Goal: Task Accomplishment & Management: Manage account settings

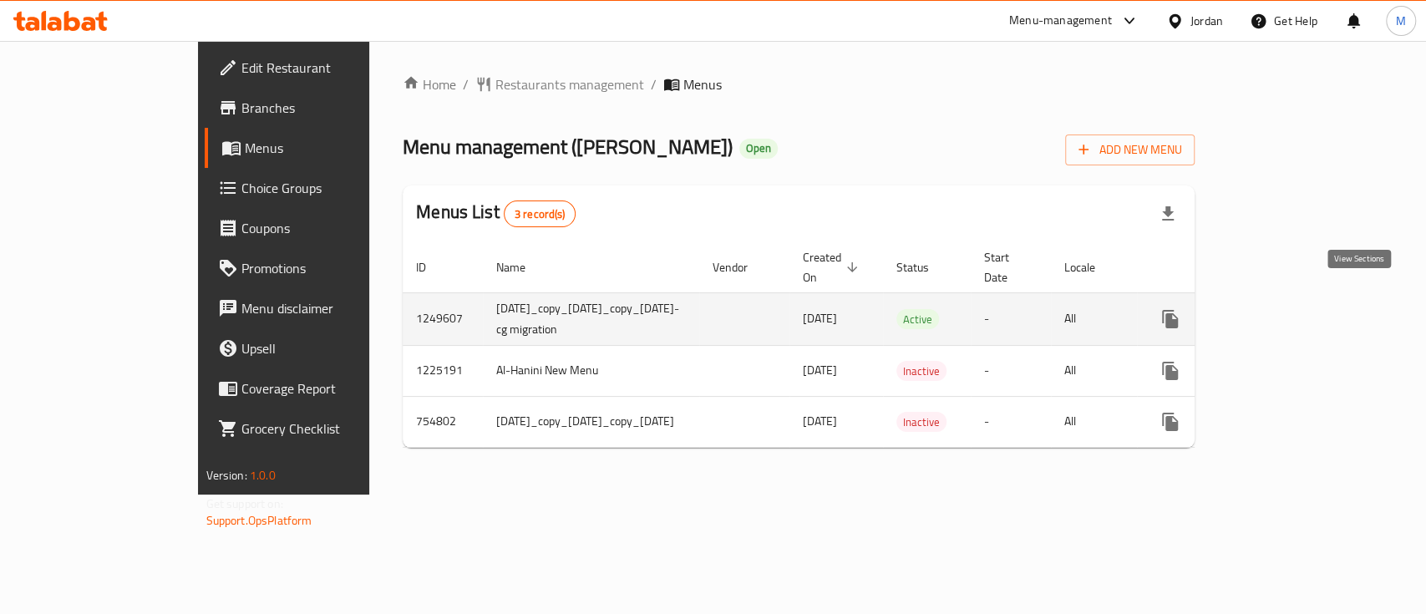
click at [1300, 309] on icon "enhanced table" at bounding box center [1290, 319] width 20 height 20
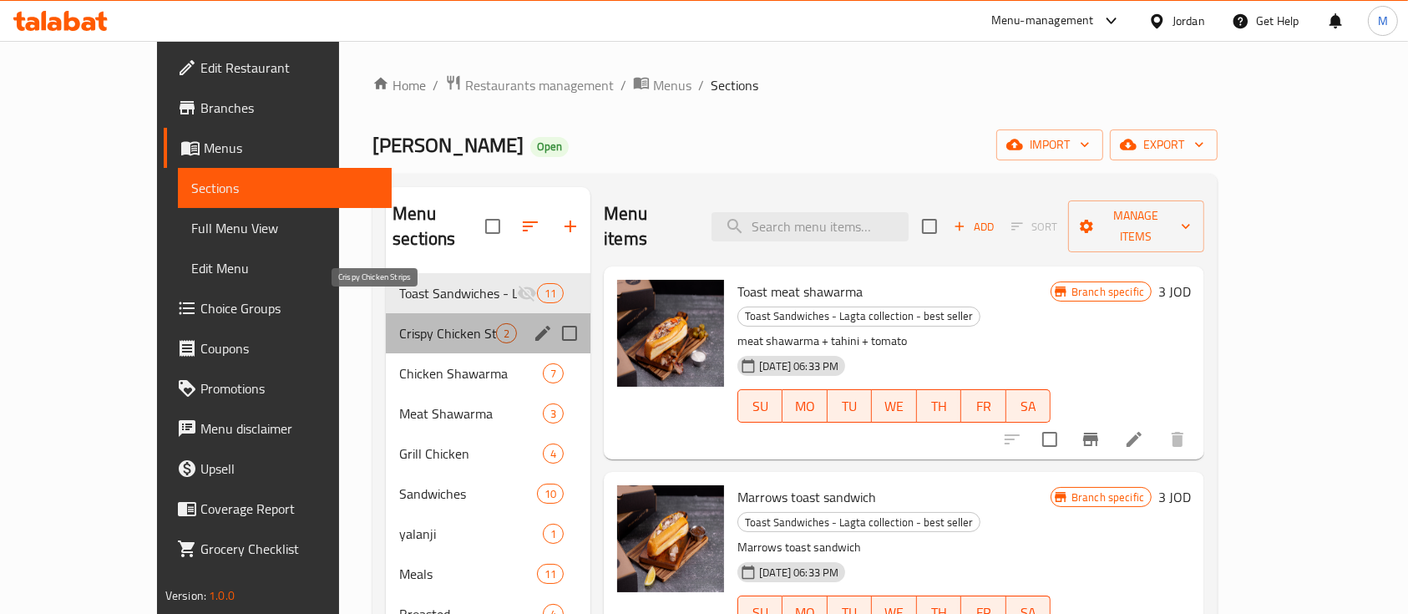
click at [399, 323] on span "Crispy Chicken Strips" at bounding box center [447, 333] width 97 height 20
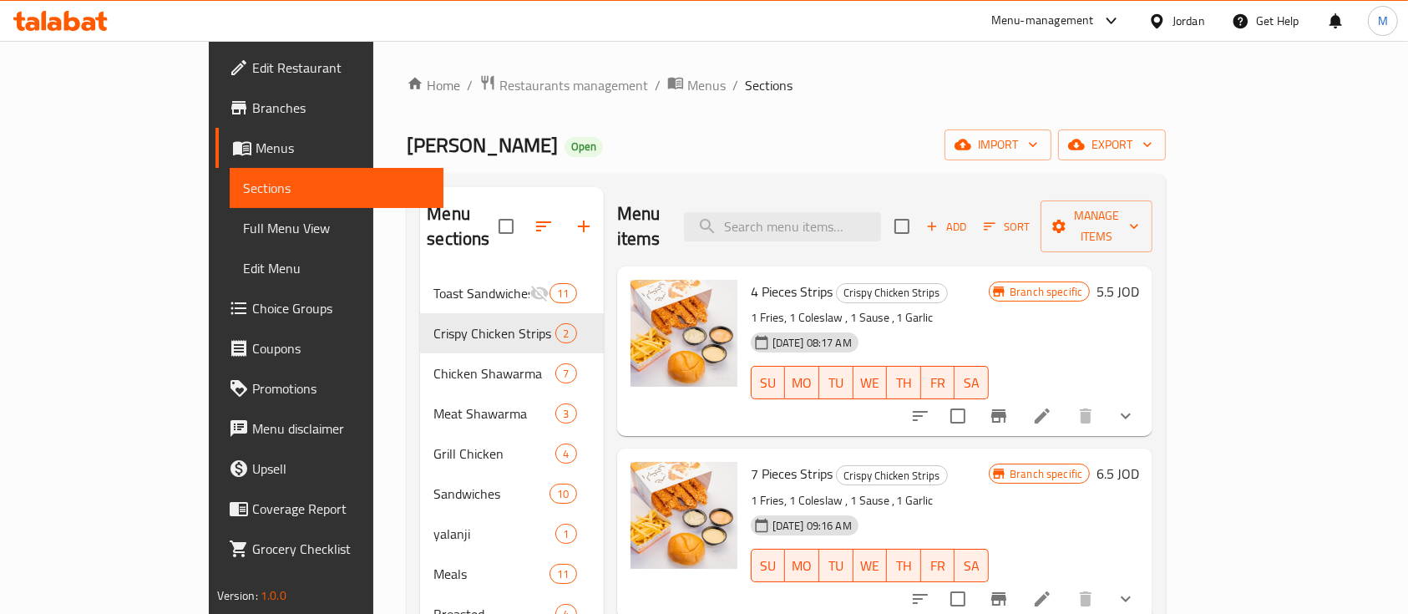
click at [1136, 406] on icon "show more" at bounding box center [1126, 416] width 20 height 20
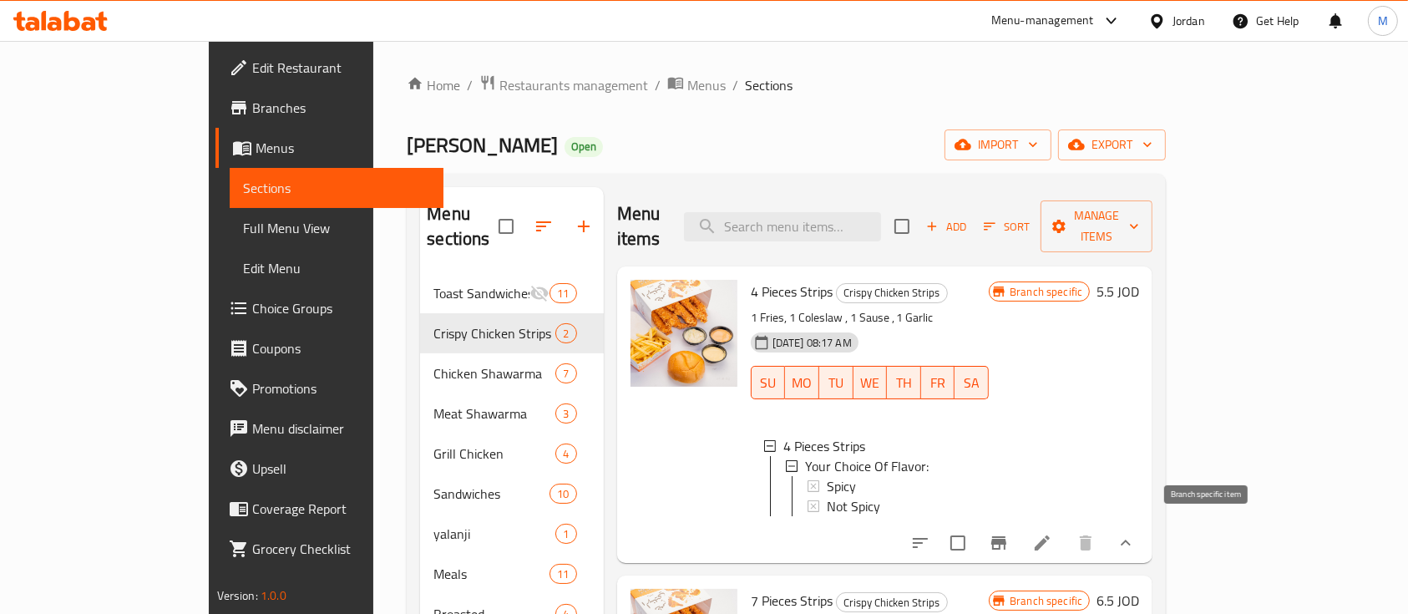
click at [1009, 533] on icon "Branch-specific-item" at bounding box center [999, 543] width 20 height 20
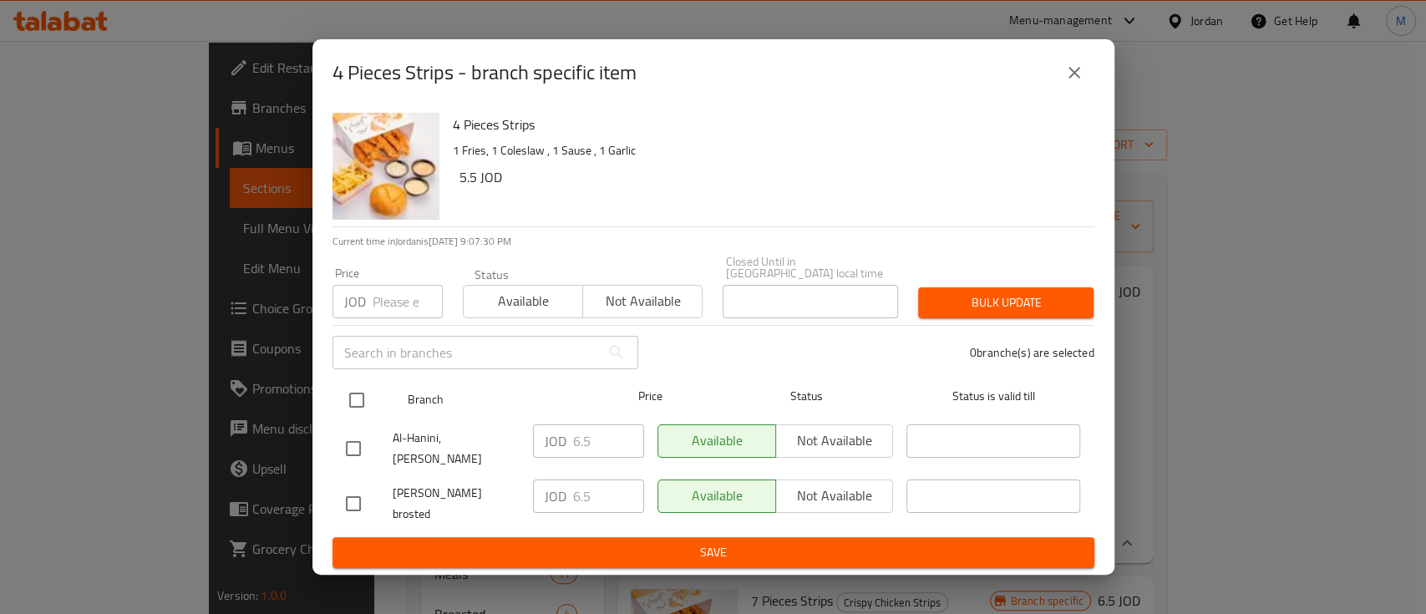
click at [352, 404] on input "checkbox" at bounding box center [356, 400] width 35 height 35
checkbox input "true"
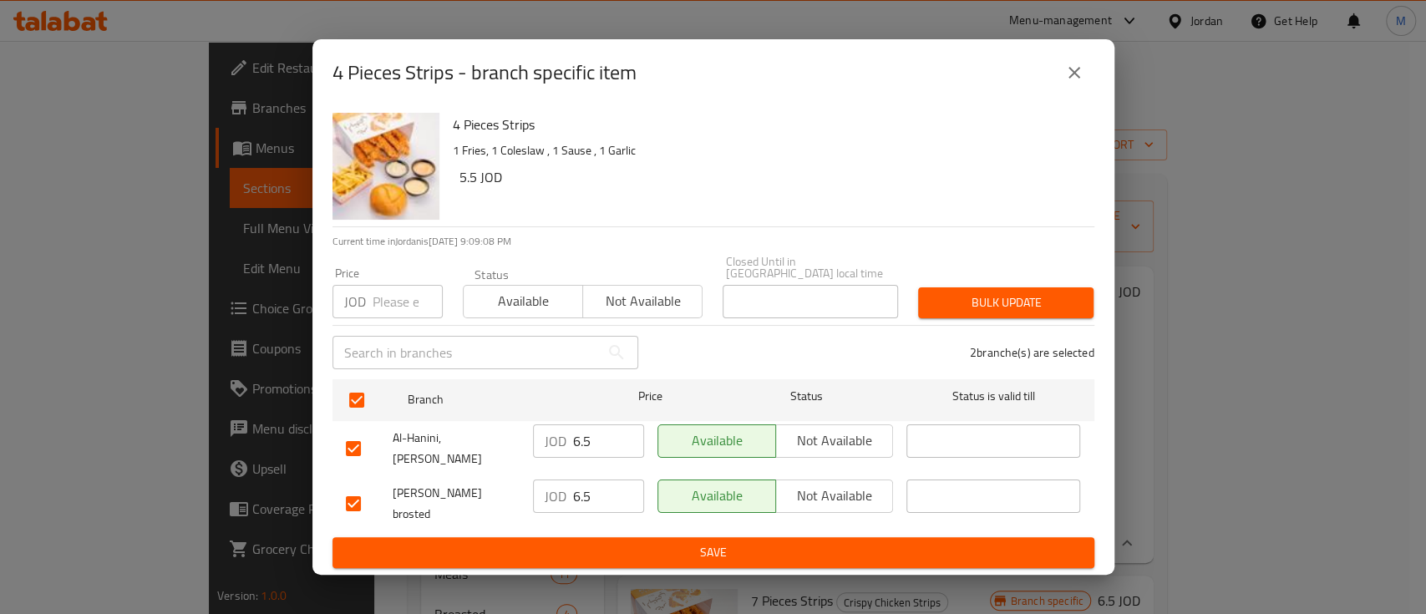
click at [1076, 83] on icon "close" at bounding box center [1074, 73] width 20 height 20
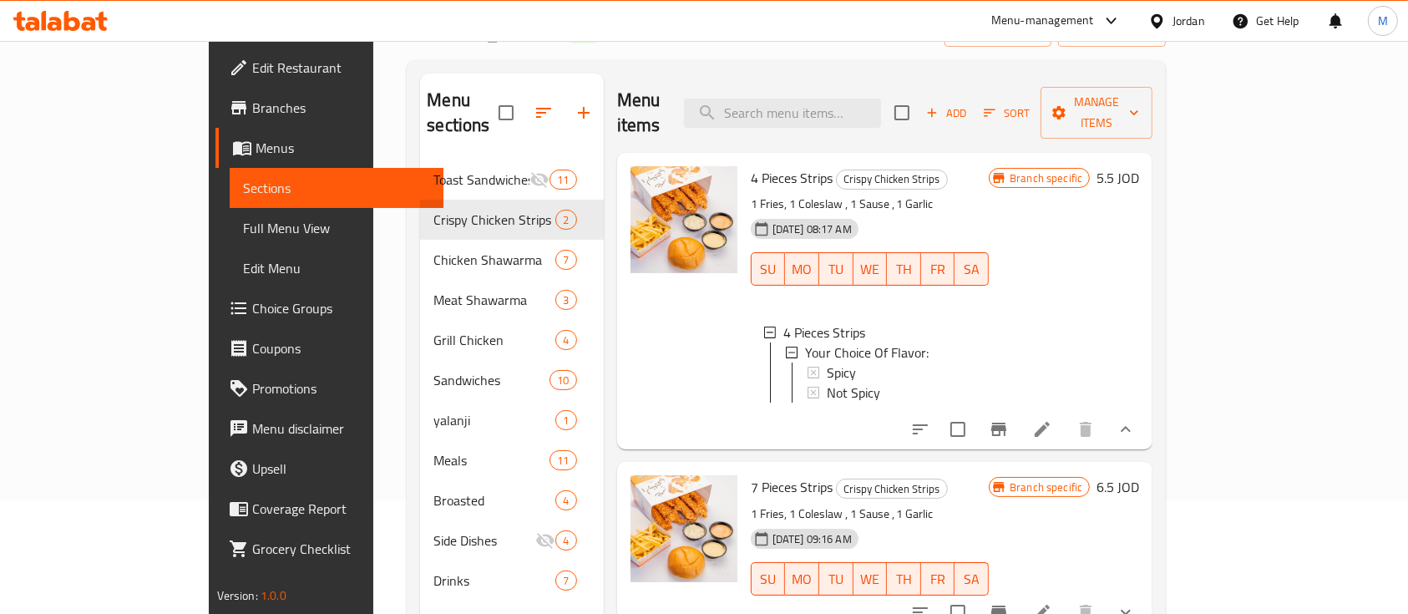
scroll to position [222, 0]
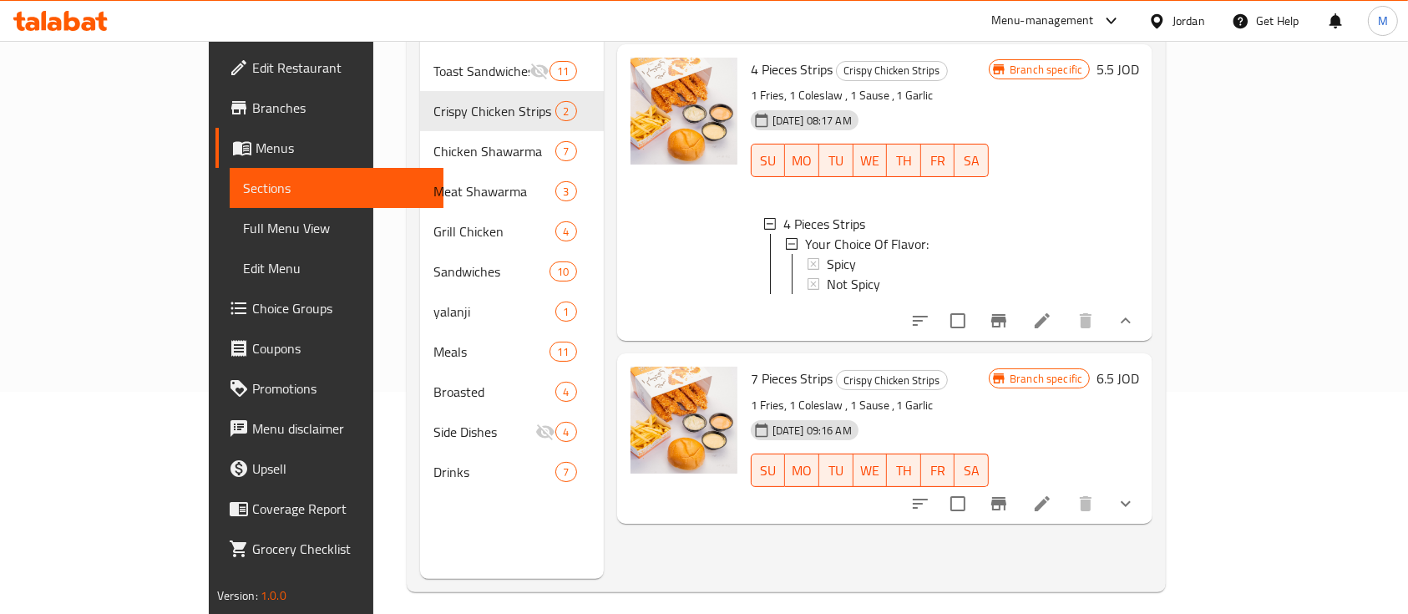
click at [1009, 503] on icon "Branch-specific-item" at bounding box center [999, 504] width 20 height 20
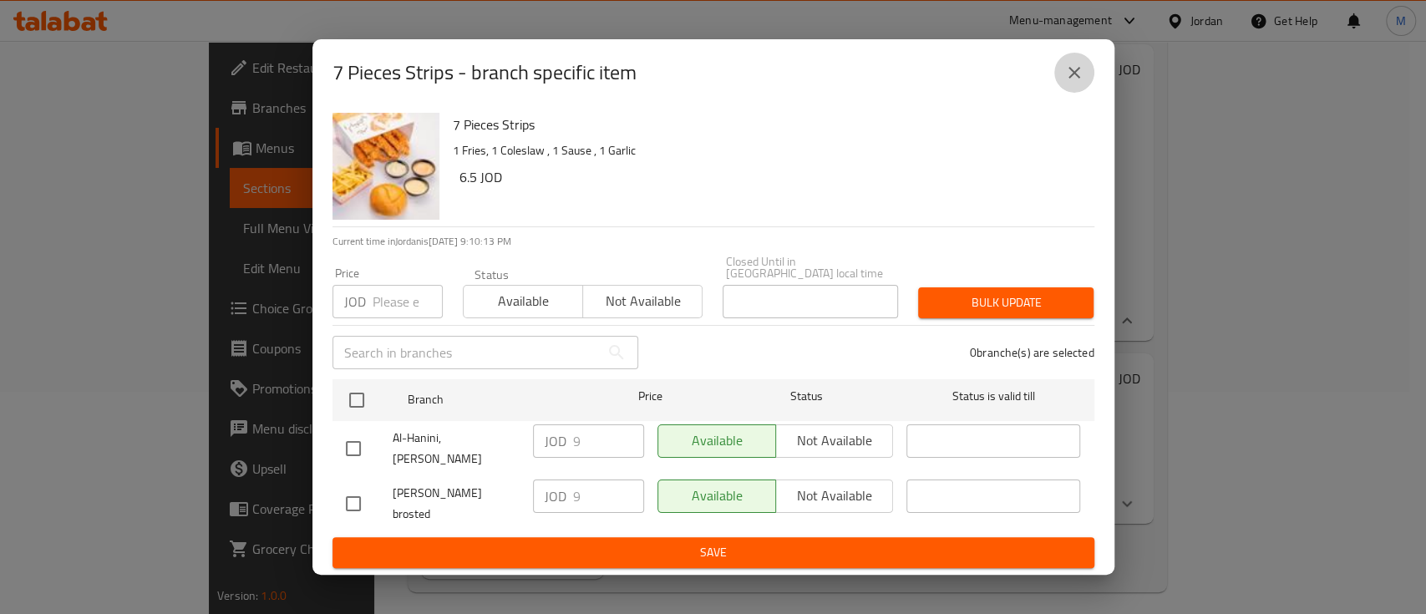
click at [1071, 79] on icon "close" at bounding box center [1074, 73] width 12 height 12
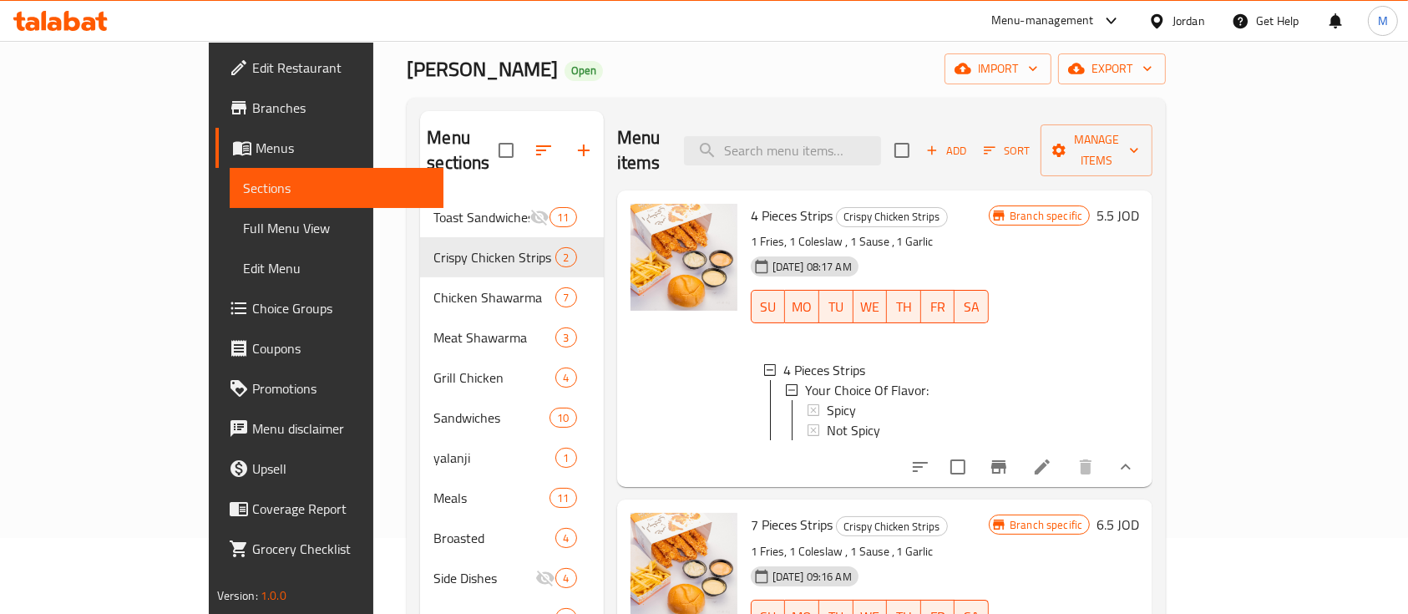
scroll to position [111, 0]
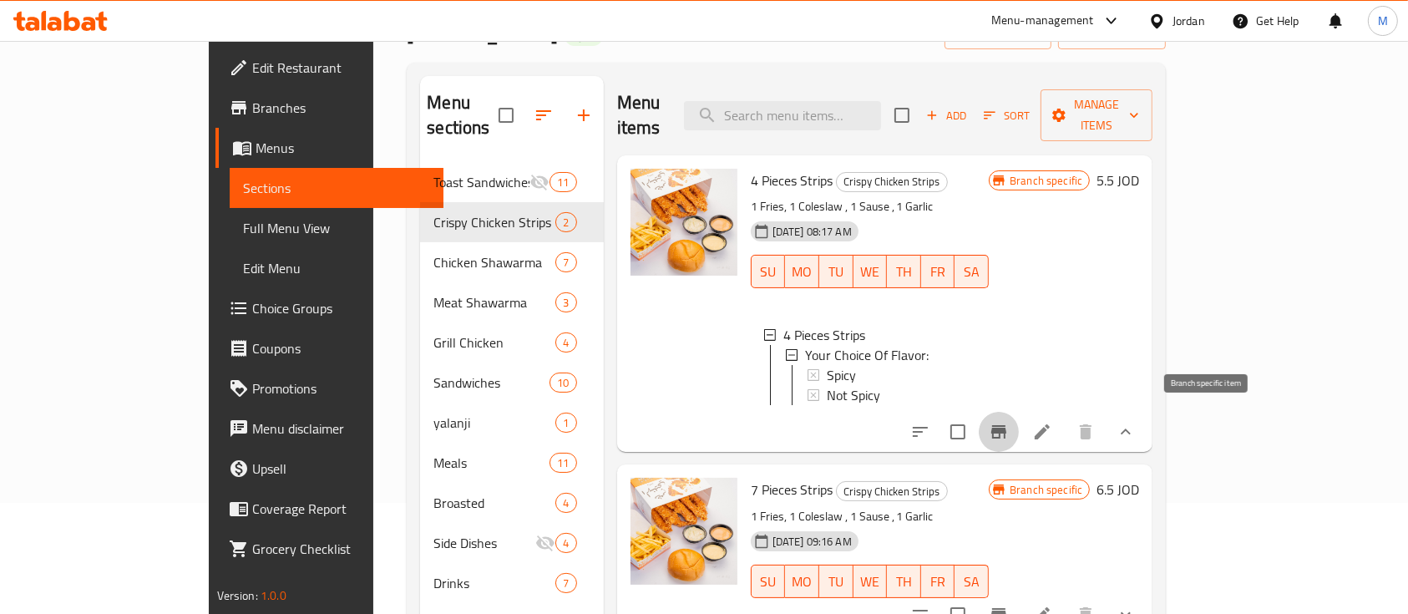
click at [1006, 430] on icon "Branch-specific-item" at bounding box center [998, 431] width 15 height 13
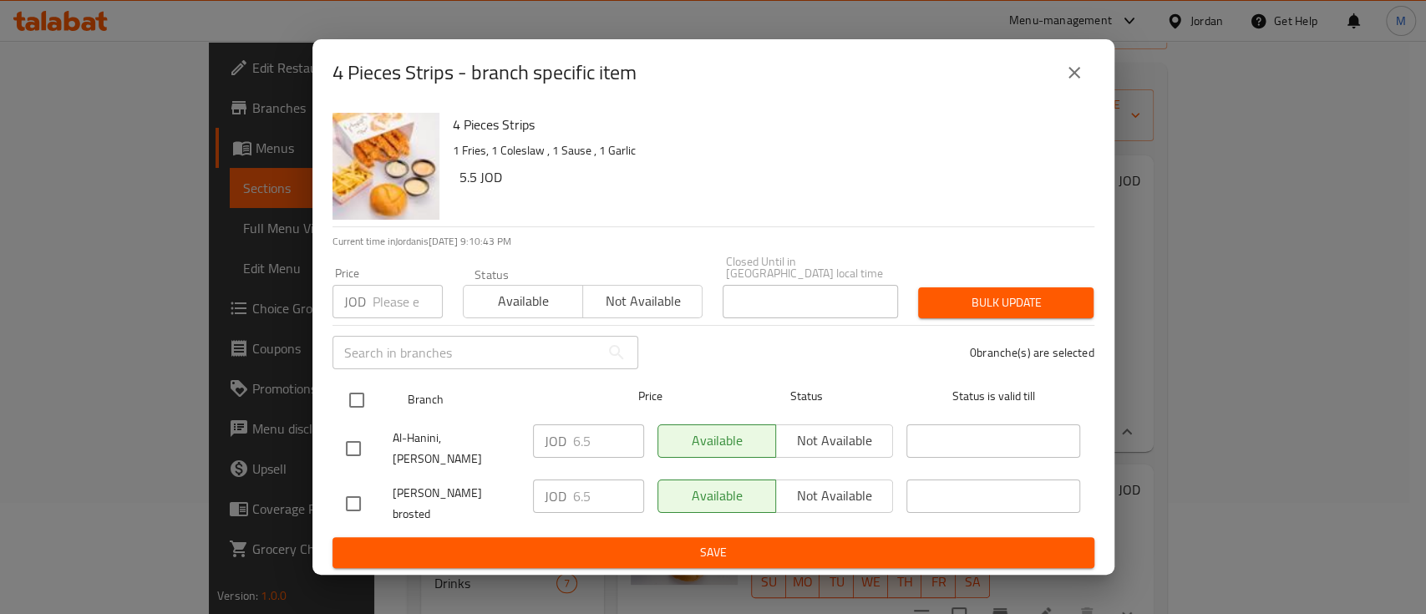
click at [357, 398] on input "checkbox" at bounding box center [356, 400] width 35 height 35
checkbox input "true"
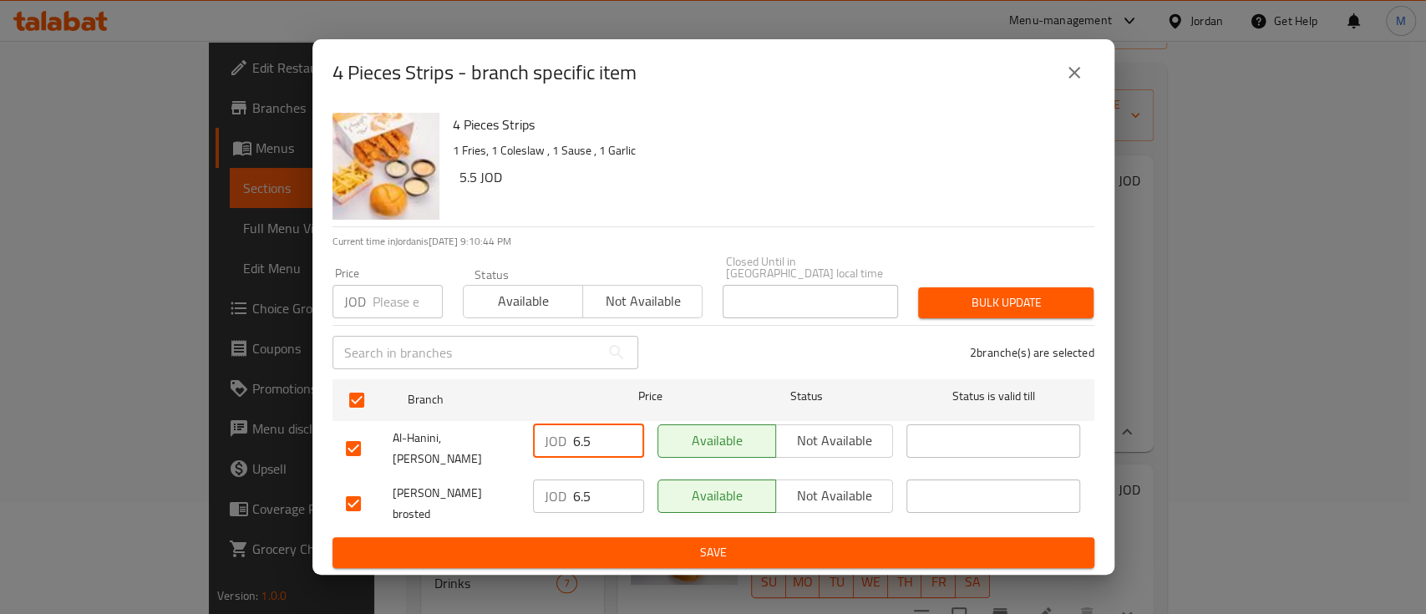
drag, startPoint x: 600, startPoint y: 451, endPoint x: 558, endPoint y: 448, distance: 42.7
click at [558, 448] on div "JOD 6.5 ​" at bounding box center [588, 440] width 111 height 33
click at [397, 311] on input "number" at bounding box center [407, 301] width 70 height 33
type input "5.17"
click at [985, 312] on span "Bulk update" at bounding box center [1005, 302] width 149 height 21
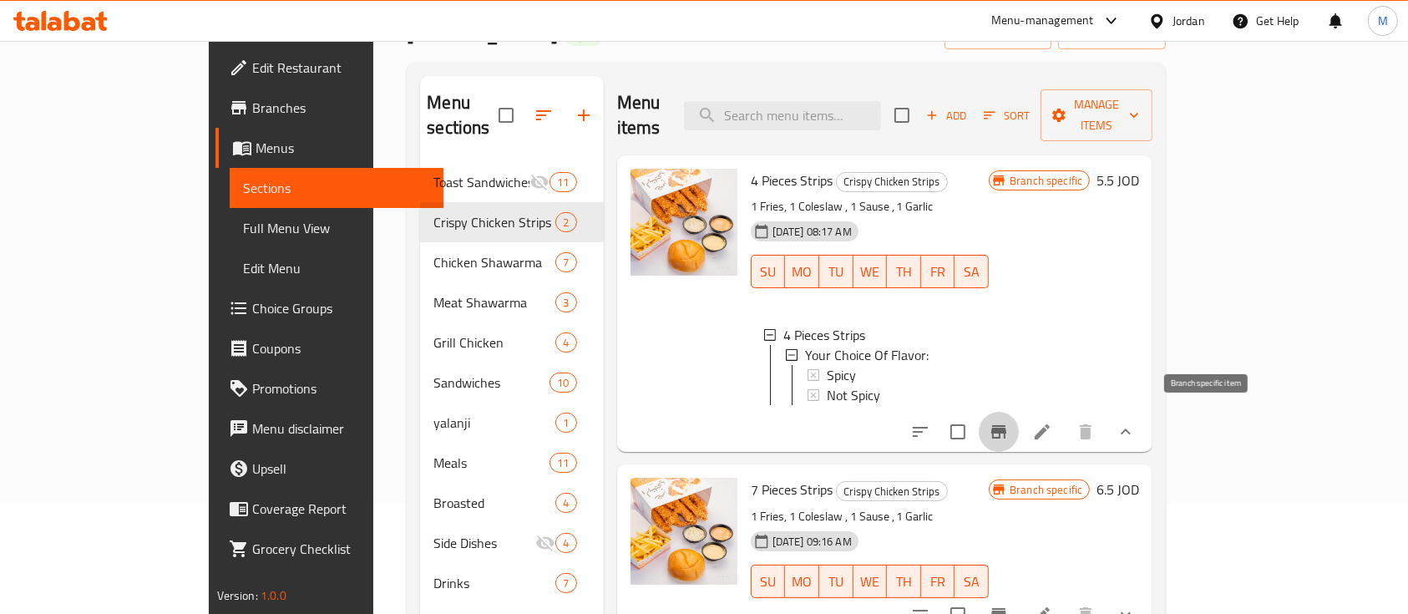
click at [1009, 422] on icon "Branch-specific-item" at bounding box center [999, 432] width 20 height 20
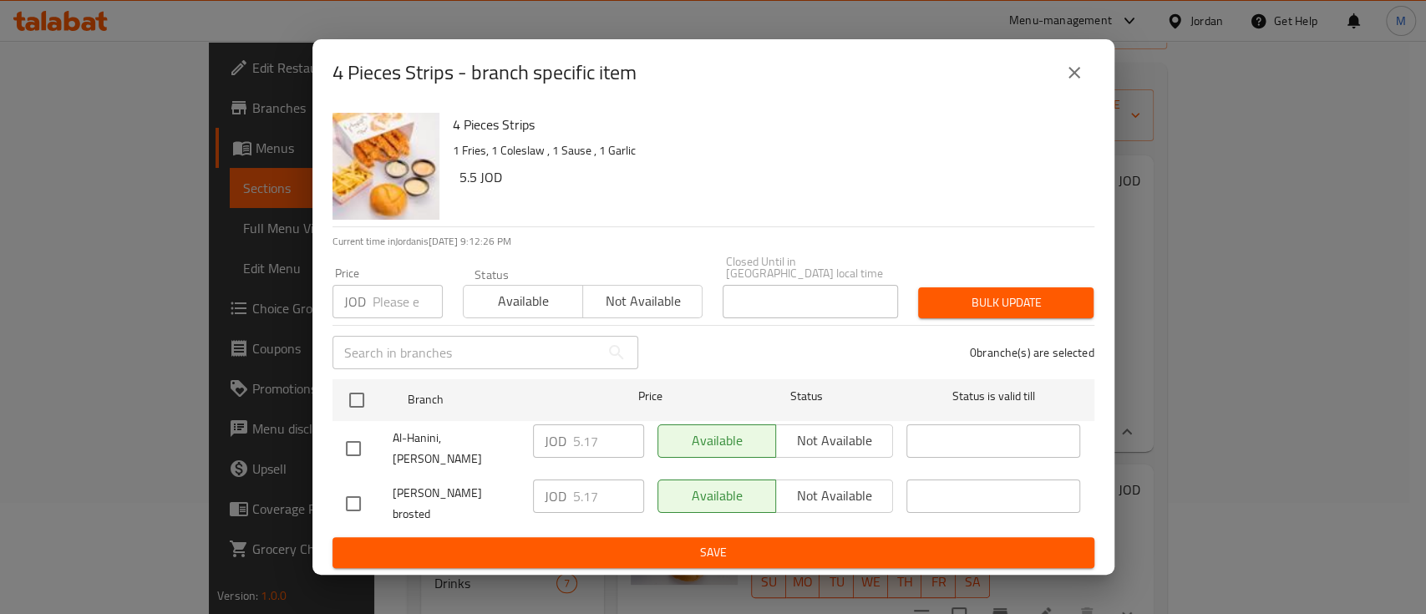
click at [1079, 83] on icon "close" at bounding box center [1074, 73] width 20 height 20
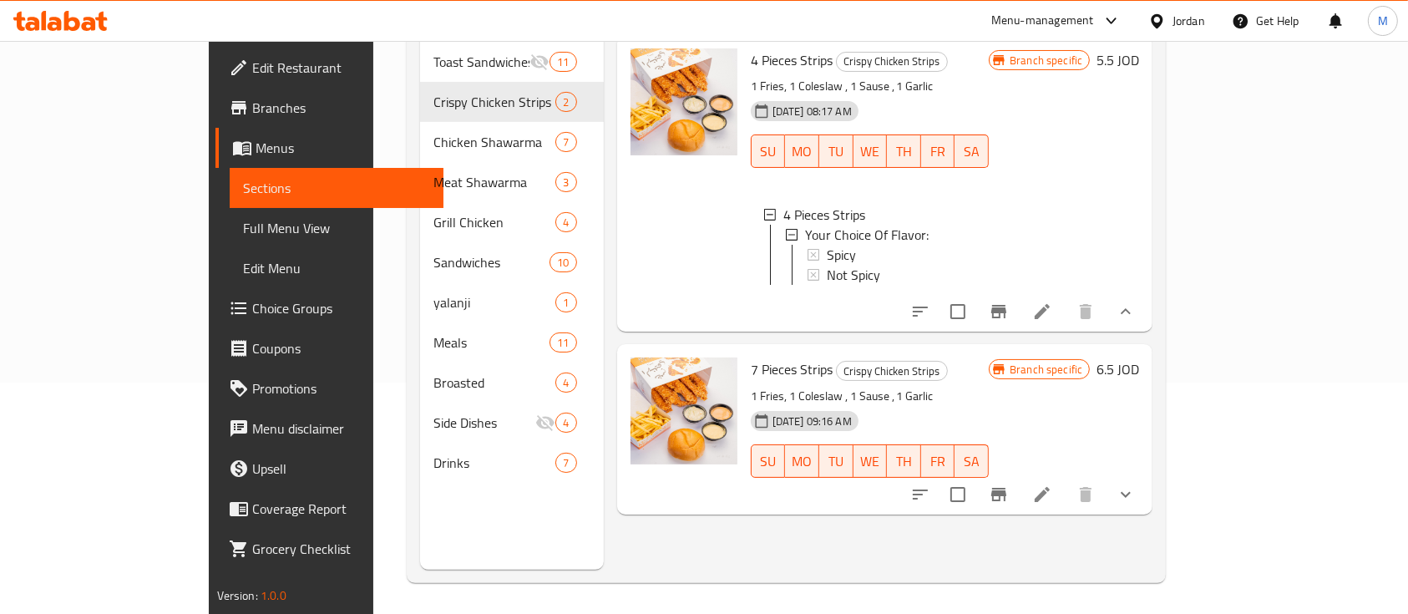
scroll to position [234, 0]
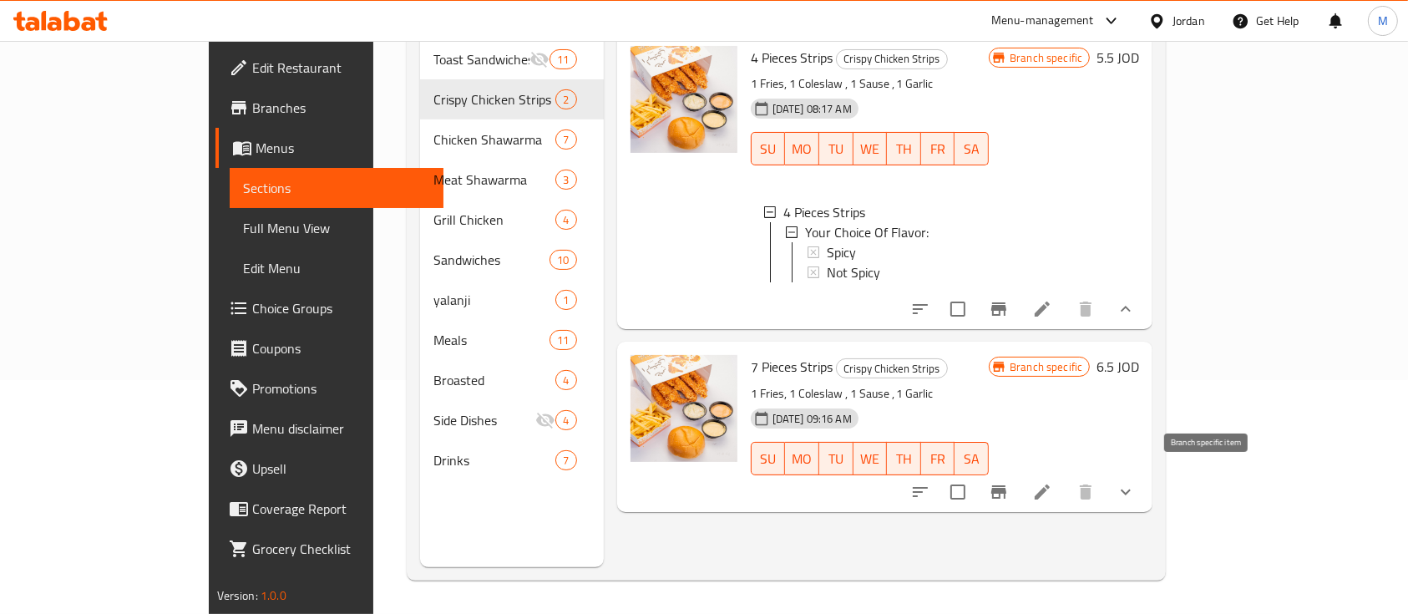
click at [1006, 485] on icon "Branch-specific-item" at bounding box center [998, 491] width 15 height 13
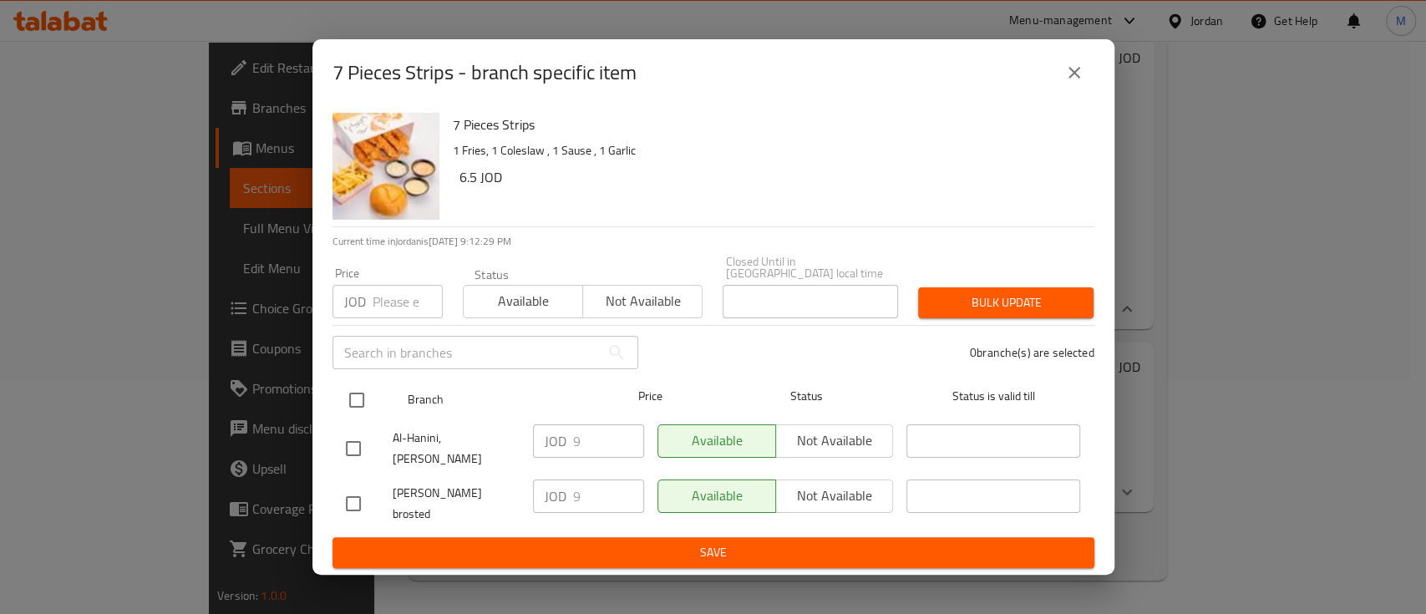
click at [365, 402] on input "checkbox" at bounding box center [356, 400] width 35 height 35
checkbox input "true"
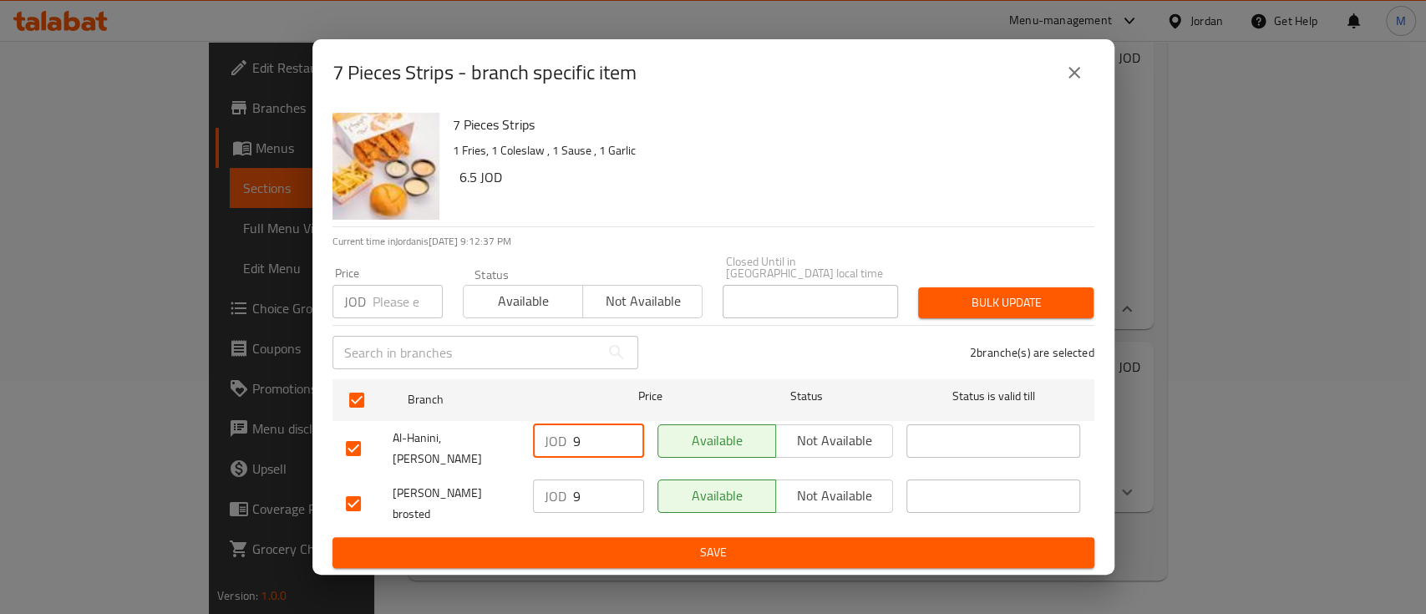
drag, startPoint x: 599, startPoint y: 444, endPoint x: 575, endPoint y: 442, distance: 24.3
click at [575, 442] on input "9" at bounding box center [608, 440] width 71 height 33
drag, startPoint x: 600, startPoint y: 487, endPoint x: 559, endPoint y: 484, distance: 41.8
click at [559, 484] on div "JOD 9 ​" at bounding box center [588, 495] width 111 height 33
type input "1"
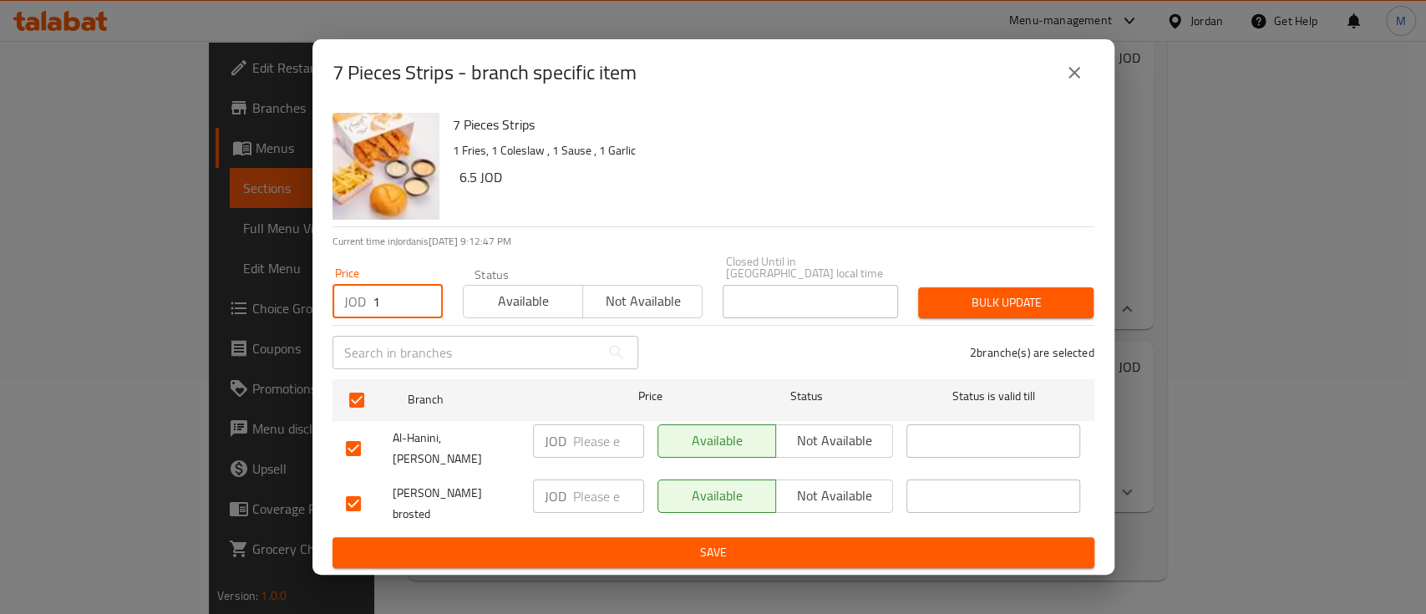
click at [417, 296] on input "1" at bounding box center [407, 301] width 70 height 33
type input "7.47"
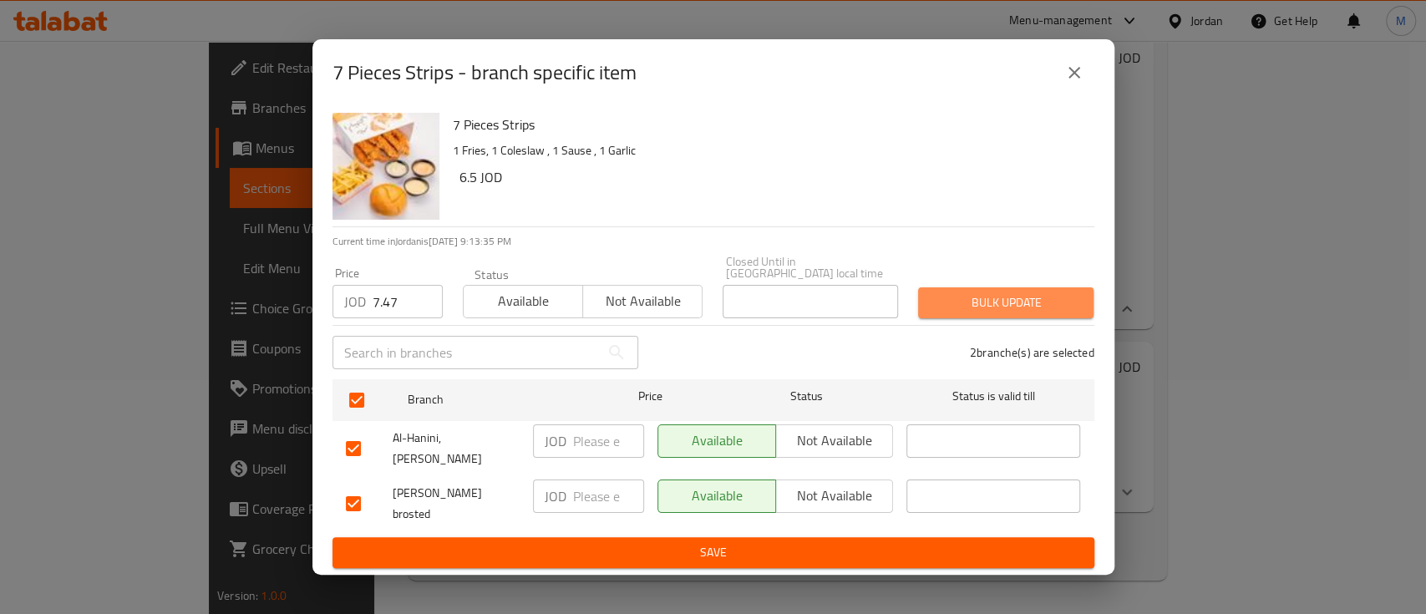
click at [995, 304] on span "Bulk update" at bounding box center [1005, 302] width 149 height 21
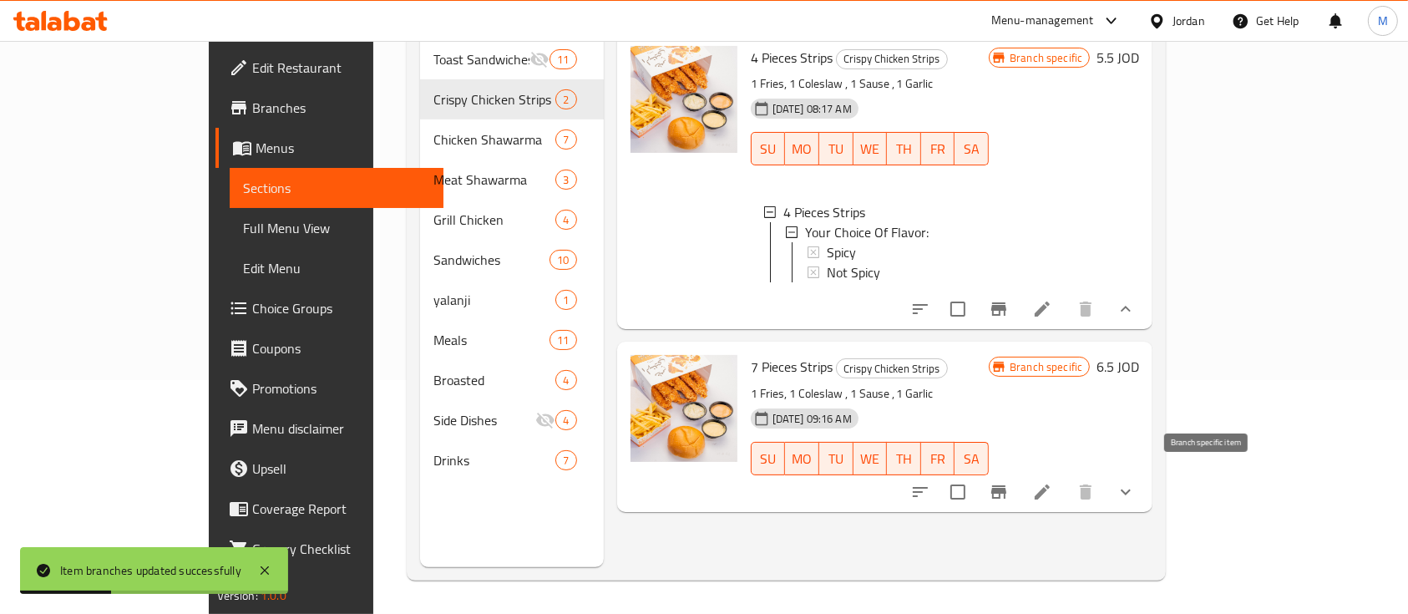
click at [1009, 482] on icon "Branch-specific-item" at bounding box center [999, 492] width 20 height 20
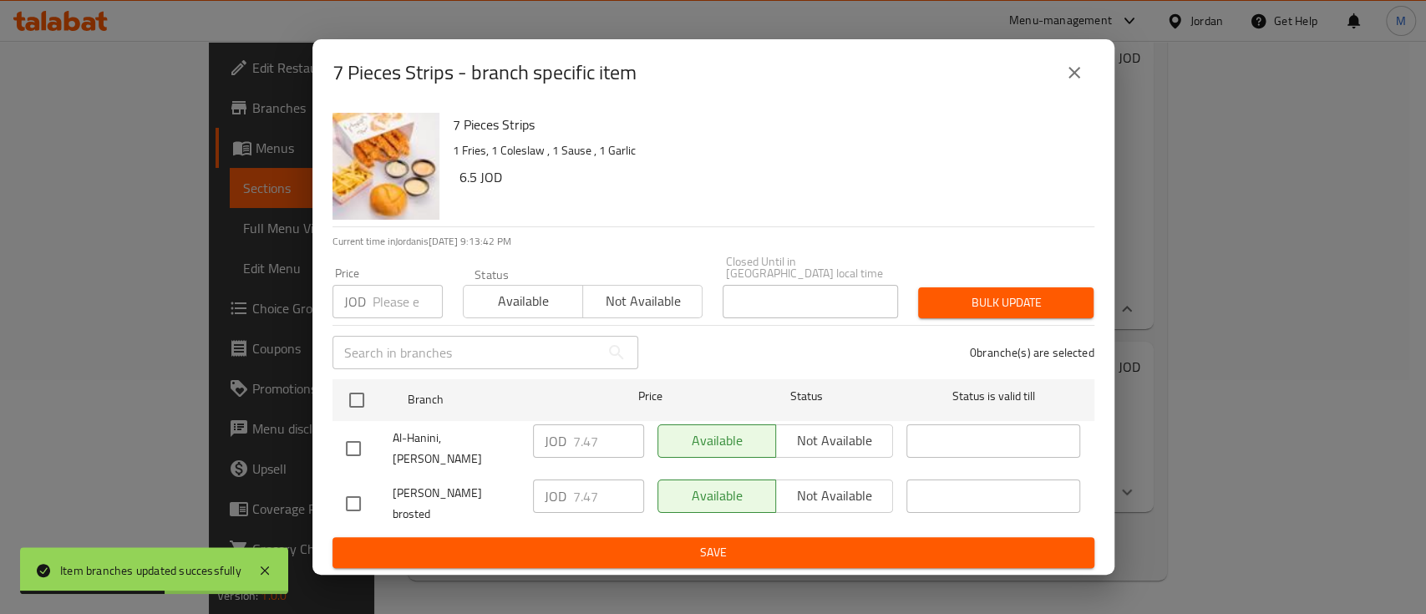
click at [1077, 83] on icon "close" at bounding box center [1074, 73] width 20 height 20
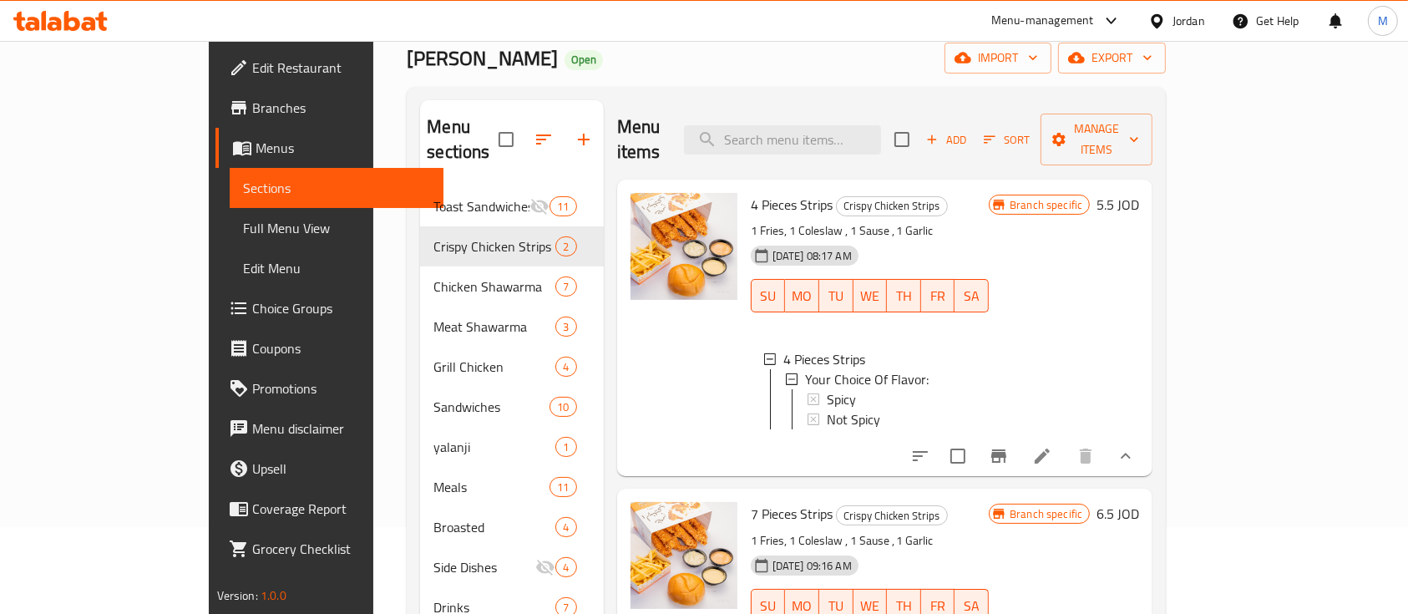
scroll to position [122, 0]
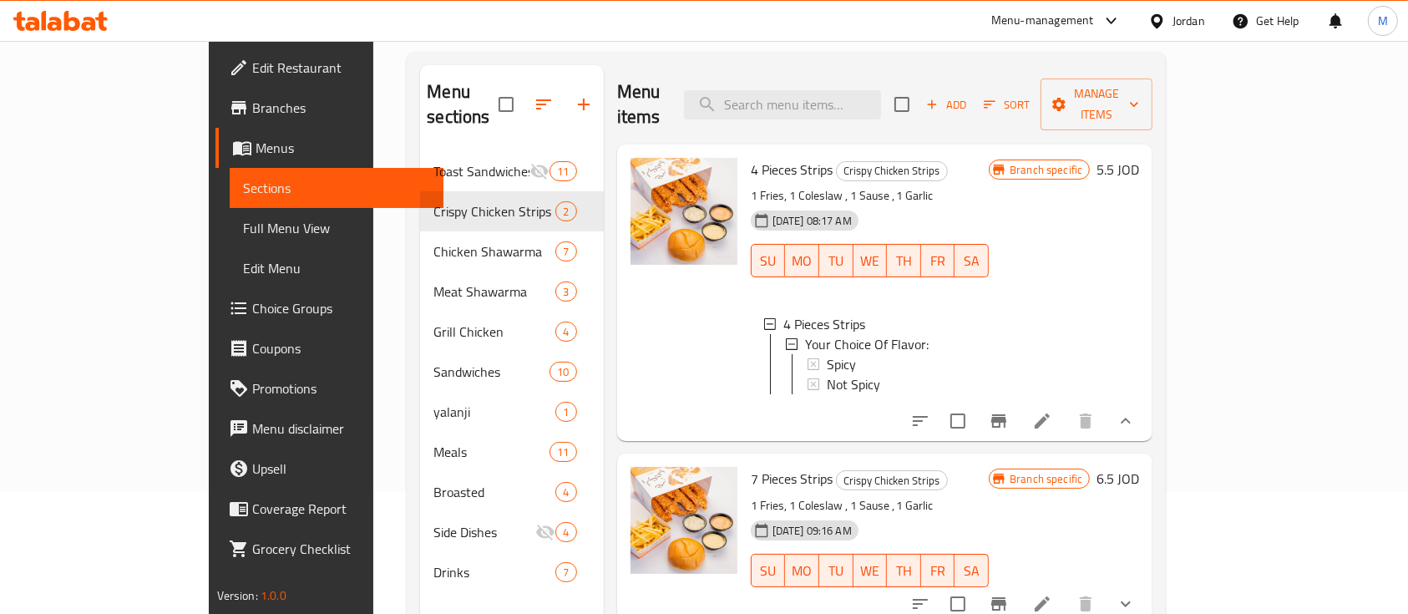
click at [1009, 411] on icon "Branch-specific-item" at bounding box center [999, 421] width 20 height 20
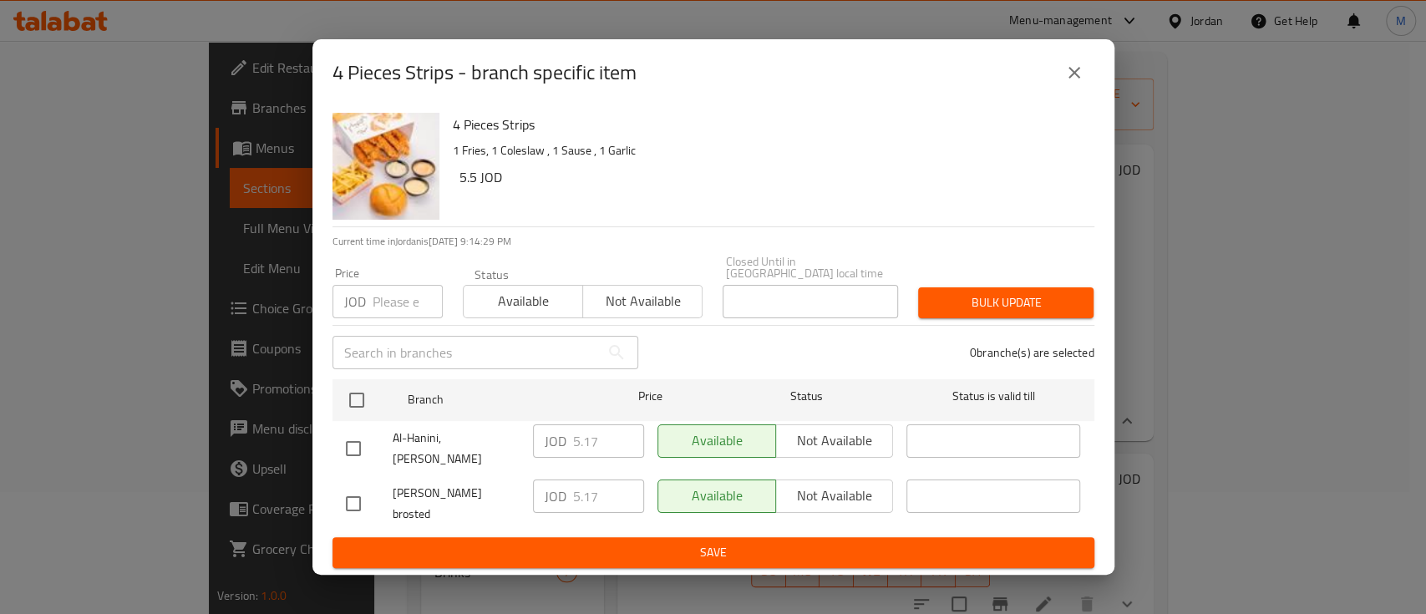
click at [1086, 89] on button "close" at bounding box center [1074, 73] width 40 height 40
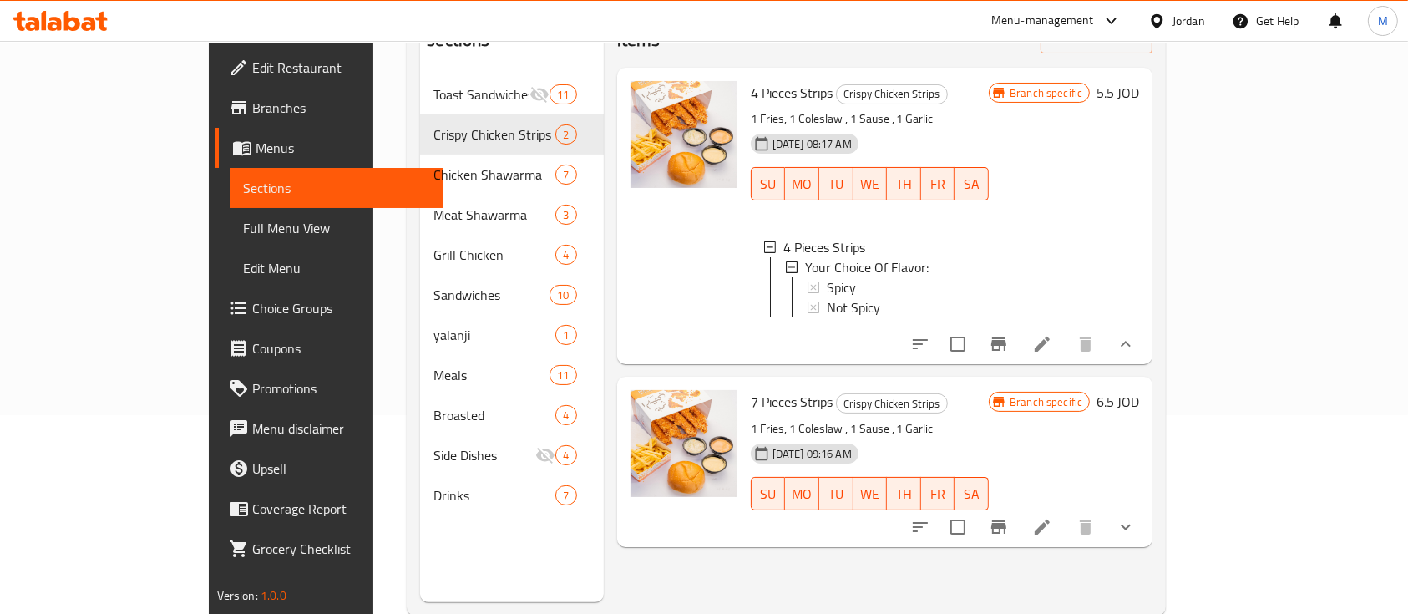
scroll to position [234, 0]
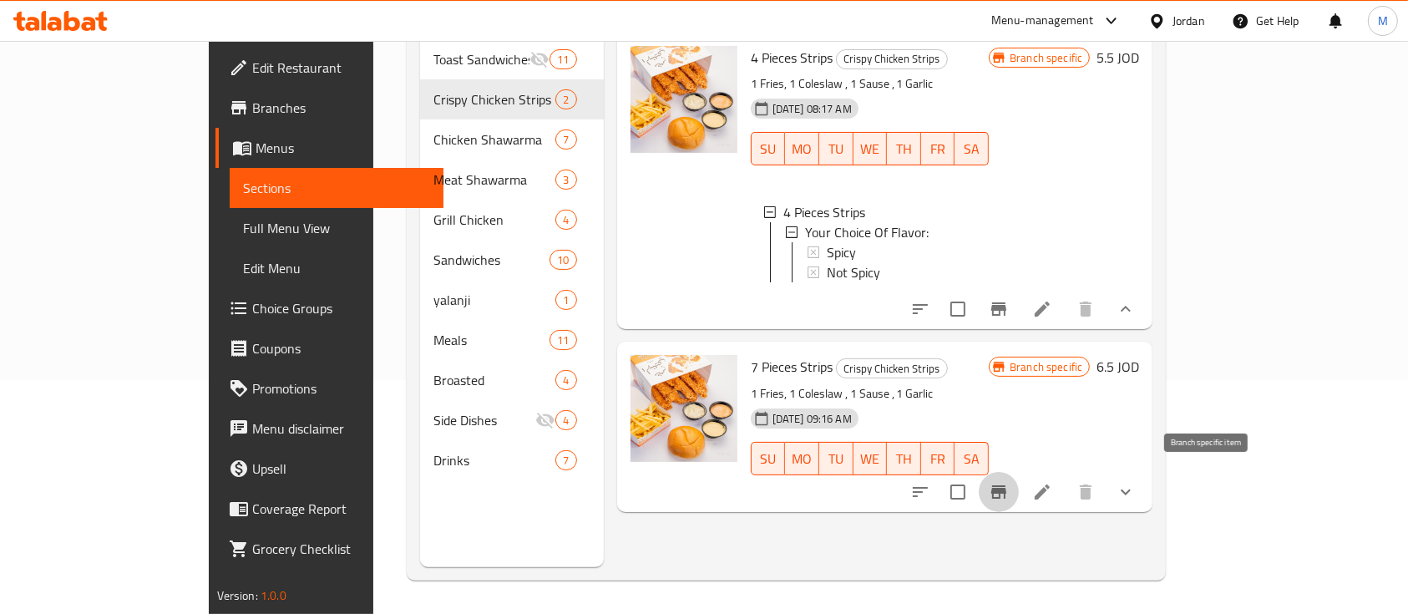
click at [1009, 482] on icon "Branch-specific-item" at bounding box center [999, 492] width 20 height 20
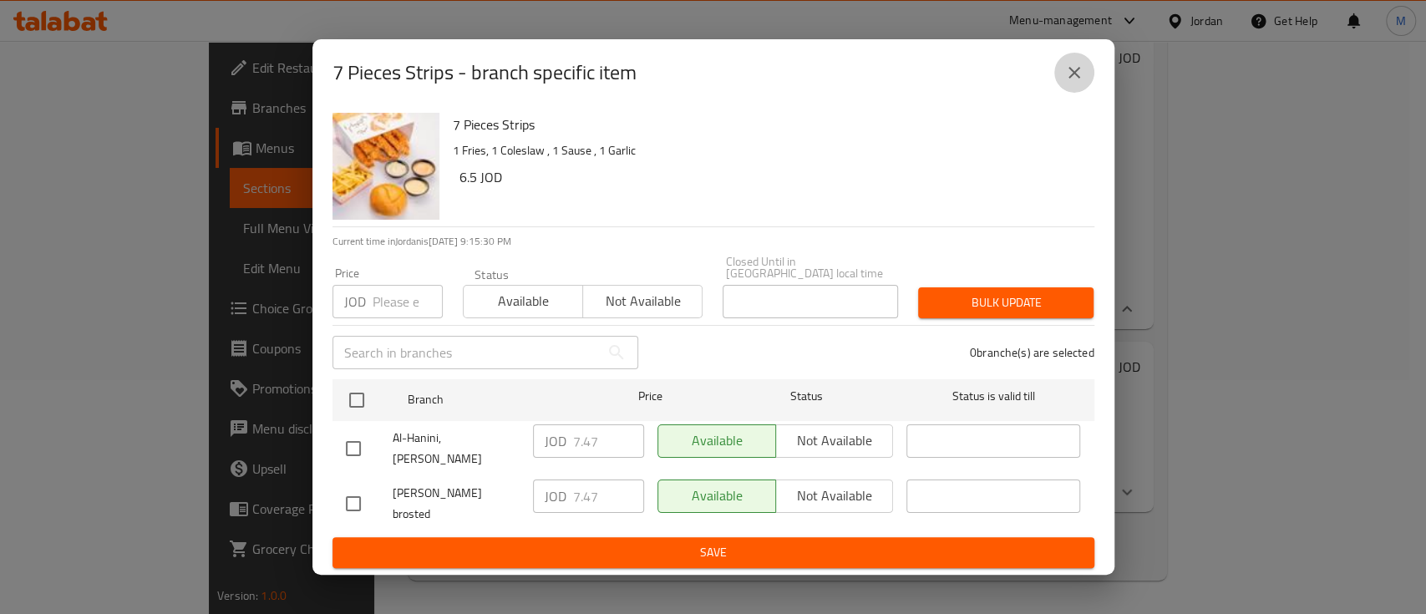
click at [1076, 83] on icon "close" at bounding box center [1074, 73] width 20 height 20
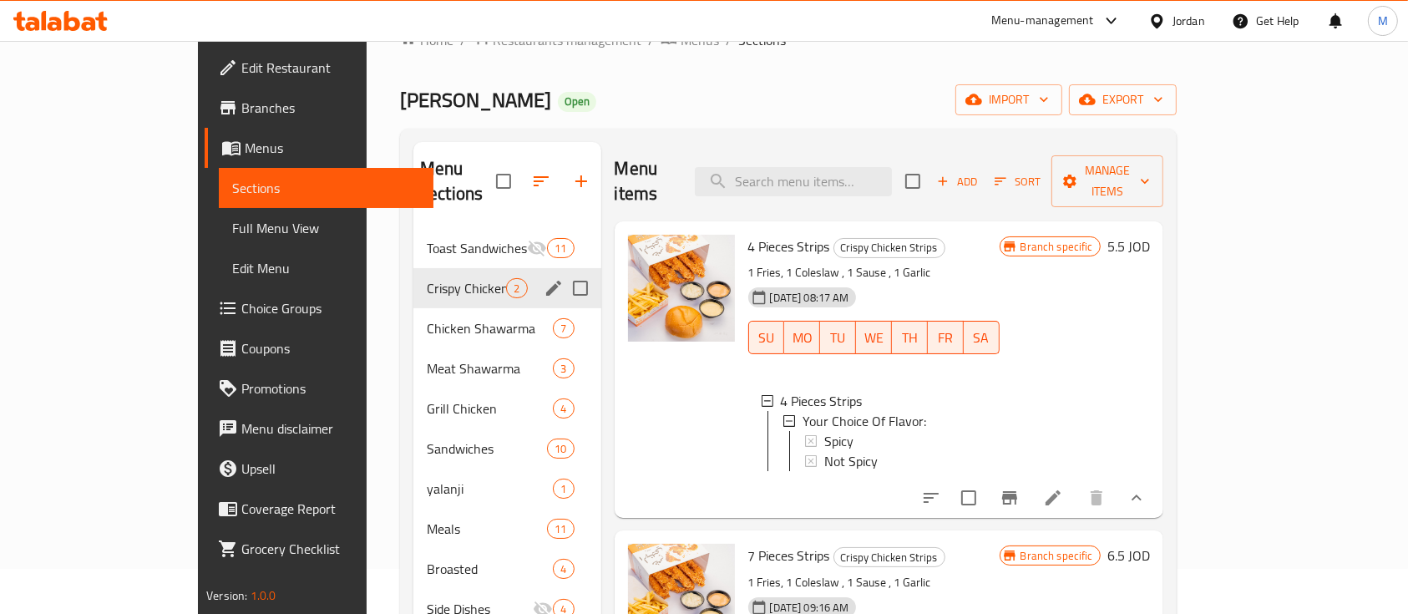
scroll to position [11, 0]
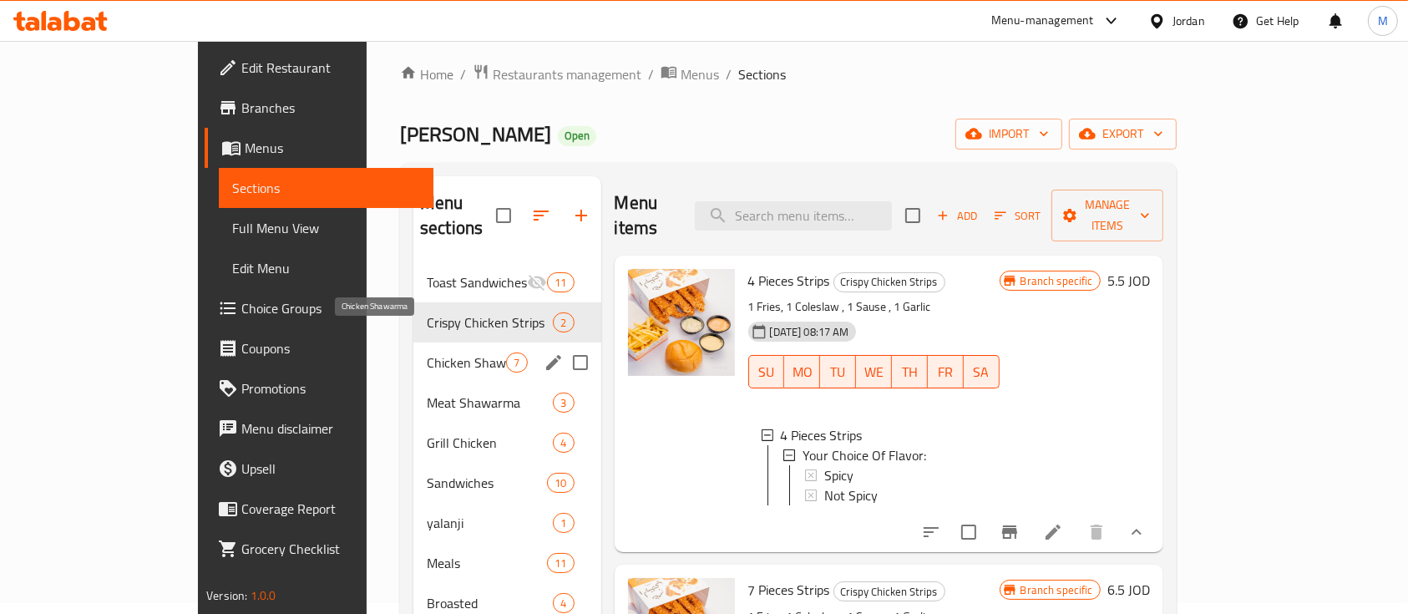
click at [427, 352] on span "Chicken Shawarma" at bounding box center [466, 362] width 79 height 20
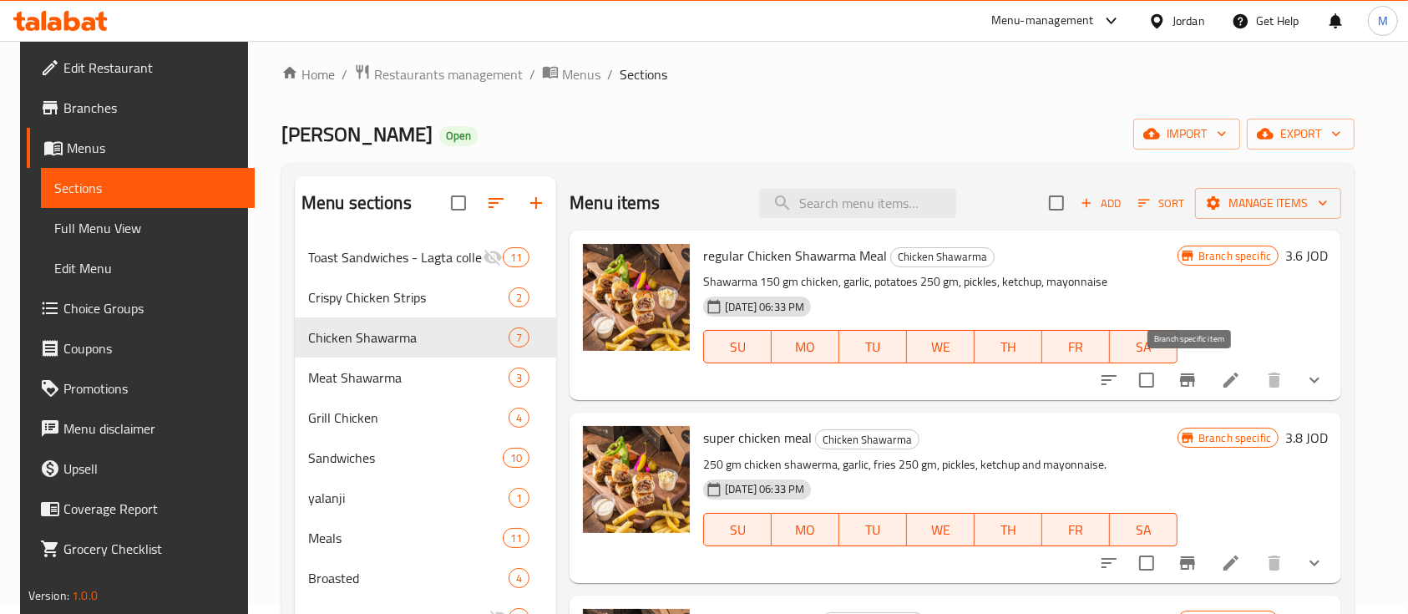
click at [1177, 382] on button "Branch-specific-item" at bounding box center [1188, 380] width 40 height 40
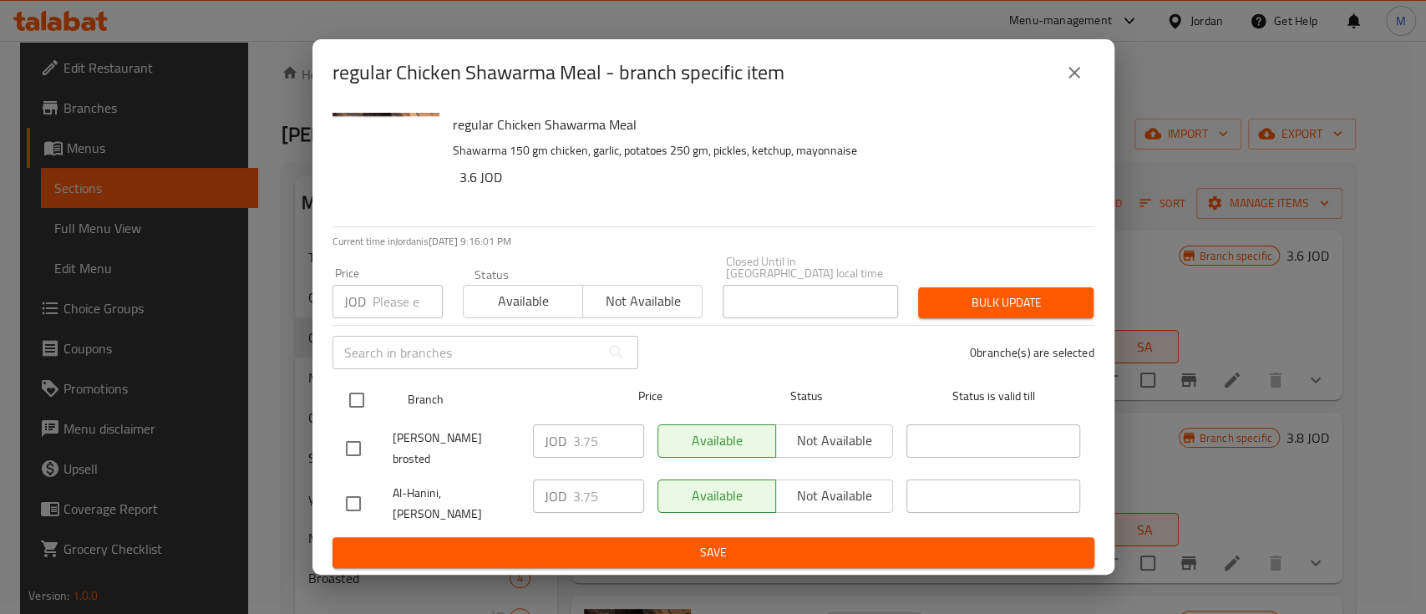
click at [363, 404] on input "checkbox" at bounding box center [356, 400] width 35 height 35
checkbox input "true"
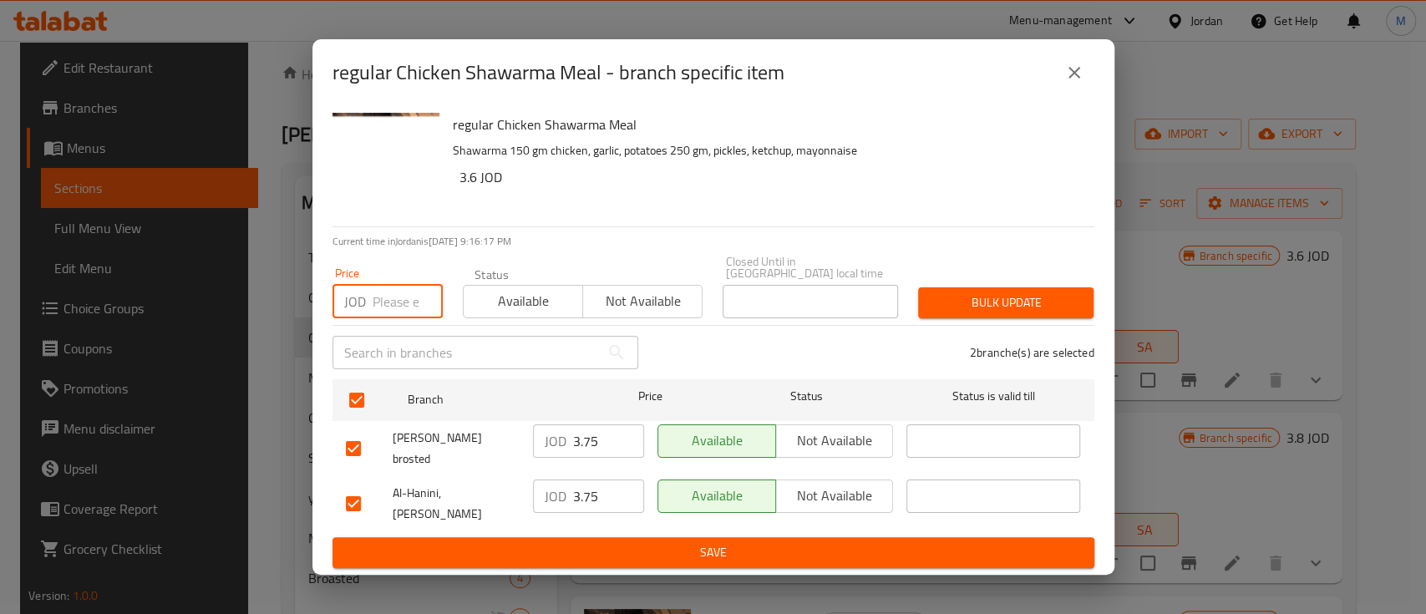
click at [398, 313] on input "number" at bounding box center [407, 301] width 70 height 33
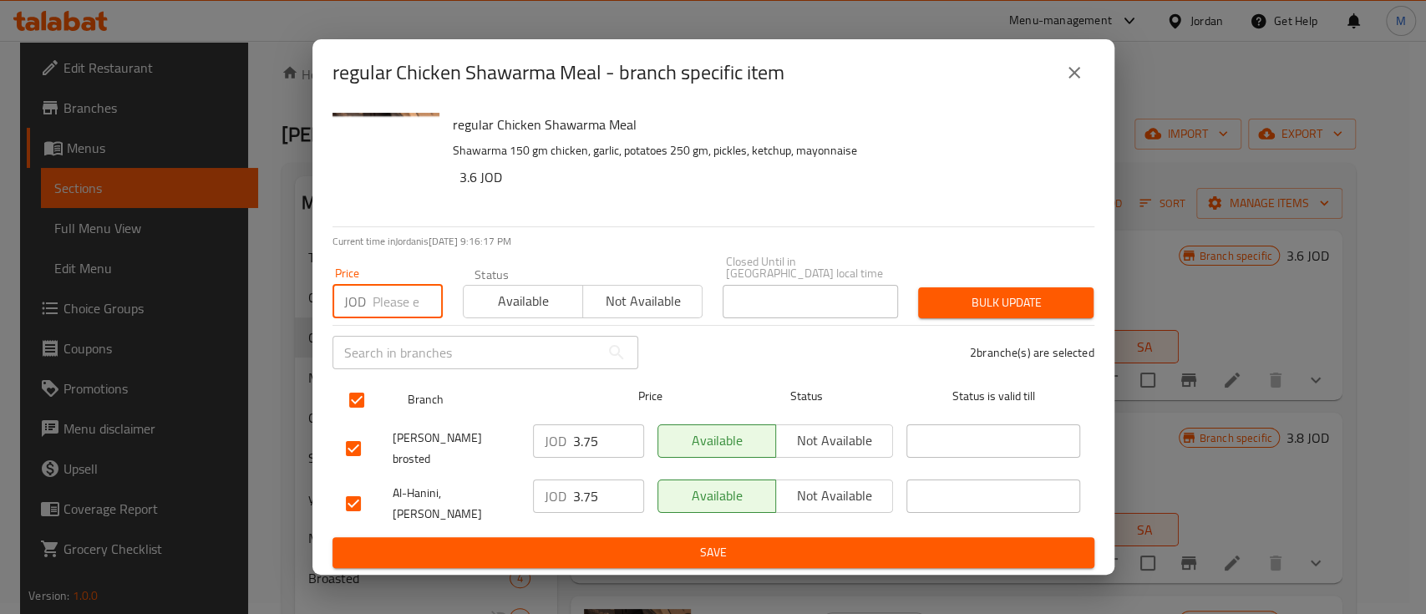
type input "3"
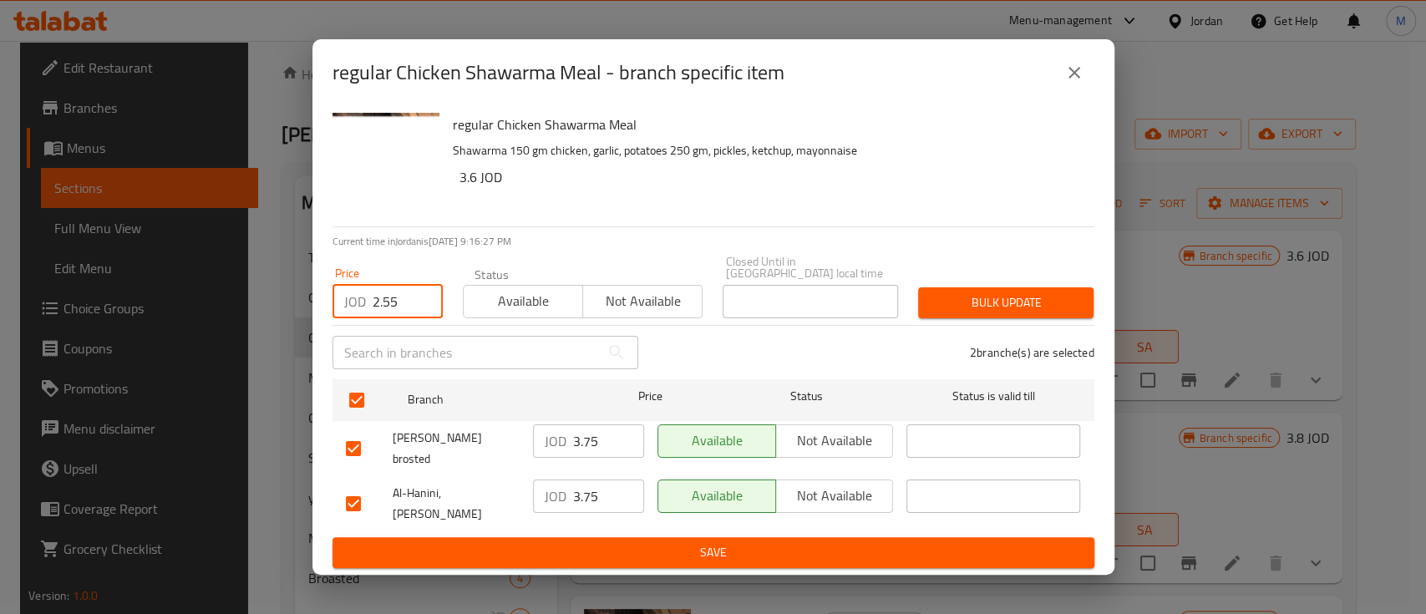
click at [410, 313] on input "2.55" at bounding box center [407, 301] width 70 height 33
type input "2.55"
click at [1000, 313] on span "Bulk update" at bounding box center [1005, 302] width 149 height 21
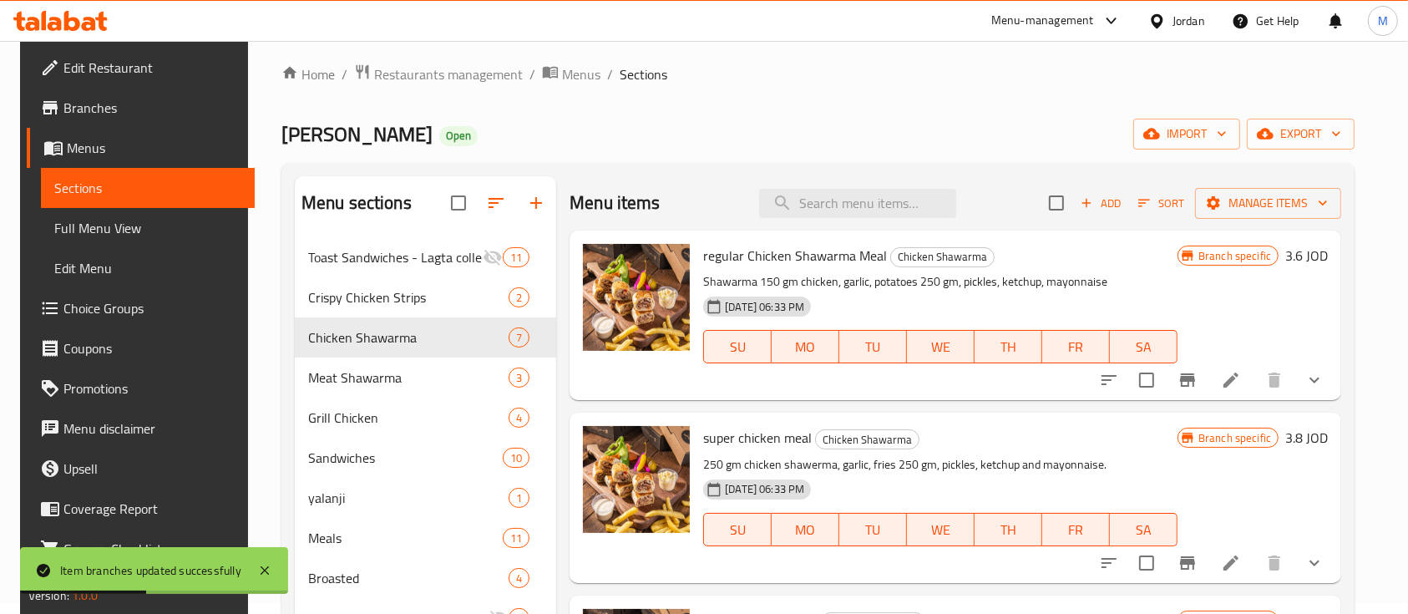
scroll to position [111, 0]
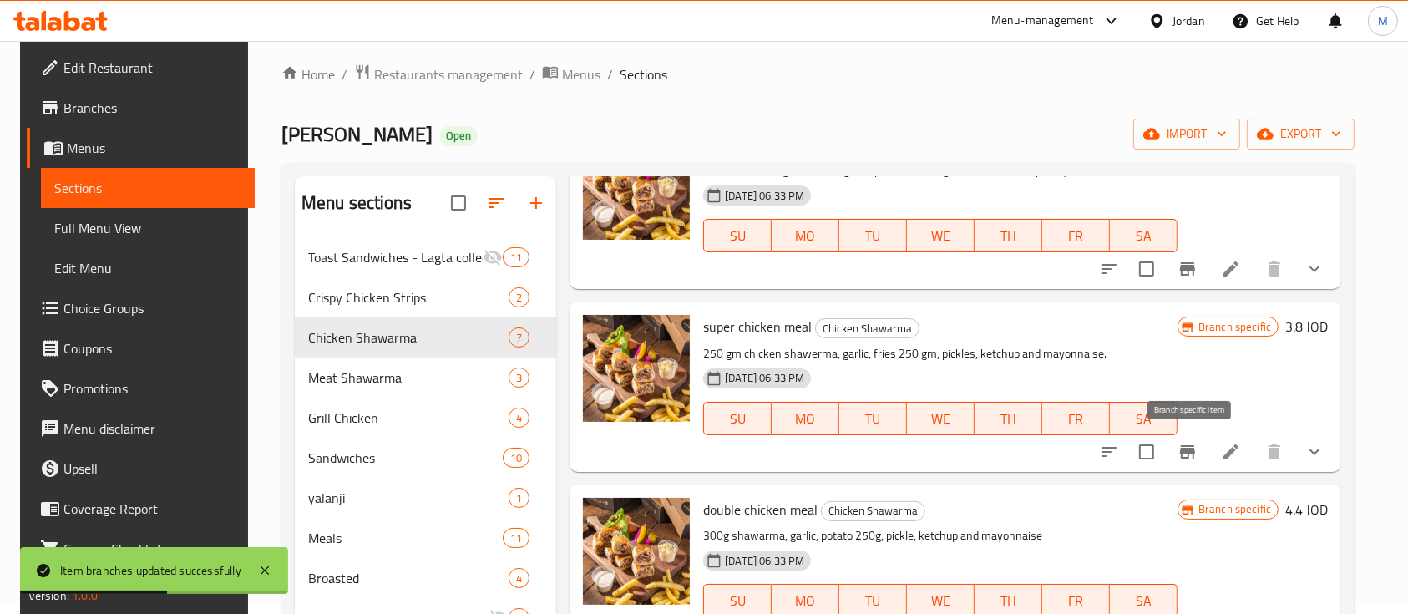
click at [1183, 458] on icon "Branch-specific-item" at bounding box center [1188, 452] width 20 height 20
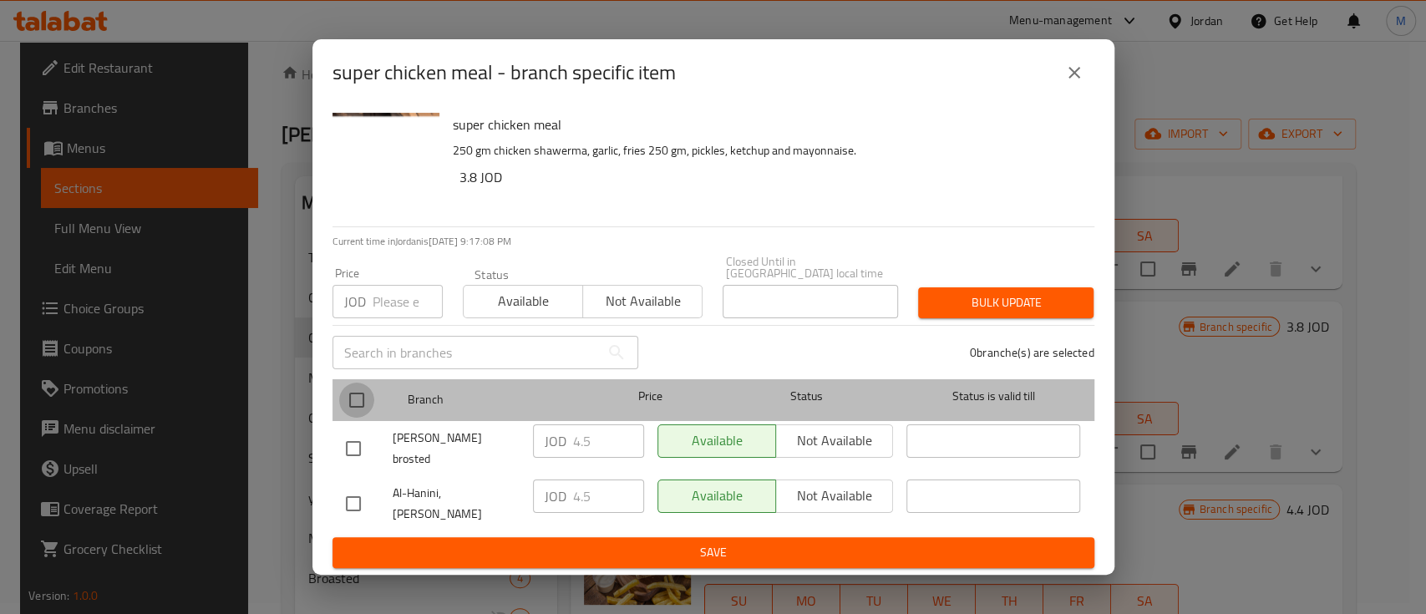
click at [360, 393] on input "checkbox" at bounding box center [356, 400] width 35 height 35
checkbox input "true"
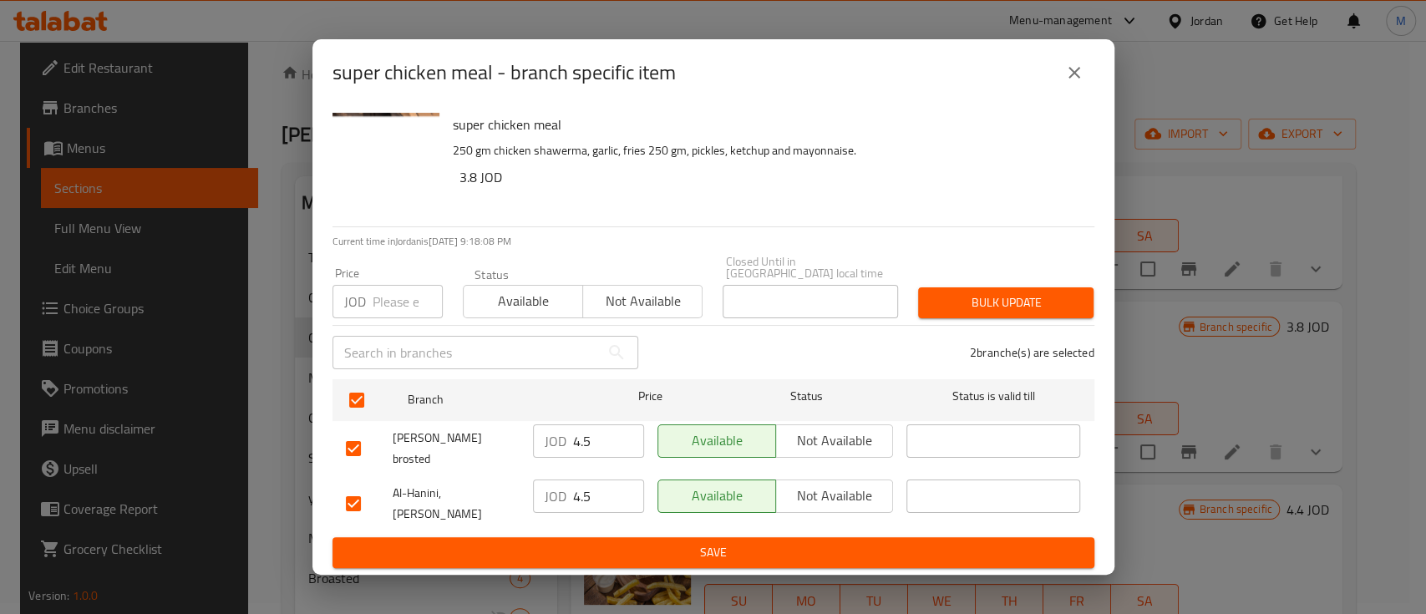
click at [394, 314] on input "number" at bounding box center [407, 301] width 70 height 33
type input "3.45"
click at [1006, 307] on span "Bulk update" at bounding box center [1005, 302] width 149 height 21
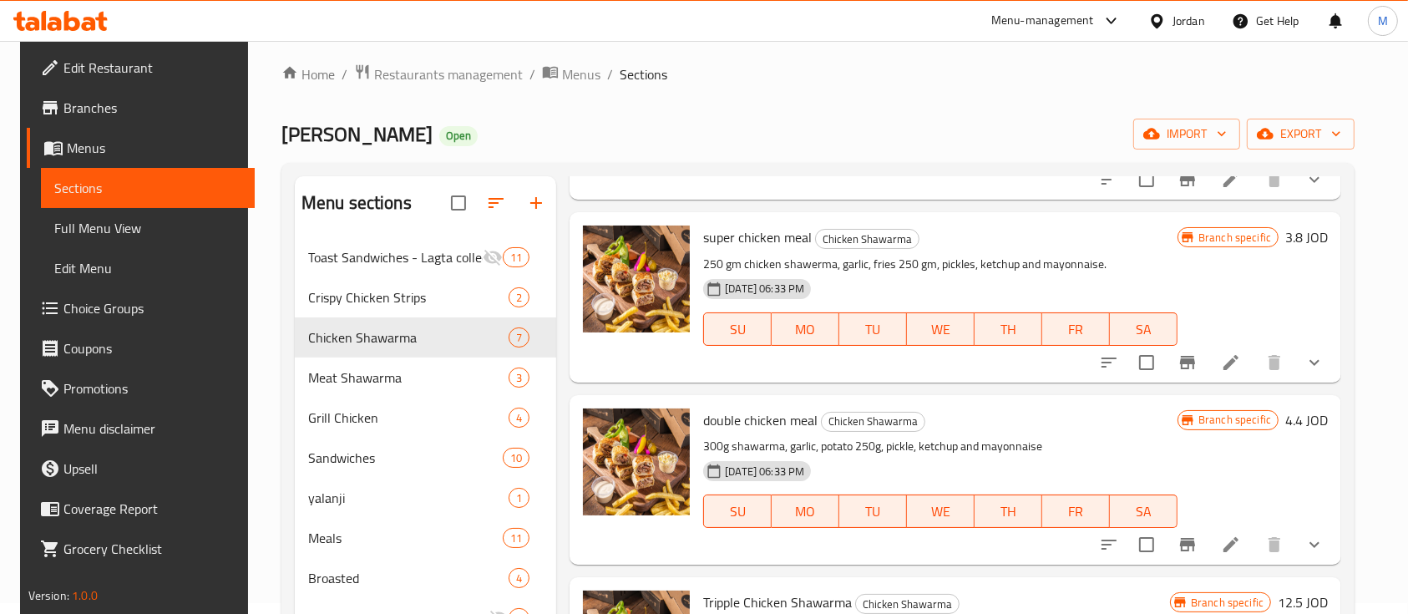
scroll to position [334, 0]
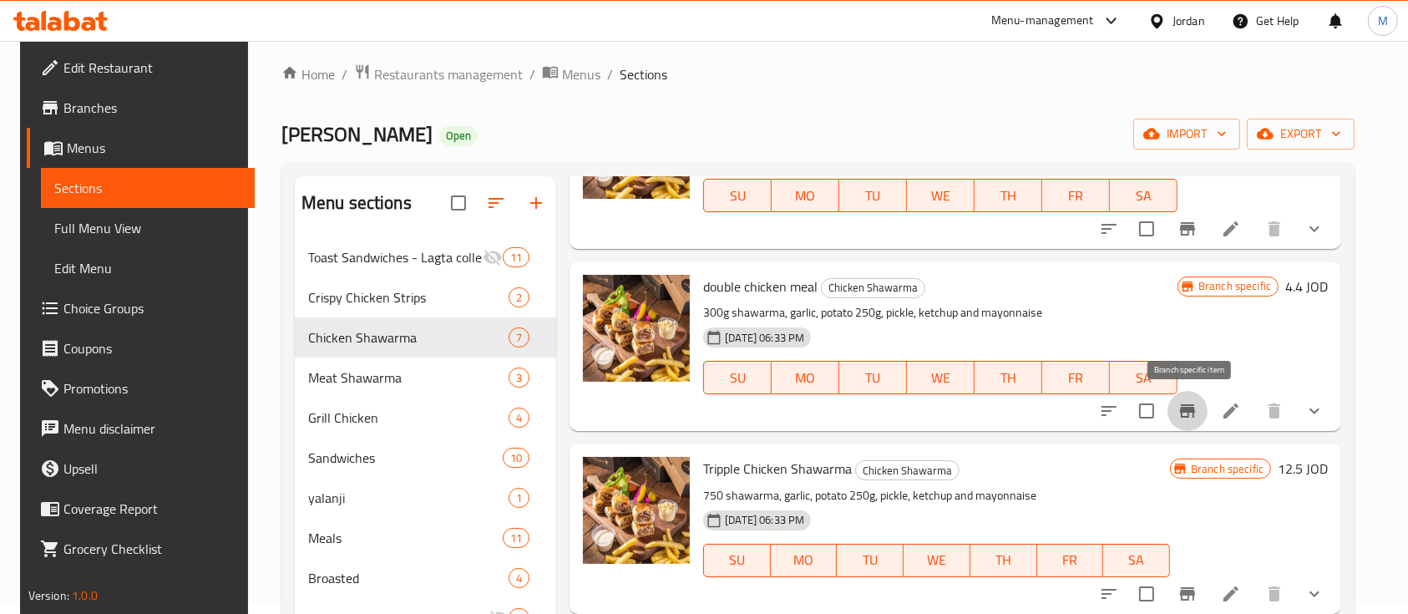
click at [1195, 412] on icon "Branch-specific-item" at bounding box center [1187, 410] width 15 height 13
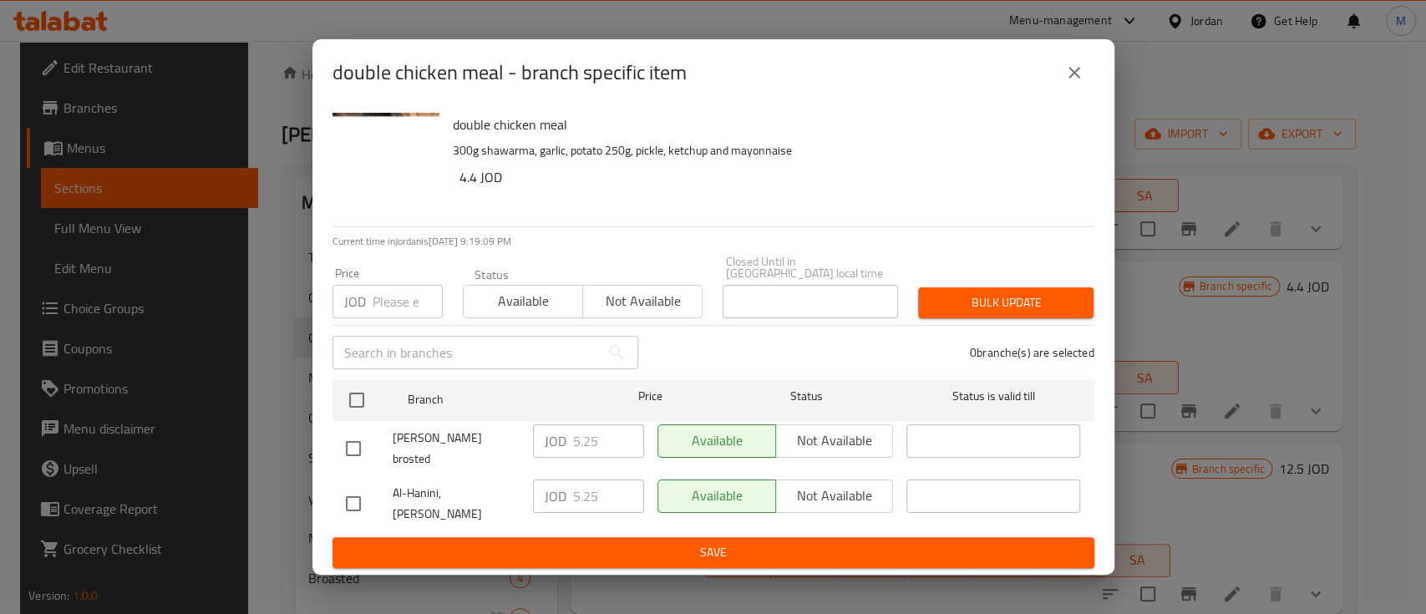
click at [1077, 79] on icon "close" at bounding box center [1074, 73] width 12 height 12
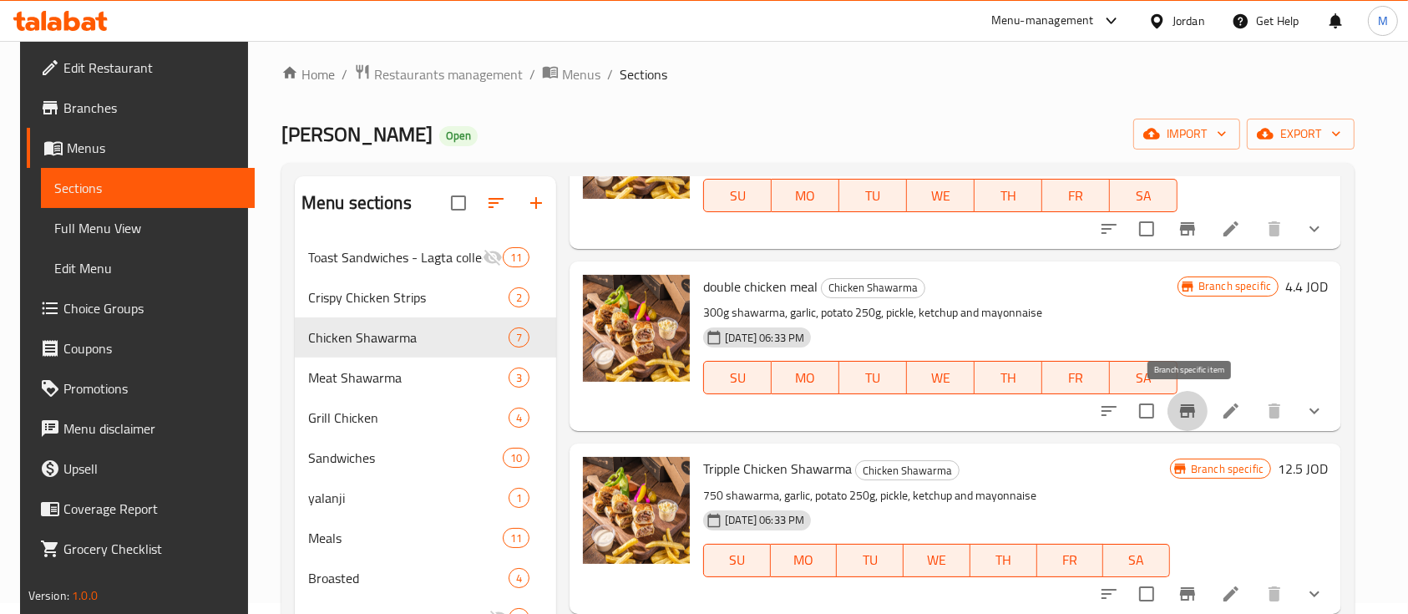
click at [1198, 418] on icon "Branch-specific-item" at bounding box center [1188, 411] width 20 height 20
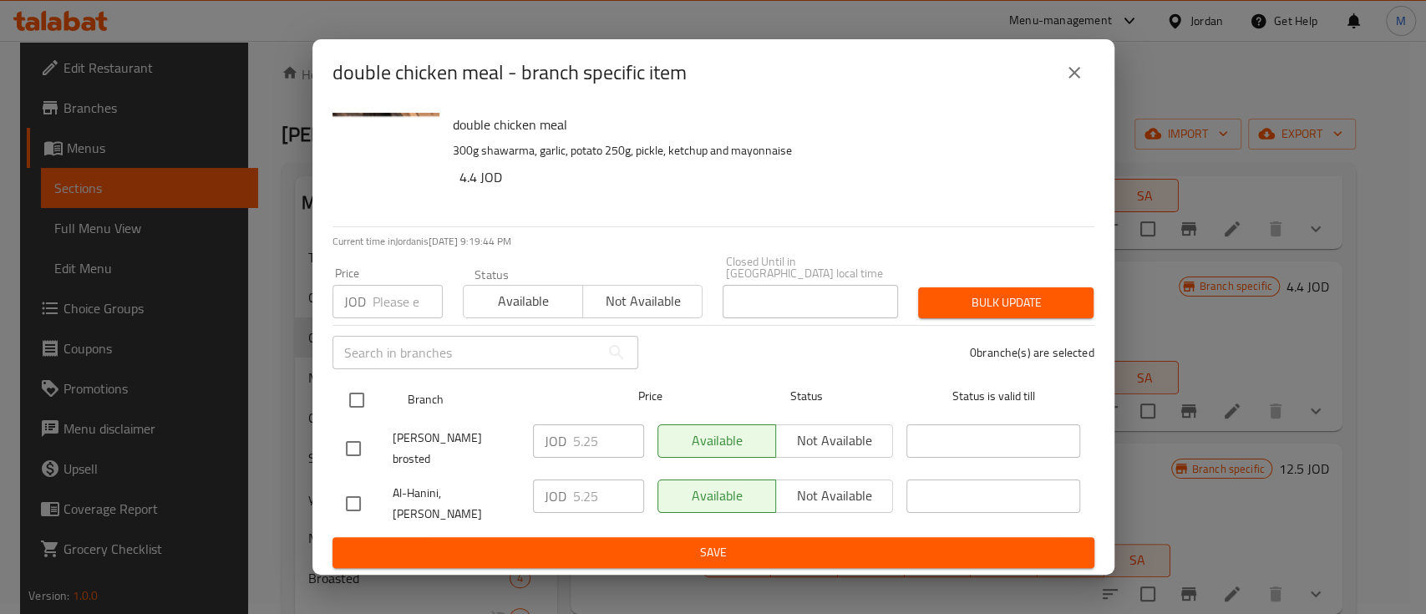
click at [352, 394] on input "checkbox" at bounding box center [356, 400] width 35 height 35
checkbox input "true"
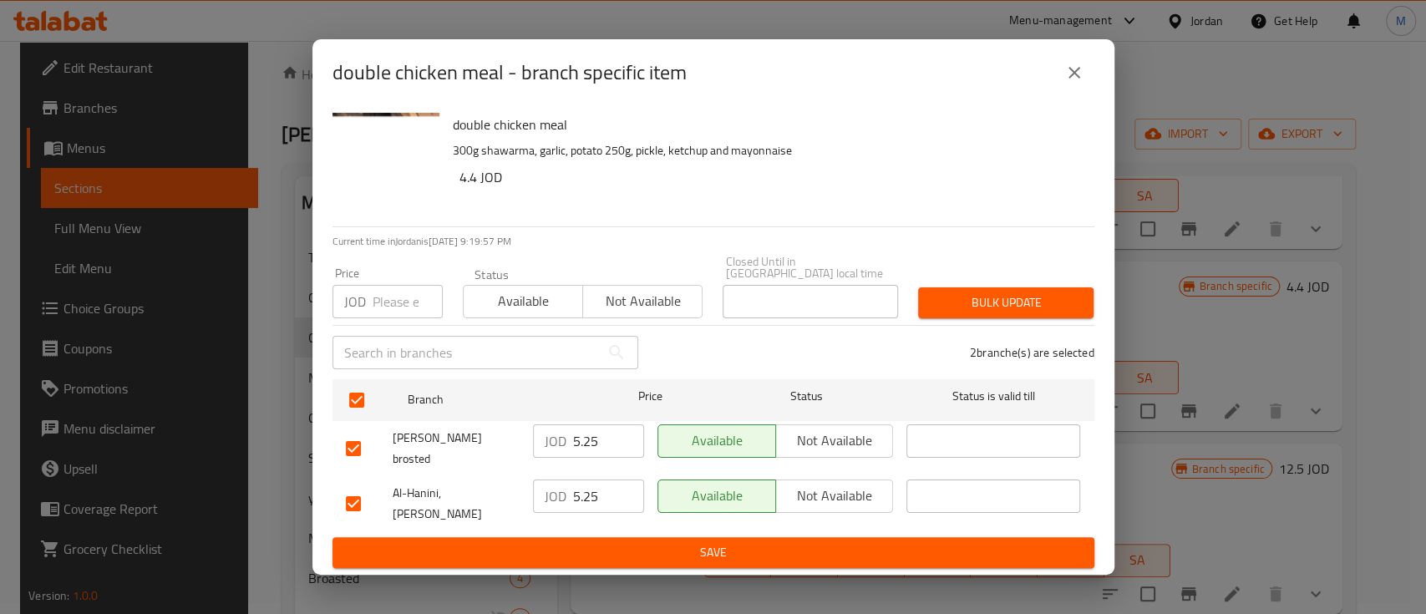
click at [401, 301] on input "number" at bounding box center [407, 301] width 70 height 33
type input "4.25"
click at [970, 313] on span "Bulk update" at bounding box center [1005, 302] width 149 height 21
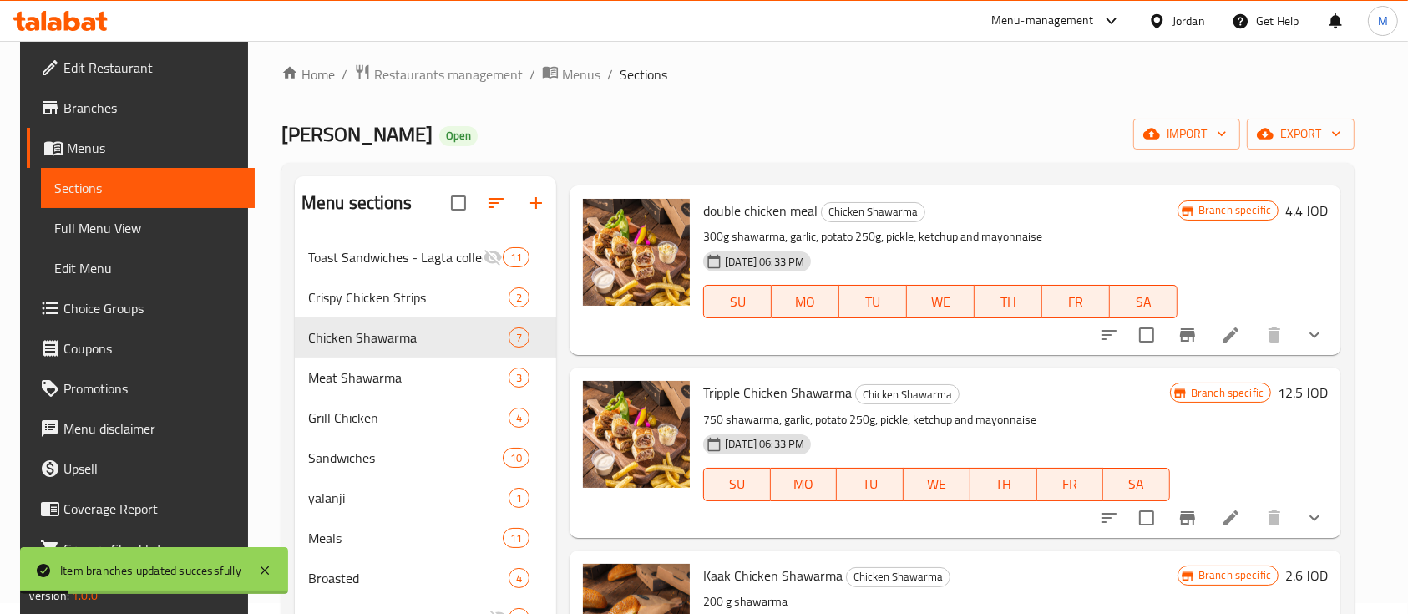
scroll to position [445, 0]
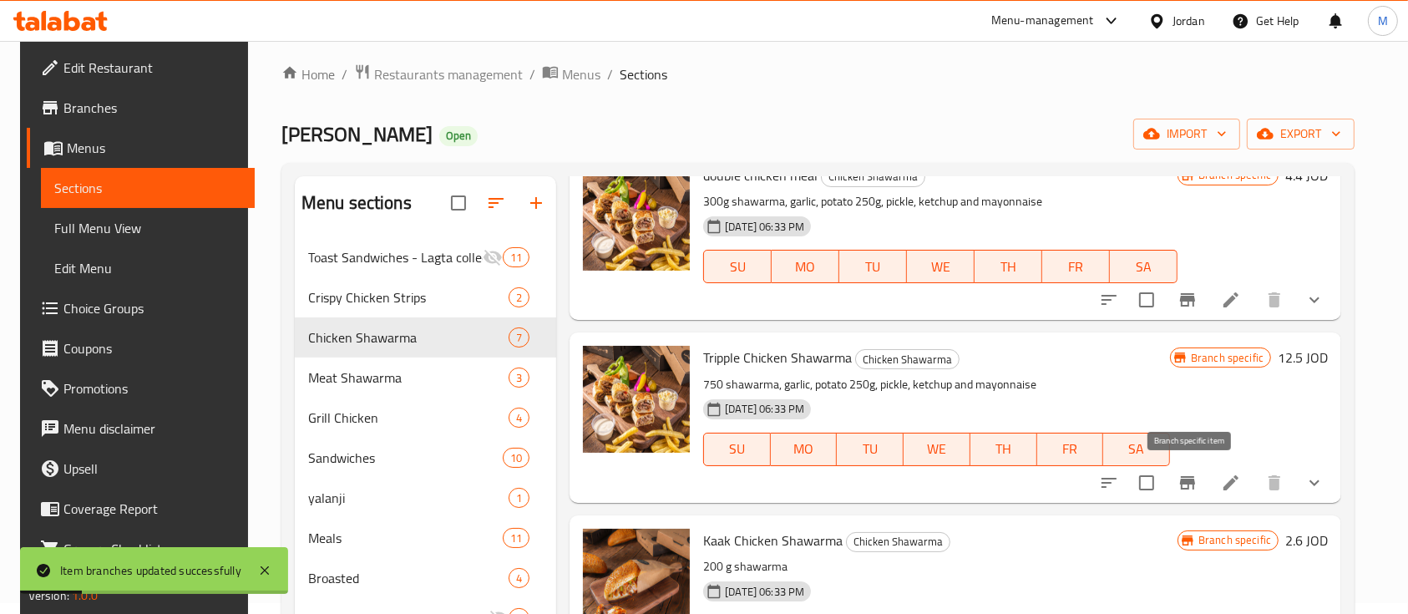
click at [1189, 480] on icon "Branch-specific-item" at bounding box center [1187, 482] width 15 height 13
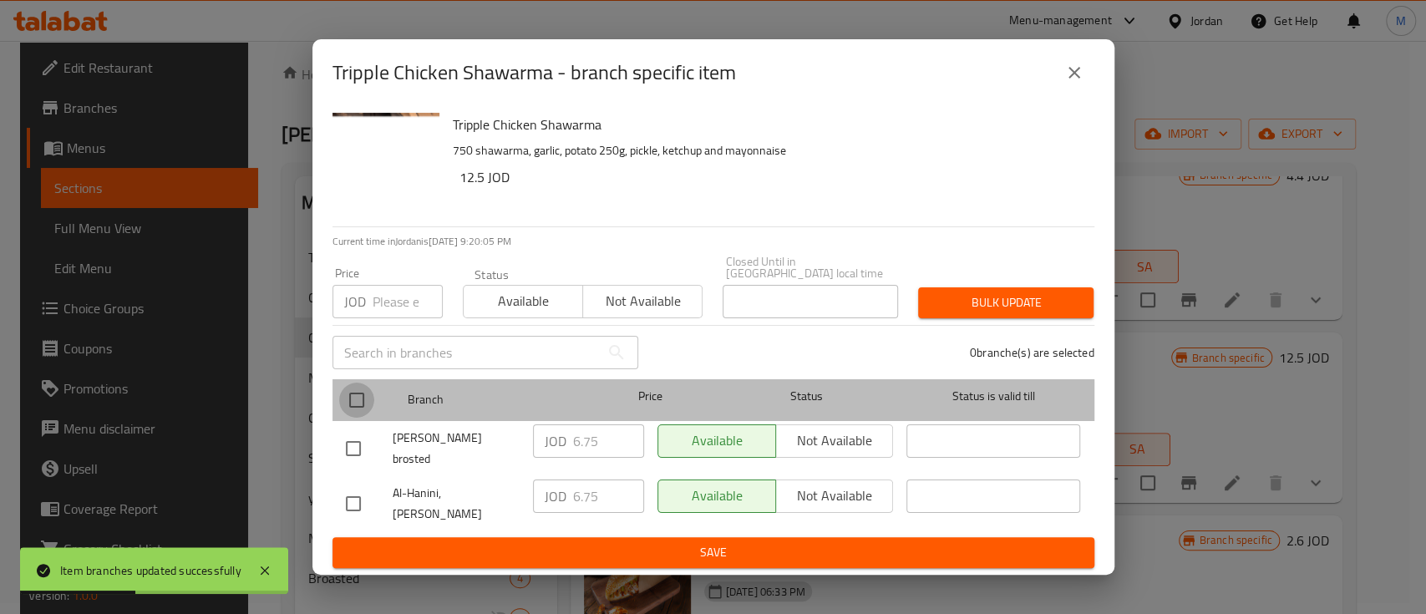
click at [358, 408] on input "checkbox" at bounding box center [356, 400] width 35 height 35
checkbox input "true"
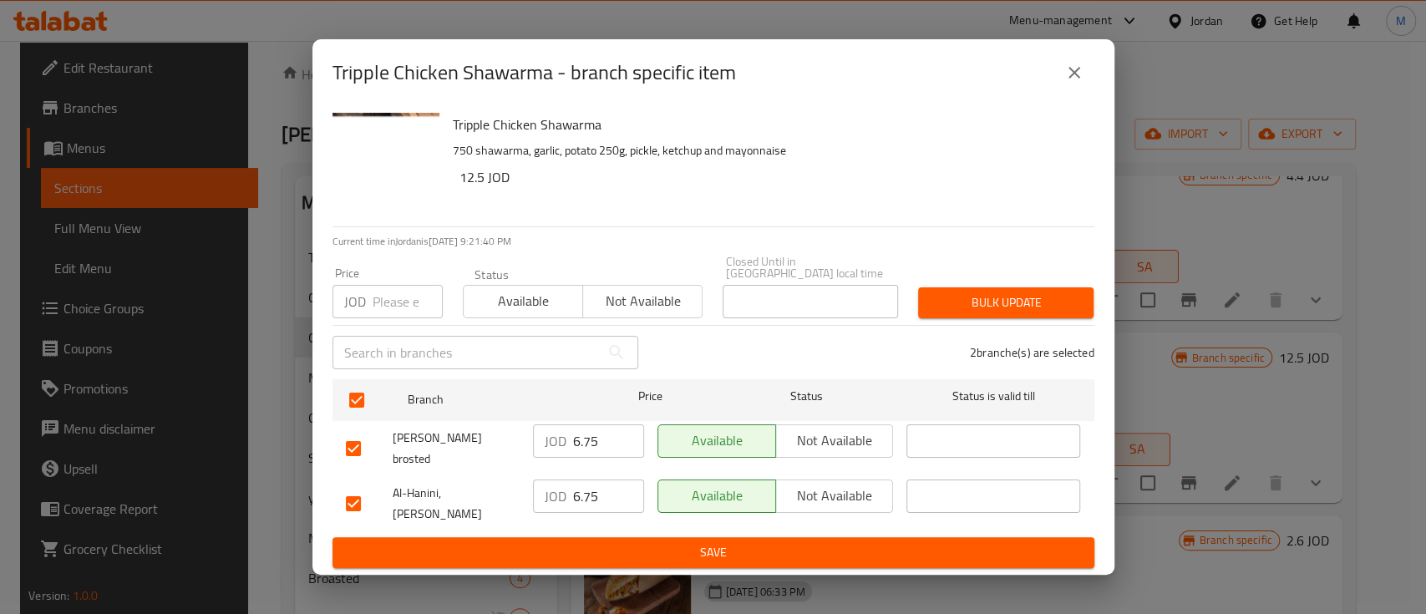
click at [398, 291] on input "number" at bounding box center [407, 301] width 70 height 33
type input "5.75"
click at [1002, 300] on span "Bulk update" at bounding box center [1005, 302] width 149 height 21
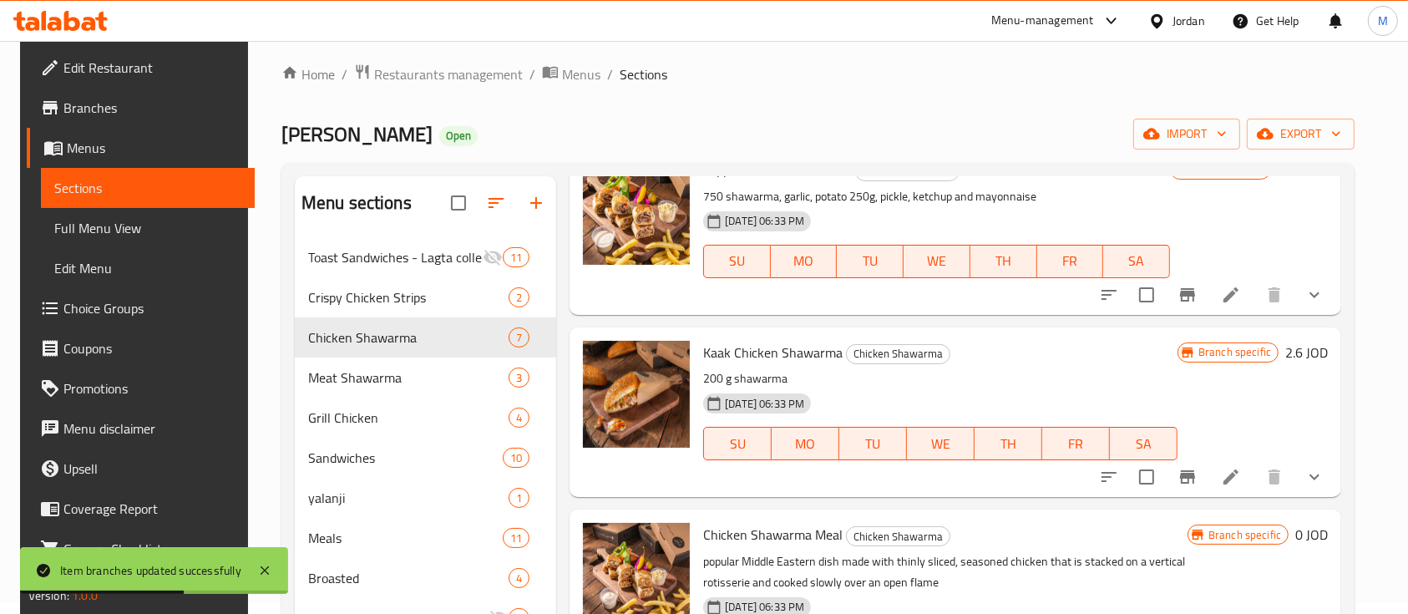
scroll to position [668, 0]
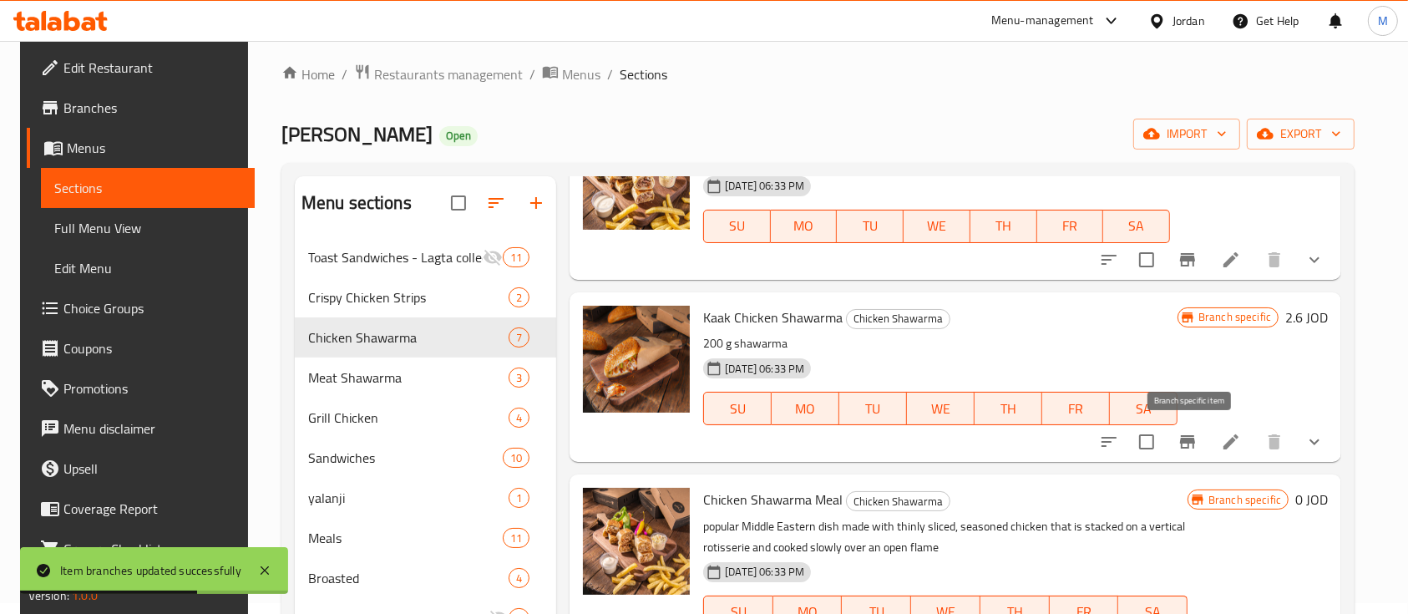
click at [1187, 444] on icon "Branch-specific-item" at bounding box center [1188, 442] width 20 height 20
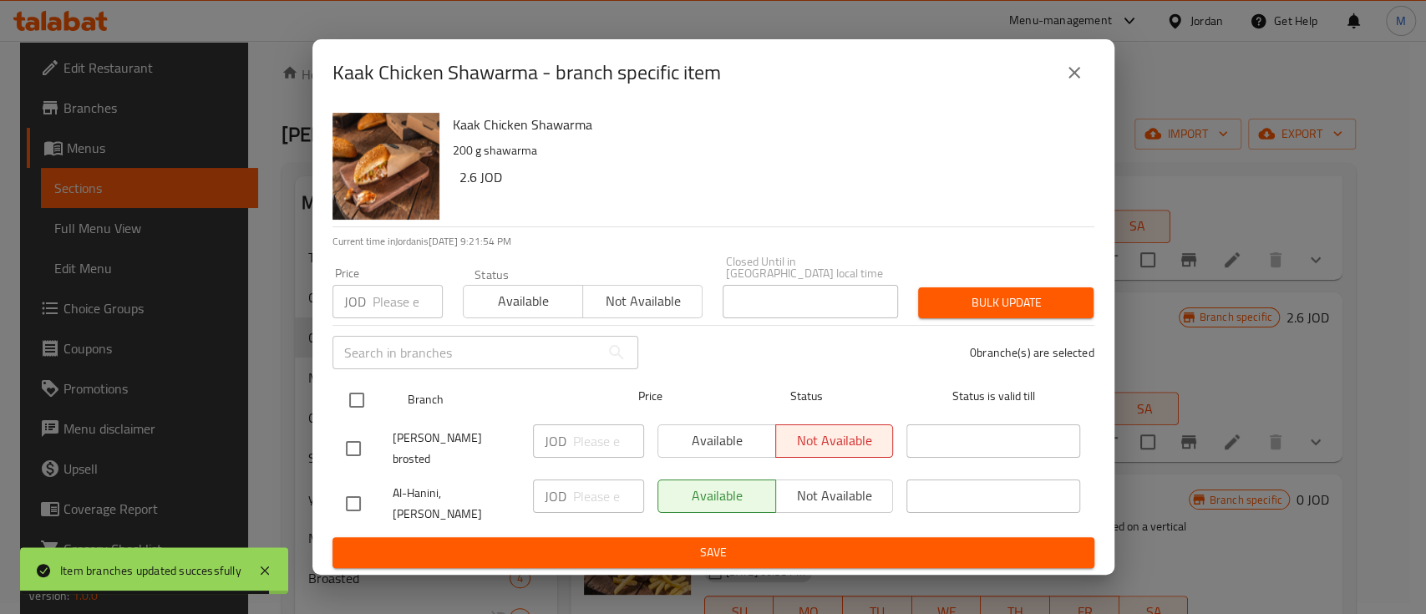
click at [360, 405] on input "checkbox" at bounding box center [356, 400] width 35 height 35
checkbox input "true"
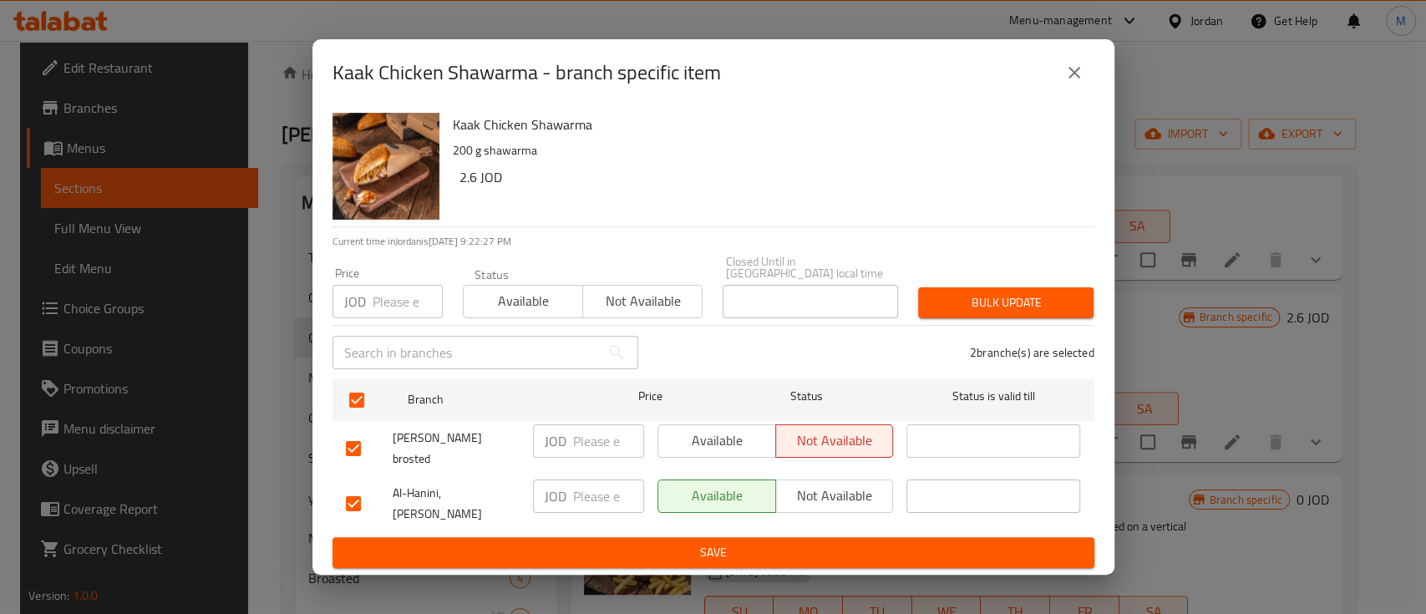
click at [368, 304] on div "JOD Price" at bounding box center [387, 301] width 110 height 33
type input "1.75"
click at [949, 313] on span "Bulk update" at bounding box center [1005, 302] width 149 height 21
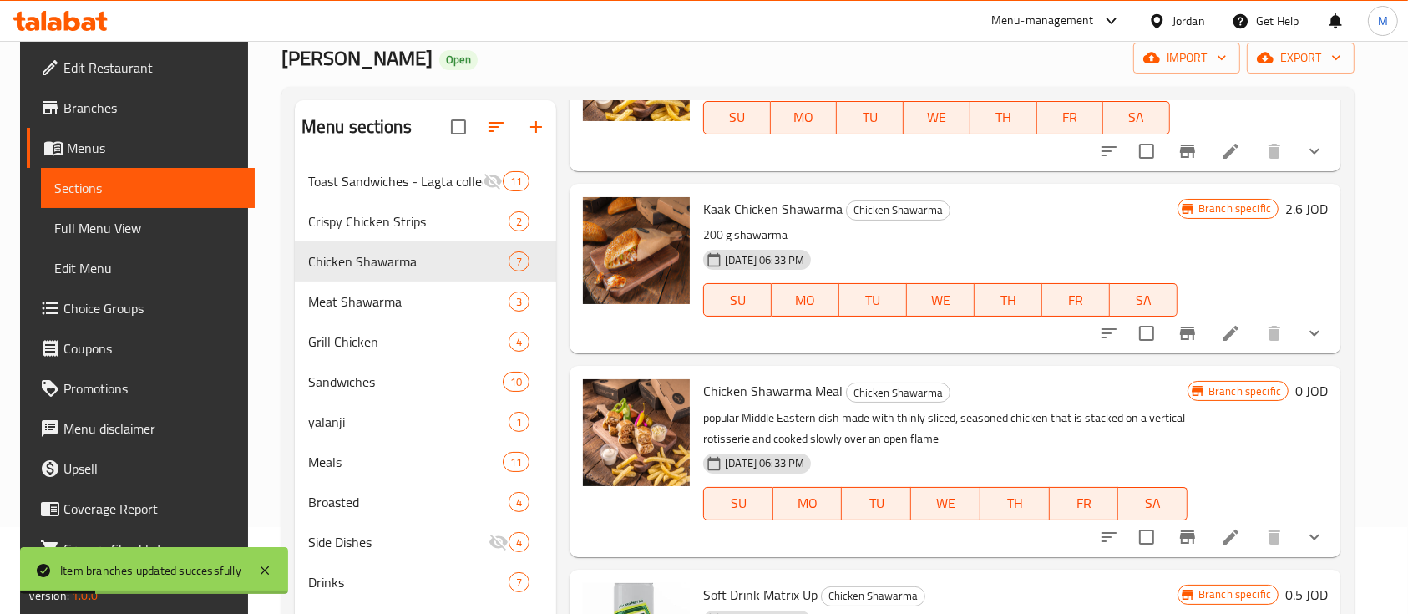
scroll to position [122, 0]
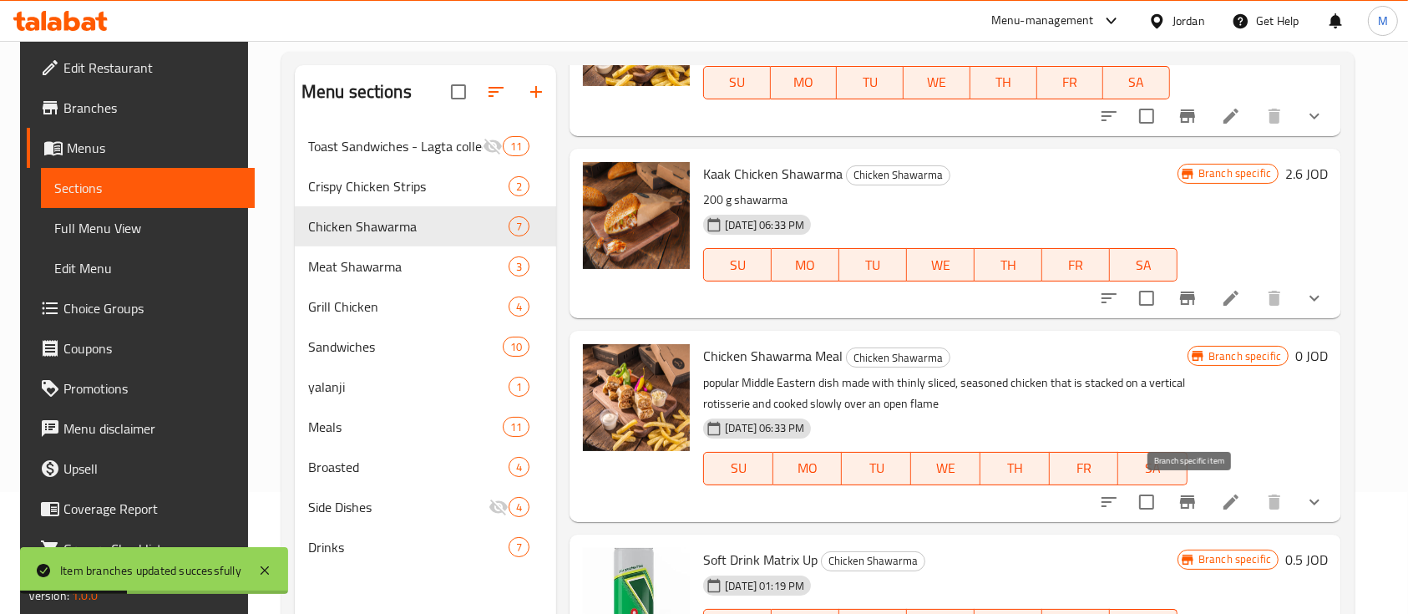
click at [1191, 493] on icon "Branch-specific-item" at bounding box center [1188, 502] width 20 height 20
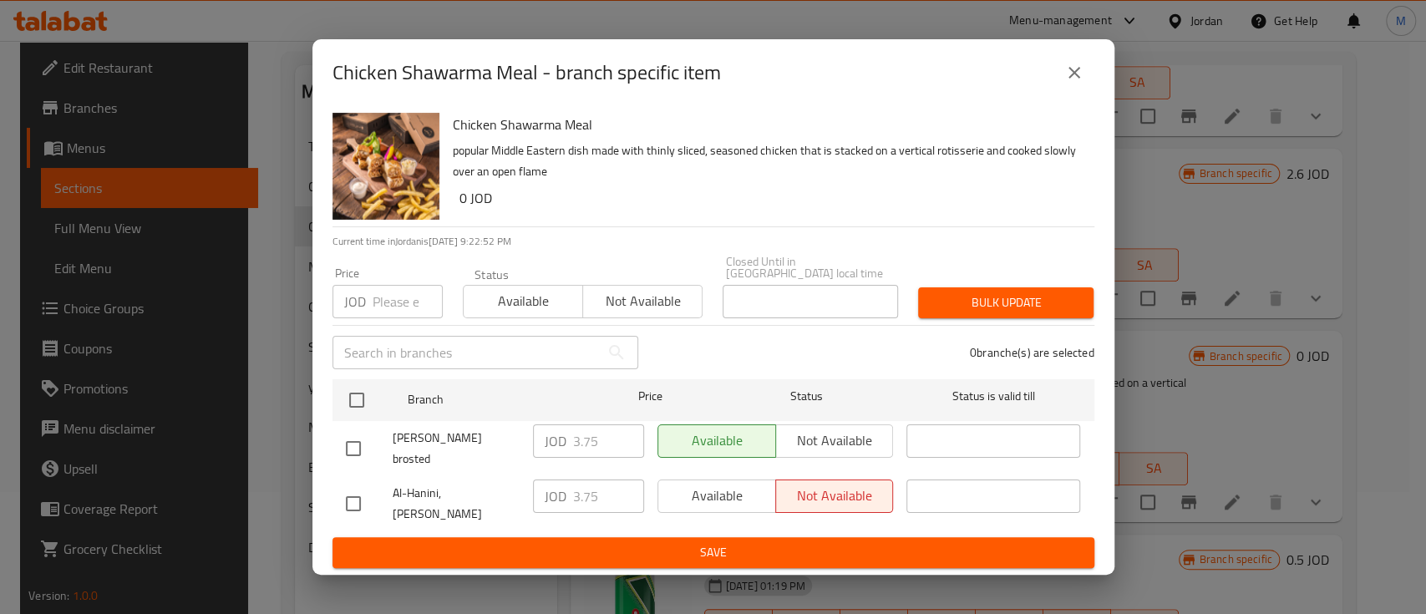
click at [807, 448] on div "Available Not available" at bounding box center [775, 440] width 236 height 33
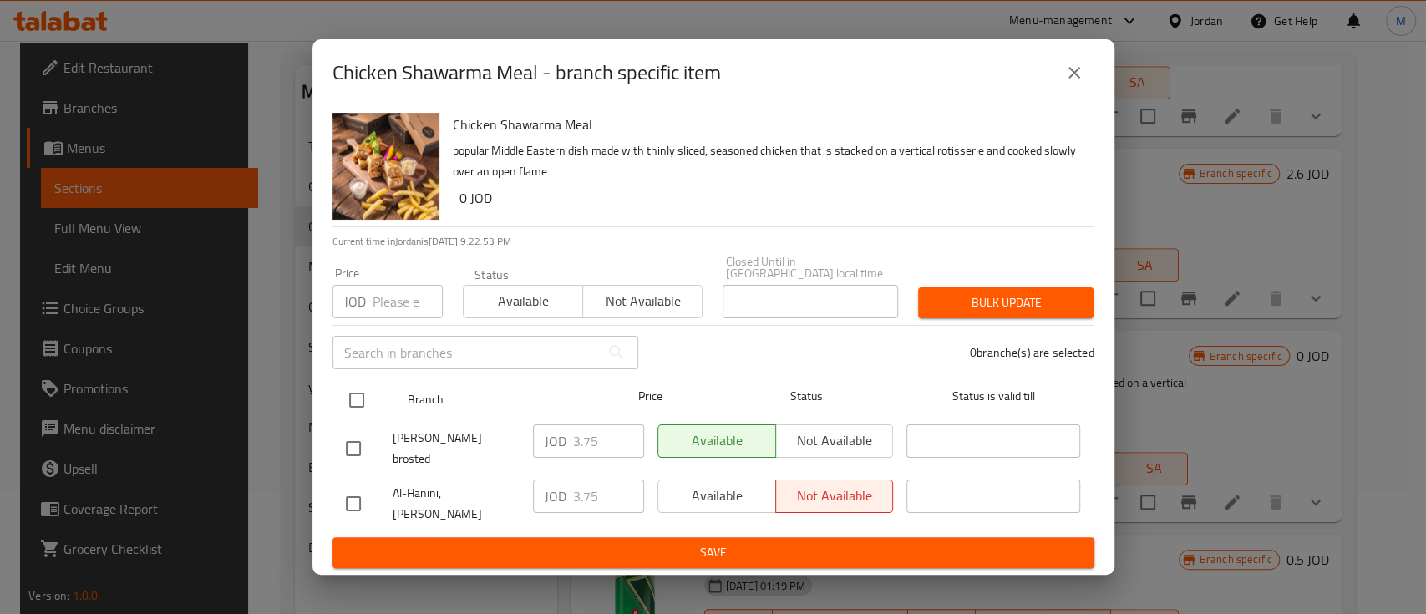
click at [357, 404] on input "checkbox" at bounding box center [356, 400] width 35 height 35
checkbox input "true"
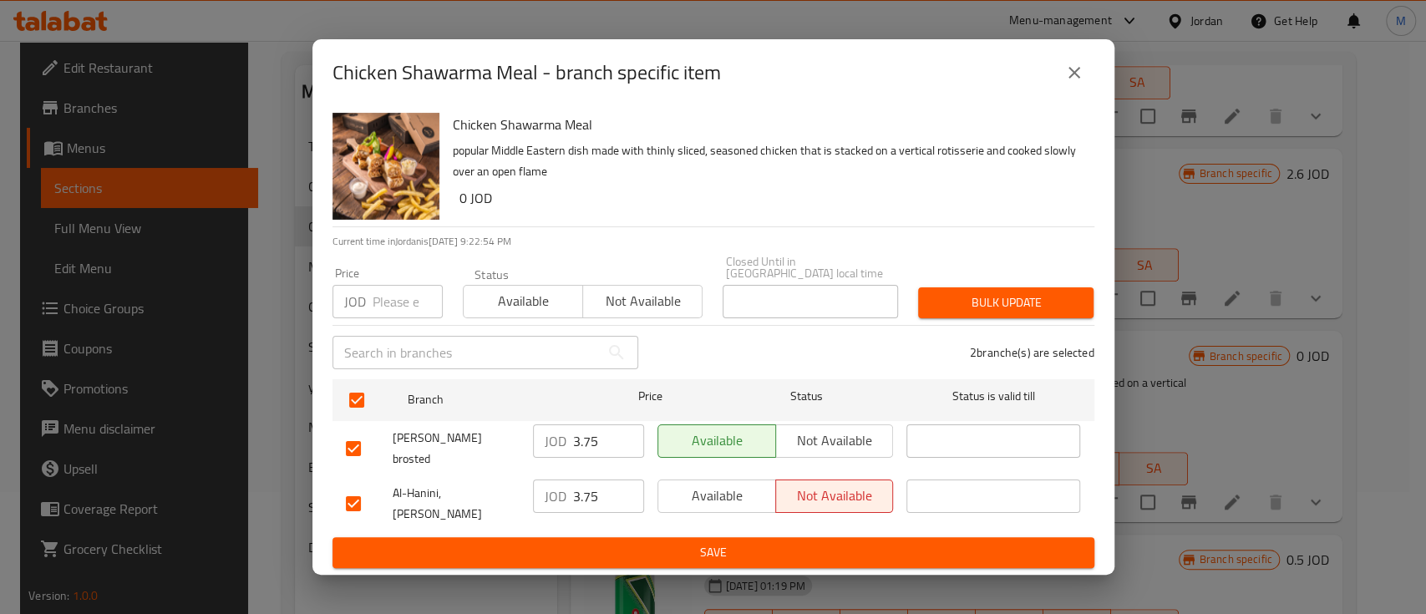
click at [864, 439] on span "Not available" at bounding box center [835, 440] width 104 height 24
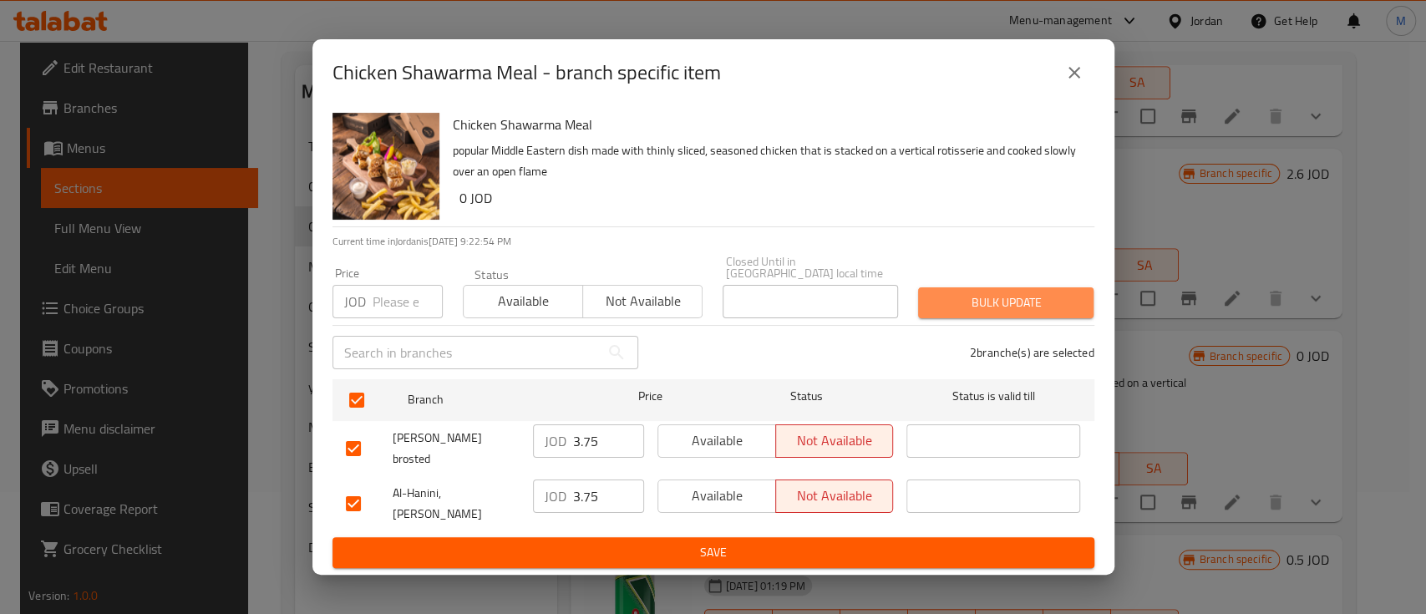
click at [1011, 300] on span "Bulk update" at bounding box center [1005, 302] width 149 height 21
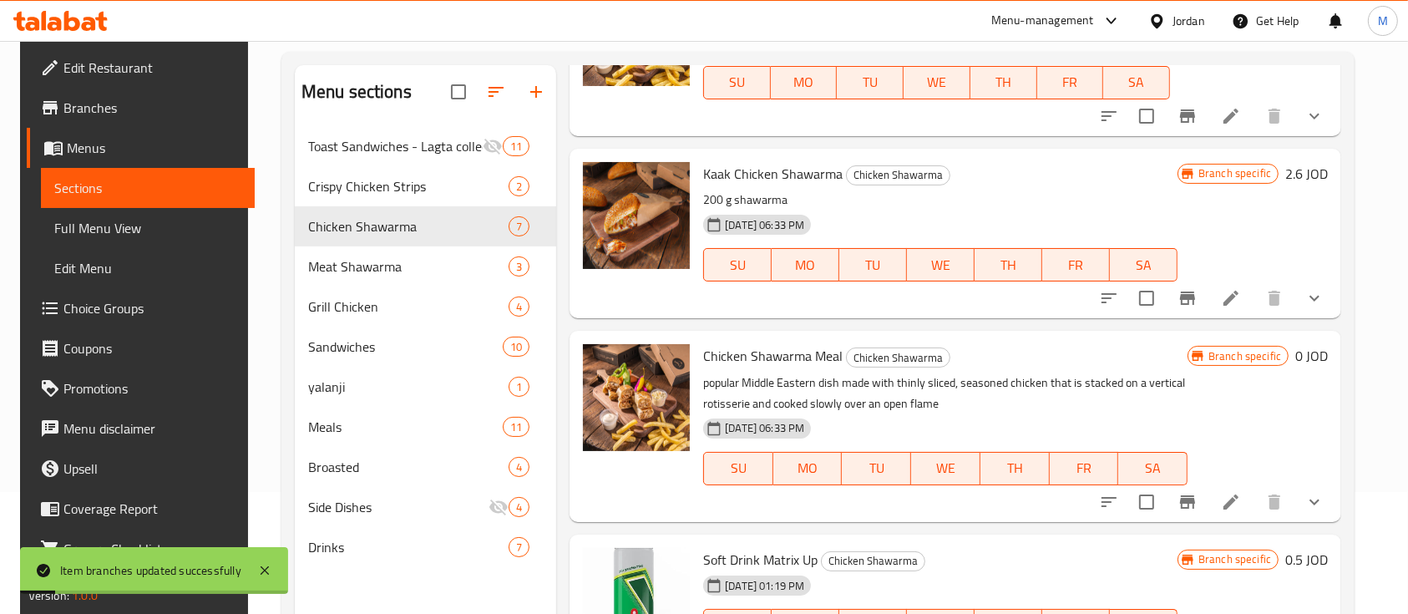
scroll to position [234, 0]
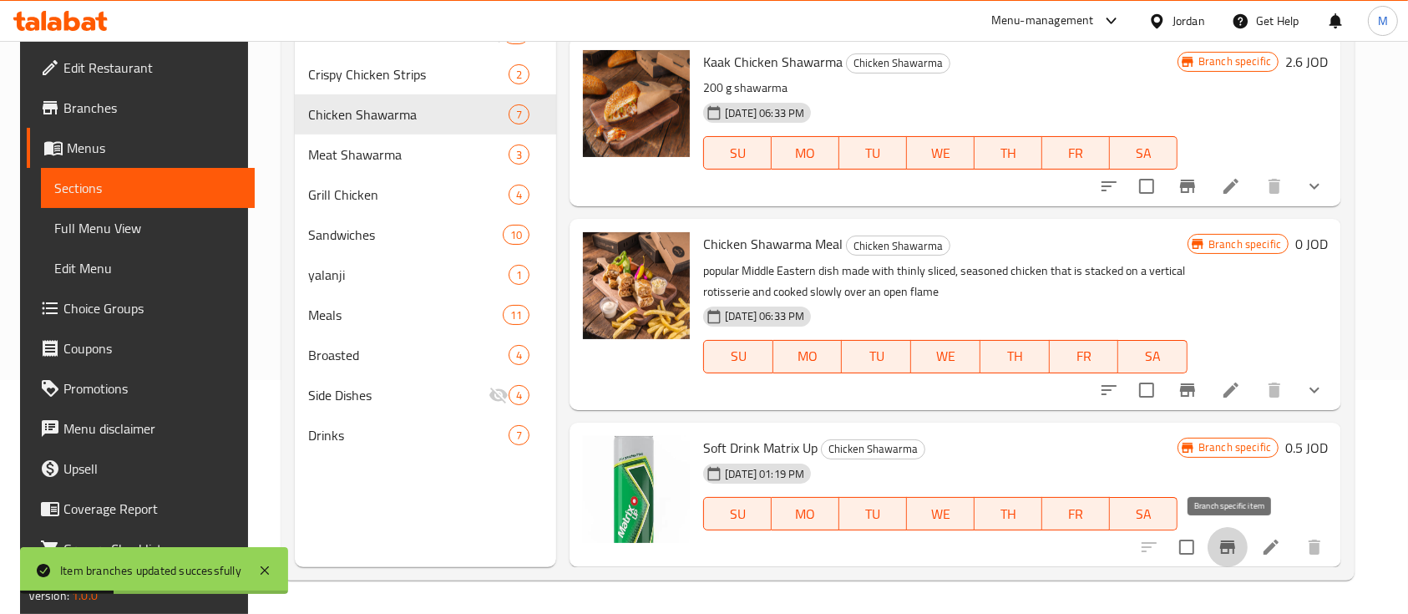
click at [1223, 551] on icon "Branch-specific-item" at bounding box center [1228, 547] width 20 height 20
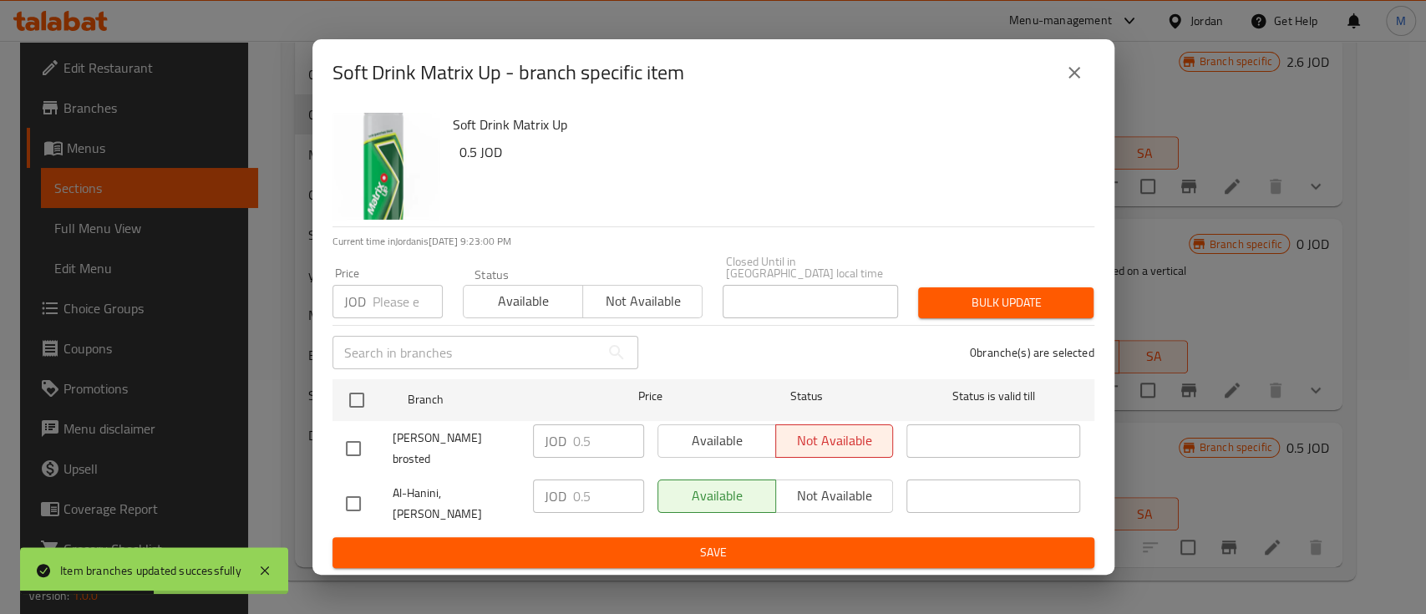
click at [1082, 83] on icon "close" at bounding box center [1074, 73] width 20 height 20
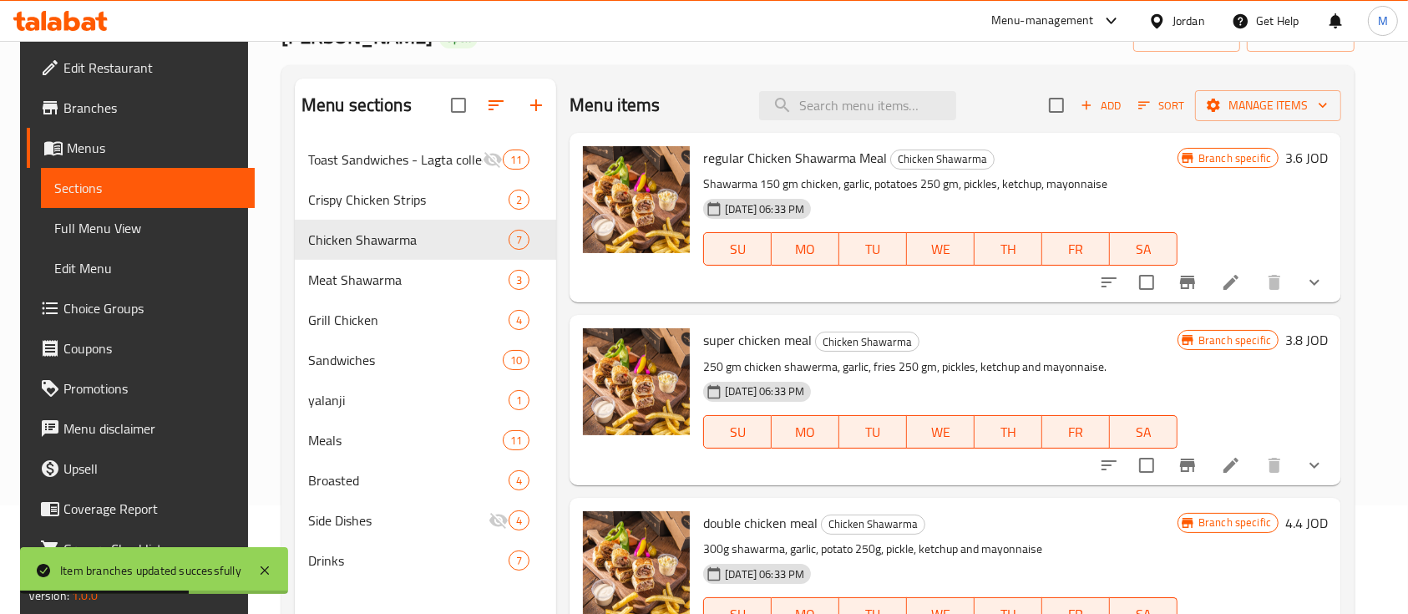
scroll to position [0, 0]
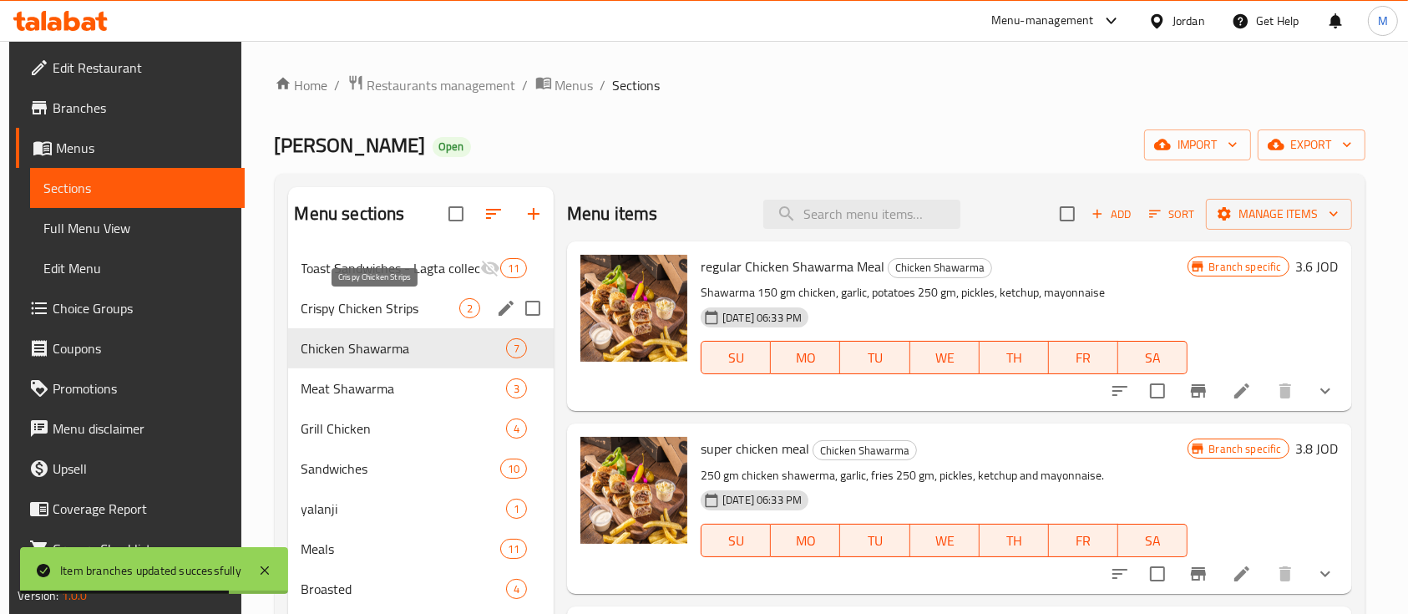
click at [375, 304] on span "Crispy Chicken Strips" at bounding box center [380, 308] width 158 height 20
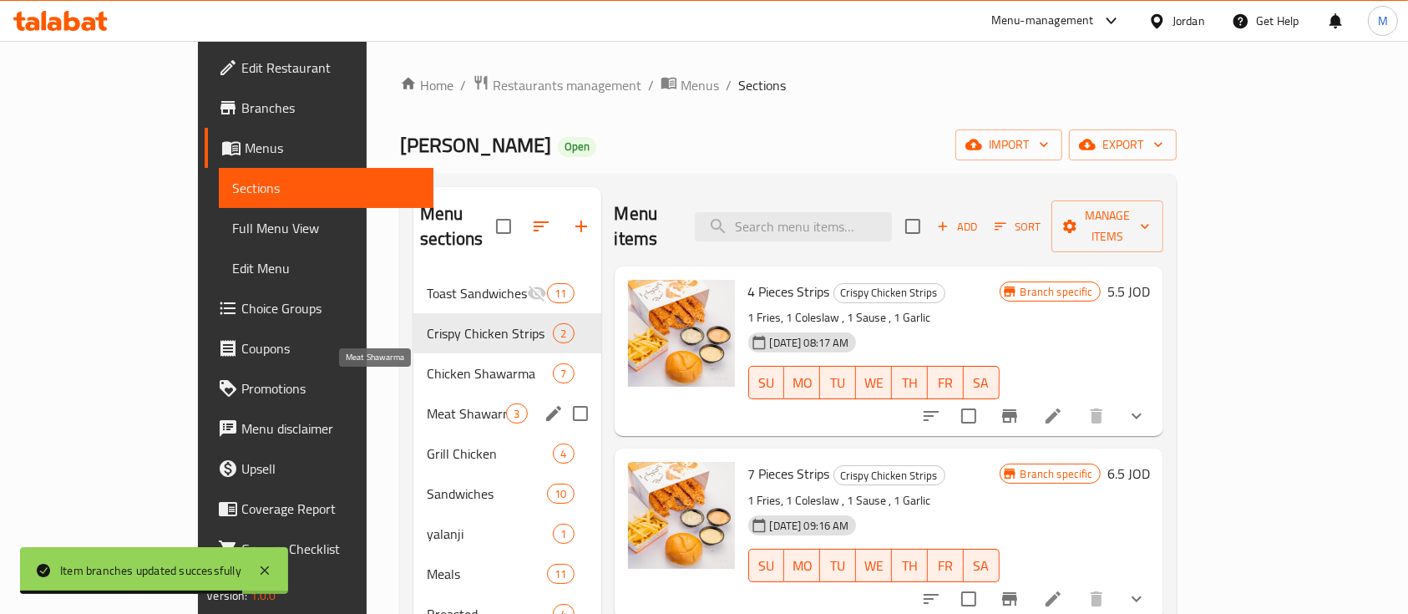
click at [427, 403] on span "Meat Shawarma" at bounding box center [466, 413] width 79 height 20
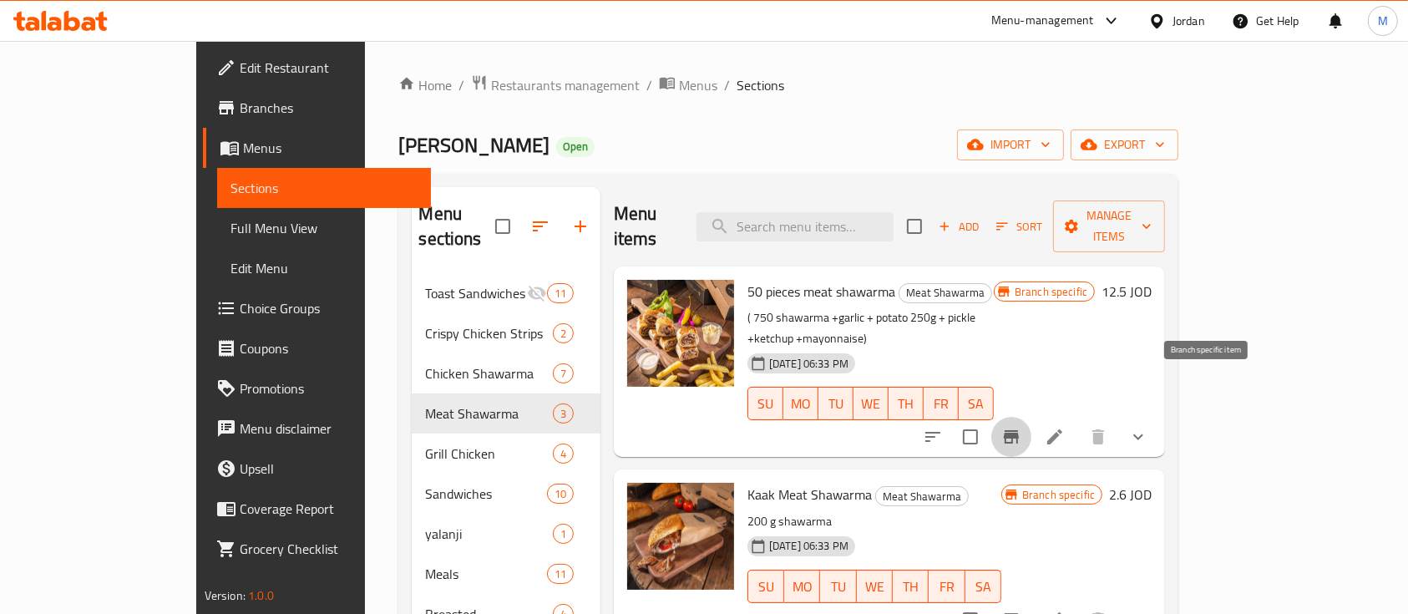
click at [1031, 417] on button "Branch-specific-item" at bounding box center [1011, 437] width 40 height 40
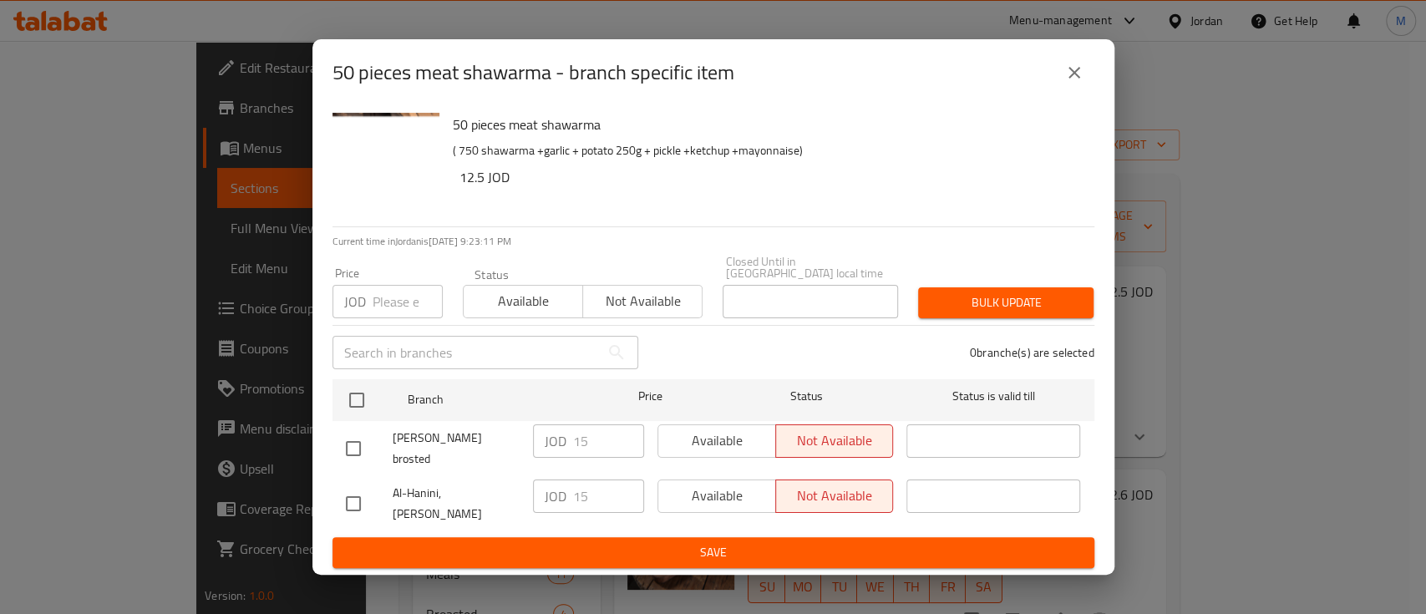
click at [1076, 83] on icon "close" at bounding box center [1074, 73] width 20 height 20
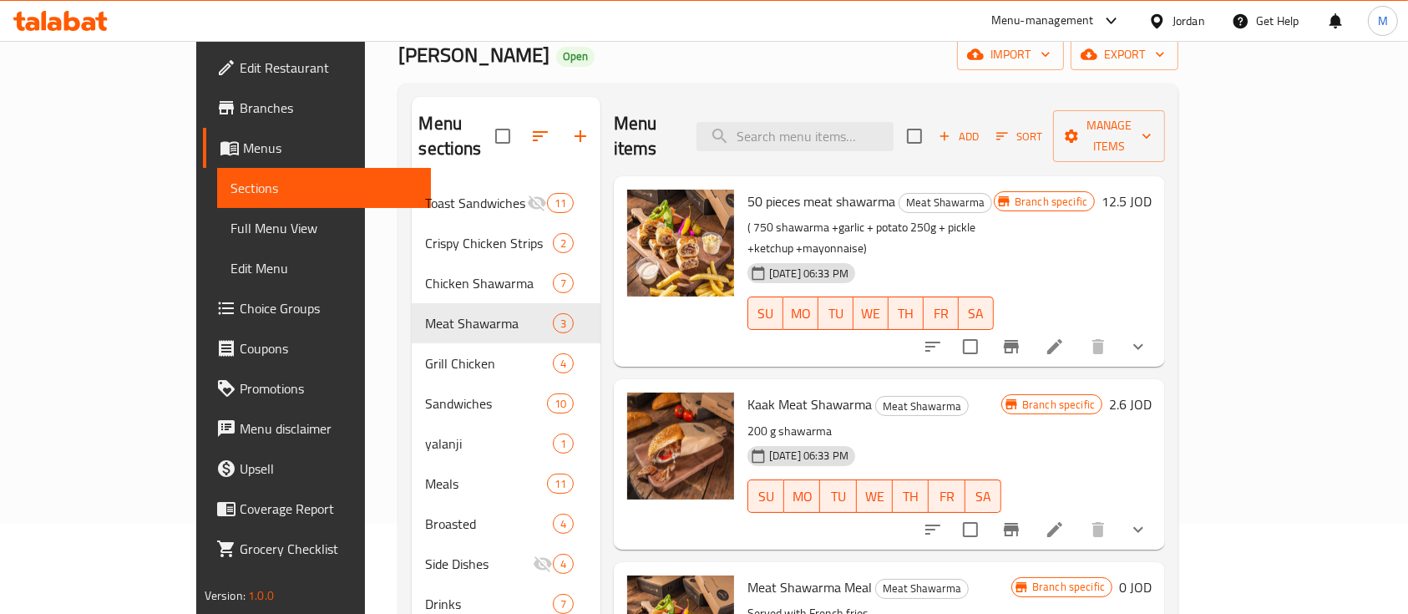
scroll to position [111, 0]
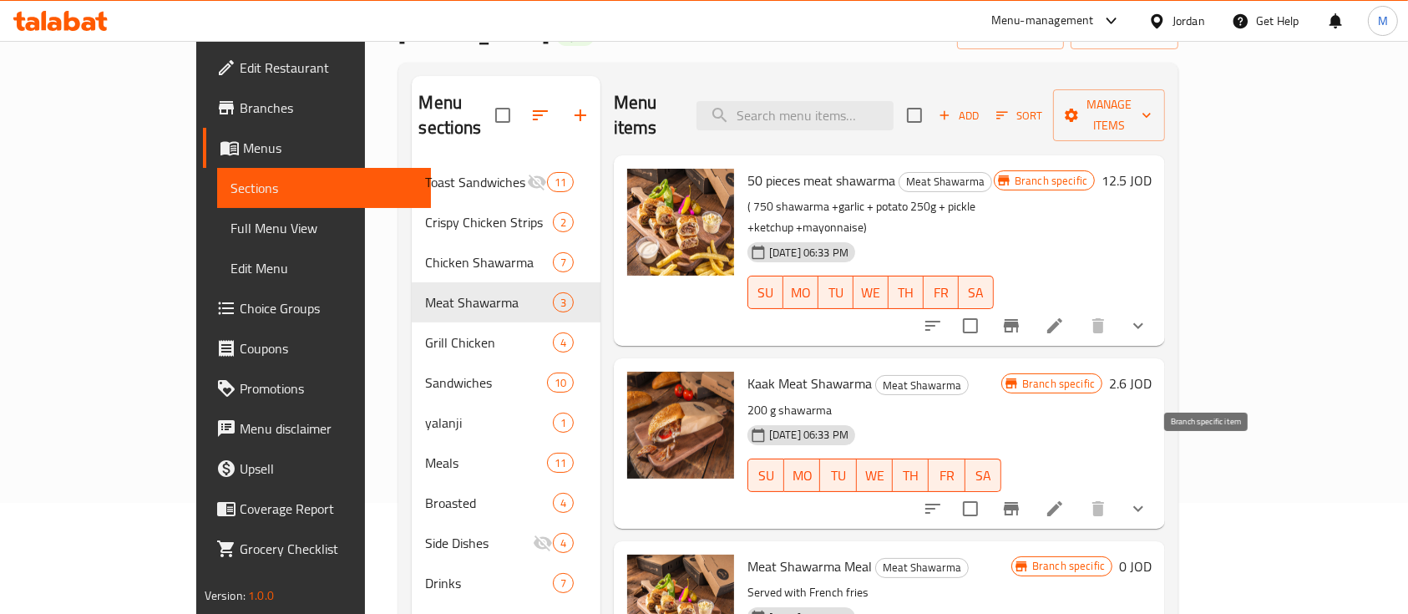
click at [1021, 499] on icon "Branch-specific-item" at bounding box center [1011, 509] width 20 height 20
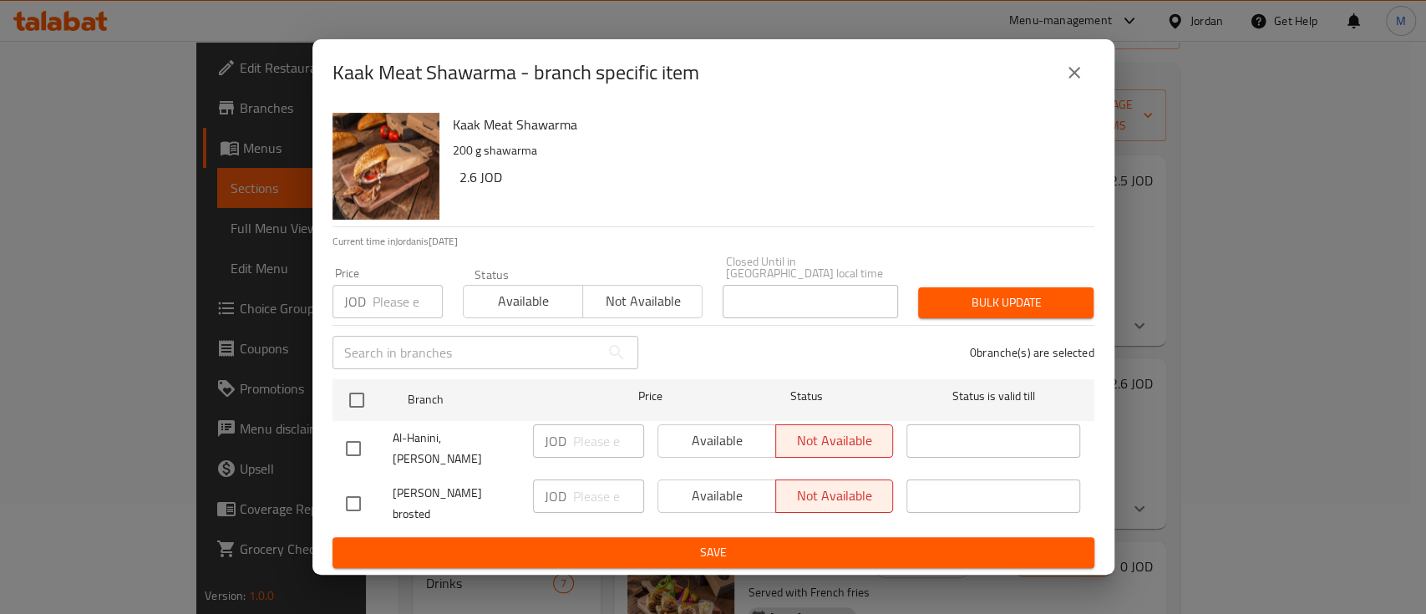
click at [1069, 79] on icon "close" at bounding box center [1074, 73] width 12 height 12
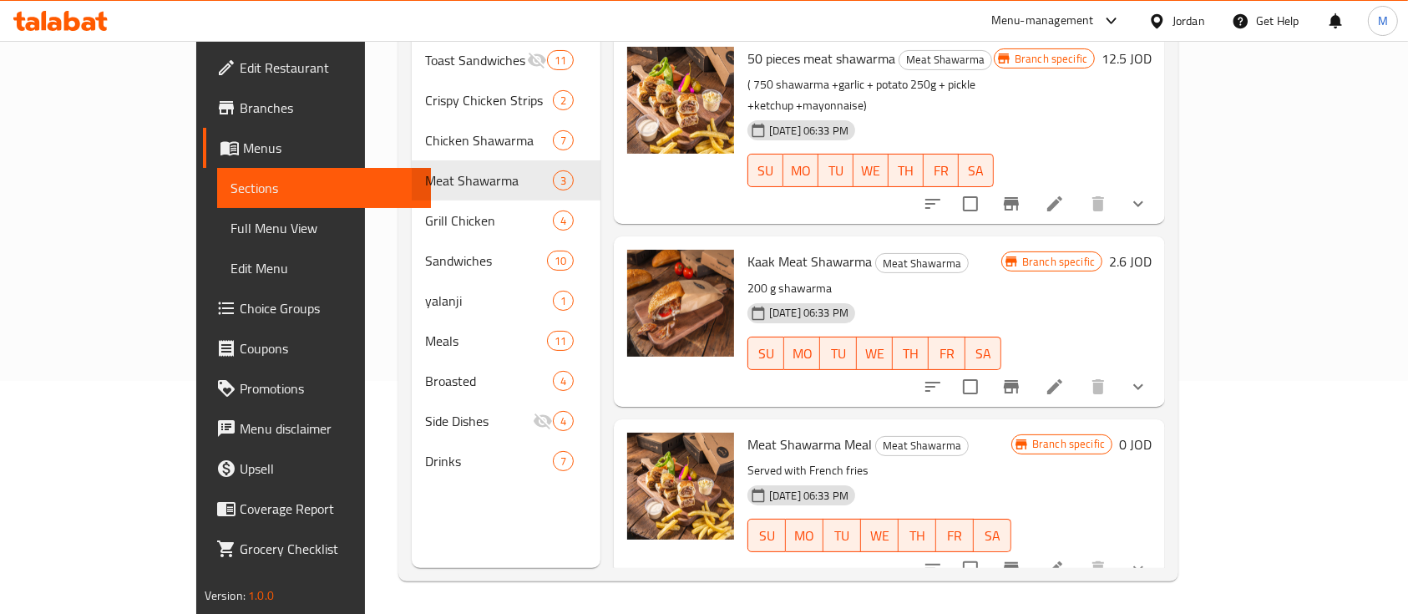
scroll to position [234, 0]
click at [1148, 558] on icon "show more" at bounding box center [1138, 568] width 20 height 20
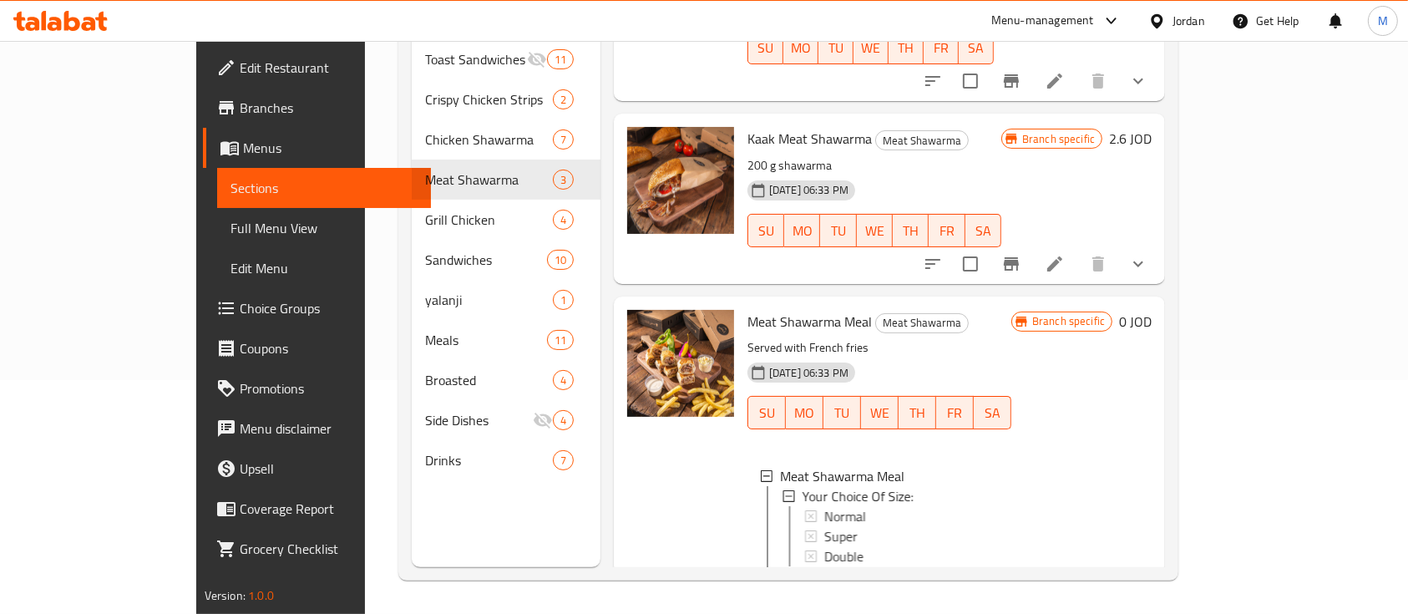
scroll to position [222, 0]
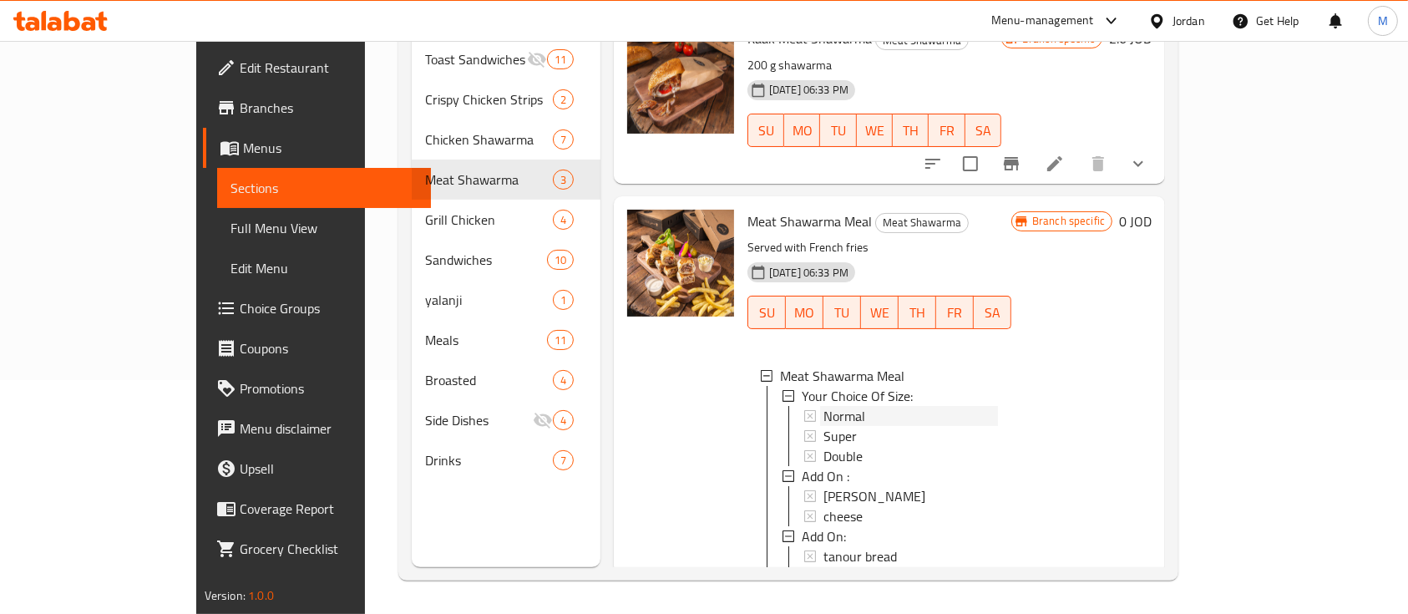
click at [889, 406] on div "Normal" at bounding box center [910, 416] width 175 height 20
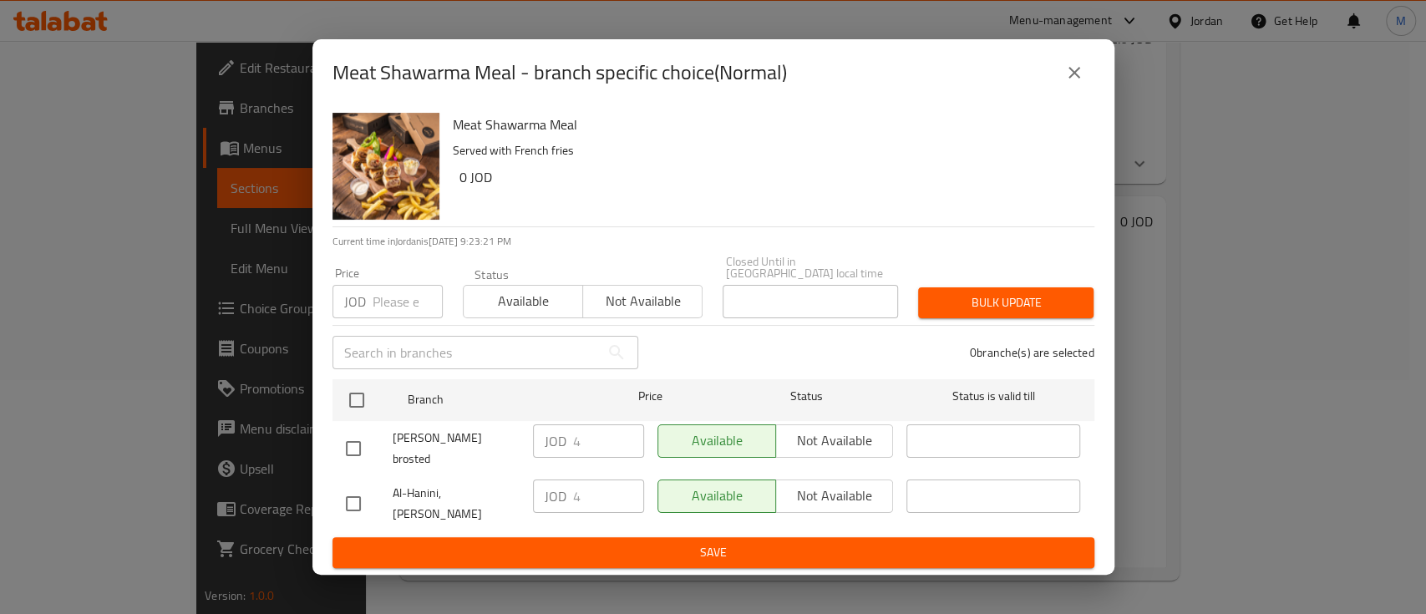
click at [1072, 83] on icon "close" at bounding box center [1074, 73] width 20 height 20
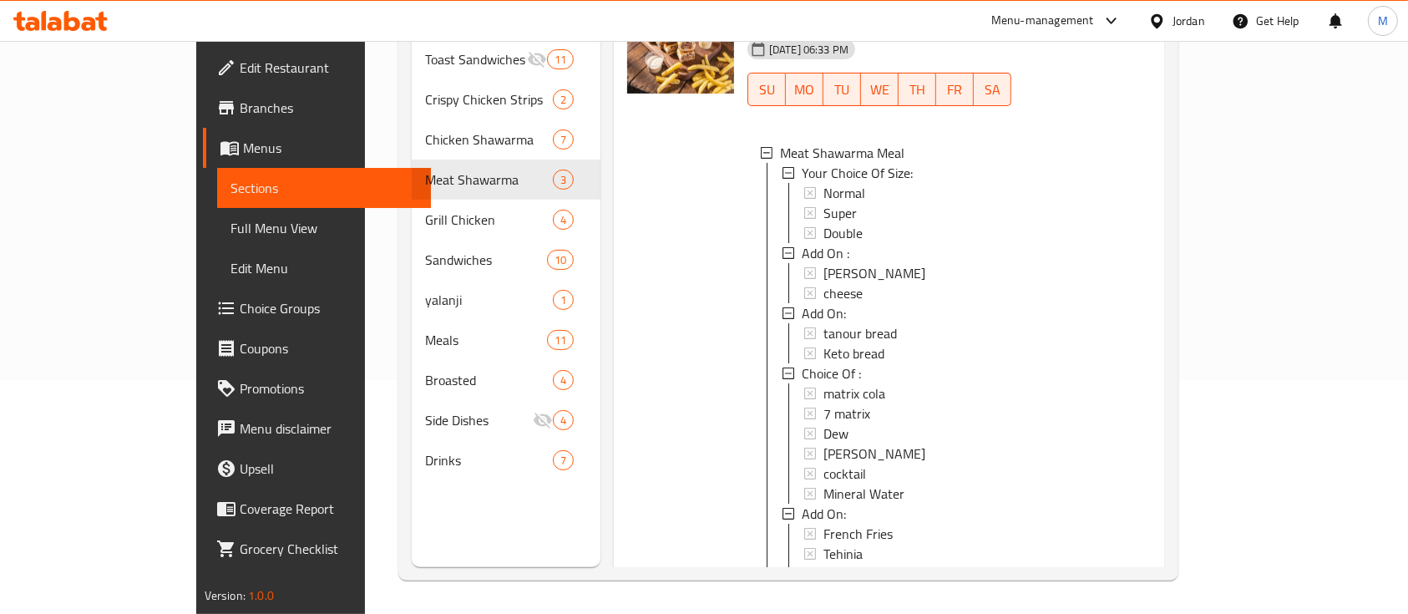
scroll to position [600, 0]
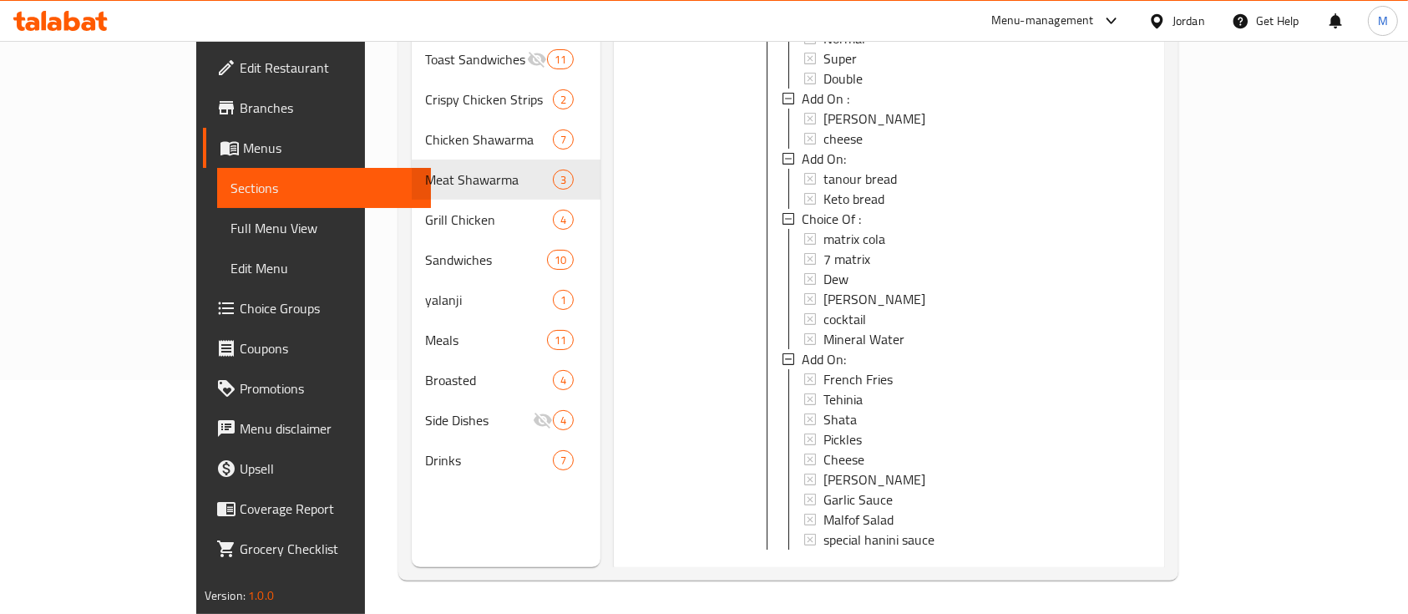
click at [1065, 566] on icon at bounding box center [1055, 576] width 20 height 20
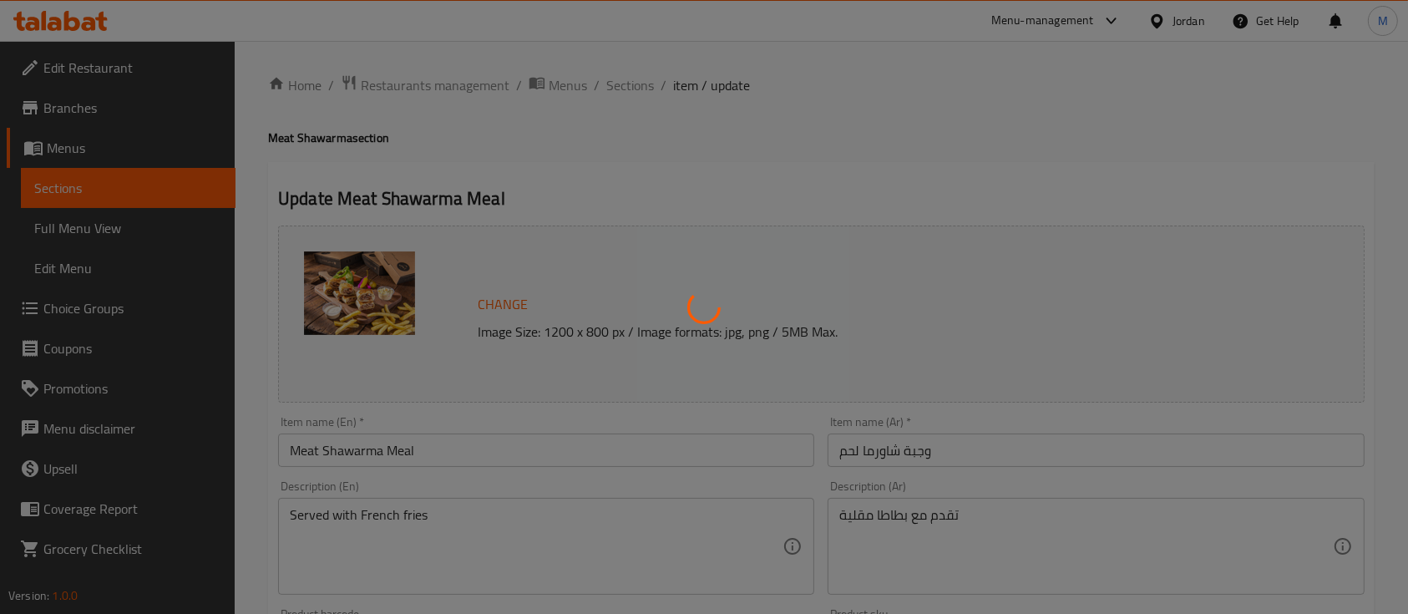
type input "إختيارك من الحجم:"
type input "1"
type input "اضافات :"
type input "0"
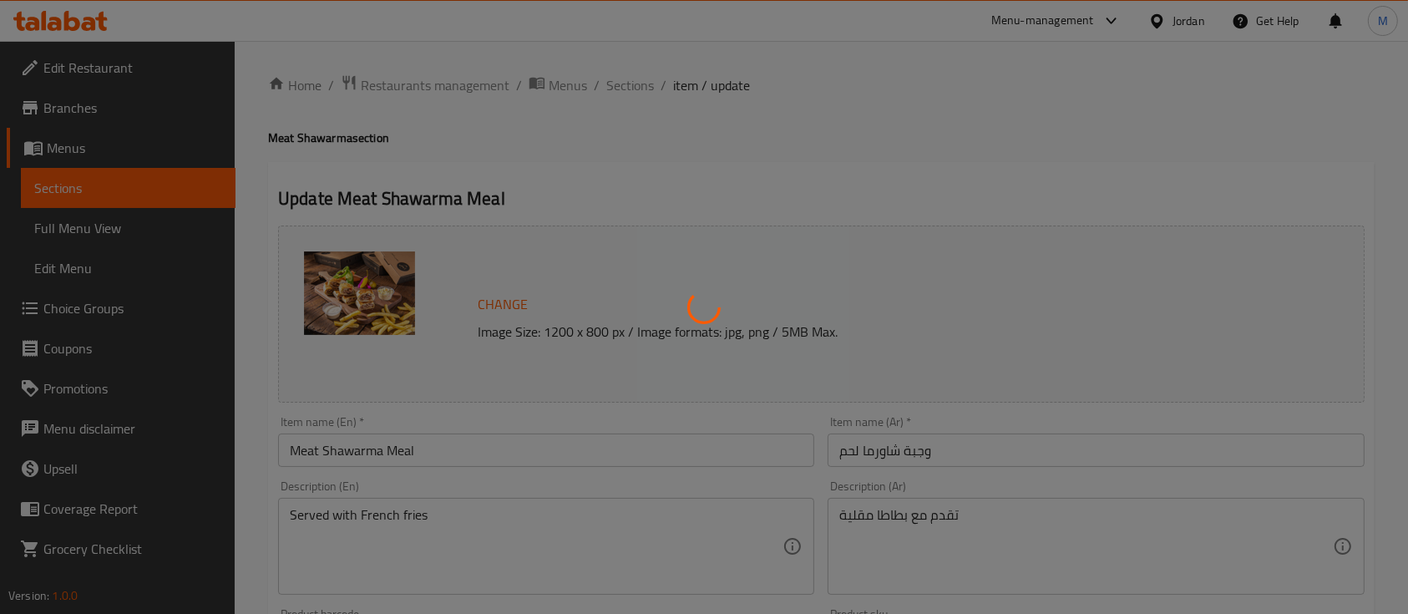
type input "0"
type input "اضافات:"
type input "0"
type input "اختيارك من :"
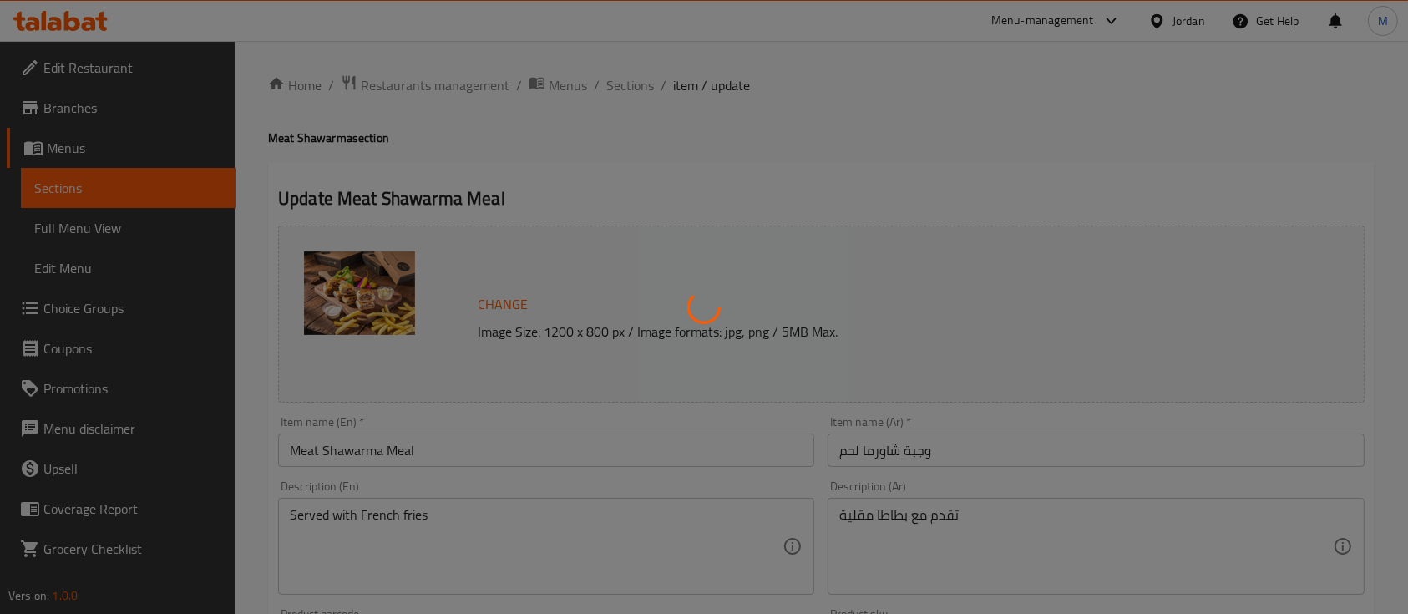
type input "0"
type input "اضافات:"
type input "0"
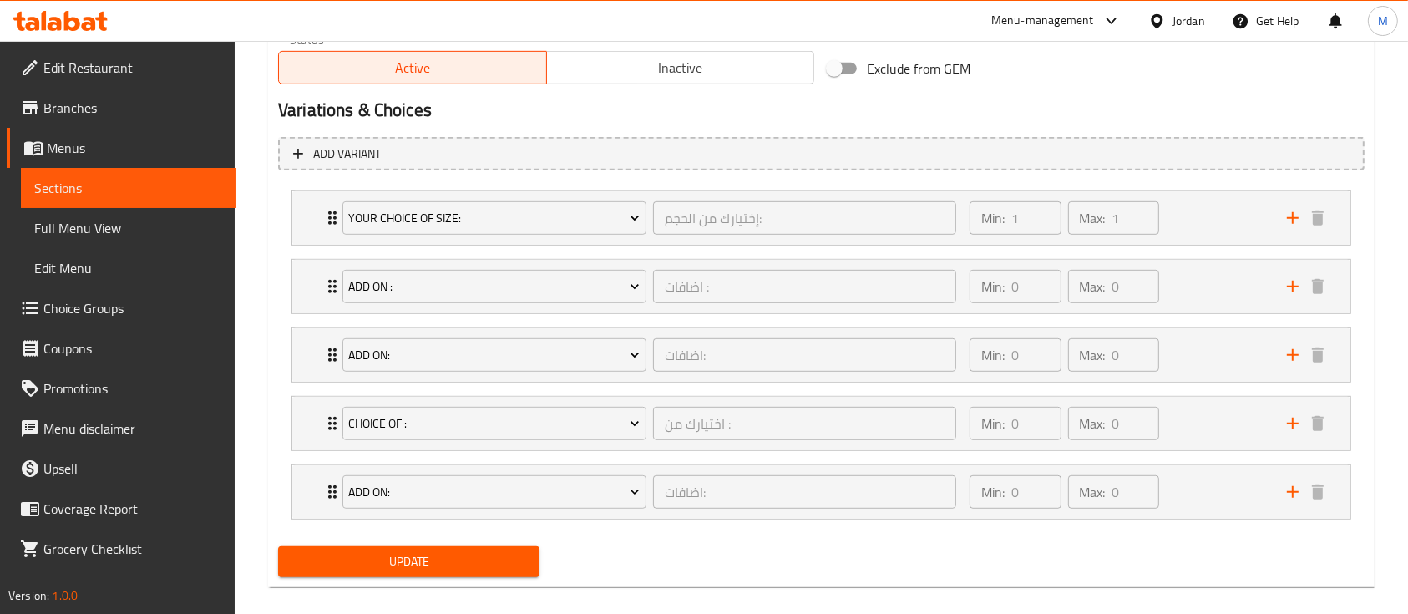
scroll to position [890, 0]
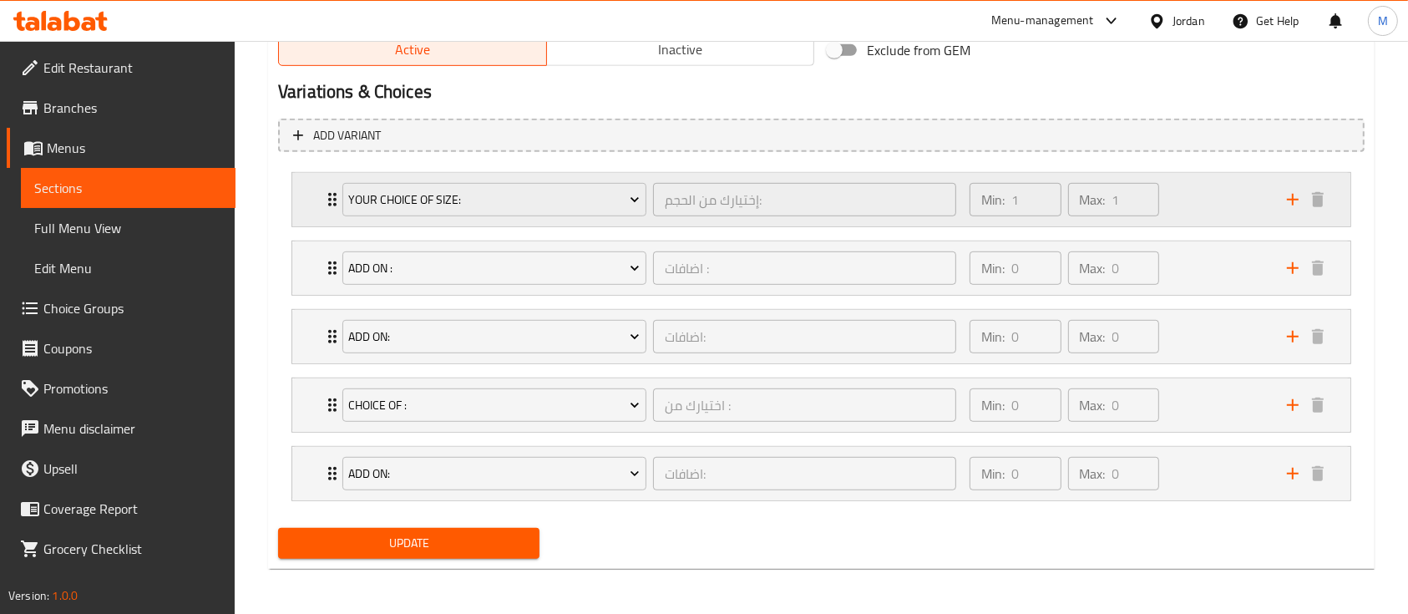
click at [1183, 195] on div "Min: 1 ​ Max: 1 ​" at bounding box center [1118, 199] width 317 height 53
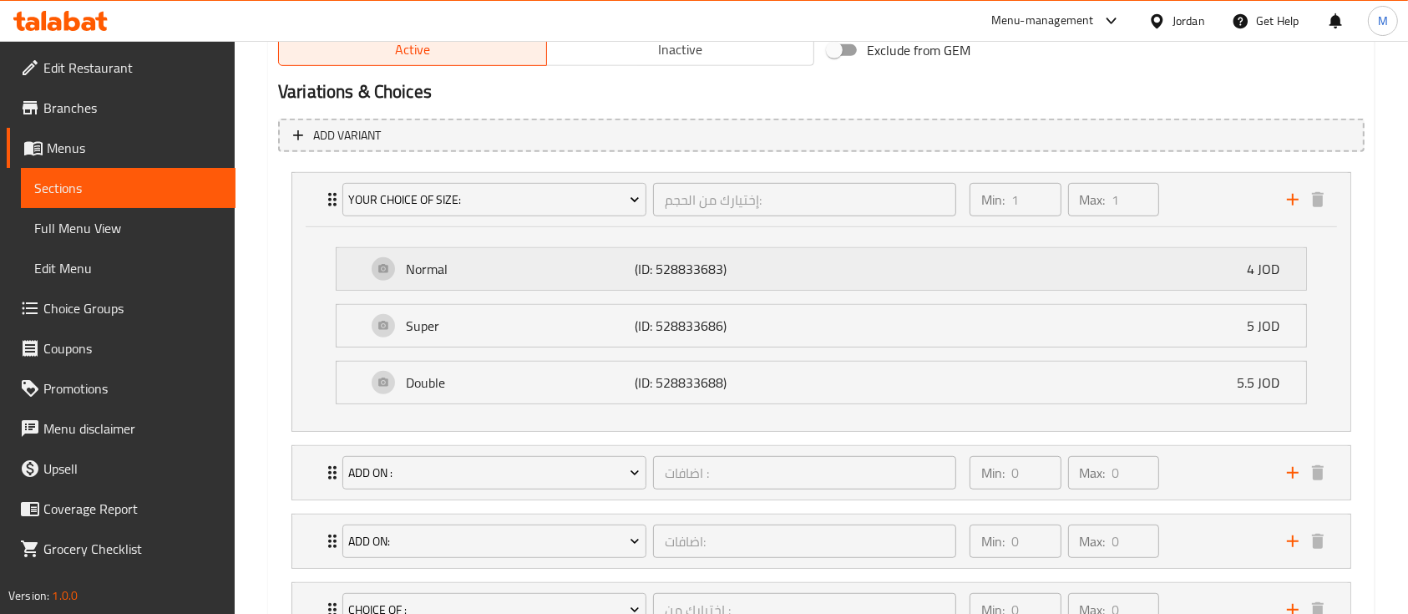
click at [816, 275] on div "Normal (ID: 528833683) 4 JOD" at bounding box center [827, 269] width 920 height 42
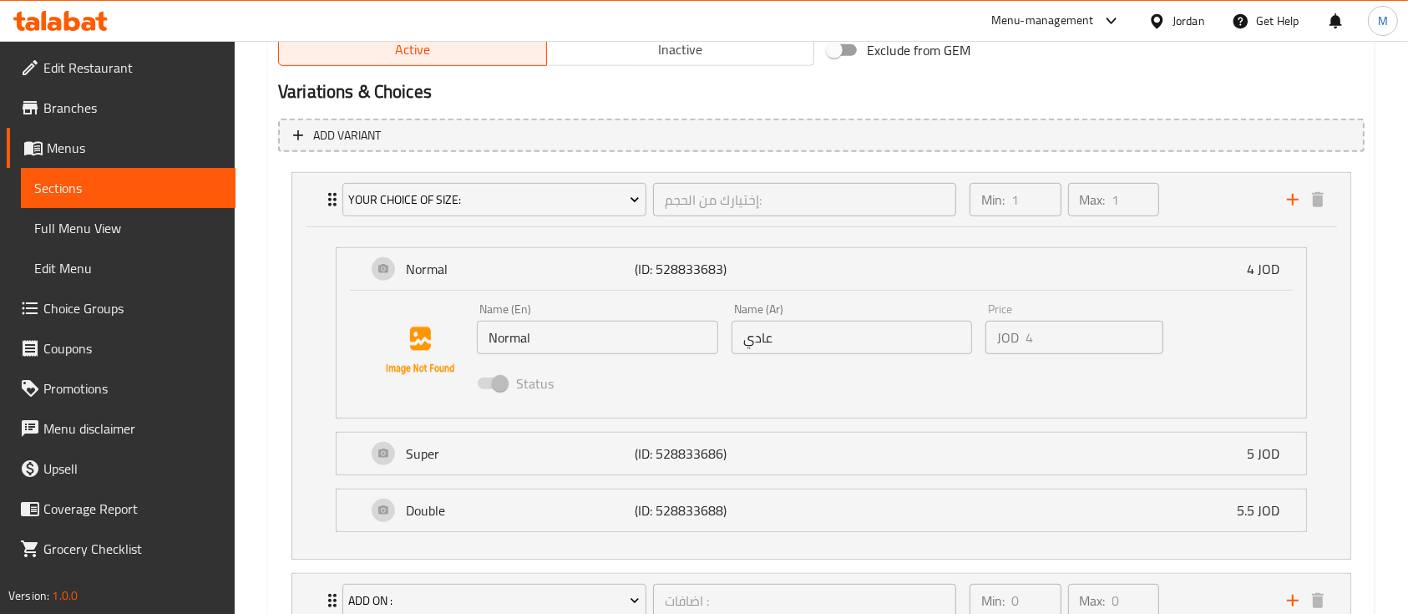
click at [544, 418] on div "Normal (ID: 528833683) 4 JOD Name (En) Normal Name (En) Name (Ar) عادي Name (Ar…" at bounding box center [821, 332] width 971 height 171
click at [550, 446] on p "Super" at bounding box center [520, 453] width 229 height 20
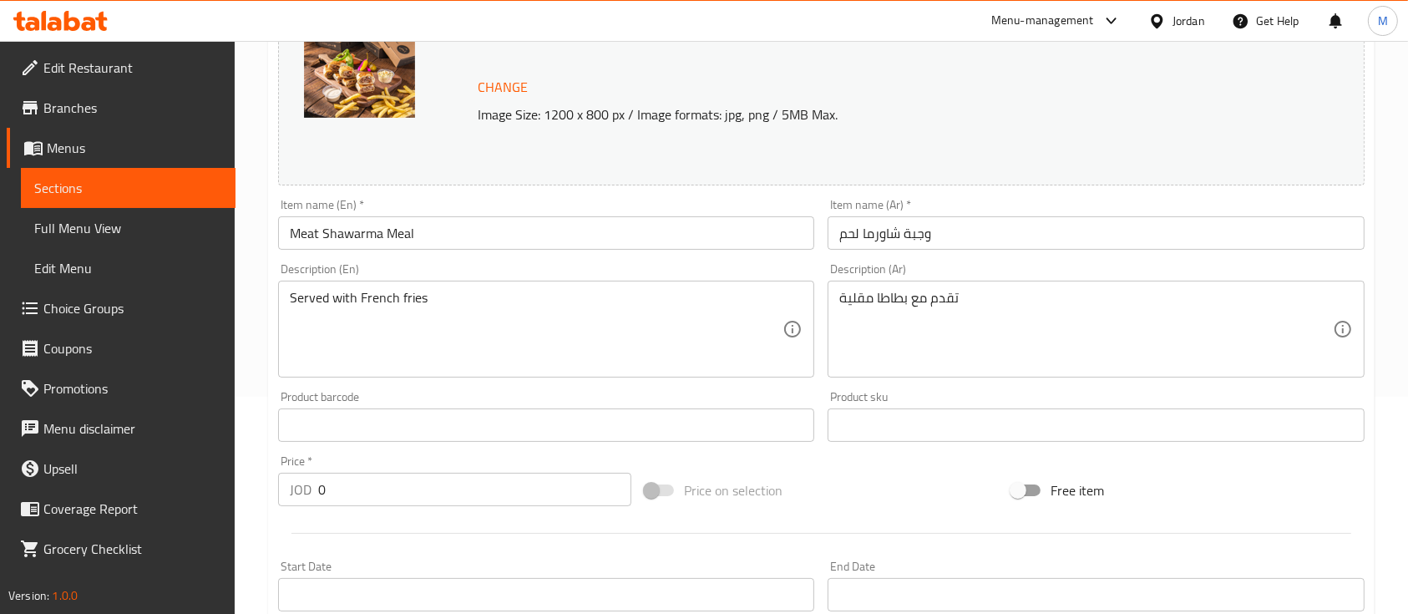
scroll to position [0, 0]
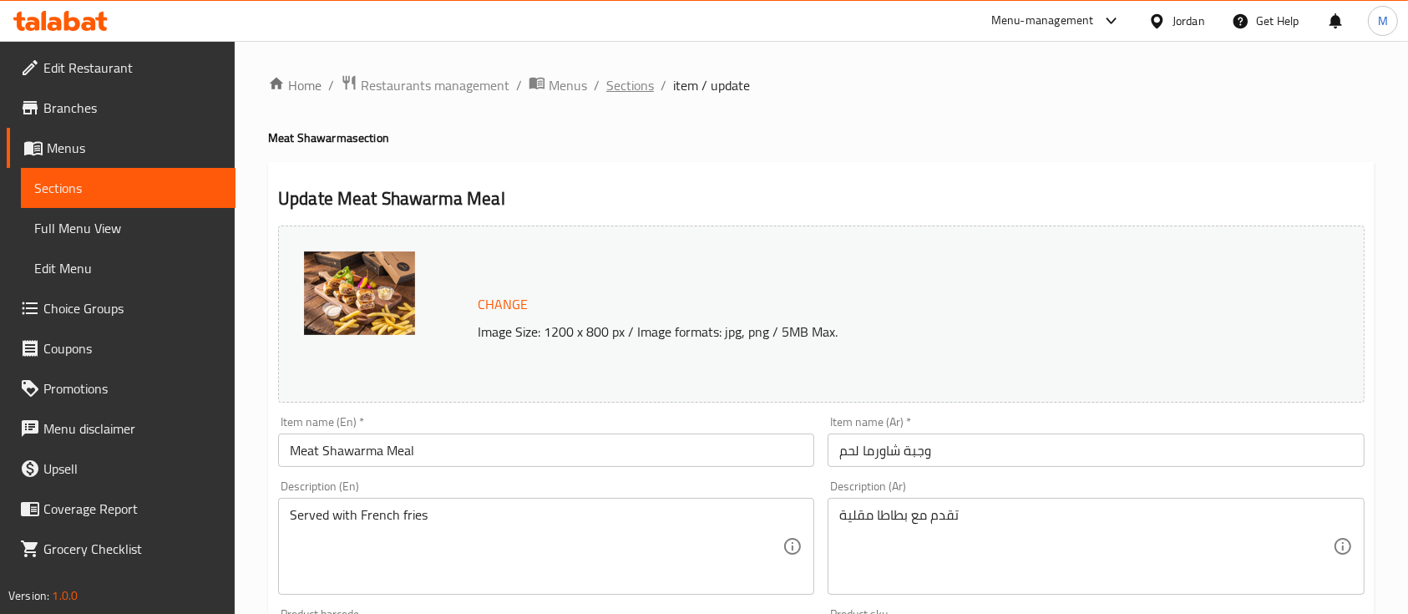
click at [630, 84] on span "Sections" at bounding box center [630, 85] width 48 height 20
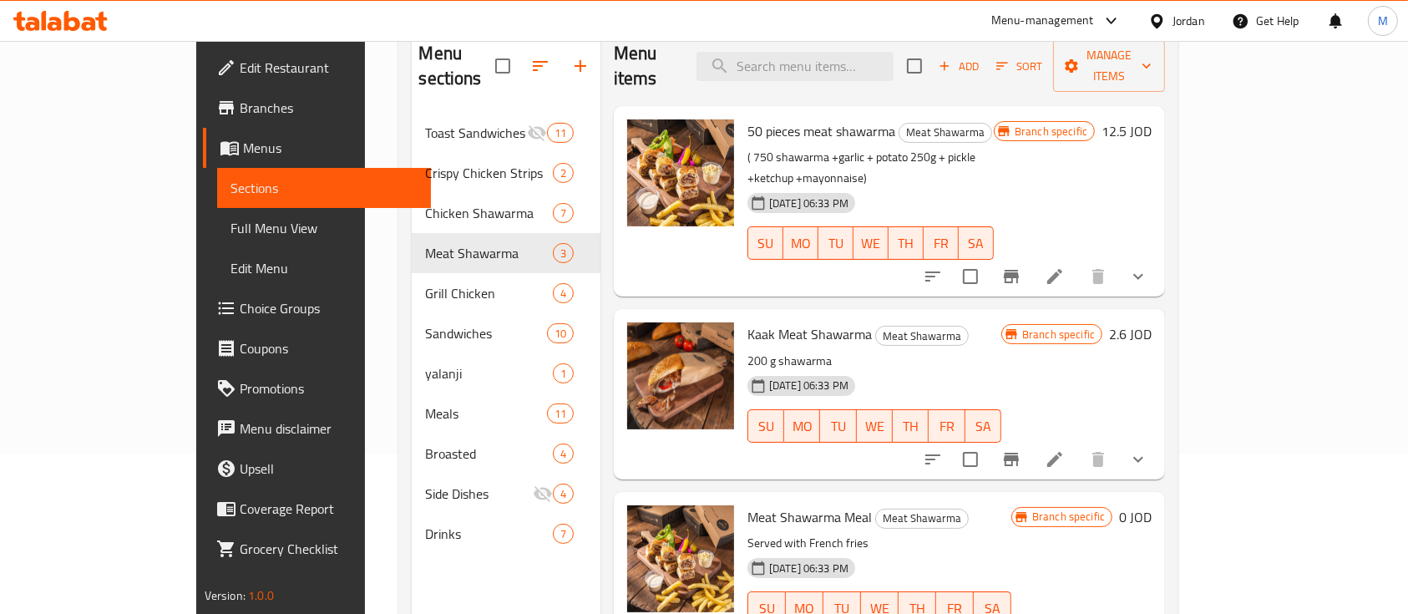
scroll to position [234, 0]
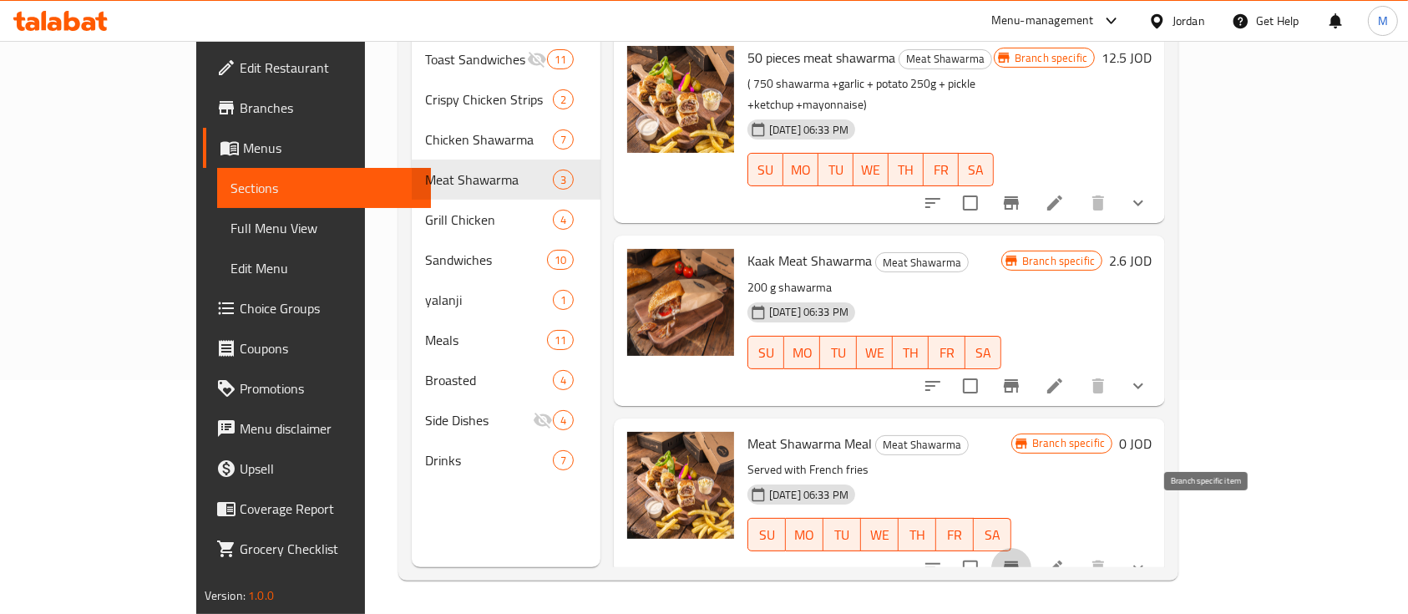
click at [1019, 561] on icon "Branch-specific-item" at bounding box center [1011, 567] width 15 height 13
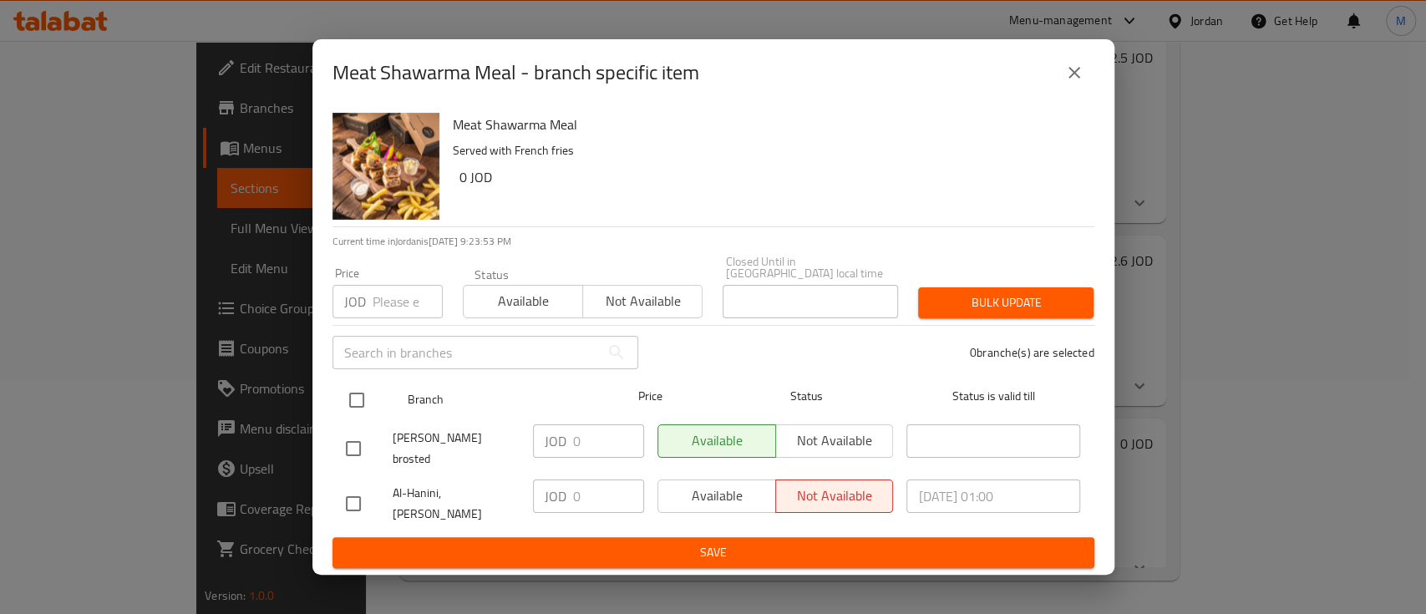
click at [358, 409] on input "checkbox" at bounding box center [356, 400] width 35 height 35
checkbox input "true"
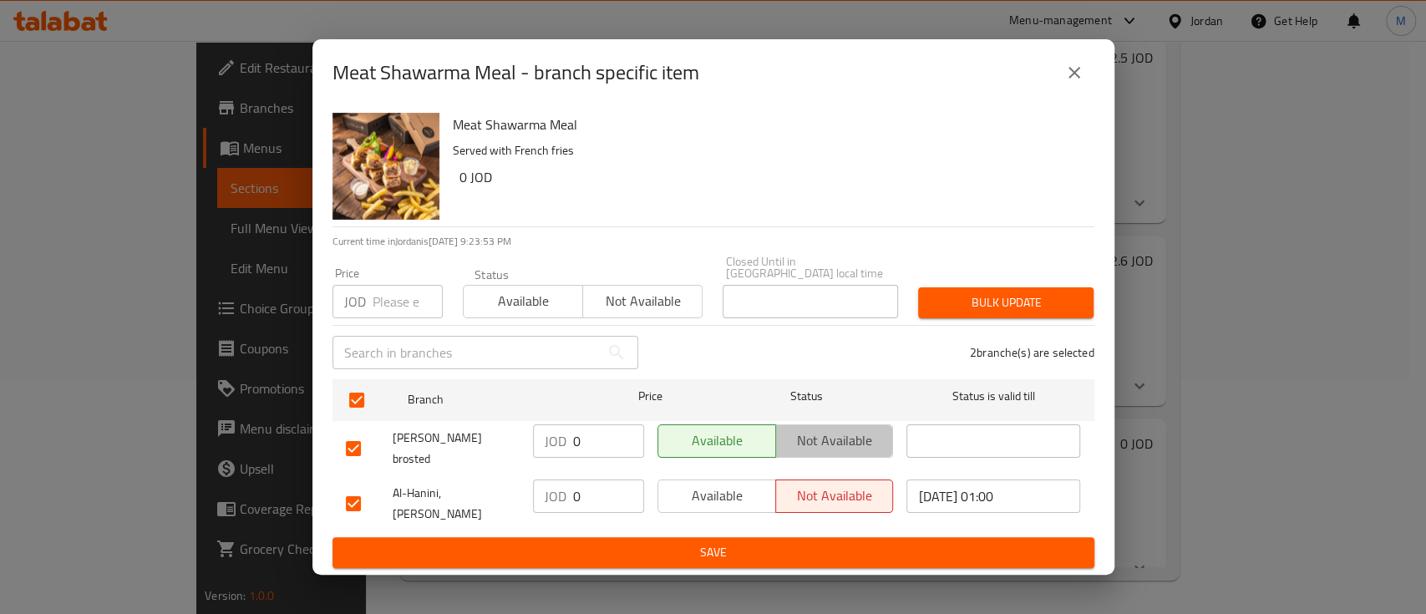
click at [873, 451] on span "Not available" at bounding box center [835, 440] width 104 height 24
click at [996, 307] on span "Bulk update" at bounding box center [1005, 302] width 149 height 21
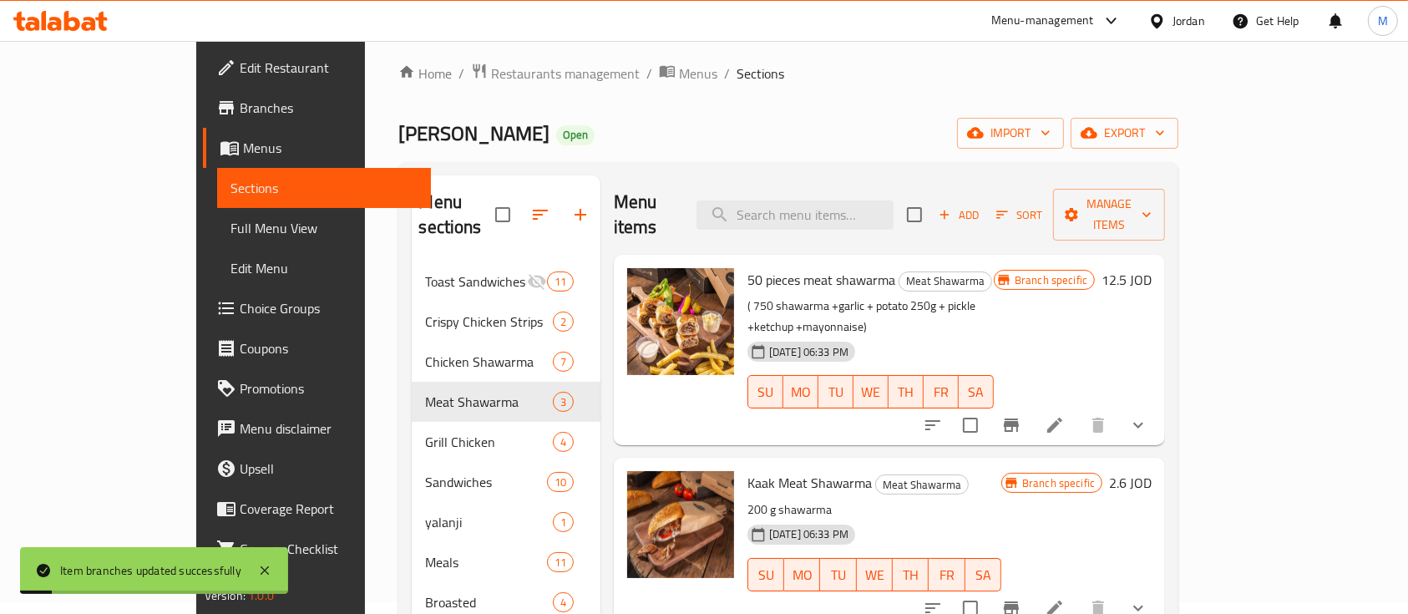
scroll to position [11, 0]
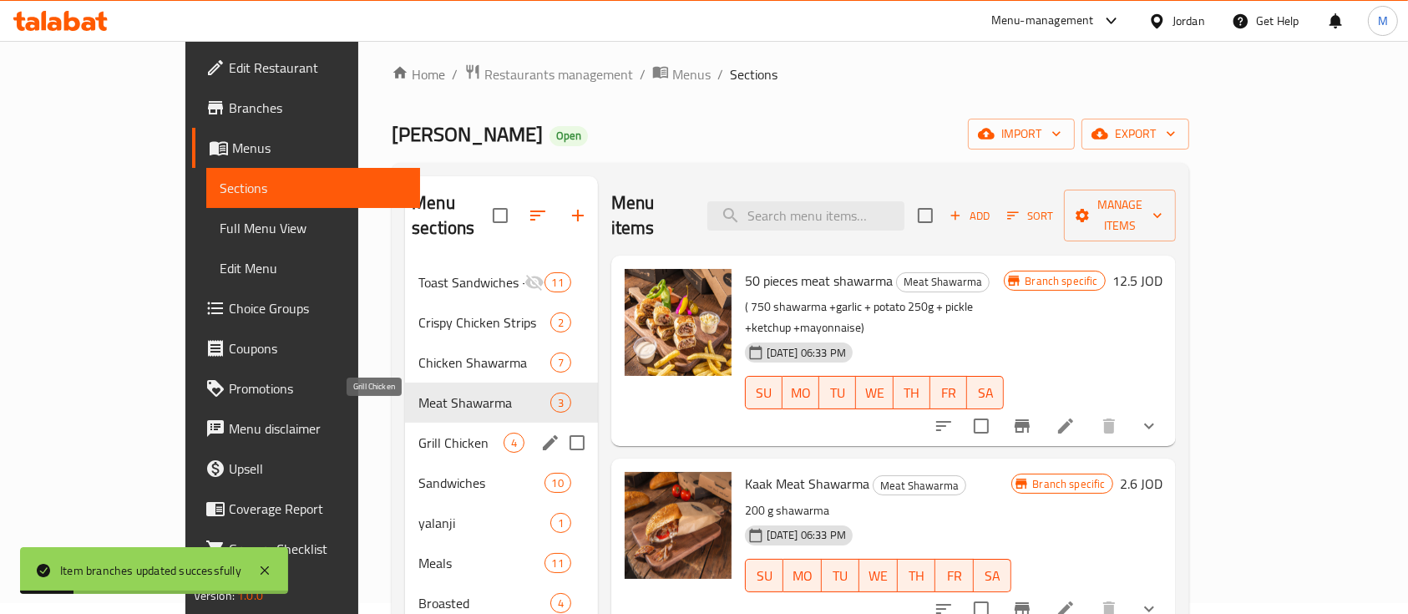
click at [418, 433] on span "Grill Chicken" at bounding box center [460, 443] width 84 height 20
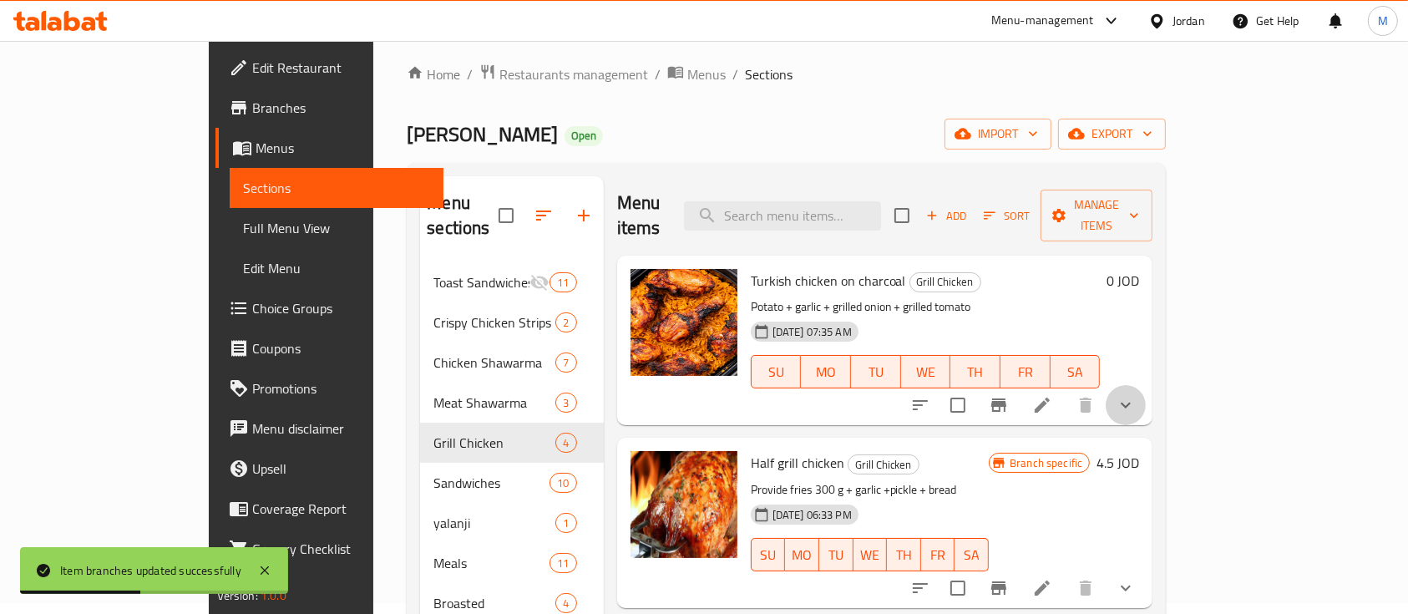
click at [1146, 385] on button "show more" at bounding box center [1126, 405] width 40 height 40
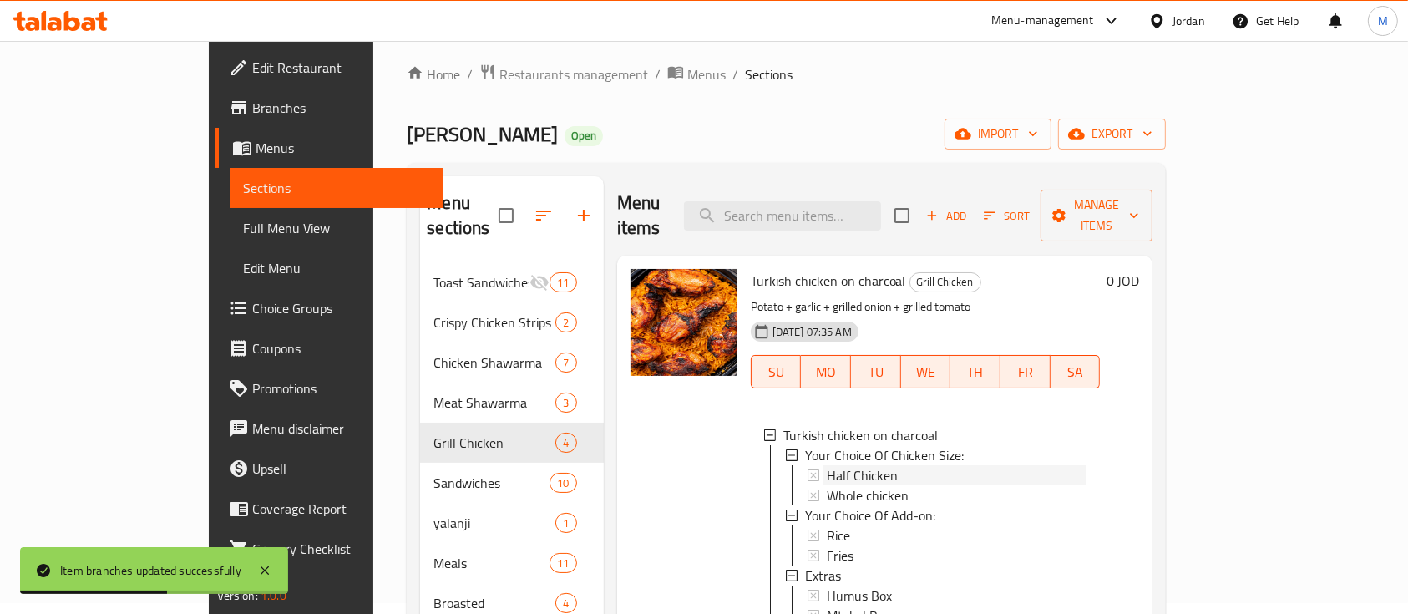
click at [899, 465] on div "Half Chicken" at bounding box center [957, 475] width 261 height 20
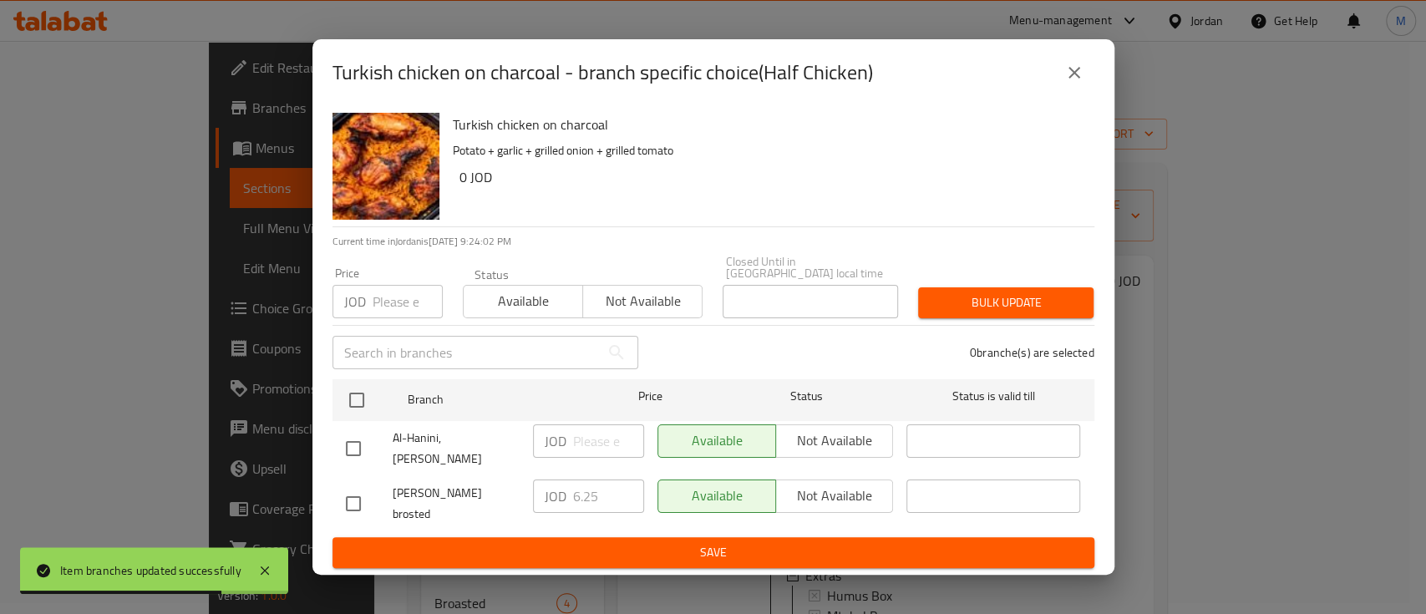
click at [1082, 83] on icon "close" at bounding box center [1074, 73] width 20 height 20
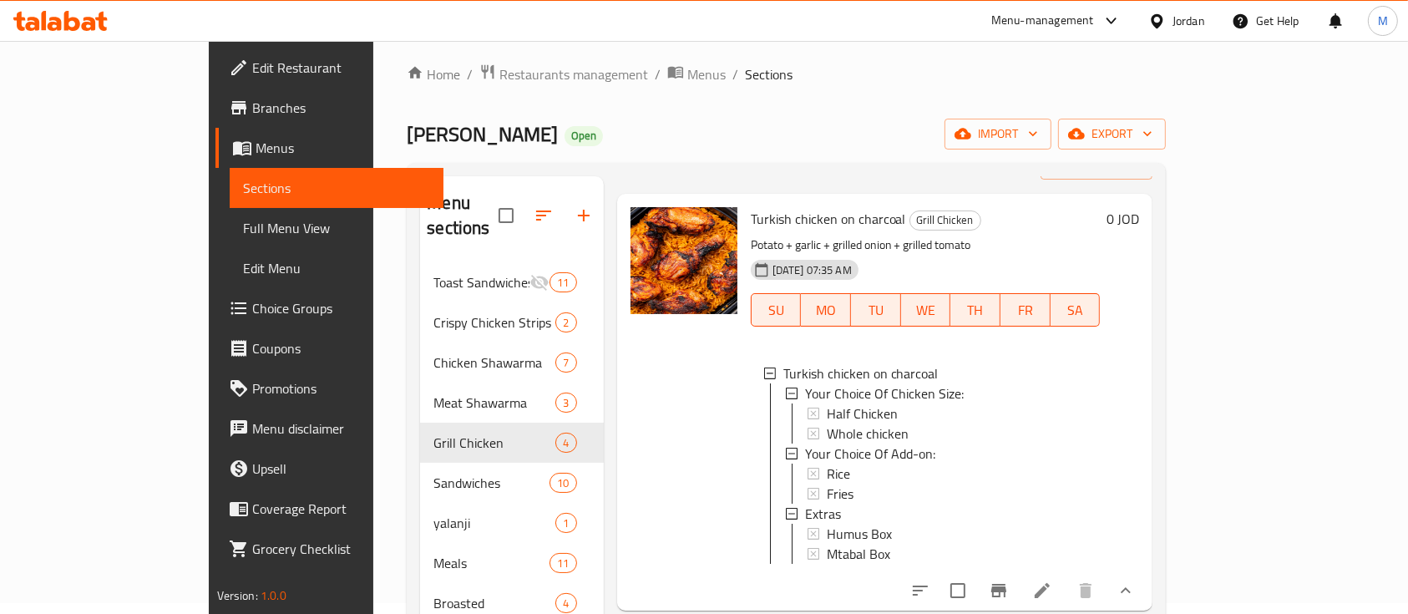
scroll to position [111, 0]
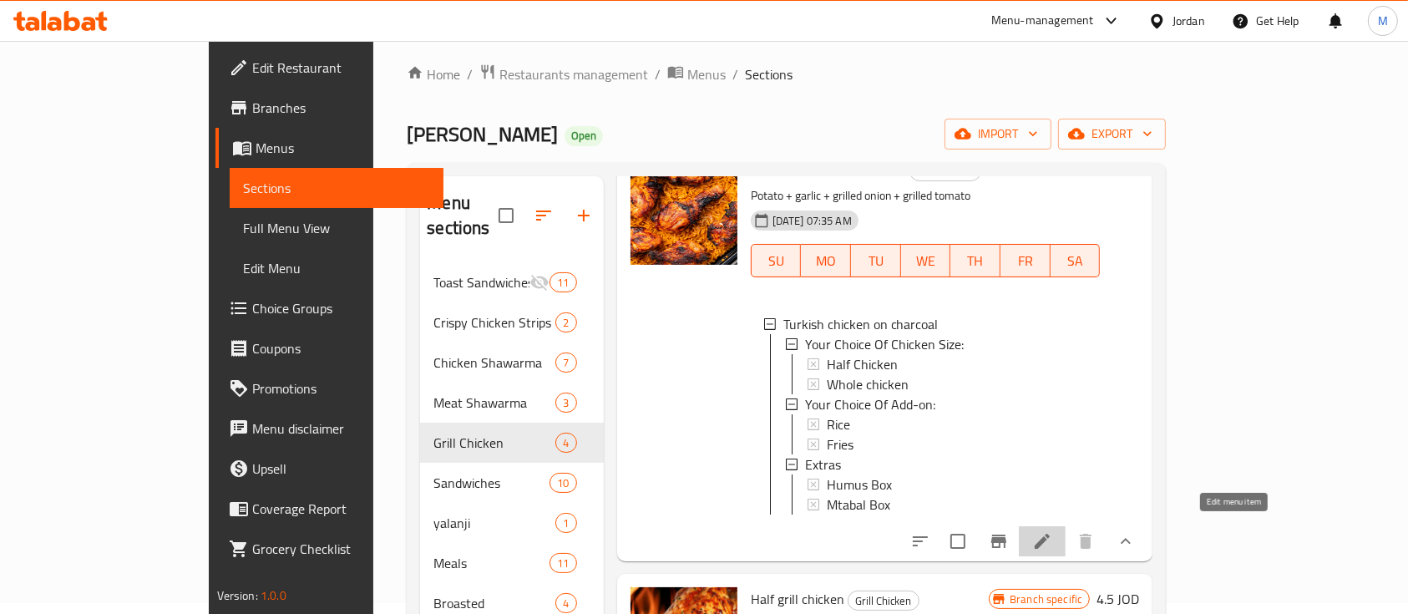
click at [1052, 531] on icon at bounding box center [1042, 541] width 20 height 20
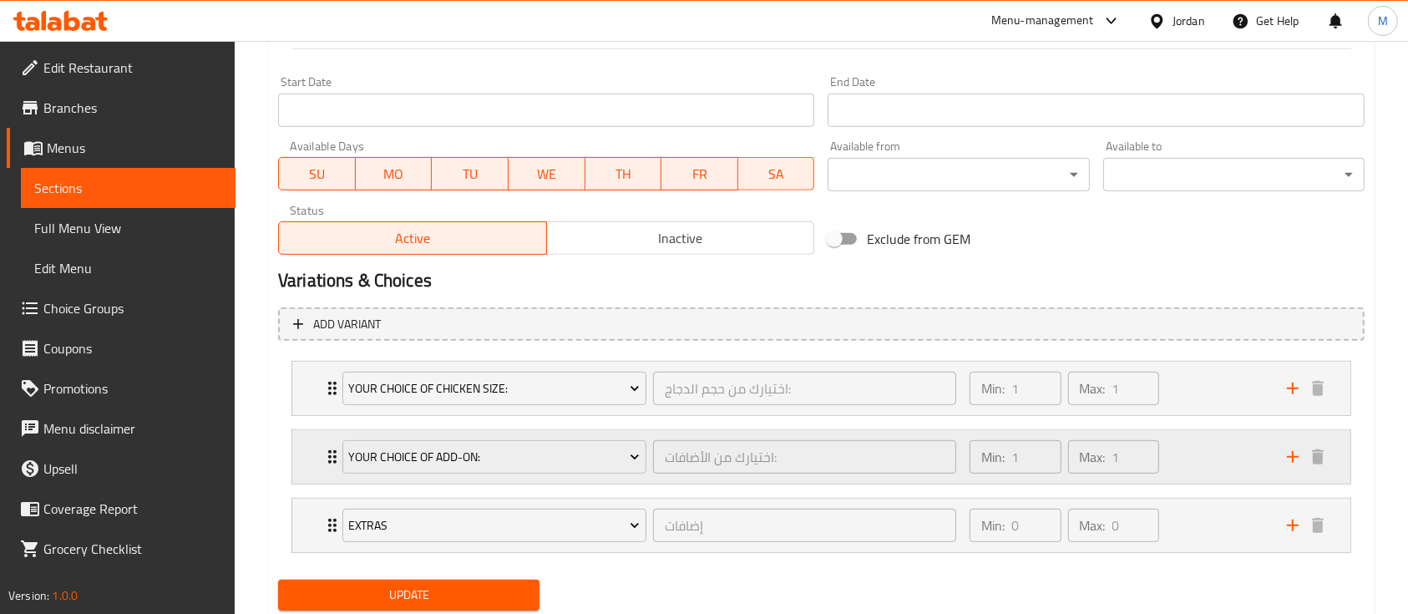
scroll to position [754, 0]
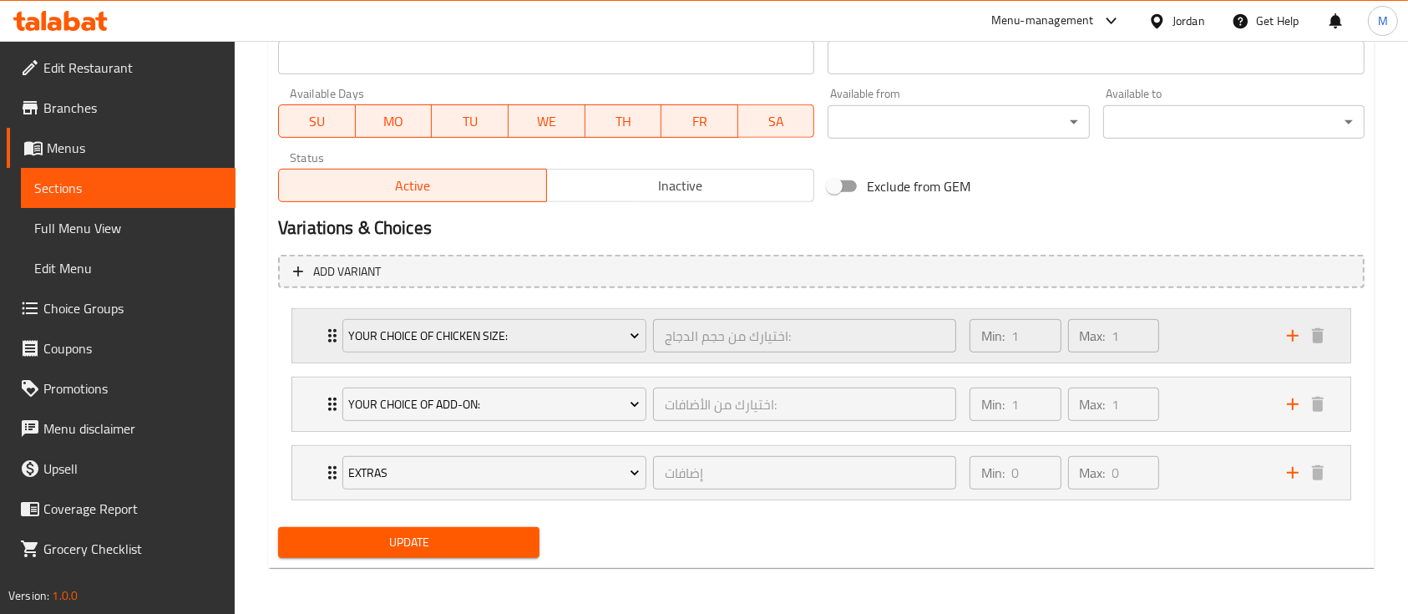
click at [1219, 339] on div "Min: 1 ​ Max: 1 ​" at bounding box center [1118, 335] width 317 height 53
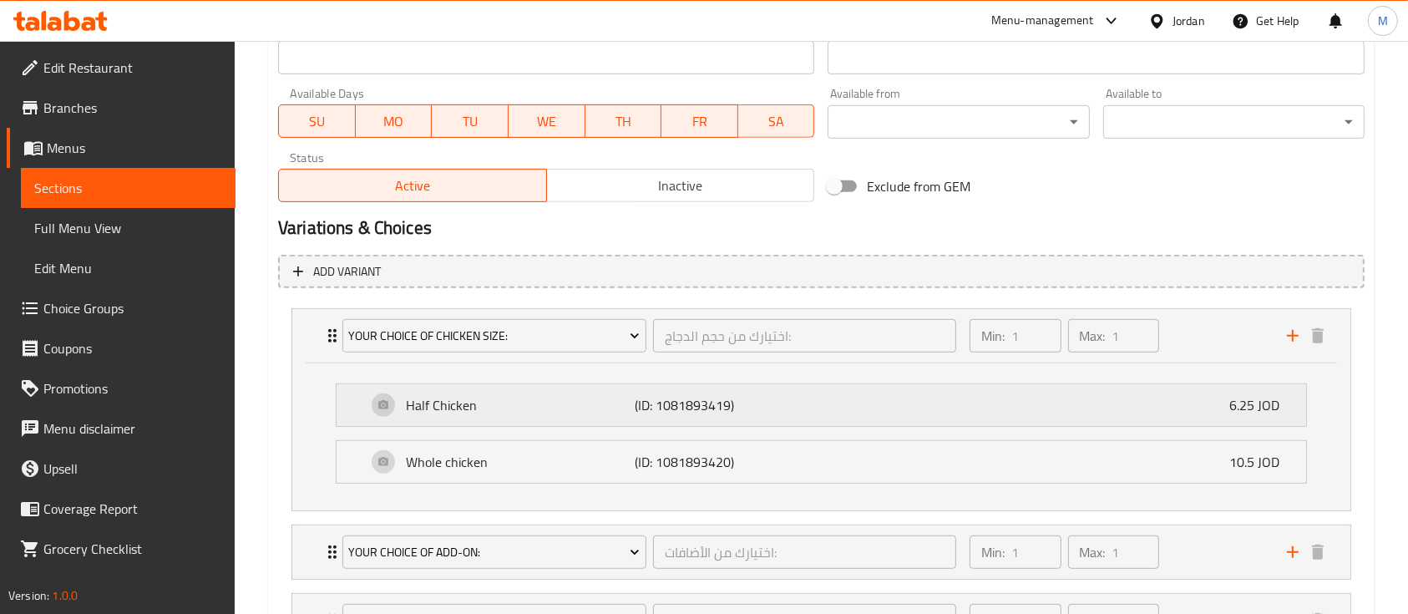
click at [959, 408] on div "Half Chicken (ID: 1081893419) 6.25 JOD" at bounding box center [827, 405] width 920 height 42
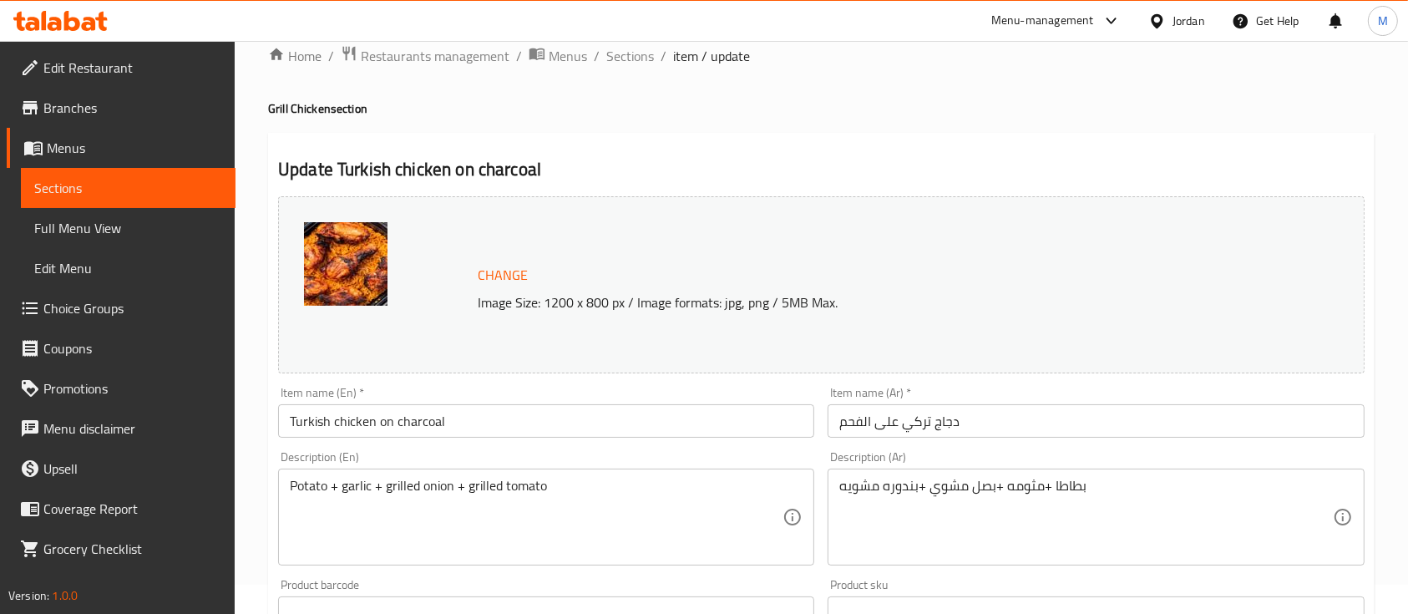
scroll to position [0, 0]
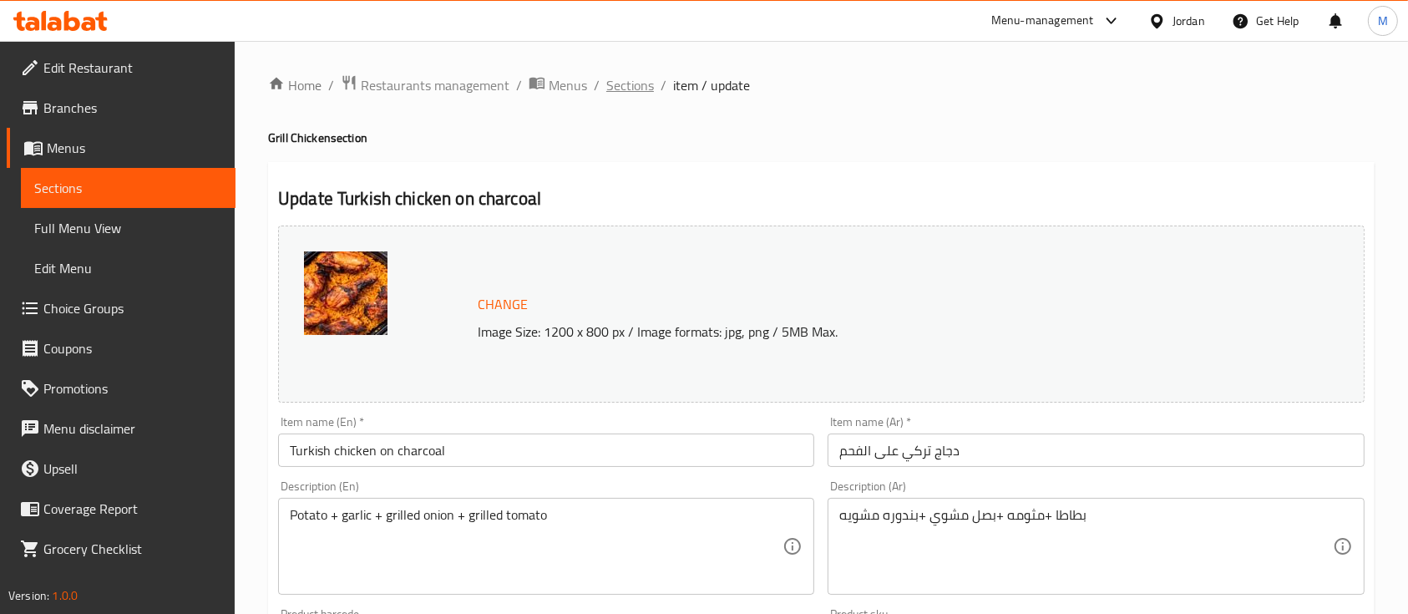
click at [640, 83] on span "Sections" at bounding box center [630, 85] width 48 height 20
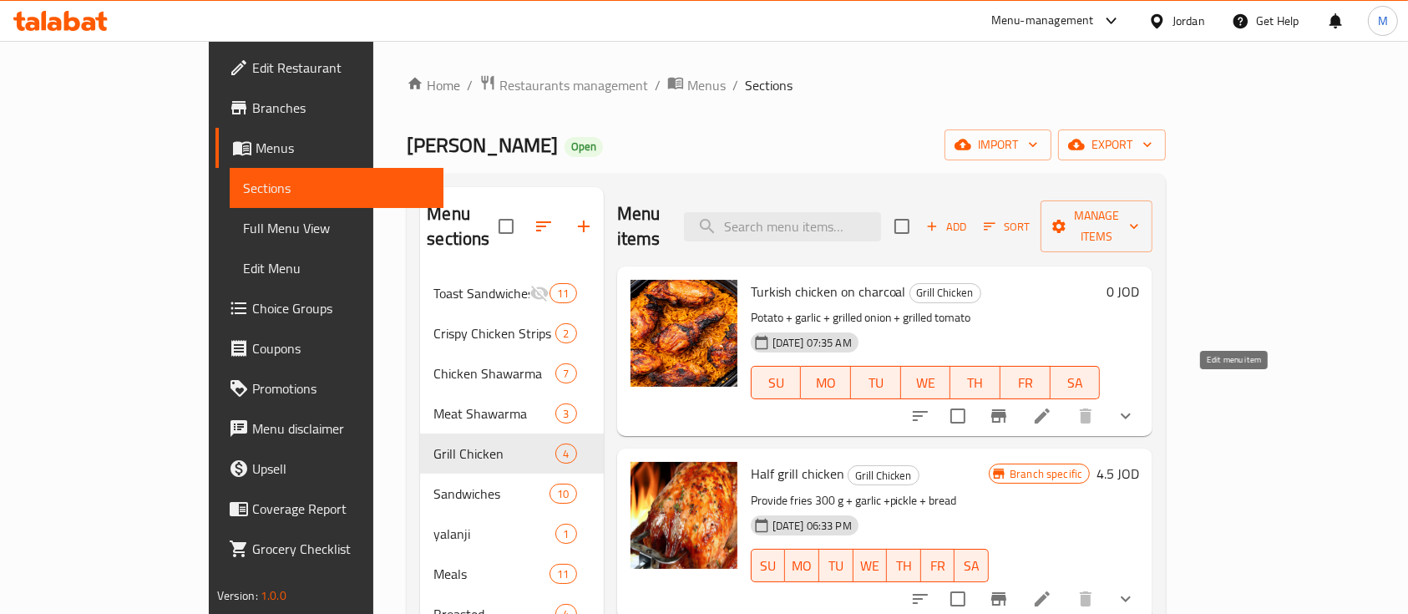
click at [1052, 406] on icon at bounding box center [1042, 416] width 20 height 20
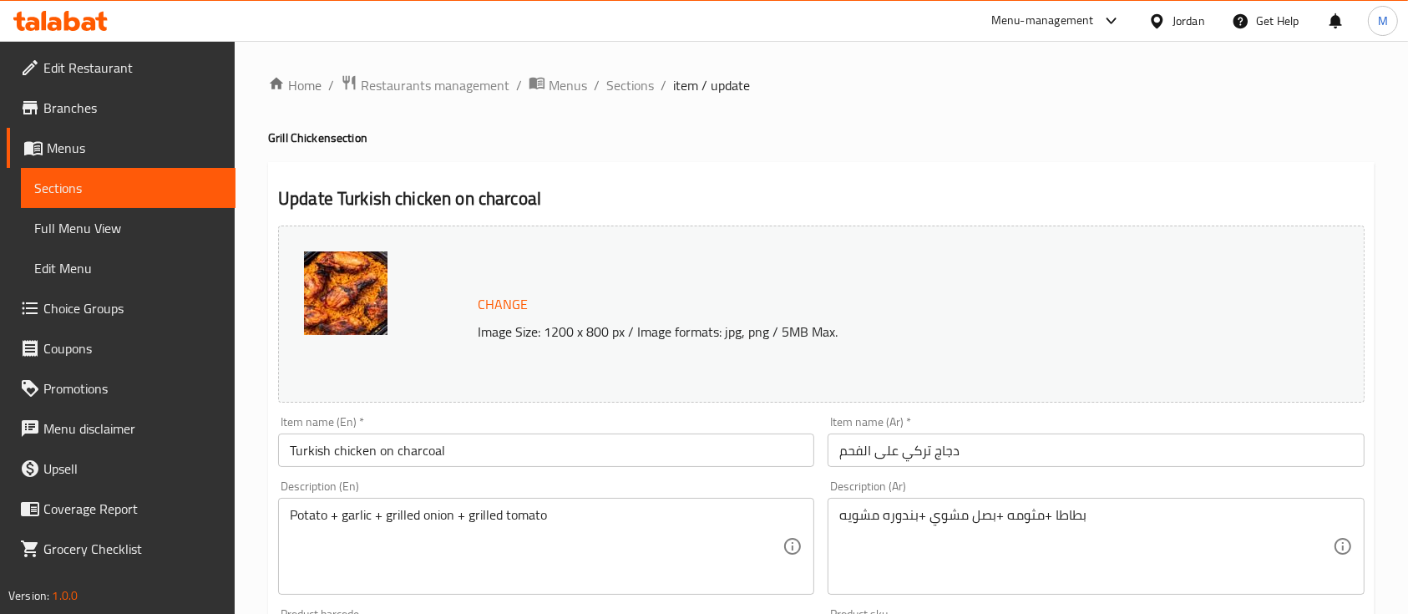
click at [646, 85] on span "Sections" at bounding box center [630, 85] width 48 height 20
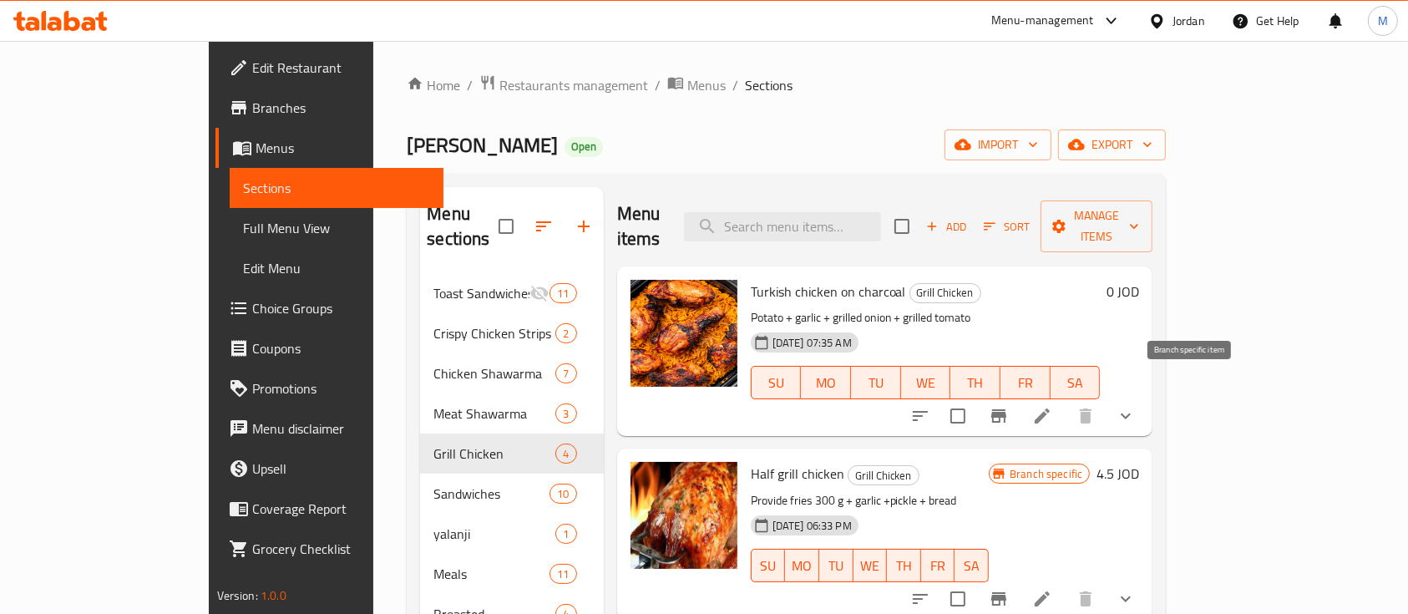
click at [1009, 406] on icon "Branch-specific-item" at bounding box center [999, 416] width 20 height 20
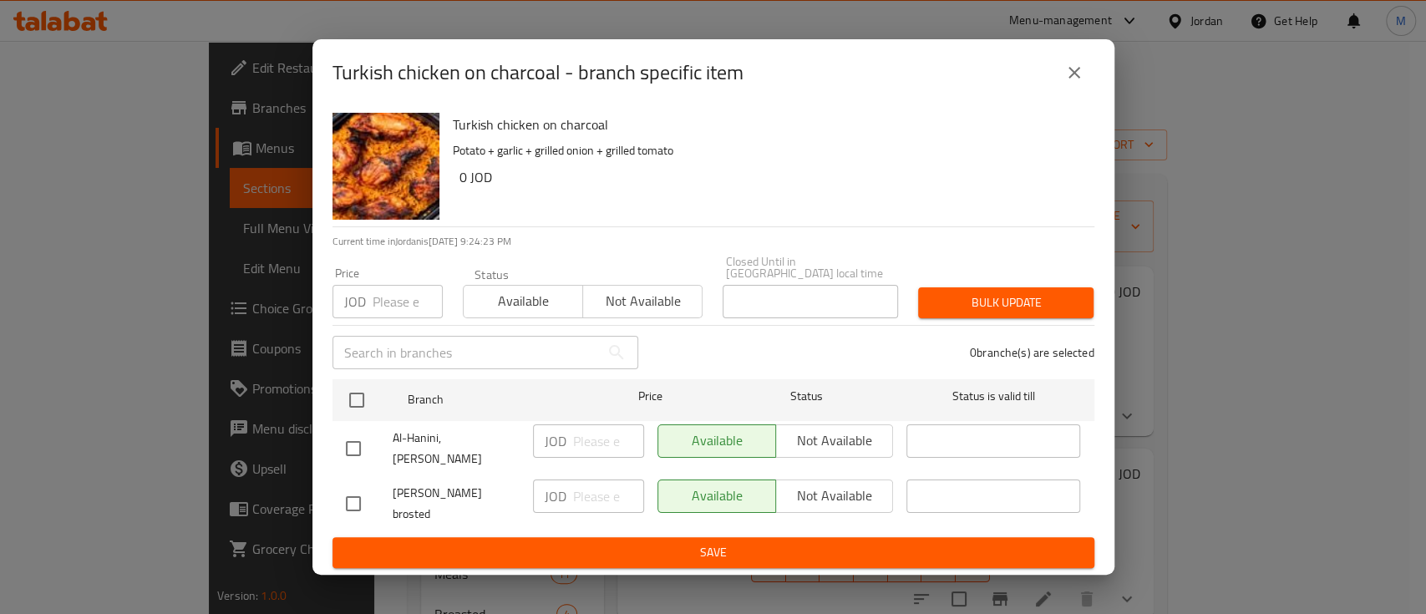
click at [1064, 83] on icon "close" at bounding box center [1074, 73] width 20 height 20
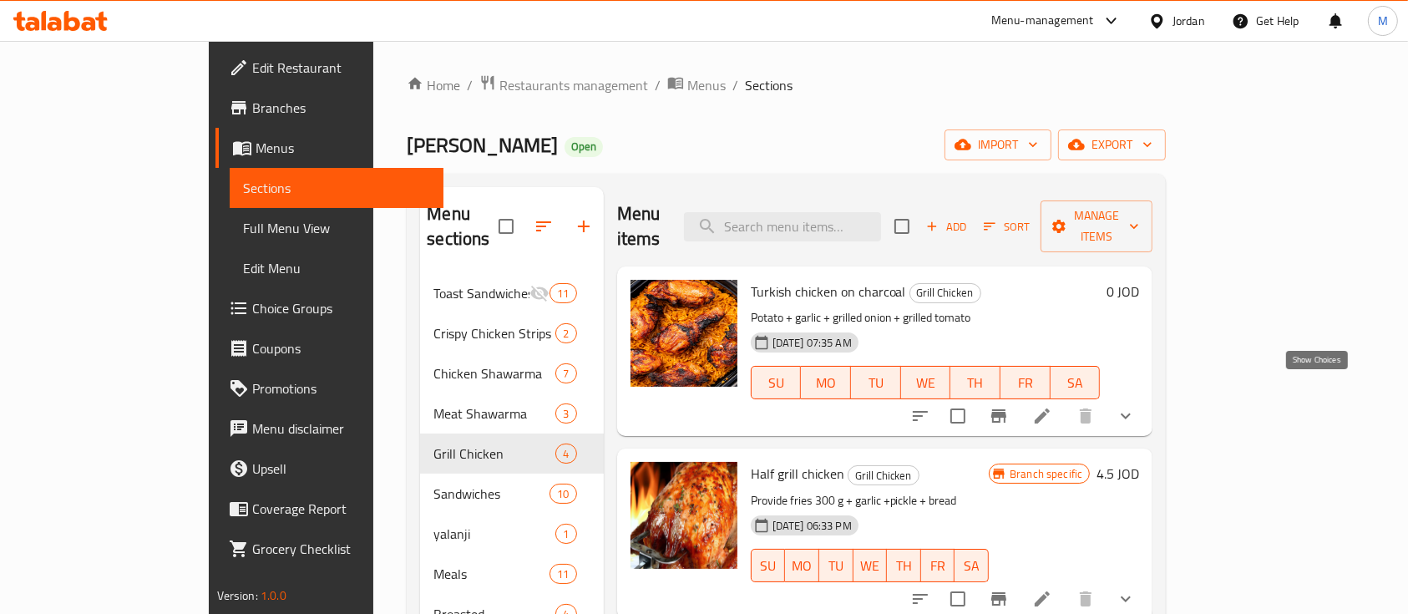
click at [1136, 406] on icon "show more" at bounding box center [1126, 416] width 20 height 20
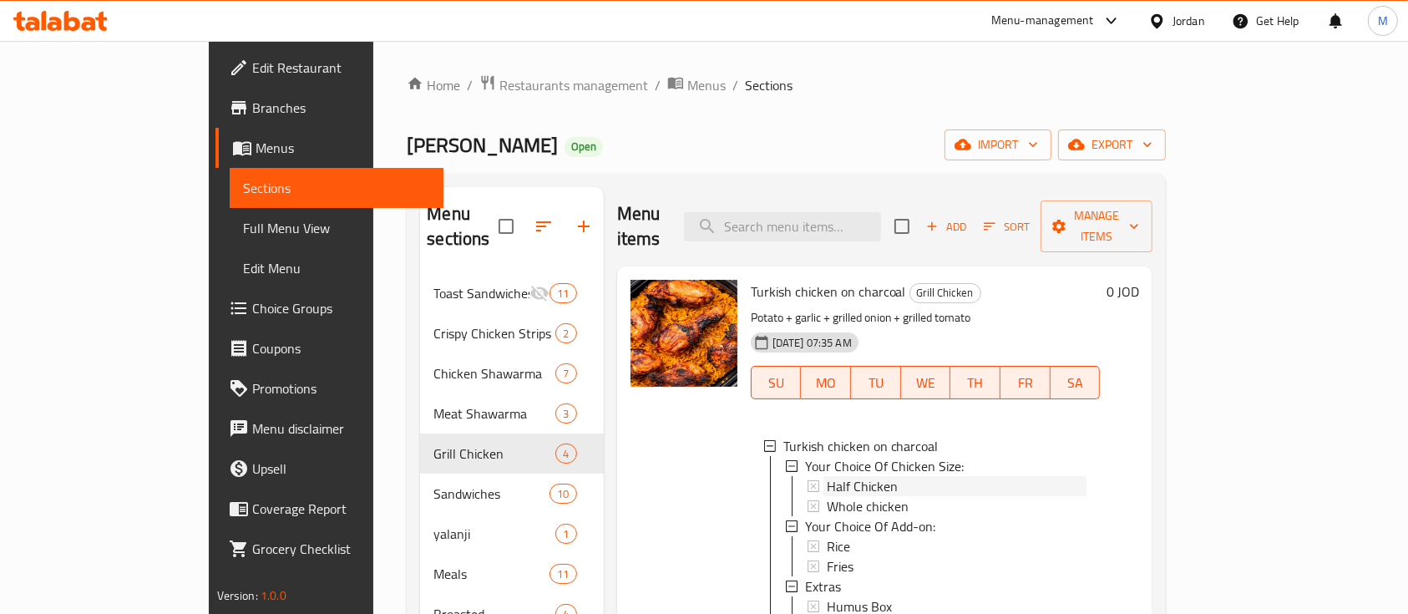
click at [827, 476] on span "Half Chicken" at bounding box center [862, 486] width 71 height 20
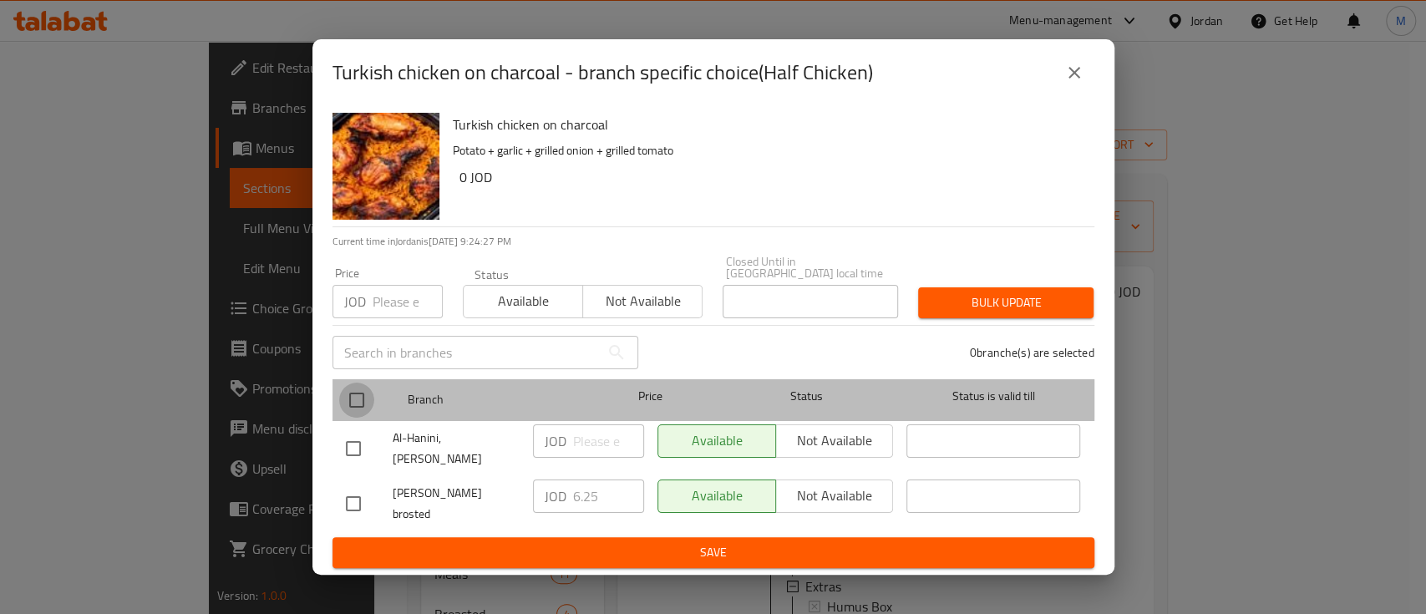
click at [352, 406] on input "checkbox" at bounding box center [356, 400] width 35 height 35
checkbox input "true"
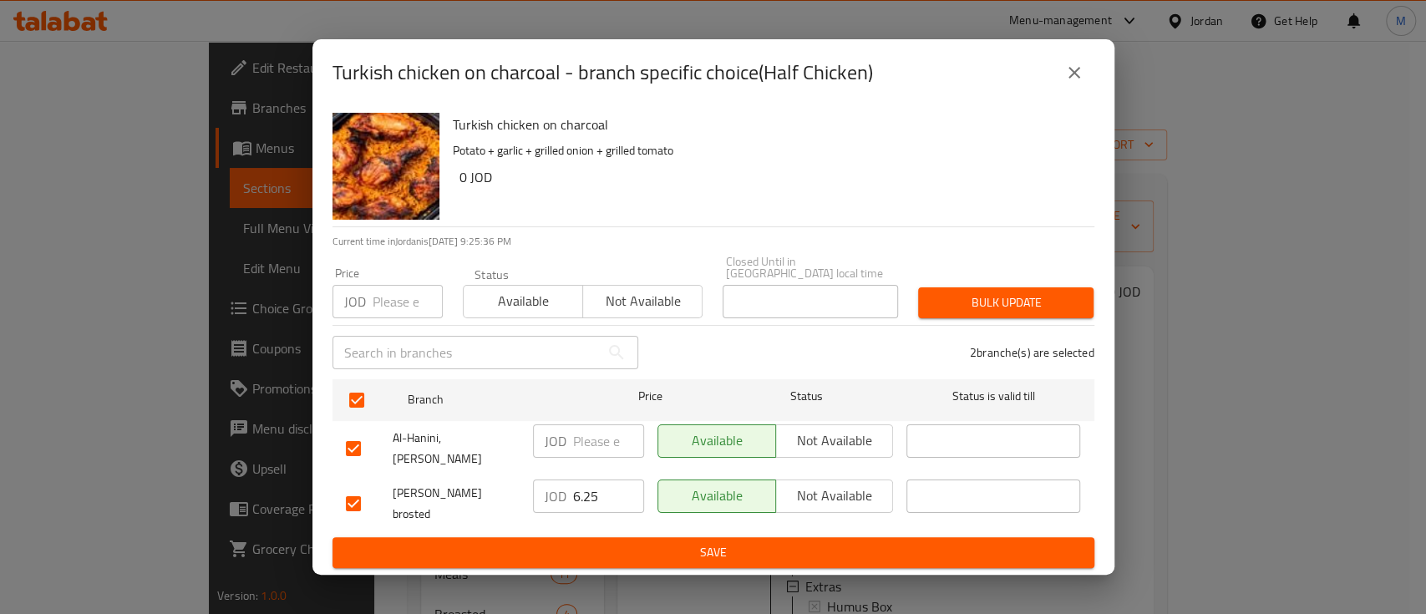
click at [1077, 83] on icon "close" at bounding box center [1074, 73] width 20 height 20
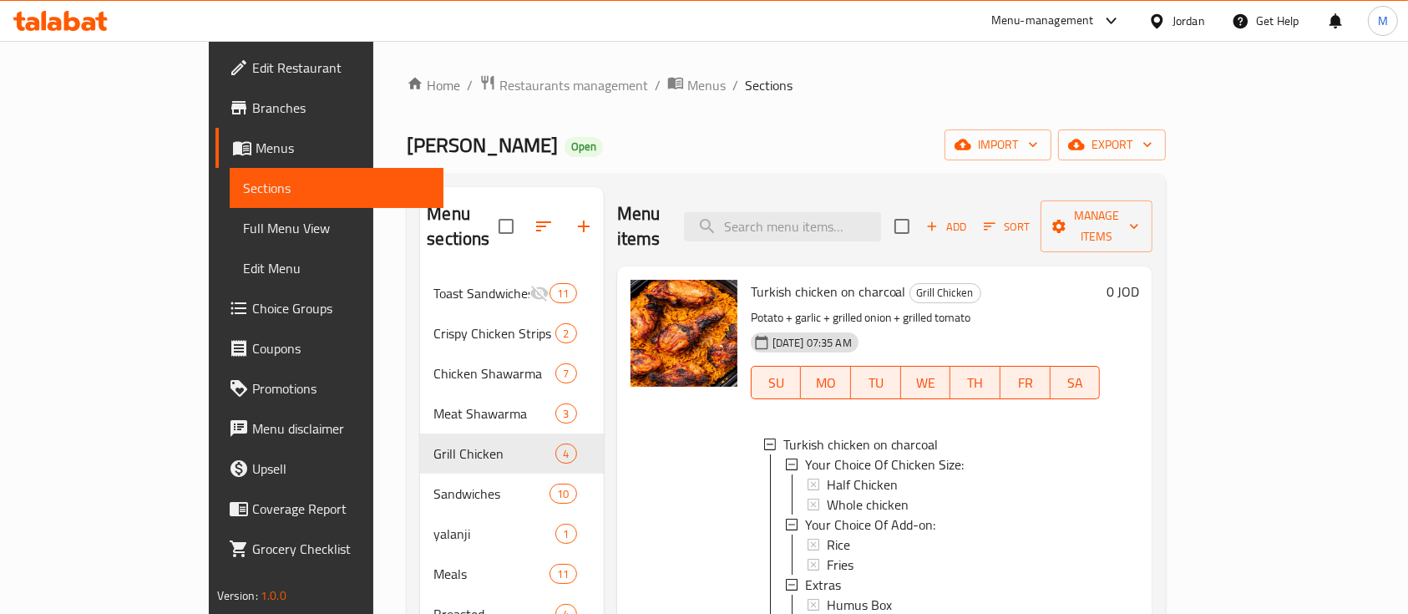
scroll to position [111, 0]
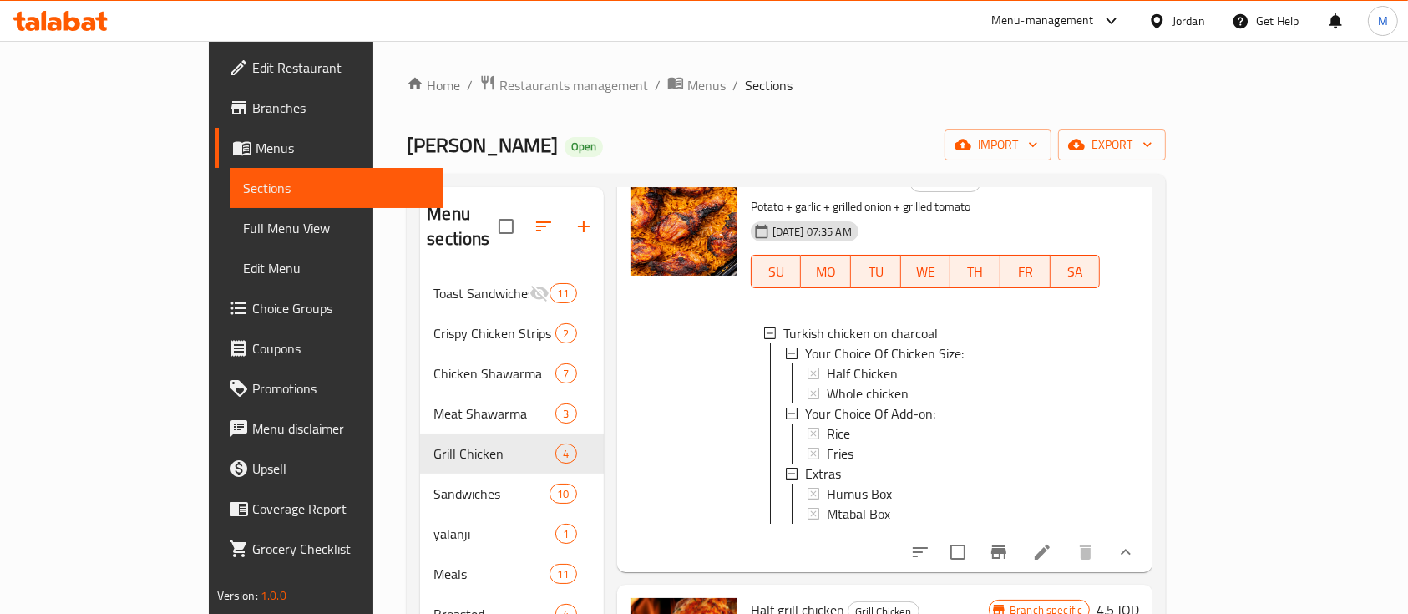
click at [860, 363] on div "Half Chicken" at bounding box center [957, 373] width 261 height 20
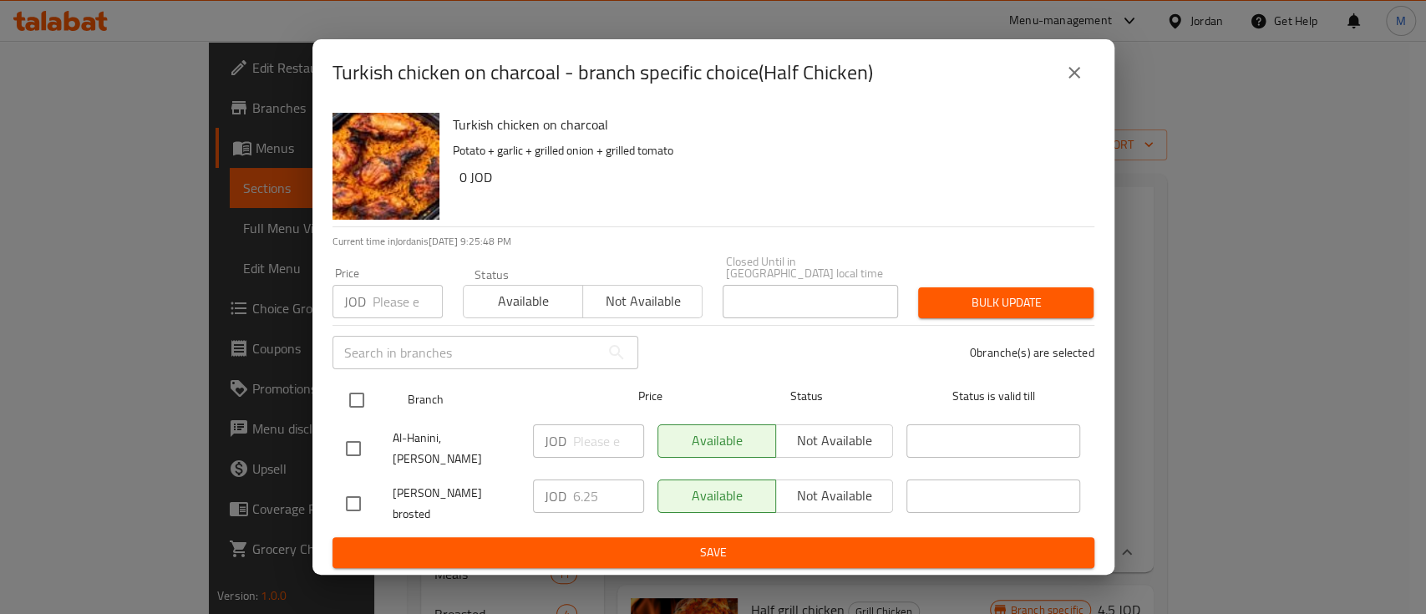
click at [358, 413] on input "checkbox" at bounding box center [356, 400] width 35 height 35
checkbox input "true"
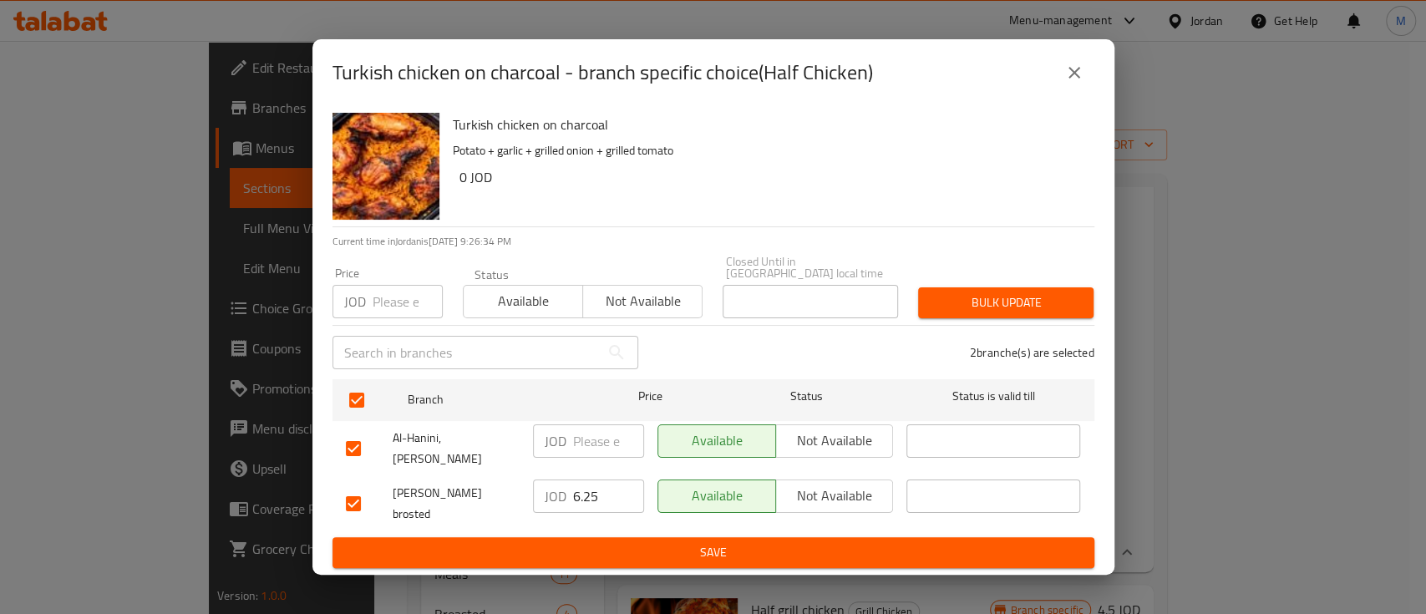
click at [413, 313] on input "number" at bounding box center [407, 301] width 70 height 33
click at [1075, 79] on icon "close" at bounding box center [1074, 73] width 12 height 12
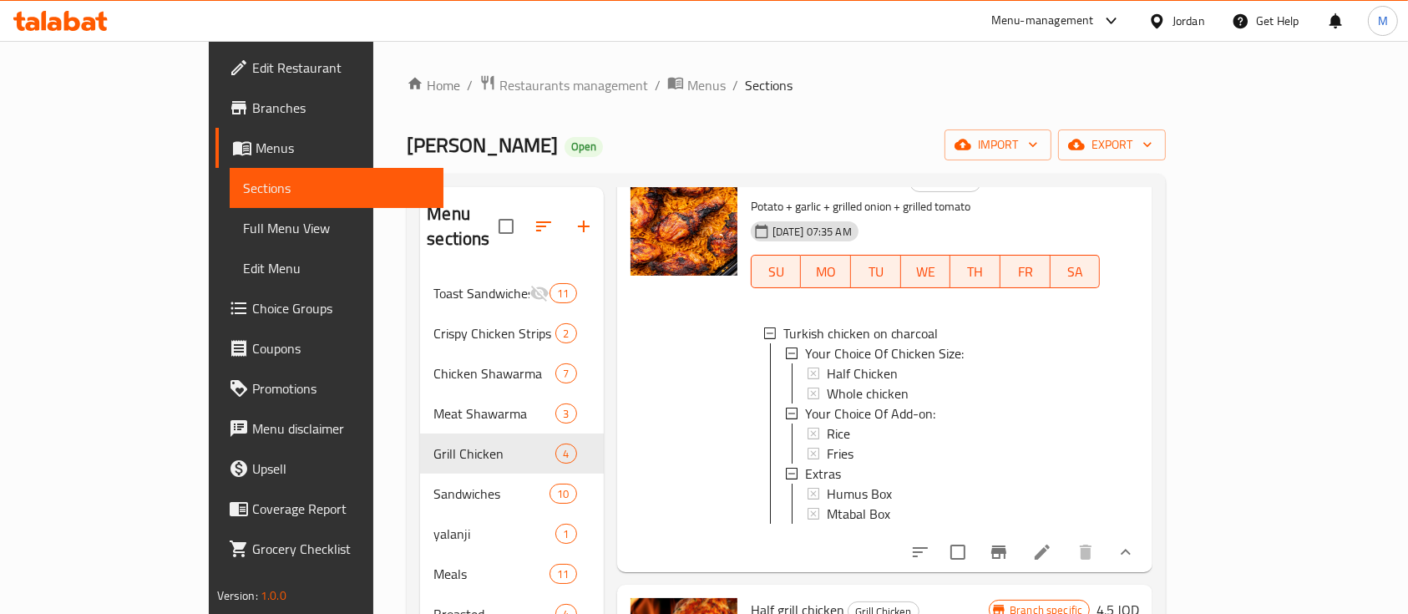
click at [842, 363] on span "Half Chicken" at bounding box center [862, 373] width 71 height 20
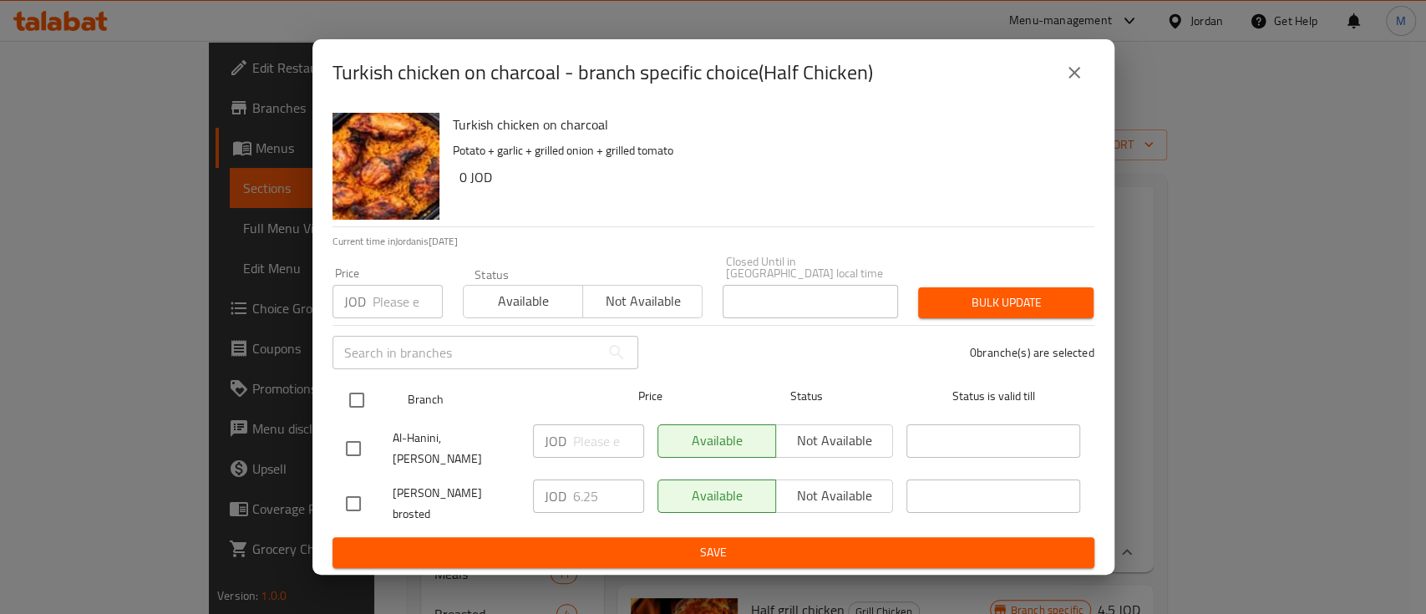
click at [360, 412] on input "checkbox" at bounding box center [356, 400] width 35 height 35
checkbox input "true"
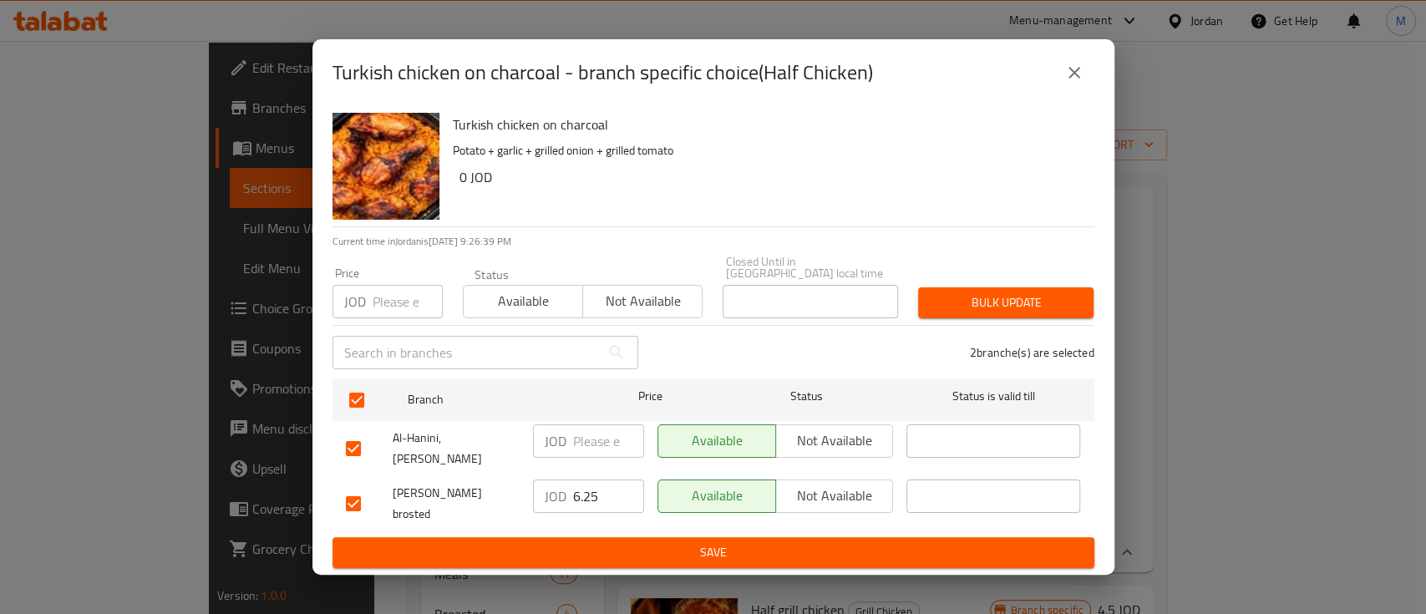
click at [386, 305] on input "number" at bounding box center [407, 301] width 70 height 33
type input "4"
click at [970, 313] on span "Bulk update" at bounding box center [1005, 302] width 149 height 21
click at [1069, 83] on icon "close" at bounding box center [1074, 73] width 20 height 20
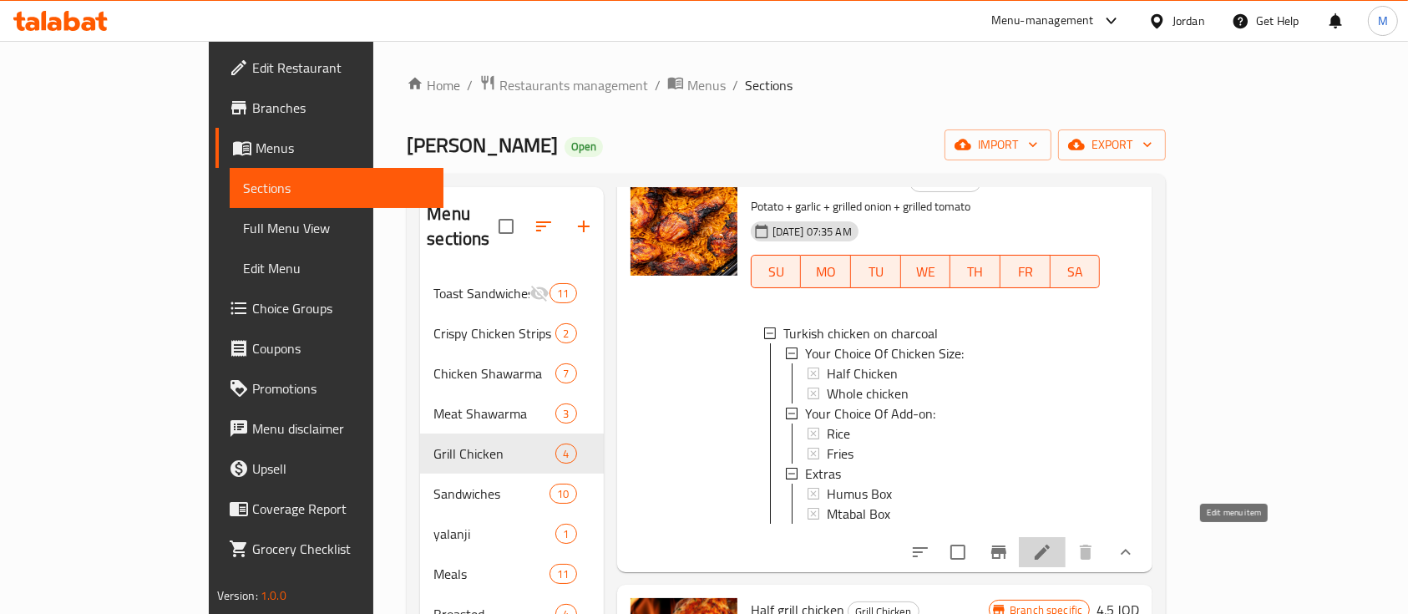
click at [1052, 550] on icon at bounding box center [1042, 552] width 20 height 20
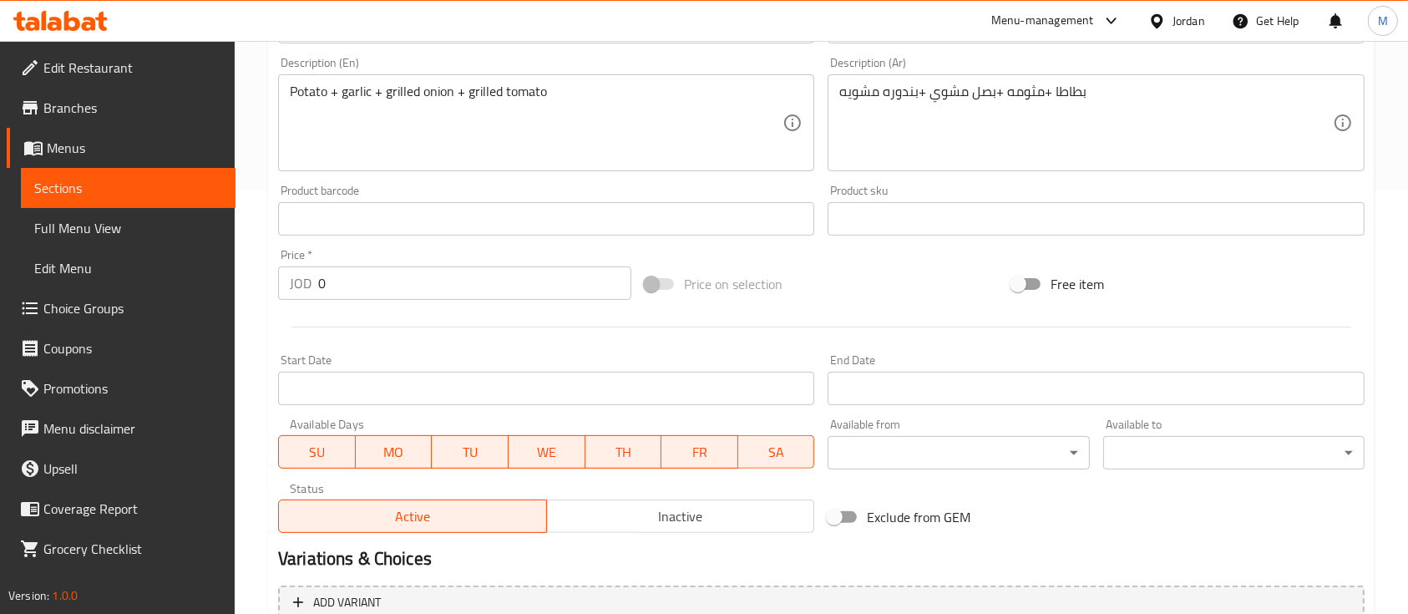
scroll to position [754, 0]
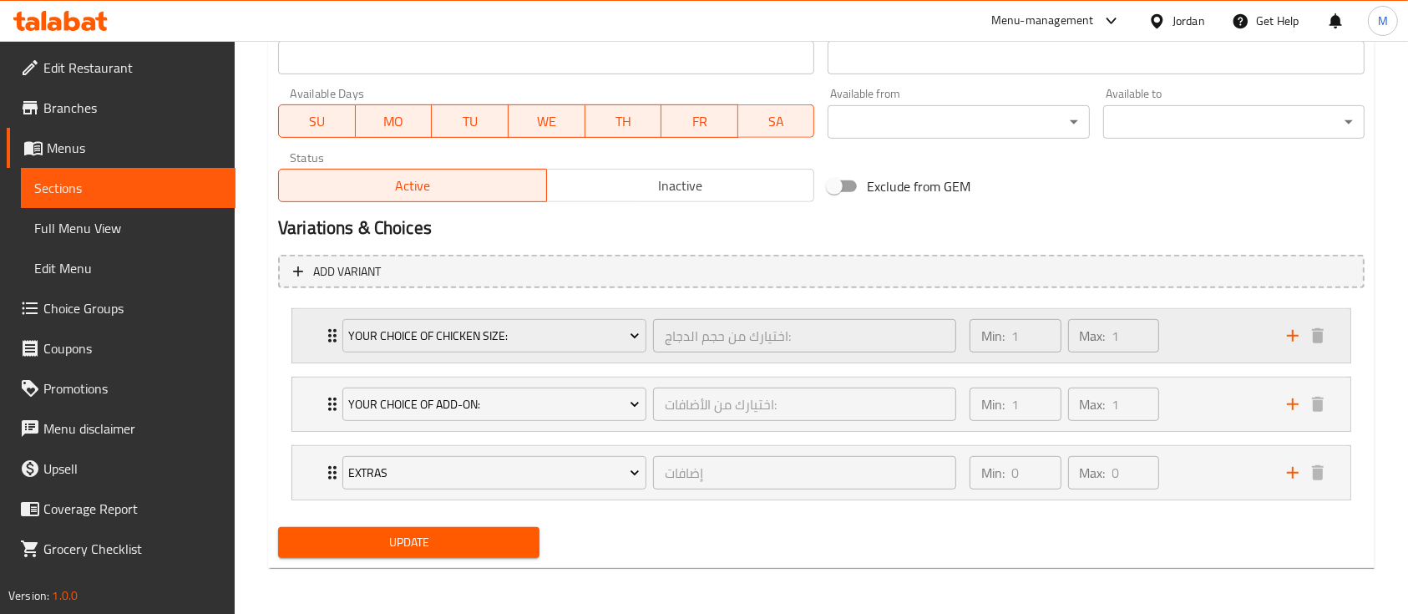
click at [1208, 344] on div "Min: 1 ​ Max: 1 ​" at bounding box center [1118, 335] width 317 height 53
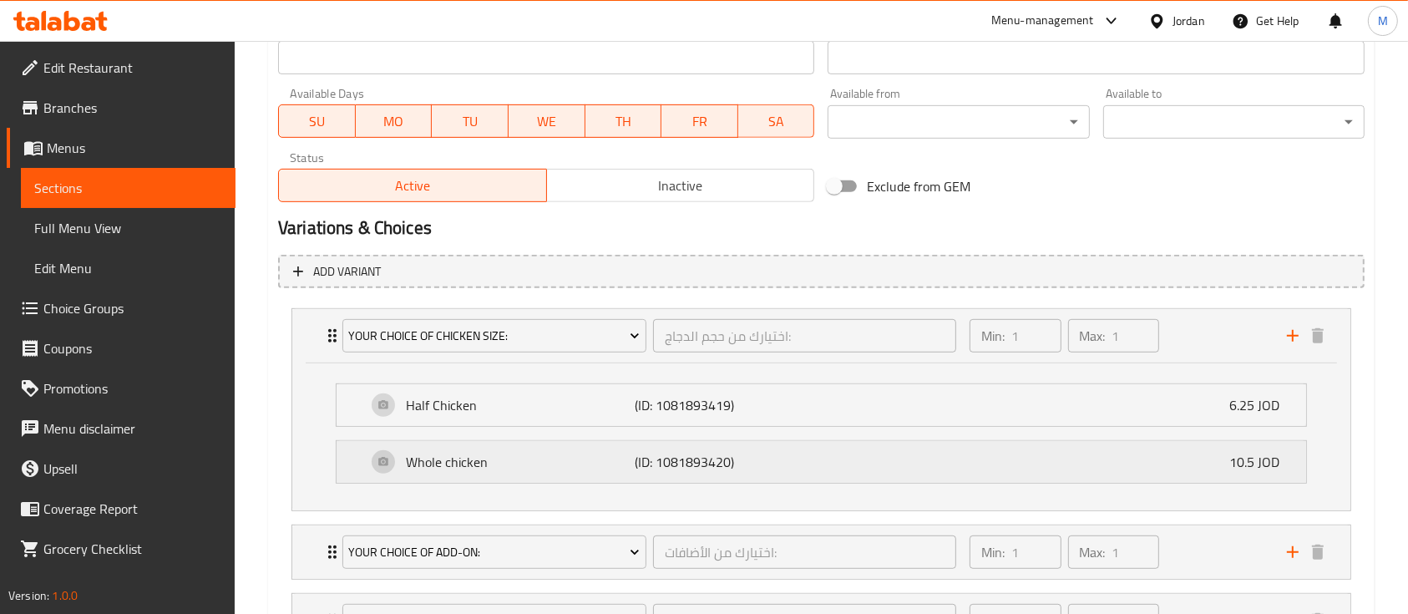
click at [944, 464] on div "Whole chicken (ID: 1081893420) 10.5 JOD" at bounding box center [827, 462] width 920 height 42
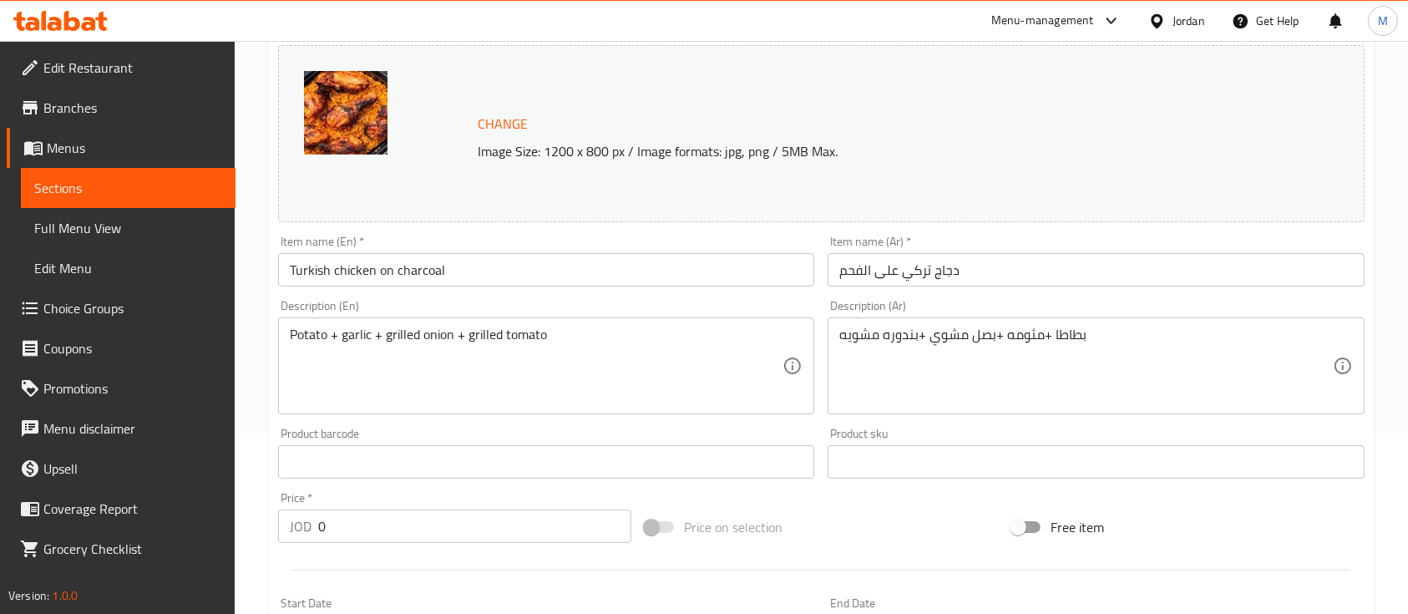
scroll to position [0, 0]
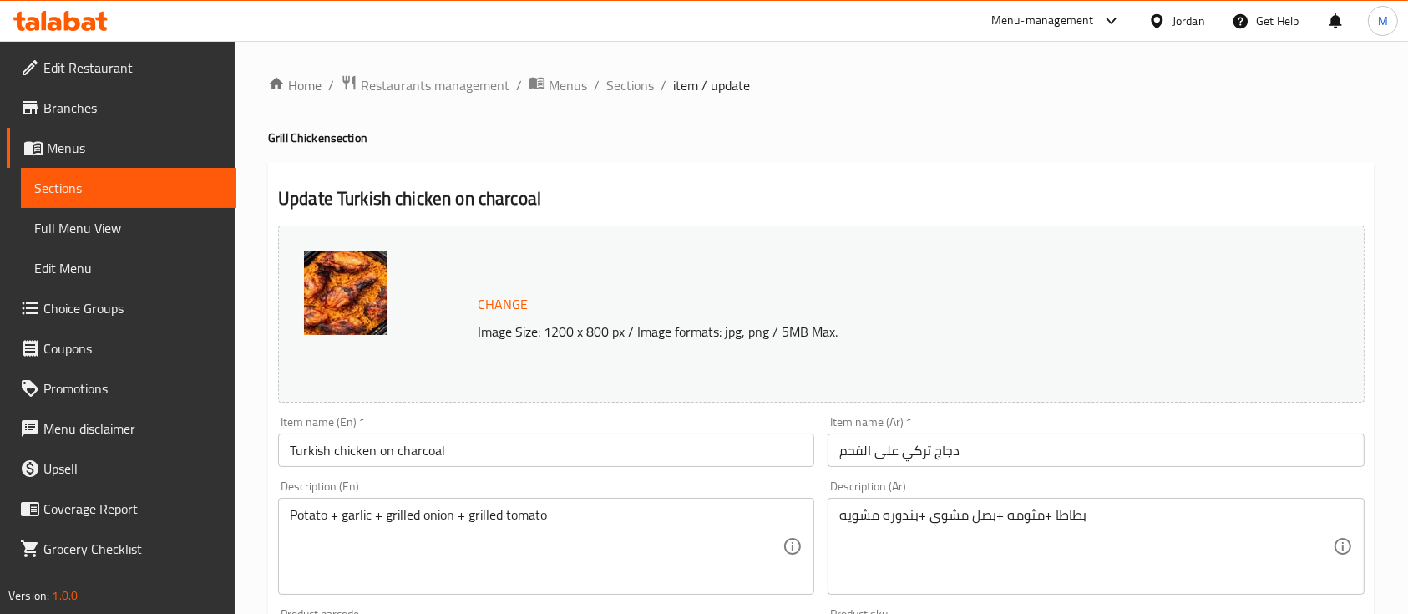
drag, startPoint x: 645, startPoint y: 80, endPoint x: 678, endPoint y: 97, distance: 37.3
click at [645, 80] on span "Sections" at bounding box center [630, 85] width 48 height 20
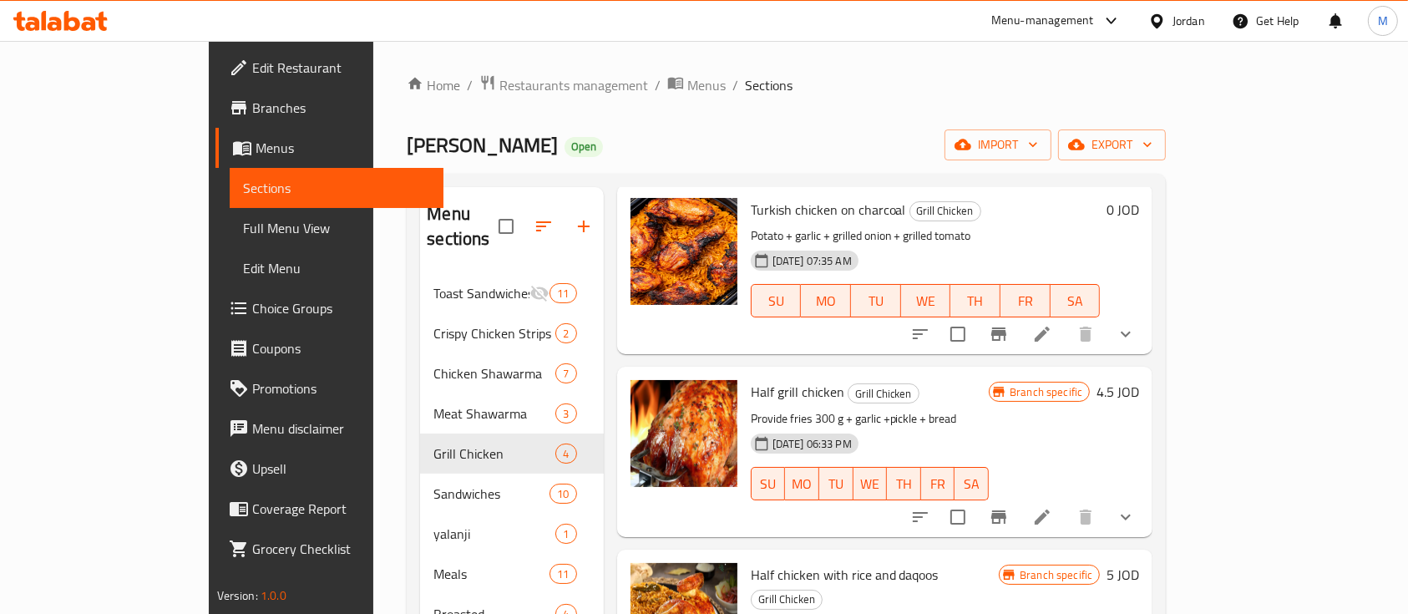
scroll to position [157, 0]
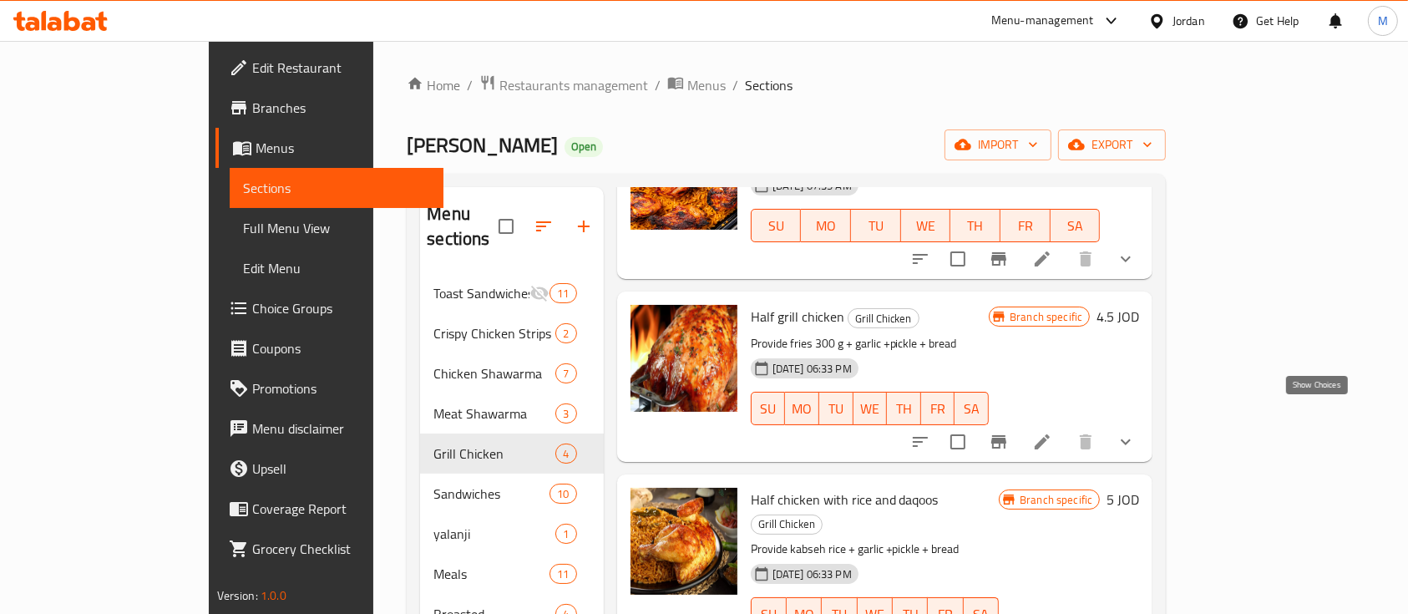
click at [1136, 432] on icon "show more" at bounding box center [1126, 442] width 20 height 20
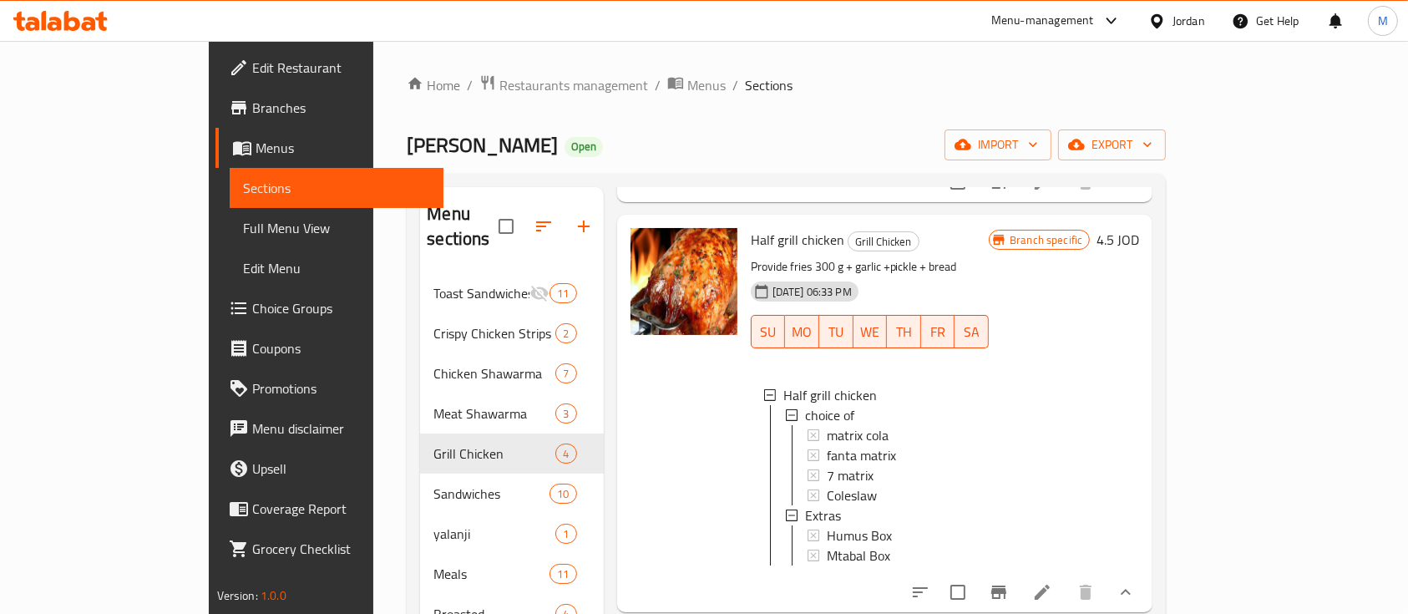
scroll to position [268, 0]
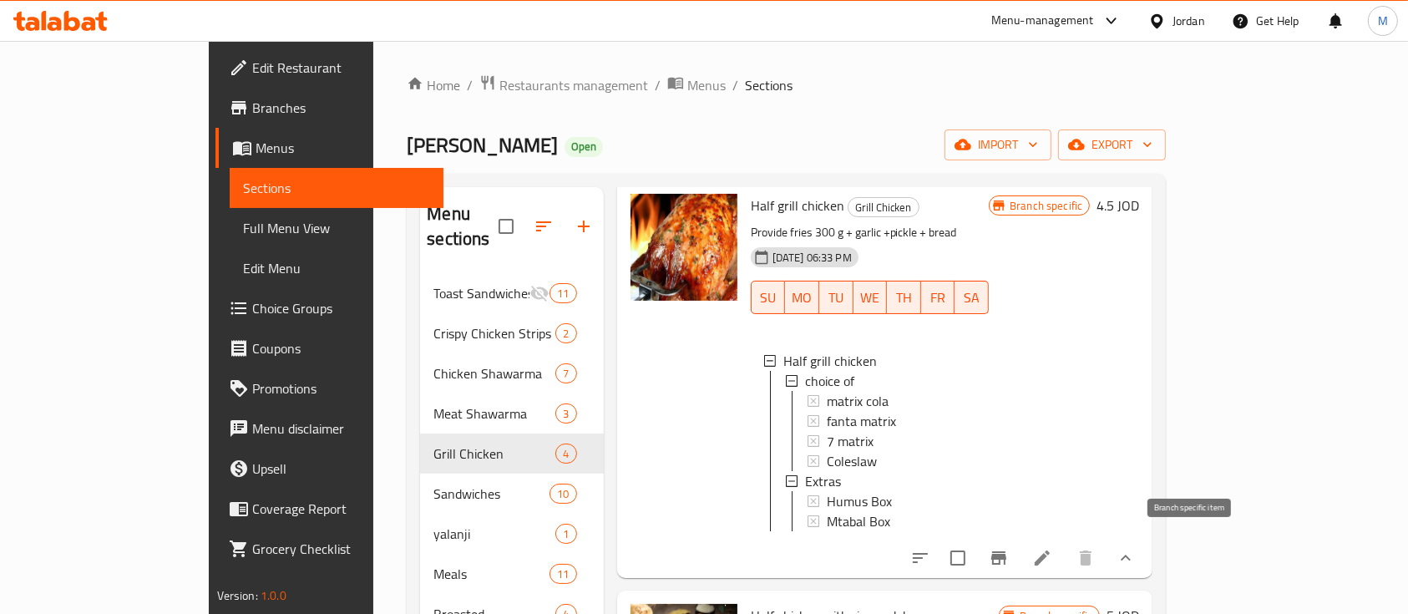
click at [1006, 551] on icon "Branch-specific-item" at bounding box center [998, 557] width 15 height 13
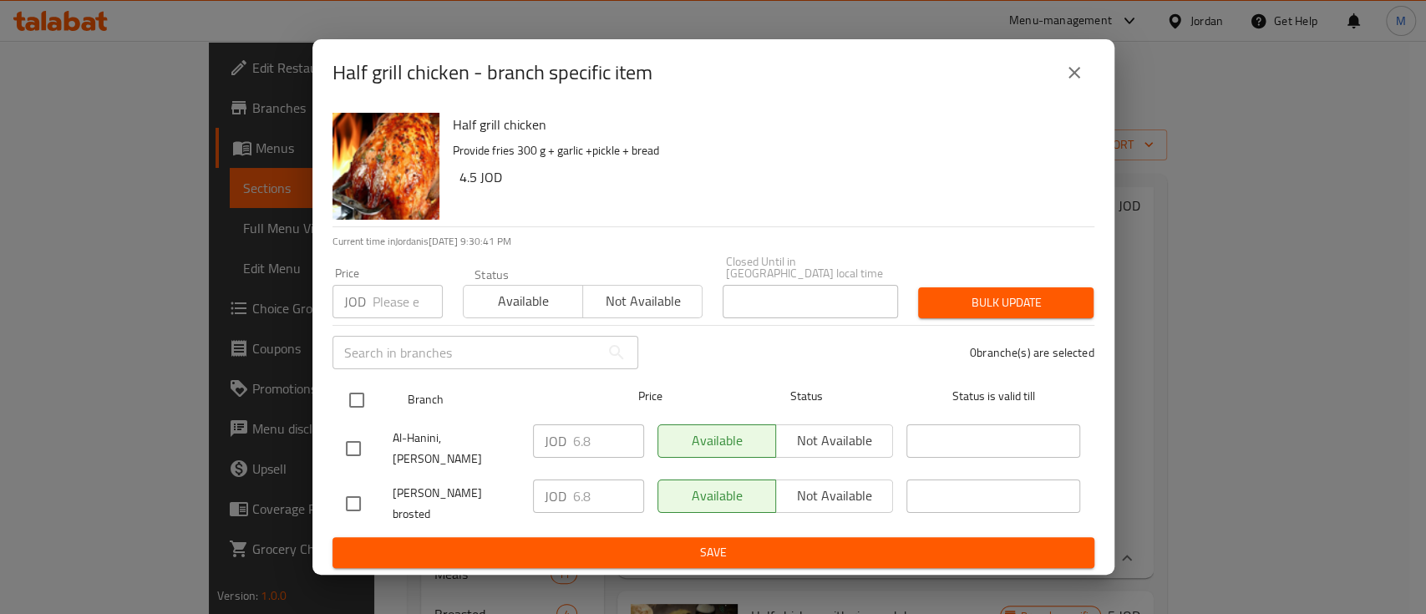
drag, startPoint x: 361, startPoint y: 404, endPoint x: 484, endPoint y: 404, distance: 122.8
click at [361, 404] on input "checkbox" at bounding box center [356, 400] width 35 height 35
checkbox input "true"
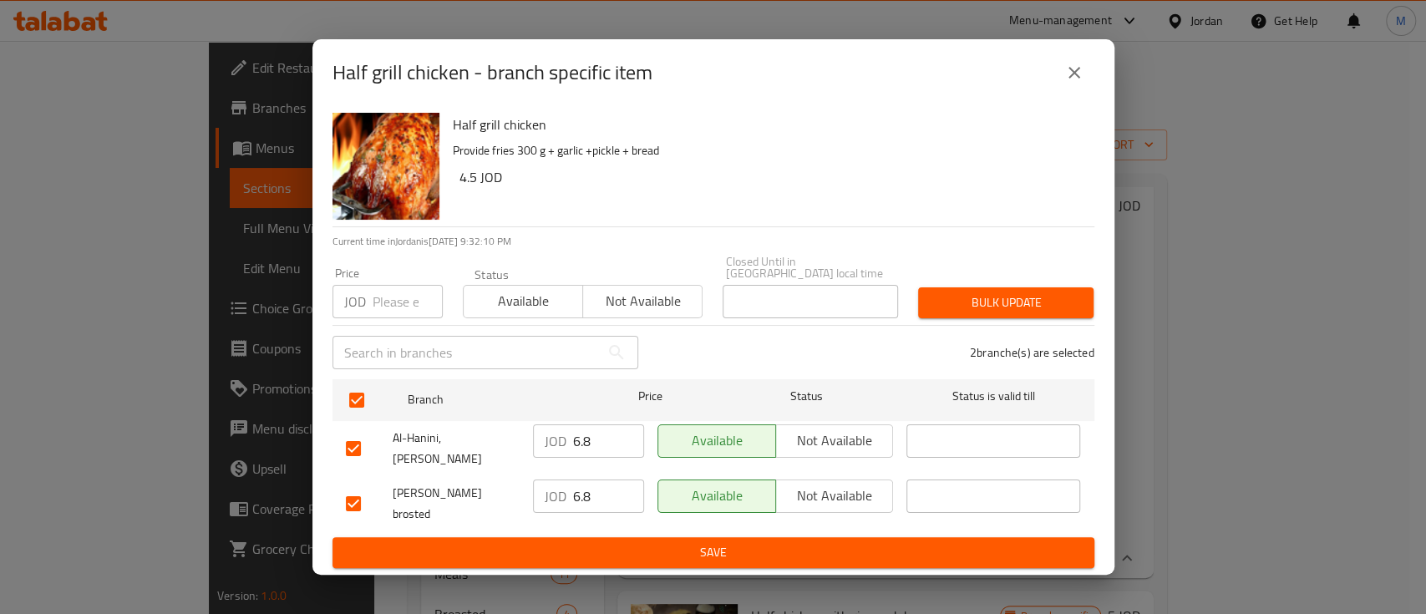
click at [1066, 83] on icon "close" at bounding box center [1074, 73] width 20 height 20
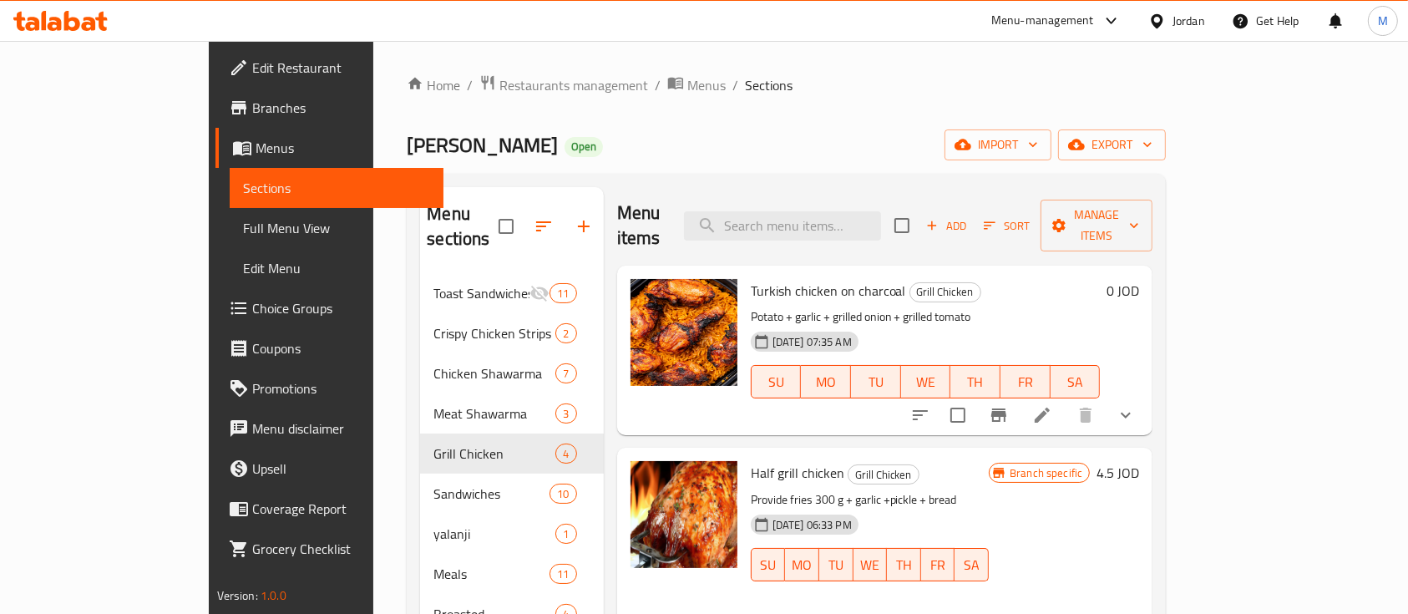
scroll to position [0, 0]
click at [1136, 406] on icon "show more" at bounding box center [1126, 416] width 20 height 20
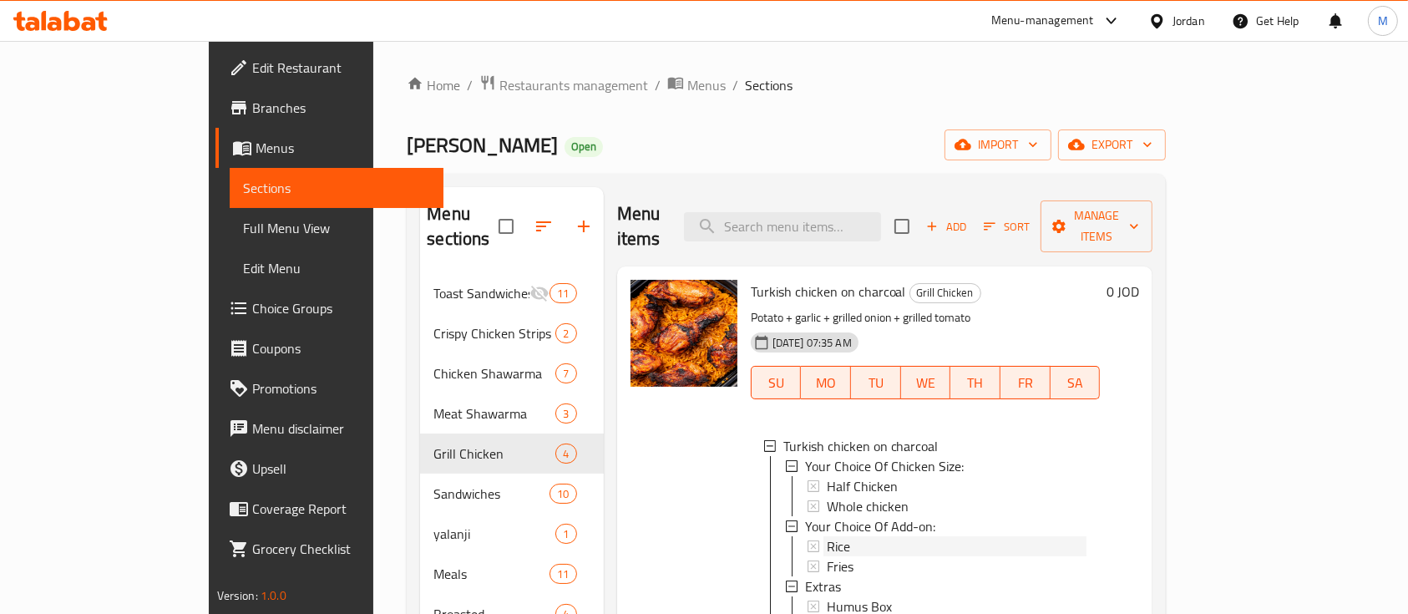
click at [827, 536] on div "Rice" at bounding box center [957, 546] width 261 height 20
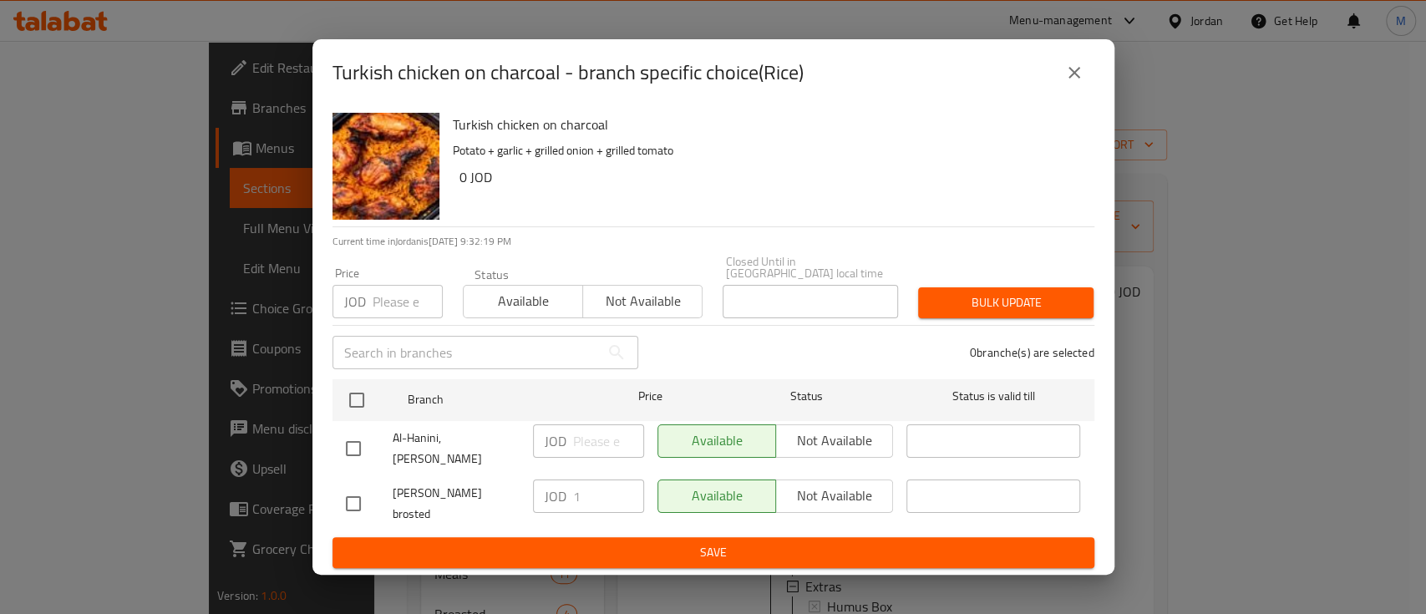
click at [1080, 83] on icon "close" at bounding box center [1074, 73] width 20 height 20
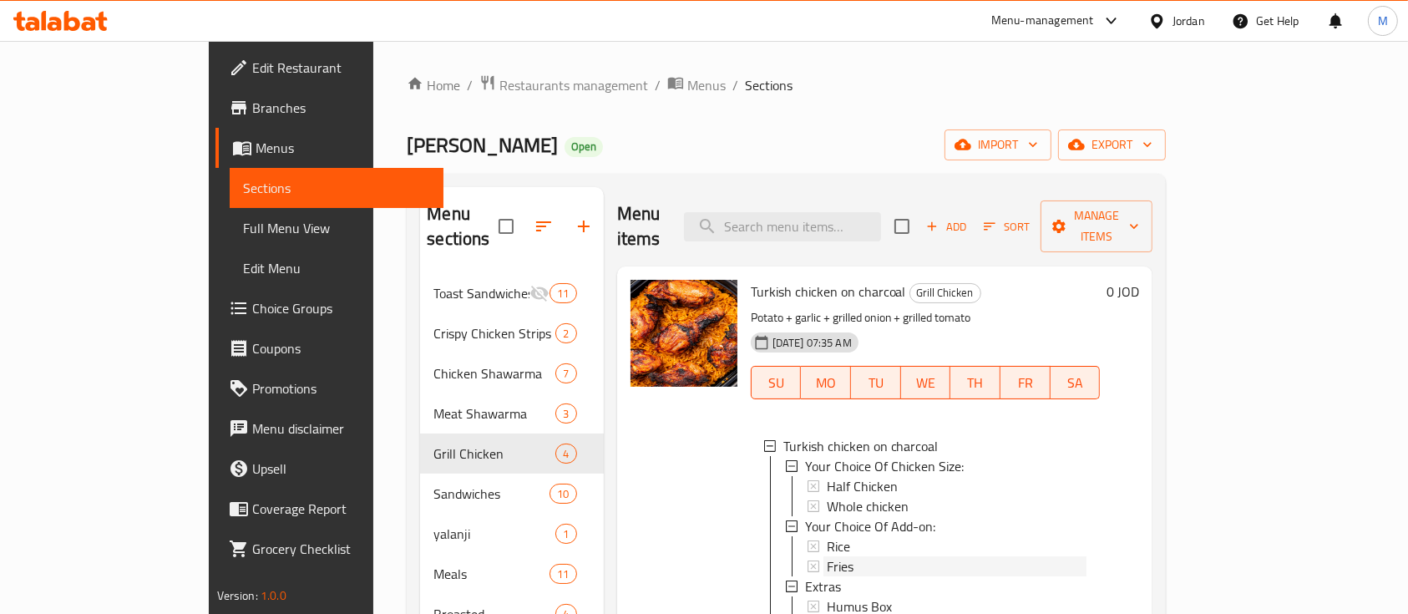
click at [828, 556] on div "Fries" at bounding box center [957, 566] width 261 height 20
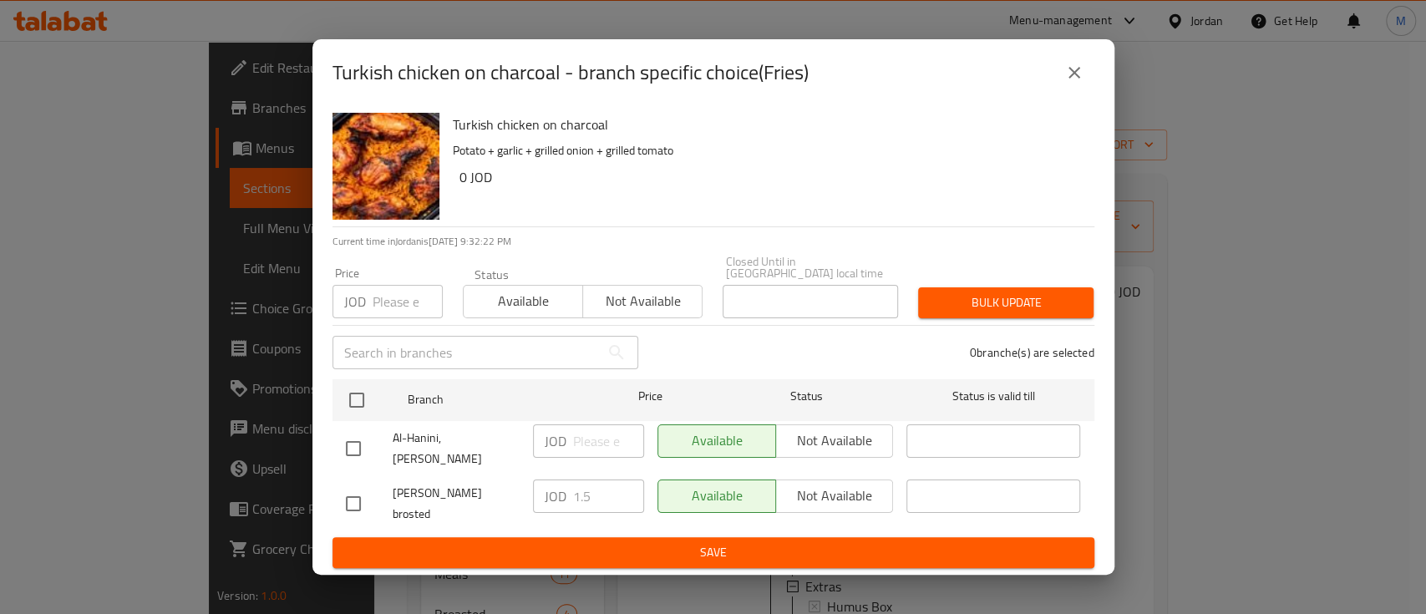
click at [1068, 83] on icon "close" at bounding box center [1074, 73] width 20 height 20
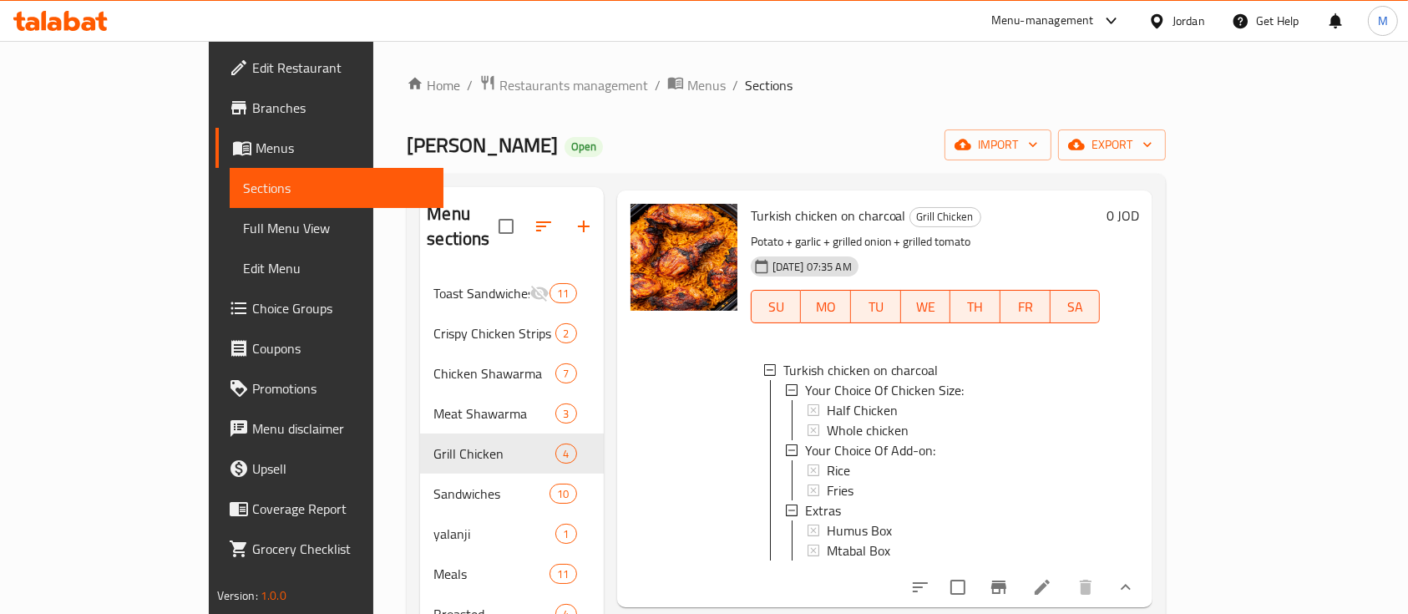
scroll to position [111, 0]
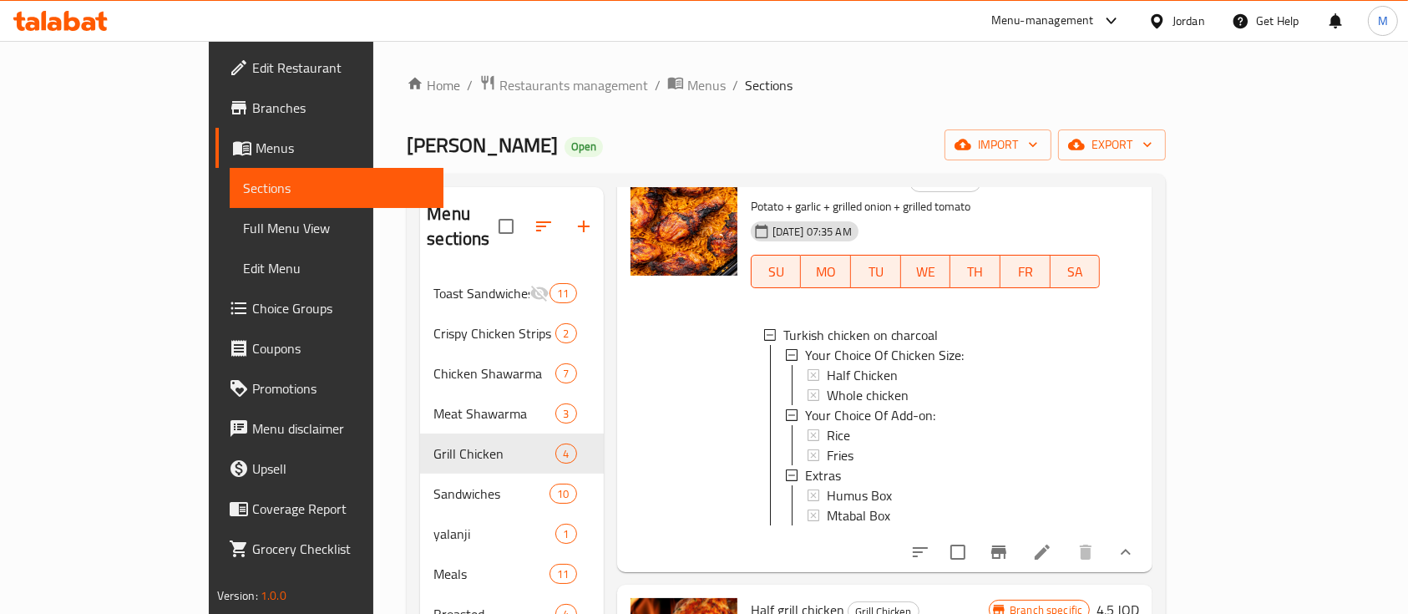
click at [1052, 547] on icon at bounding box center [1042, 552] width 20 height 20
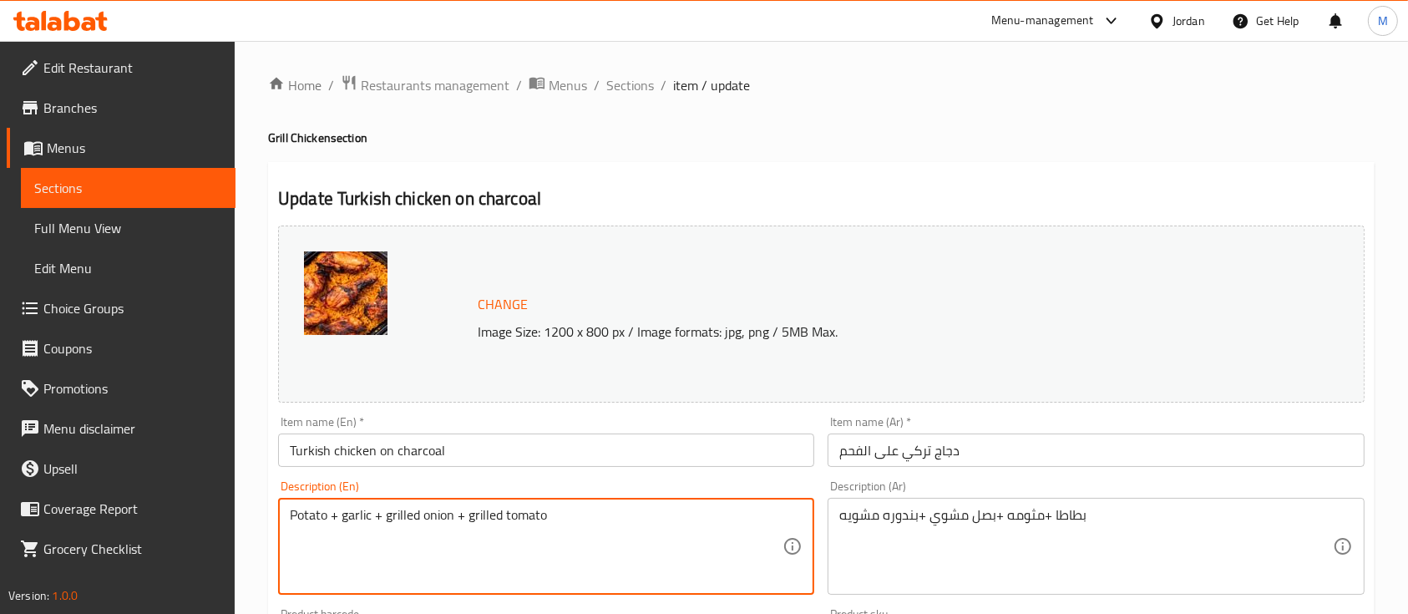
drag, startPoint x: 336, startPoint y: 515, endPoint x: 241, endPoint y: 517, distance: 94.4
type textarea "garlic + grilled onion + grilled tomato"
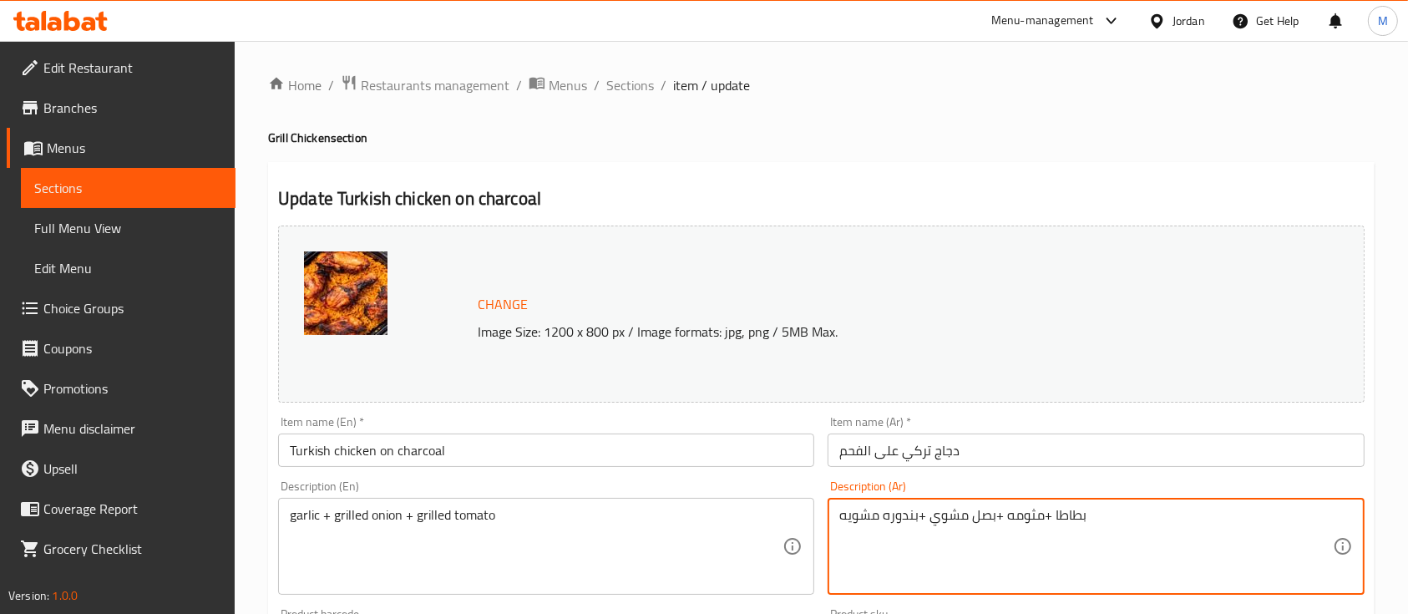
drag, startPoint x: 1090, startPoint y: 514, endPoint x: 1041, endPoint y: 516, distance: 48.5
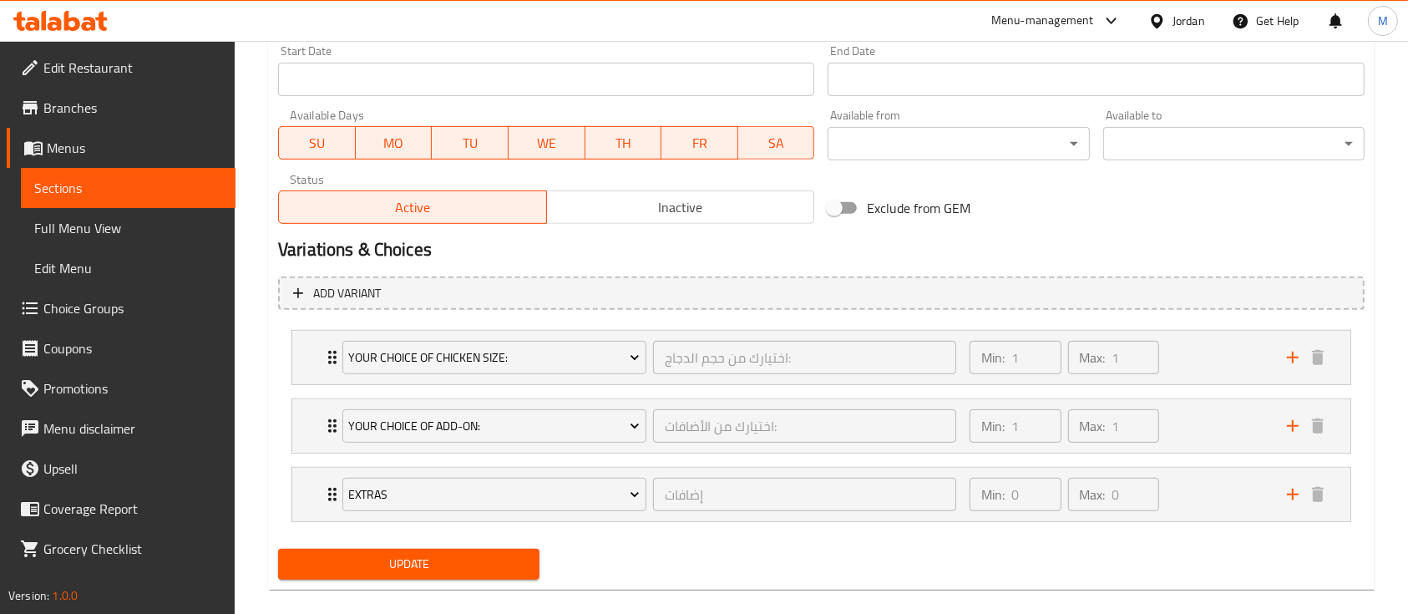
scroll to position [754, 0]
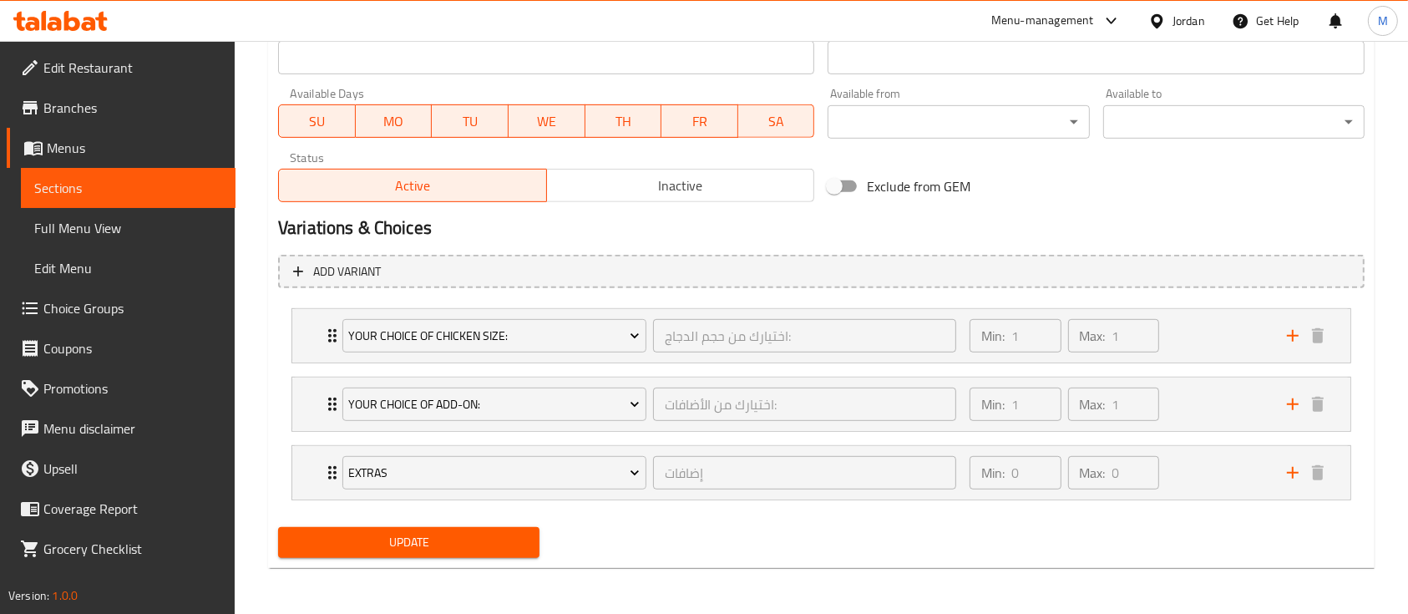
type textarea "مثومه +بصل مشوي +بندوره مشويه"
click at [504, 545] on span "Update" at bounding box center [408, 542] width 235 height 21
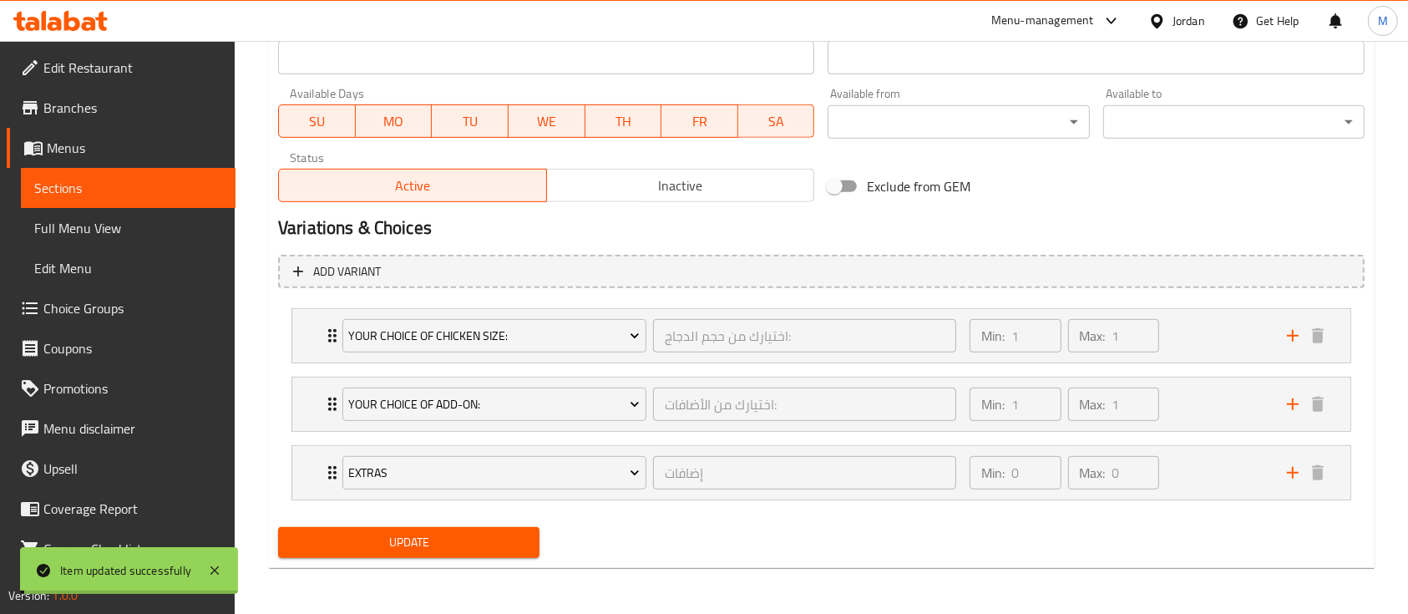
scroll to position [0, 0]
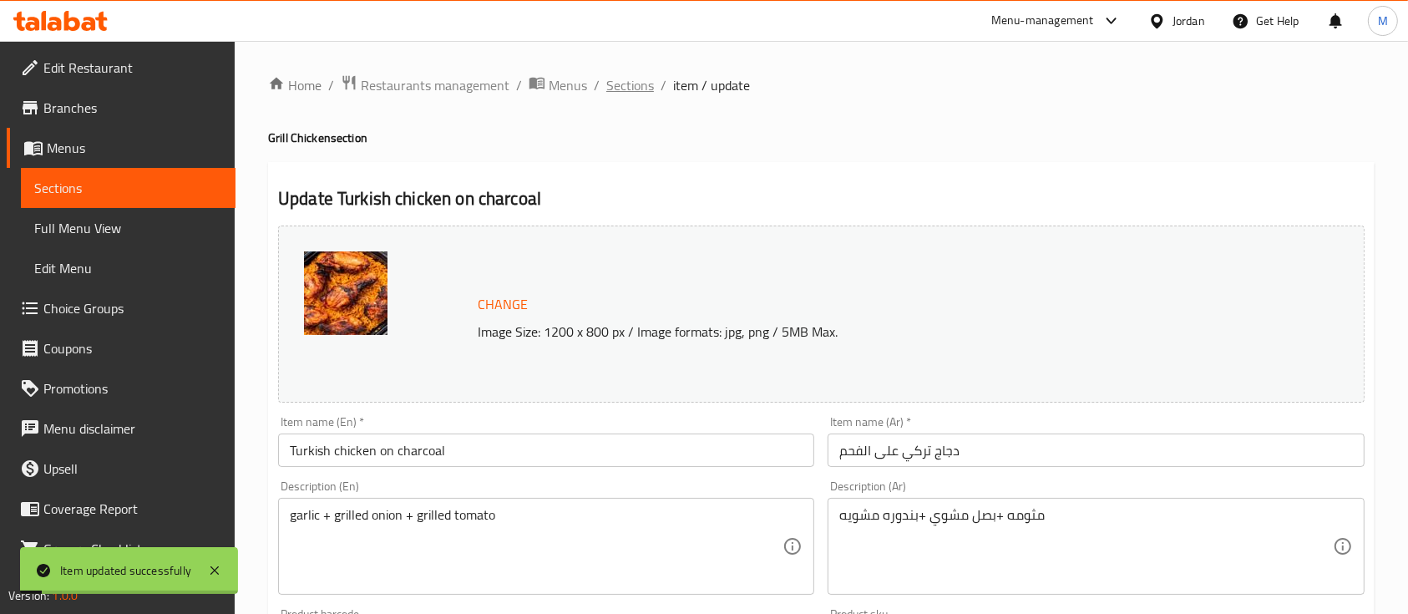
click at [646, 75] on span "Sections" at bounding box center [630, 85] width 48 height 20
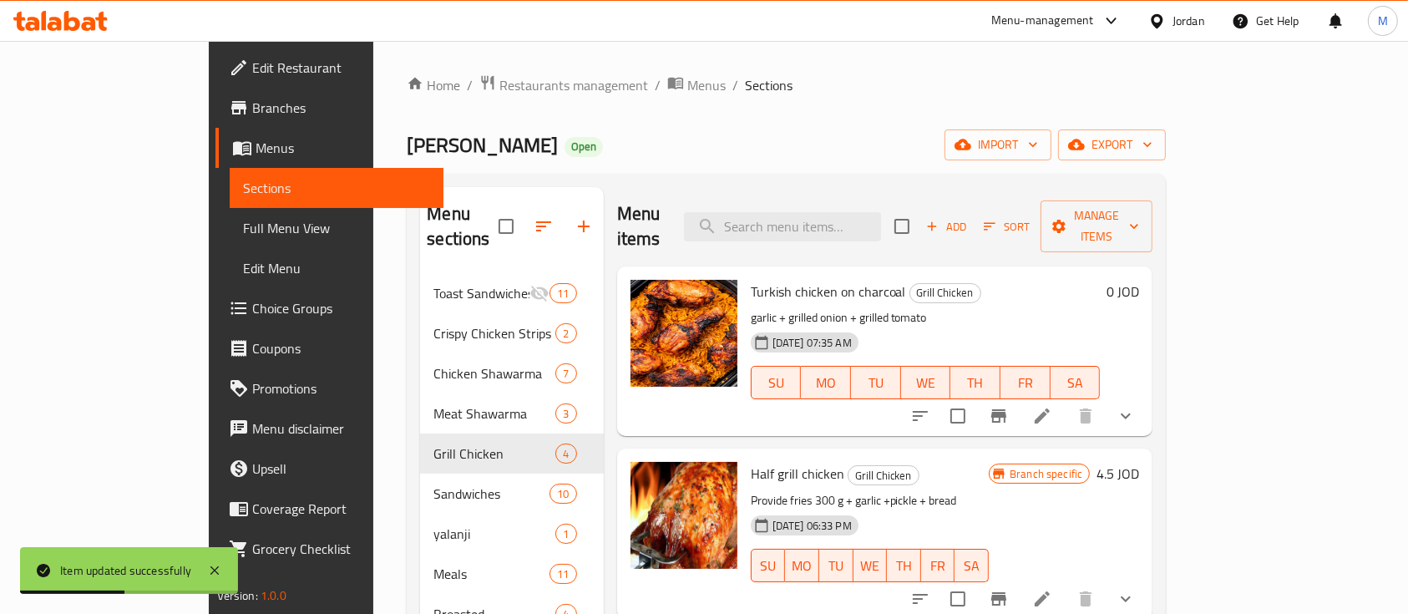
scroll to position [111, 0]
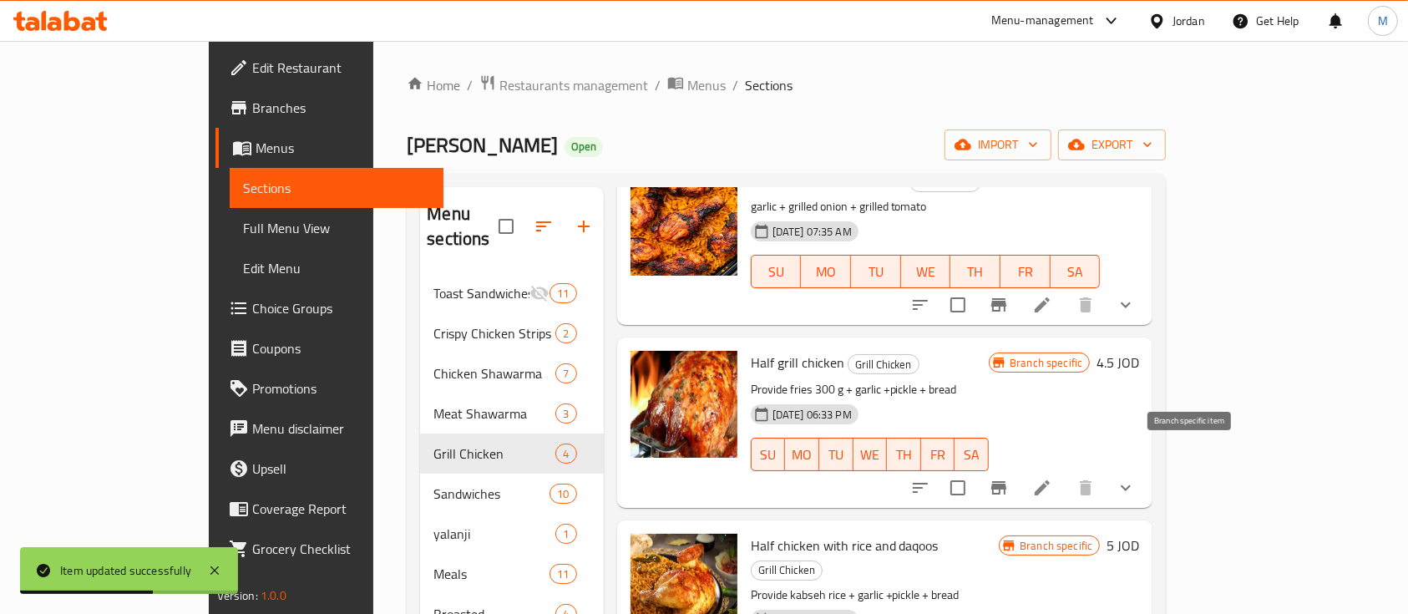
click at [1009, 478] on icon "Branch-specific-item" at bounding box center [999, 488] width 20 height 20
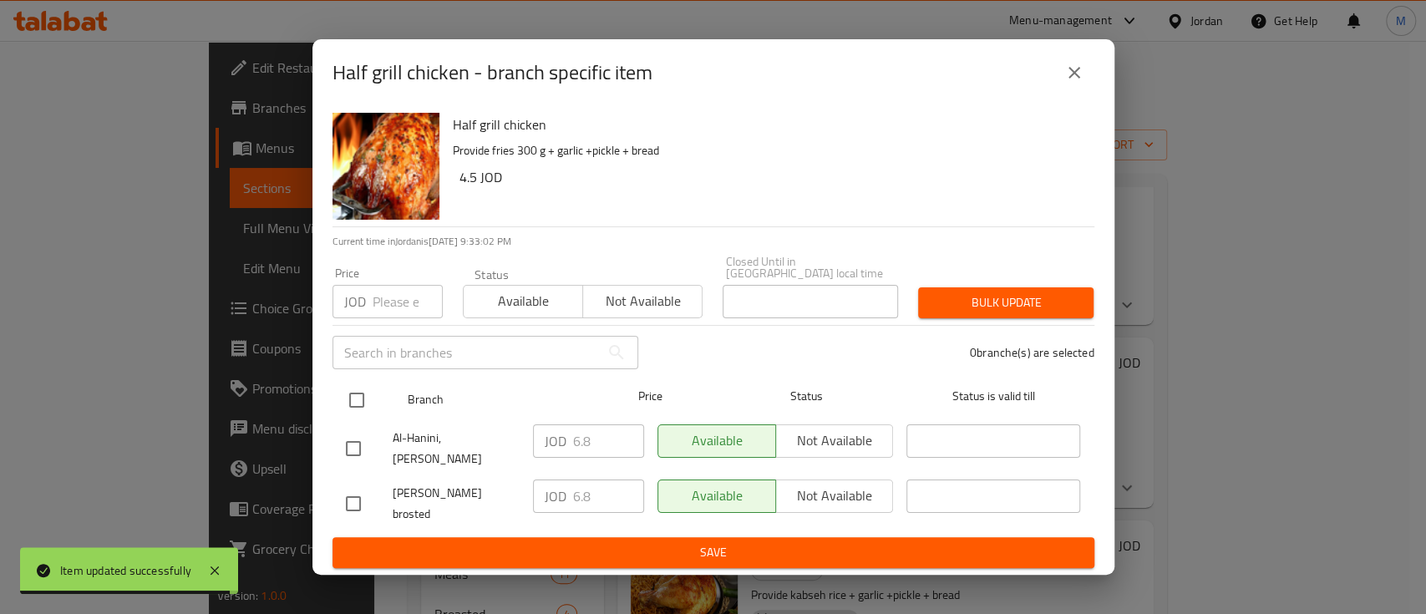
click at [368, 398] on input "checkbox" at bounding box center [356, 400] width 35 height 35
checkbox input "true"
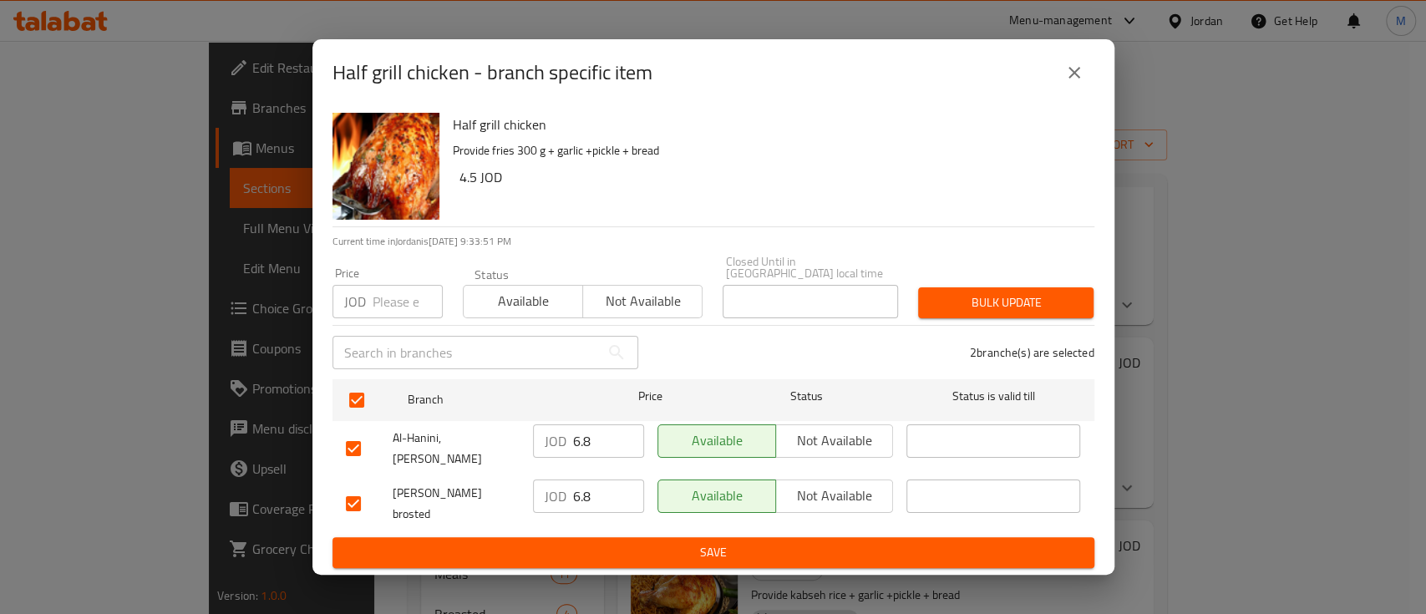
click at [401, 300] on input "number" at bounding box center [407, 301] width 70 height 33
type input "4.5"
click at [1025, 313] on span "Bulk update" at bounding box center [1005, 302] width 149 height 21
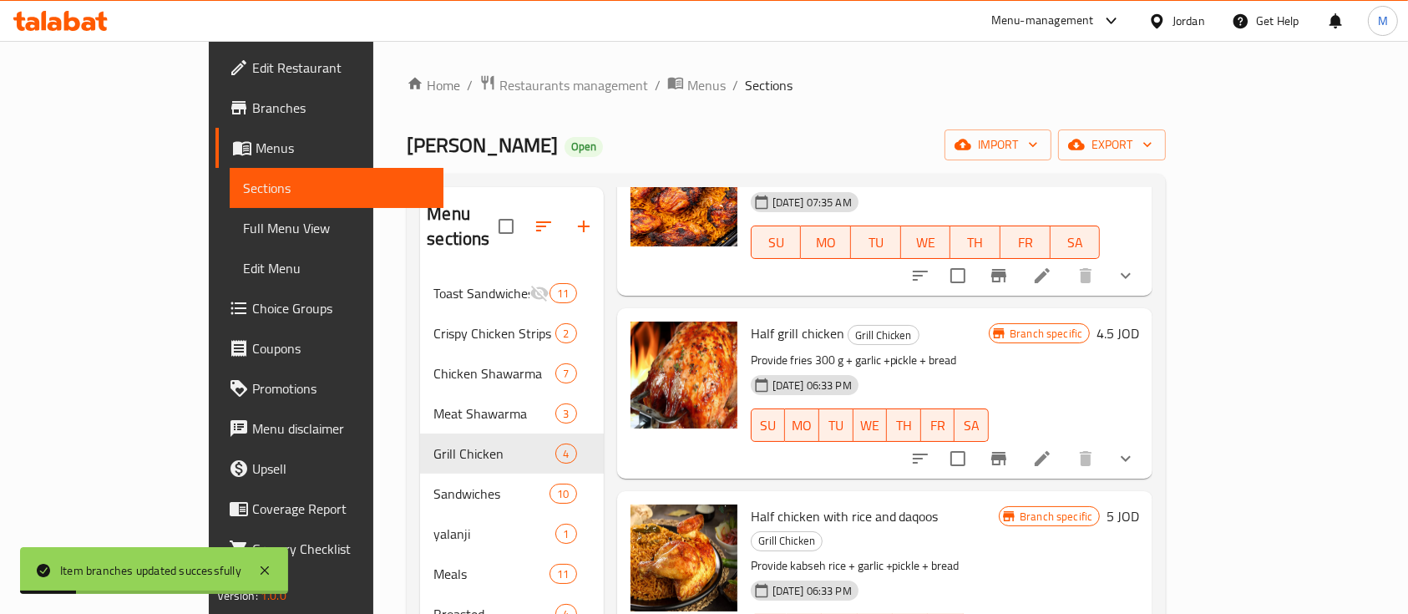
scroll to position [157, 0]
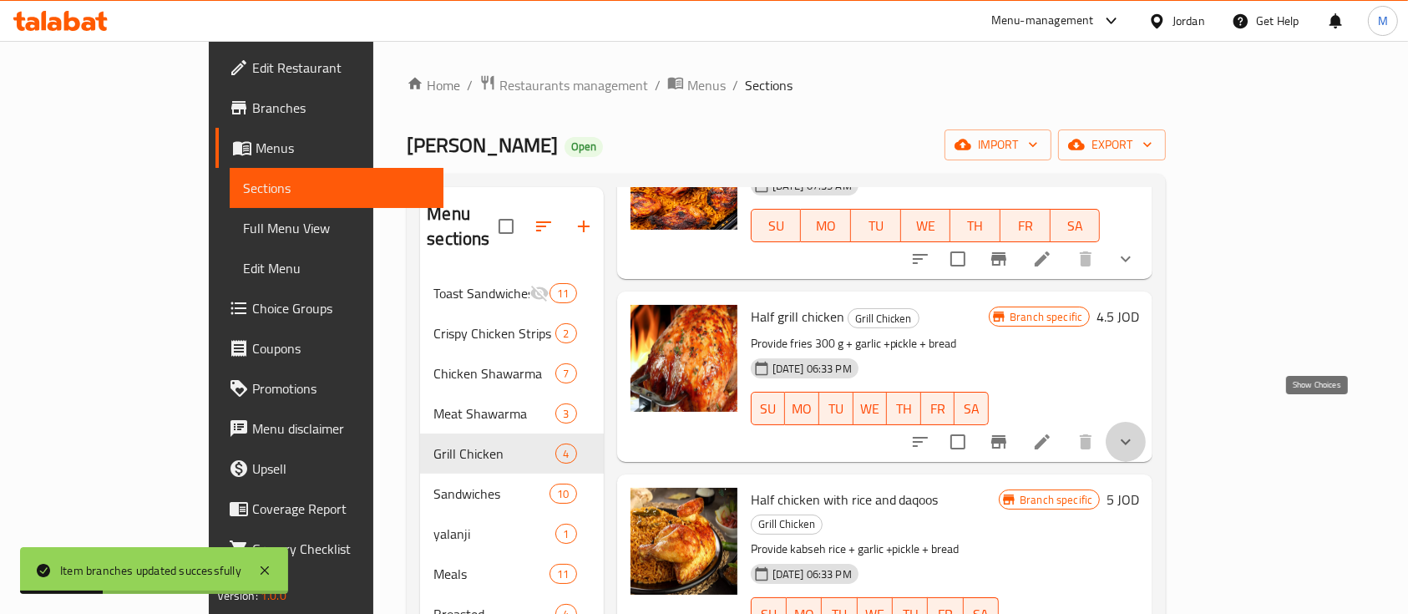
click at [1136, 432] on icon "show more" at bounding box center [1126, 442] width 20 height 20
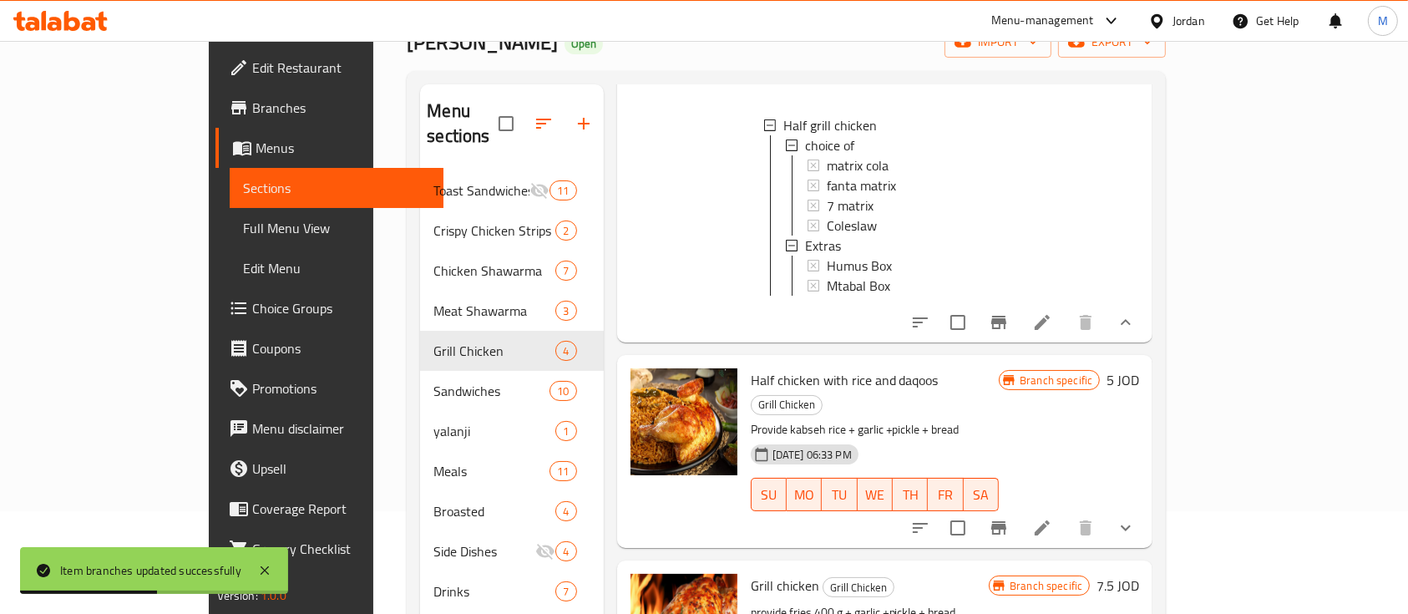
scroll to position [222, 0]
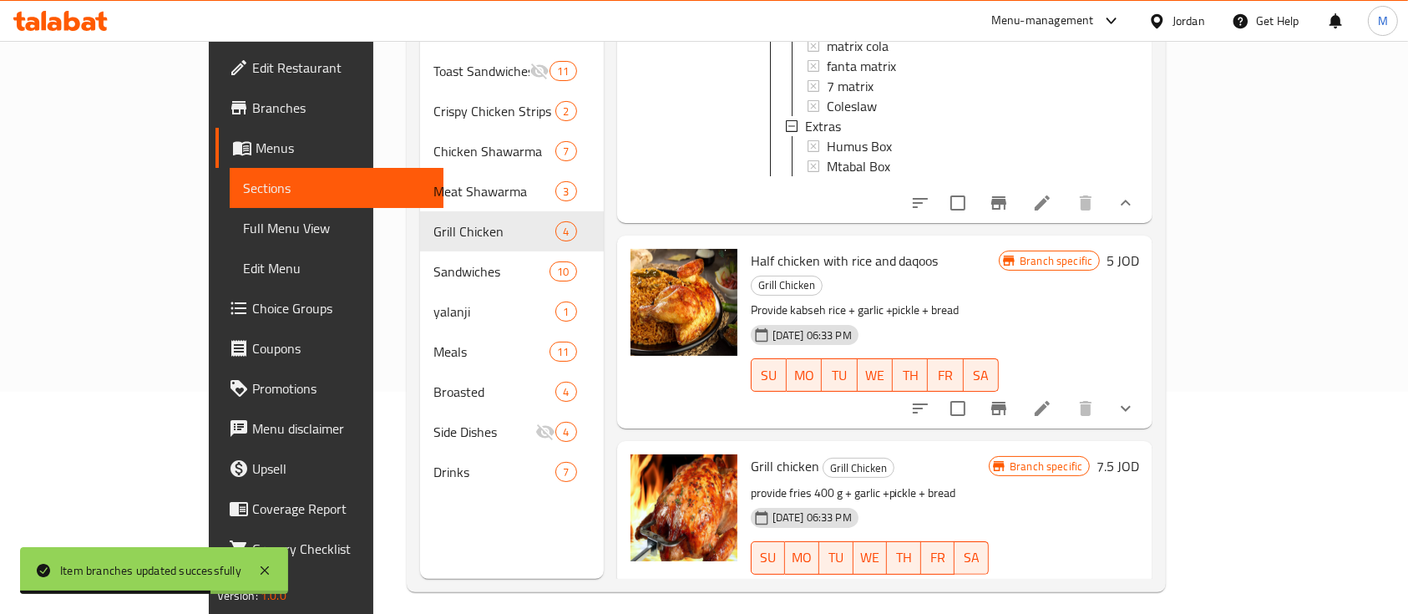
click at [1006, 585] on icon "Branch-specific-item" at bounding box center [998, 591] width 15 height 13
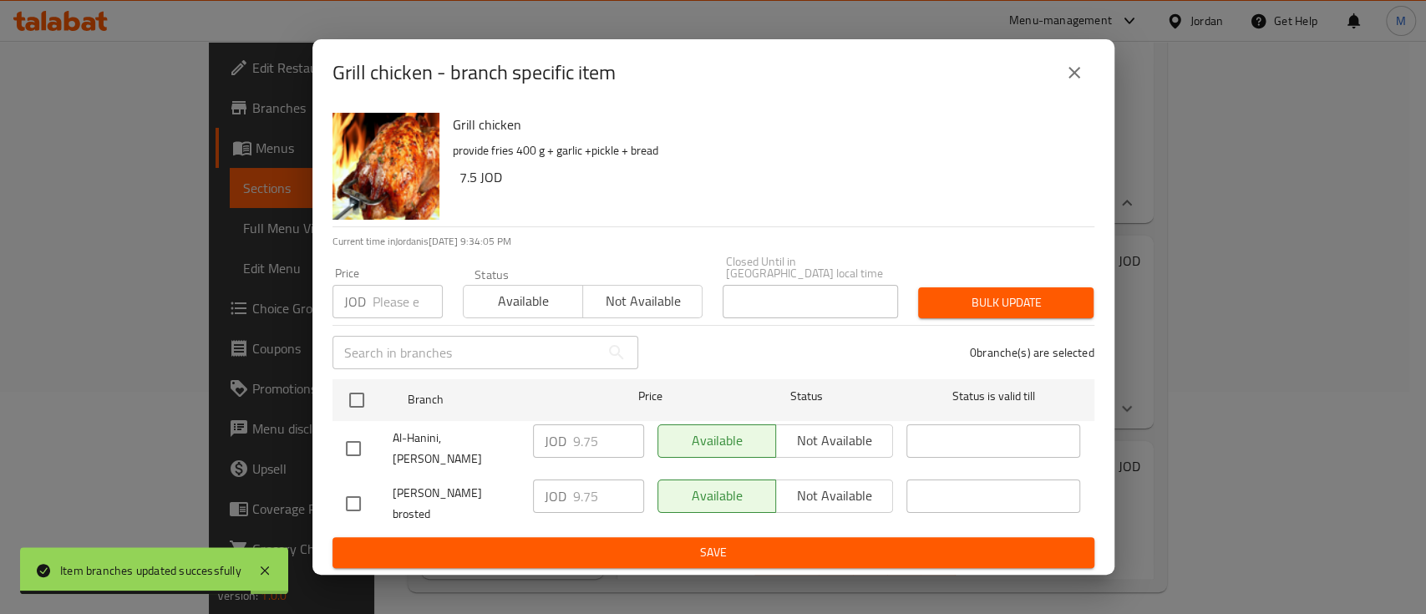
click at [1084, 90] on button "close" at bounding box center [1074, 73] width 40 height 40
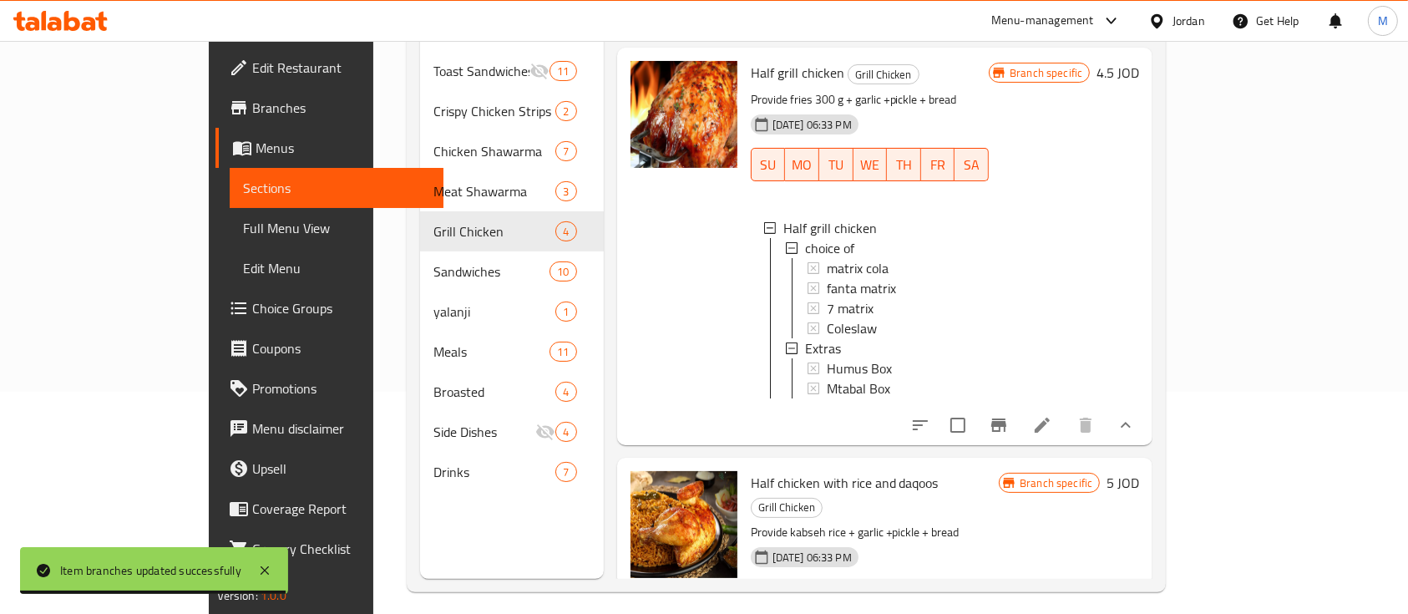
scroll to position [67, 0]
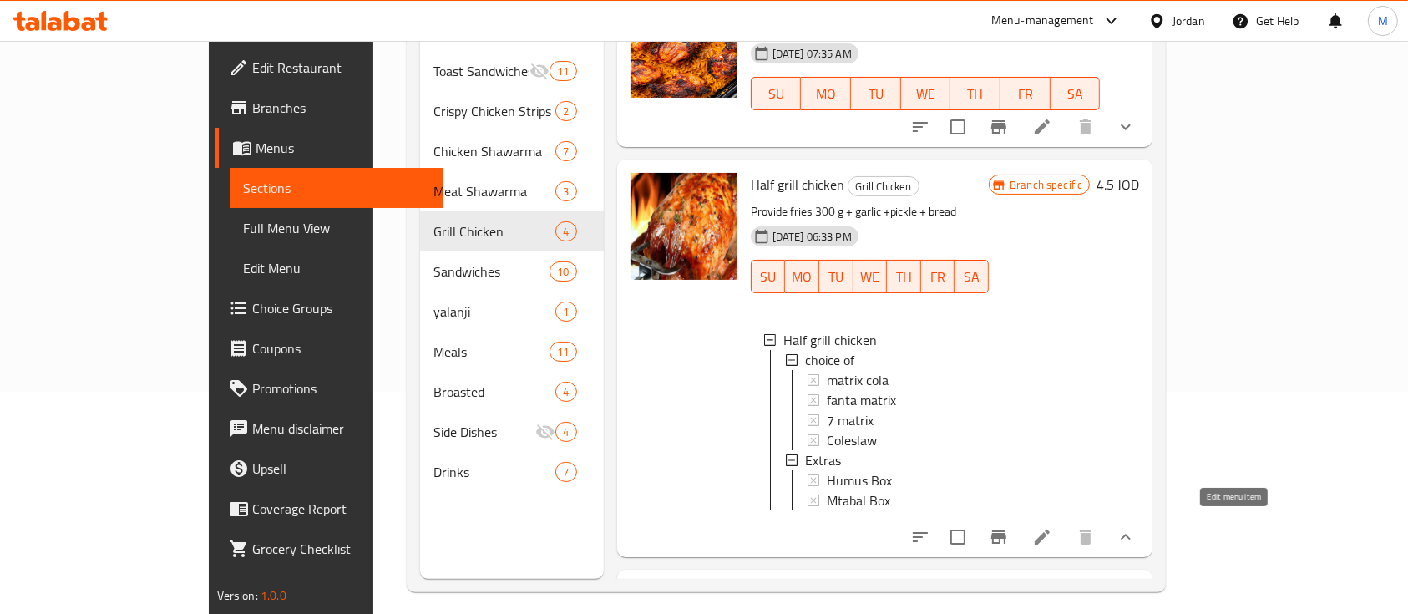
click at [1052, 536] on icon at bounding box center [1042, 537] width 20 height 20
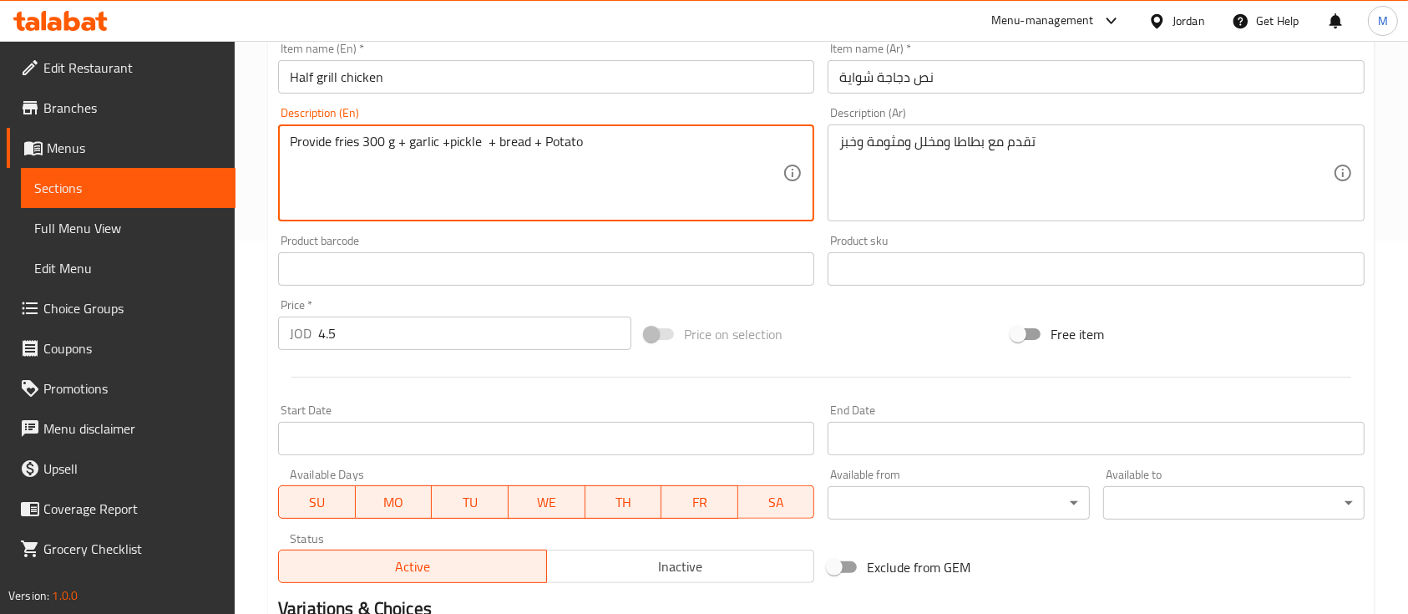
scroll to position [668, 0]
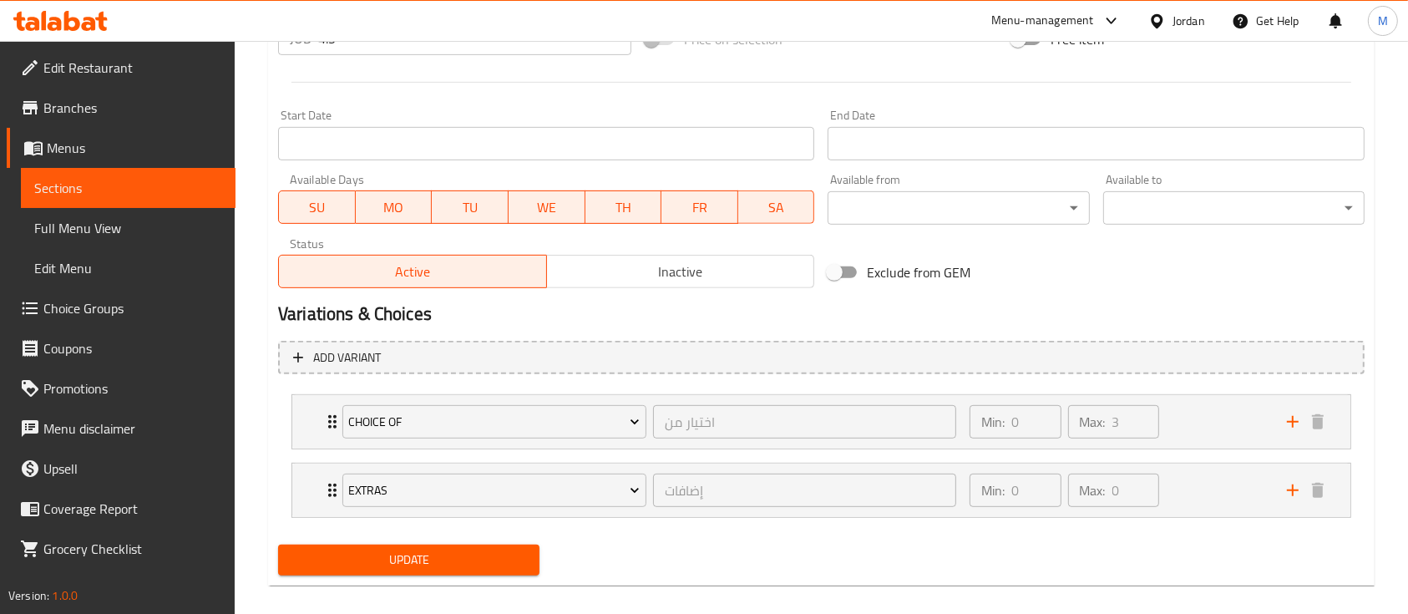
type textarea "Provide fries 300 g + garlic +pickle + bread + Potato"
click at [467, 556] on span "Update" at bounding box center [408, 560] width 235 height 21
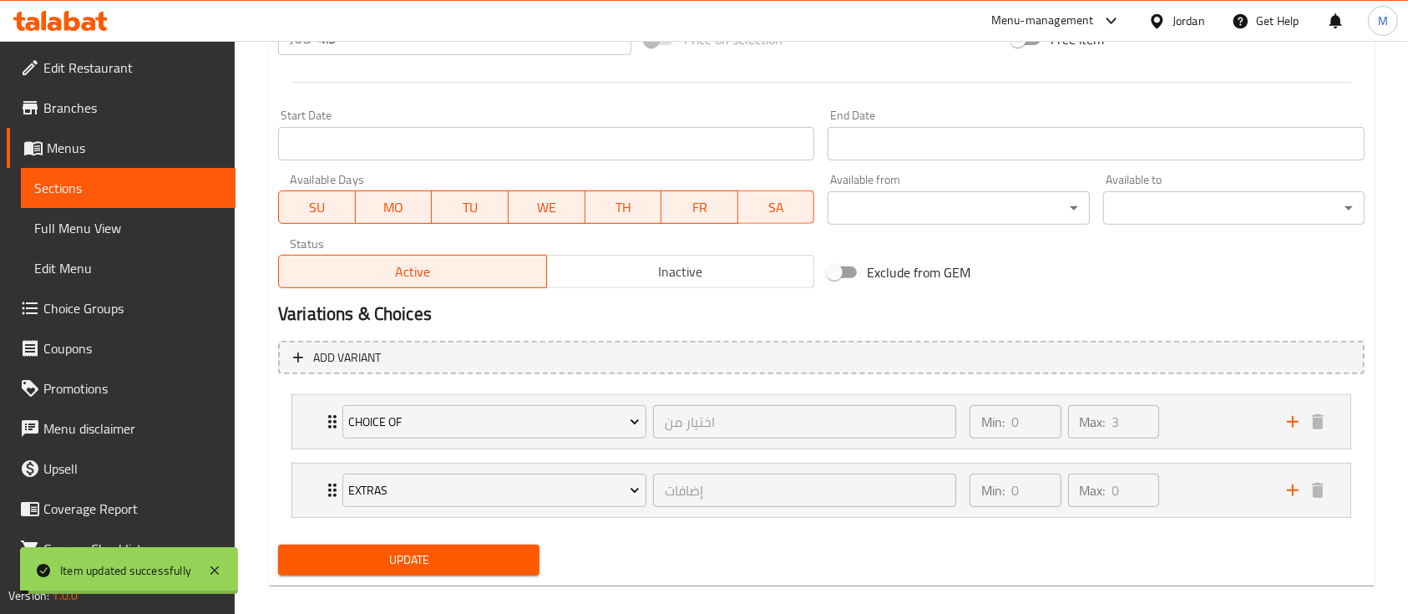
scroll to position [0, 0]
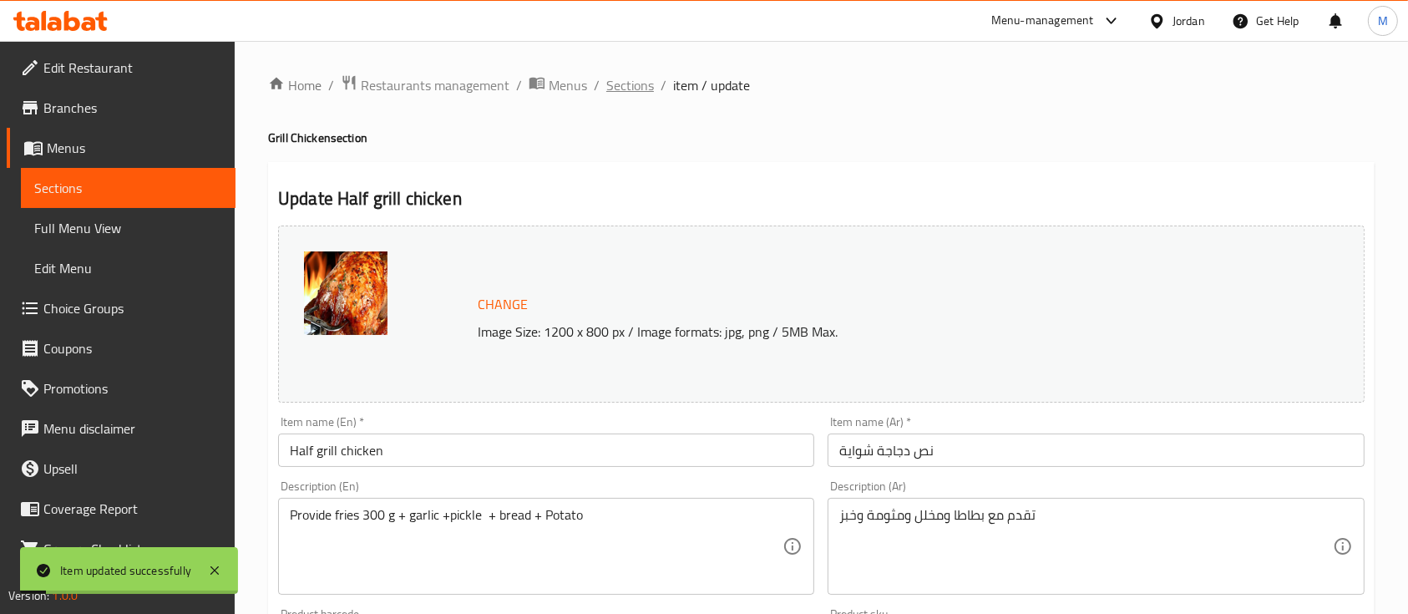
click at [651, 79] on span "Sections" at bounding box center [630, 85] width 48 height 20
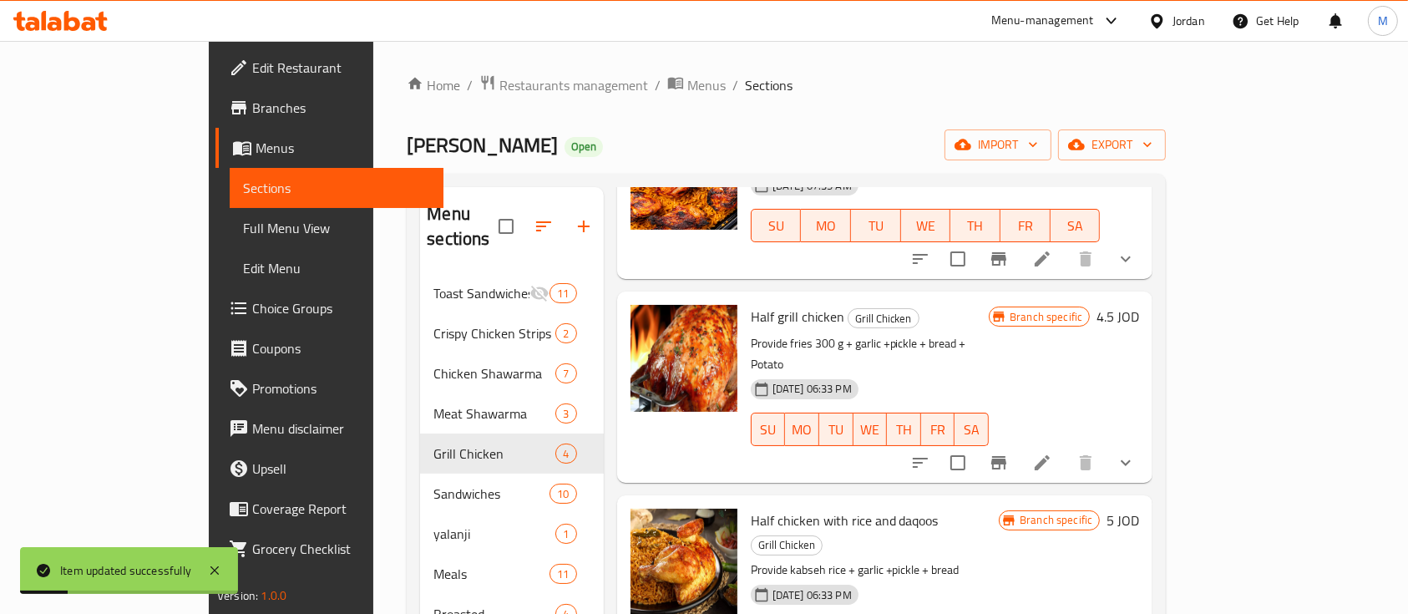
scroll to position [234, 0]
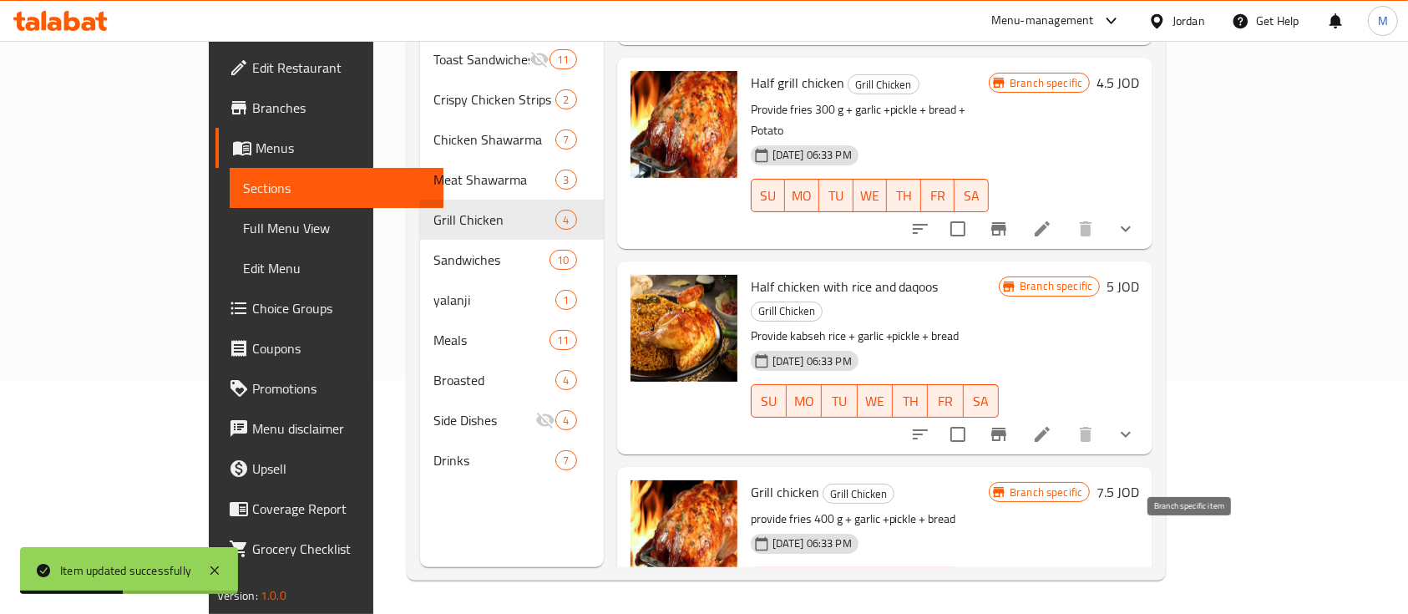
click at [1006, 611] on icon "Branch-specific-item" at bounding box center [998, 617] width 15 height 13
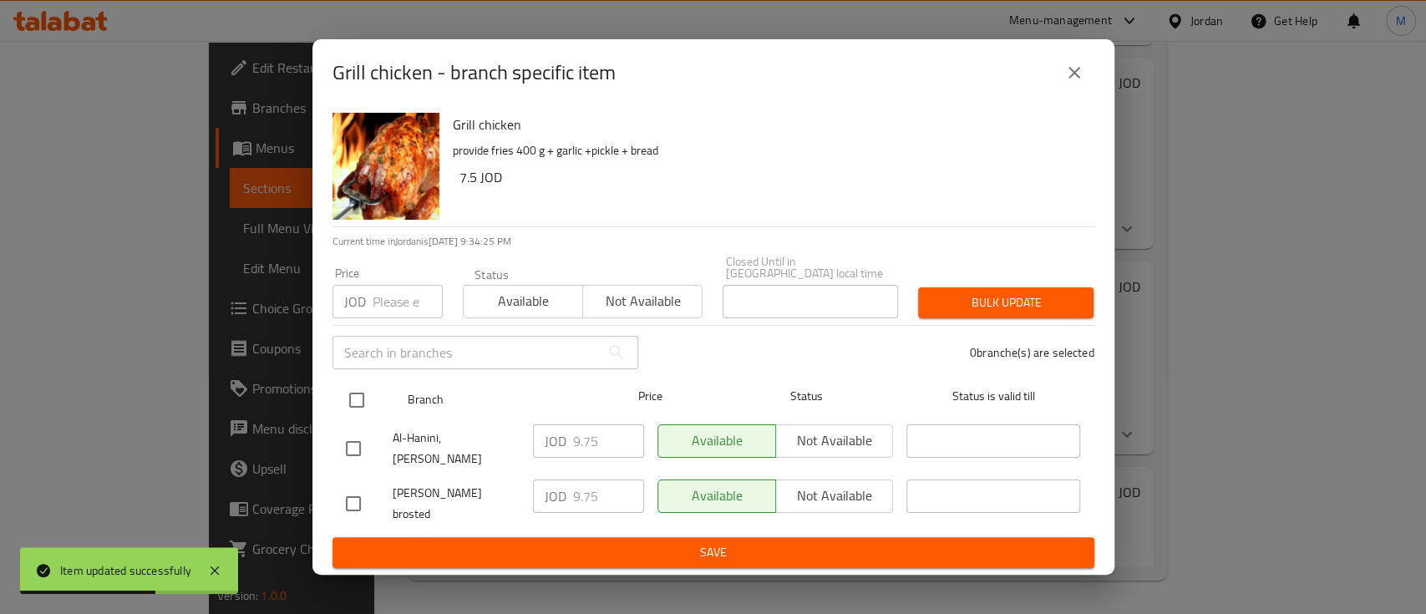
click at [352, 417] on input "checkbox" at bounding box center [356, 400] width 35 height 35
checkbox input "true"
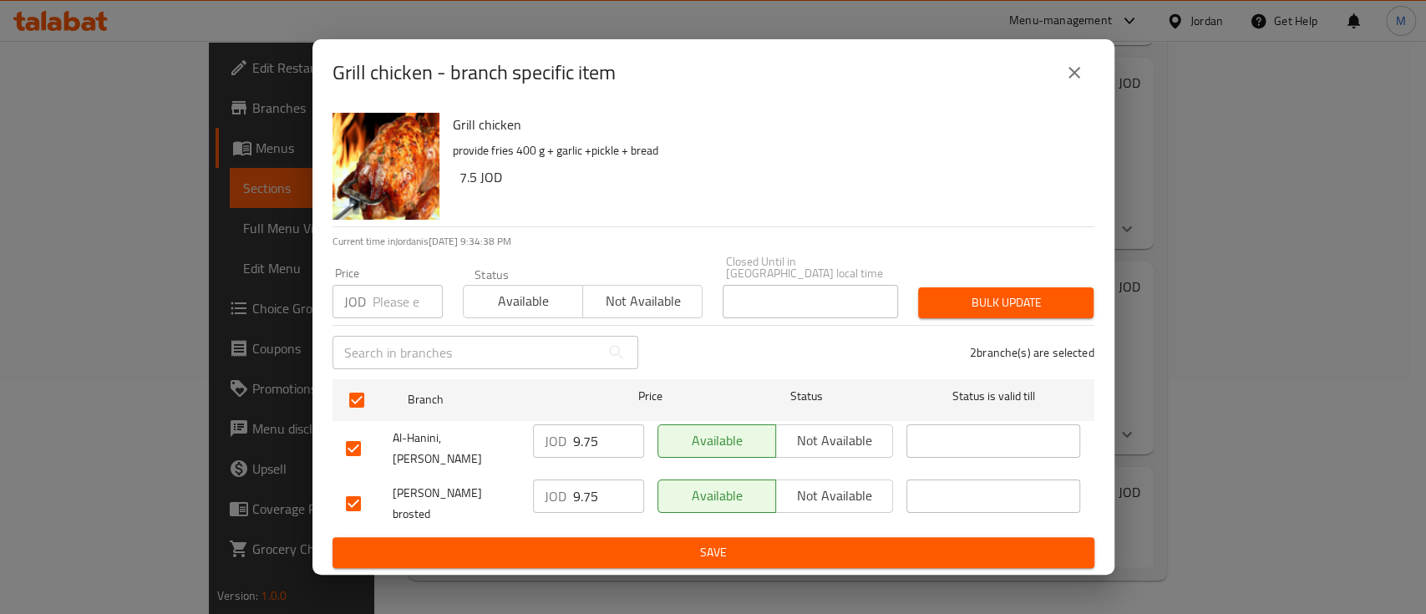
click at [377, 317] on input "number" at bounding box center [407, 301] width 70 height 33
type input "6.25"
click at [945, 313] on span "Bulk update" at bounding box center [1005, 302] width 149 height 21
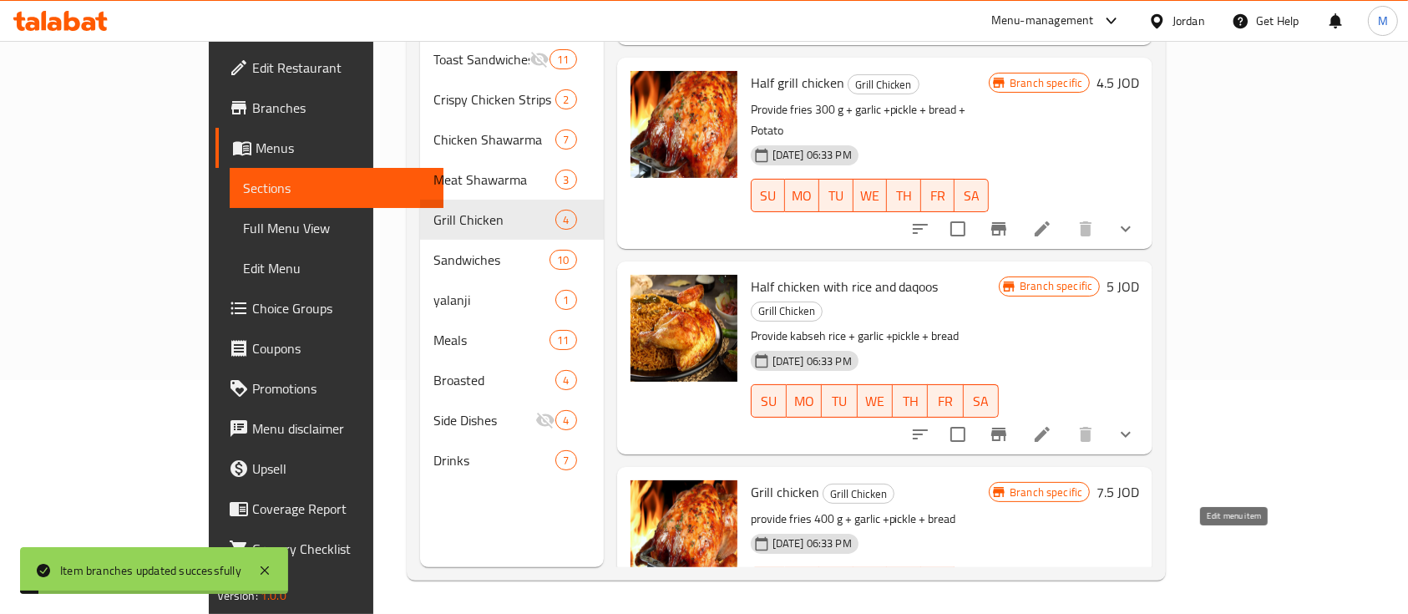
click at [1052, 607] on icon at bounding box center [1042, 617] width 20 height 20
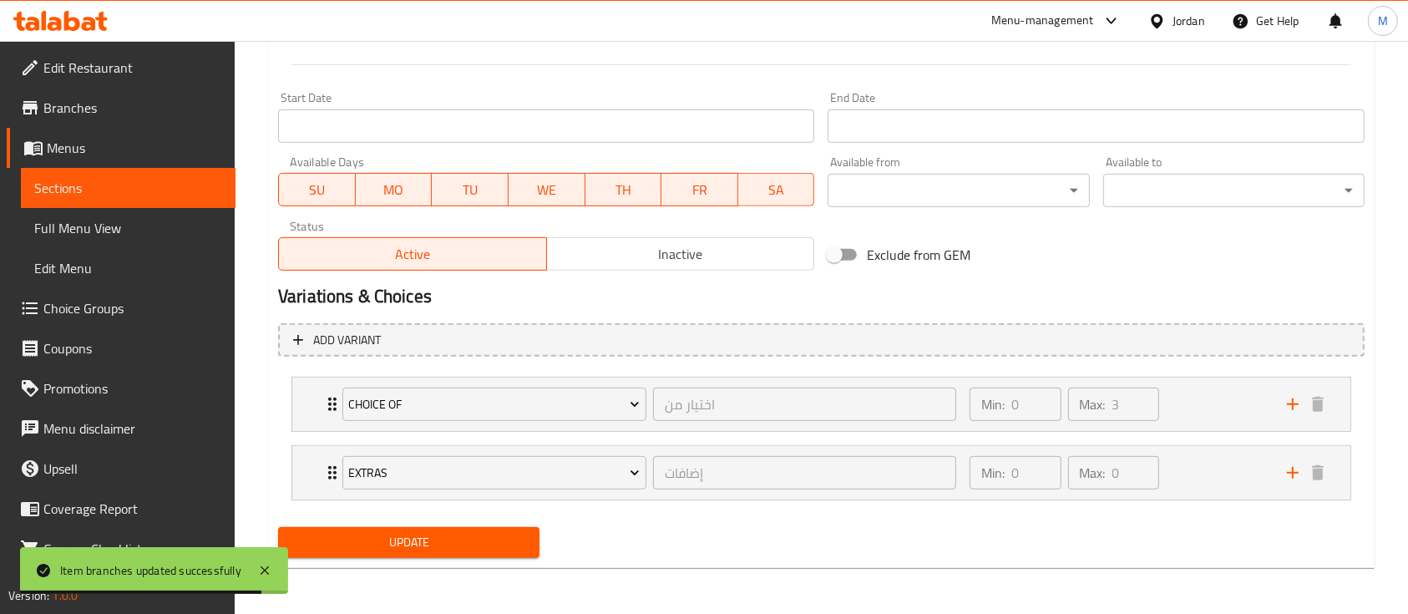
scroll to position [352, 0]
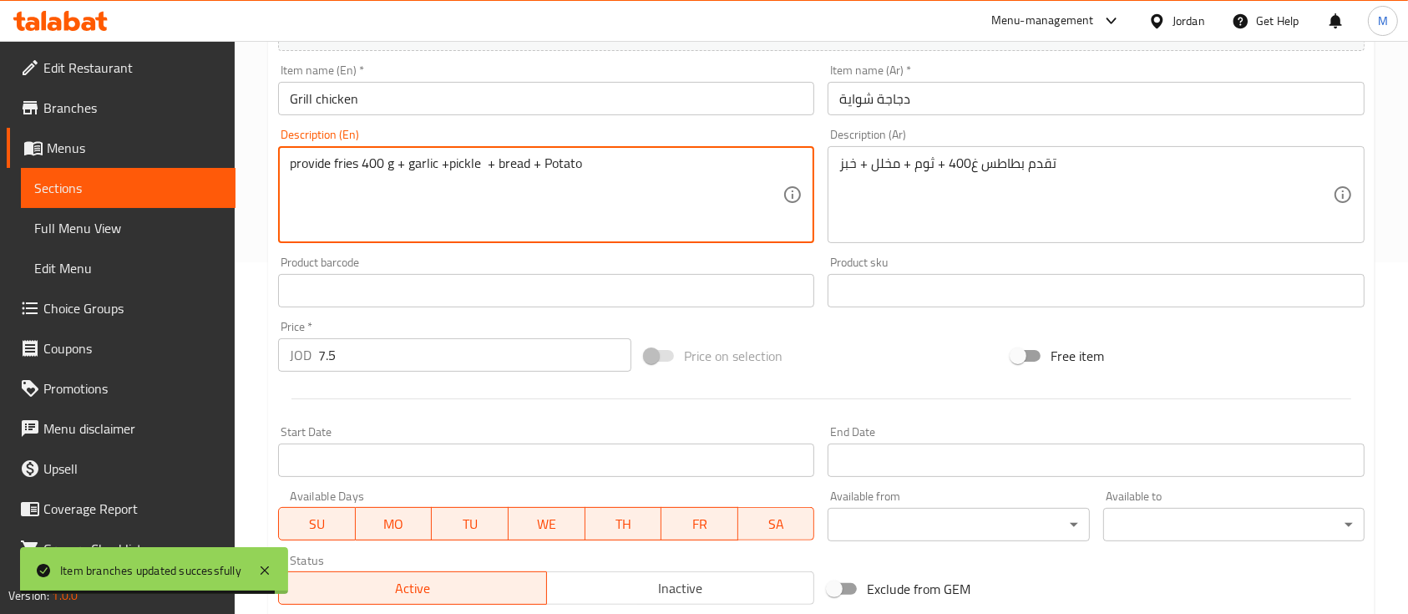
click at [661, 181] on textarea "provide fries 400 g + garlic +pickle + bread + Potato" at bounding box center [536, 194] width 493 height 79
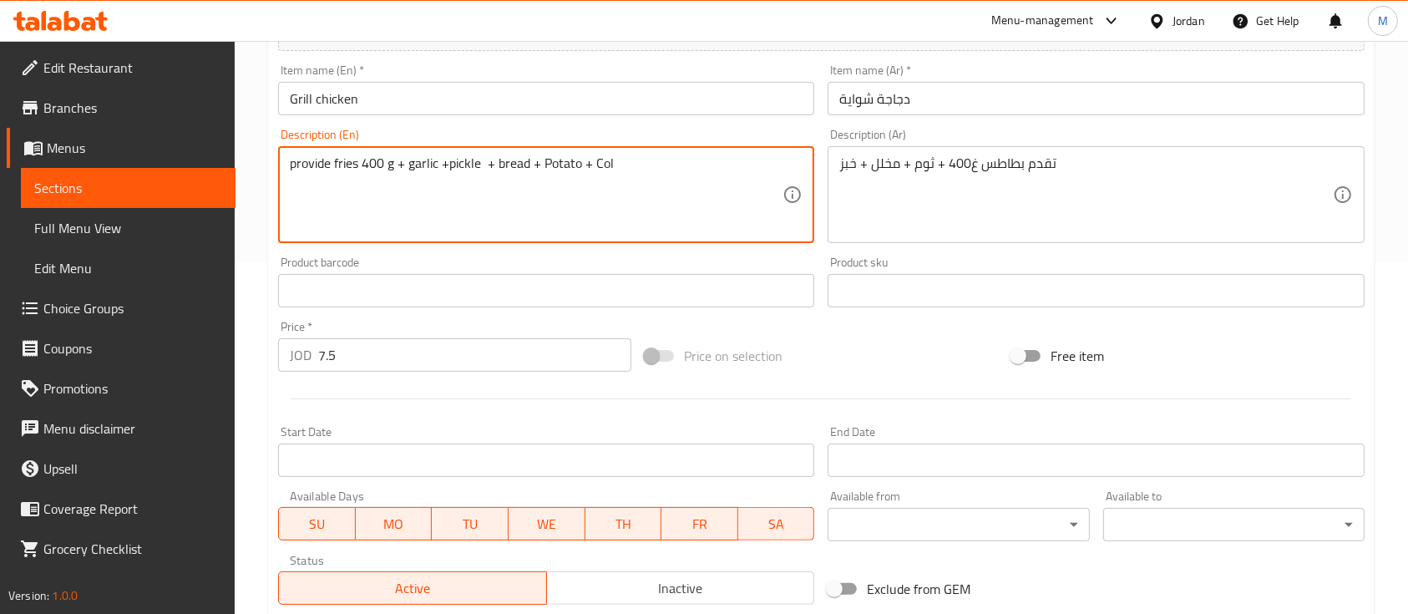
drag, startPoint x: 618, startPoint y: 170, endPoint x: 597, endPoint y: 177, distance: 22.2
click at [597, 177] on textarea "provide fries 400 g + garlic +pickle + bread + Potato + Col" at bounding box center [536, 194] width 493 height 79
click at [621, 172] on textarea "provide fries 400 g + garlic +pickle + bread + Potato + Col" at bounding box center [536, 194] width 493 height 79
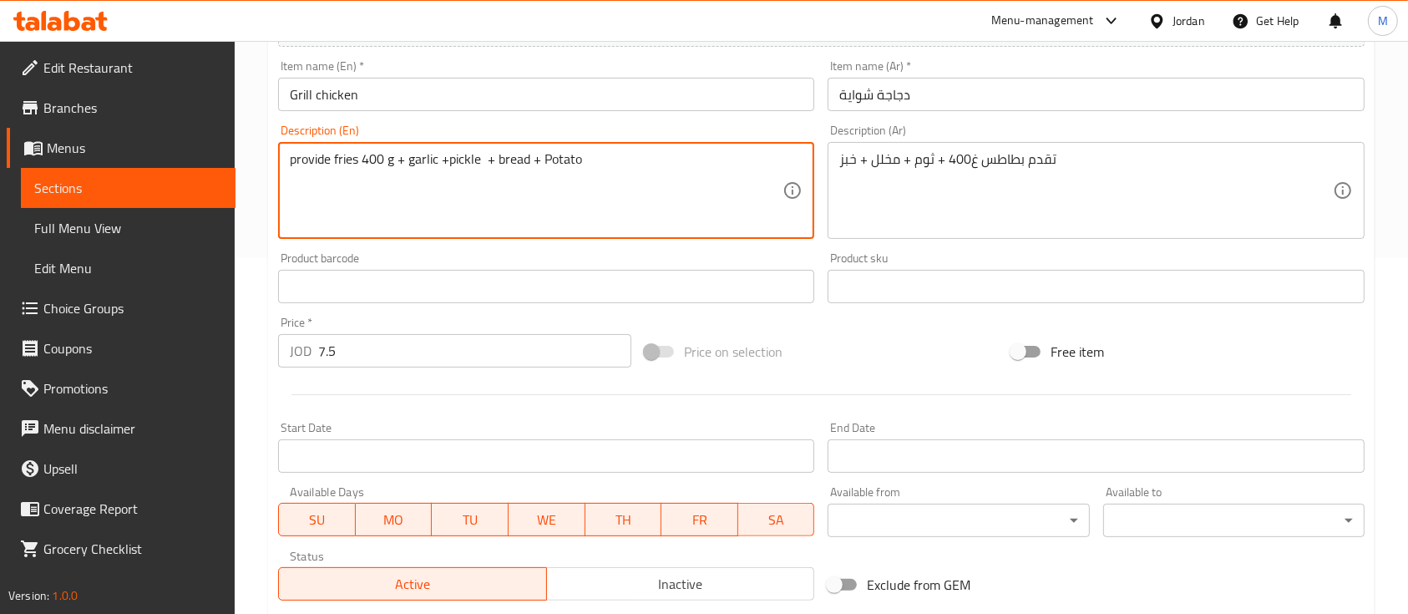
scroll to position [686, 0]
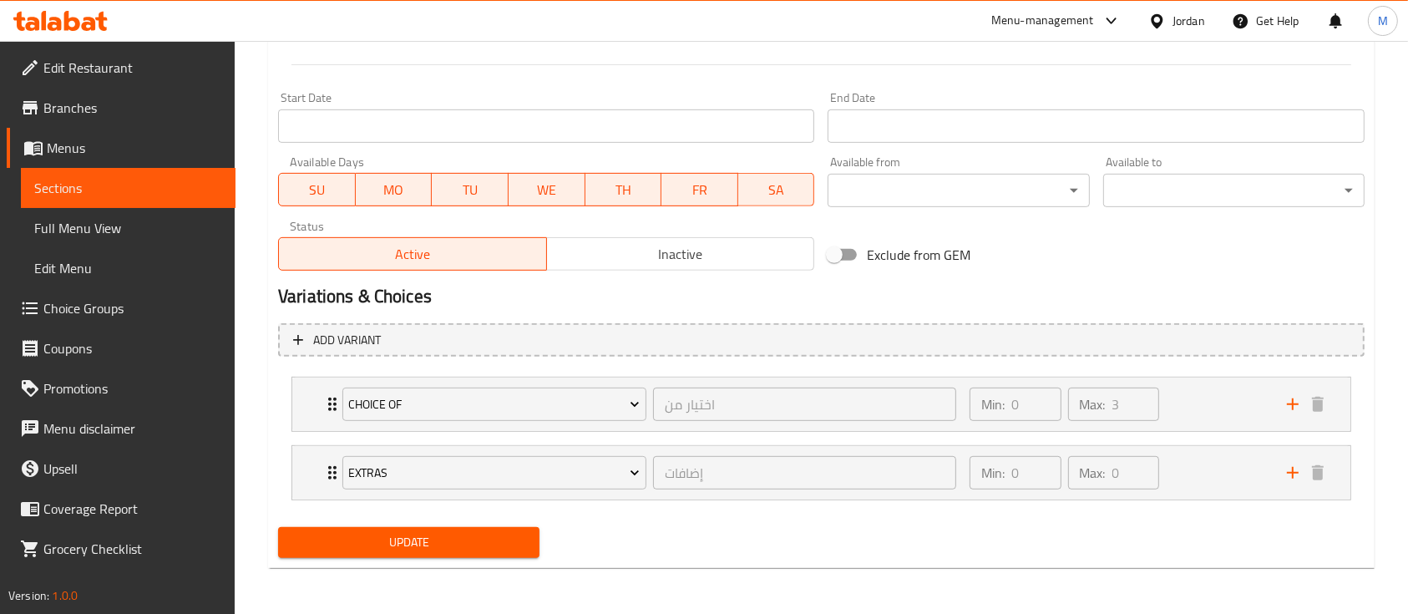
type textarea "provide fries 400 g + garlic +pickle + bread + Potato"
click at [508, 559] on div "Update" at bounding box center [408, 542] width 275 height 44
click at [507, 538] on span "Update" at bounding box center [408, 542] width 235 height 21
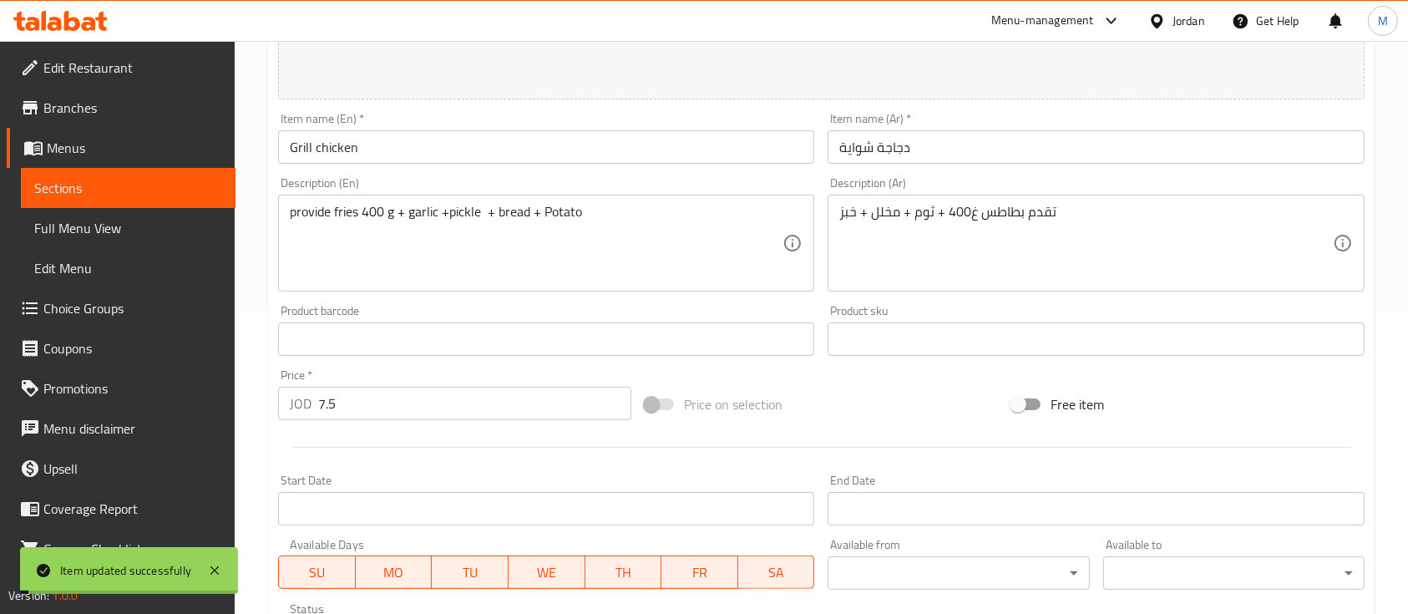
scroll to position [0, 0]
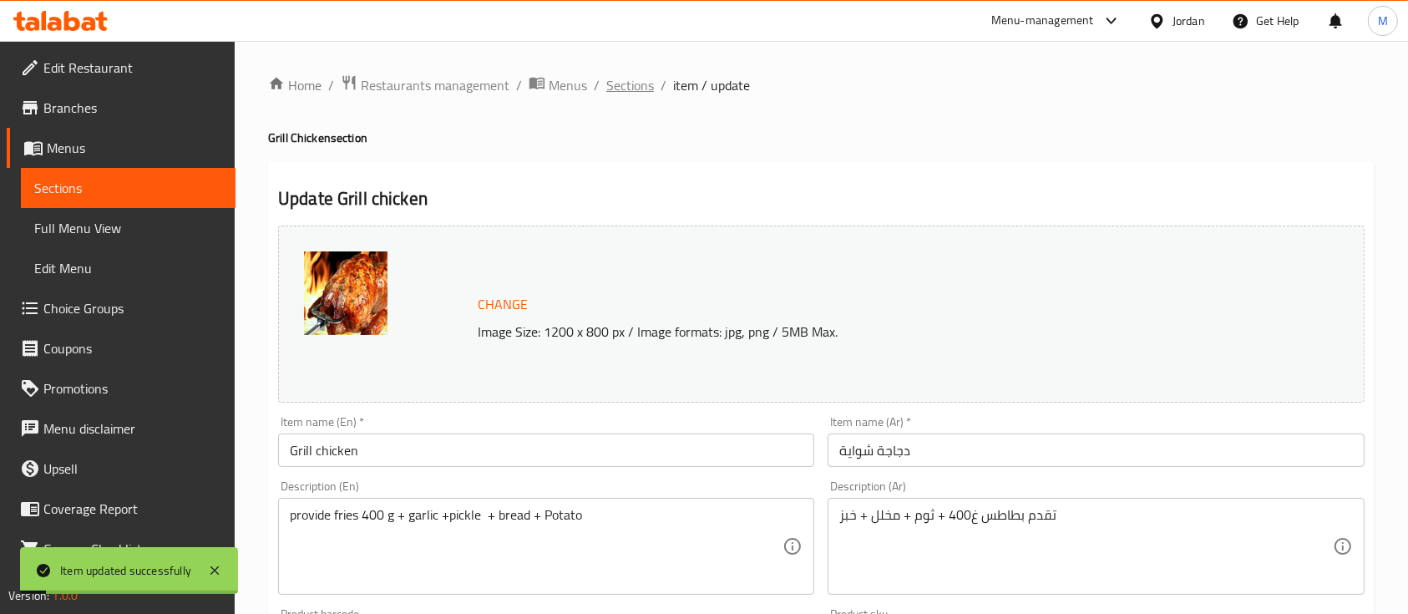
click at [635, 87] on span "Sections" at bounding box center [630, 85] width 48 height 20
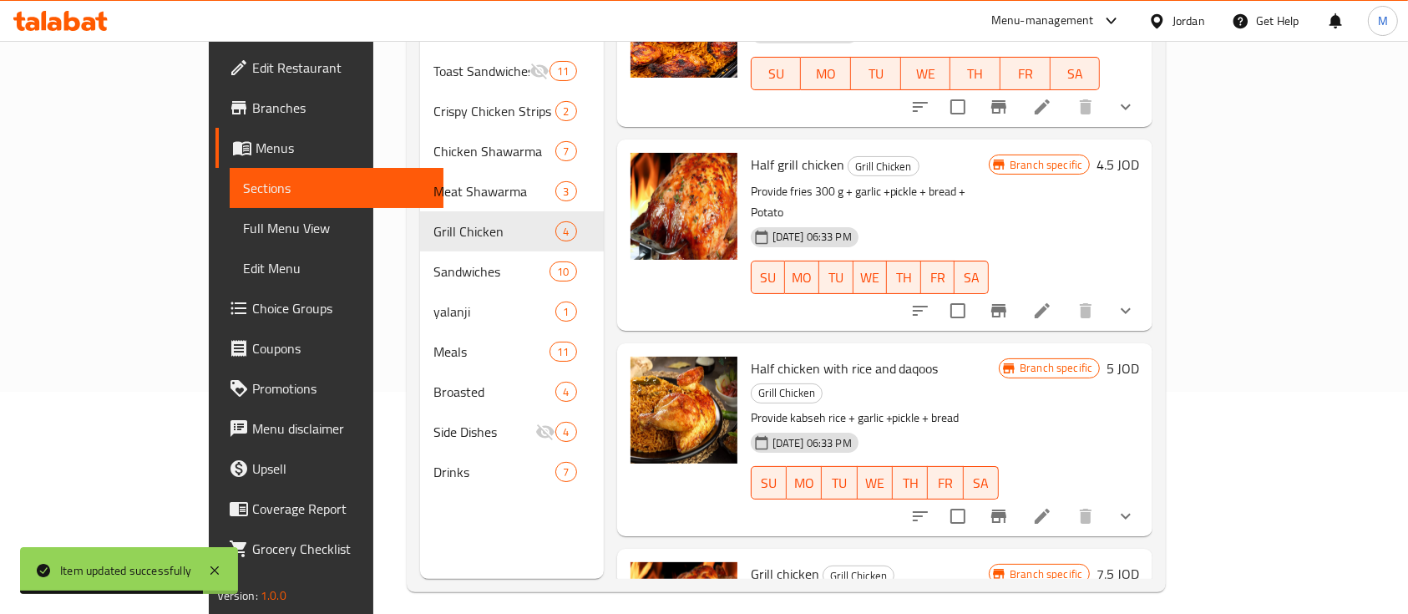
scroll to position [157, 0]
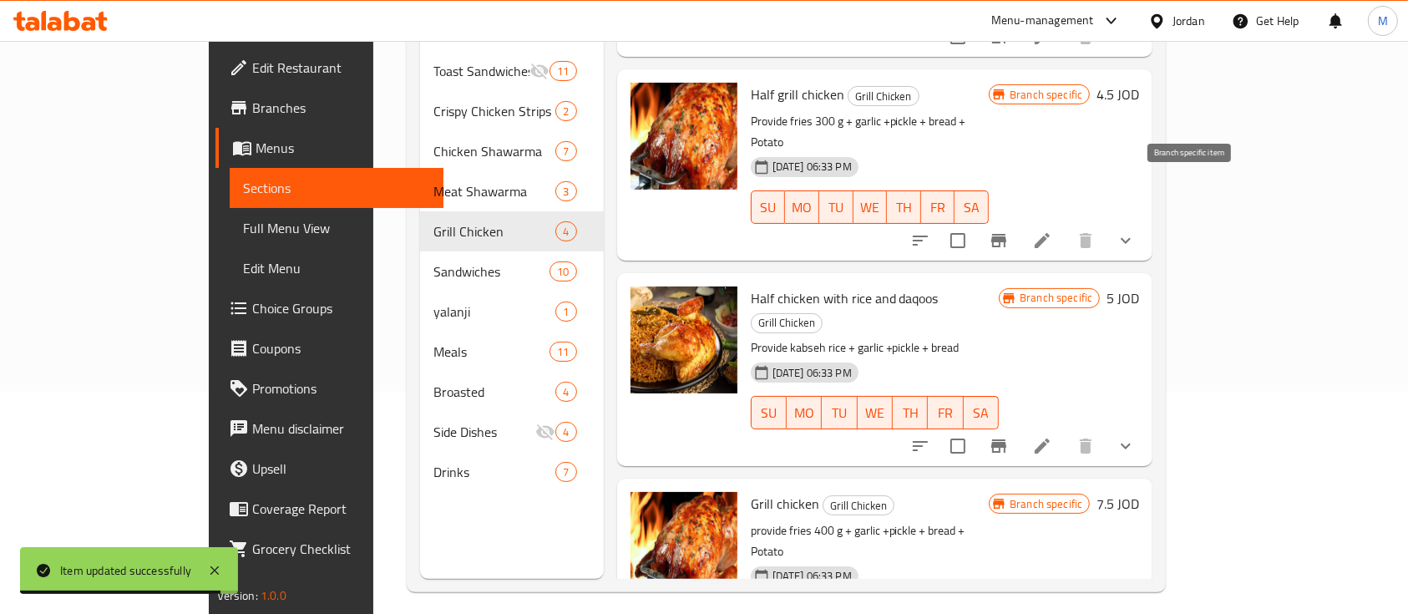
click at [1019, 220] on button "Branch-specific-item" at bounding box center [999, 240] width 40 height 40
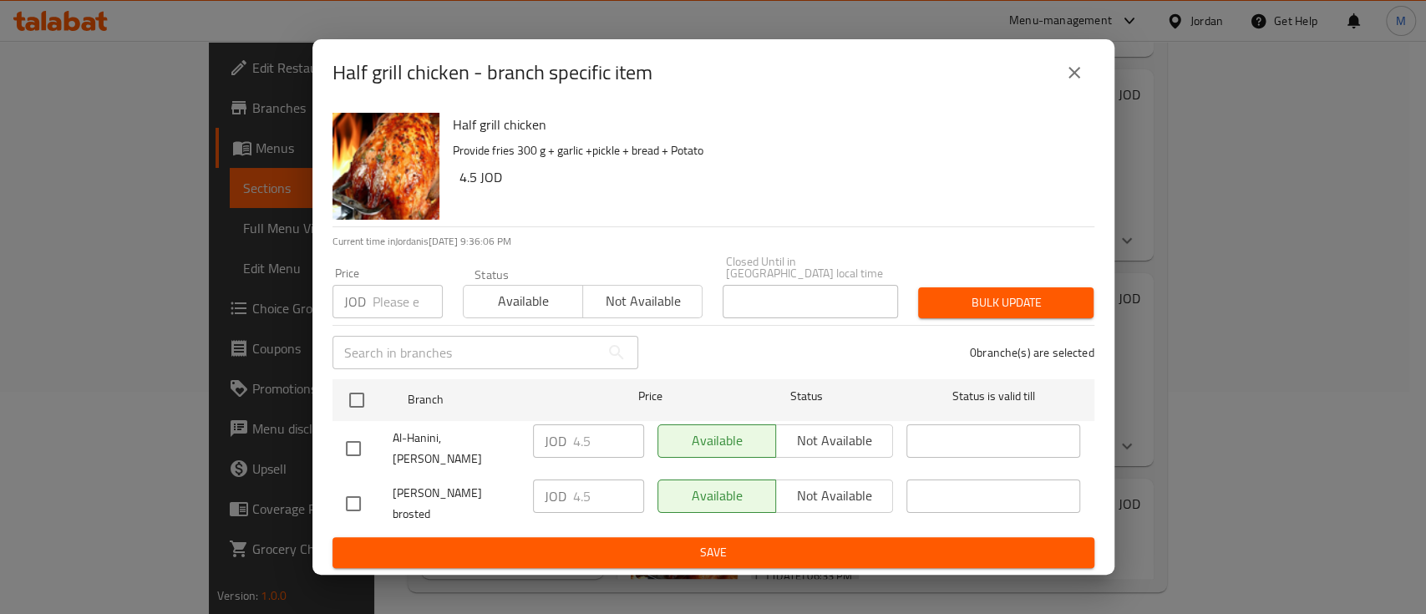
click at [1065, 77] on button "close" at bounding box center [1074, 73] width 40 height 40
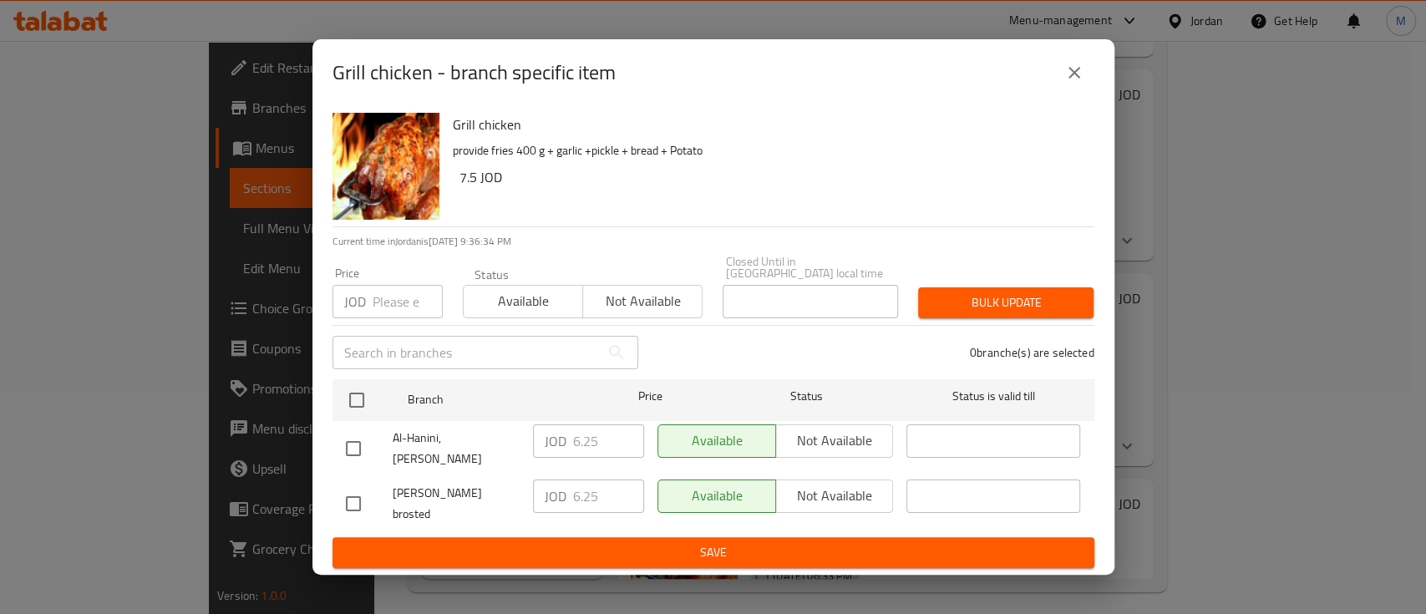
click at [1076, 78] on button "close" at bounding box center [1074, 73] width 40 height 40
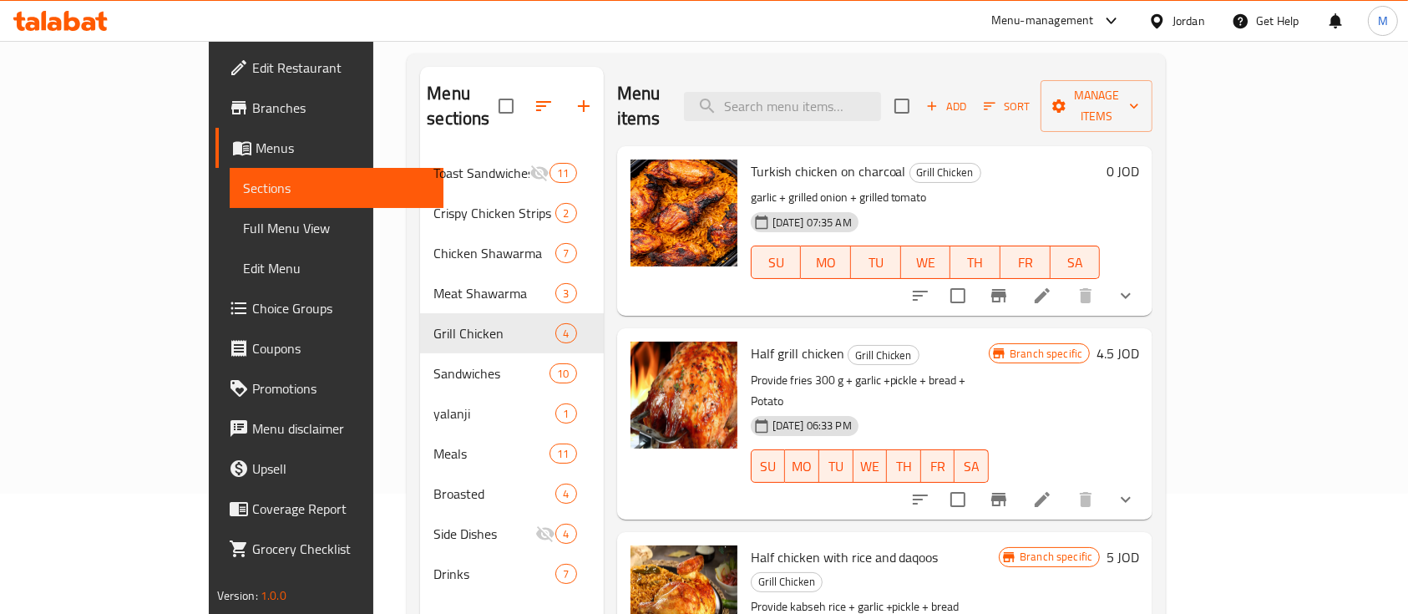
scroll to position [11, 0]
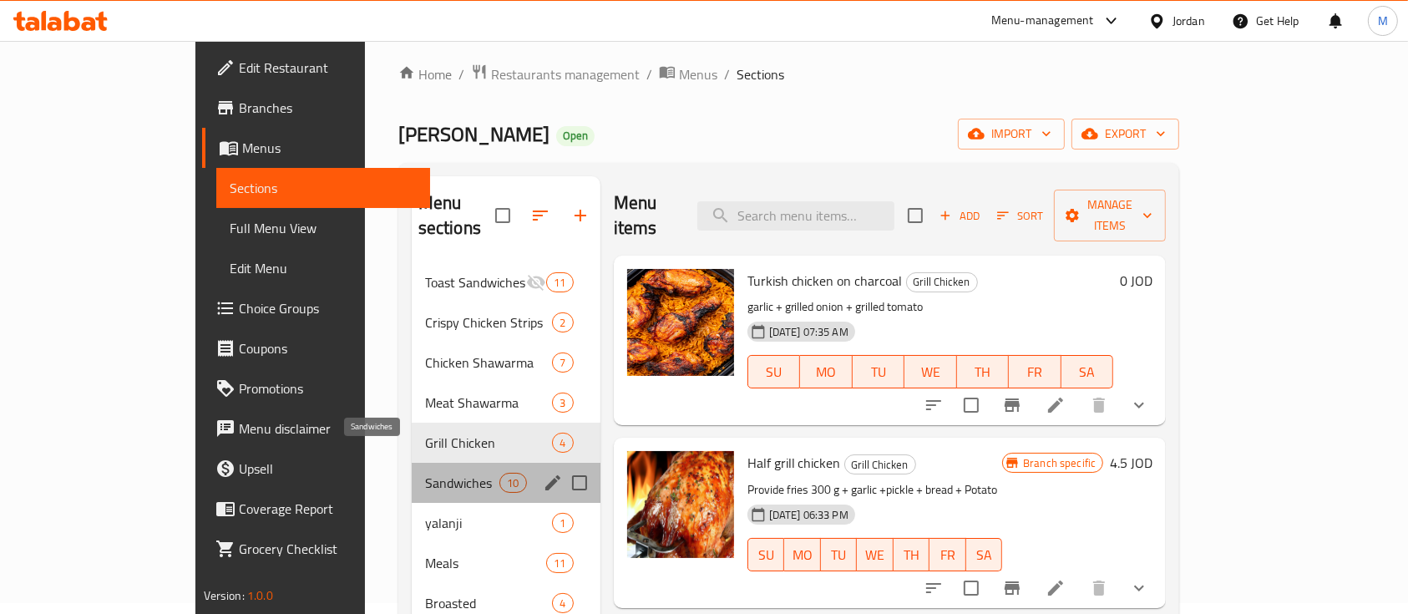
click at [425, 473] on span "Sandwiches" at bounding box center [462, 483] width 75 height 20
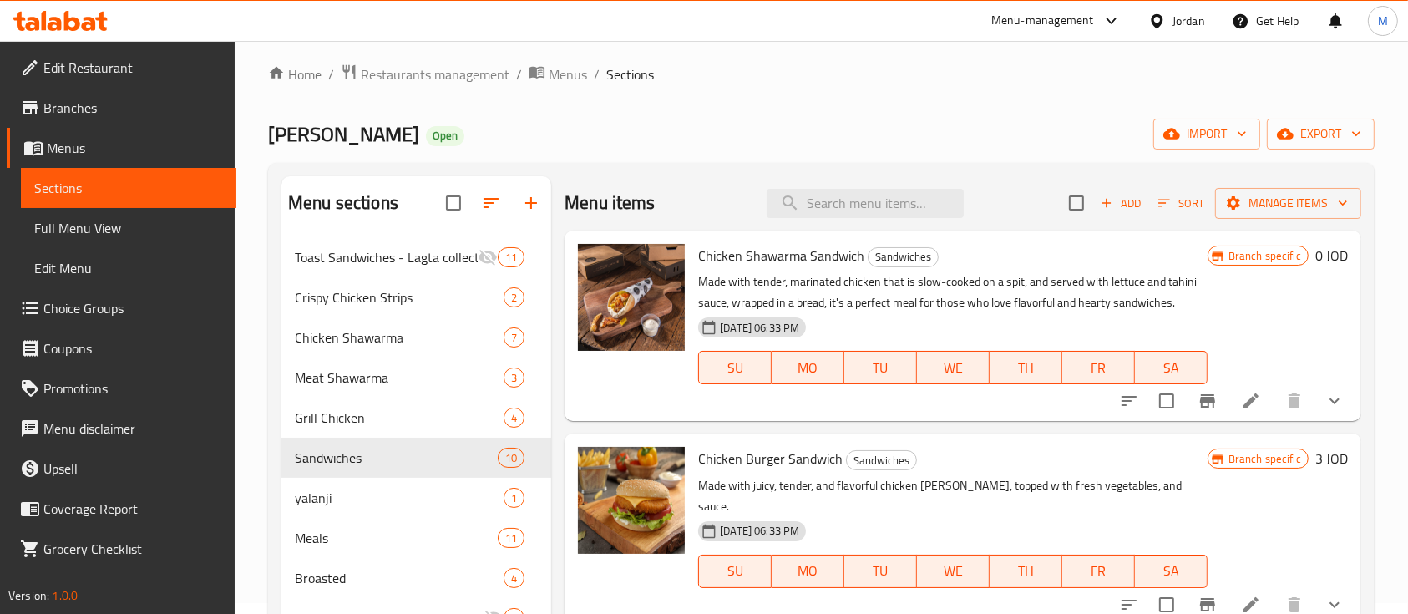
click at [1327, 398] on icon "show more" at bounding box center [1335, 401] width 20 height 20
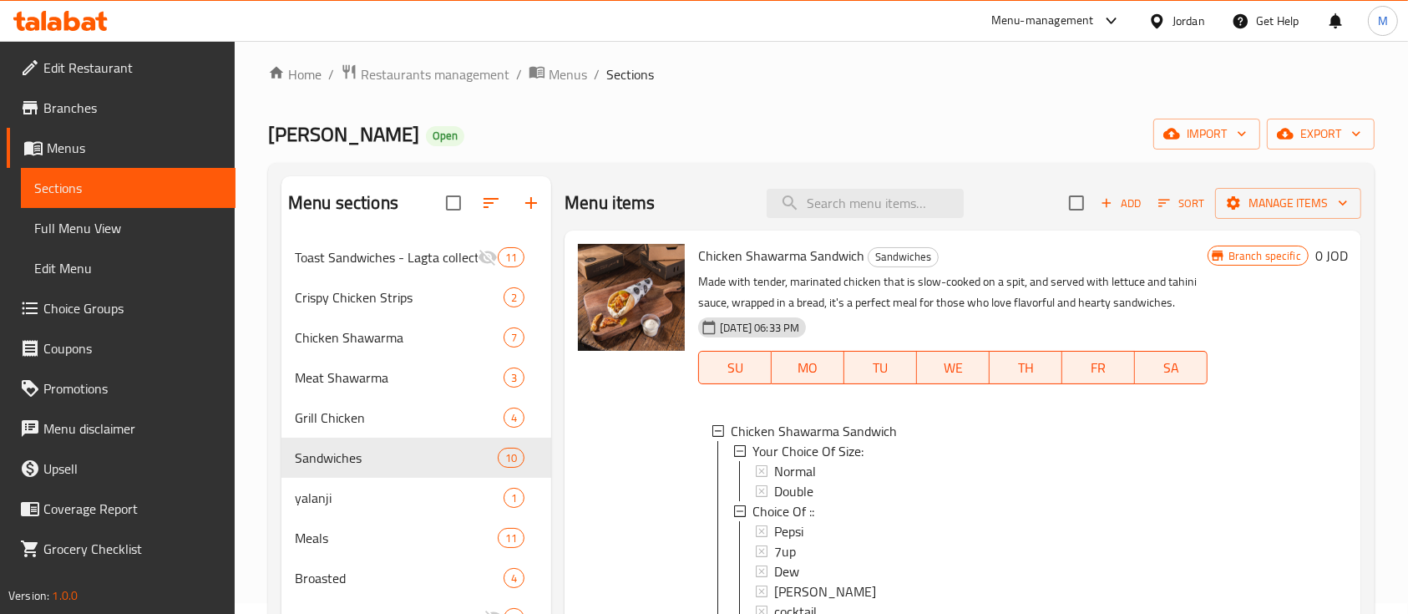
scroll to position [111, 0]
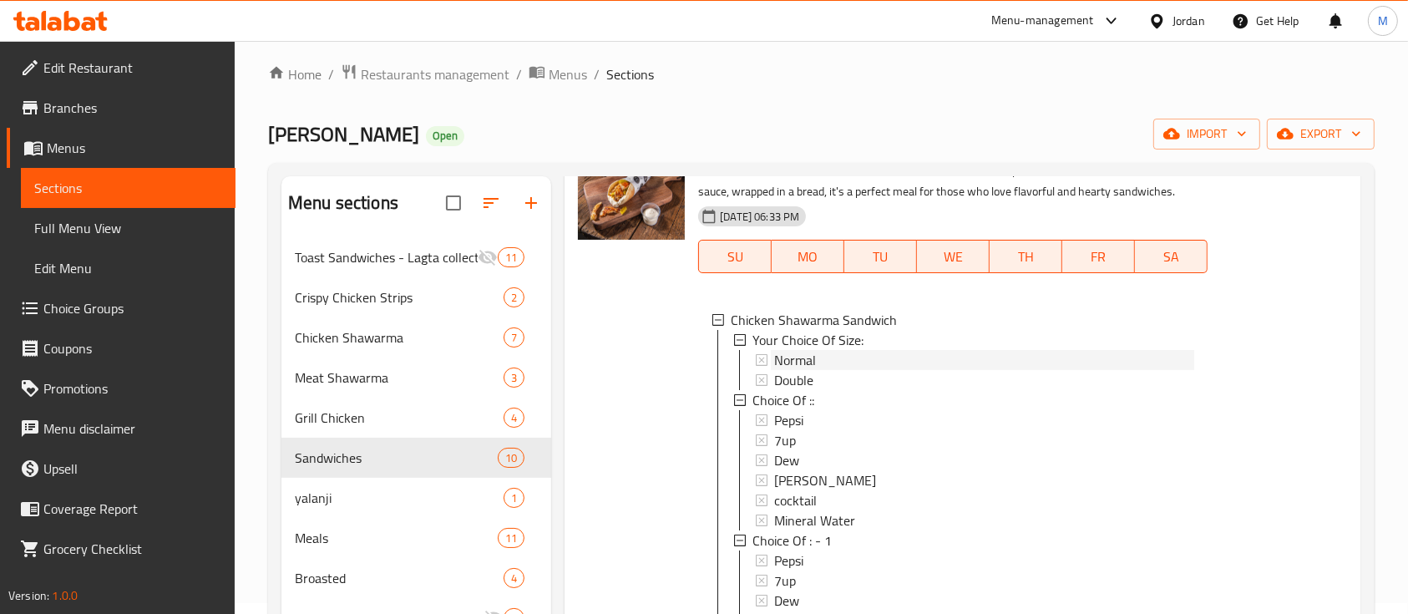
click at [877, 359] on div "Normal" at bounding box center [983, 360] width 419 height 20
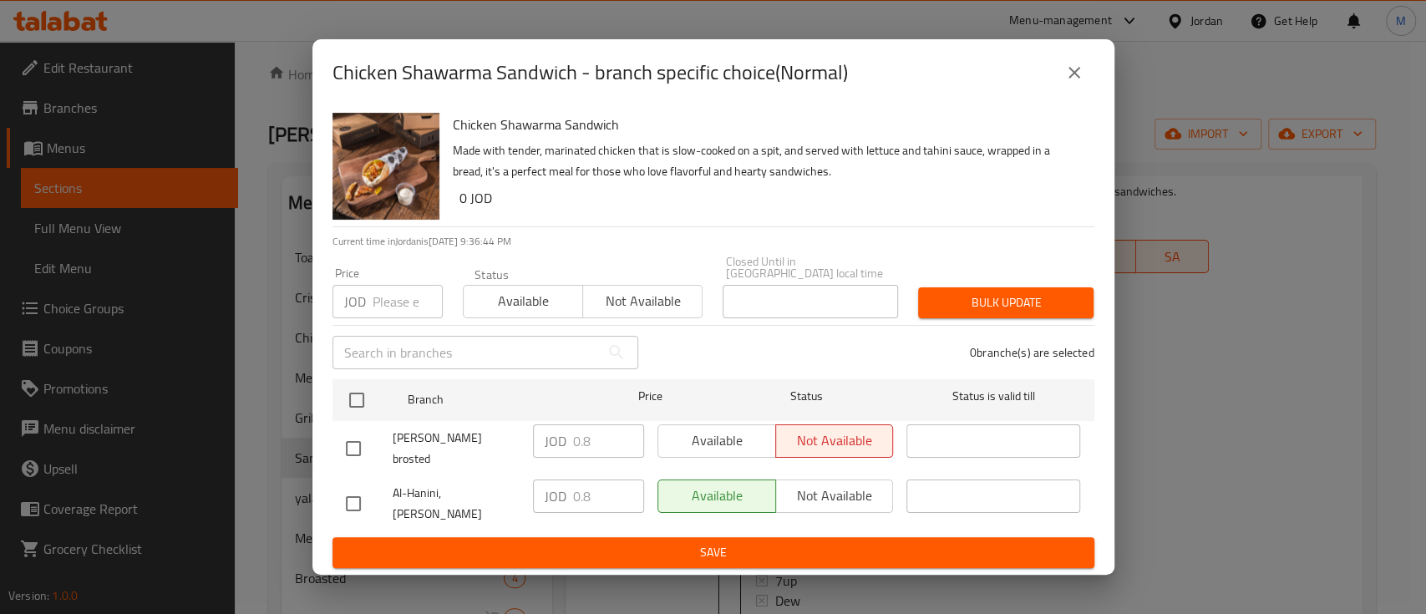
click at [1068, 79] on icon "close" at bounding box center [1074, 73] width 12 height 12
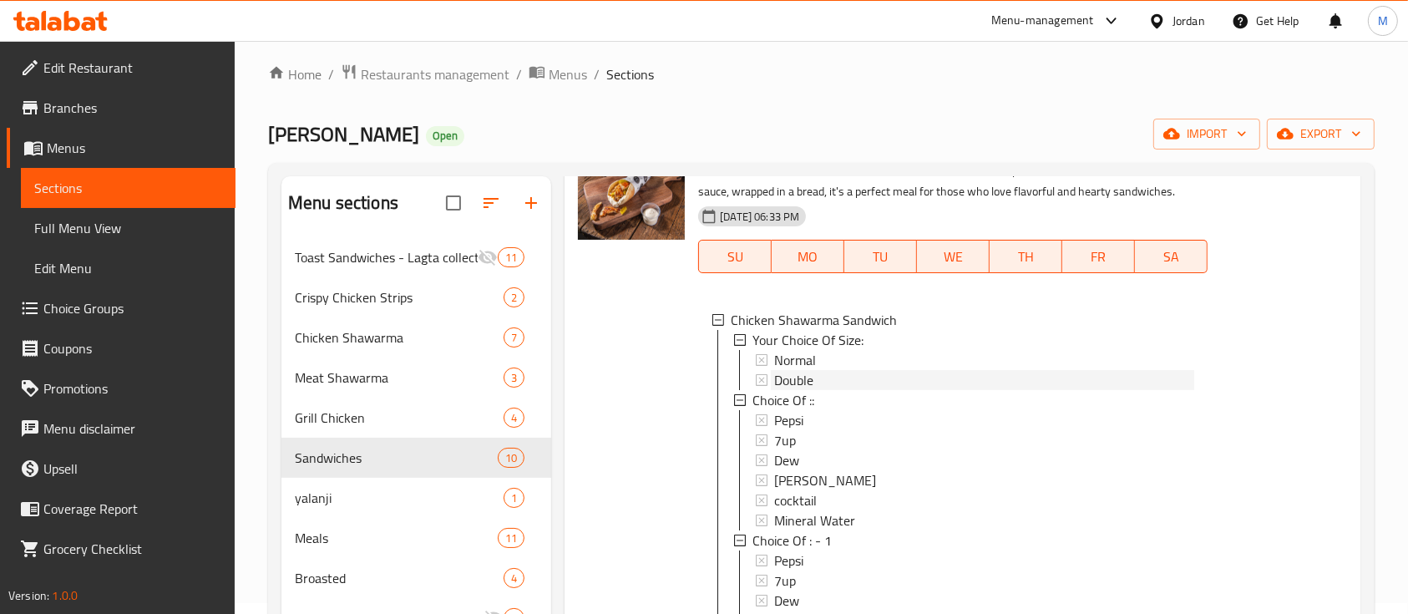
click at [849, 385] on div "Double" at bounding box center [983, 380] width 419 height 20
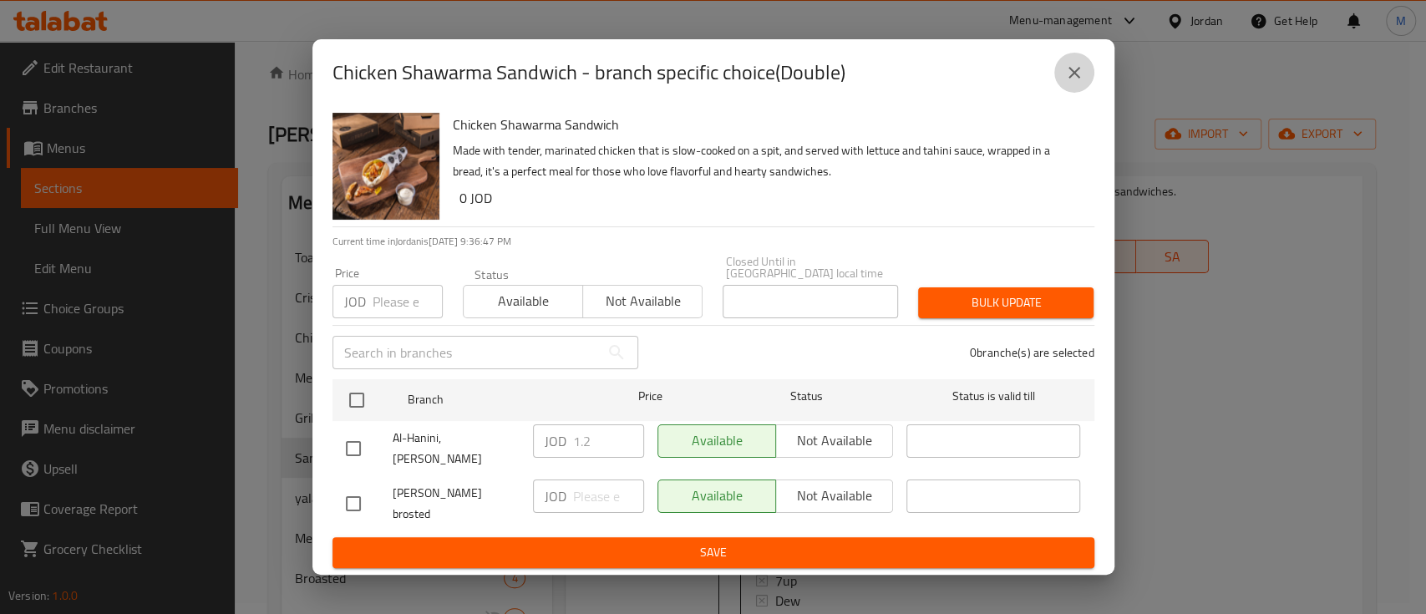
click at [1069, 83] on icon "close" at bounding box center [1074, 73] width 20 height 20
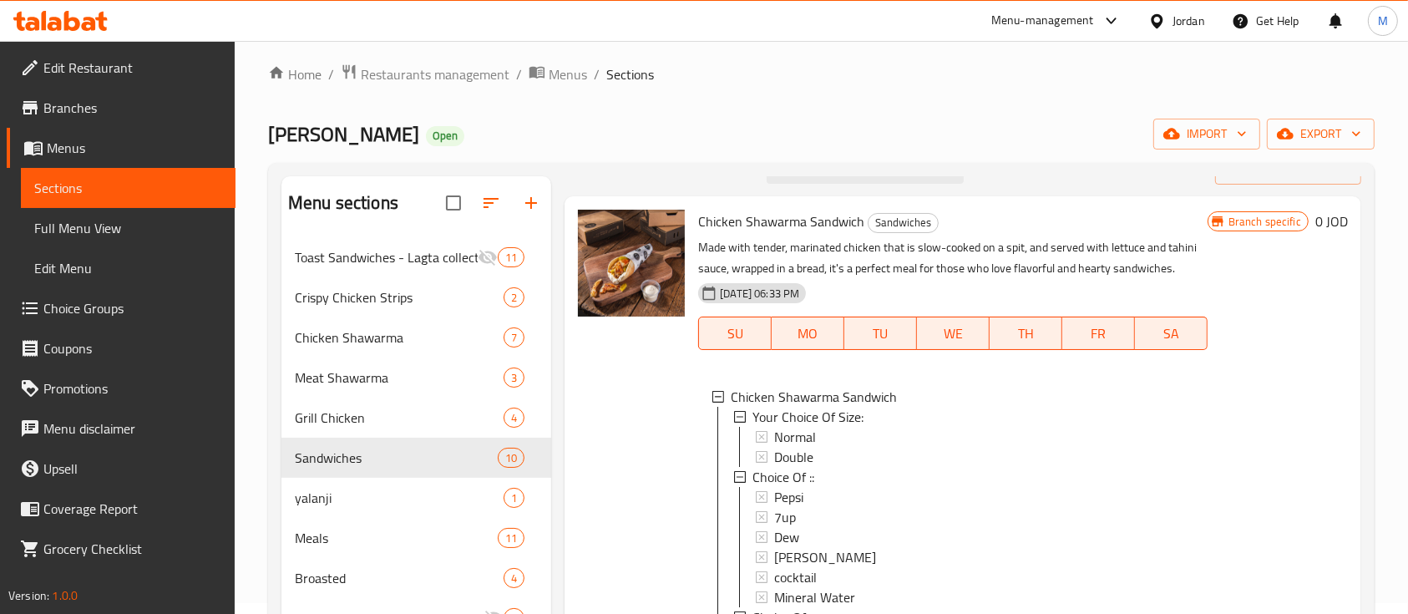
scroll to position [0, 0]
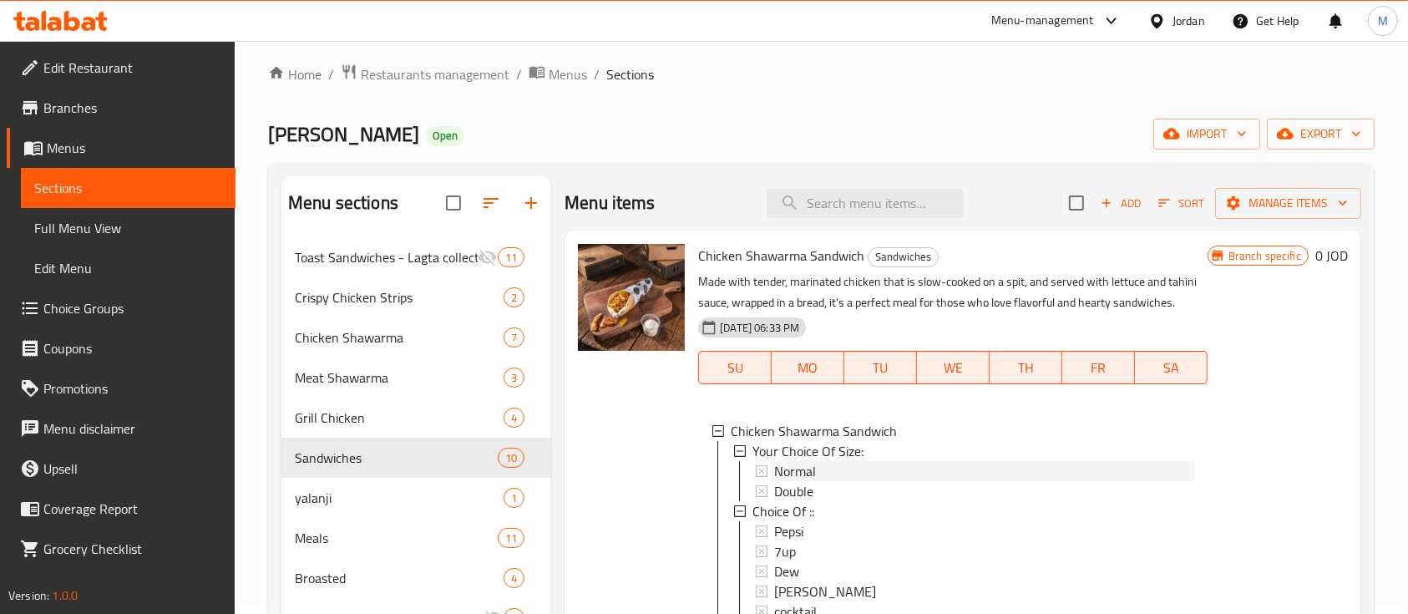
click at [802, 470] on span "Normal" at bounding box center [795, 471] width 42 height 20
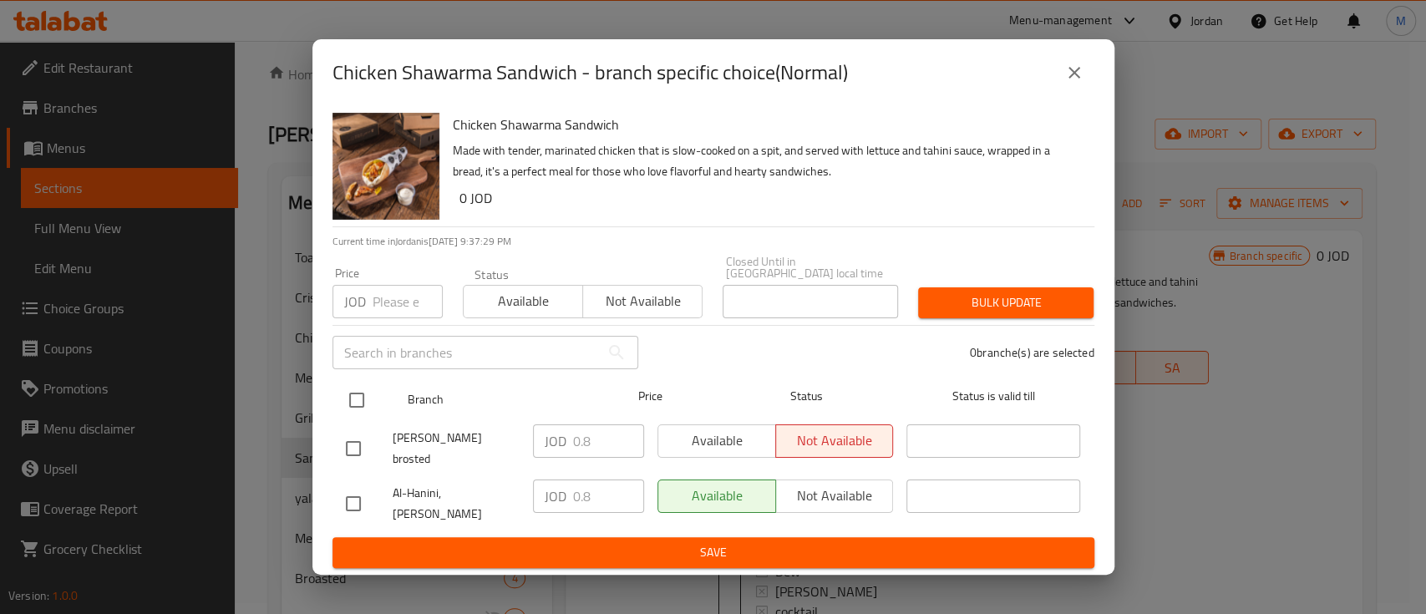
click at [347, 411] on input "checkbox" at bounding box center [356, 400] width 35 height 35
checkbox input "true"
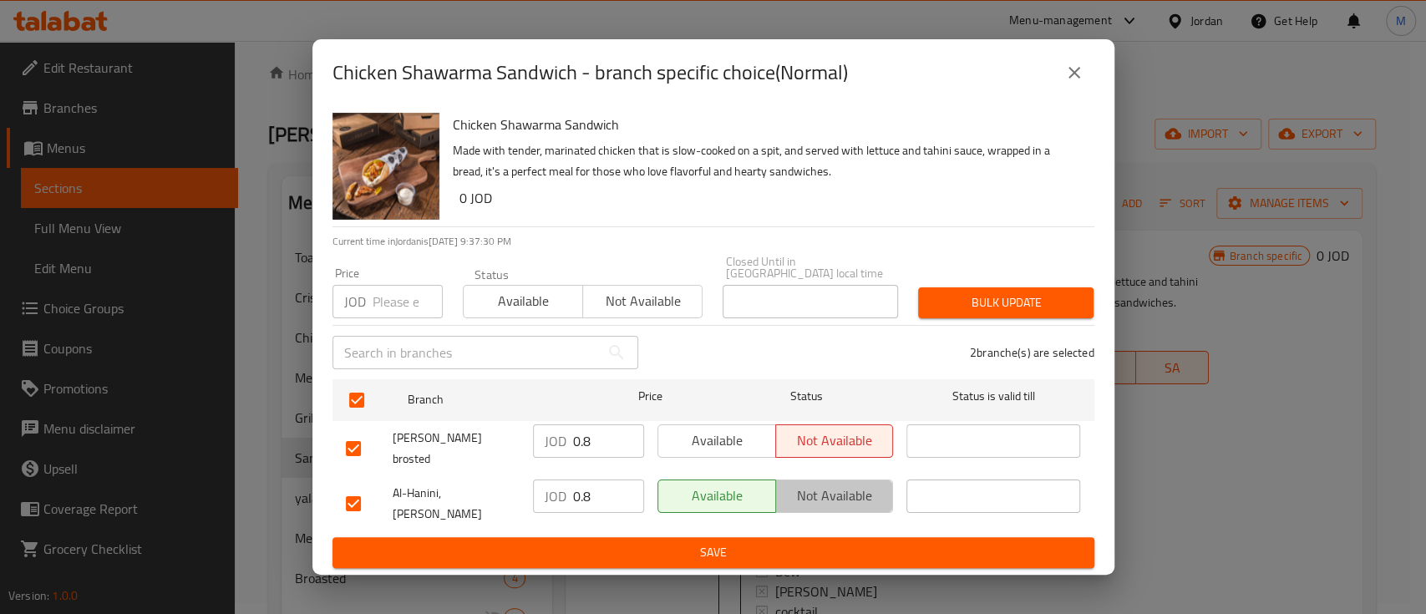
click at [825, 491] on span "Not available" at bounding box center [835, 496] width 104 height 24
click at [996, 313] on span "Bulk update" at bounding box center [1005, 302] width 149 height 21
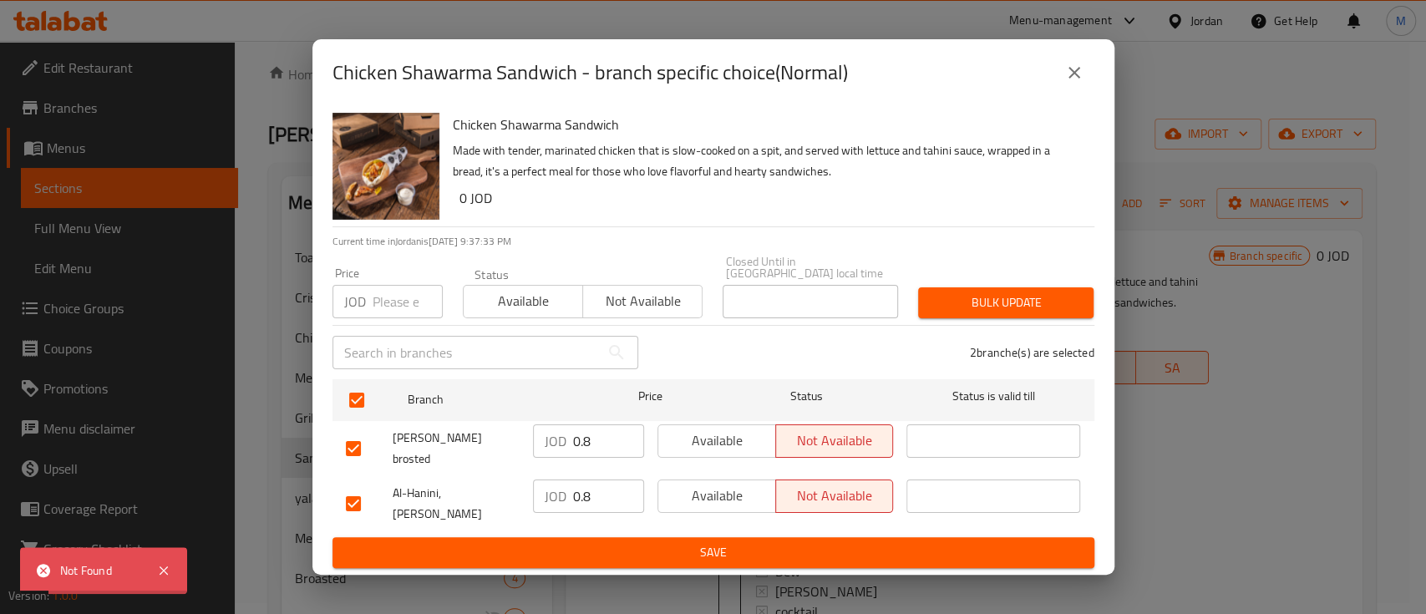
click at [1069, 93] on button "close" at bounding box center [1074, 73] width 40 height 40
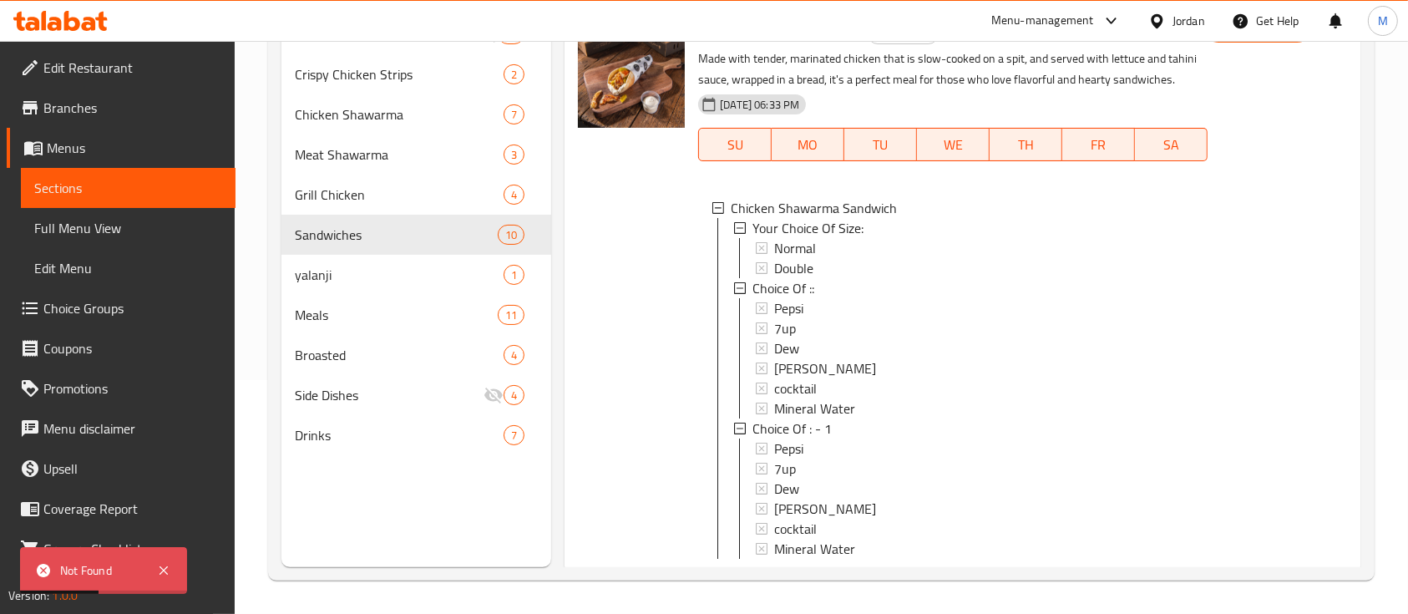
scroll to position [111, 0]
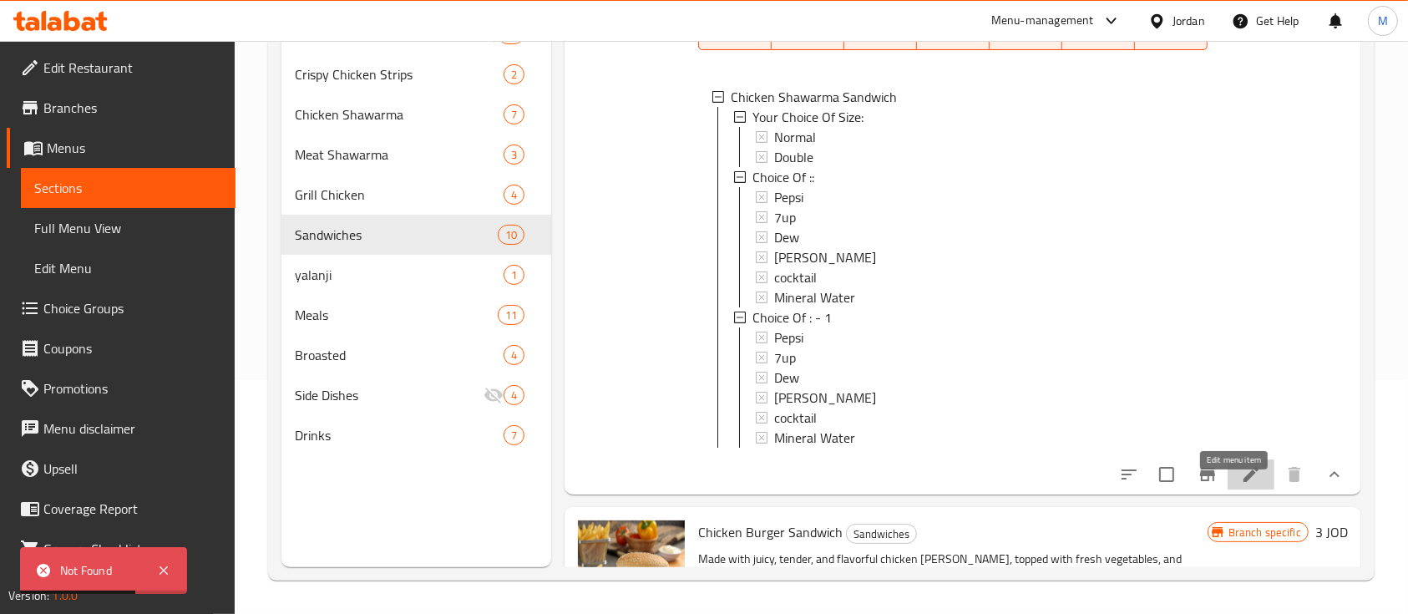
click at [1241, 484] on icon at bounding box center [1251, 474] width 20 height 20
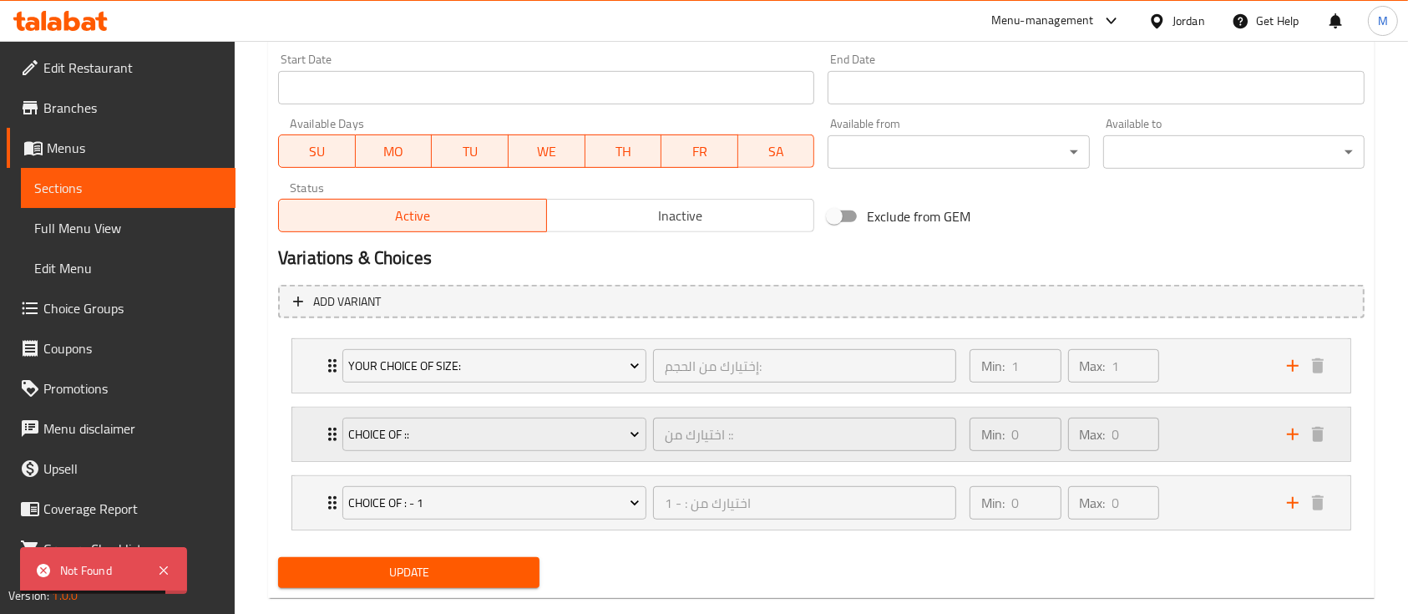
scroll to position [754, 0]
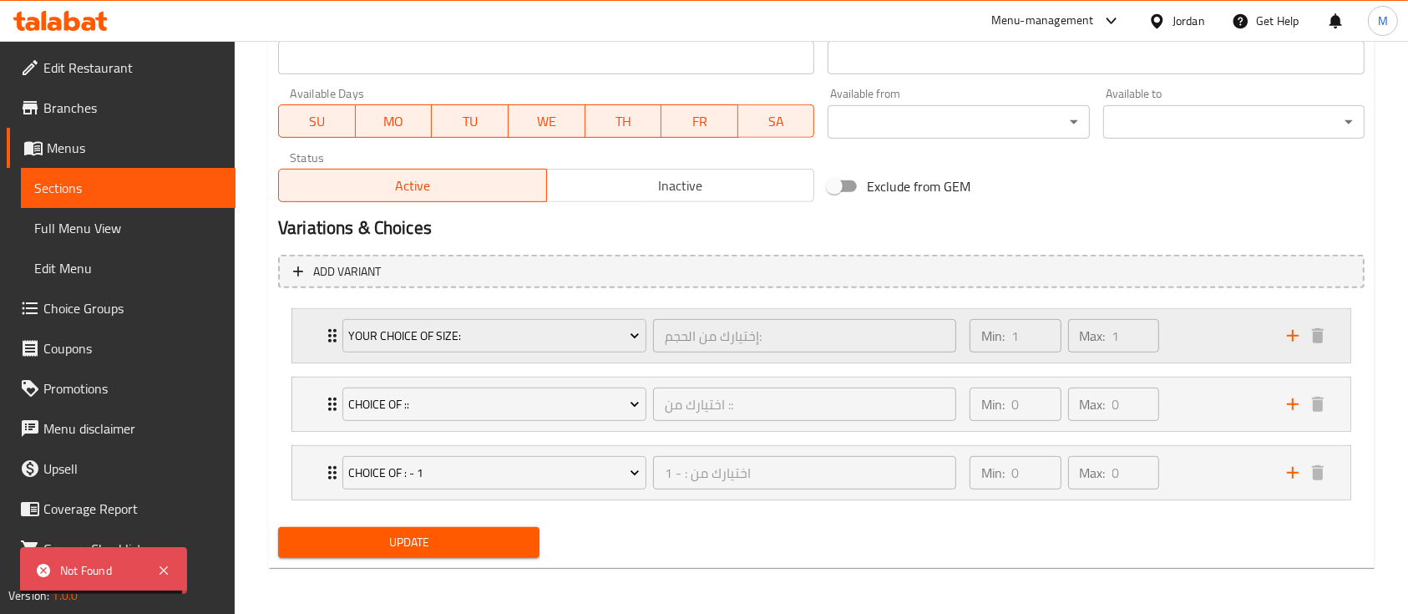
click at [1184, 331] on div "Min: 1 ​ Max: 1 ​" at bounding box center [1118, 335] width 317 height 53
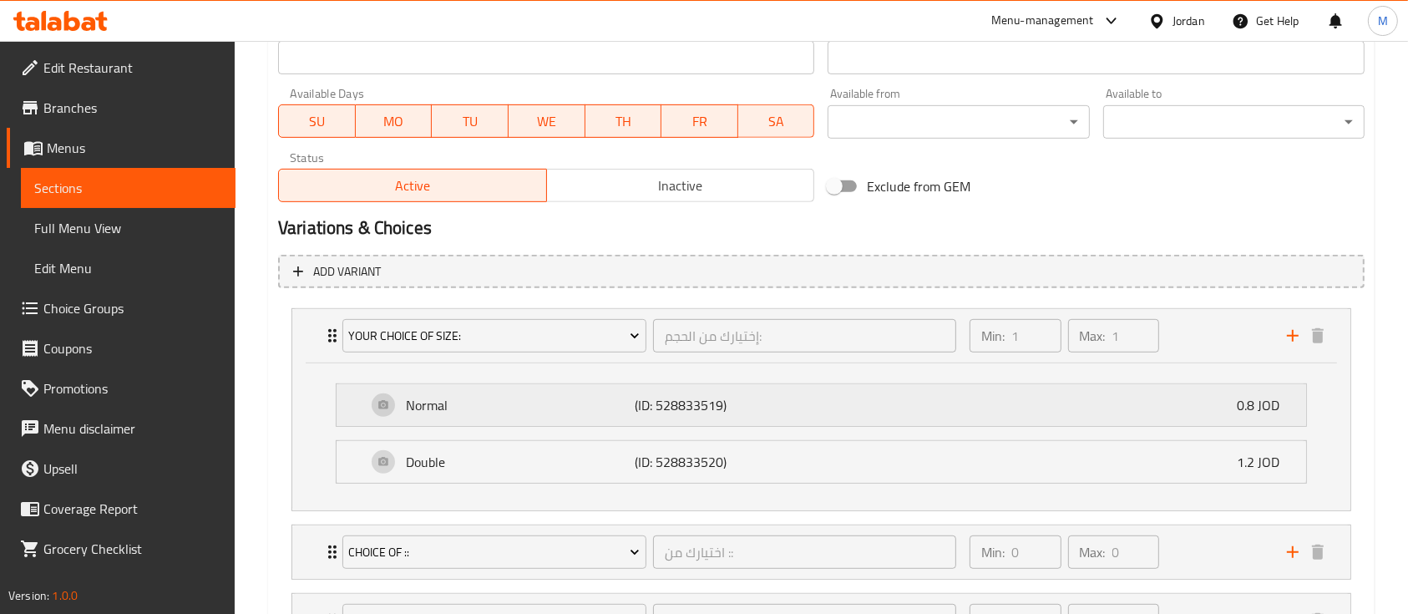
click at [748, 391] on div "Normal (ID: 528833519) 0.8 JOD" at bounding box center [827, 405] width 920 height 42
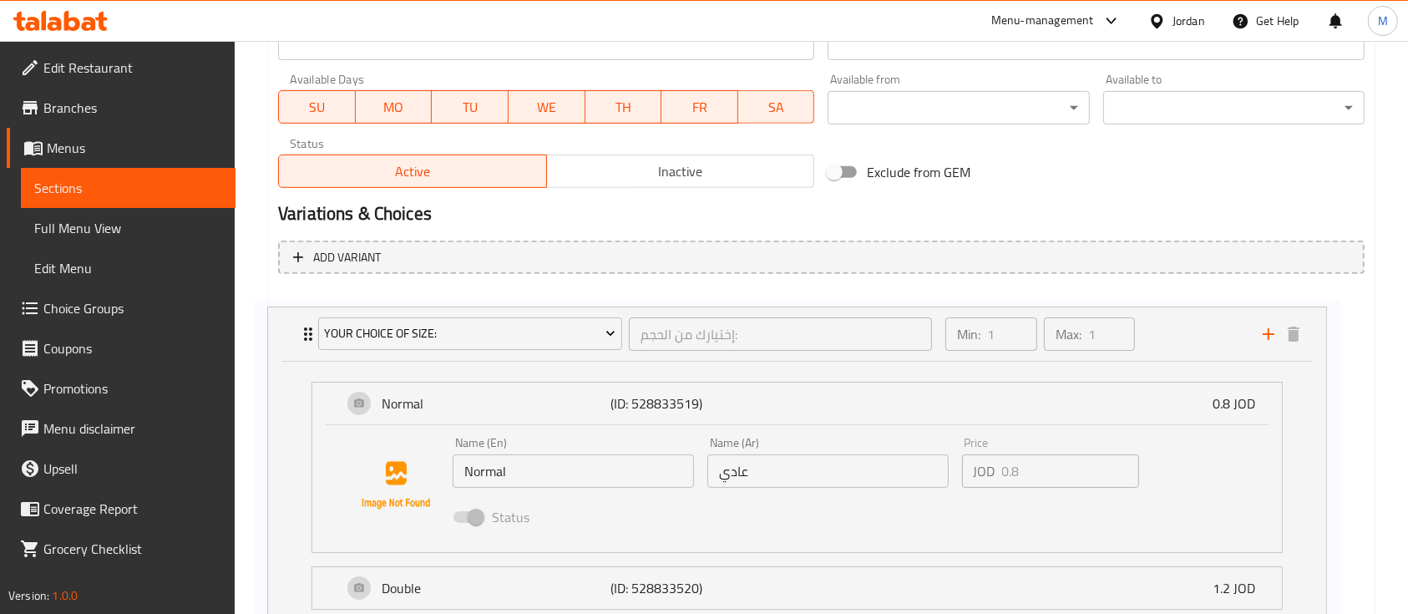
drag, startPoint x: 723, startPoint y: 406, endPoint x: 687, endPoint y: 403, distance: 36.8
click at [687, 403] on div "Your Choice Of Size: إختيارك من الحجم: ​ Min: 1 ​ Max: 1 ​ Normal (ID: 52883351…" at bounding box center [821, 527] width 1087 height 480
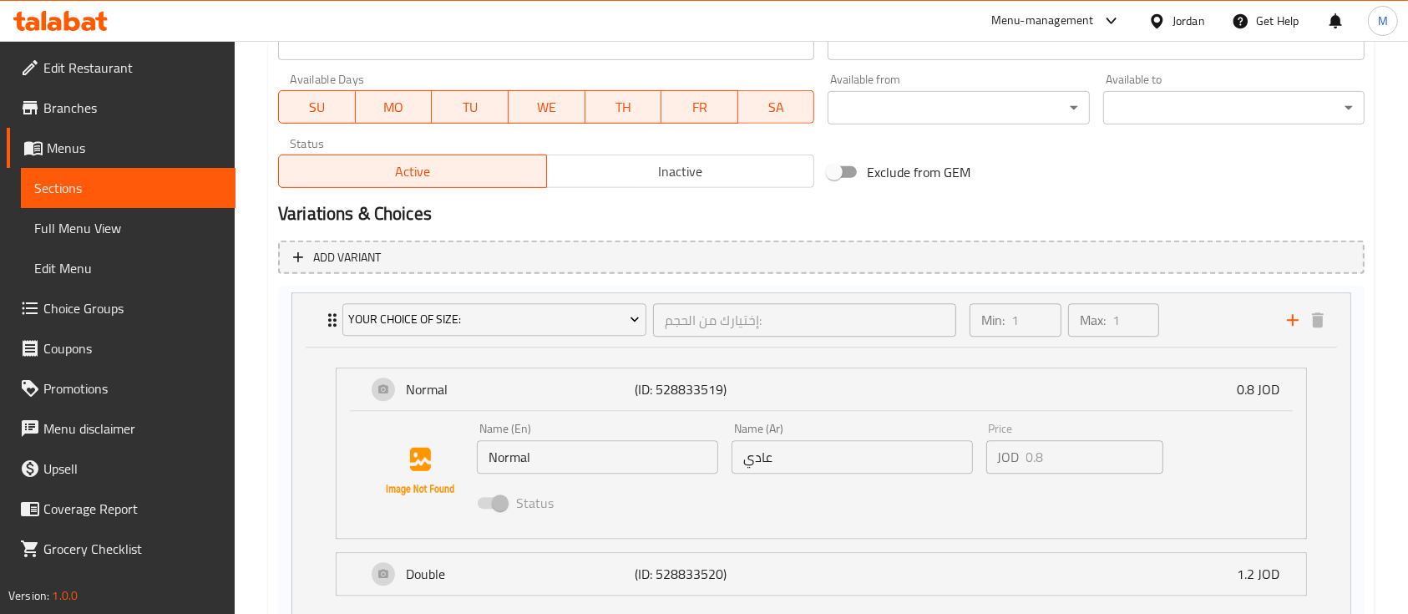
scroll to position [769, 0]
click at [703, 383] on p "(ID: 528833519)" at bounding box center [711, 390] width 153 height 20
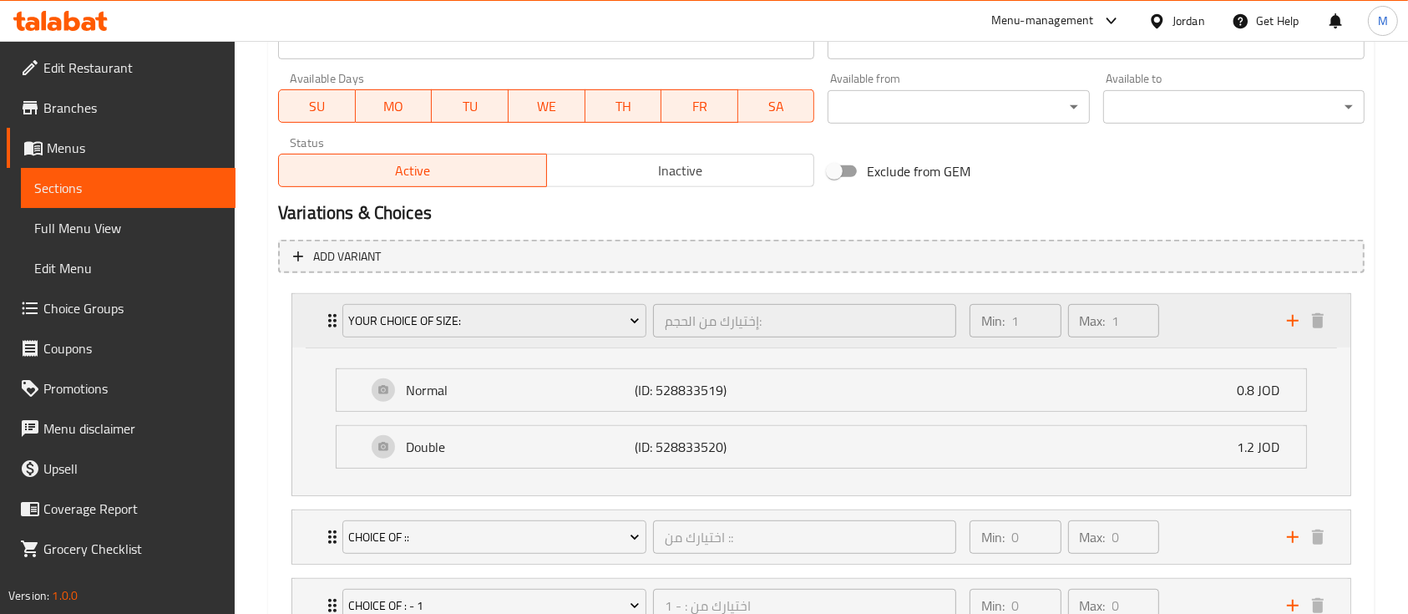
click at [1184, 316] on div "Min: 1 ​ Max: 1 ​" at bounding box center [1118, 320] width 317 height 53
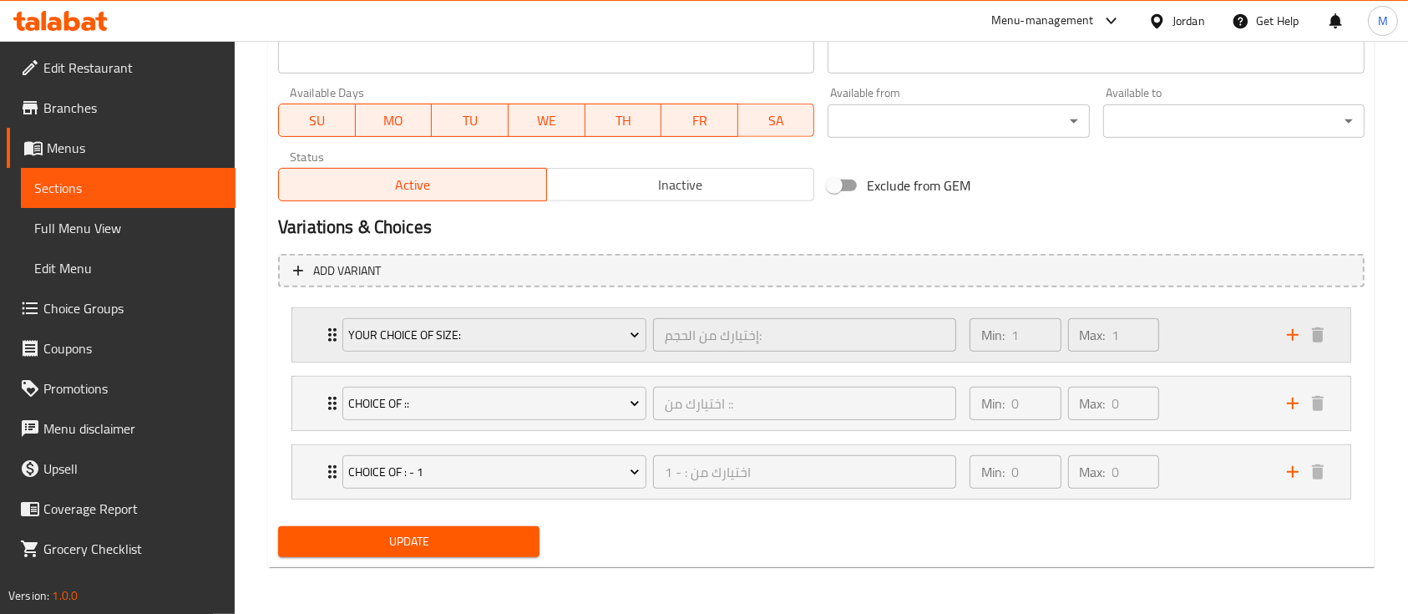
scroll to position [754, 0]
click at [1196, 327] on div "Min: 1 ​ Max: 1 ​" at bounding box center [1118, 335] width 317 height 53
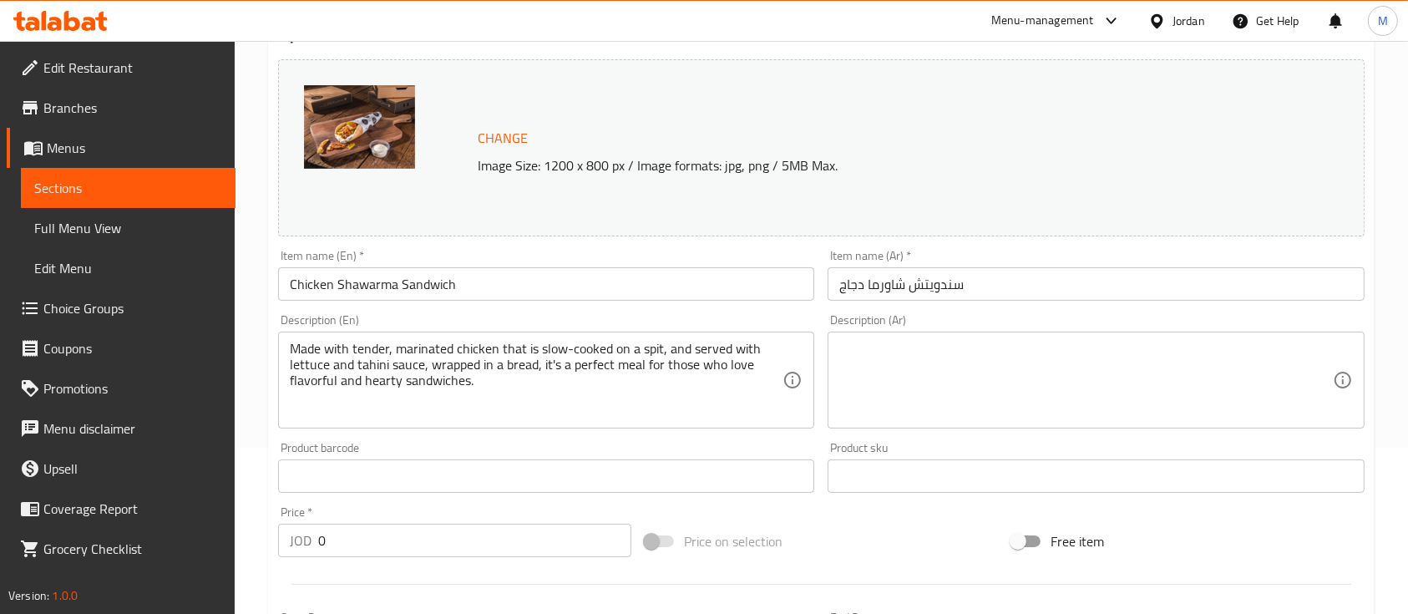
scroll to position [0, 0]
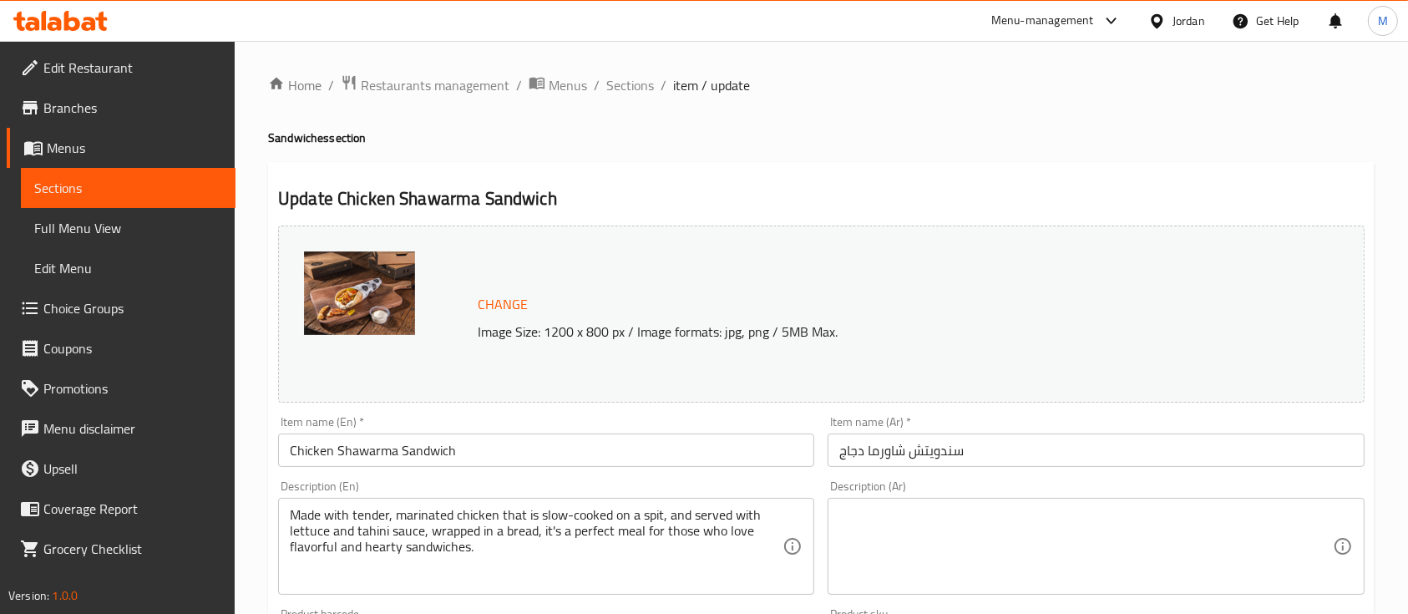
drag, startPoint x: 640, startPoint y: 89, endPoint x: 793, endPoint y: 168, distance: 172.9
click at [639, 89] on span "Sections" at bounding box center [630, 85] width 48 height 20
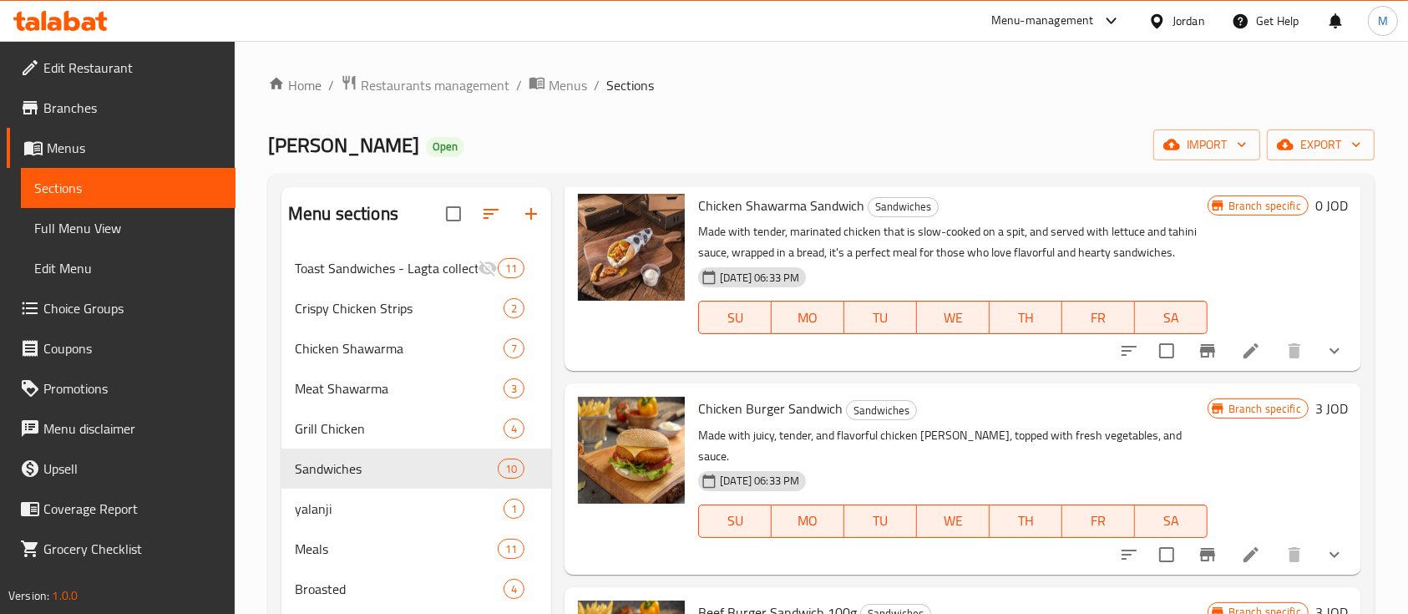
scroll to position [111, 0]
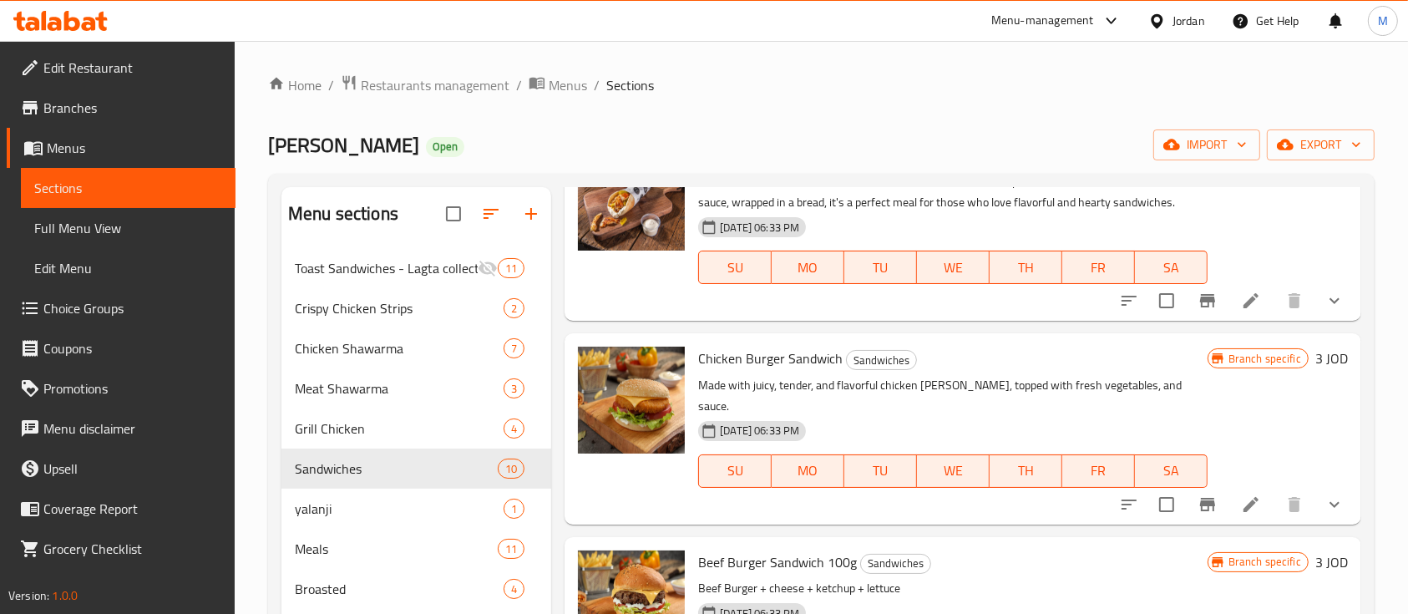
click at [1327, 494] on icon "show more" at bounding box center [1335, 504] width 20 height 20
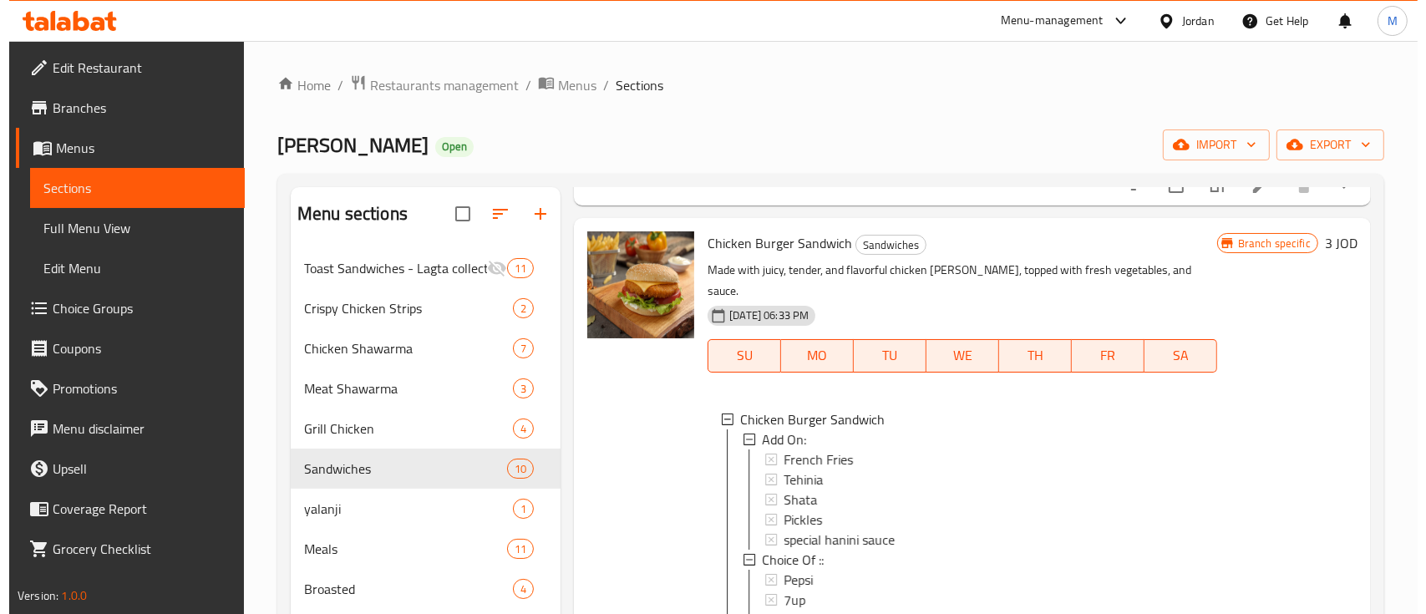
scroll to position [334, 0]
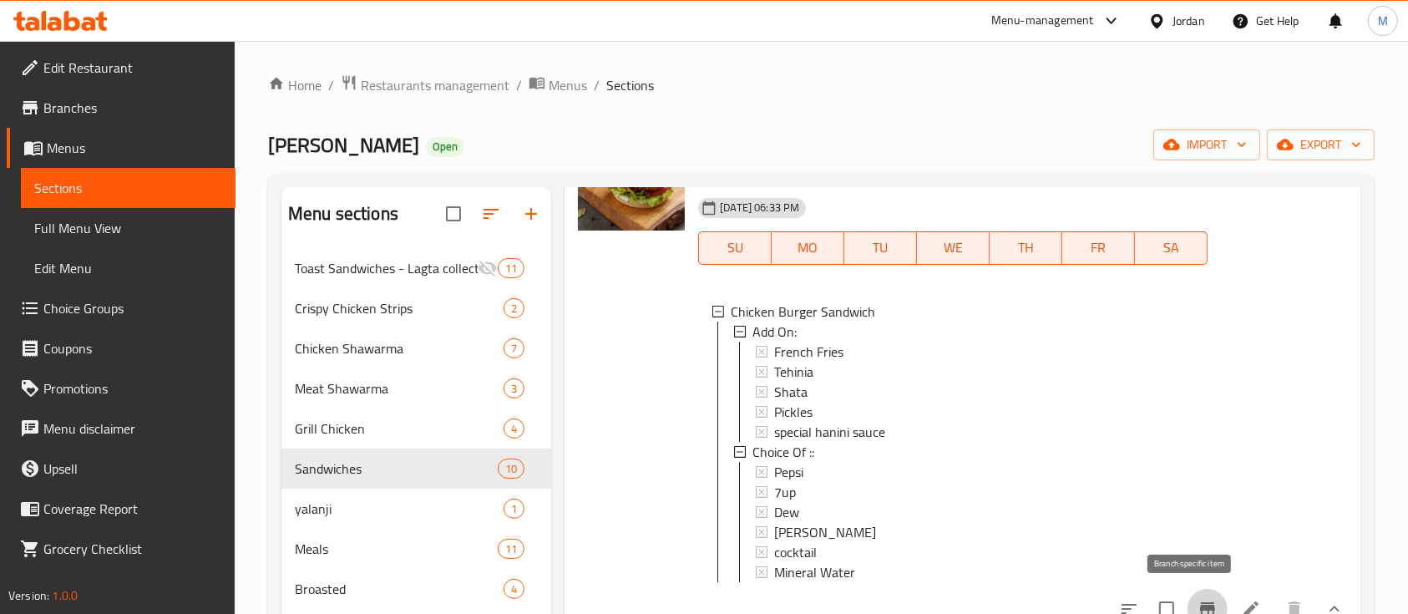
click at [1198, 599] on icon "Branch-specific-item" at bounding box center [1208, 609] width 20 height 20
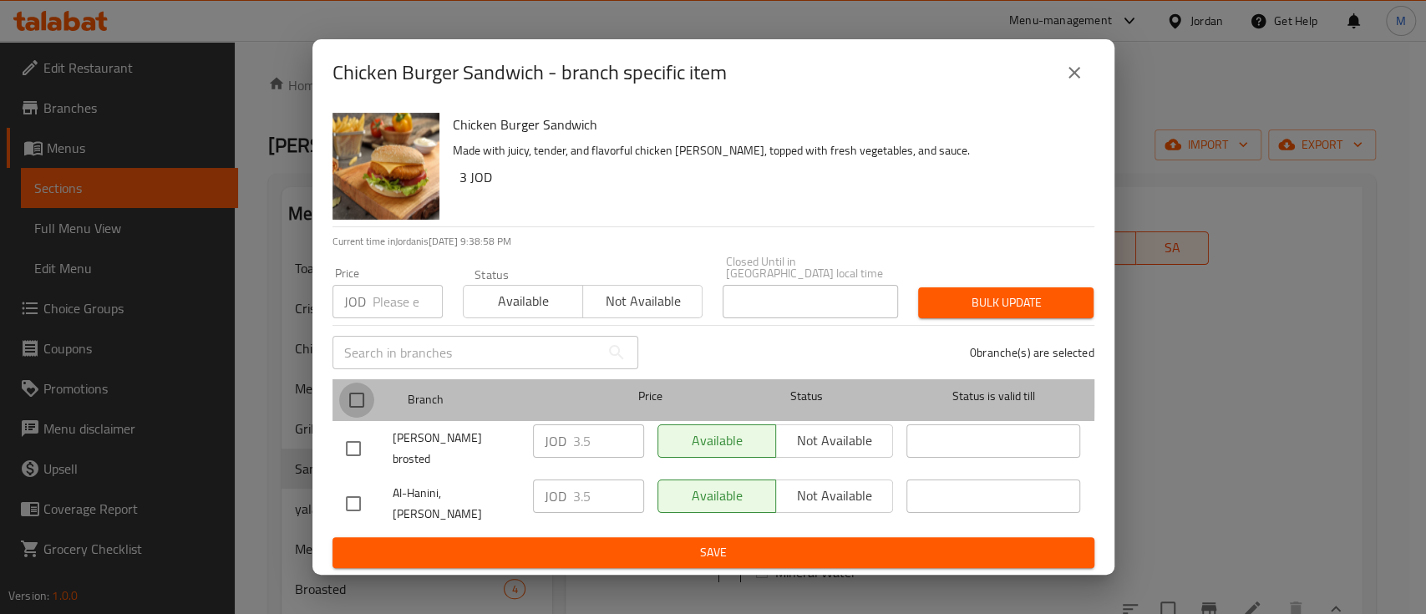
drag, startPoint x: 367, startPoint y: 398, endPoint x: 443, endPoint y: 391, distance: 77.1
click at [368, 398] on input "checkbox" at bounding box center [356, 400] width 35 height 35
checkbox input "true"
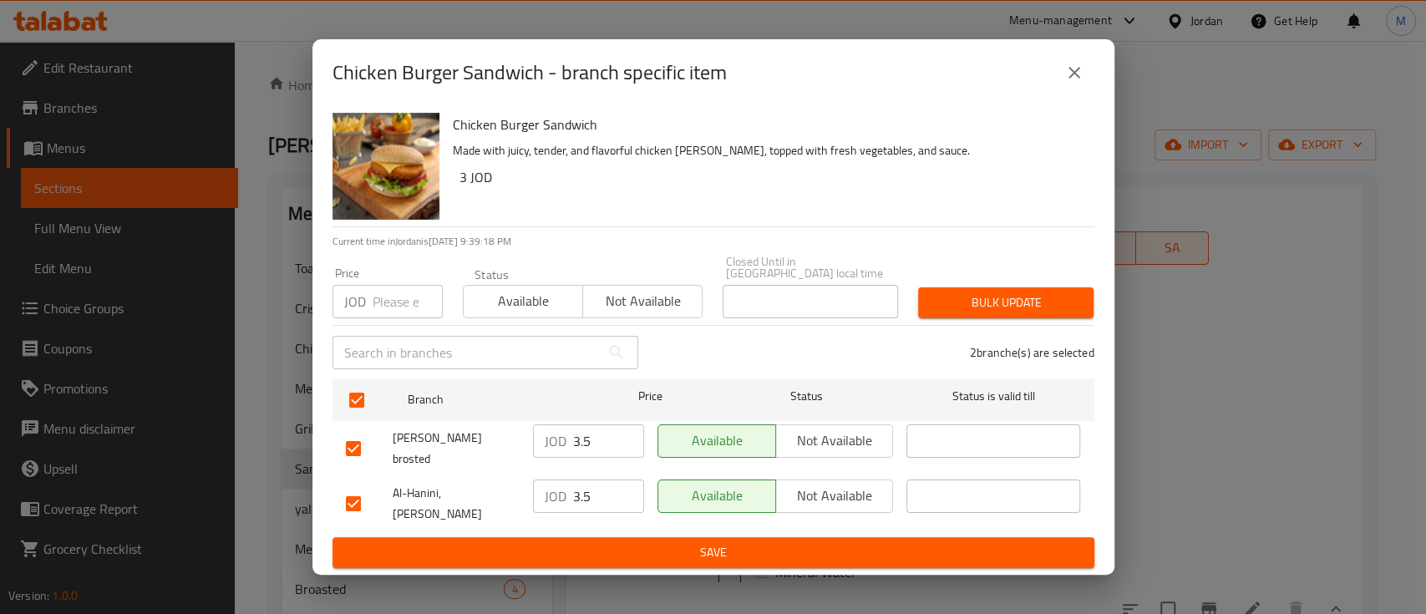
click at [403, 309] on input "number" at bounding box center [407, 301] width 70 height 33
type input "1.5"
click at [970, 313] on span "Bulk update" at bounding box center [1005, 302] width 149 height 21
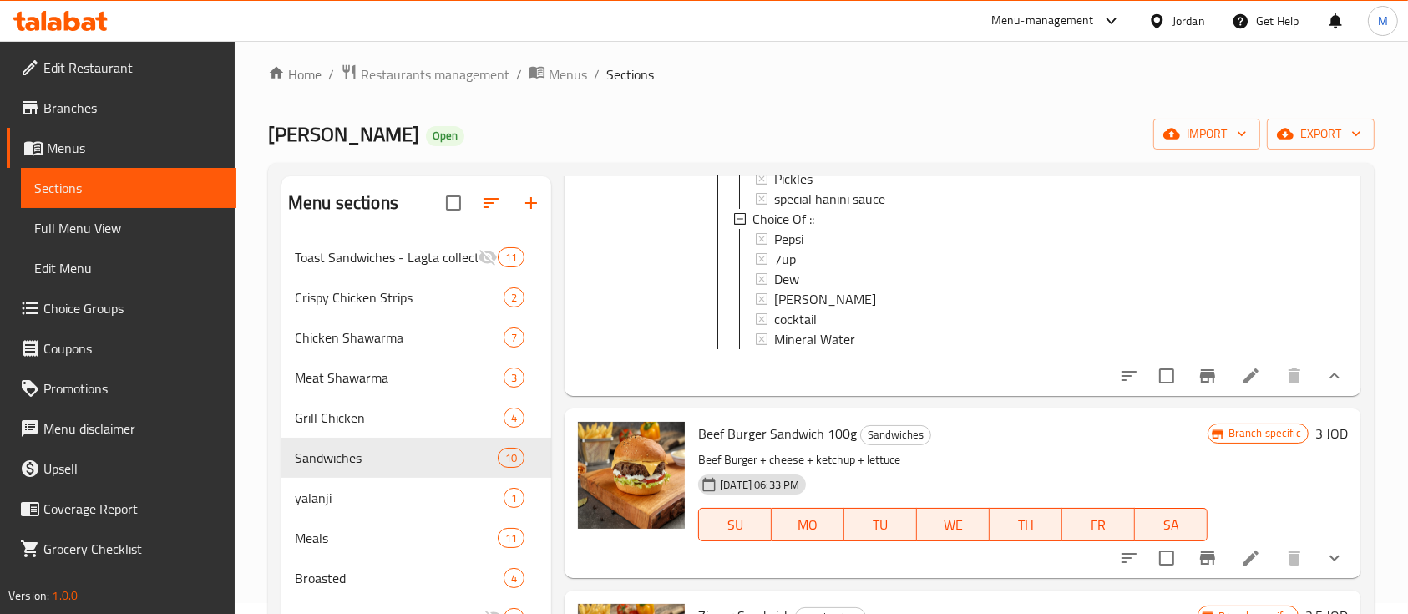
scroll to position [668, 0]
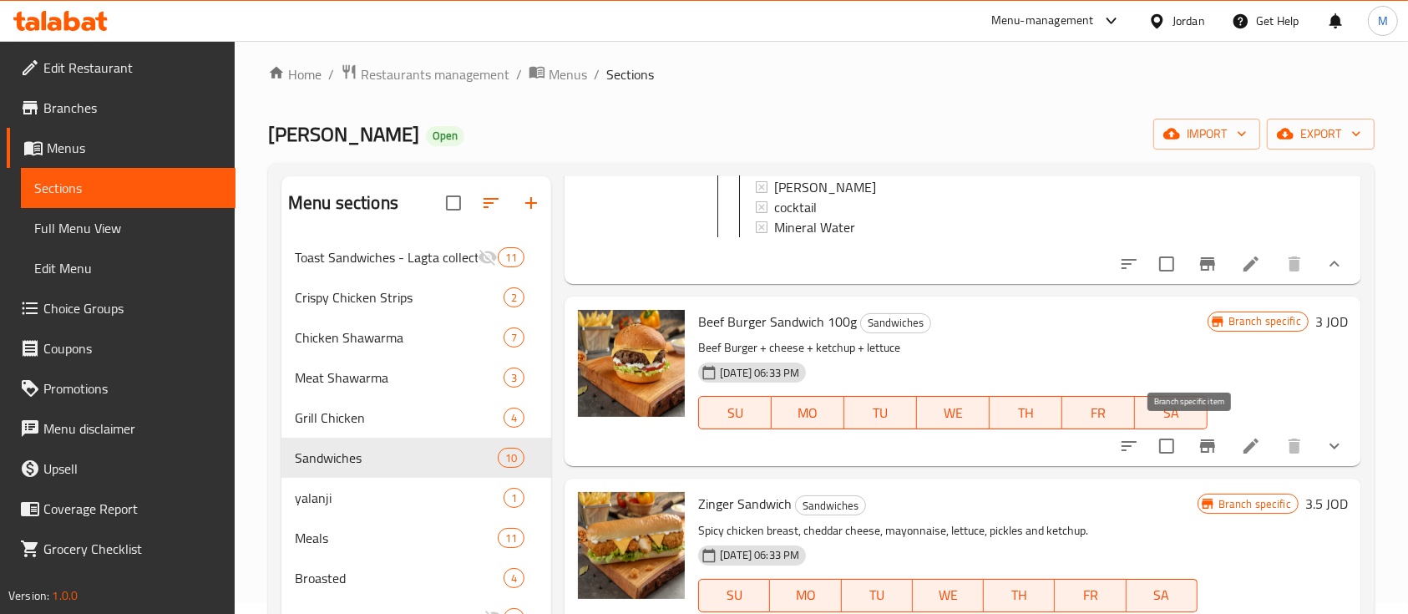
click at [1198, 446] on icon "Branch-specific-item" at bounding box center [1208, 446] width 20 height 20
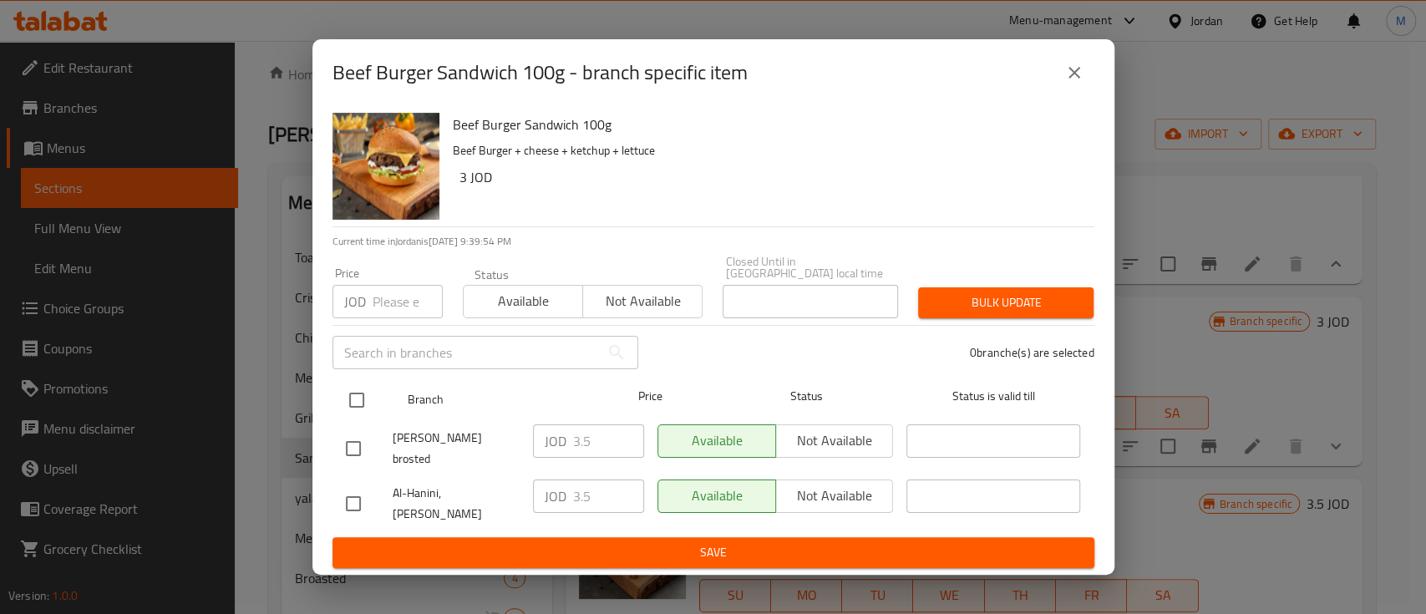
click at [354, 408] on input "checkbox" at bounding box center [356, 400] width 35 height 35
checkbox input "true"
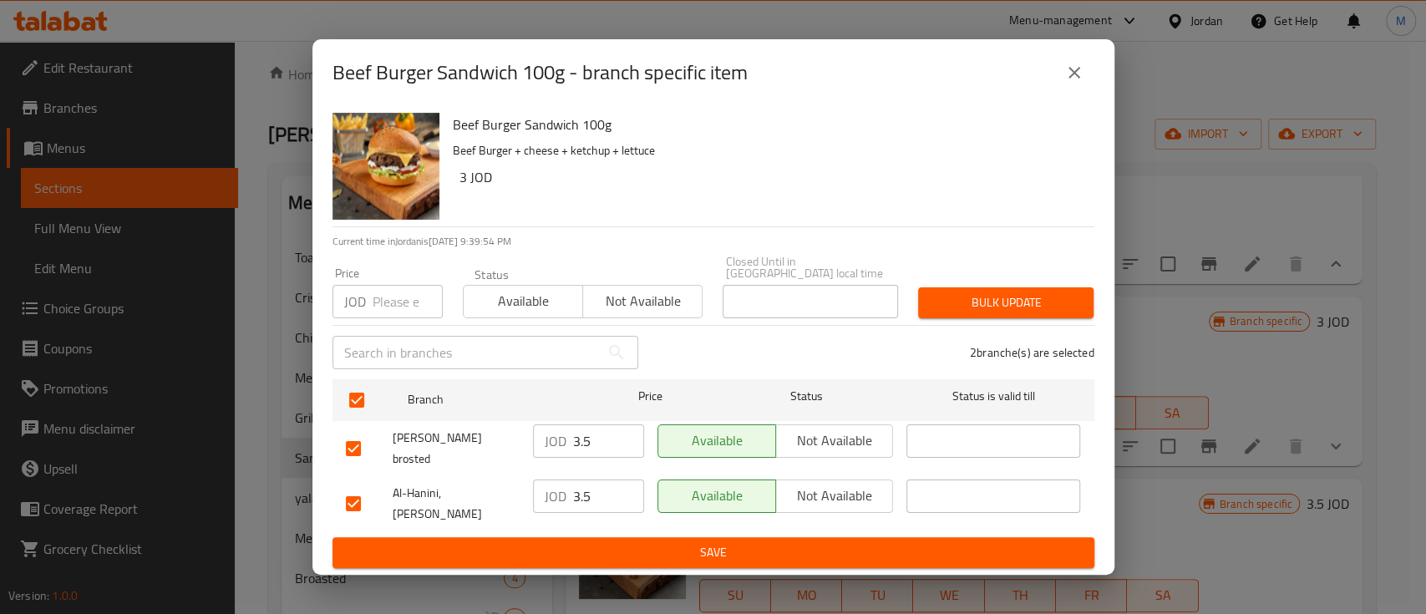
click at [384, 309] on input "number" at bounding box center [407, 301] width 70 height 33
type input "1.75"
click at [1011, 304] on span "Bulk update" at bounding box center [1005, 302] width 149 height 21
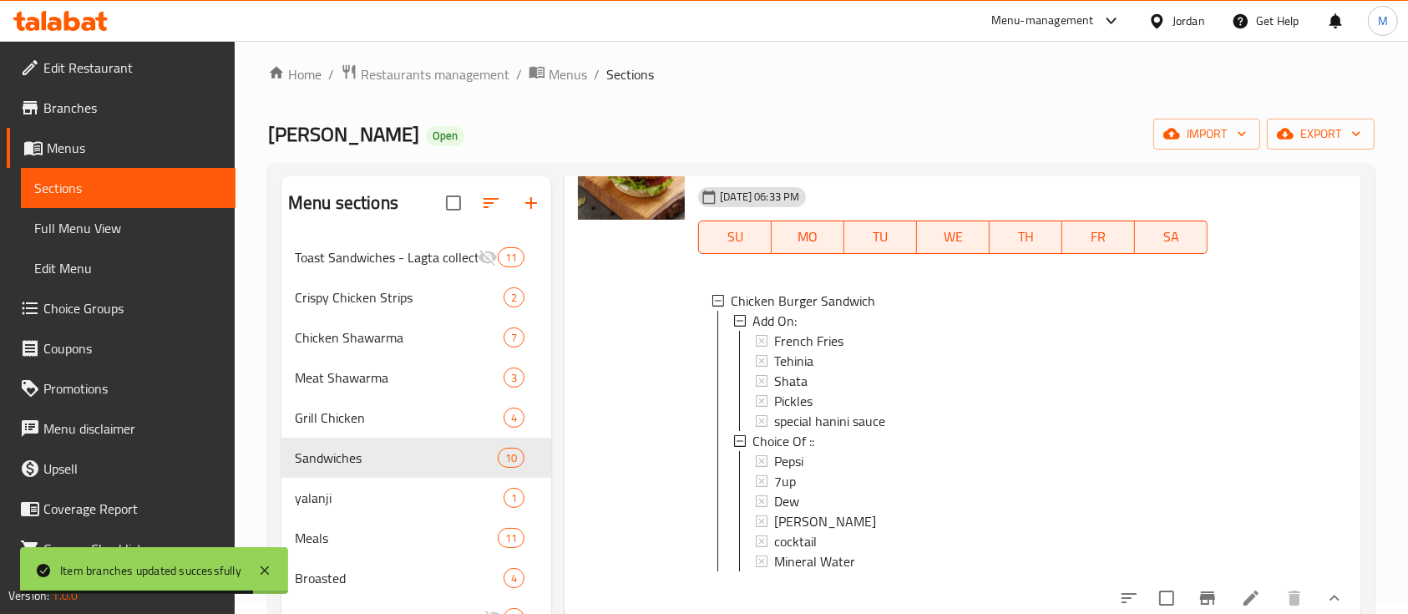
scroll to position [445, 0]
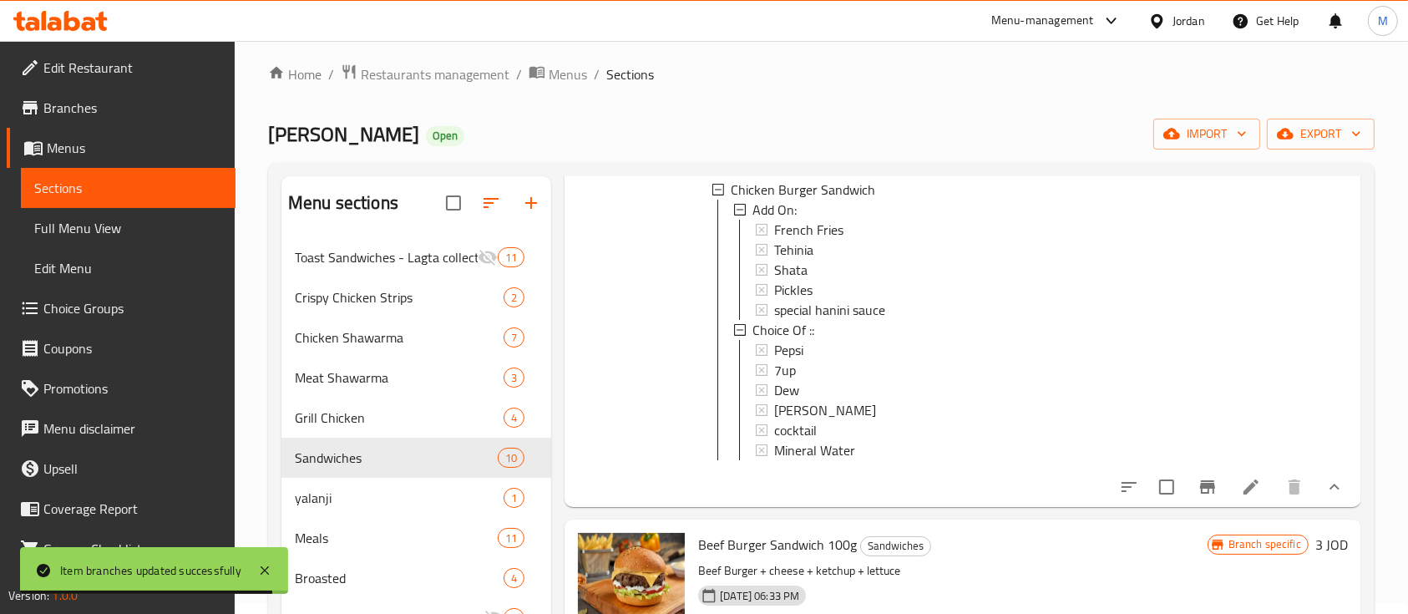
click at [1198, 477] on icon "Branch-specific-item" at bounding box center [1208, 487] width 20 height 20
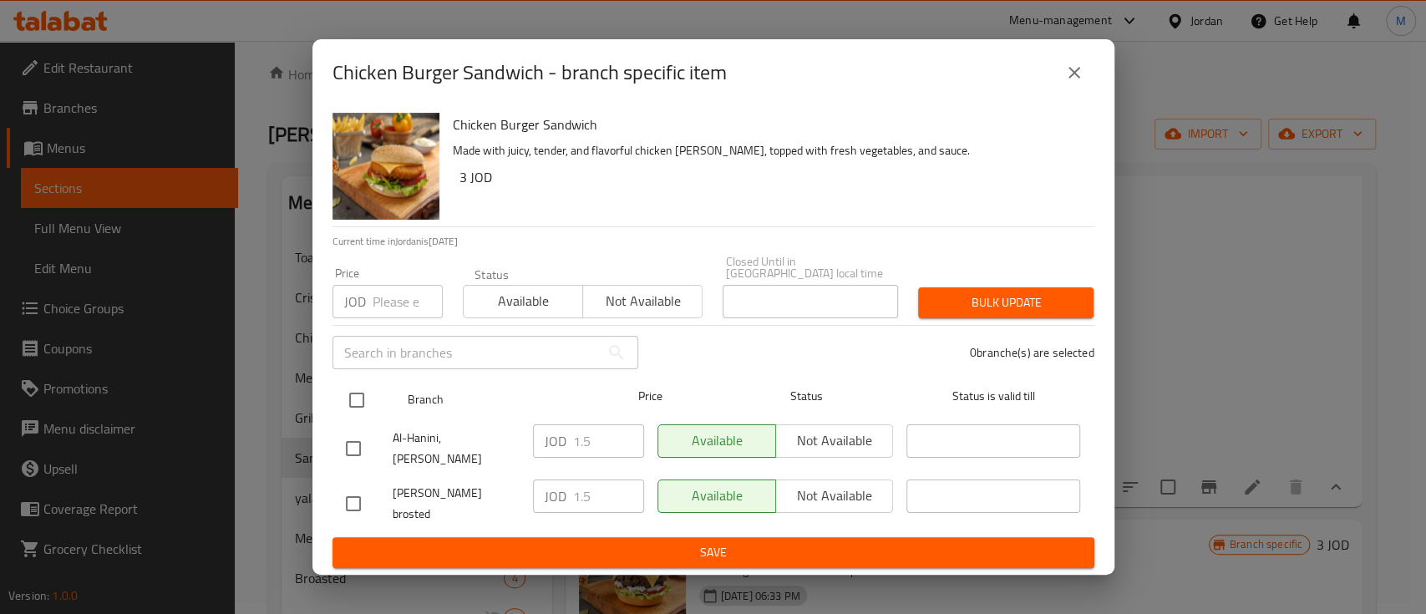
click at [362, 404] on input "checkbox" at bounding box center [356, 400] width 35 height 35
checkbox input "true"
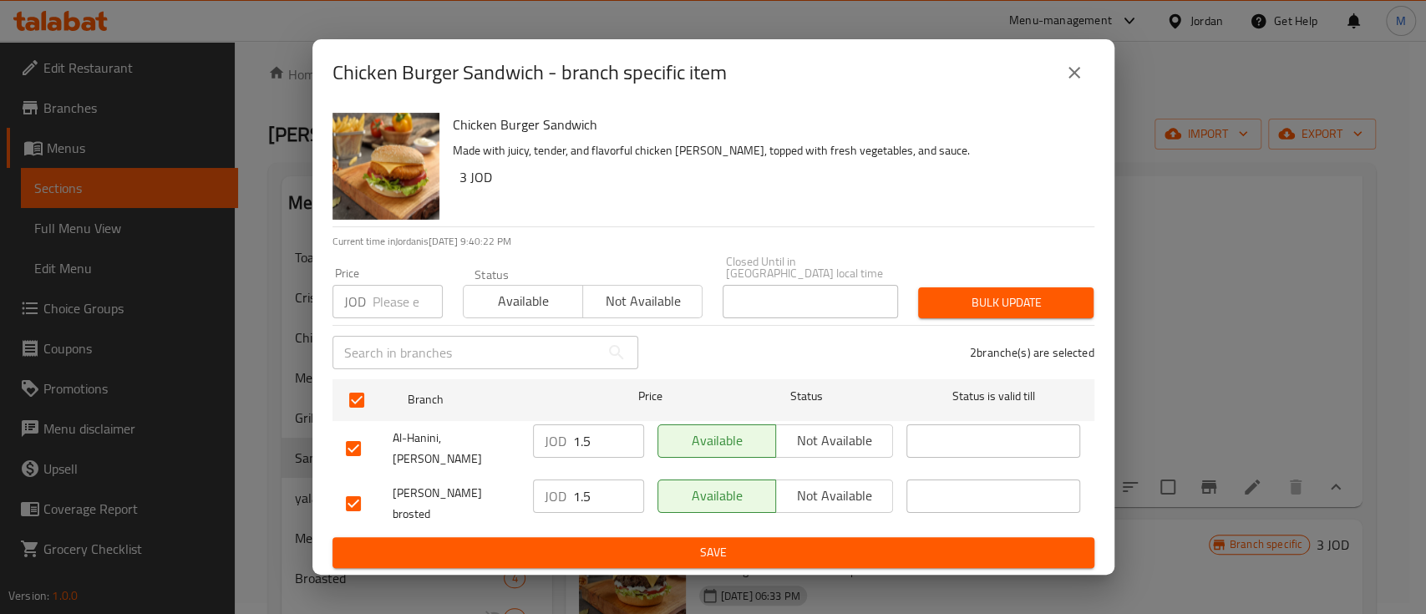
click at [365, 300] on div "JOD Price" at bounding box center [387, 301] width 110 height 33
type input "1.75"
click at [977, 313] on span "Bulk update" at bounding box center [1005, 302] width 149 height 21
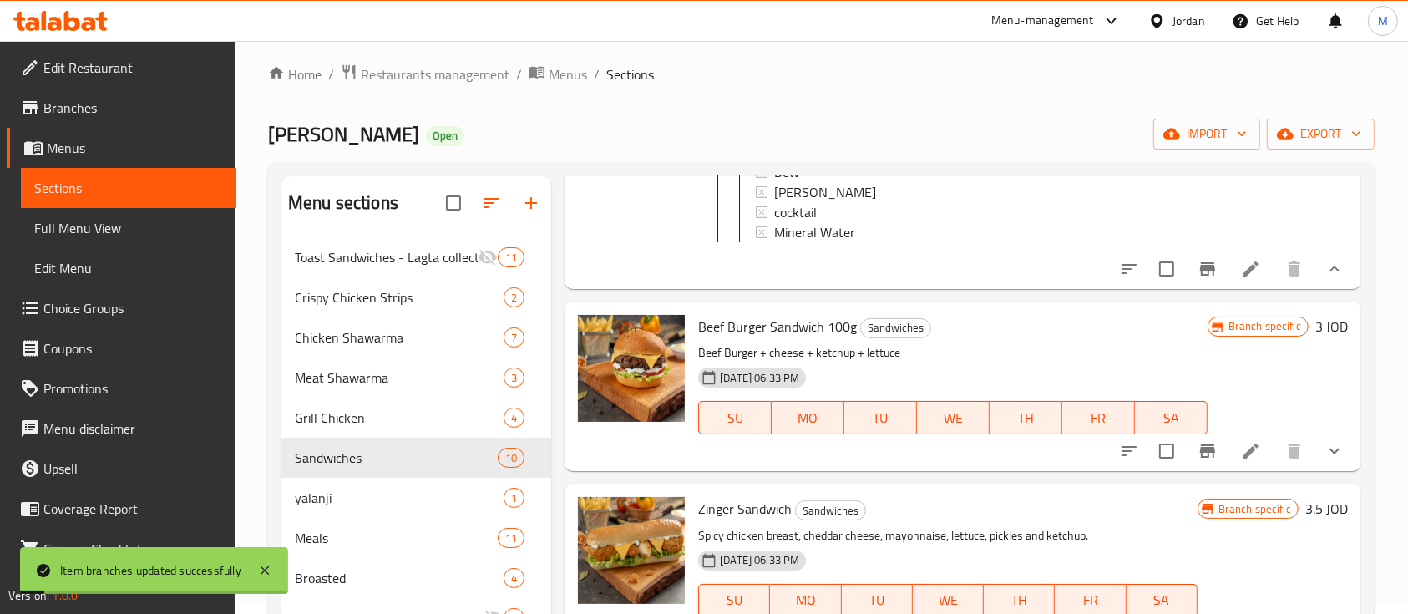
scroll to position [668, 0]
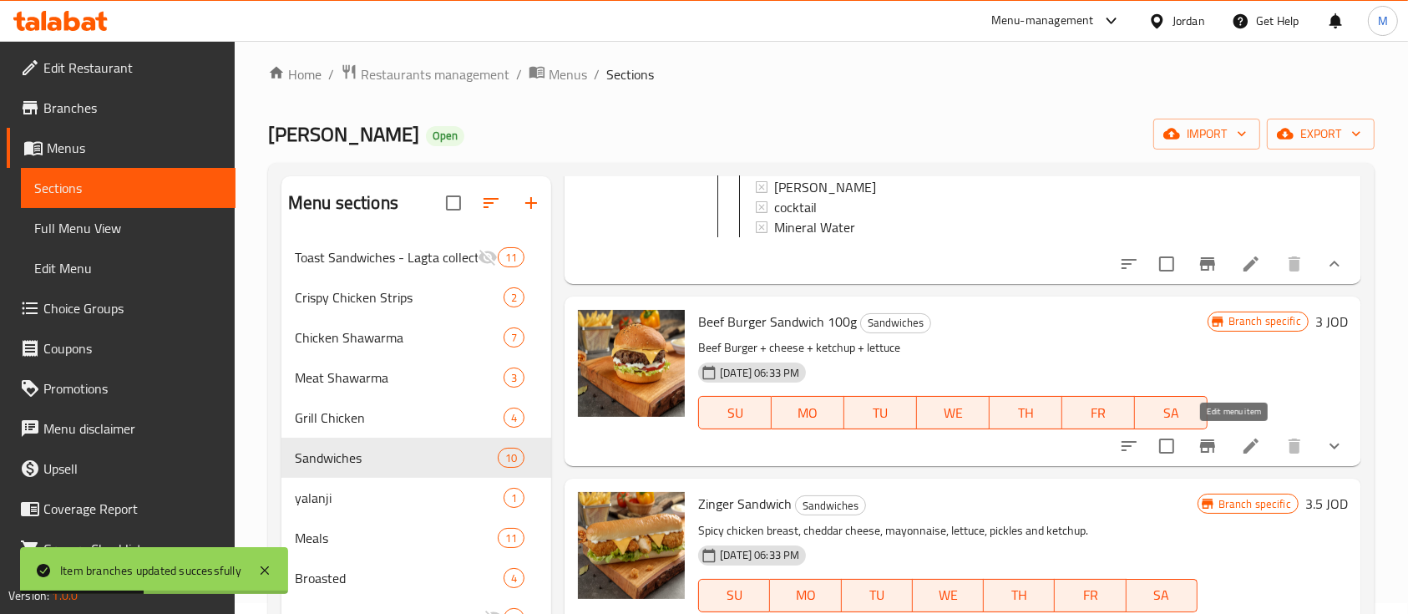
click at [1241, 448] on icon at bounding box center [1251, 446] width 20 height 20
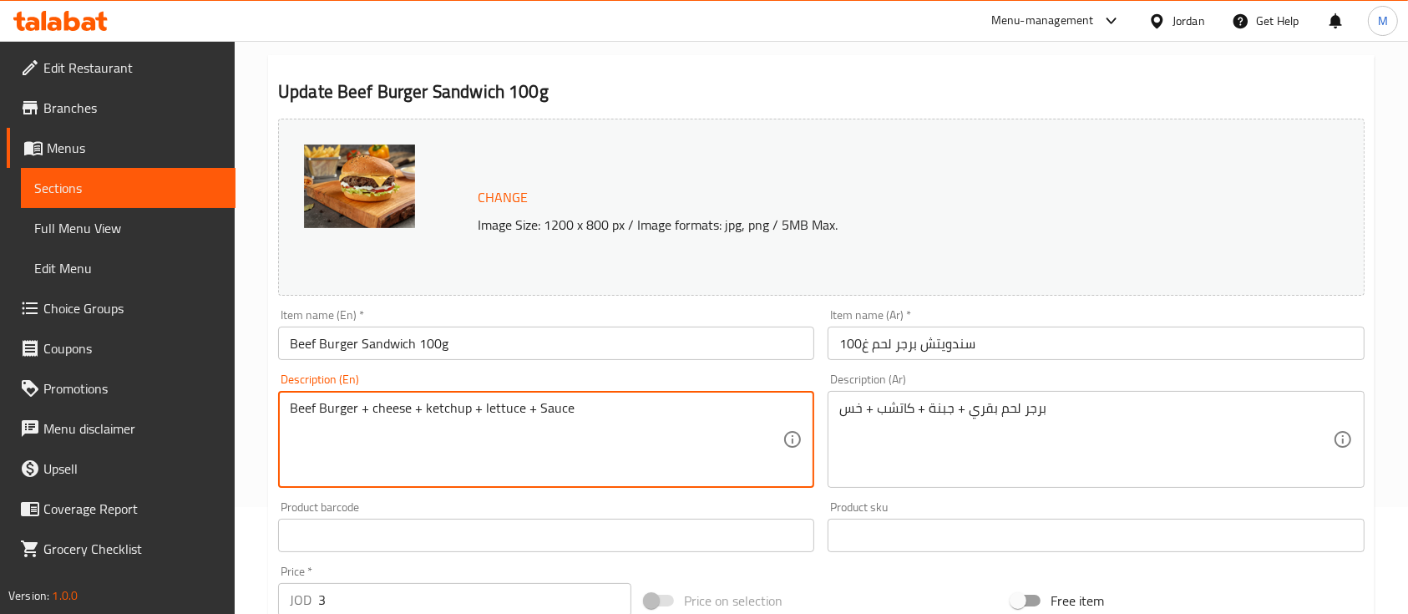
scroll to position [222, 0]
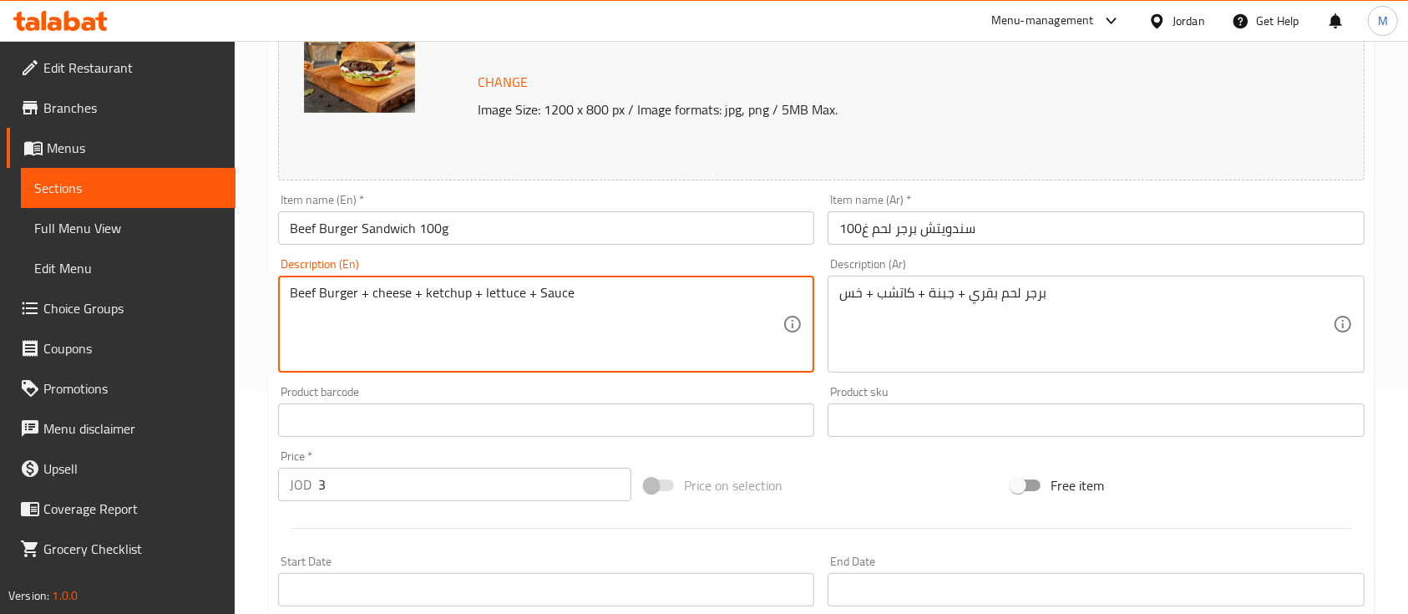
type textarea "Beef Burger + cheese + ketchup + lettuce + Sauce"
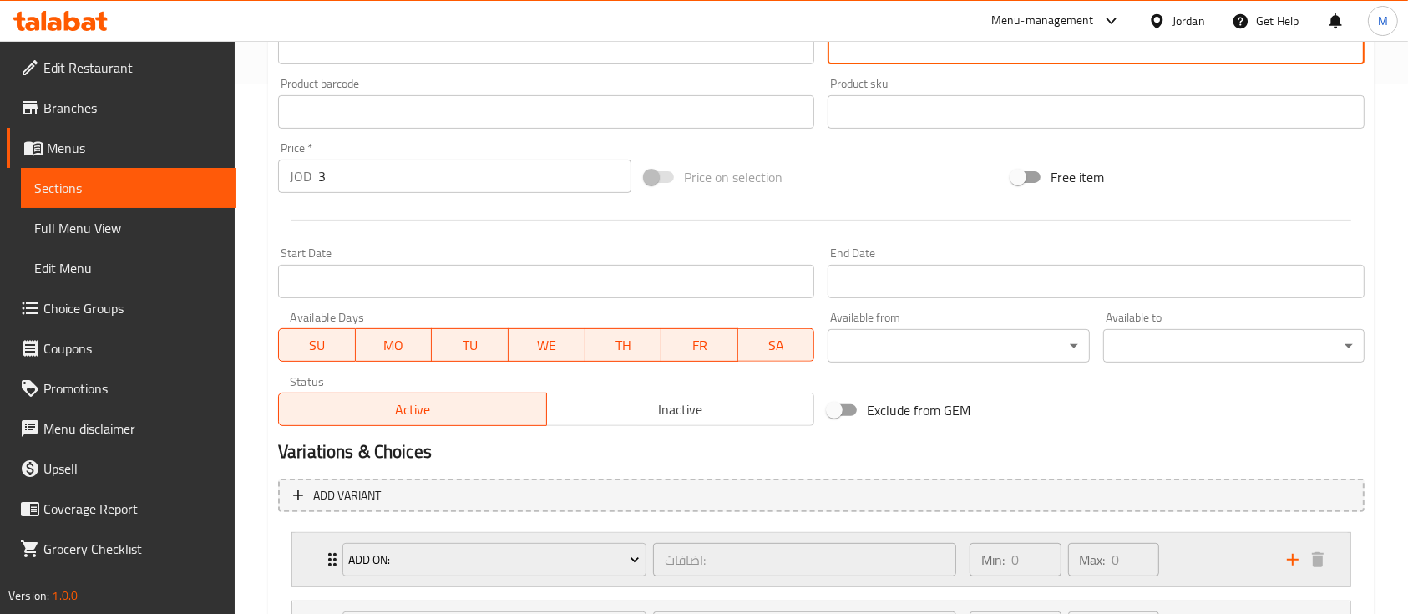
scroll to position [686, 0]
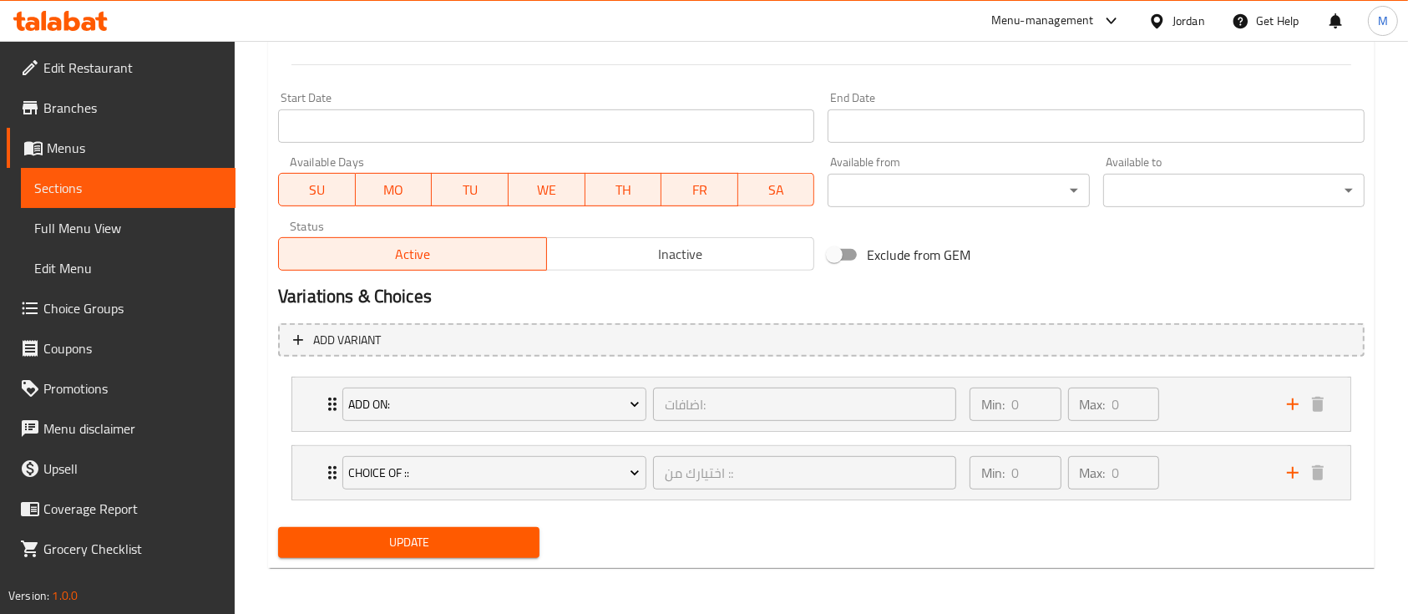
type textarea "صوص+برجر لحم بقري + جبنة + كاتشب + خس"
click at [441, 538] on span "Update" at bounding box center [408, 542] width 235 height 21
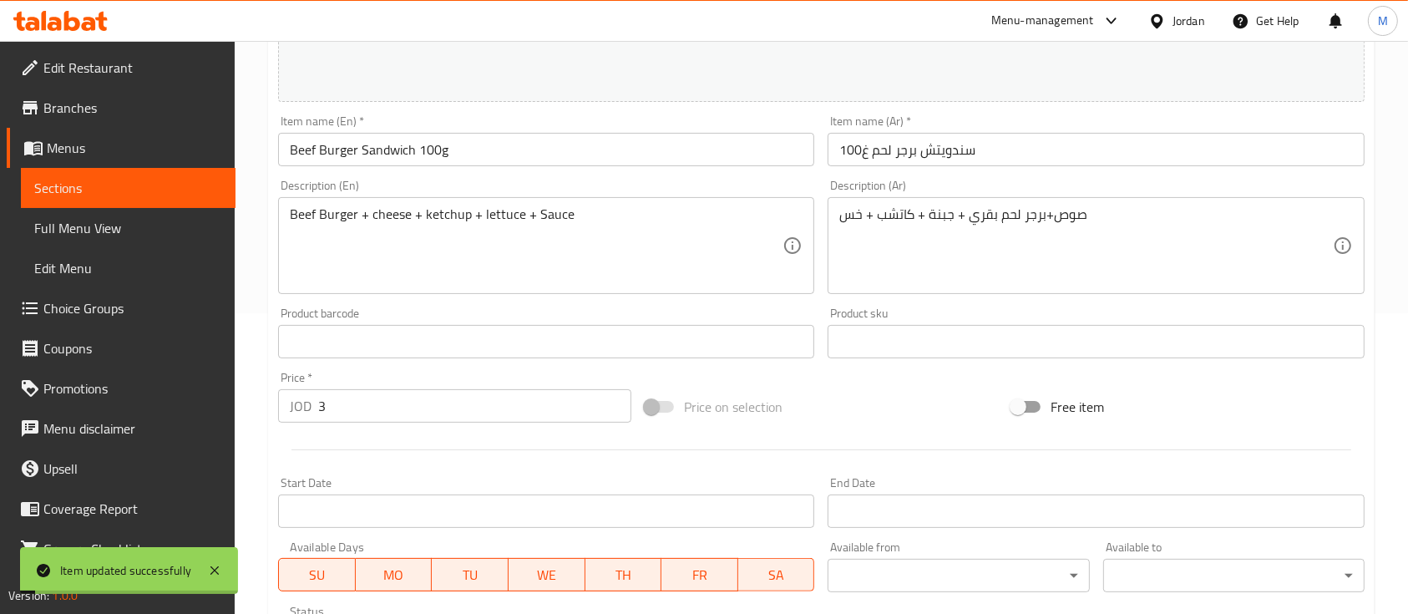
scroll to position [0, 0]
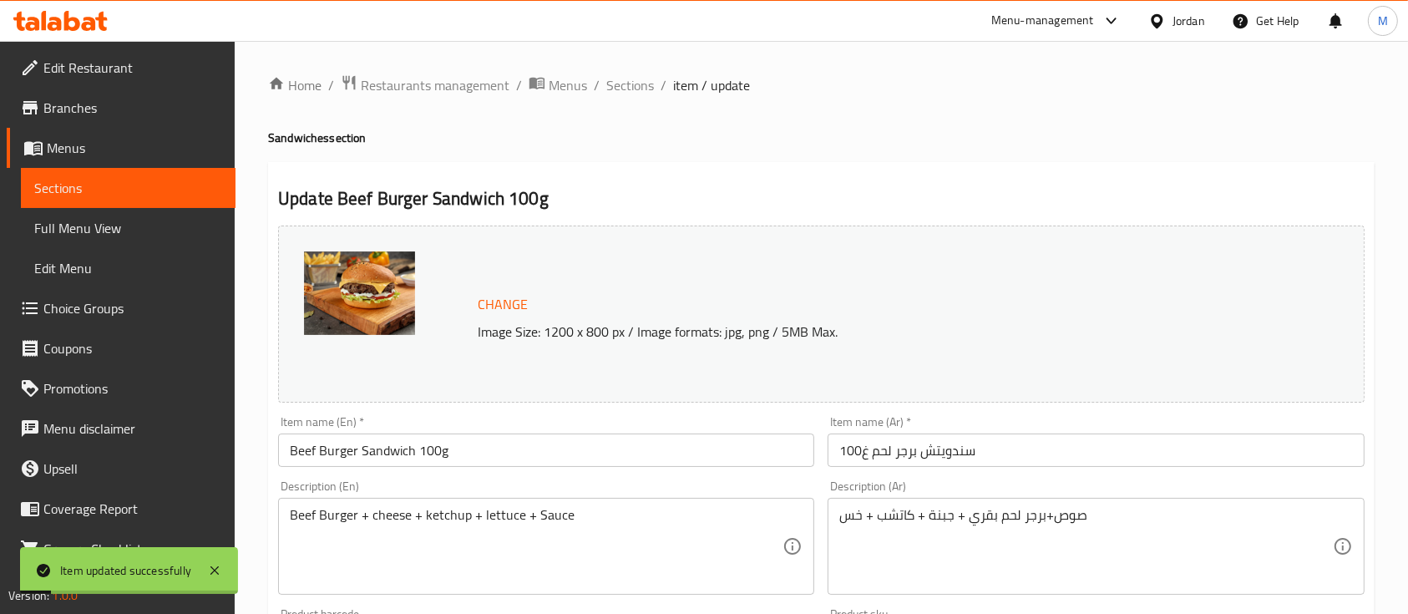
drag, startPoint x: 635, startPoint y: 90, endPoint x: 713, endPoint y: 113, distance: 81.7
click at [635, 90] on span "Sections" at bounding box center [630, 85] width 48 height 20
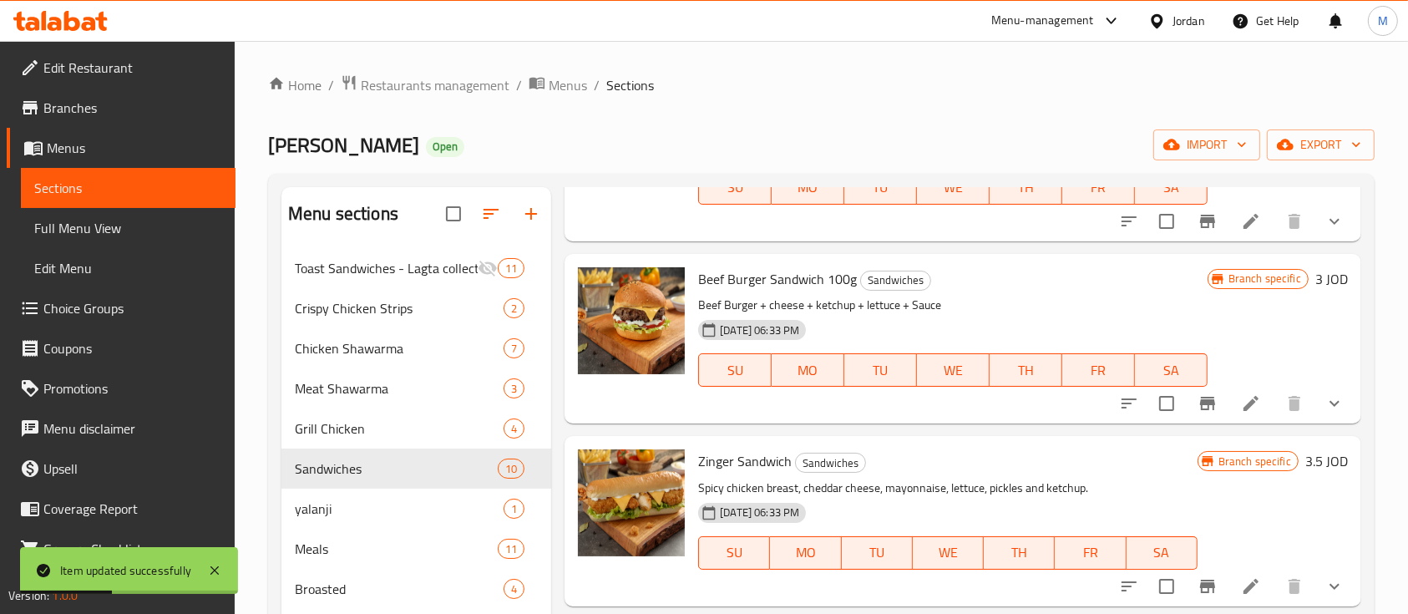
scroll to position [445, 0]
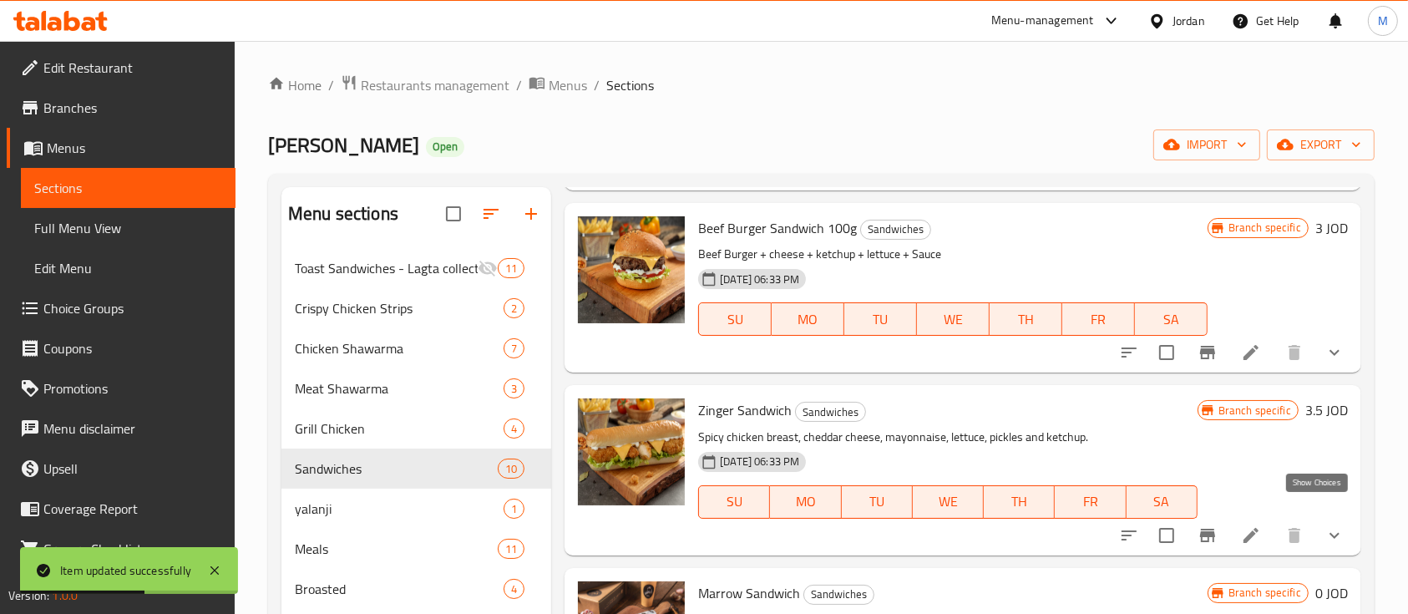
click at [1326, 525] on icon "show more" at bounding box center [1335, 535] width 20 height 20
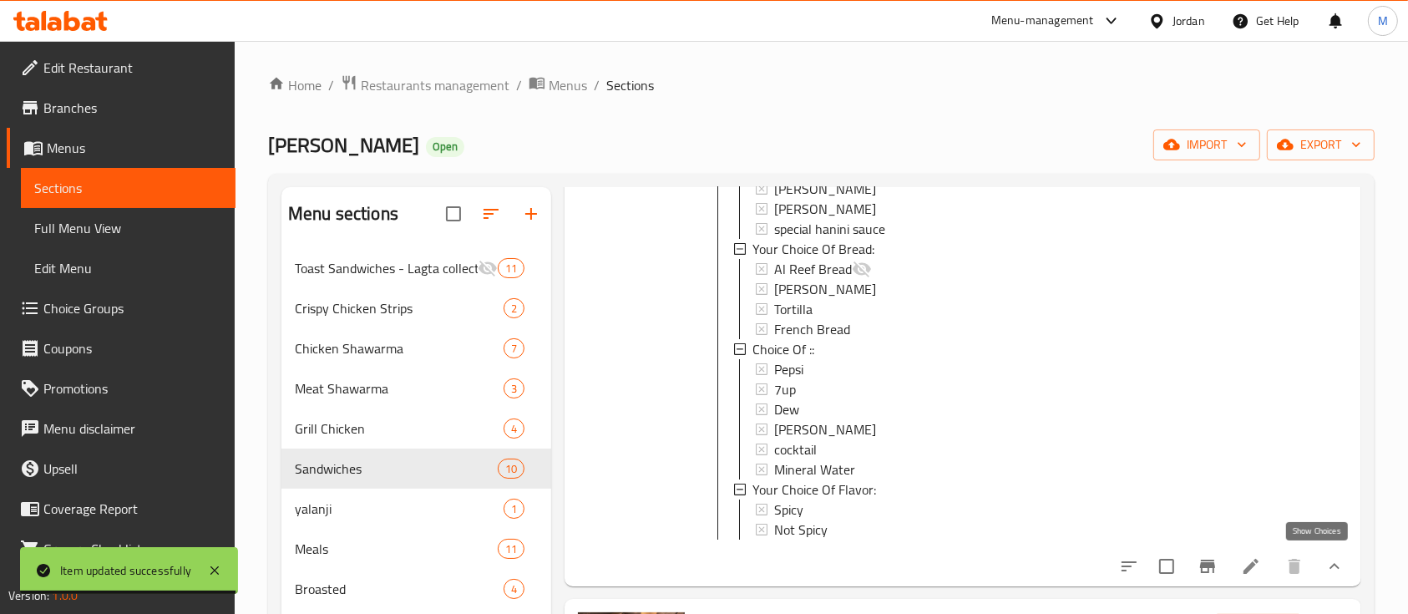
click at [1325, 558] on icon "show more" at bounding box center [1335, 566] width 20 height 20
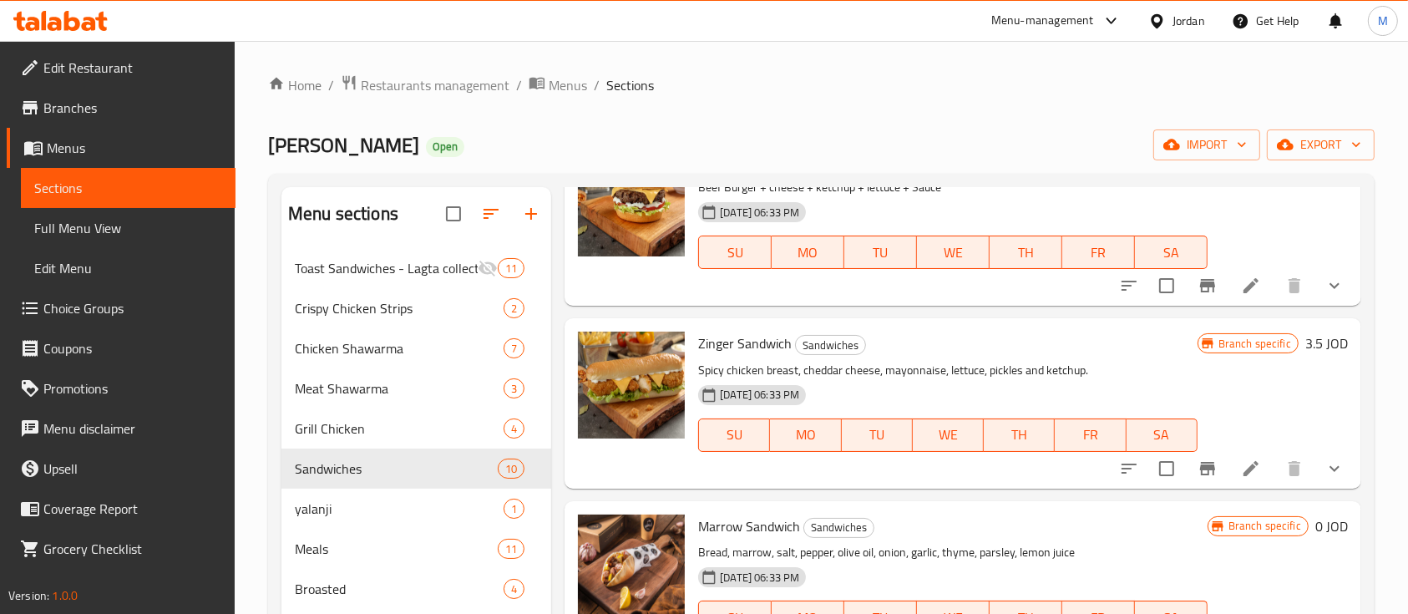
scroll to position [511, 0]
click at [1198, 459] on icon "Branch-specific-item" at bounding box center [1208, 469] width 20 height 20
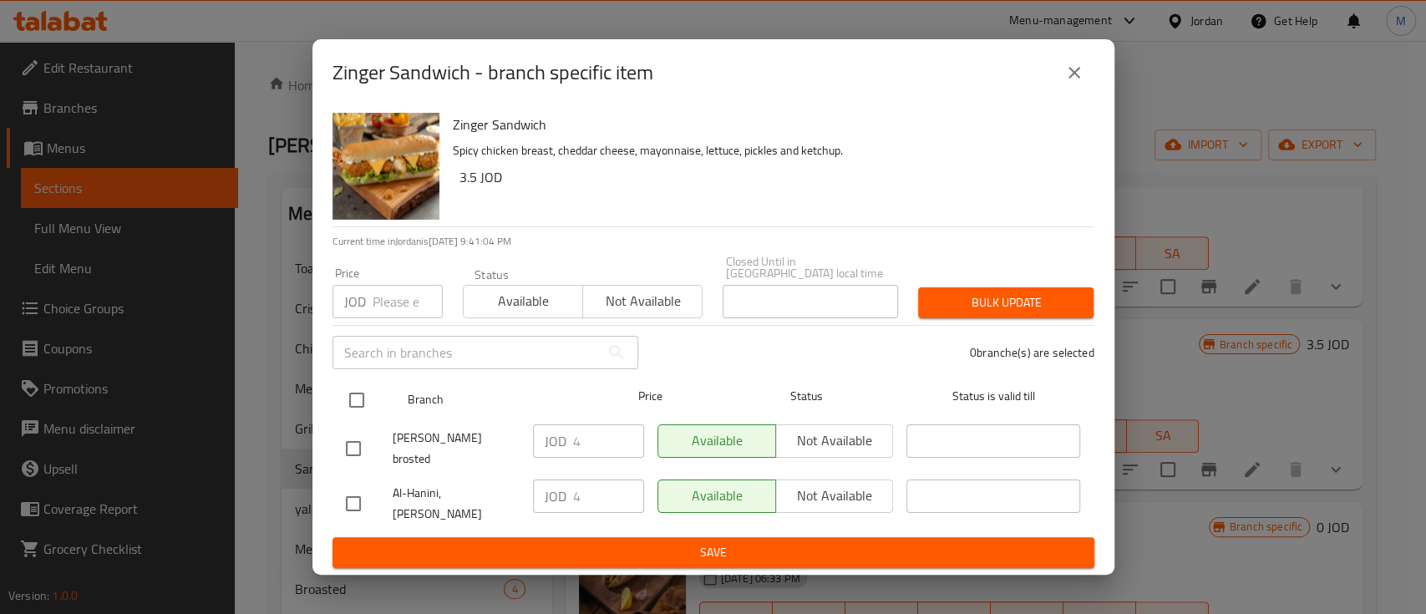
click at [364, 398] on input "checkbox" at bounding box center [356, 400] width 35 height 35
checkbox input "true"
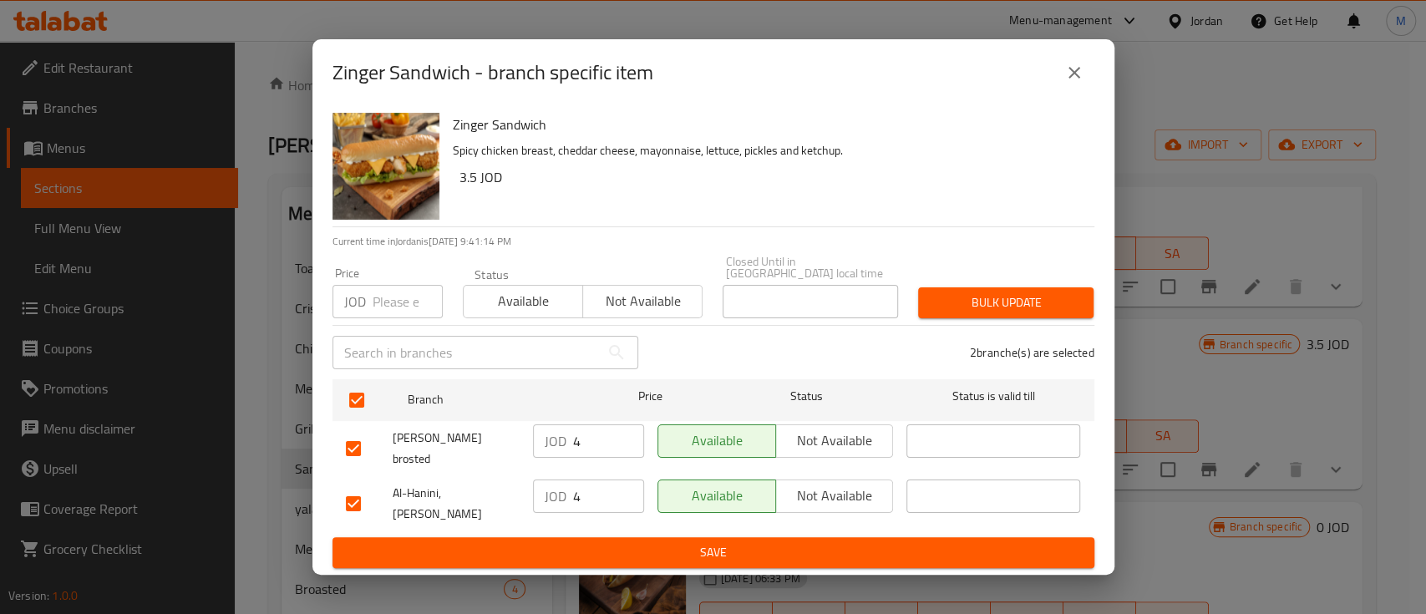
click at [373, 318] on input "number" at bounding box center [407, 301] width 70 height 33
type input "2.45"
click at [1002, 307] on span "Bulk update" at bounding box center [1005, 302] width 149 height 21
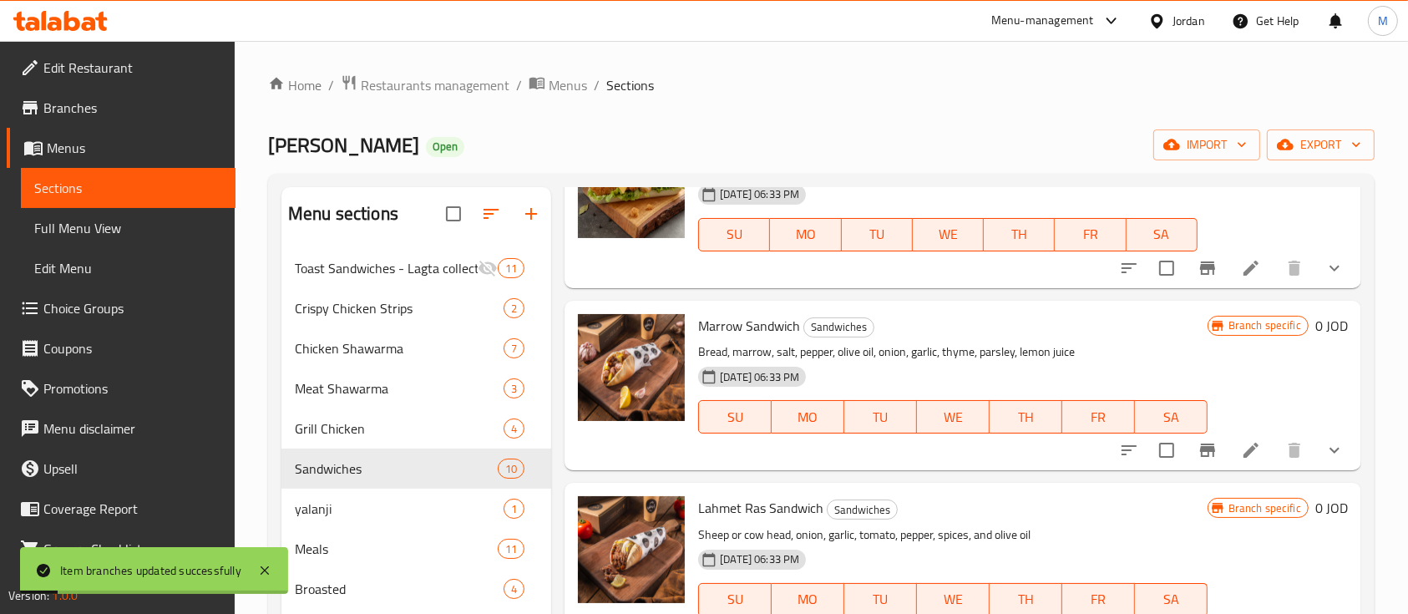
scroll to position [734, 0]
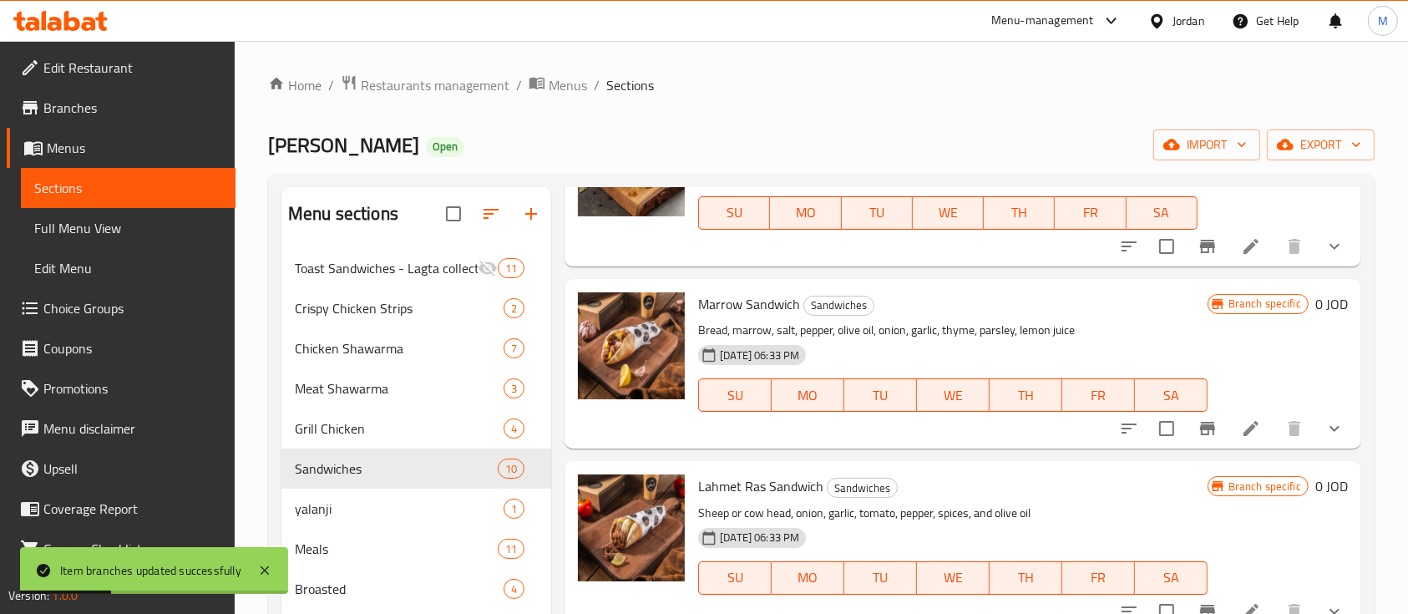
click at [1328, 408] on button "show more" at bounding box center [1335, 428] width 40 height 40
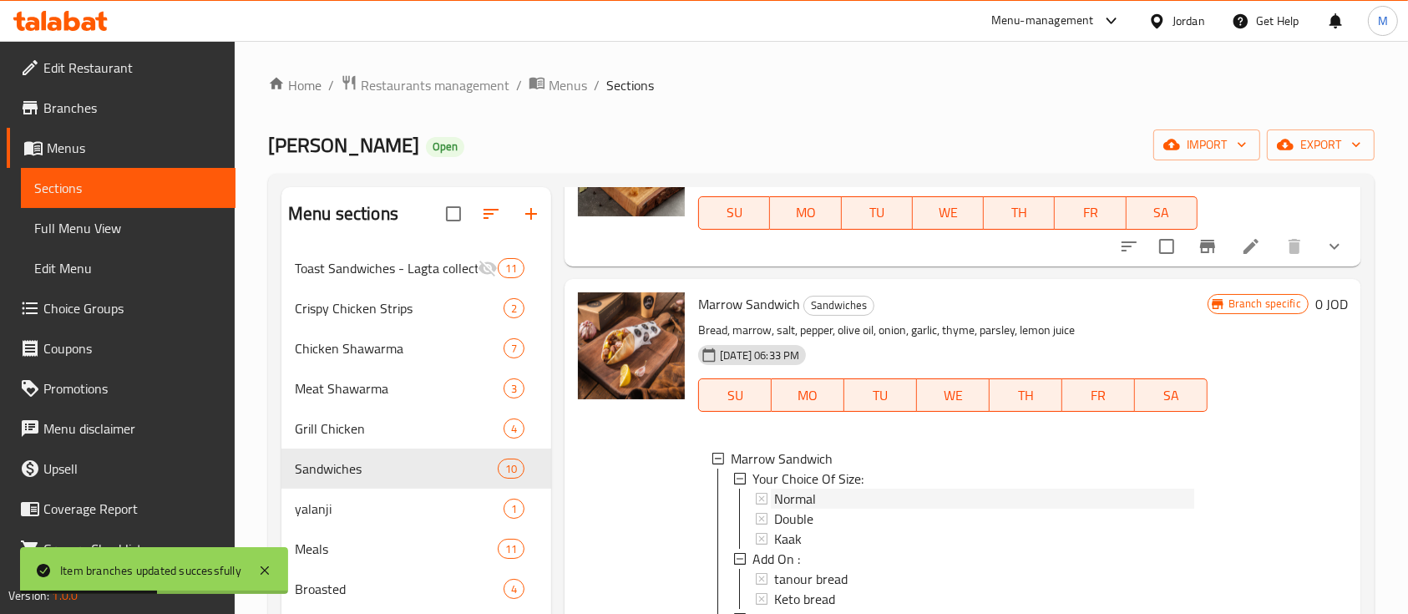
click at [836, 489] on div "Normal" at bounding box center [983, 499] width 419 height 20
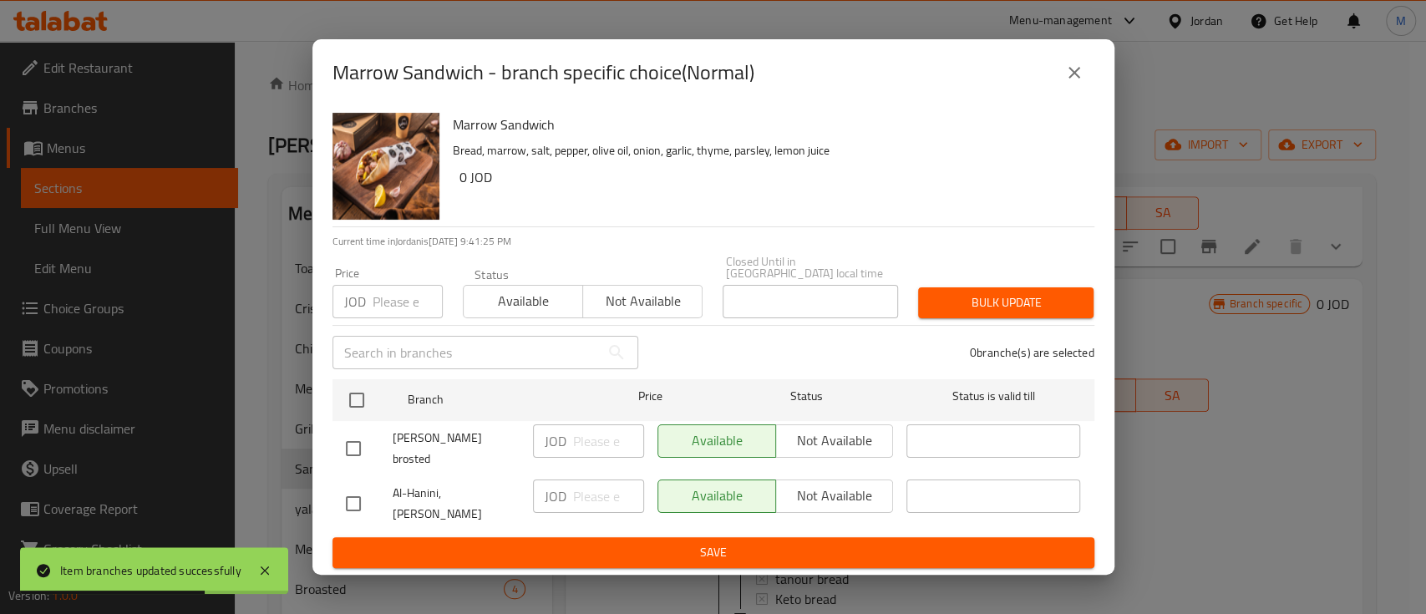
click at [1073, 83] on icon "close" at bounding box center [1074, 73] width 20 height 20
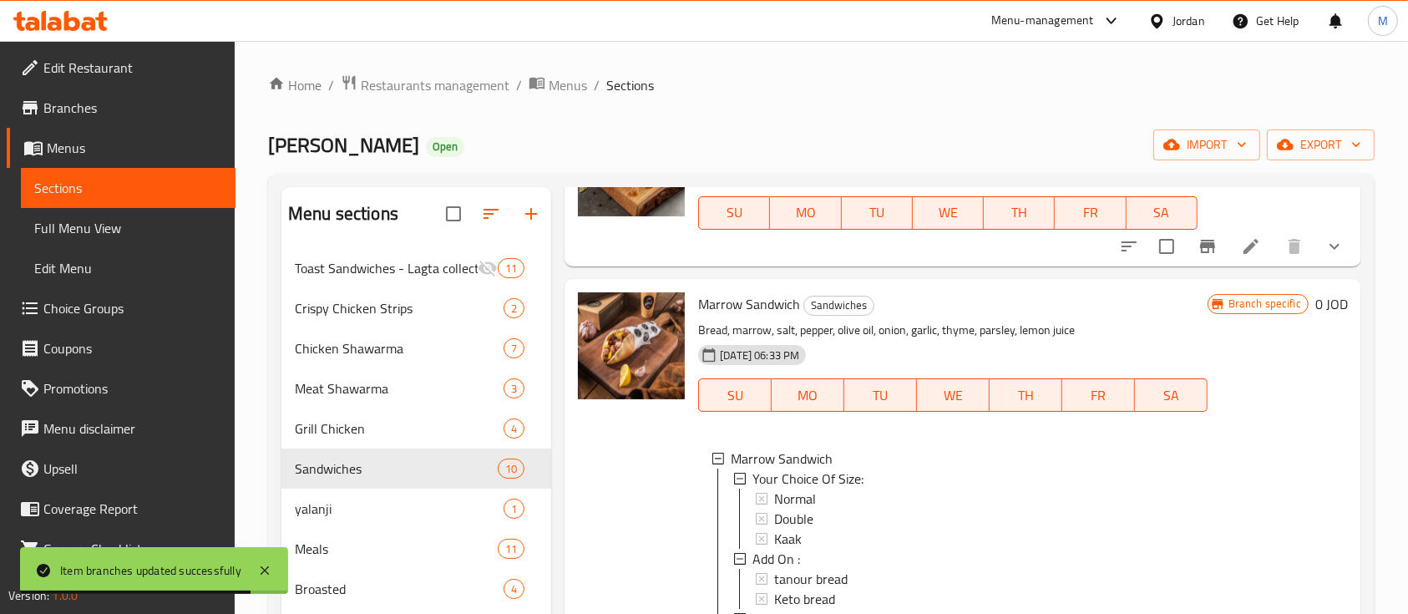
click at [758, 291] on span "Marrow Sandwich" at bounding box center [749, 303] width 102 height 25
copy h6 "Marrow Sandwich"
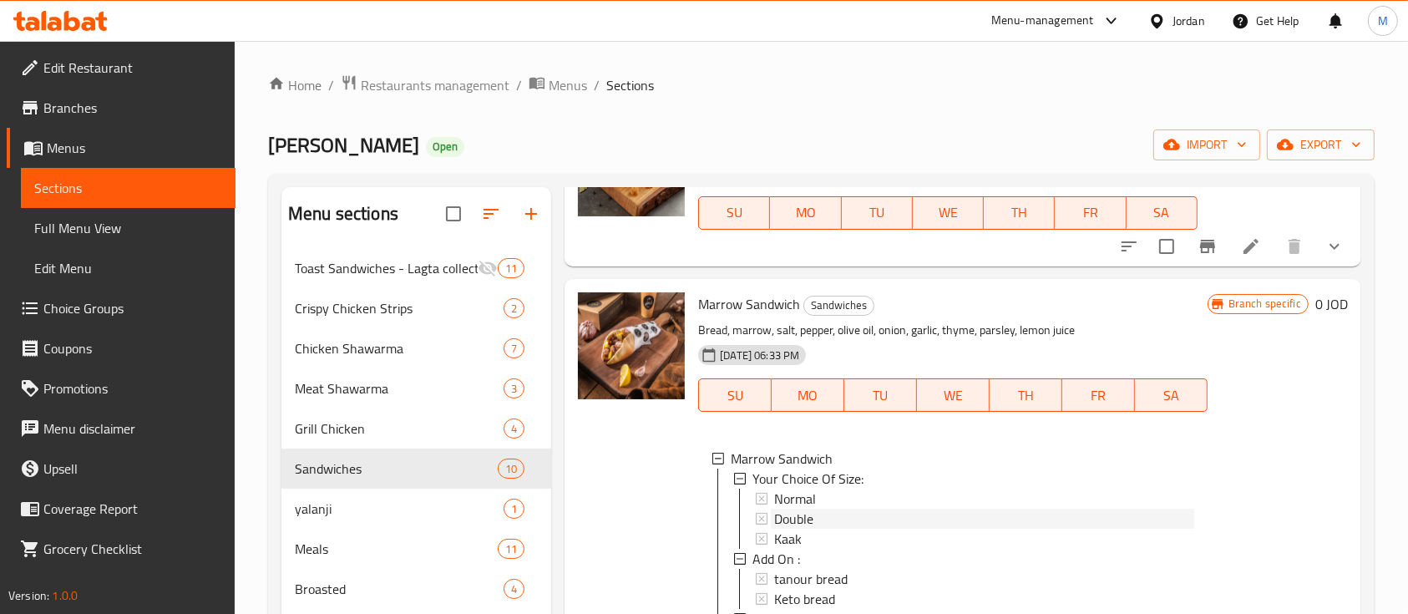
click at [798, 509] on span "Double" at bounding box center [793, 519] width 39 height 20
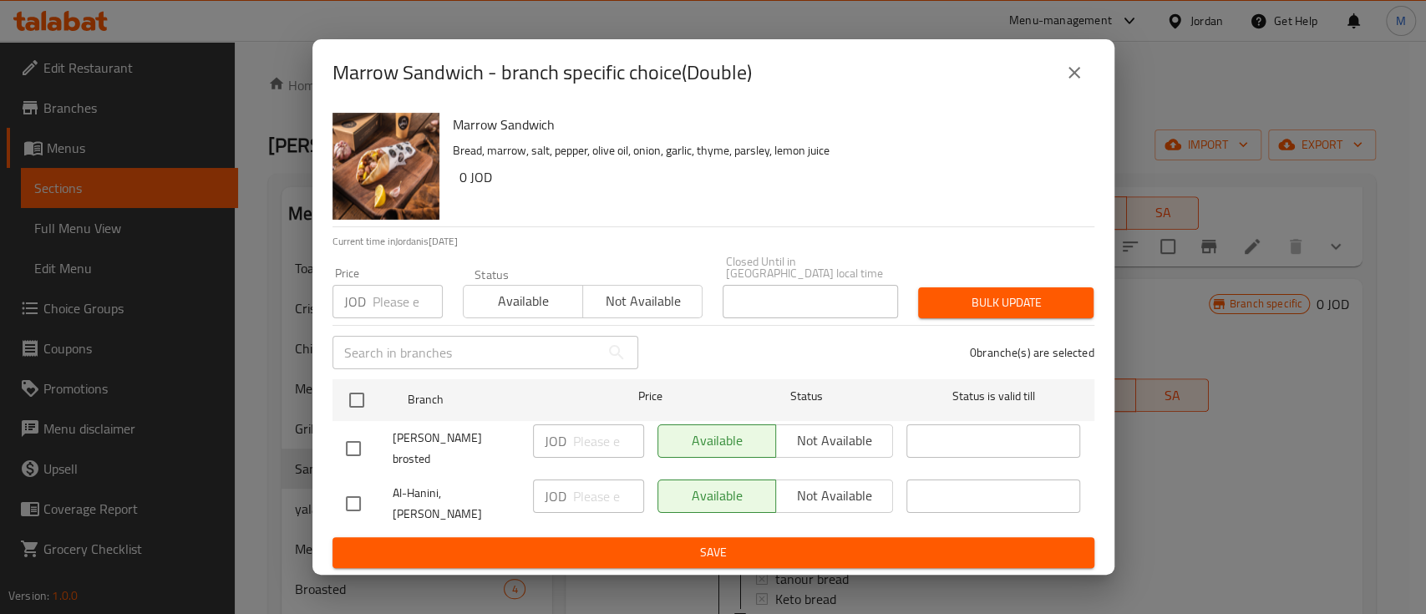
click at [1152, 499] on div "Marrow Sandwich - branch specific choice(Double) Marrow Sandwich Bread, marrow,…" at bounding box center [713, 307] width 1426 height 614
click at [1065, 83] on icon "close" at bounding box center [1074, 73] width 20 height 20
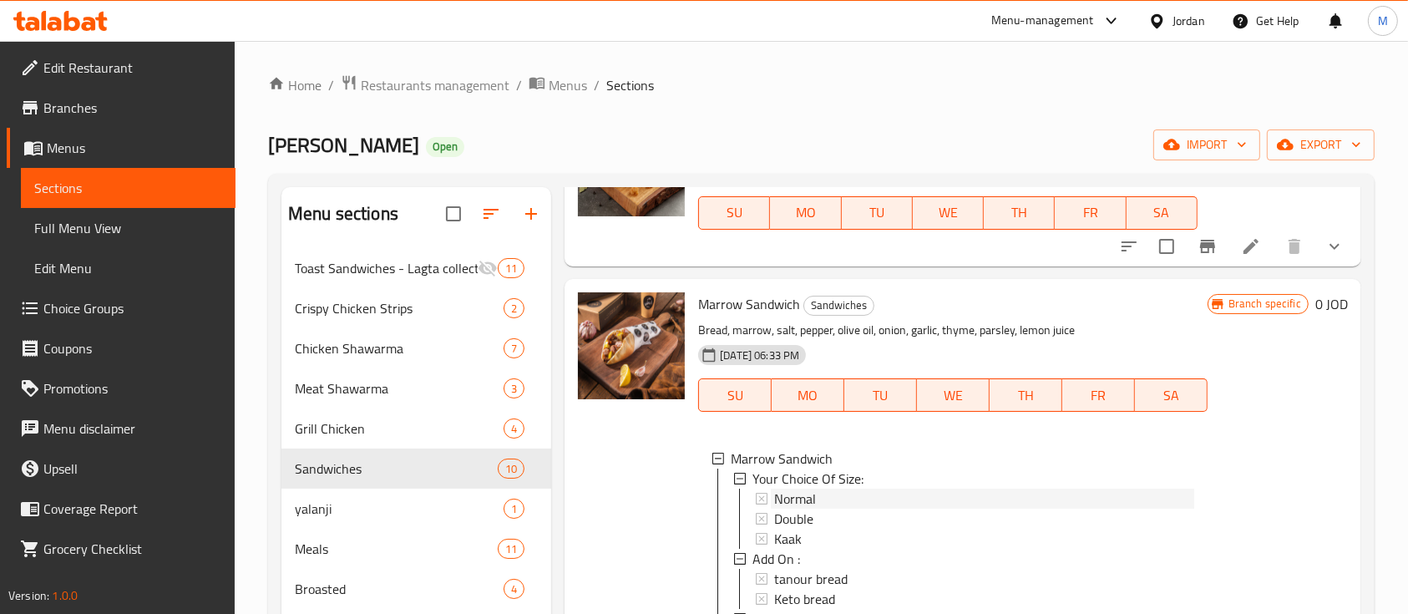
click at [889, 489] on div "Normal" at bounding box center [983, 499] width 419 height 20
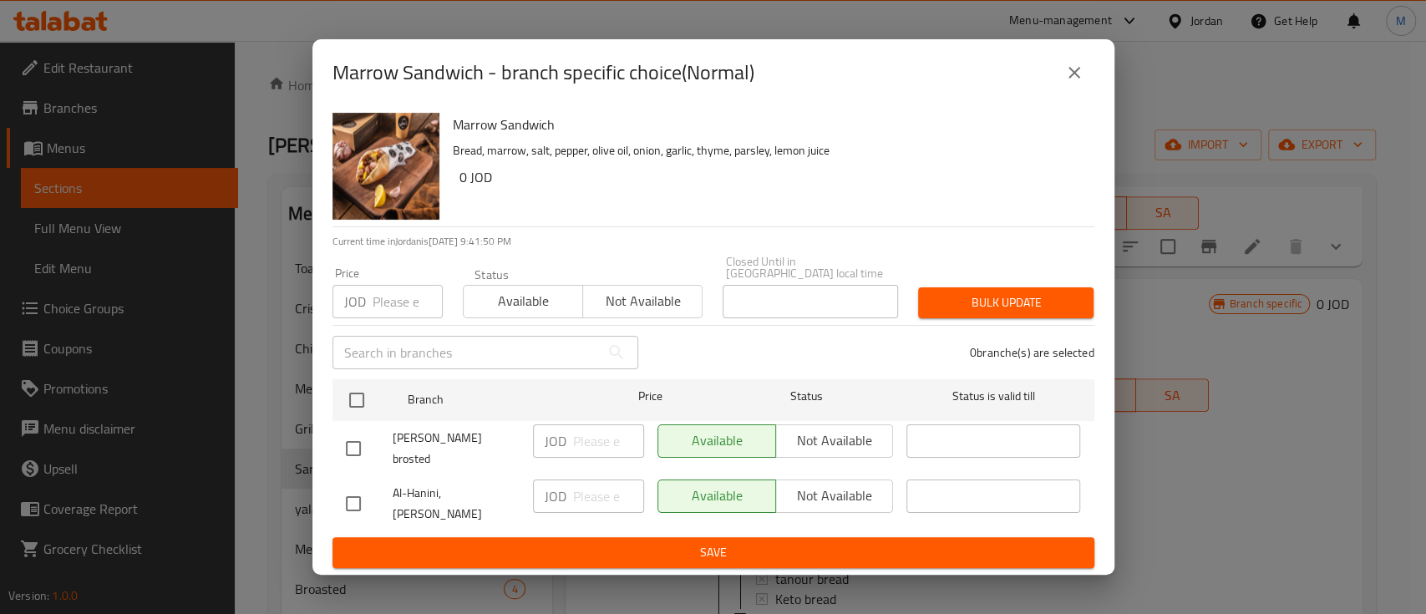
click at [1077, 79] on icon "close" at bounding box center [1074, 73] width 12 height 12
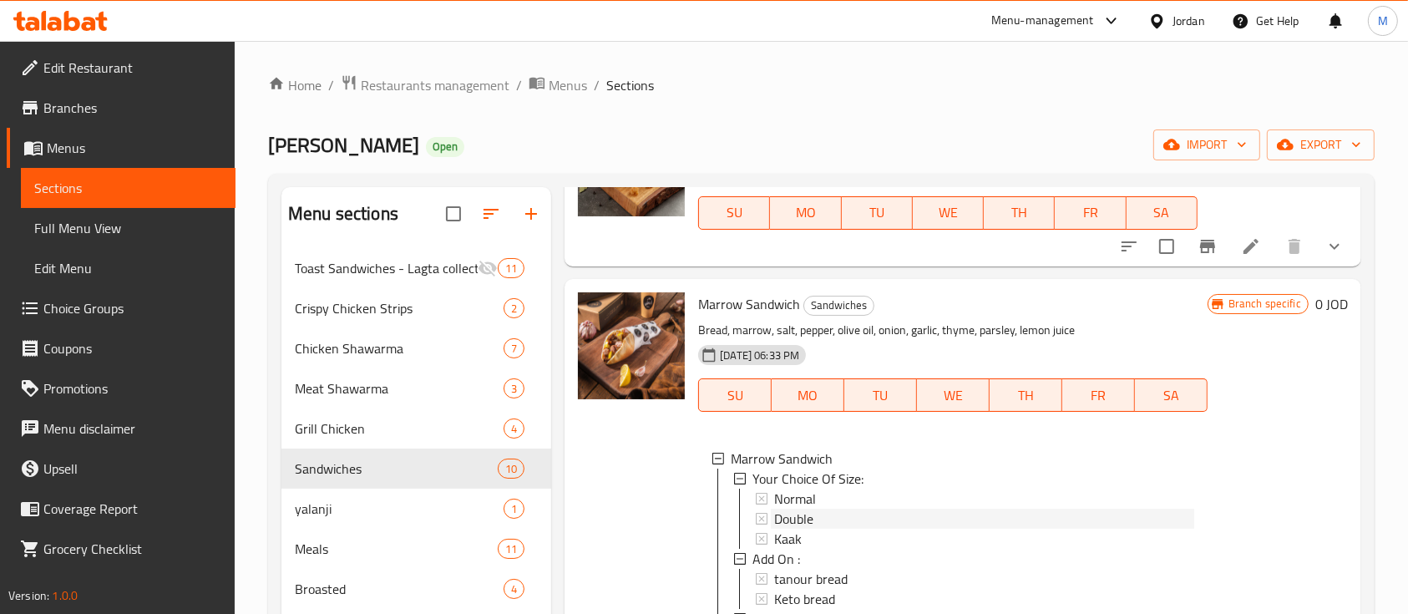
click at [789, 509] on span "Double" at bounding box center [793, 519] width 39 height 20
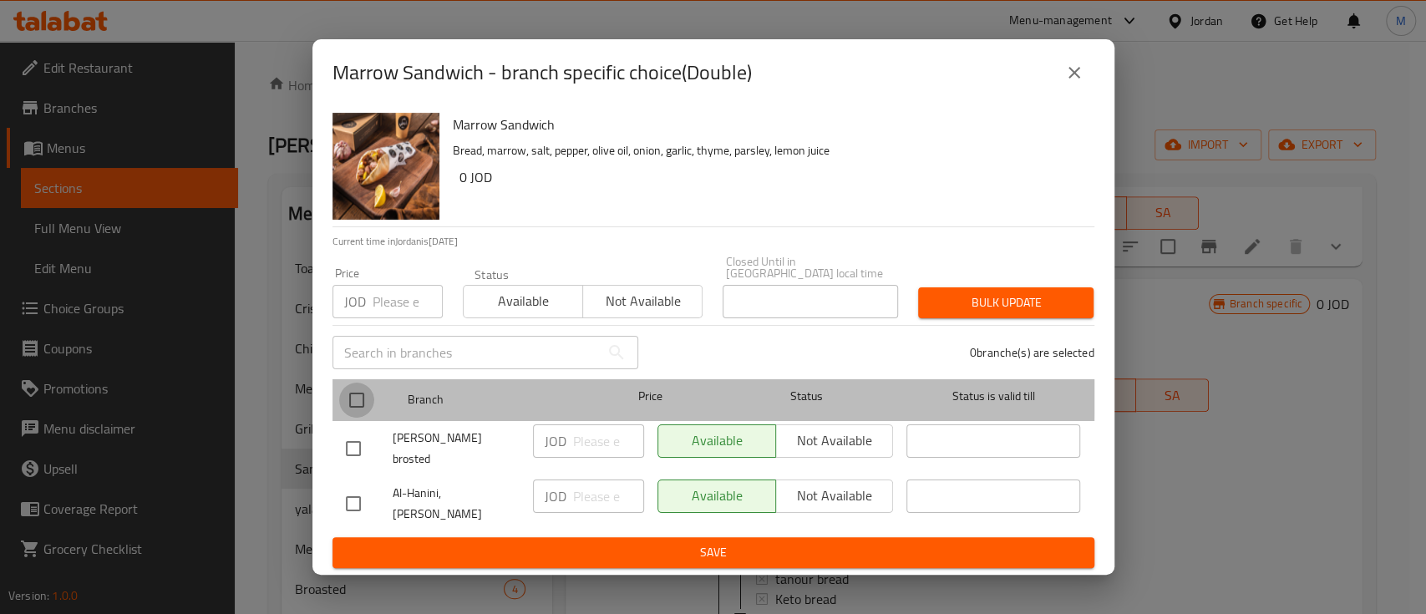
click at [357, 403] on input "checkbox" at bounding box center [356, 400] width 35 height 35
checkbox input "true"
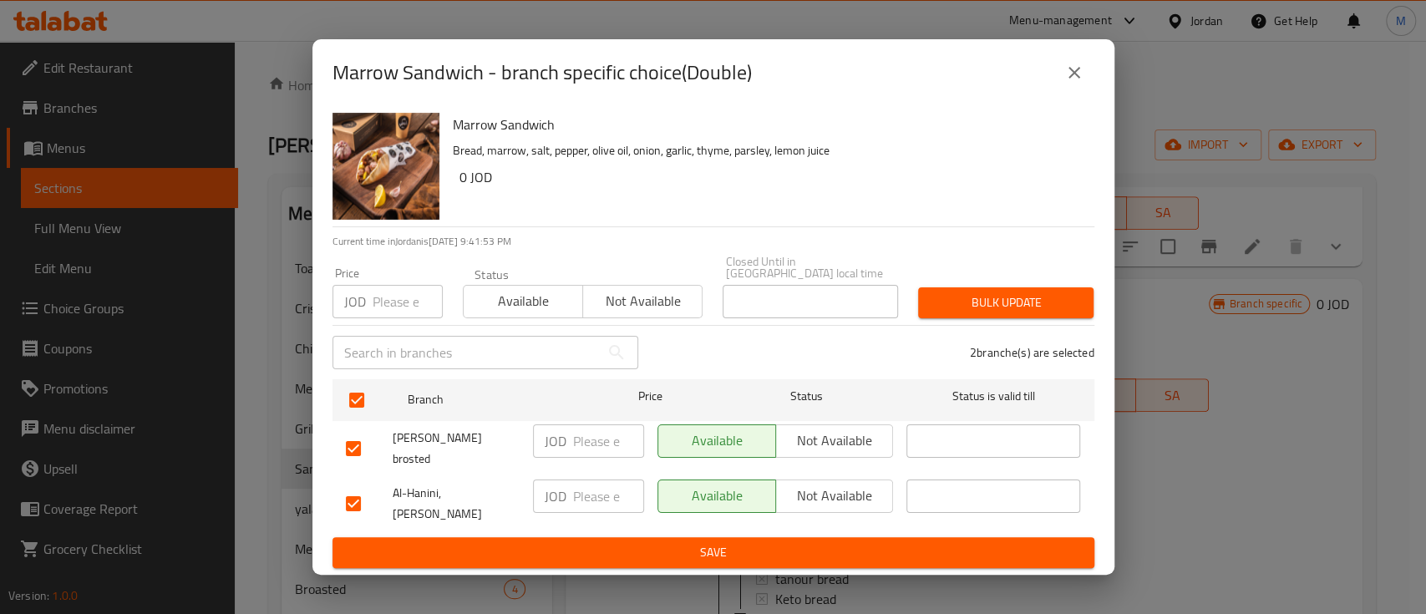
drag, startPoint x: 864, startPoint y: 446, endPoint x: 833, endPoint y: 498, distance: 60.3
click at [857, 452] on span "Not available" at bounding box center [835, 440] width 104 height 24
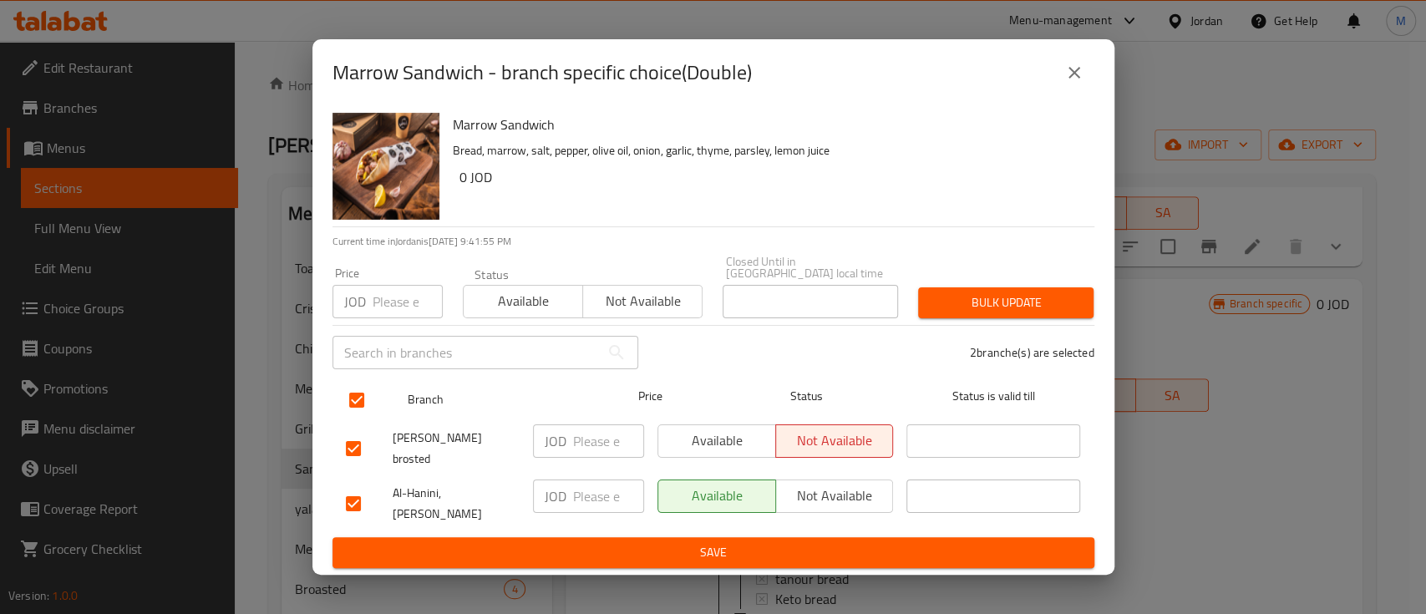
click at [357, 405] on input "checkbox" at bounding box center [356, 400] width 35 height 35
checkbox input "false"
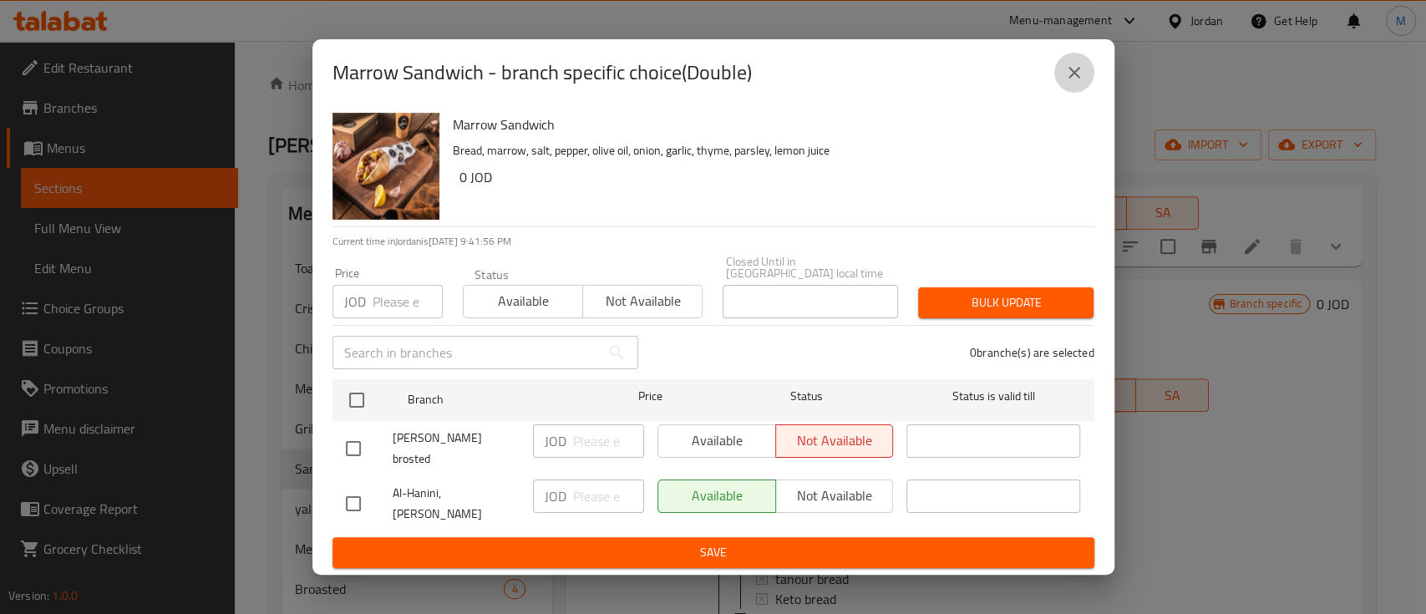
click at [1072, 82] on icon "close" at bounding box center [1074, 73] width 20 height 20
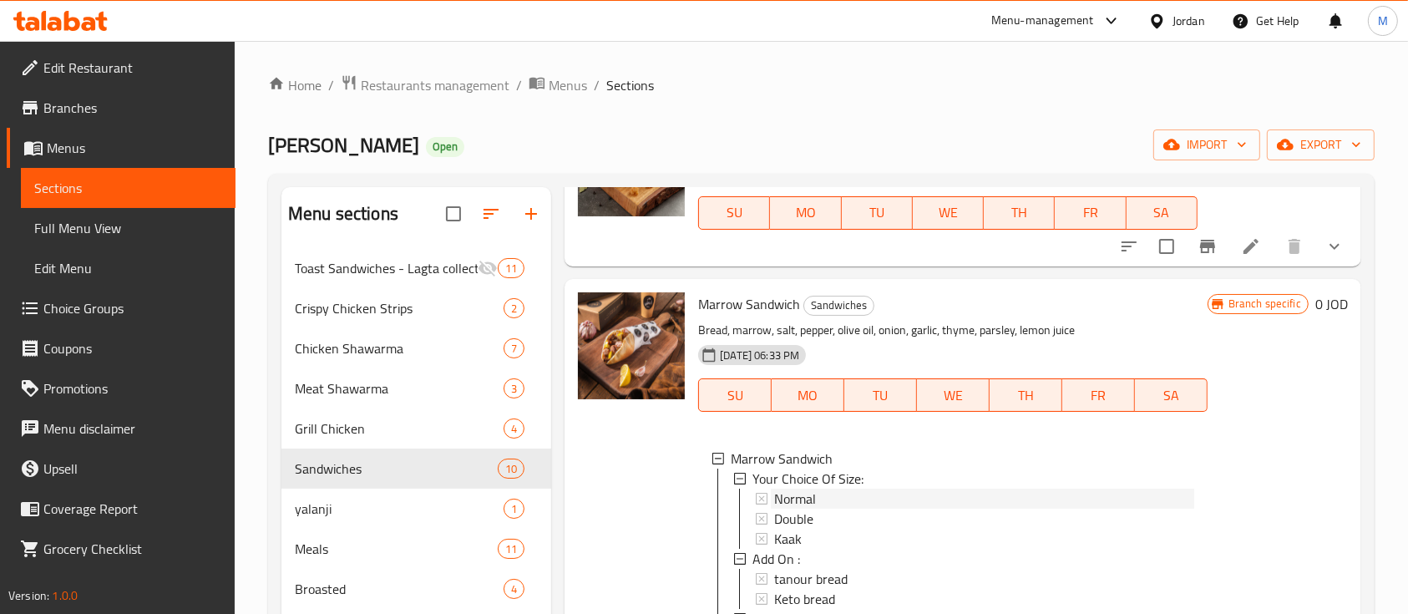
click at [826, 489] on div "Normal" at bounding box center [983, 499] width 419 height 20
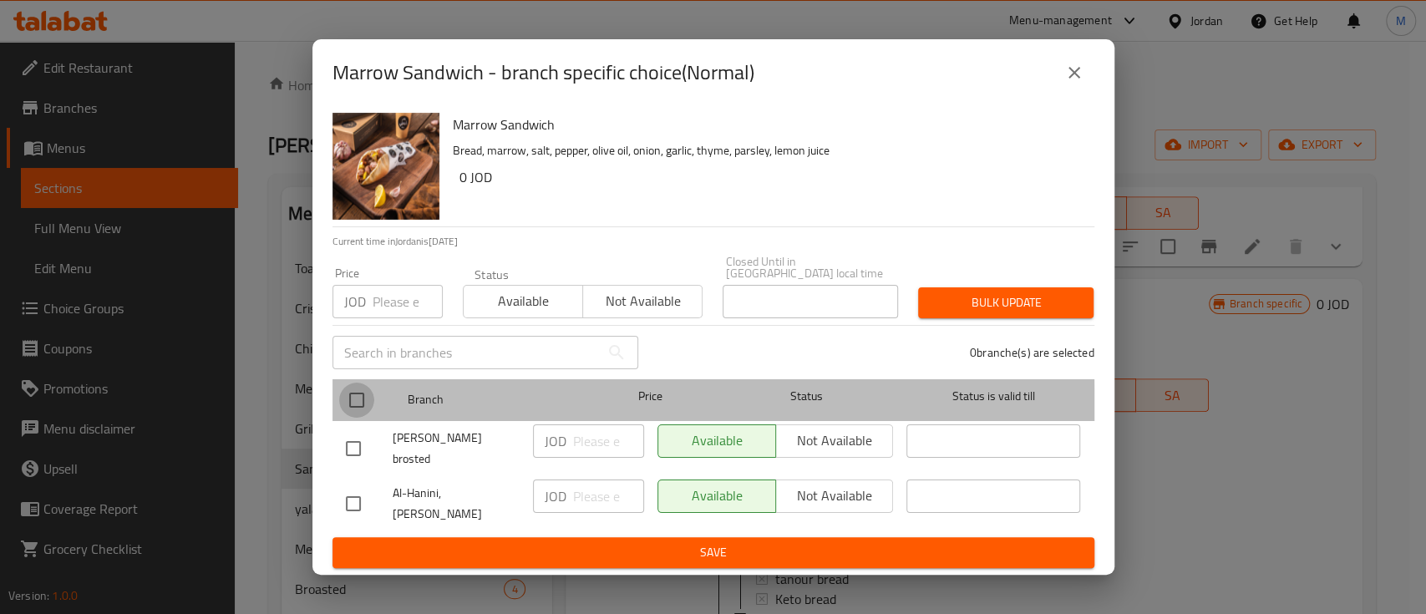
click at [359, 415] on input "checkbox" at bounding box center [356, 400] width 35 height 35
checkbox input "true"
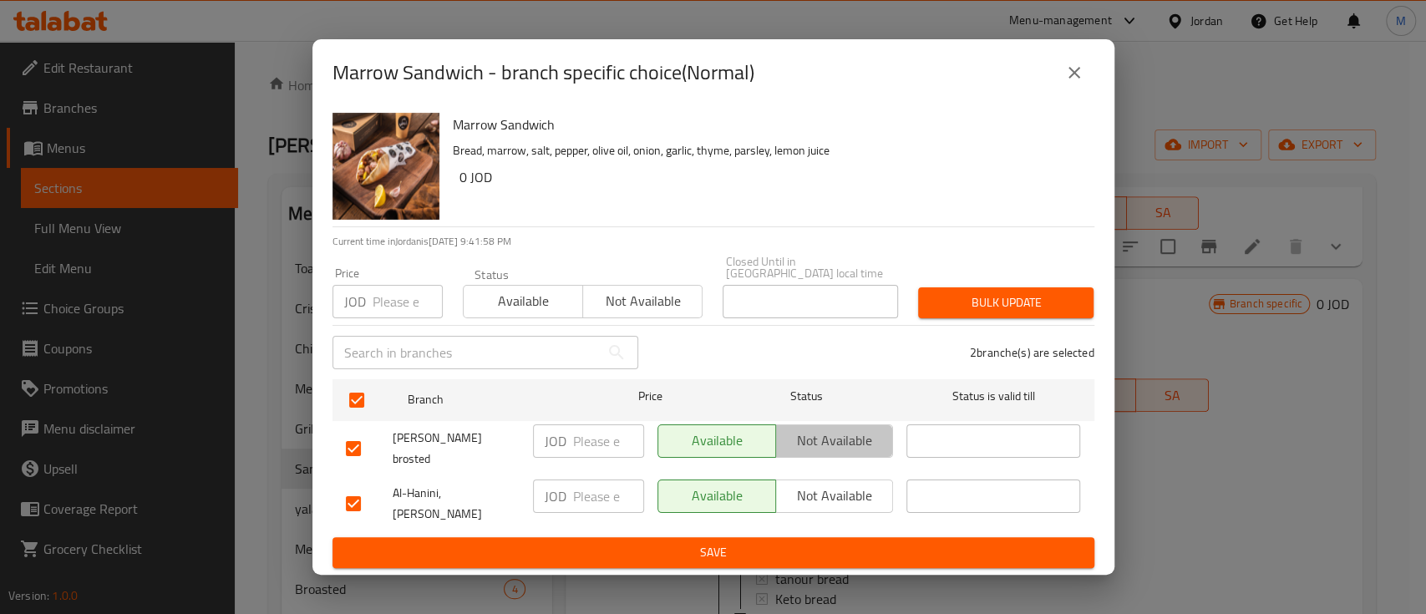
click at [826, 438] on span "Not available" at bounding box center [835, 440] width 104 height 24
click at [828, 484] on span "Not available" at bounding box center [835, 496] width 104 height 24
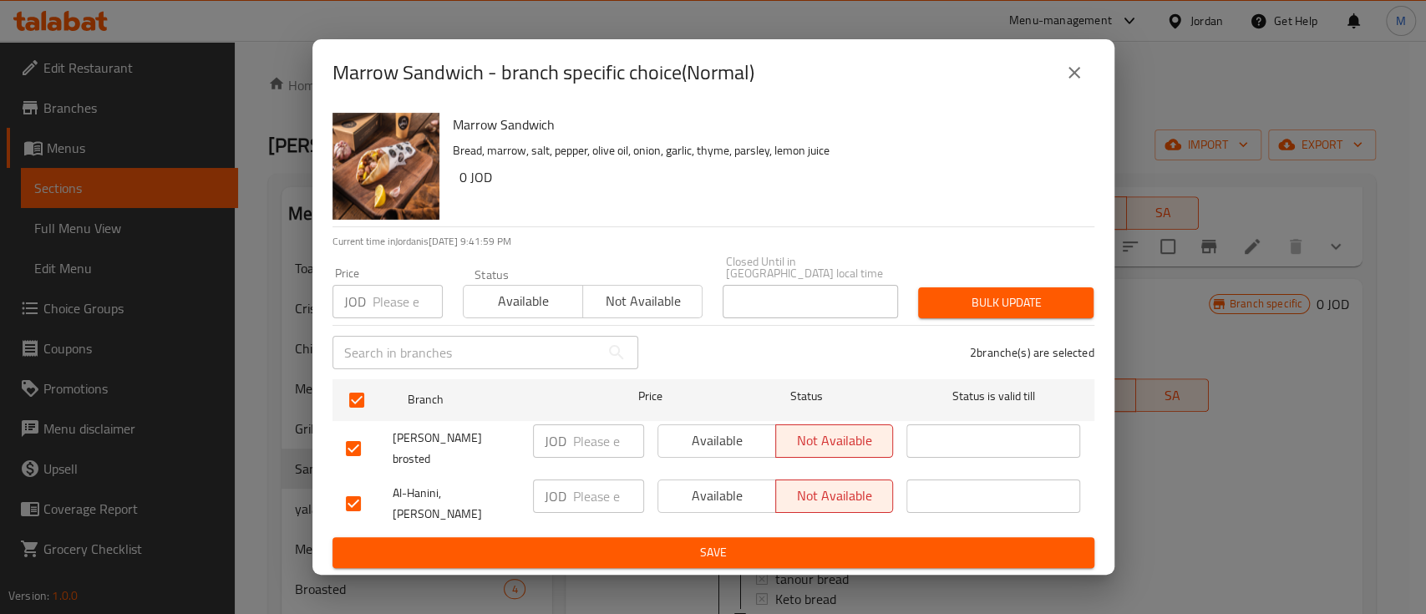
click at [712, 537] on button "Save" at bounding box center [713, 552] width 762 height 31
click at [1077, 81] on icon "close" at bounding box center [1074, 73] width 20 height 20
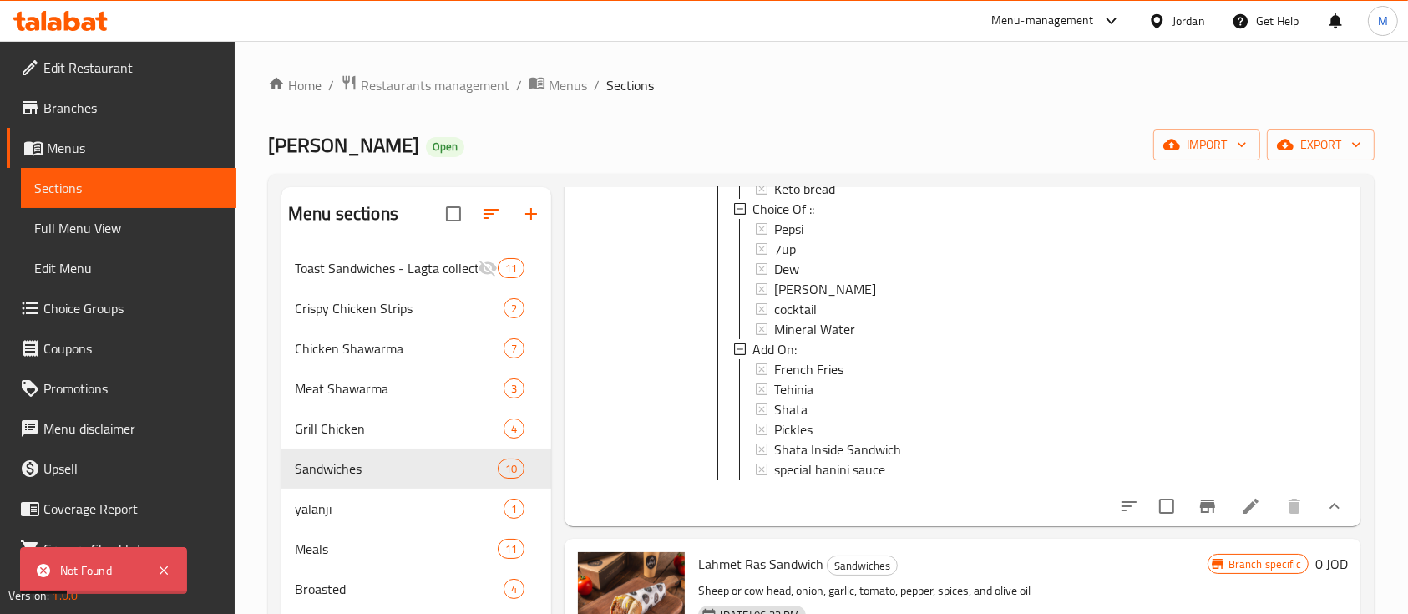
scroll to position [1179, 0]
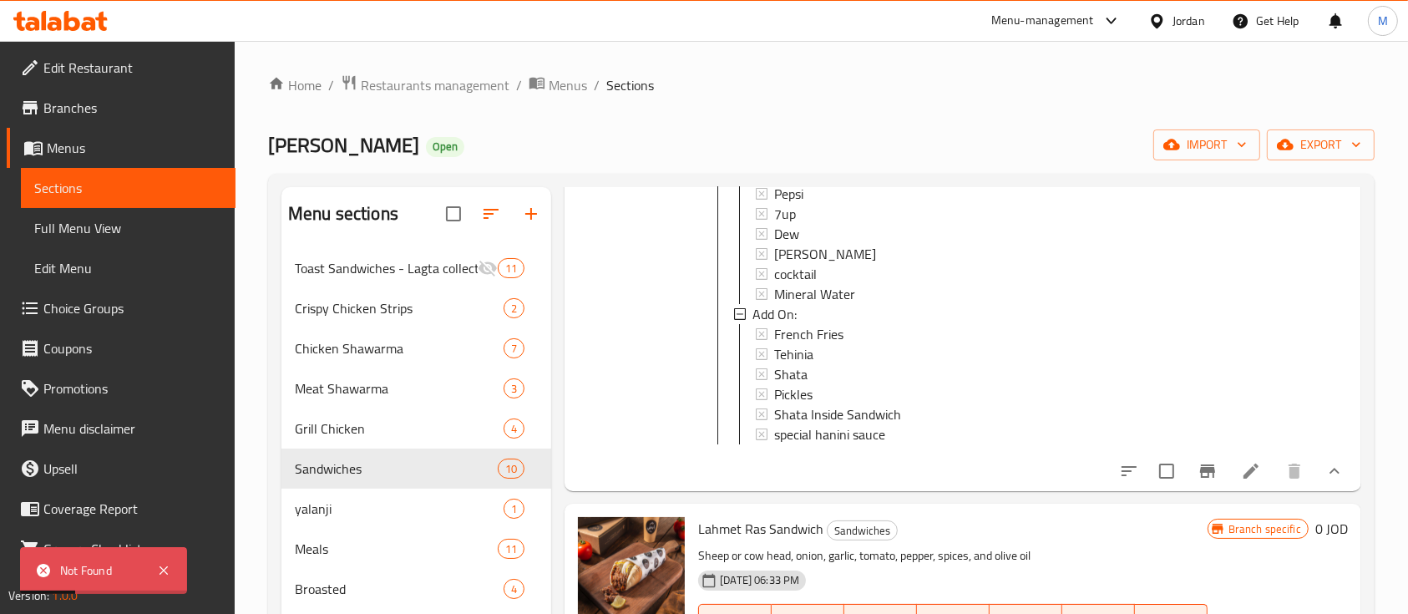
click at [1241, 472] on icon at bounding box center [1251, 471] width 20 height 20
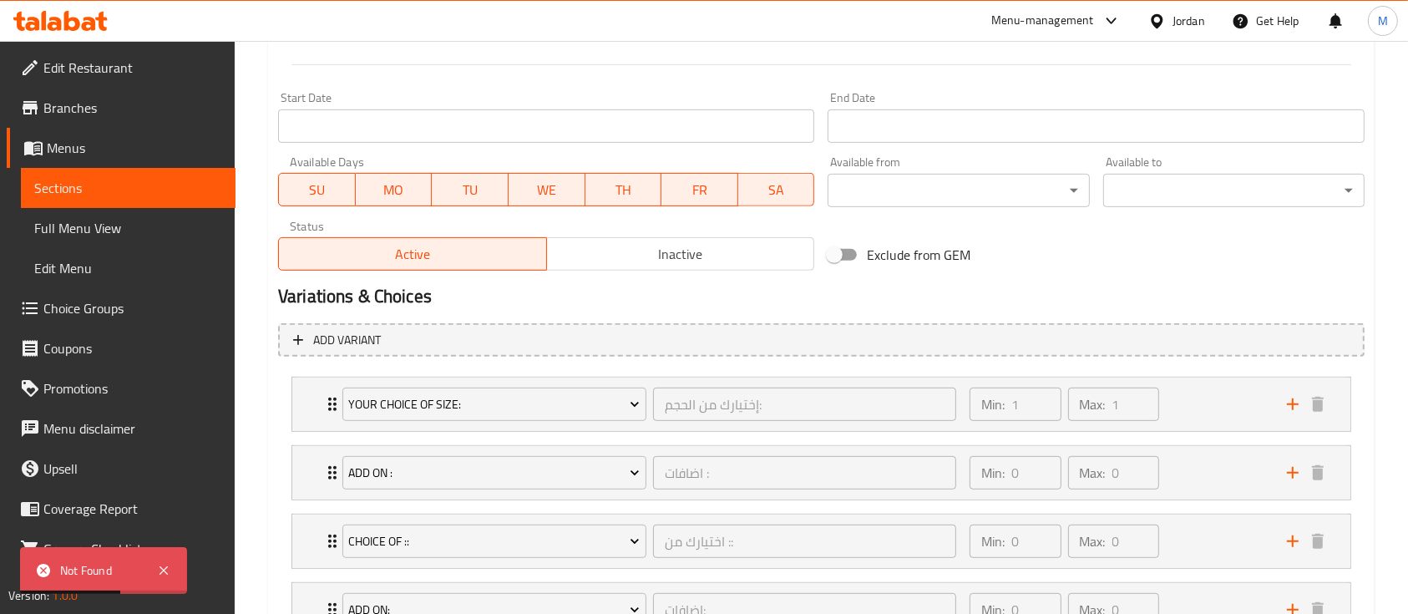
scroll to position [779, 0]
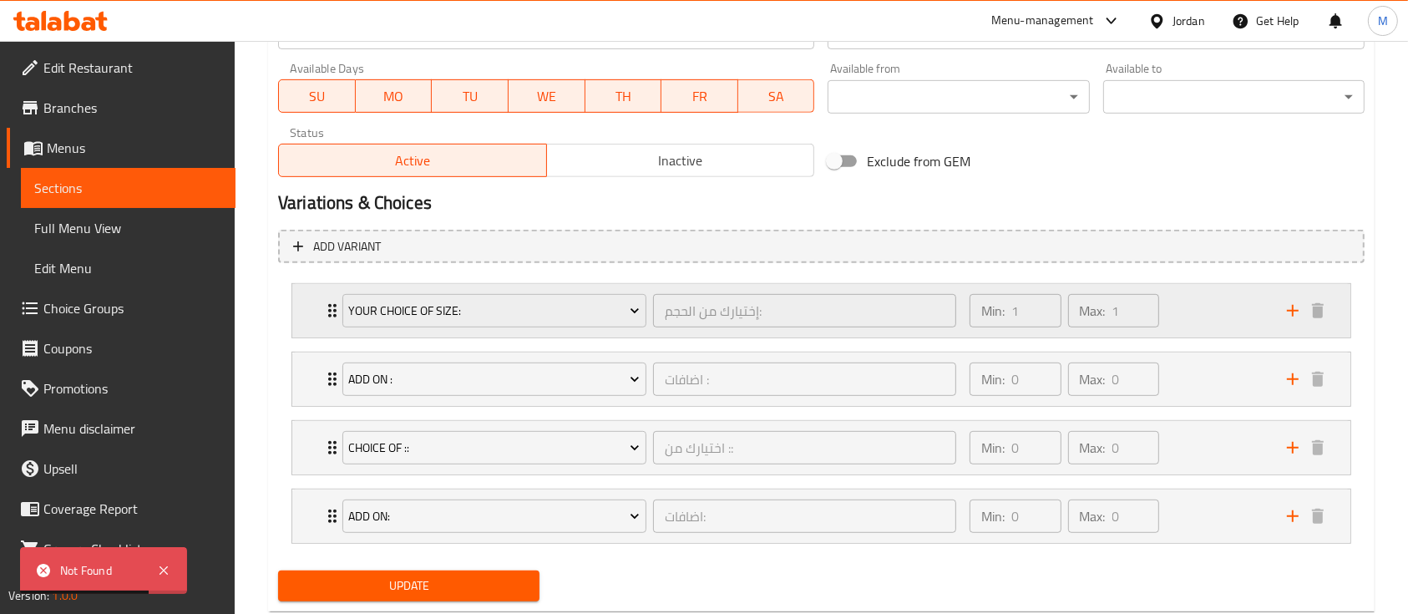
click at [1205, 315] on div "Min: 1 ​ Max: 1 ​" at bounding box center [1118, 310] width 317 height 53
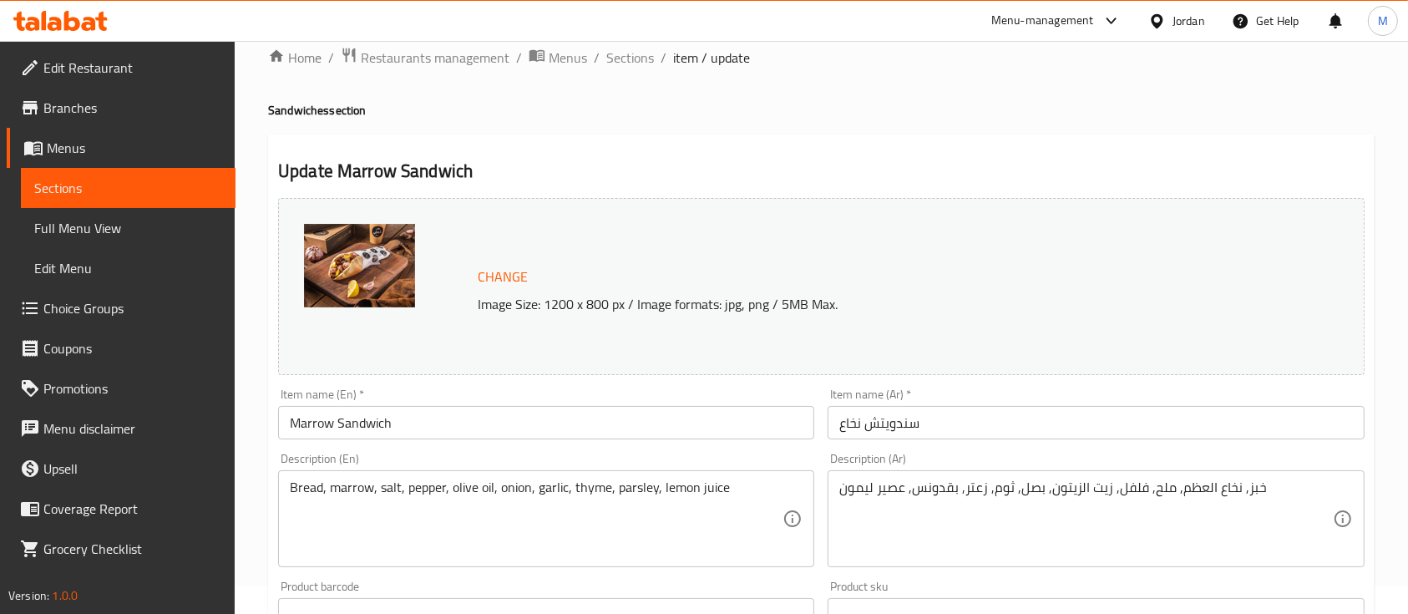
scroll to position [0, 0]
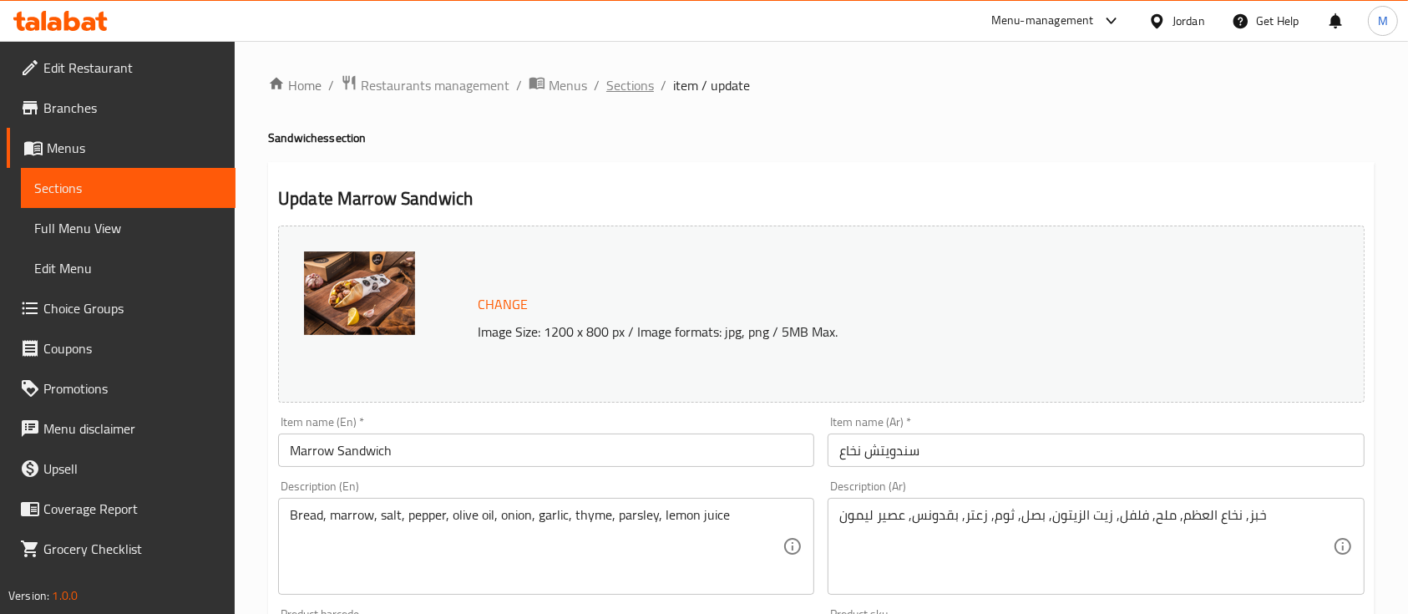
click at [636, 86] on span "Sections" at bounding box center [630, 85] width 48 height 20
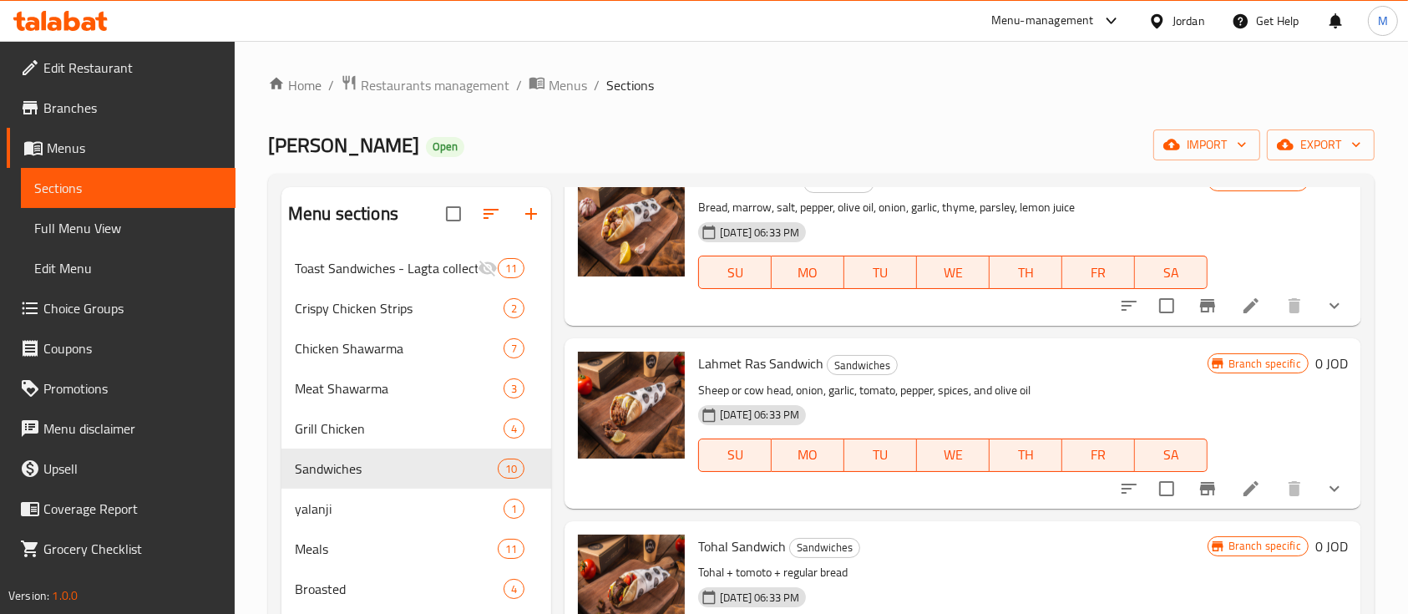
scroll to position [890, 0]
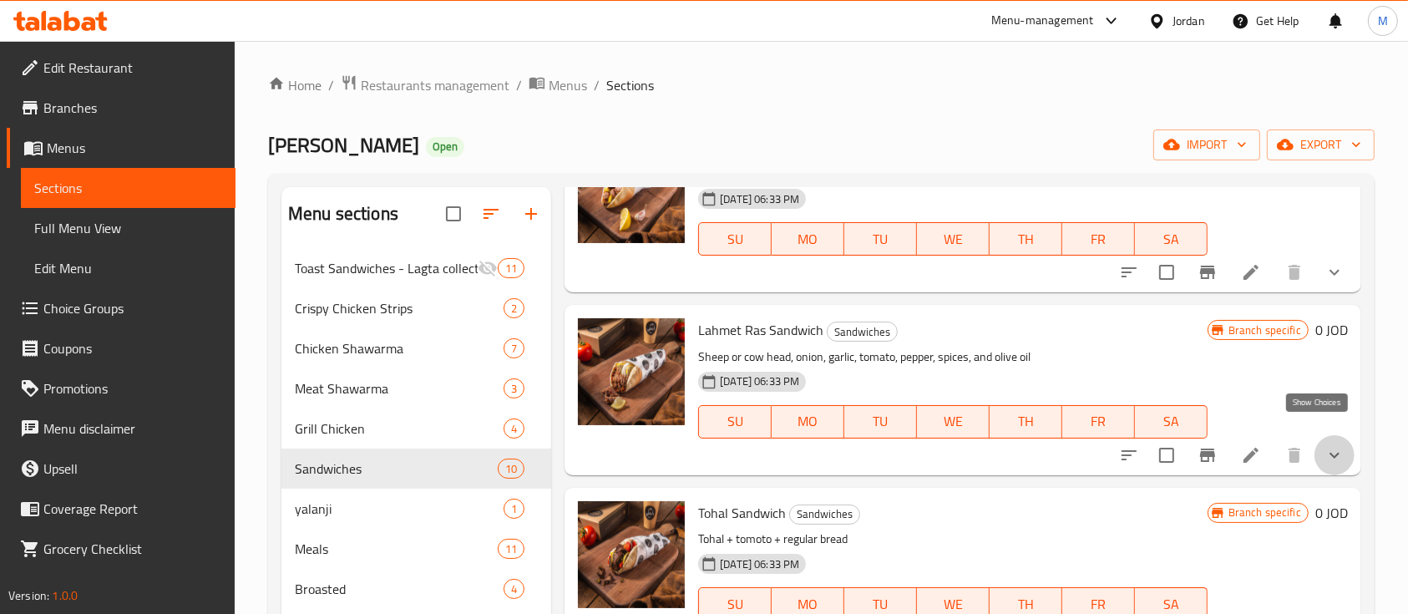
click at [1325, 445] on icon "show more" at bounding box center [1335, 455] width 20 height 20
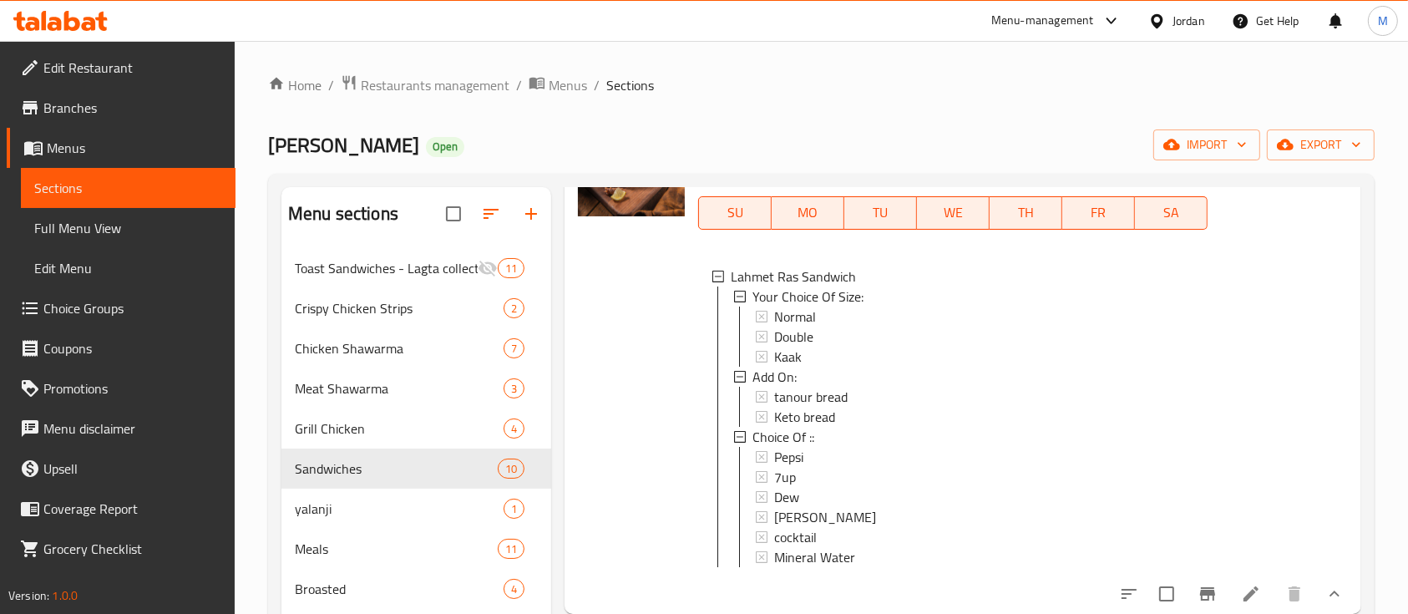
scroll to position [1224, 0]
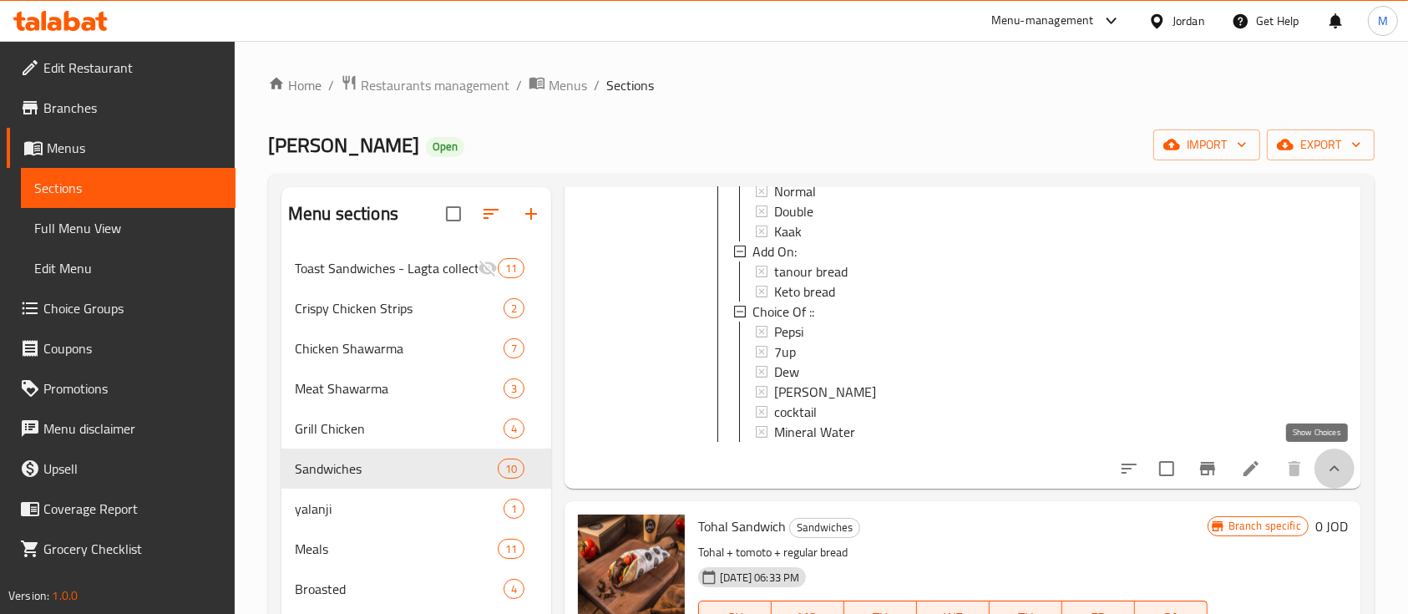
click at [1325, 469] on icon "show more" at bounding box center [1335, 469] width 20 height 20
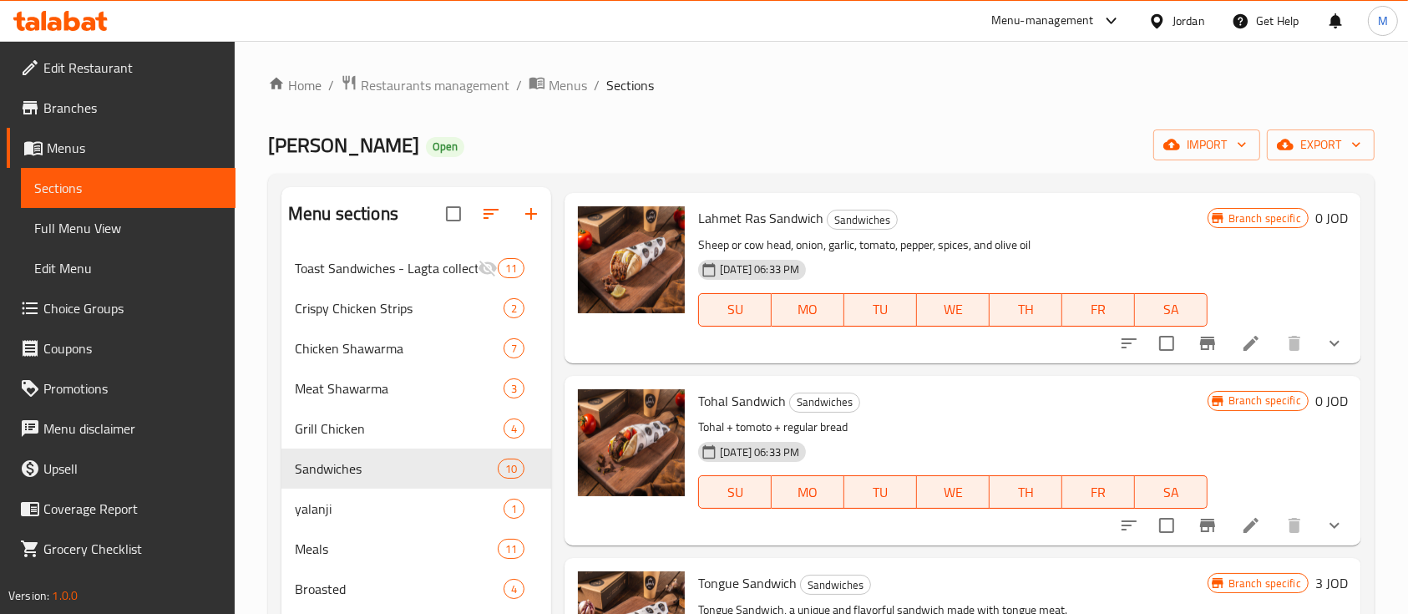
scroll to position [890, 0]
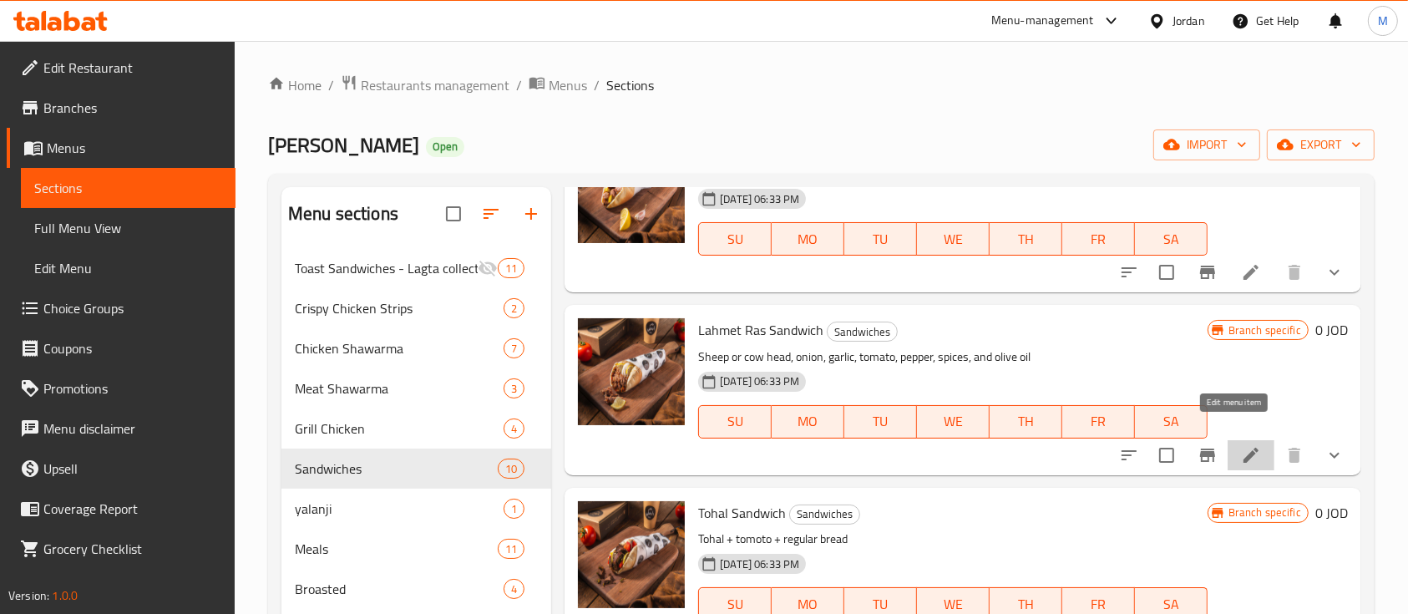
click at [1244, 448] on icon at bounding box center [1251, 455] width 15 height 15
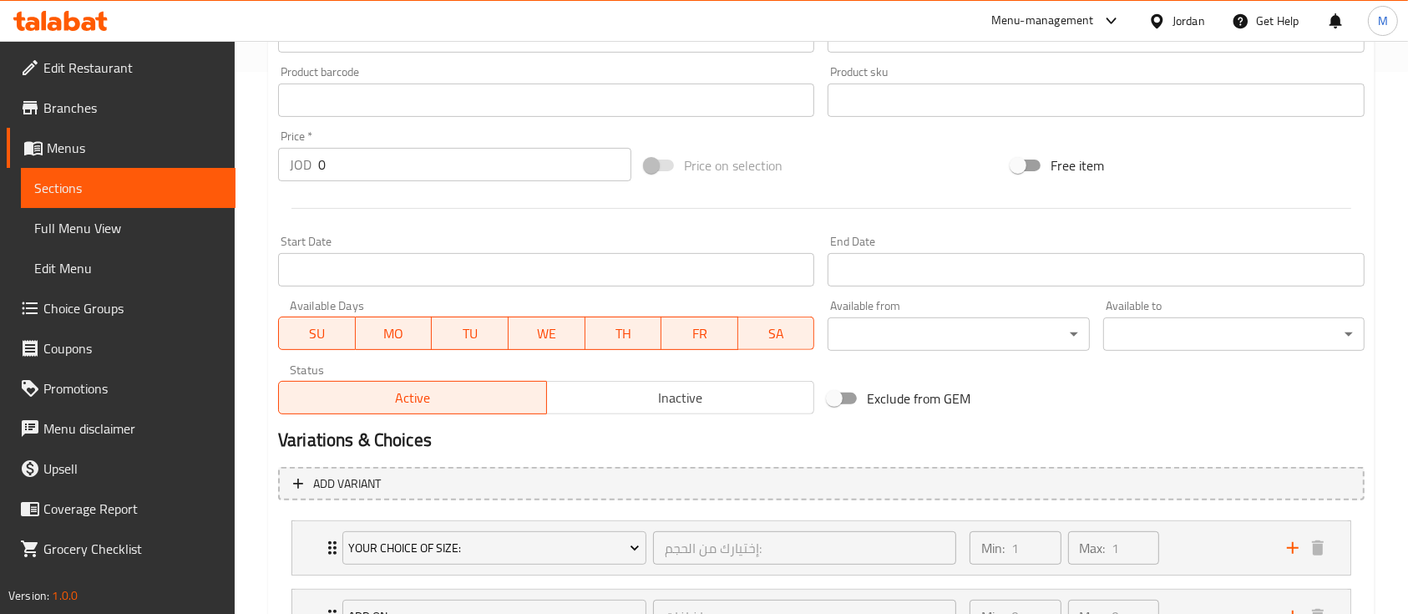
scroll to position [754, 0]
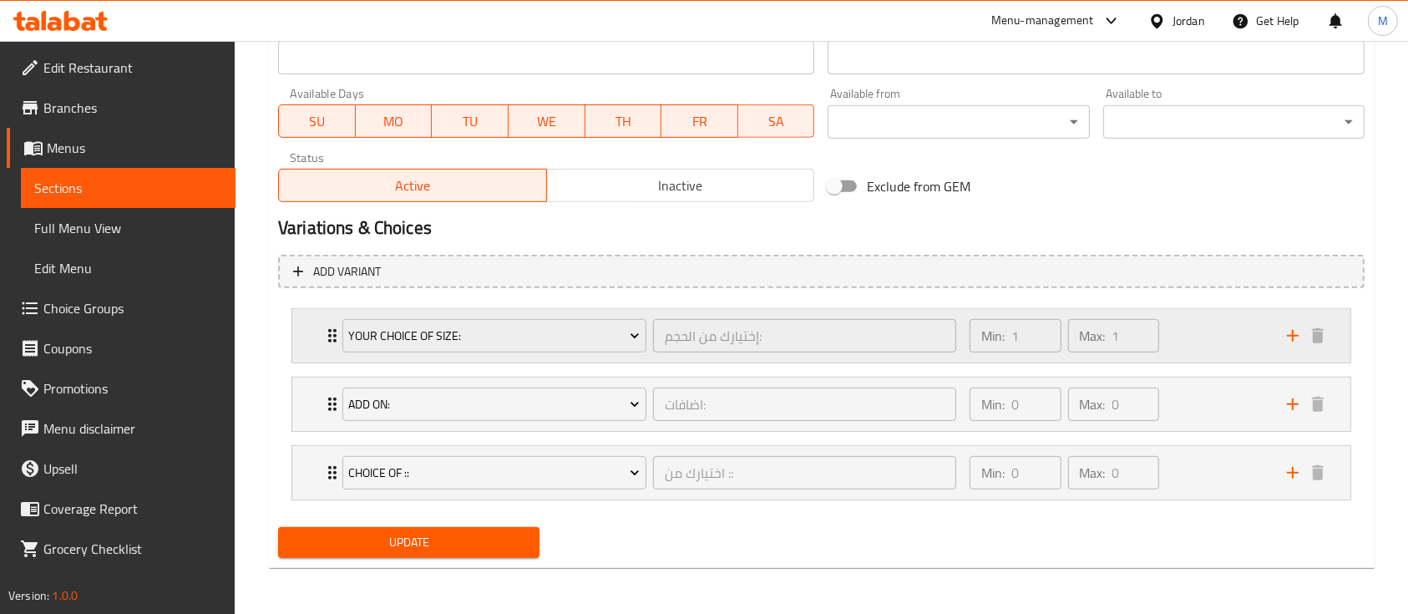
click at [1192, 328] on div "Min: 1 ​ Max: 1 ​" at bounding box center [1118, 335] width 317 height 53
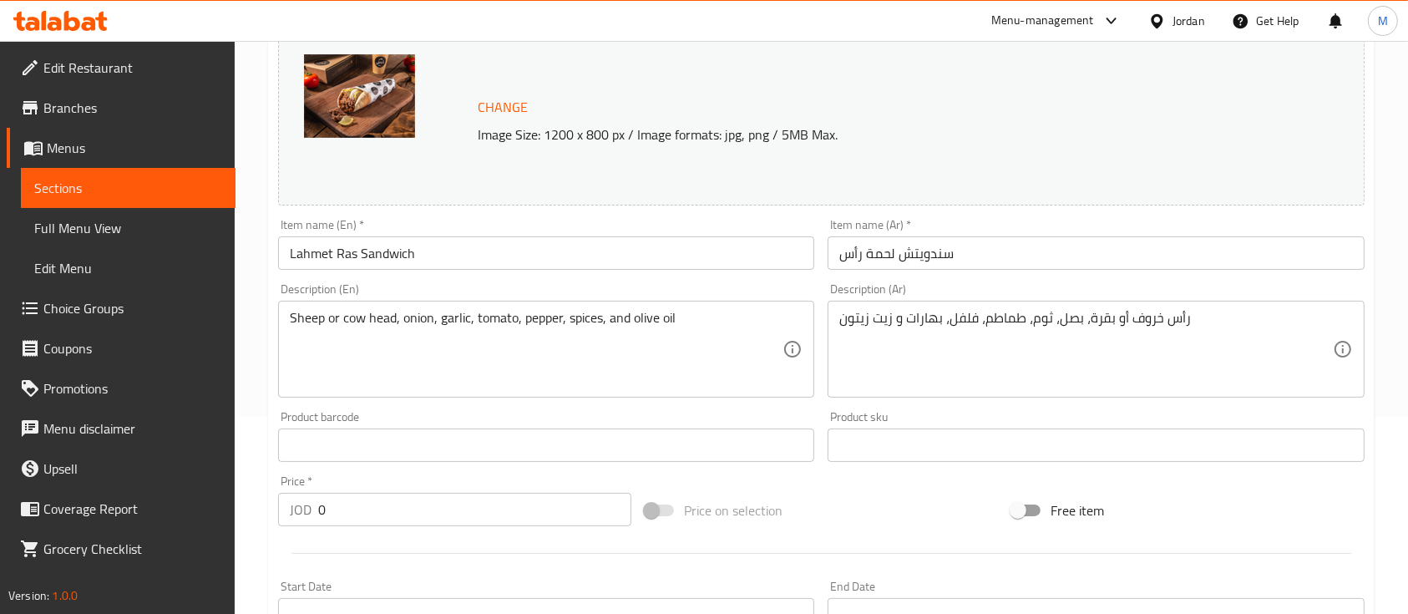
scroll to position [0, 0]
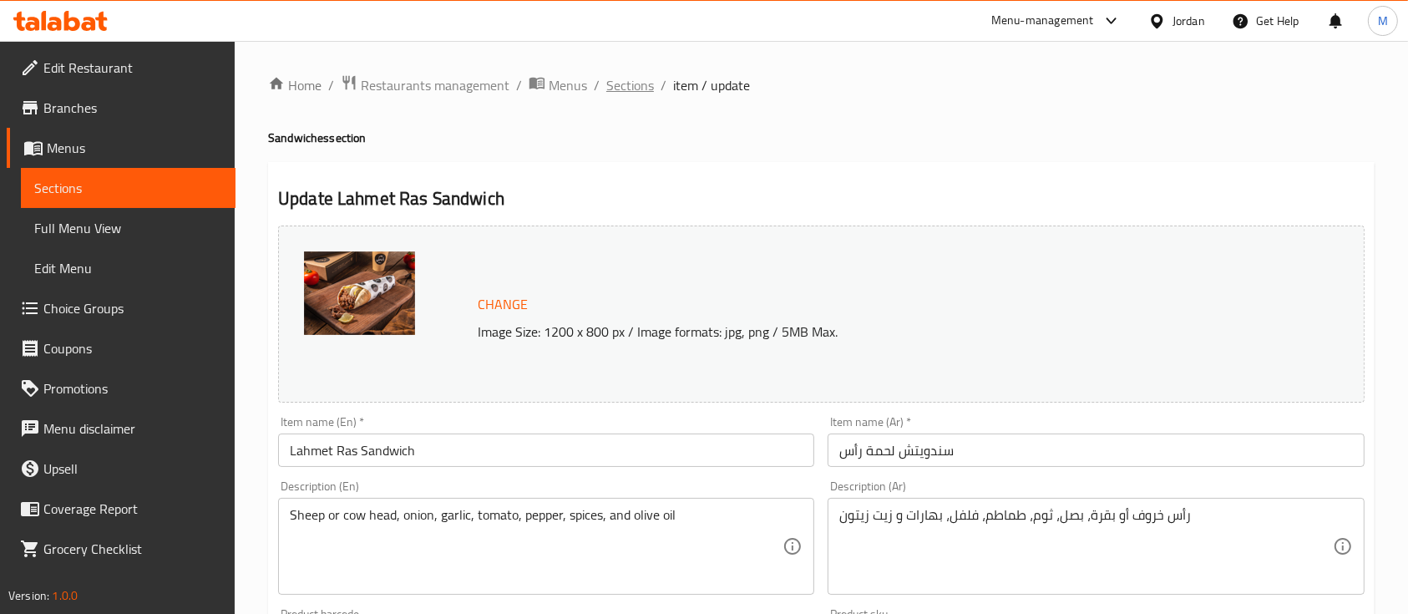
click at [650, 79] on span "Sections" at bounding box center [630, 85] width 48 height 20
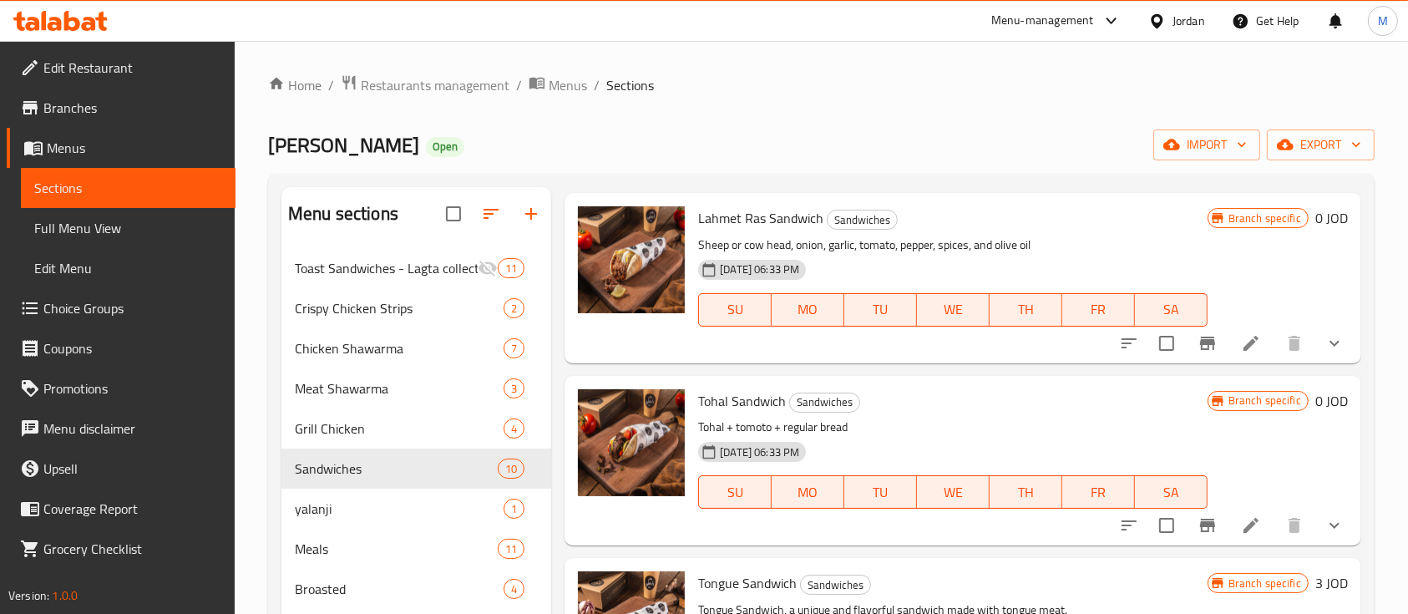
scroll to position [1113, 0]
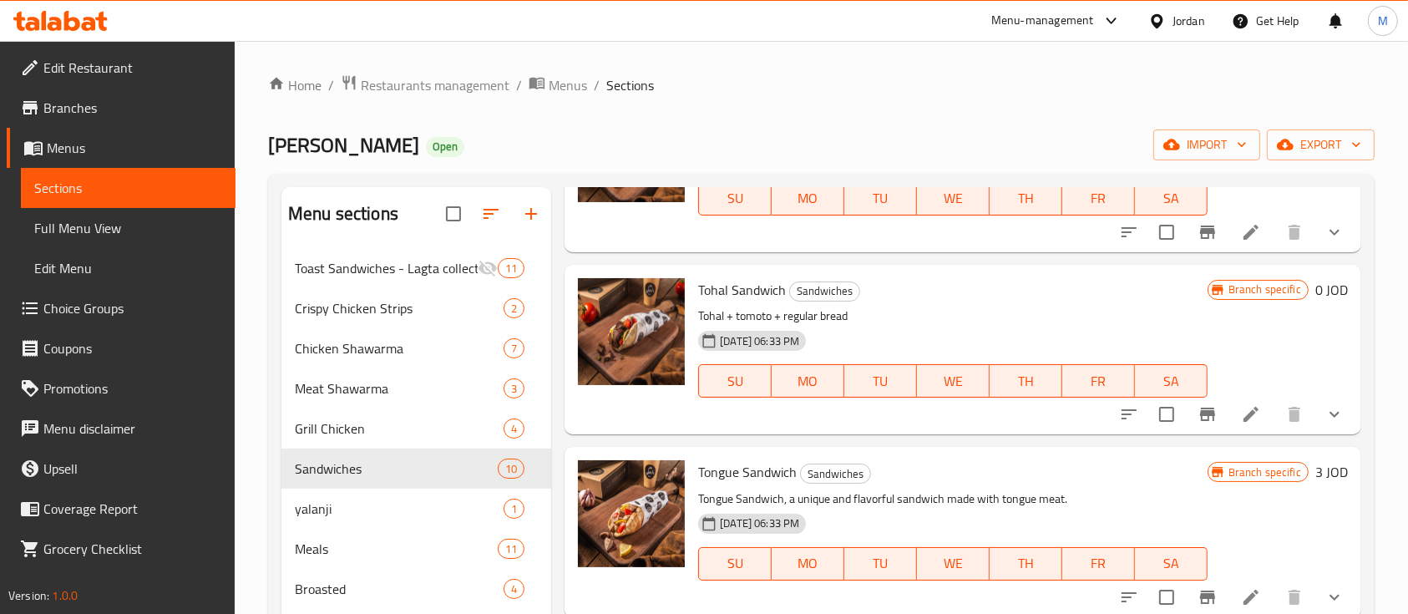
click at [1325, 404] on icon "show more" at bounding box center [1335, 414] width 20 height 20
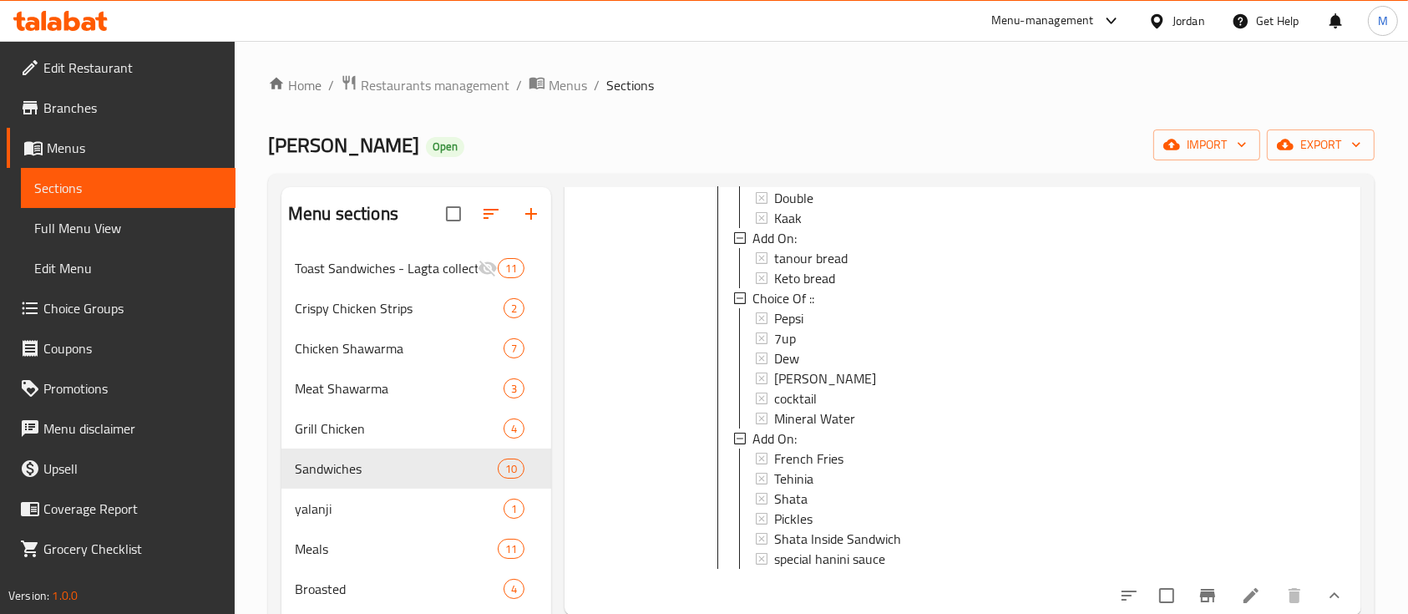
scroll to position [1447, 0]
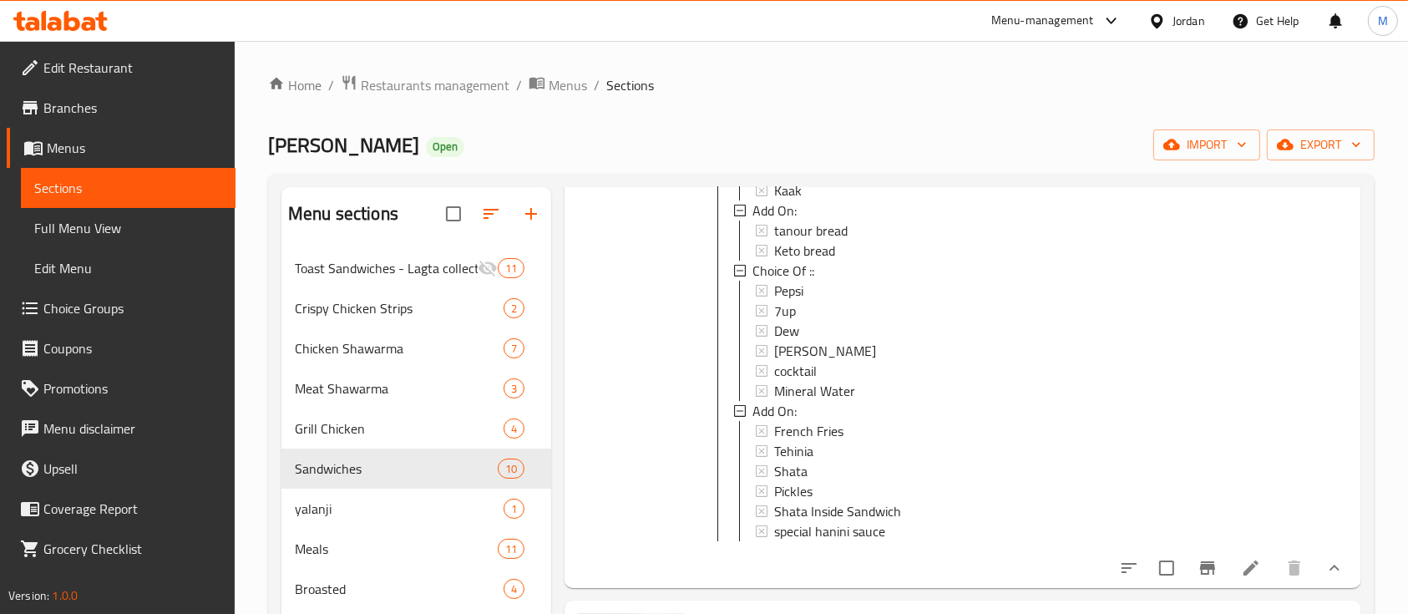
click at [1228, 553] on li at bounding box center [1251, 568] width 47 height 30
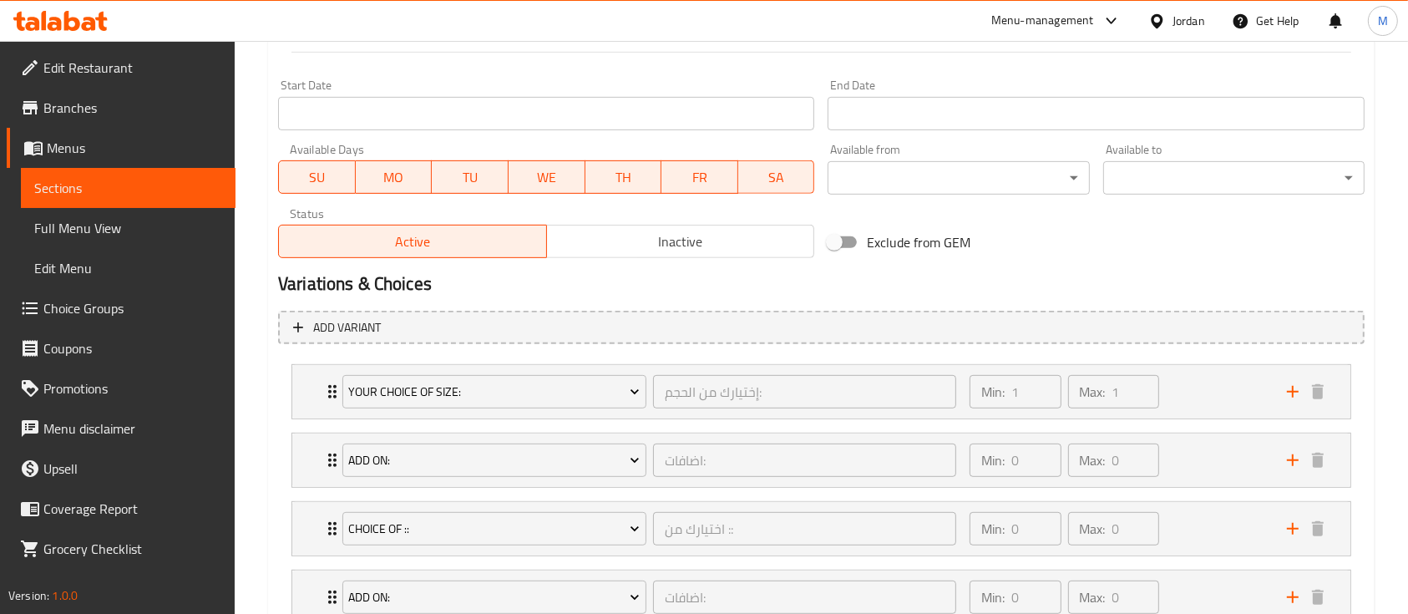
scroll to position [779, 0]
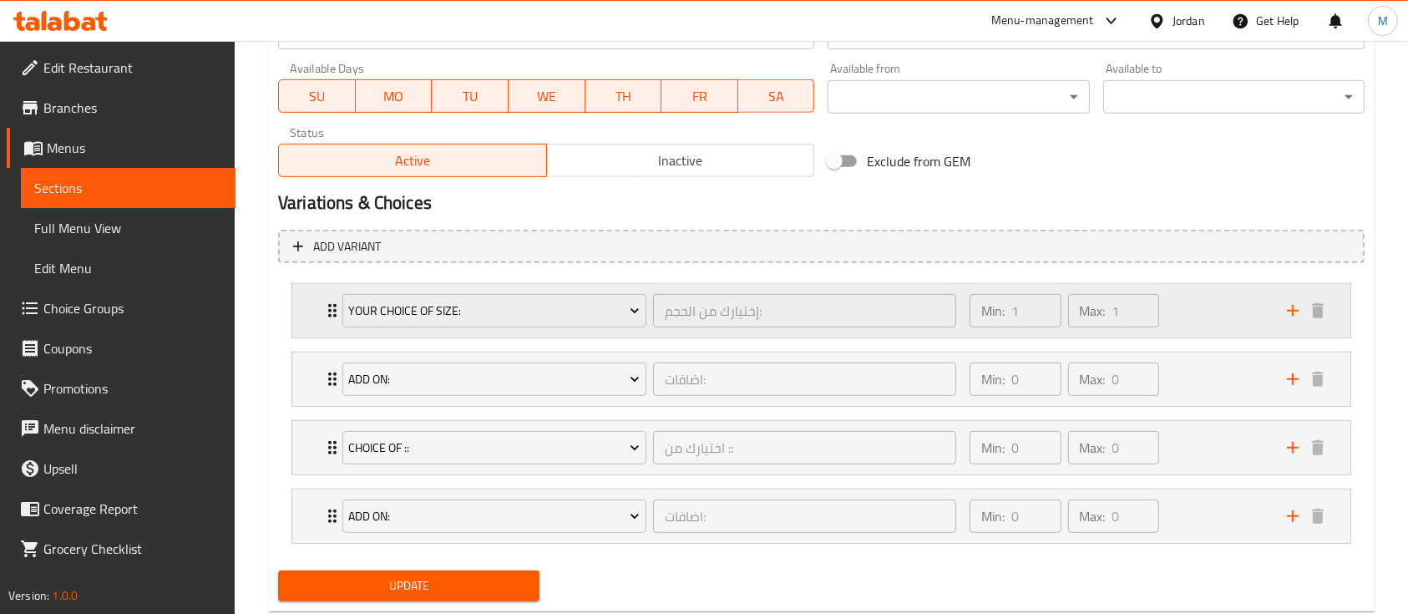
click at [1194, 308] on div "Min: 1 ​ Max: 1 ​" at bounding box center [1118, 310] width 317 height 53
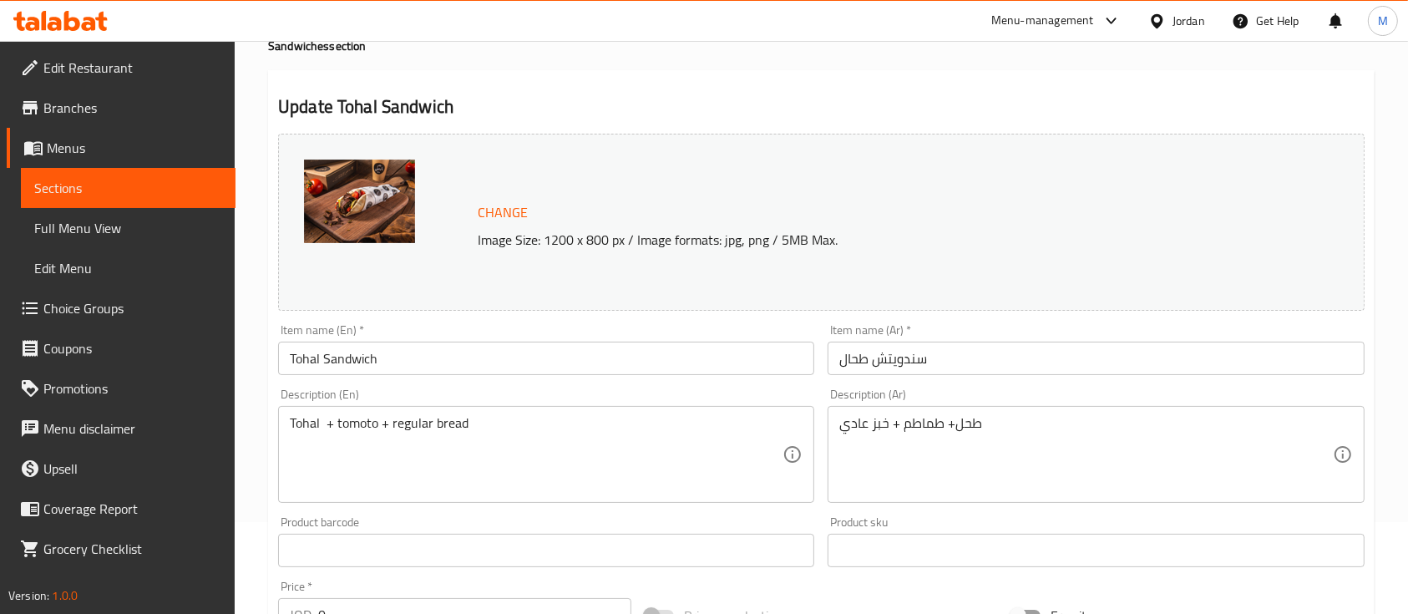
scroll to position [0, 0]
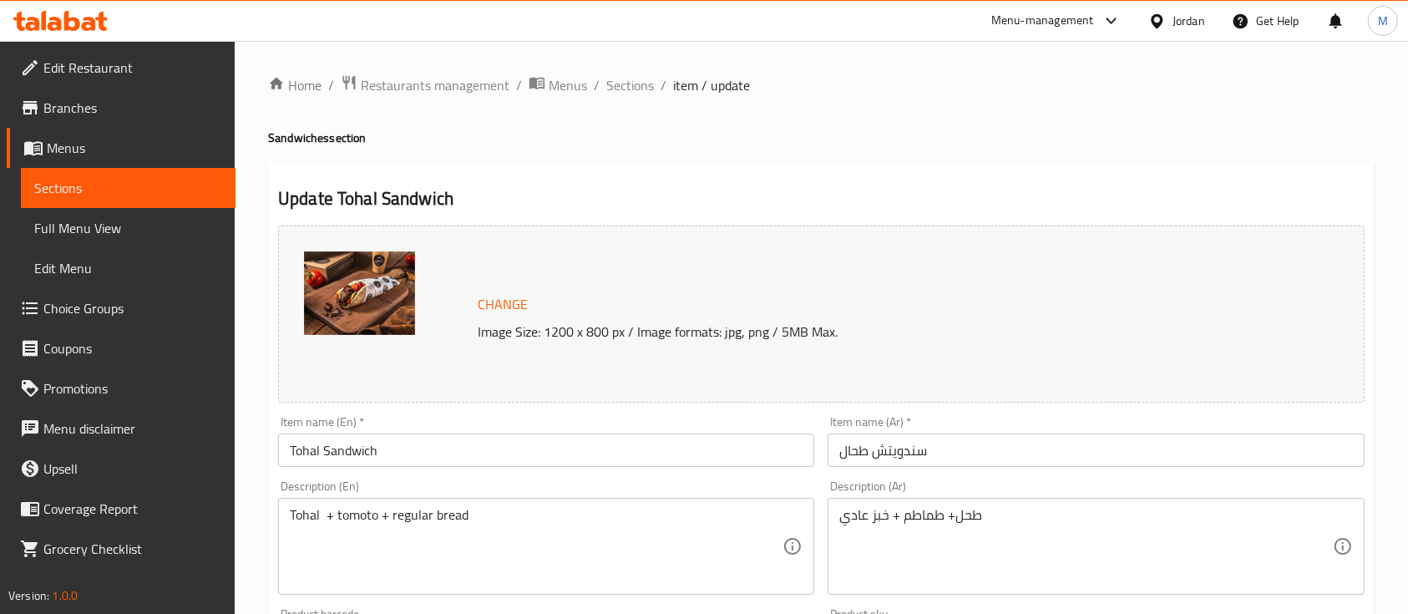
drag, startPoint x: 640, startPoint y: 82, endPoint x: 757, endPoint y: 127, distance: 125.3
click at [639, 81] on span "Sections" at bounding box center [630, 85] width 48 height 20
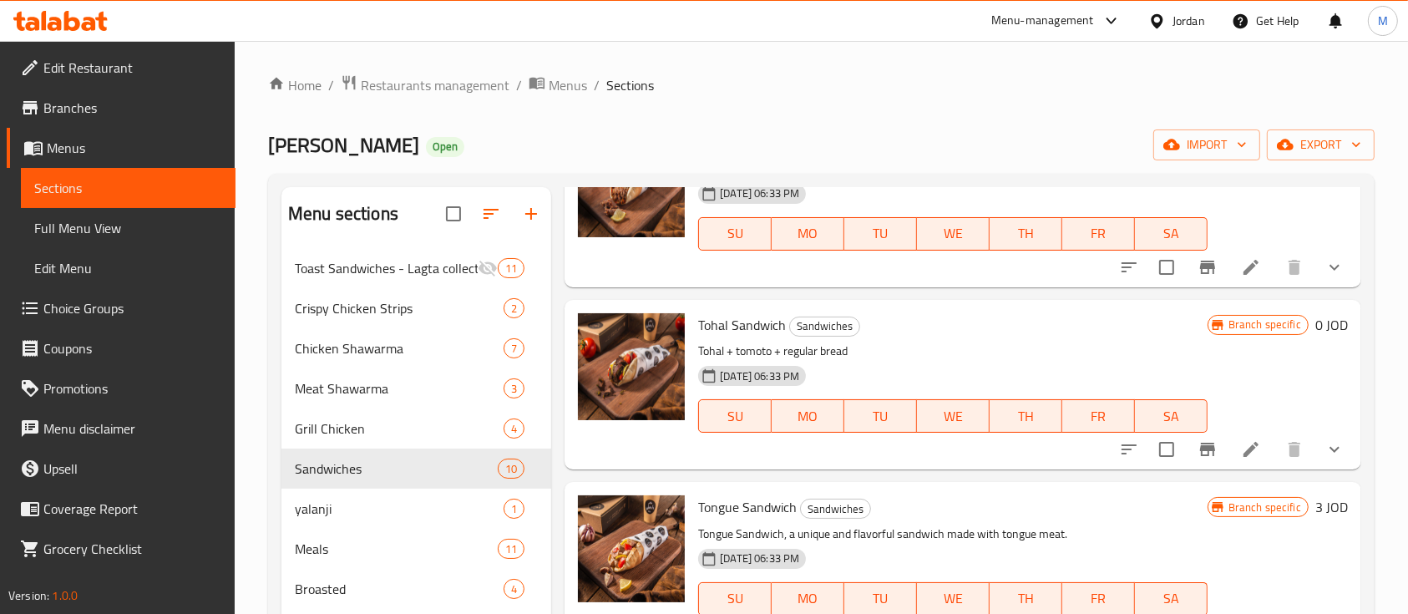
scroll to position [1113, 0]
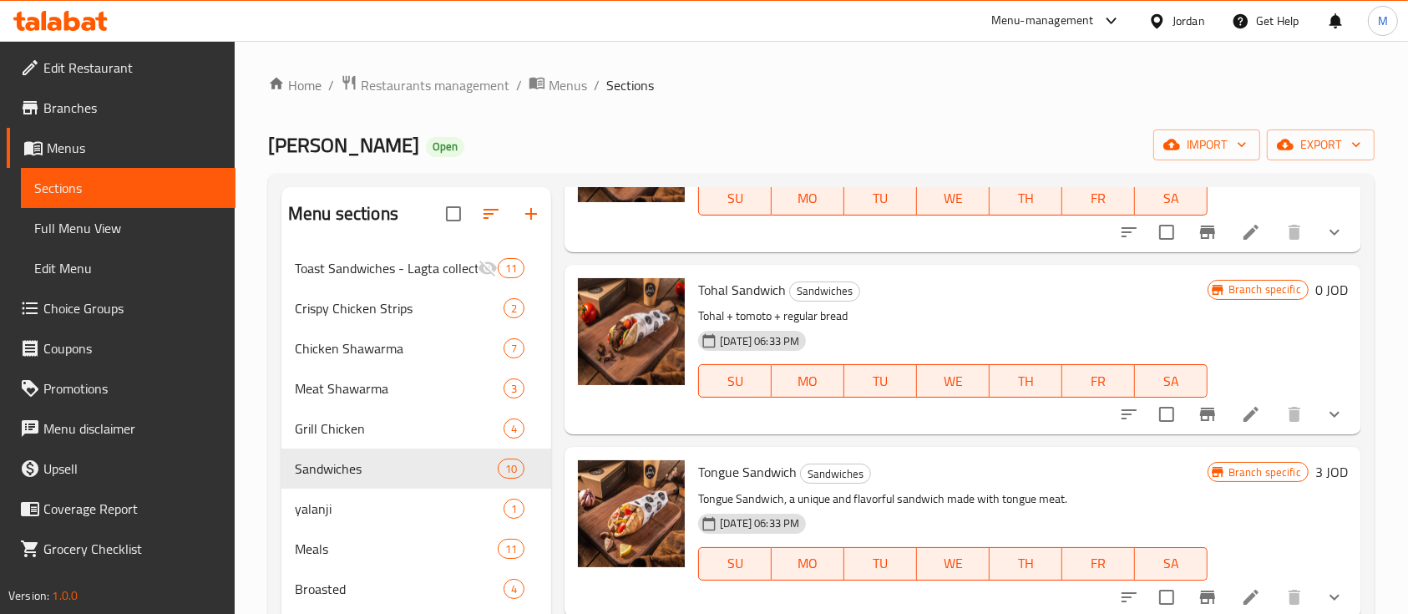
click at [1241, 404] on icon at bounding box center [1251, 414] width 20 height 20
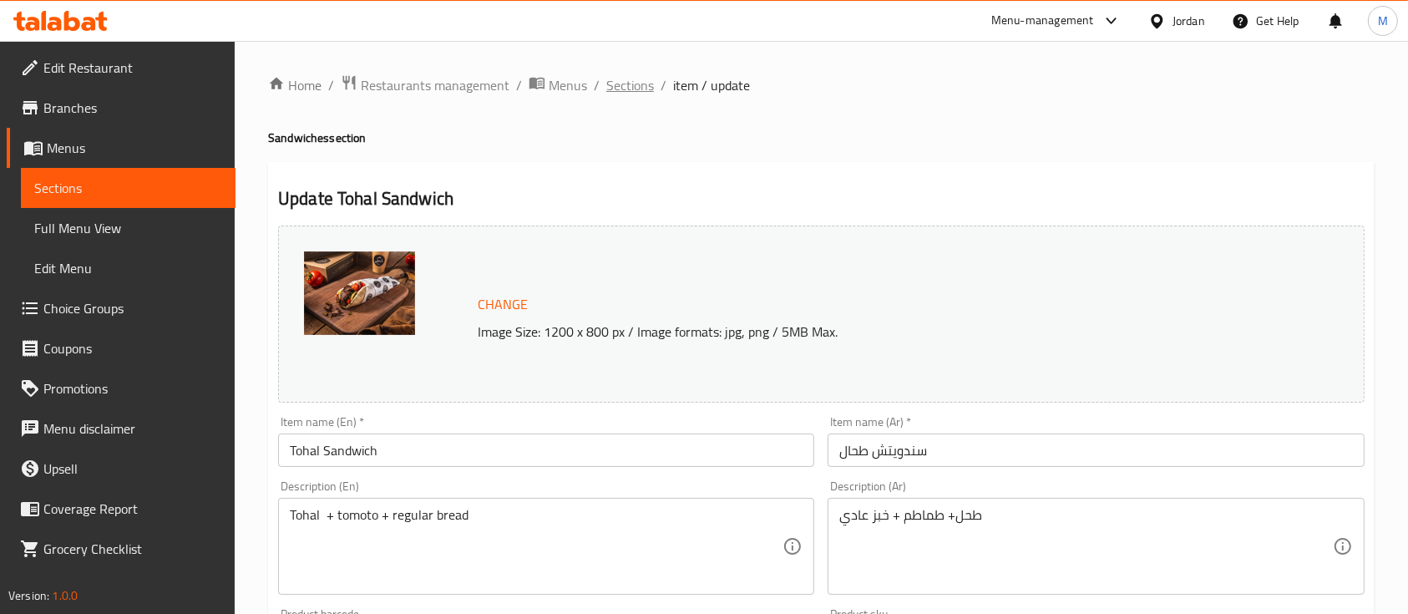
click at [640, 90] on span "Sections" at bounding box center [630, 85] width 48 height 20
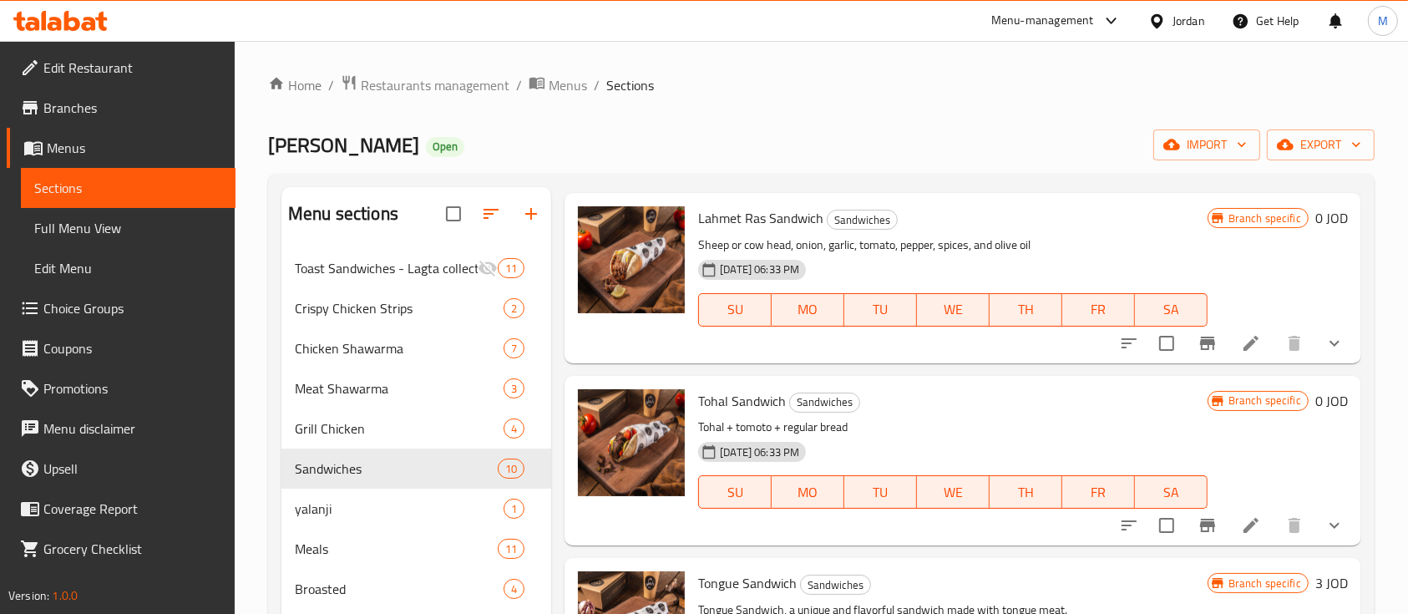
scroll to position [1113, 0]
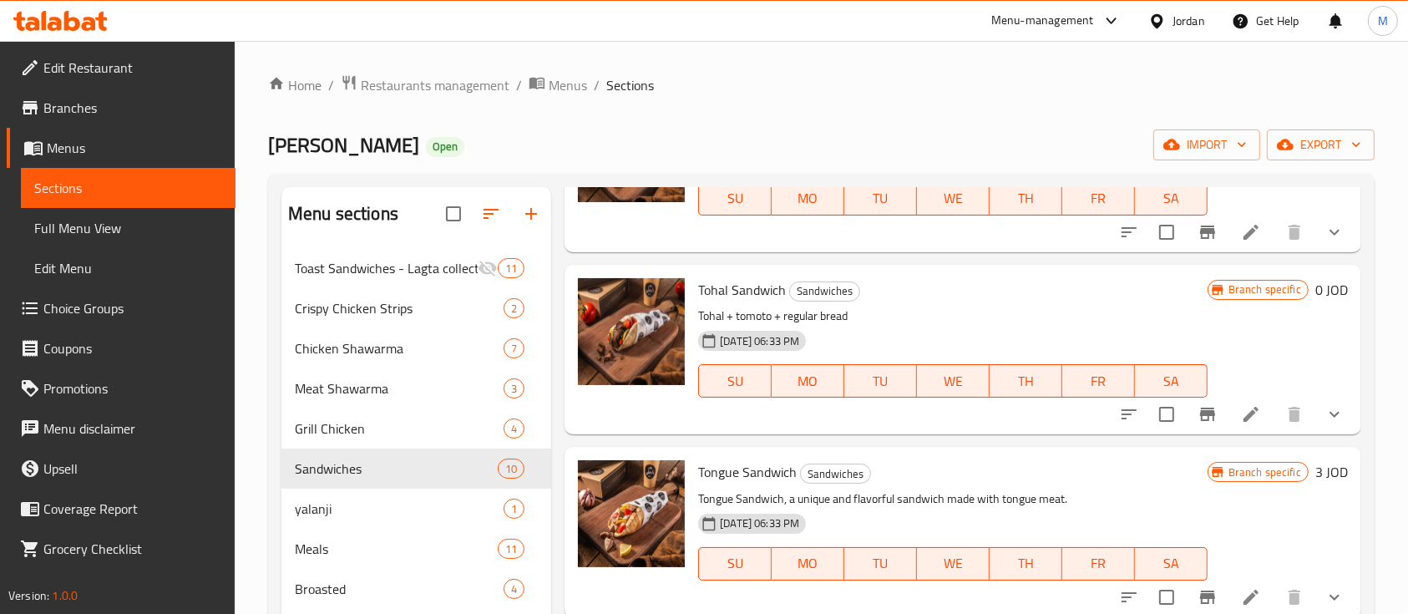
click at [1330, 398] on button "show more" at bounding box center [1335, 414] width 40 height 40
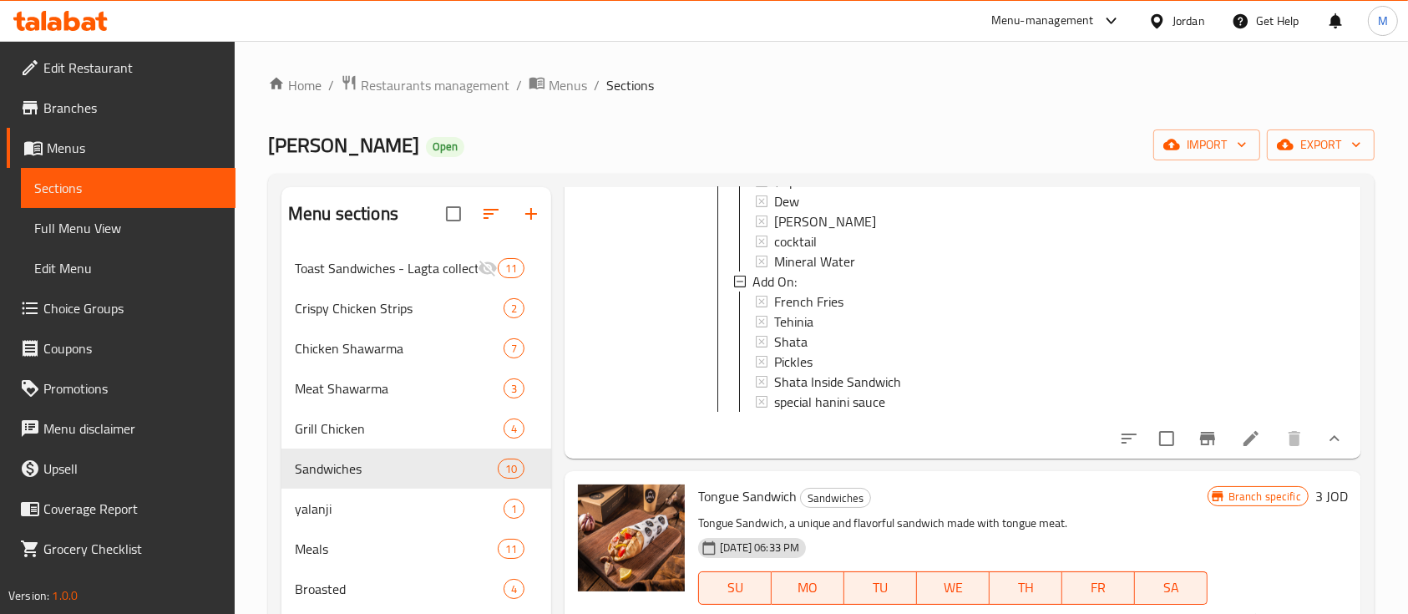
scroll to position [1781, 0]
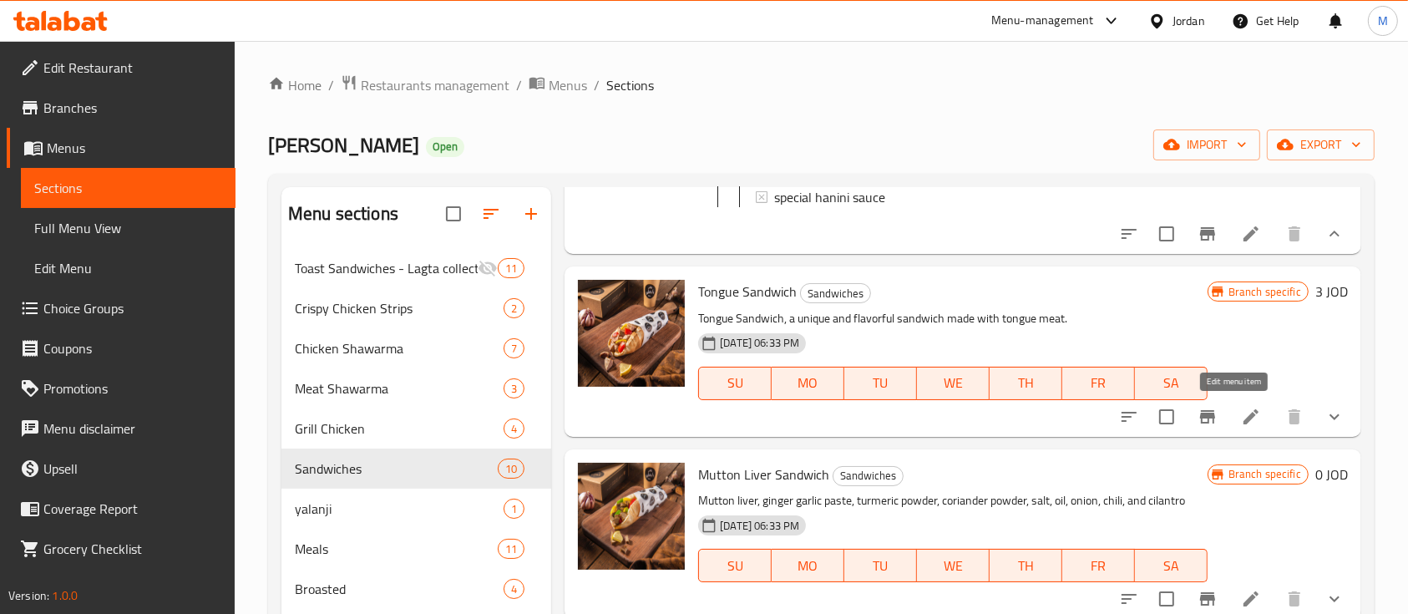
click at [1241, 408] on icon at bounding box center [1251, 417] width 20 height 20
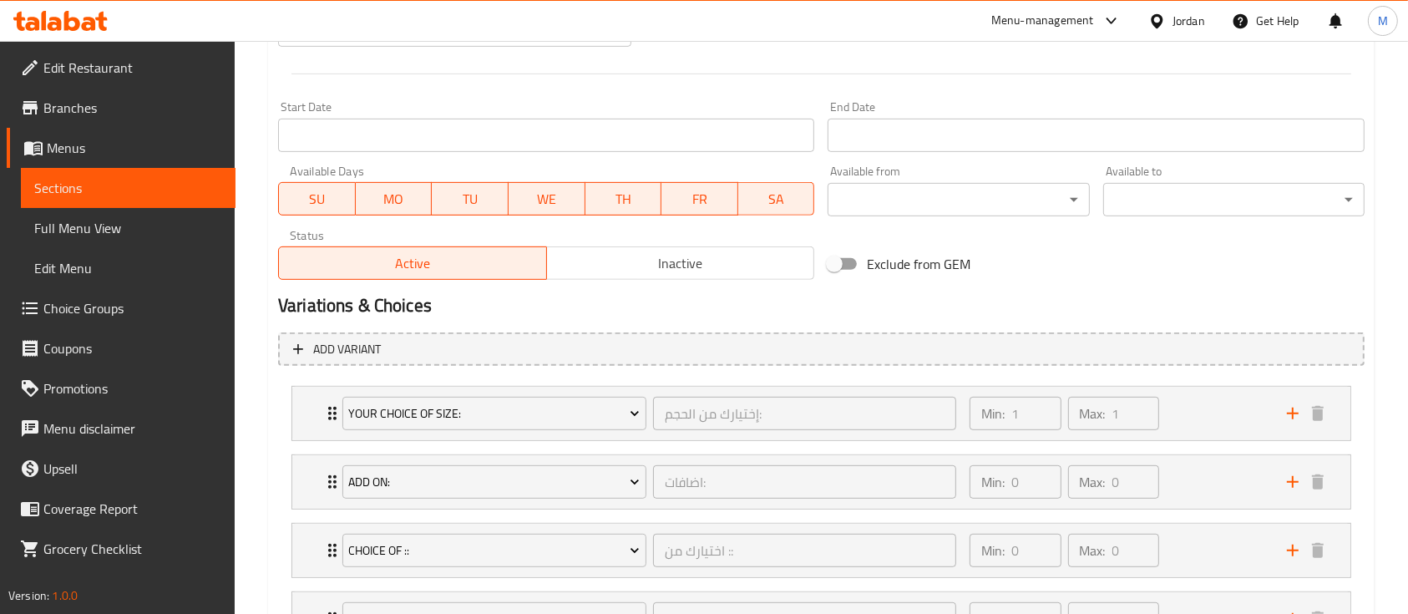
scroll to position [779, 0]
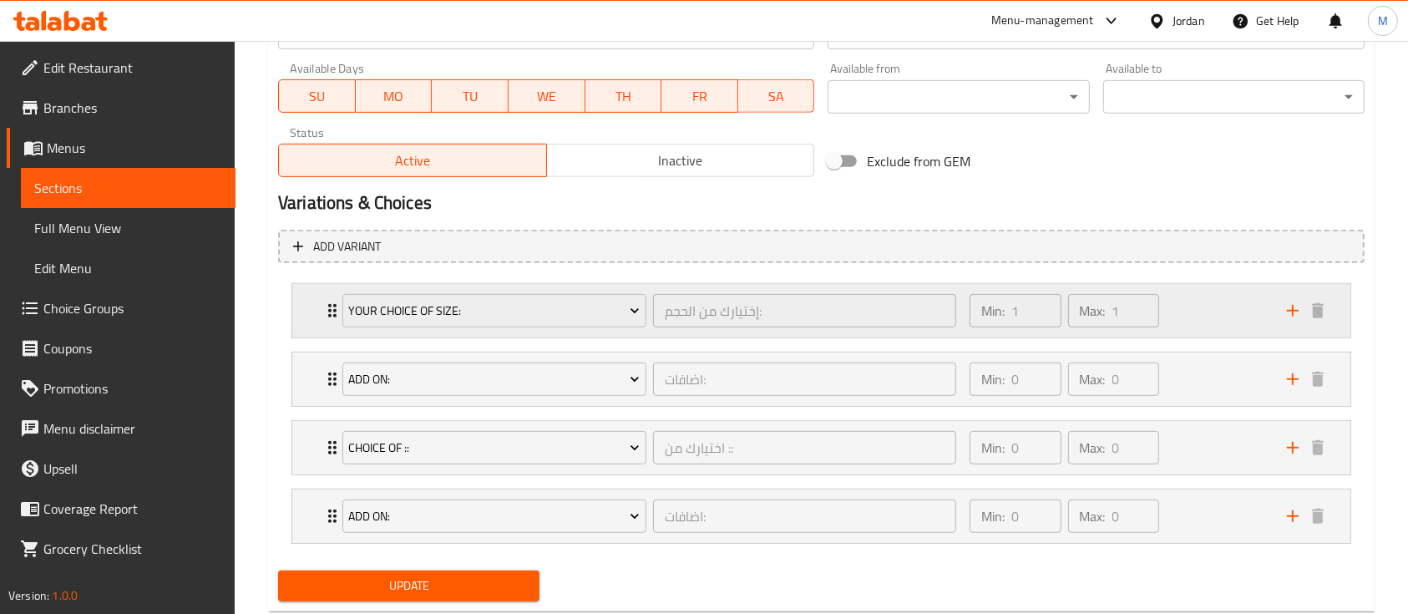
click at [1188, 312] on div "Min: 1 ​ Max: 1 ​" at bounding box center [1118, 310] width 317 height 53
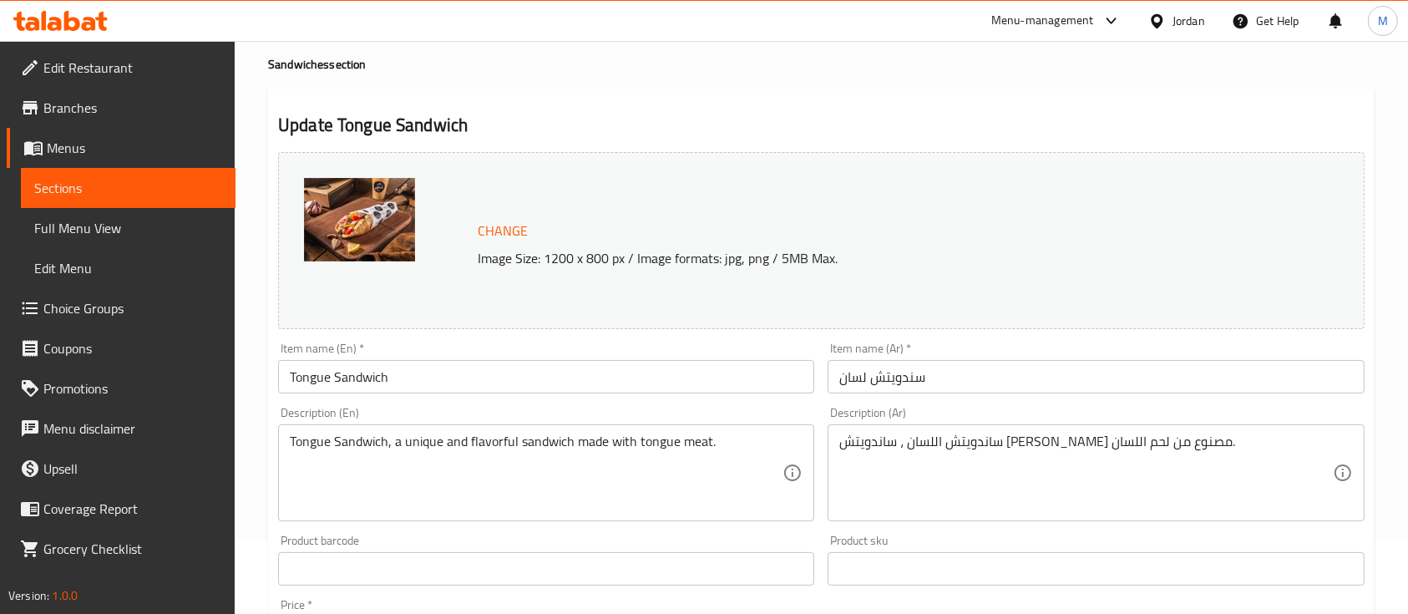
scroll to position [0, 0]
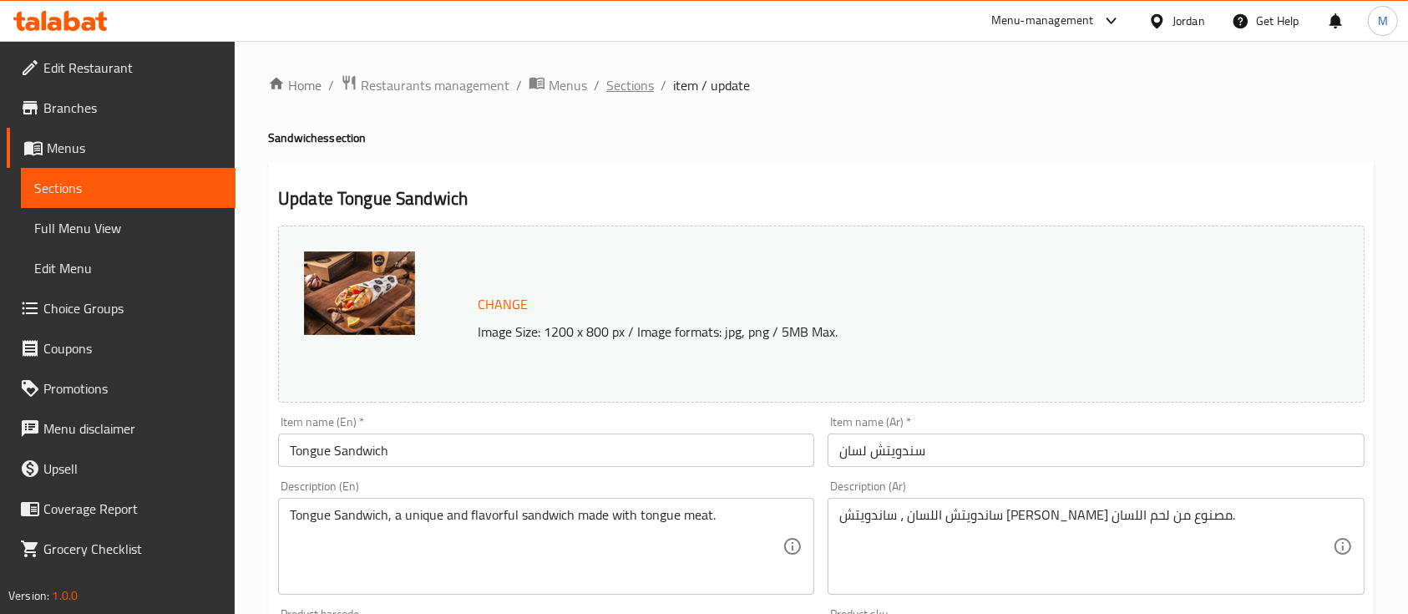
click at [637, 84] on span "Sections" at bounding box center [630, 85] width 48 height 20
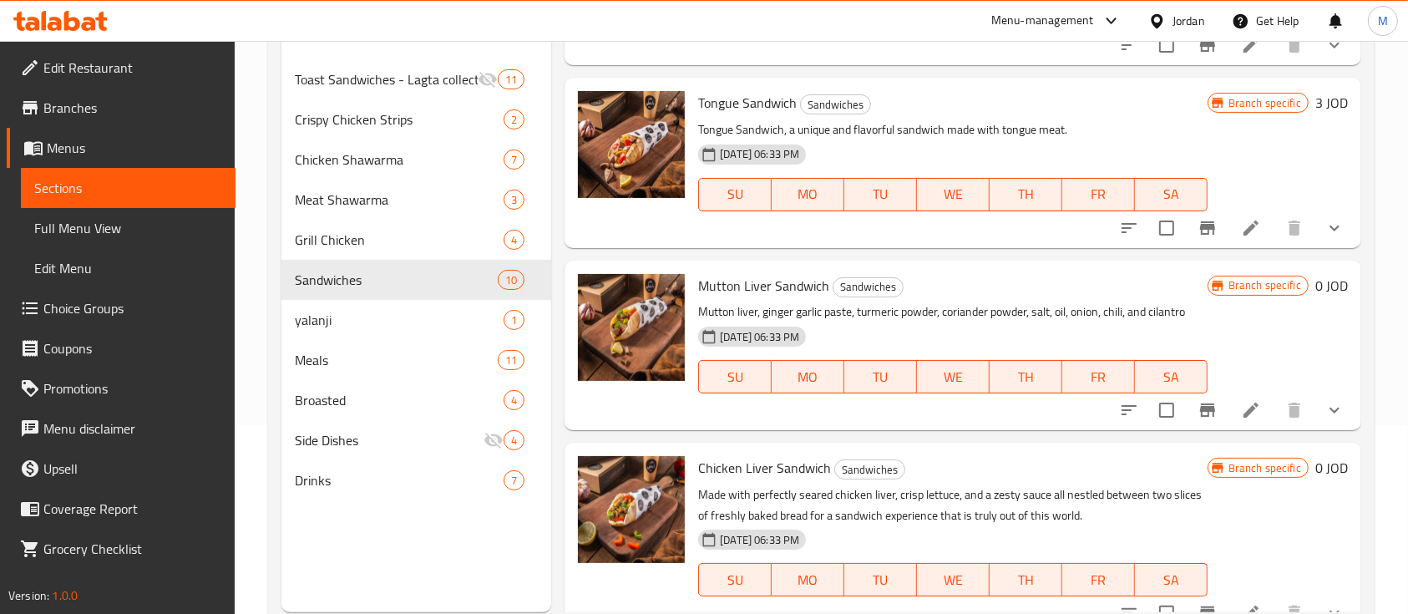
scroll to position [222, 0]
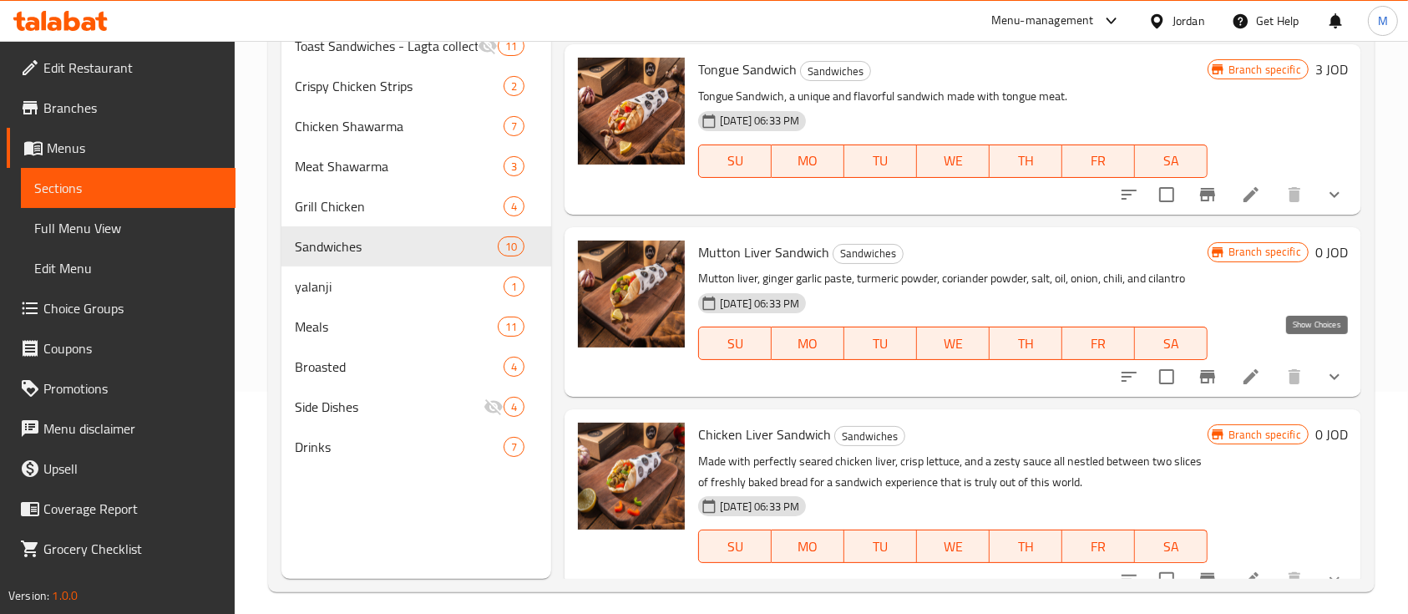
click at [1325, 367] on icon "show more" at bounding box center [1335, 377] width 20 height 20
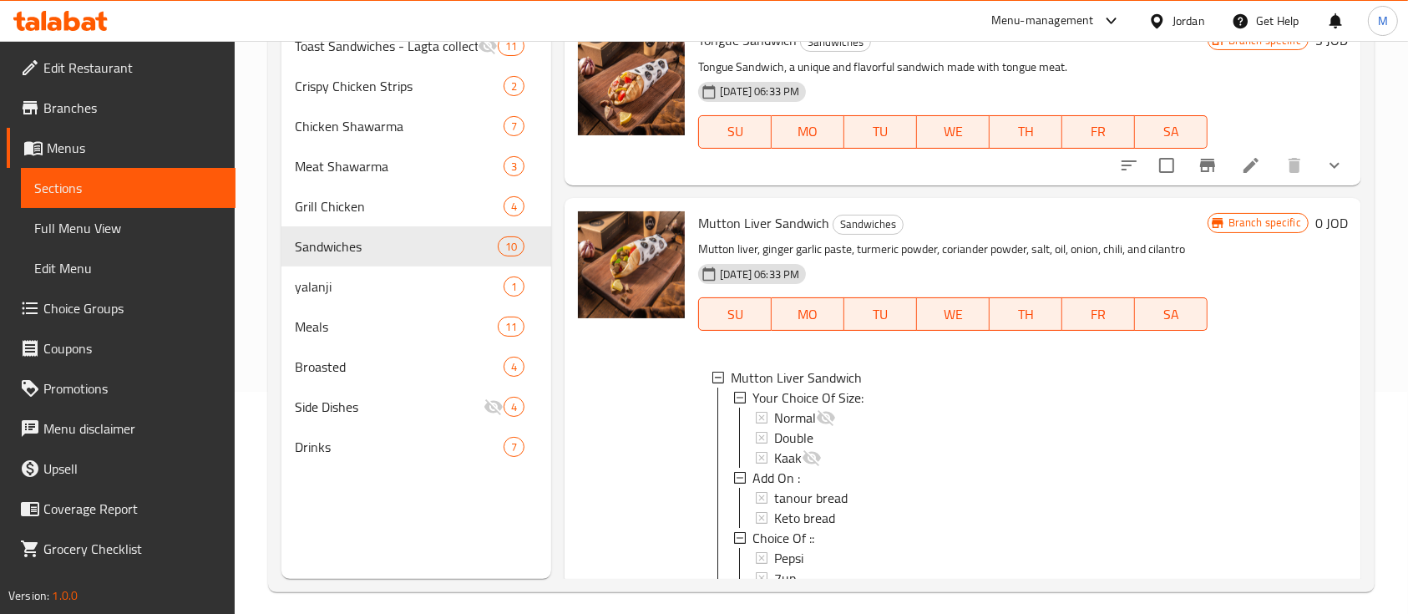
scroll to position [1405, 0]
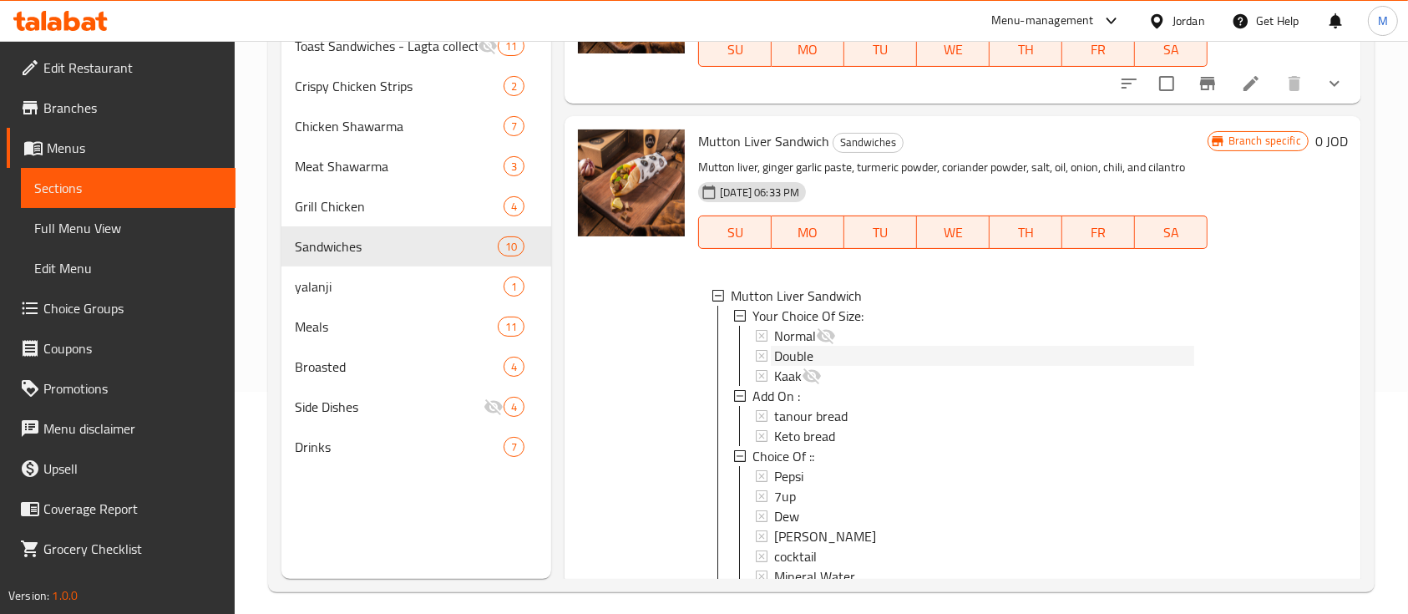
click at [849, 346] on div "Double" at bounding box center [983, 356] width 419 height 20
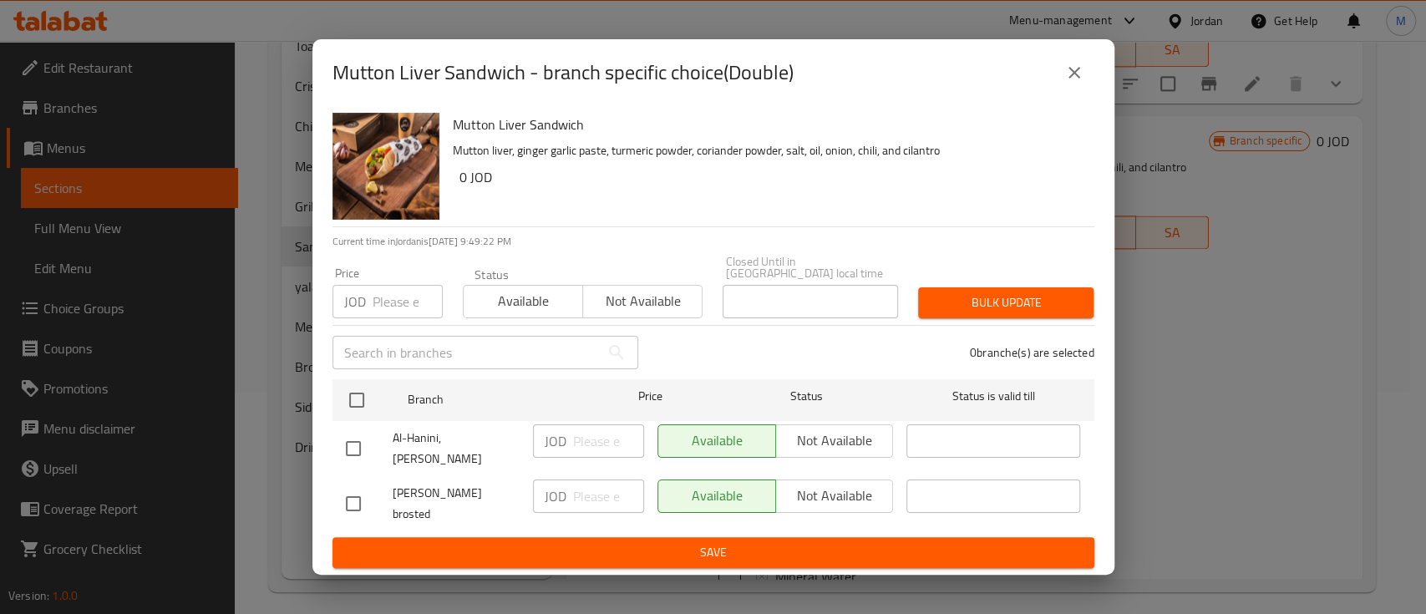
click at [1064, 83] on icon "close" at bounding box center [1074, 73] width 20 height 20
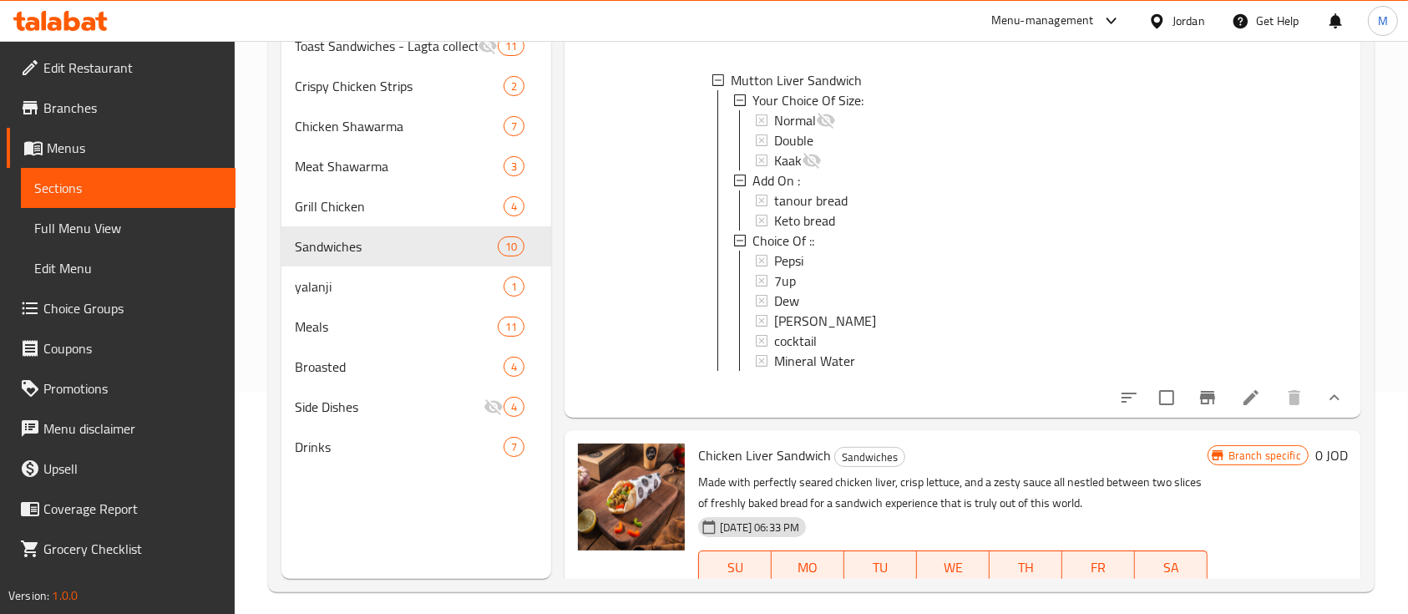
scroll to position [1658, 0]
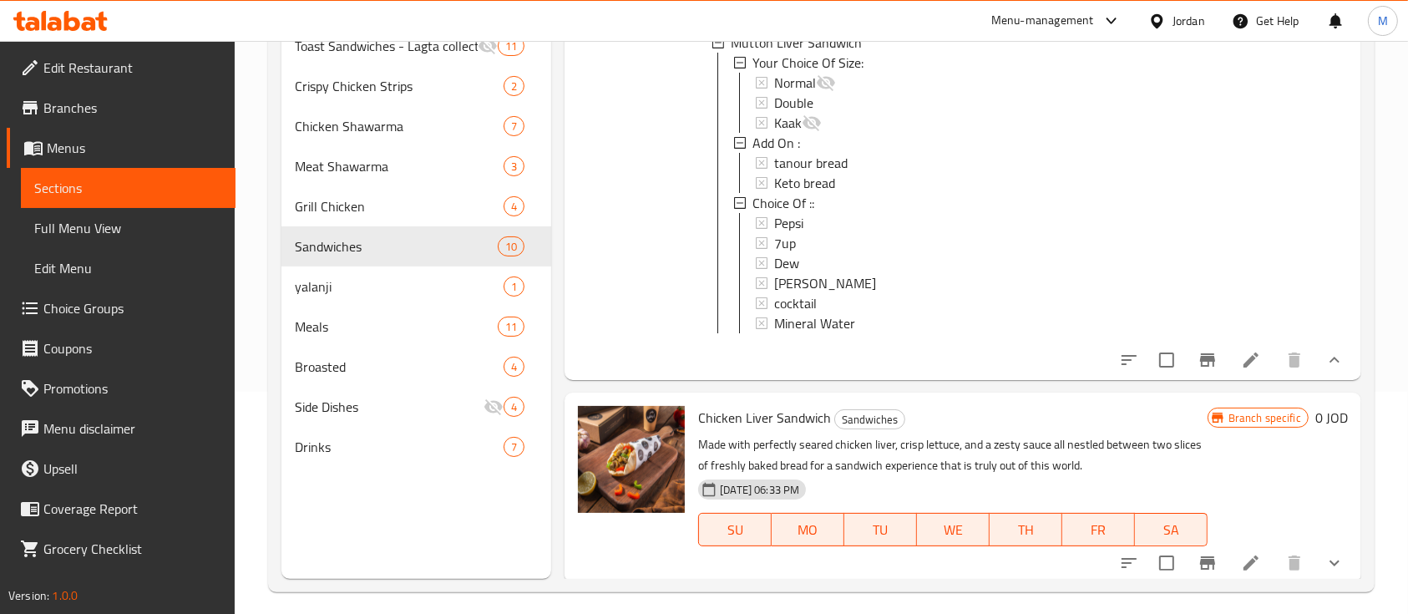
click at [1241, 351] on icon at bounding box center [1251, 360] width 20 height 20
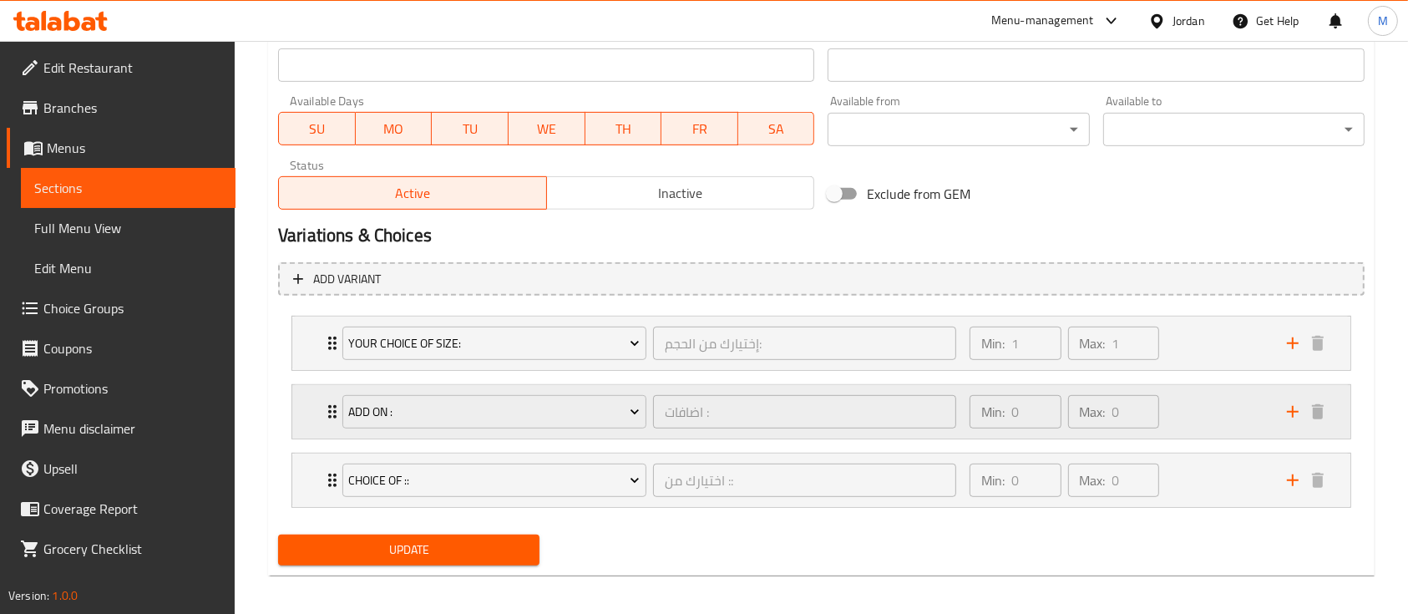
scroll to position [754, 0]
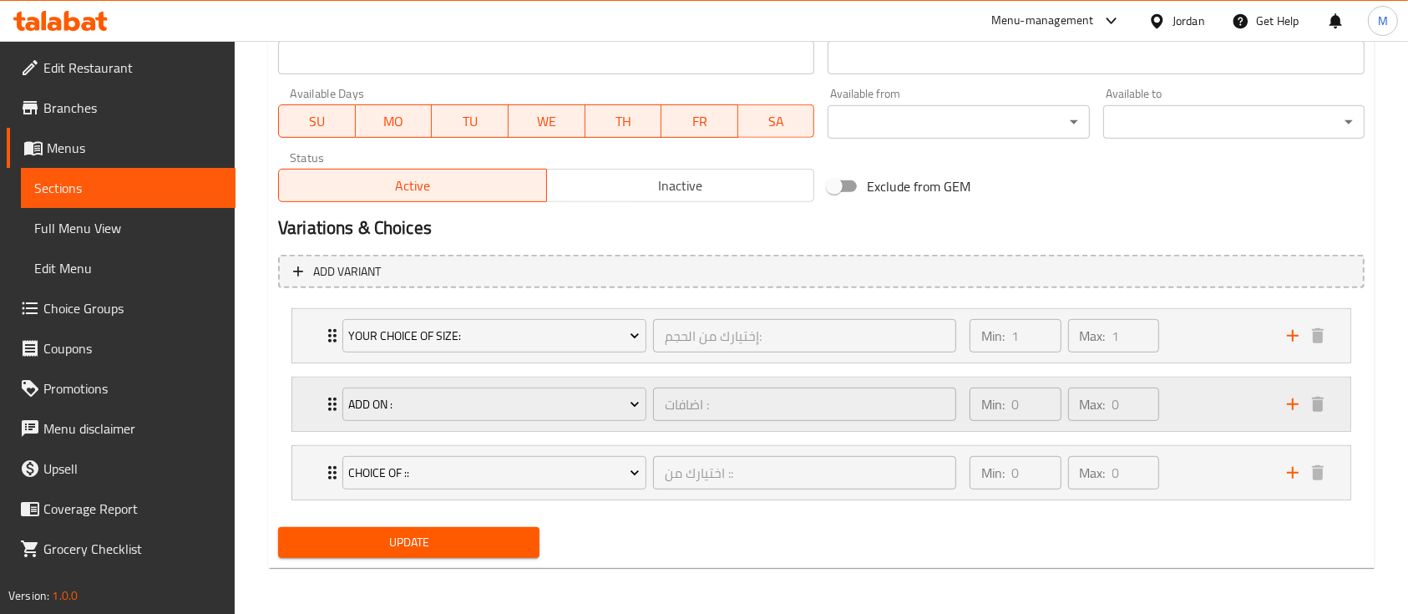
click at [1203, 414] on div "Min: 0 ​ Max: 0 ​" at bounding box center [1118, 403] width 317 height 53
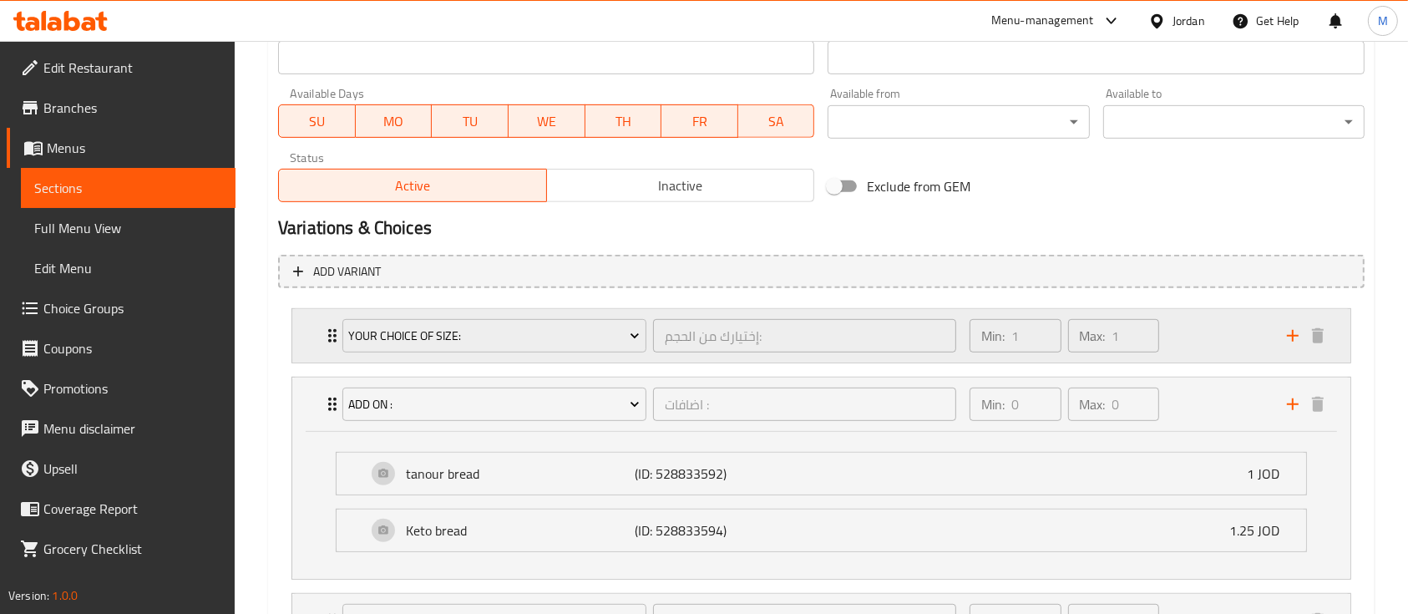
click at [1176, 349] on div "Min: 1 ​ Max: 1 ​" at bounding box center [1118, 335] width 317 height 53
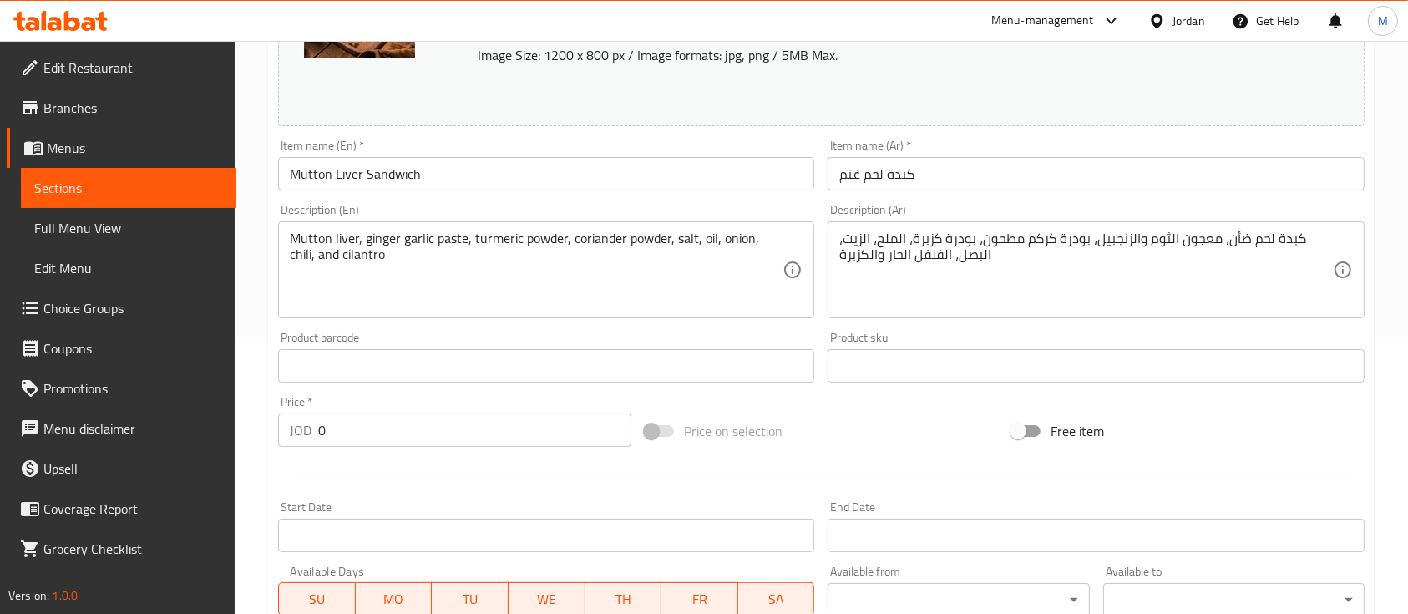
scroll to position [0, 0]
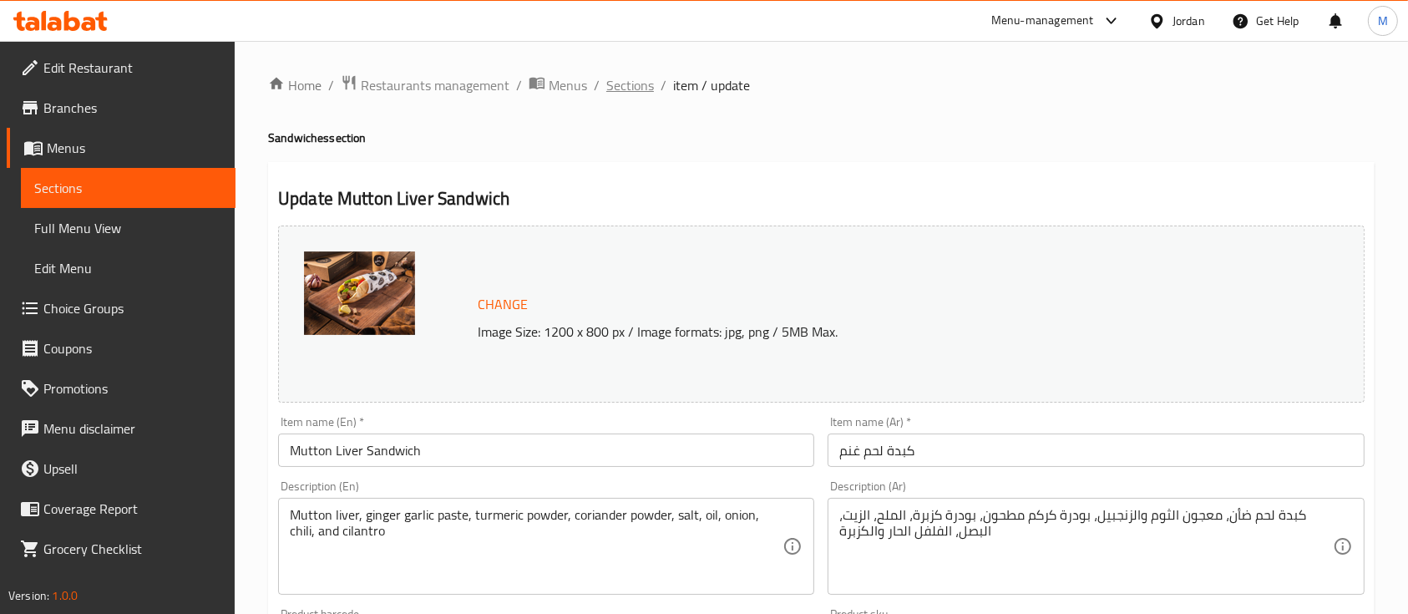
click at [638, 91] on span "Sections" at bounding box center [630, 85] width 48 height 20
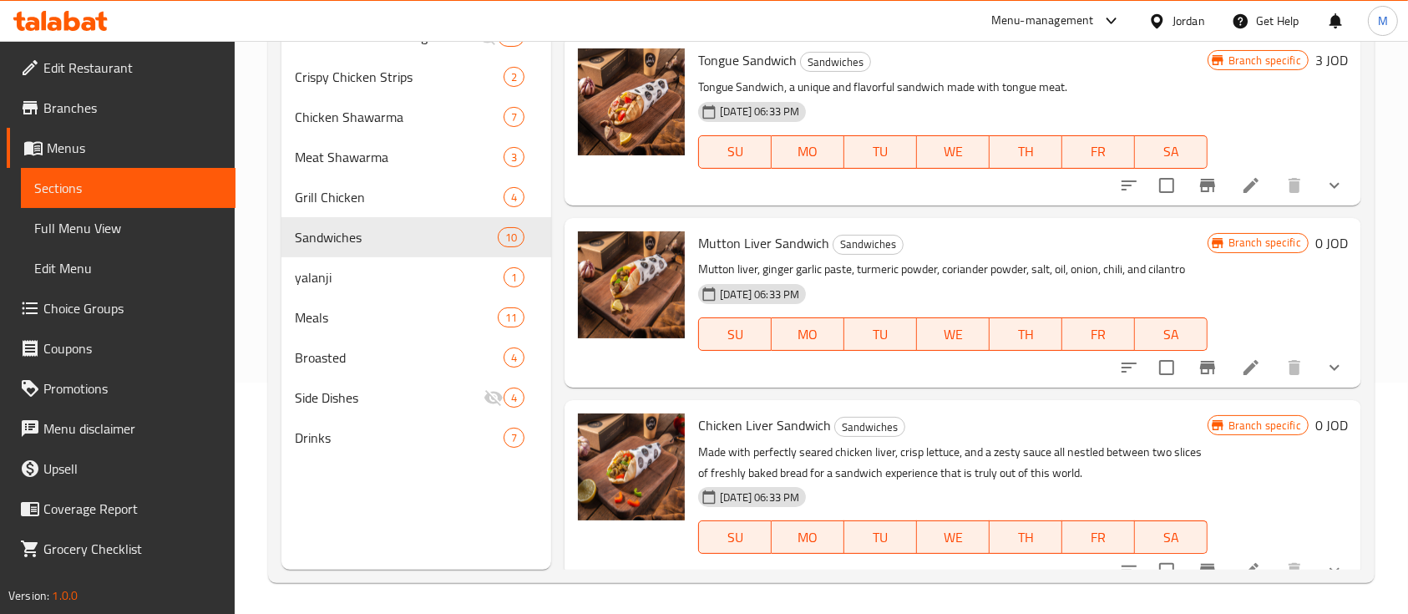
scroll to position [234, 0]
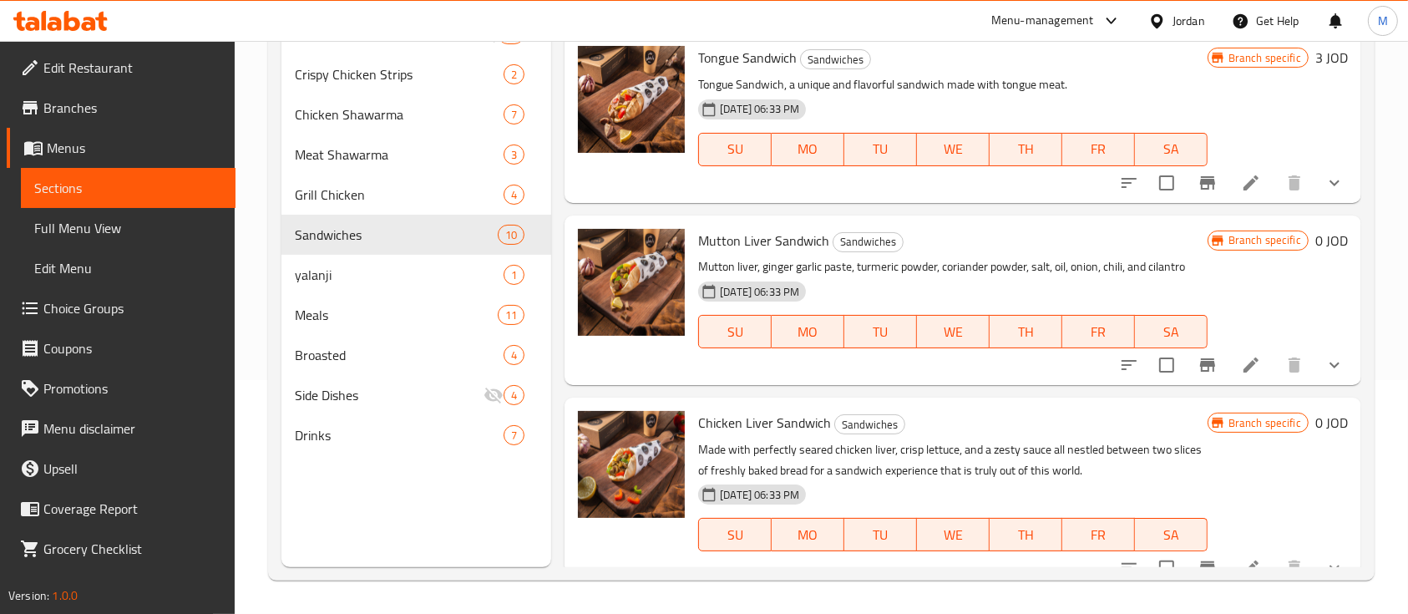
click at [1325, 558] on icon "show more" at bounding box center [1335, 568] width 20 height 20
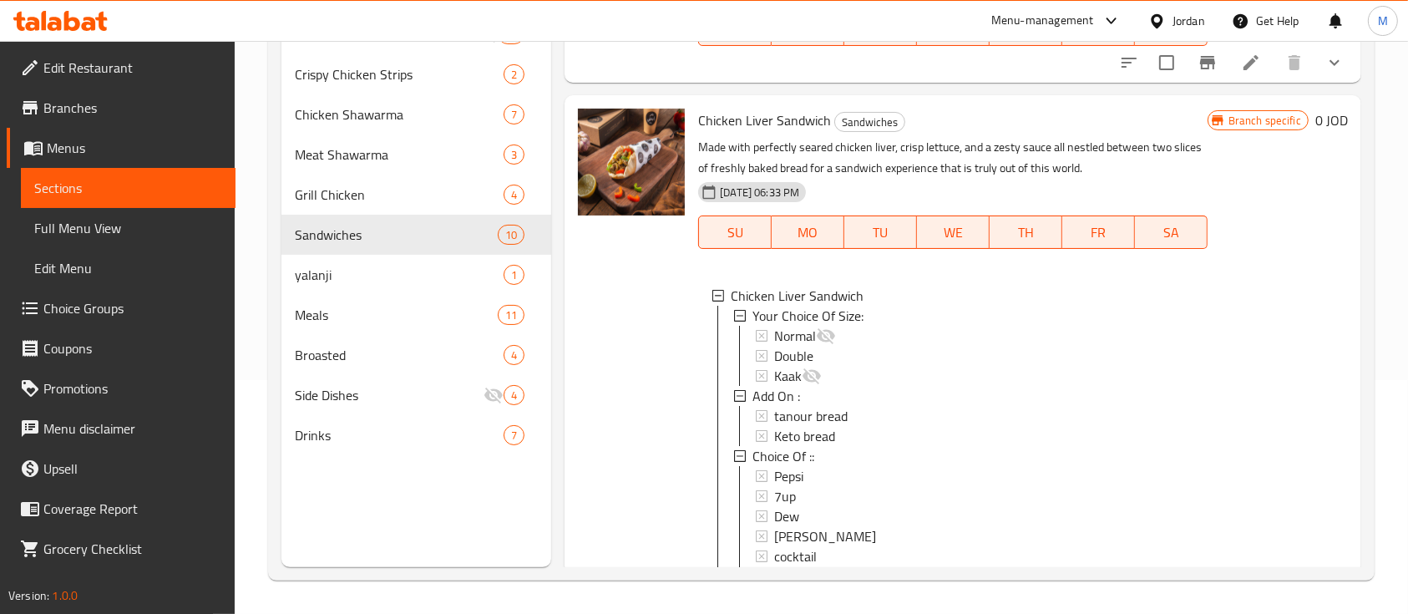
scroll to position [1658, 0]
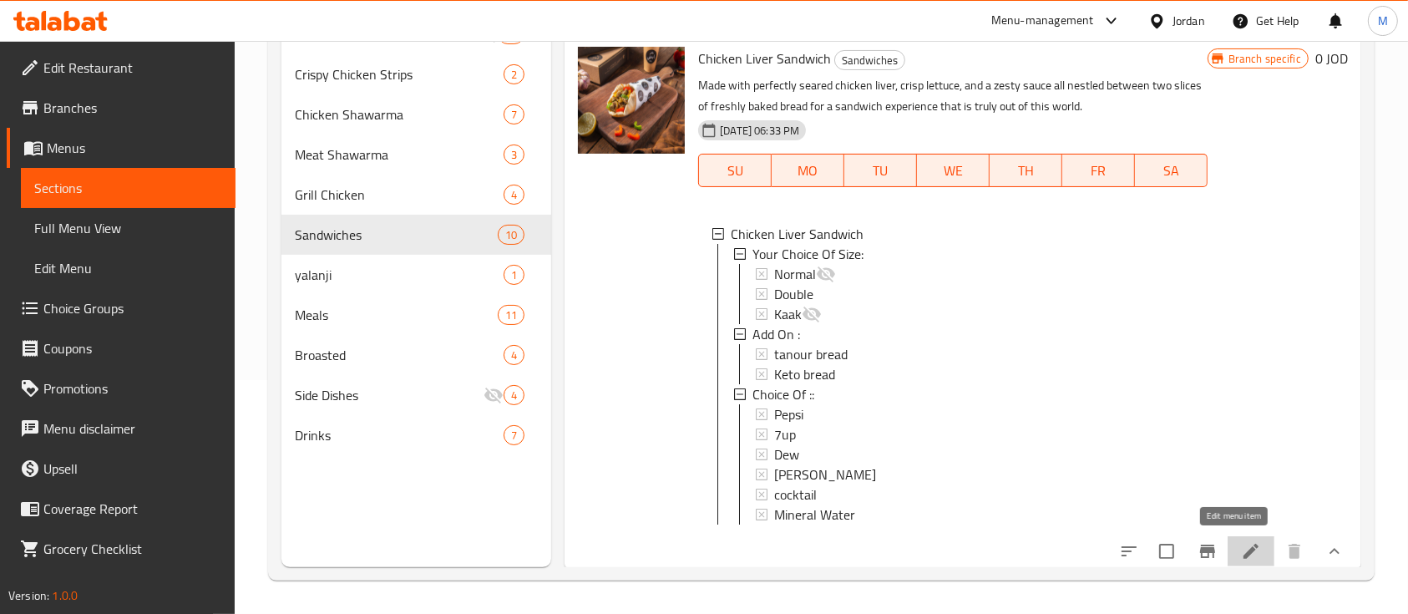
click at [1241, 546] on icon at bounding box center [1251, 551] width 20 height 20
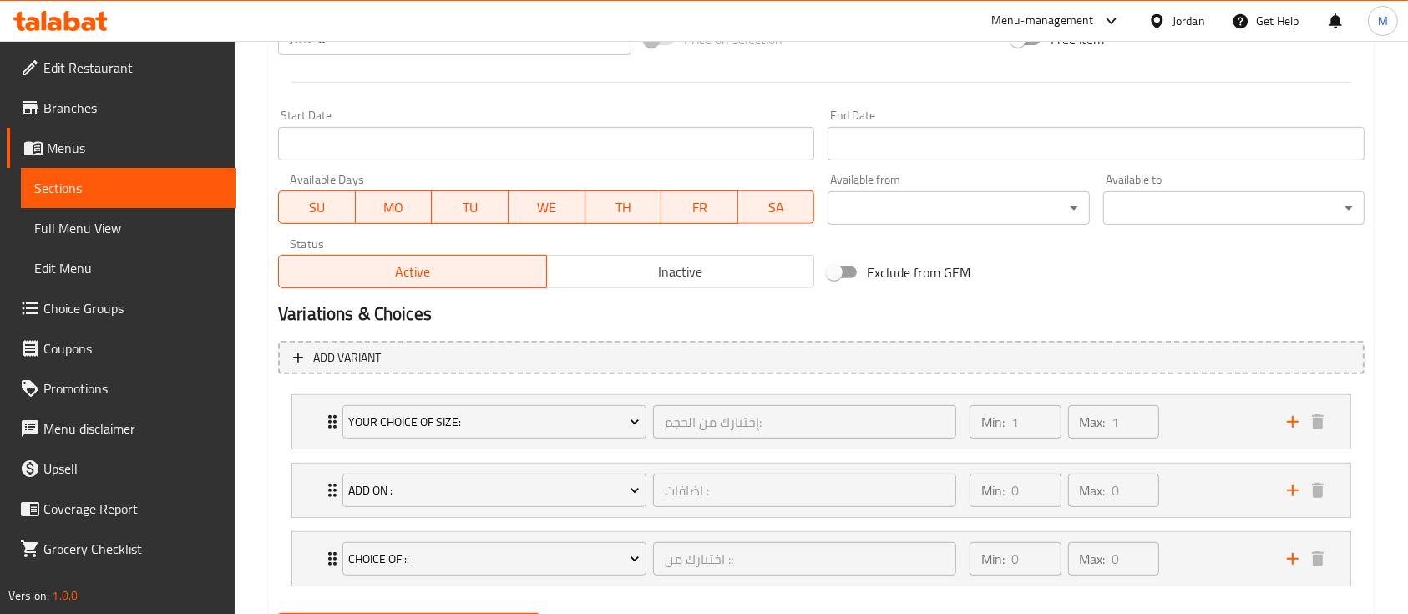
scroll to position [754, 0]
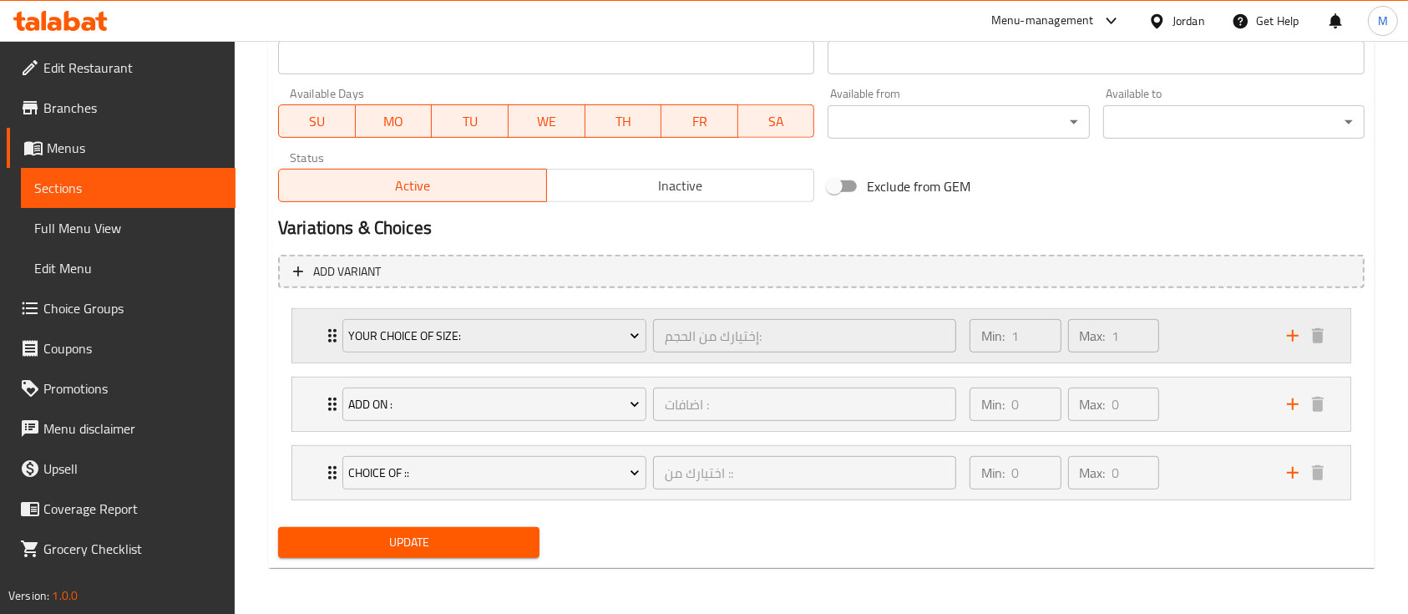
click at [1203, 319] on div "Min: 1 ​ Max: 1 ​" at bounding box center [1118, 335] width 317 height 53
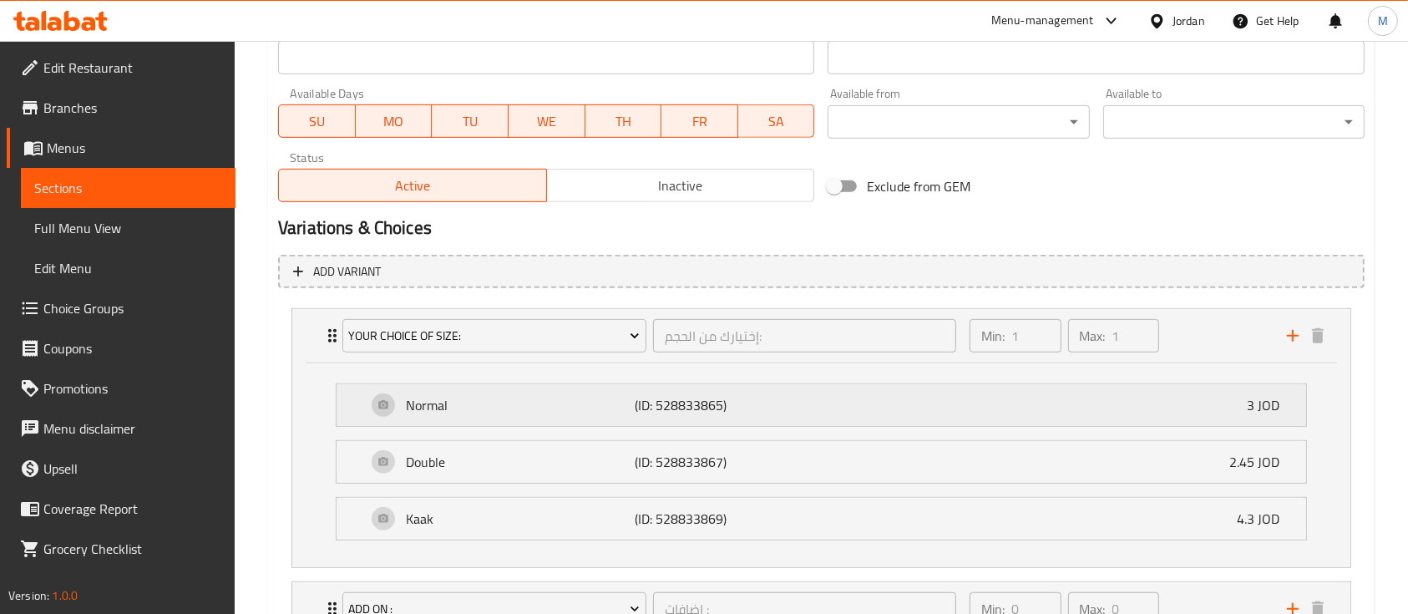
click at [933, 391] on div "Normal (ID: 528833865) 3 JOD" at bounding box center [827, 405] width 920 height 42
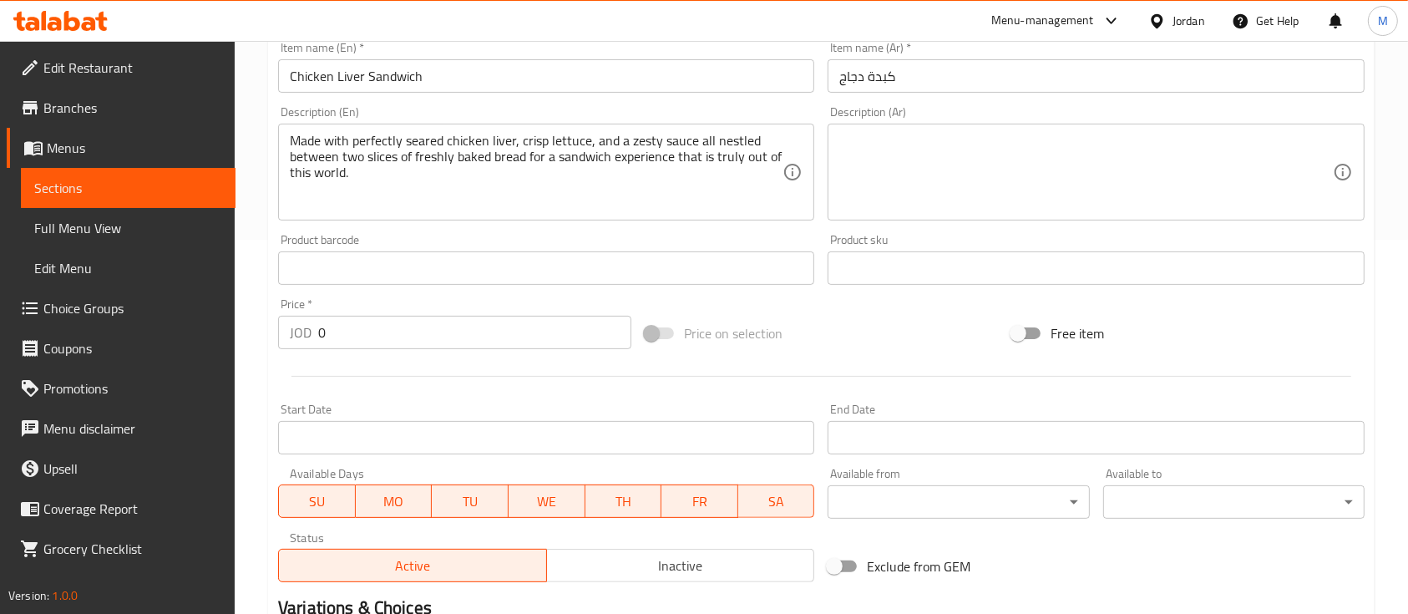
scroll to position [0, 0]
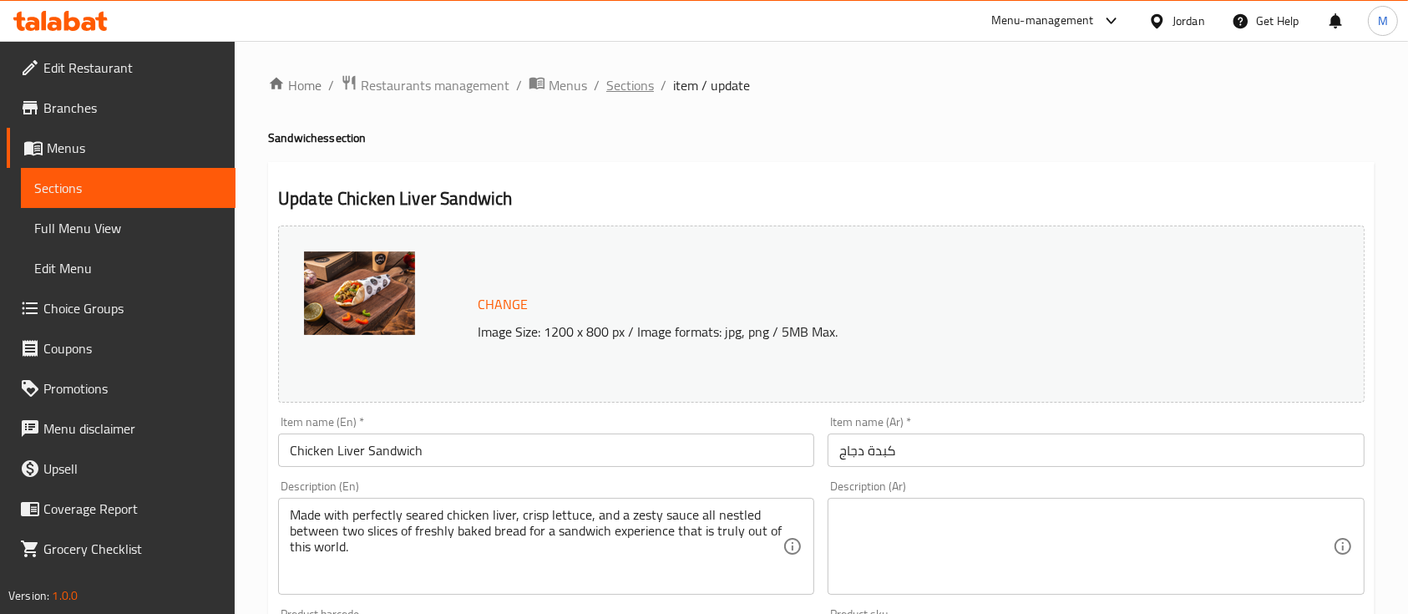
click at [636, 94] on span "Sections" at bounding box center [630, 85] width 48 height 20
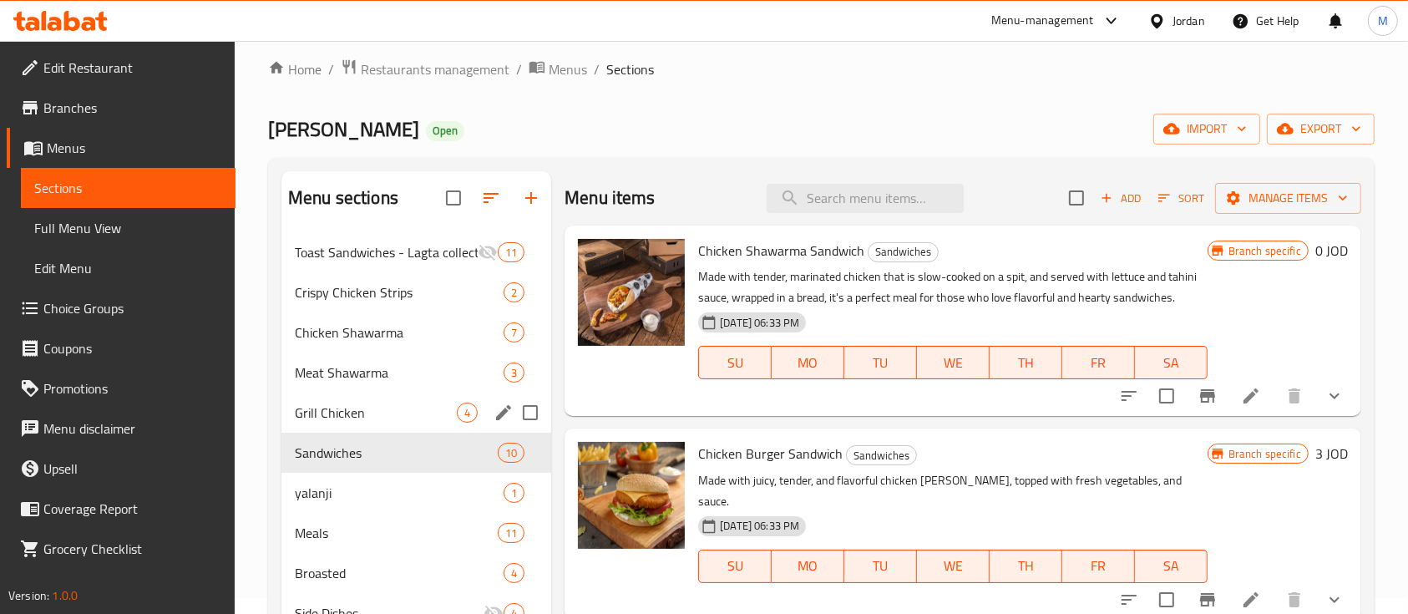
scroll to position [111, 0]
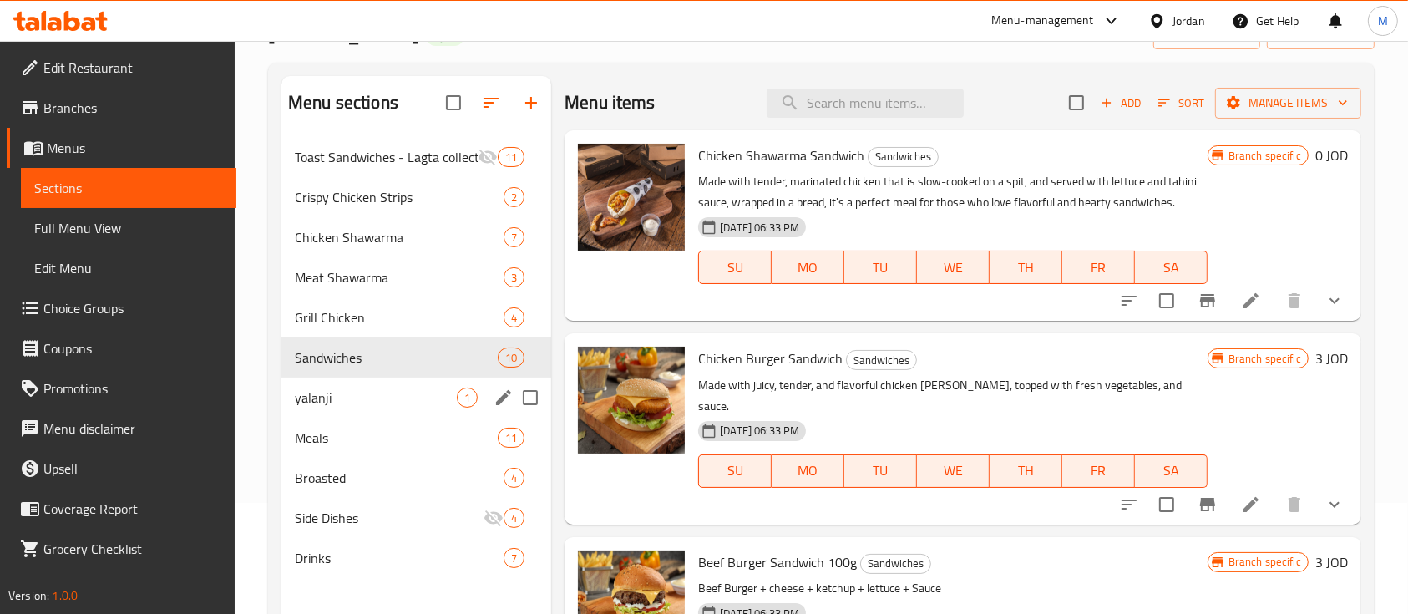
click at [402, 395] on span "yalanji" at bounding box center [376, 398] width 162 height 20
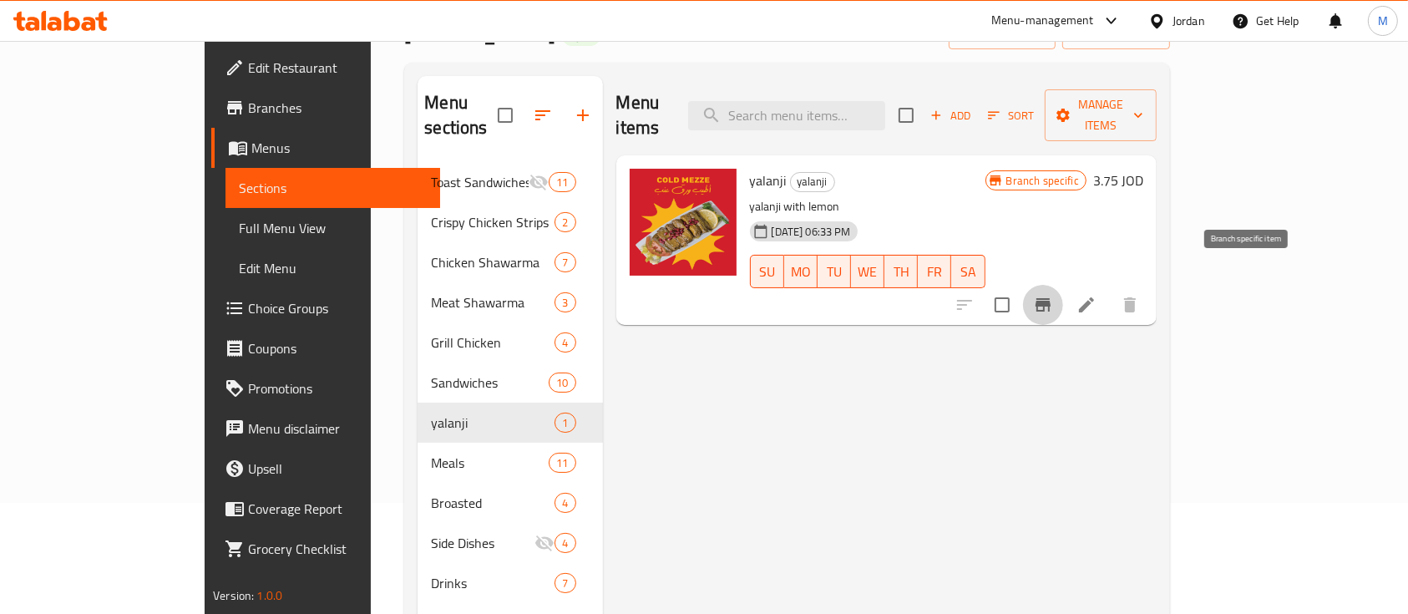
click at [1053, 295] on icon "Branch-specific-item" at bounding box center [1043, 305] width 20 height 20
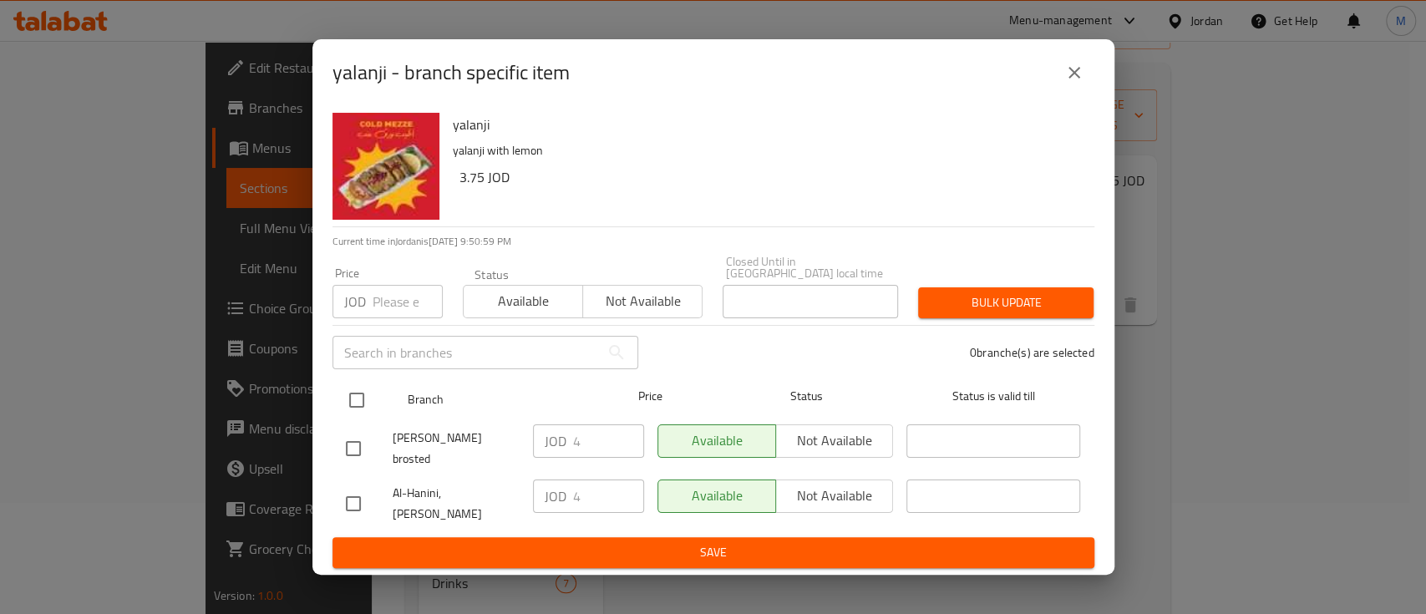
click at [350, 399] on input "checkbox" at bounding box center [356, 400] width 35 height 35
checkbox input "true"
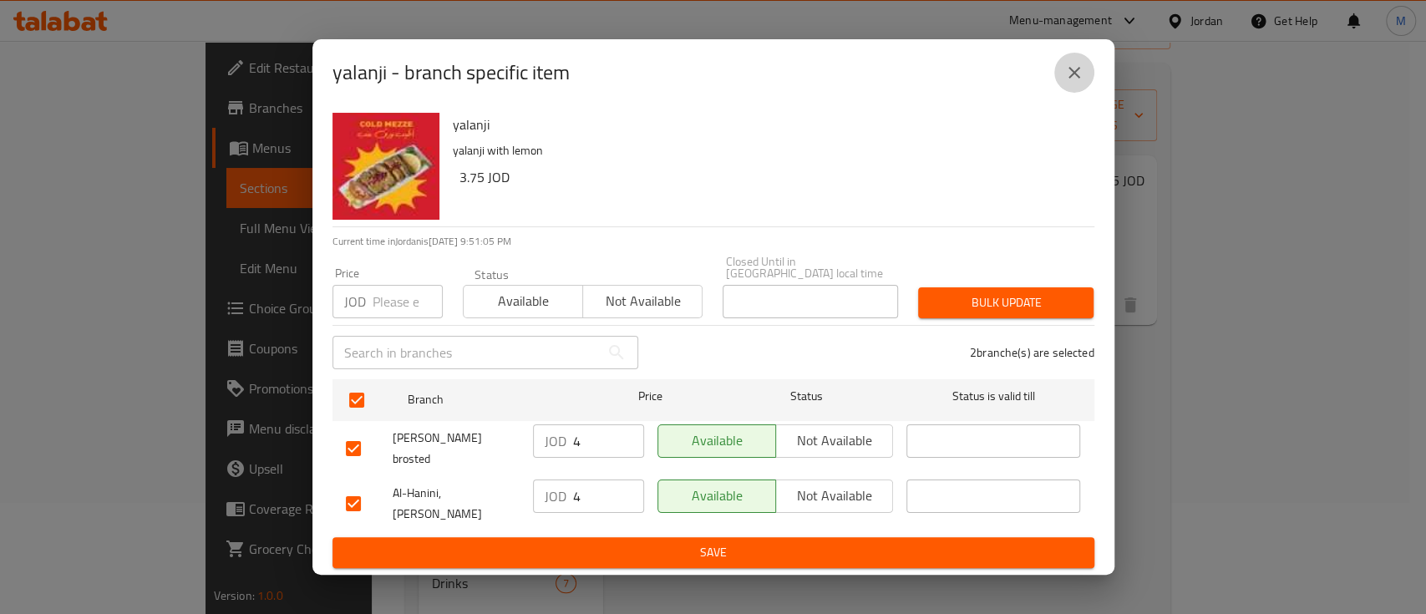
click at [1061, 83] on button "close" at bounding box center [1074, 73] width 40 height 40
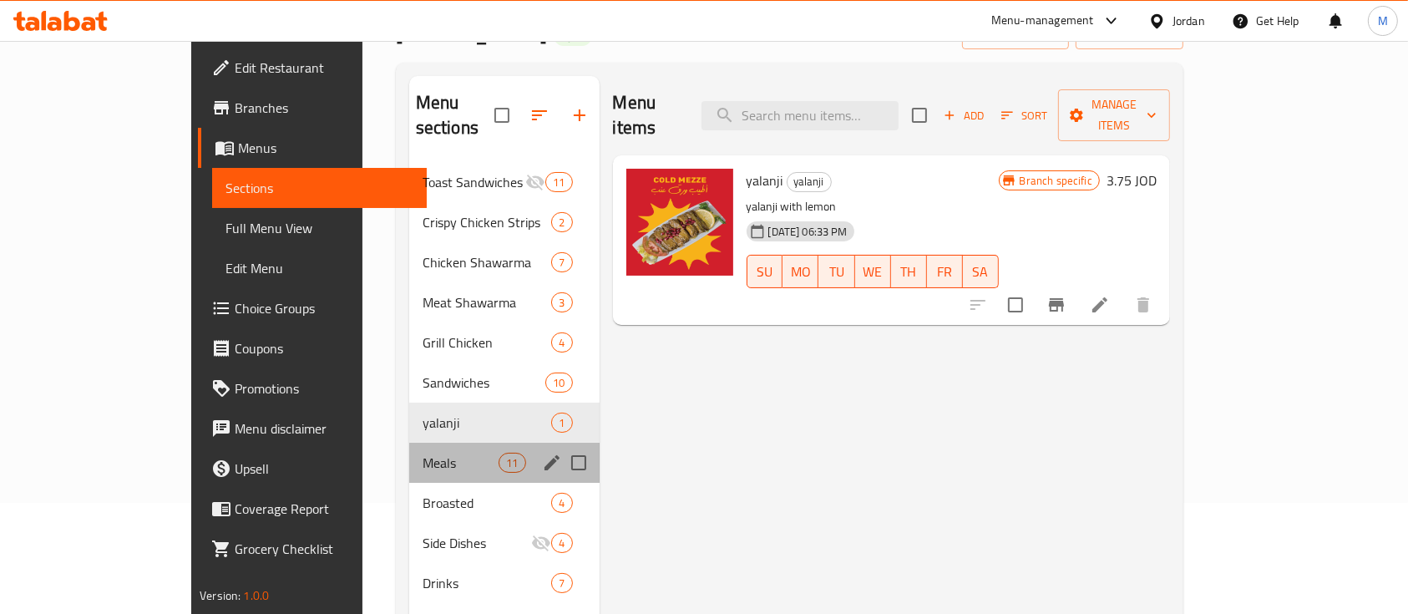
click at [409, 443] on div "Meals 11" at bounding box center [504, 463] width 190 height 40
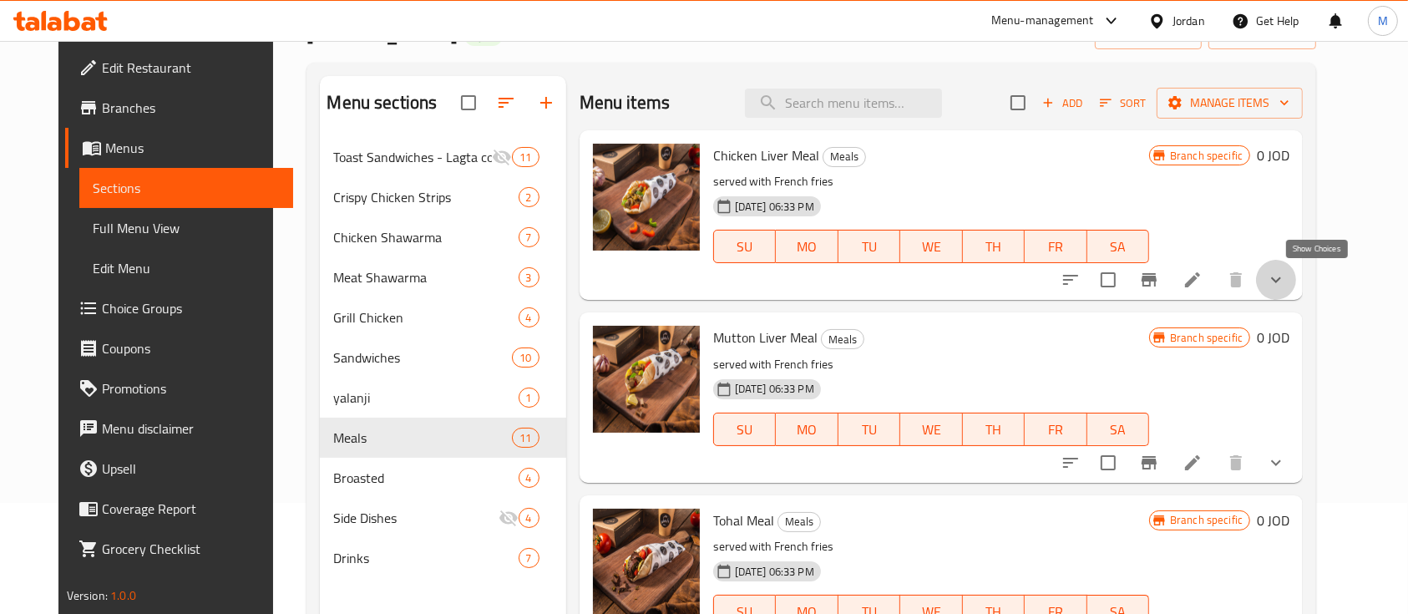
click at [1286, 277] on icon "show more" at bounding box center [1276, 280] width 20 height 20
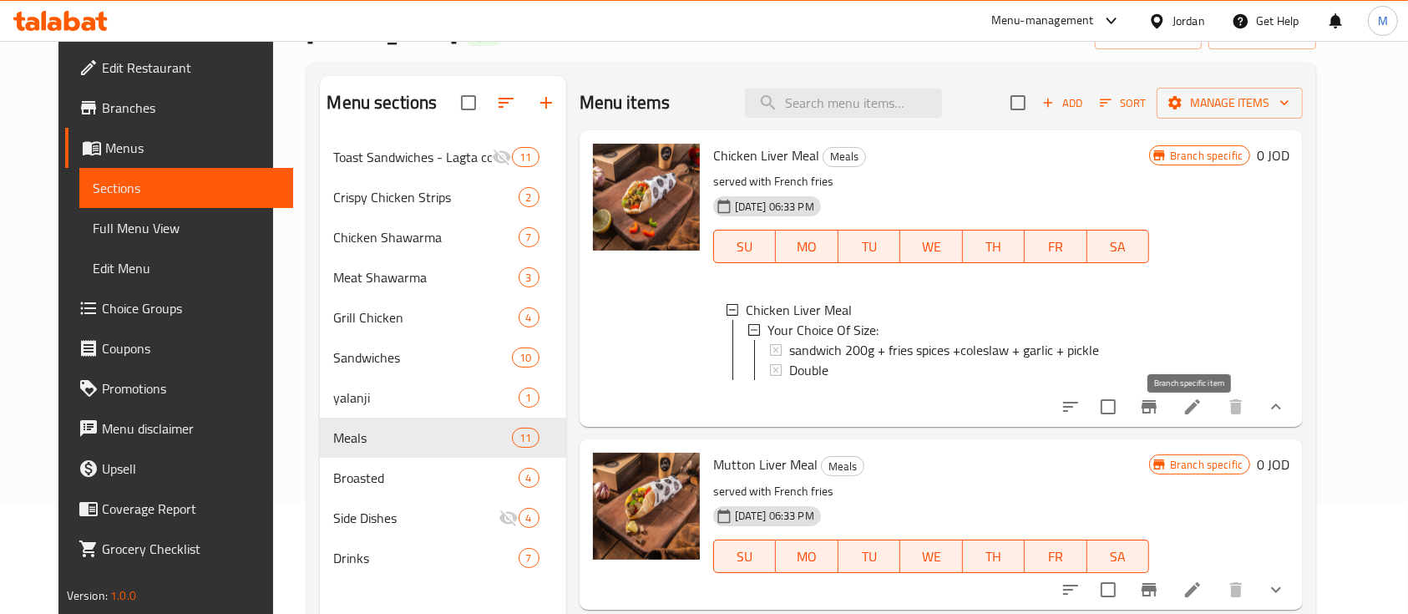
click at [1157, 413] on icon "Branch-specific-item" at bounding box center [1149, 406] width 15 height 13
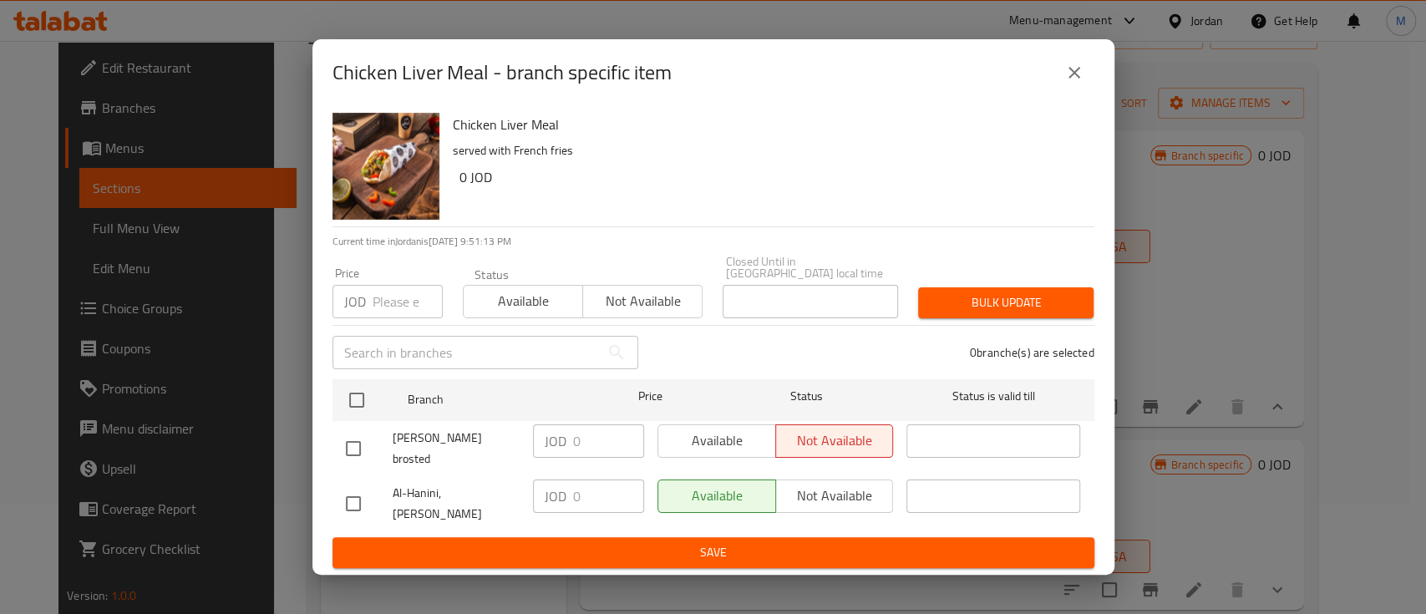
click at [1071, 83] on icon "close" at bounding box center [1074, 73] width 20 height 20
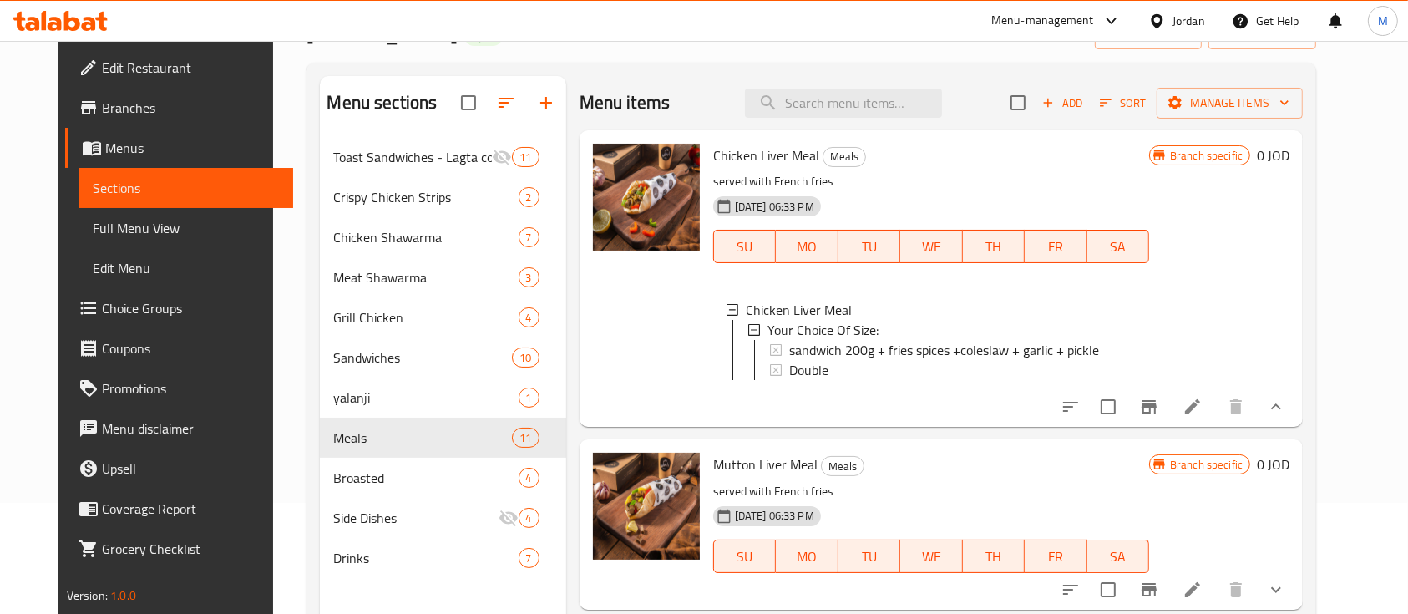
scroll to position [111, 0]
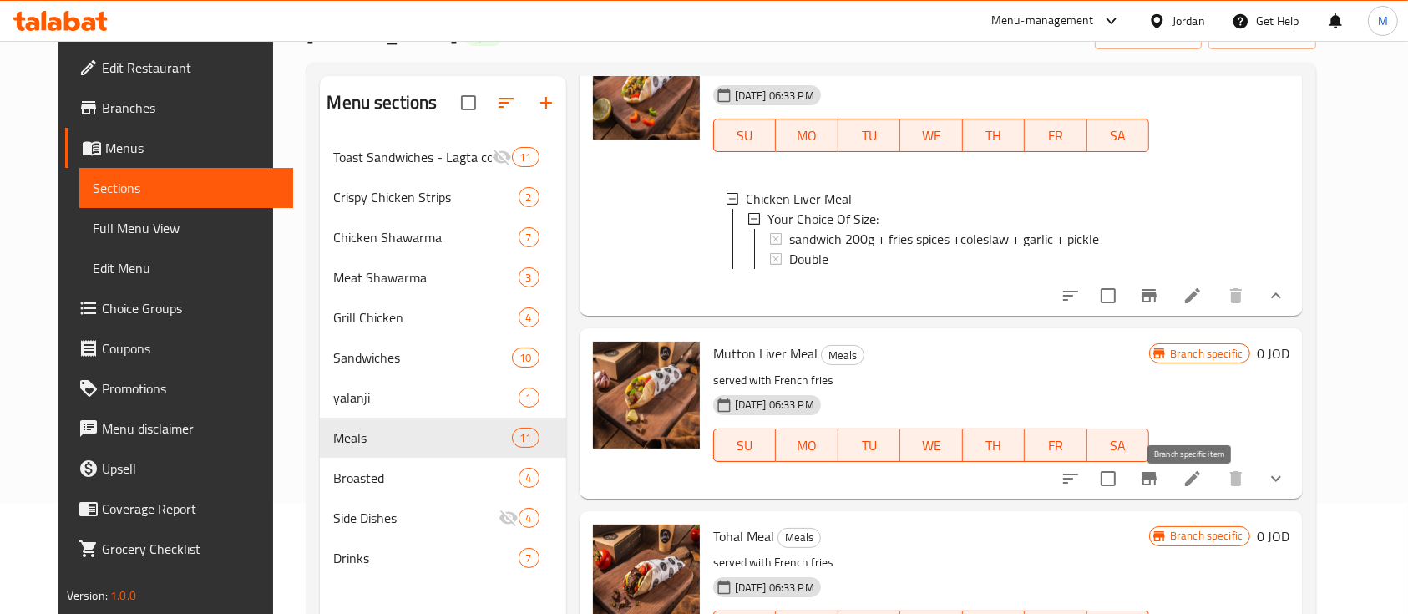
click at [1159, 489] on icon "Branch-specific-item" at bounding box center [1149, 479] width 20 height 20
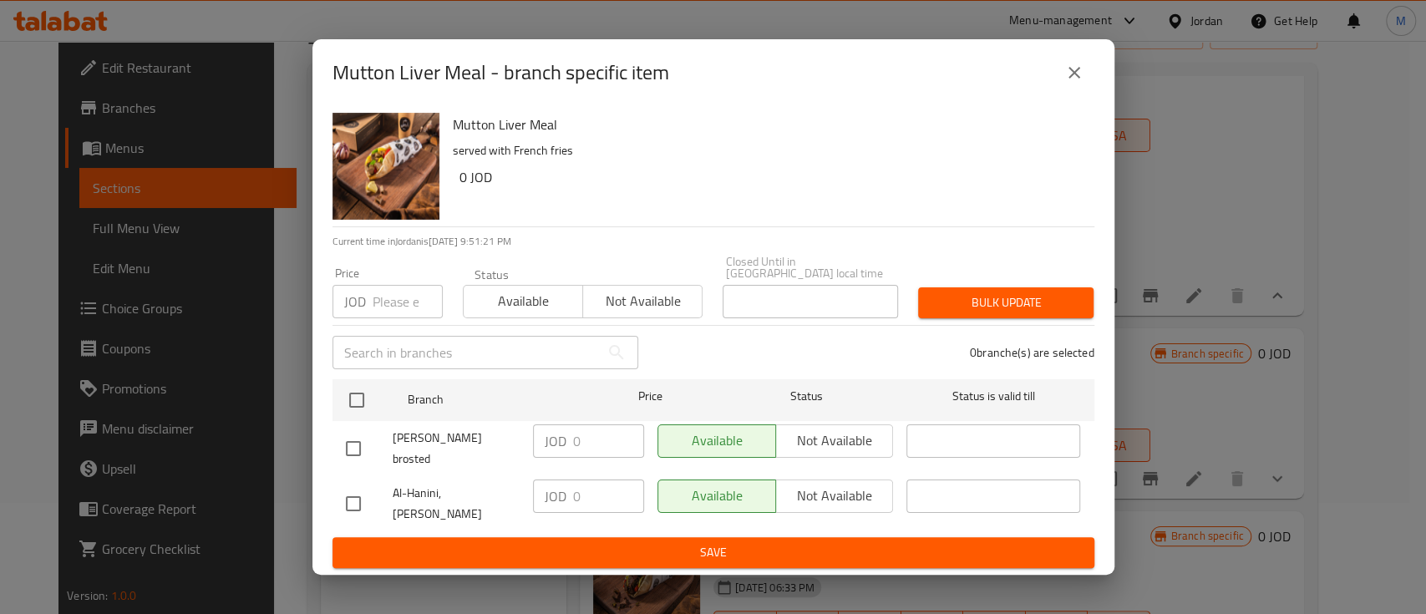
click at [1066, 83] on icon "close" at bounding box center [1074, 73] width 20 height 20
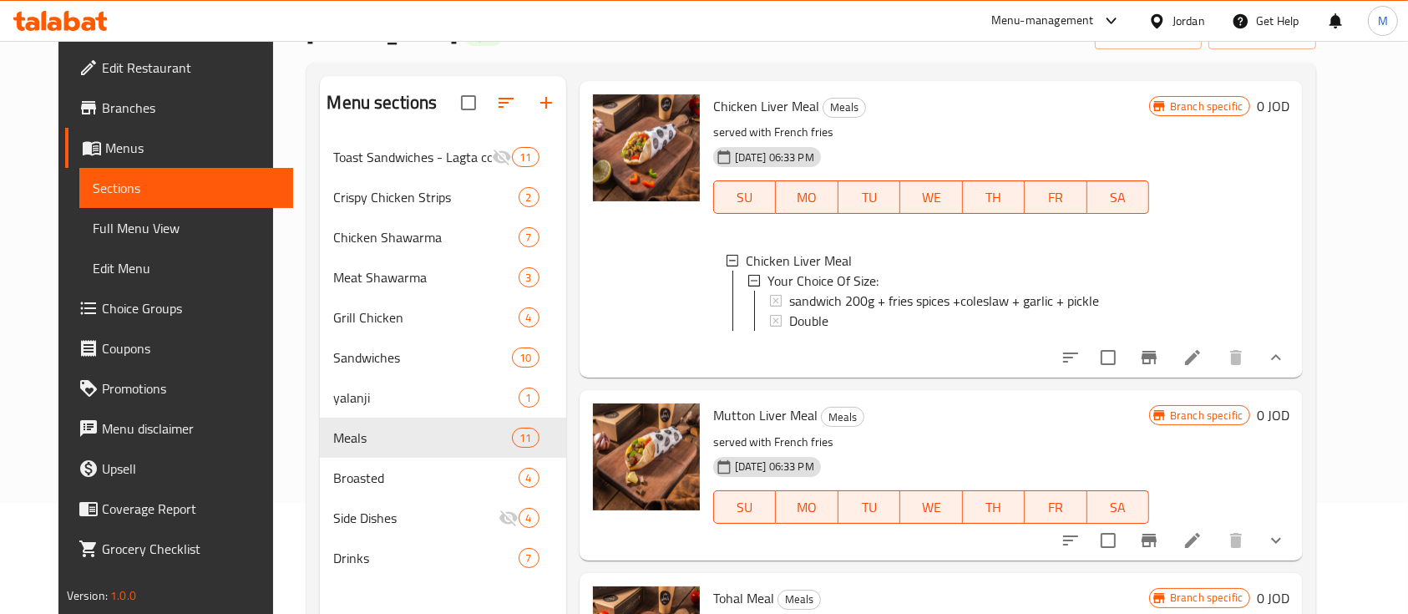
scroll to position [0, 0]
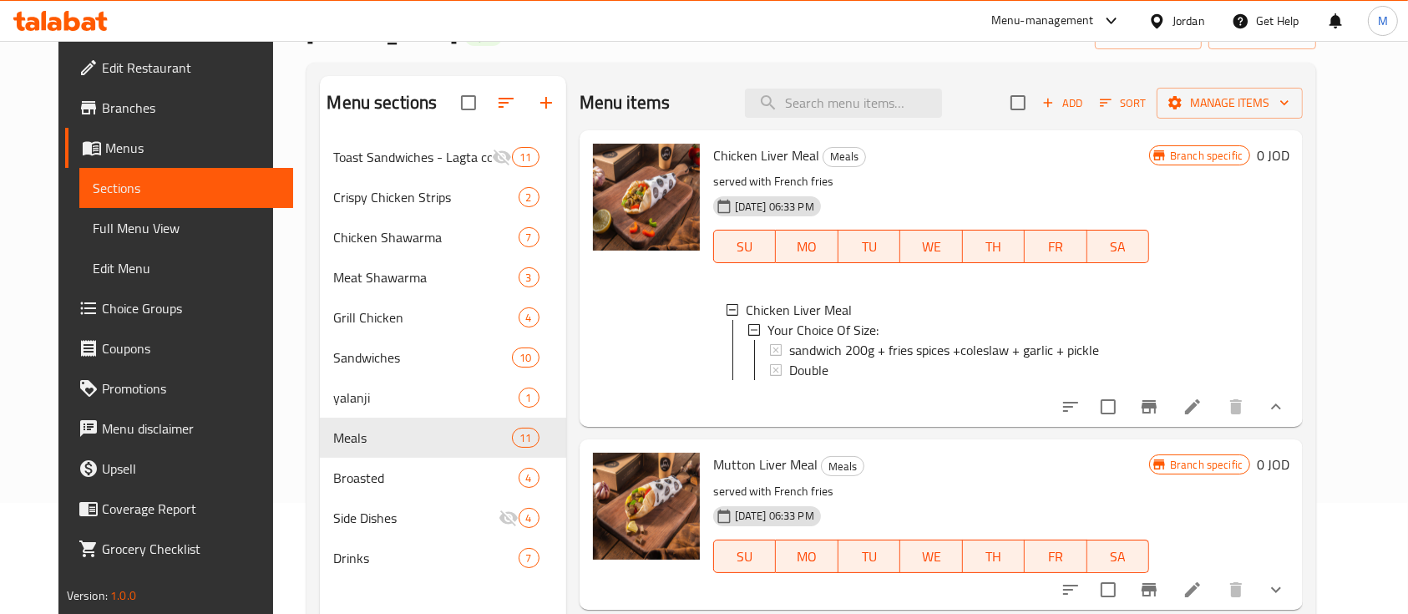
click at [1157, 413] on icon "Branch-specific-item" at bounding box center [1149, 406] width 15 height 13
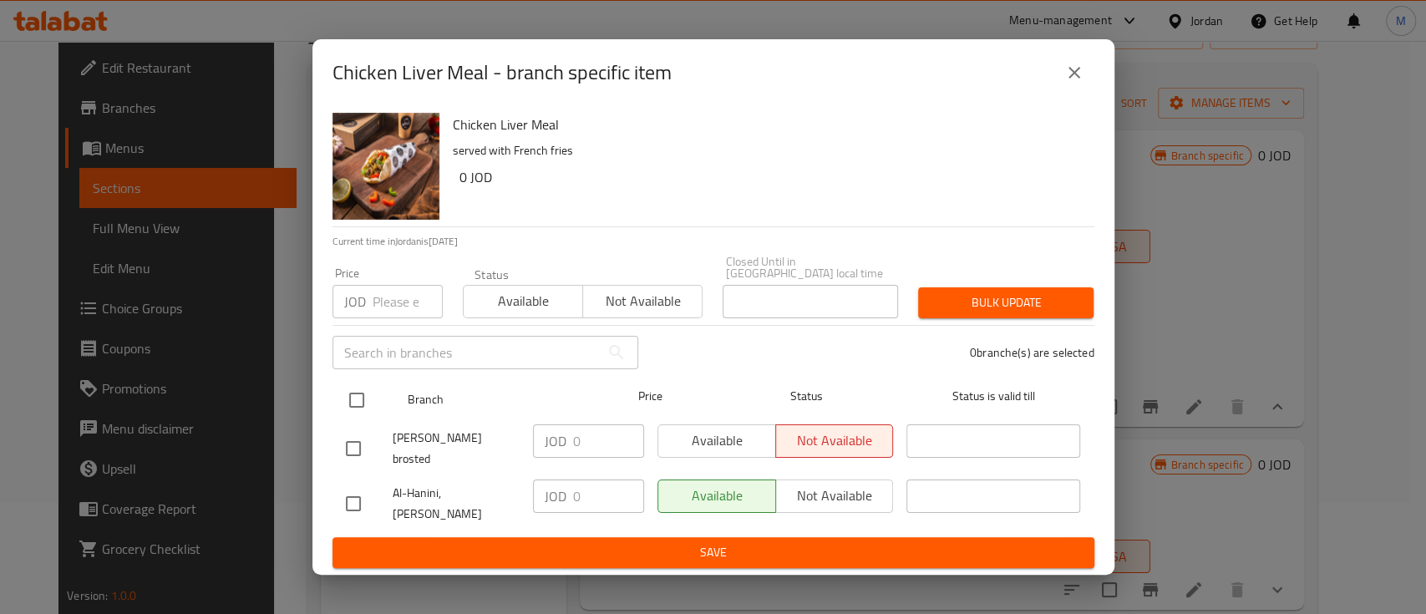
click at [370, 398] on input "checkbox" at bounding box center [356, 400] width 35 height 35
checkbox input "true"
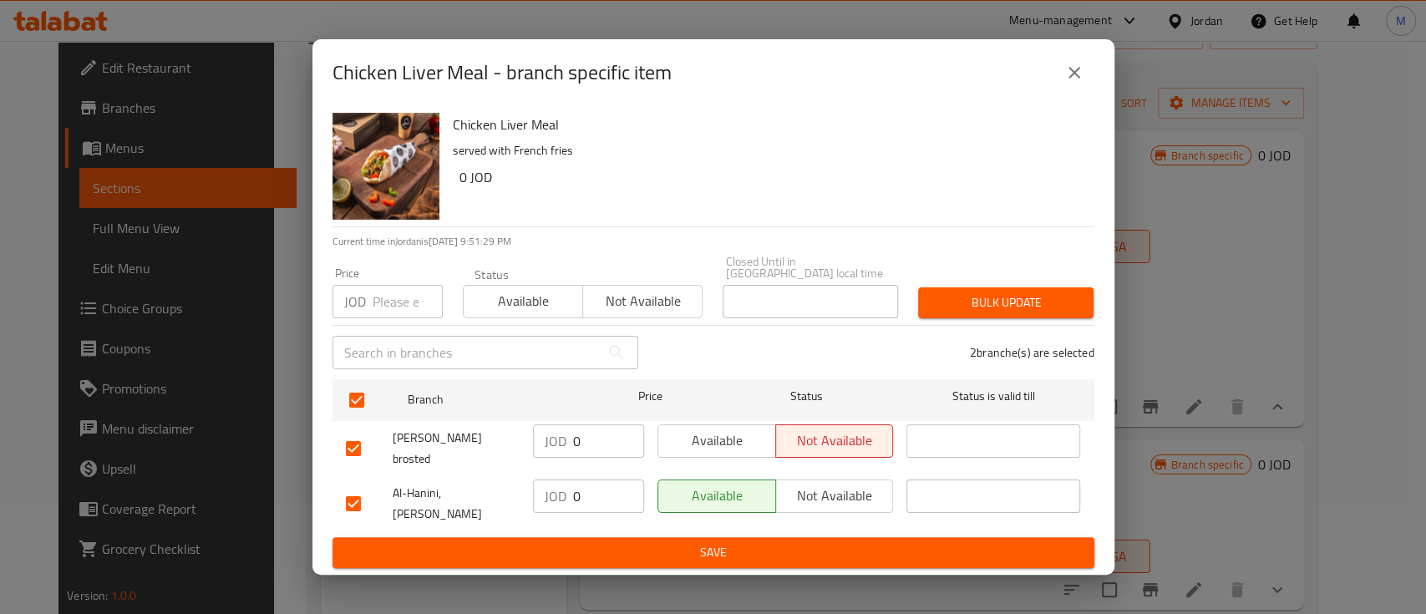
click at [805, 484] on span "Not available" at bounding box center [835, 496] width 104 height 24
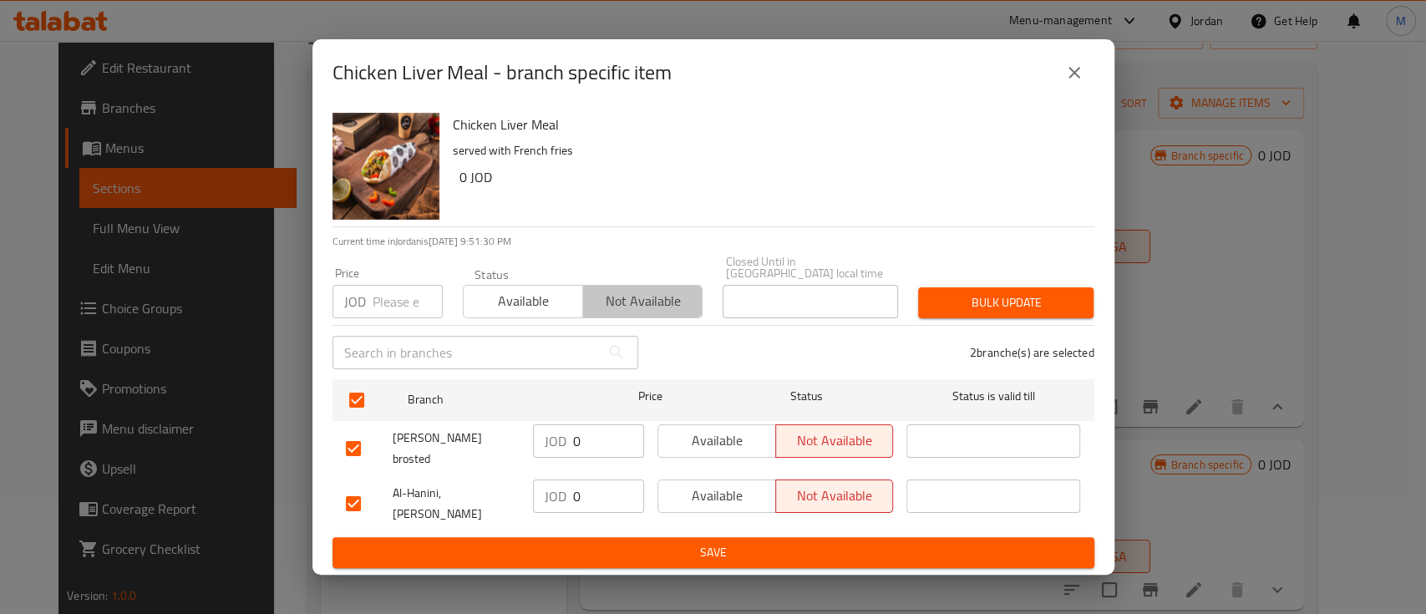
click at [625, 312] on span "Not available" at bounding box center [643, 301] width 106 height 24
click at [973, 308] on span "Bulk update" at bounding box center [1005, 302] width 149 height 21
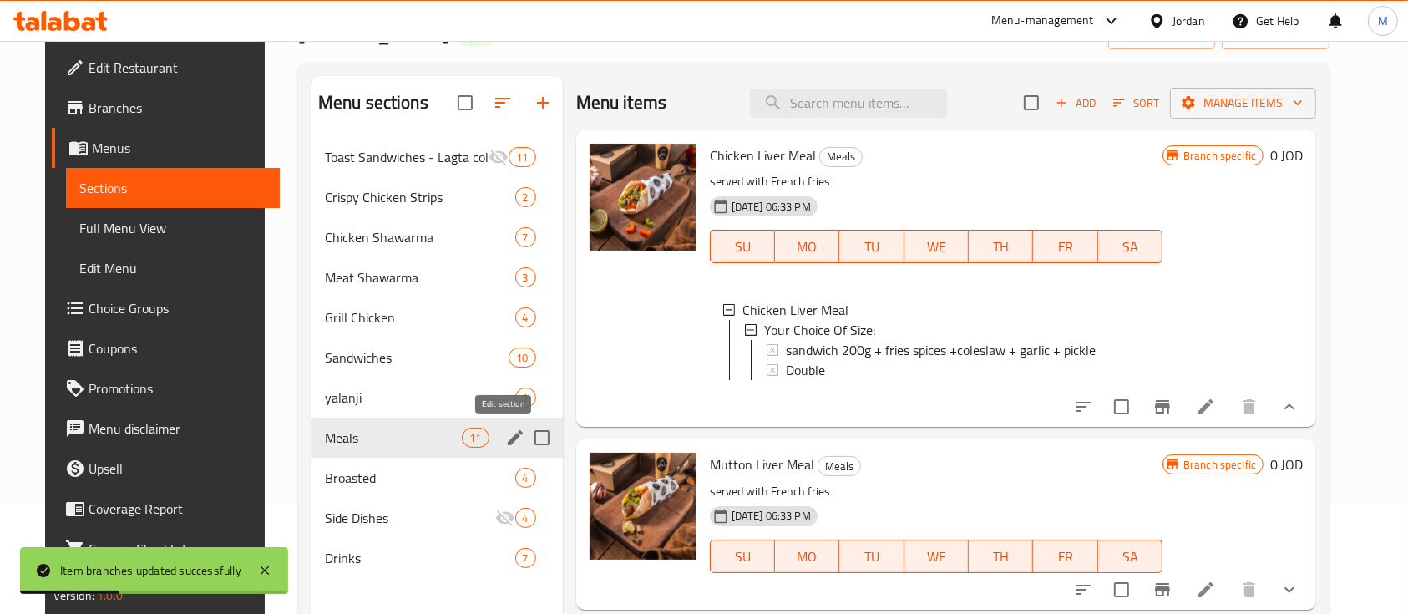
click at [508, 433] on icon "edit" at bounding box center [515, 437] width 15 height 15
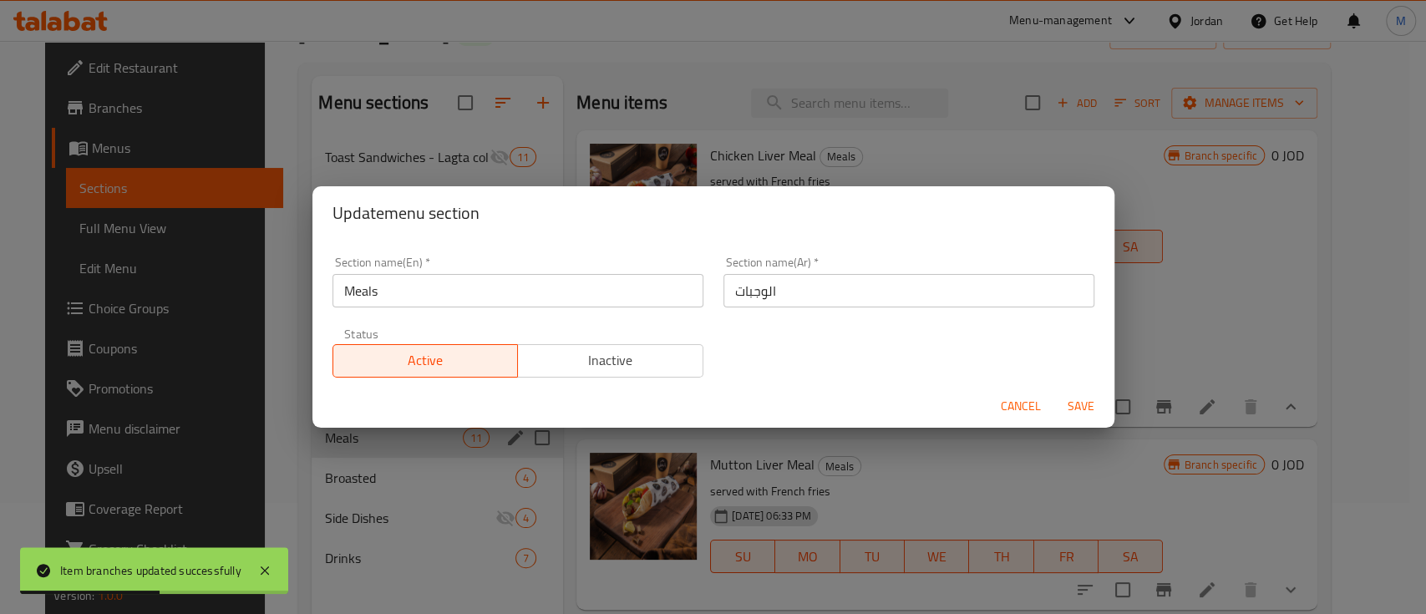
click at [608, 351] on span "Inactive" at bounding box center [610, 360] width 172 height 24
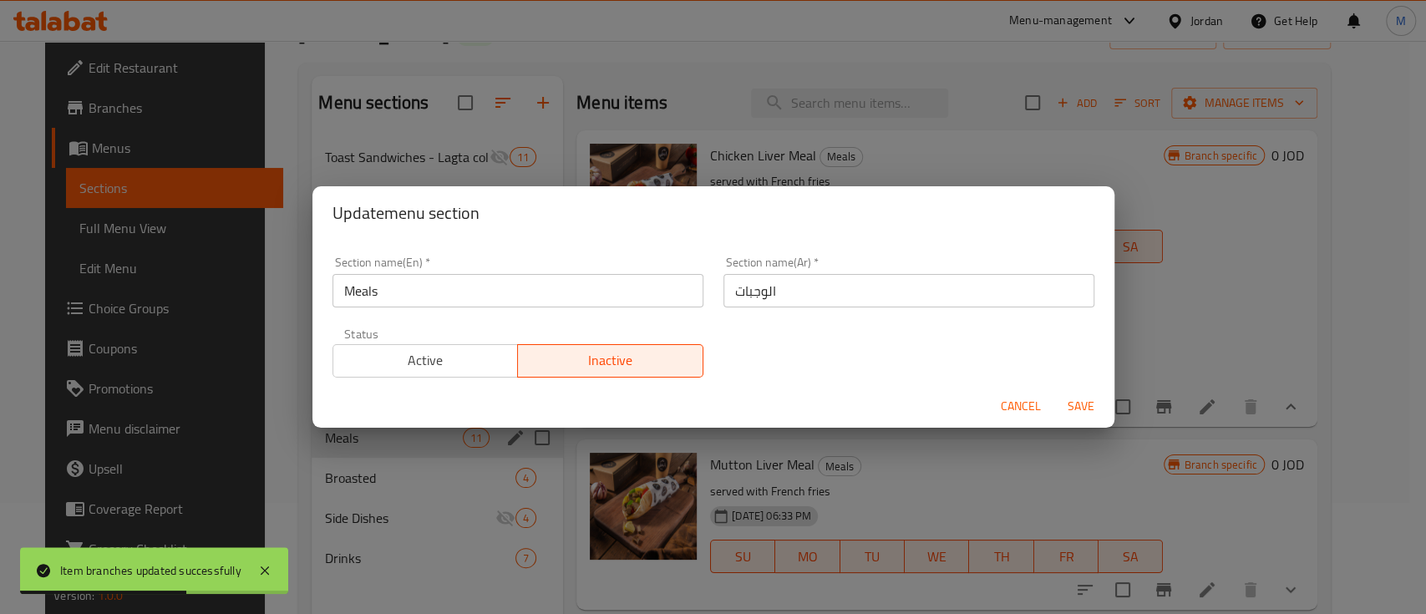
click at [1068, 391] on button "Save" at bounding box center [1080, 406] width 53 height 31
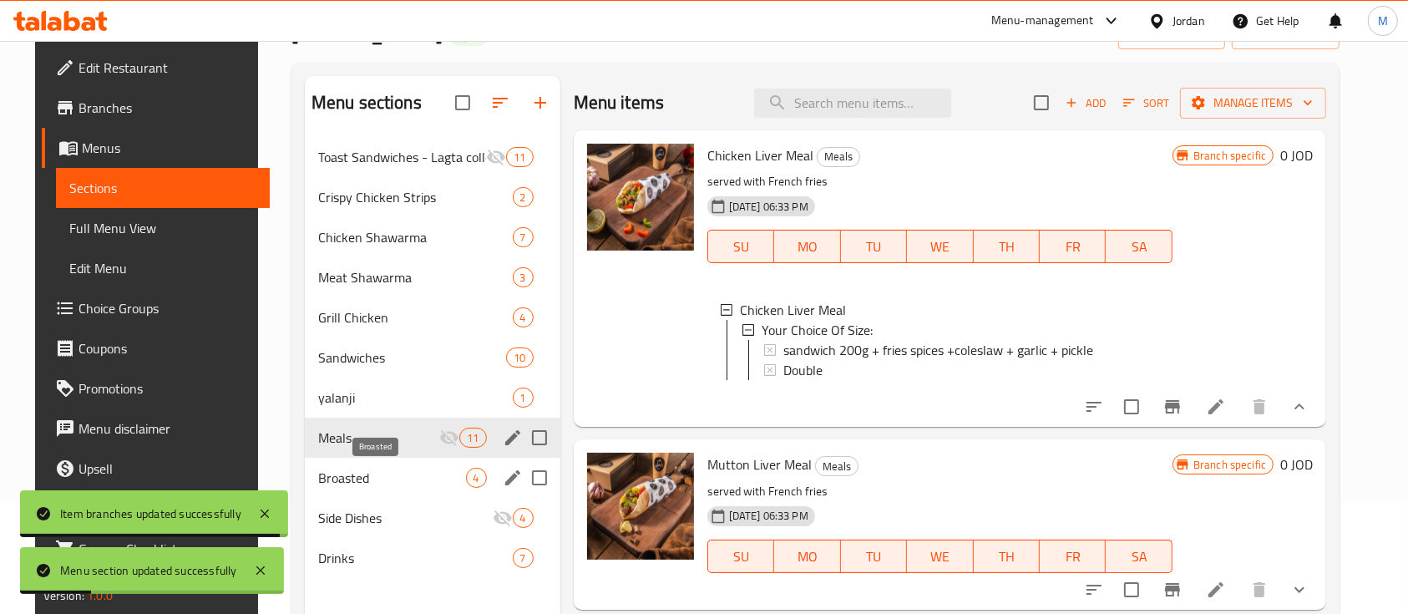
click at [388, 475] on span "Broasted" at bounding box center [392, 478] width 148 height 20
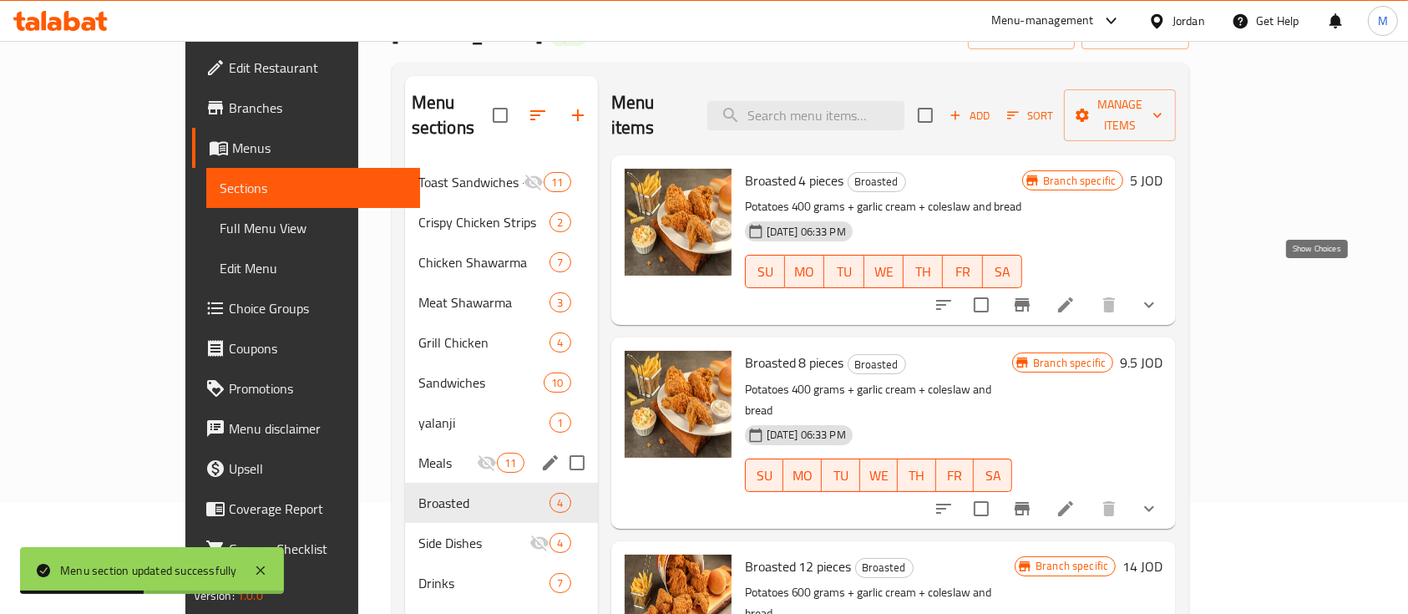
click at [1159, 295] on icon "show more" at bounding box center [1149, 305] width 20 height 20
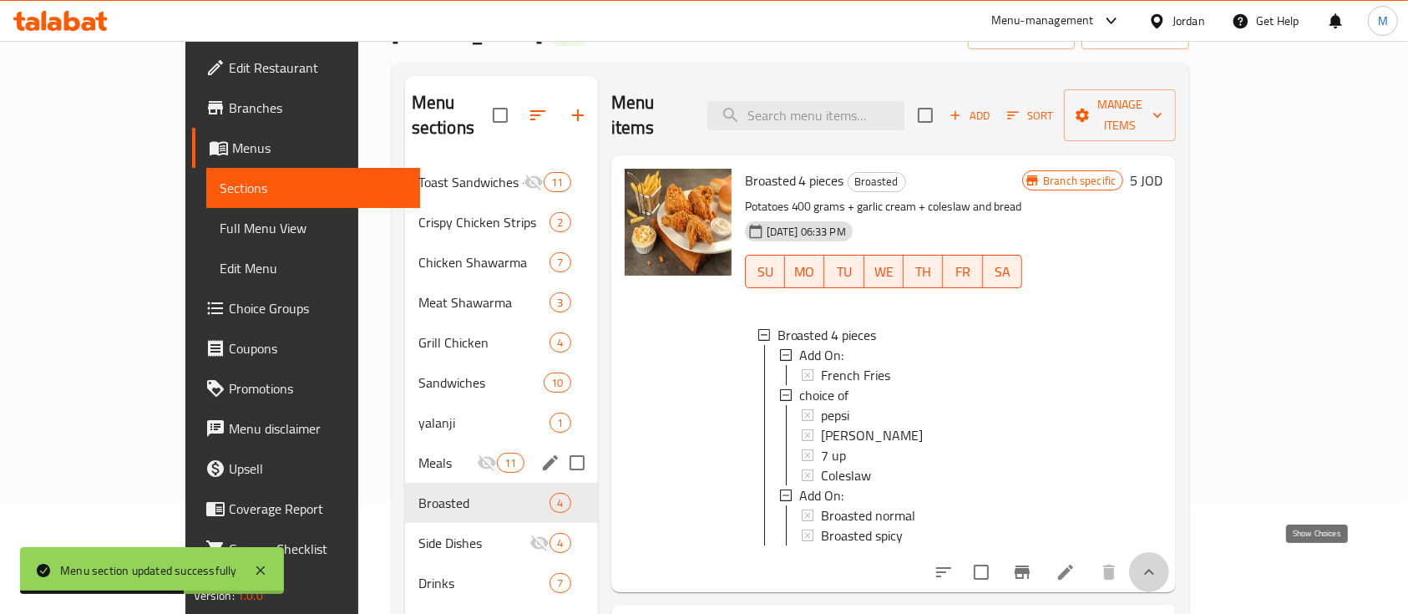
click at [1159, 562] on icon "show more" at bounding box center [1149, 572] width 20 height 20
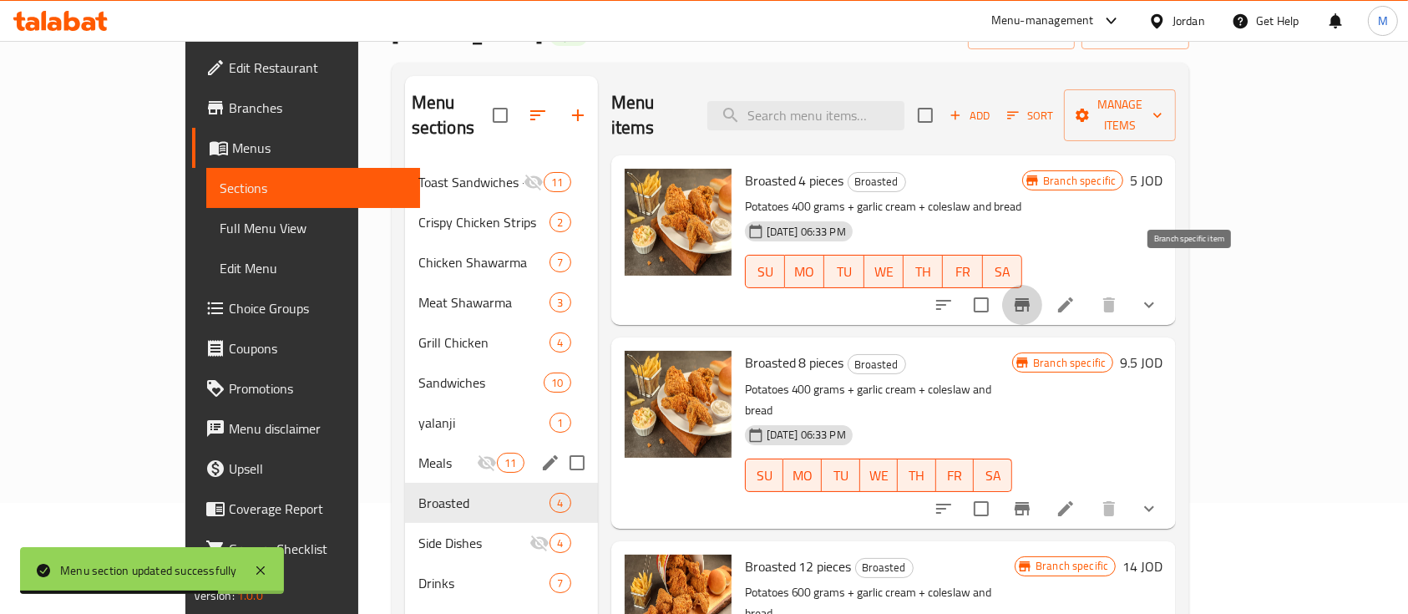
click at [1032, 295] on icon "Branch-specific-item" at bounding box center [1022, 305] width 20 height 20
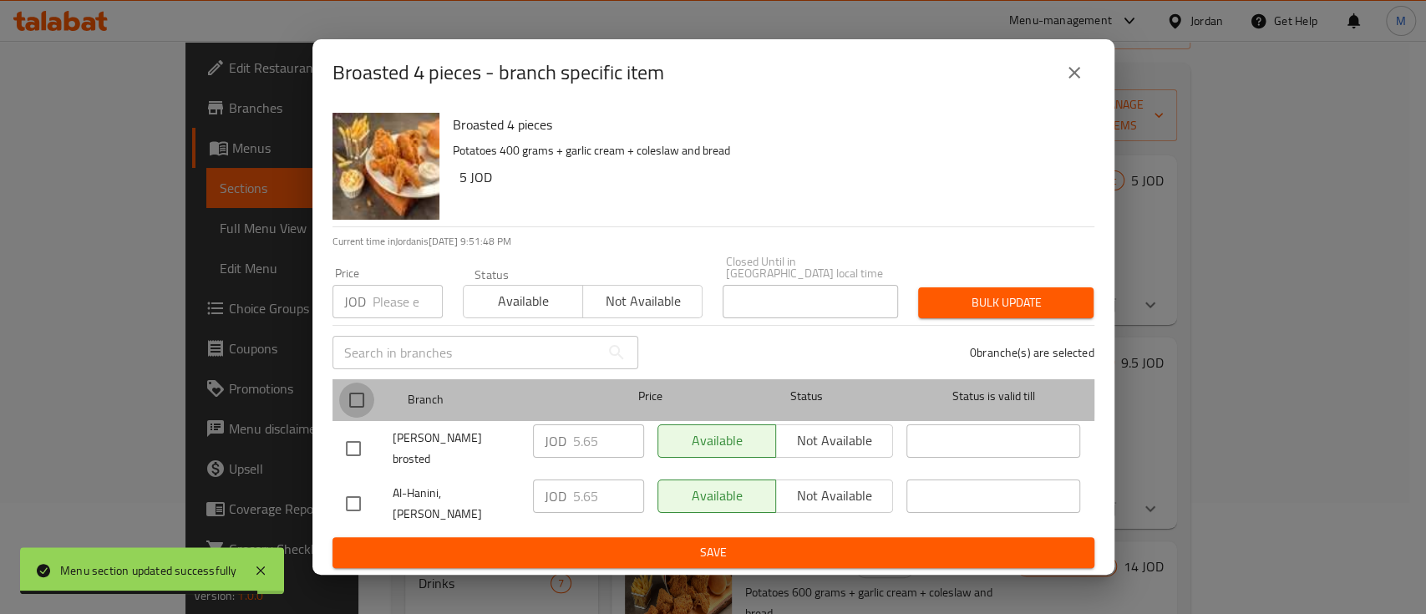
click at [361, 403] on input "checkbox" at bounding box center [356, 400] width 35 height 35
checkbox input "true"
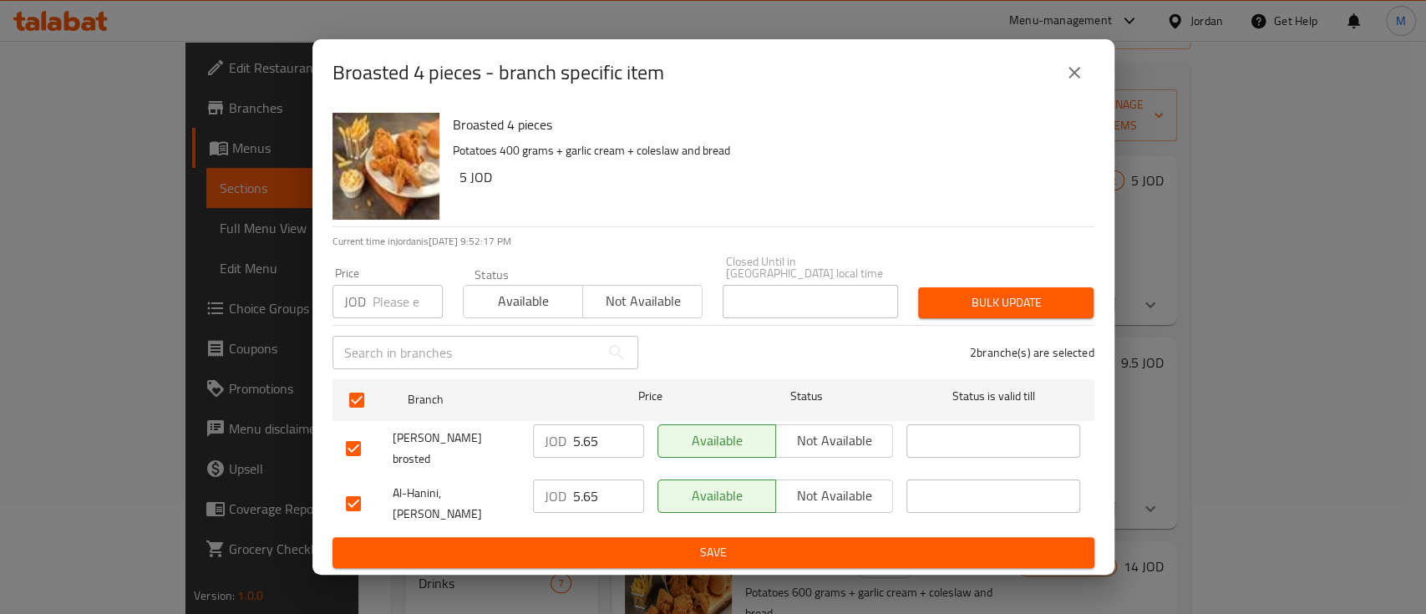
click at [382, 307] on input "number" at bounding box center [407, 301] width 70 height 33
type input "4.20"
click at [991, 301] on span "Bulk update" at bounding box center [1005, 302] width 149 height 21
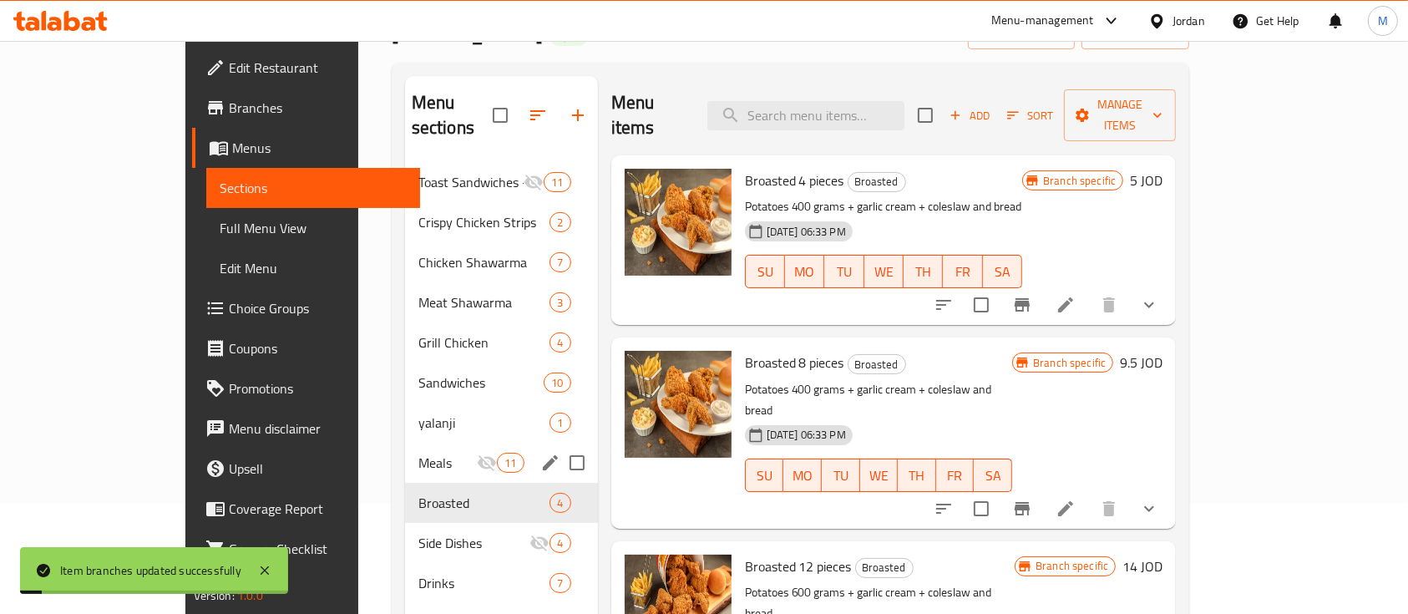
scroll to position [111, 0]
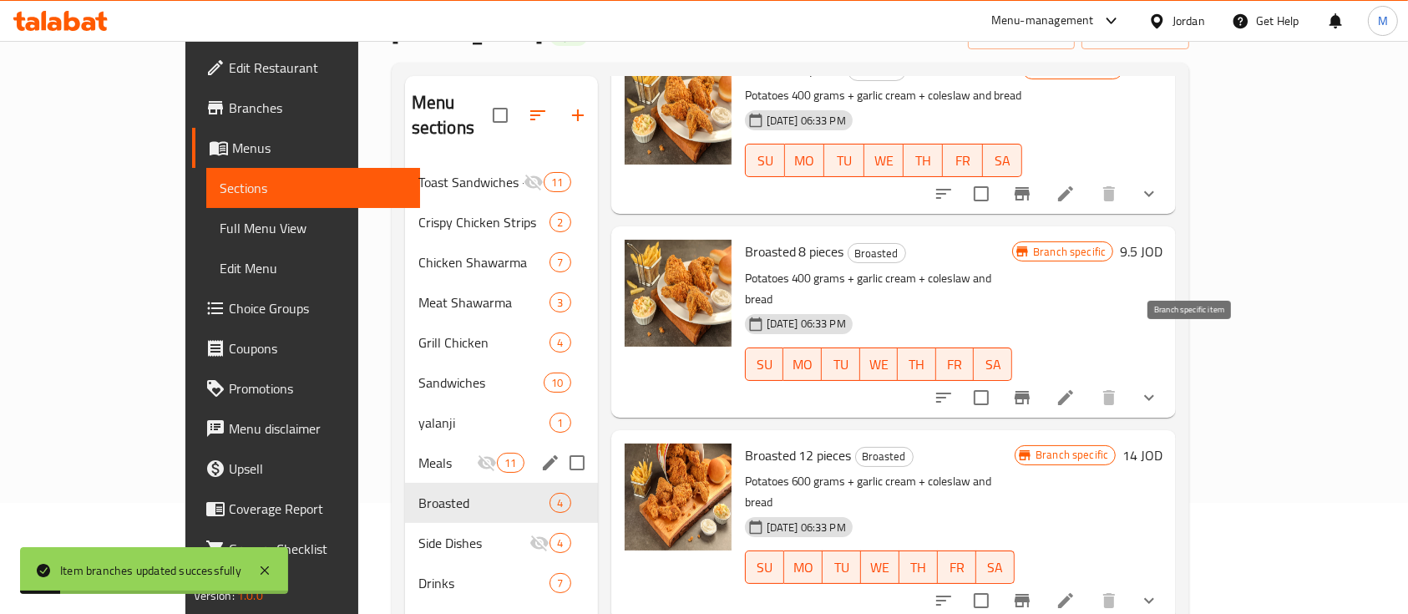
click at [1030, 391] on icon "Branch-specific-item" at bounding box center [1022, 397] width 15 height 13
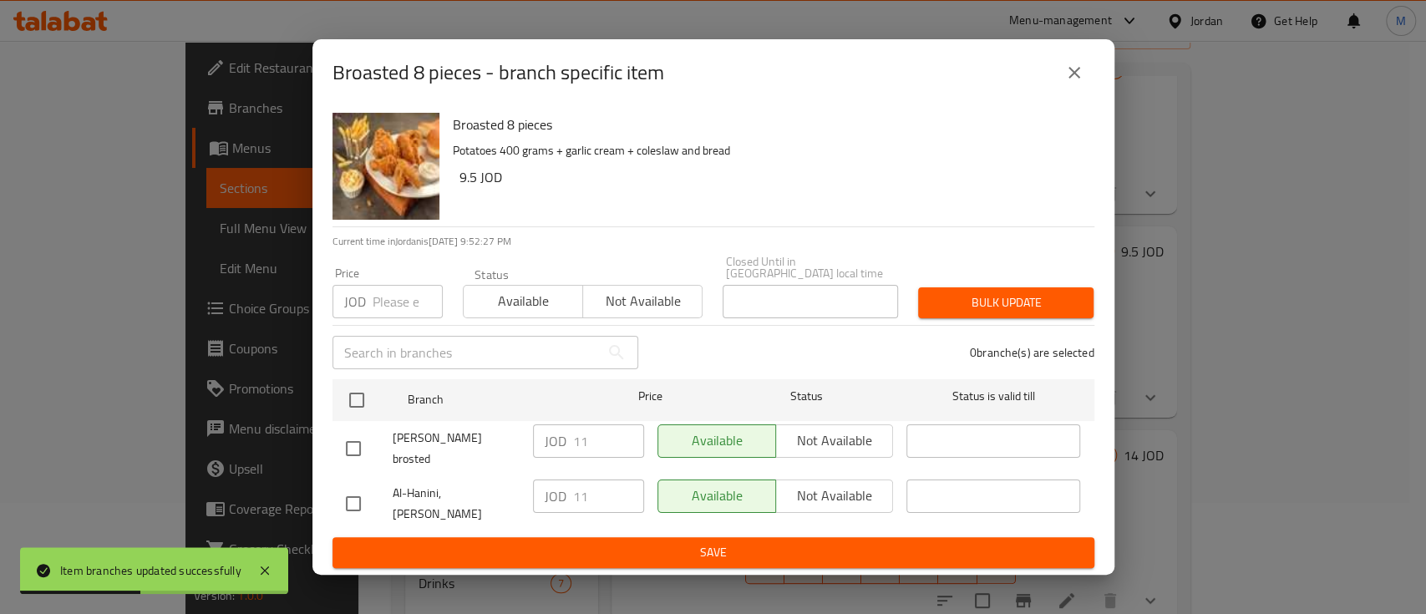
click at [1076, 79] on button "close" at bounding box center [1074, 73] width 40 height 40
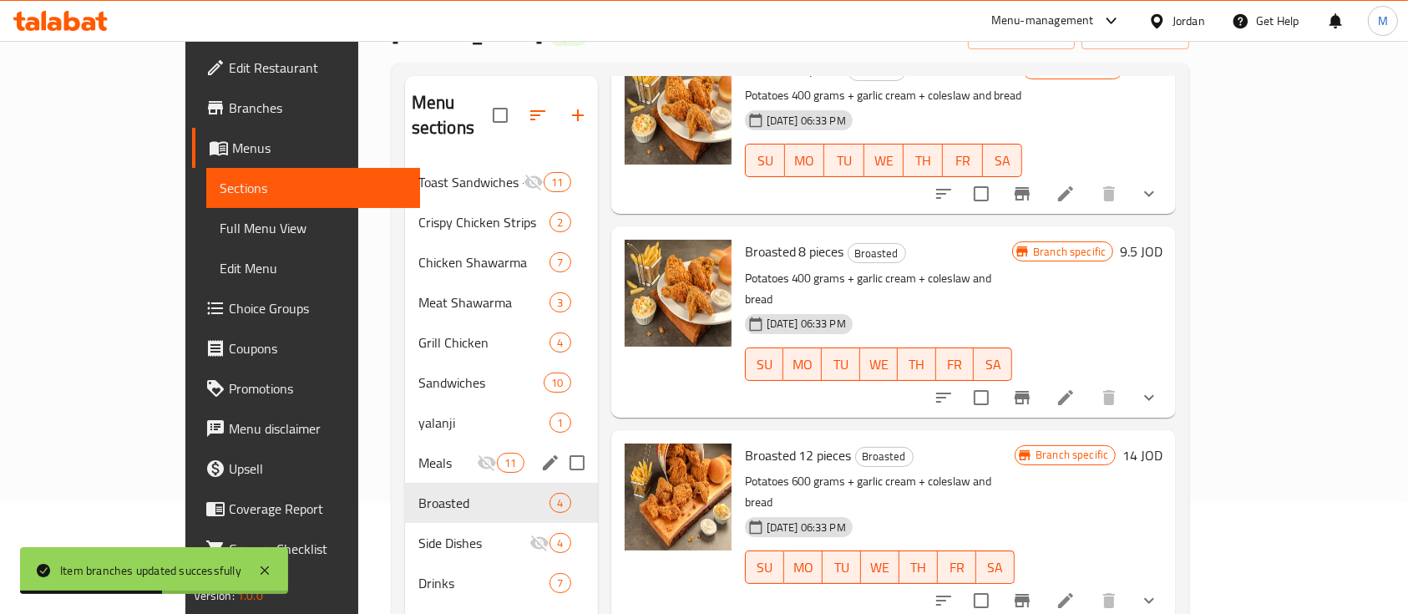
click at [1154, 191] on icon "show more" at bounding box center [1149, 194] width 10 height 6
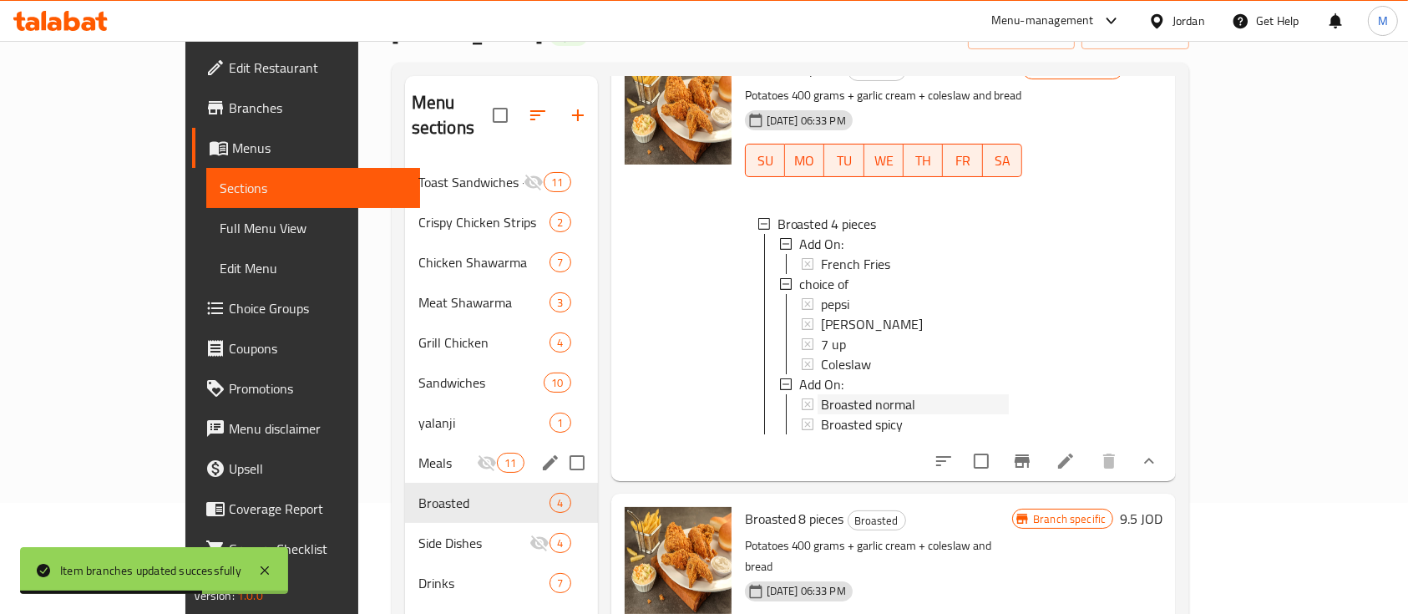
click at [869, 394] on div "Broasted normal" at bounding box center [915, 404] width 189 height 20
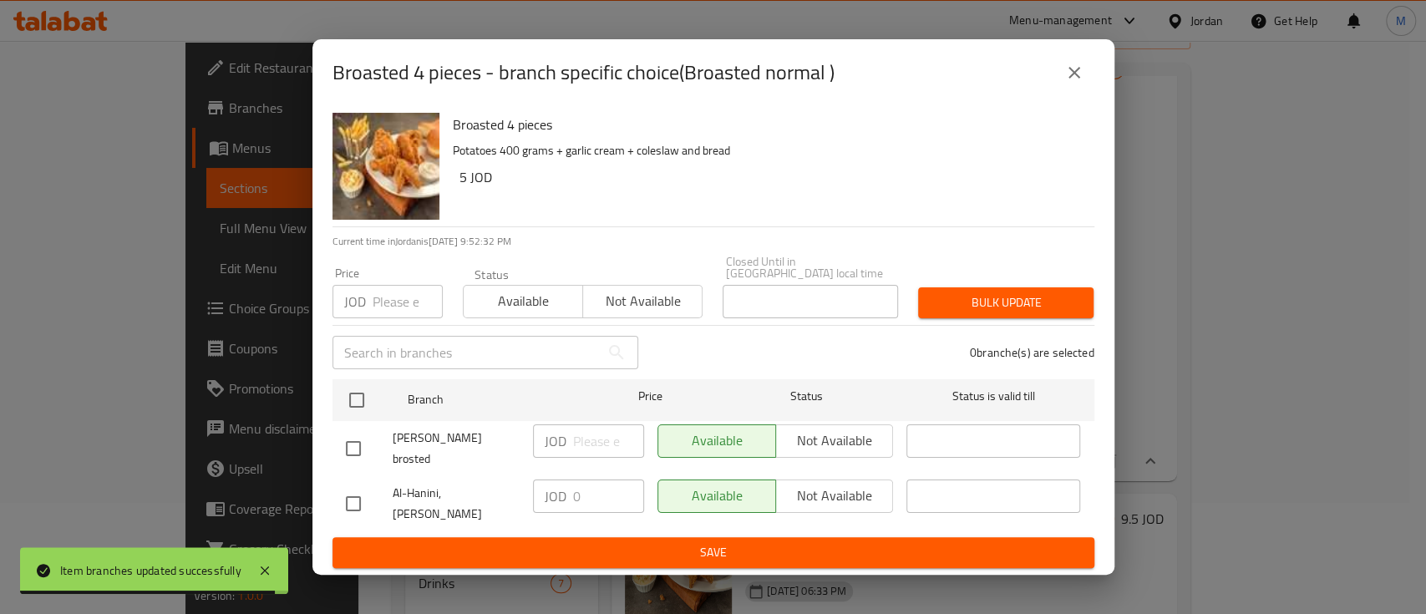
click at [1077, 83] on icon "close" at bounding box center [1074, 73] width 20 height 20
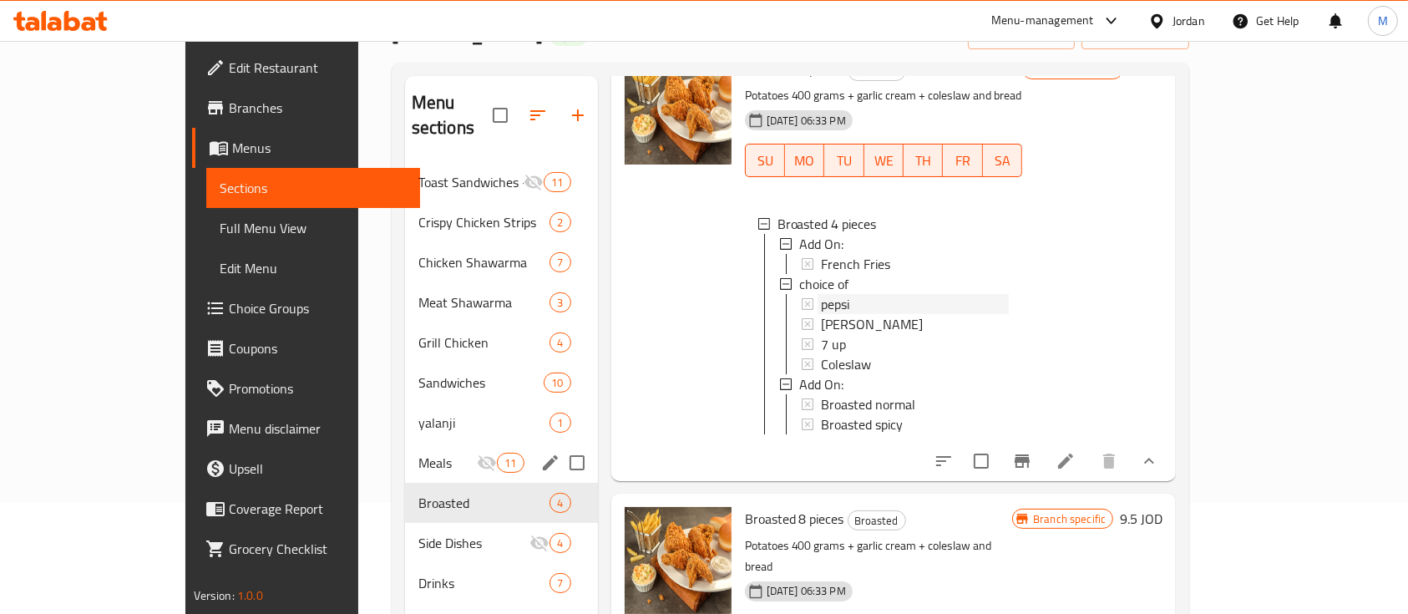
click at [821, 294] on div "pepsi" at bounding box center [915, 304] width 189 height 20
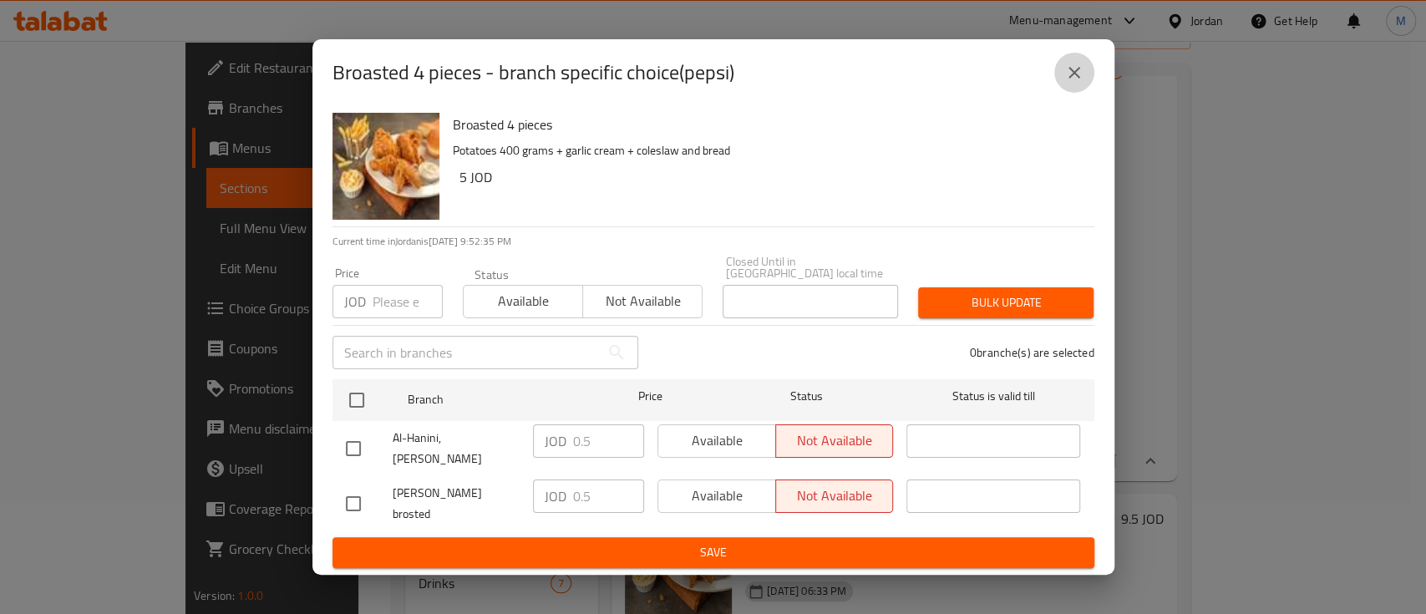
click at [1077, 83] on icon "close" at bounding box center [1074, 73] width 20 height 20
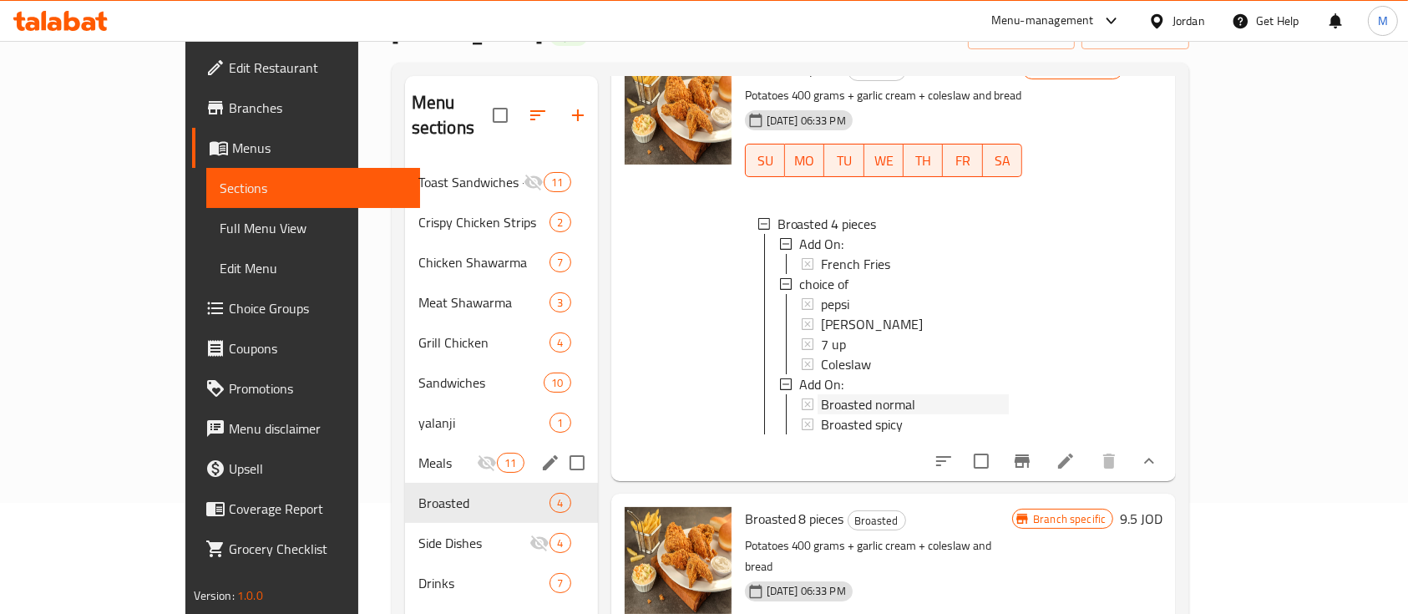
click at [887, 394] on div "Broasted normal" at bounding box center [915, 404] width 189 height 20
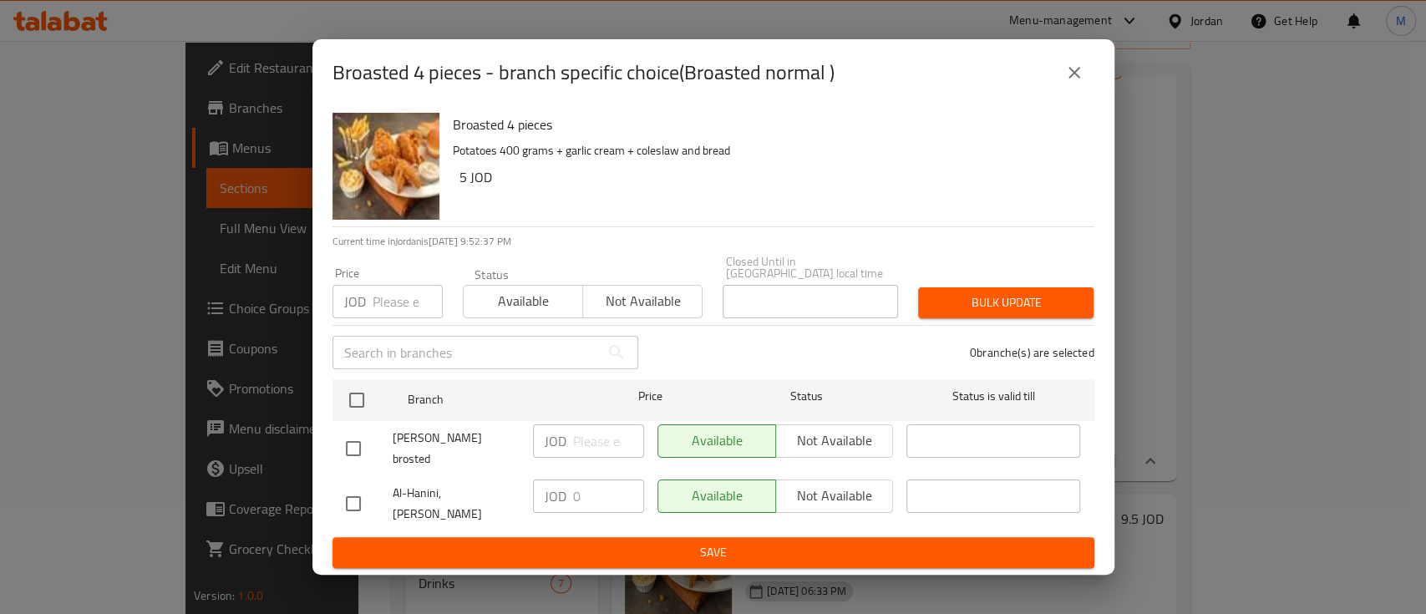
click at [1082, 83] on icon "close" at bounding box center [1074, 73] width 20 height 20
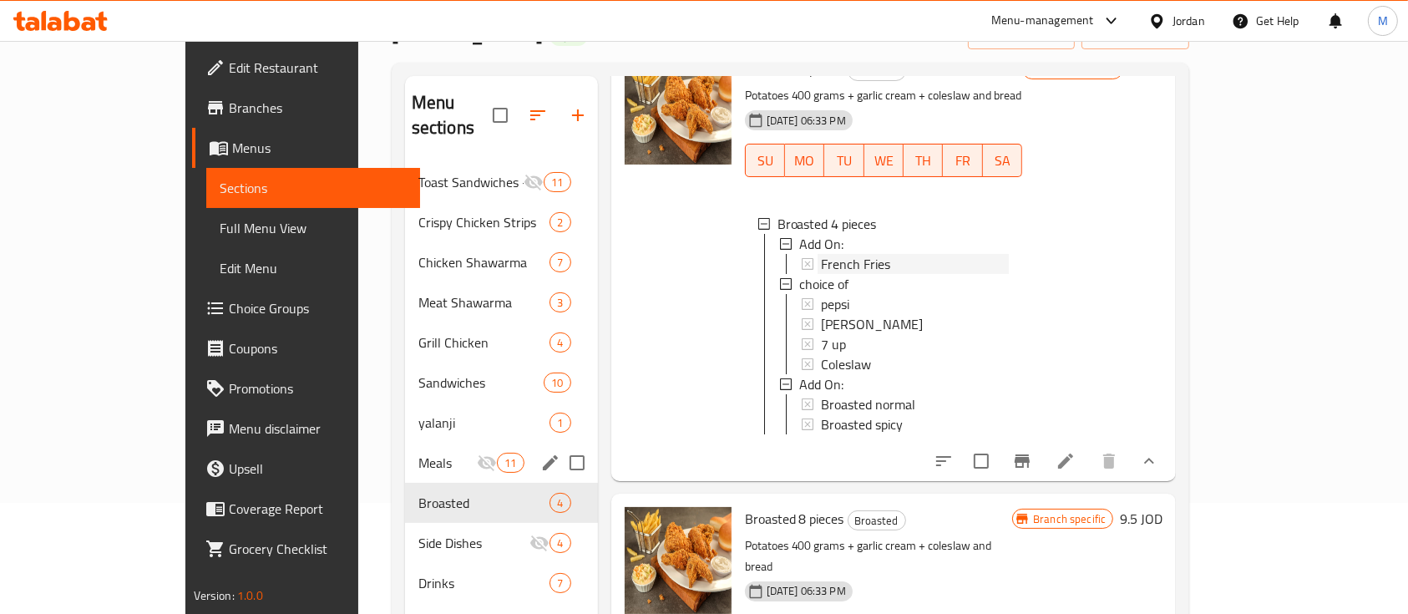
click at [895, 254] on div "French Fries" at bounding box center [915, 264] width 189 height 20
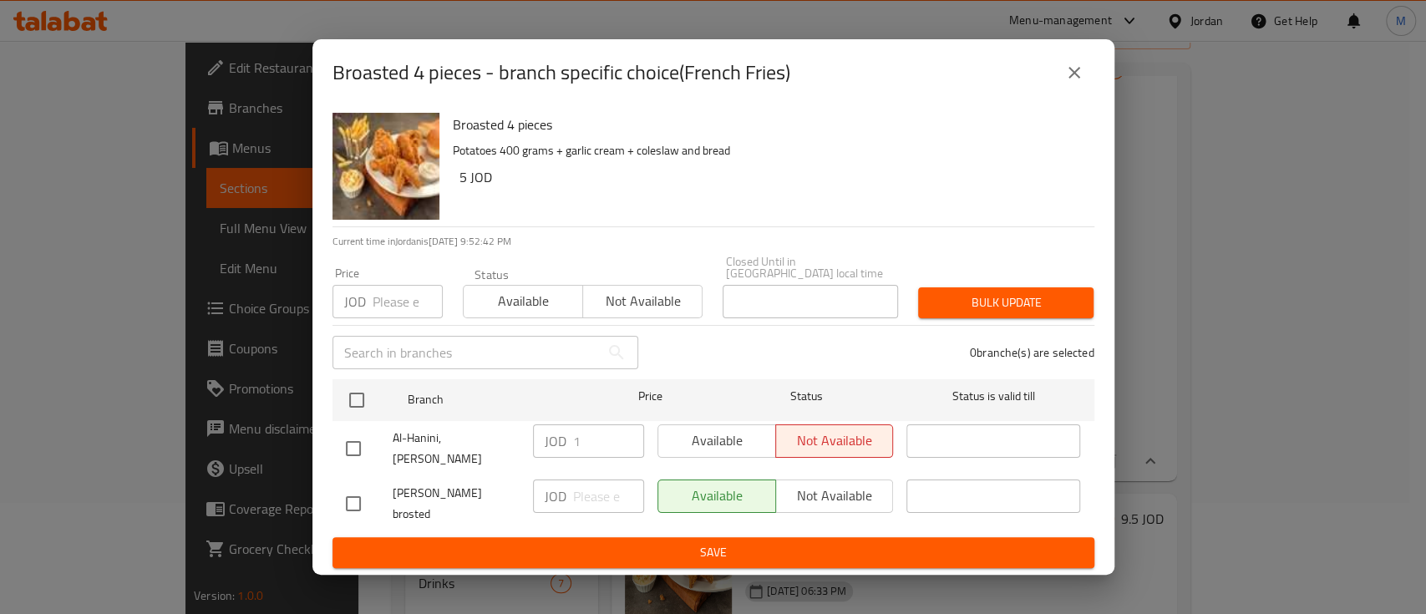
click at [1076, 83] on icon "close" at bounding box center [1074, 73] width 20 height 20
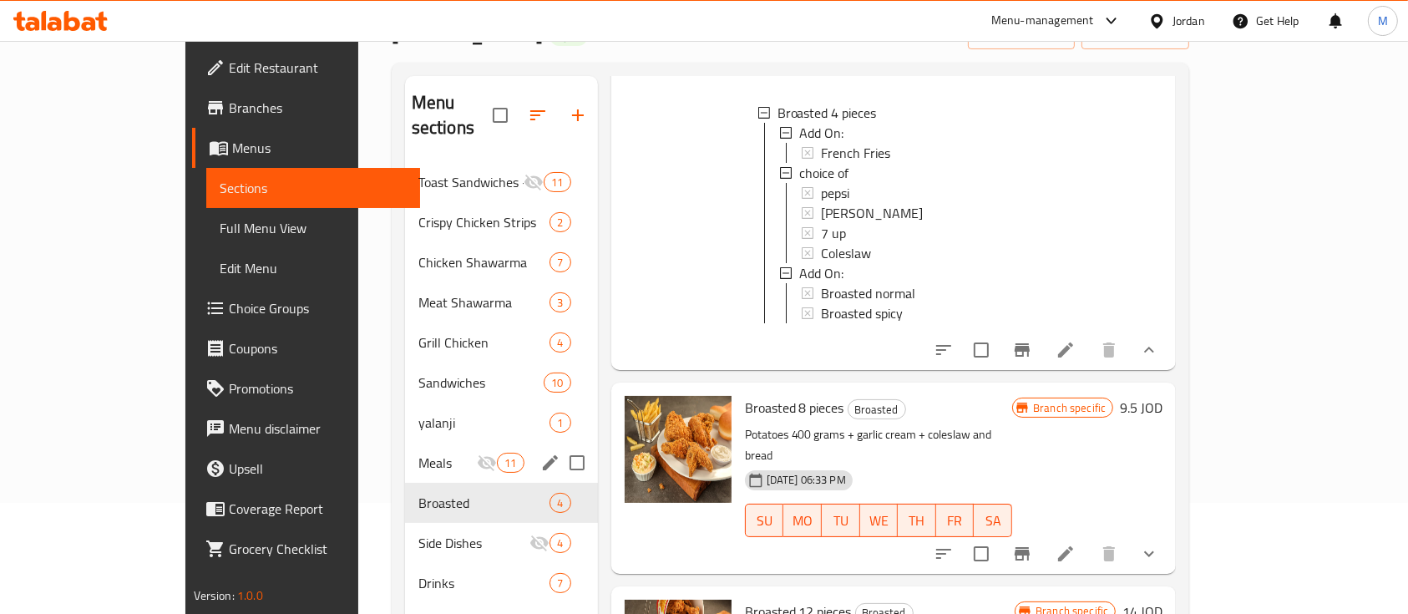
scroll to position [334, 0]
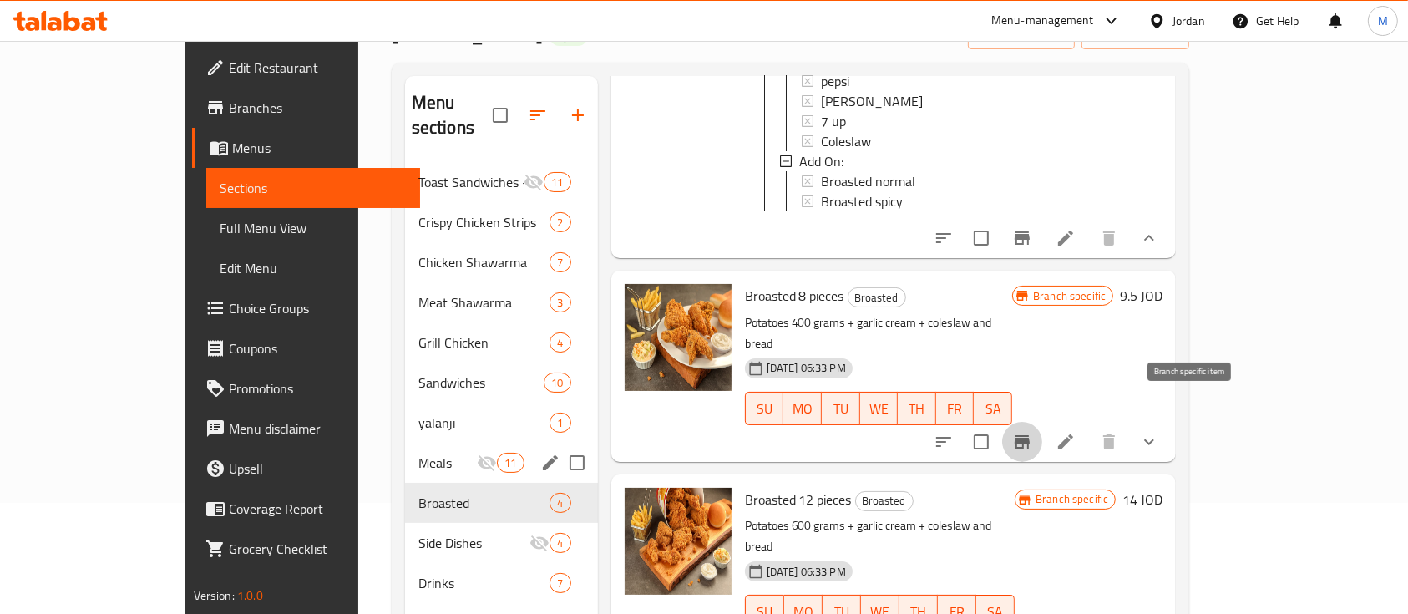
click at [1042, 422] on button "Branch-specific-item" at bounding box center [1022, 442] width 40 height 40
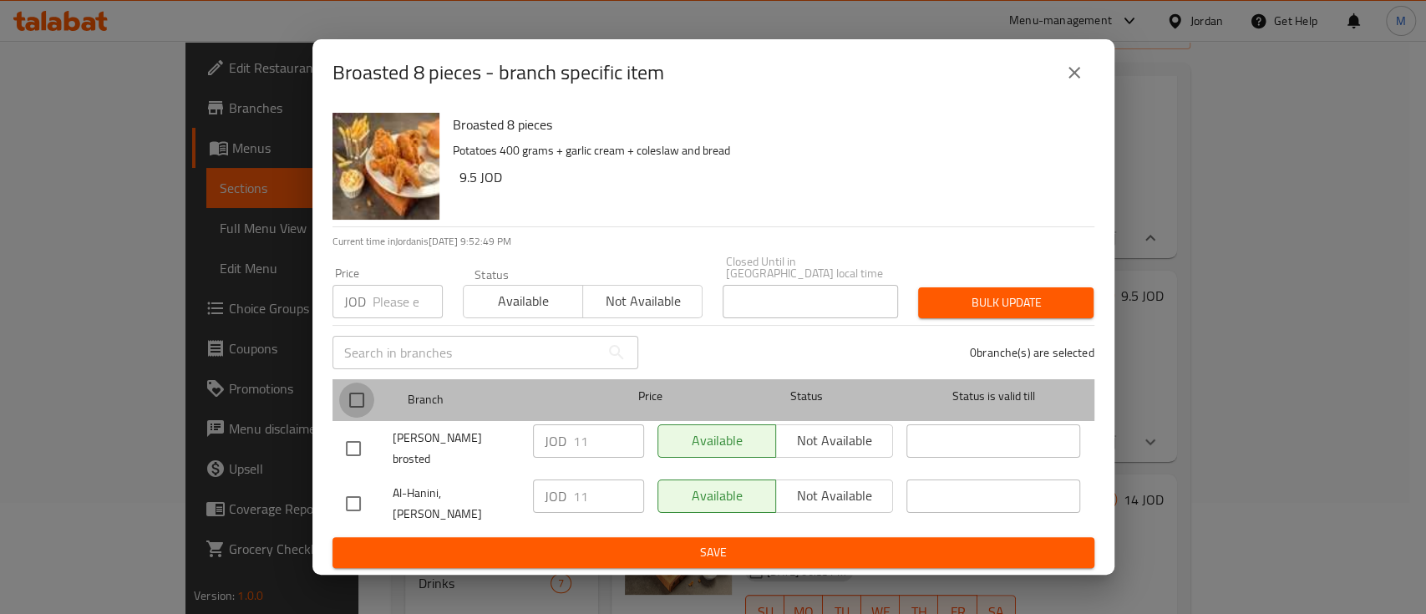
click at [358, 405] on input "checkbox" at bounding box center [356, 400] width 35 height 35
checkbox input "true"
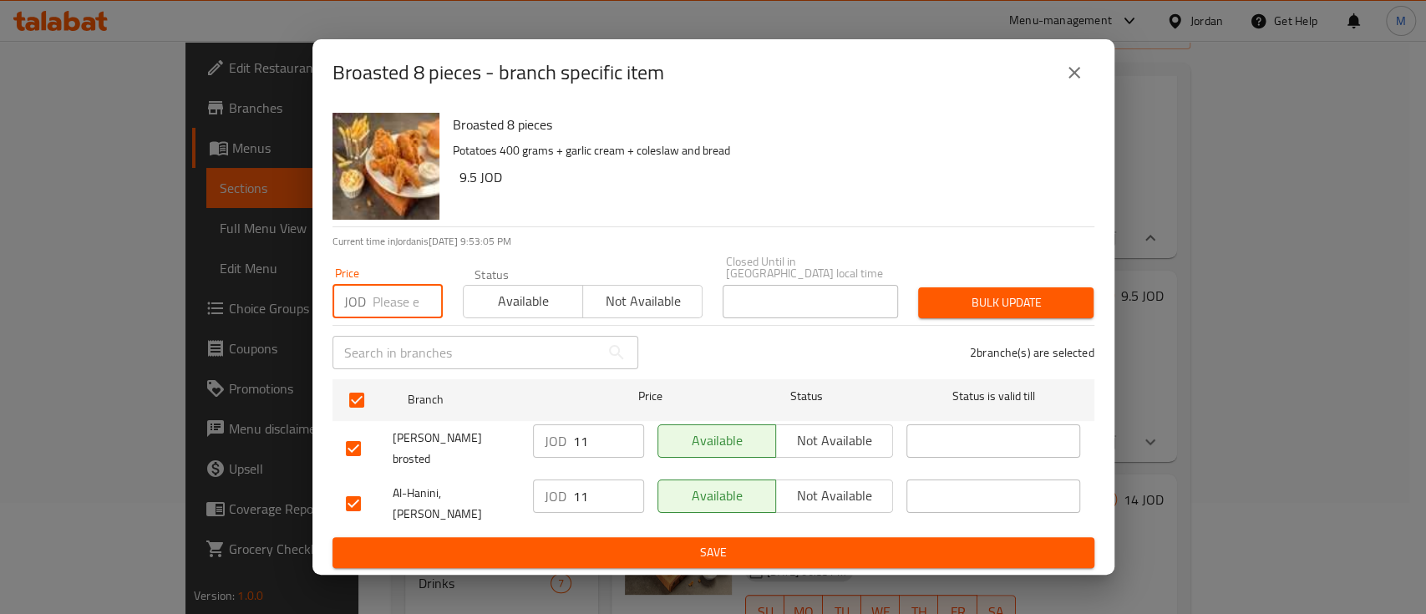
click at [396, 296] on input "number" at bounding box center [407, 301] width 70 height 33
type input "7.65"
click at [935, 310] on span "Bulk update" at bounding box center [1005, 302] width 149 height 21
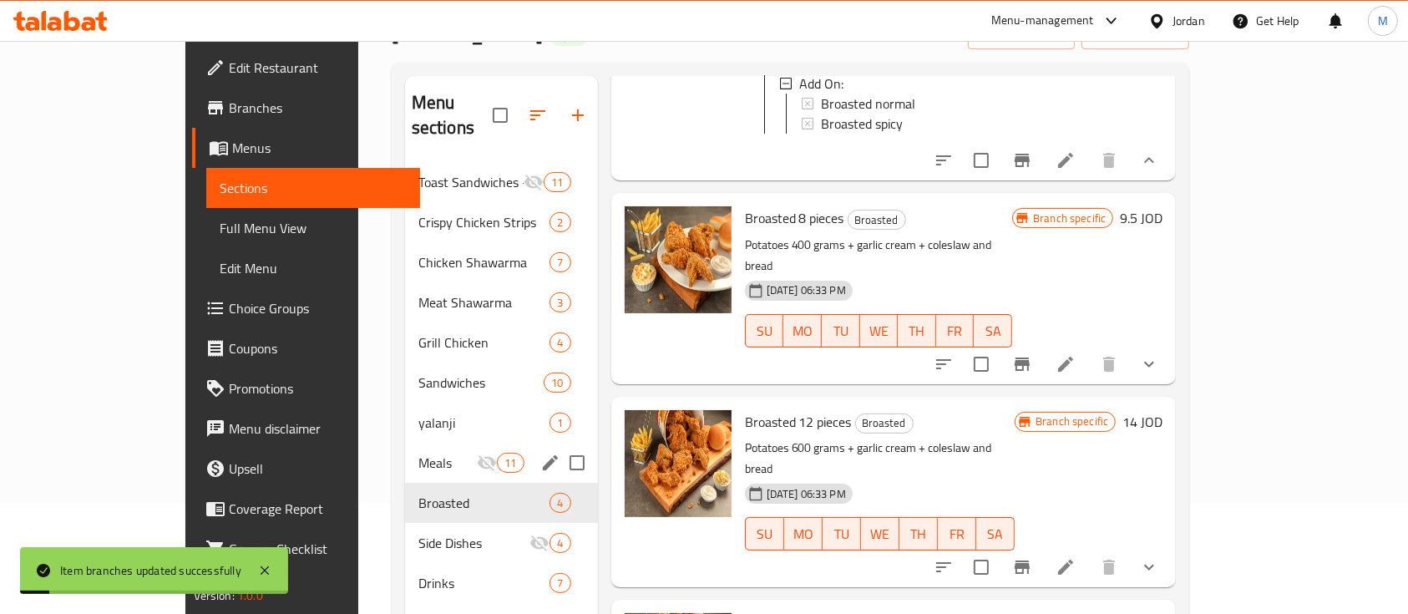
scroll to position [441, 0]
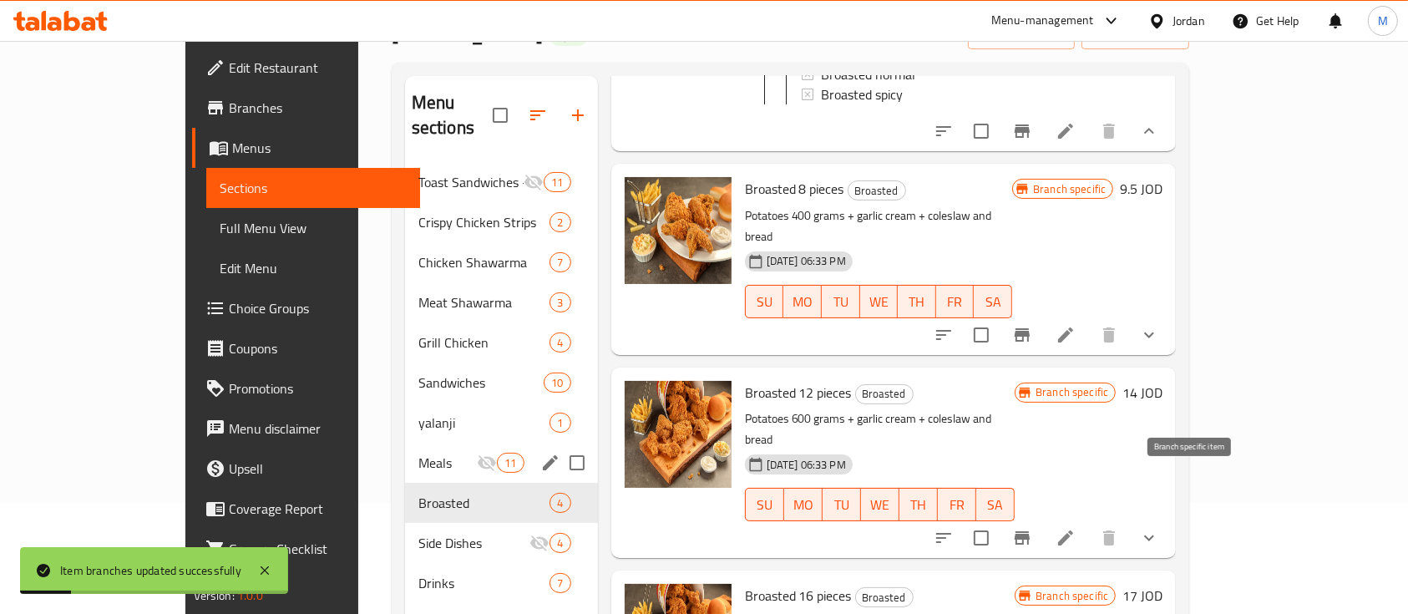
click at [1030, 531] on icon "Branch-specific-item" at bounding box center [1022, 537] width 15 height 13
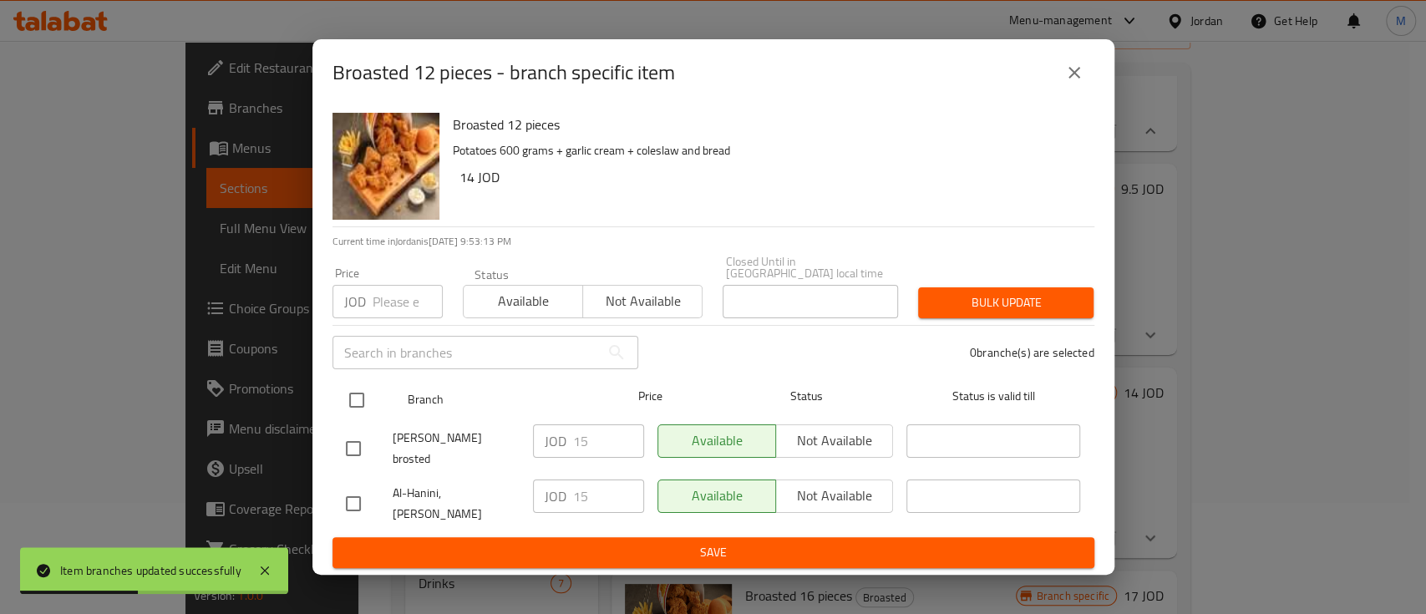
click at [358, 413] on input "checkbox" at bounding box center [356, 400] width 35 height 35
checkbox input "true"
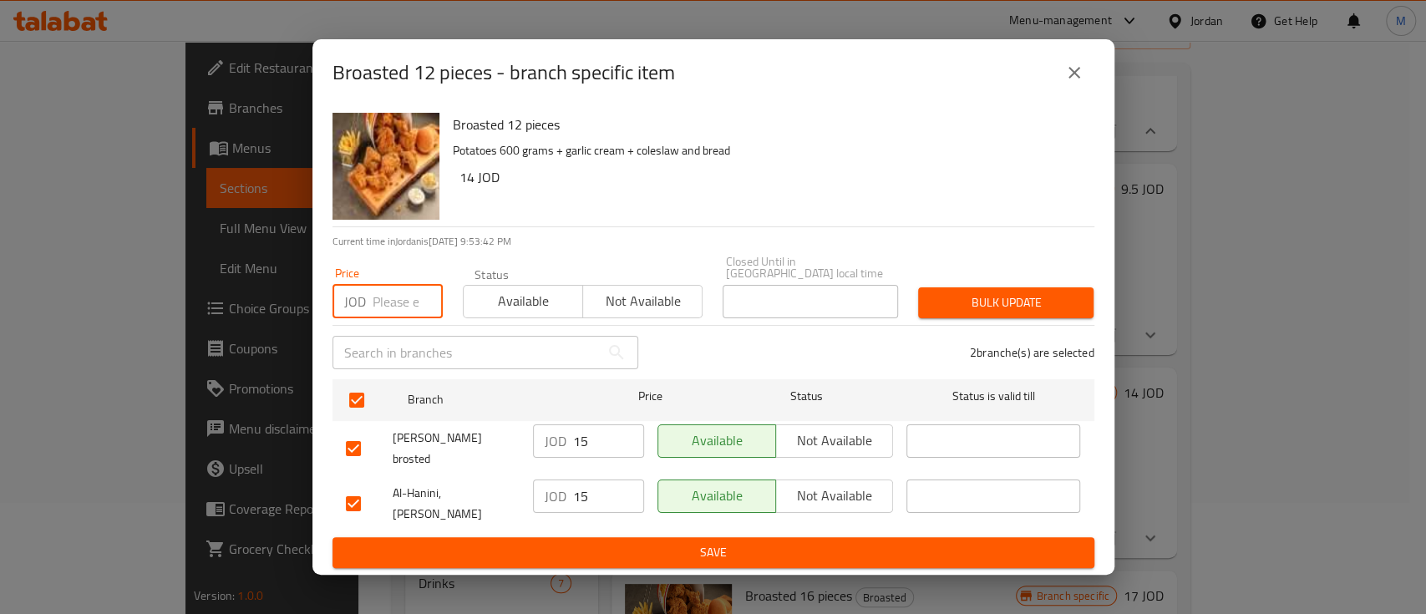
click at [398, 312] on input "number" at bounding box center [407, 301] width 70 height 33
type input "12.8"
click at [1024, 296] on button "Bulk update" at bounding box center [1005, 302] width 175 height 31
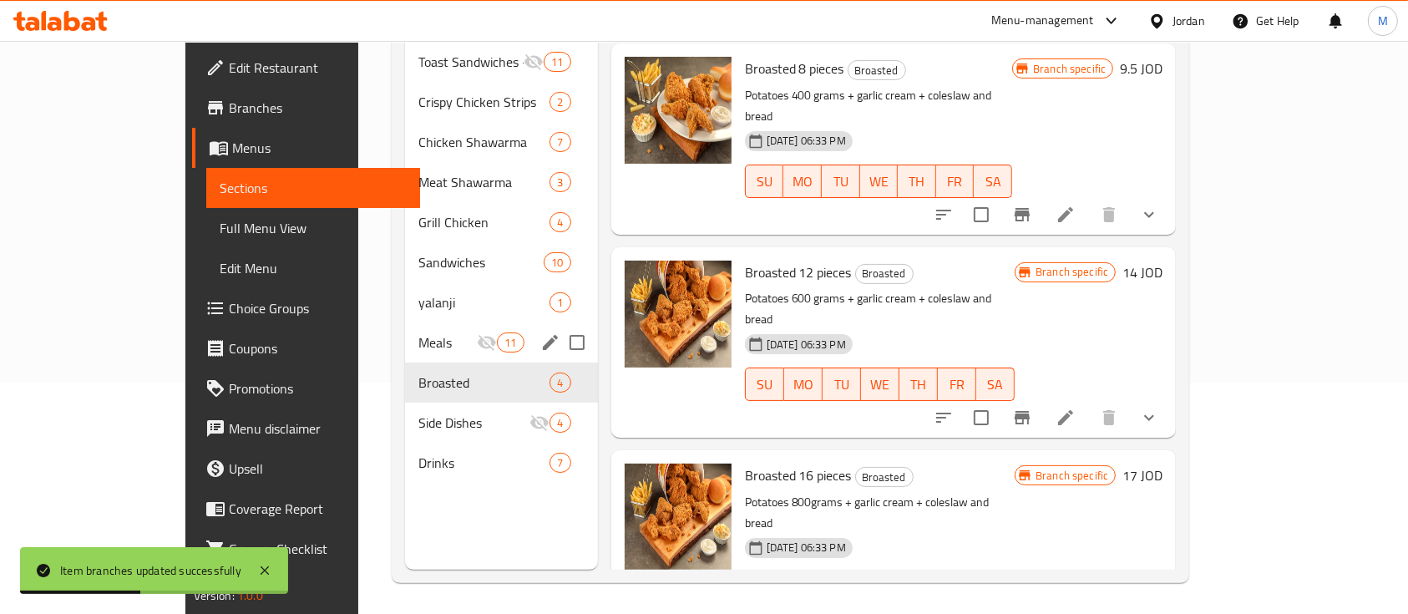
scroll to position [234, 0]
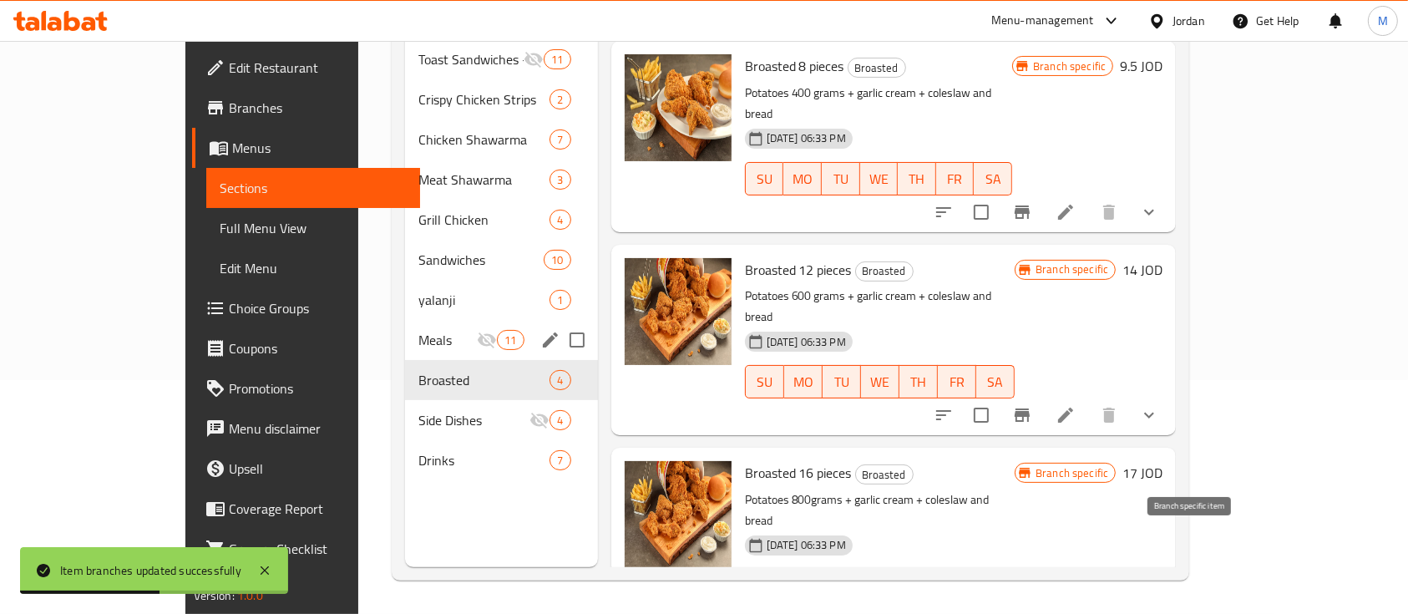
click at [1042, 599] on button "Branch-specific-item" at bounding box center [1022, 619] width 40 height 40
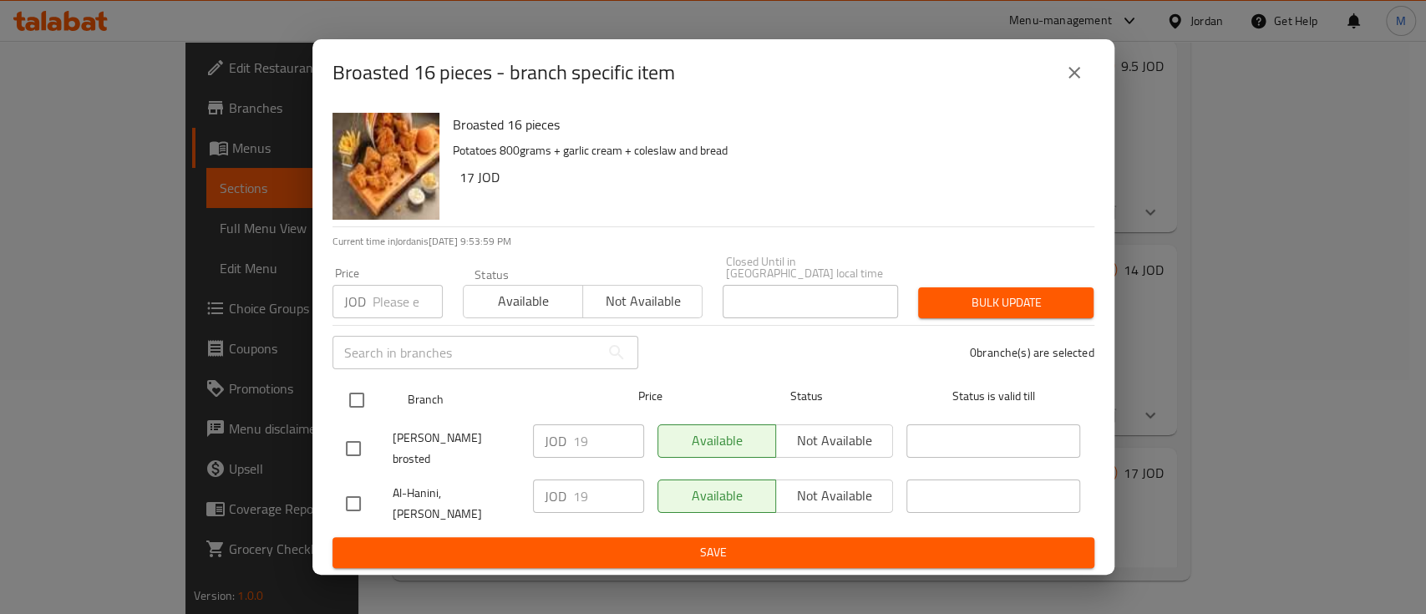
click at [364, 406] on input "checkbox" at bounding box center [356, 400] width 35 height 35
checkbox input "true"
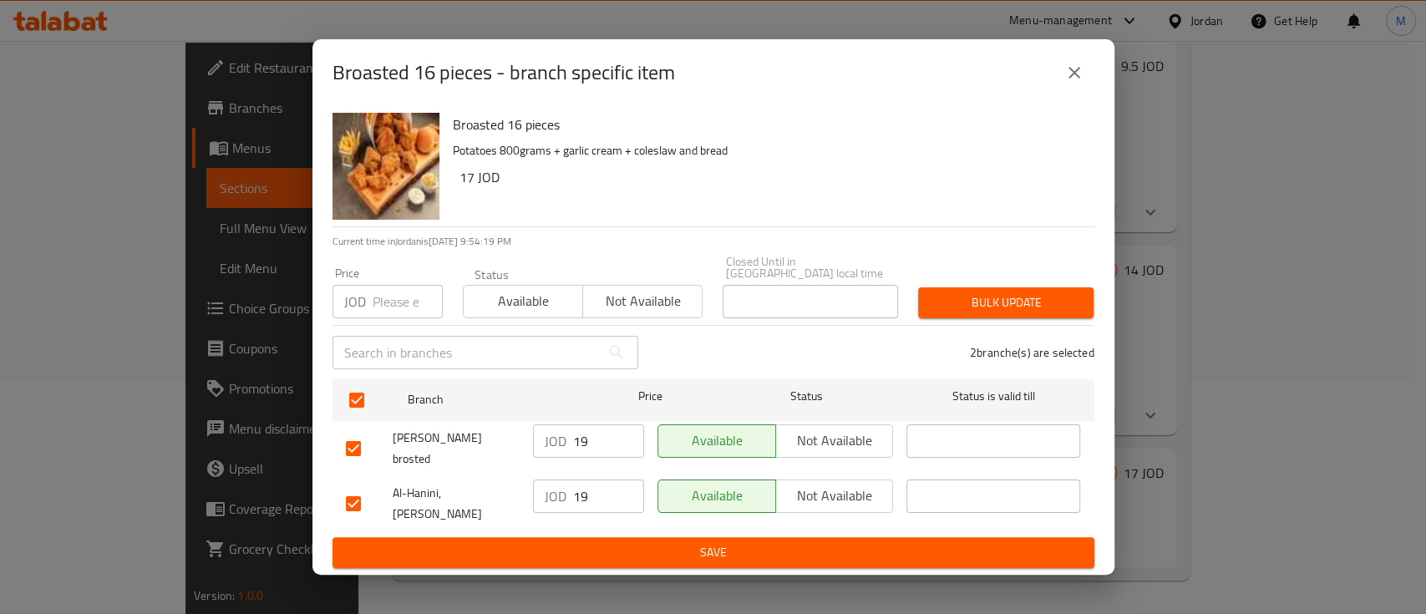
click at [381, 301] on input "number" at bounding box center [407, 301] width 70 height 33
type input "15.1"
click at [1007, 318] on button "Bulk update" at bounding box center [1005, 302] width 175 height 31
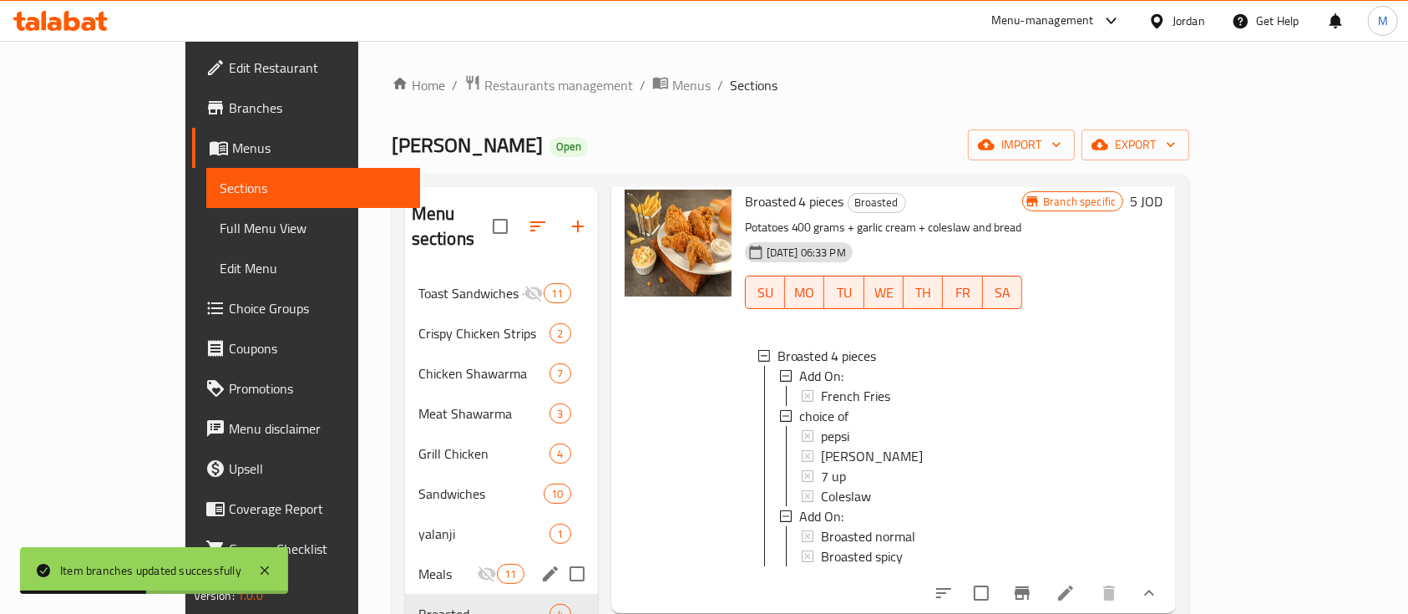
scroll to position [111, 0]
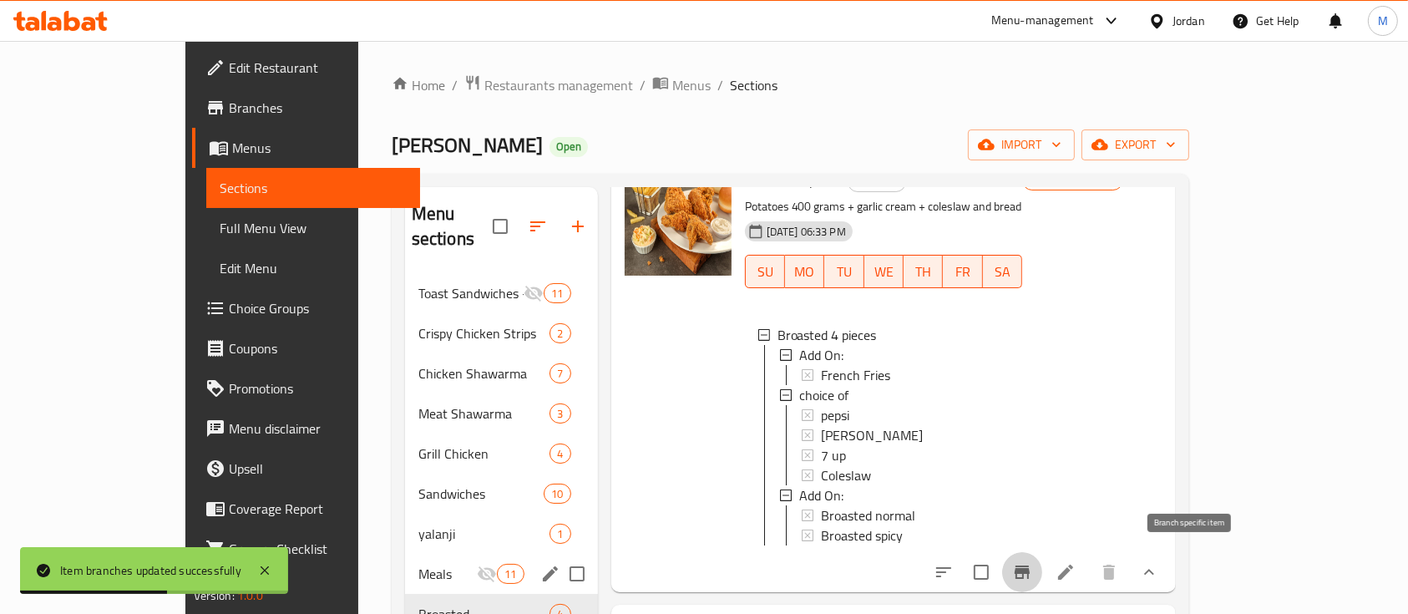
click at [1032, 562] on icon "Branch-specific-item" at bounding box center [1022, 572] width 20 height 20
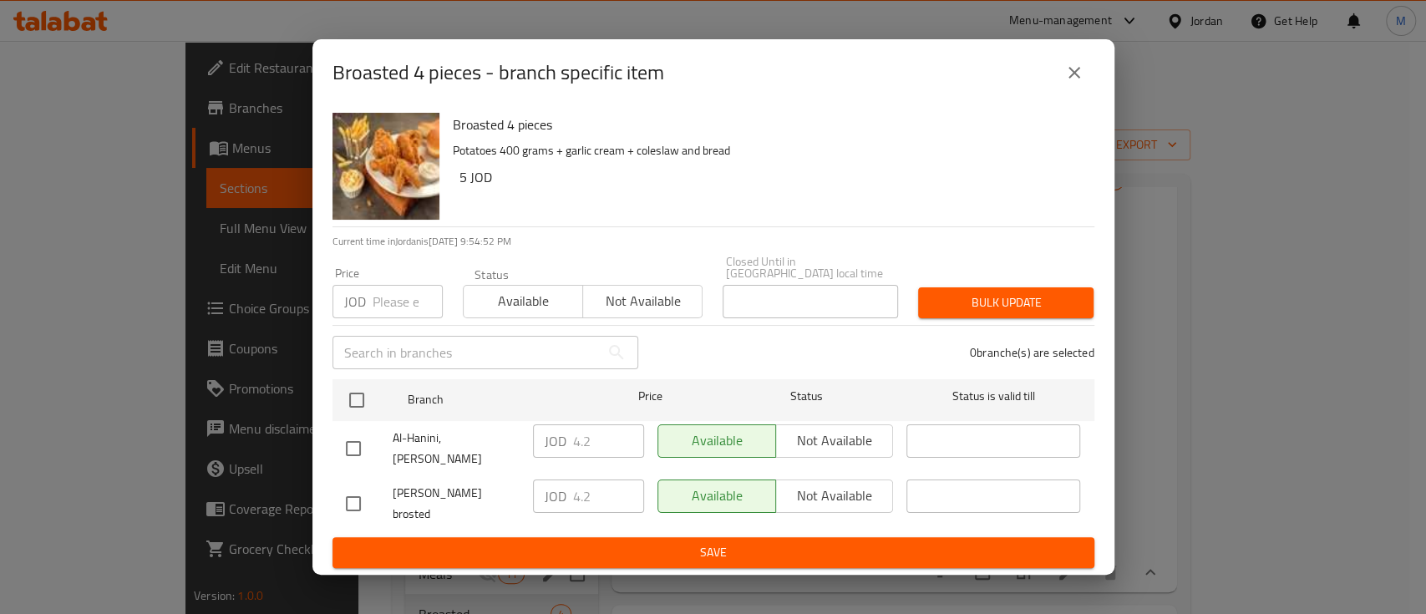
click at [1078, 83] on icon "close" at bounding box center [1074, 73] width 20 height 20
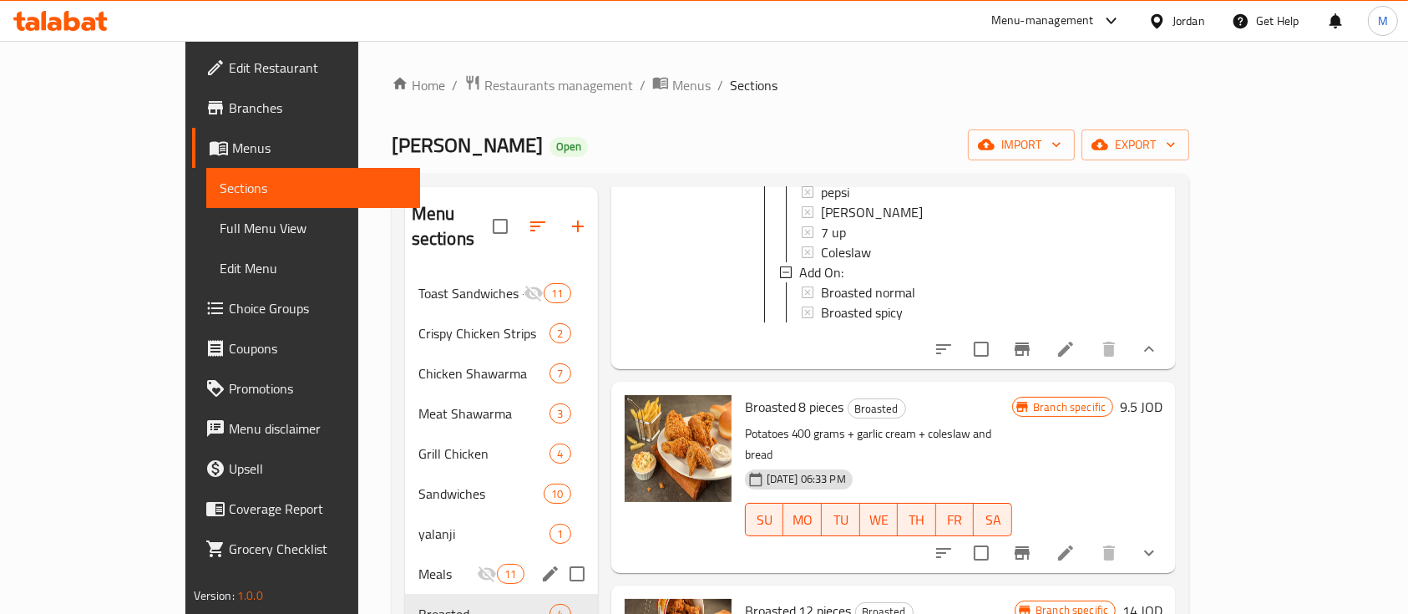
scroll to position [441, 0]
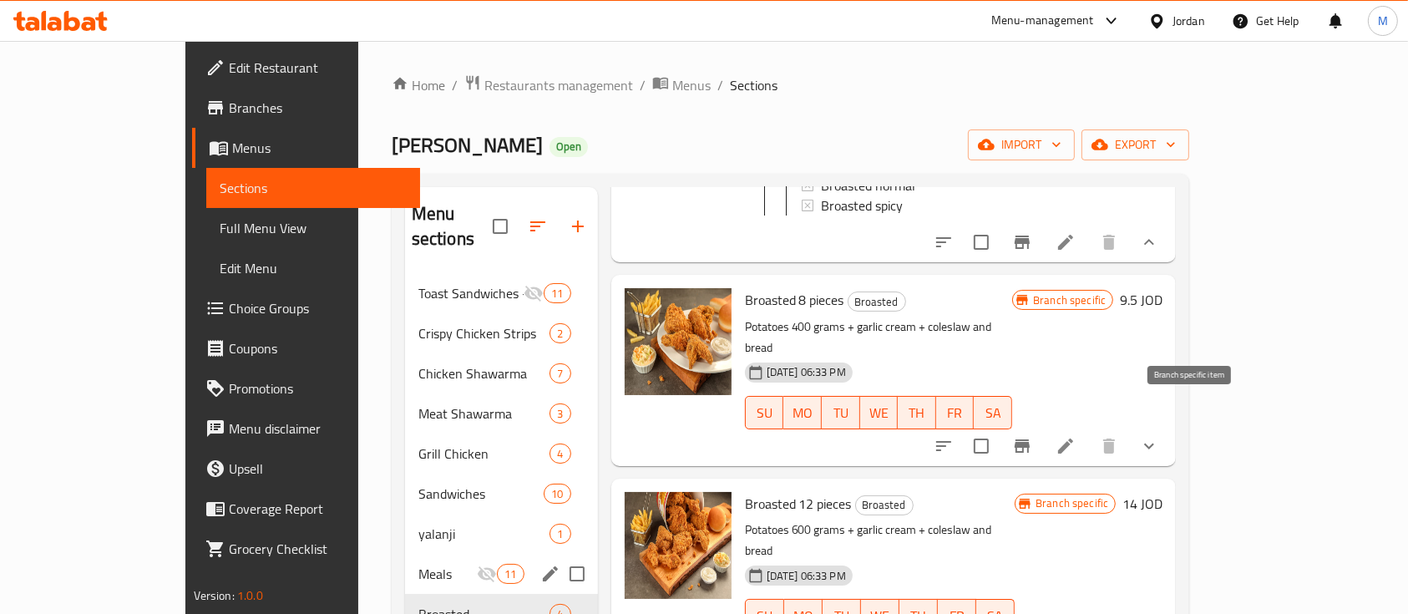
click at [1032, 436] on icon "Branch-specific-item" at bounding box center [1022, 446] width 20 height 20
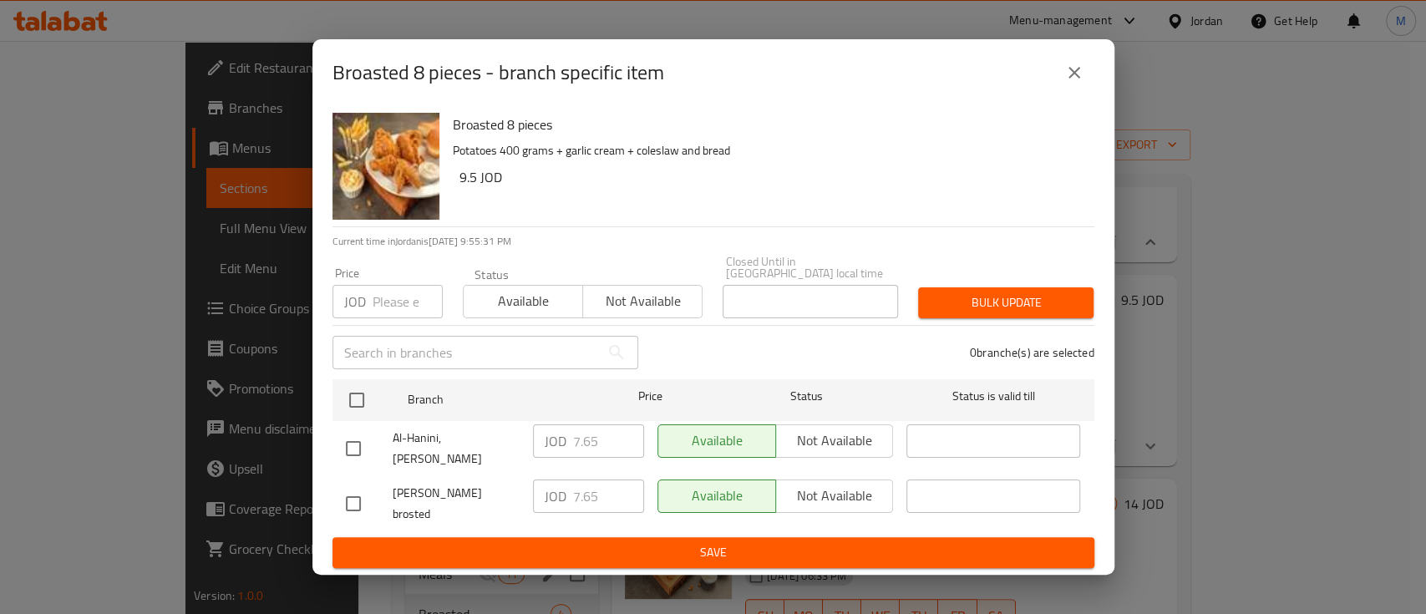
click at [1068, 83] on icon "close" at bounding box center [1074, 73] width 20 height 20
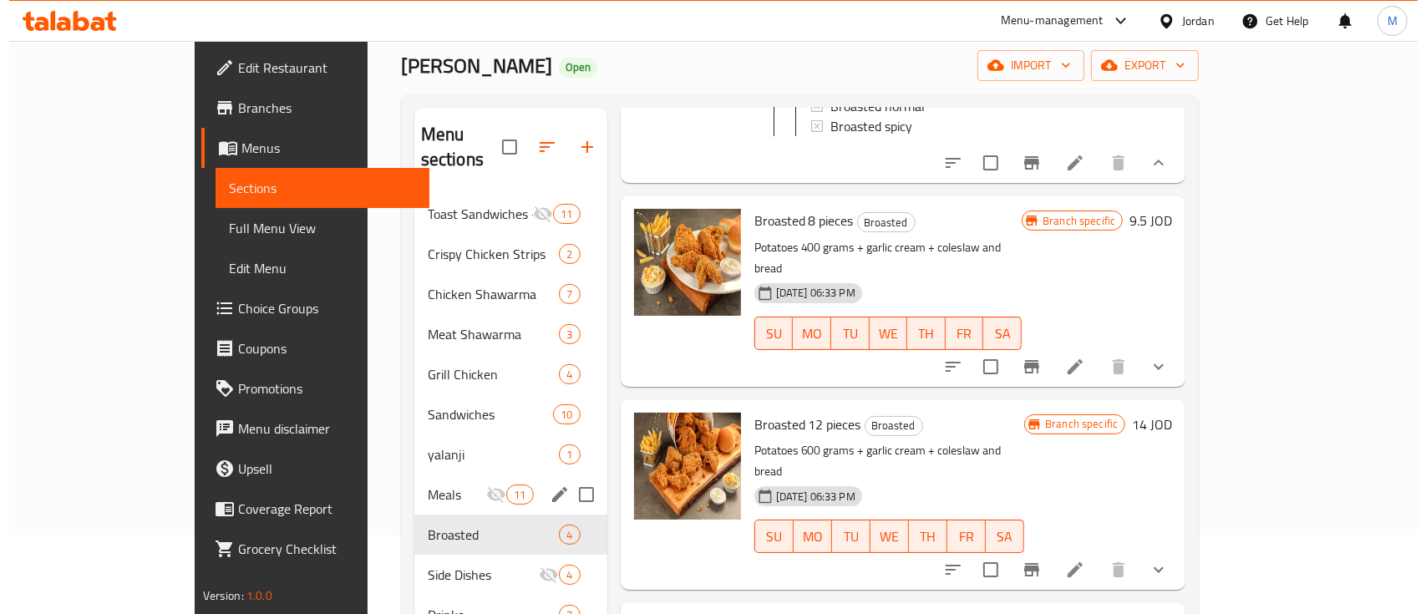
scroll to position [111, 0]
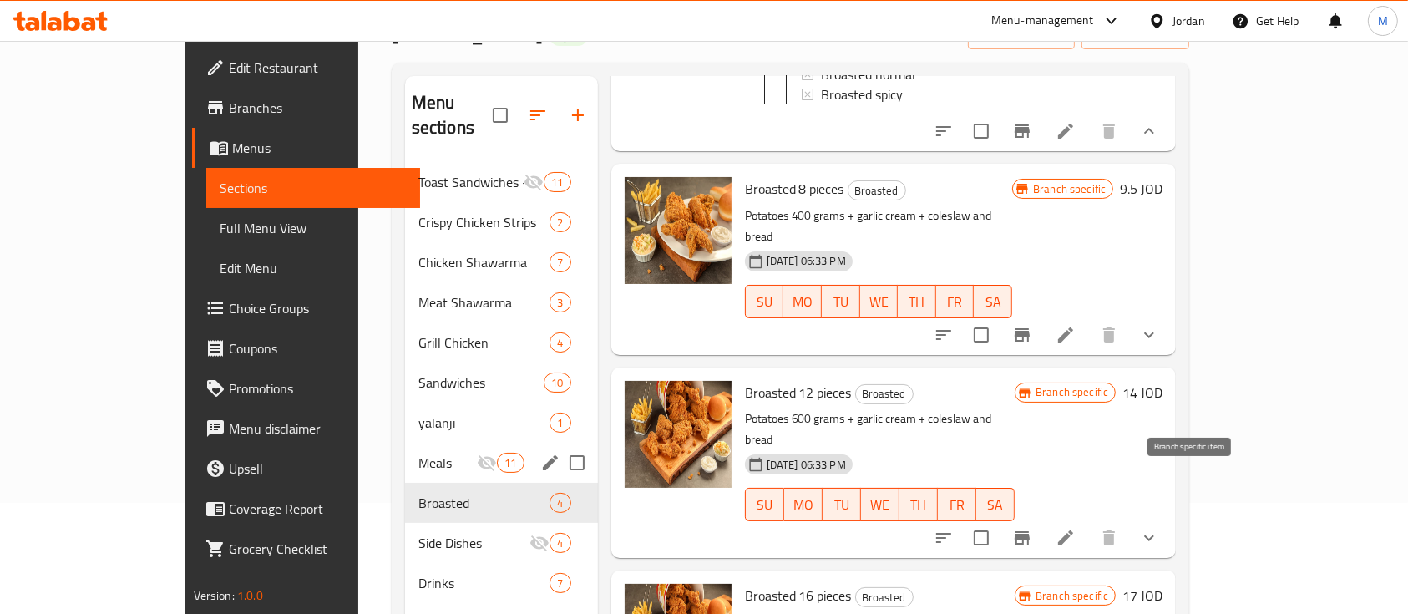
click at [1032, 528] on icon "Branch-specific-item" at bounding box center [1022, 538] width 20 height 20
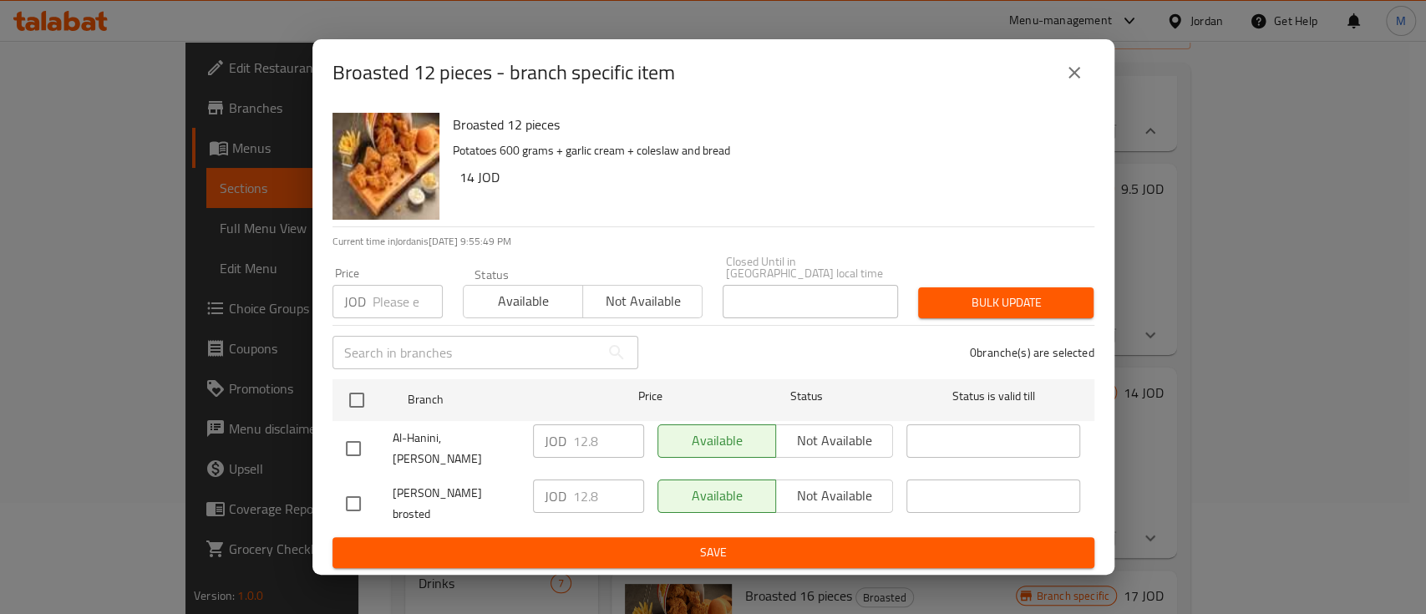
click at [1069, 81] on icon "close" at bounding box center [1074, 73] width 20 height 20
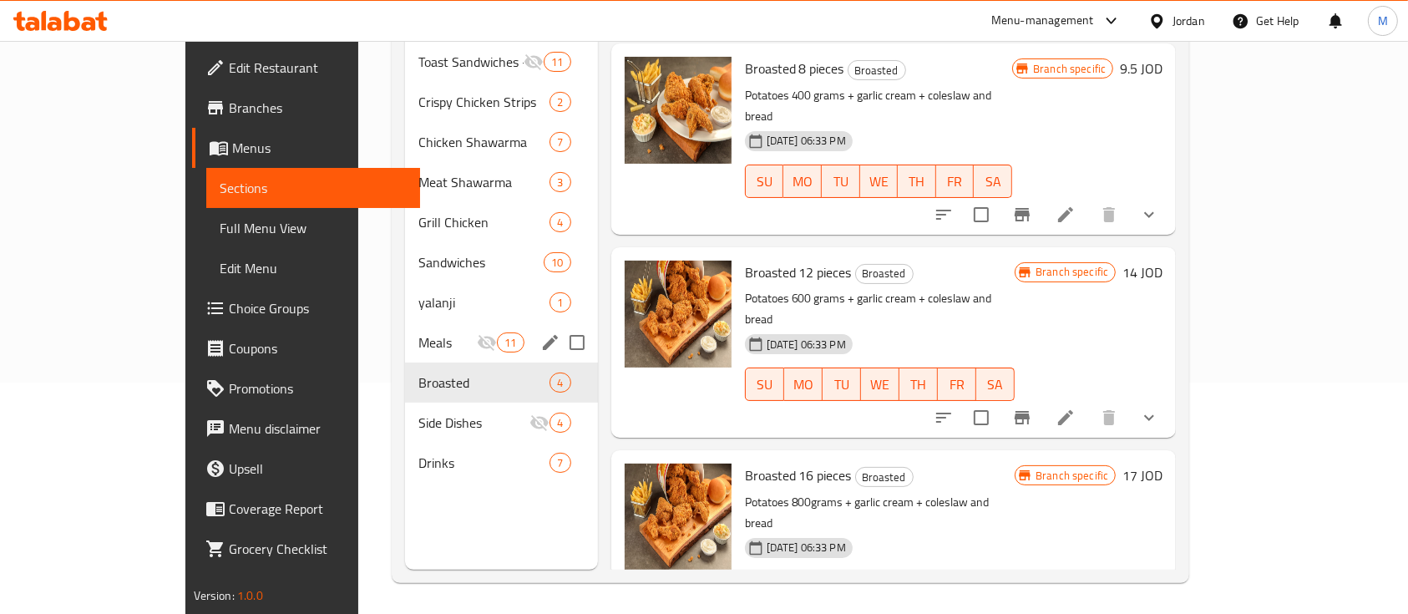
scroll to position [234, 0]
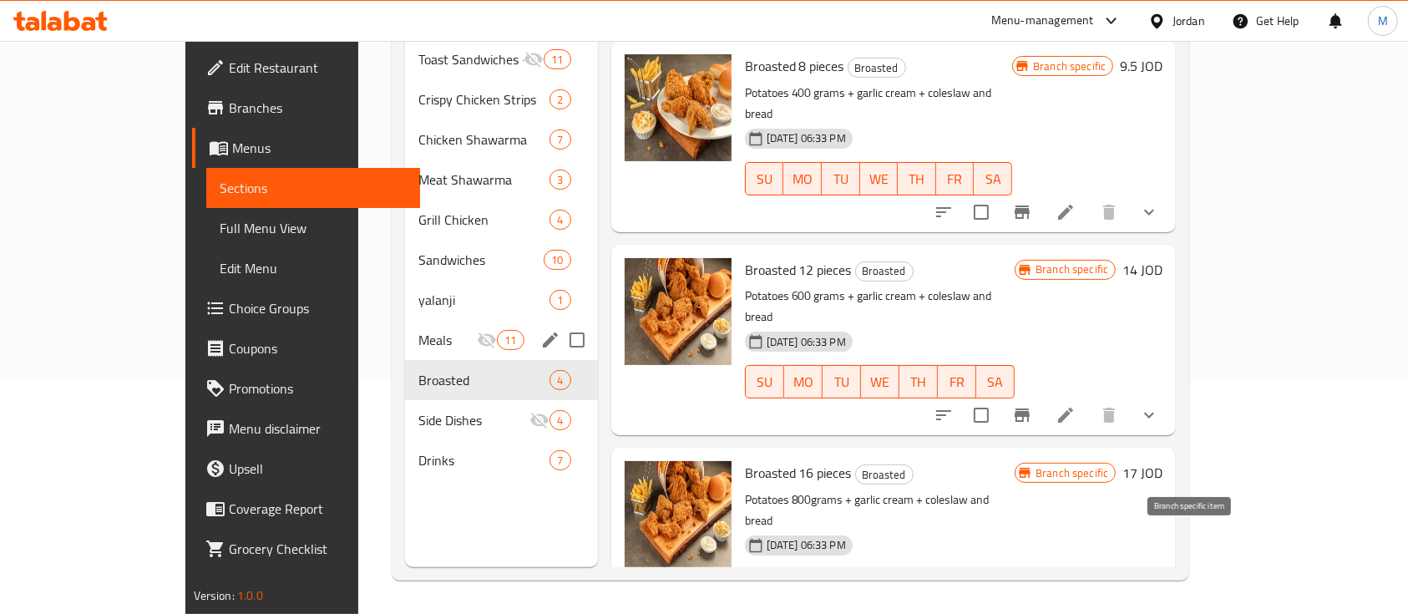
click at [1032, 609] on icon "Branch-specific-item" at bounding box center [1022, 619] width 20 height 20
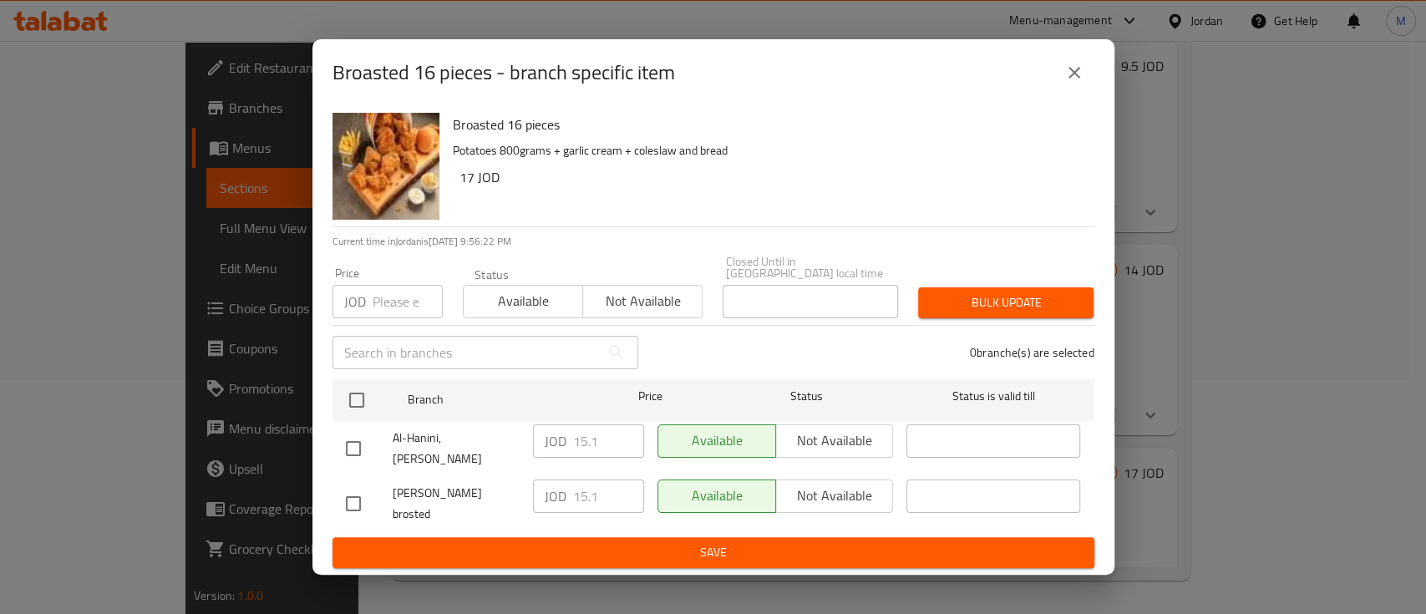
click at [1069, 83] on icon "close" at bounding box center [1074, 73] width 20 height 20
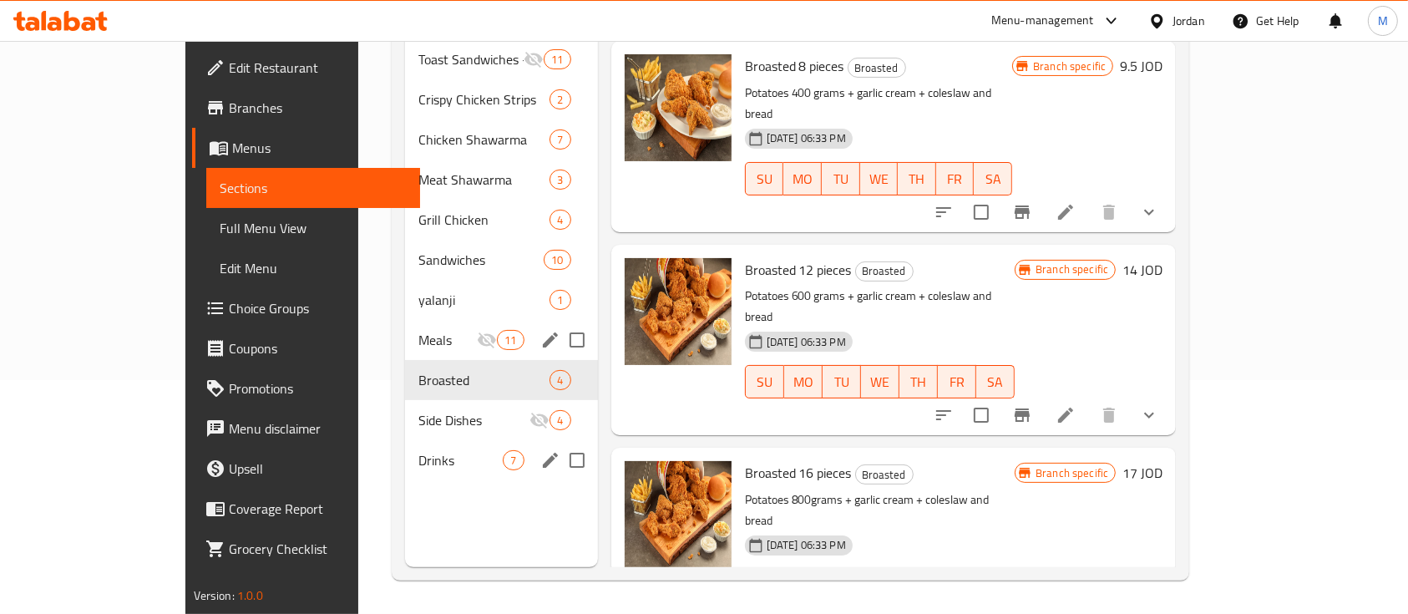
click at [418, 450] on span "Drinks" at bounding box center [460, 460] width 85 height 20
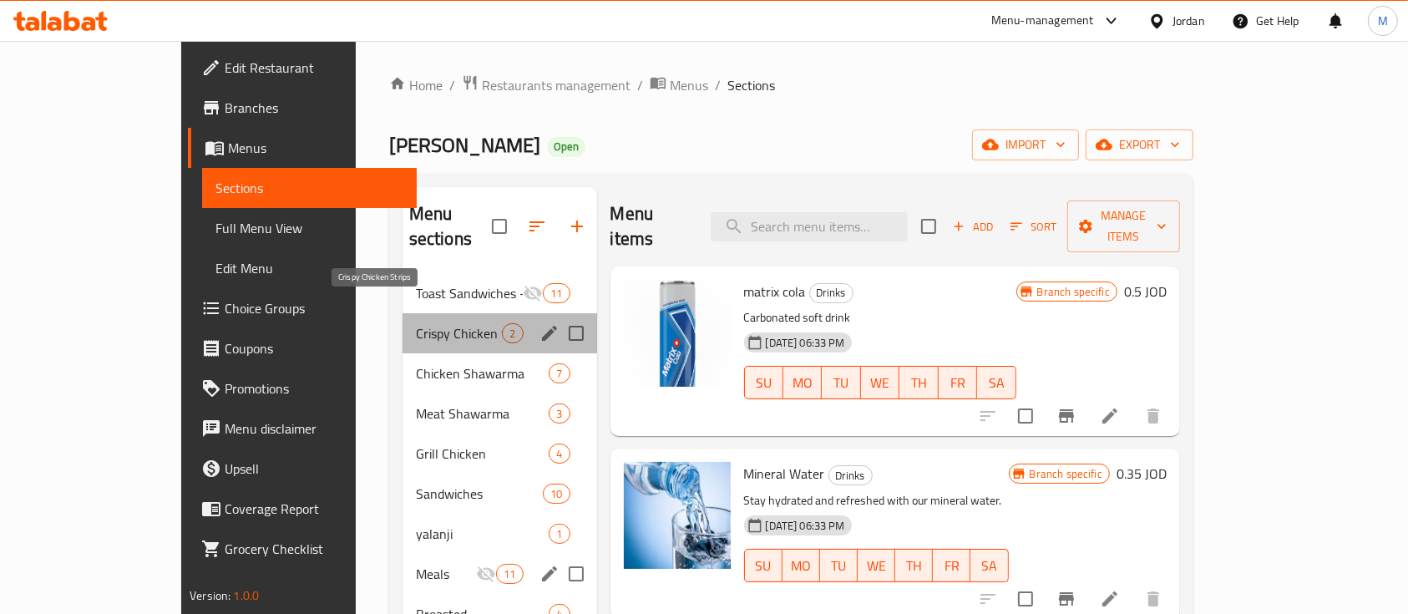
click at [418, 323] on span "Crispy Chicken Strips" at bounding box center [459, 333] width 87 height 20
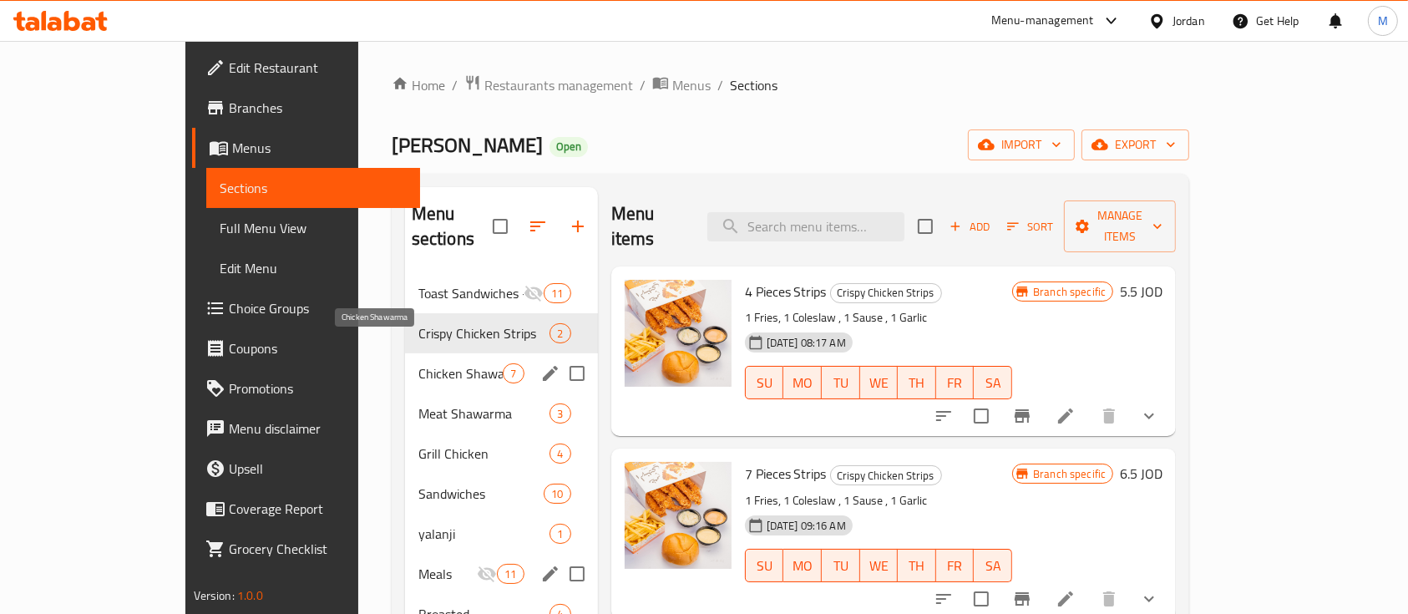
drag, startPoint x: 378, startPoint y: 347, endPoint x: 415, endPoint y: 360, distance: 39.1
click at [418, 363] on span "Chicken Shawarma" at bounding box center [460, 373] width 85 height 20
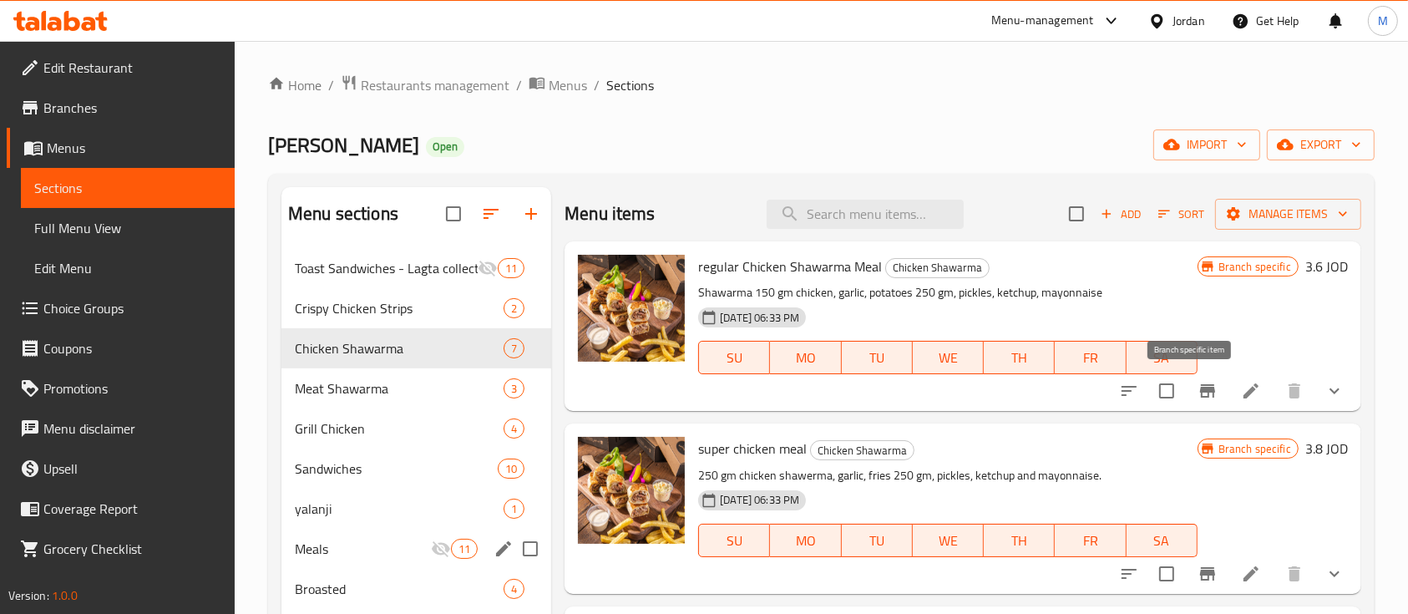
click at [1198, 392] on icon "Branch-specific-item" at bounding box center [1208, 391] width 20 height 20
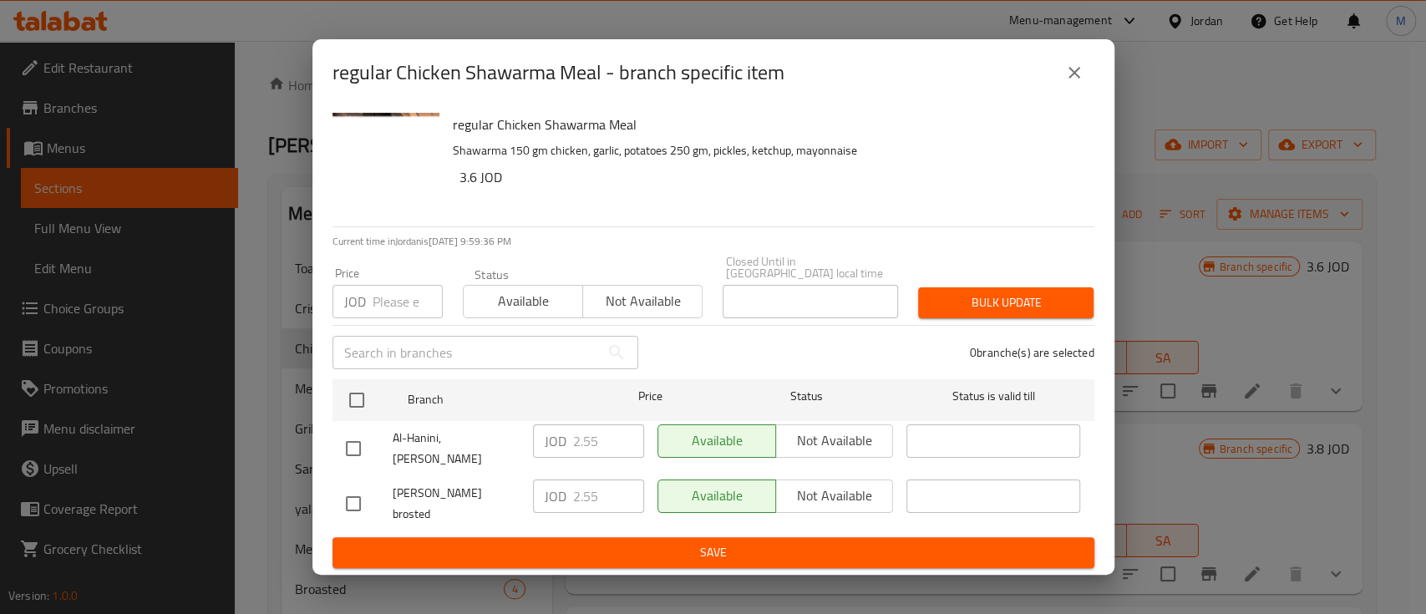
click at [1075, 83] on icon "close" at bounding box center [1074, 73] width 20 height 20
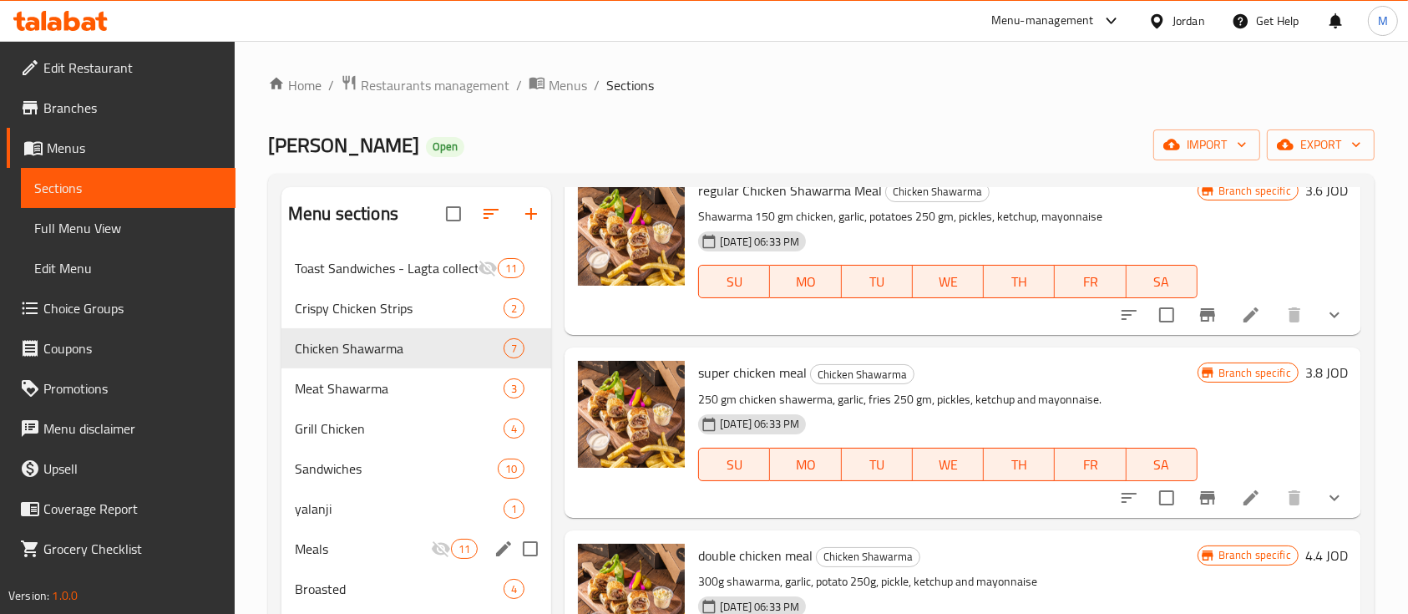
scroll to position [111, 0]
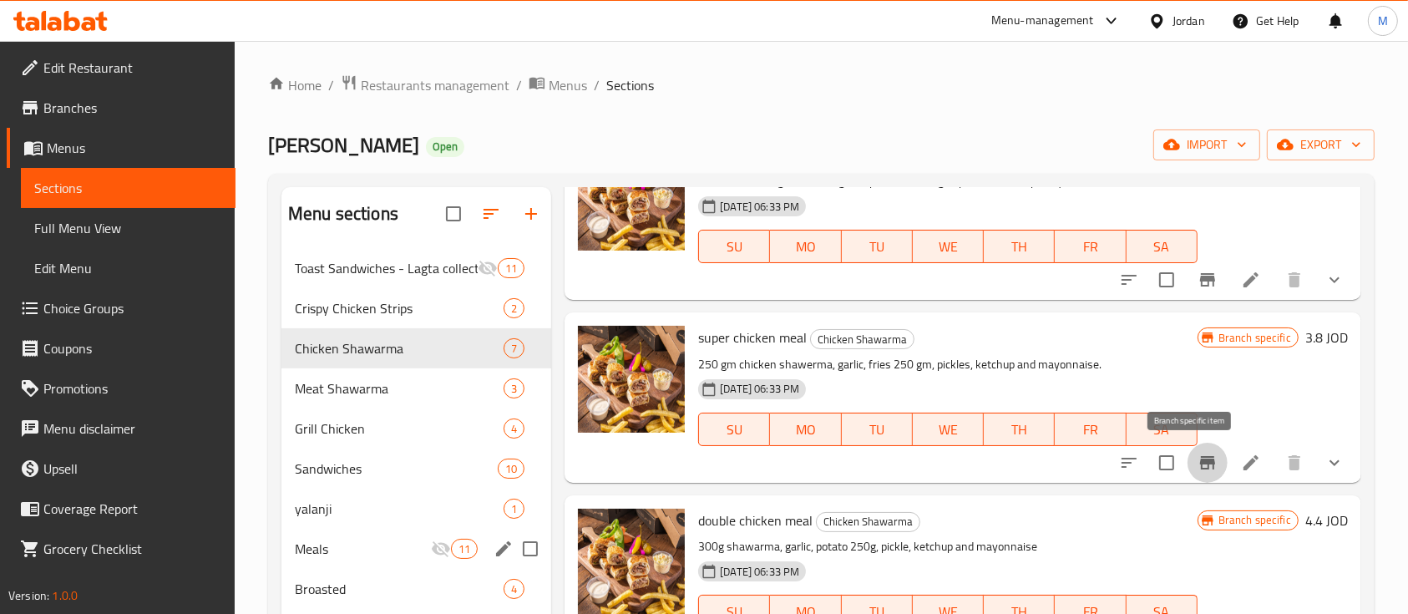
click at [1200, 458] on icon "Branch-specific-item" at bounding box center [1207, 462] width 15 height 13
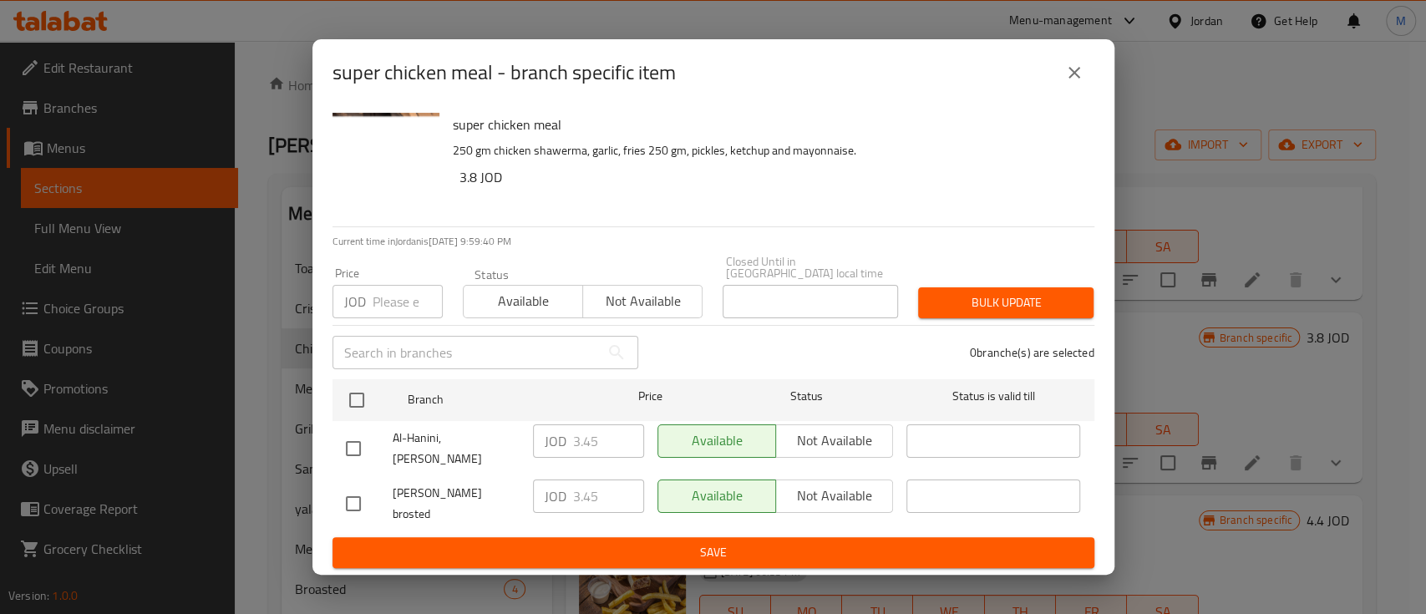
click at [1076, 83] on icon "close" at bounding box center [1074, 73] width 20 height 20
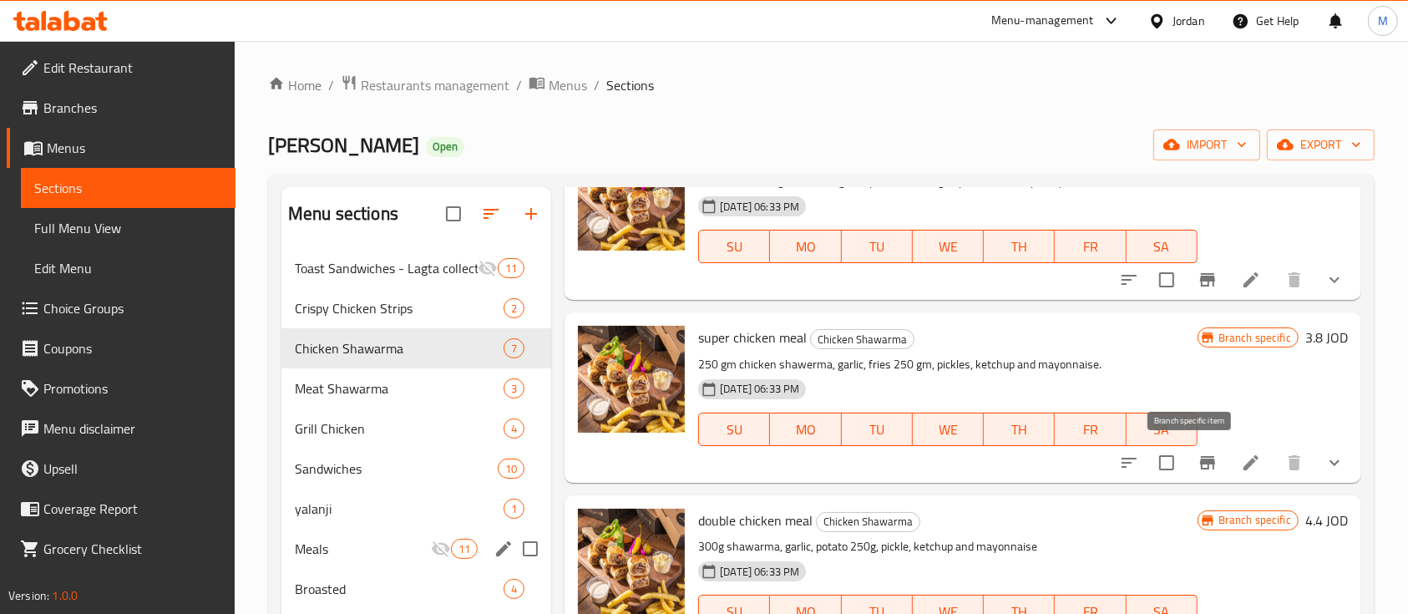
click at [1198, 450] on button "Branch-specific-item" at bounding box center [1208, 463] width 40 height 40
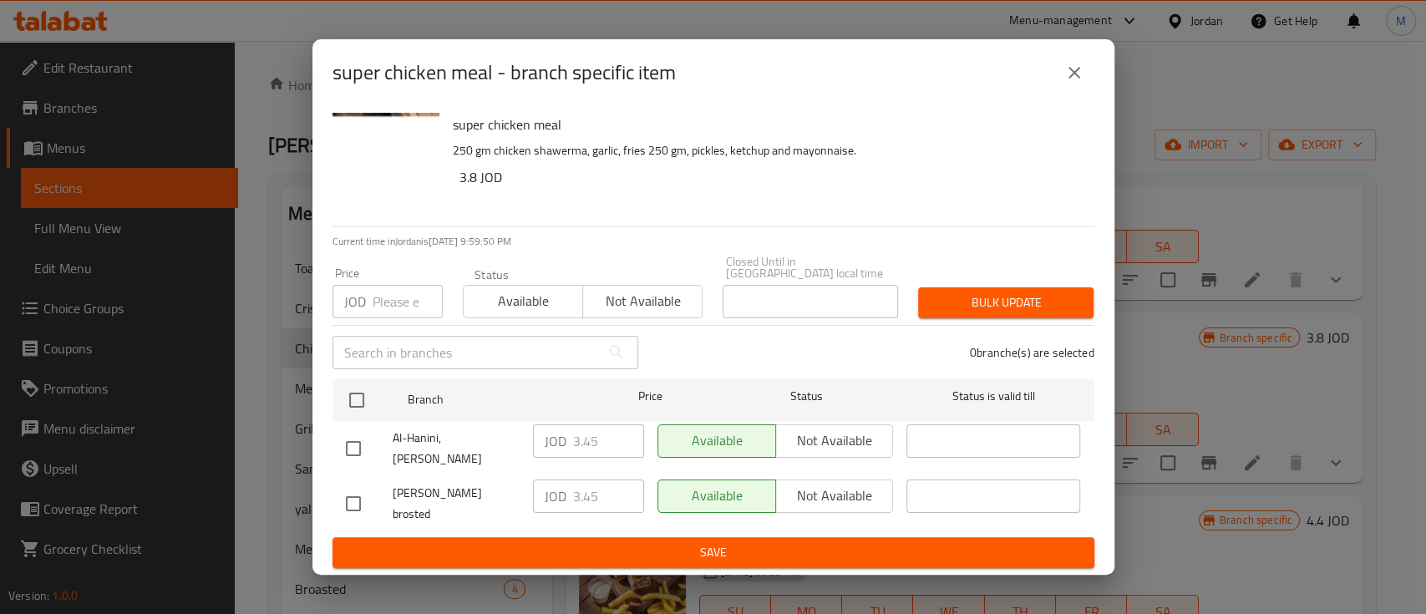
click at [1065, 83] on icon "close" at bounding box center [1074, 73] width 20 height 20
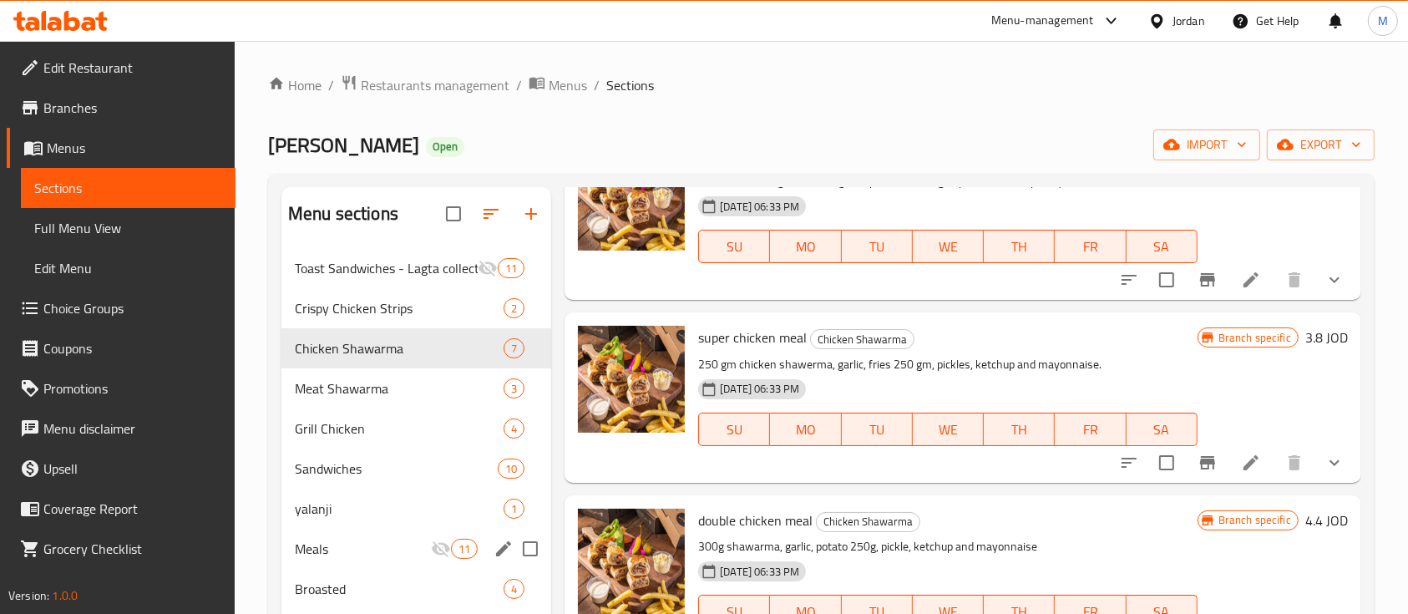
scroll to position [334, 0]
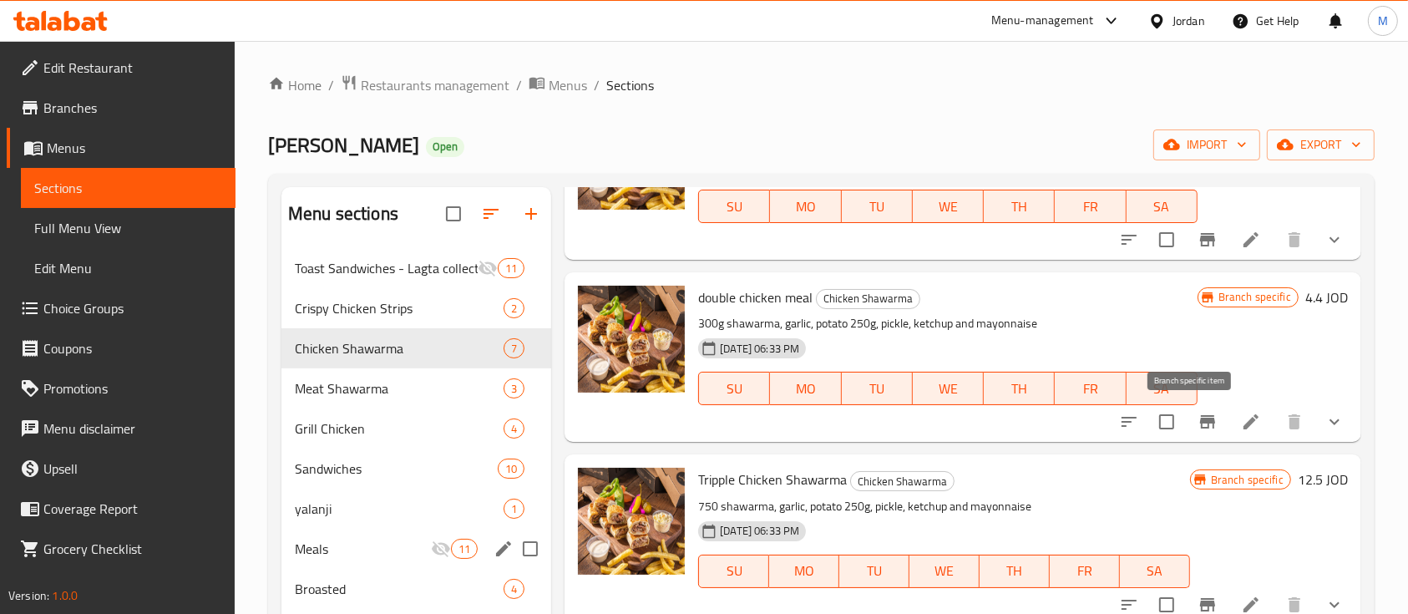
click at [1198, 412] on icon "Branch-specific-item" at bounding box center [1208, 422] width 20 height 20
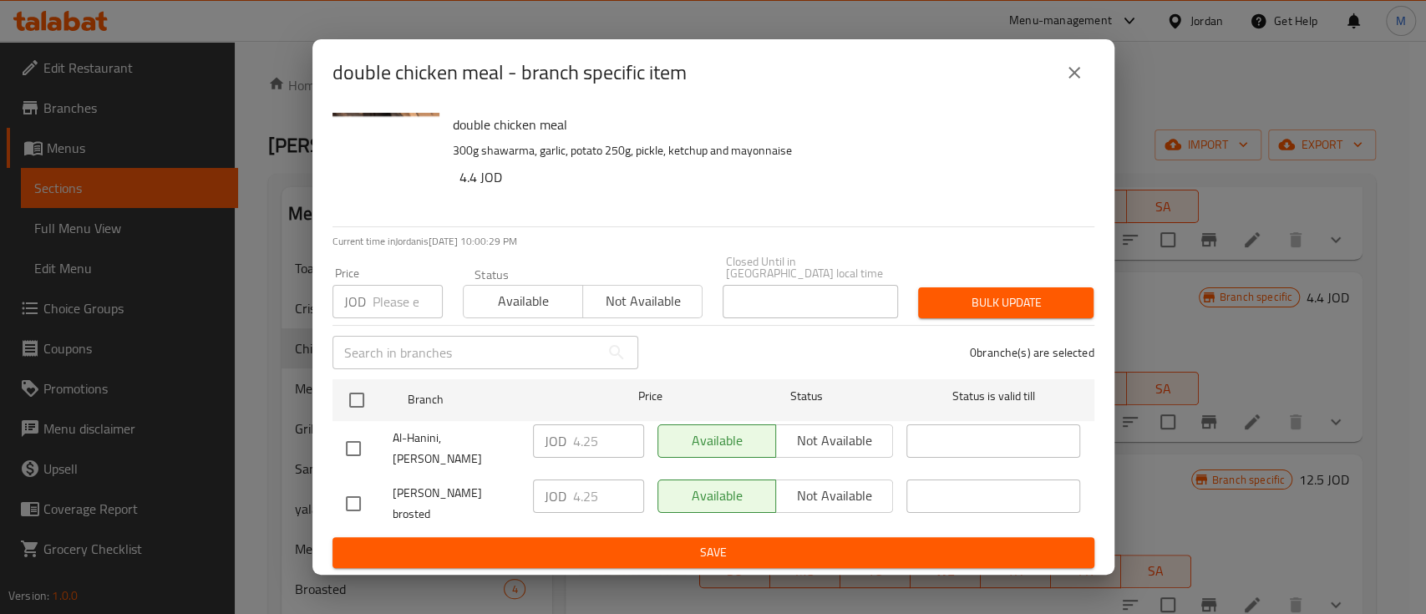
click at [1073, 83] on icon "close" at bounding box center [1074, 73] width 20 height 20
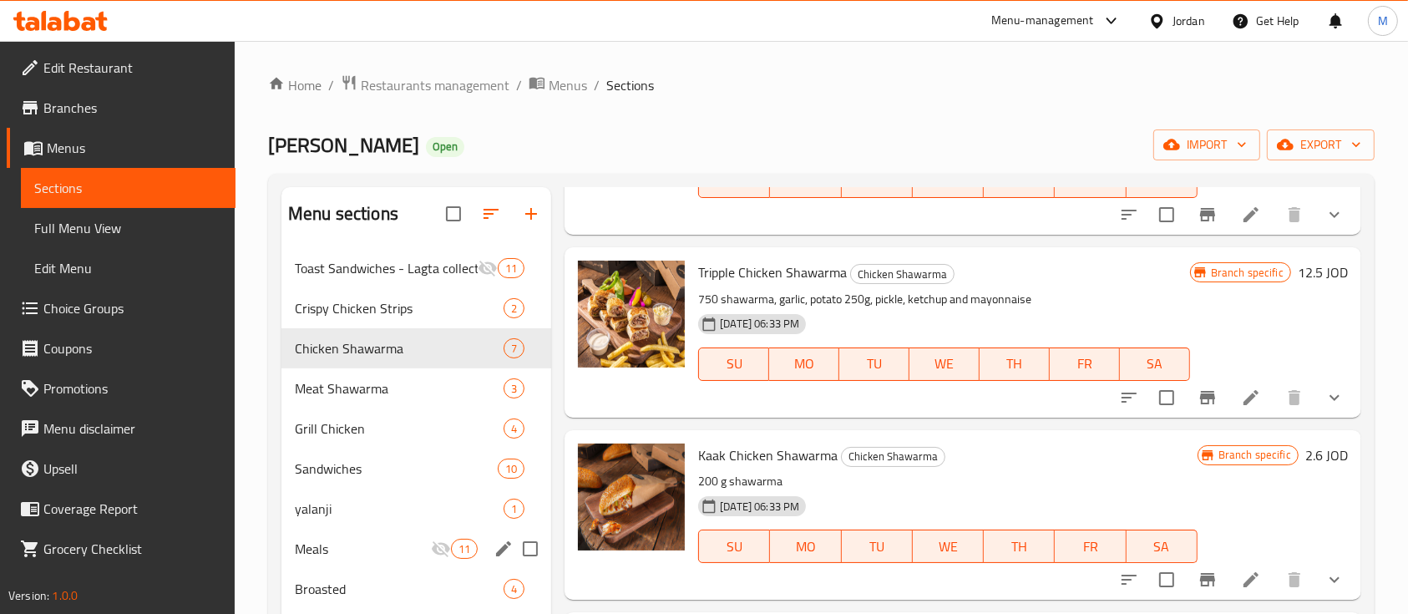
scroll to position [556, 0]
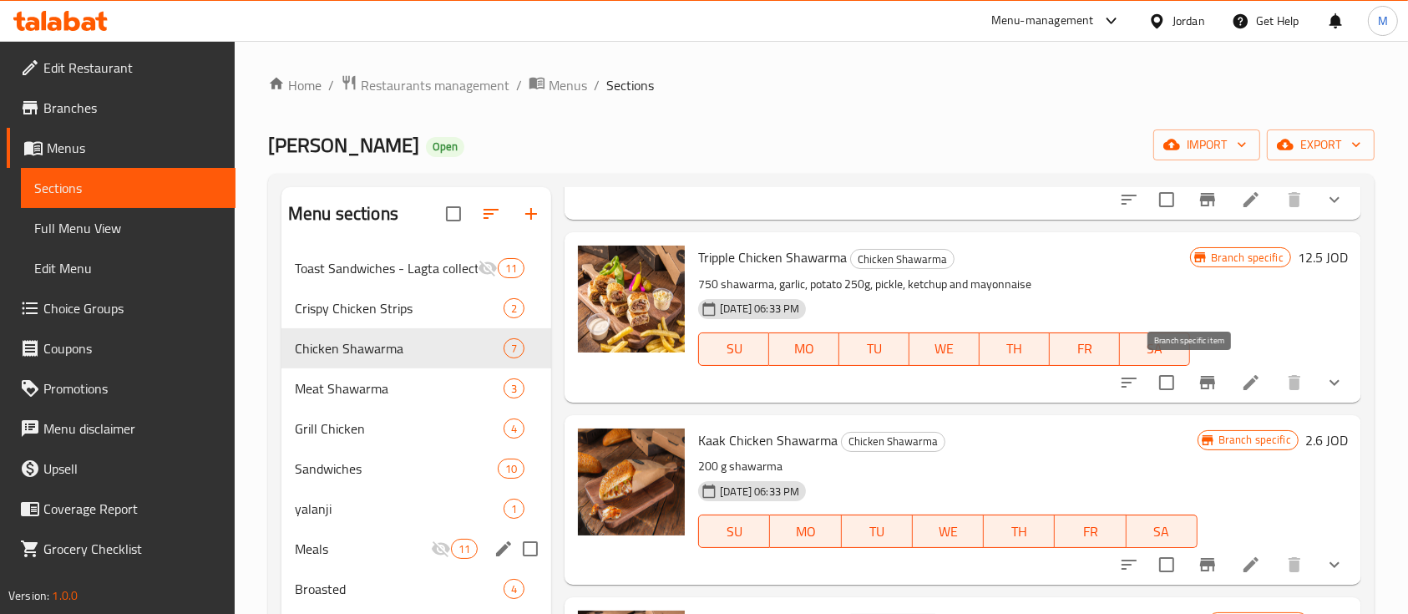
click at [1198, 381] on icon "Branch-specific-item" at bounding box center [1208, 382] width 20 height 20
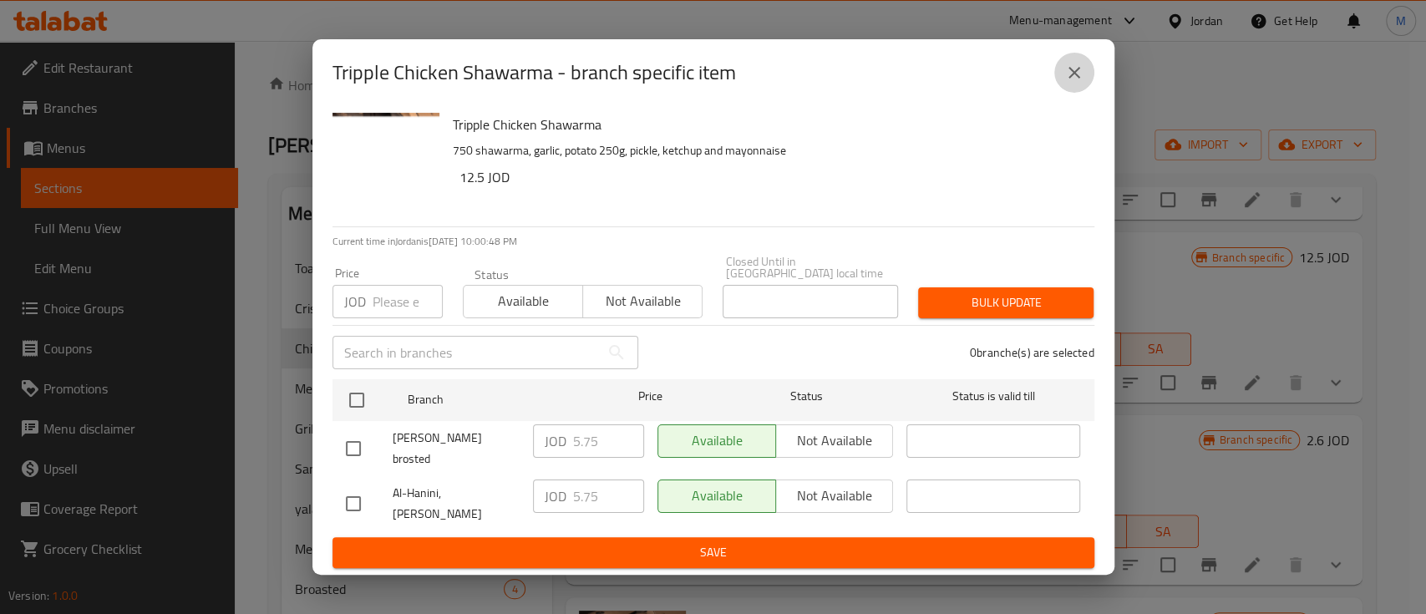
click at [1086, 93] on button "close" at bounding box center [1074, 73] width 40 height 40
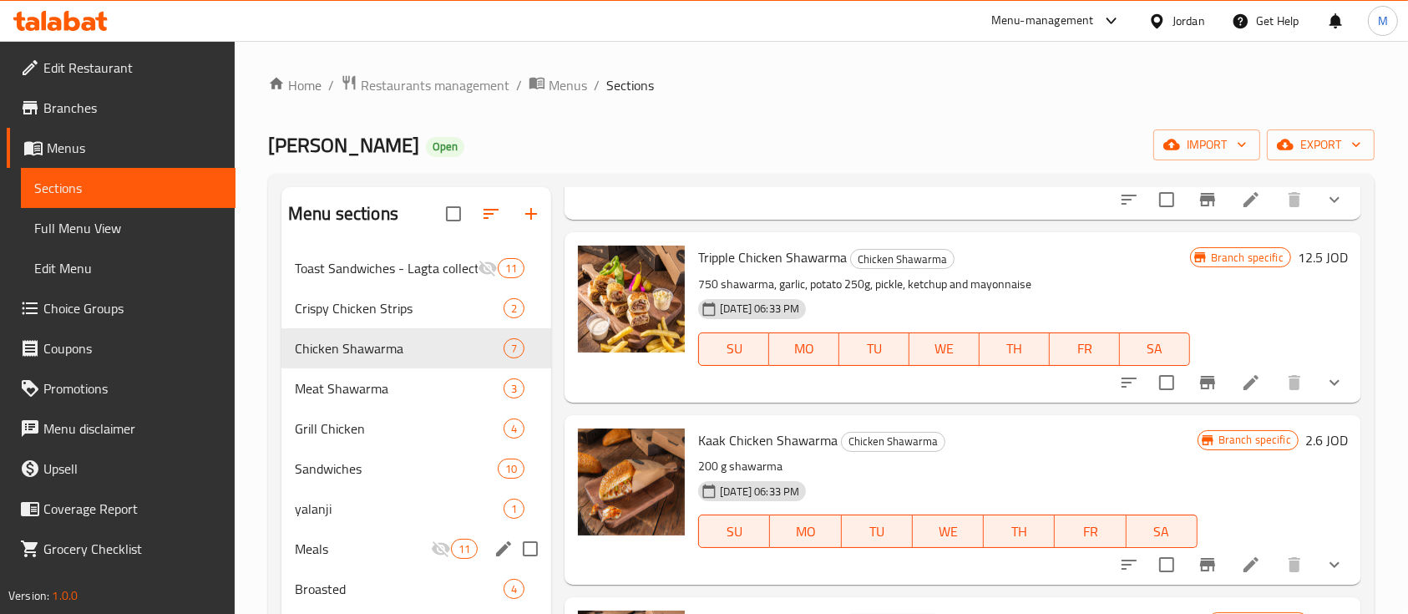
scroll to position [668, 0]
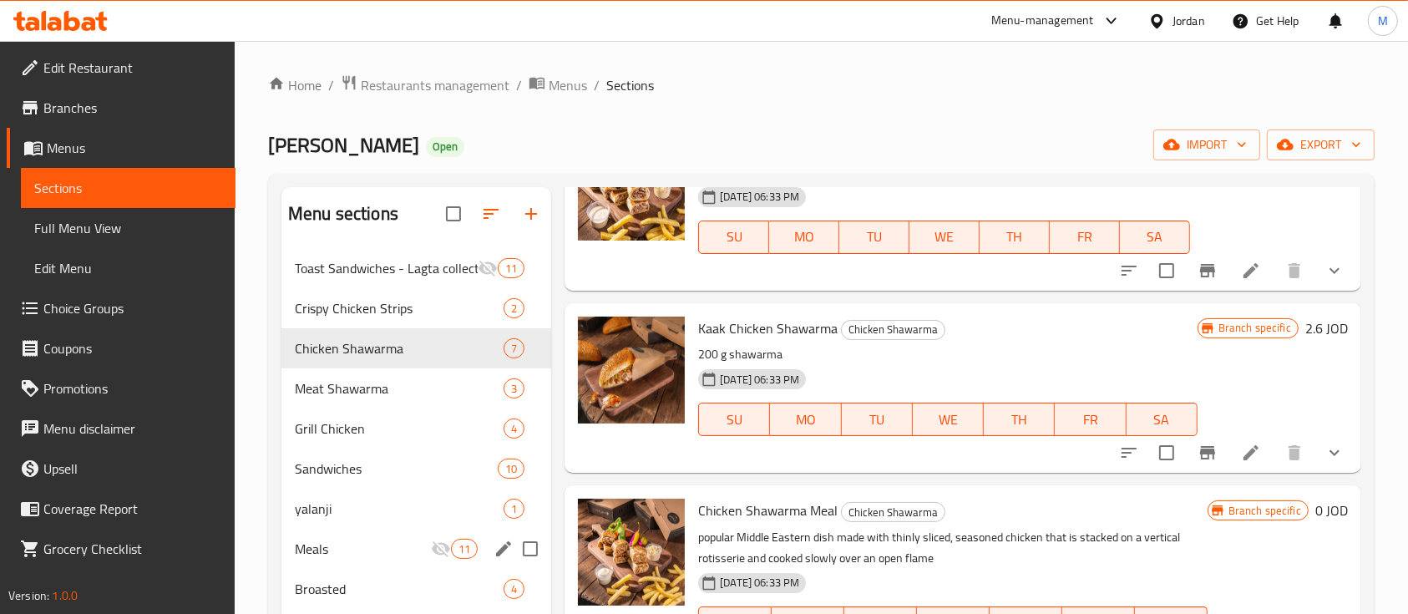
click at [1200, 449] on icon "Branch-specific-item" at bounding box center [1207, 452] width 15 height 13
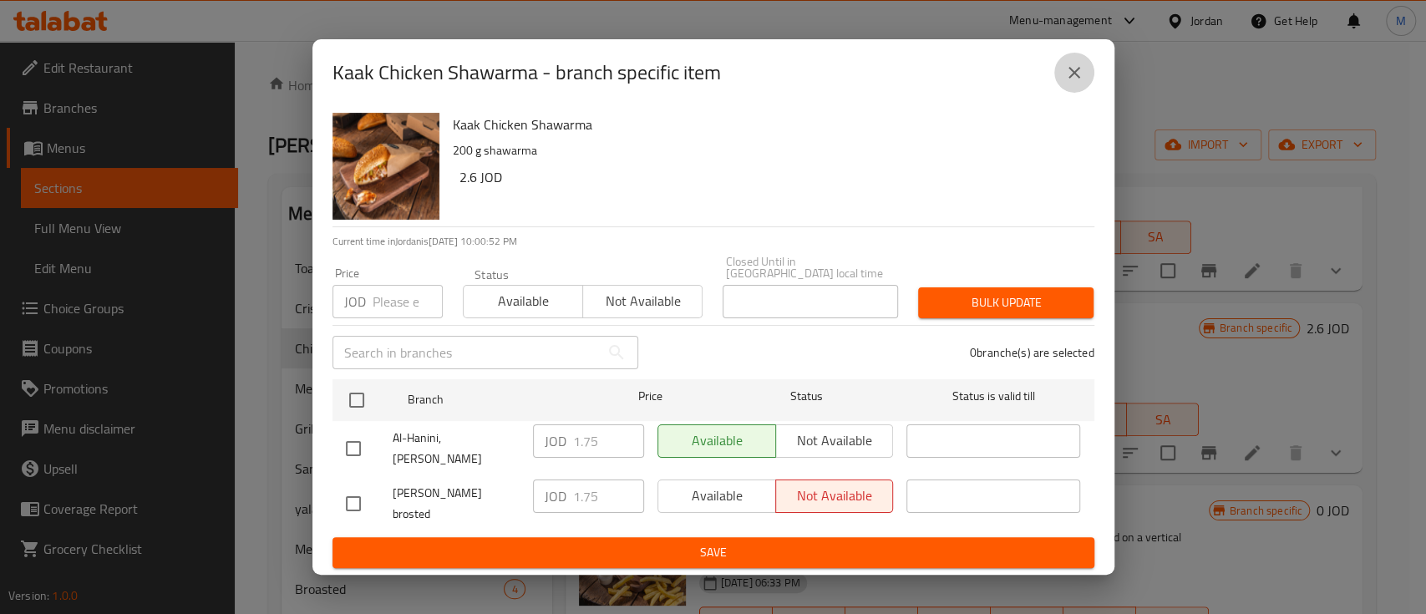
click at [1067, 83] on icon "close" at bounding box center [1074, 73] width 20 height 20
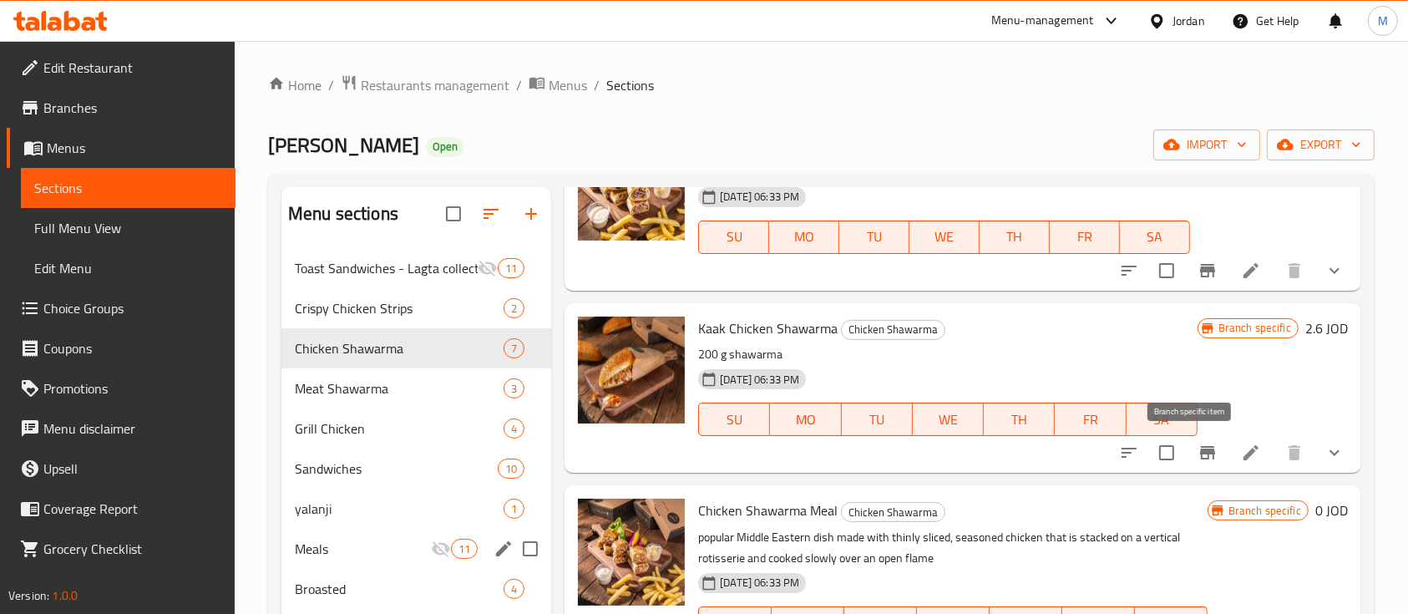
click at [1198, 455] on icon "Branch-specific-item" at bounding box center [1208, 453] width 20 height 20
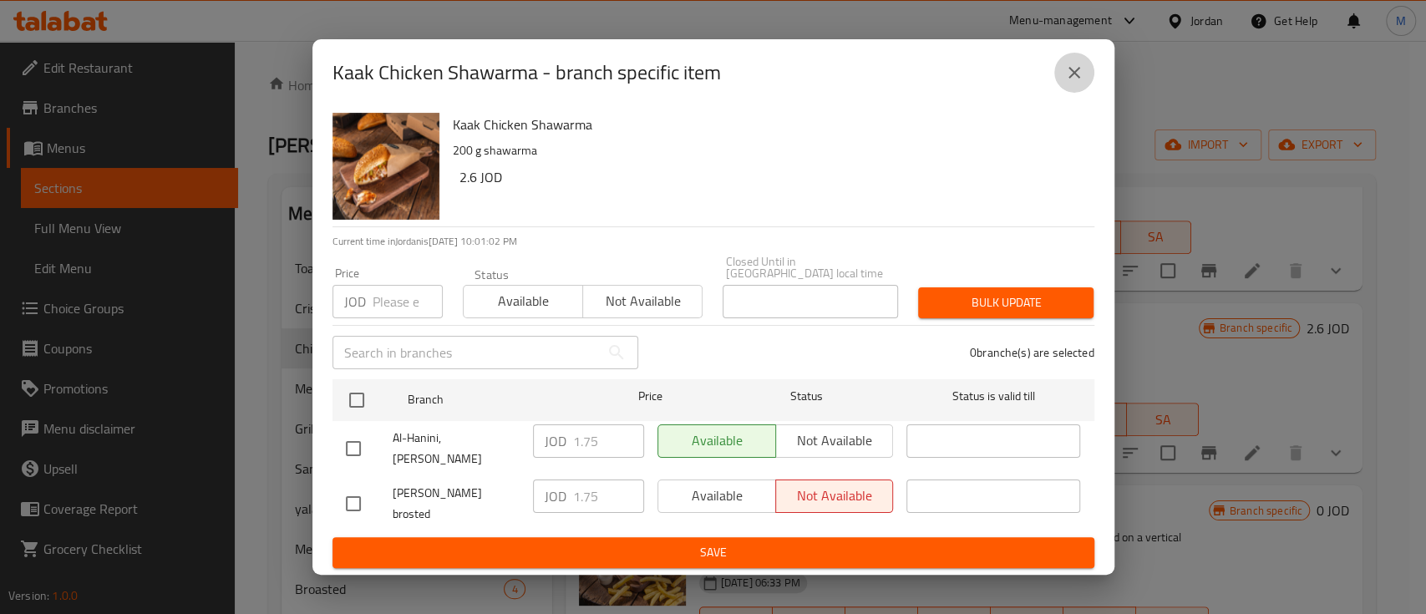
click at [1074, 83] on icon "close" at bounding box center [1074, 73] width 20 height 20
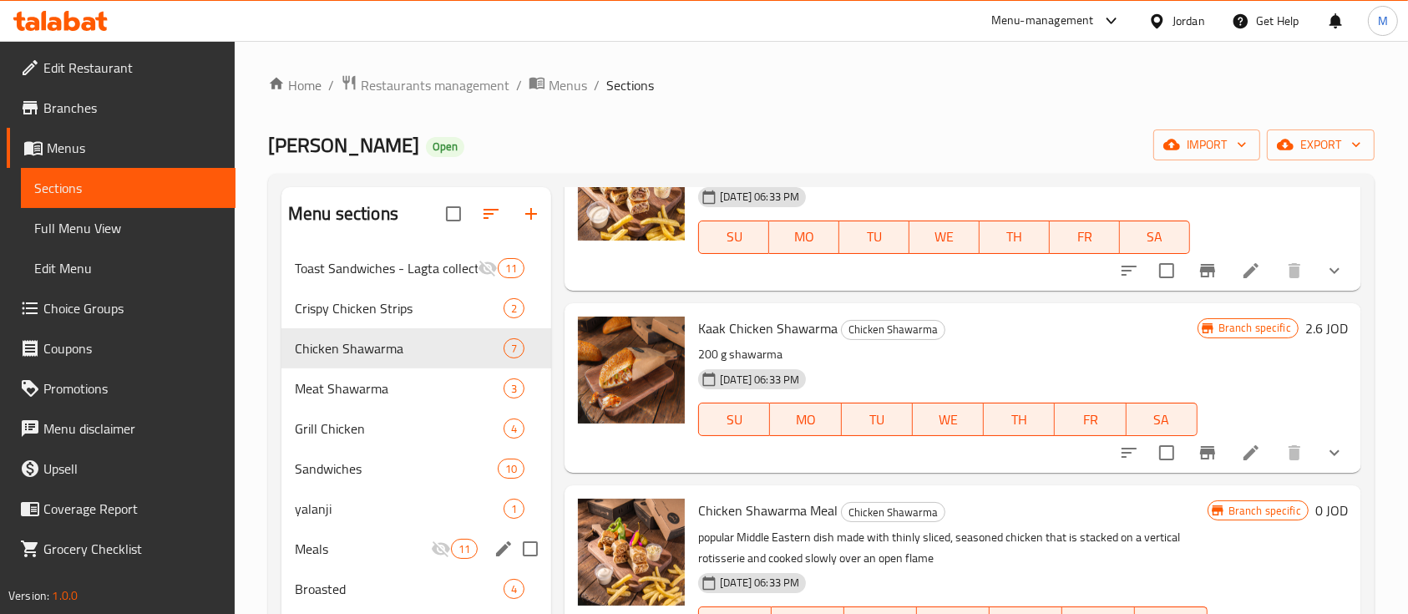
click at [1200, 453] on icon "Branch-specific-item" at bounding box center [1207, 452] width 15 height 13
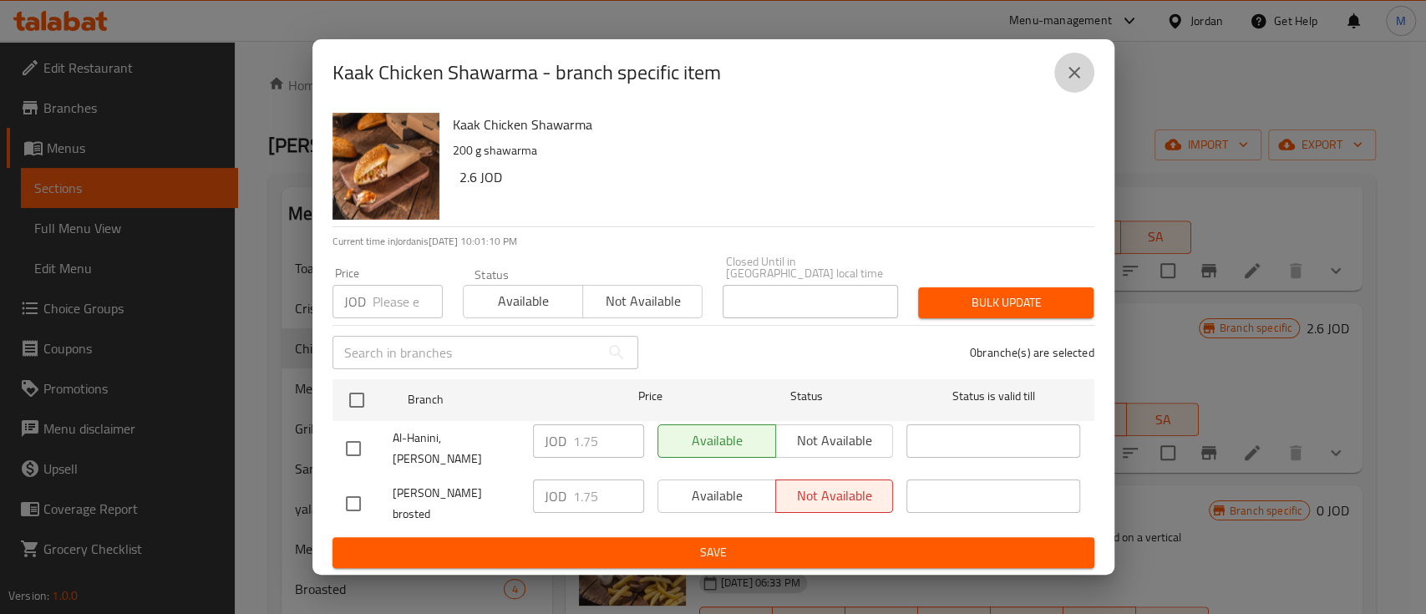
click at [1070, 83] on icon "close" at bounding box center [1074, 73] width 20 height 20
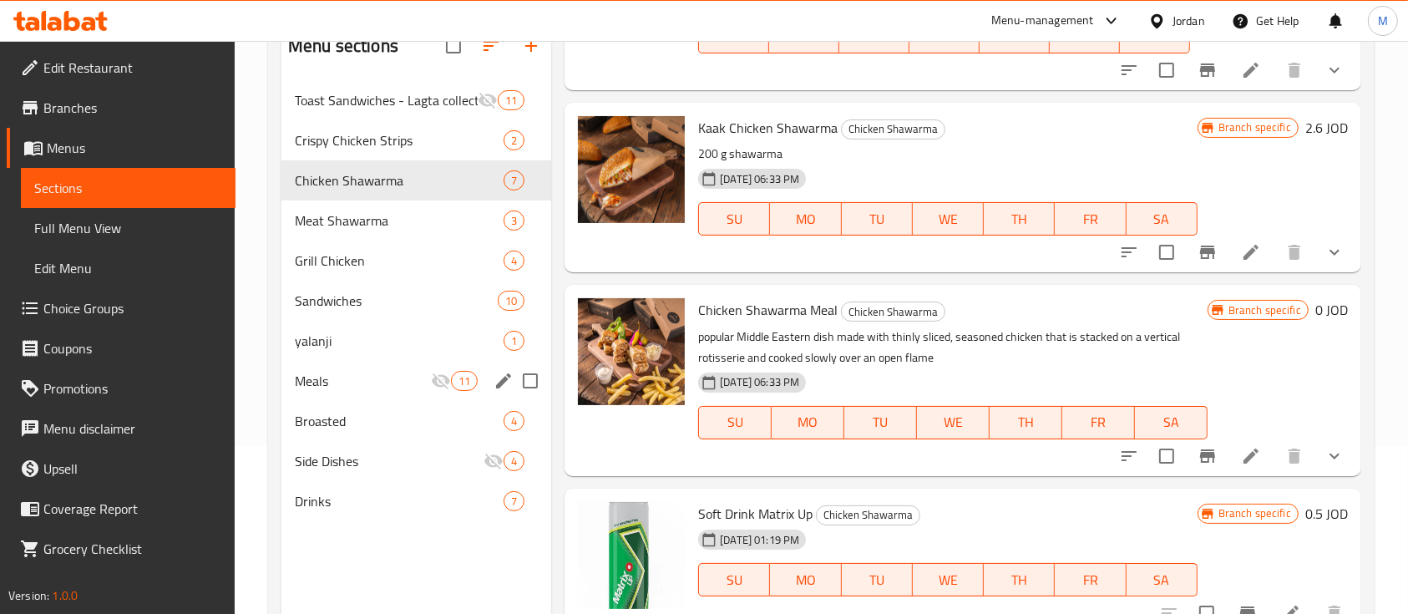
scroll to position [222, 0]
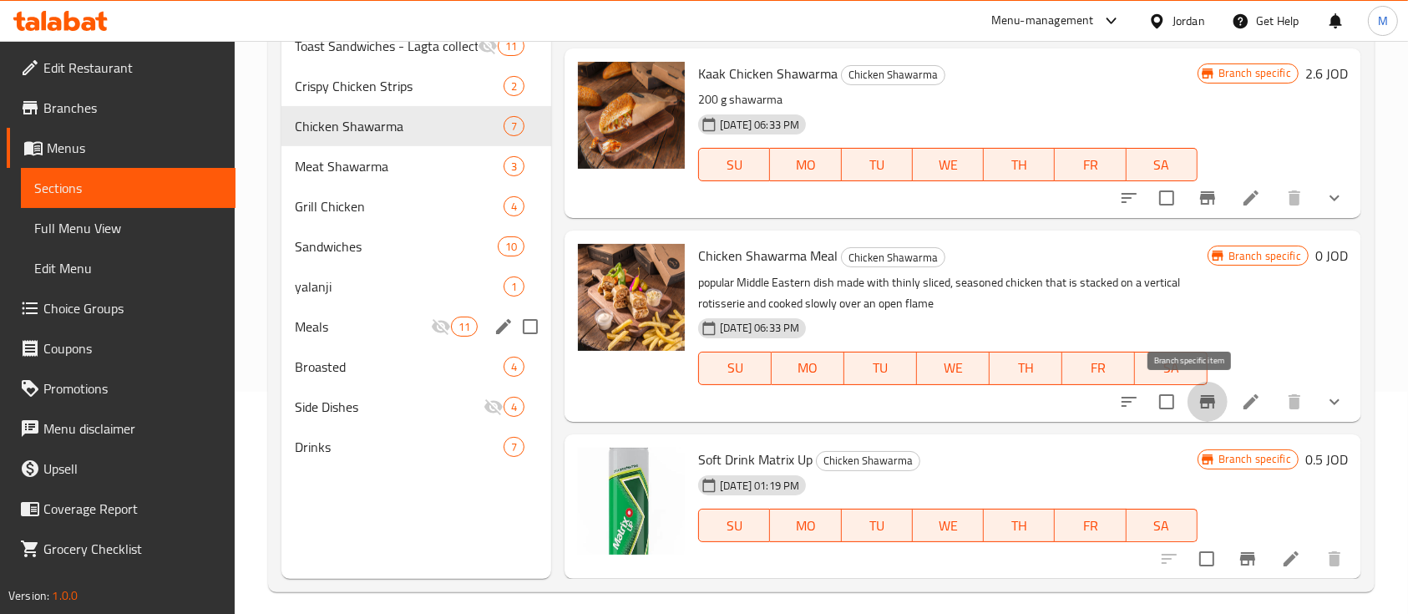
click at [1200, 404] on icon "Branch-specific-item" at bounding box center [1207, 401] width 15 height 13
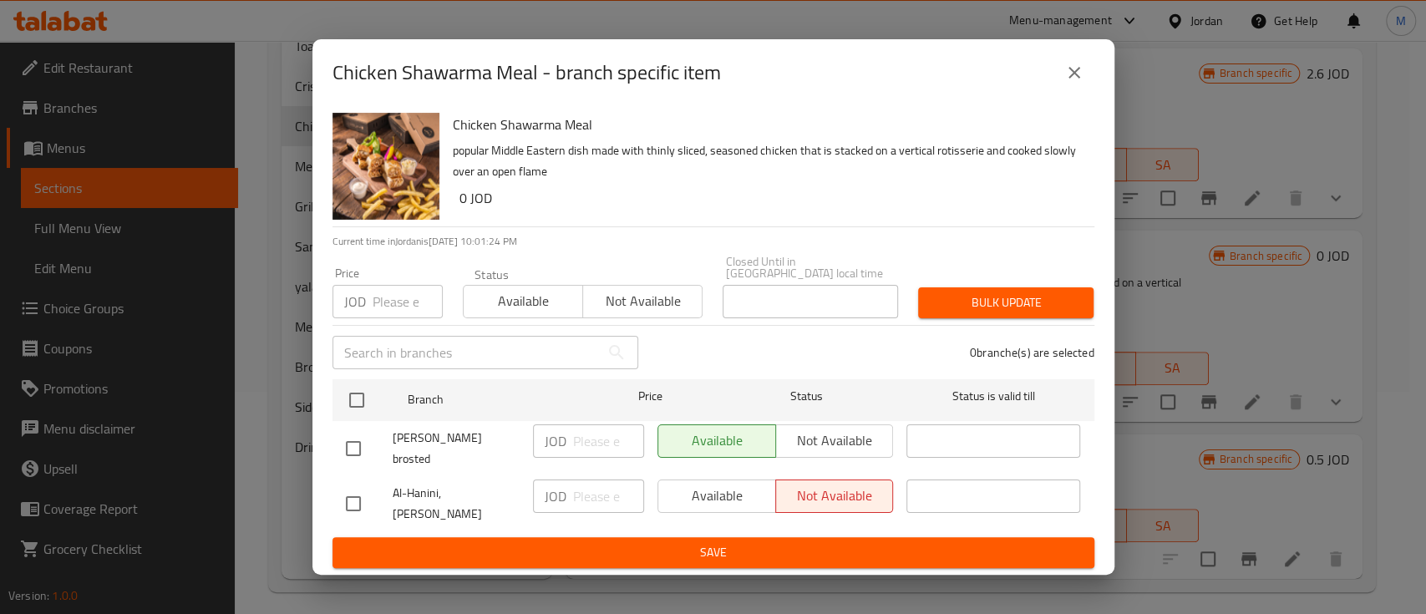
click at [1080, 83] on icon "close" at bounding box center [1074, 73] width 20 height 20
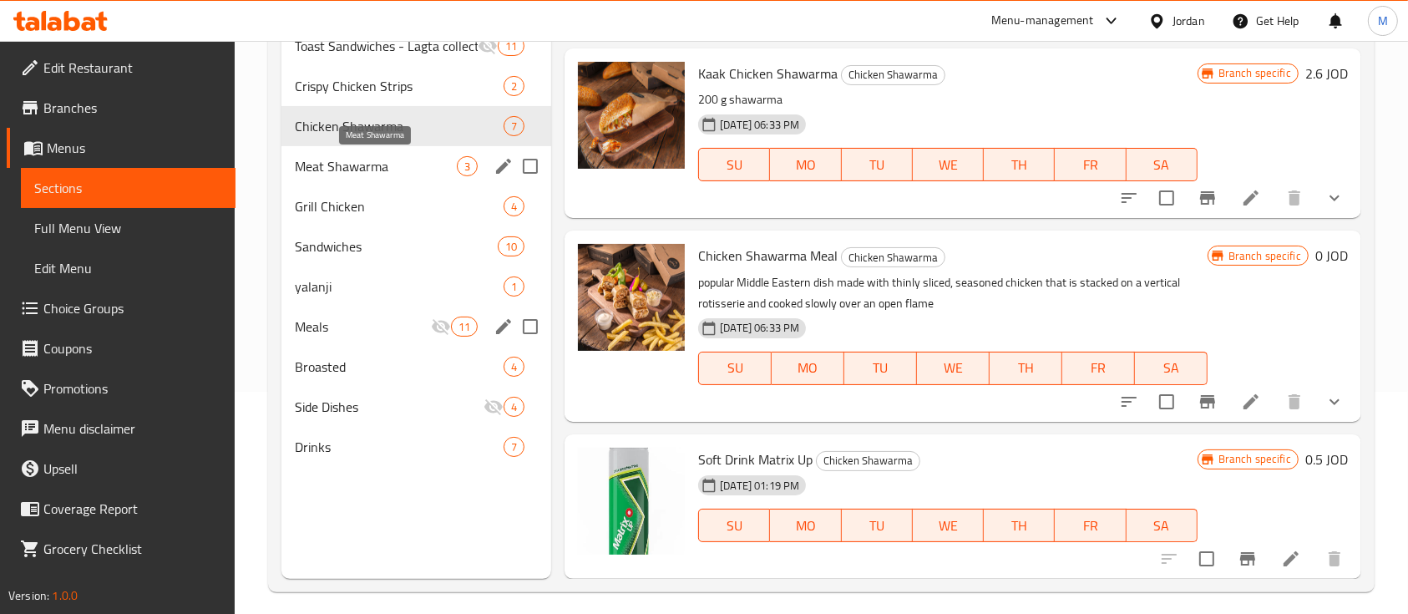
click at [362, 168] on span "Meat Shawarma" at bounding box center [376, 166] width 162 height 20
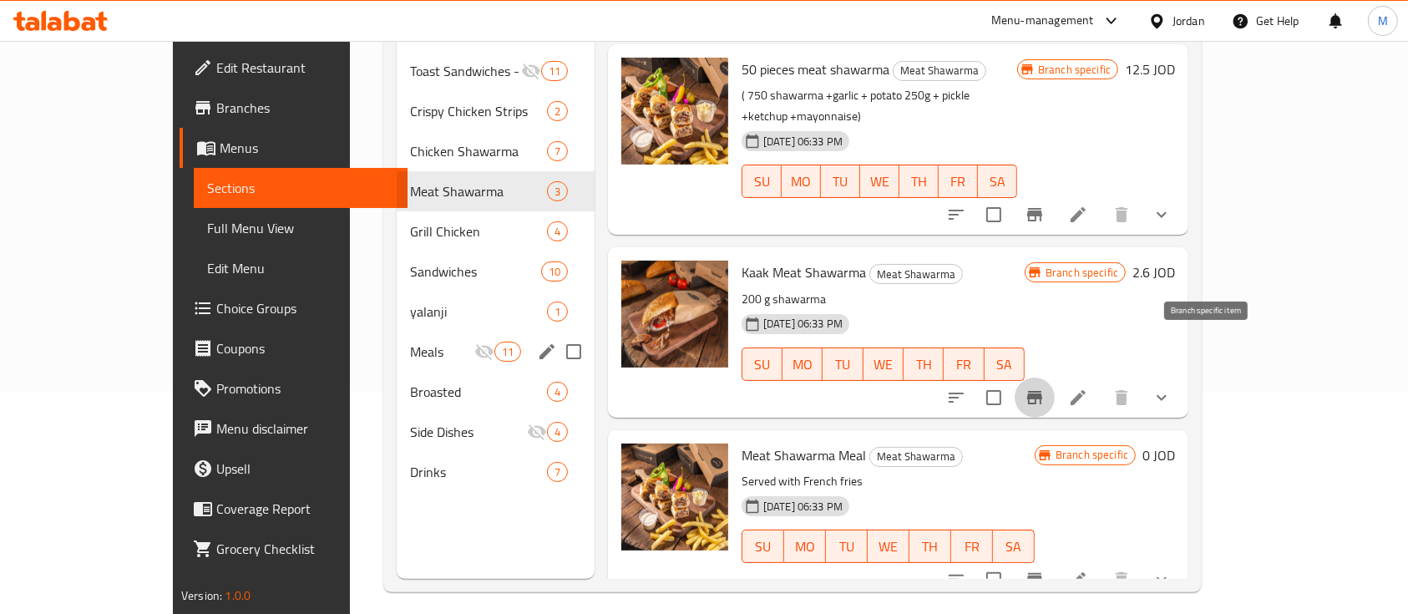
click at [1042, 391] on icon "Branch-specific-item" at bounding box center [1034, 397] width 15 height 13
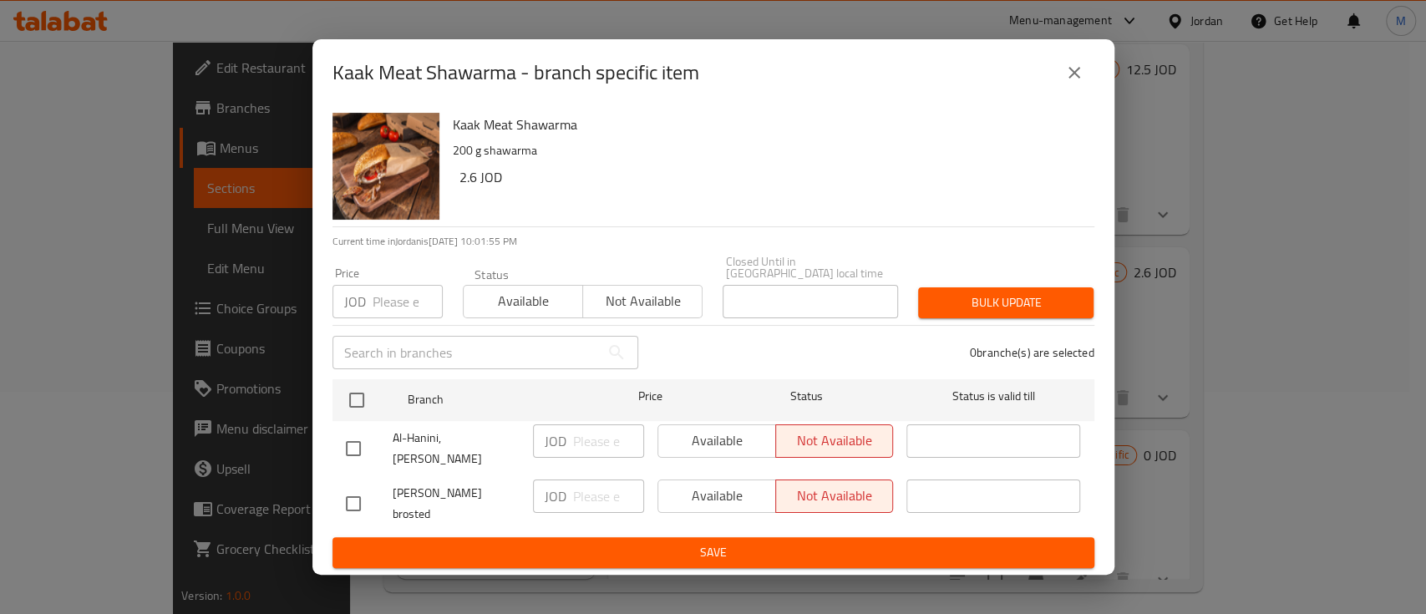
click at [1074, 79] on icon "close" at bounding box center [1074, 73] width 12 height 12
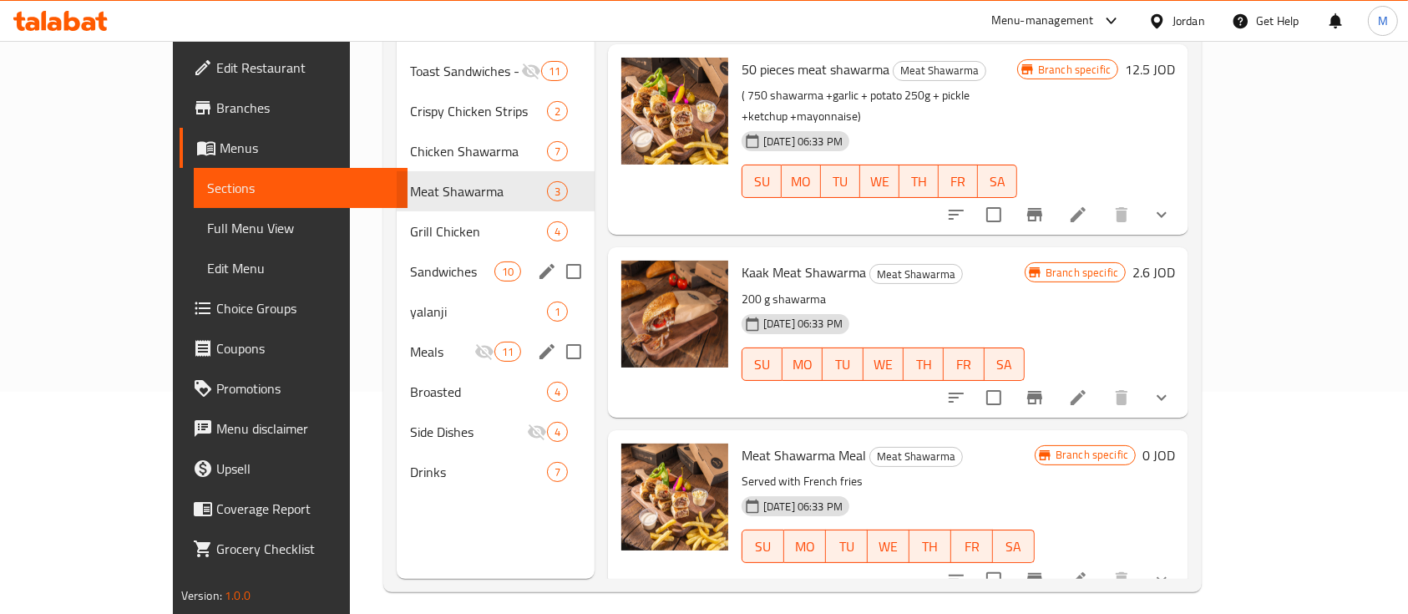
click at [410, 221] on span "Grill Chicken" at bounding box center [478, 231] width 137 height 20
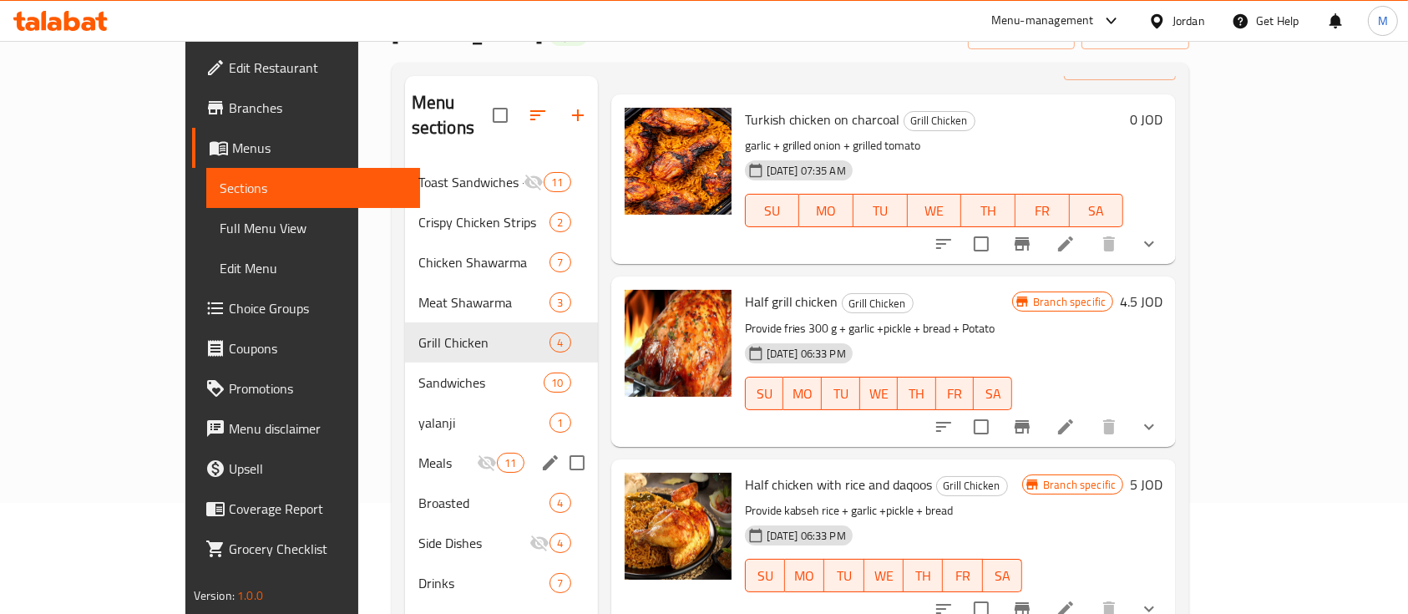
scroll to position [111, 0]
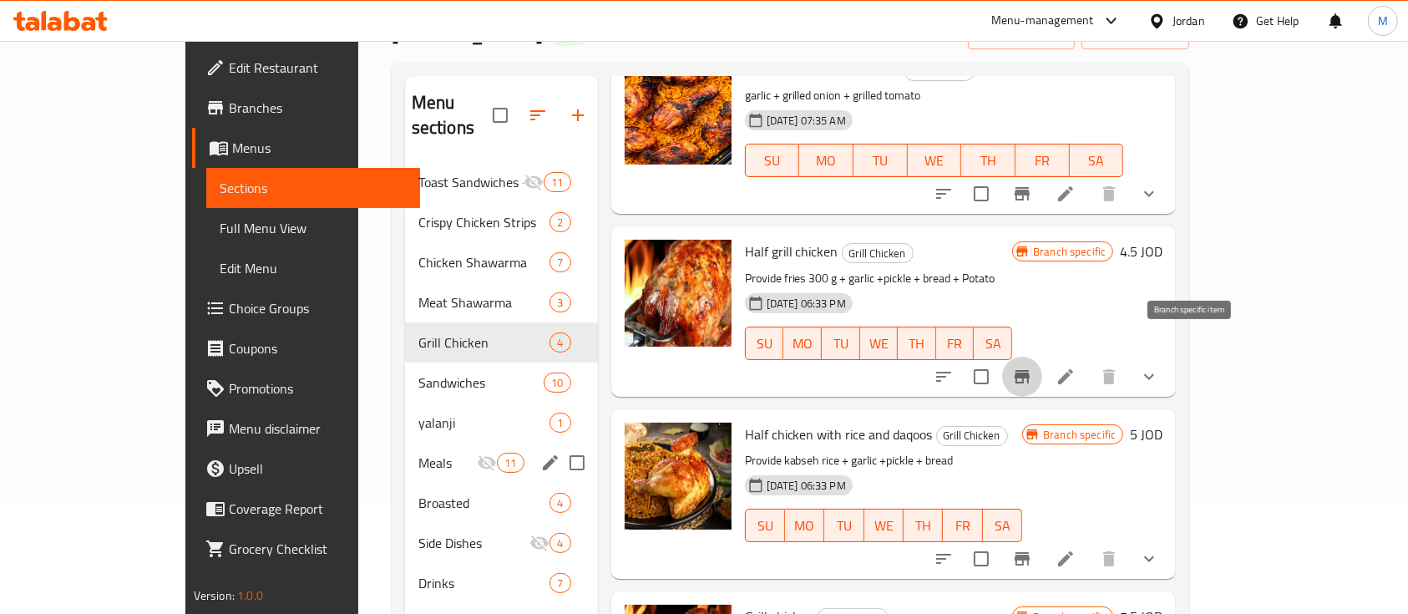
click at [1030, 370] on icon "Branch-specific-item" at bounding box center [1022, 376] width 15 height 13
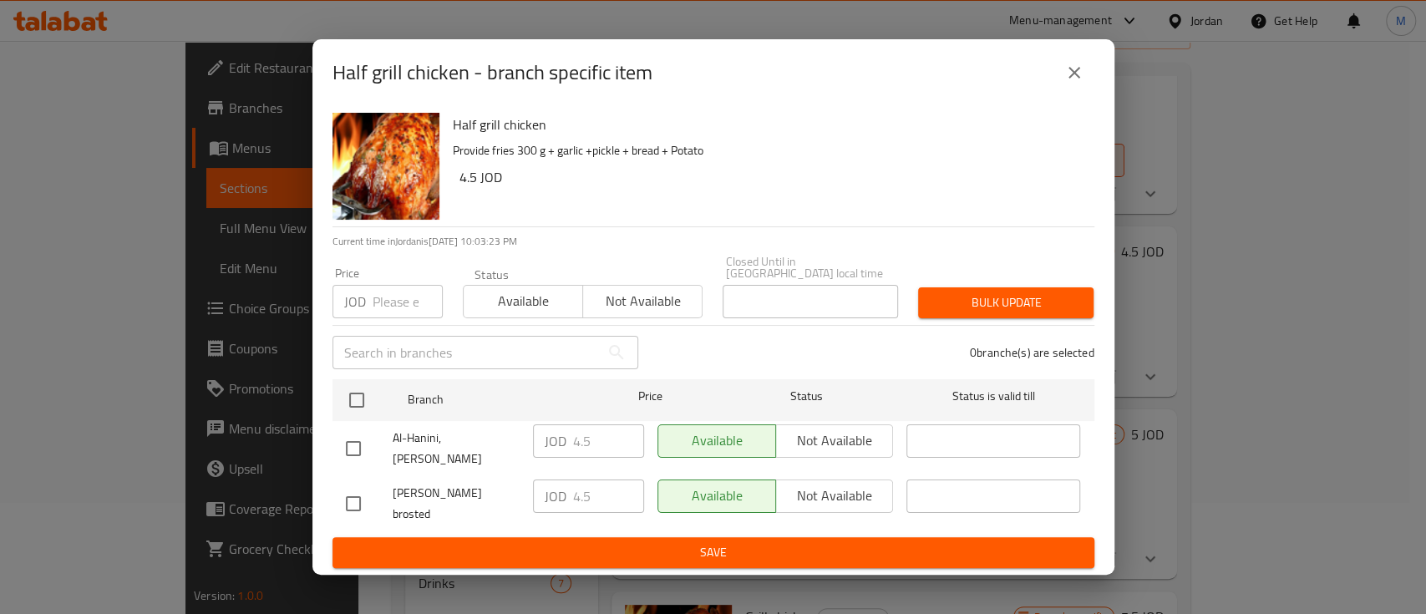
click at [1084, 80] on button "close" at bounding box center [1074, 73] width 40 height 40
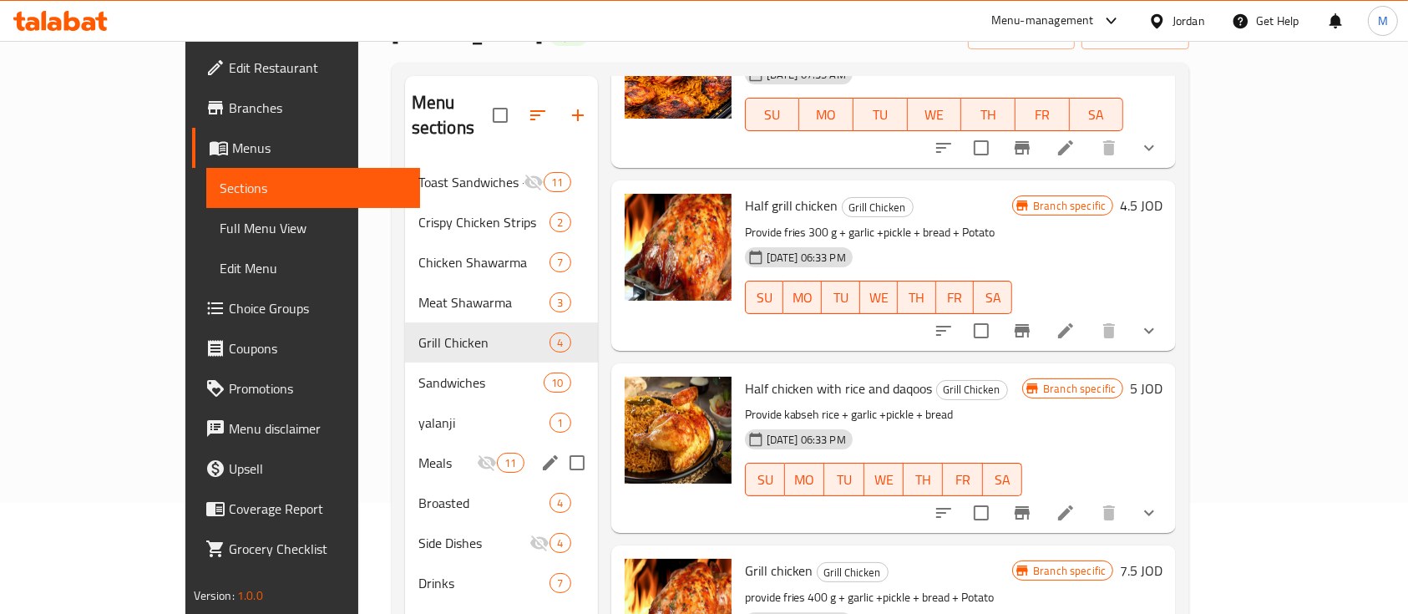
scroll to position [234, 0]
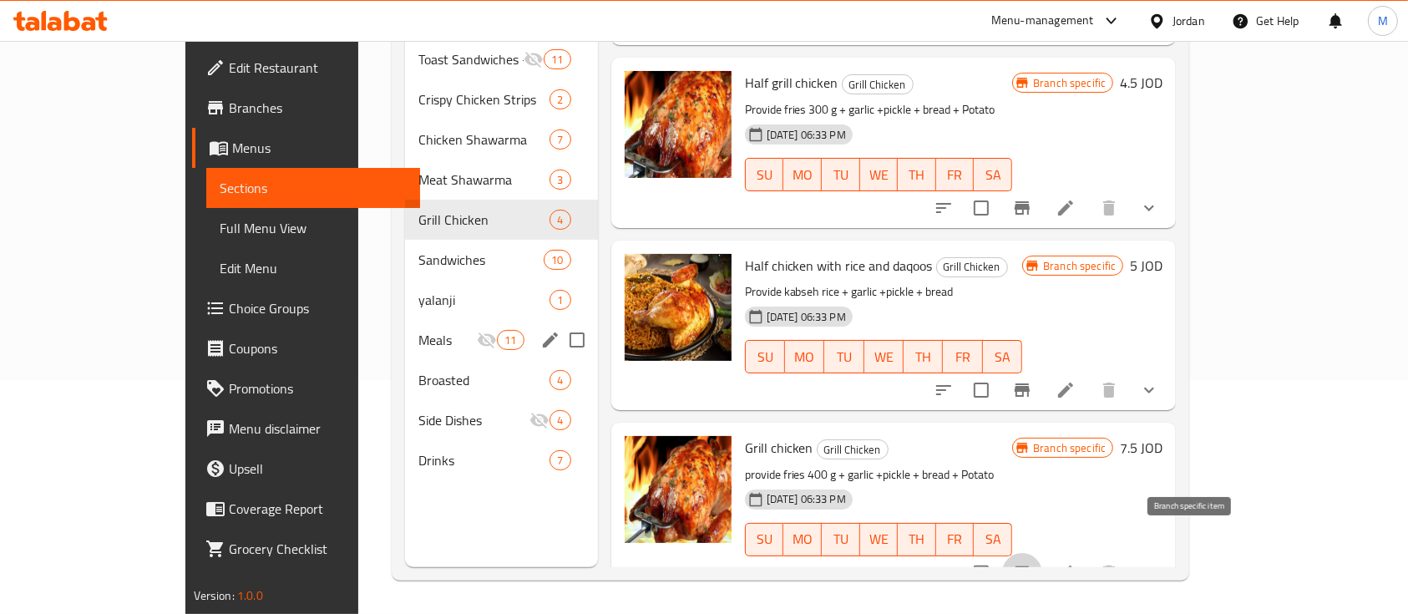
click at [1042, 553] on button "Branch-specific-item" at bounding box center [1022, 573] width 40 height 40
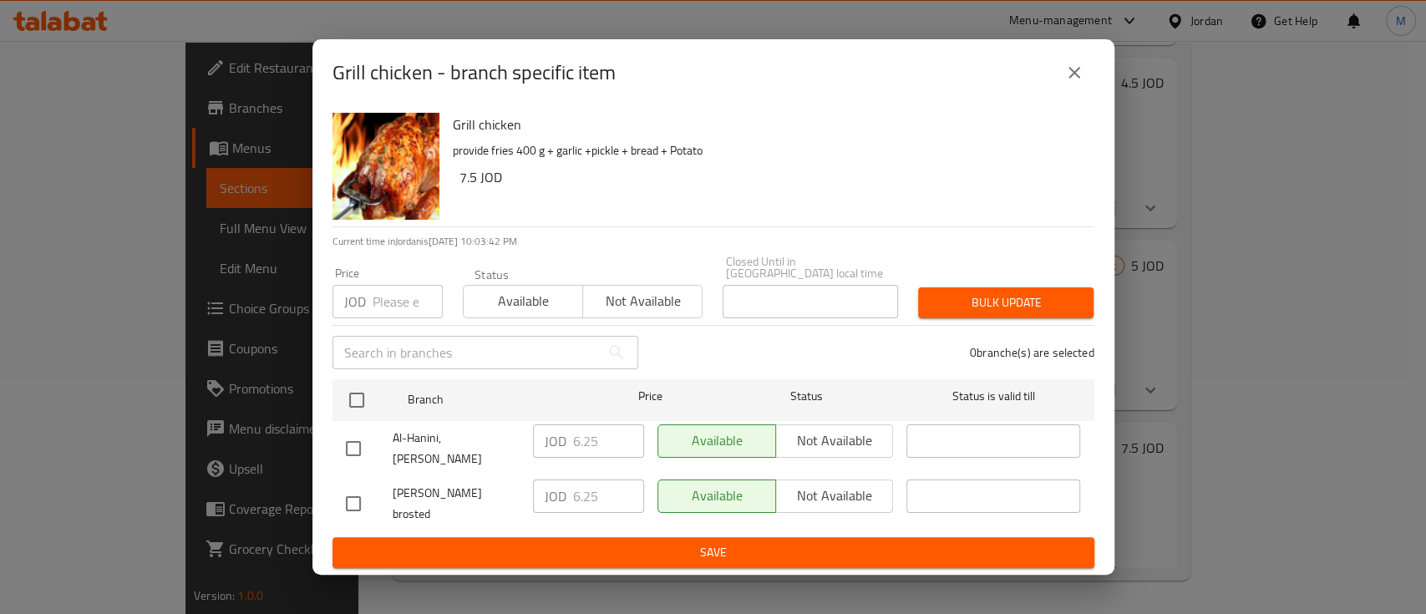
click at [1078, 83] on icon "close" at bounding box center [1074, 73] width 20 height 20
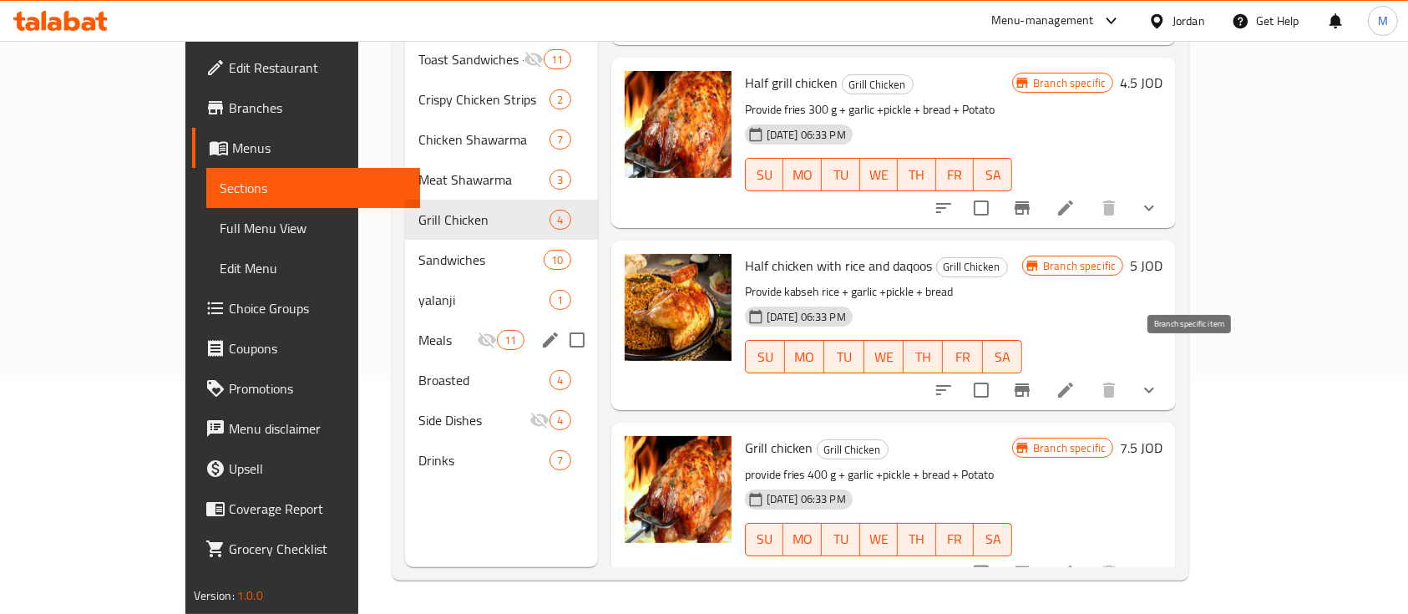
click at [1030, 383] on icon "Branch-specific-item" at bounding box center [1022, 389] width 15 height 13
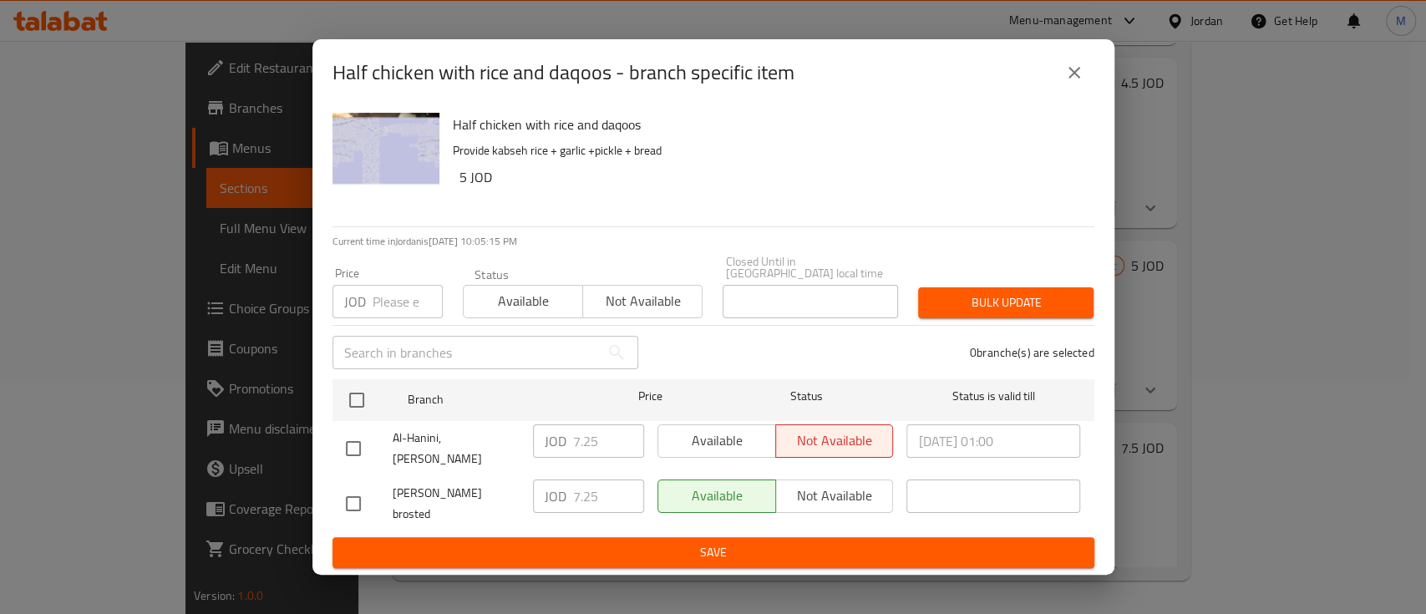
drag, startPoint x: 869, startPoint y: 335, endPoint x: 798, endPoint y: 238, distance: 120.1
click at [798, 226] on div "Half chicken with rice and daqoos Provide kabseh rice + garlic +pickle + bread …" at bounding box center [766, 166] width 641 height 120
click at [1070, 83] on icon "close" at bounding box center [1074, 73] width 20 height 20
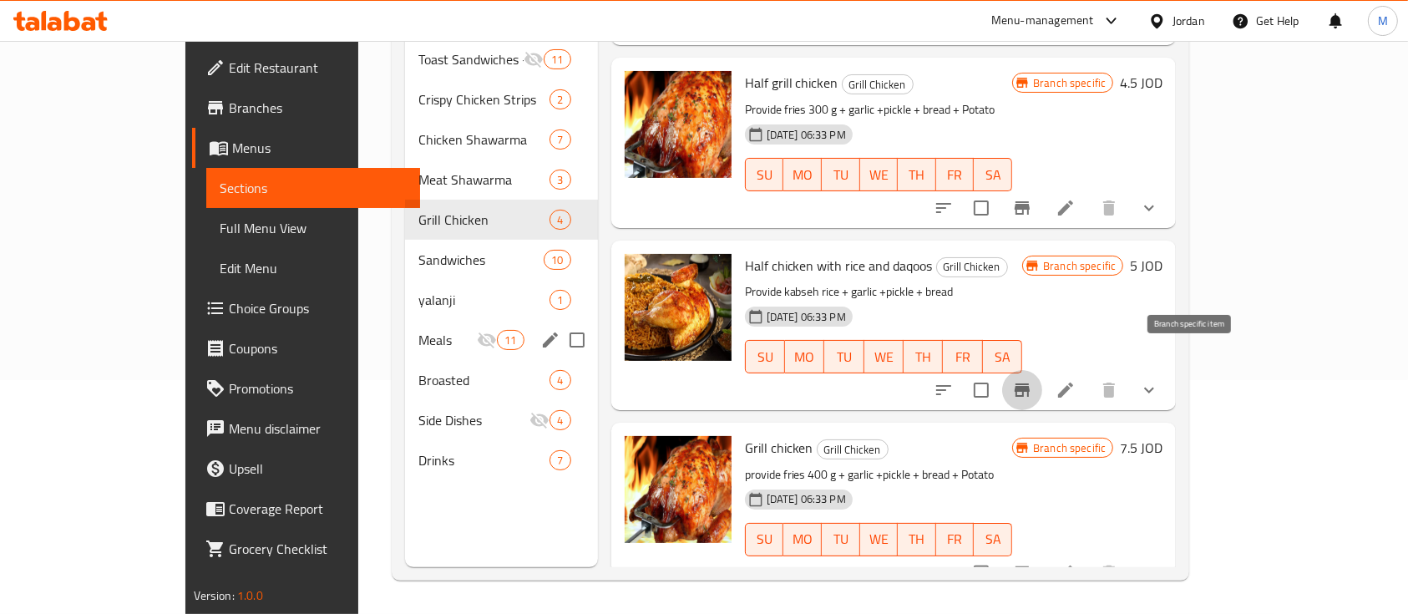
click at [1030, 383] on icon "Branch-specific-item" at bounding box center [1022, 389] width 15 height 13
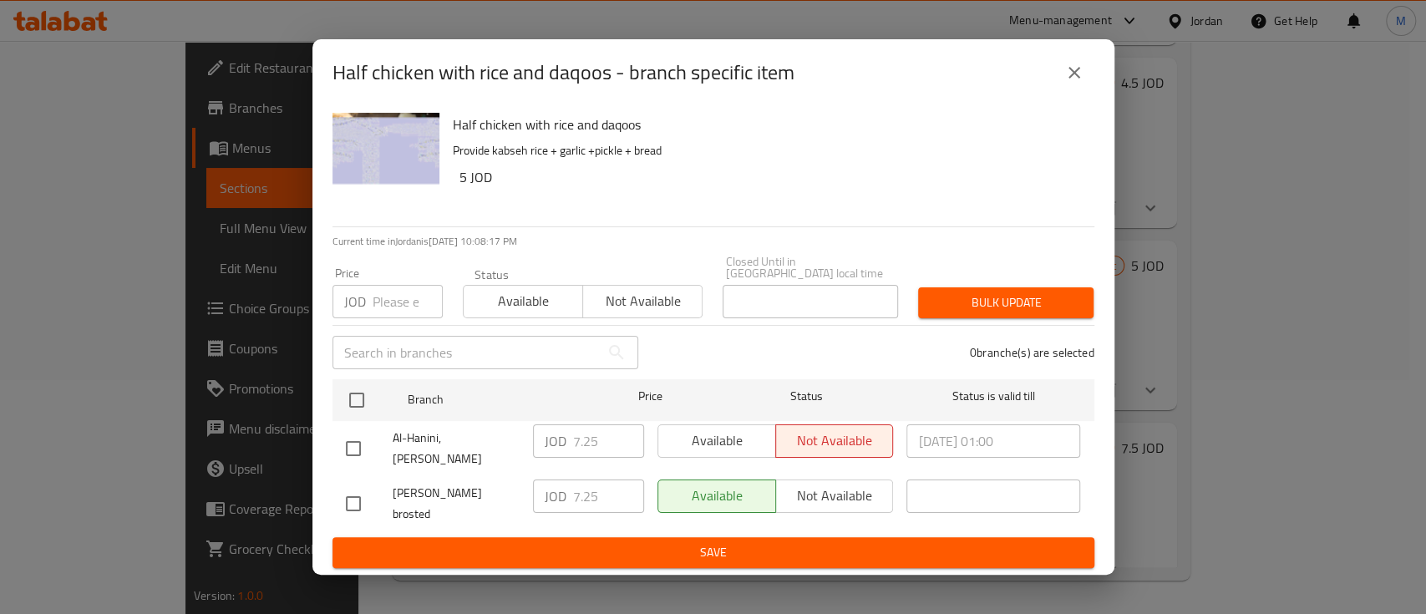
click at [1077, 79] on icon "close" at bounding box center [1074, 73] width 12 height 12
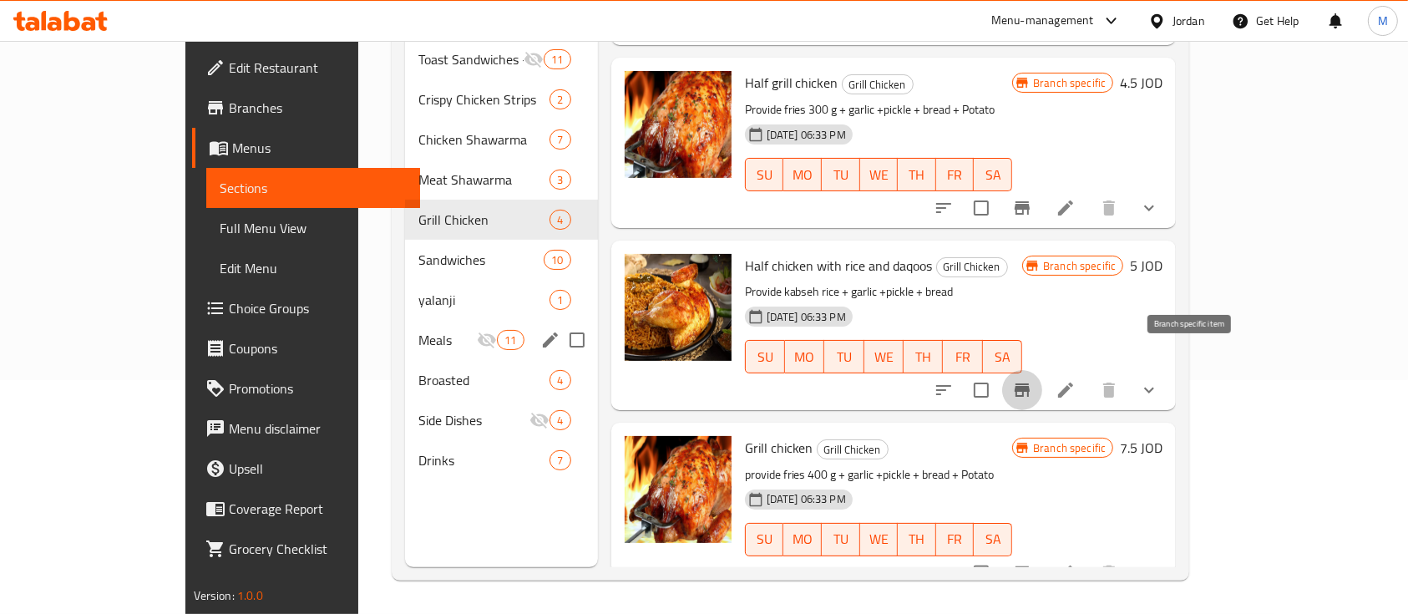
click at [1042, 370] on button "Branch-specific-item" at bounding box center [1022, 390] width 40 height 40
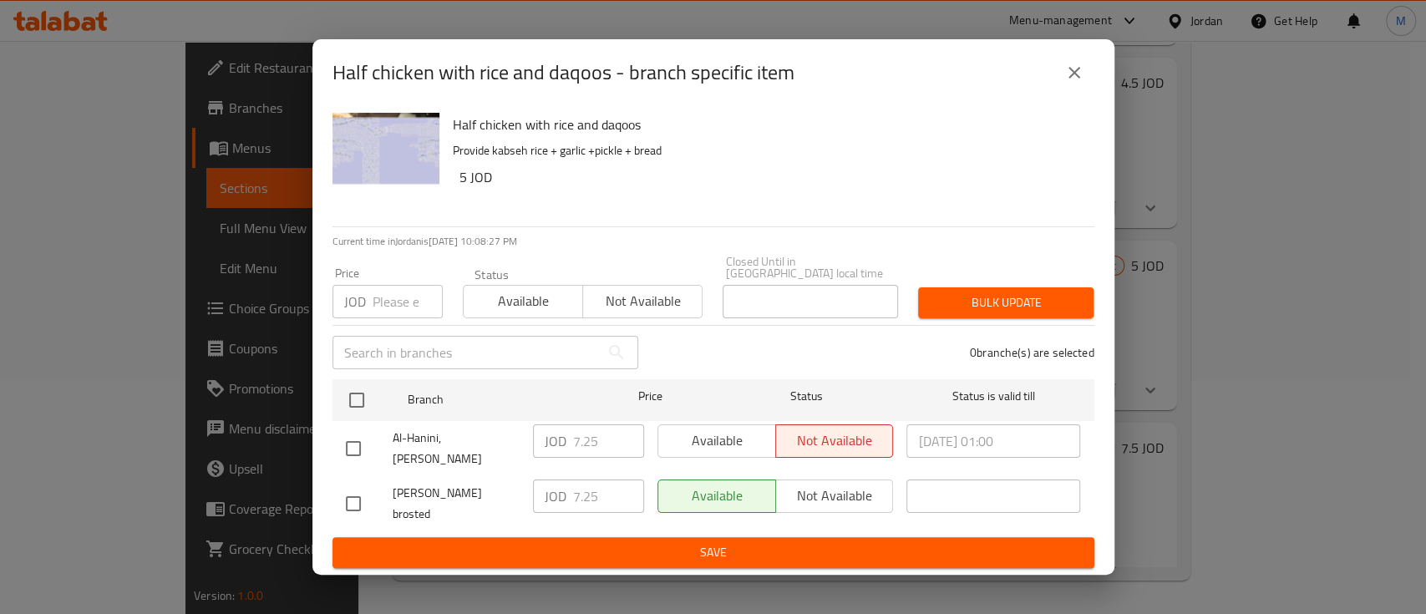
click at [1076, 79] on icon "close" at bounding box center [1074, 73] width 12 height 12
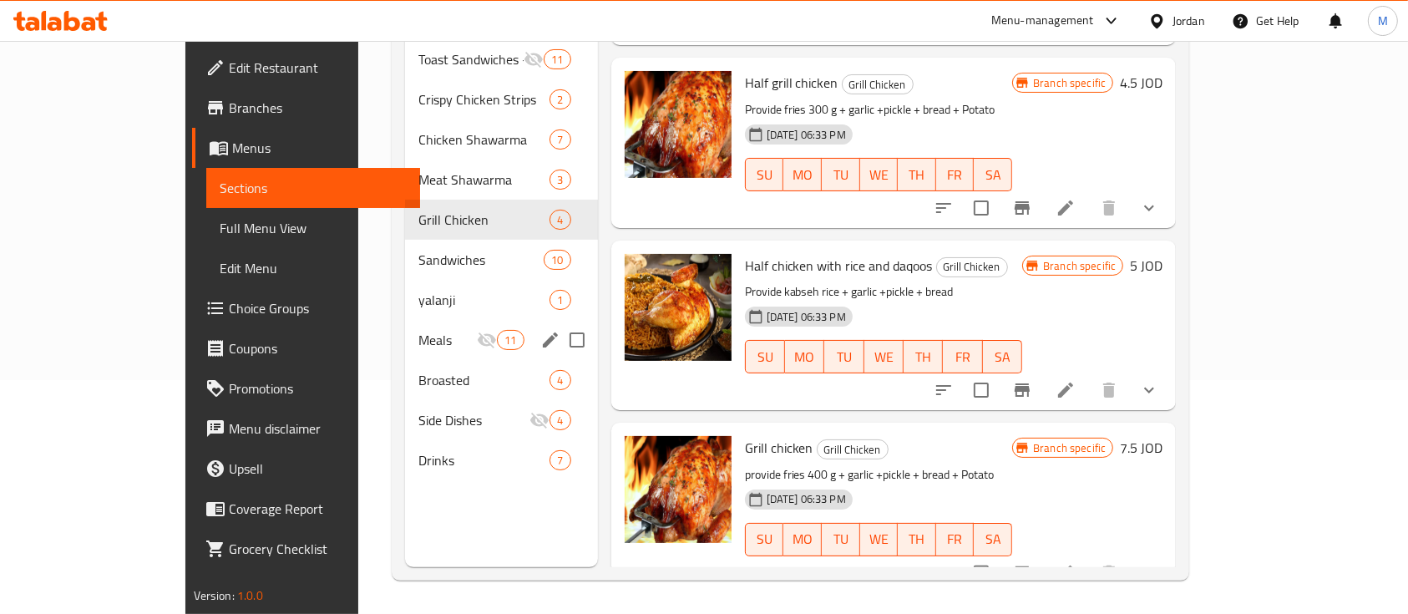
click at [1030, 566] on icon "Branch-specific-item" at bounding box center [1022, 572] width 15 height 13
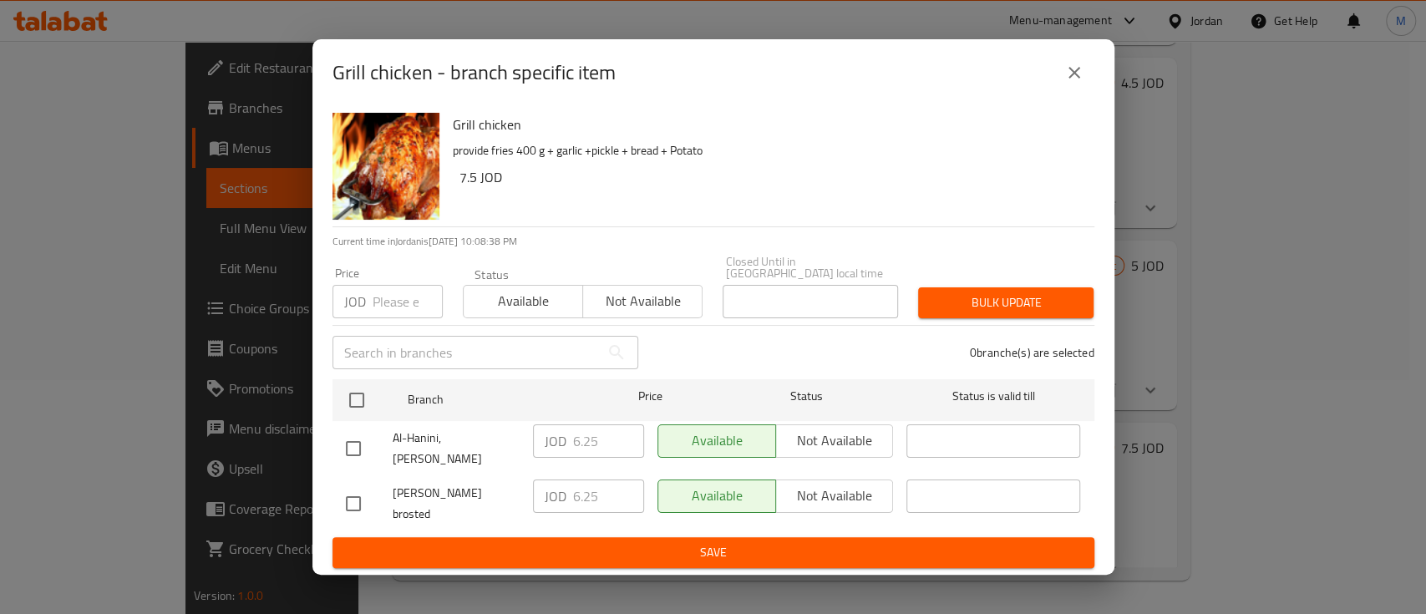
click at [1064, 83] on icon "close" at bounding box center [1074, 73] width 20 height 20
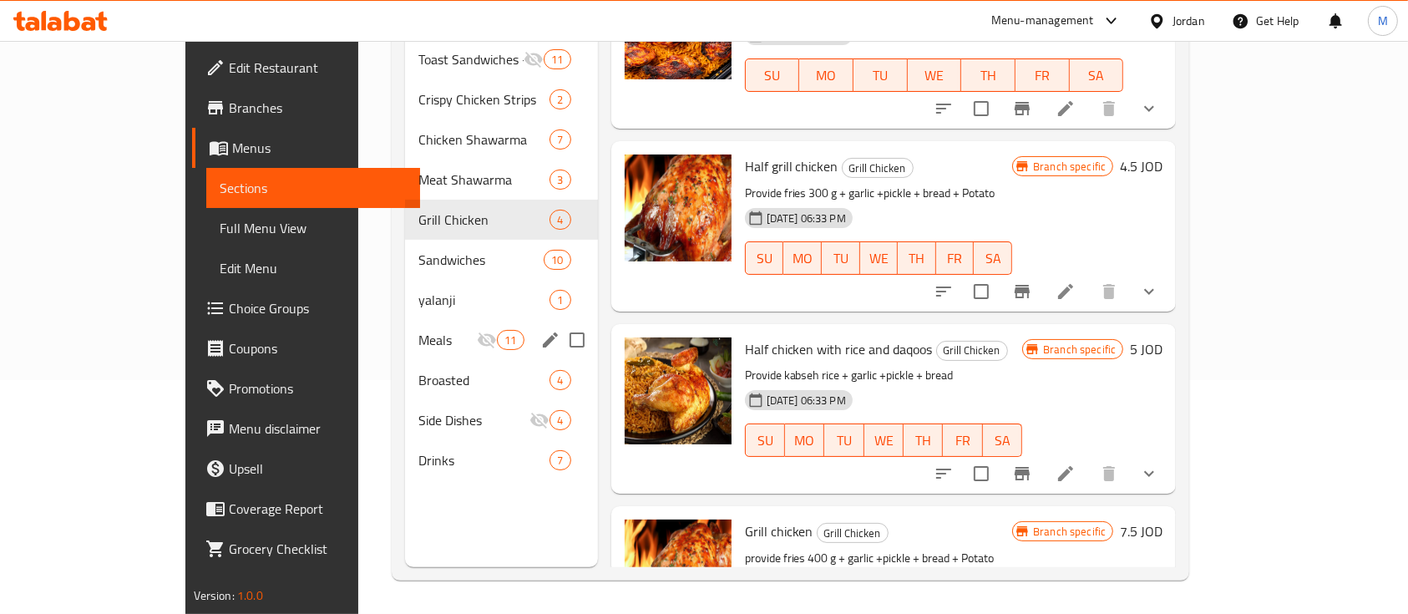
scroll to position [46, 0]
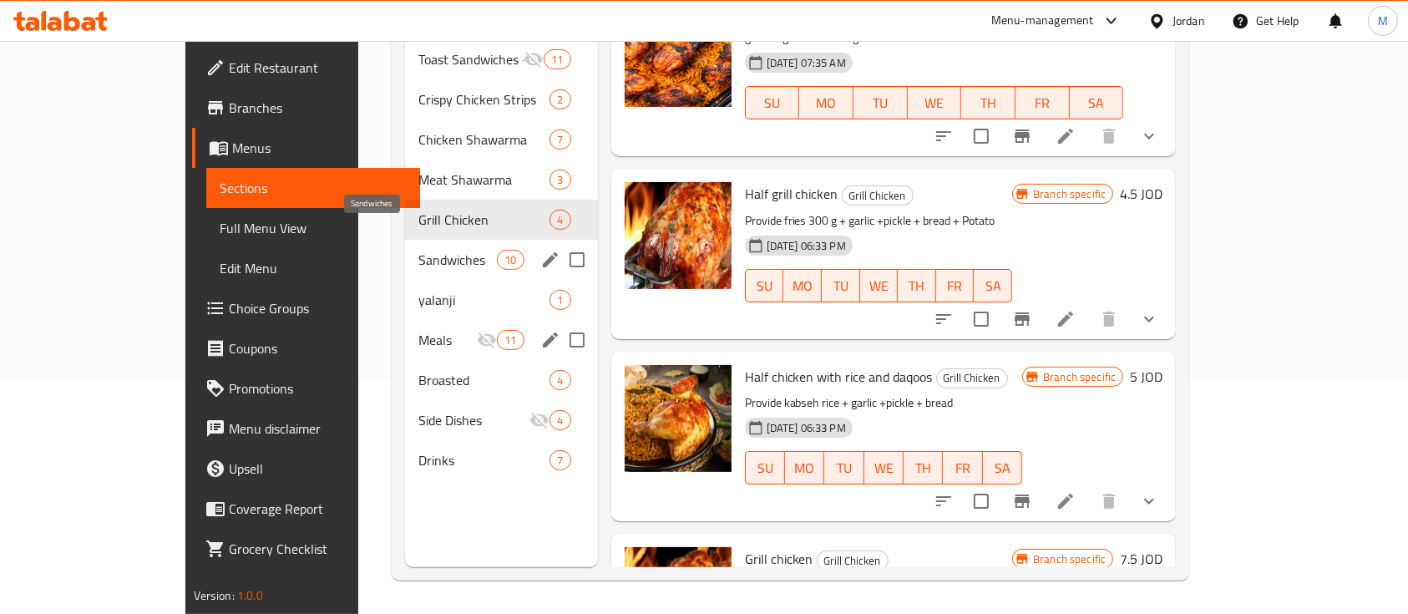
click at [418, 250] on span "Sandwiches" at bounding box center [457, 260] width 79 height 20
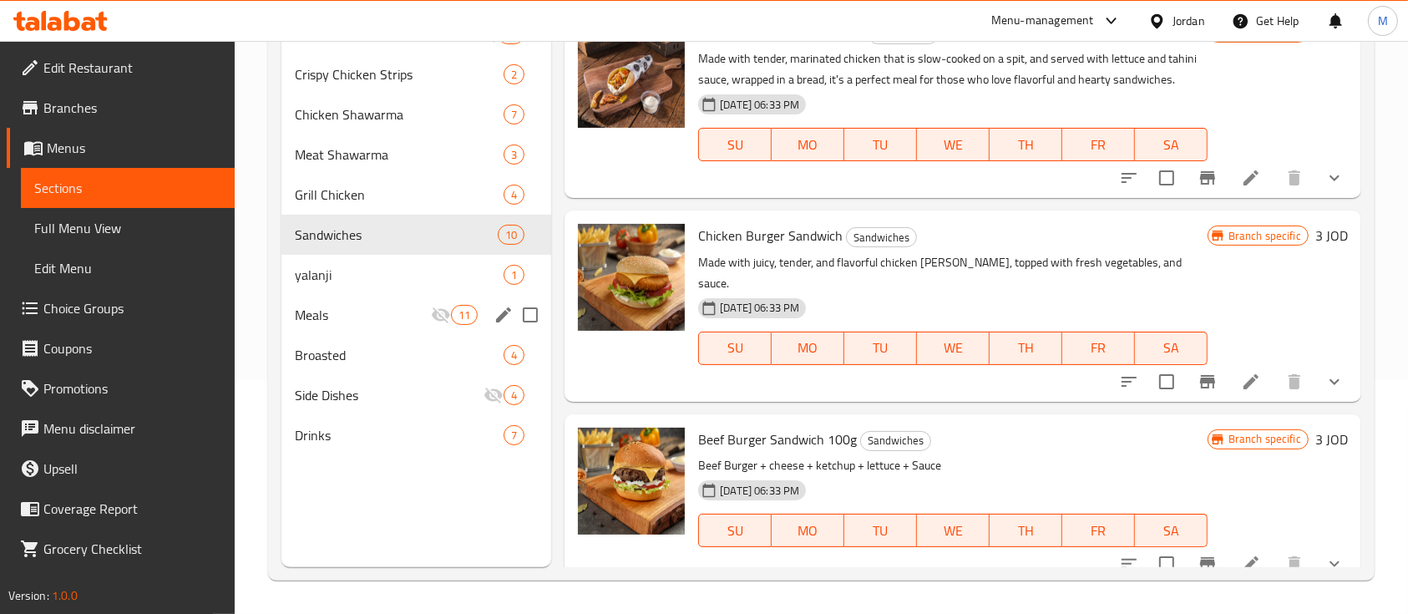
click at [1200, 375] on icon "Branch-specific-item" at bounding box center [1207, 381] width 15 height 13
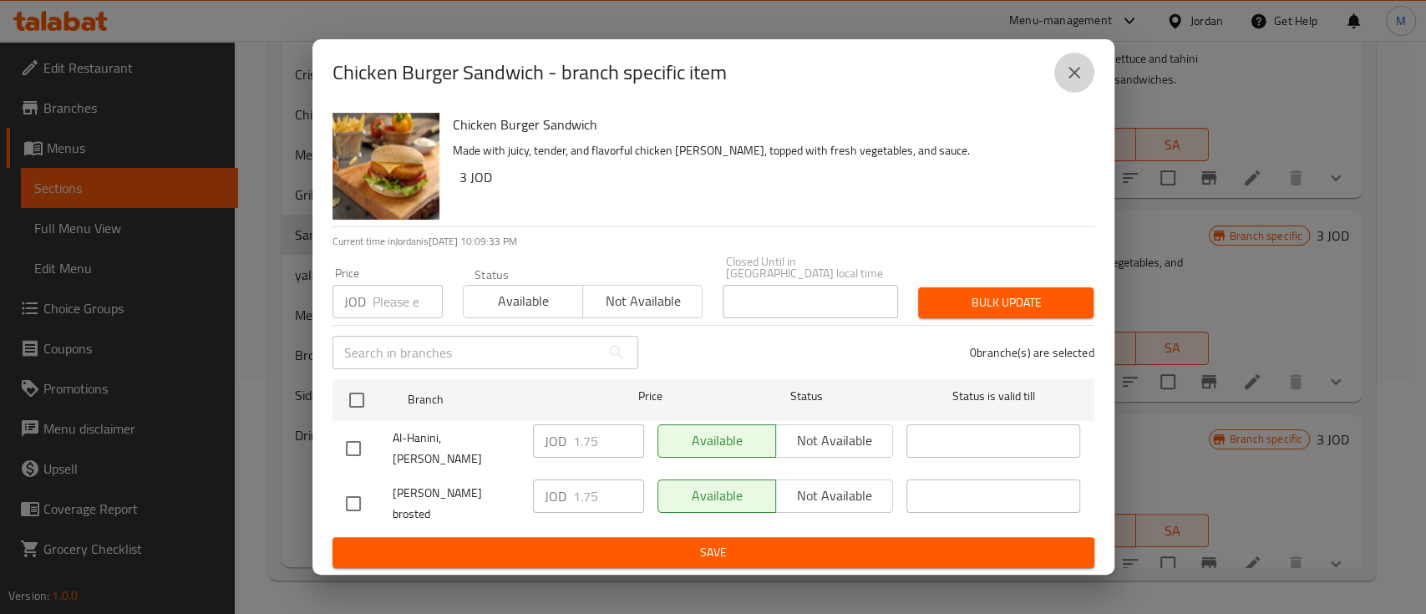
click at [1070, 83] on icon "close" at bounding box center [1074, 73] width 20 height 20
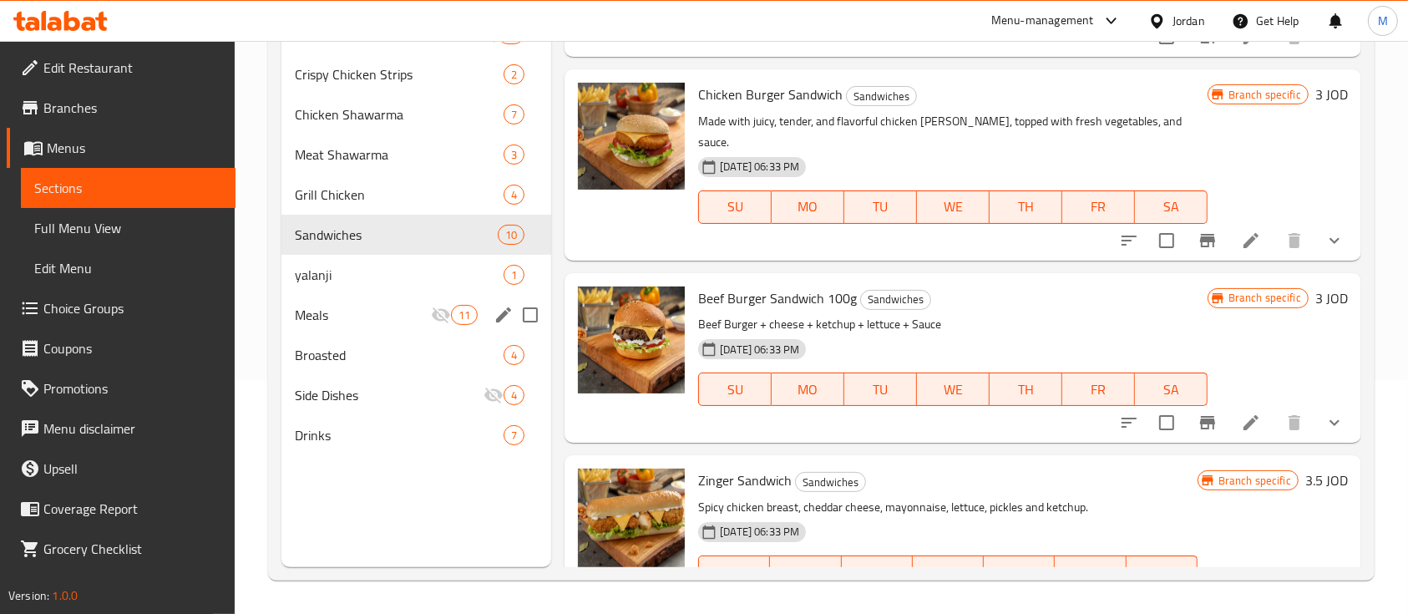
scroll to position [222, 0]
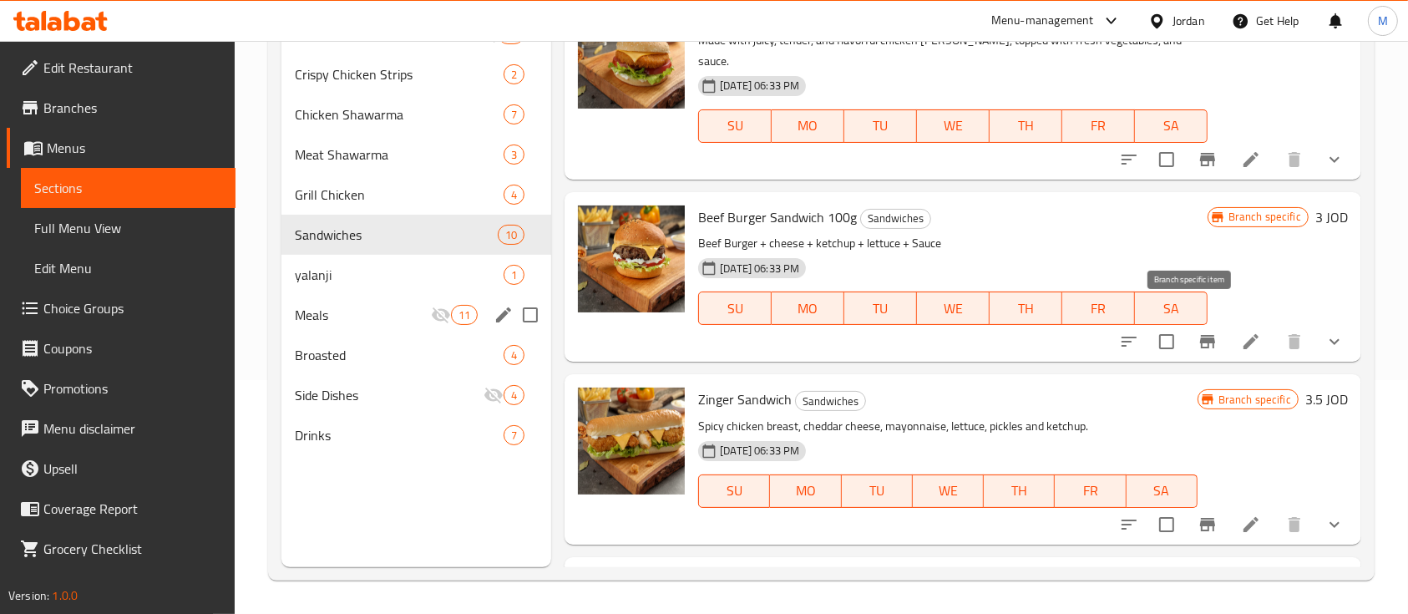
click at [1198, 332] on icon "Branch-specific-item" at bounding box center [1208, 342] width 20 height 20
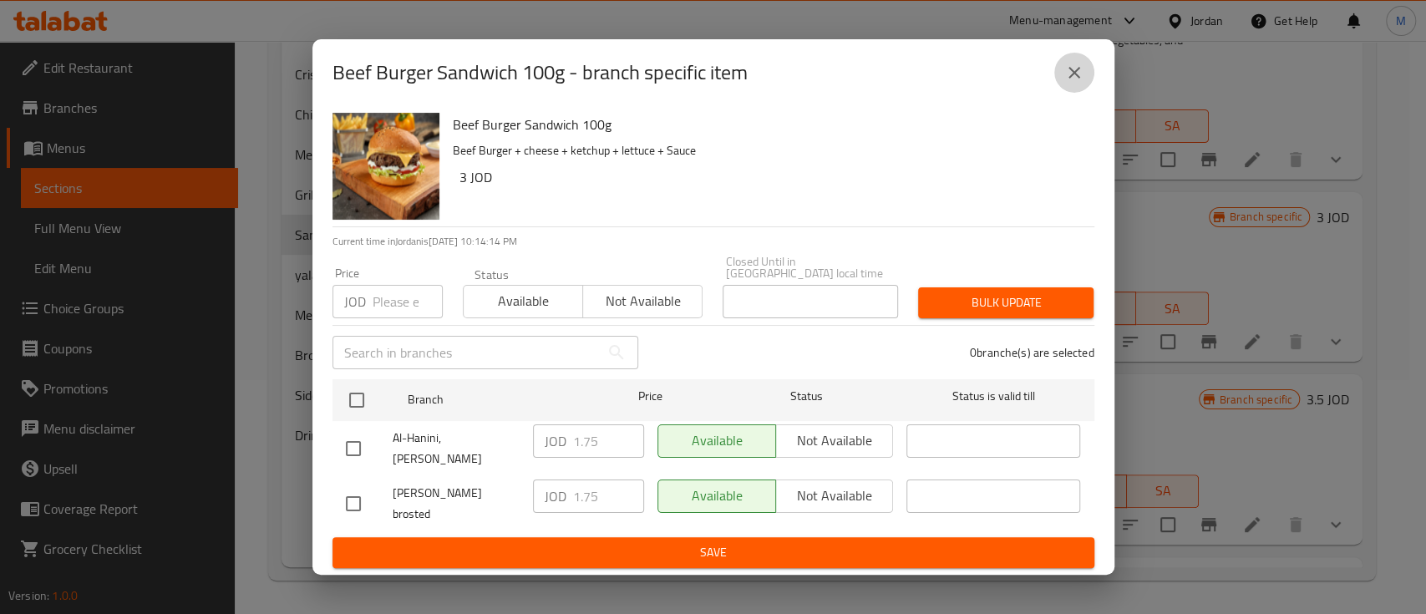
click at [1067, 83] on icon "close" at bounding box center [1074, 73] width 20 height 20
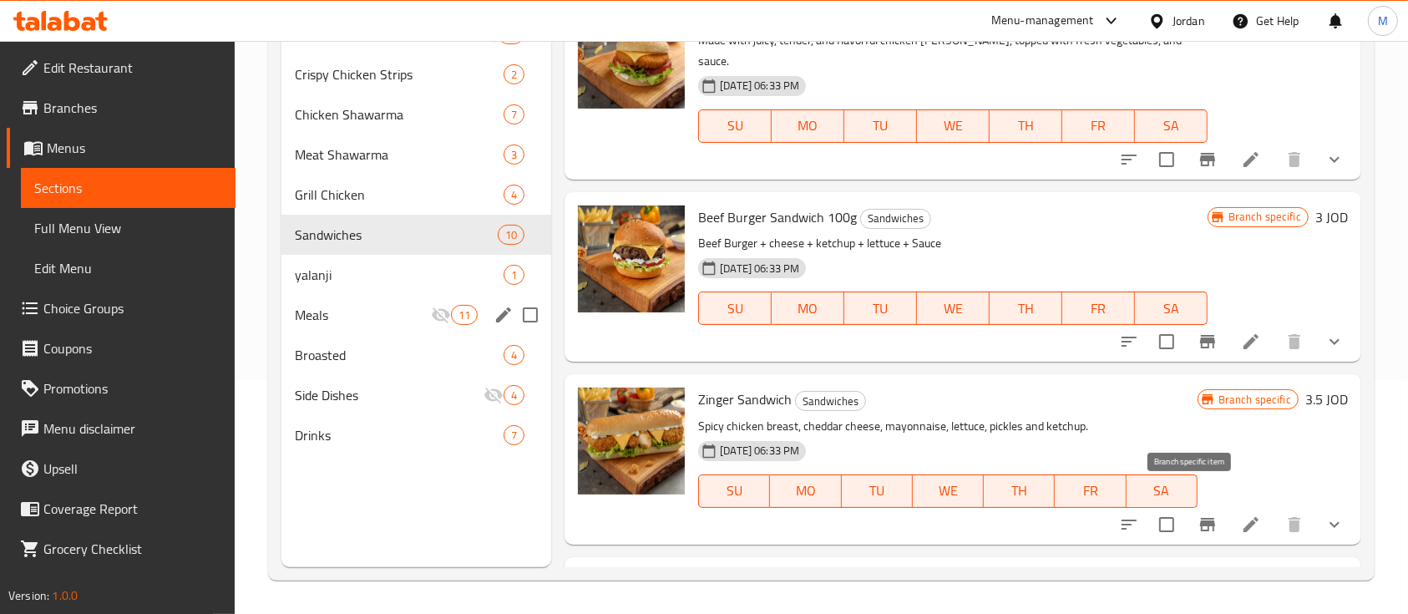
click at [1200, 518] on icon "Branch-specific-item" at bounding box center [1207, 524] width 15 height 13
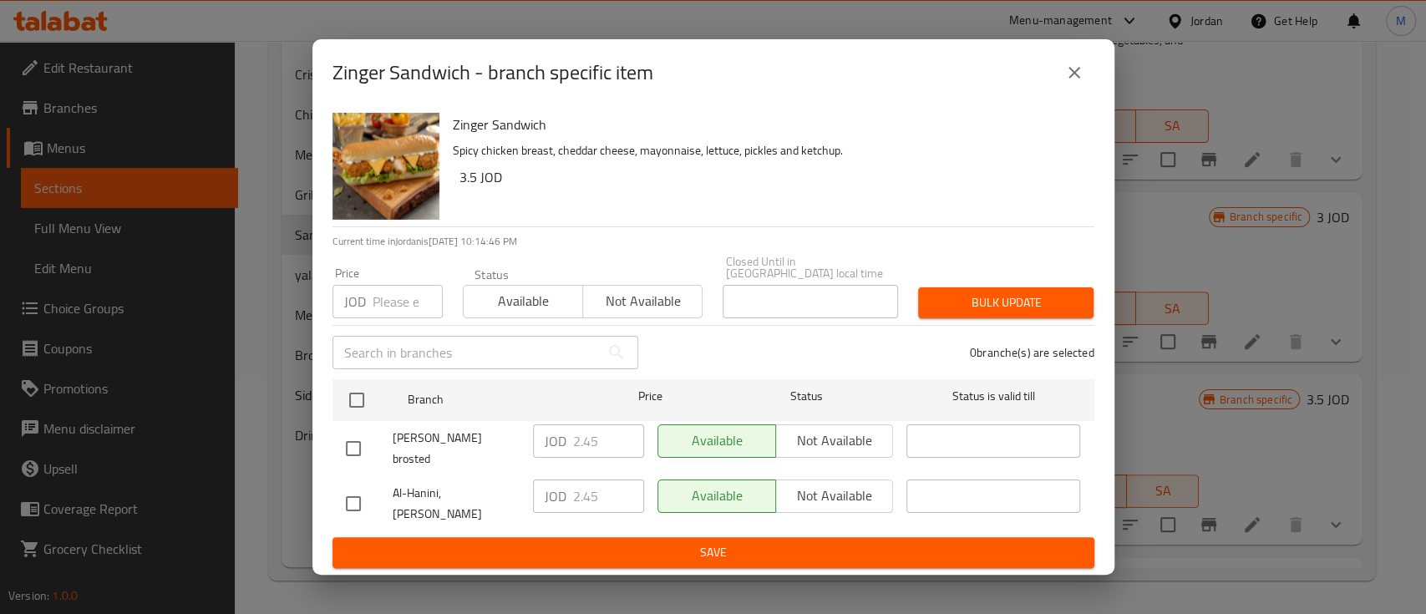
click at [1082, 83] on icon "close" at bounding box center [1074, 73] width 20 height 20
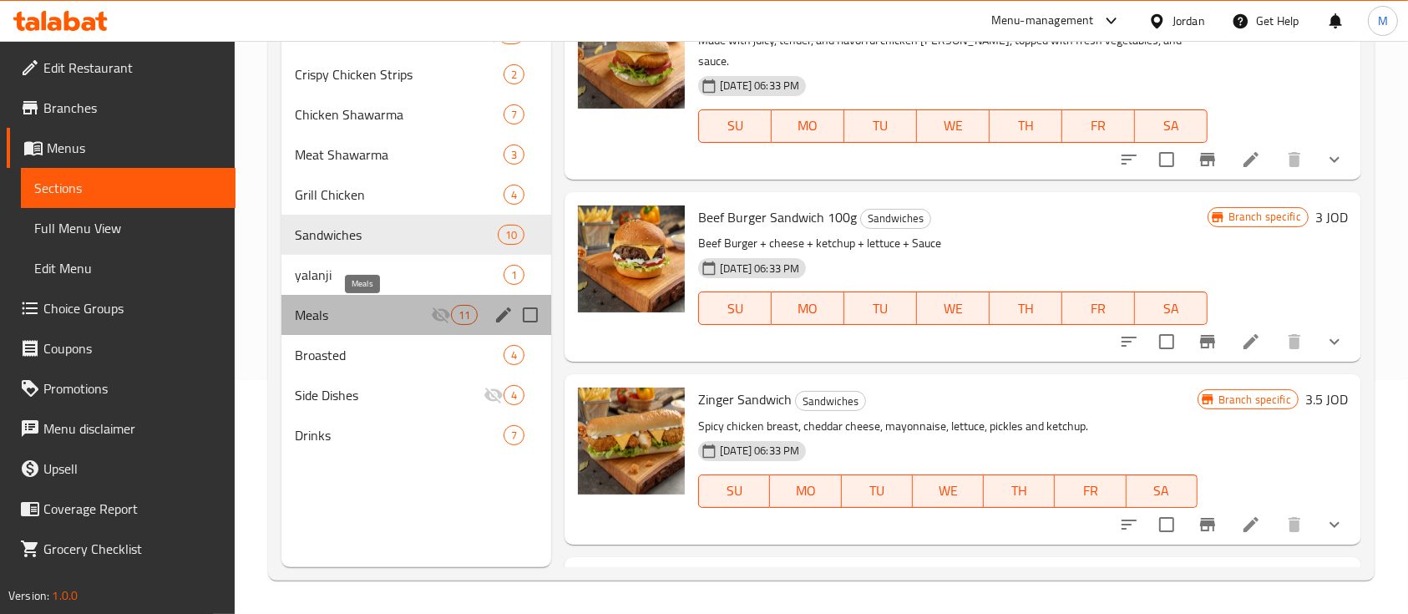
click at [357, 313] on span "Meals" at bounding box center [363, 315] width 136 height 20
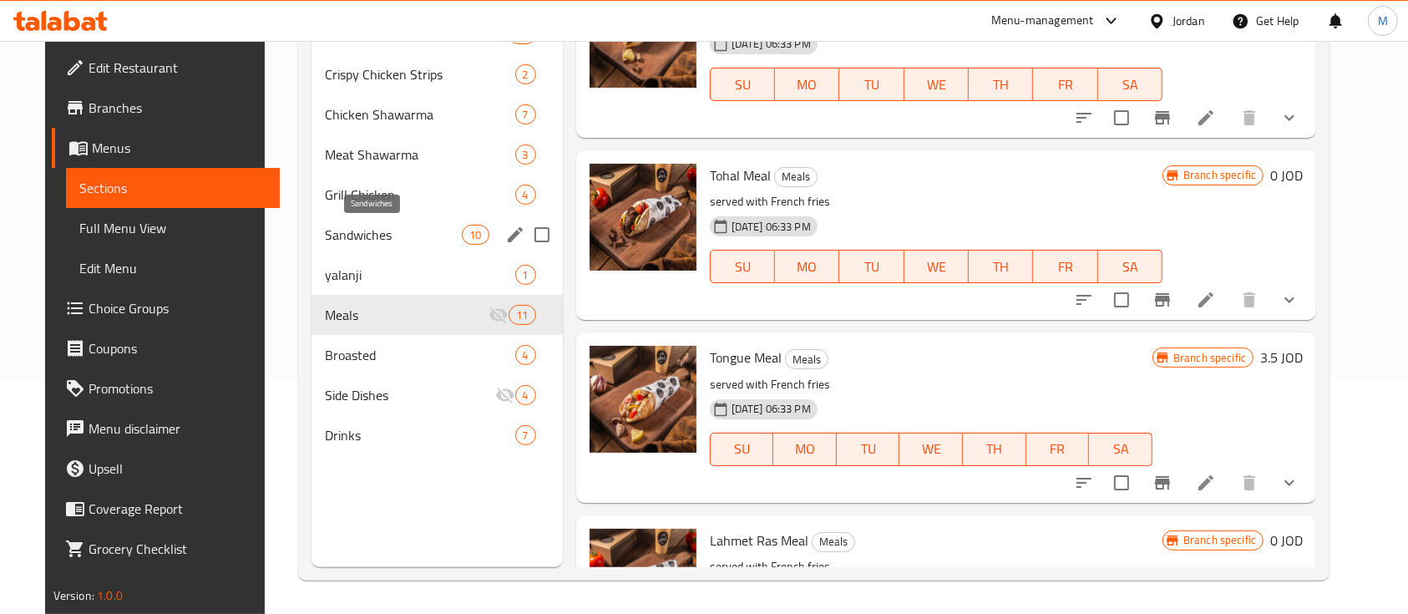
click at [379, 241] on span "Sandwiches" at bounding box center [394, 235] width 138 height 20
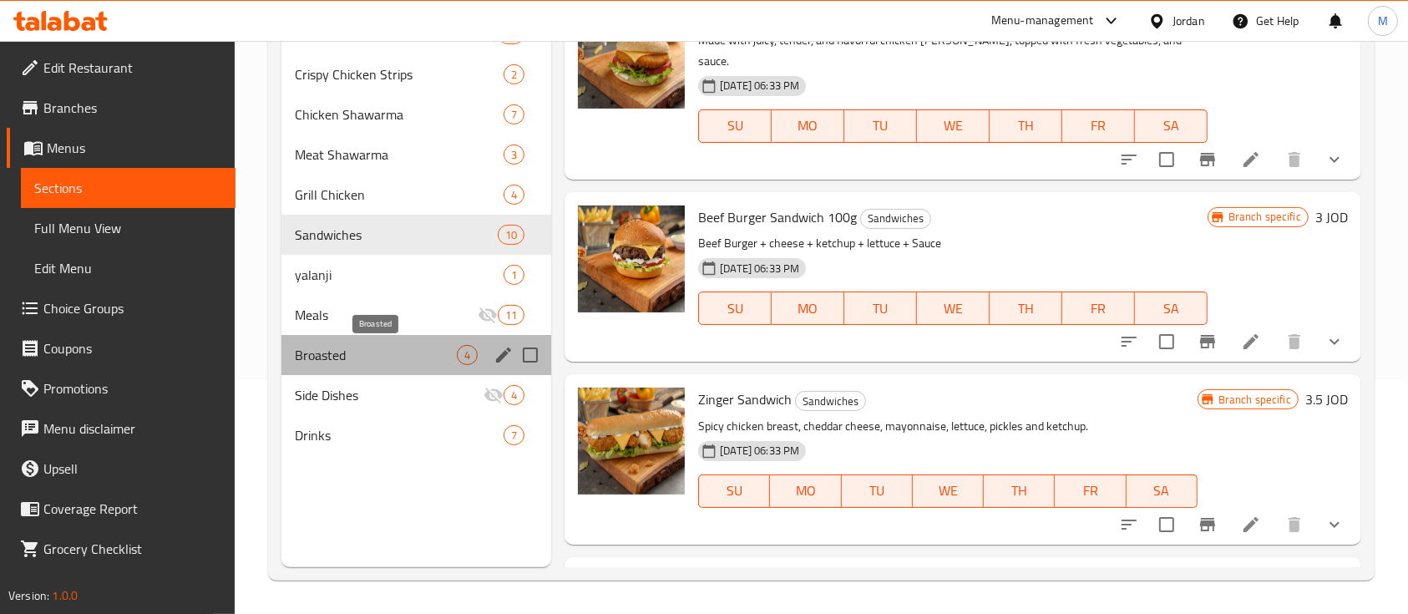
click at [347, 357] on span "Broasted" at bounding box center [376, 355] width 162 height 20
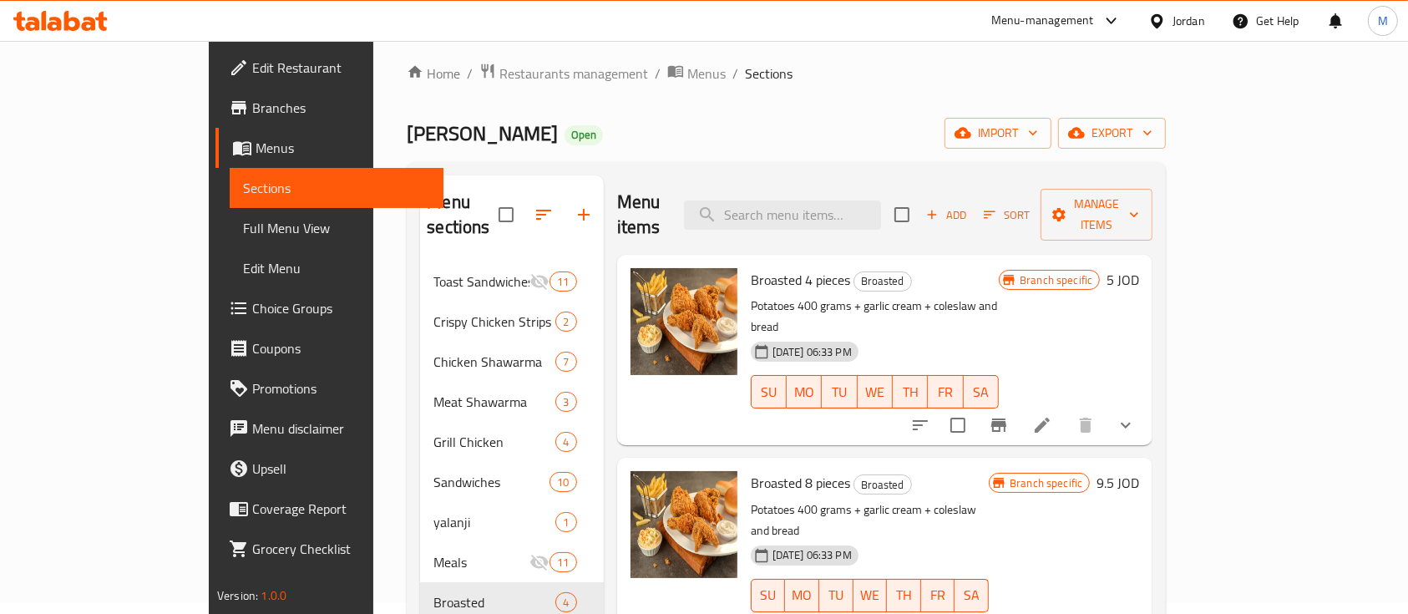
scroll to position [11, 0]
click at [1009, 416] on icon "Branch-specific-item" at bounding box center [999, 426] width 20 height 20
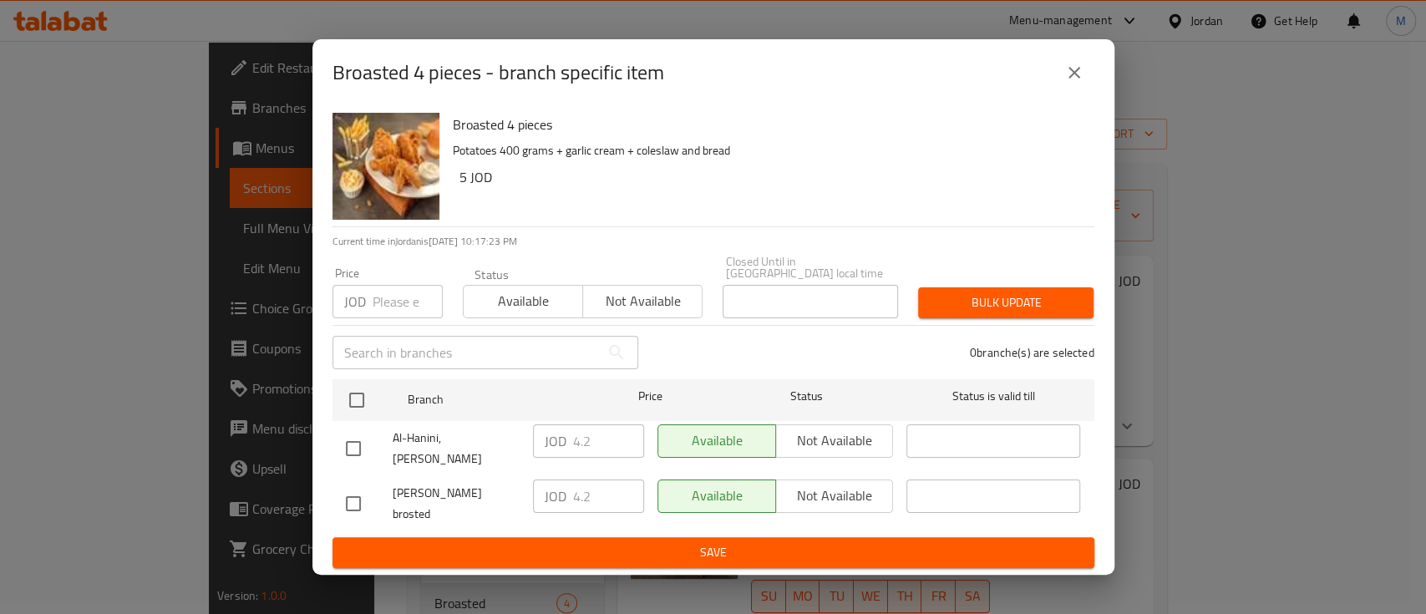
click at [1083, 78] on button "close" at bounding box center [1074, 73] width 40 height 40
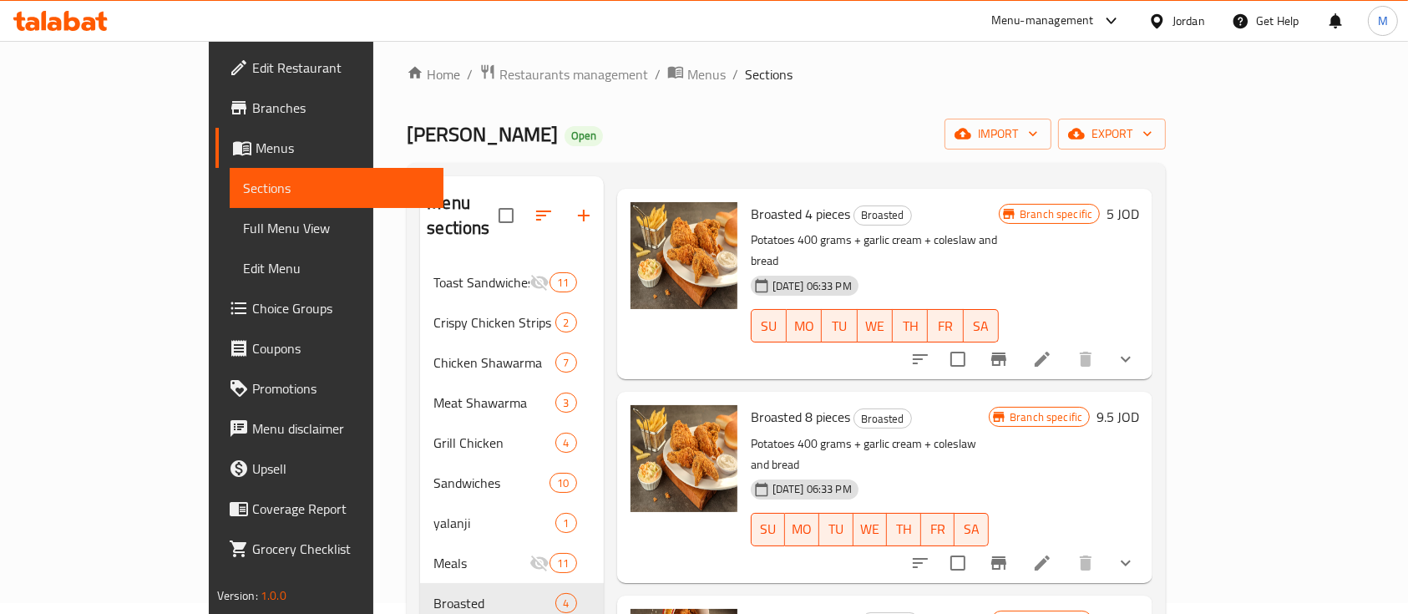
scroll to position [157, 0]
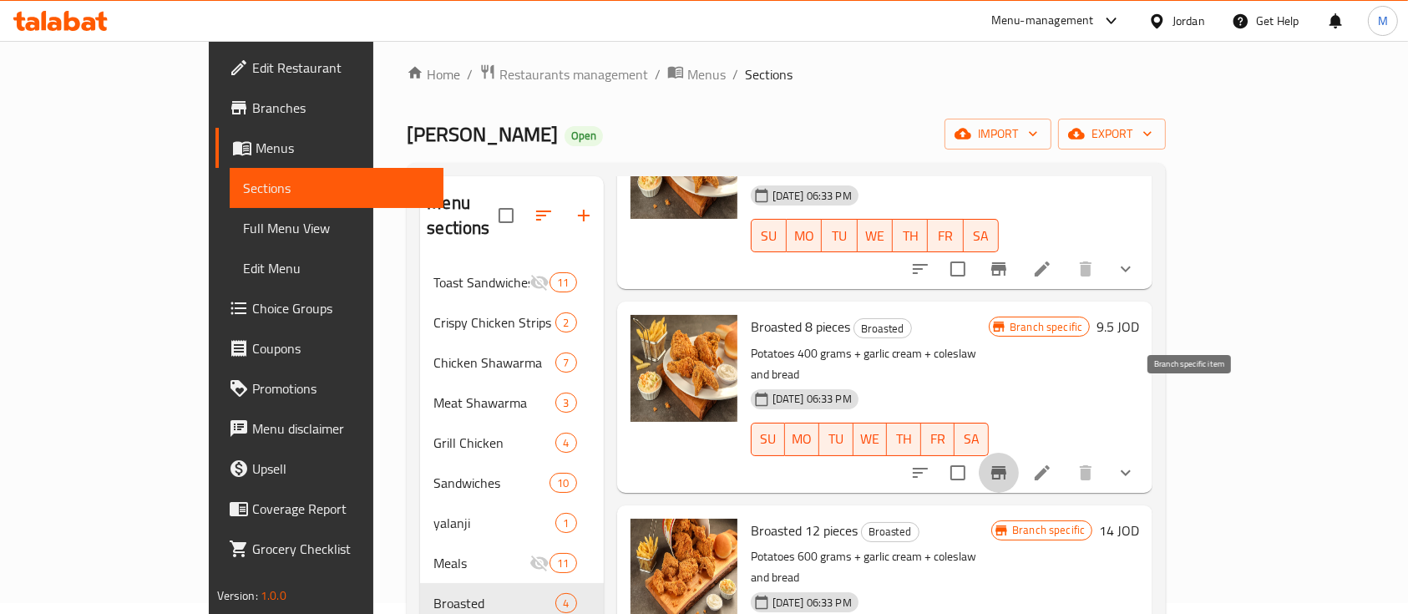
click at [1006, 466] on icon "Branch-specific-item" at bounding box center [998, 472] width 15 height 13
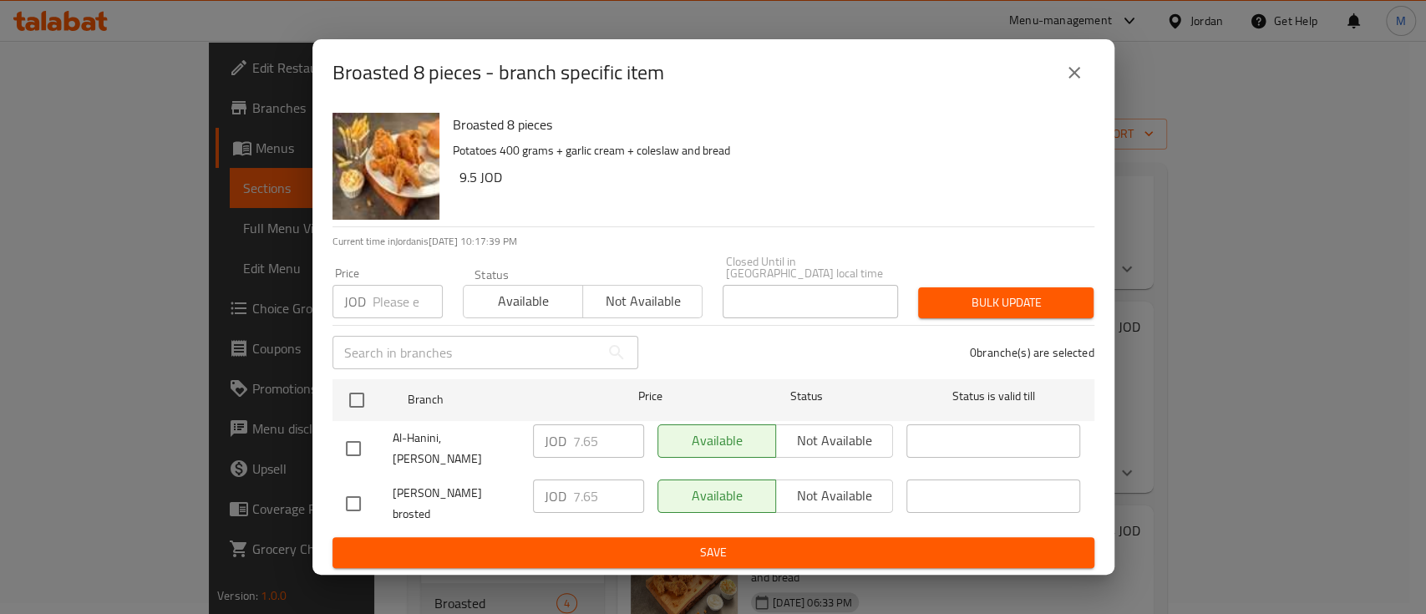
click at [1069, 79] on icon "close" at bounding box center [1074, 73] width 12 height 12
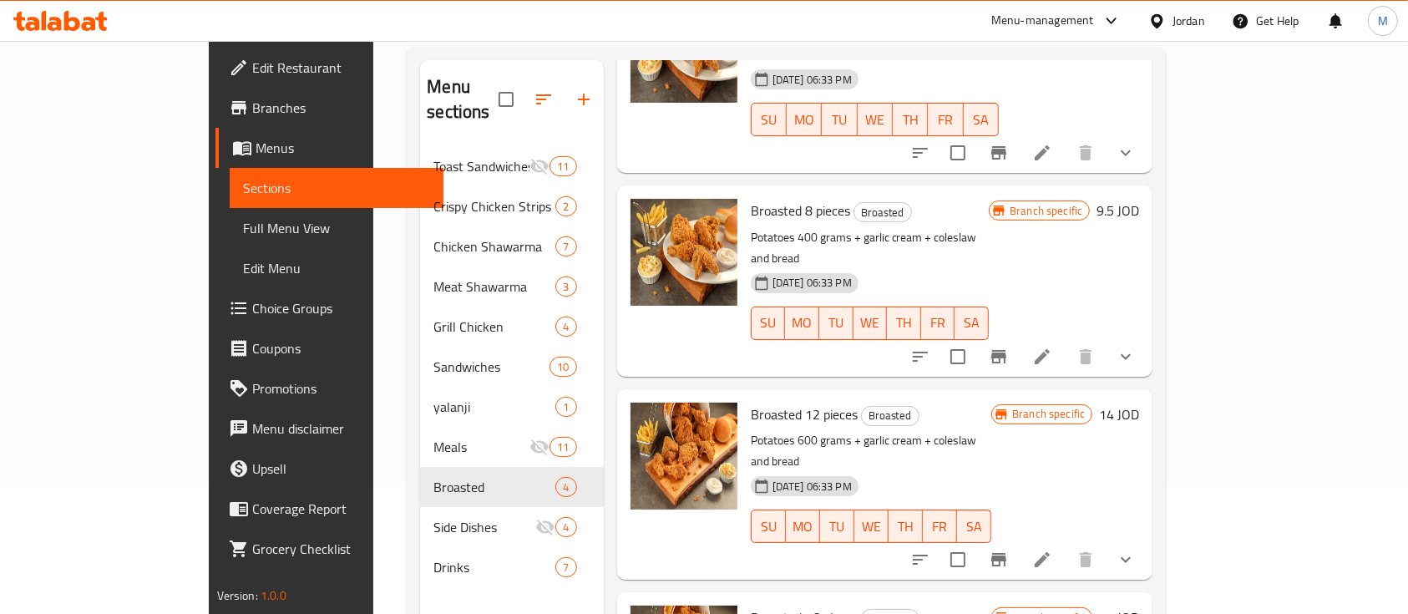
scroll to position [234, 0]
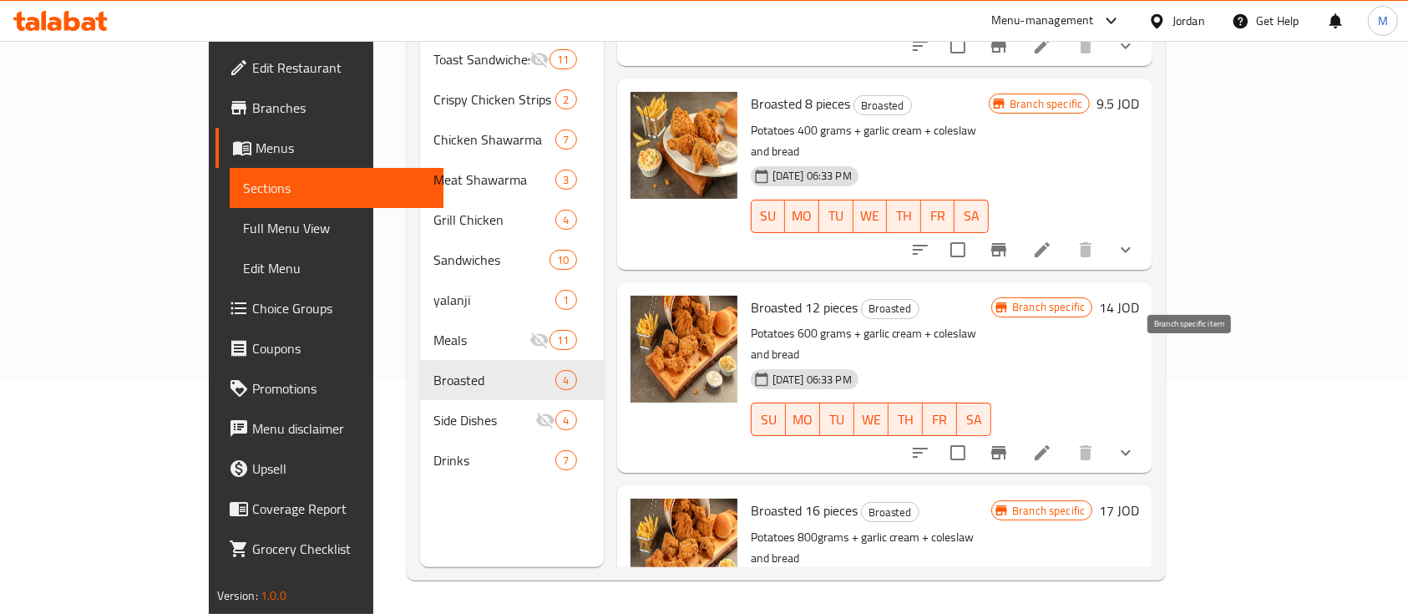
click at [1009, 443] on icon "Branch-specific-item" at bounding box center [999, 453] width 20 height 20
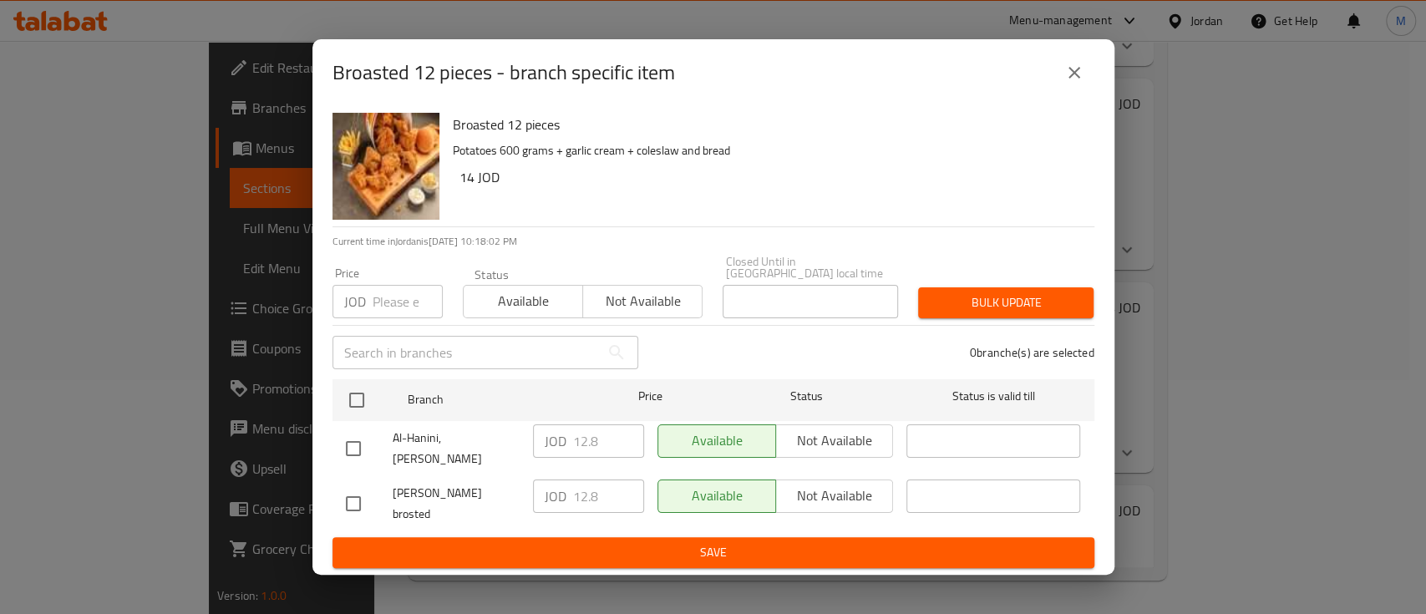
click at [1082, 83] on icon "close" at bounding box center [1074, 73] width 20 height 20
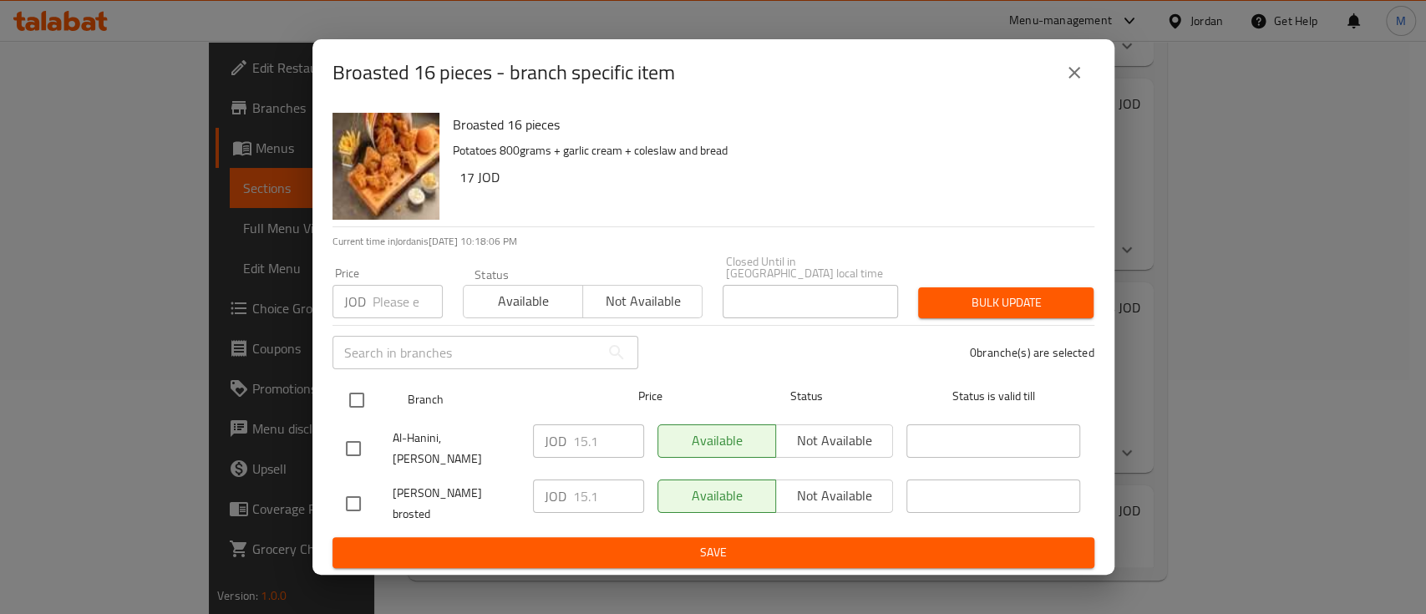
click at [361, 400] on input "checkbox" at bounding box center [356, 400] width 35 height 35
checkbox input "true"
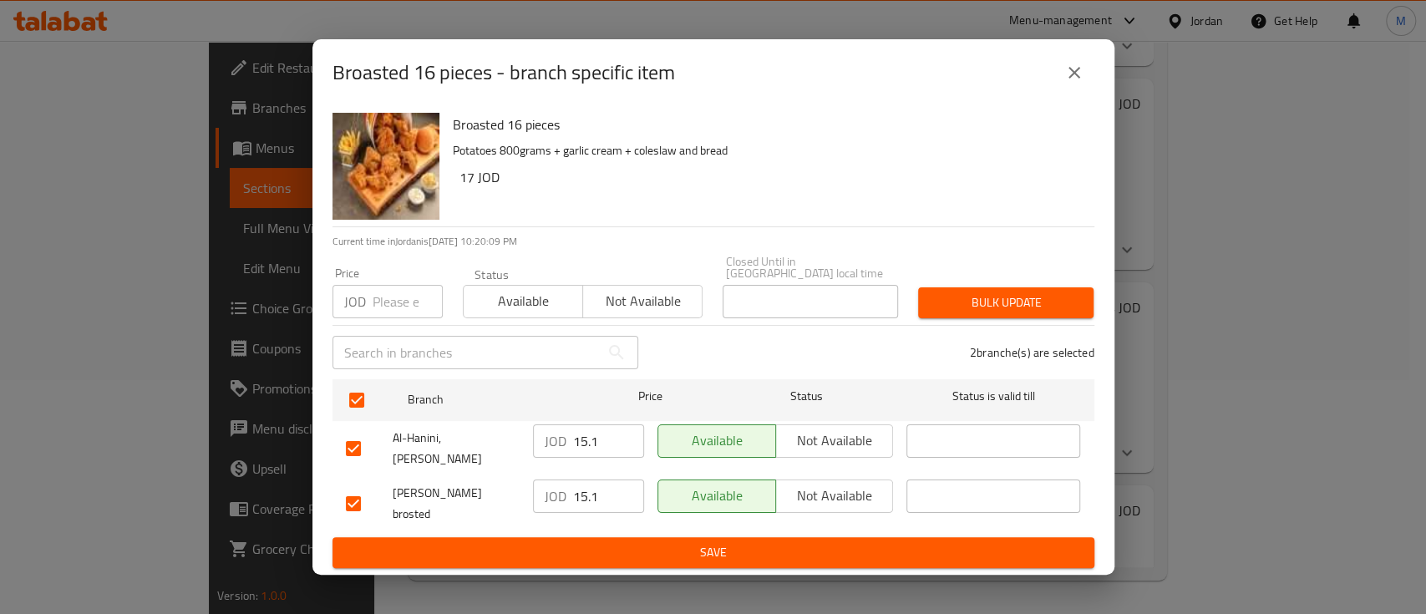
click at [1079, 83] on icon "close" at bounding box center [1074, 73] width 20 height 20
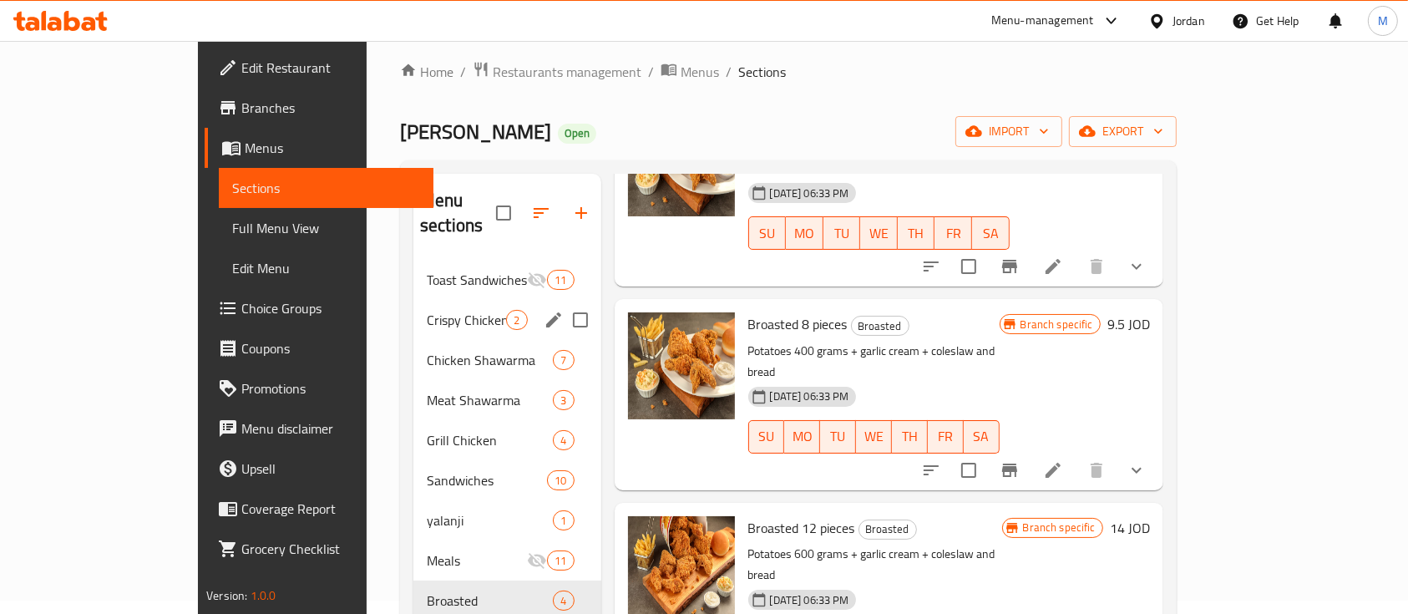
scroll to position [0, 0]
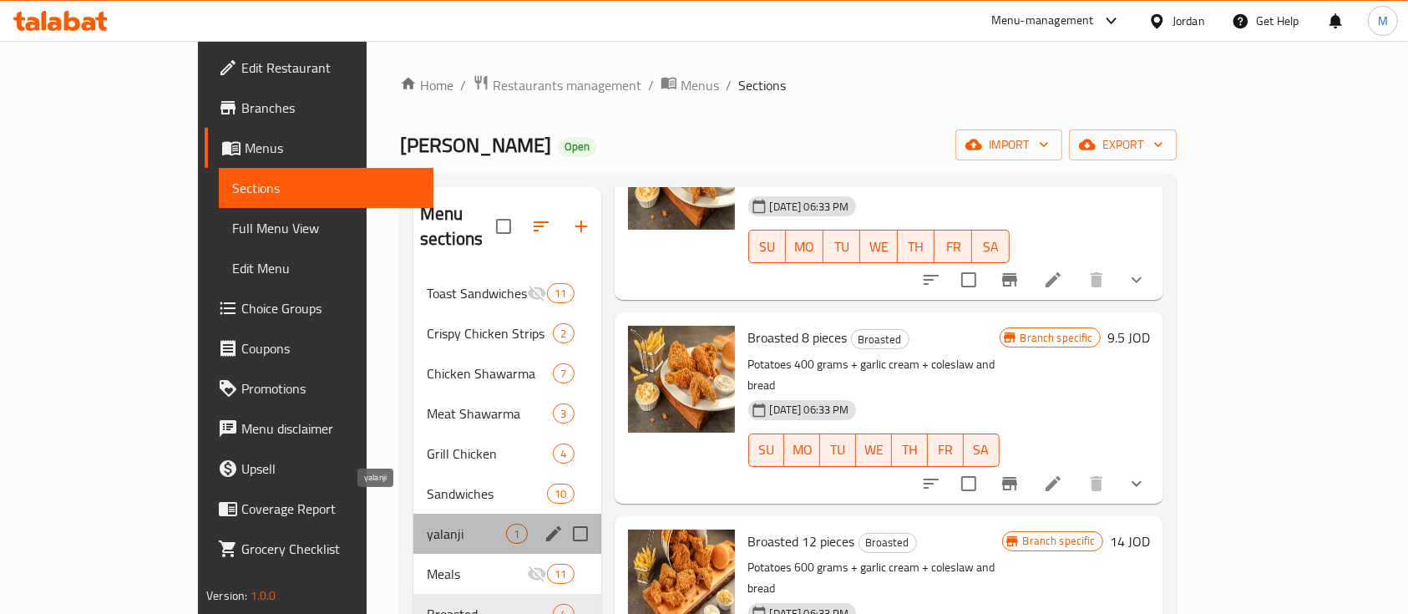
click at [427, 524] on span "yalanji" at bounding box center [466, 534] width 79 height 20
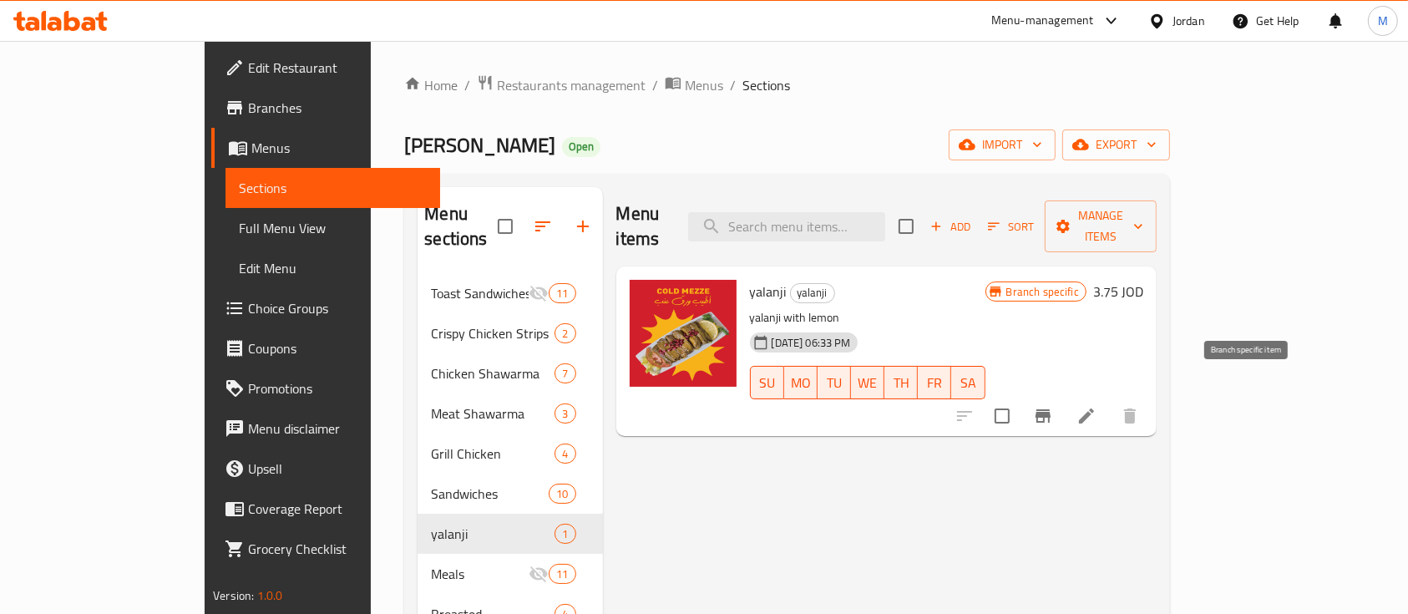
click at [1053, 406] on icon "Branch-specific-item" at bounding box center [1043, 416] width 20 height 20
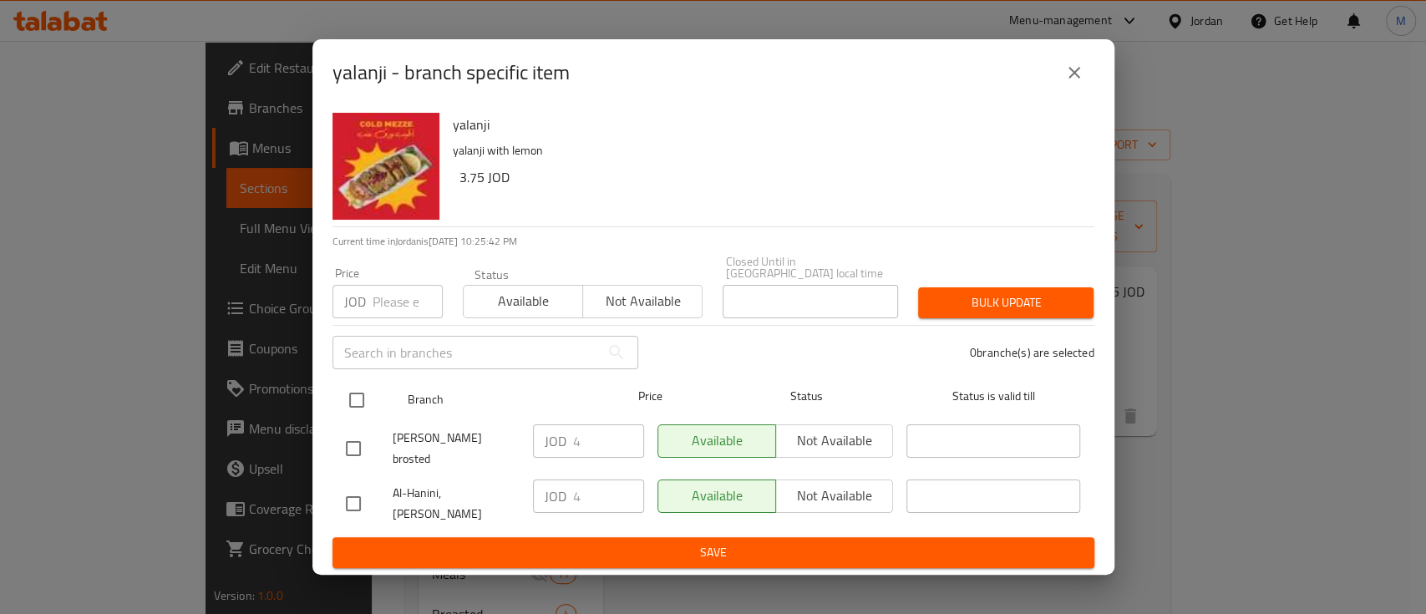
click at [358, 406] on input "checkbox" at bounding box center [356, 400] width 35 height 35
checkbox input "true"
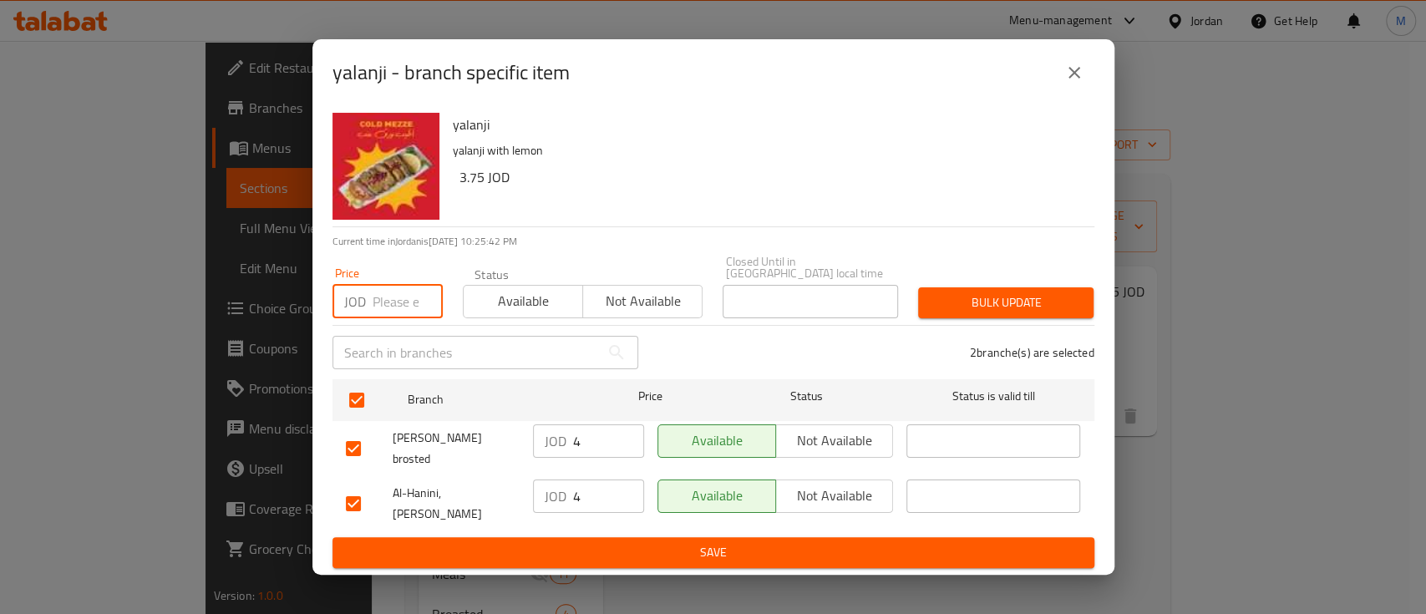
click at [401, 299] on input "number" at bounding box center [407, 301] width 70 height 33
type input "4.5"
click at [962, 309] on span "Bulk update" at bounding box center [1005, 302] width 149 height 21
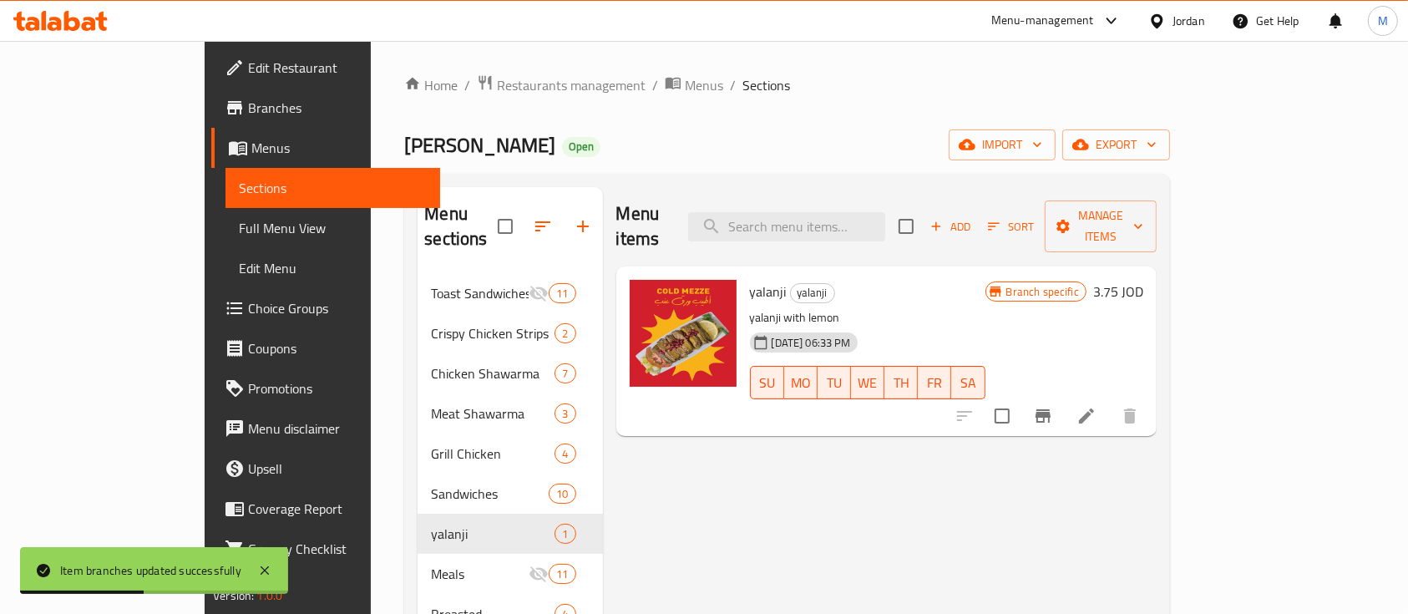
click at [251, 157] on span "Menus" at bounding box center [338, 148] width 175 height 20
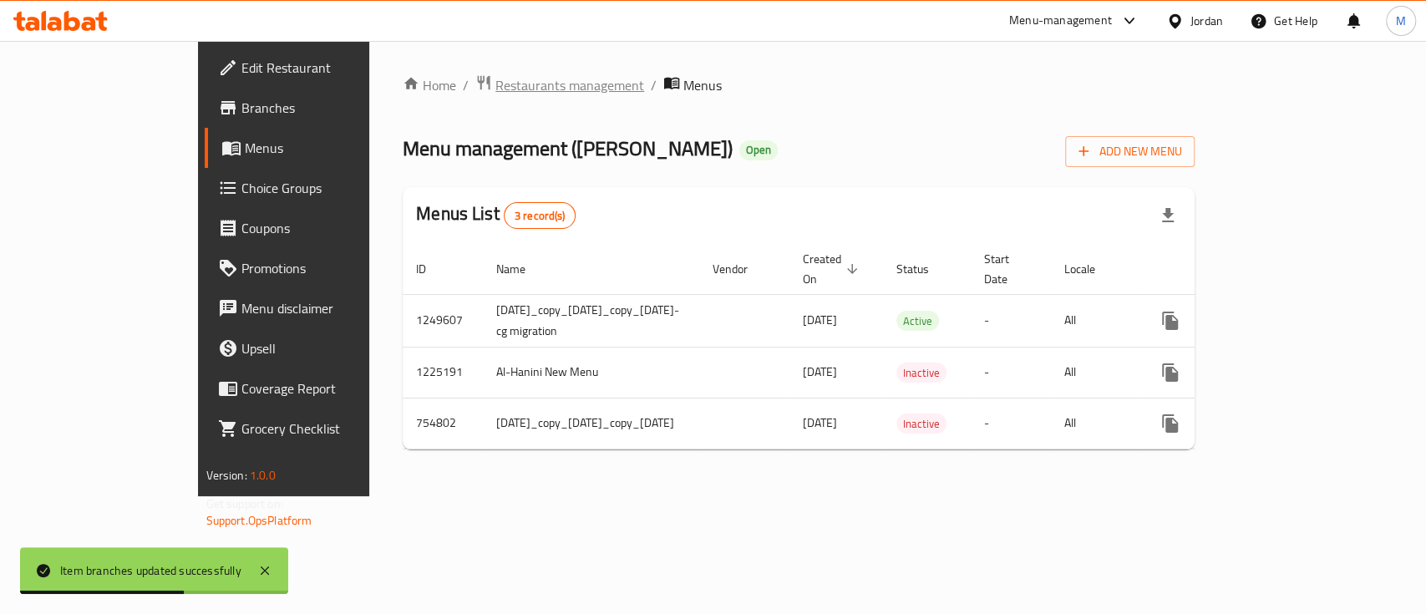
click at [495, 79] on span "Restaurants management" at bounding box center [569, 85] width 149 height 20
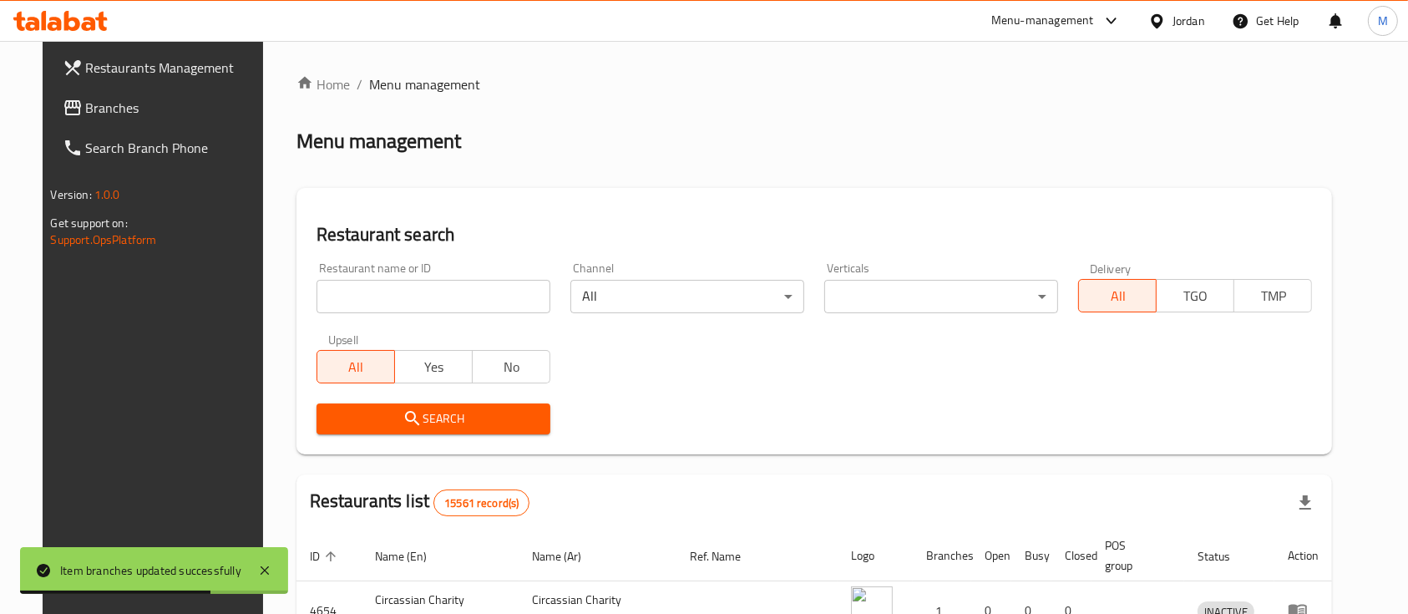
click at [99, 109] on span "Branches" at bounding box center [175, 108] width 179 height 20
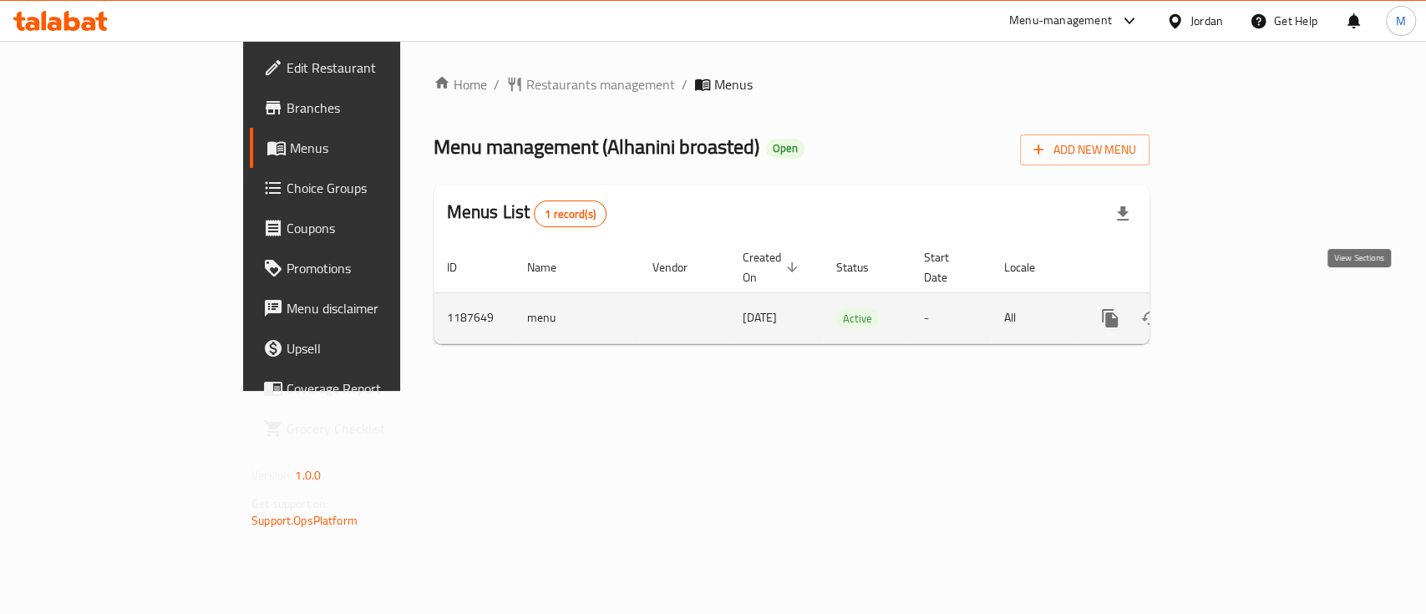
click at [1240, 308] on icon "enhanced table" at bounding box center [1230, 318] width 20 height 20
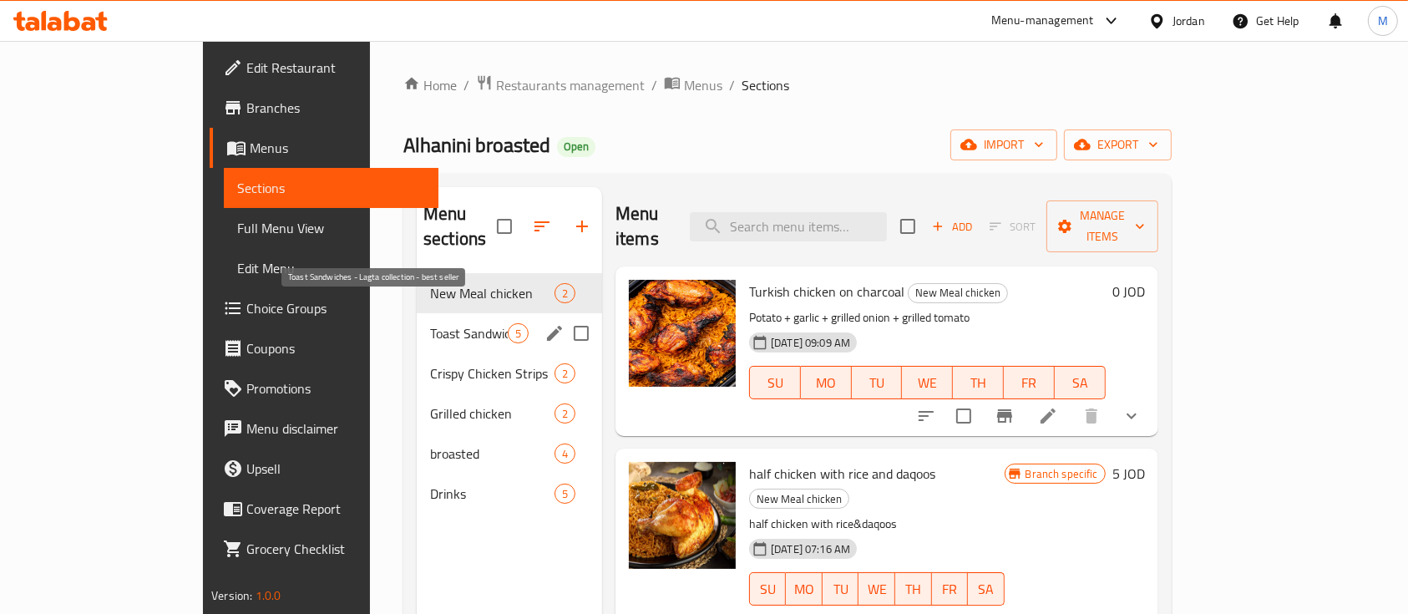
click at [430, 323] on span "Toast Sandwiches - Lagta collection - best seller" at bounding box center [469, 333] width 78 height 20
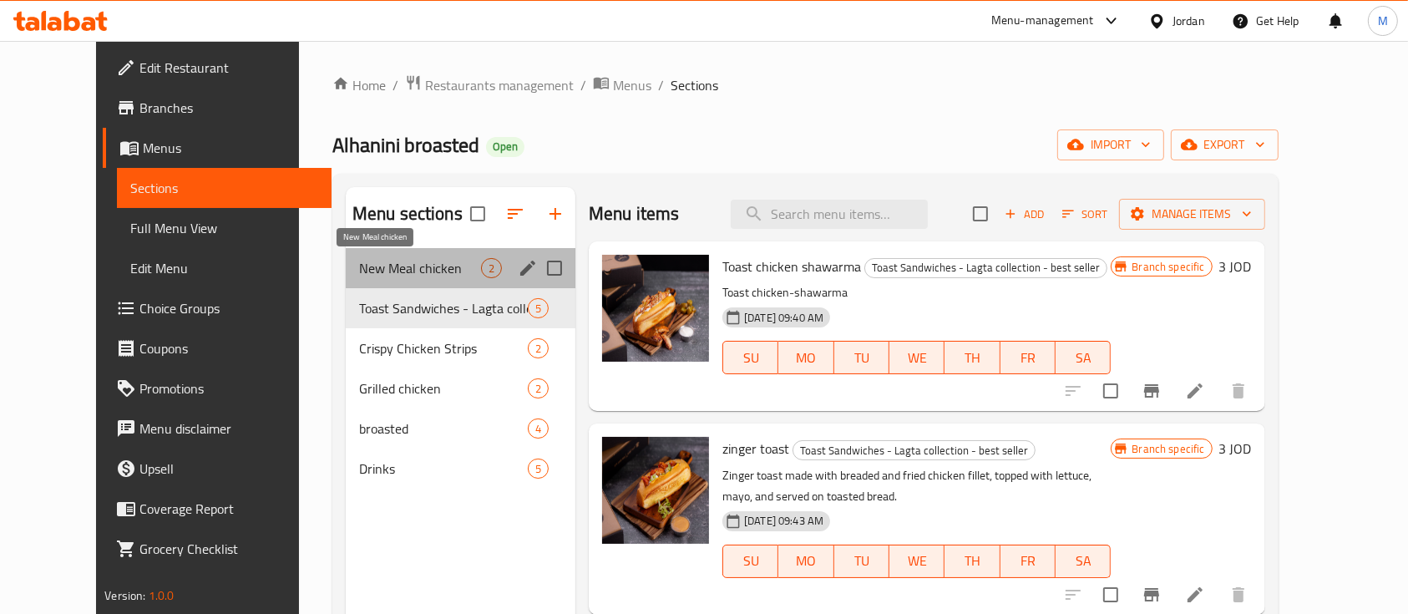
click at [408, 274] on span "New Meal chicken" at bounding box center [420, 268] width 122 height 20
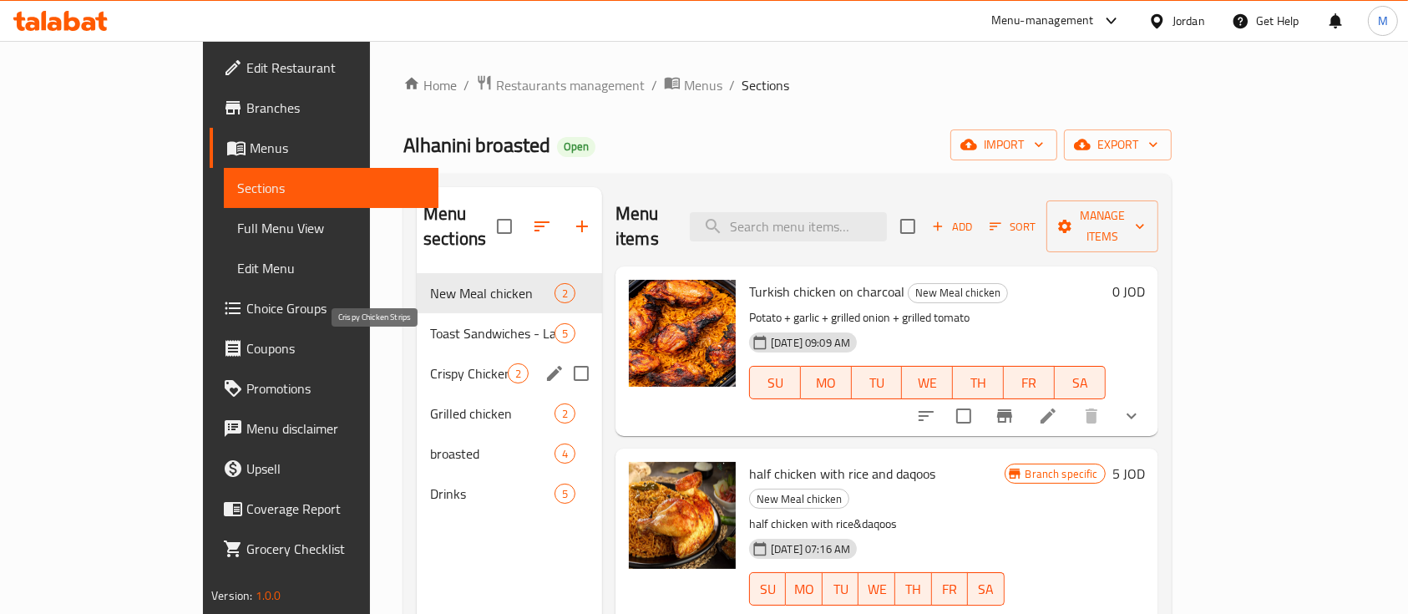
click at [430, 363] on span "Crispy Chicken Strips" at bounding box center [469, 373] width 78 height 20
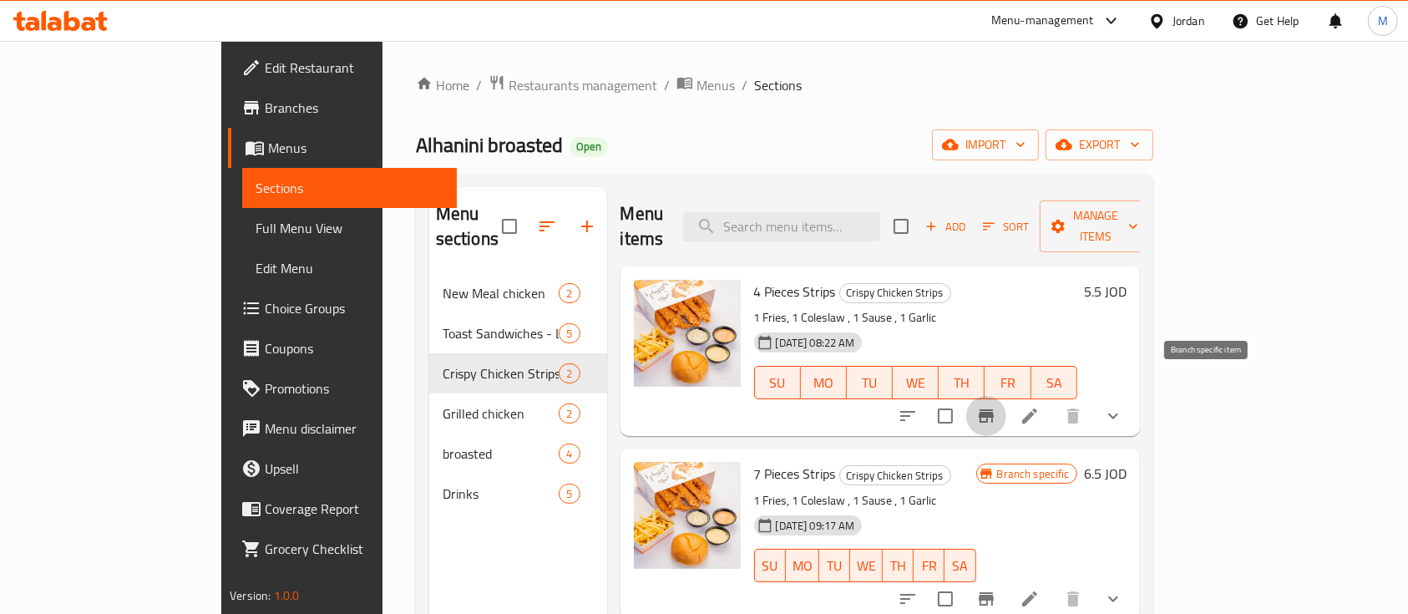
click at [994, 409] on icon "Branch-specific-item" at bounding box center [986, 415] width 15 height 13
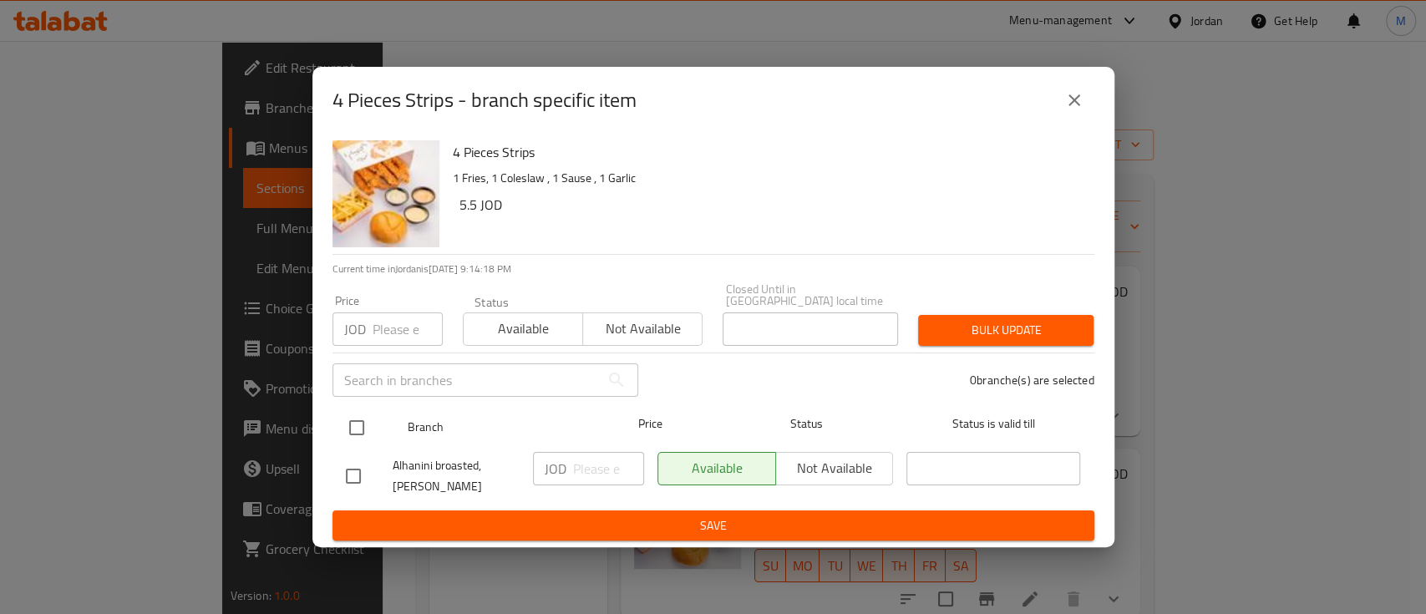
click at [366, 415] on input "checkbox" at bounding box center [356, 427] width 35 height 35
checkbox input "true"
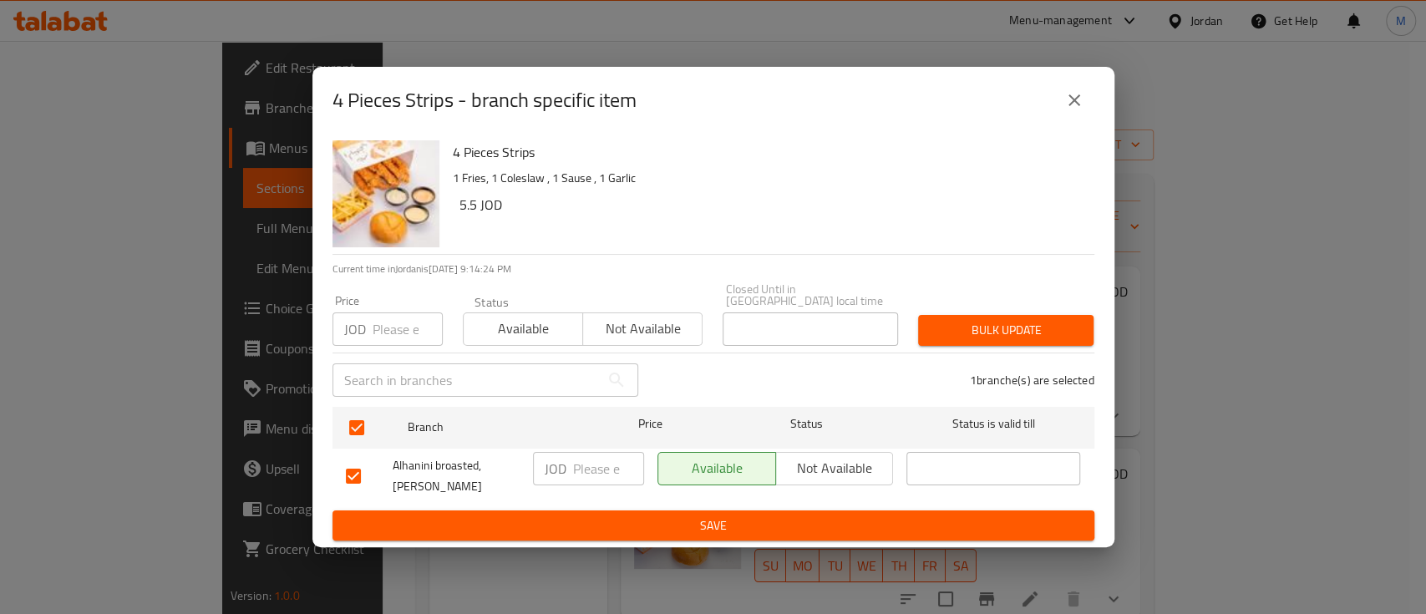
click at [393, 332] on input "number" at bounding box center [407, 328] width 70 height 33
type input "5.17"
click at [964, 320] on span "Bulk update" at bounding box center [1005, 330] width 149 height 21
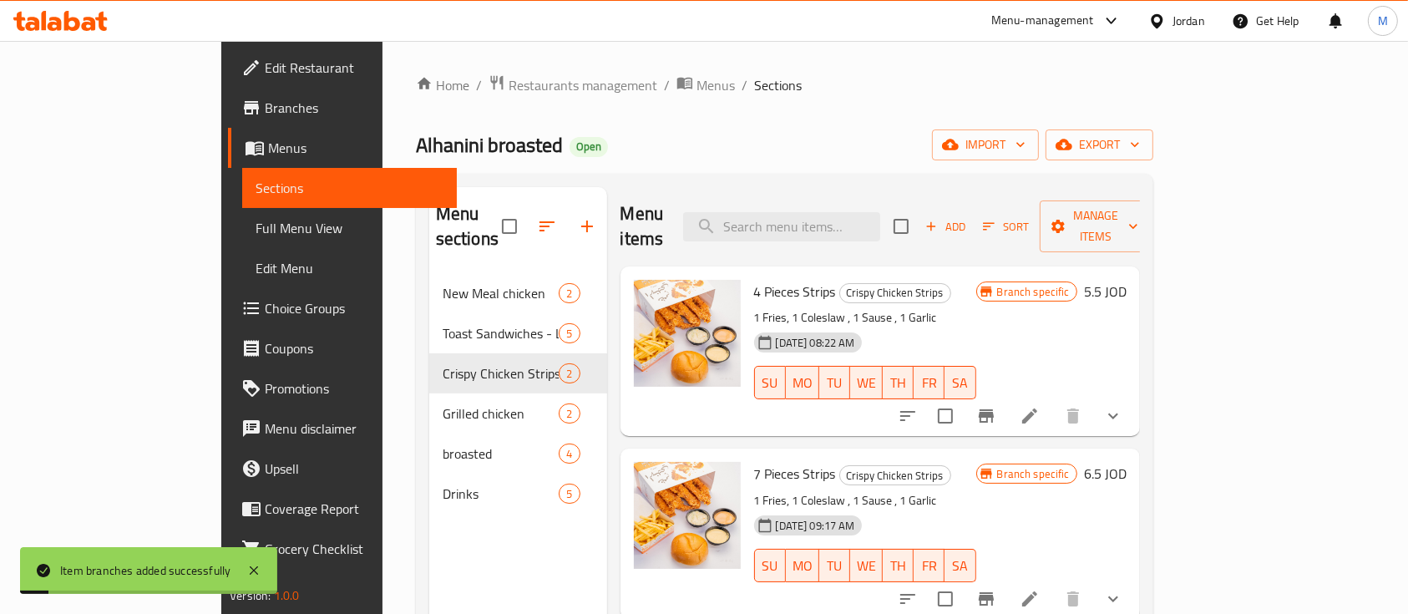
scroll to position [111, 0]
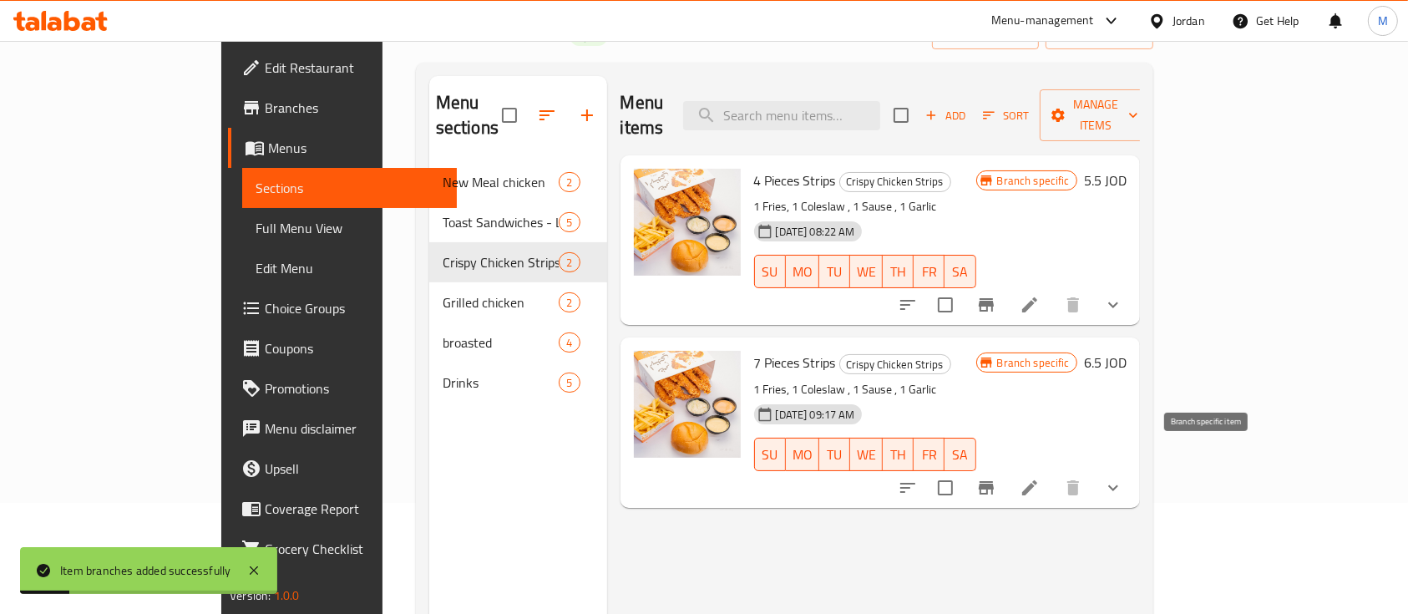
click at [994, 481] on icon "Branch-specific-item" at bounding box center [986, 487] width 15 height 13
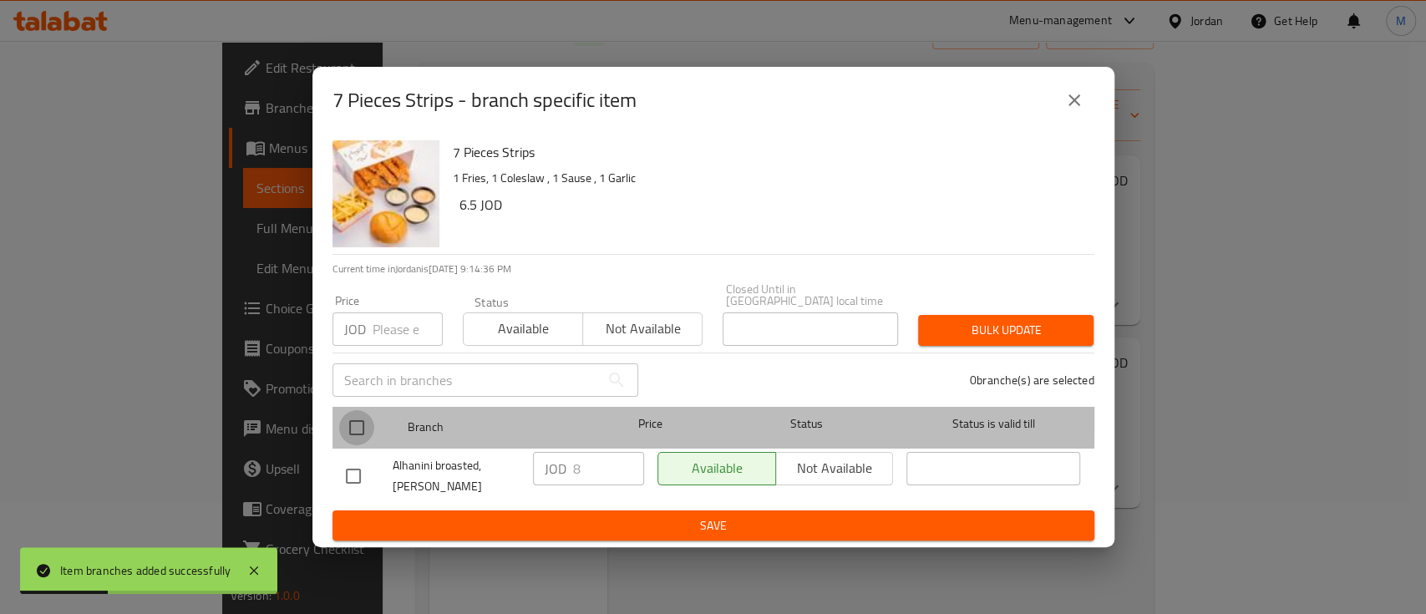
click at [361, 411] on input "checkbox" at bounding box center [356, 427] width 35 height 35
checkbox input "true"
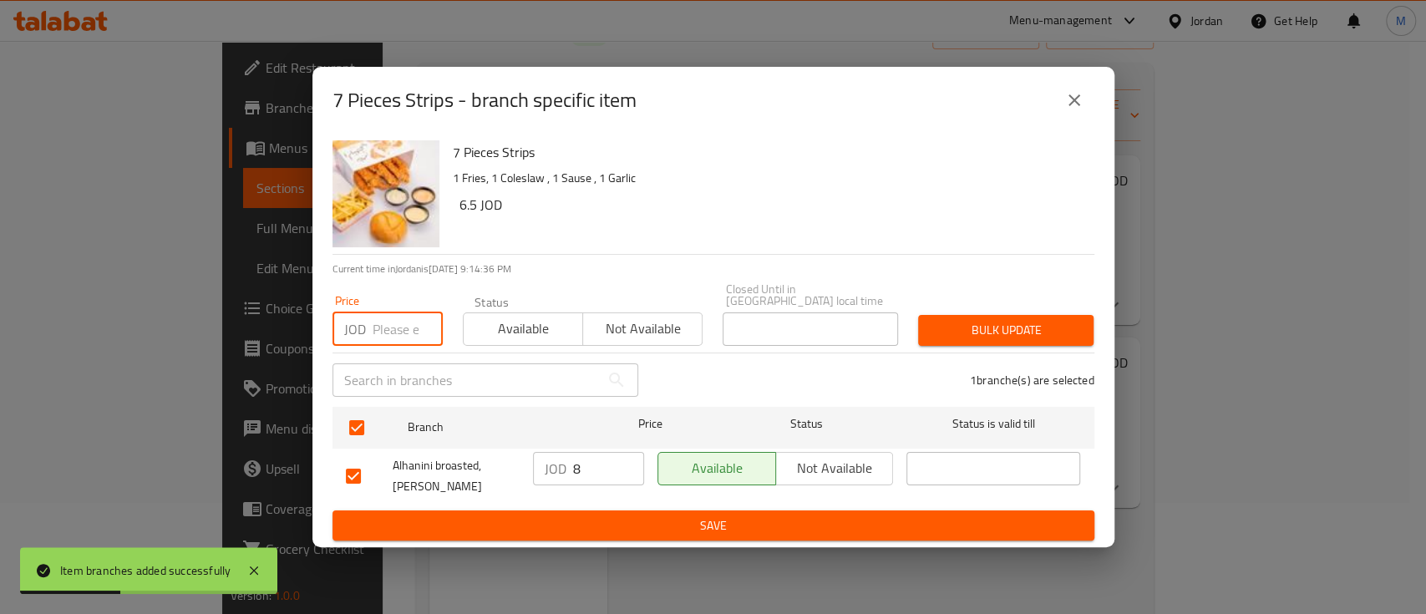
click at [381, 316] on input "number" at bounding box center [407, 328] width 70 height 33
type input "7.47"
click at [974, 320] on span "Bulk update" at bounding box center [1005, 330] width 149 height 21
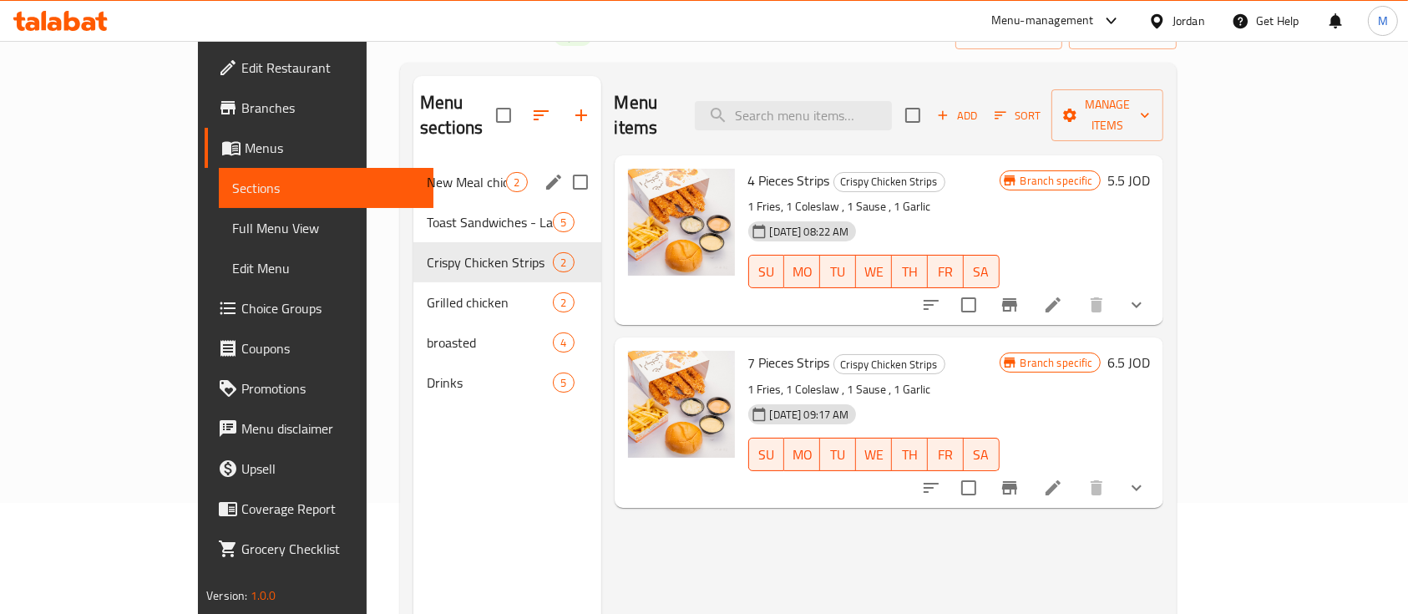
click at [427, 172] on span "New Meal chicken" at bounding box center [466, 182] width 79 height 20
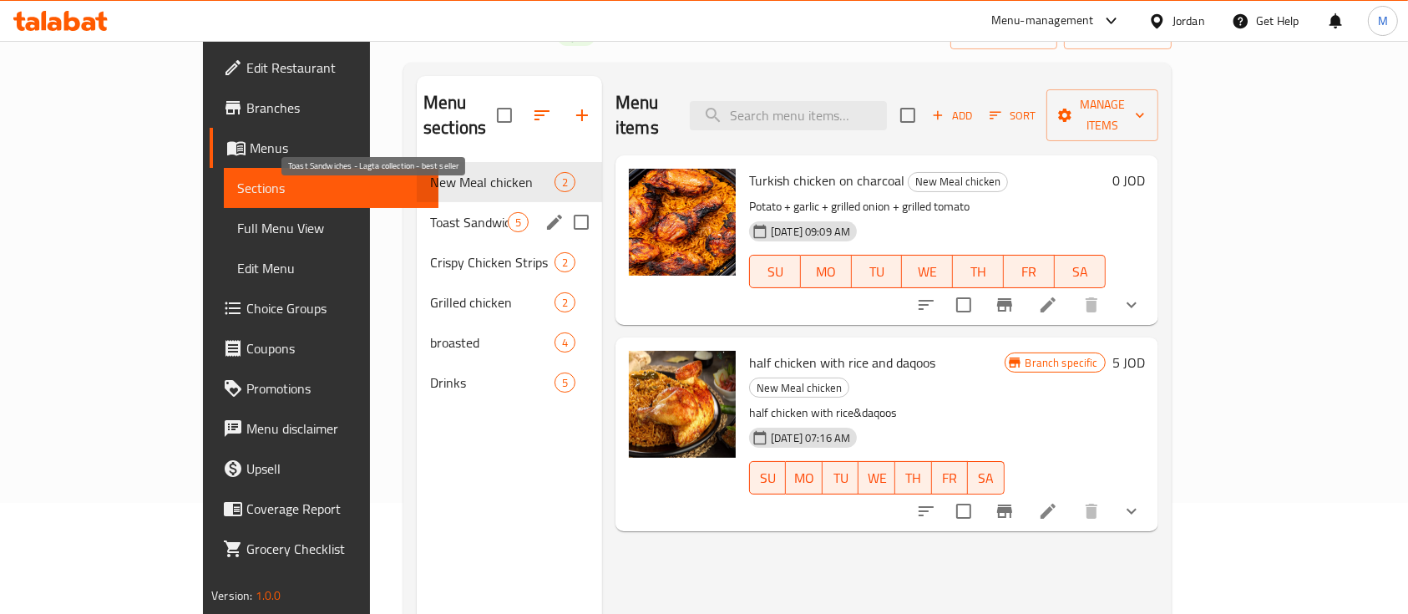
click at [430, 212] on span "Toast Sandwiches - Lagta collection - best seller" at bounding box center [469, 222] width 78 height 20
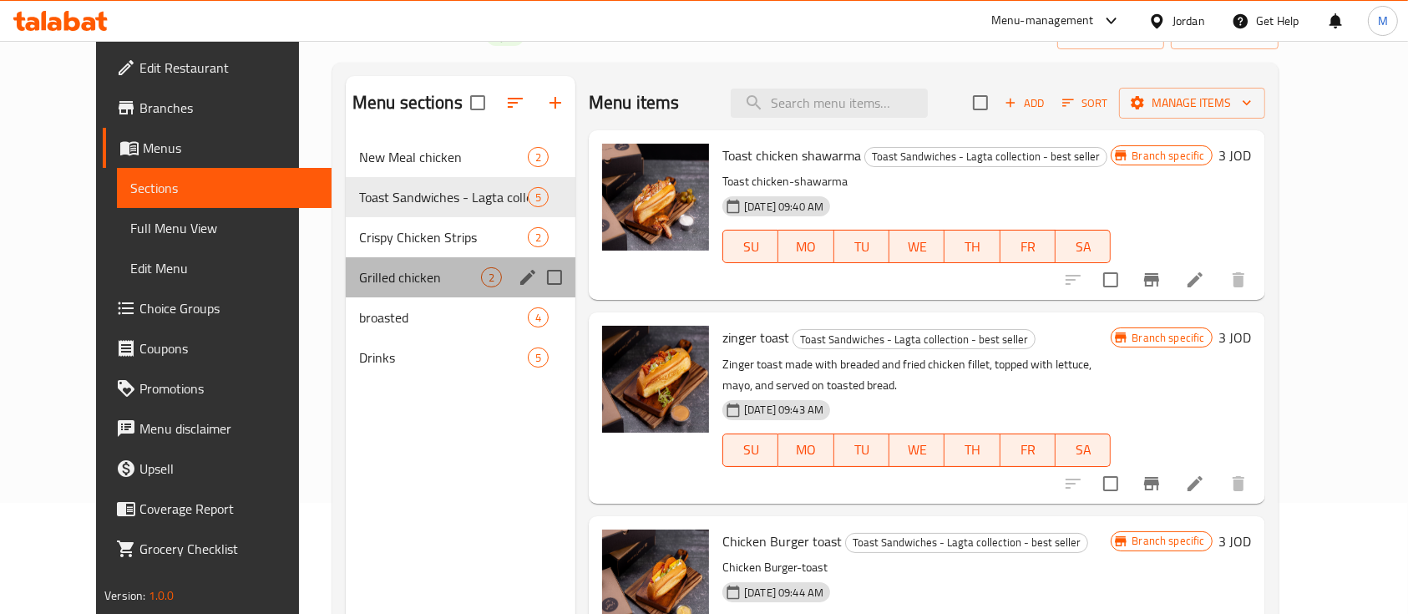
drag, startPoint x: 408, startPoint y: 260, endPoint x: 401, endPoint y: 275, distance: 16.8
click at [408, 259] on div "Grilled chicken 2" at bounding box center [461, 277] width 230 height 40
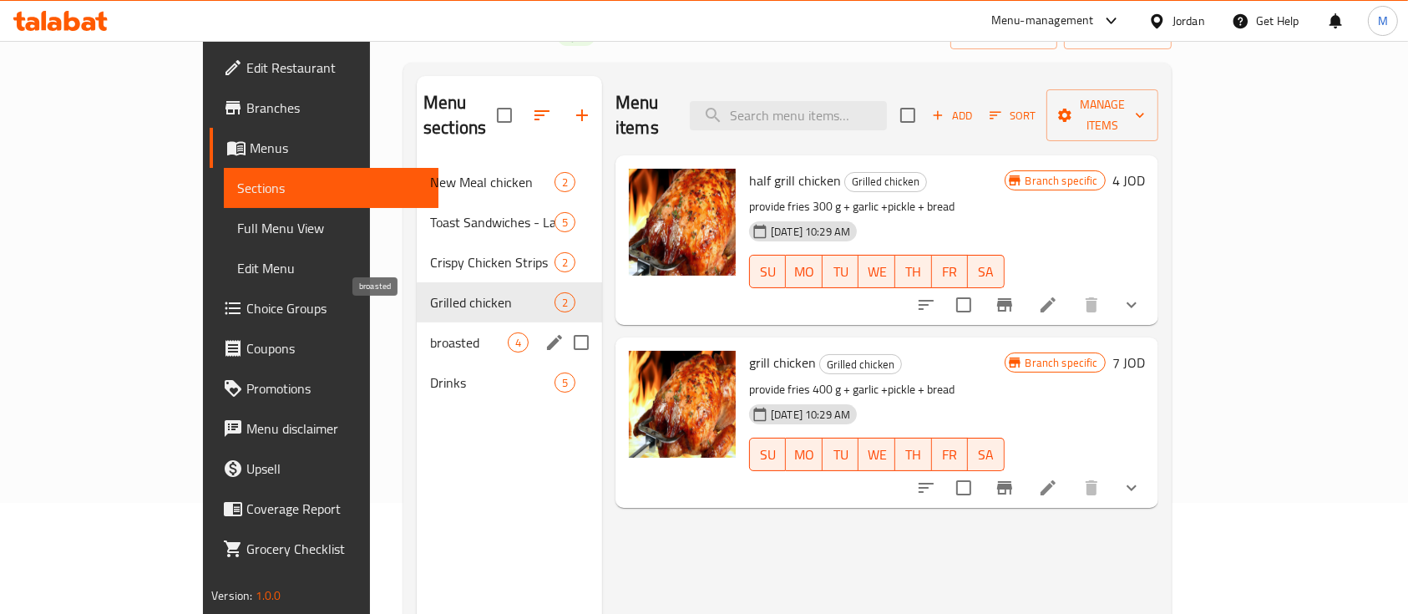
click at [430, 332] on span "broasted" at bounding box center [469, 342] width 78 height 20
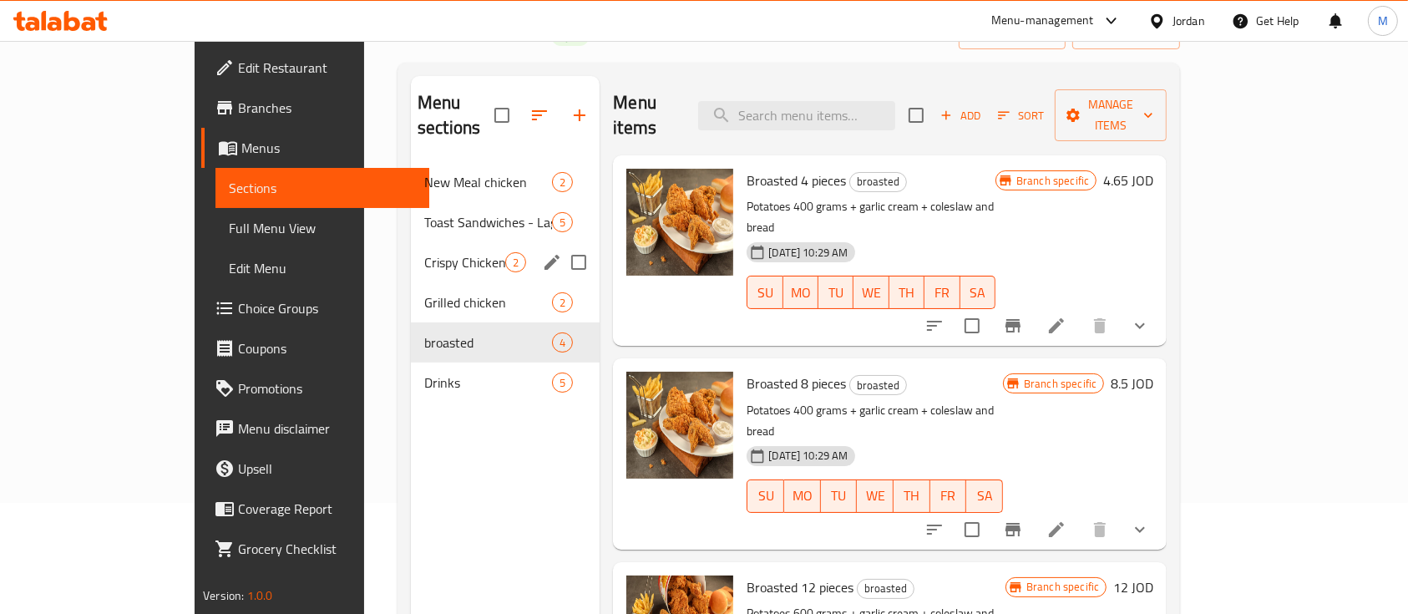
click at [411, 242] on div "Crispy Chicken Strips 2" at bounding box center [505, 262] width 189 height 40
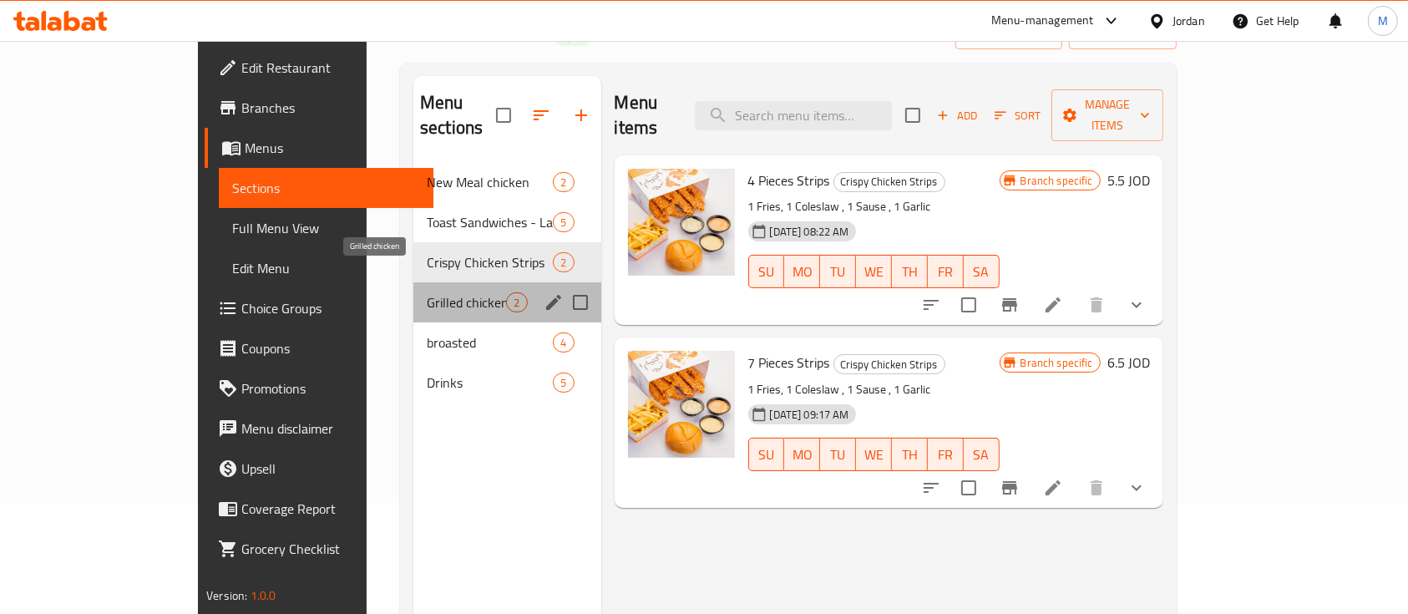
click at [427, 292] on span "Grilled chicken" at bounding box center [466, 302] width 79 height 20
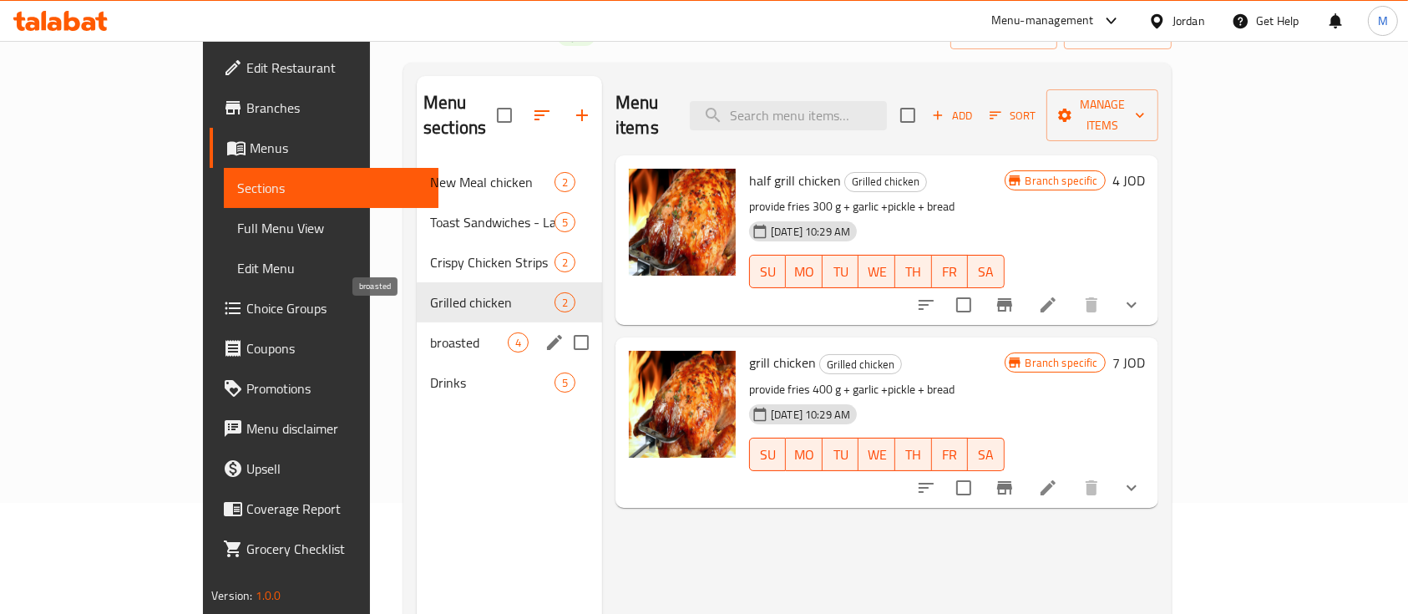
click at [430, 332] on span "broasted" at bounding box center [469, 342] width 78 height 20
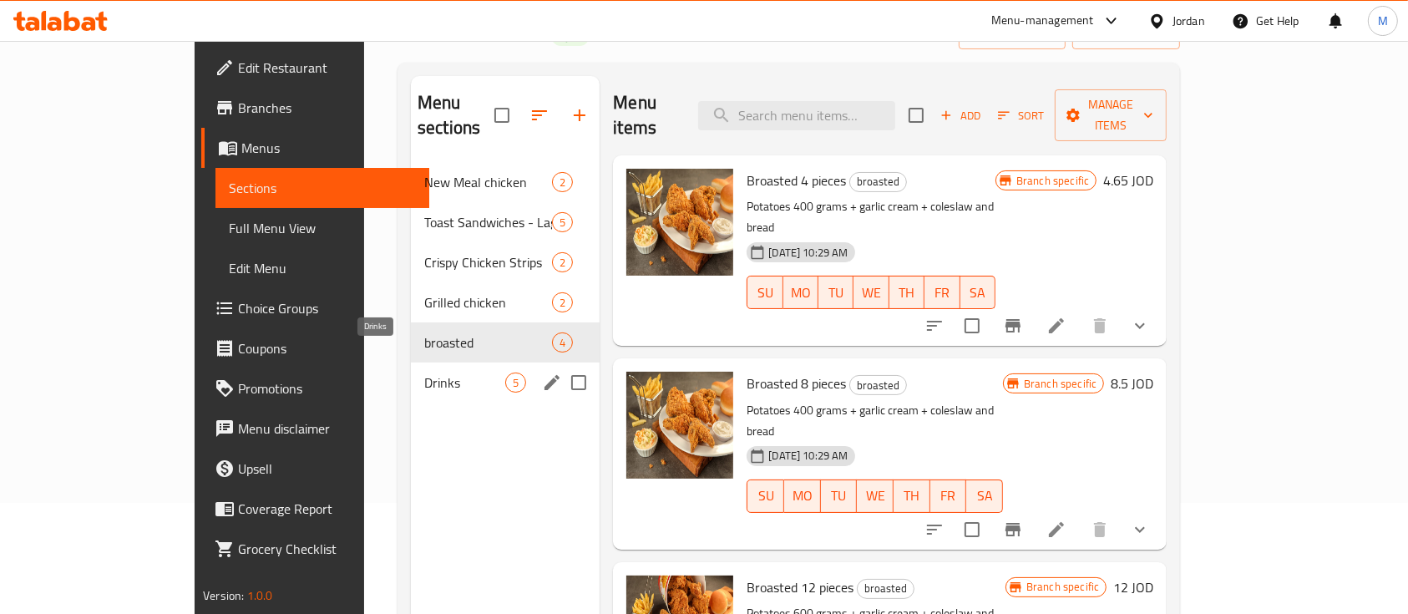
click at [424, 372] on span "Drinks" at bounding box center [464, 382] width 81 height 20
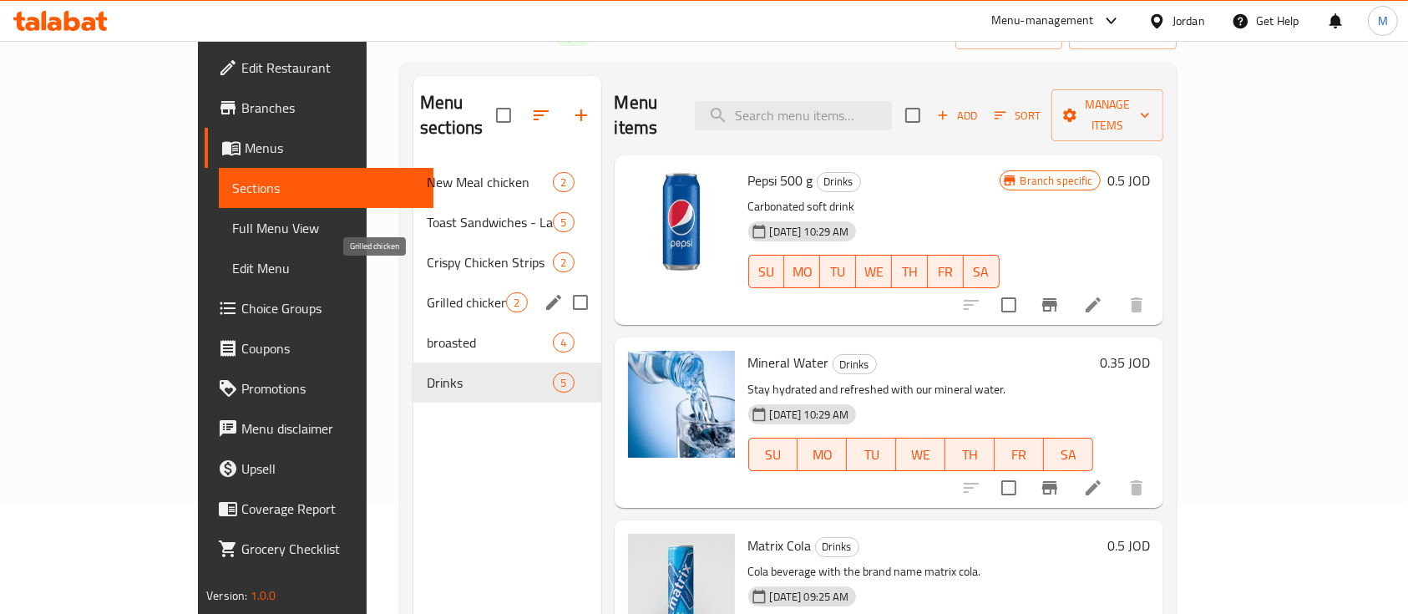
click at [427, 292] on span "Grilled chicken" at bounding box center [466, 302] width 79 height 20
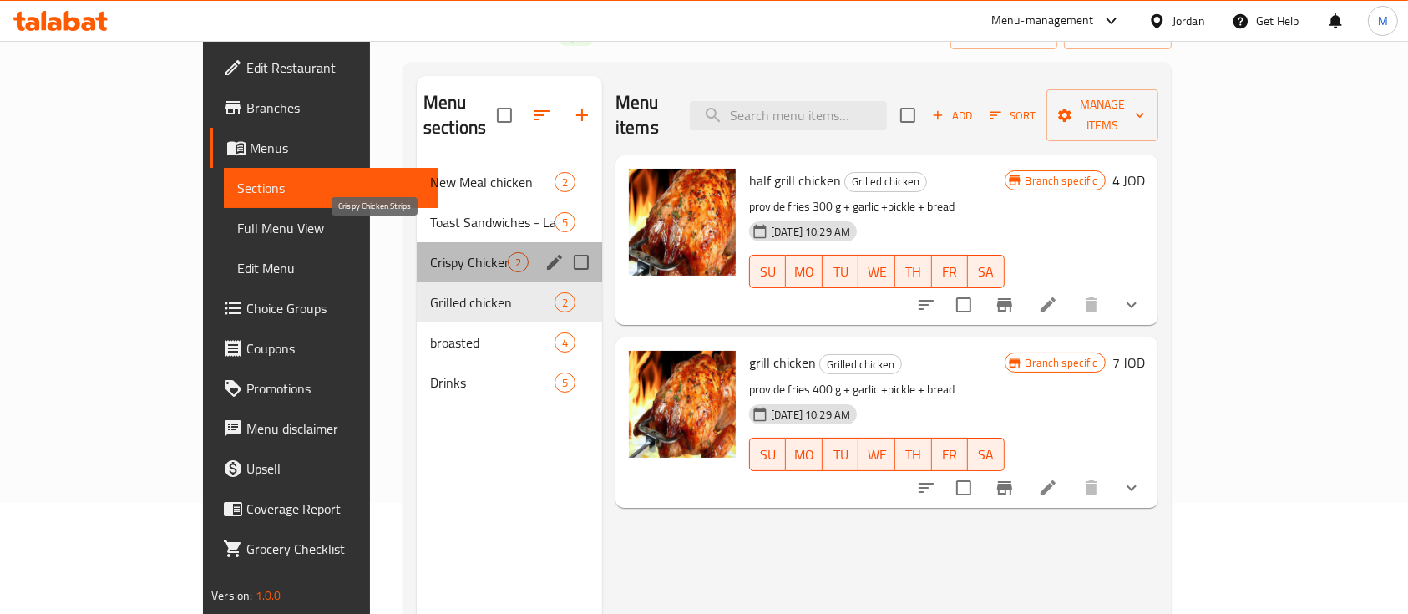
click at [430, 252] on span "Crispy Chicken Strips" at bounding box center [469, 262] width 78 height 20
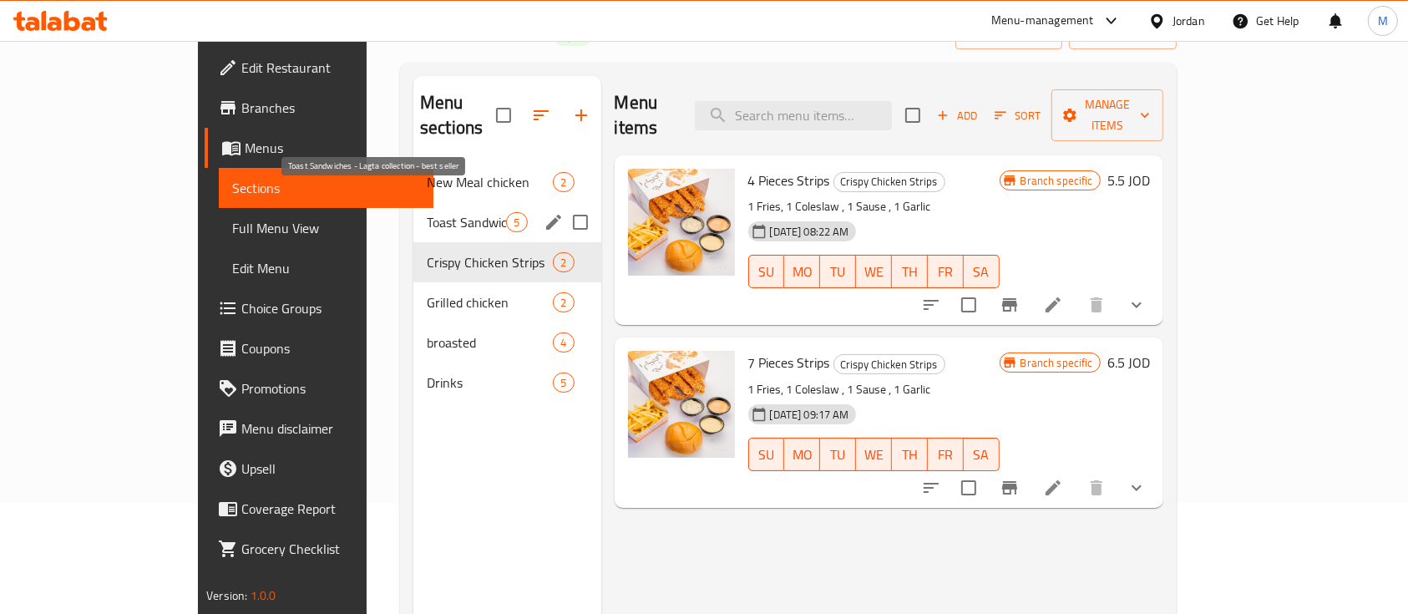
drag, startPoint x: 375, startPoint y: 190, endPoint x: 374, endPoint y: 200, distance: 9.2
click at [427, 212] on span "Toast Sandwiches - Lagta collection - best seller" at bounding box center [466, 222] width 79 height 20
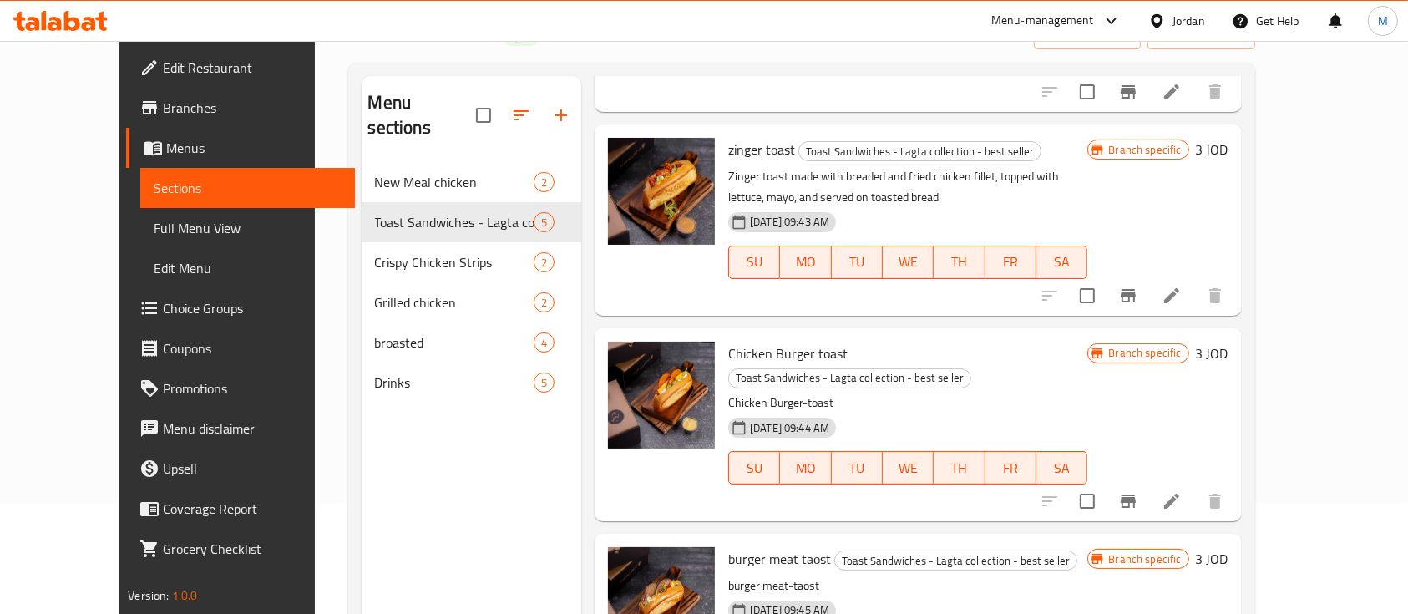
scroll to position [361, 0]
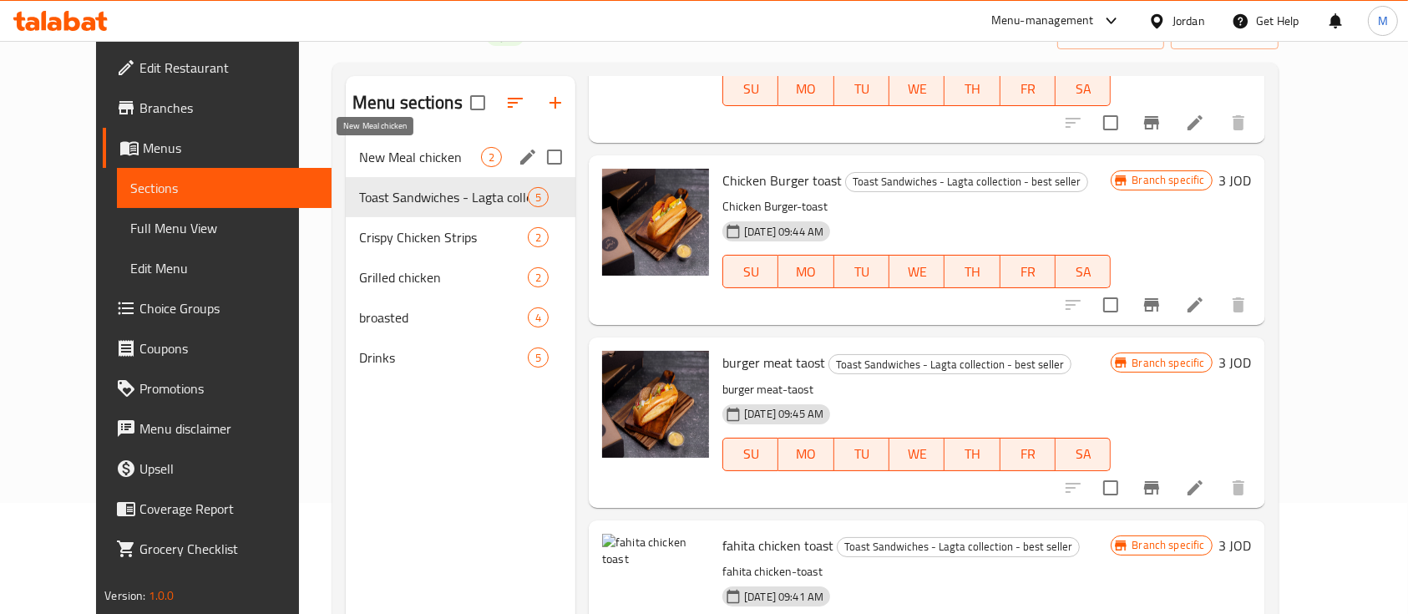
click at [386, 149] on span "New Meal chicken" at bounding box center [420, 157] width 122 height 20
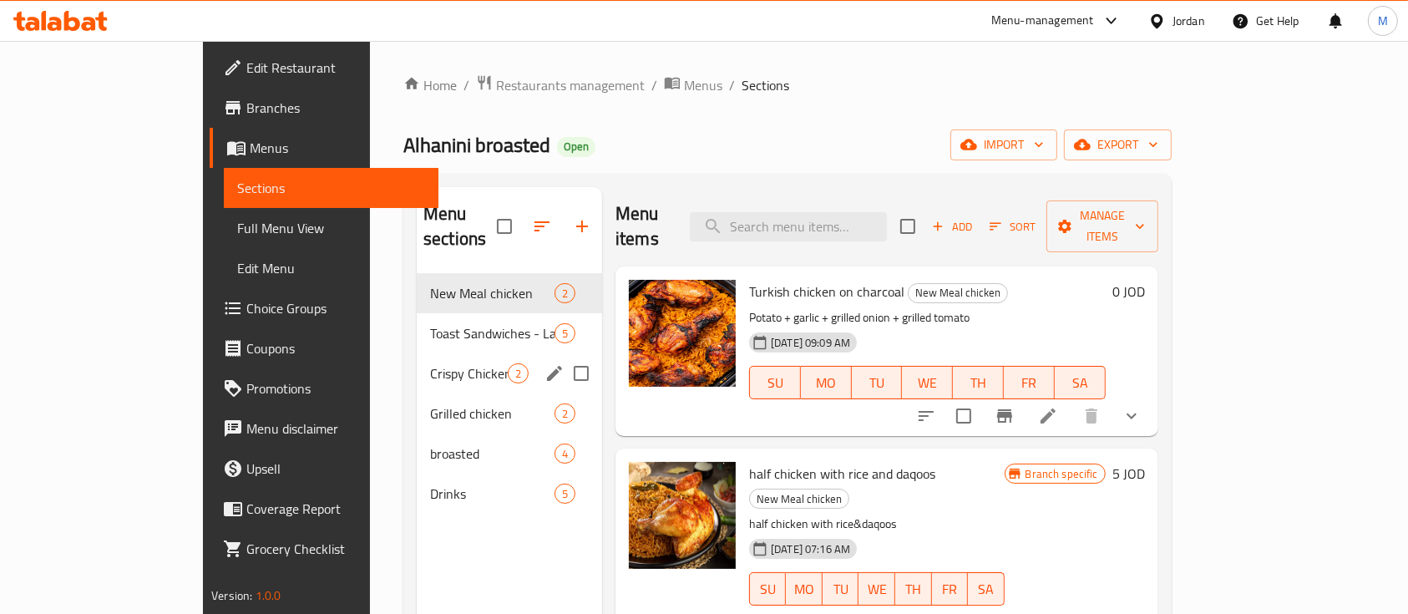
click at [430, 363] on span "Crispy Chicken Strips" at bounding box center [469, 373] width 78 height 20
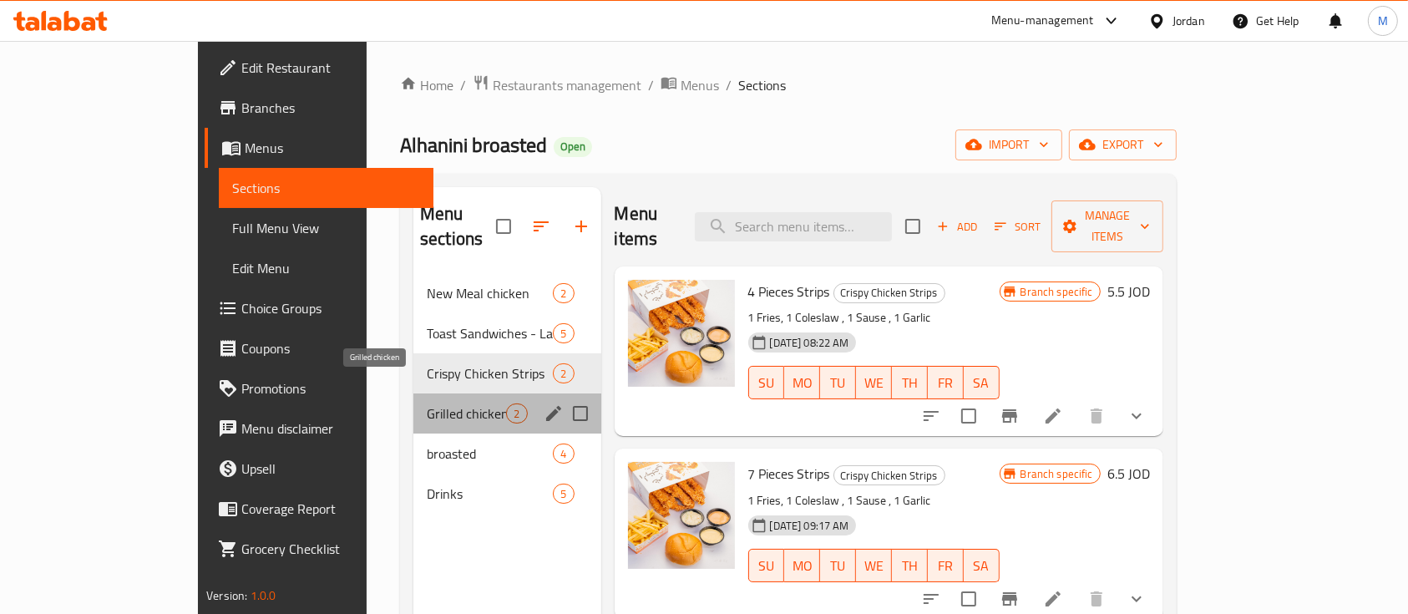
click at [427, 403] on span "Grilled chicken" at bounding box center [466, 413] width 79 height 20
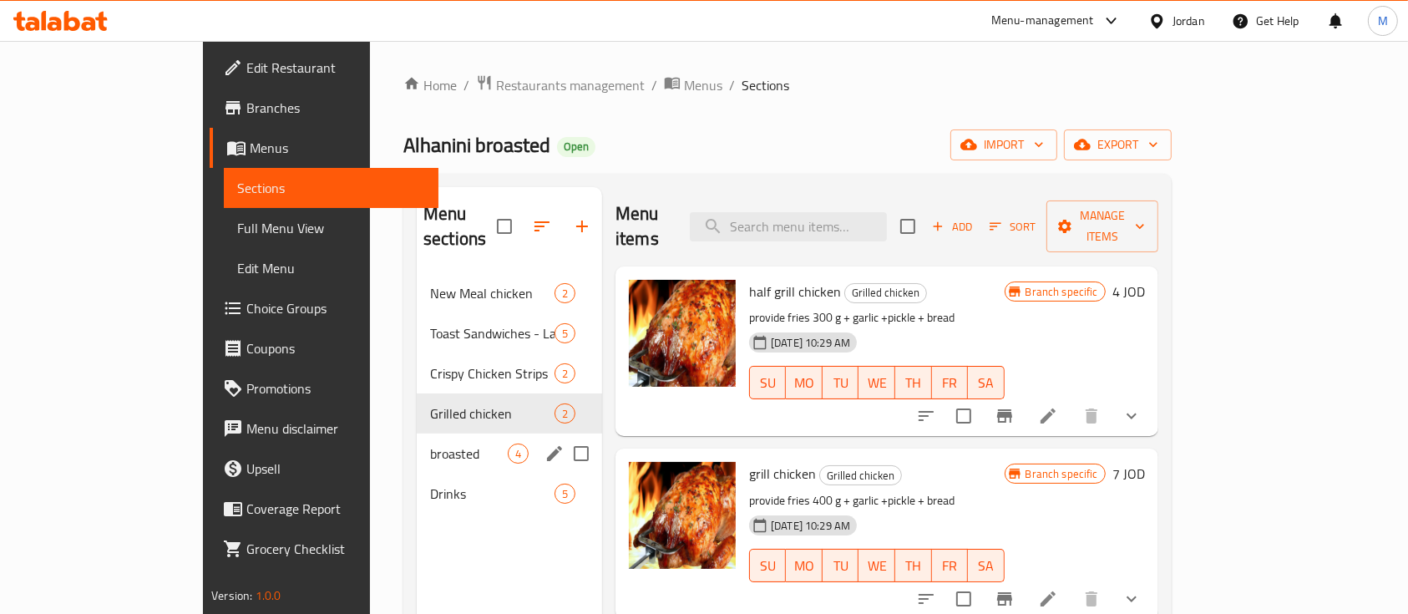
click at [417, 433] on div "broasted 4" at bounding box center [509, 453] width 185 height 40
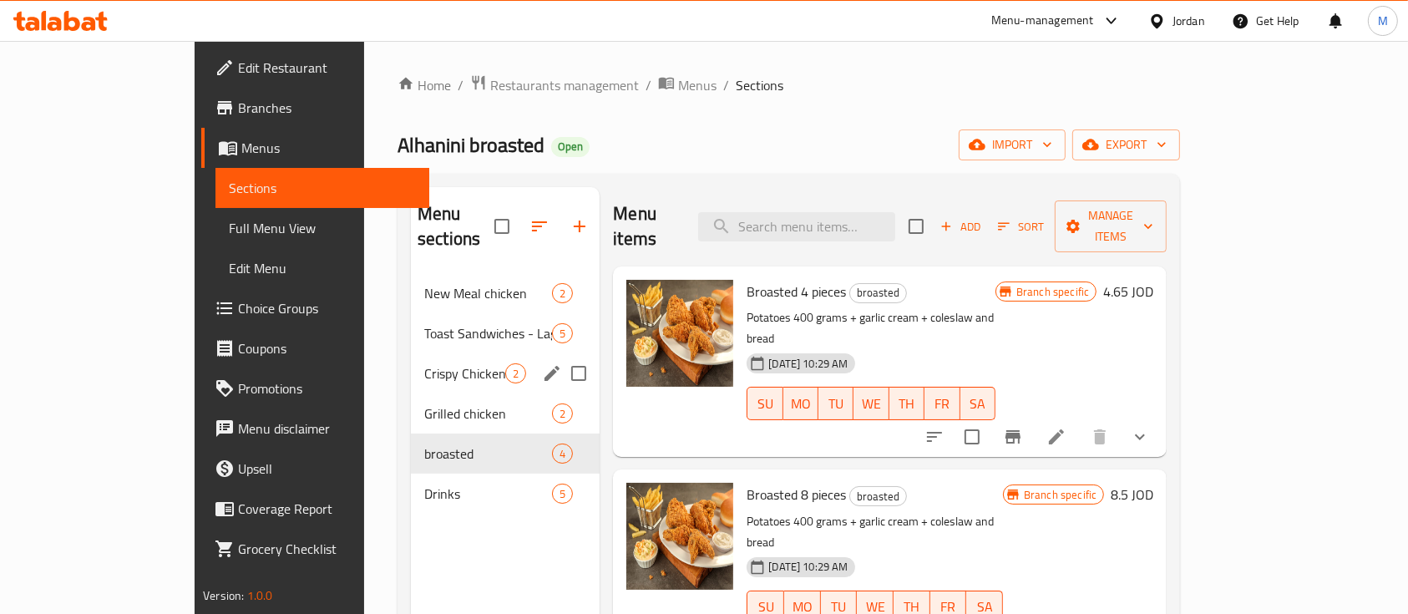
click at [424, 363] on span "Crispy Chicken Strips" at bounding box center [464, 373] width 81 height 20
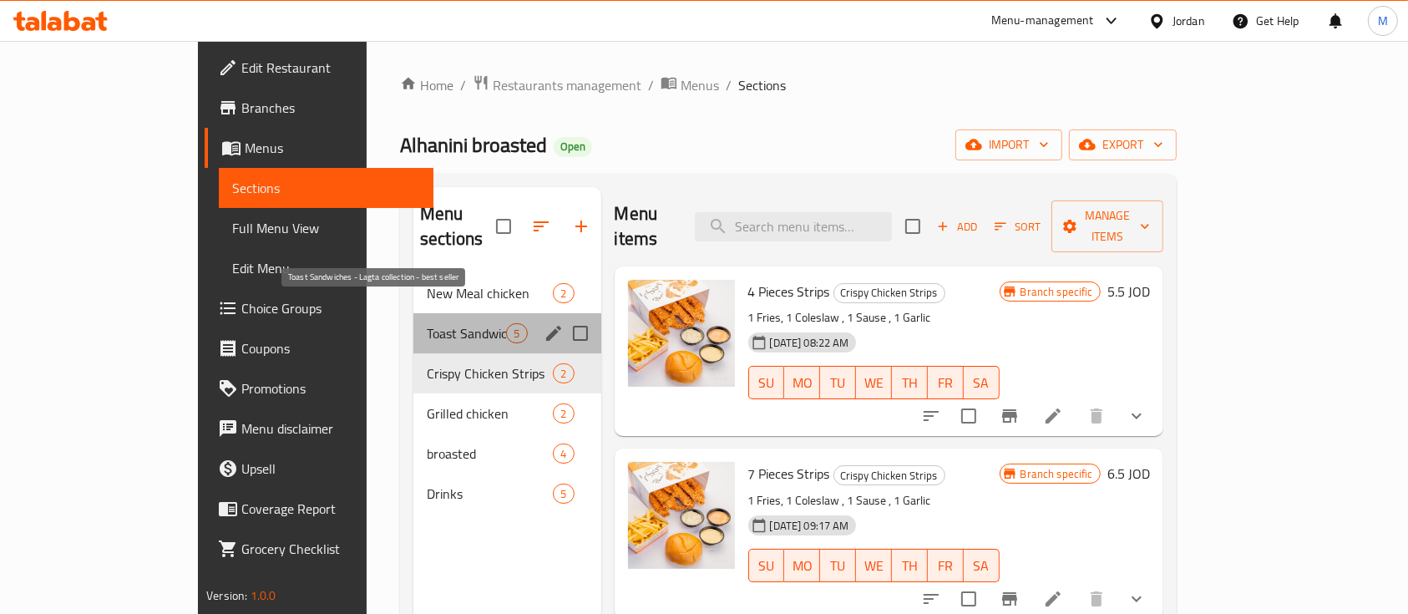
click at [427, 323] on span "Toast Sandwiches - Lagta collection - best seller" at bounding box center [466, 333] width 79 height 20
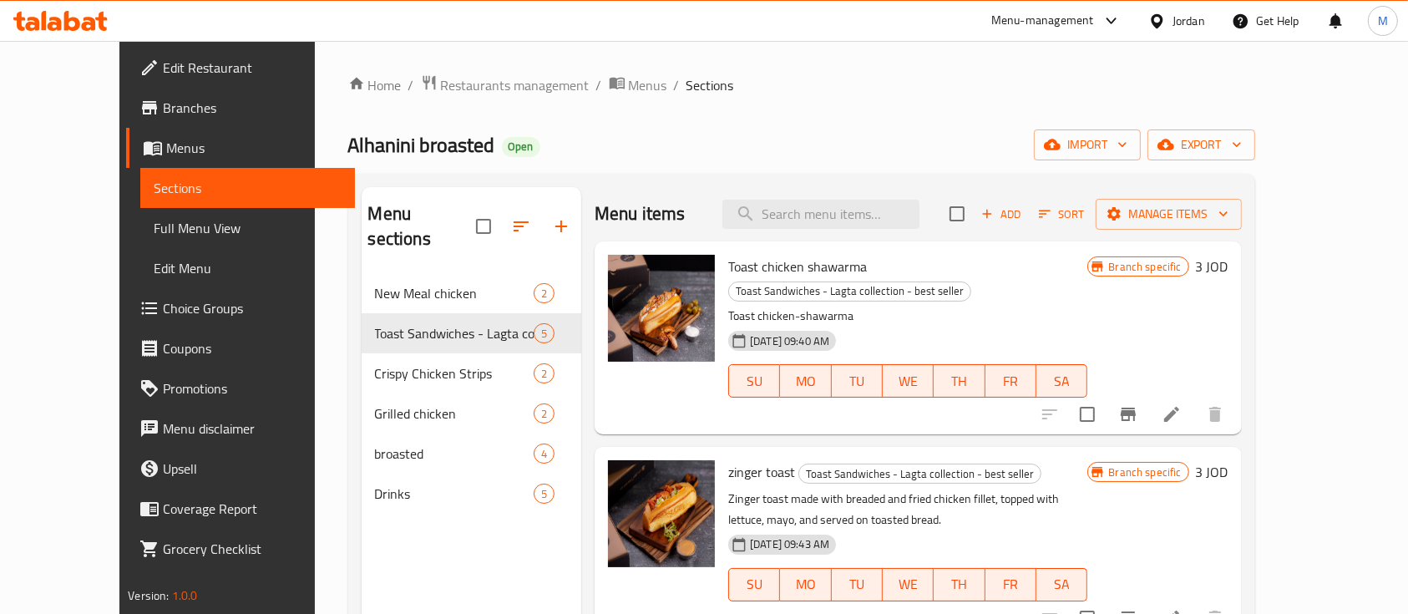
click at [163, 306] on span "Choice Groups" at bounding box center [252, 308] width 179 height 20
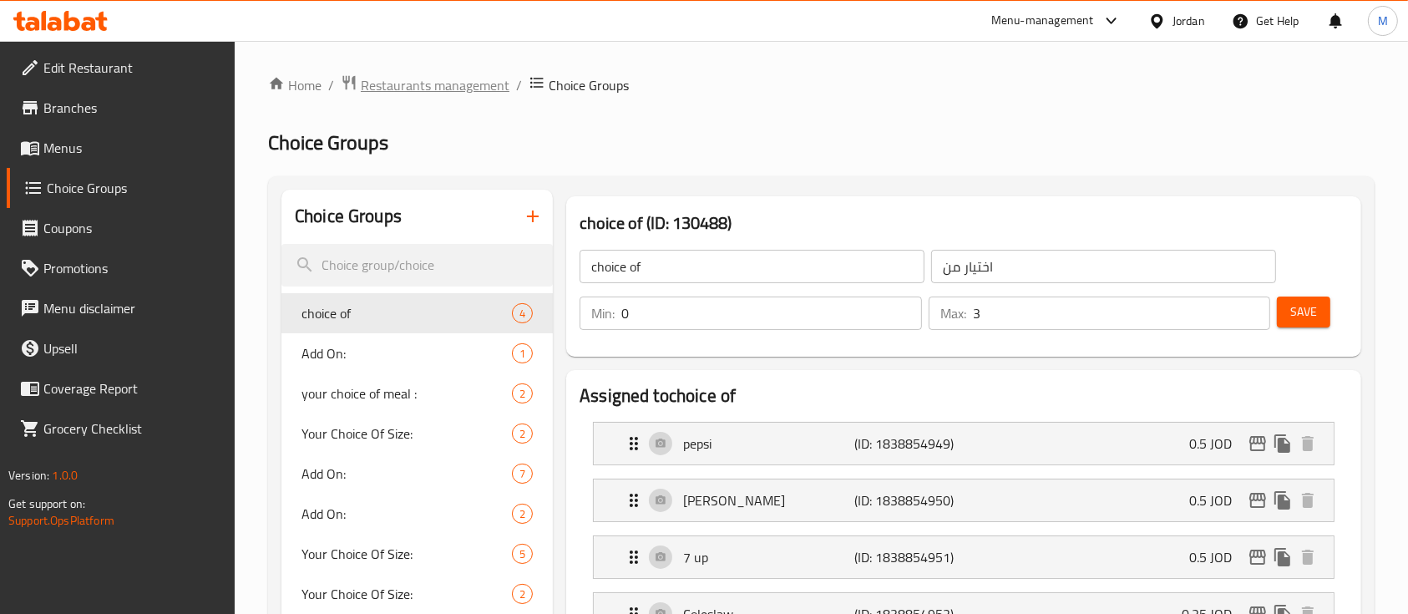
click at [478, 82] on span "Restaurants management" at bounding box center [435, 85] width 149 height 20
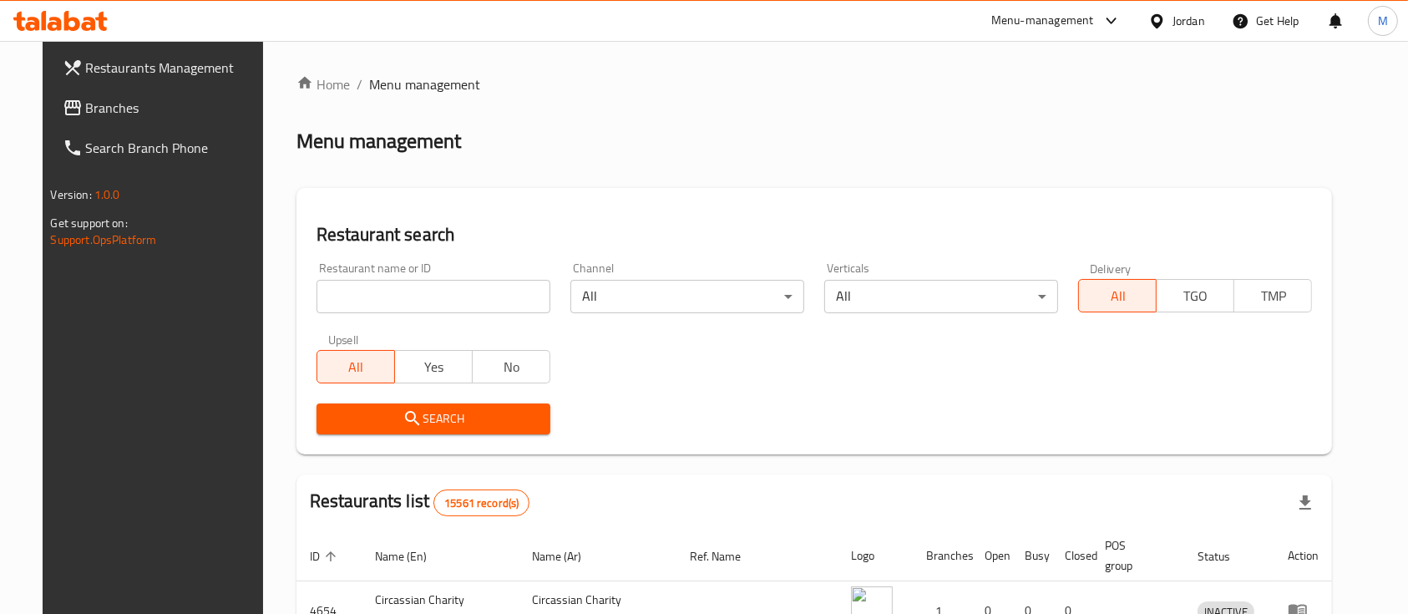
click at [99, 100] on span "Branches" at bounding box center [175, 108] width 179 height 20
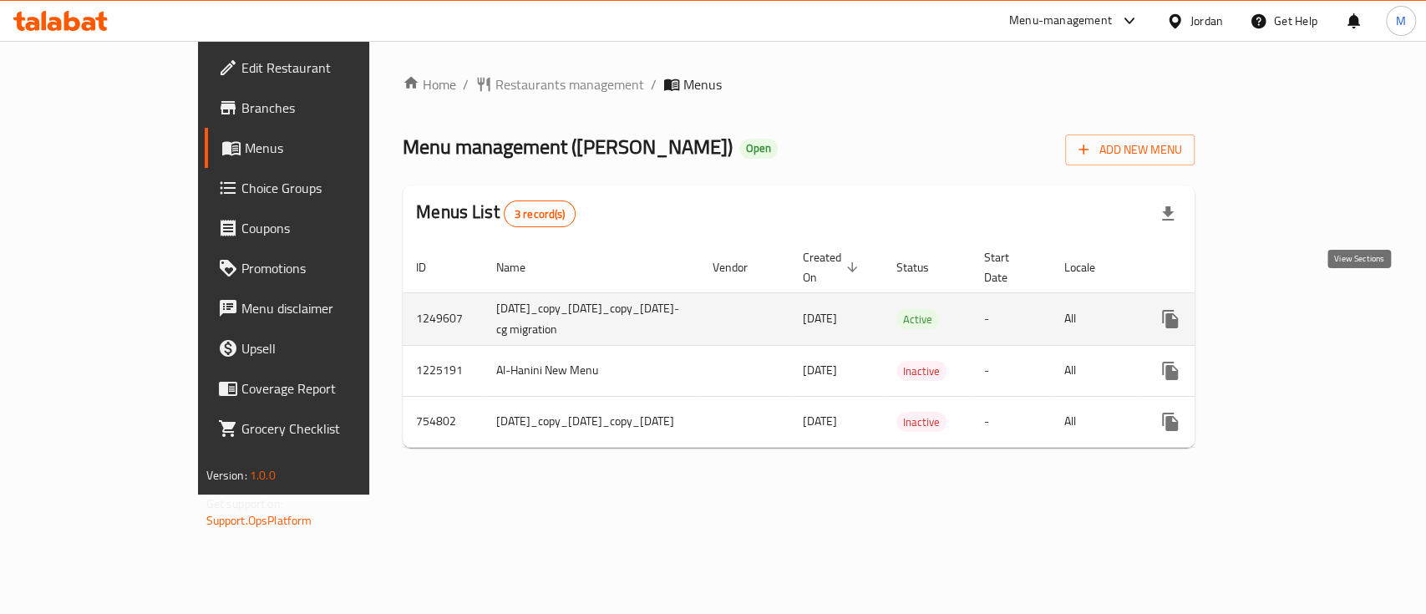
click at [1300, 309] on icon "enhanced table" at bounding box center [1290, 319] width 20 height 20
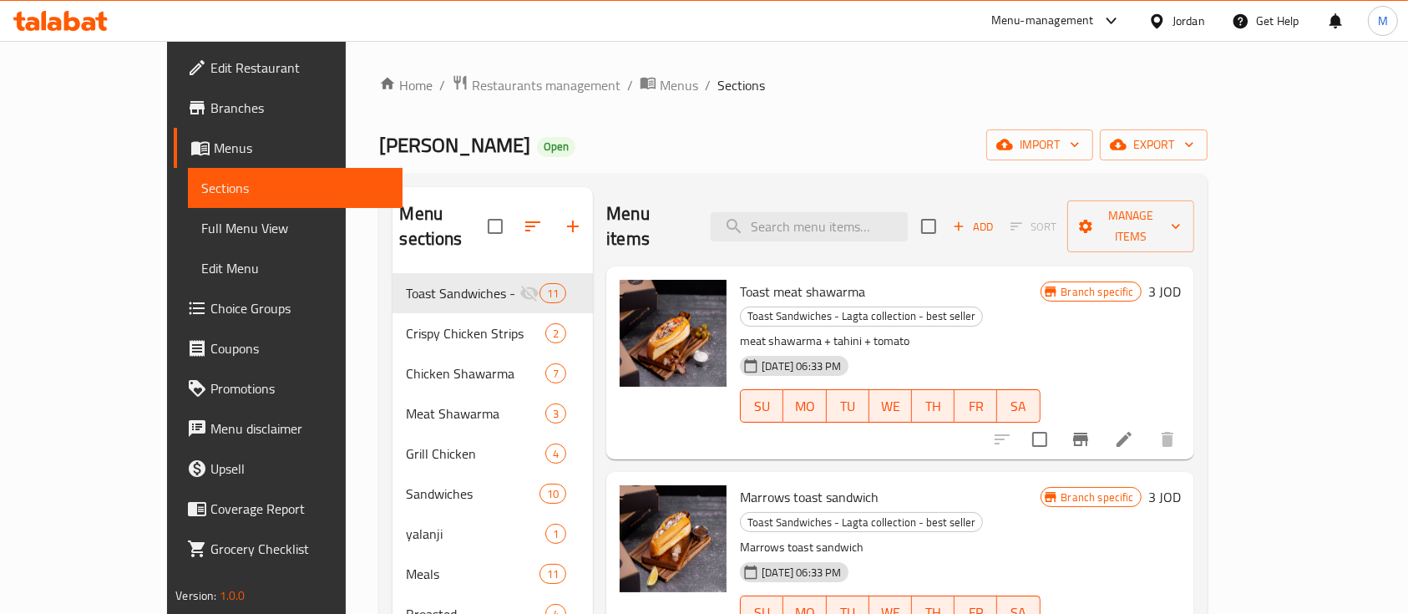
click at [210, 307] on span "Choice Groups" at bounding box center [299, 308] width 179 height 20
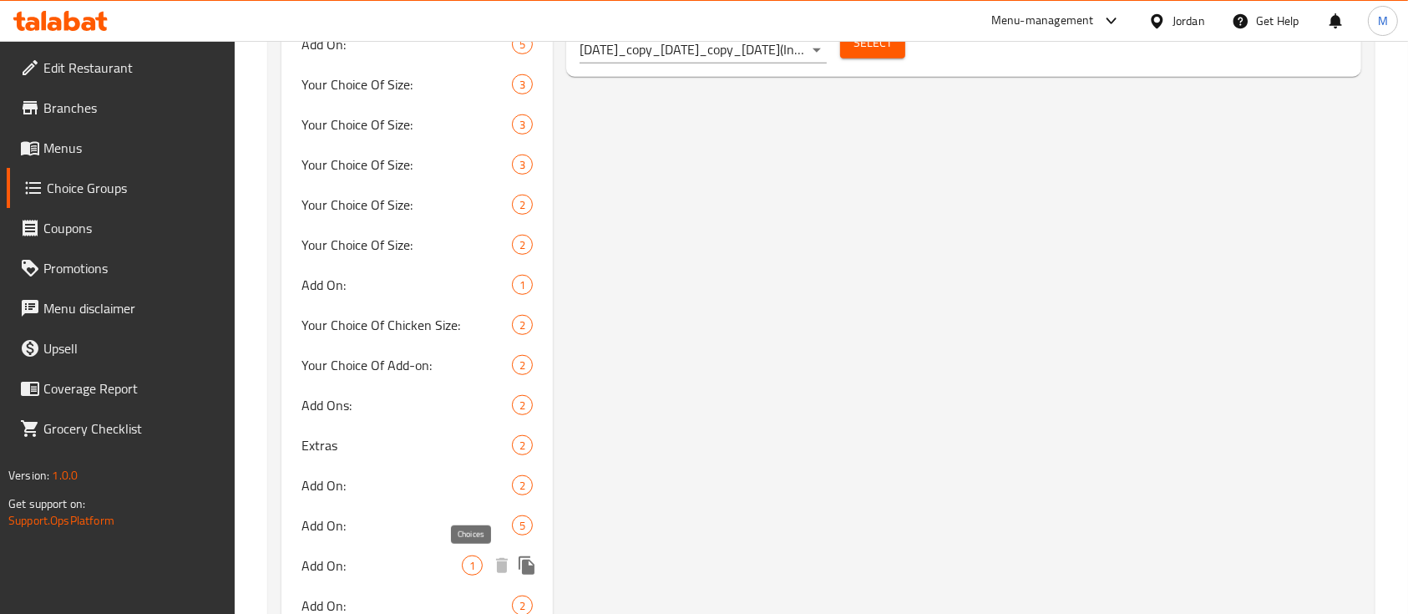
scroll to position [1447, 0]
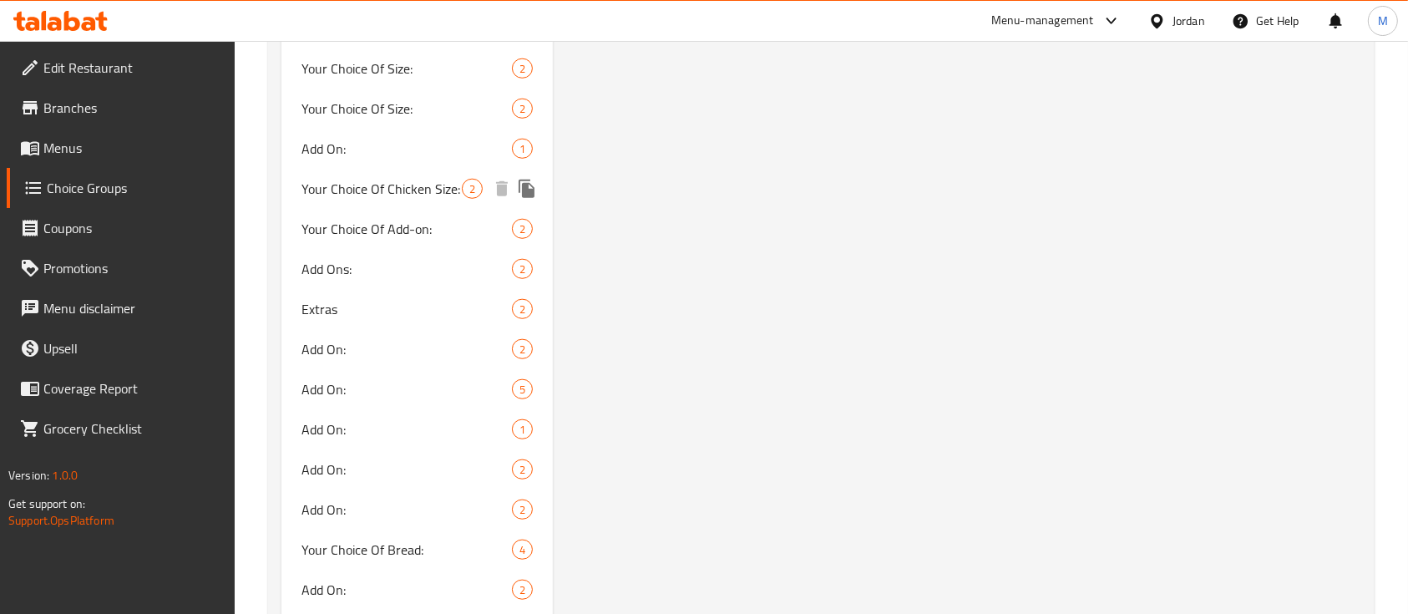
click at [374, 184] on span "Your Choice Of Chicken Size:" at bounding box center [381, 189] width 160 height 20
type input "Your Choice Of Chicken Size:"
type input "اختيارك من حجم الدجاج:"
type input "1"
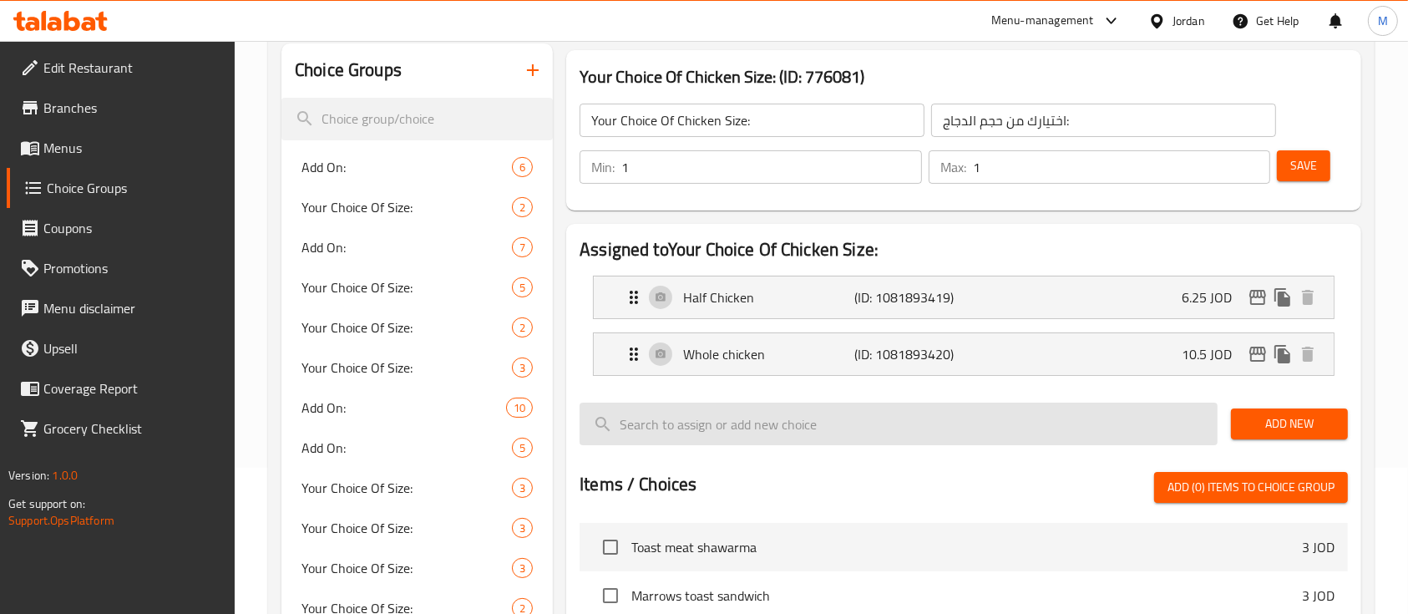
scroll to position [111, 0]
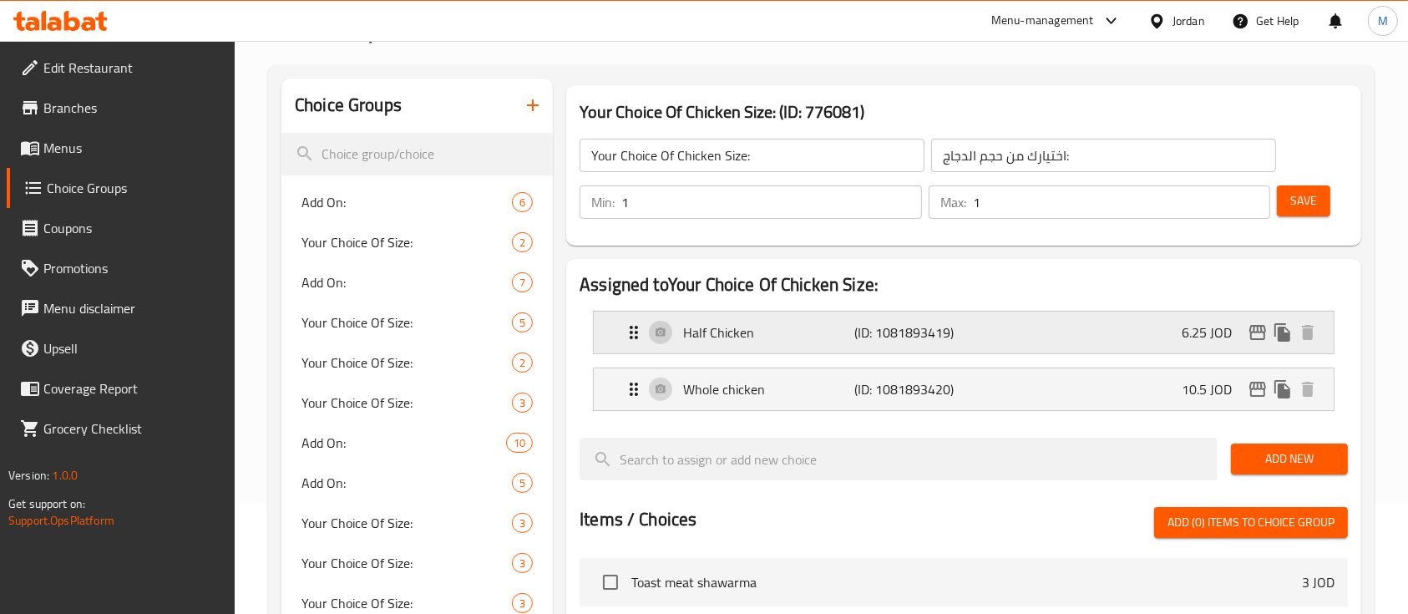
click at [1043, 320] on div "Half Chicken (ID: 1081893419) 6.25 JOD" at bounding box center [969, 333] width 690 height 42
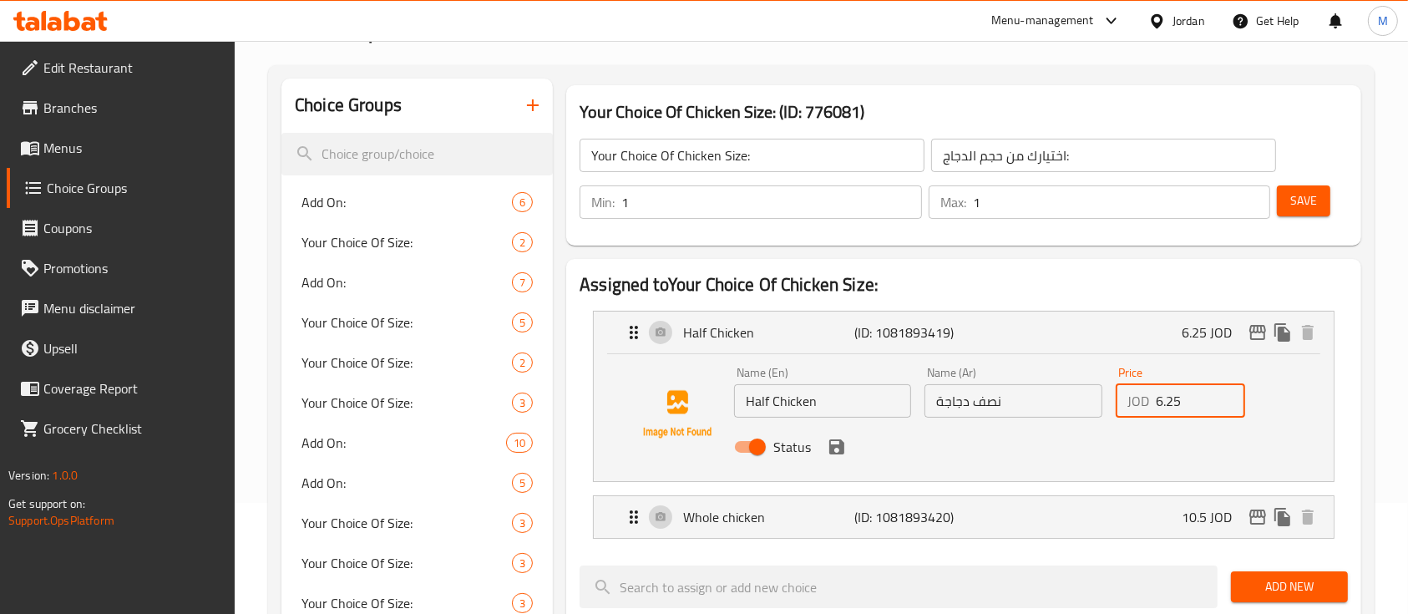
drag, startPoint x: 1178, startPoint y: 399, endPoint x: 1132, endPoint y: 404, distance: 46.2
click at [1132, 404] on div "JOD 6.25 Price" at bounding box center [1180, 400] width 129 height 33
click at [833, 451] on icon "save" at bounding box center [836, 446] width 15 height 15
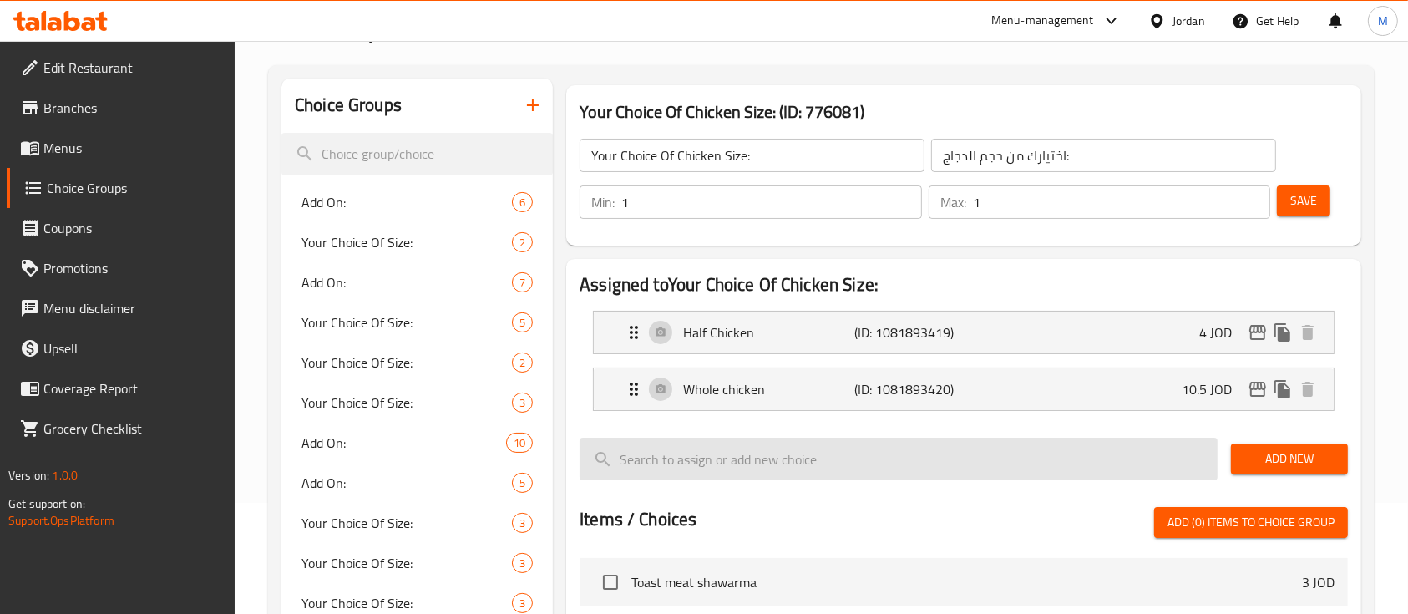
type input "4"
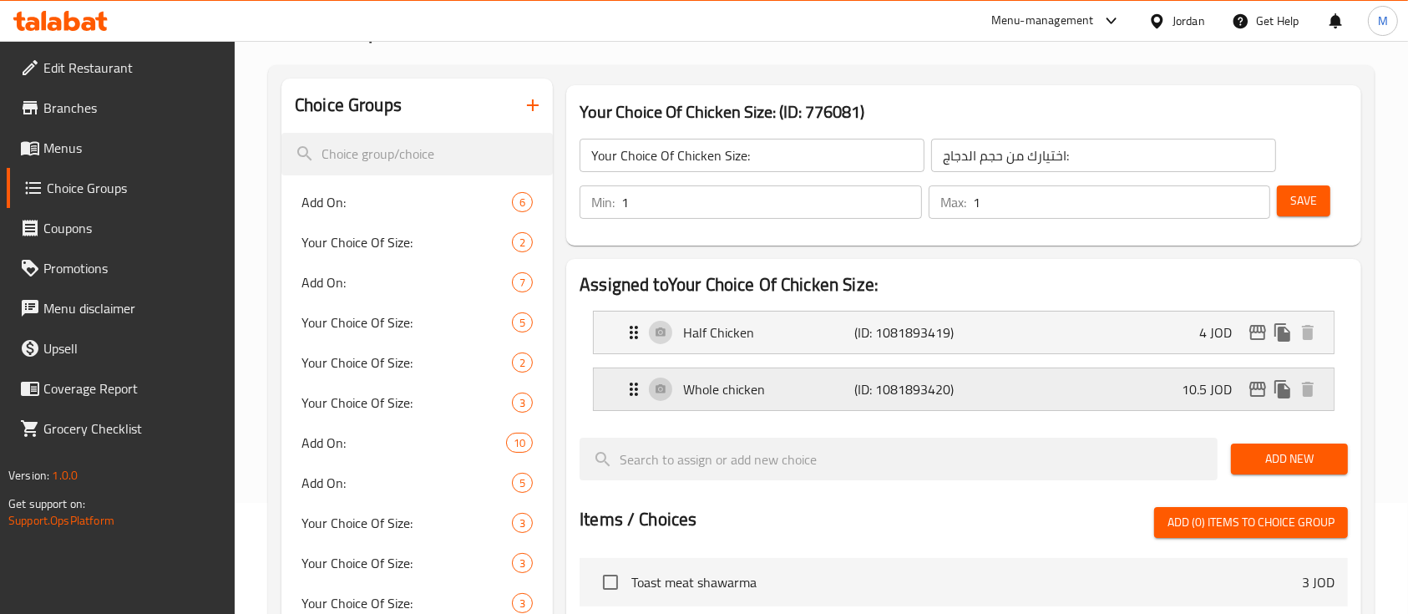
drag, startPoint x: 997, startPoint y: 377, endPoint x: 1016, endPoint y: 401, distance: 30.4
click at [1000, 377] on div "Whole chicken (ID: 1081893420) 10.5 JOD" at bounding box center [969, 389] width 690 height 42
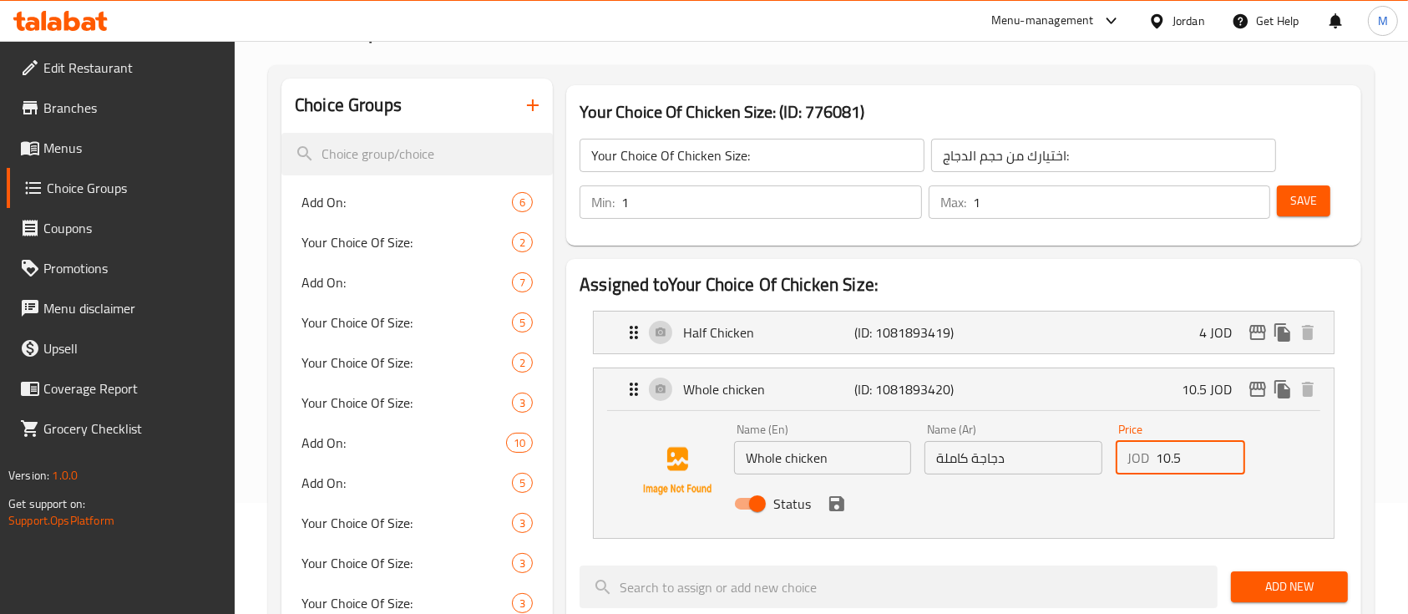
drag, startPoint x: 1188, startPoint y: 450, endPoint x: 1099, endPoint y: 458, distance: 88.8
click at [1099, 458] on div "Name (En) Whole chicken Name (En) Name (Ar) دجاجة كاملة Name (Ar) Price JOD 10.…" at bounding box center [1013, 471] width 572 height 109
click at [842, 504] on icon "save" at bounding box center [836, 503] width 15 height 15
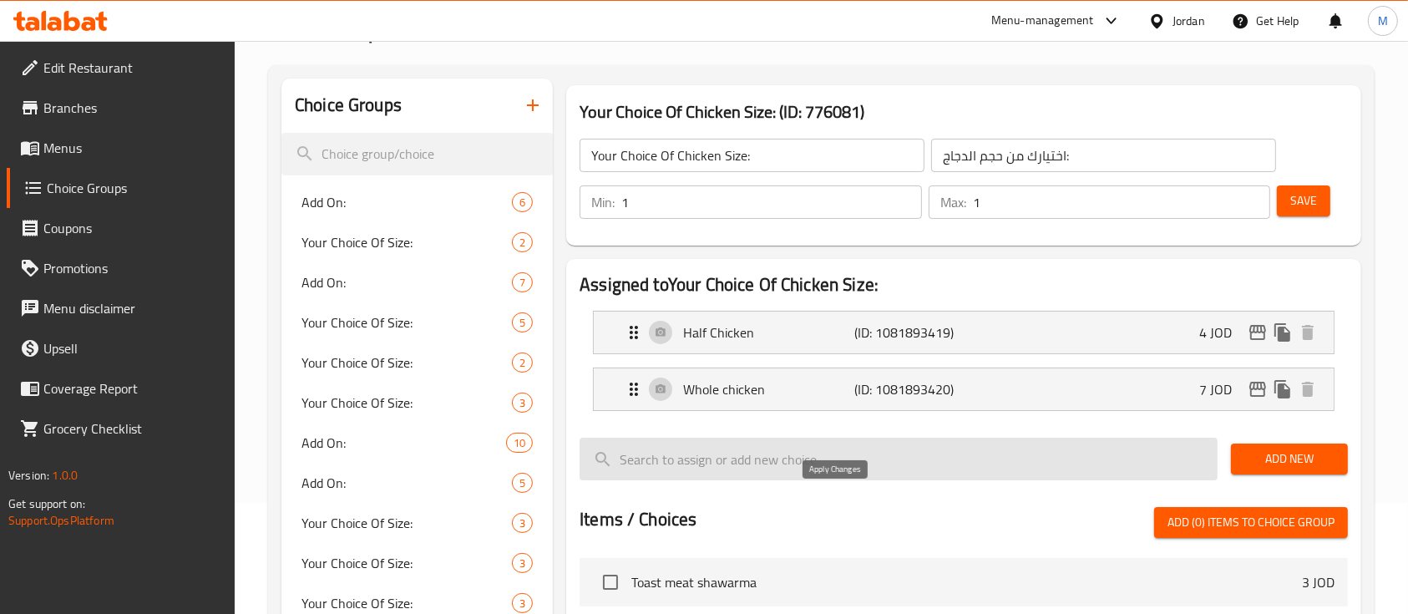
type input "7"
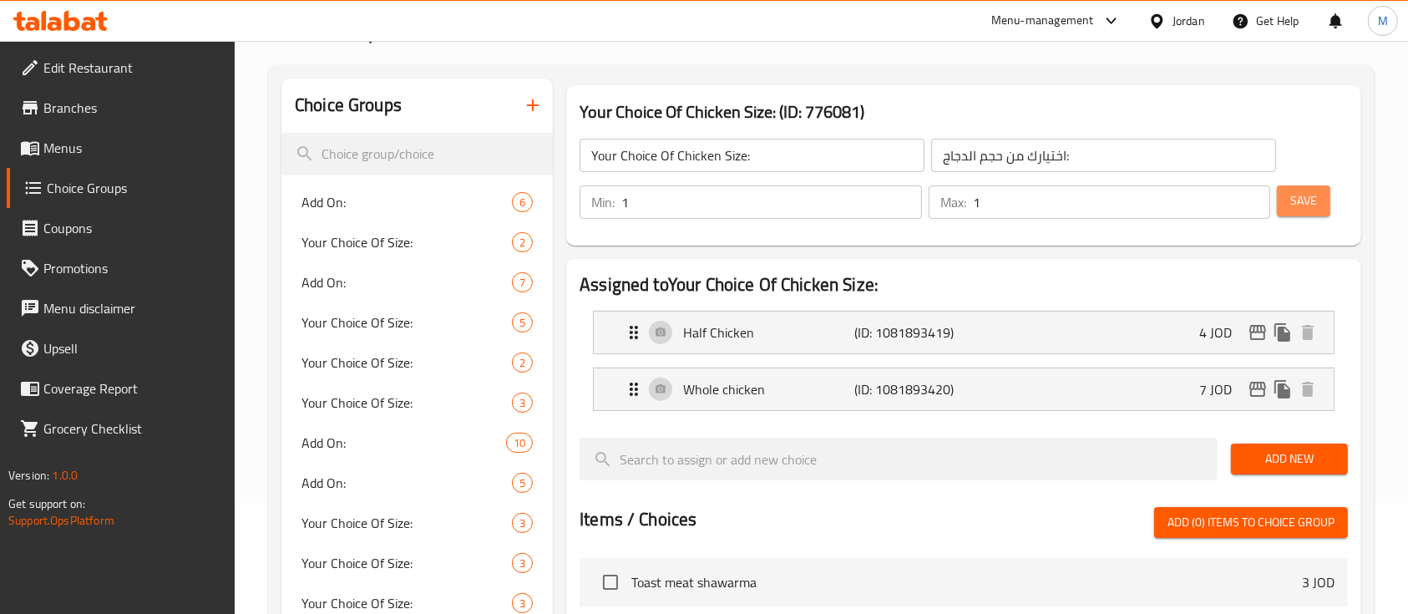
click at [1315, 210] on span "Save" at bounding box center [1303, 200] width 27 height 21
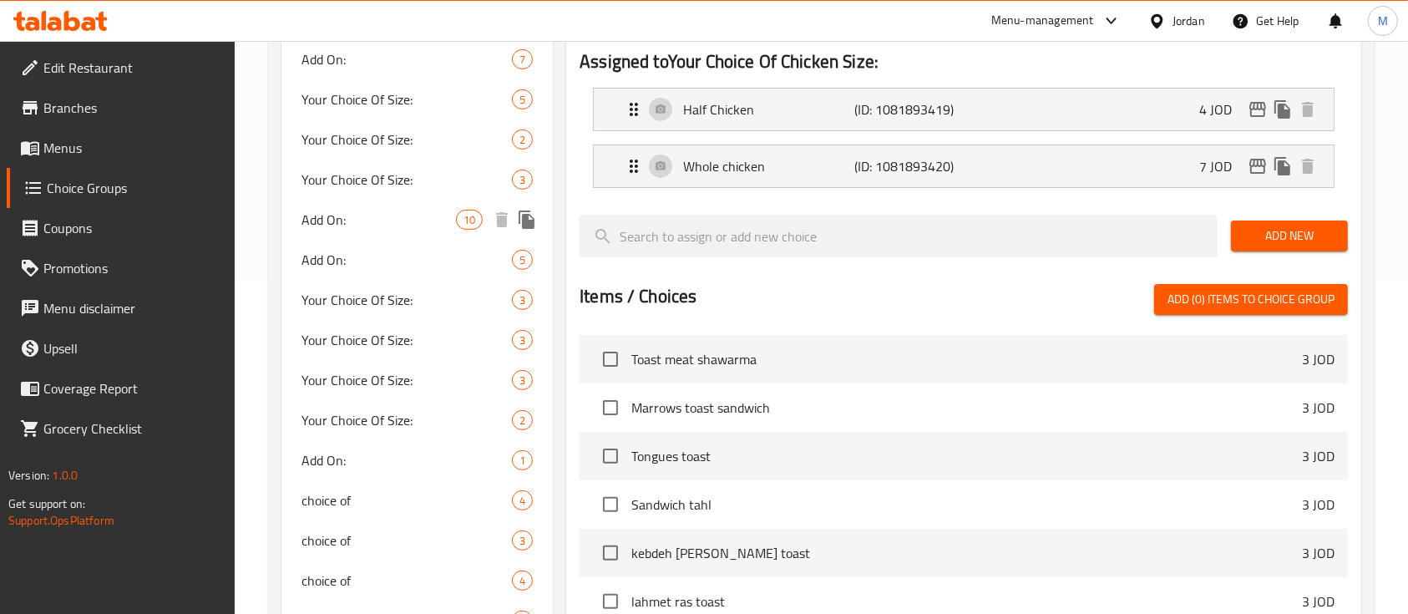
scroll to position [0, 0]
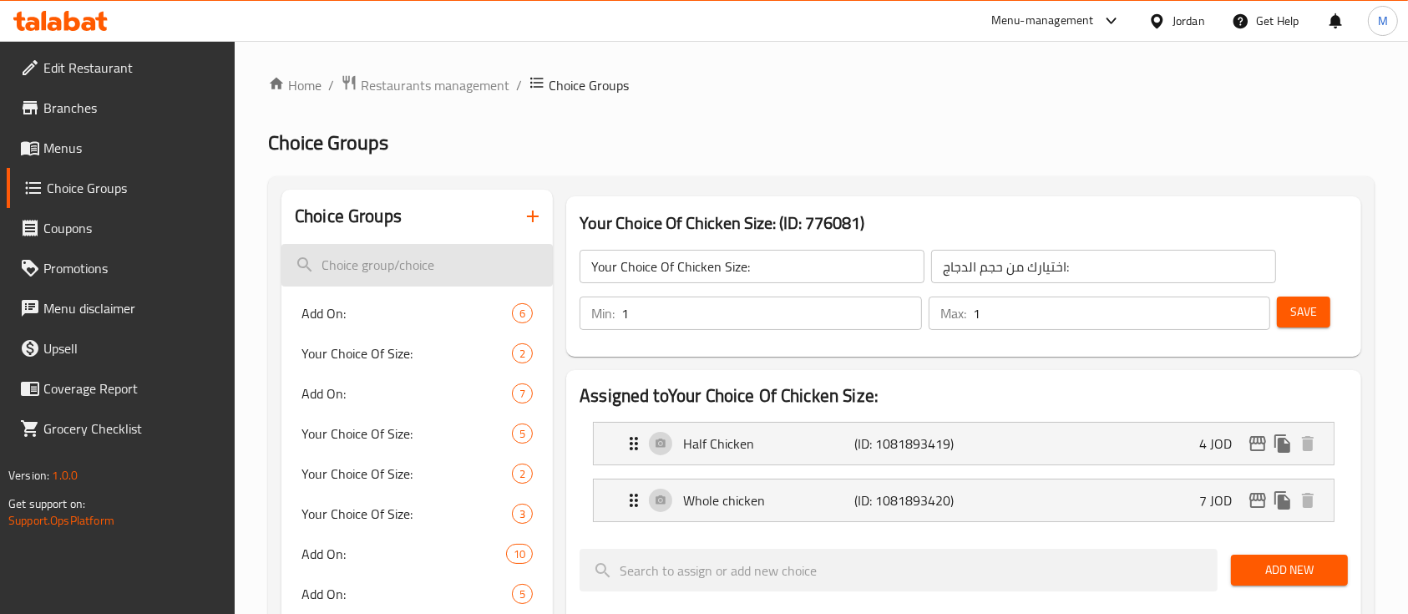
click at [420, 271] on input "search" at bounding box center [416, 265] width 271 height 43
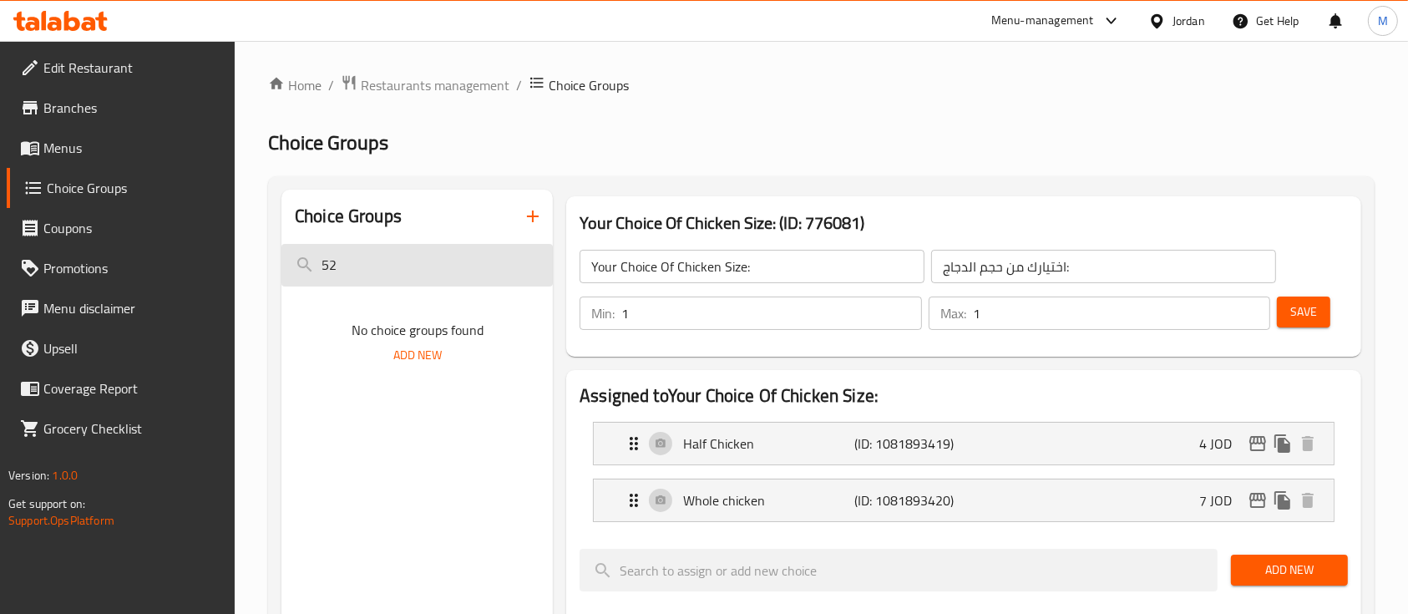
type input "5"
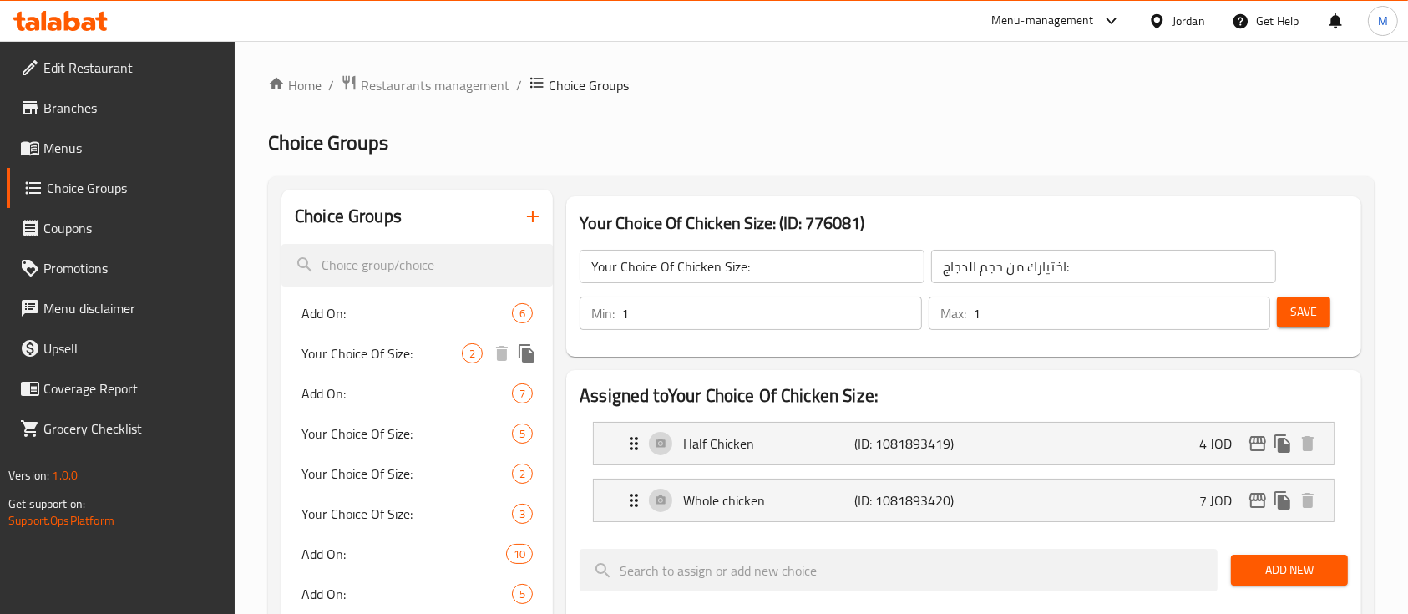
click at [361, 352] on span "Your Choice Of Size:" at bounding box center [381, 353] width 160 height 20
type input "Your Choice Of Size:"
type input "إختيارك من الحجم:"
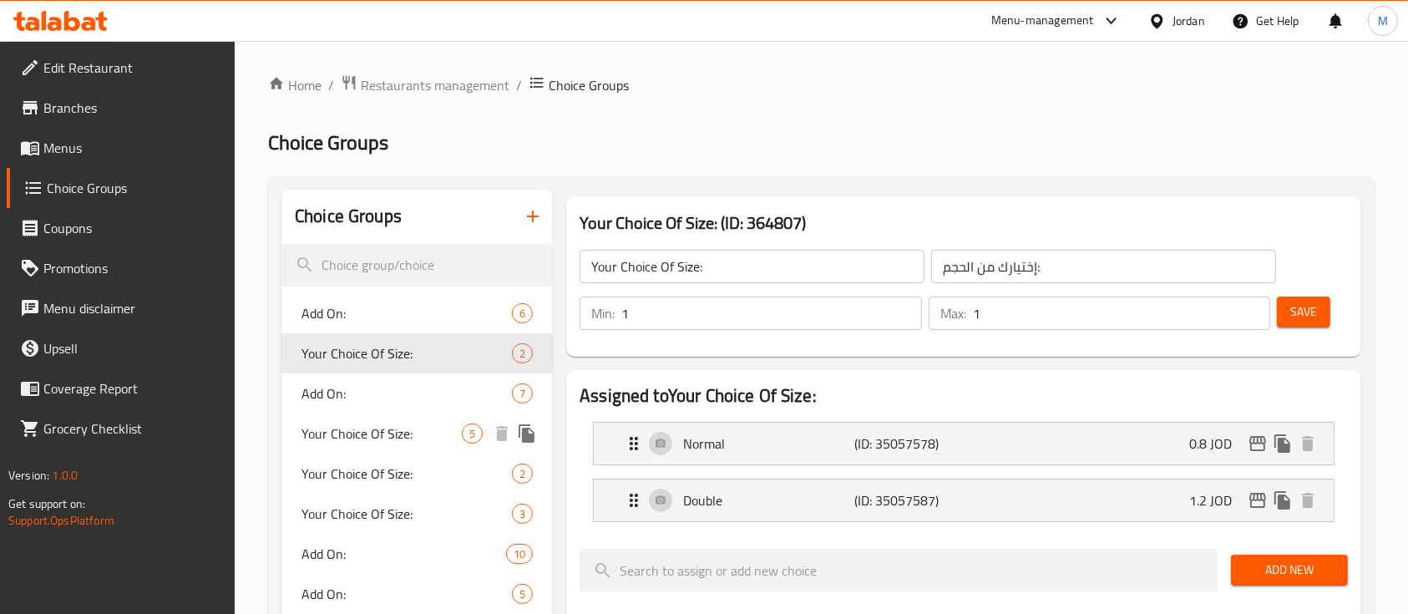
click at [388, 432] on span "Your Choice Of Size:" at bounding box center [381, 433] width 160 height 20
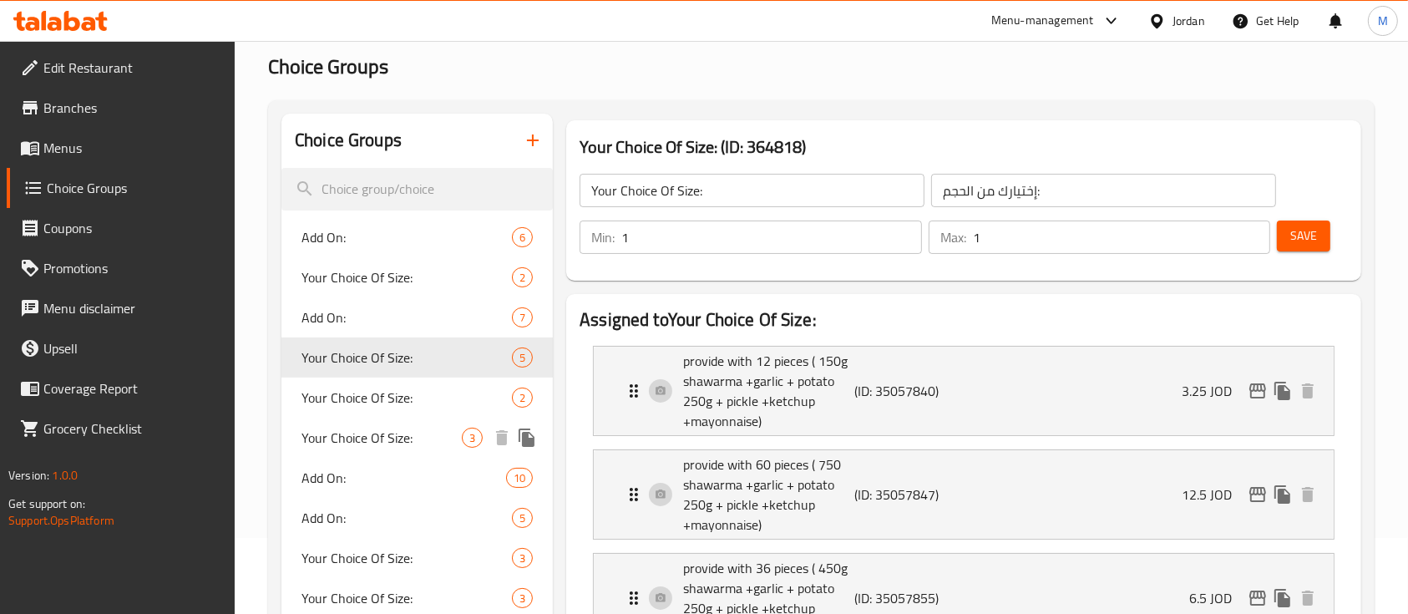
scroll to position [111, 0]
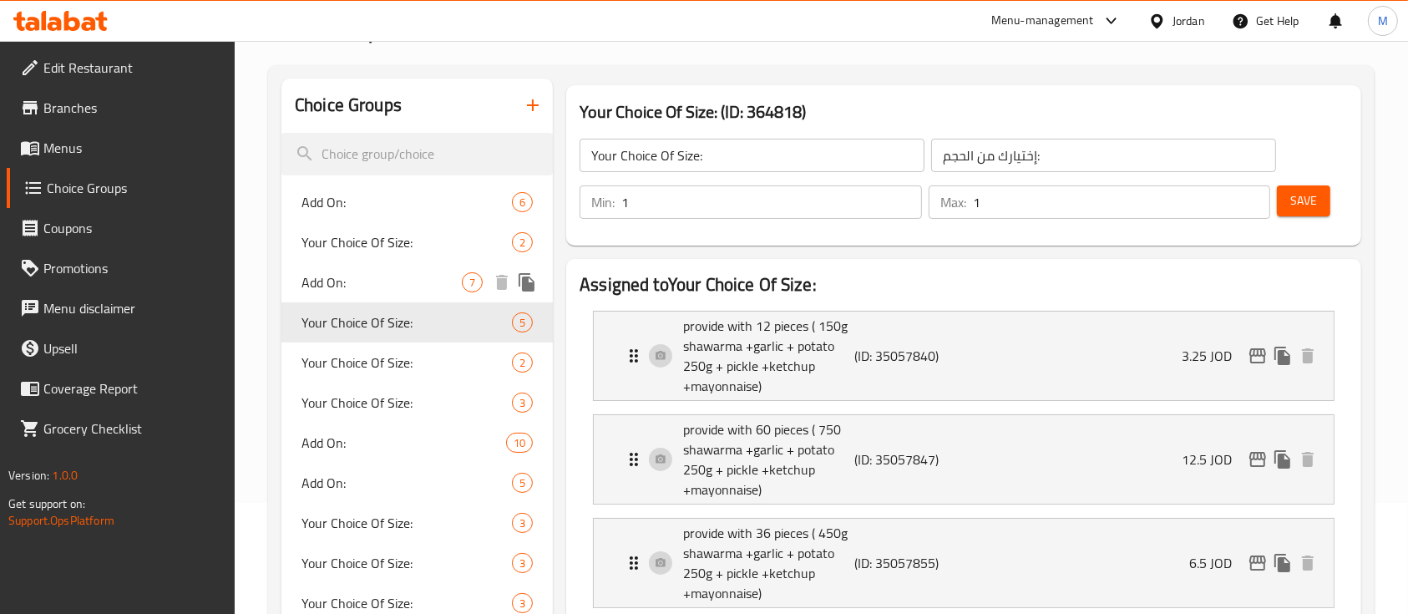
click at [371, 280] on span "Add On:" at bounding box center [381, 282] width 160 height 20
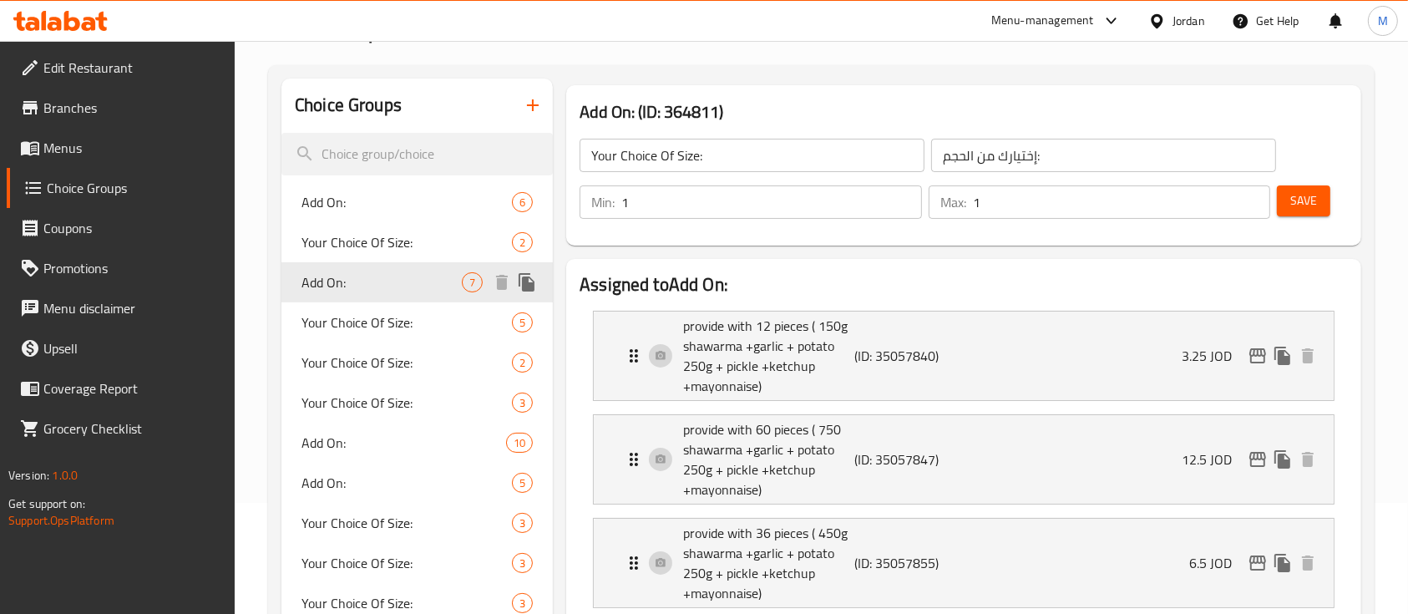
type input "Add On:"
type input "اضافات:"
type input "0"
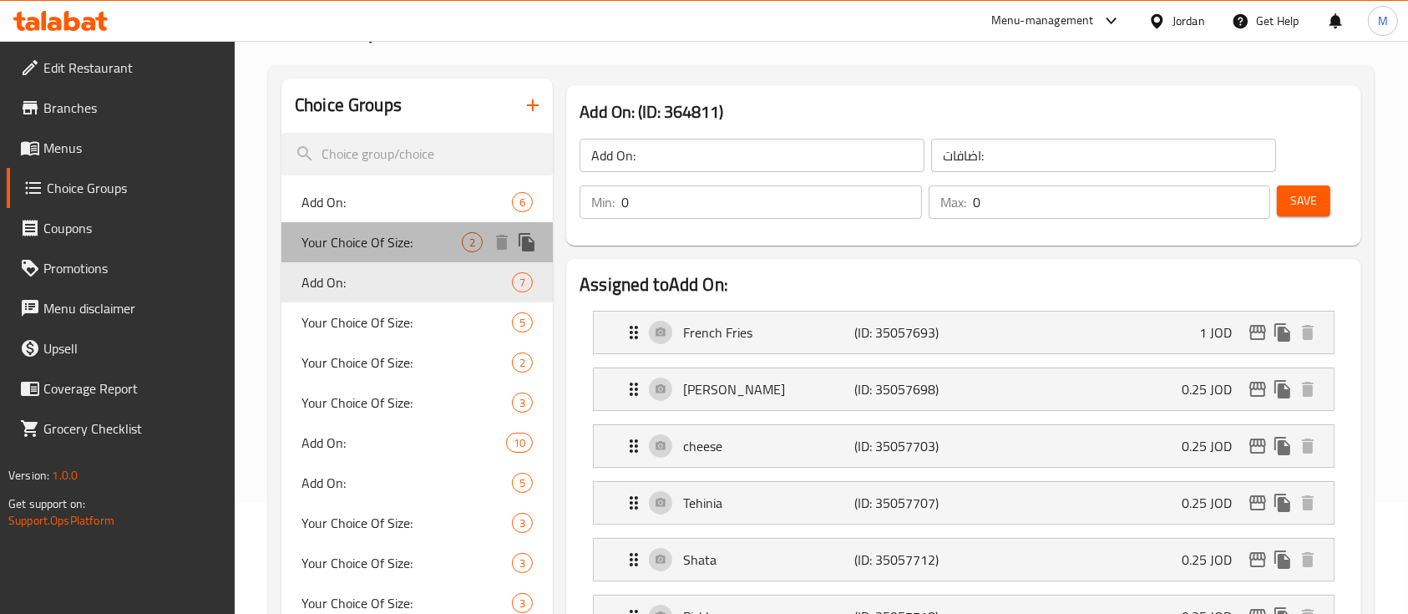
click at [373, 246] on span "Your Choice Of Size:" at bounding box center [381, 242] width 160 height 20
type input "Your Choice Of Size:"
type input "إختيارك من الحجم:"
type input "1"
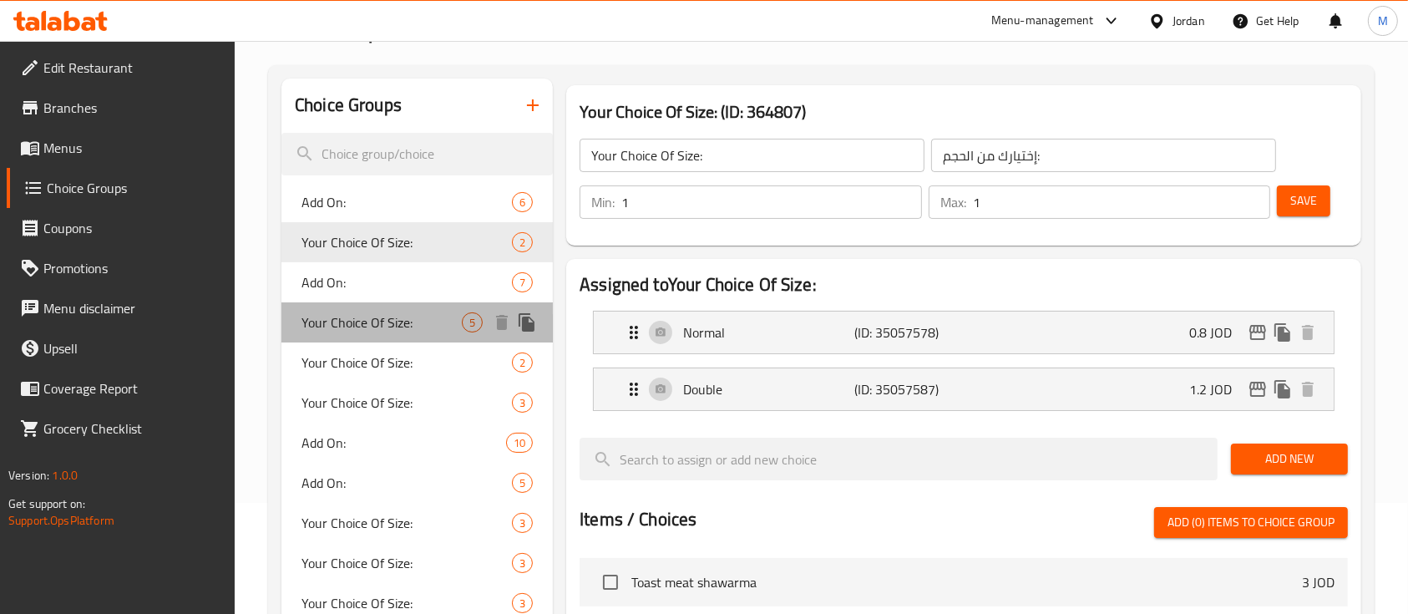
click at [392, 319] on span "Your Choice Of Size:" at bounding box center [381, 322] width 160 height 20
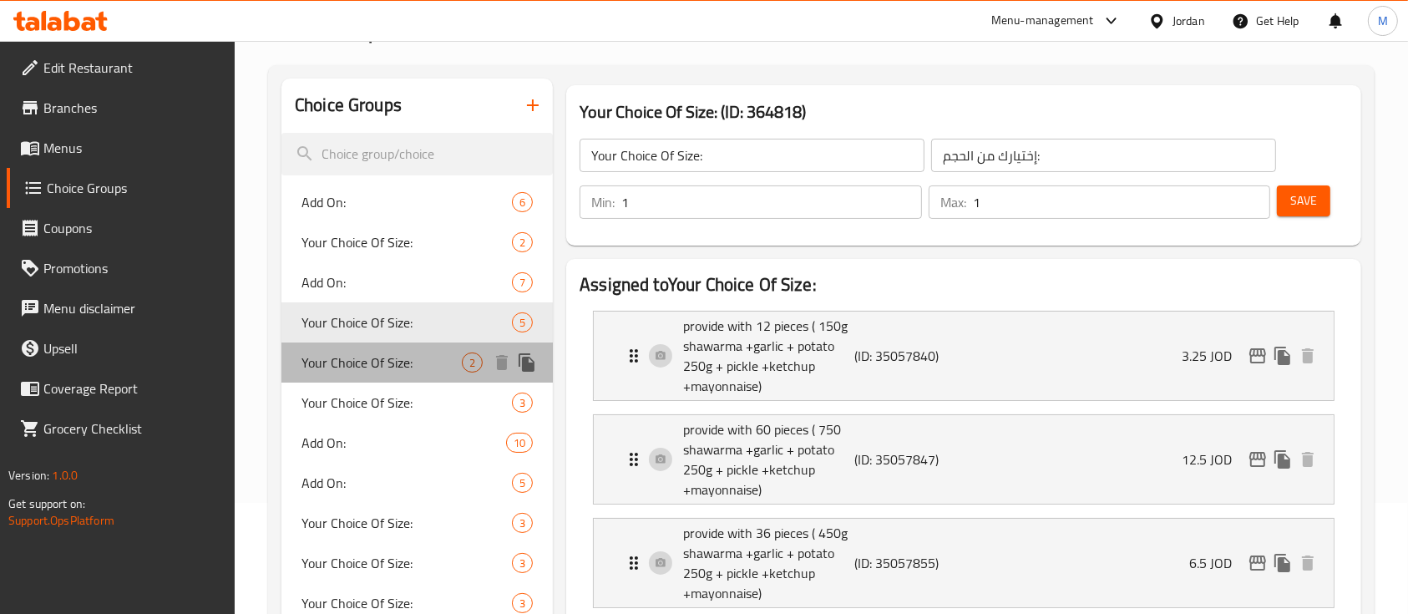
click at [389, 354] on span "Your Choice Of Size:" at bounding box center [381, 362] width 160 height 20
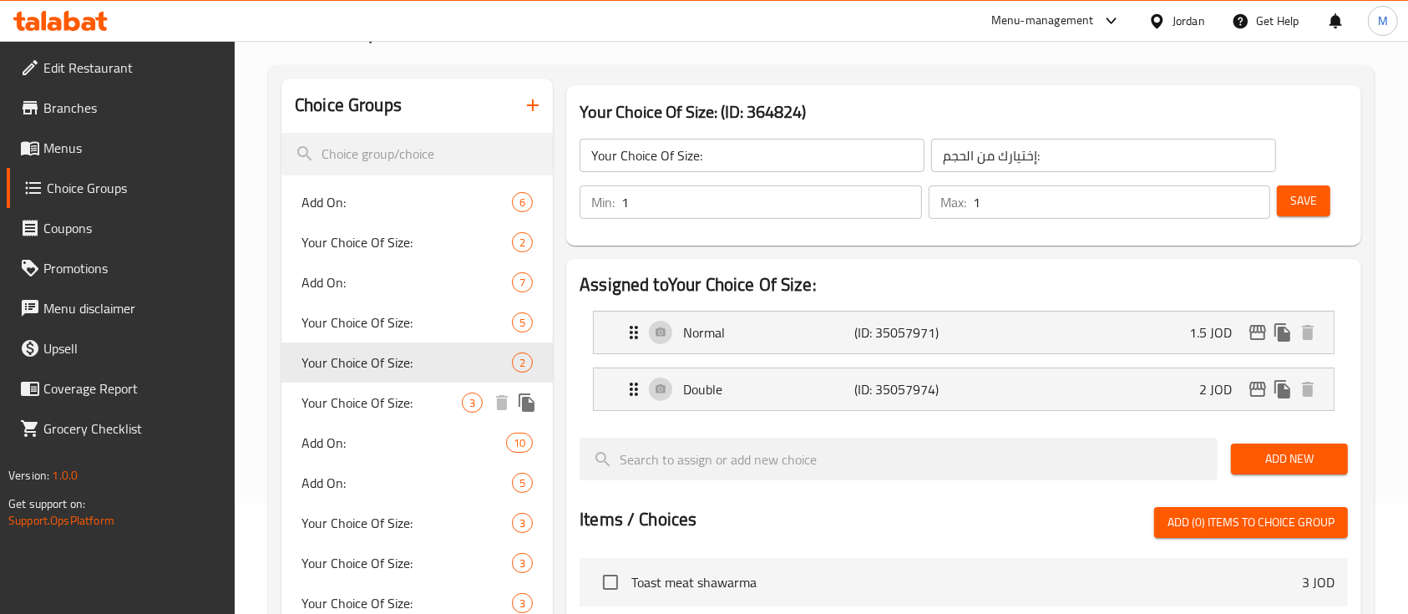
click at [394, 387] on div "Your Choice Of Size: 3" at bounding box center [416, 403] width 271 height 40
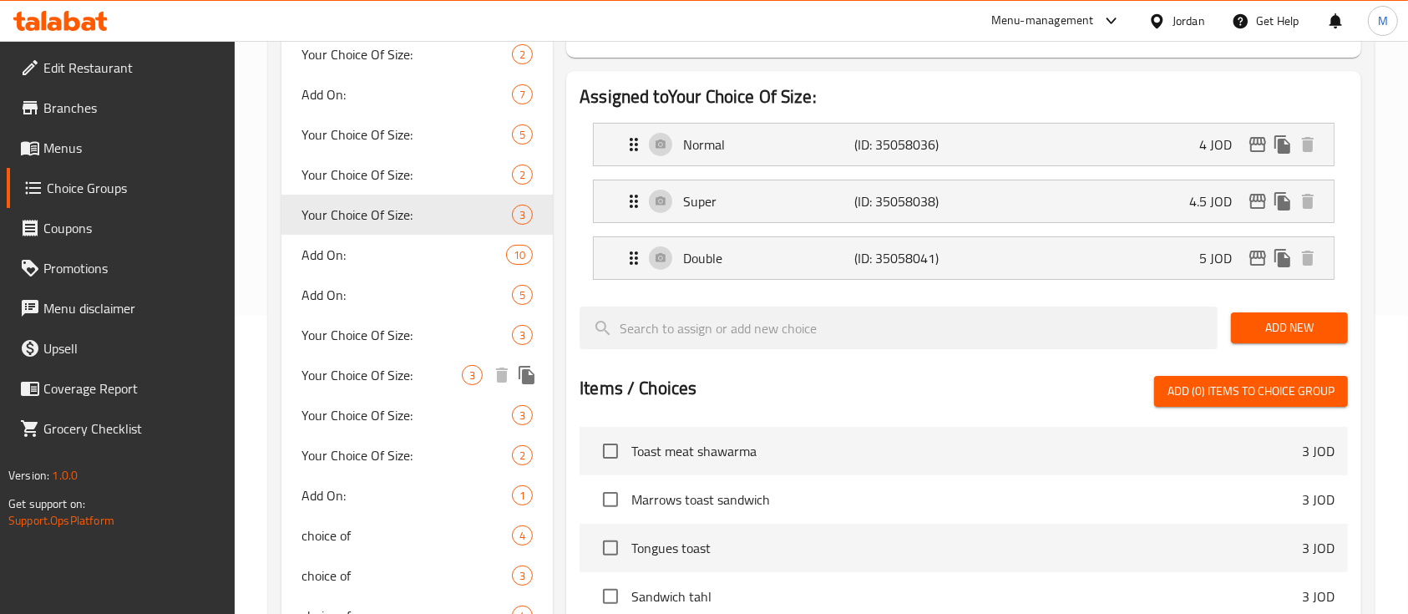
scroll to position [334, 0]
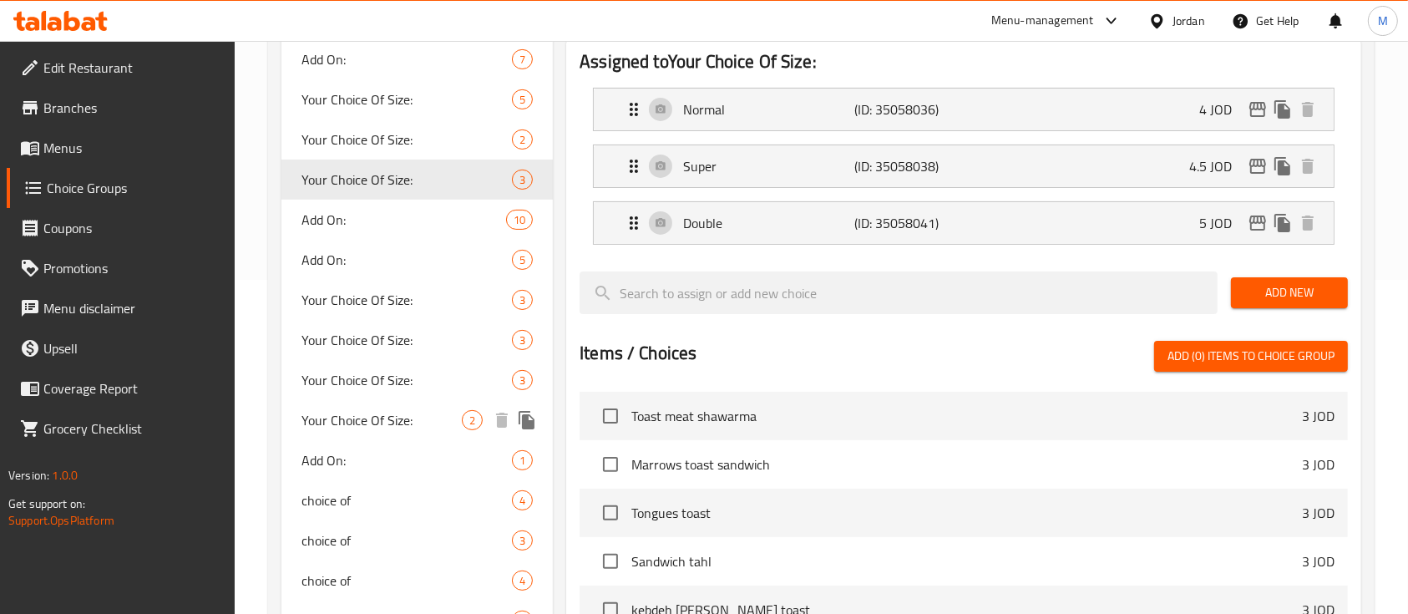
click at [372, 417] on span "Your Choice Of Size:" at bounding box center [381, 420] width 160 height 20
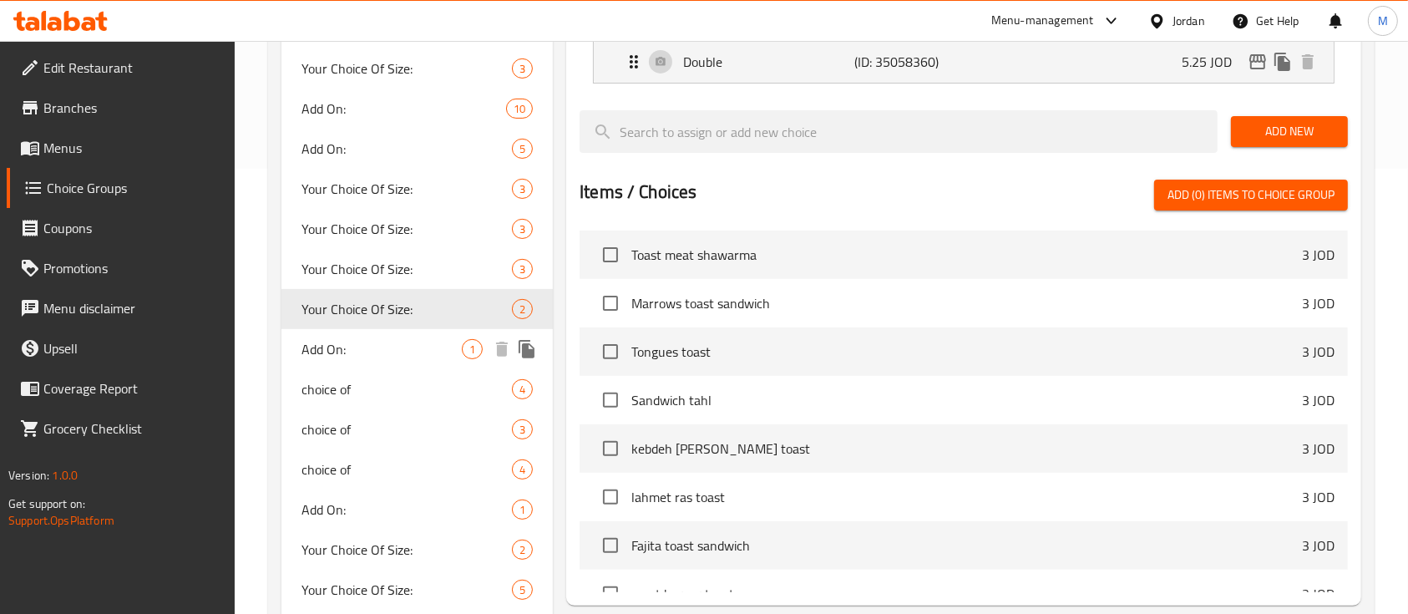
scroll to position [556, 0]
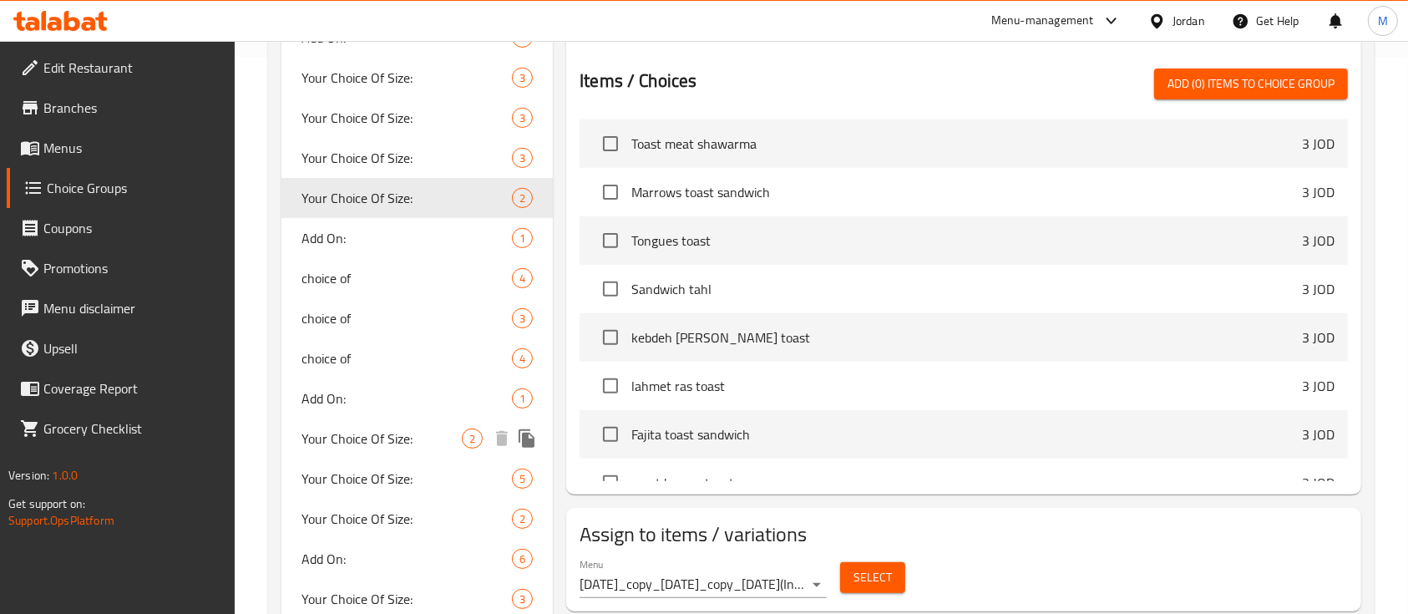
click at [382, 434] on span "Your Choice Of Size:" at bounding box center [381, 438] width 160 height 20
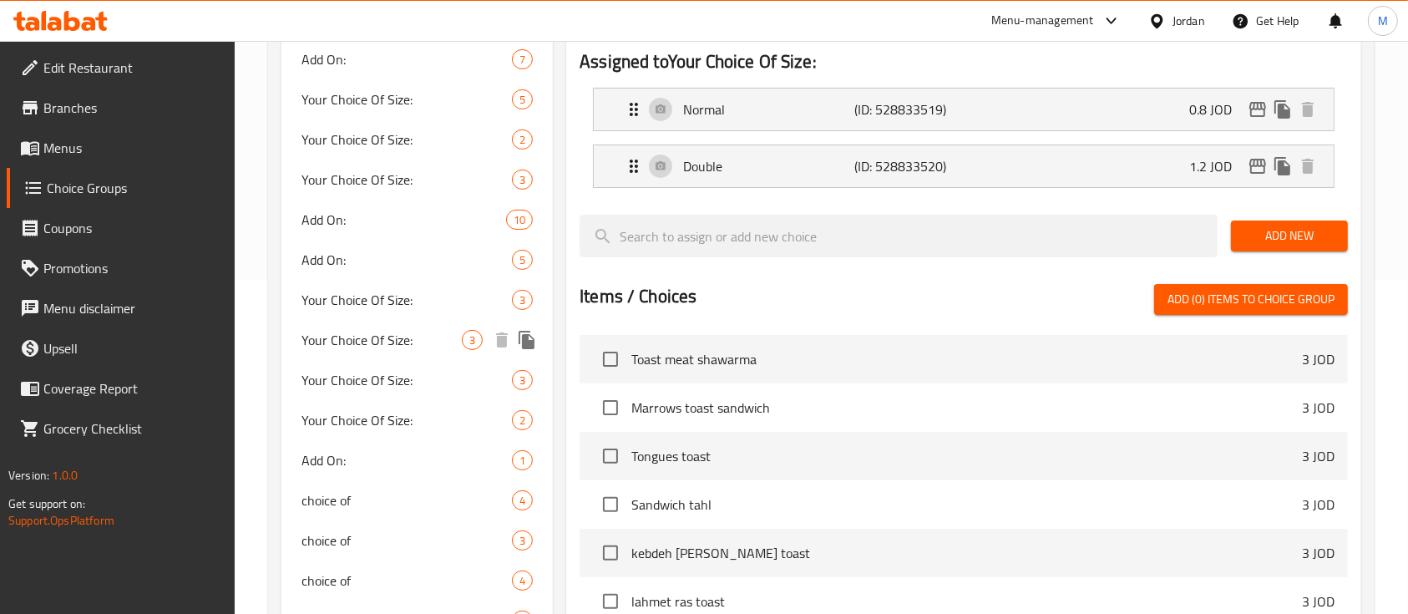
scroll to position [334, 0]
click at [1046, 109] on div "Normal (ID: 528833519) 0.8 JOD" at bounding box center [969, 110] width 690 height 42
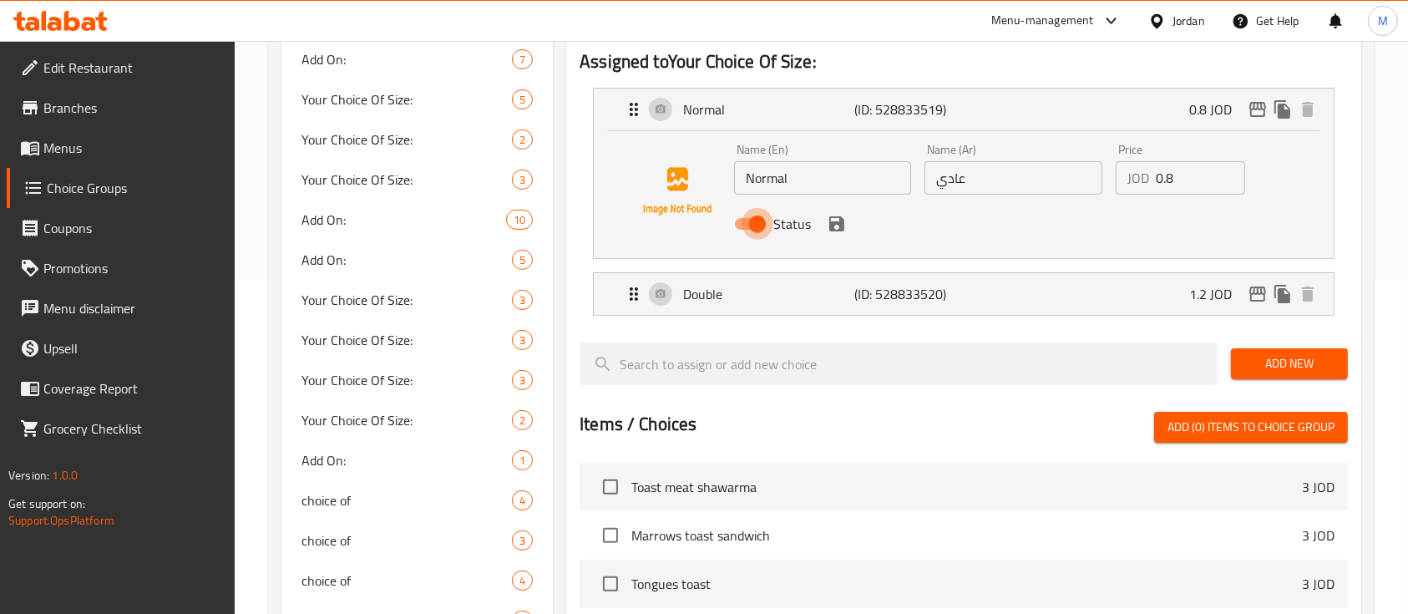
click at [759, 224] on input "Status" at bounding box center [757, 224] width 95 height 32
checkbox input "false"
click at [844, 233] on icon "save" at bounding box center [837, 224] width 20 height 20
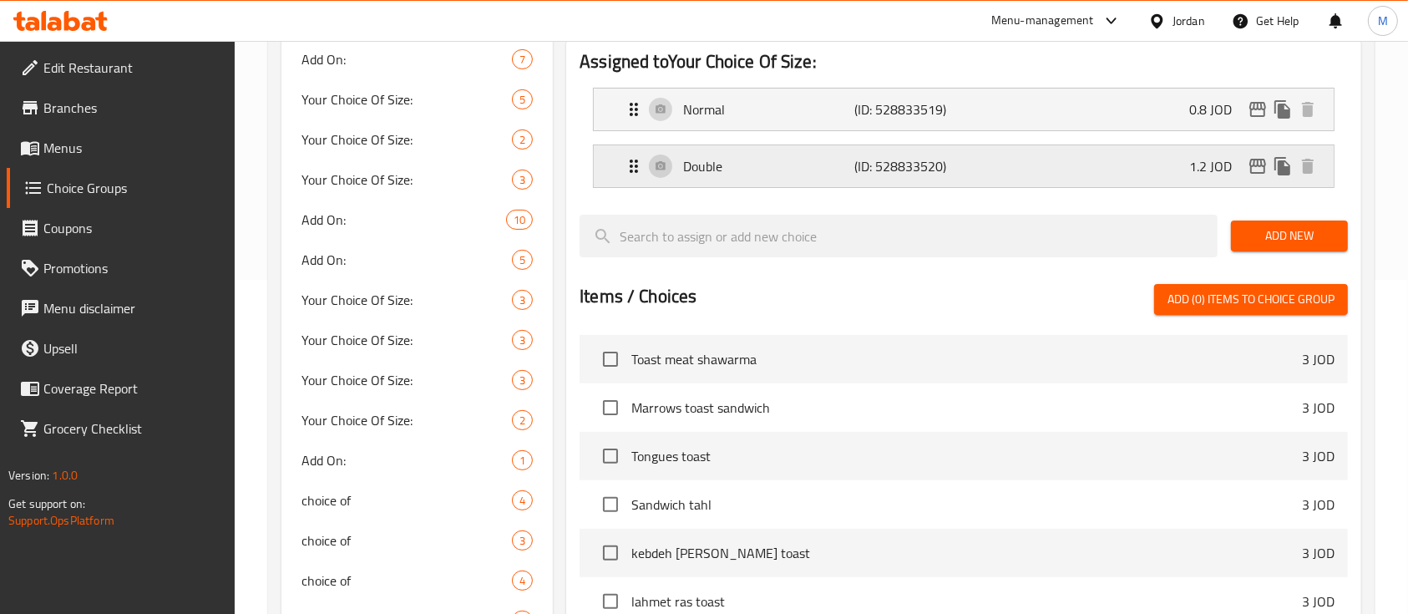
click at [1009, 173] on div "Double (ID: 528833520) 1.2 JOD" at bounding box center [969, 166] width 690 height 42
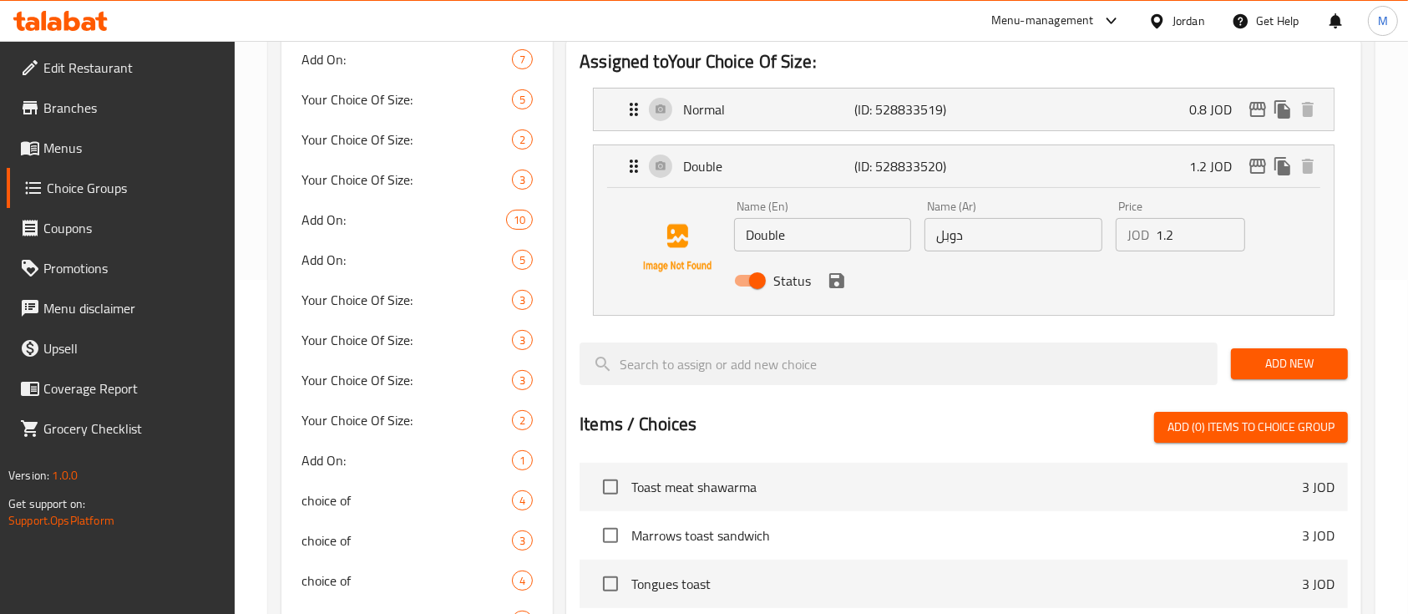
click at [845, 286] on icon "save" at bounding box center [837, 281] width 20 height 20
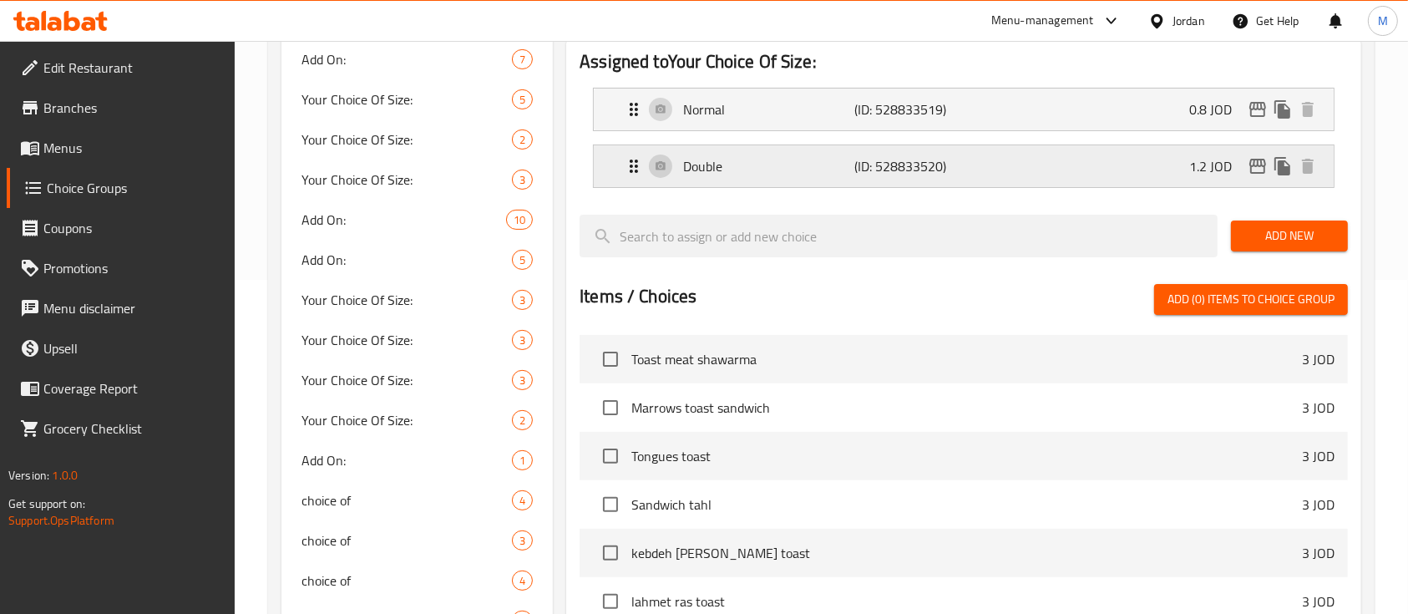
click at [940, 170] on p "(ID: 528833520)" at bounding box center [911, 166] width 114 height 20
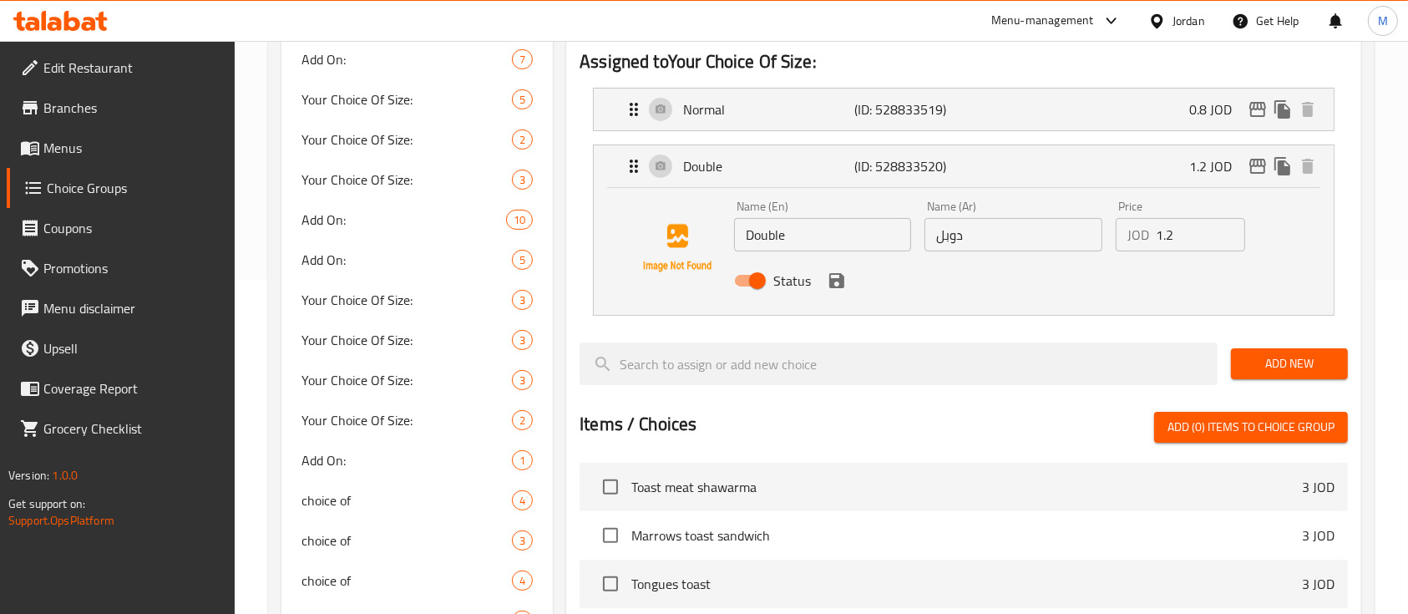
drag, startPoint x: 761, startPoint y: 273, endPoint x: 828, endPoint y: 284, distance: 68.5
click at [761, 272] on input "Status" at bounding box center [757, 281] width 95 height 32
checkbox input "false"
click at [835, 275] on icon "save" at bounding box center [837, 281] width 20 height 20
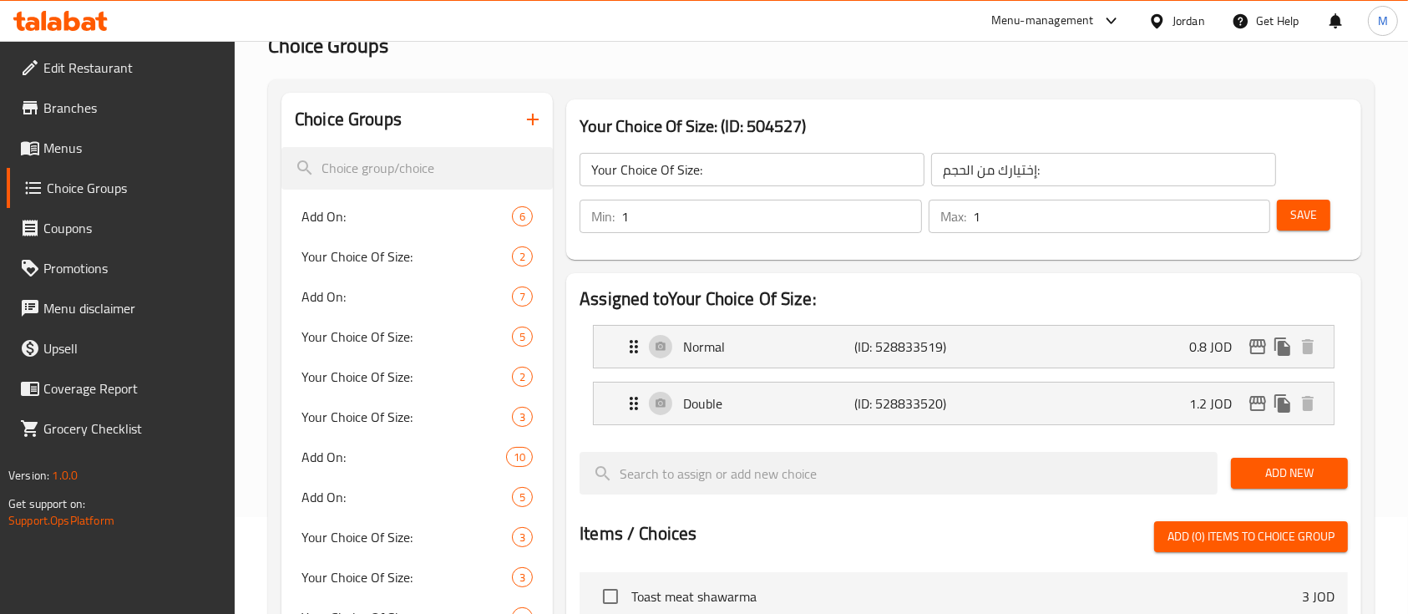
scroll to position [0, 0]
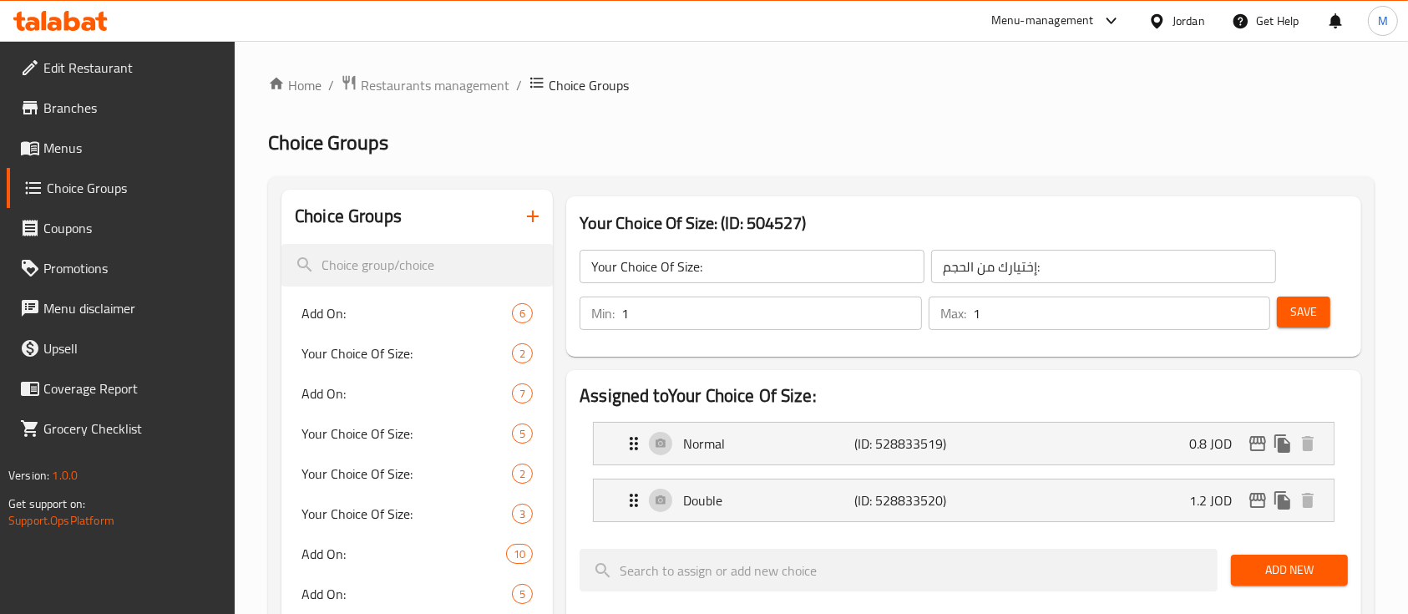
click at [1311, 319] on span "Save" at bounding box center [1303, 311] width 27 height 21
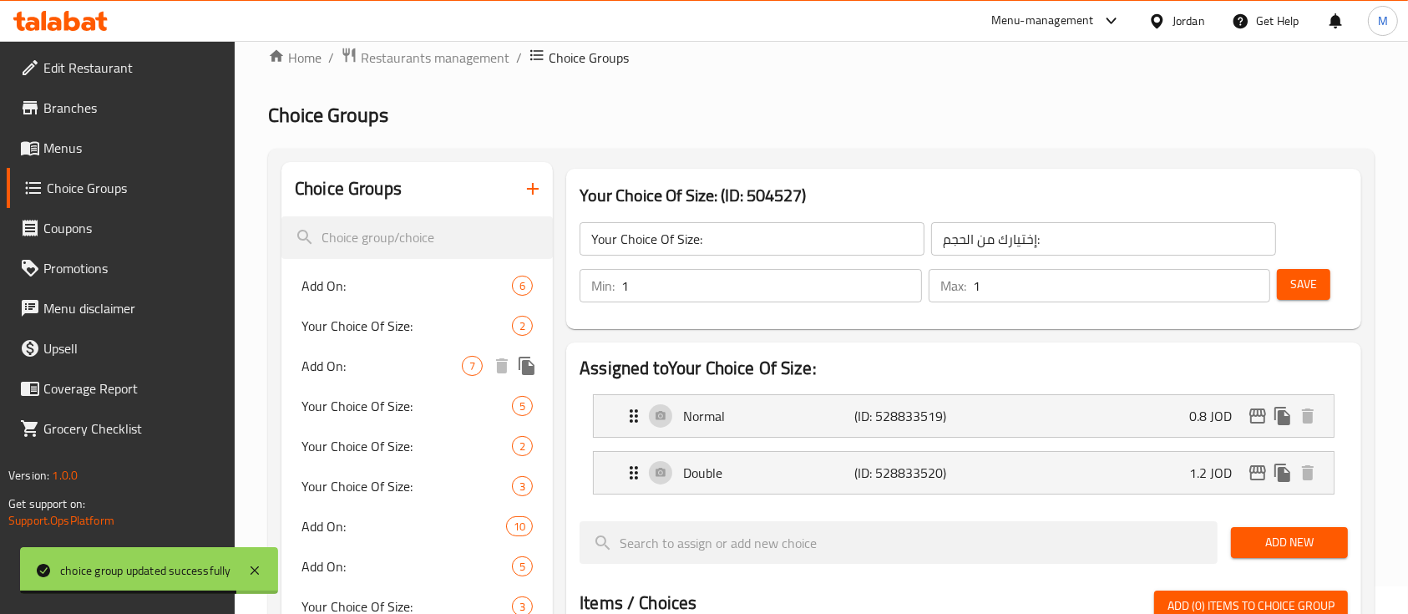
scroll to position [222, 0]
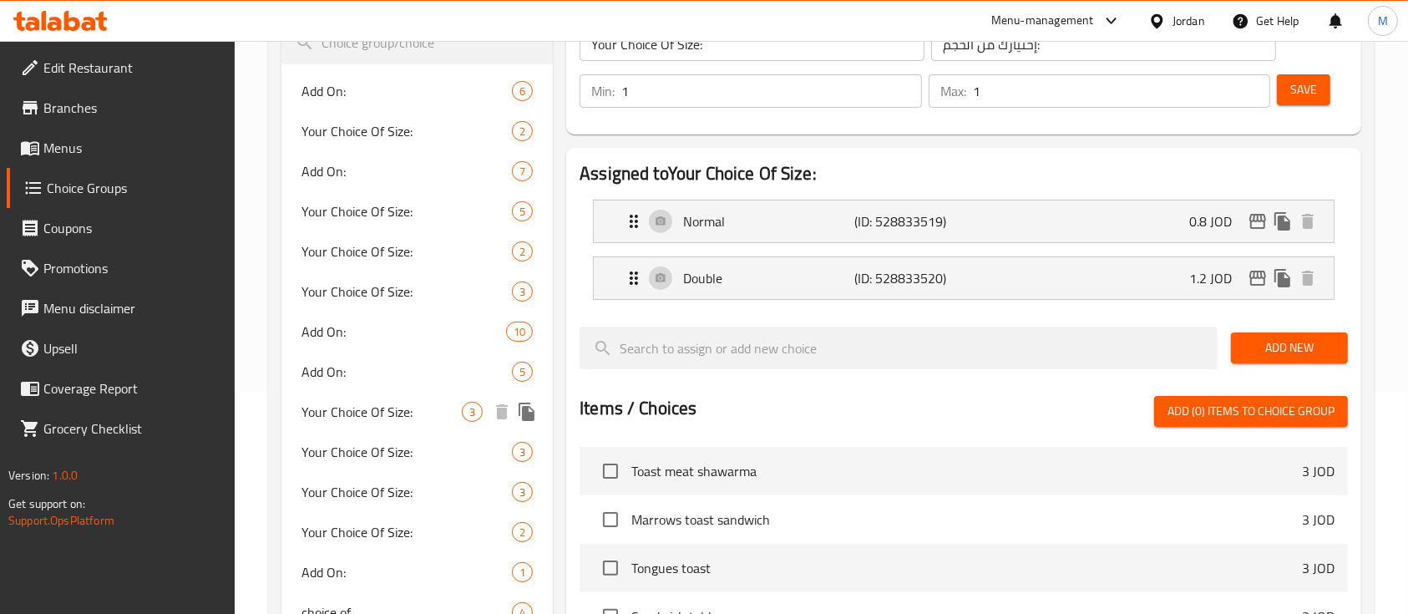
click at [398, 410] on span "Your Choice Of Size:" at bounding box center [381, 412] width 160 height 20
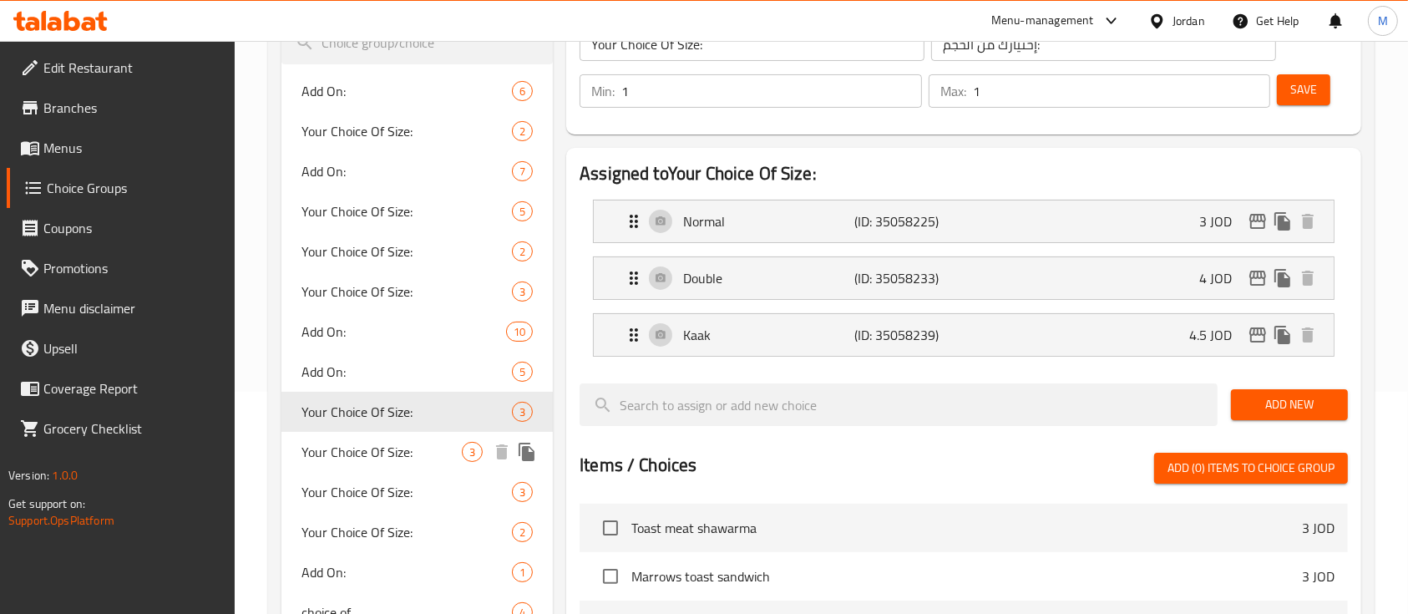
click at [414, 444] on span "Your Choice Of Size:" at bounding box center [381, 452] width 160 height 20
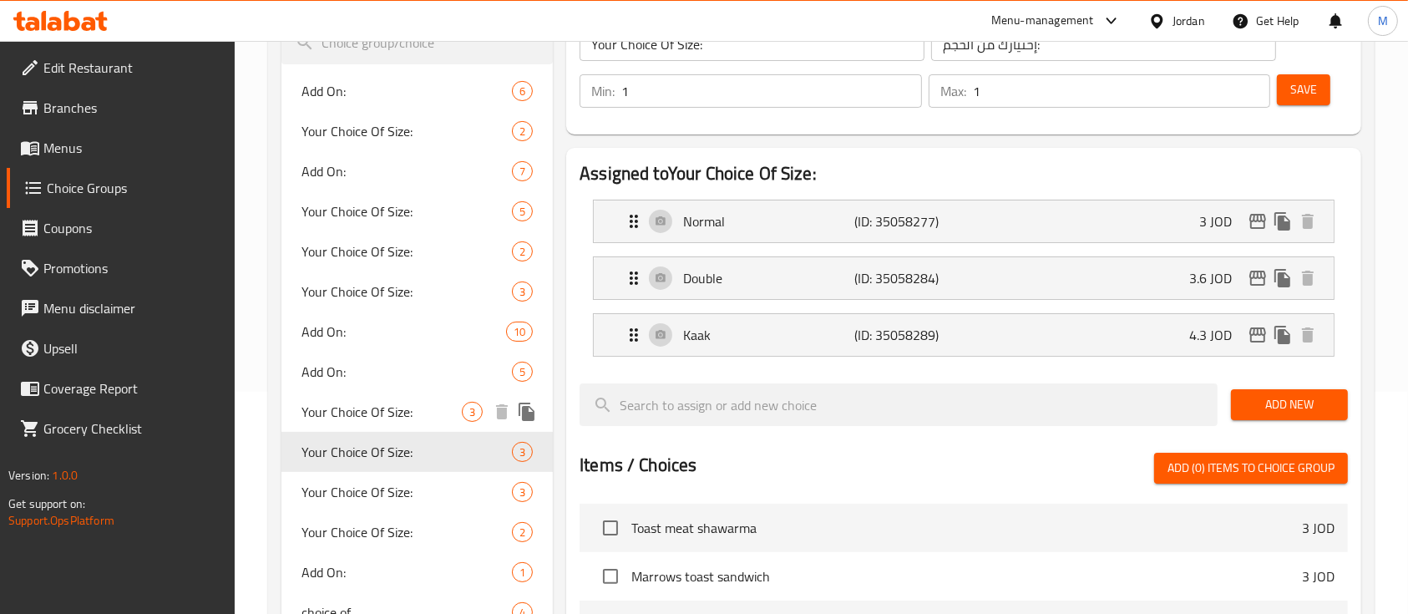
scroll to position [334, 0]
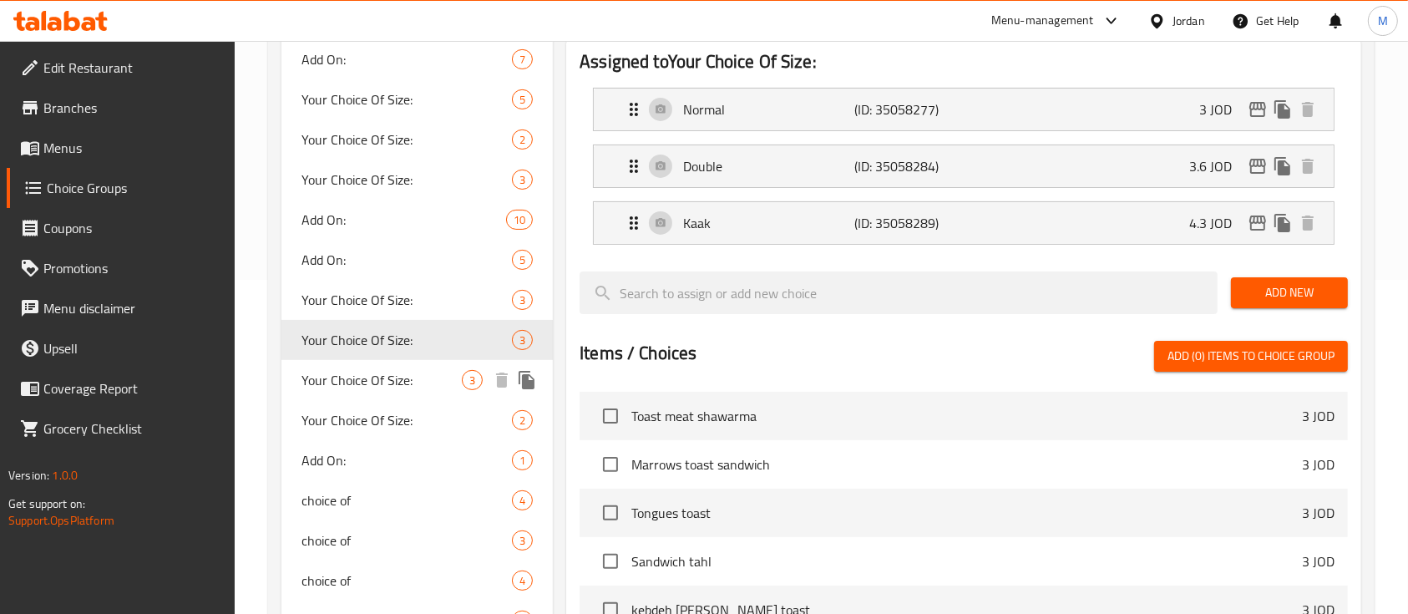
click at [424, 371] on span "Your Choice Of Size:" at bounding box center [381, 380] width 160 height 20
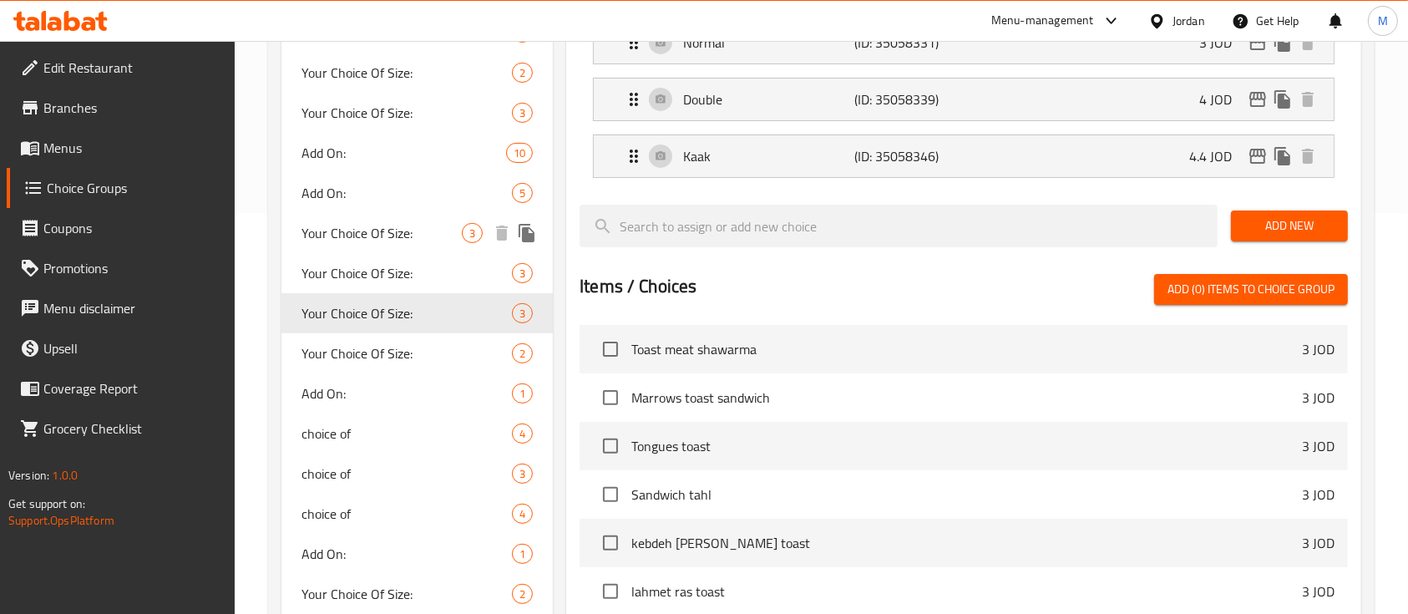
scroll to position [445, 0]
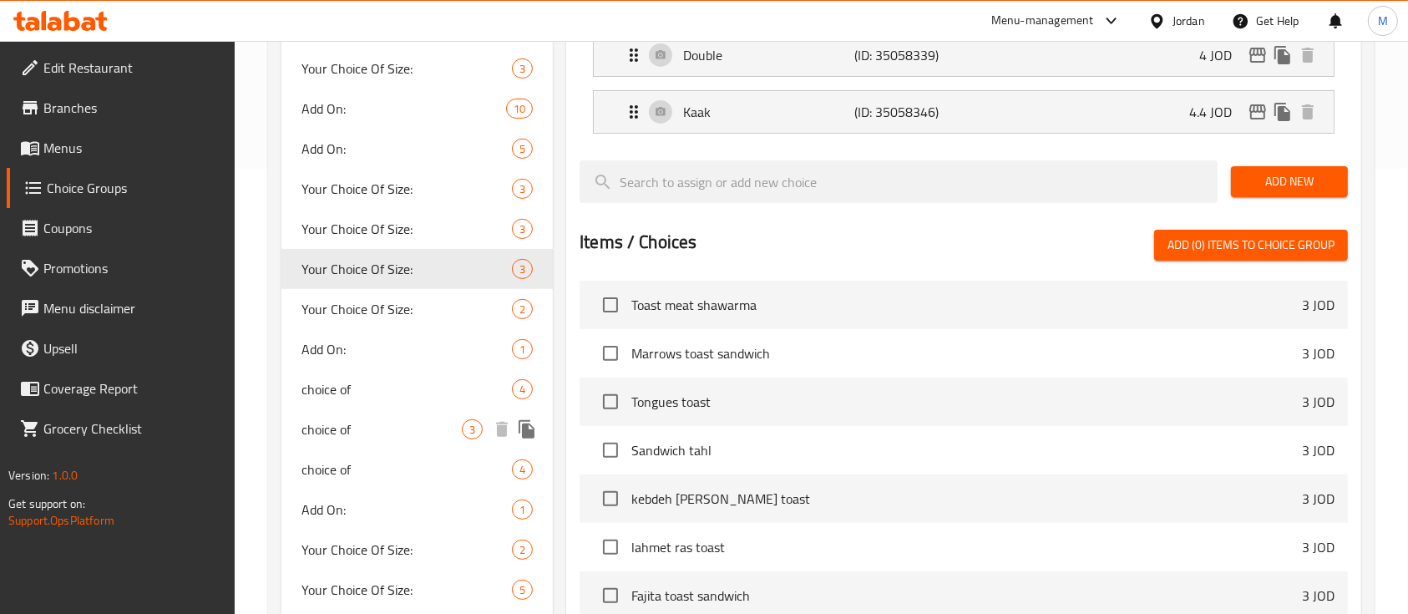
click at [429, 433] on span "choice of" at bounding box center [381, 429] width 160 height 20
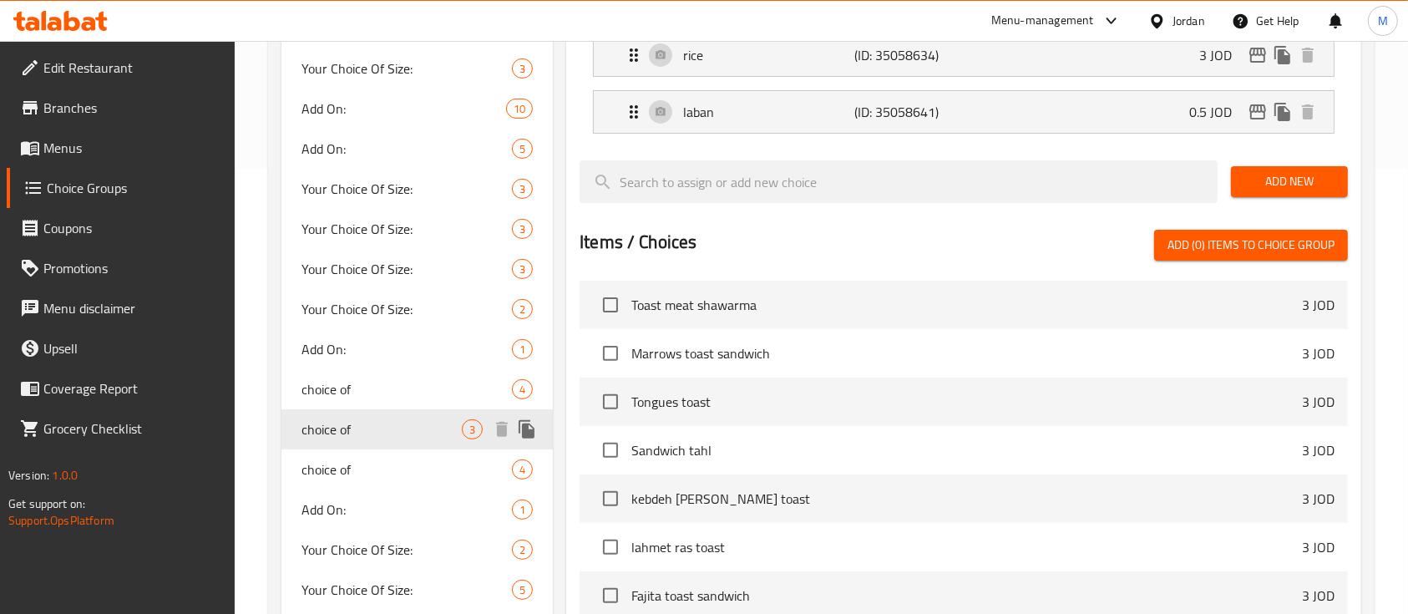
type input "choice of"
type input "الاختيار من"
type input "0"
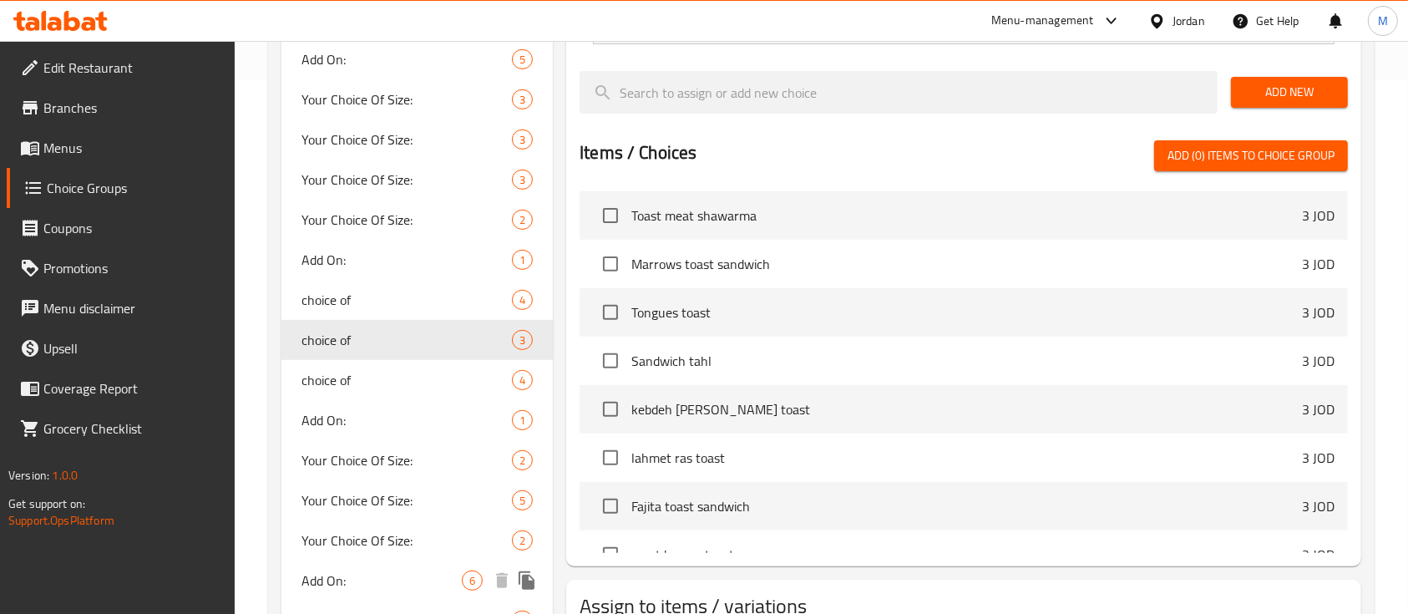
scroll to position [668, 0]
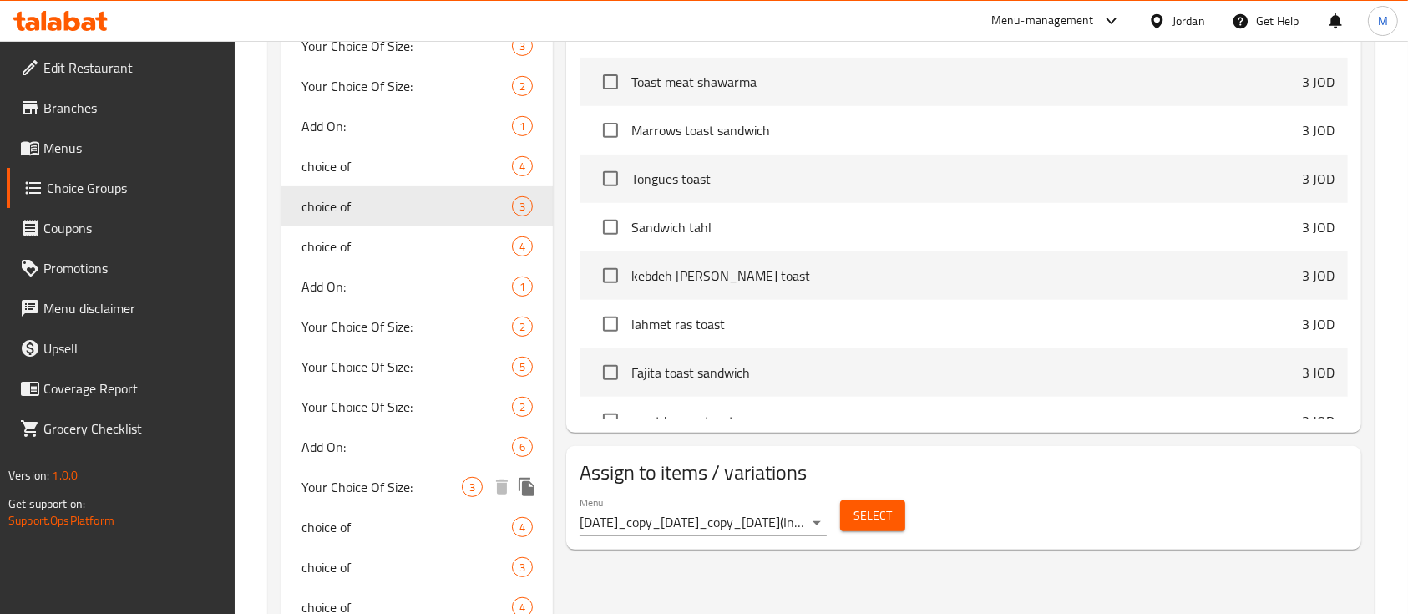
click at [424, 492] on span "Your Choice Of Size:" at bounding box center [381, 487] width 160 height 20
type input "Your Choice Of Size:"
type input "إختيارك من الحجم:"
type input "1"
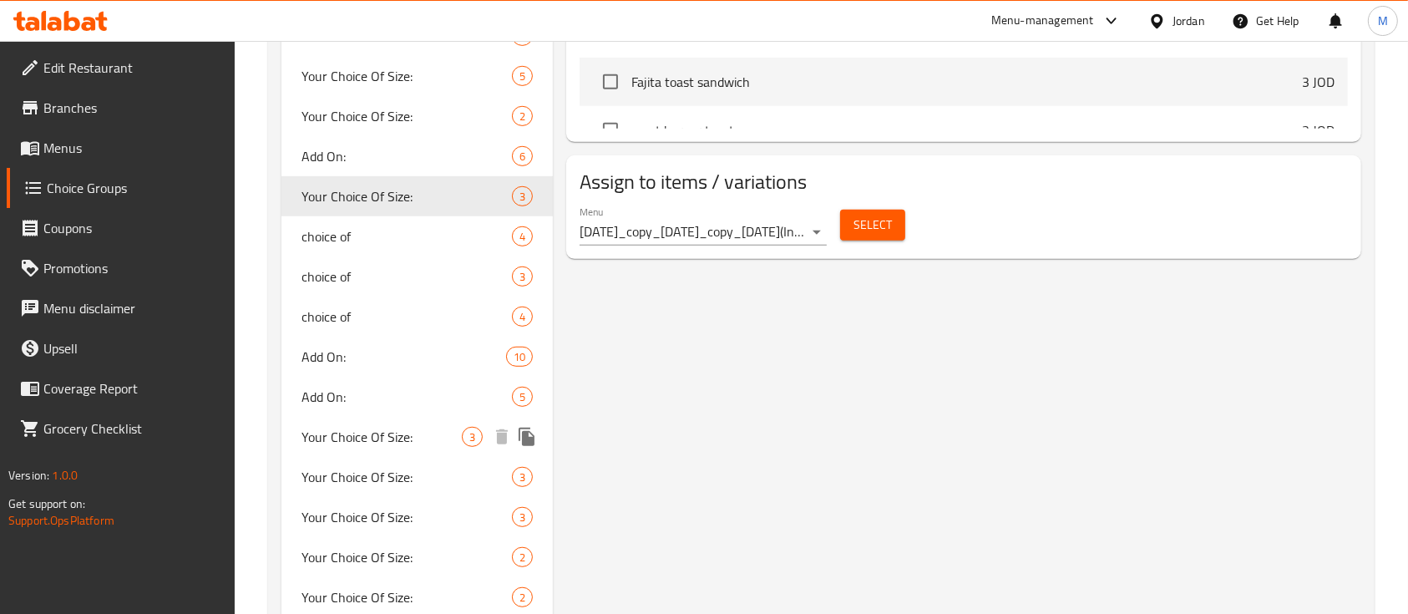
scroll to position [1002, 0]
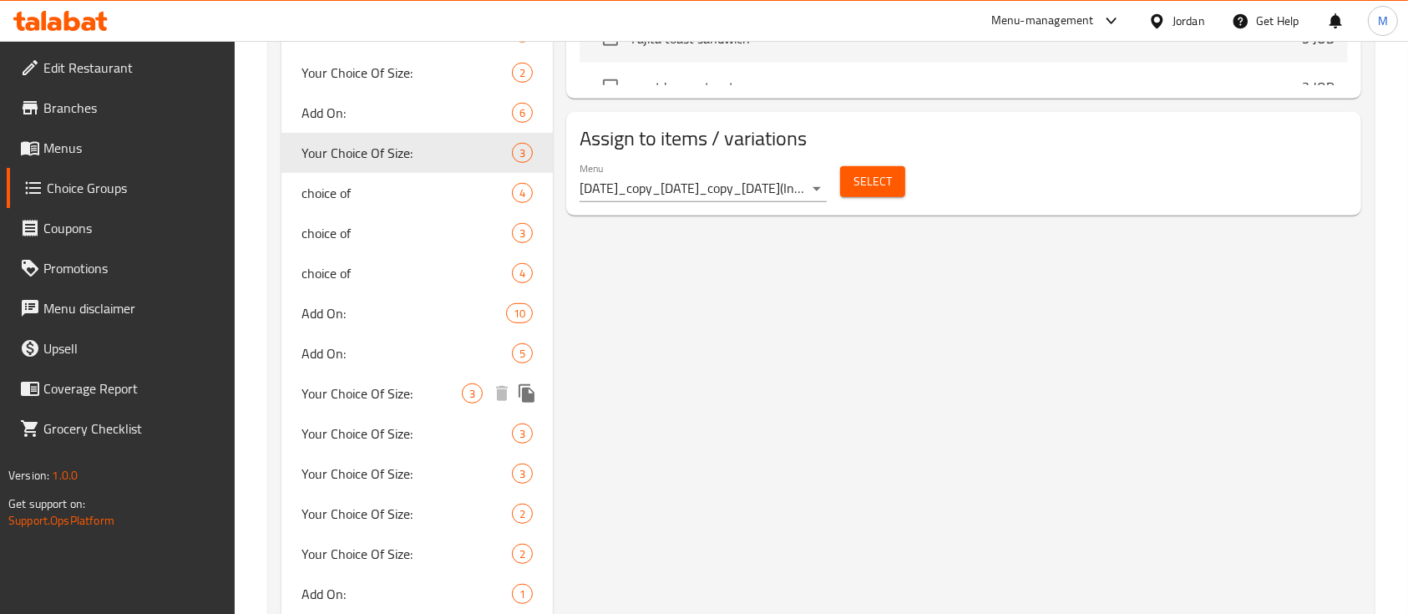
click at [367, 395] on span "Your Choice Of Size:" at bounding box center [381, 393] width 160 height 20
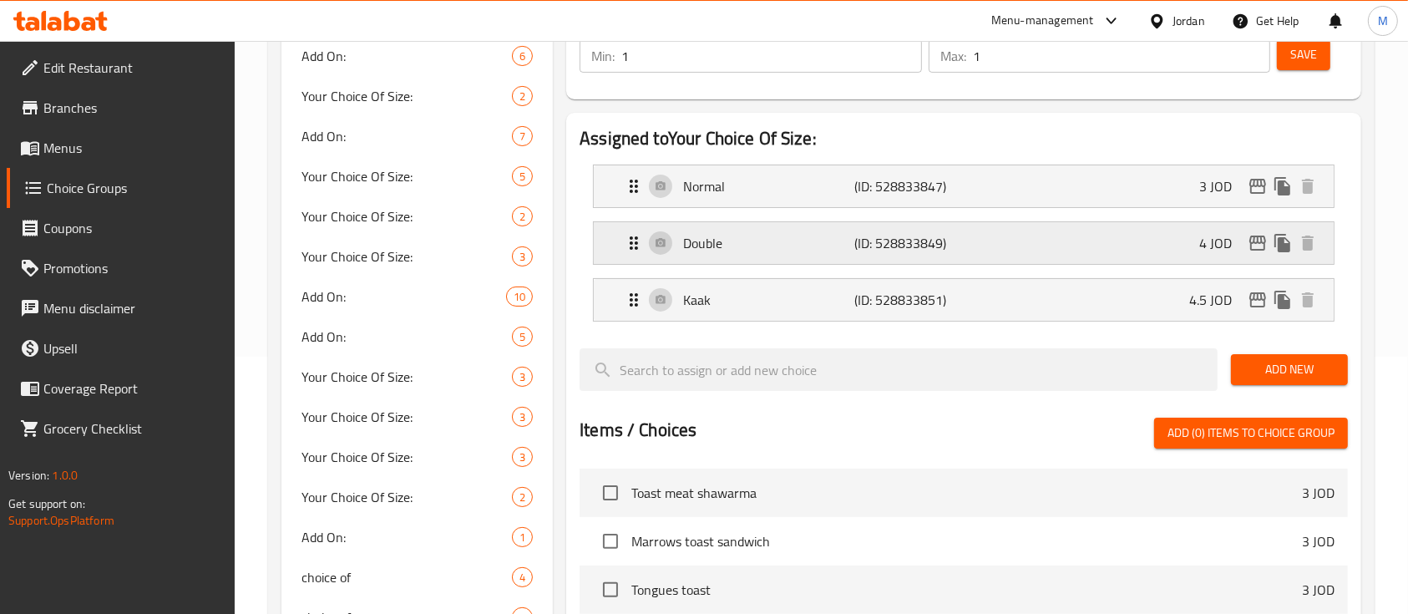
scroll to position [222, 0]
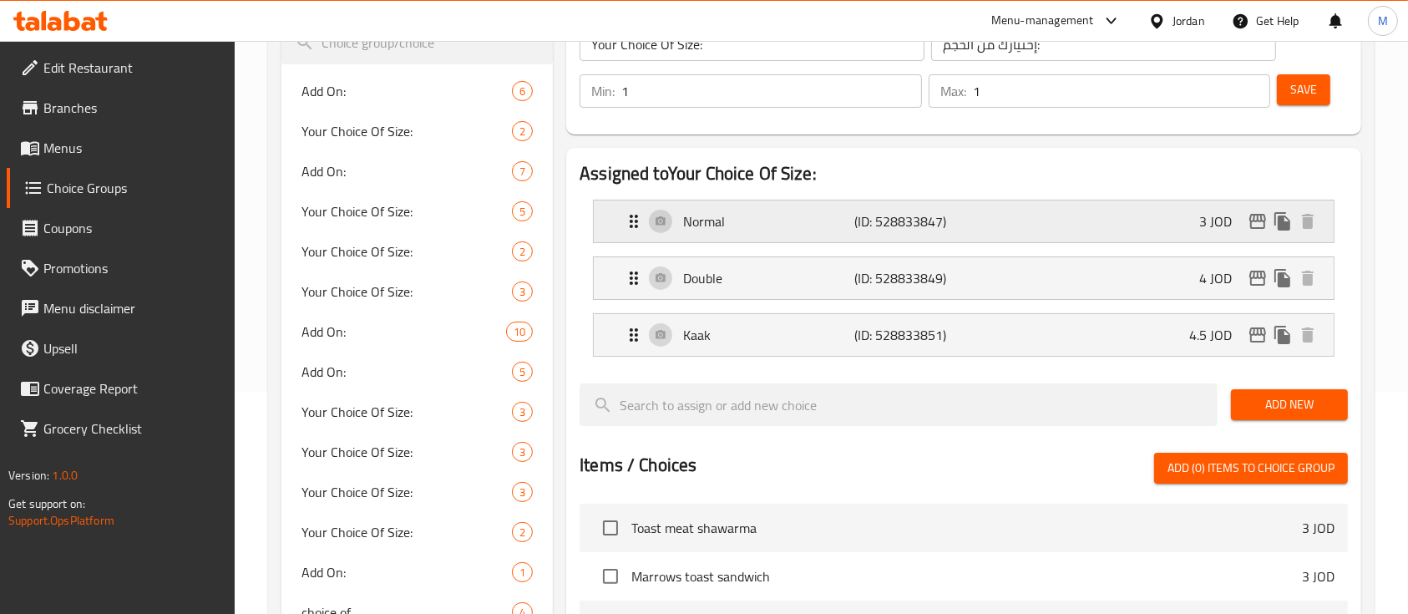
click at [1009, 224] on div "Normal (ID: 528833847) 3 JOD" at bounding box center [969, 221] width 690 height 42
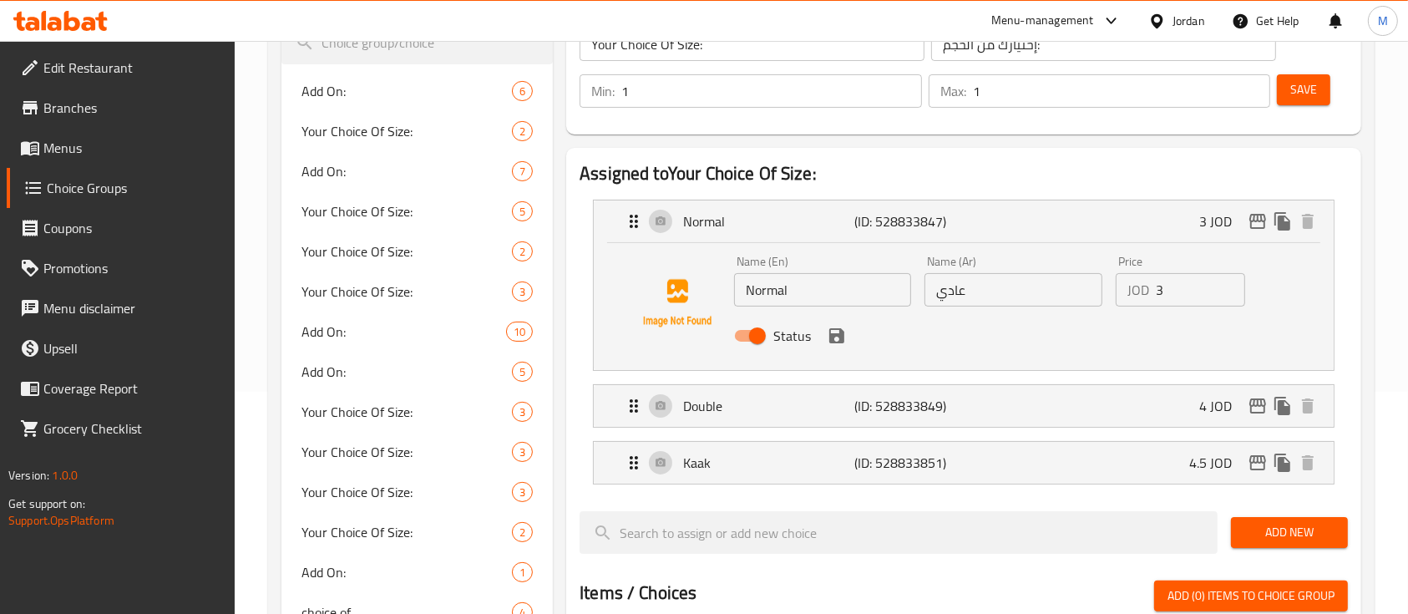
click at [762, 342] on input "Status" at bounding box center [757, 336] width 95 height 32
checkbox input "false"
click at [829, 331] on icon "save" at bounding box center [836, 335] width 15 height 15
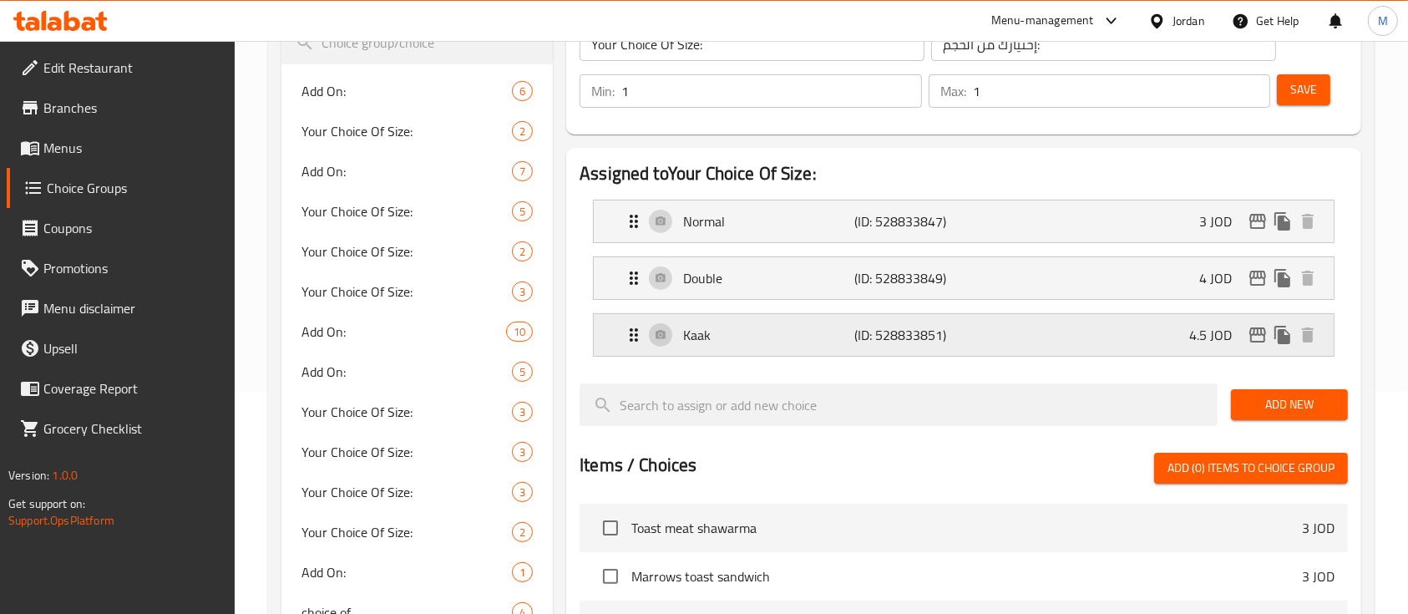
click at [955, 338] on p "(ID: 528833851)" at bounding box center [911, 335] width 114 height 20
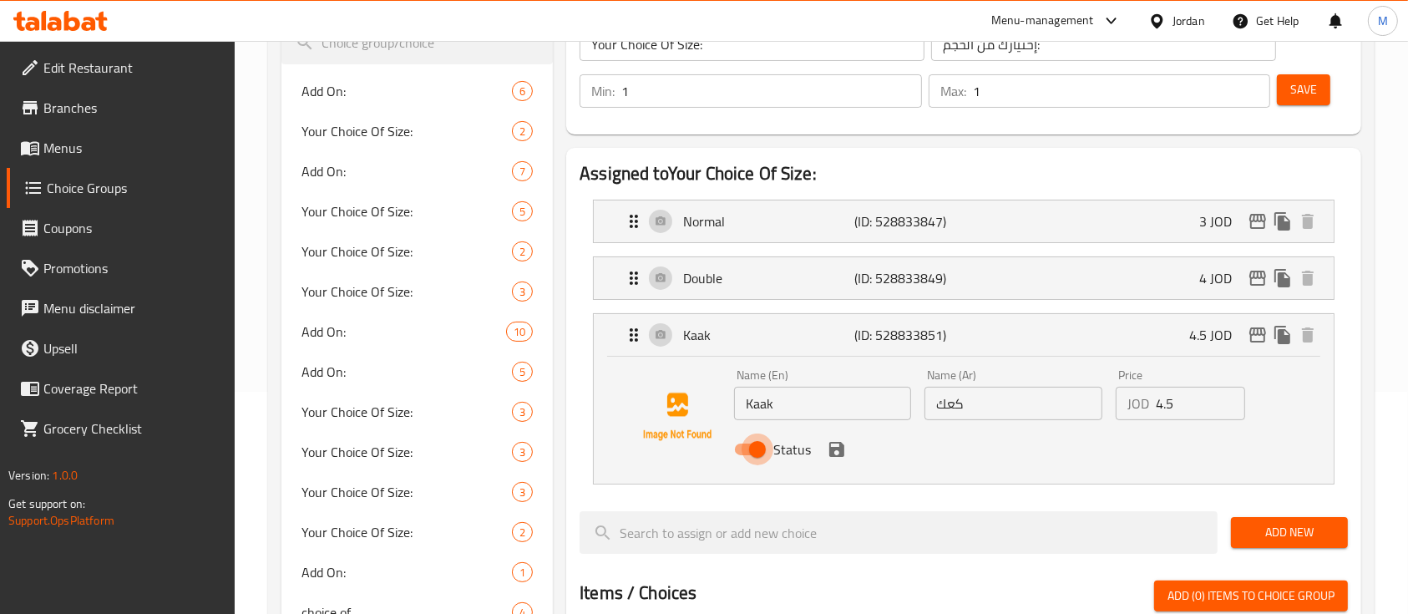
click at [756, 454] on input "Status" at bounding box center [757, 449] width 95 height 32
checkbox input "false"
click at [844, 446] on icon "save" at bounding box center [837, 449] width 20 height 20
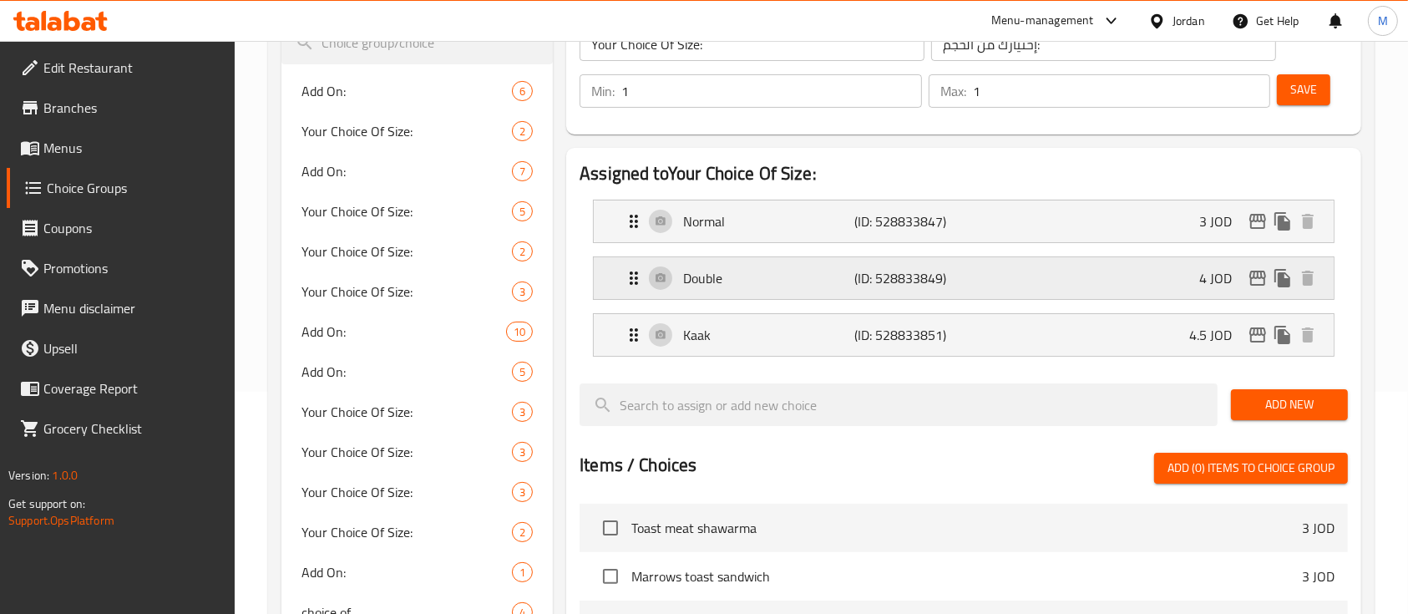
click at [1011, 284] on div "Double (ID: 528833849) 4 JOD" at bounding box center [969, 278] width 690 height 42
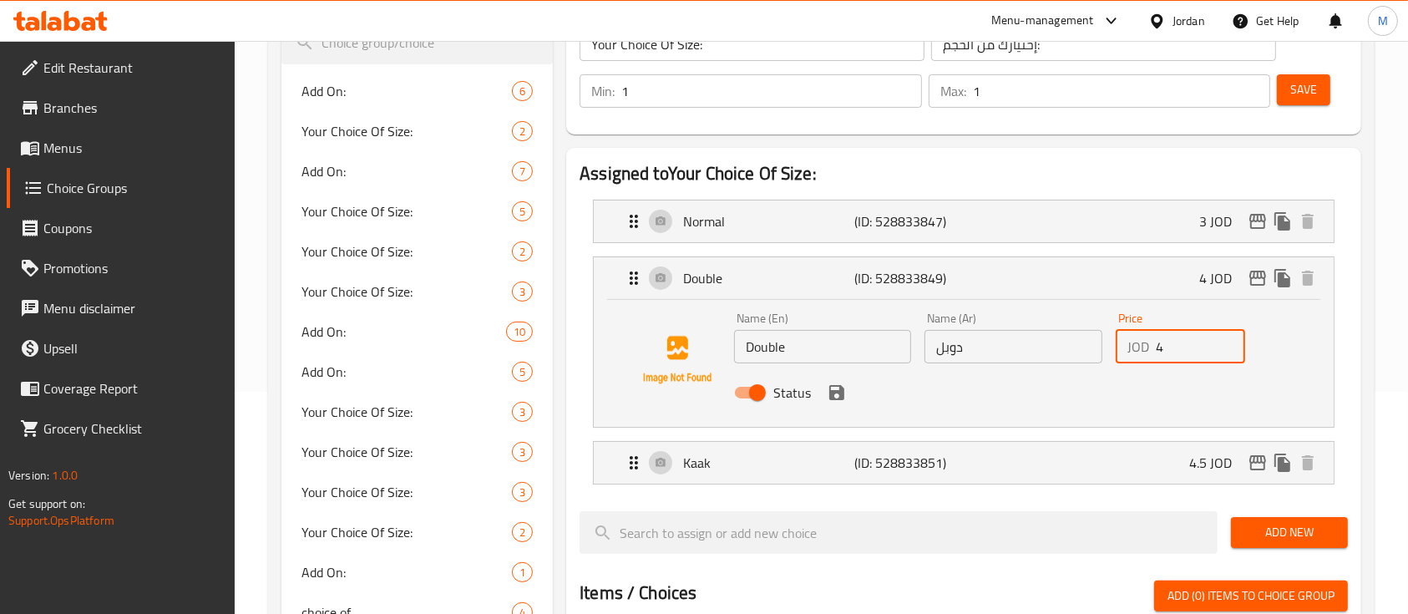
drag, startPoint x: 1183, startPoint y: 343, endPoint x: 1041, endPoint y: 377, distance: 146.0
click at [1041, 377] on div "Name (En) Double Name (En) Name (Ar) دوبل Name (Ar) Price JOD 4 Price Status" at bounding box center [1013, 360] width 572 height 109
click at [843, 400] on icon "save" at bounding box center [837, 393] width 20 height 20
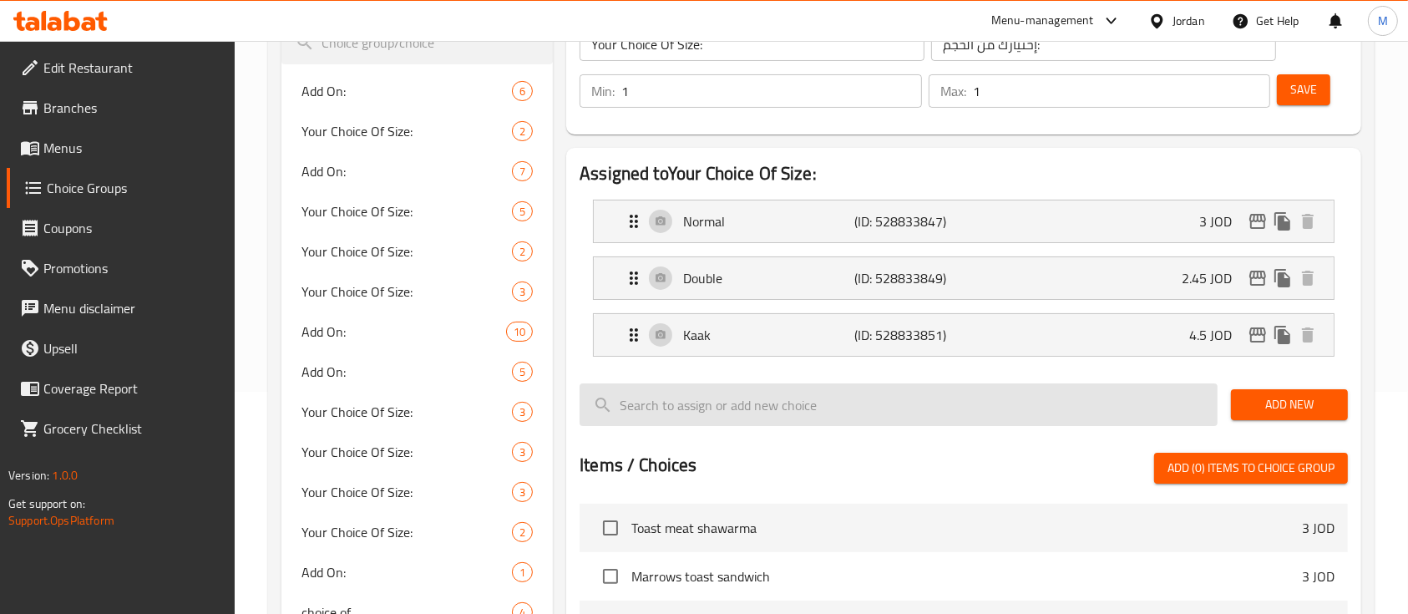
type input "2.45"
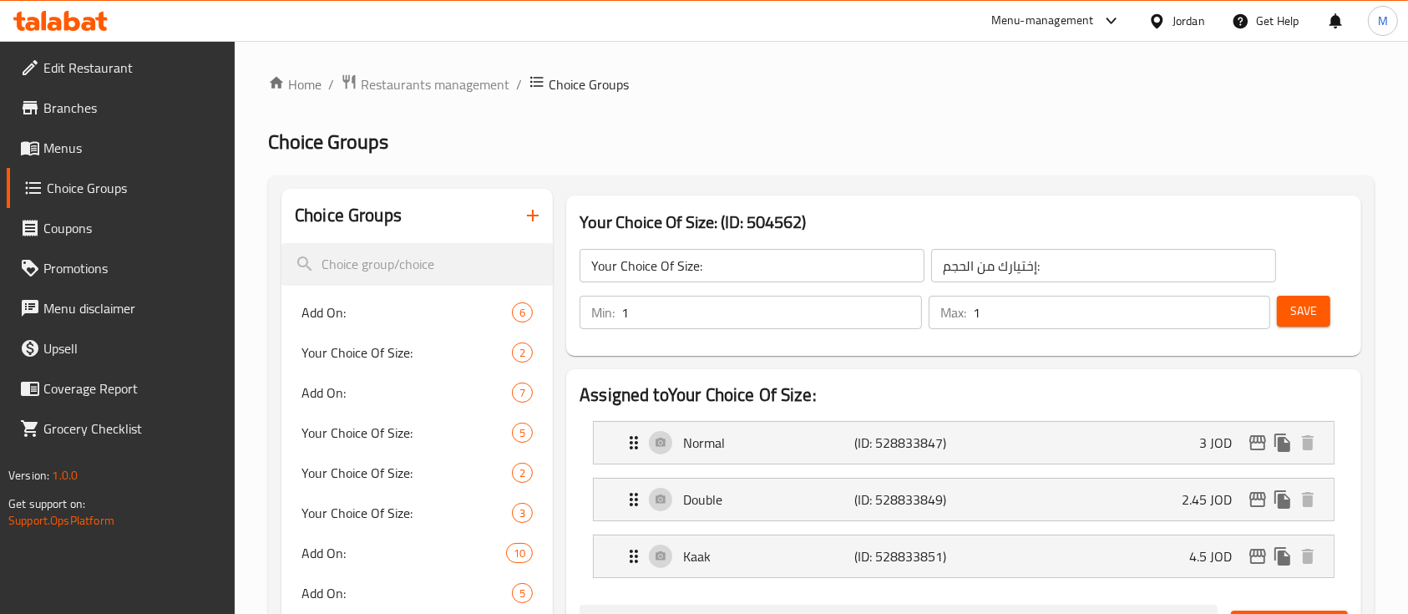
scroll to position [0, 0]
click at [1302, 302] on span "Save" at bounding box center [1303, 311] width 27 height 21
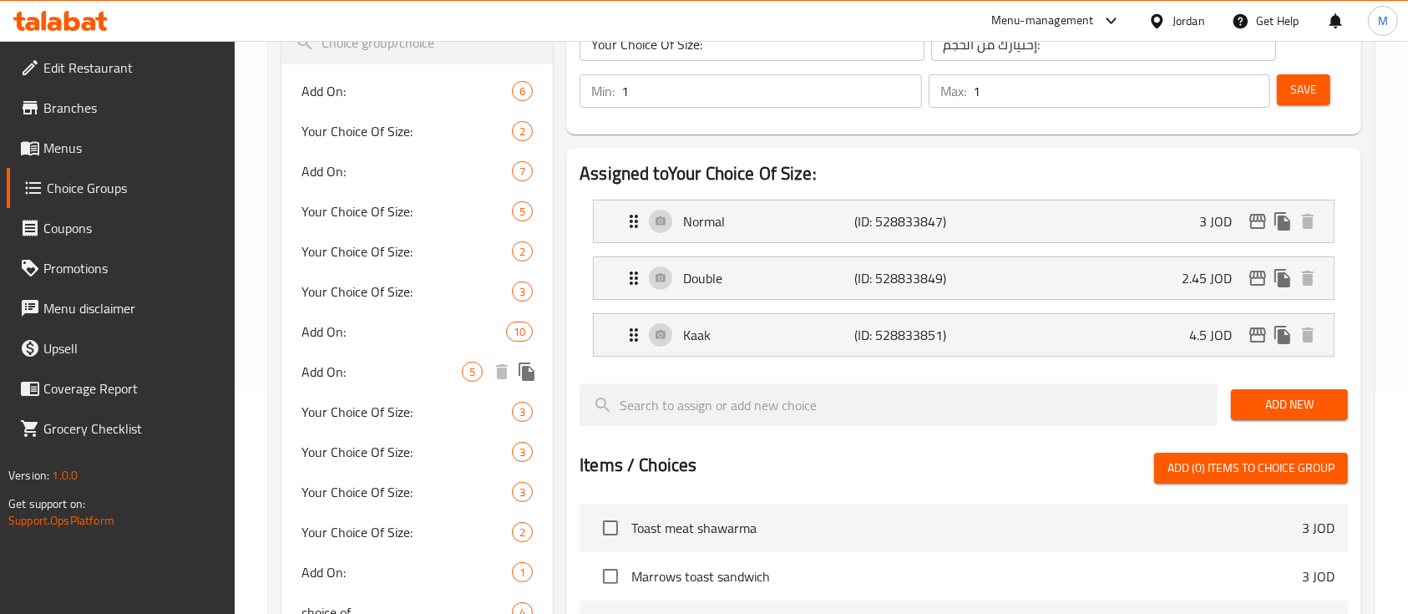
scroll to position [334, 0]
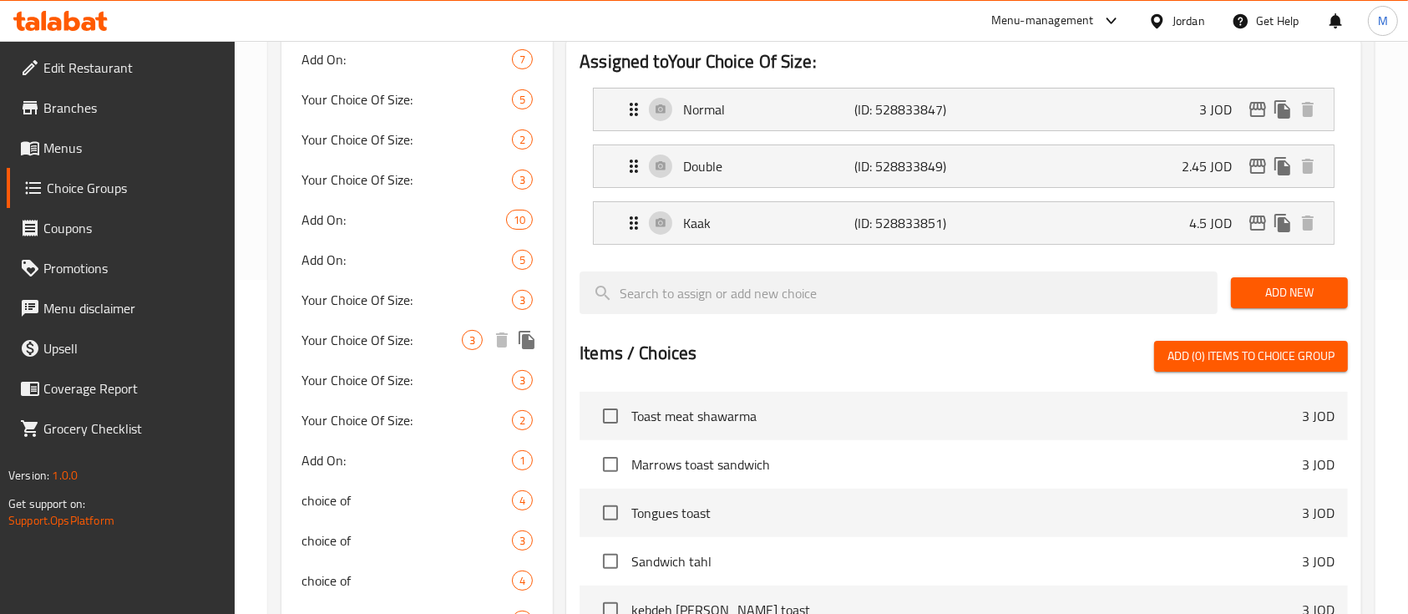
click at [376, 331] on span "Your Choice Of Size:" at bounding box center [381, 340] width 160 height 20
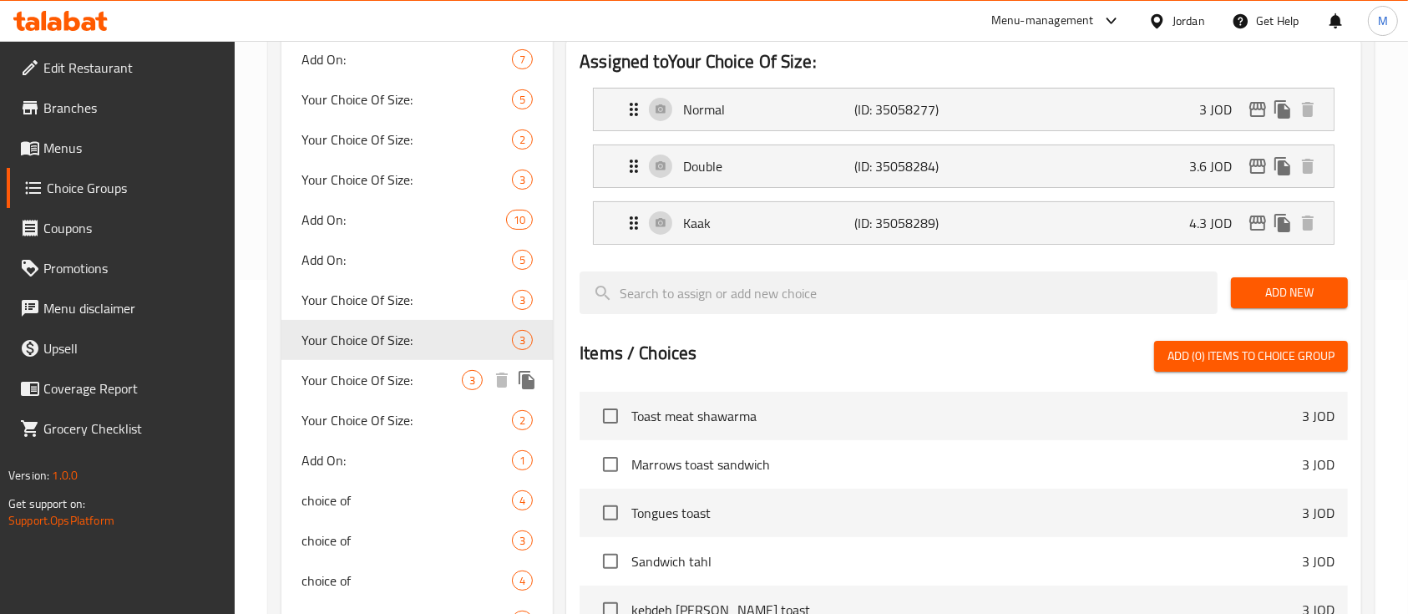
click at [342, 386] on span "Your Choice Of Size:" at bounding box center [381, 380] width 160 height 20
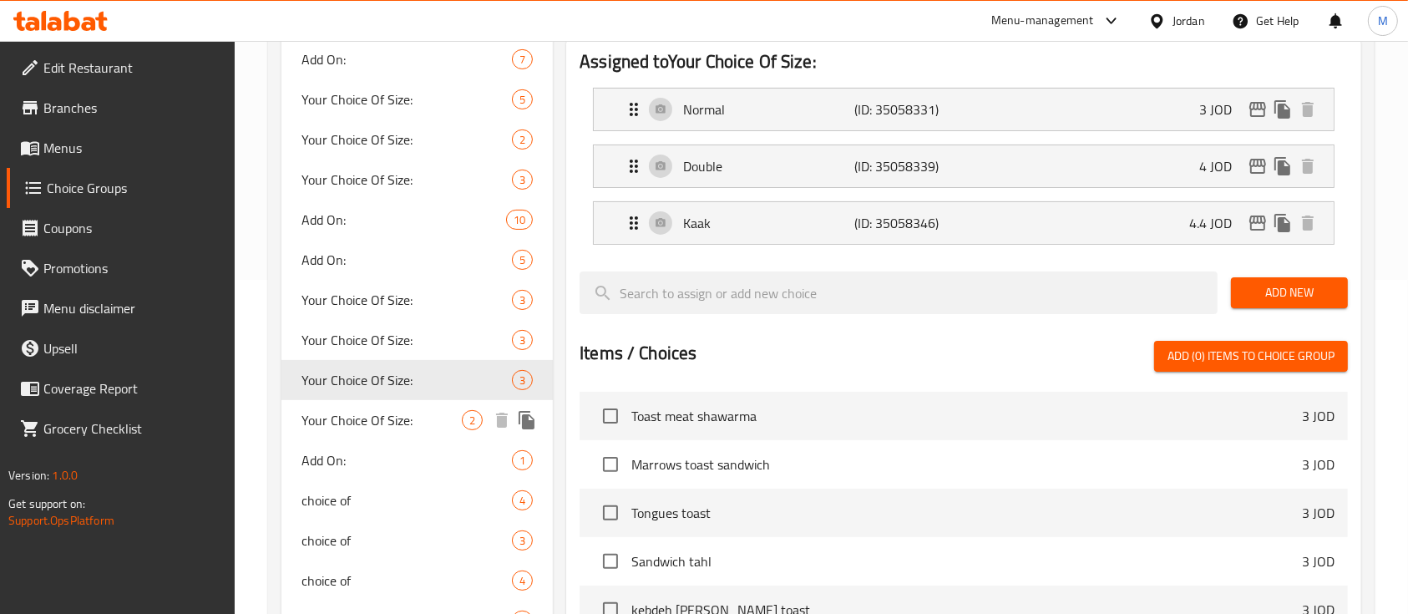
click at [341, 420] on span "Your Choice Of Size:" at bounding box center [381, 420] width 160 height 20
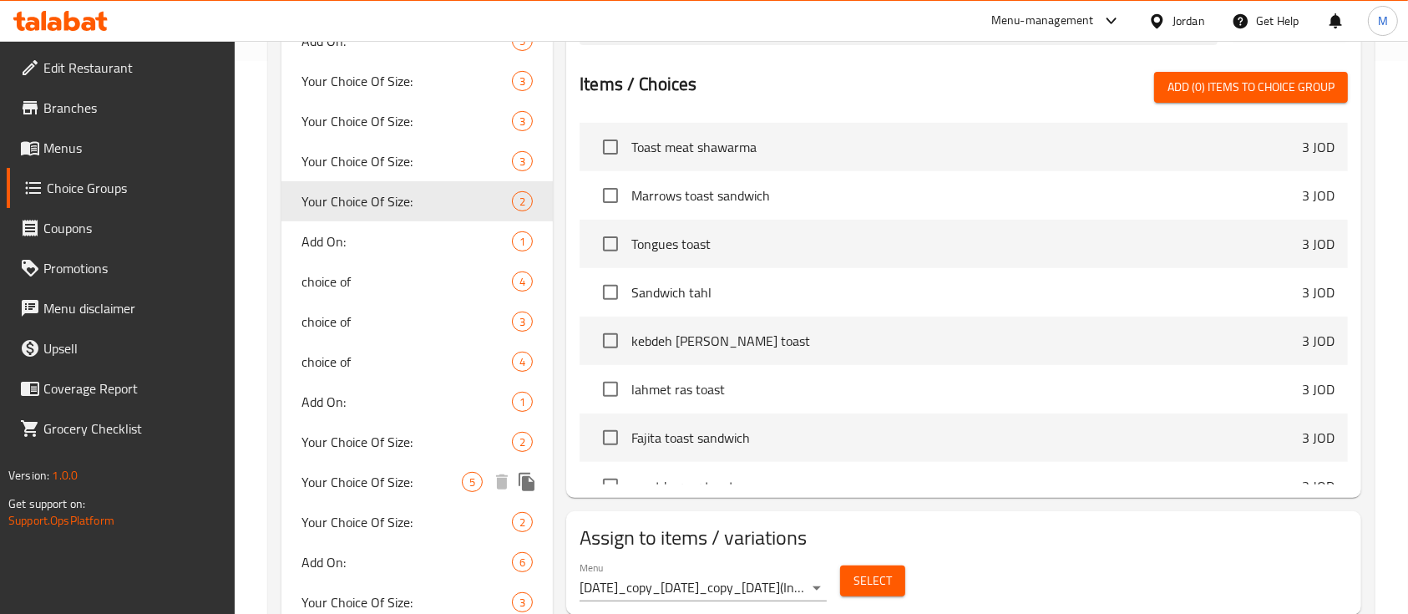
scroll to position [668, 0]
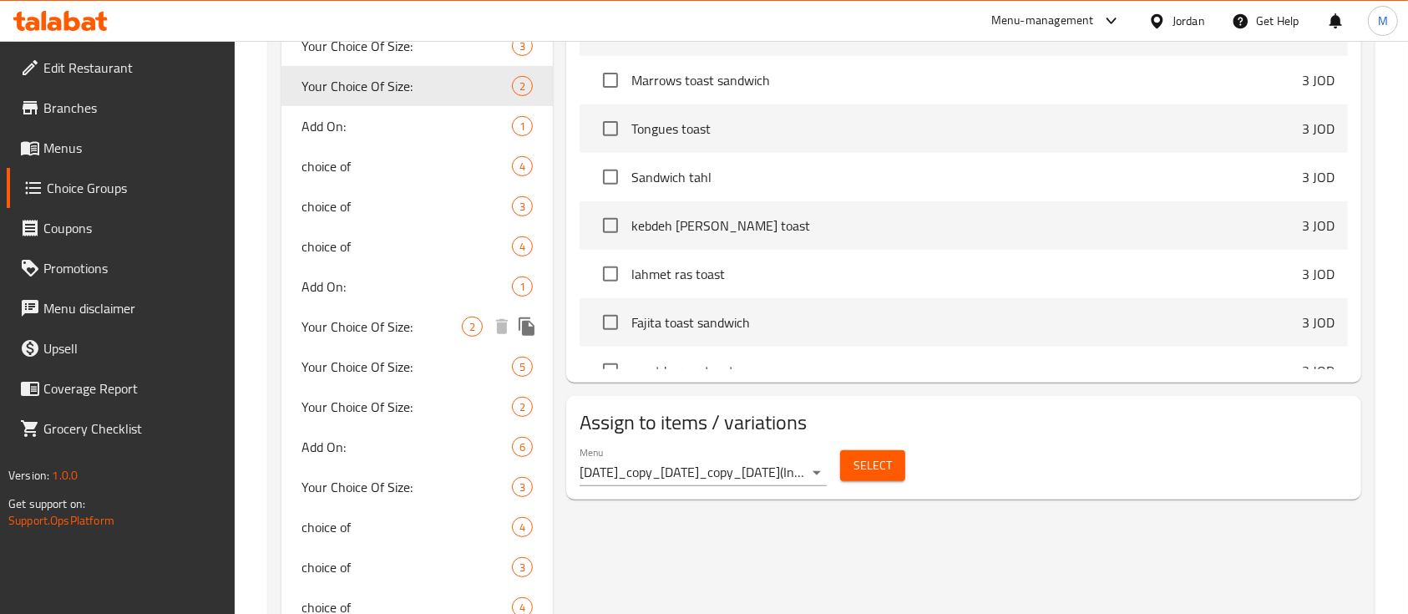
click at [388, 317] on span "Your Choice Of Size:" at bounding box center [381, 327] width 160 height 20
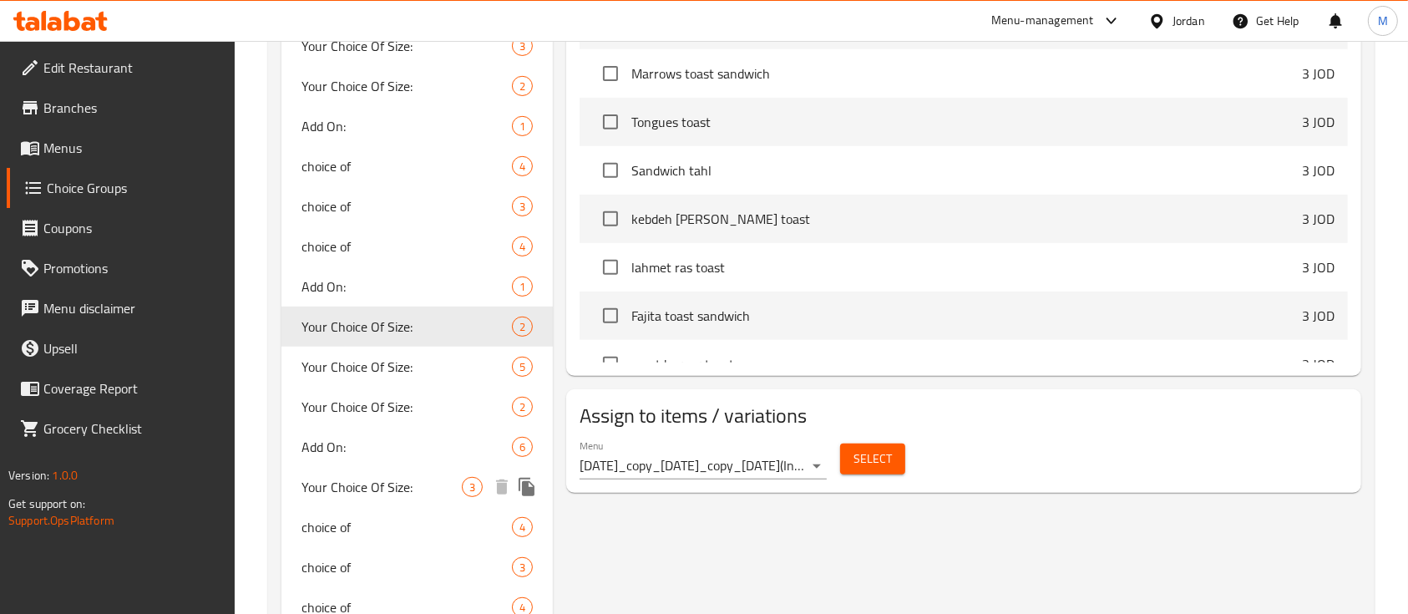
click at [391, 473] on div "Your Choice Of Size: 3" at bounding box center [416, 487] width 271 height 40
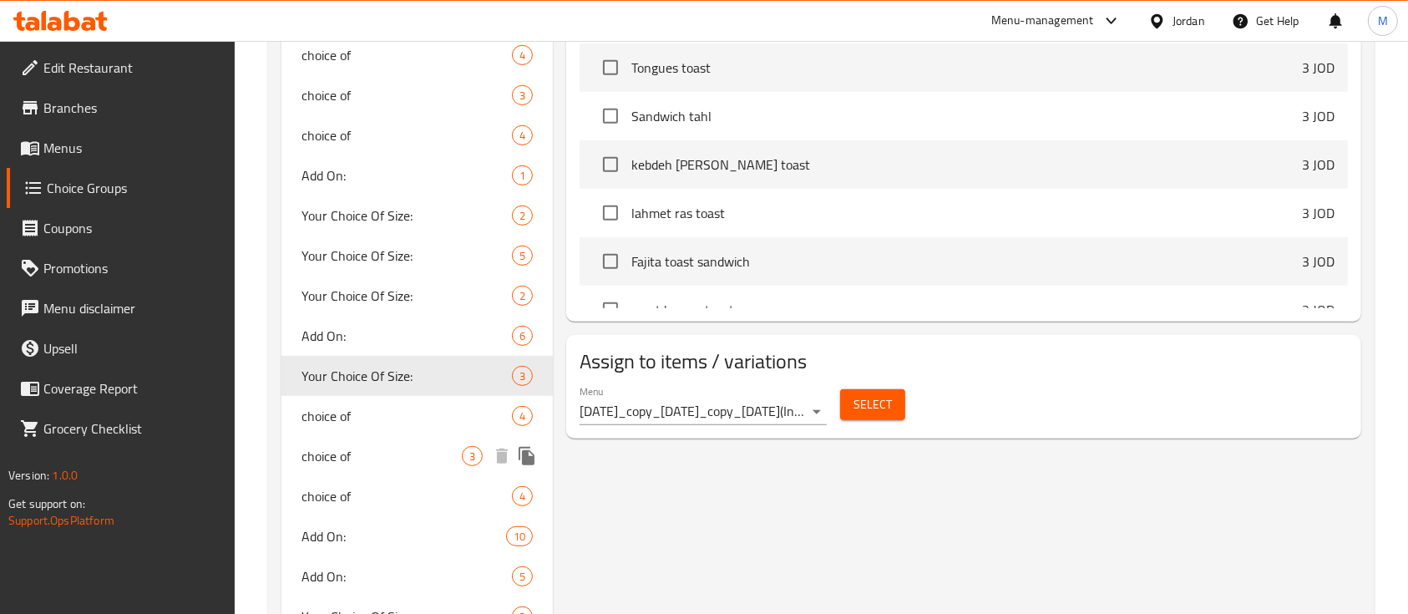
scroll to position [1002, 0]
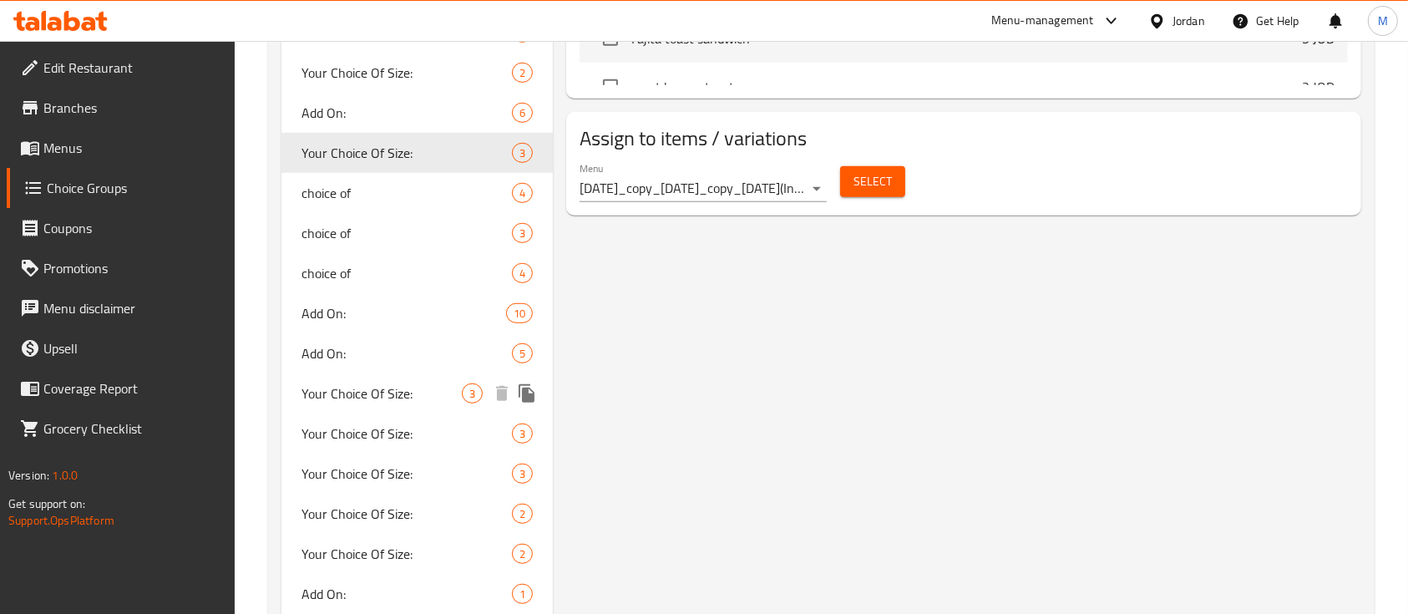
click at [357, 388] on span "Your Choice Of Size:" at bounding box center [381, 393] width 160 height 20
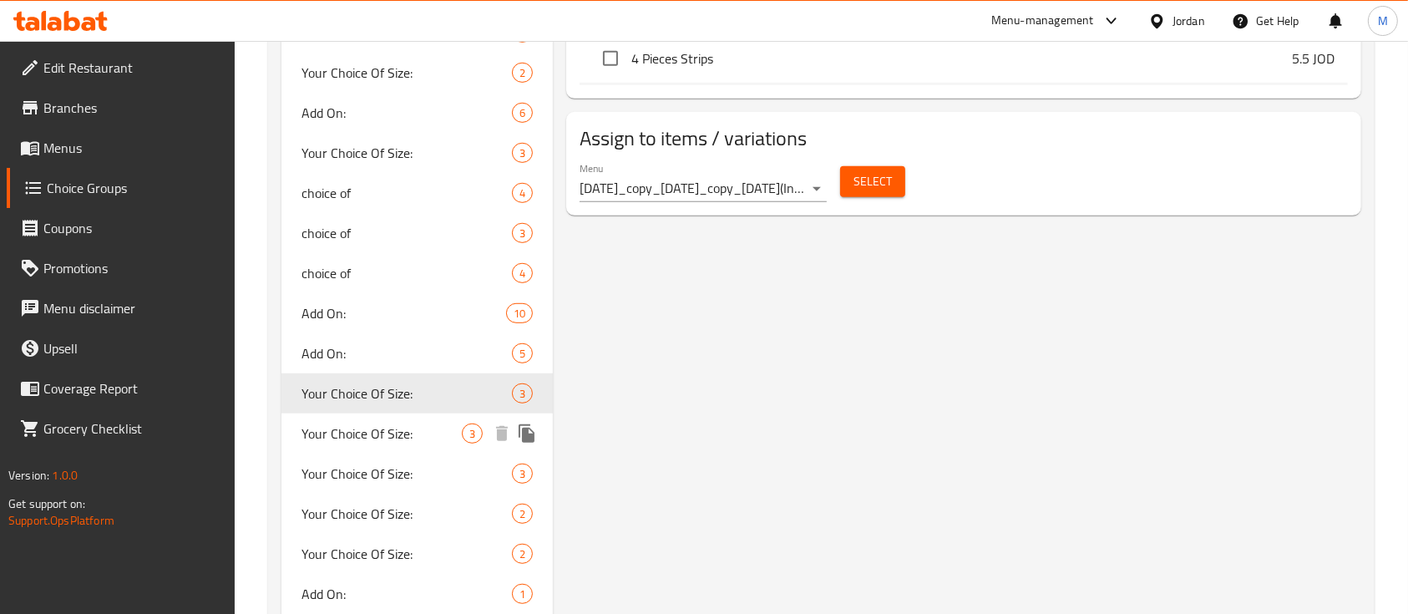
click at [377, 430] on span "Your Choice Of Size:" at bounding box center [381, 433] width 160 height 20
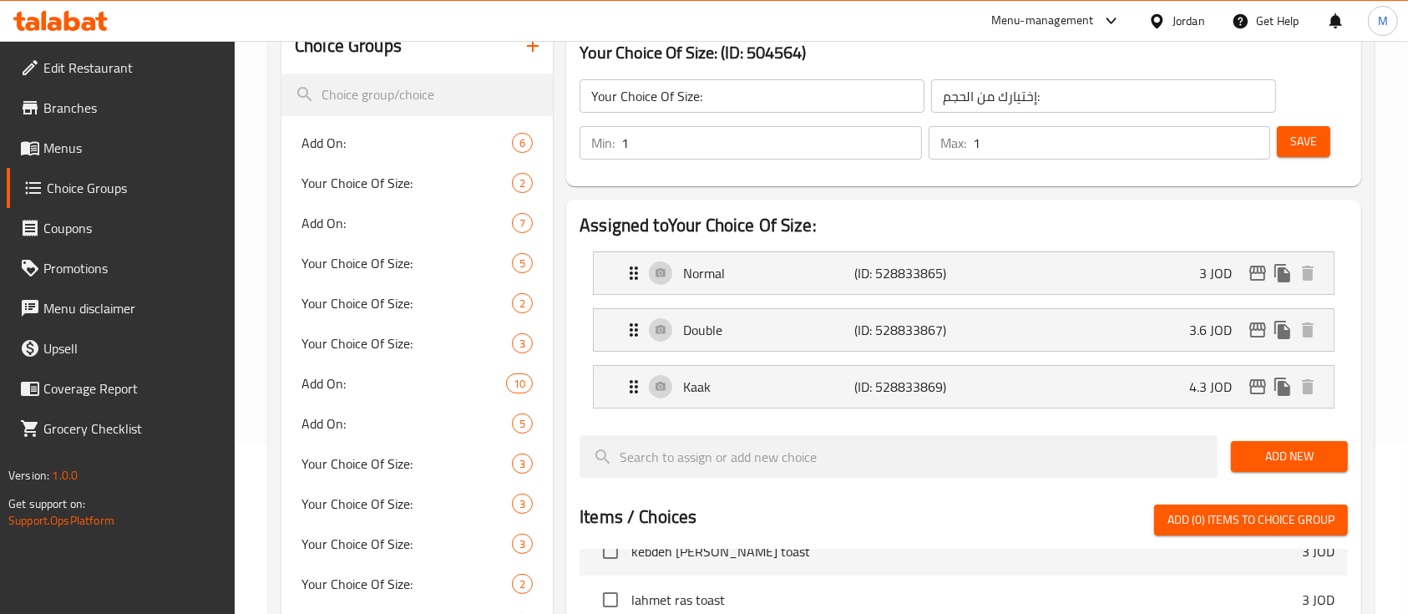
scroll to position [111, 0]
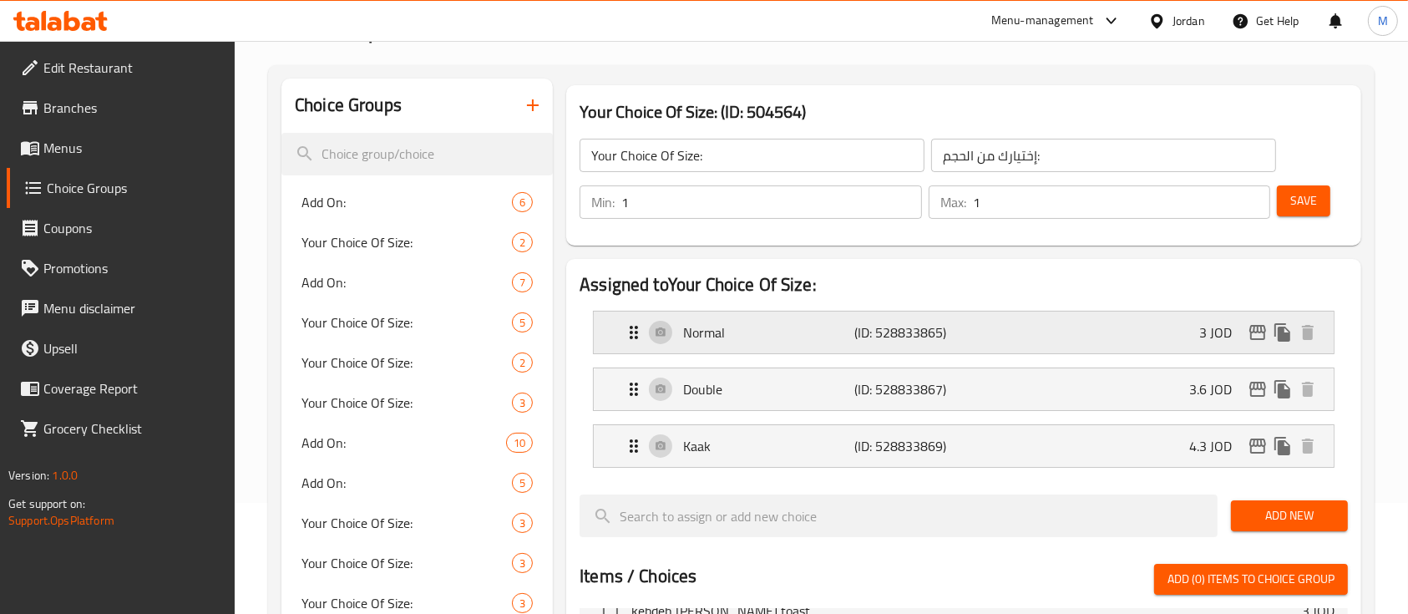
click at [1096, 344] on div "Normal (ID: 528833865) 3 JOD" at bounding box center [969, 333] width 690 height 42
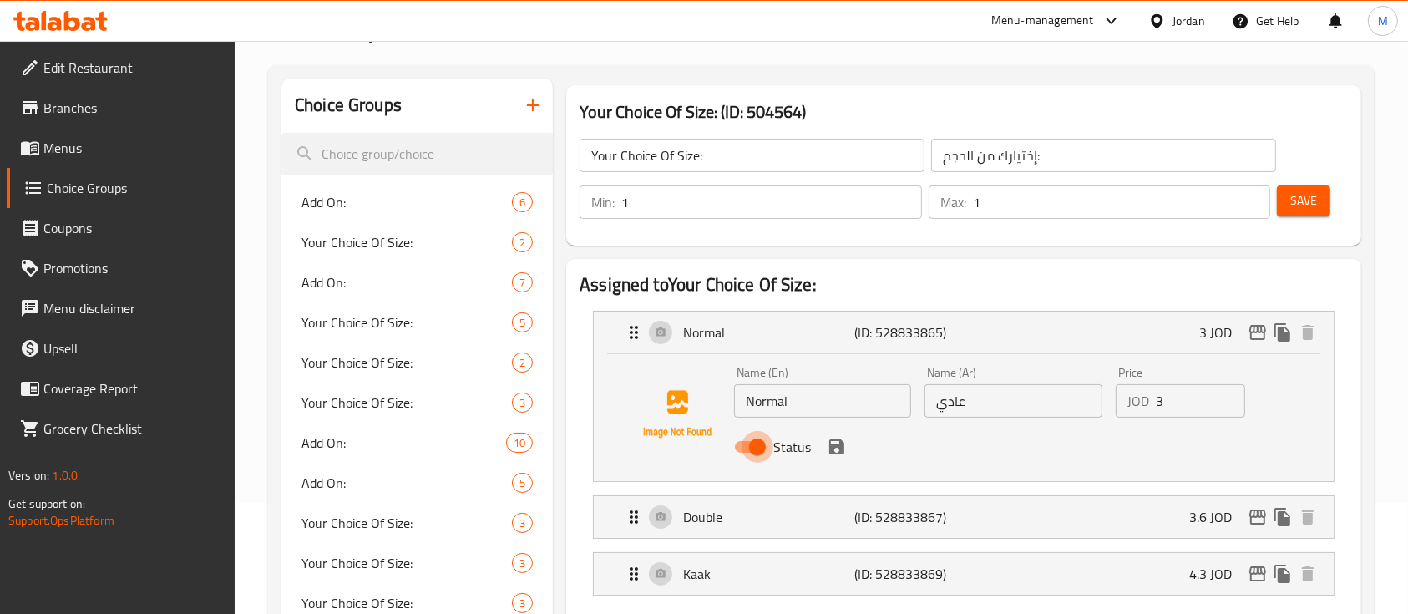
click at [758, 442] on input "Status" at bounding box center [757, 447] width 95 height 32
checkbox input "false"
click at [834, 453] on icon "save" at bounding box center [836, 446] width 15 height 15
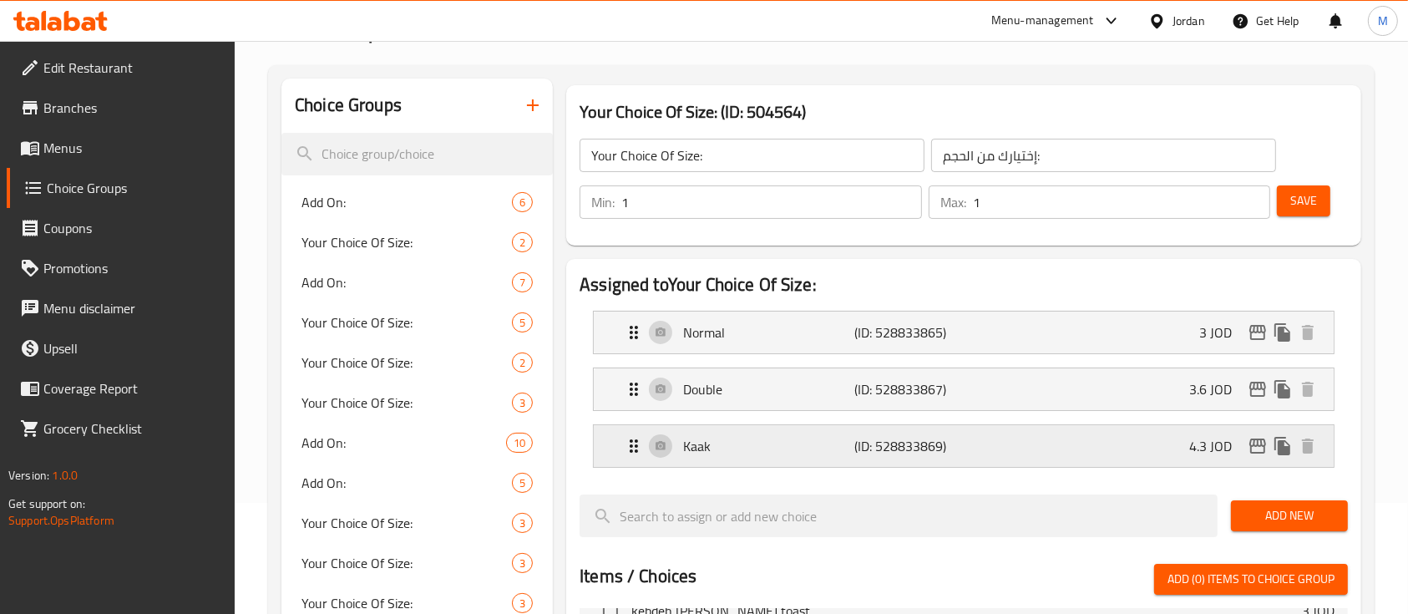
click at [988, 451] on div "Kaak (ID: 528833869) 4.3 JOD" at bounding box center [969, 446] width 690 height 42
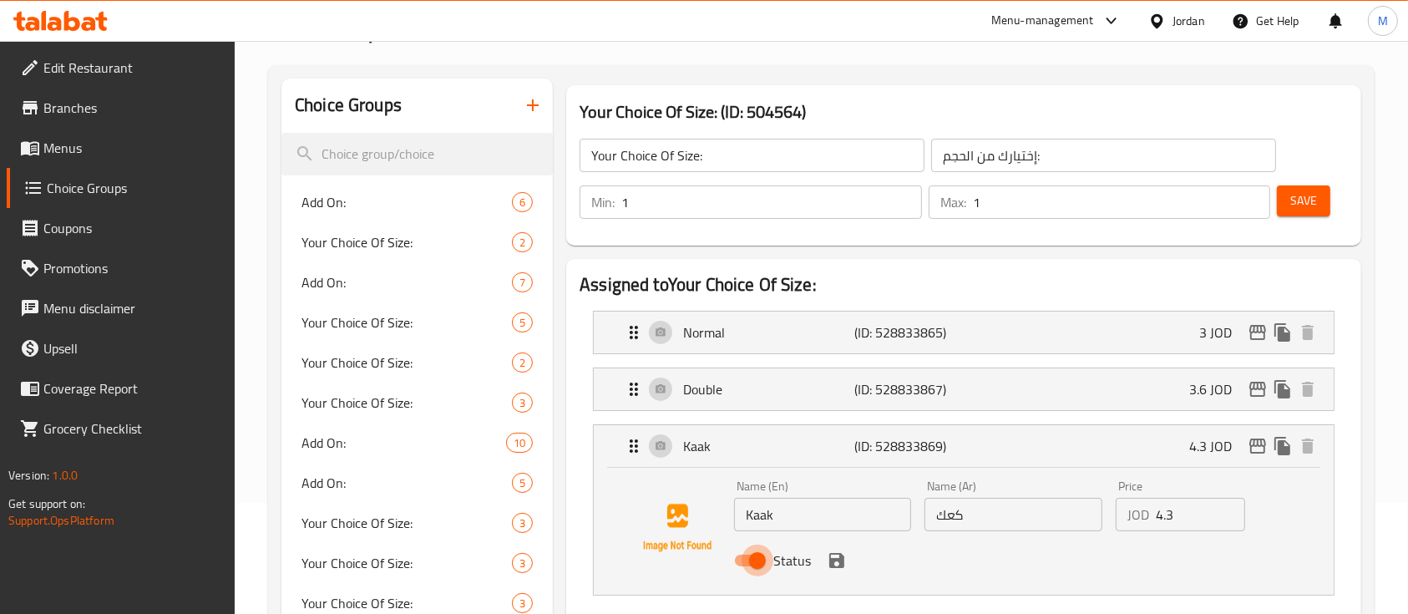
click at [762, 561] on input "Status" at bounding box center [757, 561] width 95 height 32
checkbox input "false"
click at [832, 558] on icon "save" at bounding box center [836, 560] width 15 height 15
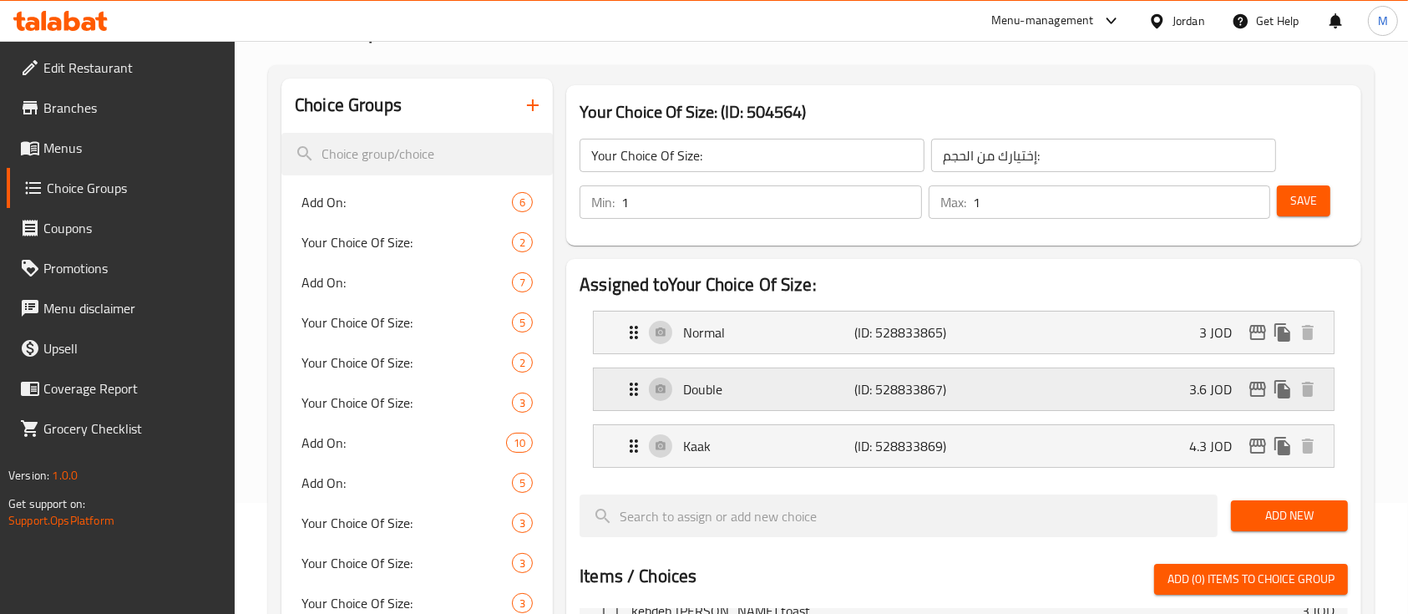
click at [1041, 393] on div "Double (ID: 528833867) 3.6 JOD" at bounding box center [969, 389] width 690 height 42
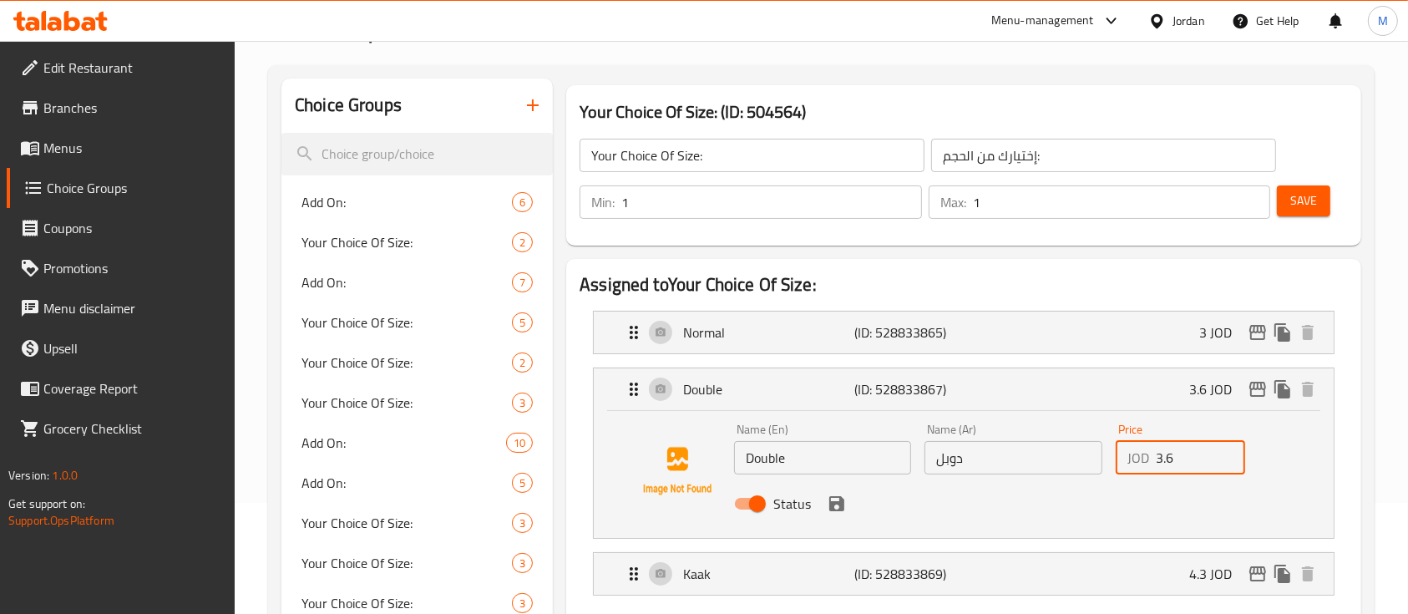
drag, startPoint x: 1173, startPoint y: 464, endPoint x: 1137, endPoint y: 472, distance: 37.7
click at [1137, 472] on div "JOD 3.6 Price" at bounding box center [1180, 457] width 129 height 33
type input "2.45"
click at [848, 504] on button "save" at bounding box center [836, 503] width 25 height 25
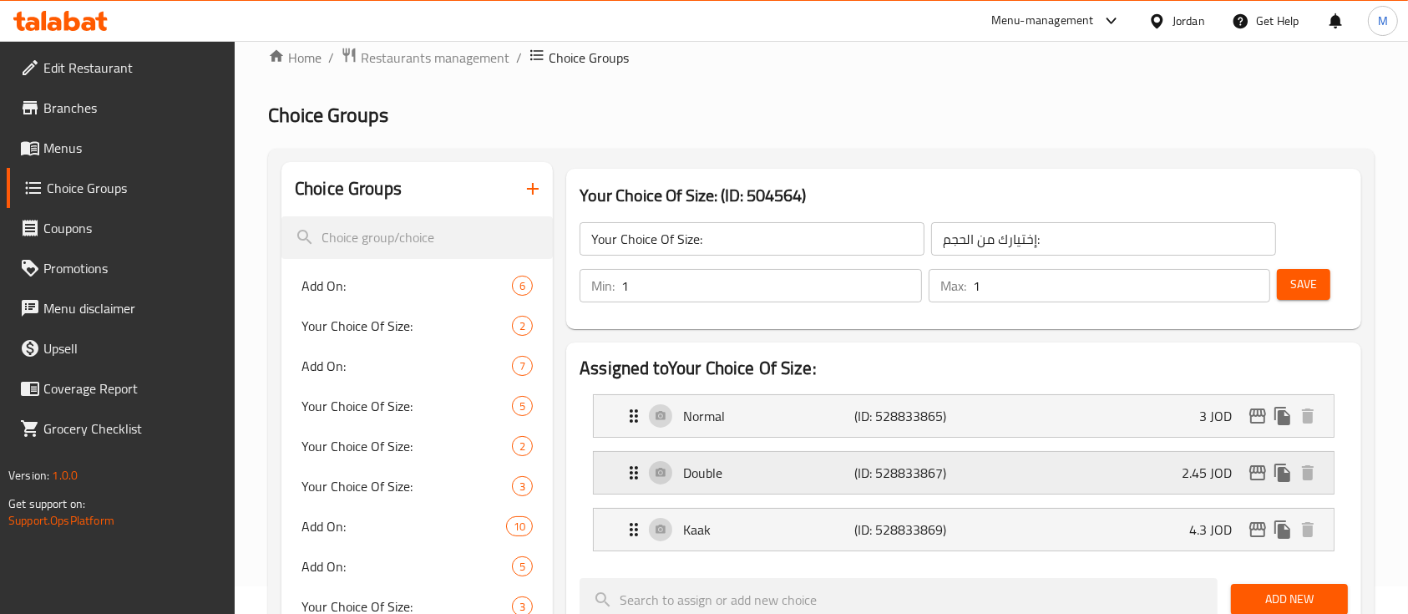
scroll to position [0, 0]
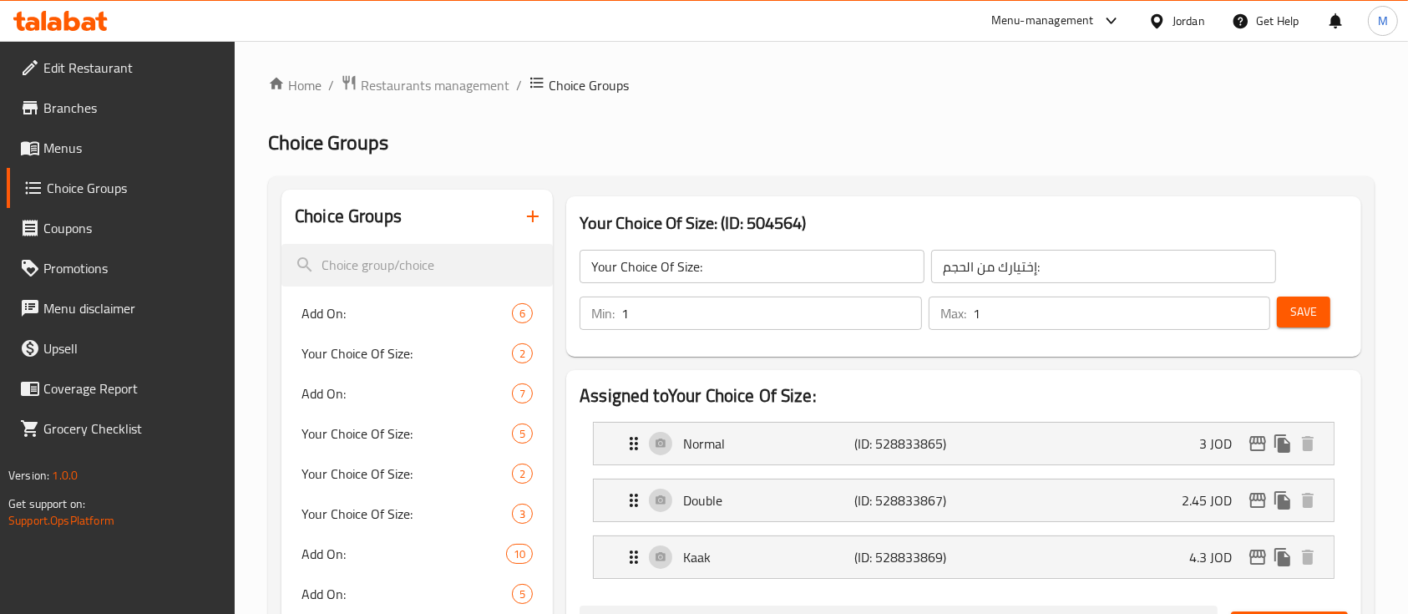
click at [1287, 312] on button "Save" at bounding box center [1303, 311] width 53 height 31
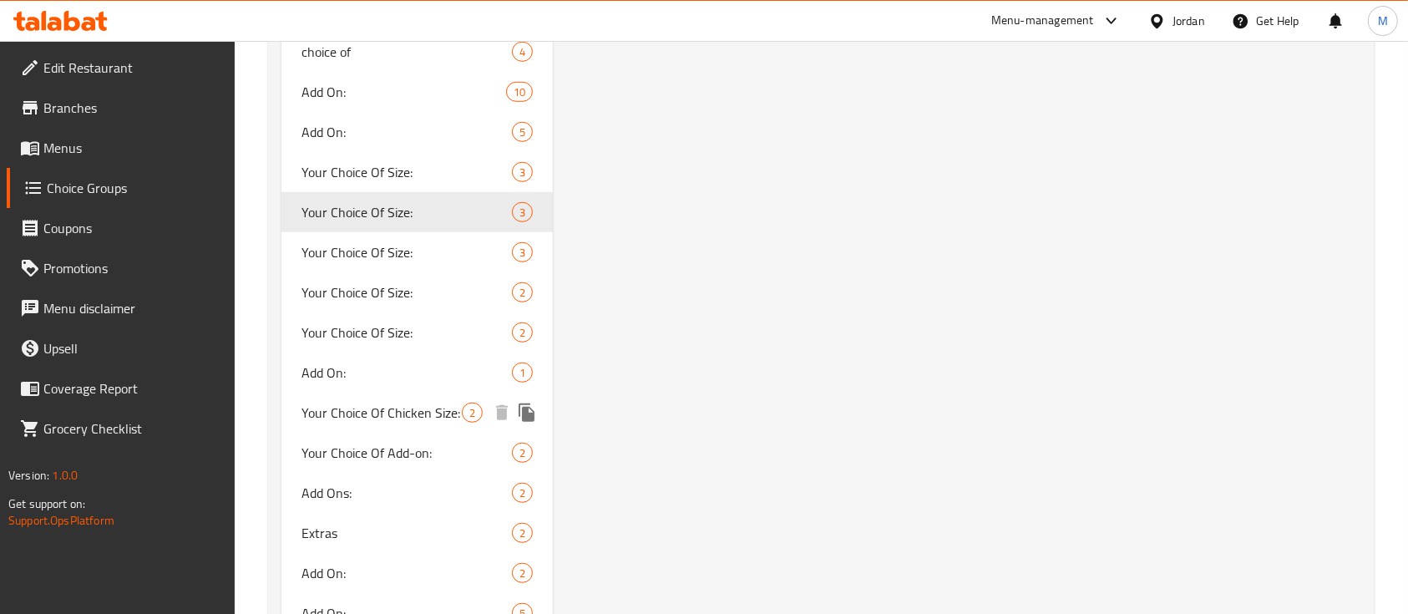
scroll to position [1224, 0]
click at [408, 246] on span "Your Choice Of Size:" at bounding box center [381, 251] width 160 height 20
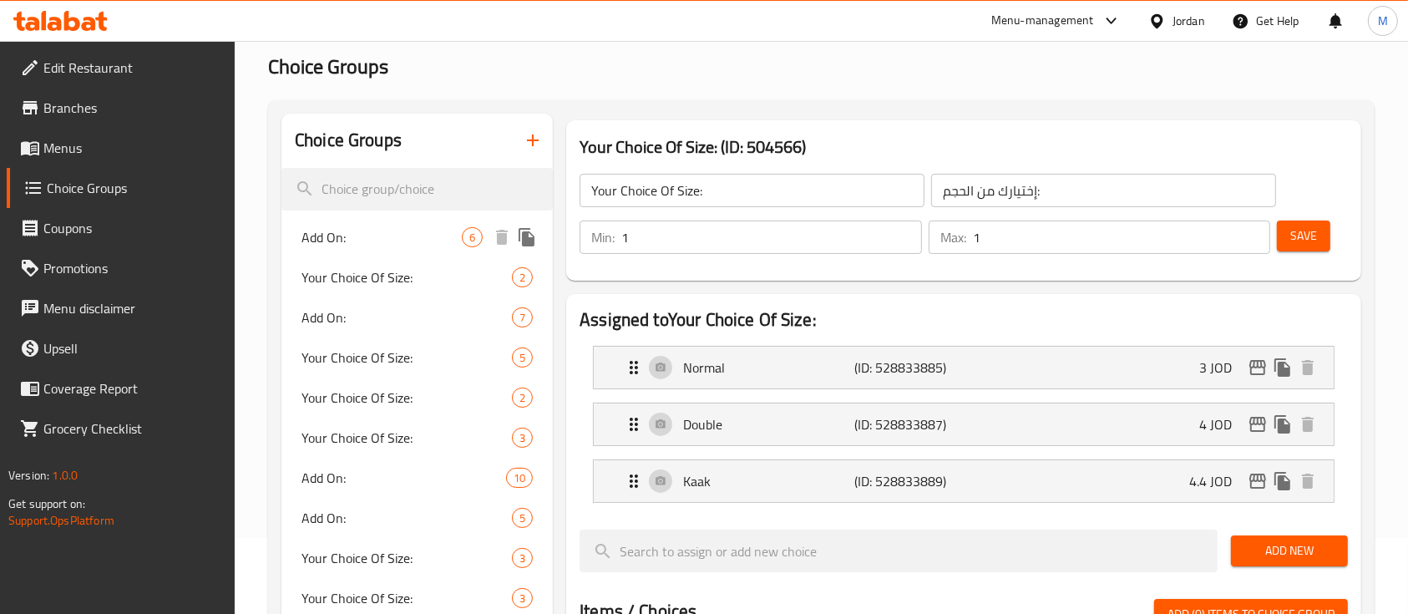
scroll to position [111, 0]
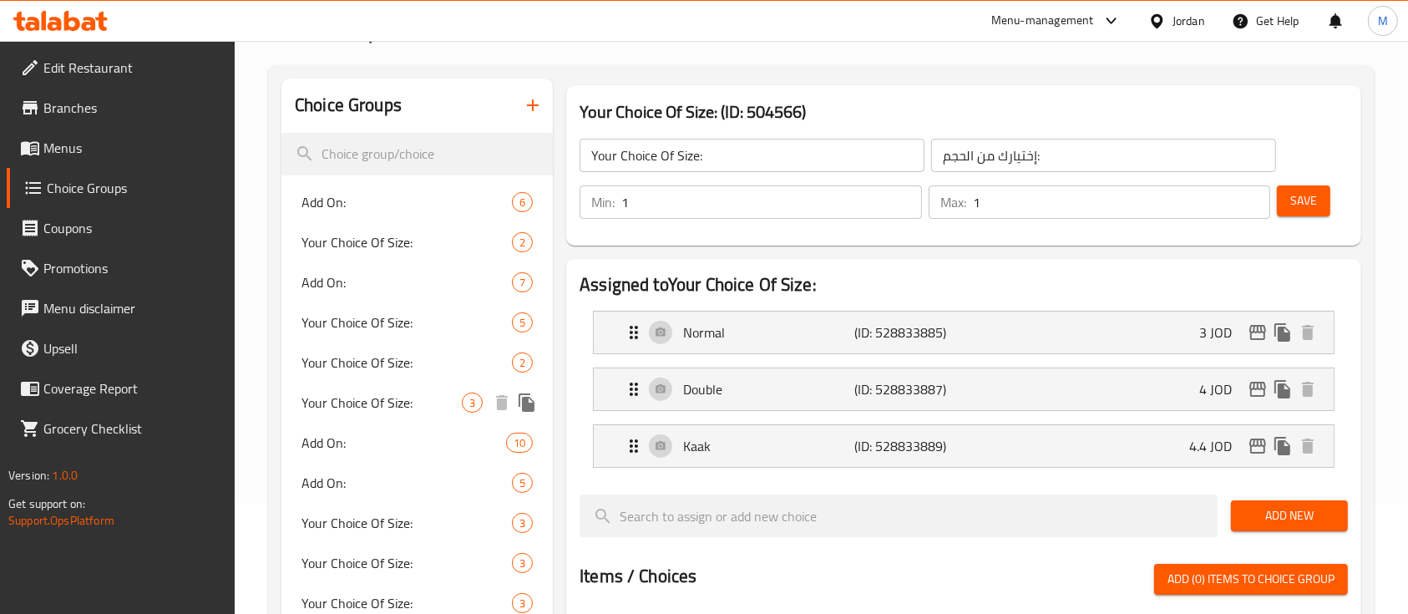
click at [367, 401] on span "Your Choice Of Size:" at bounding box center [381, 403] width 160 height 20
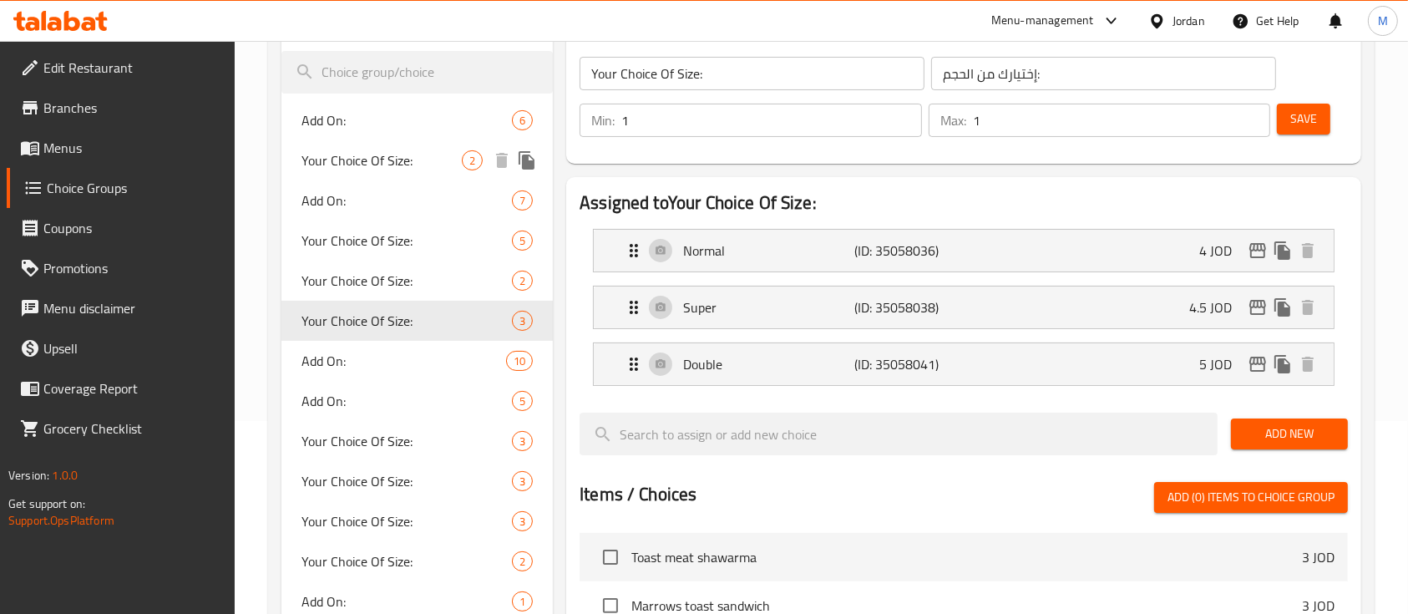
scroll to position [222, 0]
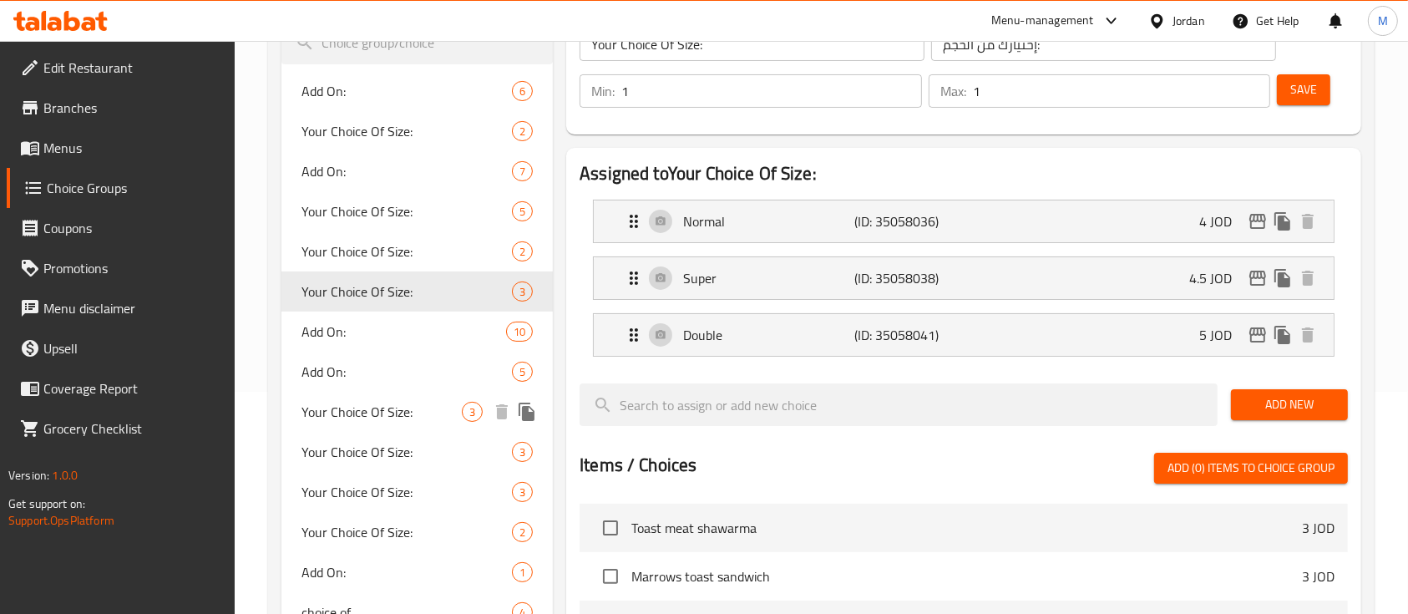
click at [367, 402] on span "Your Choice Of Size:" at bounding box center [381, 412] width 160 height 20
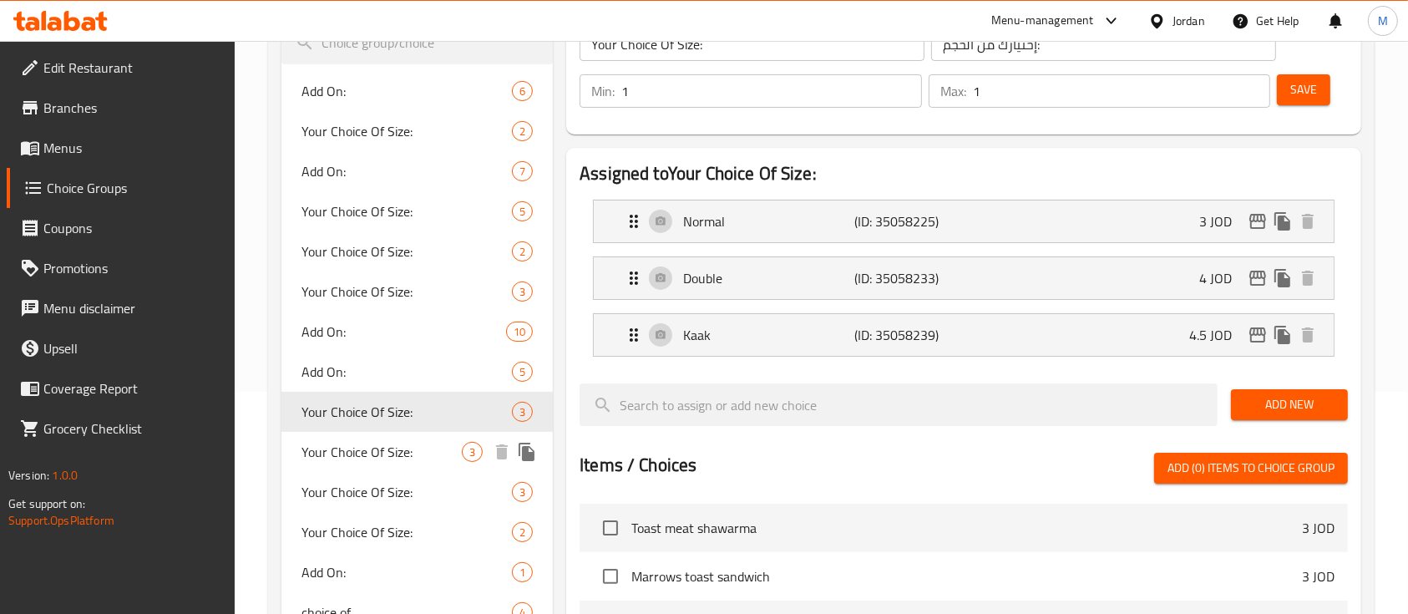
click at [339, 452] on span "Your Choice Of Size:" at bounding box center [381, 452] width 160 height 20
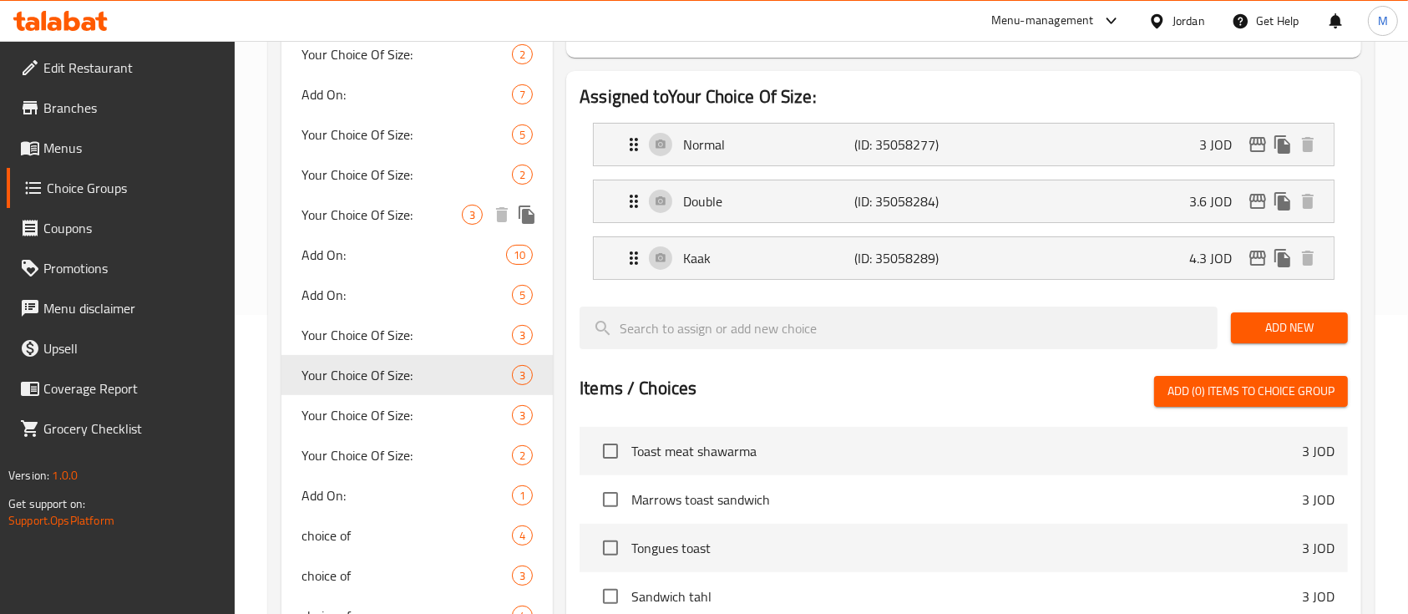
scroll to position [334, 0]
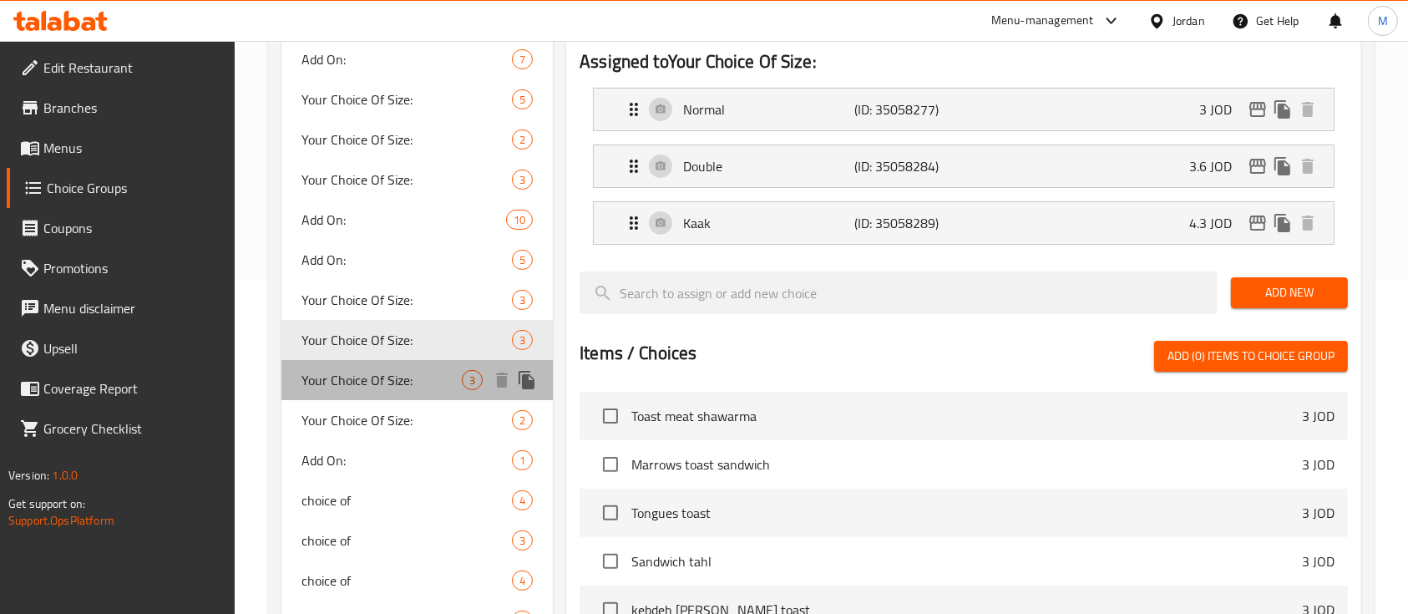
click at [357, 371] on span "Your Choice Of Size:" at bounding box center [381, 380] width 160 height 20
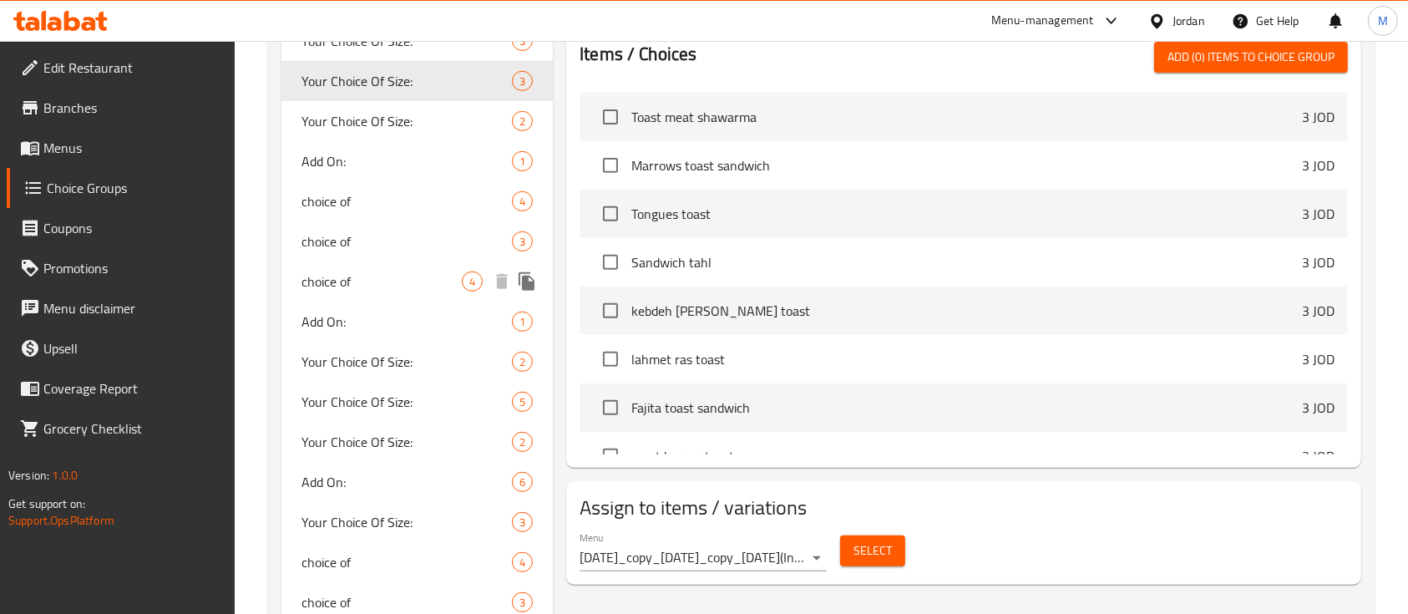
scroll to position [668, 0]
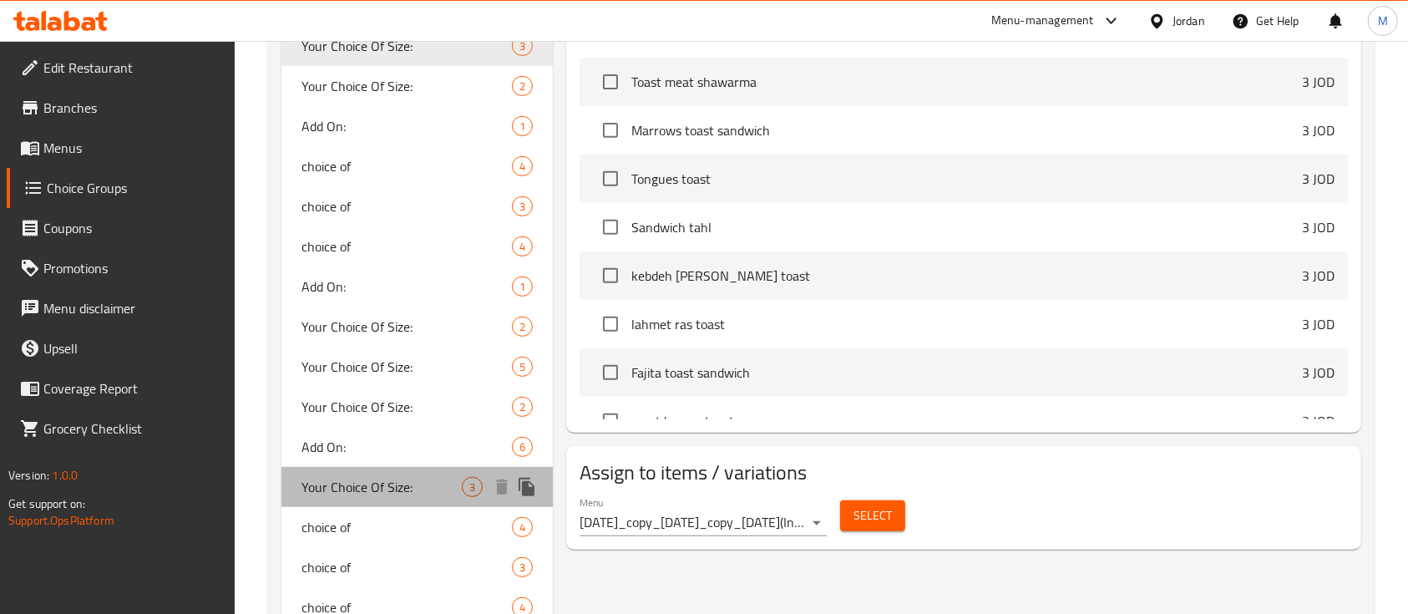
click at [393, 491] on span "Your Choice Of Size:" at bounding box center [381, 487] width 160 height 20
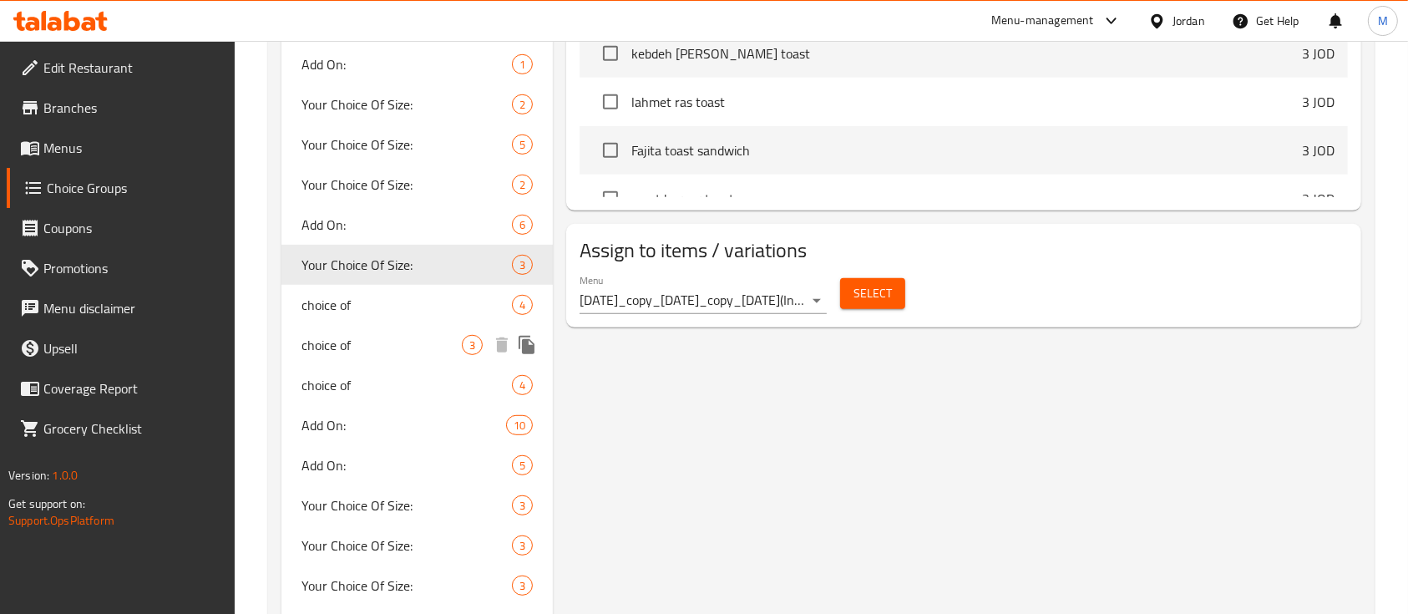
scroll to position [1002, 0]
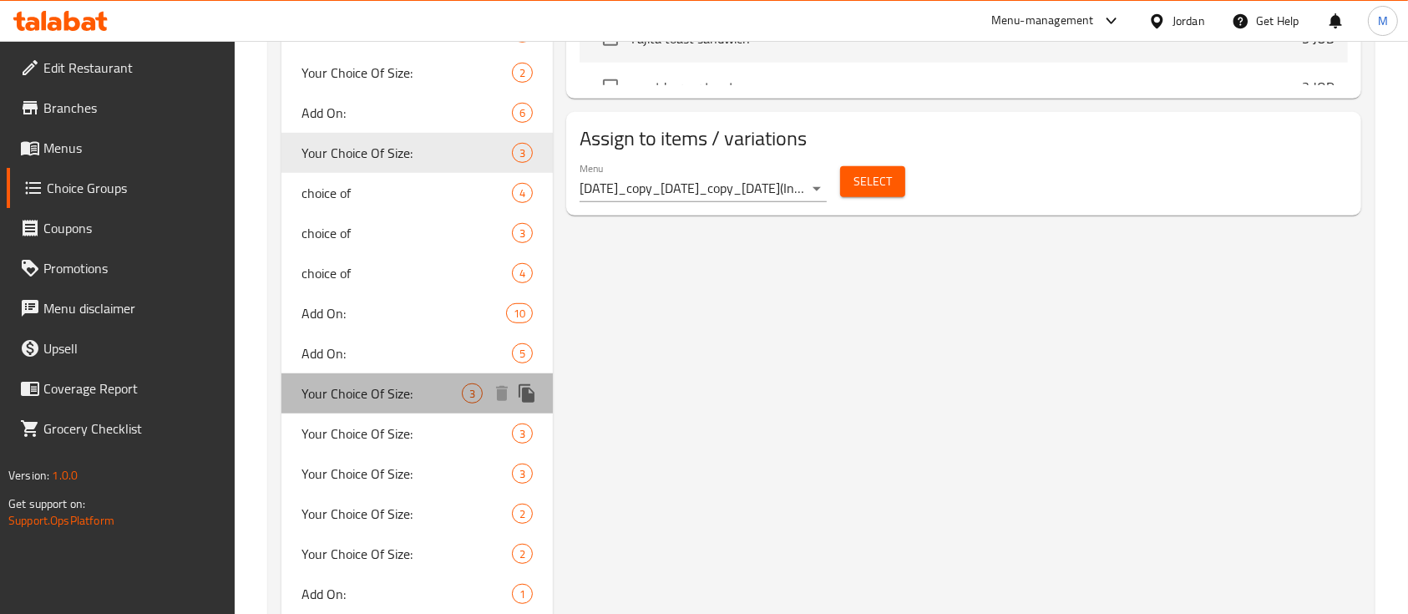
click at [400, 394] on span "Your Choice Of Size:" at bounding box center [381, 393] width 160 height 20
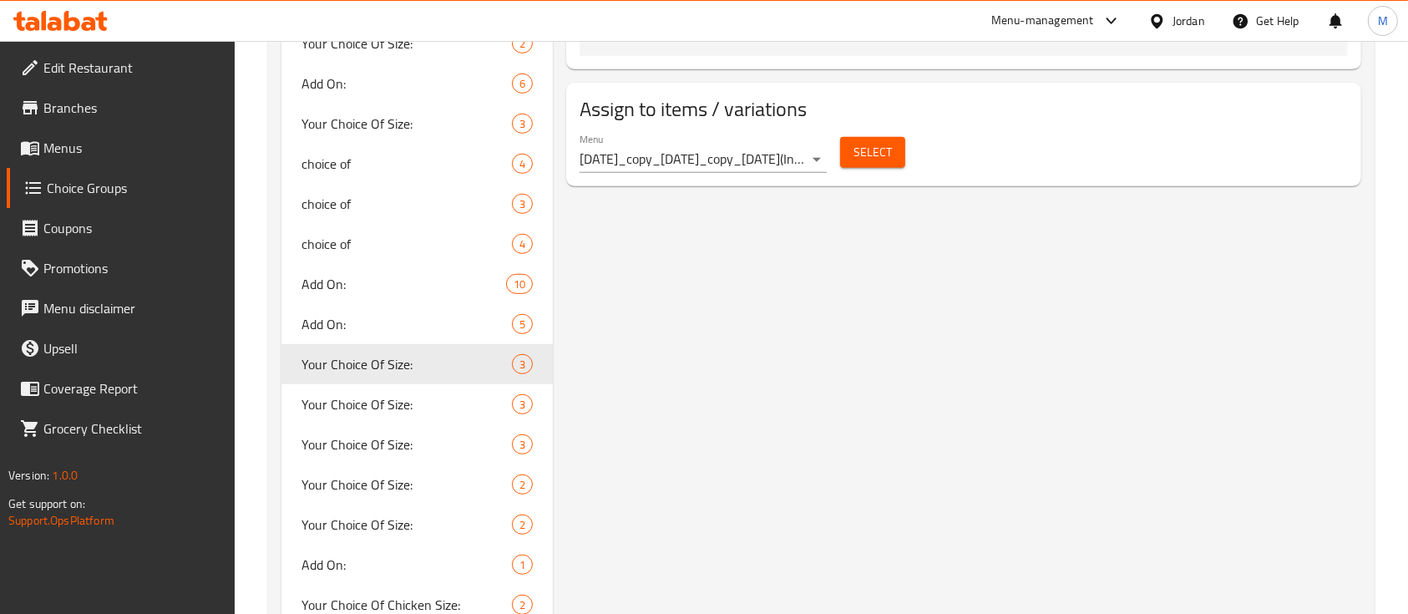
scroll to position [1113, 0]
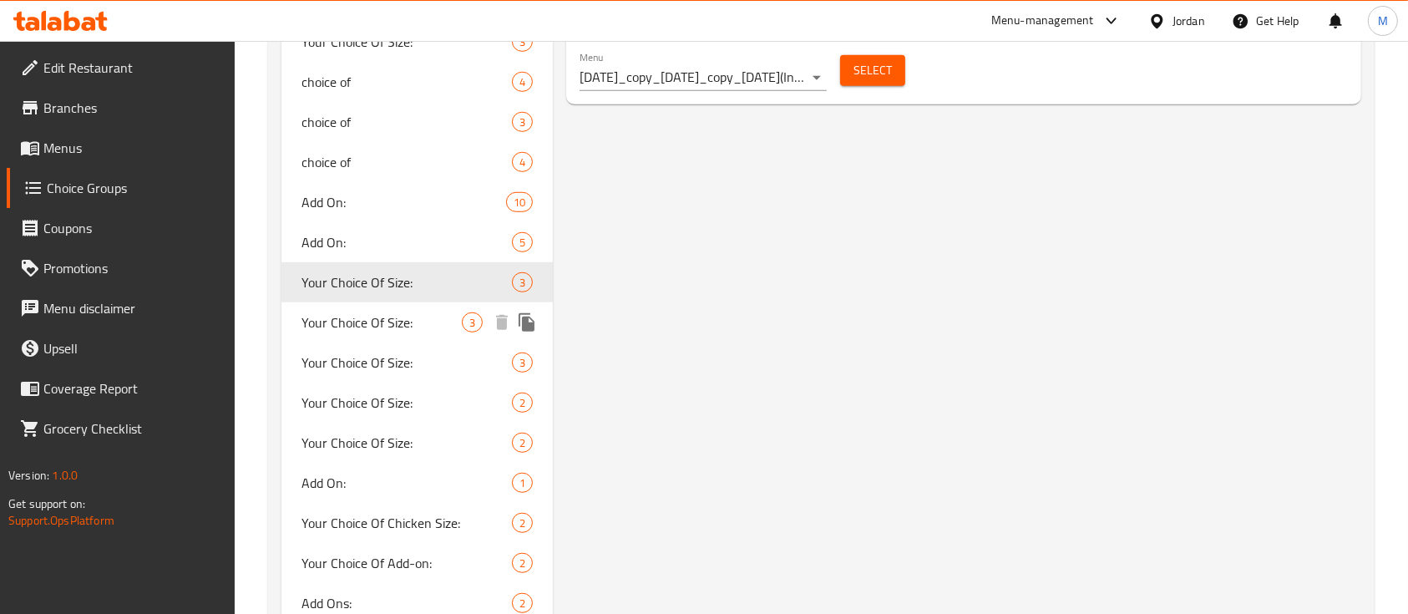
click at [448, 322] on span "Your Choice Of Size:" at bounding box center [381, 322] width 160 height 20
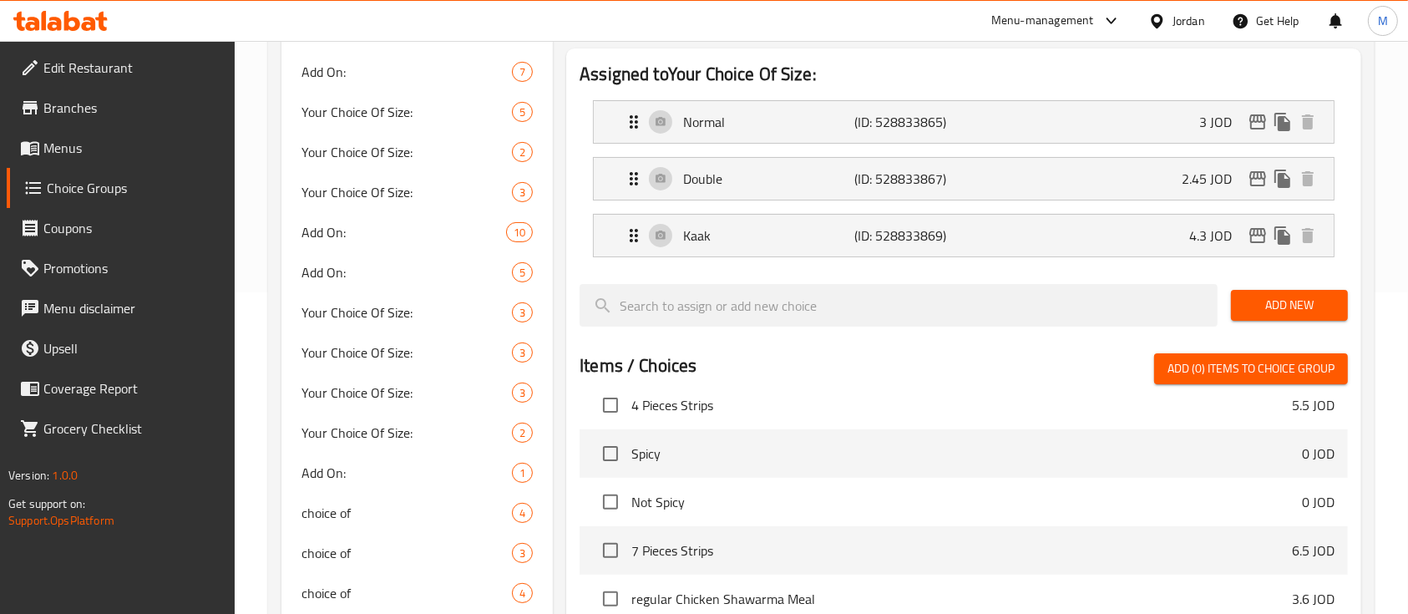
scroll to position [111, 0]
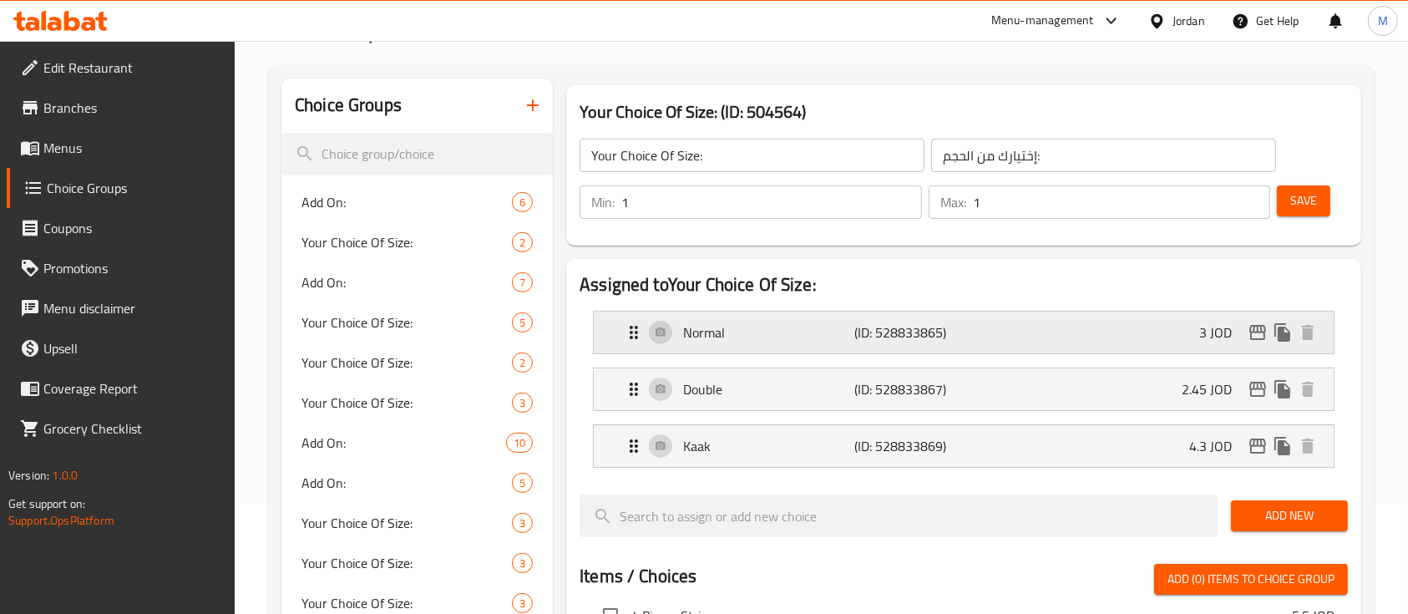
click at [1033, 344] on div "Normal (ID: 528833865) 3 JOD" at bounding box center [969, 333] width 690 height 42
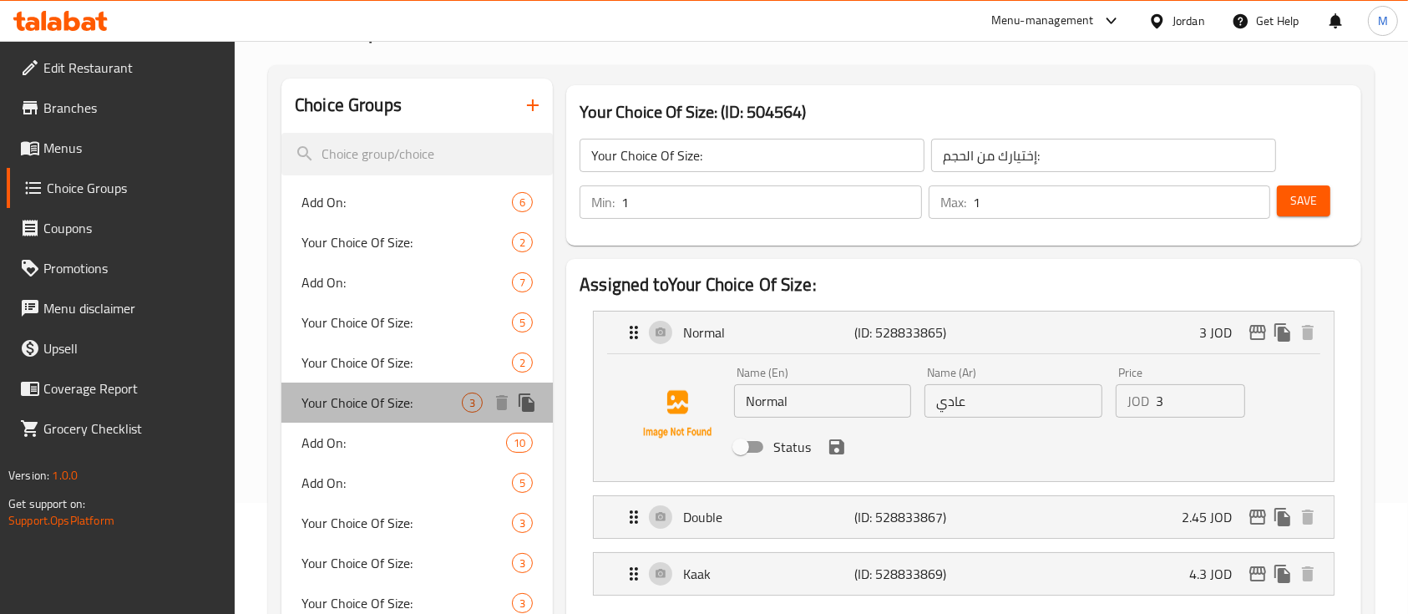
click at [349, 386] on div "Your Choice Of Size: 3" at bounding box center [416, 403] width 271 height 40
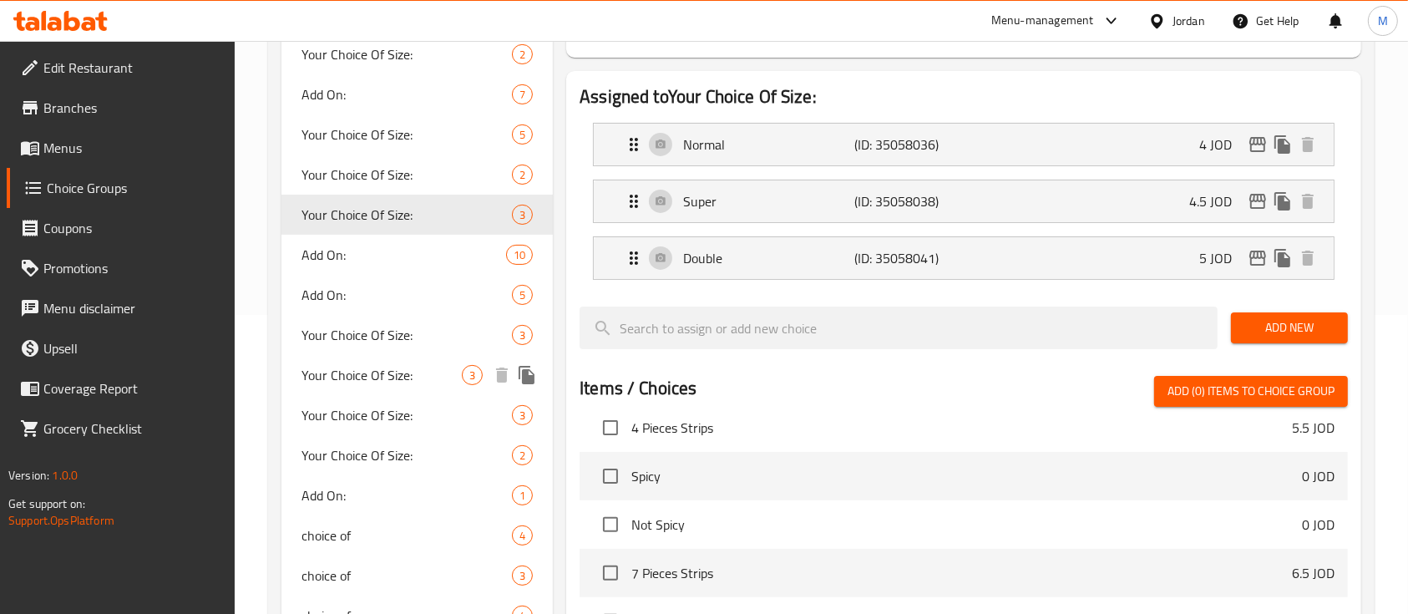
scroll to position [334, 0]
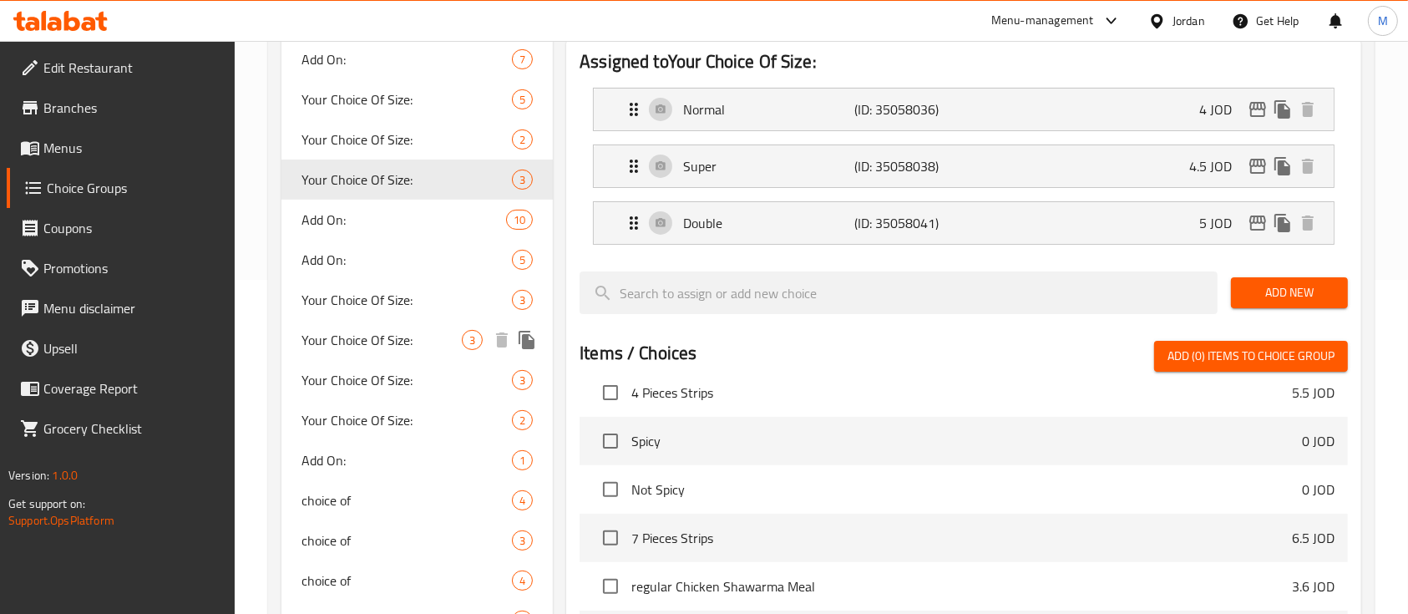
click at [336, 333] on span "Your Choice Of Size:" at bounding box center [381, 340] width 160 height 20
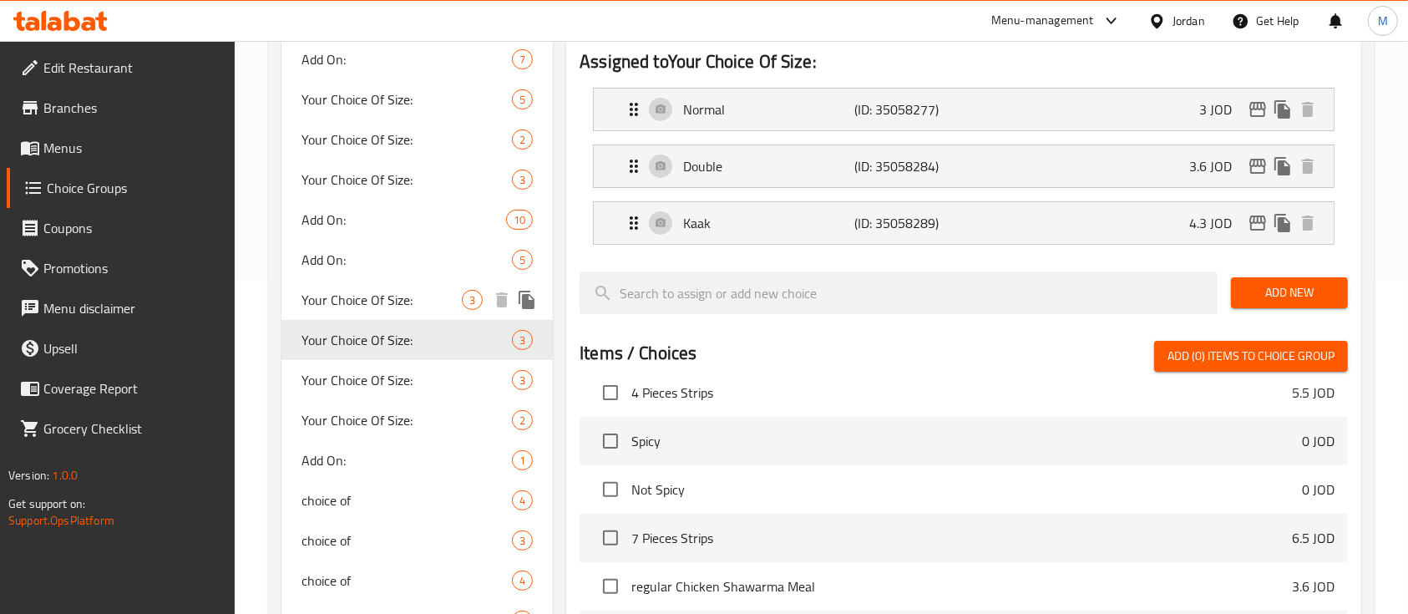
click at [349, 292] on span "Your Choice Of Size:" at bounding box center [381, 300] width 160 height 20
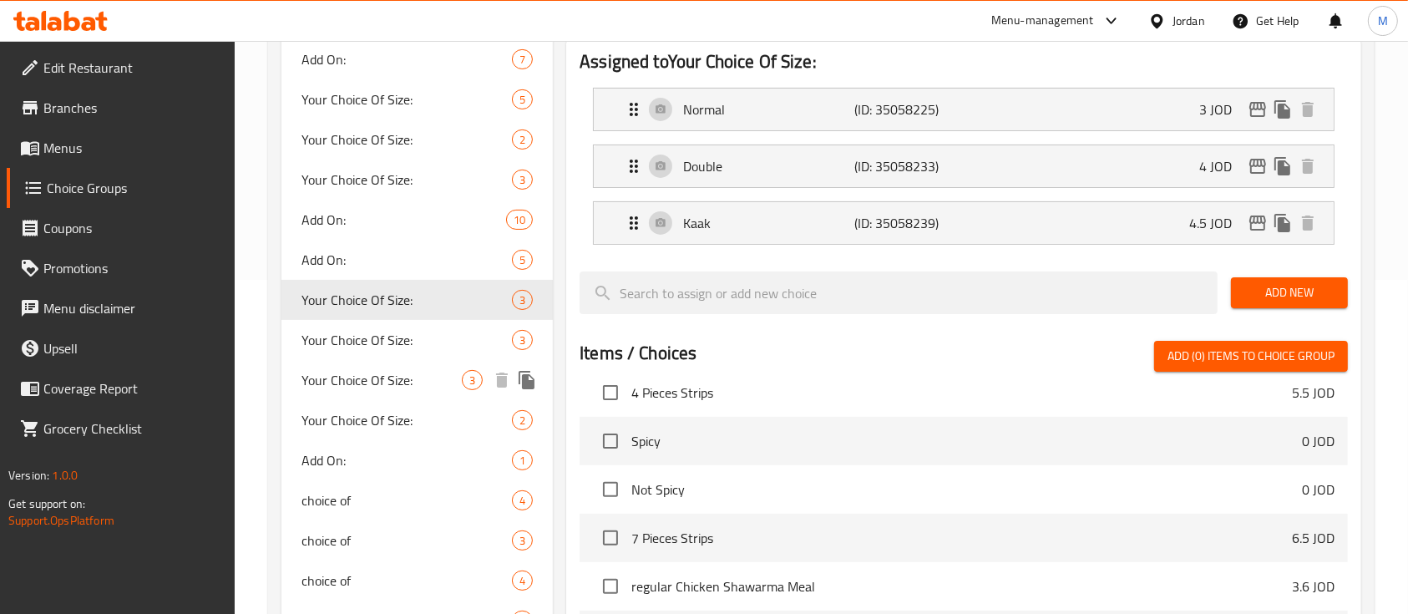
click at [390, 383] on span "Your Choice Of Size:" at bounding box center [381, 380] width 160 height 20
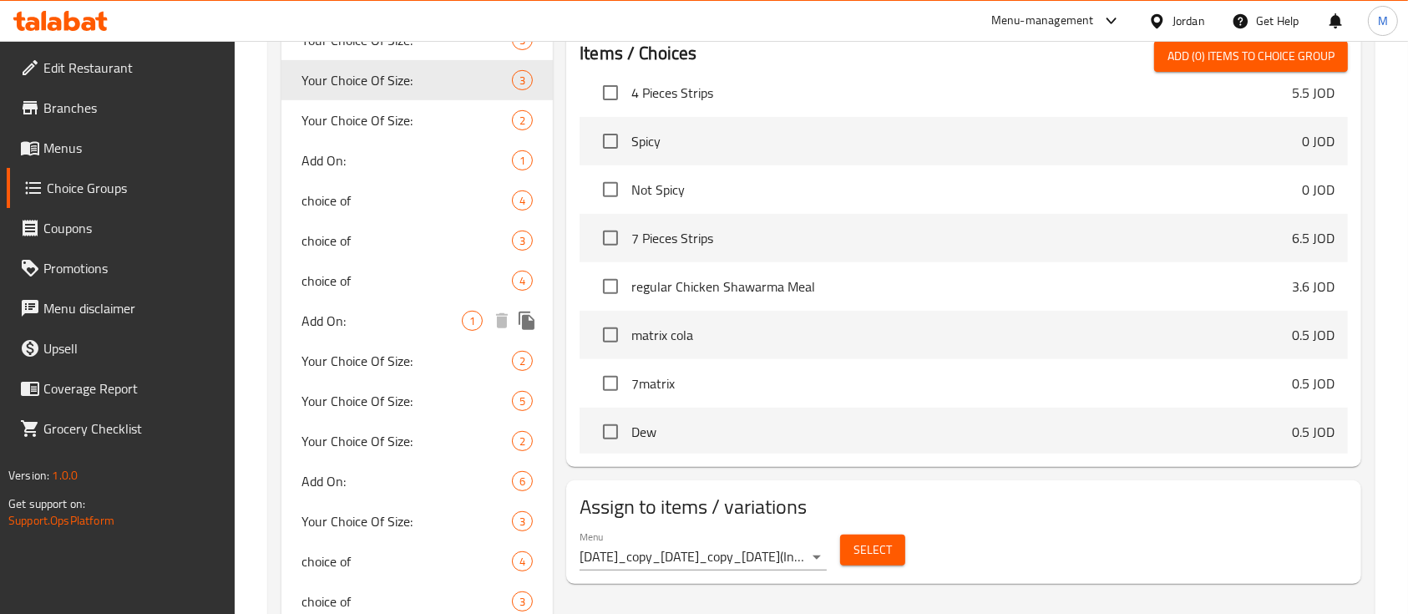
scroll to position [668, 0]
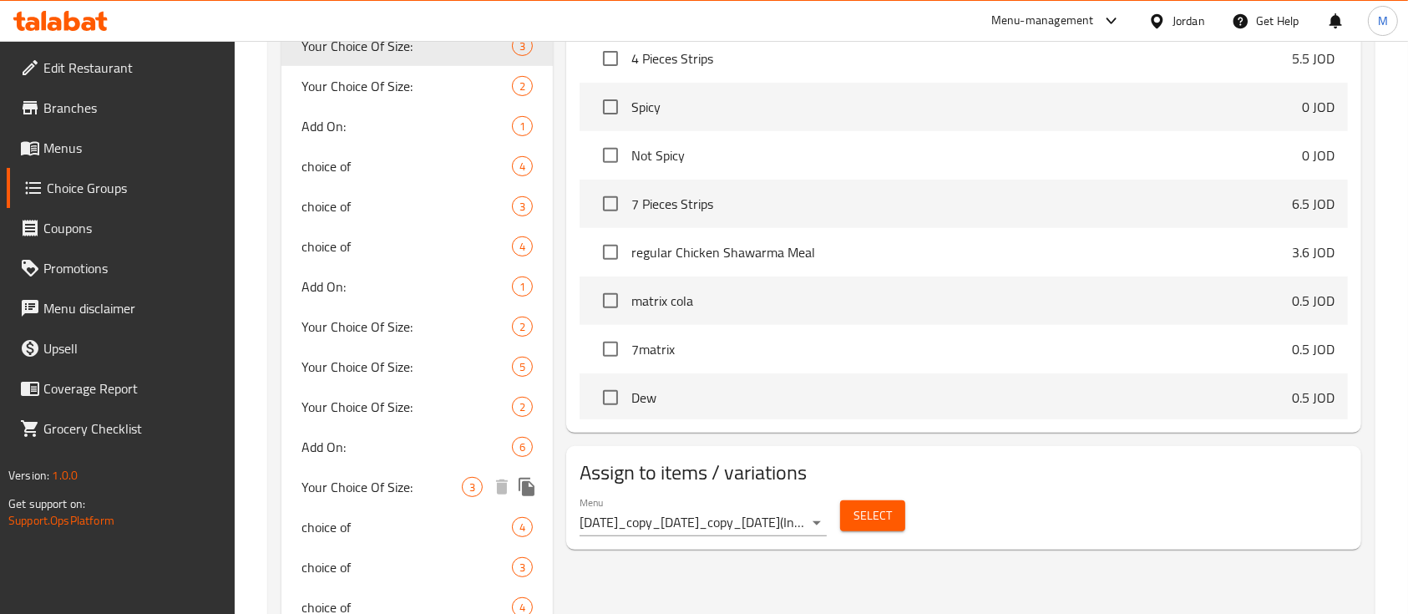
click at [393, 489] on span "Your Choice Of Size:" at bounding box center [381, 487] width 160 height 20
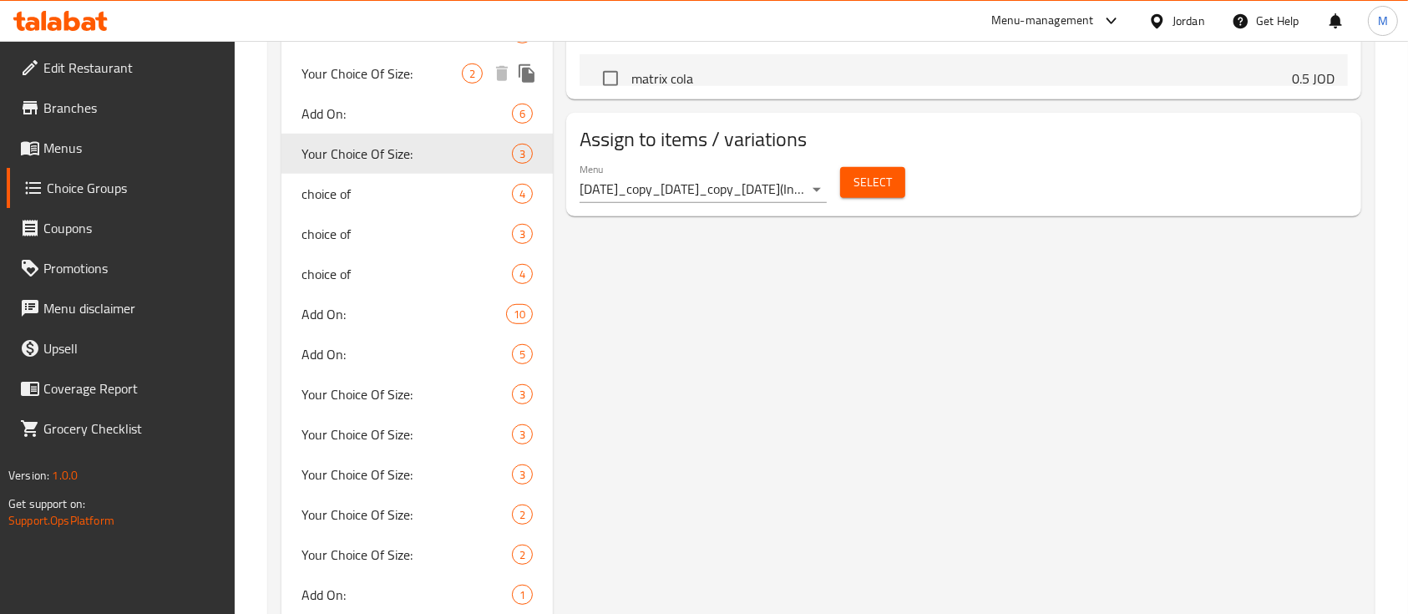
scroll to position [1002, 0]
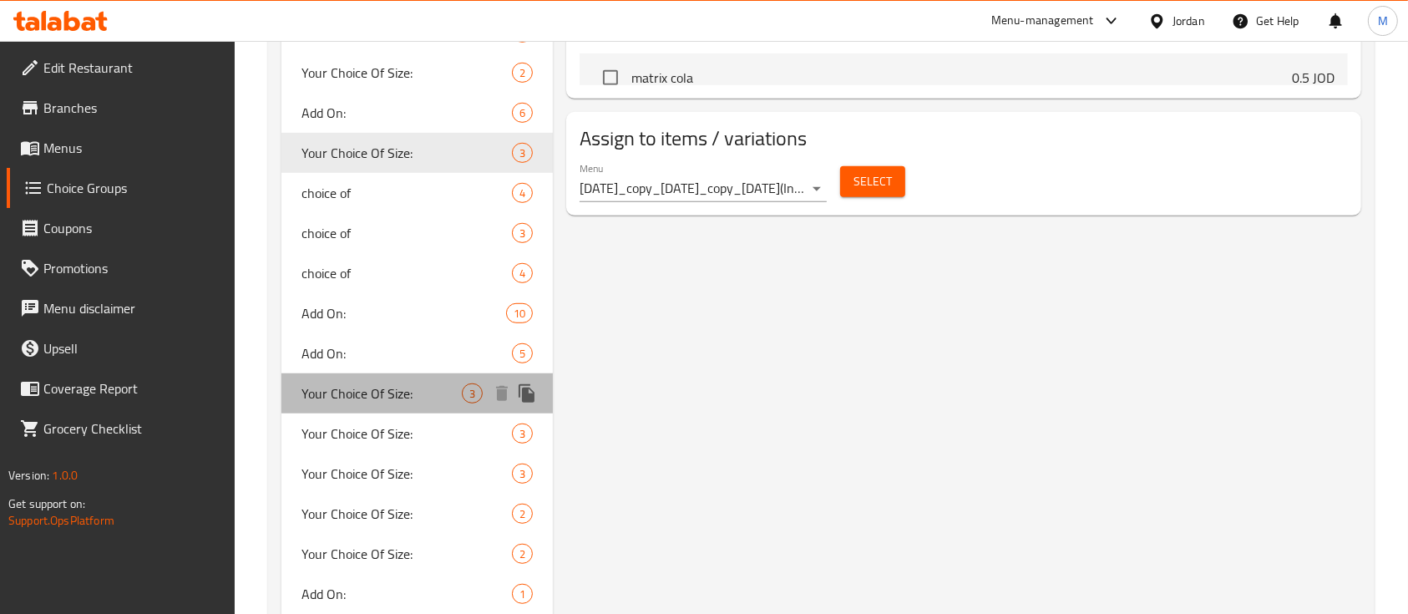
click at [400, 383] on span "Your Choice Of Size:" at bounding box center [381, 393] width 160 height 20
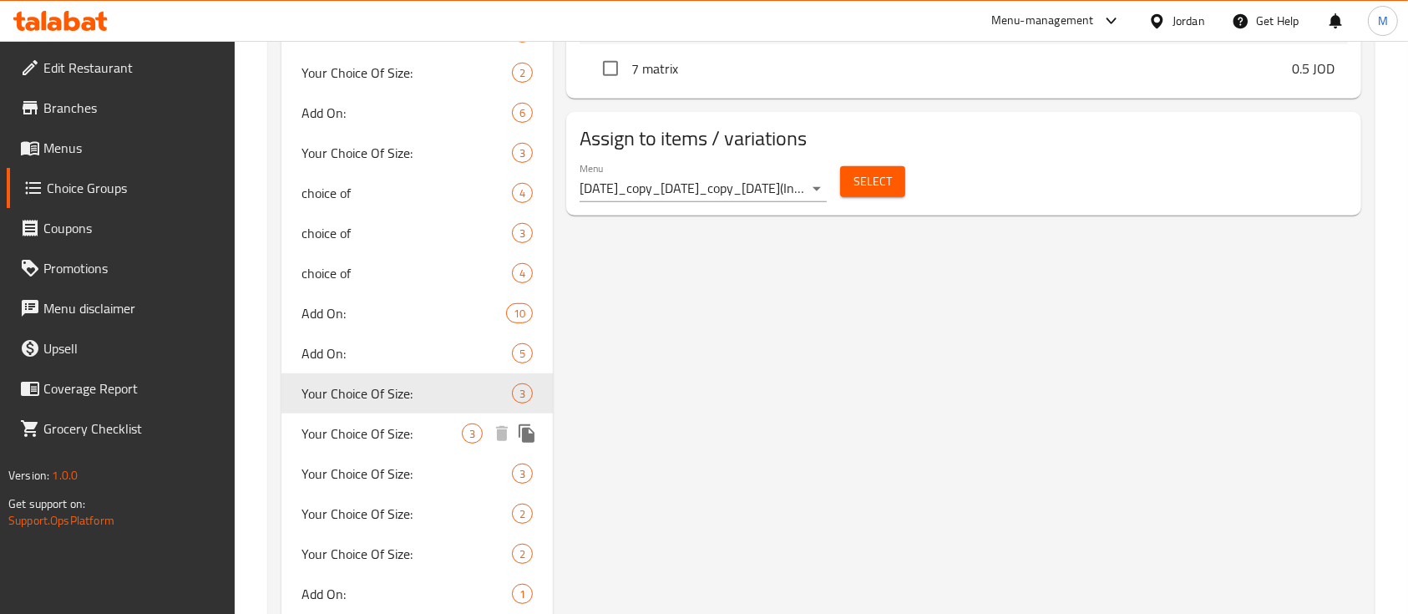
click at [398, 423] on span "Your Choice Of Size:" at bounding box center [381, 433] width 160 height 20
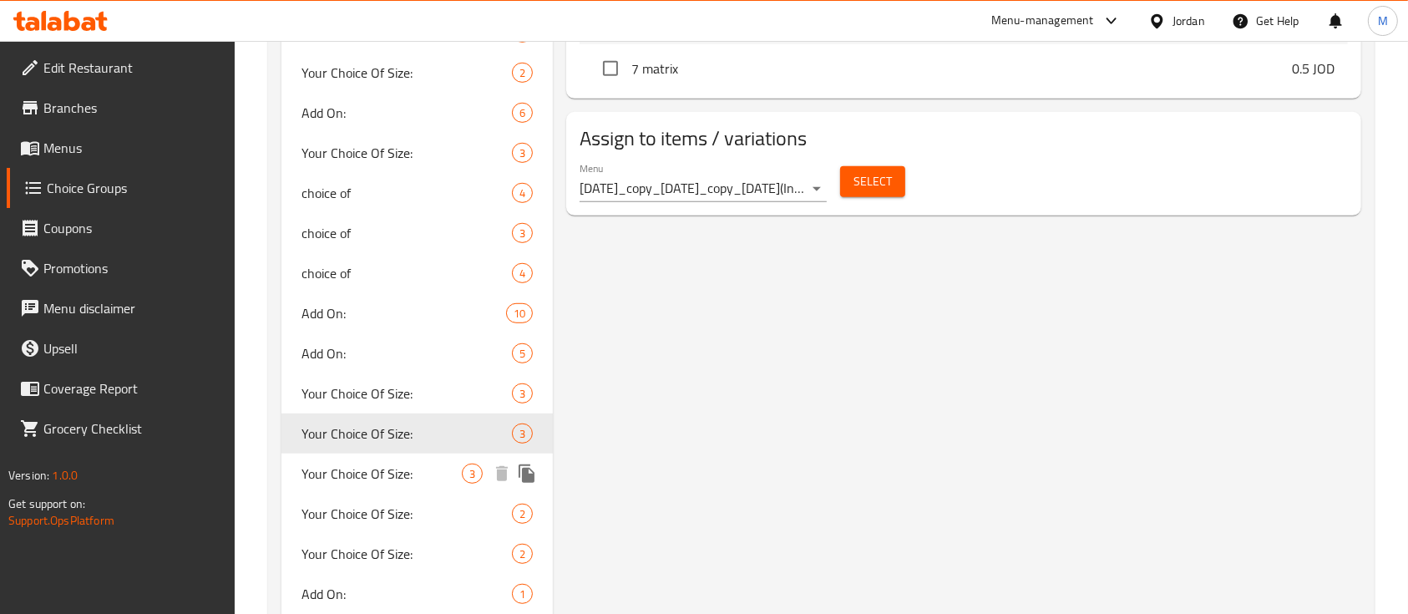
click at [417, 465] on span "Your Choice Of Size:" at bounding box center [381, 474] width 160 height 20
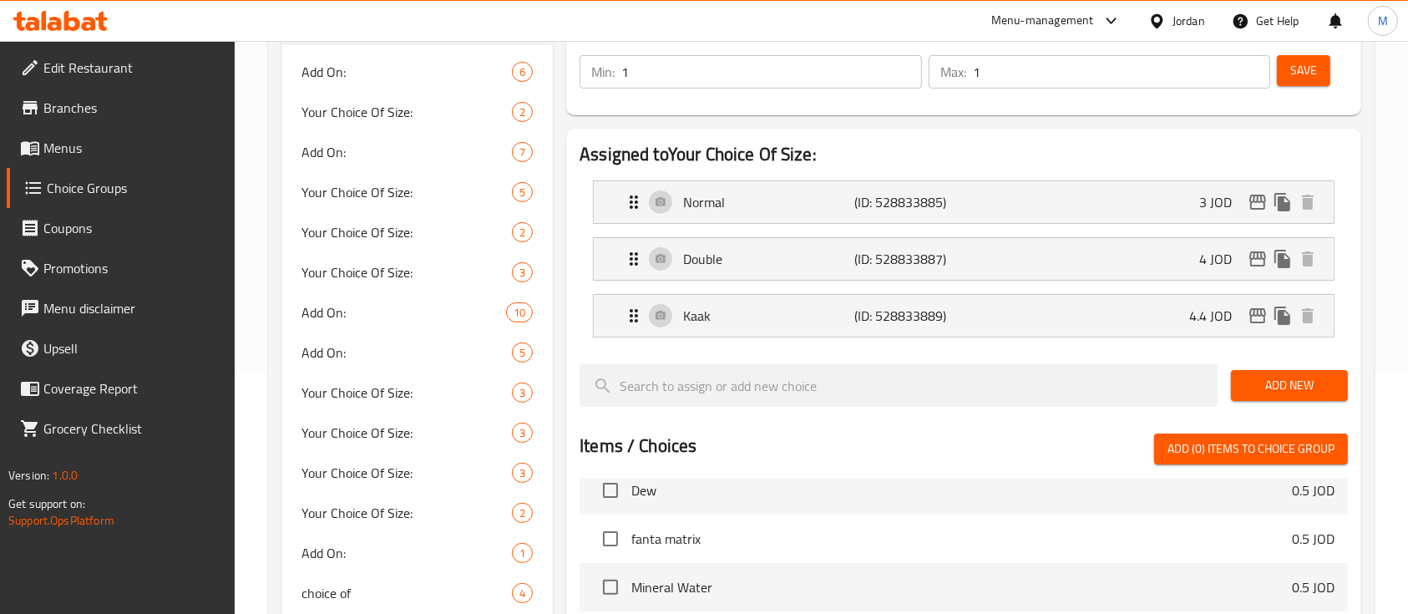
scroll to position [222, 0]
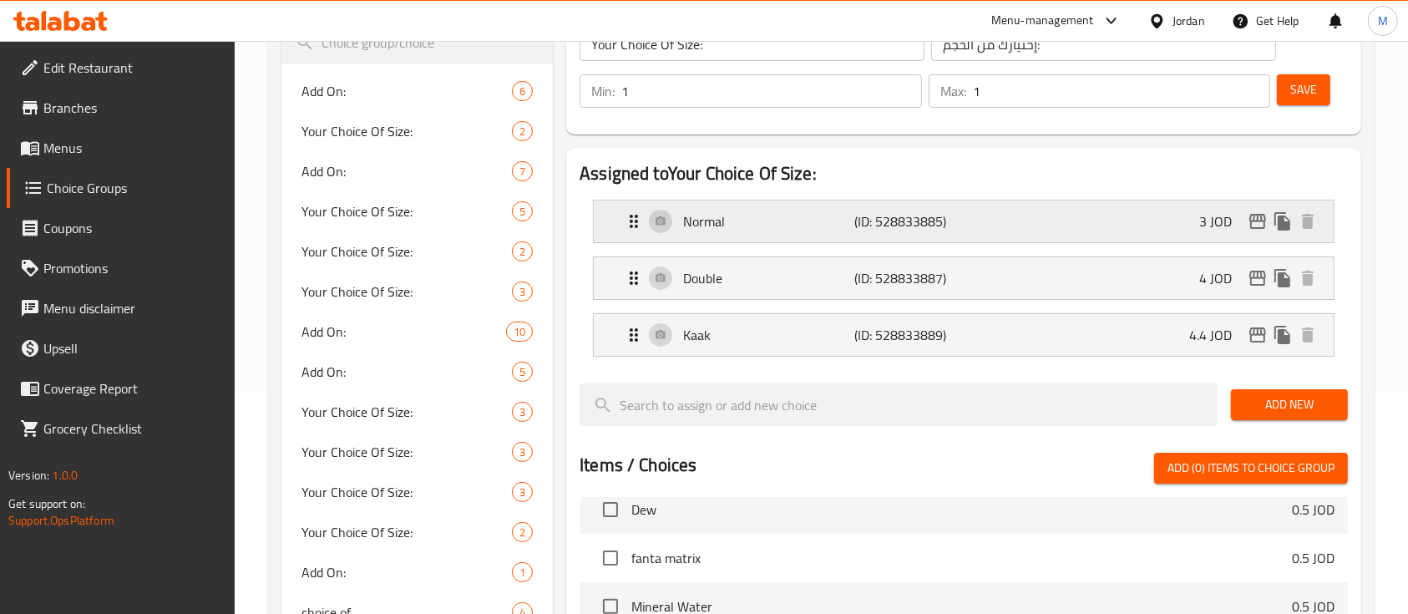
click at [1100, 217] on div "Normal (ID: 528833885) 3 JOD" at bounding box center [969, 221] width 690 height 42
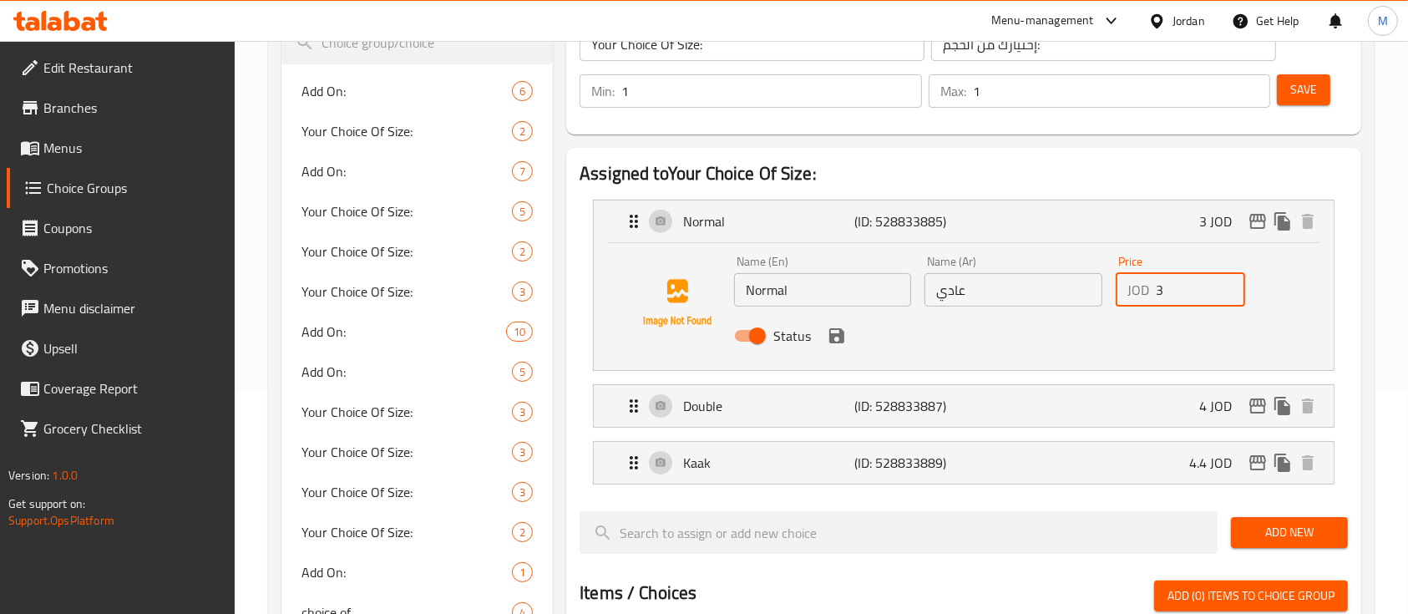
click at [1073, 308] on div "Name (En) Normal Name (En) Name (Ar) عادي Name (Ar) Price JOD 3 Price Status" at bounding box center [1013, 303] width 572 height 109
click at [753, 332] on input "Status" at bounding box center [757, 336] width 95 height 32
checkbox input "false"
click at [829, 332] on icon "save" at bounding box center [836, 335] width 15 height 15
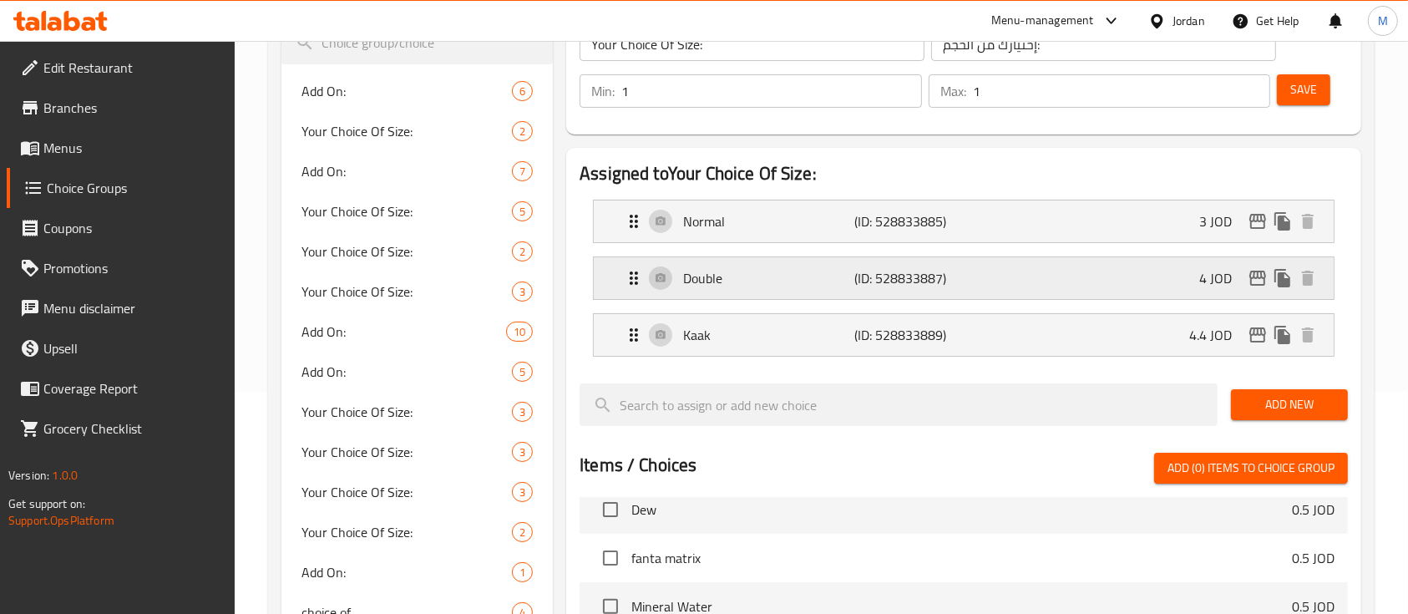
click at [1146, 291] on div "Double (ID: 528833887) 4 JOD" at bounding box center [969, 278] width 690 height 42
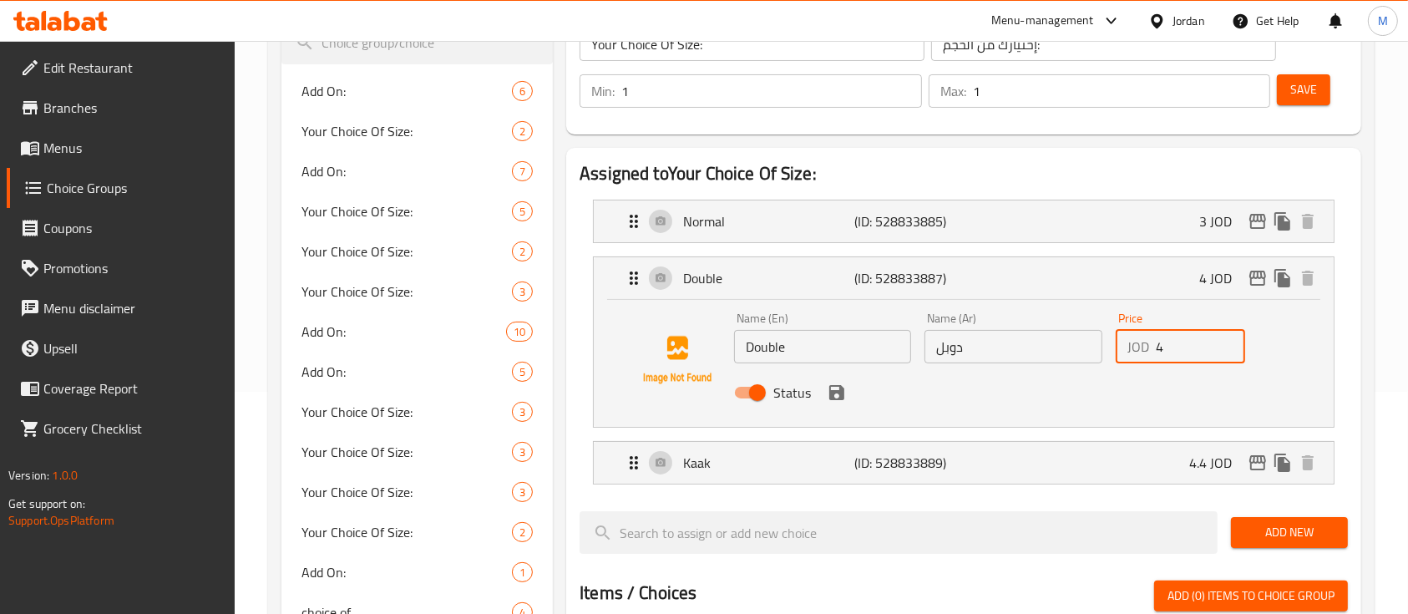
drag, startPoint x: 1163, startPoint y: 344, endPoint x: 1142, endPoint y: 360, distance: 26.9
click at [1142, 360] on div "JOD 4 Price" at bounding box center [1180, 346] width 129 height 33
click at [844, 398] on icon "save" at bounding box center [837, 393] width 20 height 20
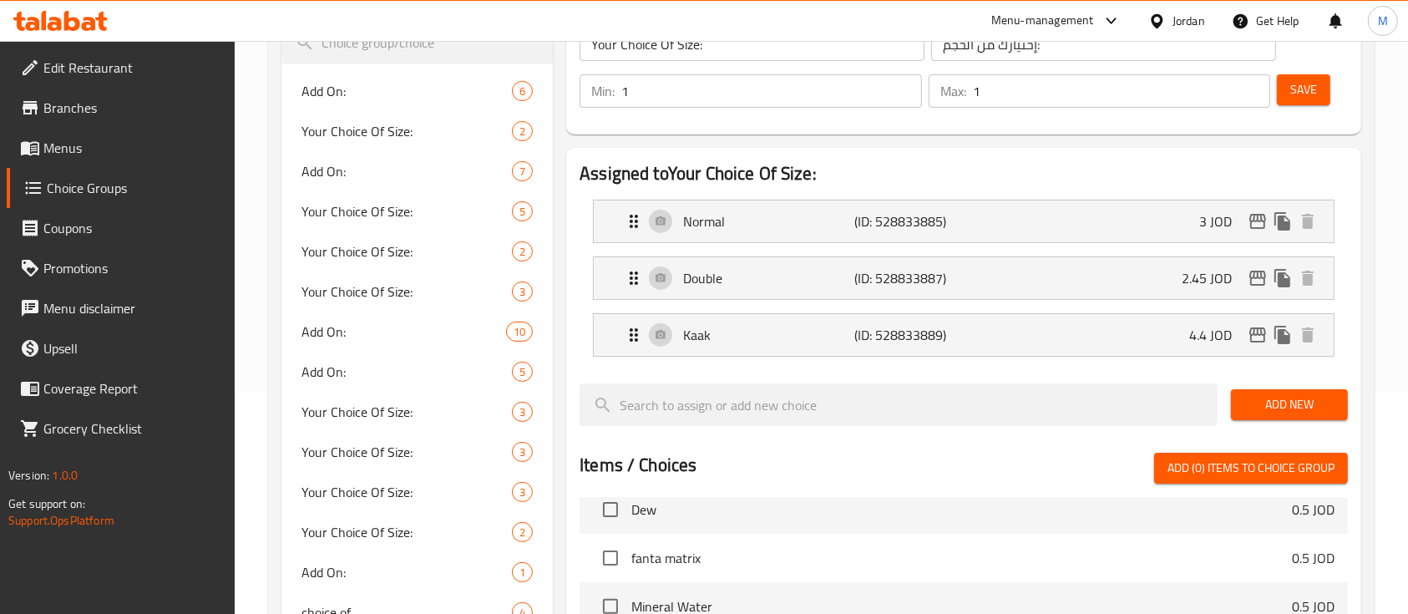
type input "2.45"
click at [1150, 337] on div "Kaak (ID: 528833889) 4.4 JOD" at bounding box center [969, 335] width 690 height 42
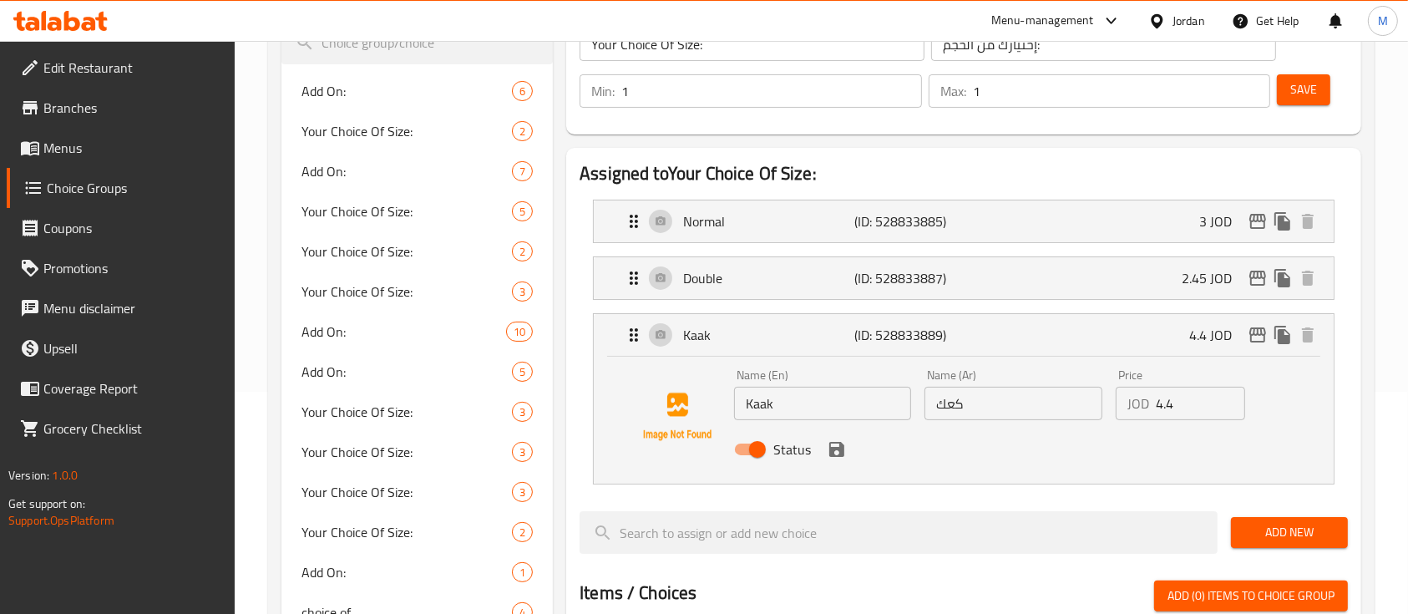
drag, startPoint x: 762, startPoint y: 441, endPoint x: 840, endPoint y: 444, distance: 78.6
click at [763, 441] on input "Status" at bounding box center [757, 449] width 95 height 32
checkbox input "false"
click at [846, 453] on button "save" at bounding box center [836, 449] width 25 height 25
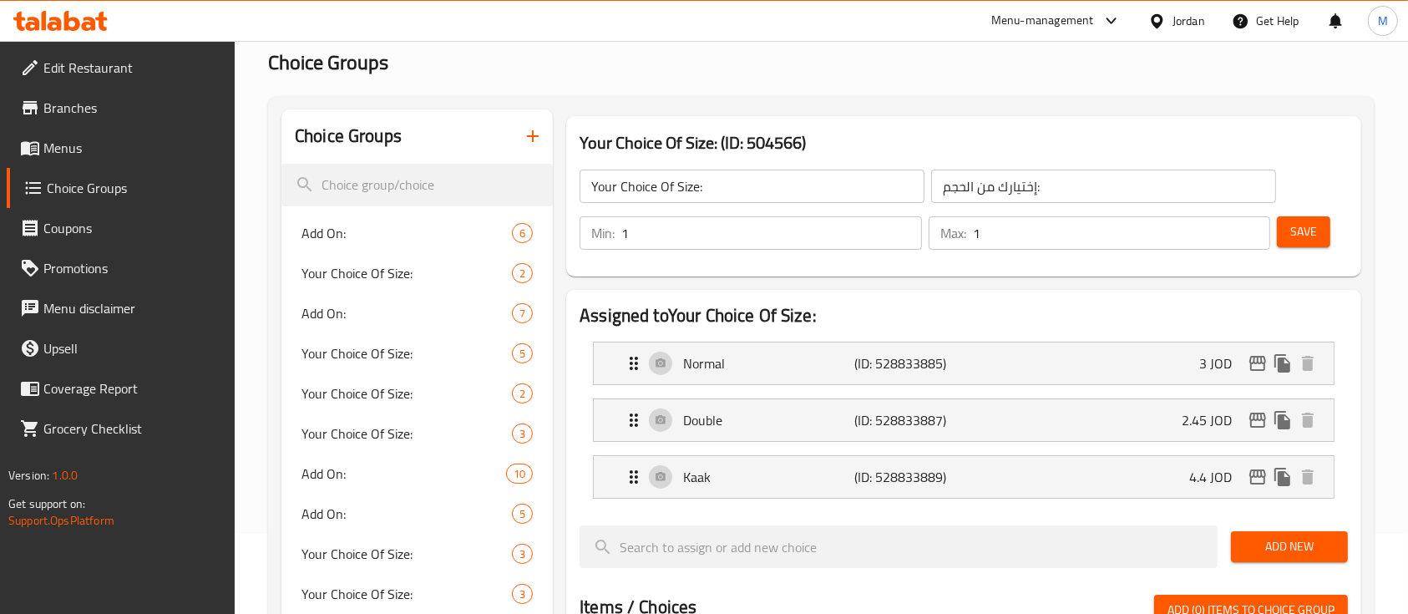
scroll to position [0, 0]
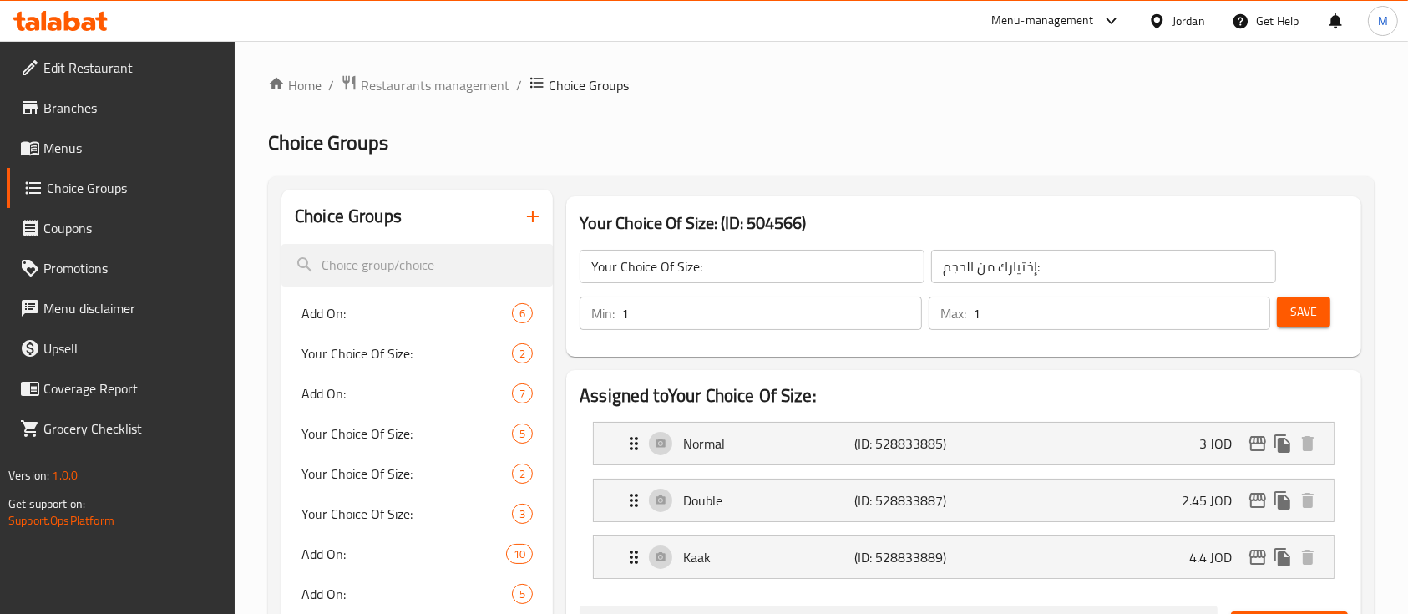
click at [1329, 306] on button "Save" at bounding box center [1303, 311] width 53 height 31
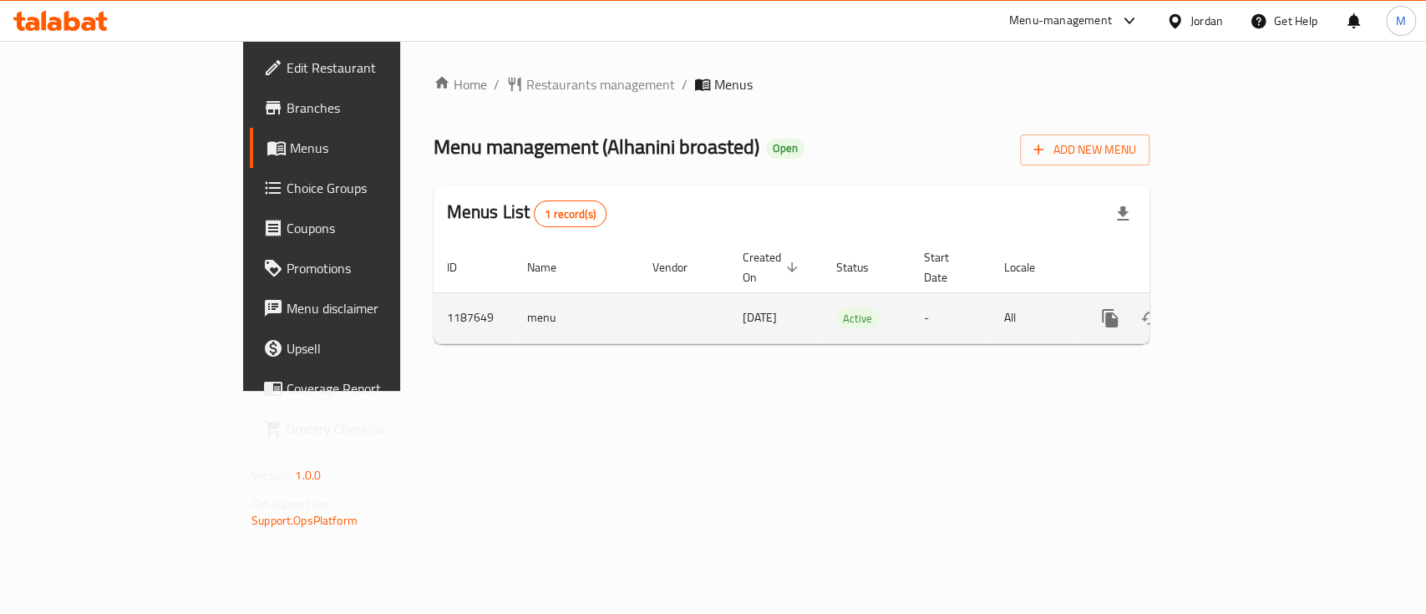
click at [1240, 308] on icon "enhanced table" at bounding box center [1230, 318] width 20 height 20
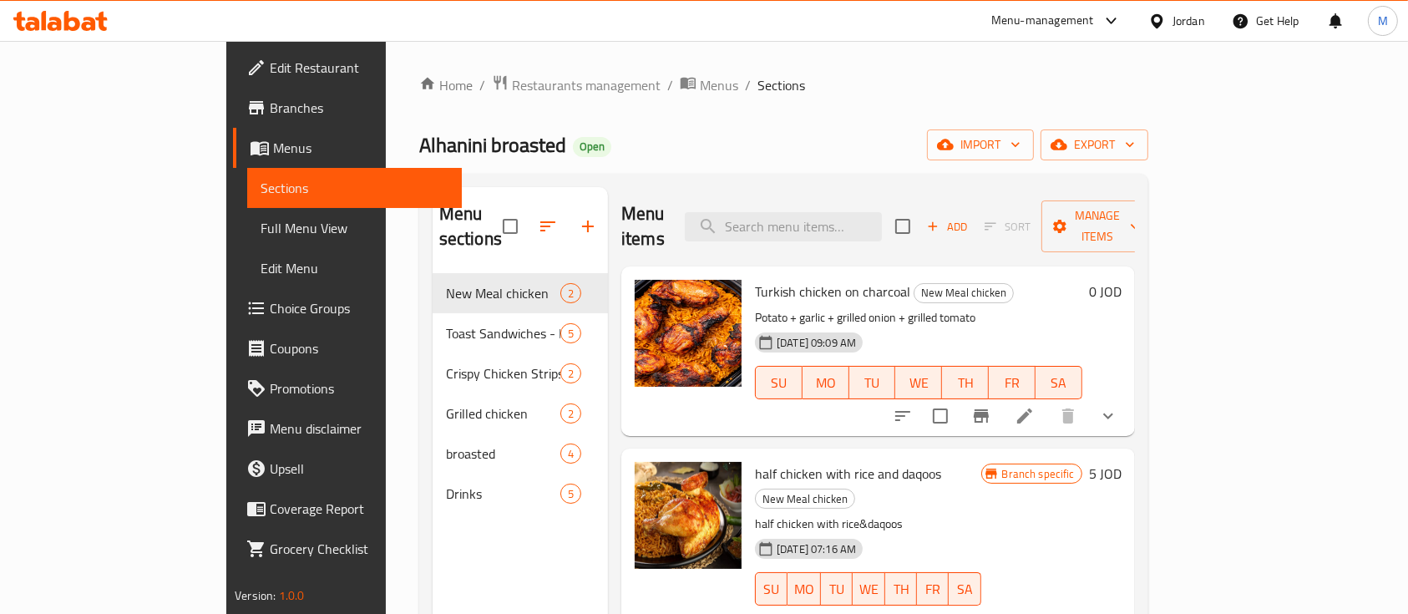
click at [1118, 406] on icon "show more" at bounding box center [1108, 416] width 20 height 20
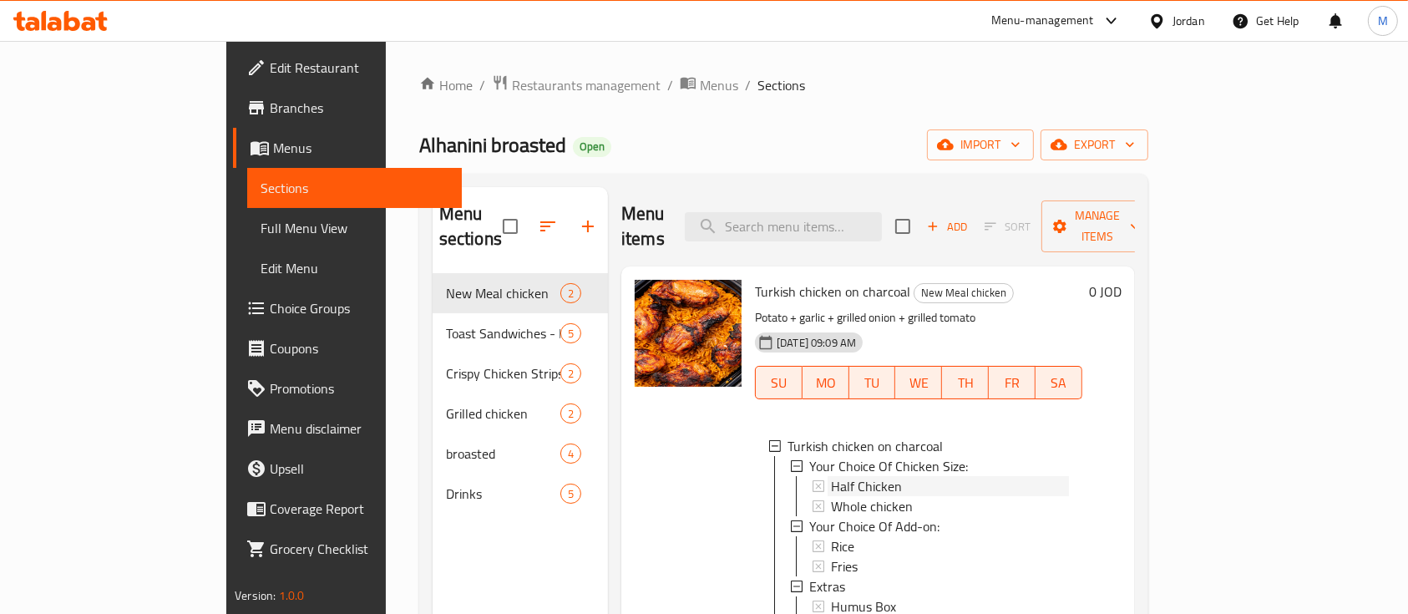
click at [1019, 476] on div "Half Chicken" at bounding box center [950, 486] width 238 height 20
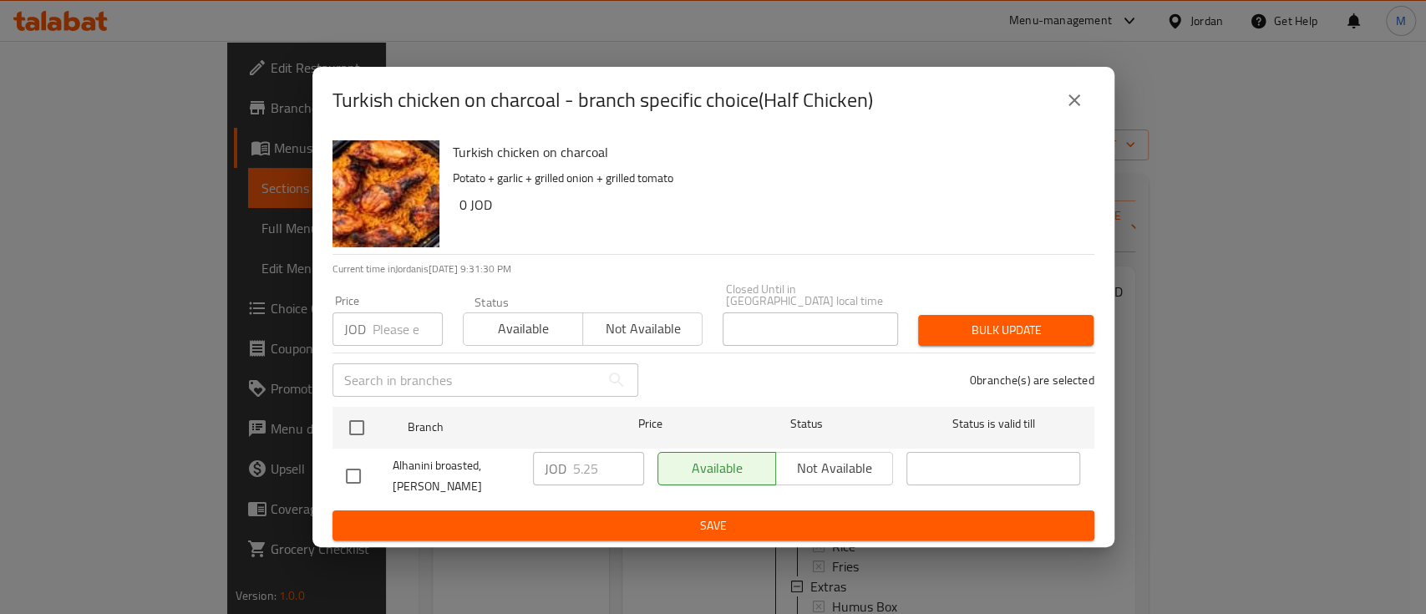
click at [1077, 110] on icon "close" at bounding box center [1074, 100] width 20 height 20
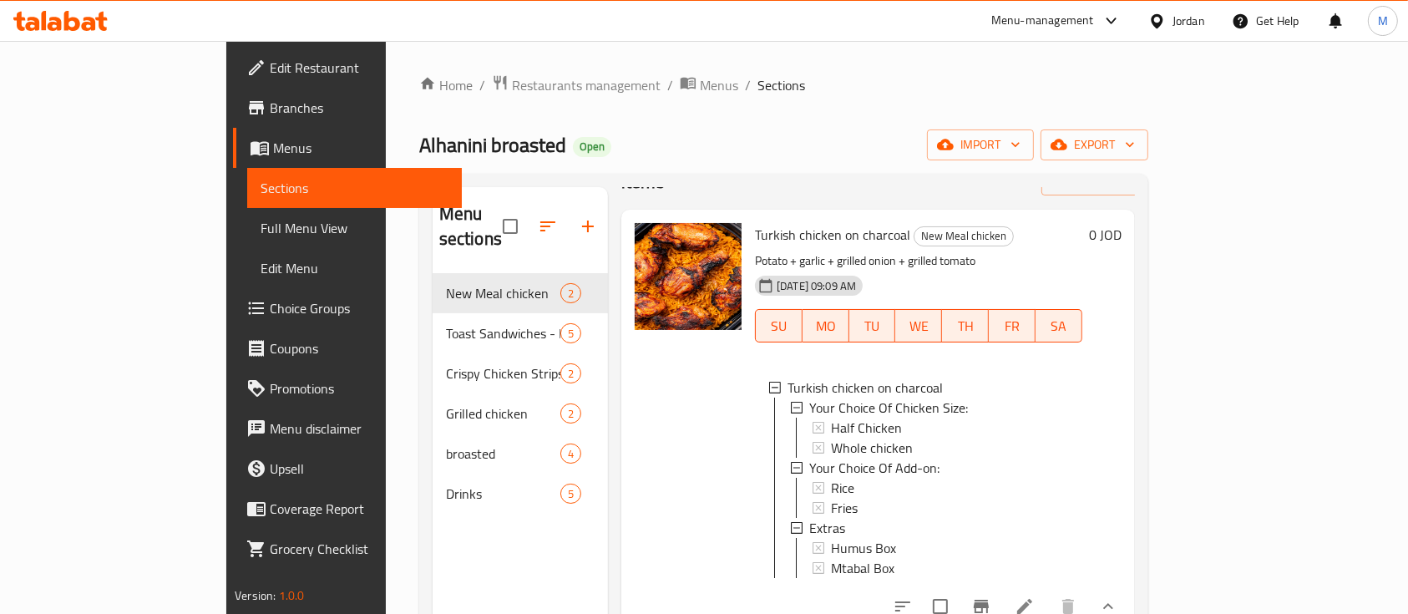
scroll to position [111, 0]
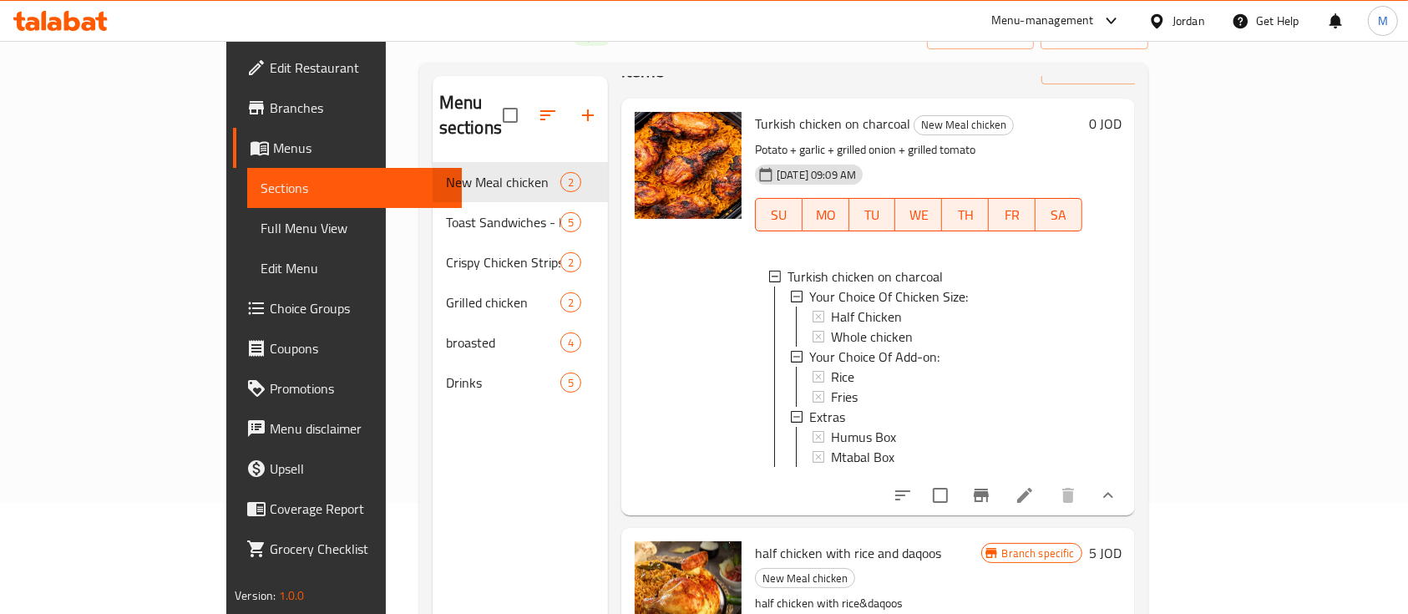
click at [1048, 483] on li at bounding box center [1024, 495] width 47 height 30
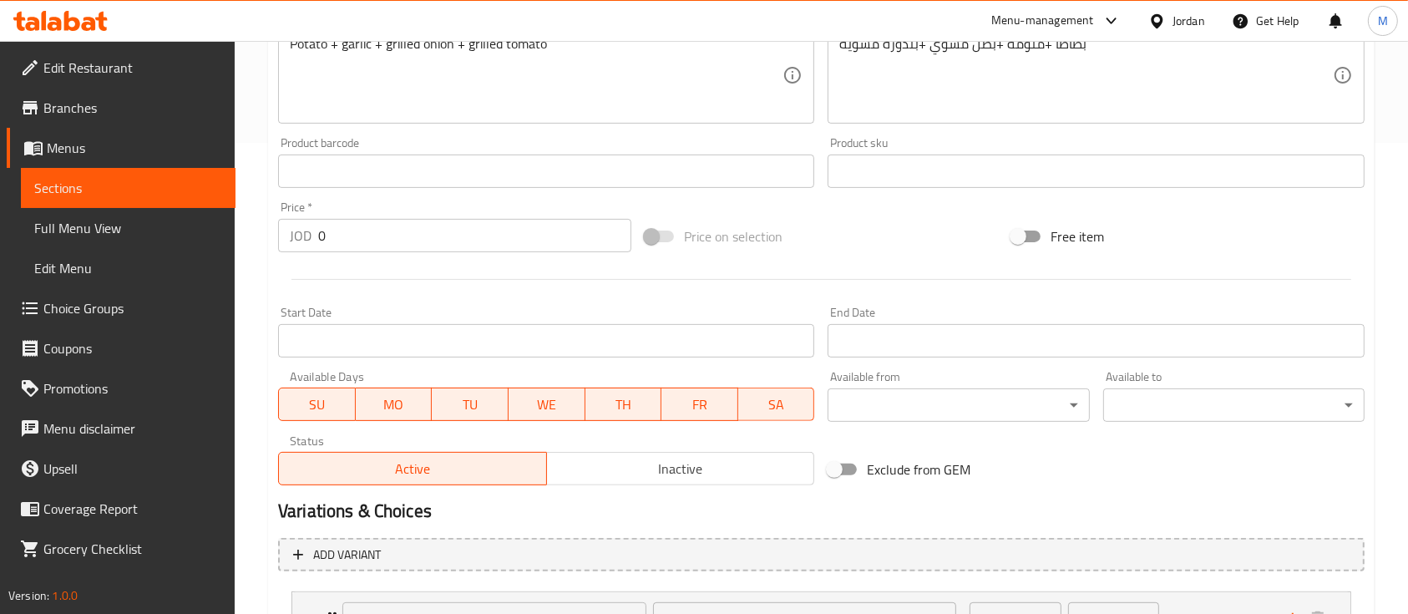
scroll to position [668, 0]
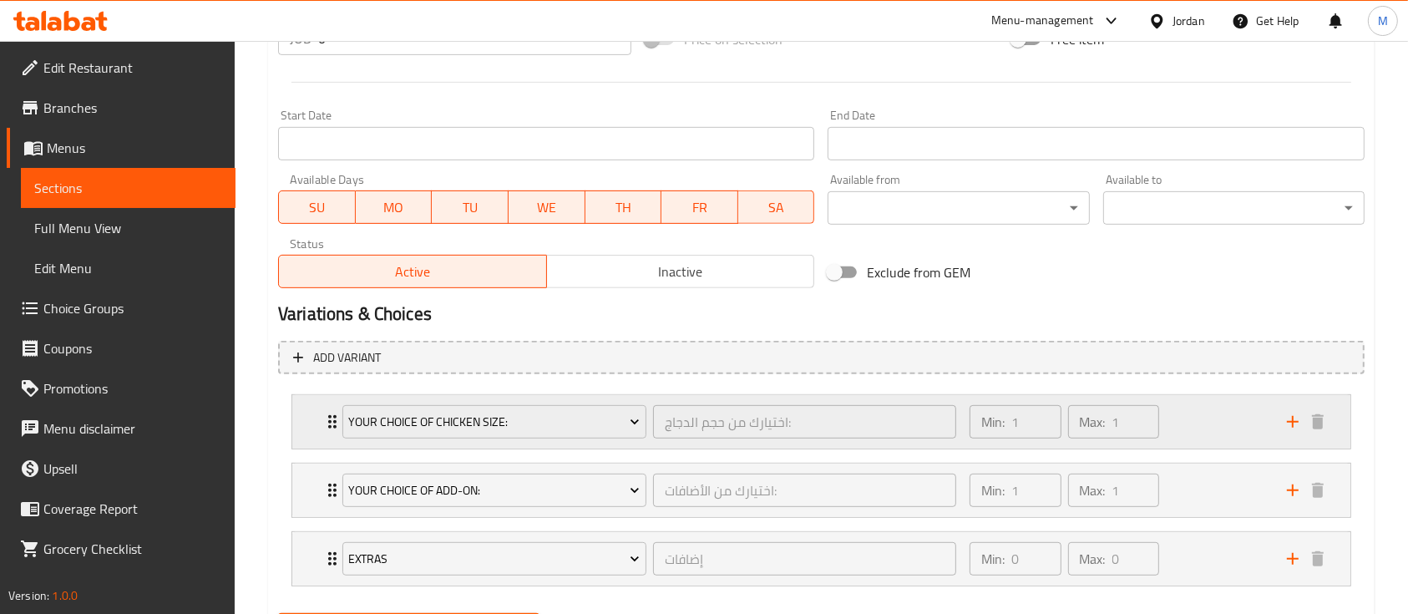
click at [1163, 426] on div "Min: 1 ​ Max: 1 ​" at bounding box center [1064, 421] width 202 height 47
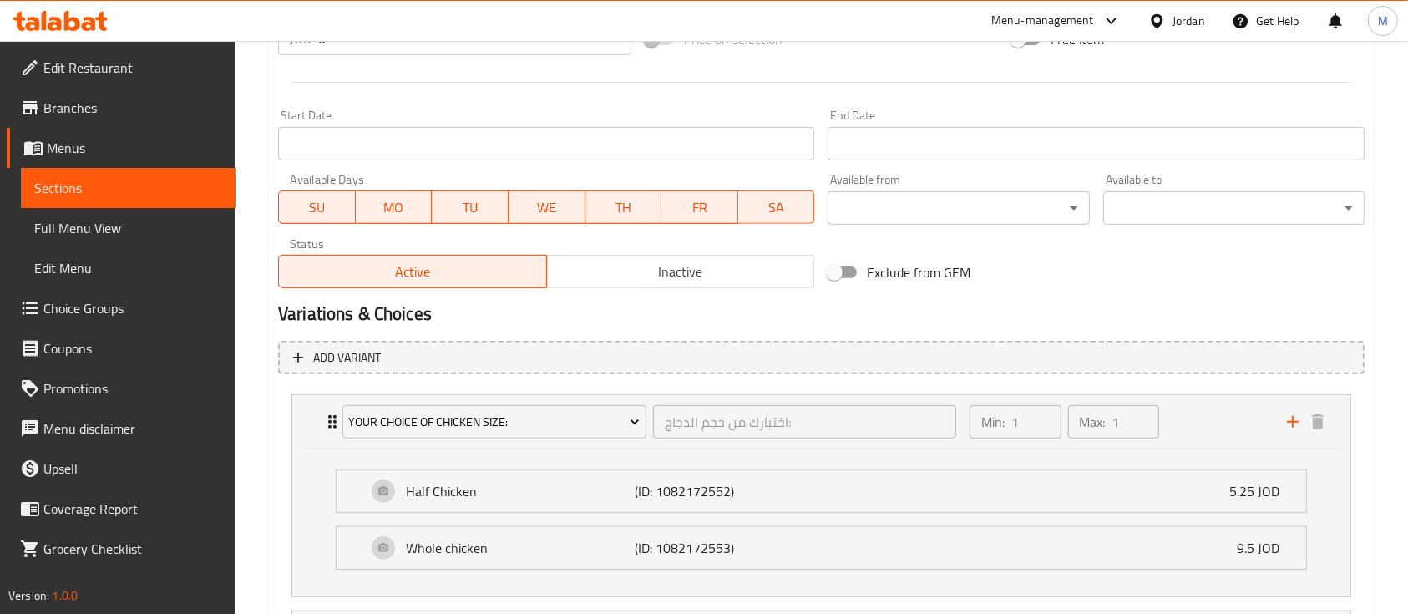
click at [108, 313] on span "Choice Groups" at bounding box center [132, 308] width 179 height 20
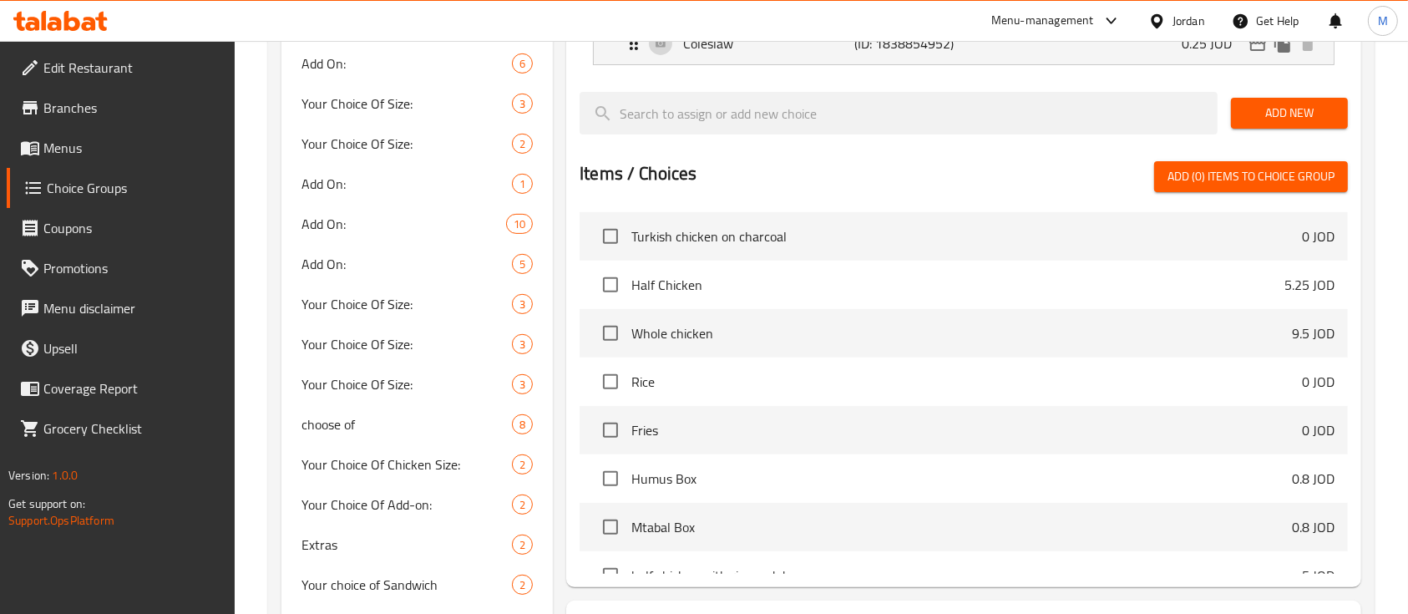
scroll to position [793, 0]
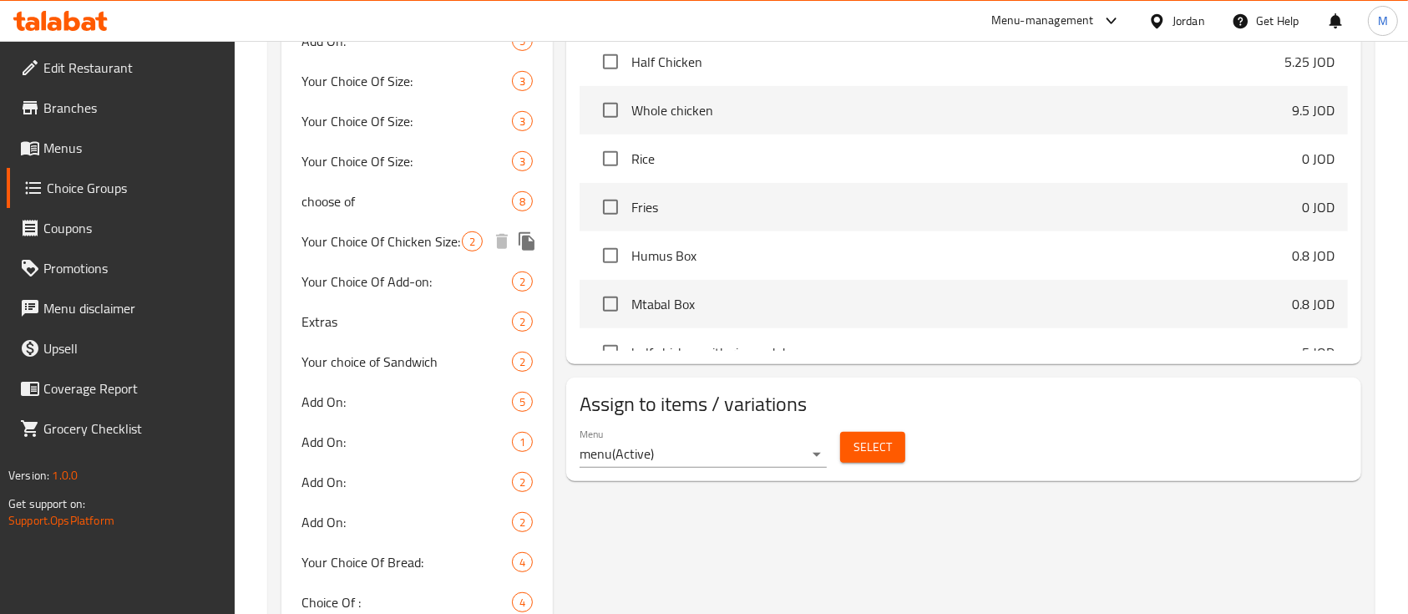
click at [410, 251] on span "Your Choice Of Chicken Size:" at bounding box center [381, 241] width 160 height 20
type input "Your Choice Of Chicken Size:"
type input "اختيارك من حجم الدجاج:"
type input "1"
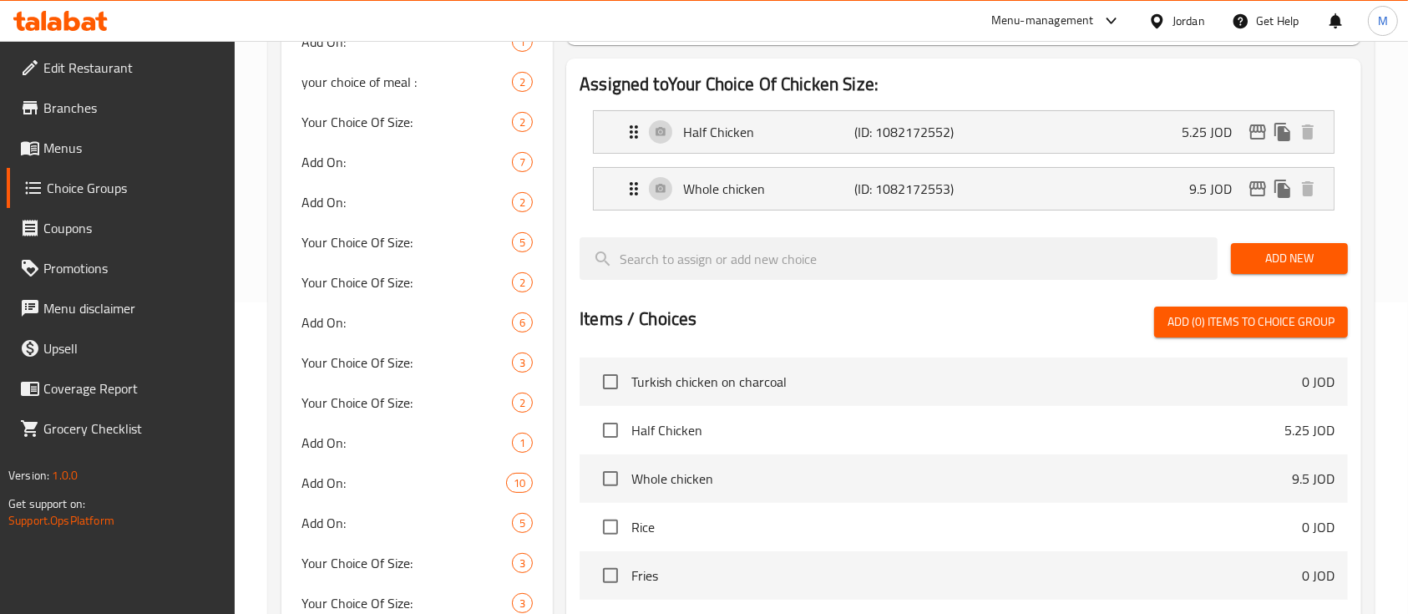
scroll to position [125, 0]
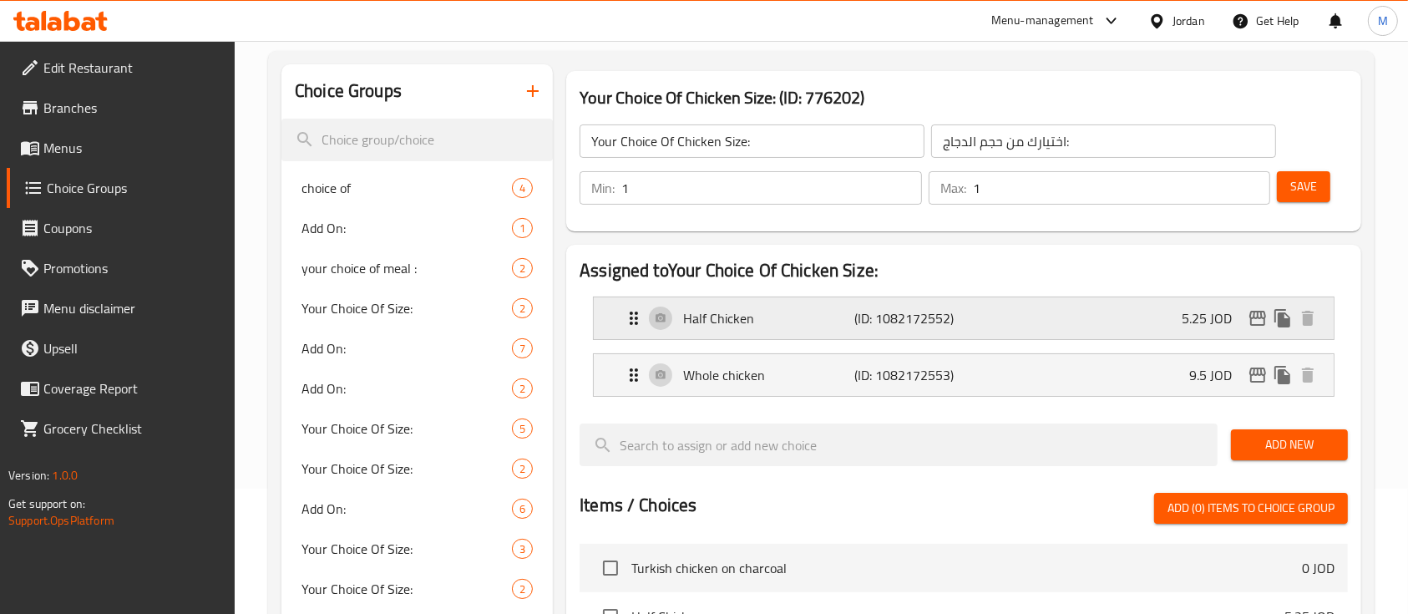
click at [1014, 305] on div "Half Chicken (ID: 1082172552) 5.25 JOD" at bounding box center [969, 318] width 690 height 42
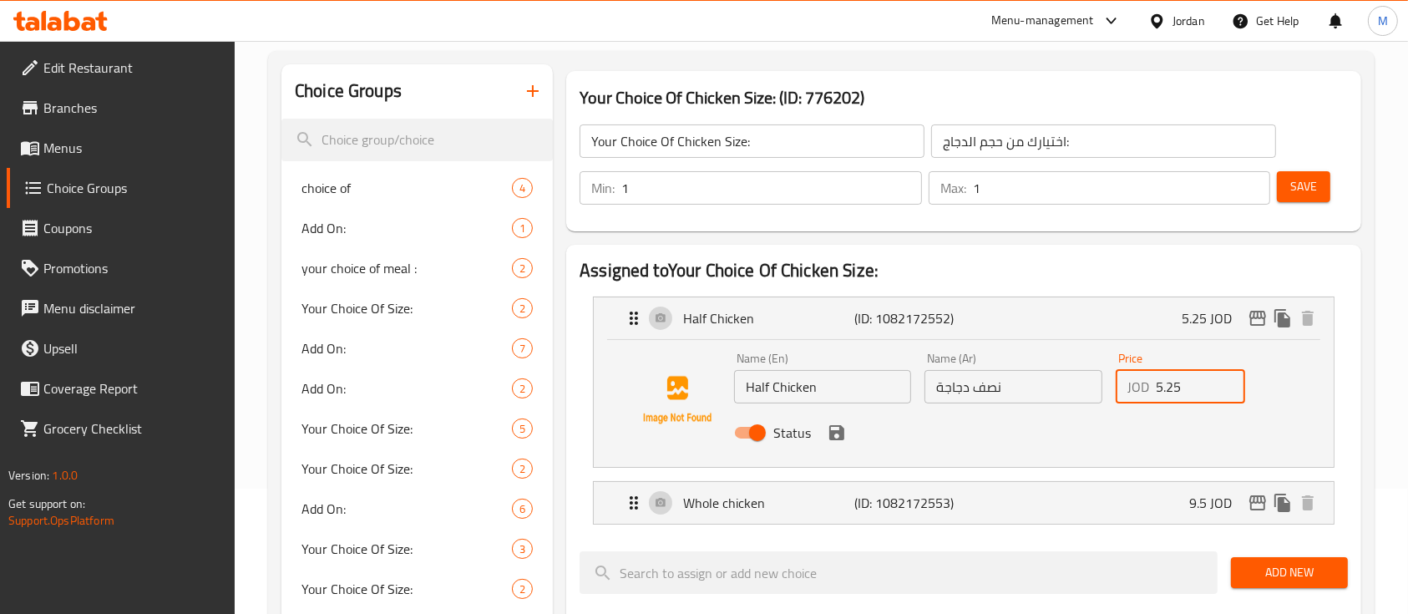
drag, startPoint x: 1188, startPoint y: 390, endPoint x: 1129, endPoint y: 391, distance: 59.3
click at [1130, 391] on div "JOD 5.25 Price" at bounding box center [1180, 386] width 129 height 33
drag, startPoint x: 839, startPoint y: 440, endPoint x: 1124, endPoint y: 455, distance: 286.0
click at [839, 440] on icon "save" at bounding box center [837, 433] width 20 height 20
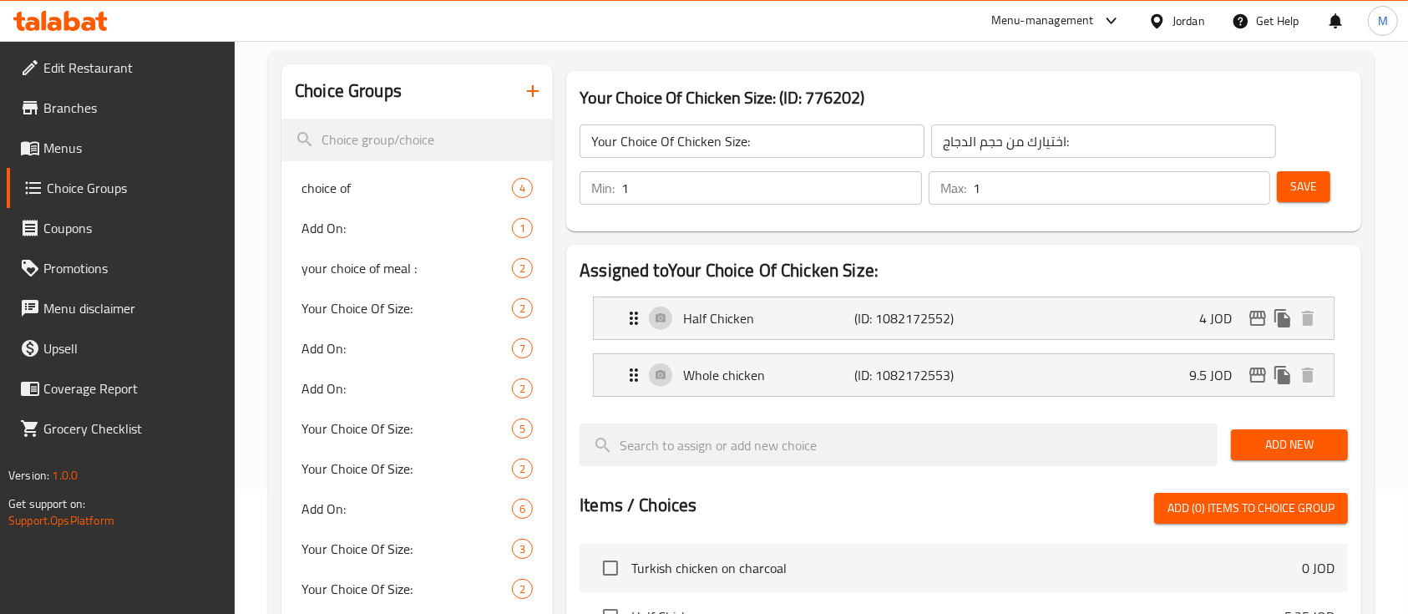
type input "4"
click at [1136, 384] on div "Whole chicken (ID: 1082172553) 9.5 JOD" at bounding box center [969, 375] width 690 height 42
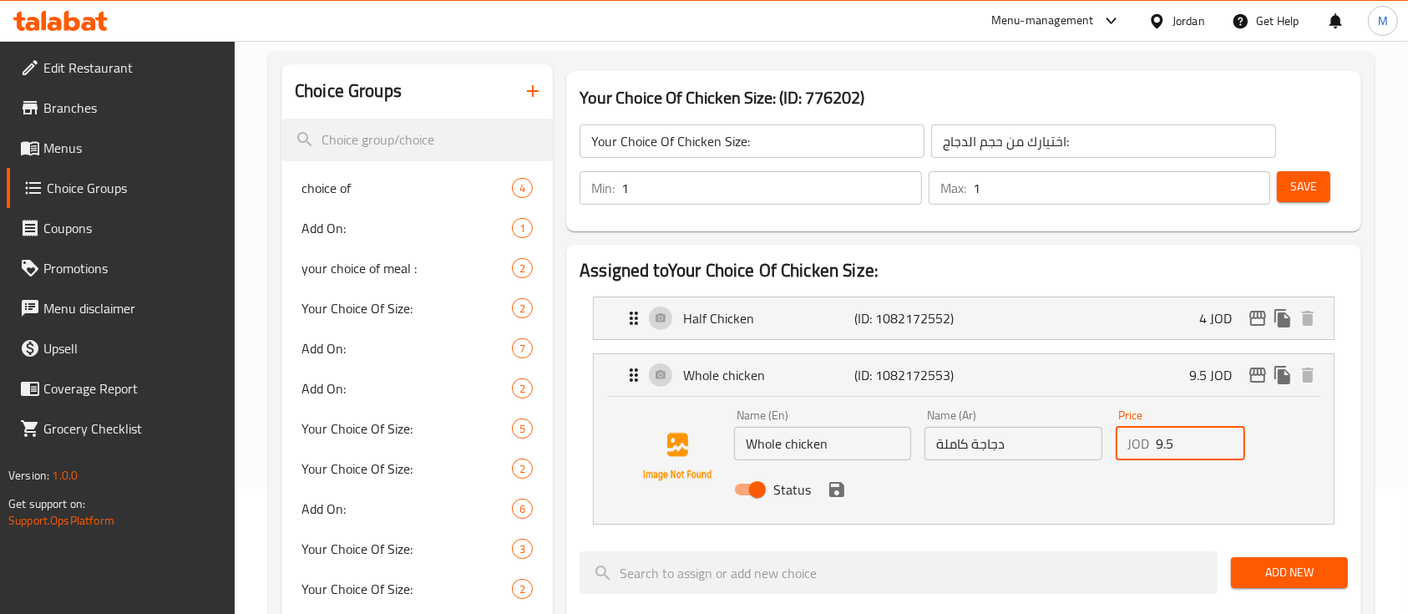
drag, startPoint x: 1178, startPoint y: 451, endPoint x: 1122, endPoint y: 453, distance: 56.0
click at [1122, 453] on div "JOD 9.5 Price" at bounding box center [1180, 443] width 129 height 33
click at [1305, 441] on div "Name (En) Whole chicken Name (En) Name (Ar) دجاجة كاملة Name (Ar) Price JOD 7 P…" at bounding box center [964, 457] width 687 height 114
click at [843, 493] on icon "save" at bounding box center [836, 489] width 15 height 15
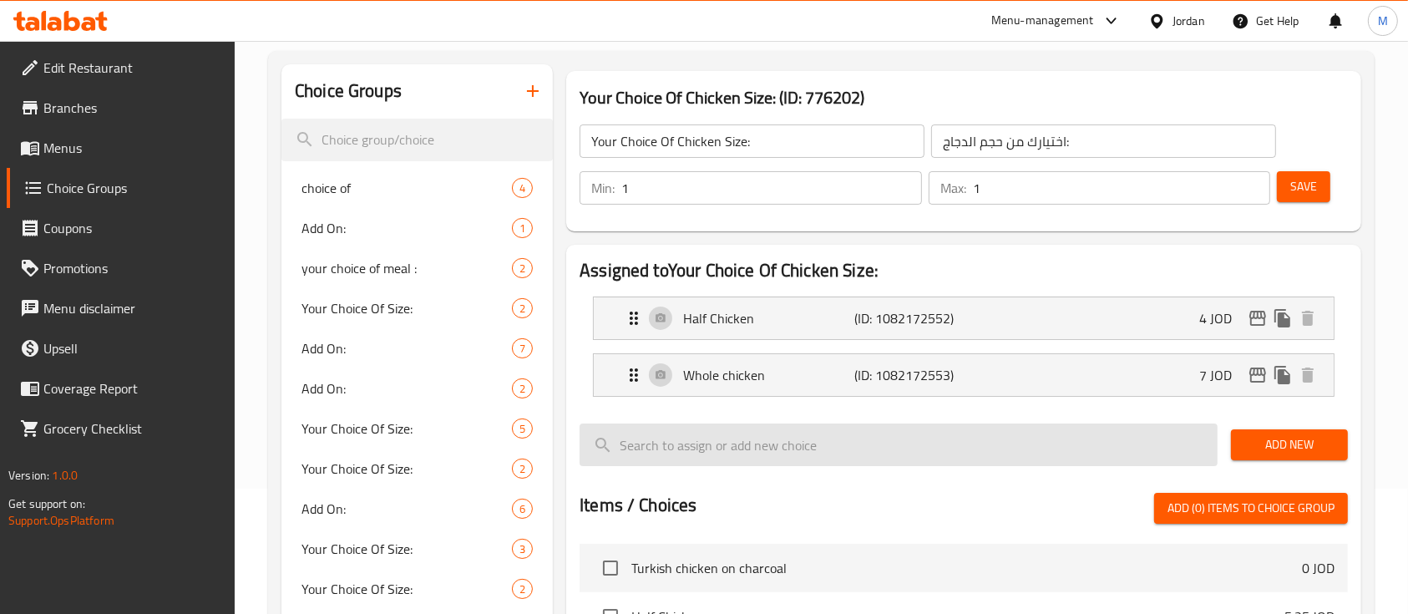
type input "7"
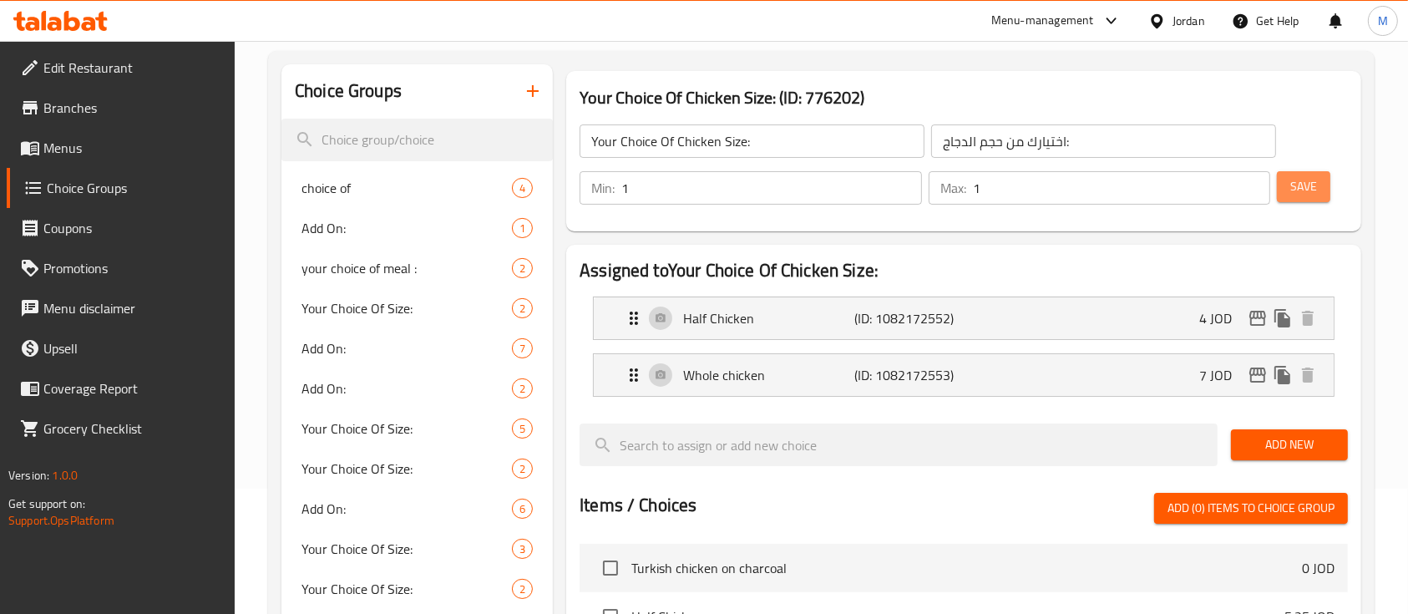
click at [1292, 198] on button "Save" at bounding box center [1303, 186] width 53 height 31
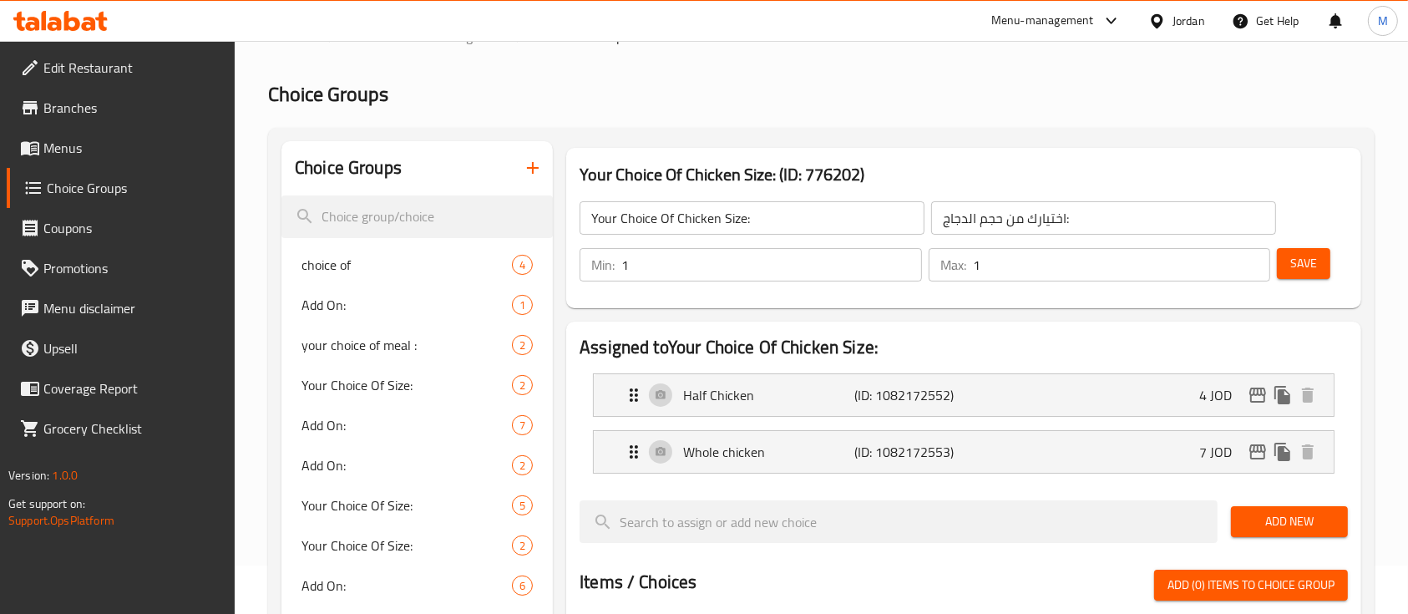
scroll to position [0, 0]
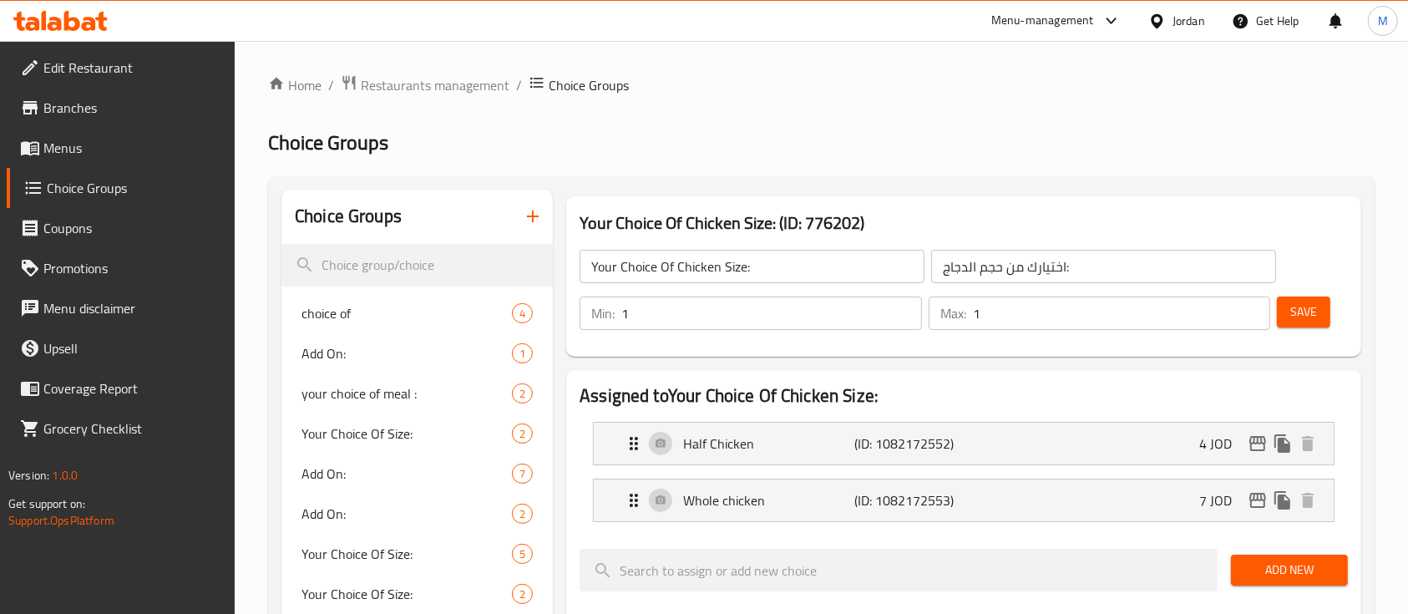
drag, startPoint x: 139, startPoint y: 147, endPoint x: 194, endPoint y: 147, distance: 55.1
click at [138, 147] on span "Menus" at bounding box center [132, 148] width 179 height 20
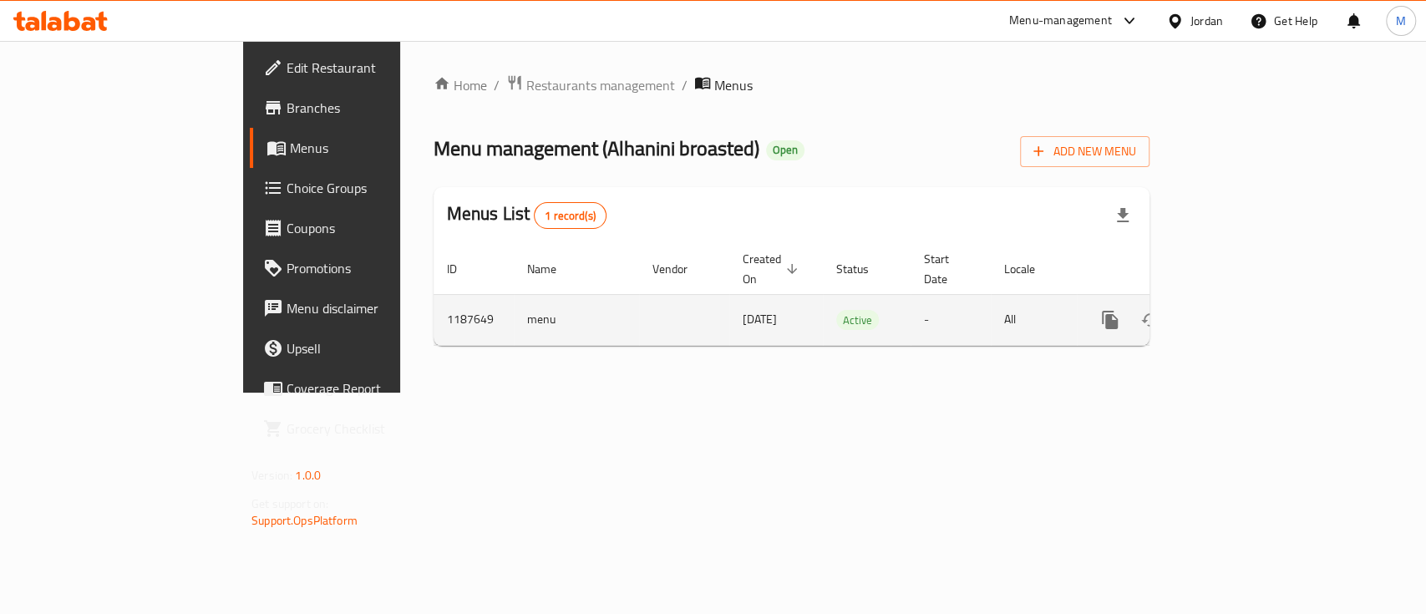
click at [1238, 312] on icon "enhanced table" at bounding box center [1230, 319] width 15 height 15
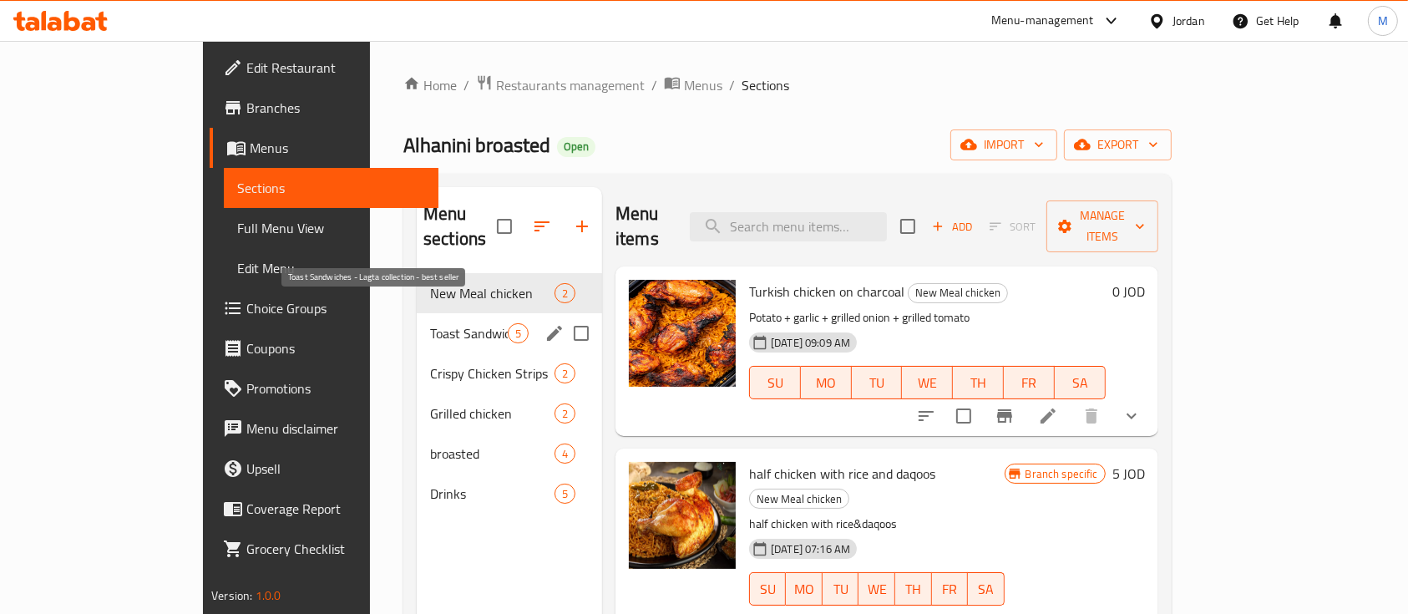
click at [430, 323] on span "Toast Sandwiches - Lagta collection - best seller" at bounding box center [469, 333] width 78 height 20
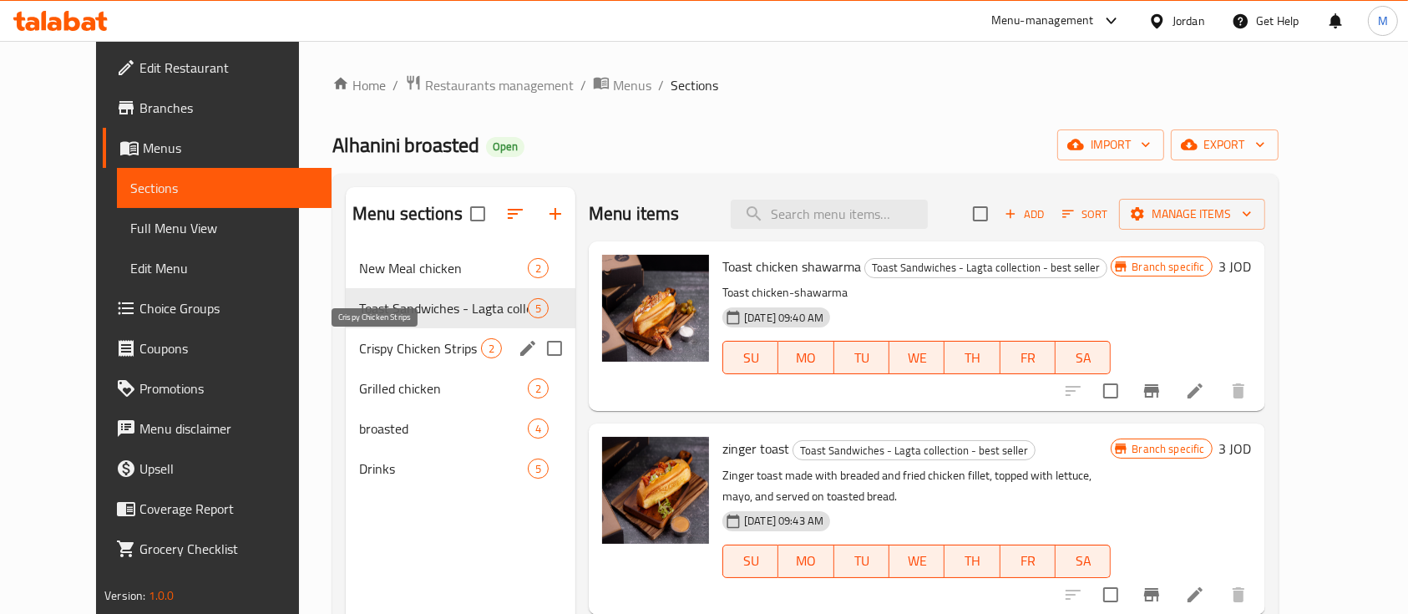
click at [383, 347] on span "Crispy Chicken Strips" at bounding box center [420, 348] width 122 height 20
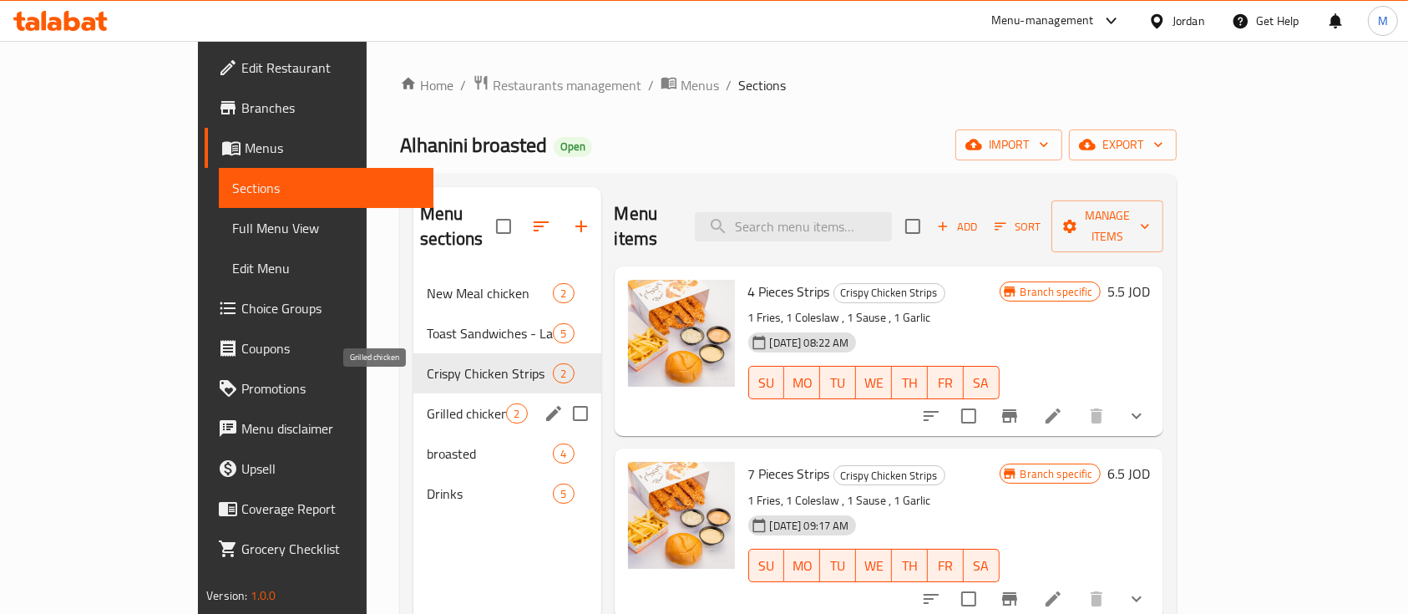
click at [427, 403] on span "Grilled chicken" at bounding box center [466, 413] width 79 height 20
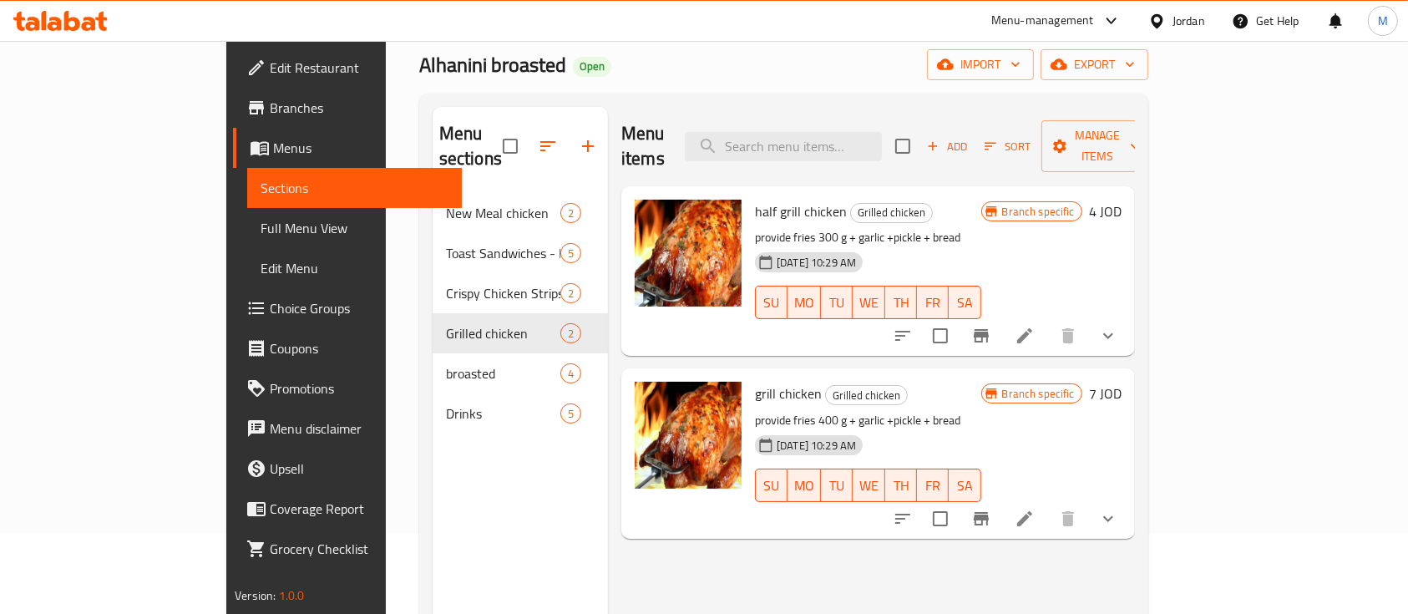
scroll to position [111, 0]
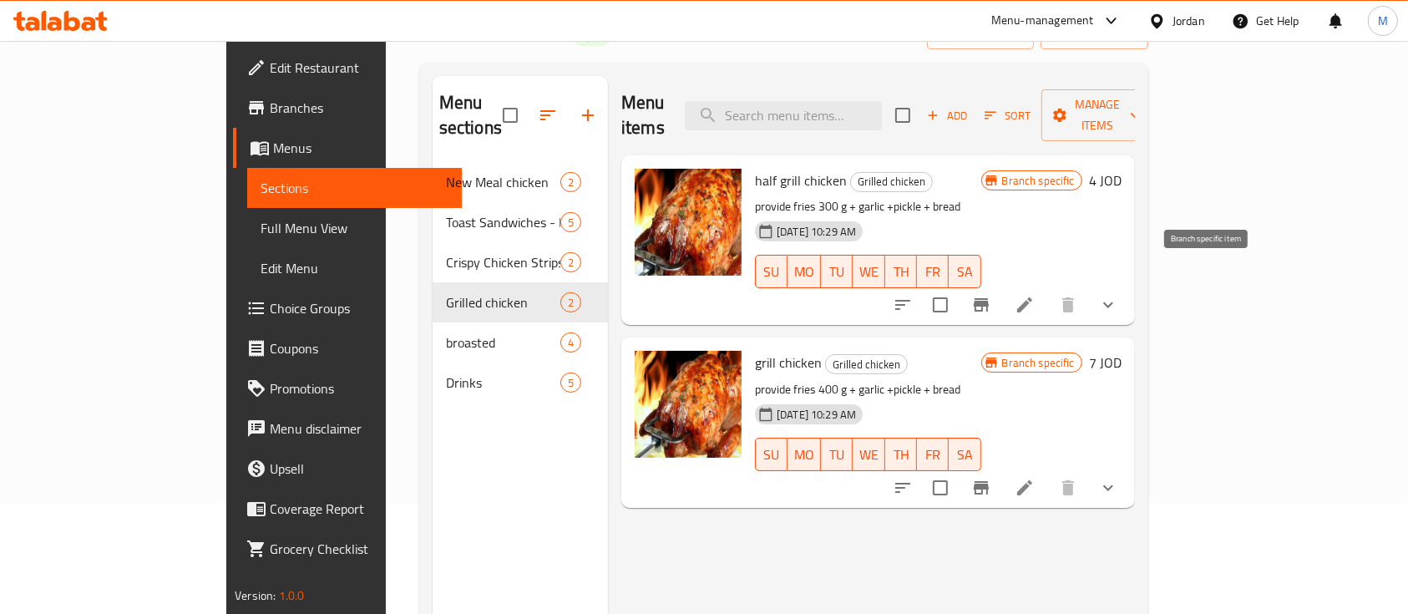
click at [991, 295] on icon "Branch-specific-item" at bounding box center [981, 305] width 20 height 20
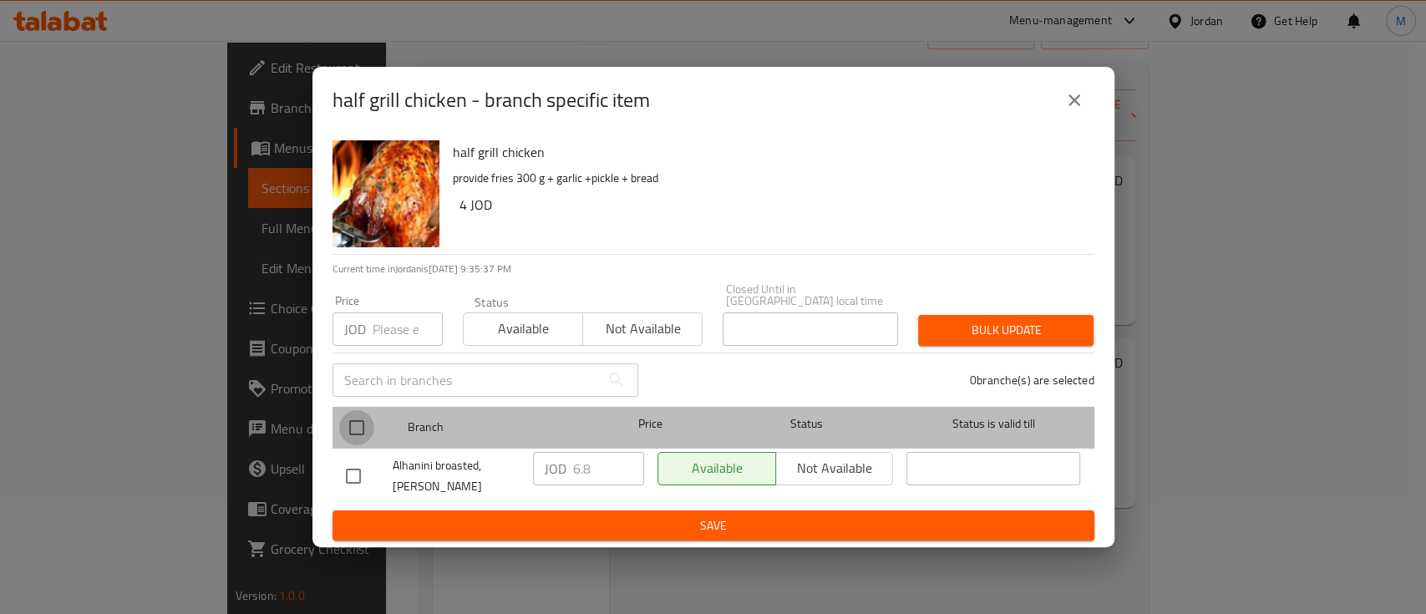
click at [357, 425] on input "checkbox" at bounding box center [356, 427] width 35 height 35
checkbox input "true"
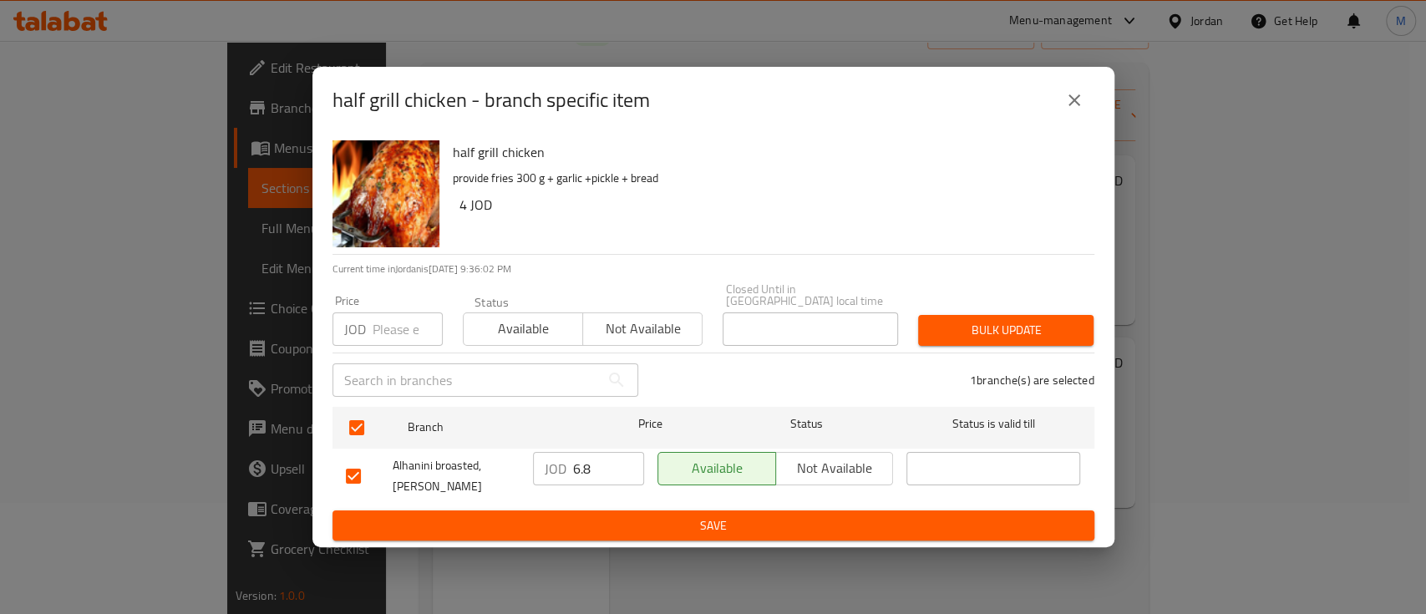
click at [391, 320] on input "number" at bounding box center [407, 328] width 70 height 33
type input "4.5"
click at [955, 322] on span "Bulk update" at bounding box center [1005, 330] width 149 height 21
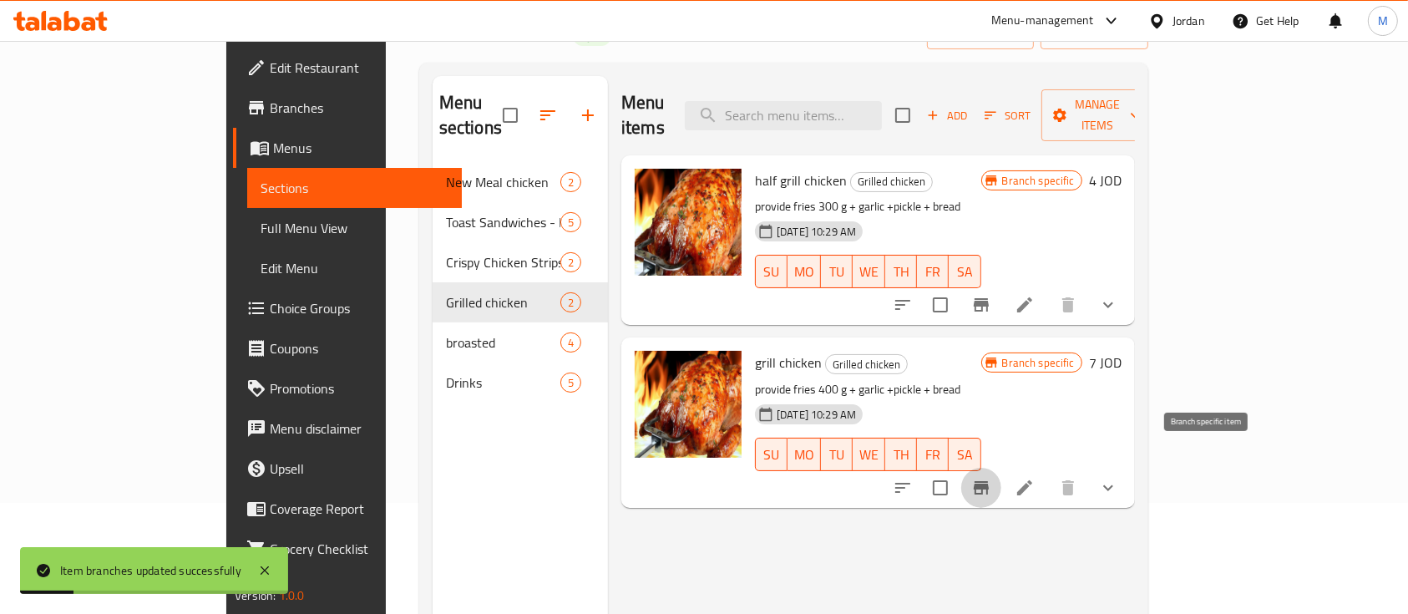
click at [989, 481] on icon "Branch-specific-item" at bounding box center [981, 487] width 15 height 13
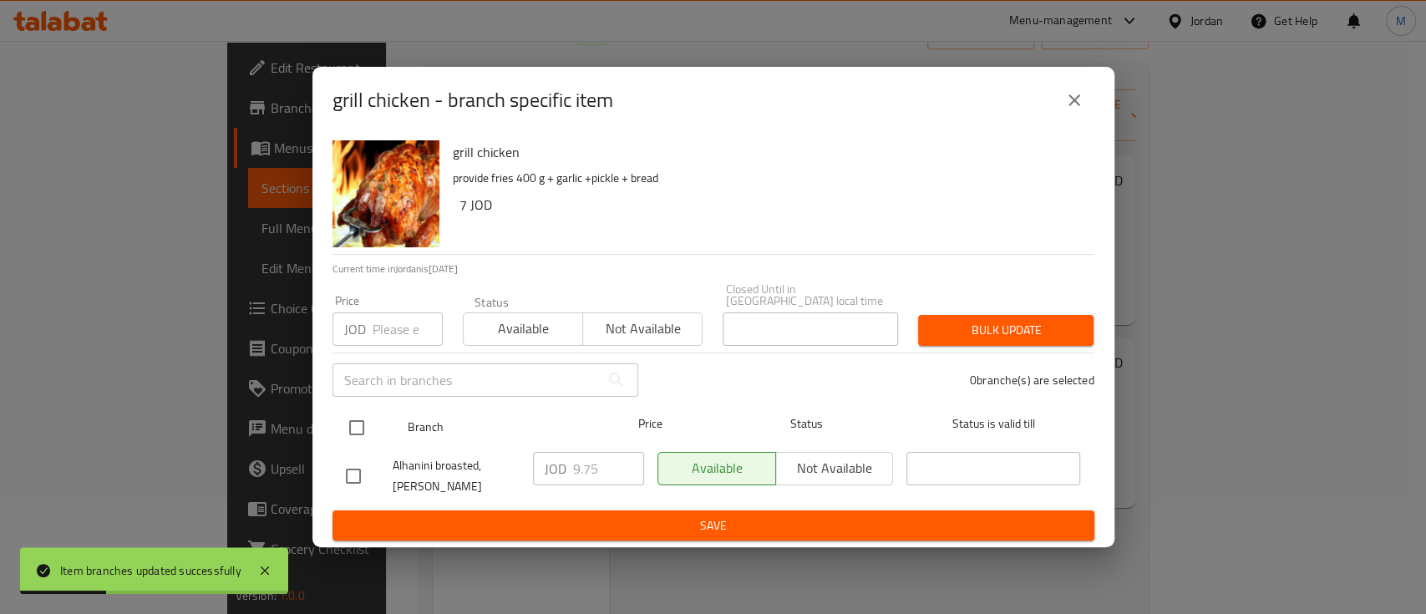
click at [362, 419] on input "checkbox" at bounding box center [356, 427] width 35 height 35
checkbox input "true"
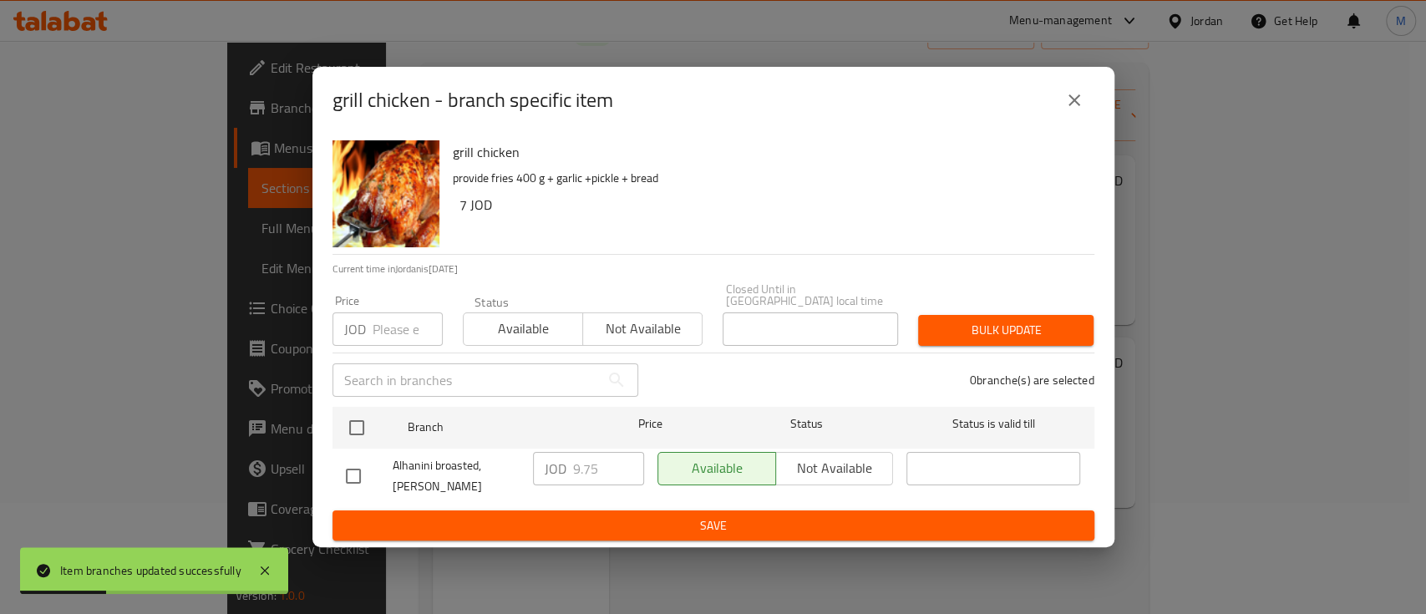
checkbox input "true"
click at [374, 353] on div "​" at bounding box center [485, 379] width 326 height 53
click at [376, 327] on input "number" at bounding box center [407, 328] width 70 height 33
type input "6.25"
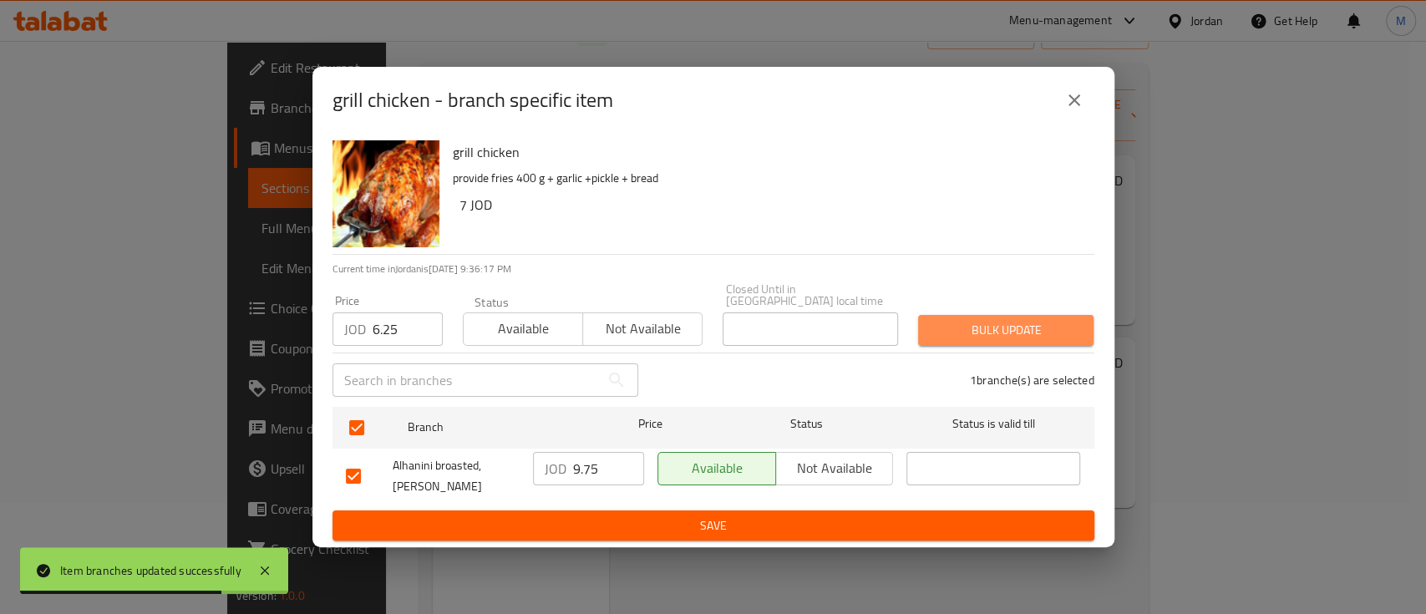
click at [949, 324] on span "Bulk update" at bounding box center [1005, 330] width 149 height 21
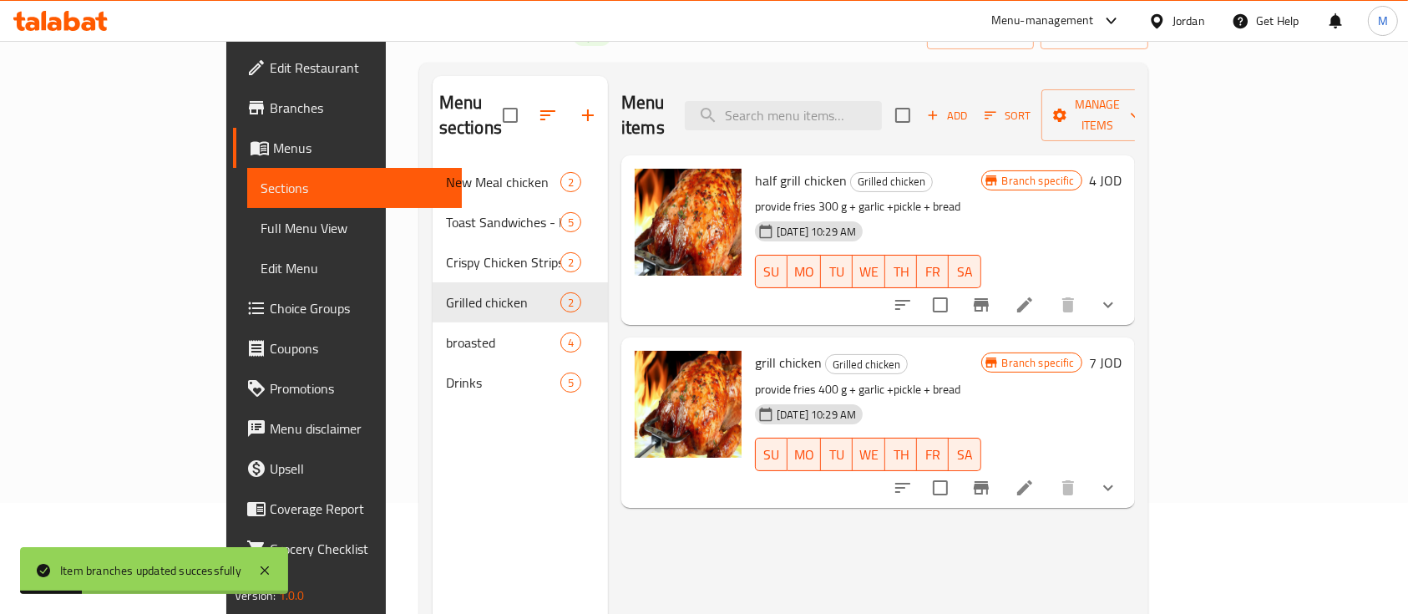
click at [1032, 480] on icon at bounding box center [1024, 487] width 15 height 15
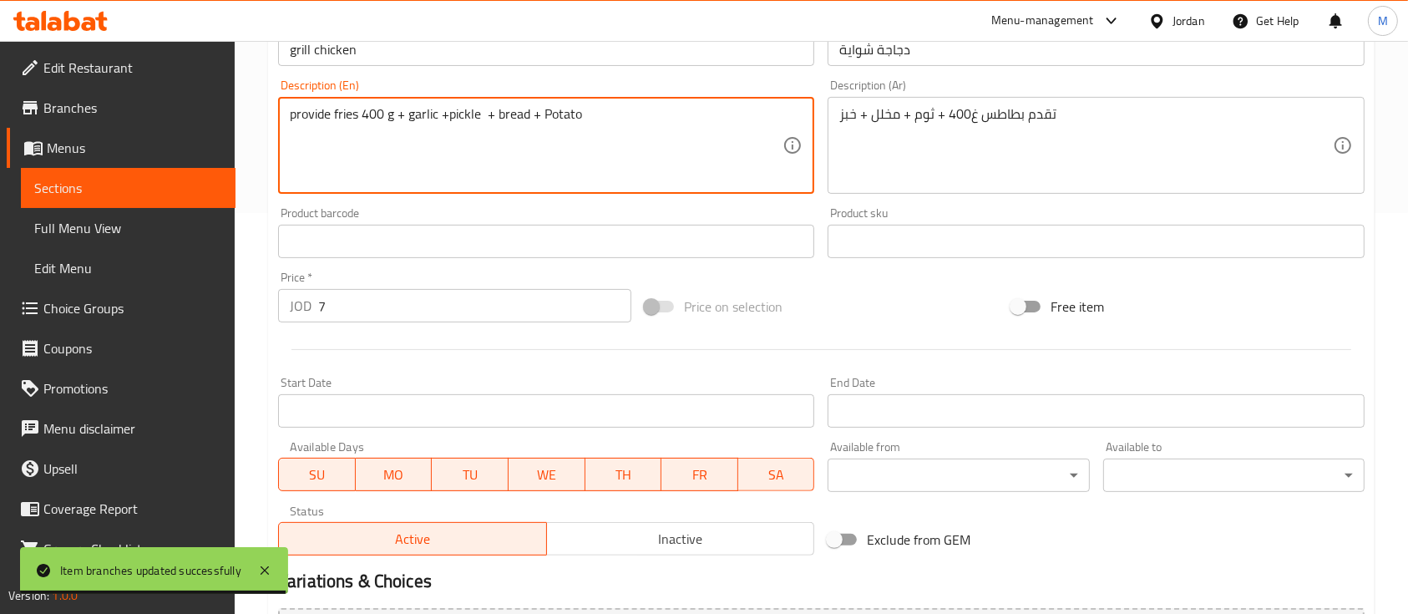
scroll to position [617, 0]
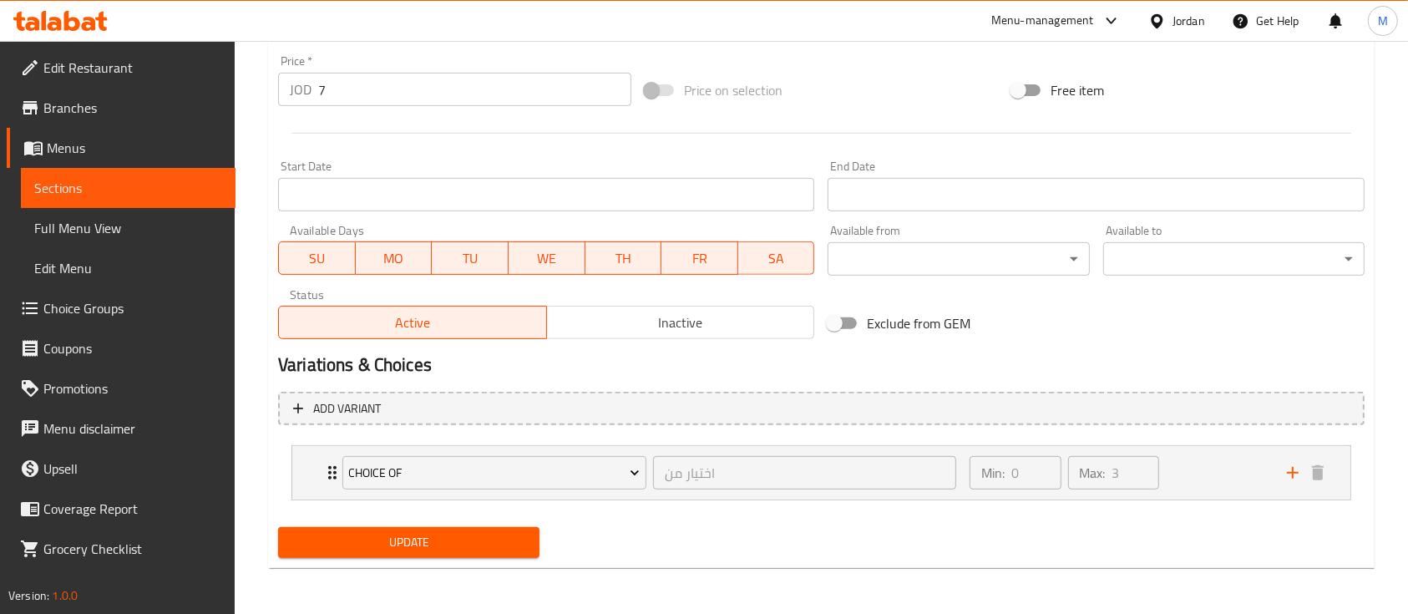
type textarea "provide fries 400 g + garlic +pickle + bread + Potato"
click at [514, 540] on span "Update" at bounding box center [408, 542] width 235 height 21
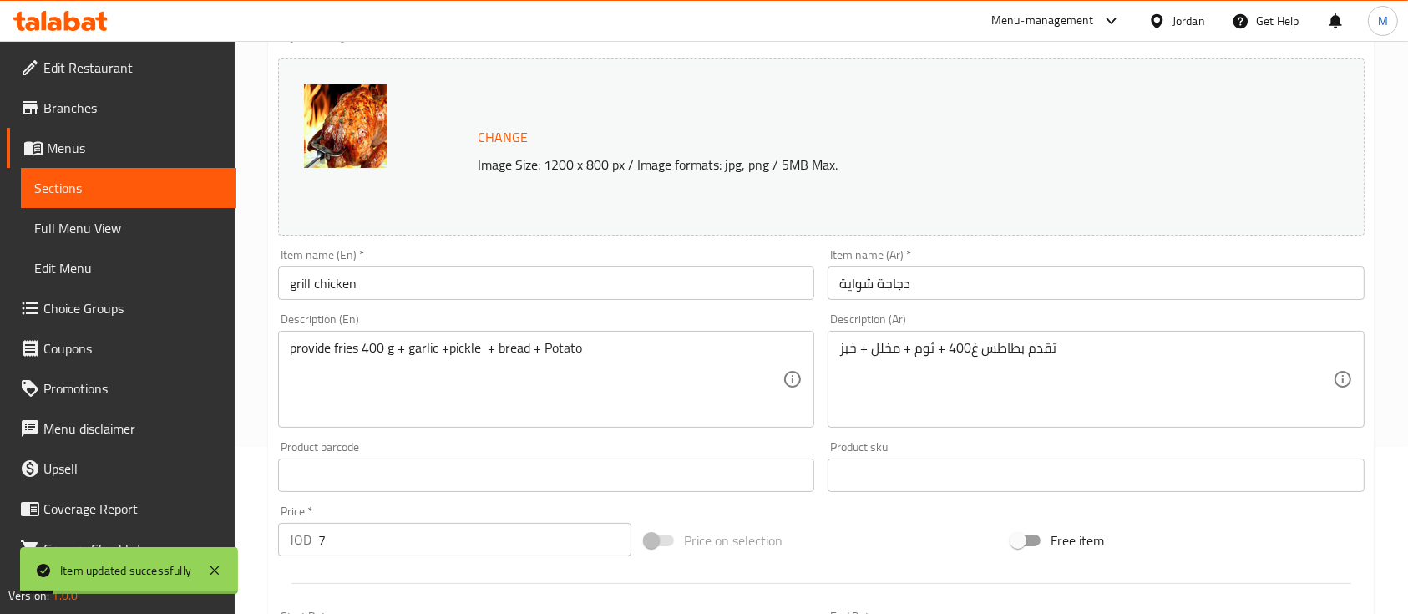
scroll to position [0, 0]
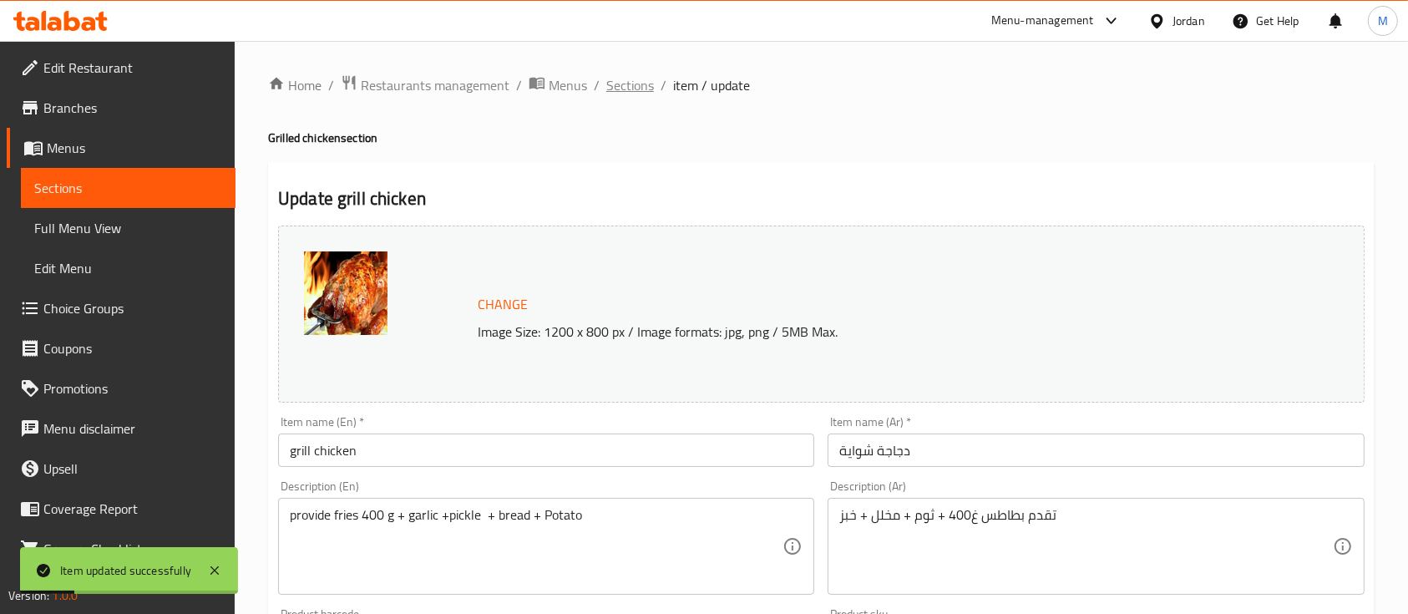
click at [646, 84] on span "Sections" at bounding box center [630, 85] width 48 height 20
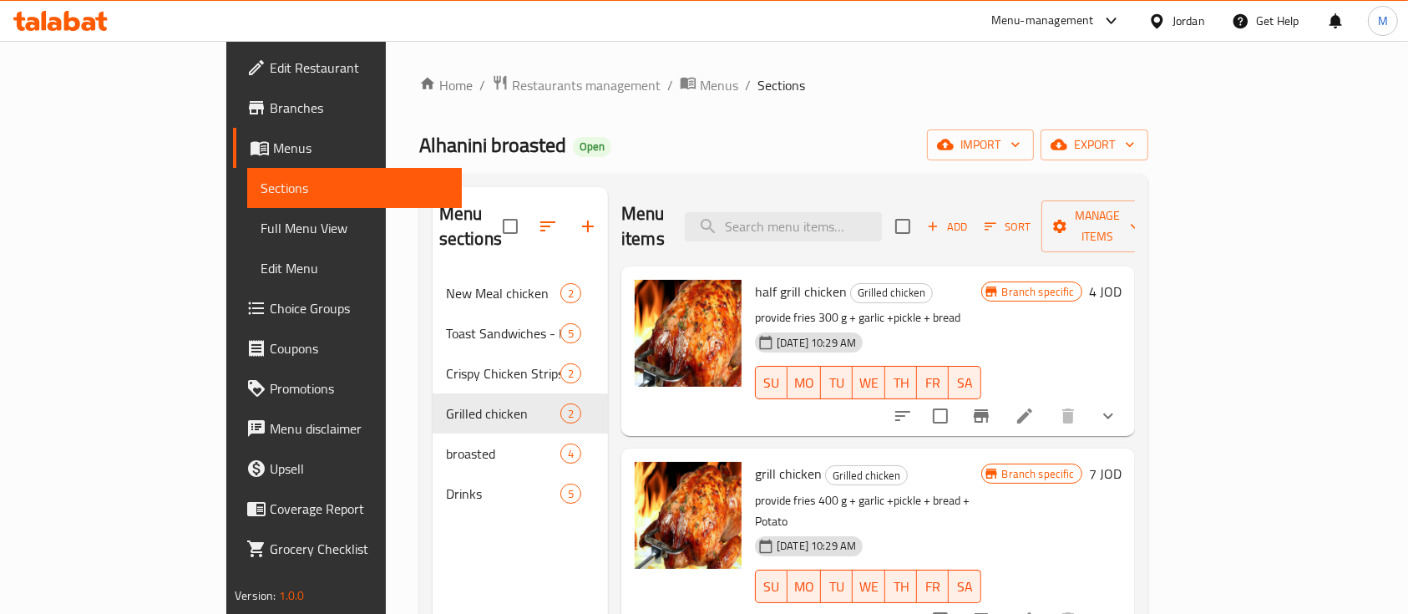
click at [849, 124] on div "Home / Restaurants management / Menus / Sections Alhanini broasted Open import …" at bounding box center [783, 444] width 729 height 740
click at [846, 111] on div "Home / Restaurants management / Menus / Sections Alhanini broasted Open import …" at bounding box center [783, 444] width 729 height 740
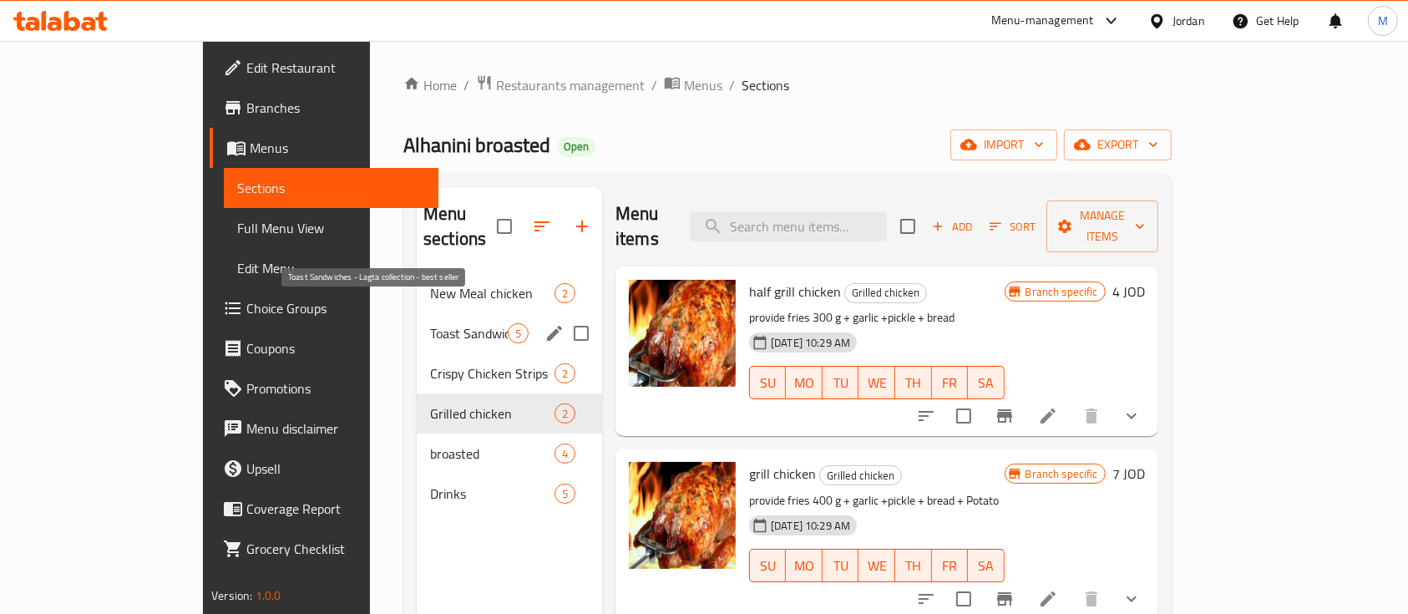
click at [430, 323] on span "Toast Sandwiches - Lagta collection - best seller" at bounding box center [469, 333] width 78 height 20
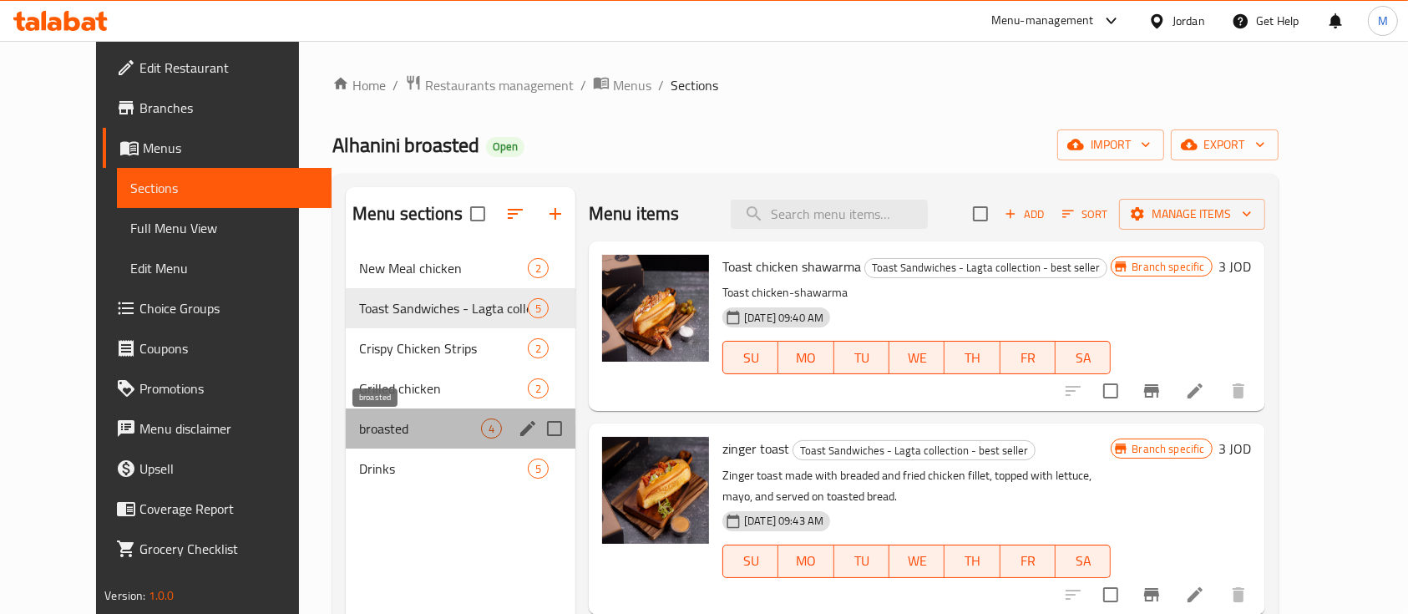
click at [359, 430] on span "broasted" at bounding box center [420, 428] width 122 height 20
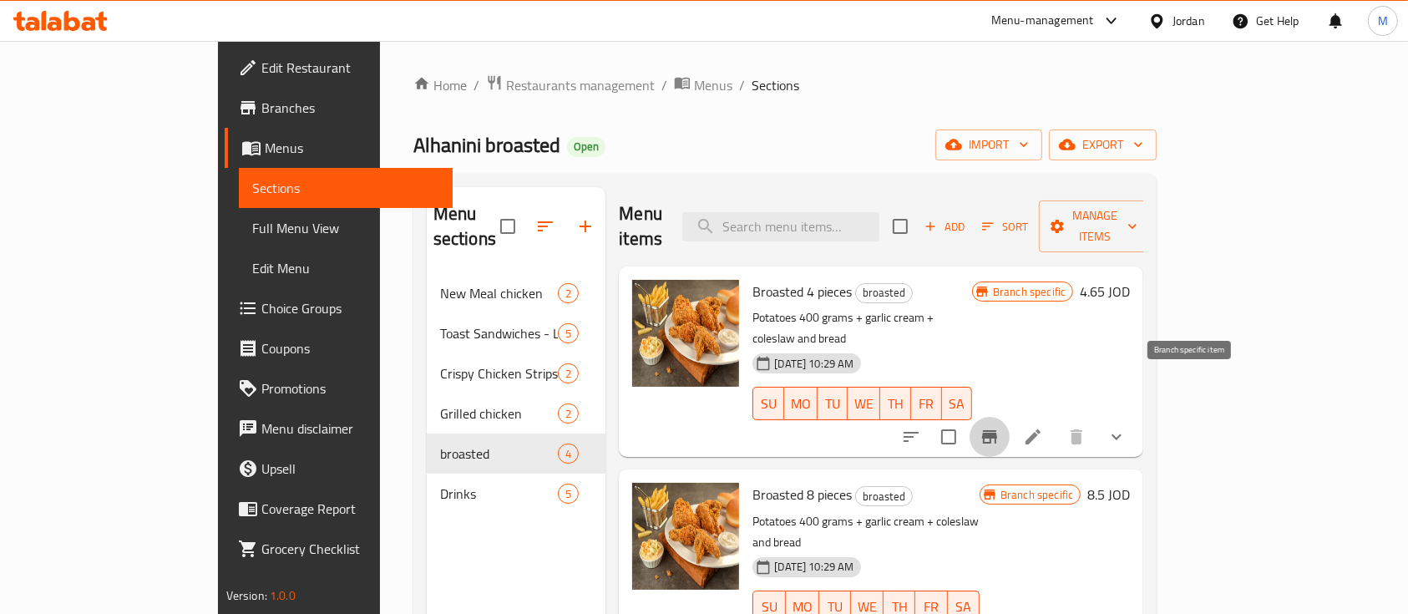
click at [997, 430] on icon "Branch-specific-item" at bounding box center [989, 436] width 15 height 13
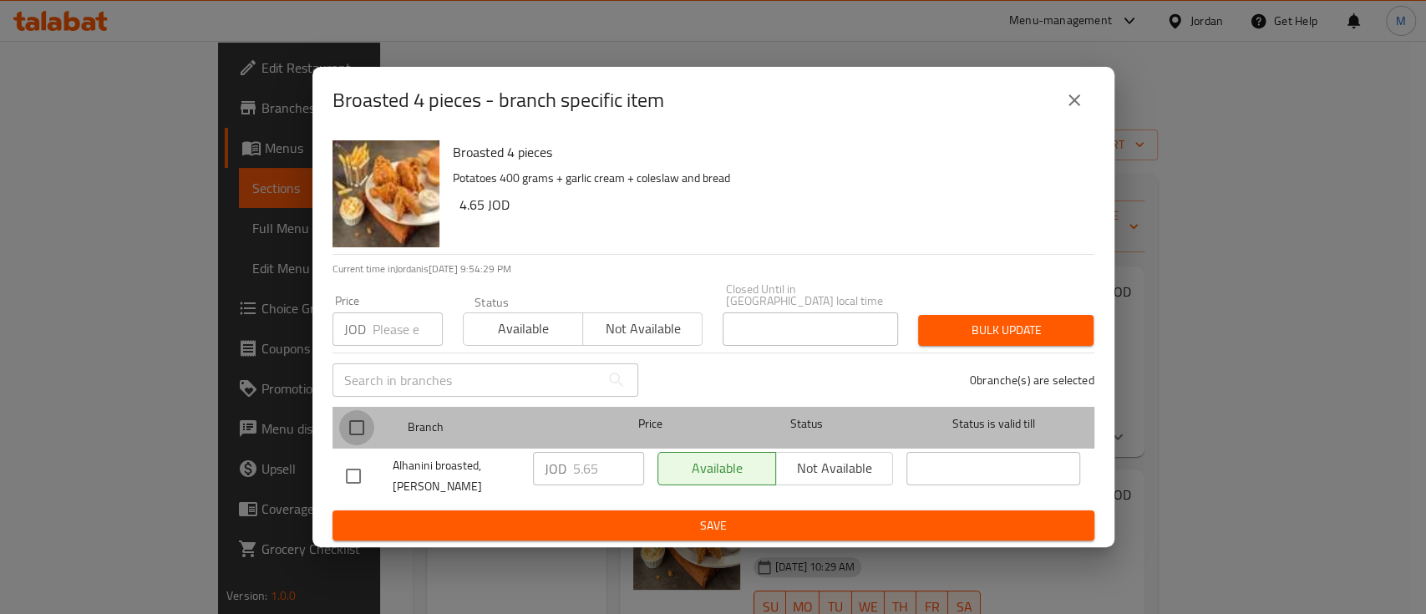
click at [347, 417] on input "checkbox" at bounding box center [356, 427] width 35 height 35
checkbox input "true"
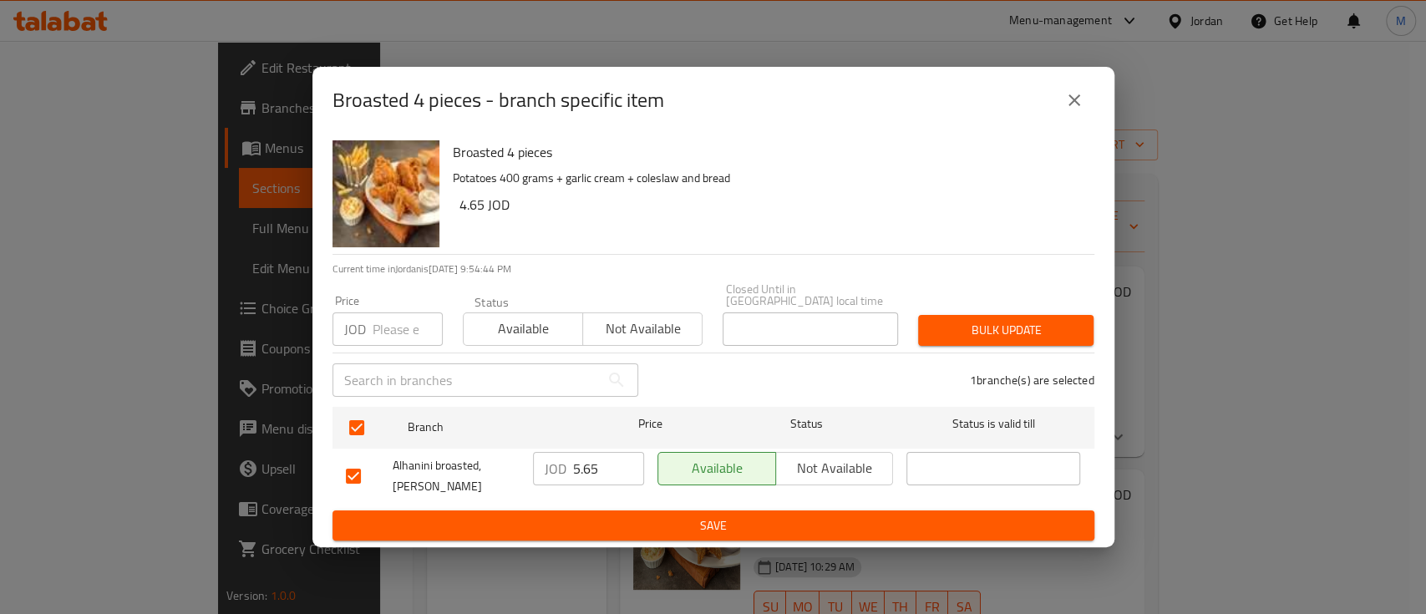
click at [414, 327] on input "number" at bounding box center [407, 328] width 70 height 33
type input "4.2"
click at [982, 321] on span "Bulk update" at bounding box center [1005, 330] width 149 height 21
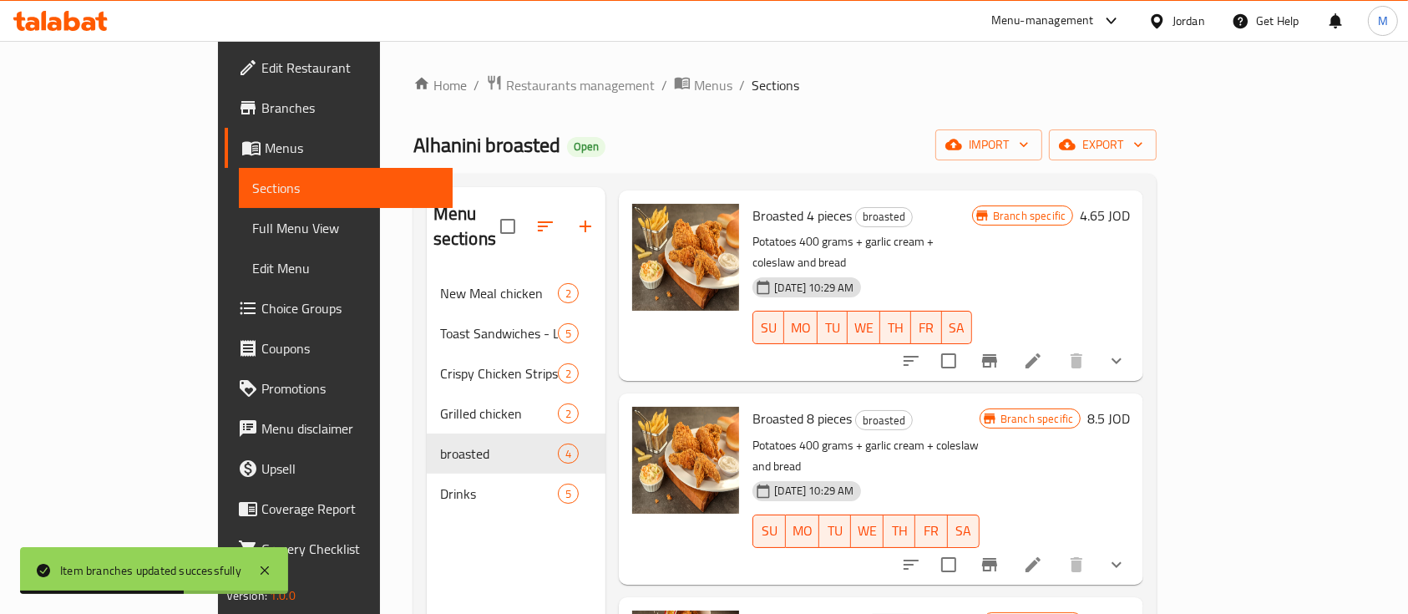
scroll to position [111, 0]
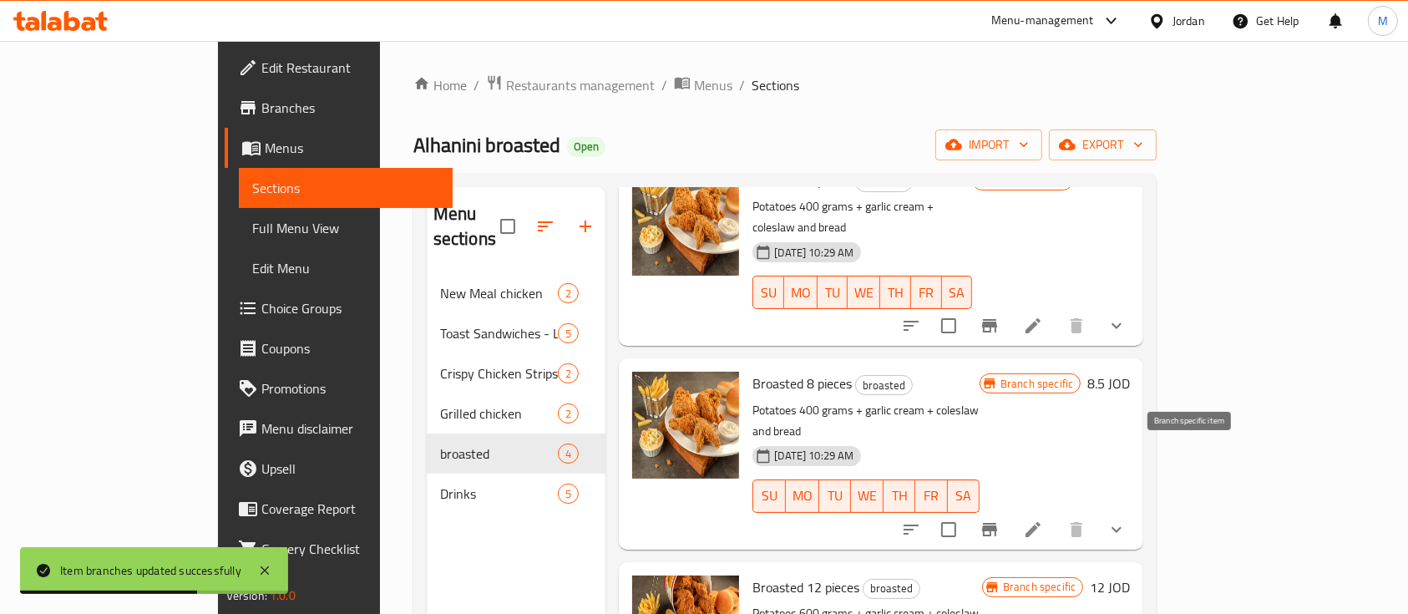
click at [997, 523] on icon "Branch-specific-item" at bounding box center [989, 529] width 15 height 13
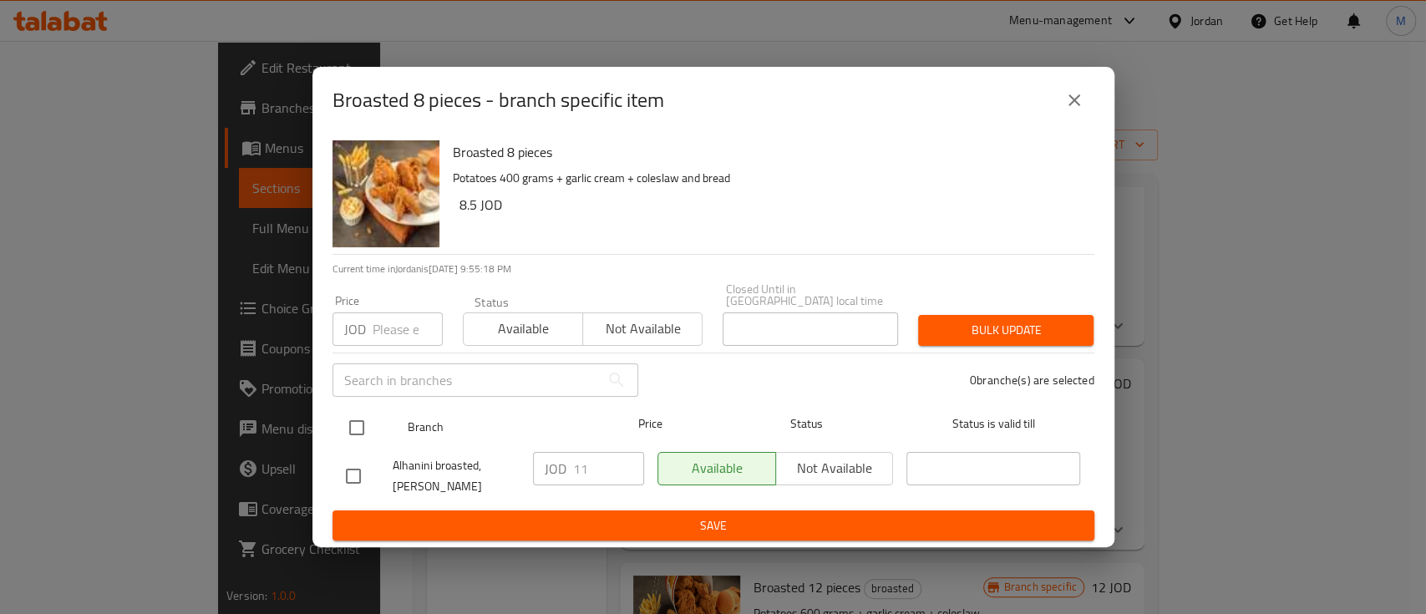
click at [363, 418] on input "checkbox" at bounding box center [356, 427] width 35 height 35
checkbox input "true"
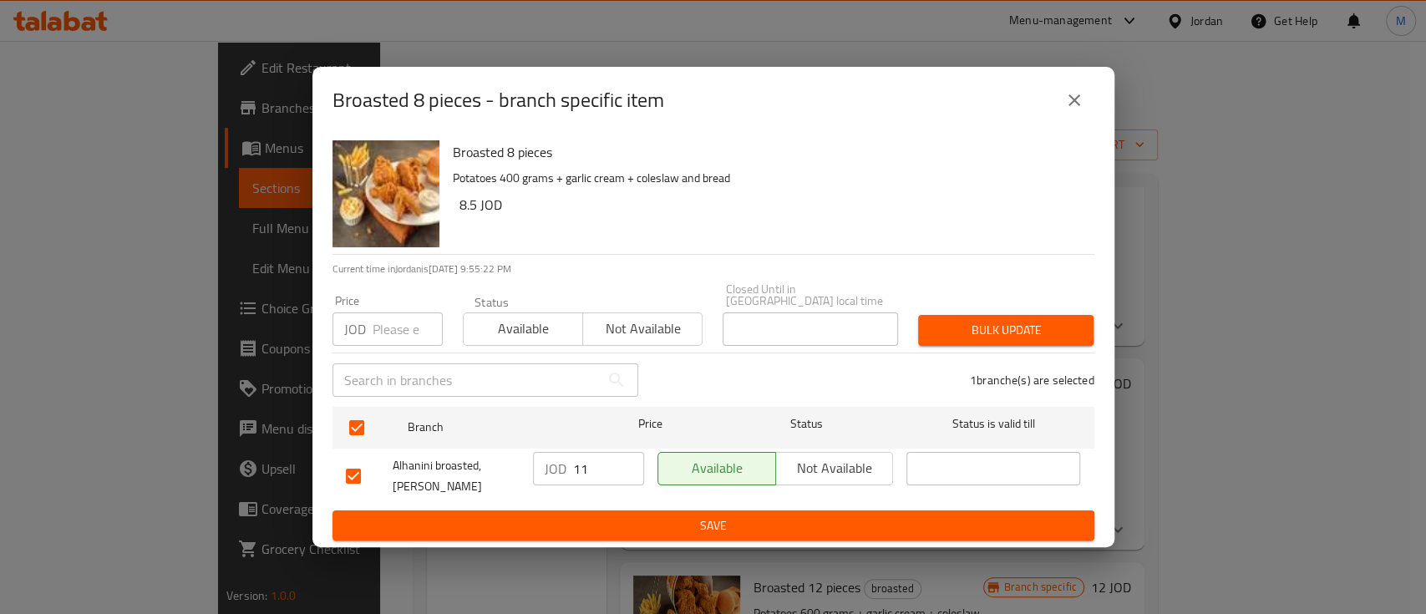
click at [384, 331] on input "number" at bounding box center [407, 328] width 70 height 33
type input "7.65"
click at [1031, 325] on span "Bulk update" at bounding box center [1005, 330] width 149 height 21
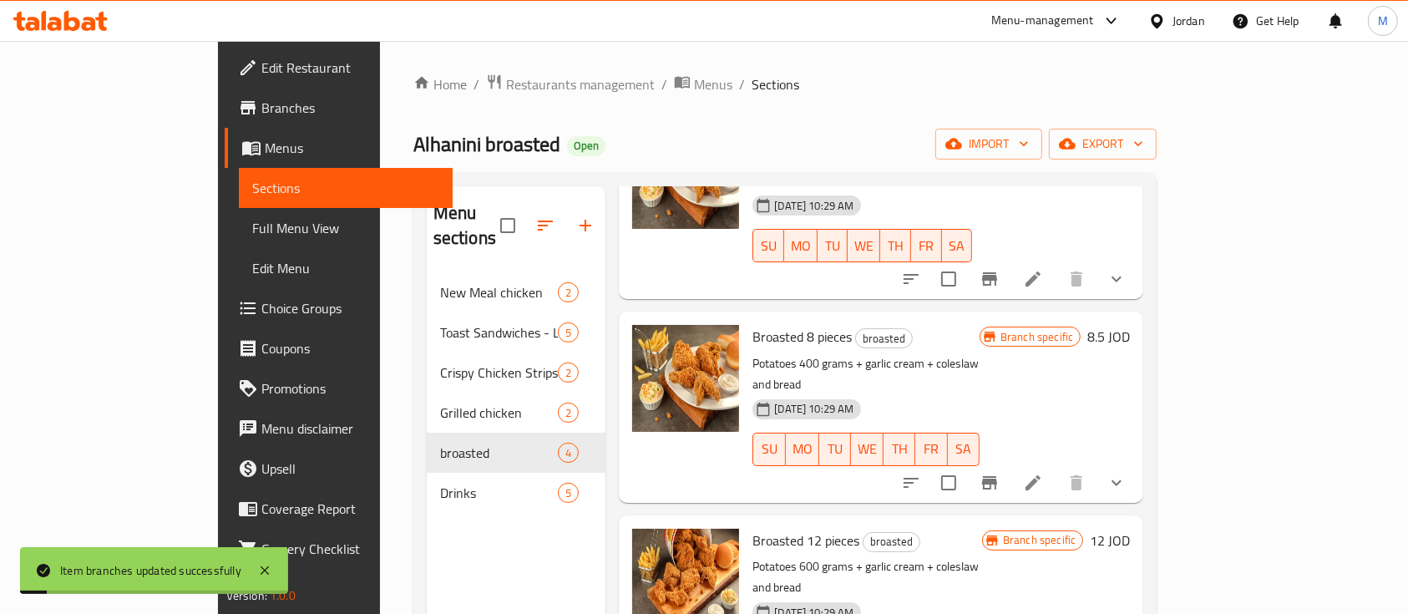
scroll to position [222, 0]
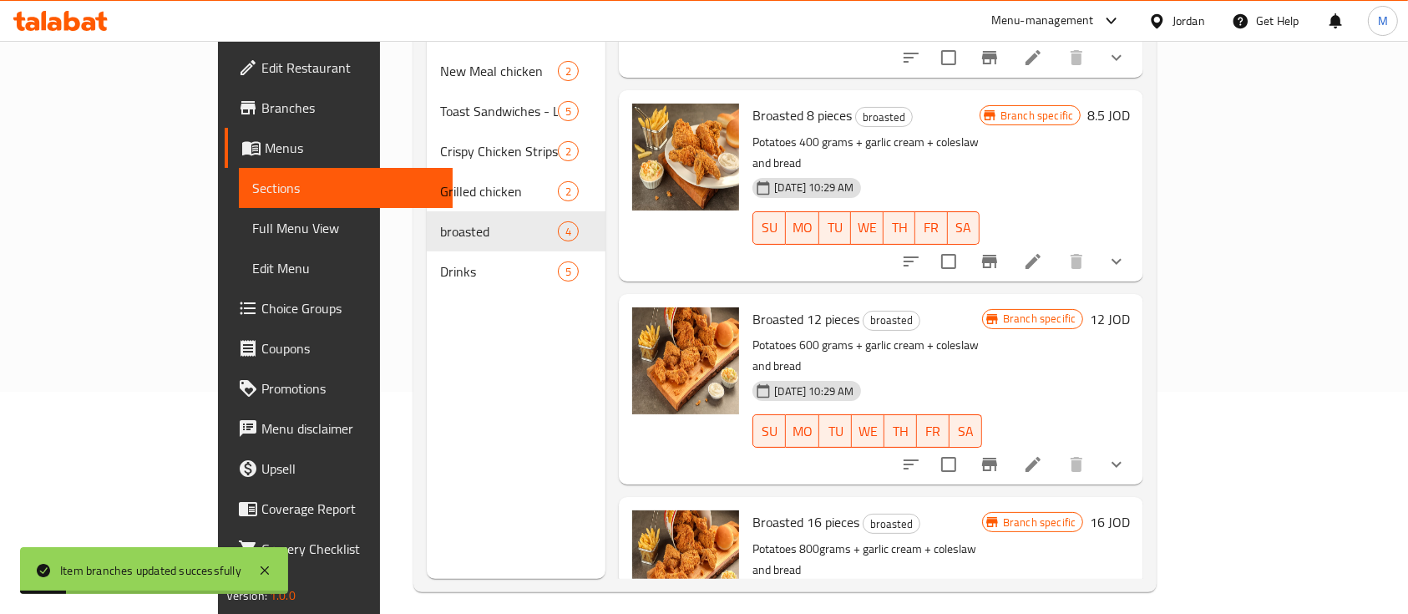
click at [1000, 454] on icon "Branch-specific-item" at bounding box center [990, 464] width 20 height 20
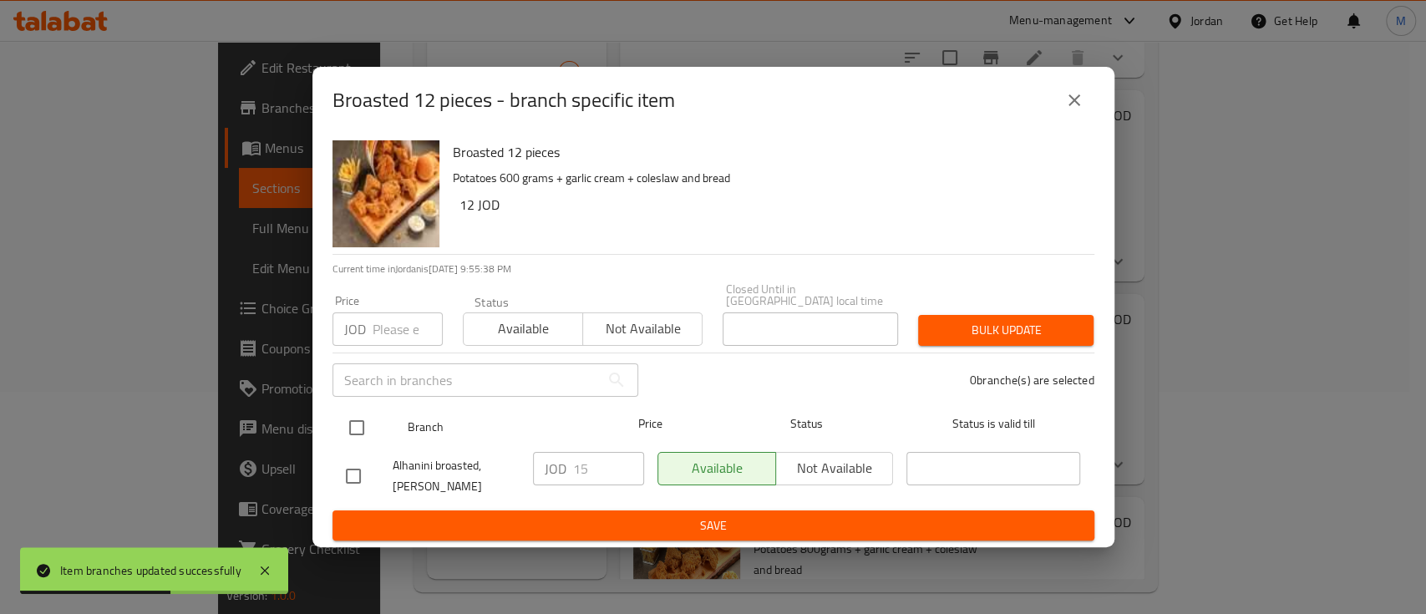
click at [361, 415] on input "checkbox" at bounding box center [356, 427] width 35 height 35
checkbox input "true"
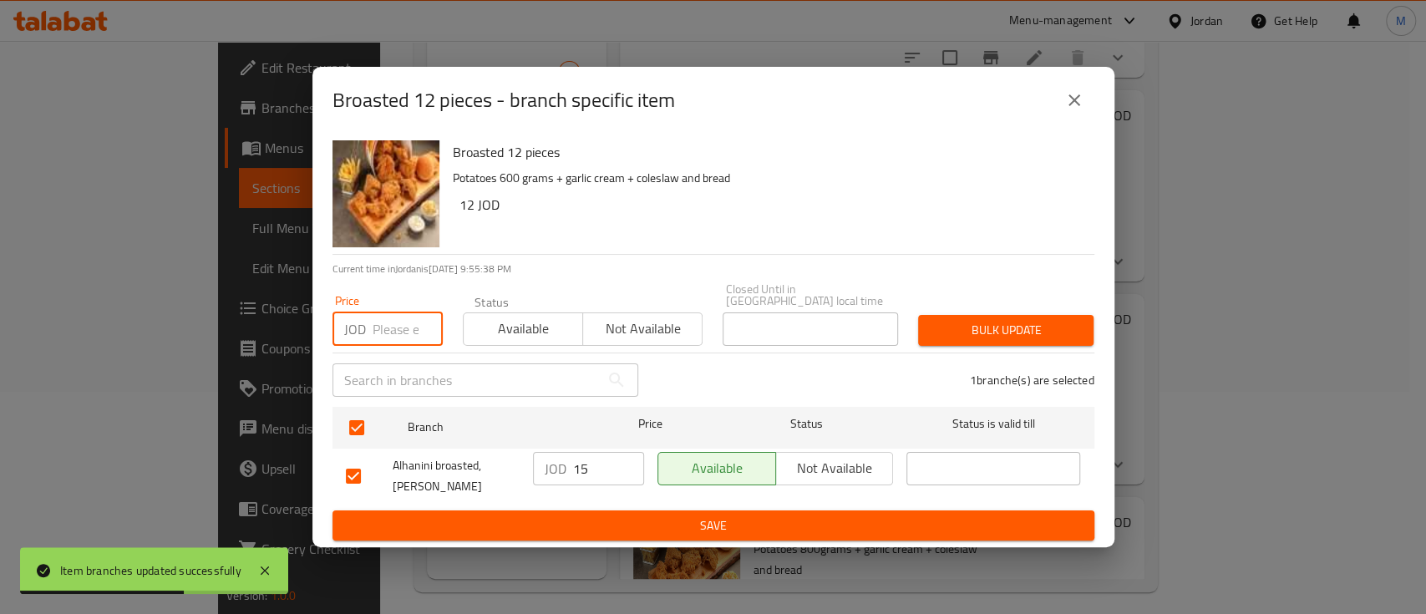
click at [407, 322] on input "number" at bounding box center [407, 328] width 70 height 33
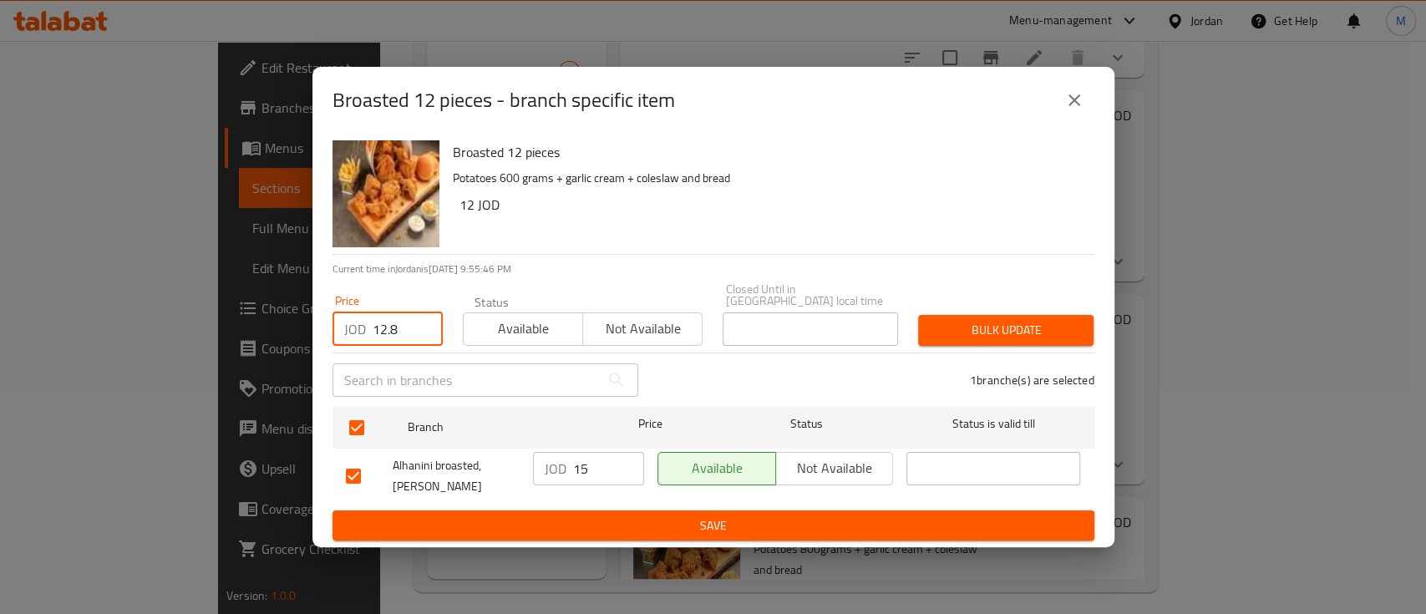
type input "12.8"
click at [949, 328] on span "Bulk update" at bounding box center [1005, 330] width 149 height 21
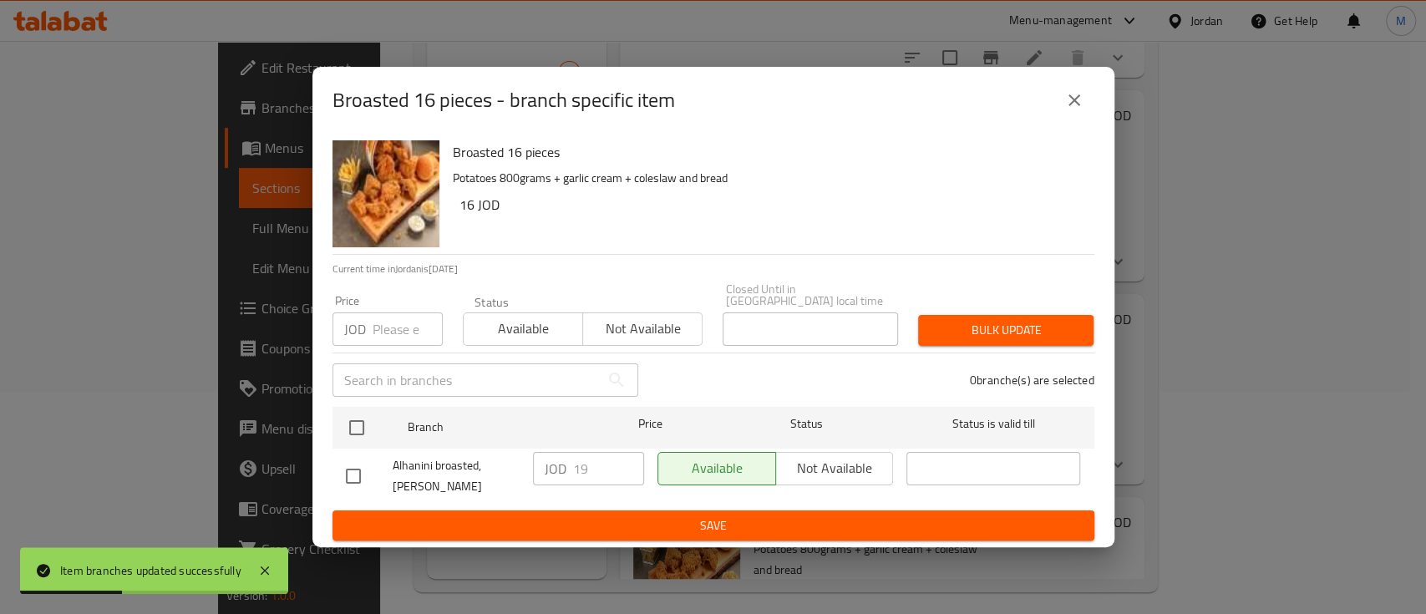
drag, startPoint x: 361, startPoint y: 418, endPoint x: 374, endPoint y: 383, distance: 37.5
click at [362, 418] on input "checkbox" at bounding box center [356, 427] width 35 height 35
checkbox input "true"
click at [394, 316] on input "number" at bounding box center [407, 328] width 70 height 33
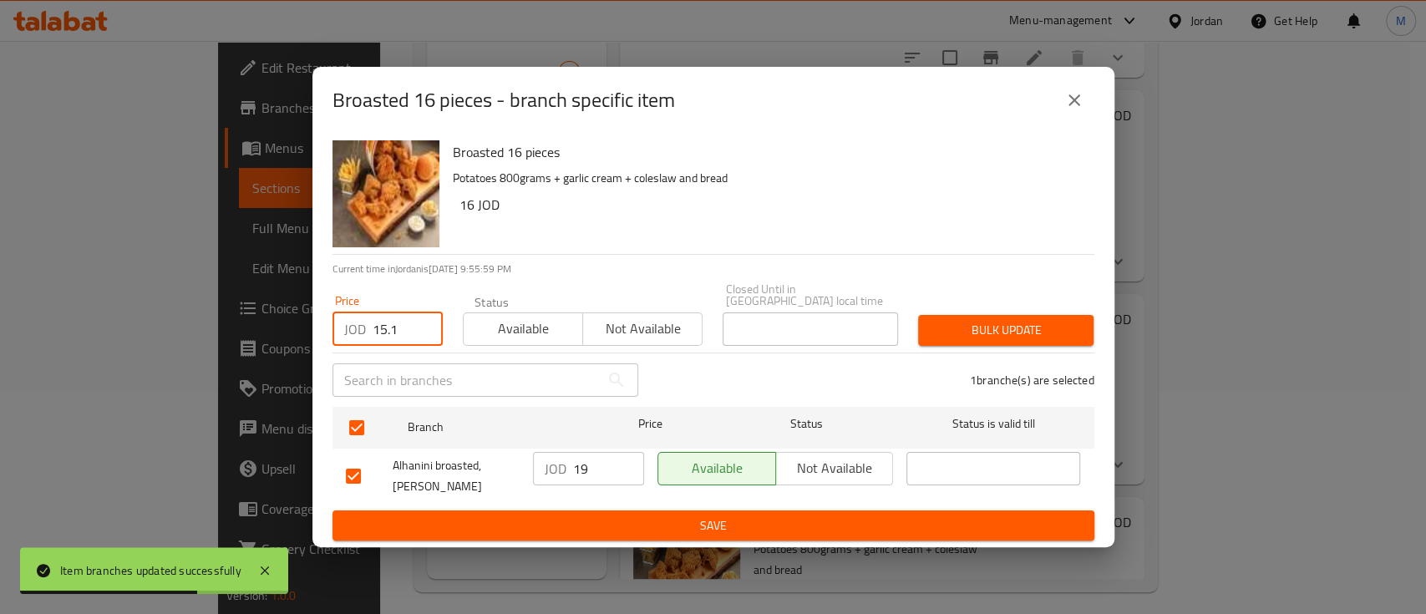
type input "15.1"
click at [1016, 315] on button "Bulk update" at bounding box center [1005, 330] width 175 height 31
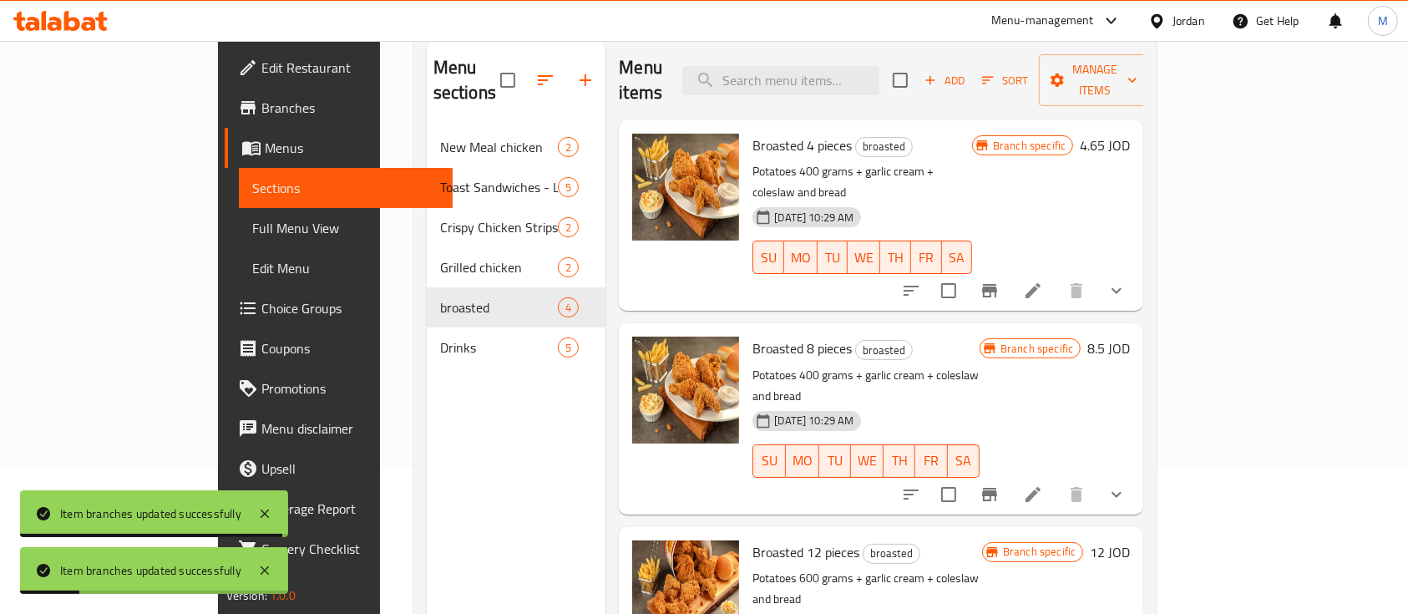
scroll to position [11, 0]
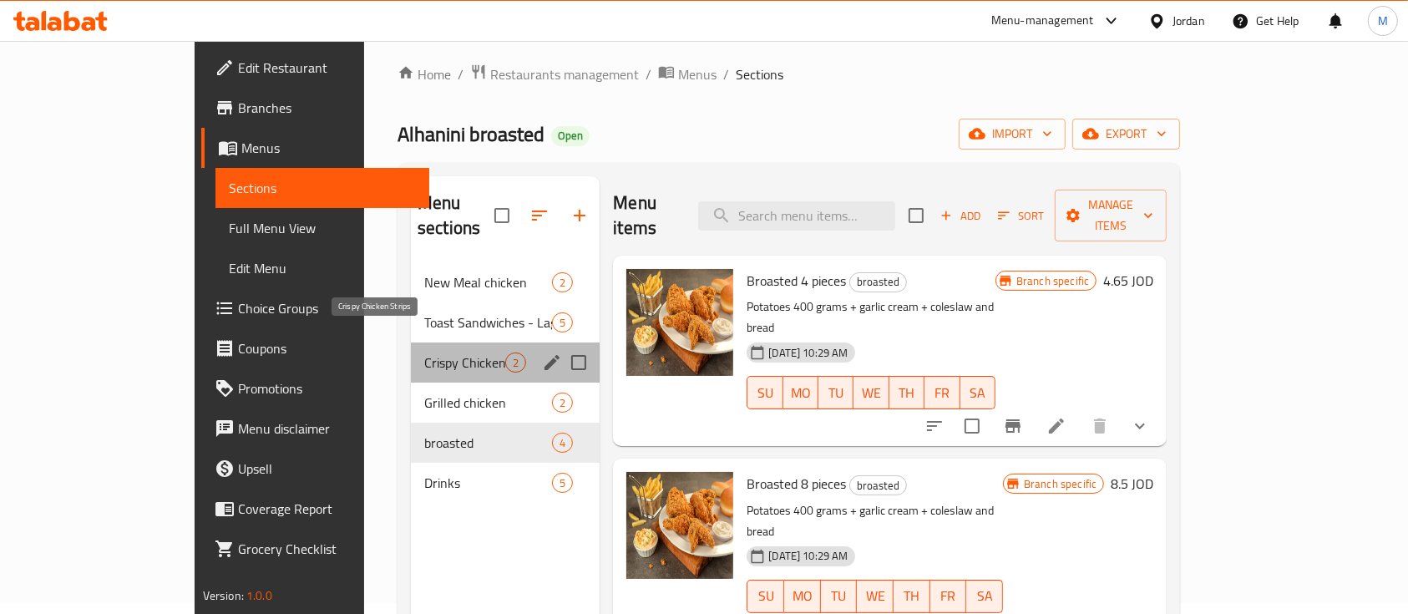
click at [424, 352] on span "Crispy Chicken Strips" at bounding box center [464, 362] width 81 height 20
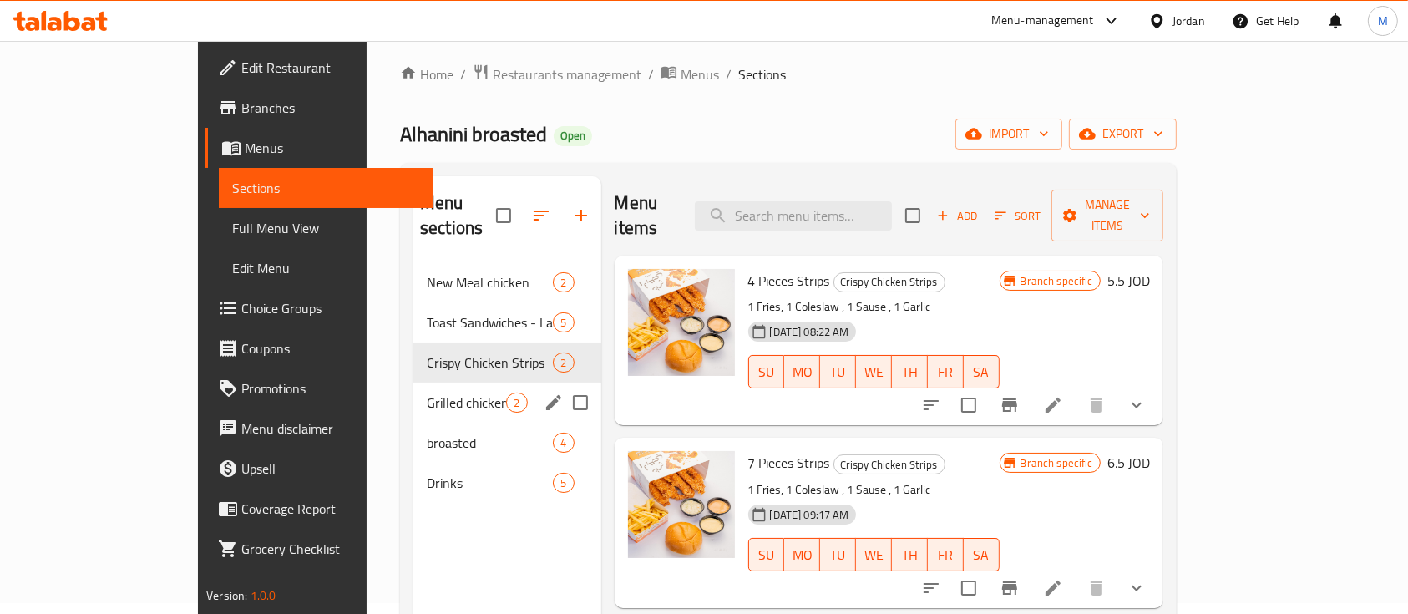
click at [413, 383] on div "Grilled chicken 2" at bounding box center [506, 403] width 187 height 40
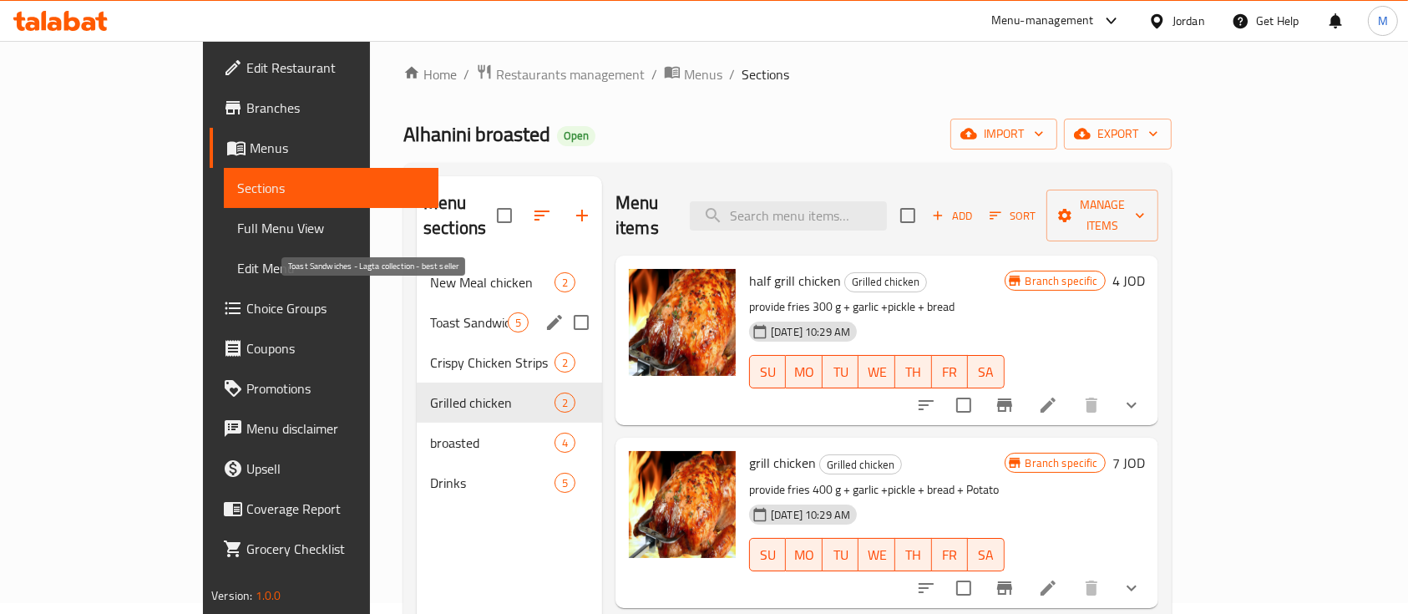
click at [430, 312] on span "Toast Sandwiches - Lagta collection - best seller" at bounding box center [469, 322] width 78 height 20
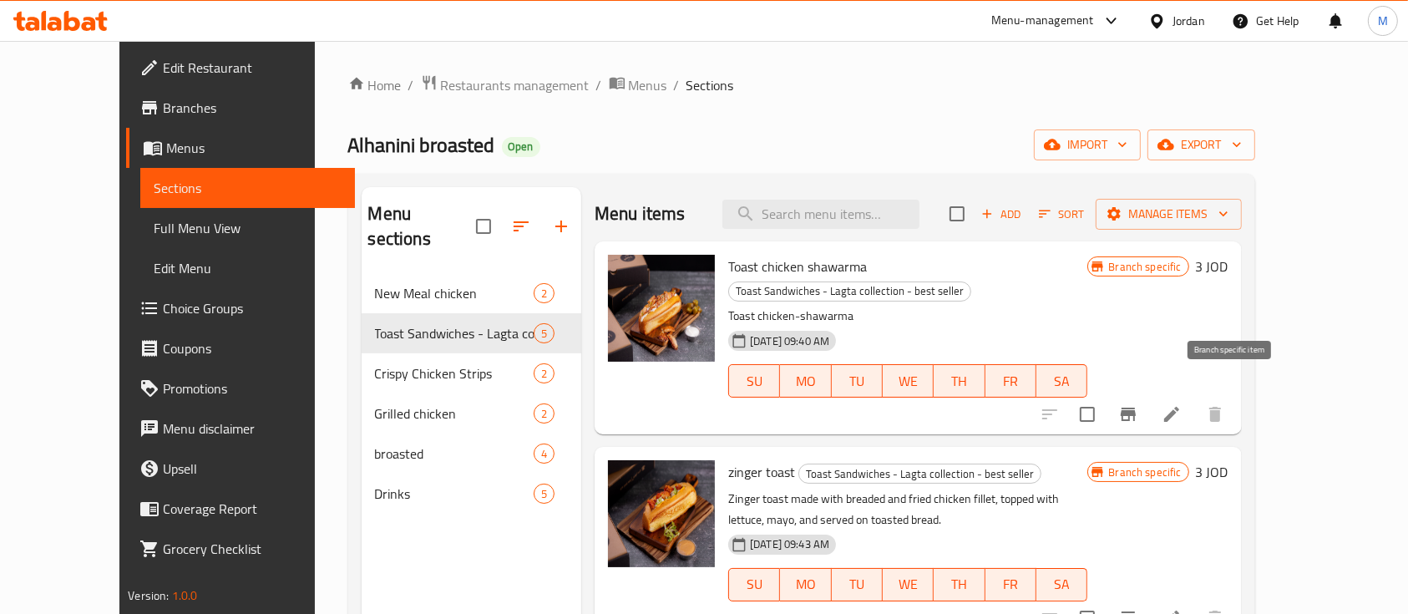
click at [1138, 404] on icon "Branch-specific-item" at bounding box center [1128, 414] width 20 height 20
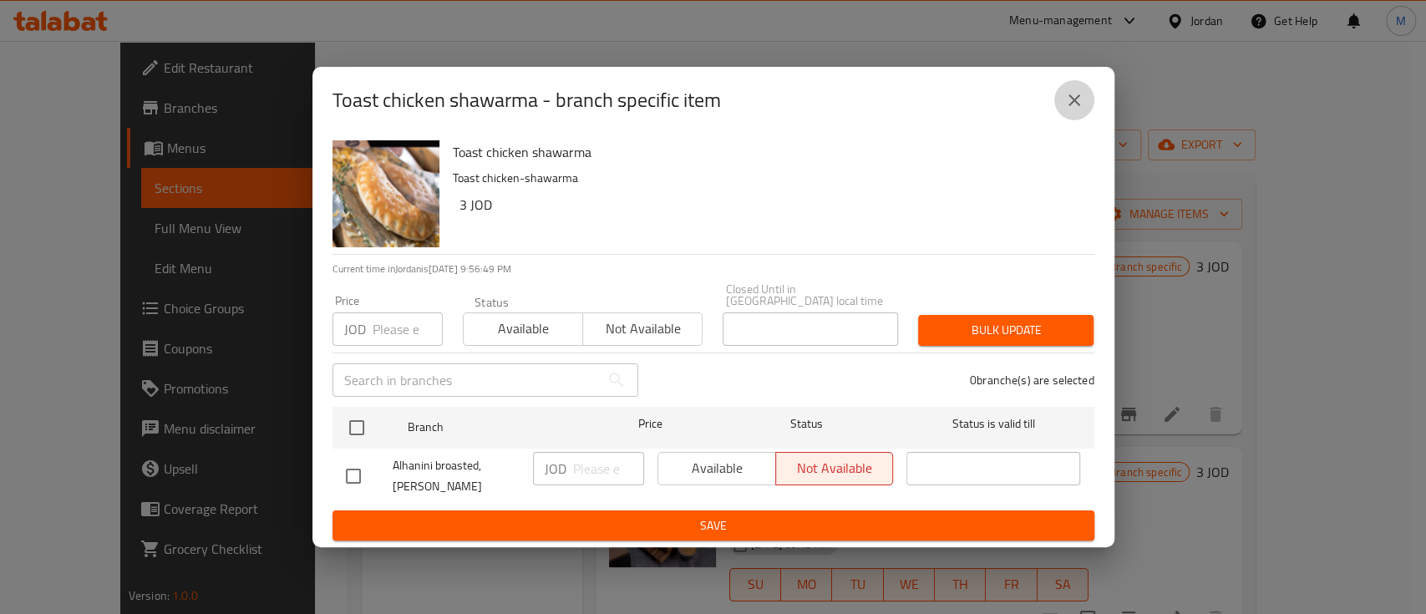
drag, startPoint x: 1083, startPoint y: 104, endPoint x: 1049, endPoint y: 136, distance: 47.3
click at [1081, 104] on button "close" at bounding box center [1074, 100] width 40 height 40
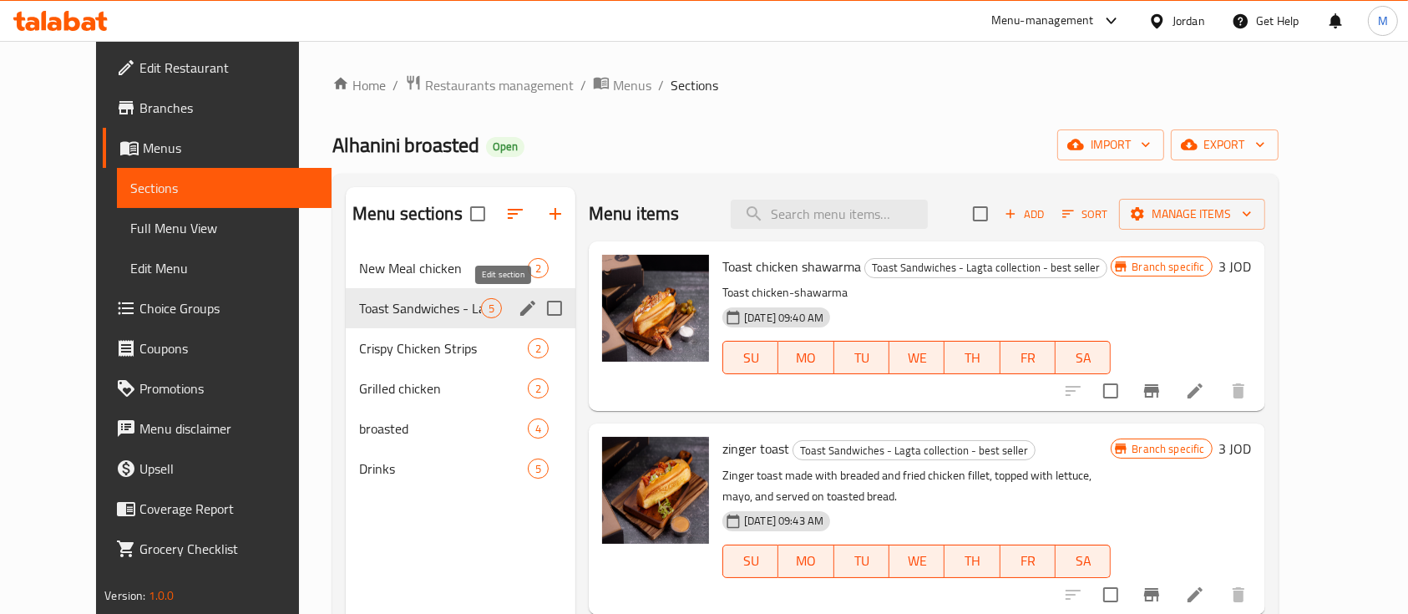
click at [518, 313] on icon "edit" at bounding box center [528, 308] width 20 height 20
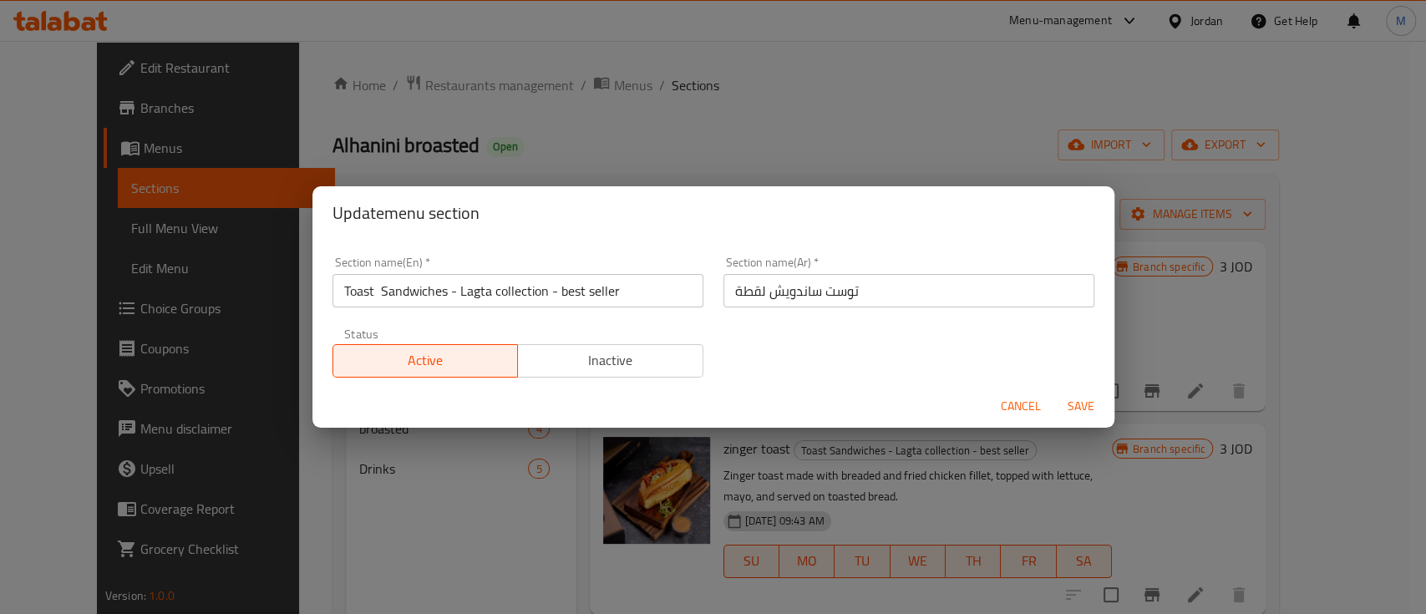
click at [595, 357] on span "Inactive" at bounding box center [610, 360] width 172 height 24
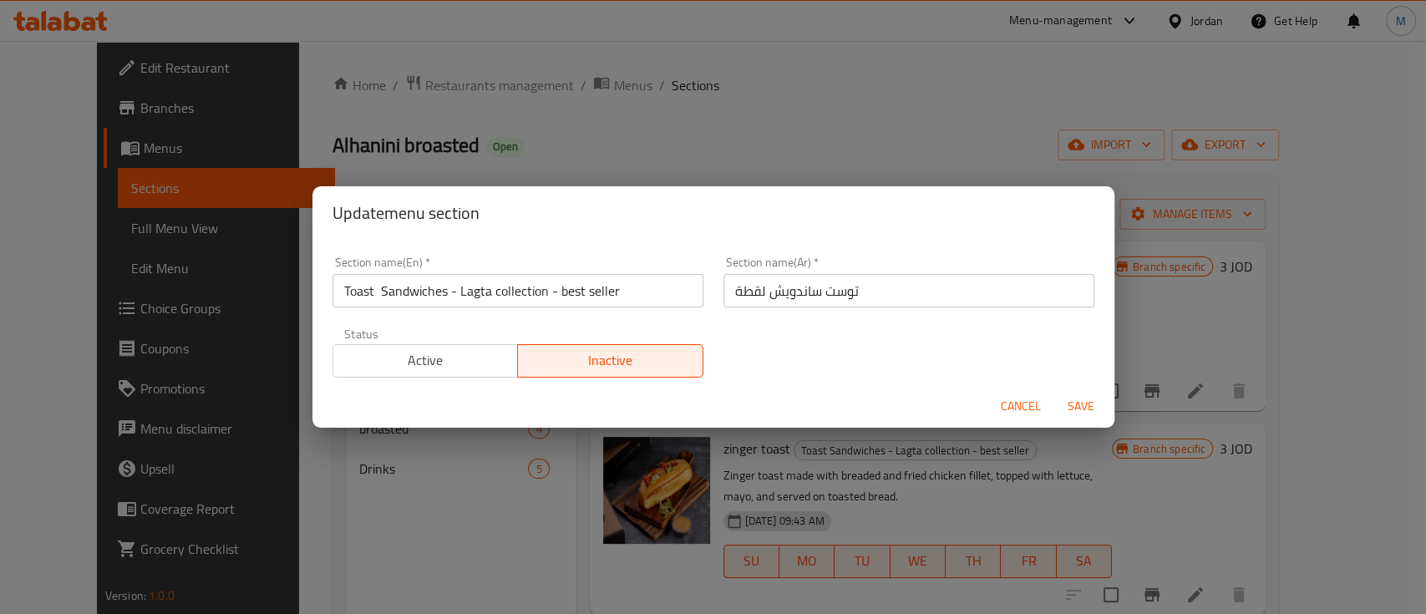
click at [1075, 404] on span "Save" at bounding box center [1081, 406] width 40 height 21
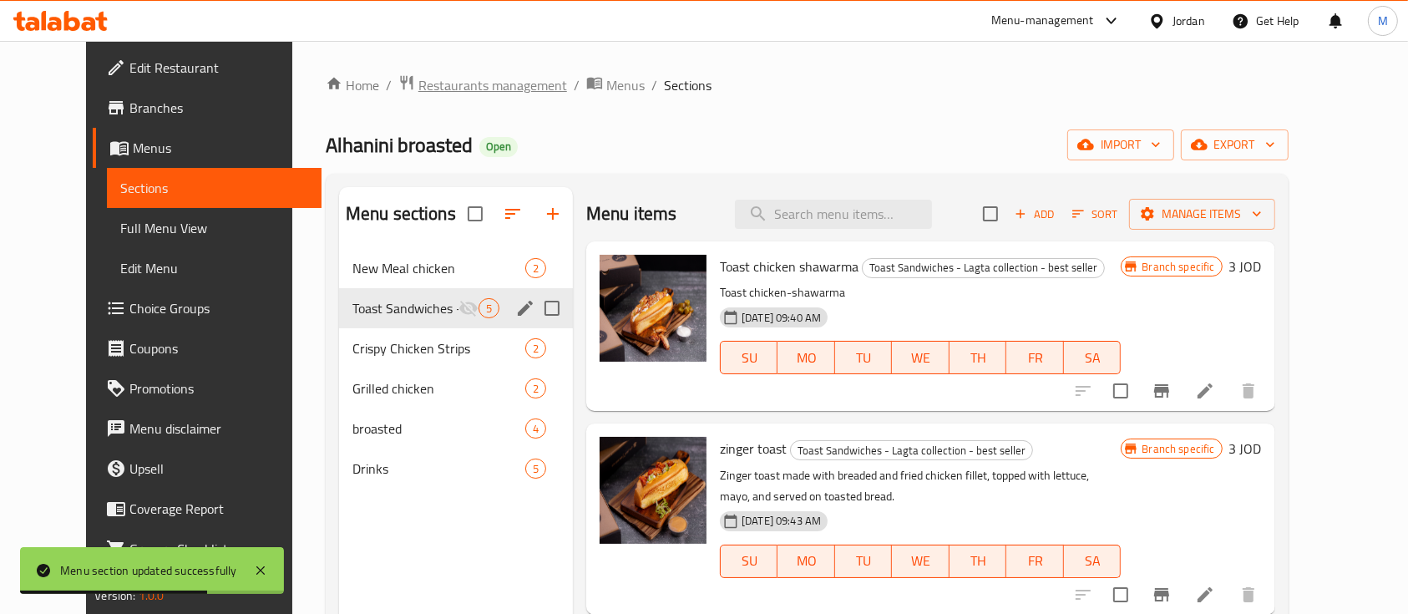
click at [452, 89] on span "Restaurants management" at bounding box center [492, 85] width 149 height 20
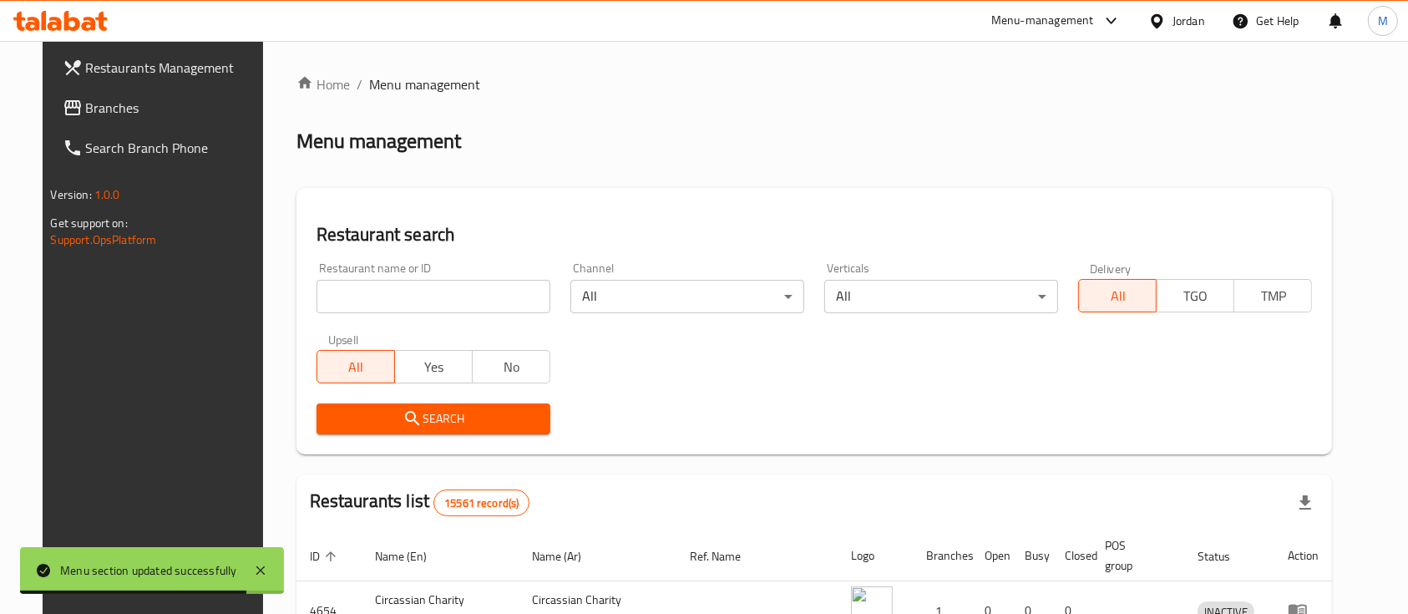
click at [49, 113] on link "Branches" at bounding box center [163, 108] width 229 height 40
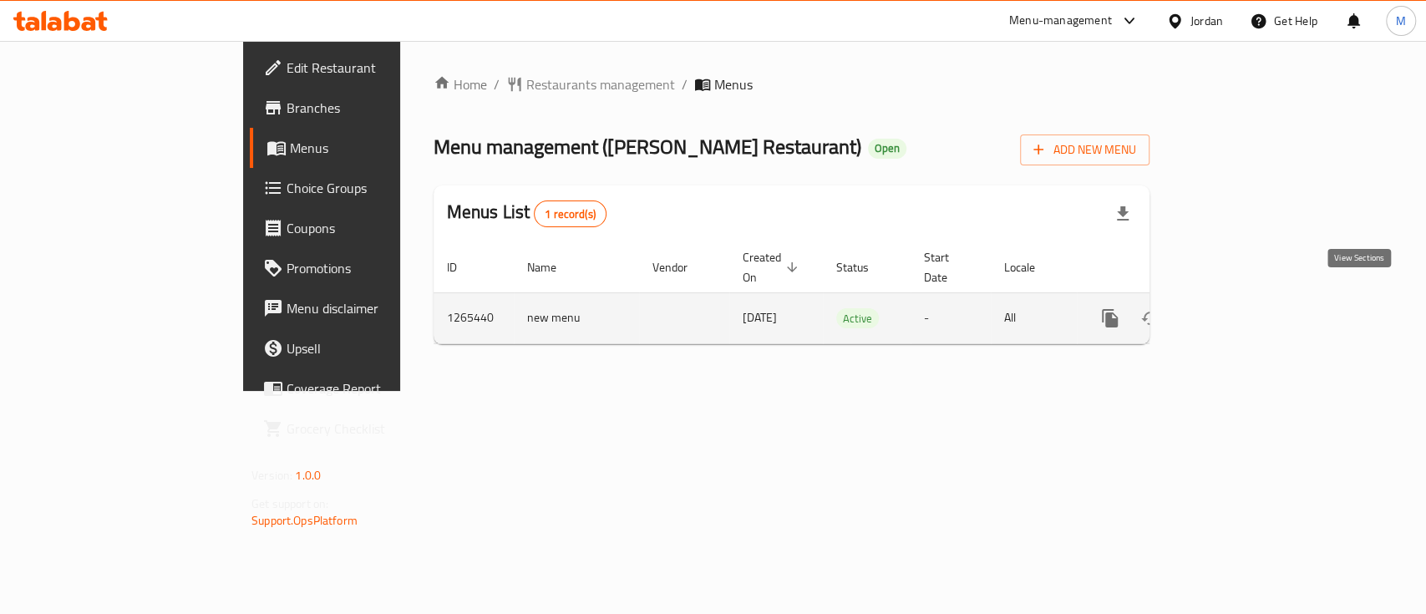
click at [1240, 308] on icon "enhanced table" at bounding box center [1230, 318] width 20 height 20
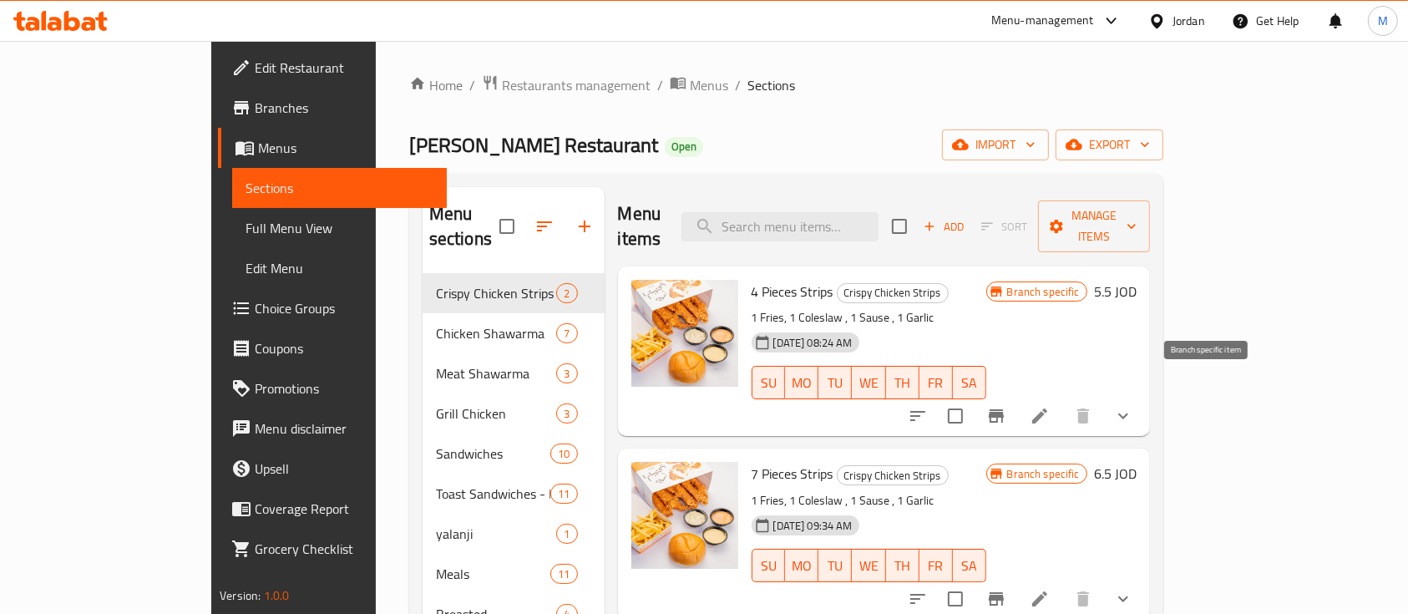
click at [1006, 406] on icon "Branch-specific-item" at bounding box center [996, 416] width 20 height 20
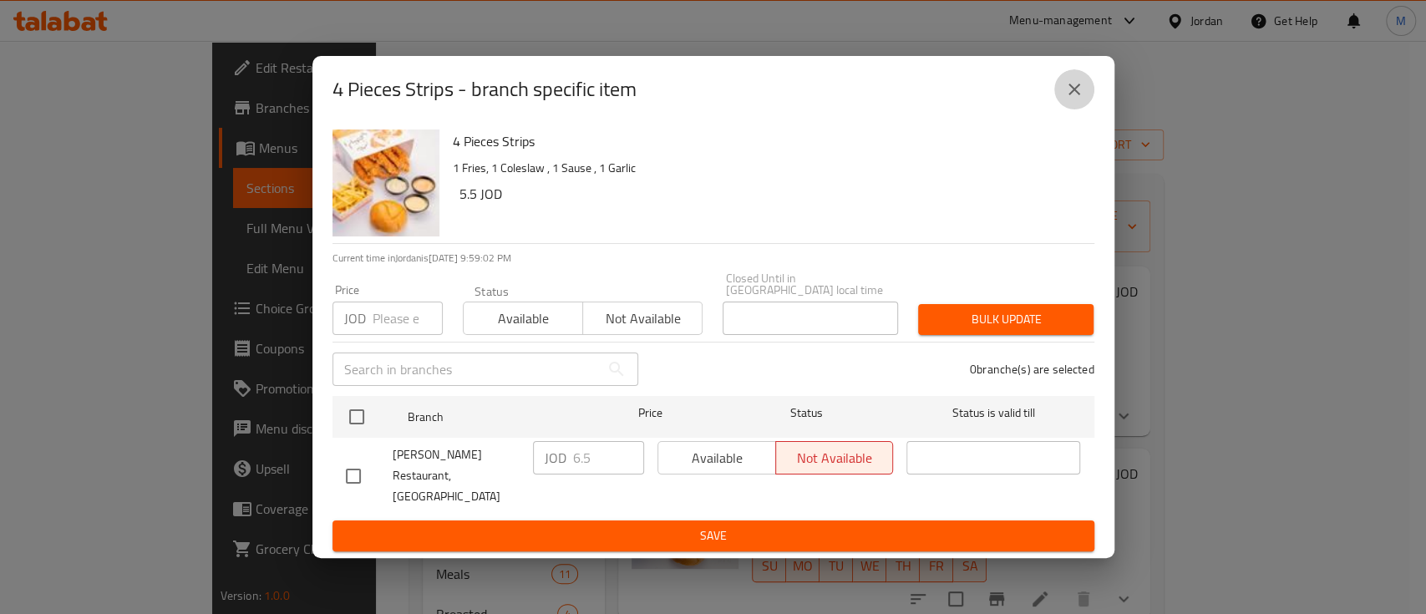
click at [1062, 103] on button "close" at bounding box center [1074, 89] width 40 height 40
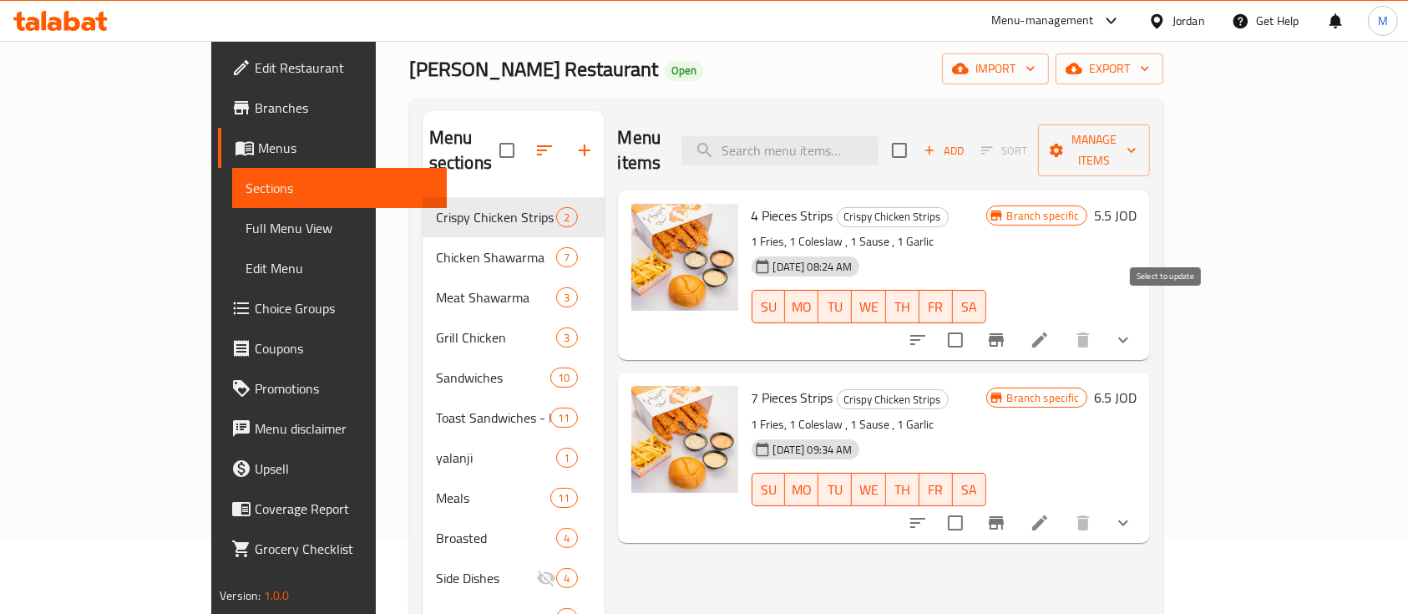
scroll to position [111, 0]
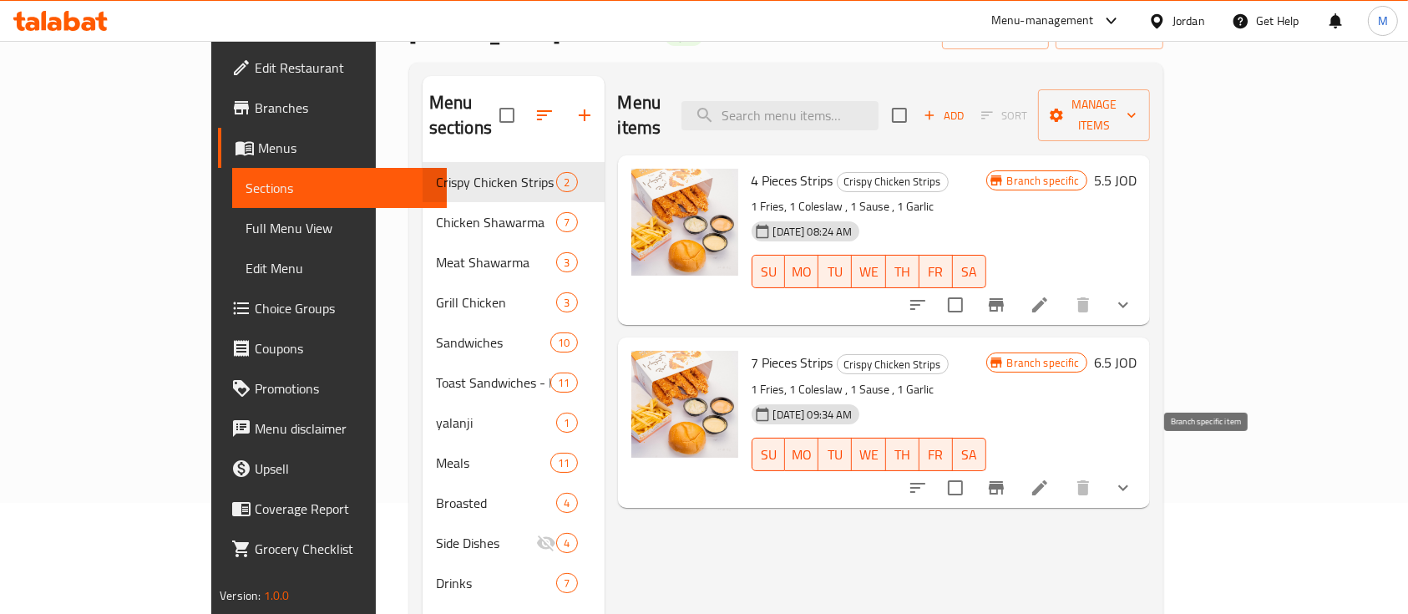
click at [1006, 478] on icon "Branch-specific-item" at bounding box center [996, 488] width 20 height 20
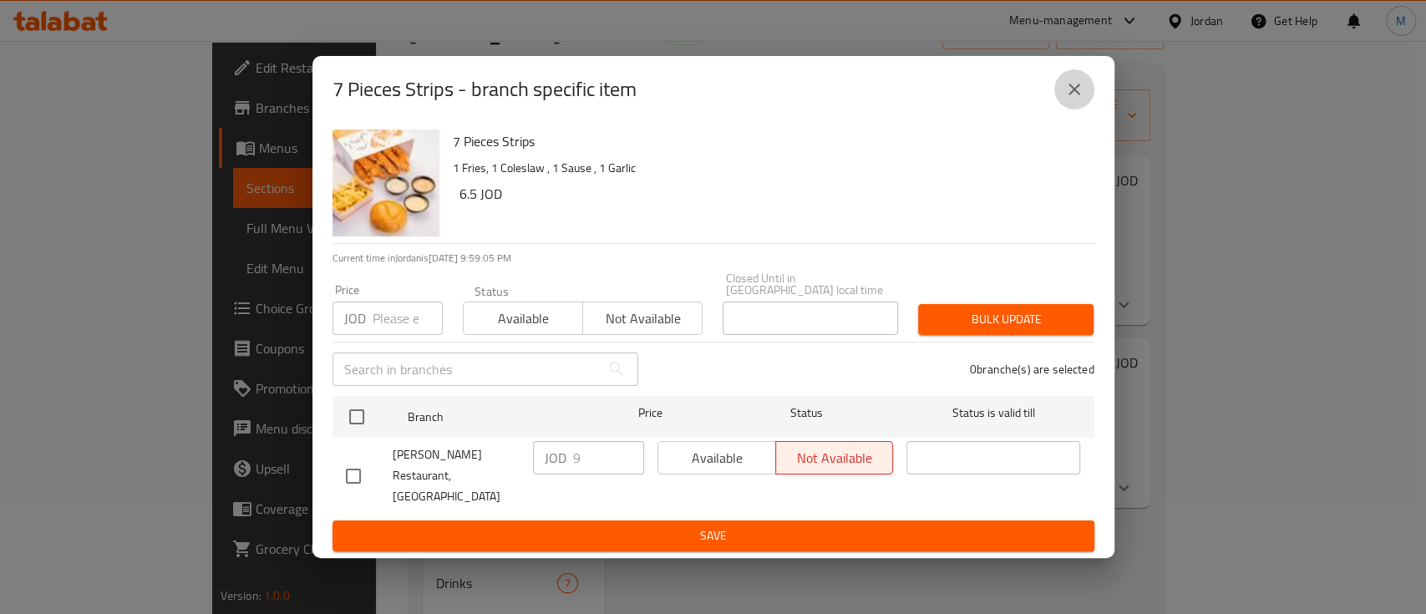
click at [1063, 92] on button "close" at bounding box center [1074, 89] width 40 height 40
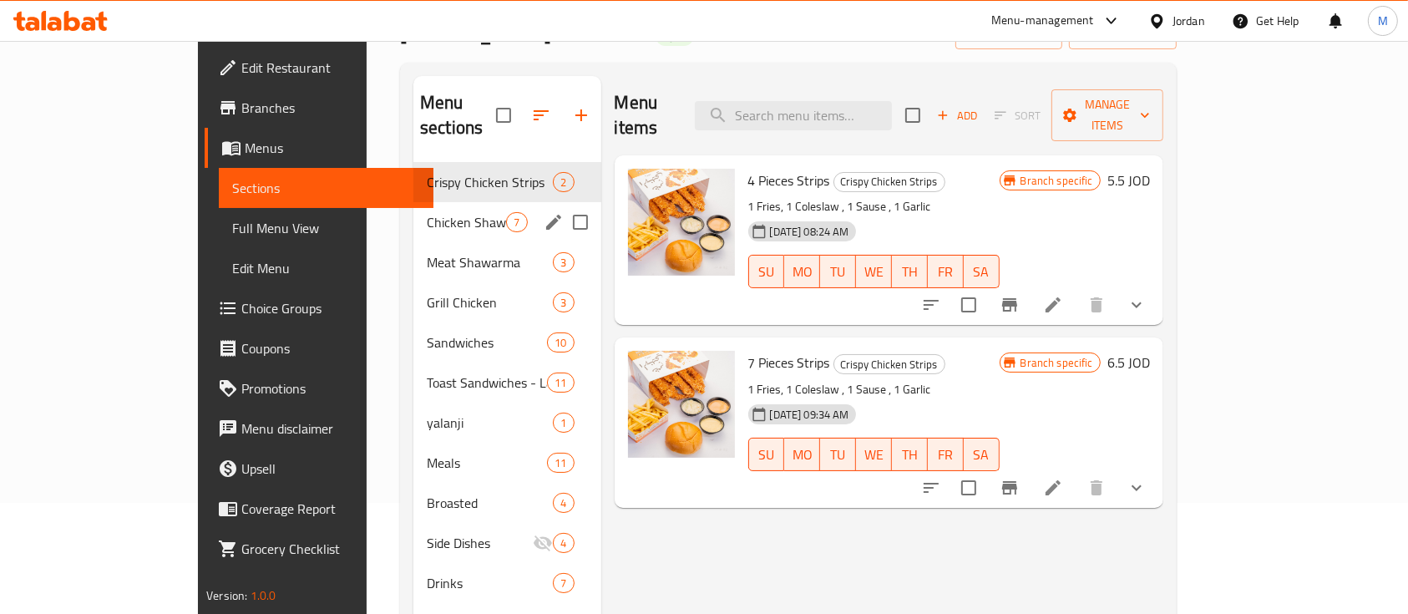
click at [427, 212] on span "Chicken Shawarma" at bounding box center [466, 222] width 79 height 20
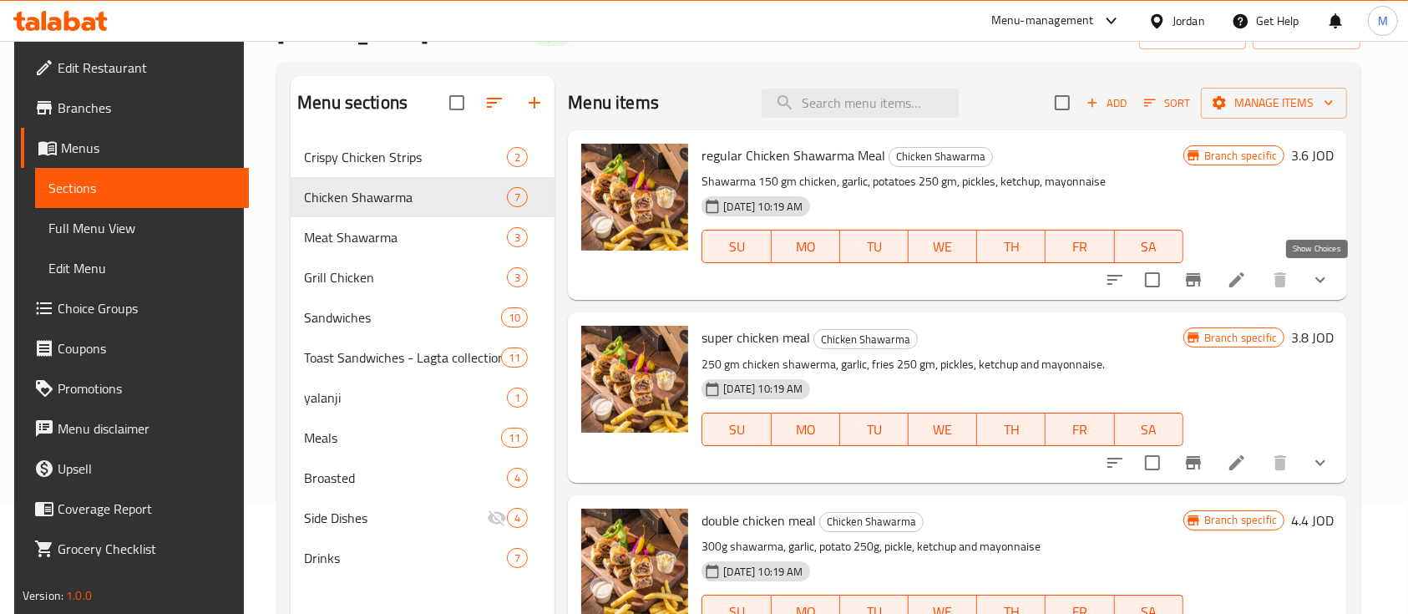
click at [1310, 284] on icon "show more" at bounding box center [1320, 280] width 20 height 20
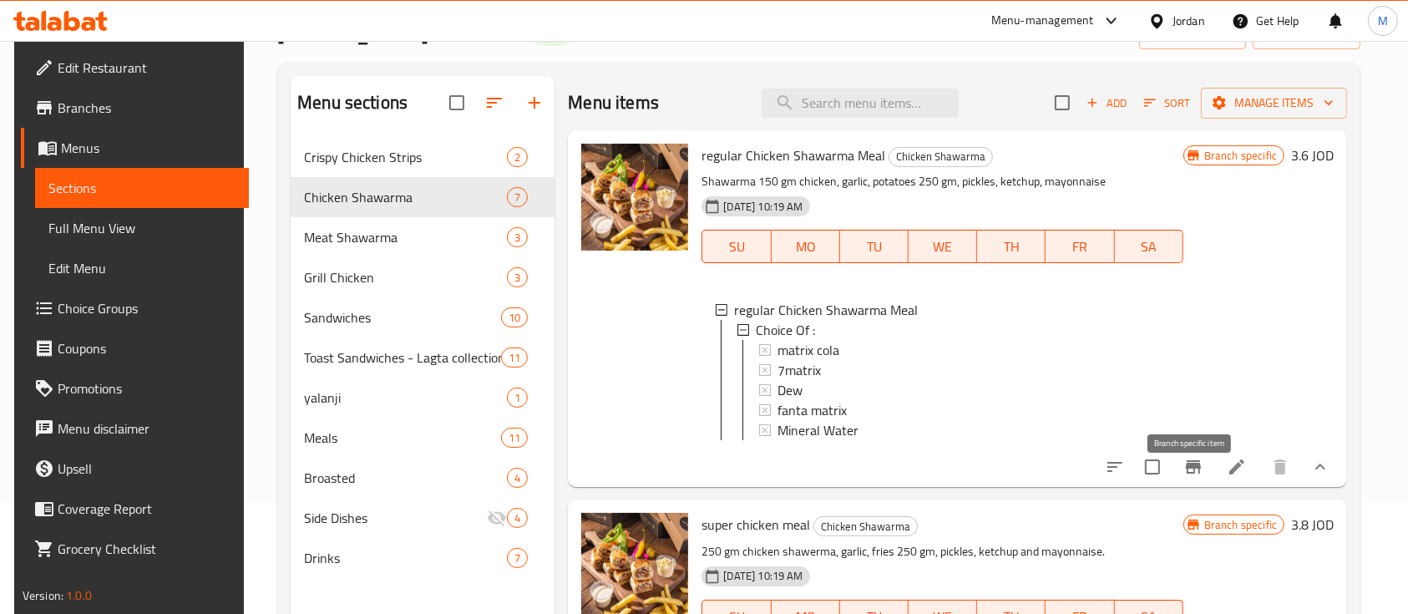
click at [1203, 484] on button "Branch-specific-item" at bounding box center [1193, 467] width 40 height 40
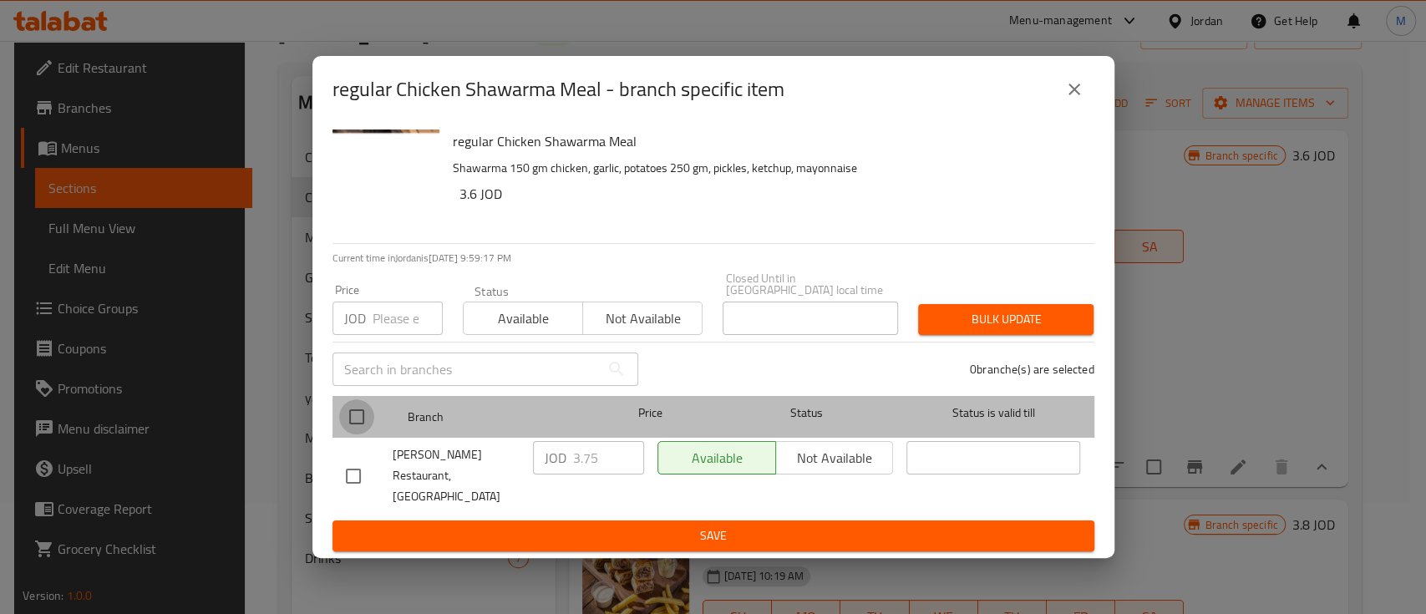
click at [349, 425] on input "checkbox" at bounding box center [356, 416] width 35 height 35
checkbox input "true"
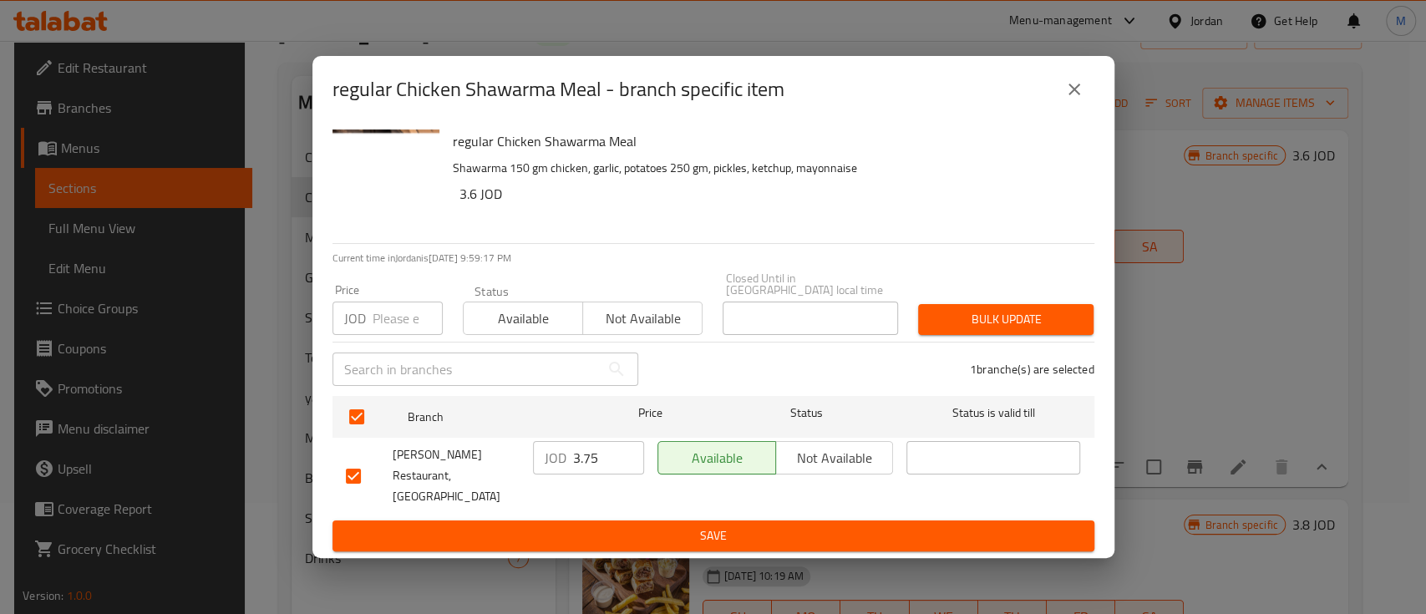
click at [402, 323] on input "number" at bounding box center [407, 317] width 70 height 33
type input "2.55"
click at [1062, 320] on span "Bulk update" at bounding box center [1005, 319] width 149 height 21
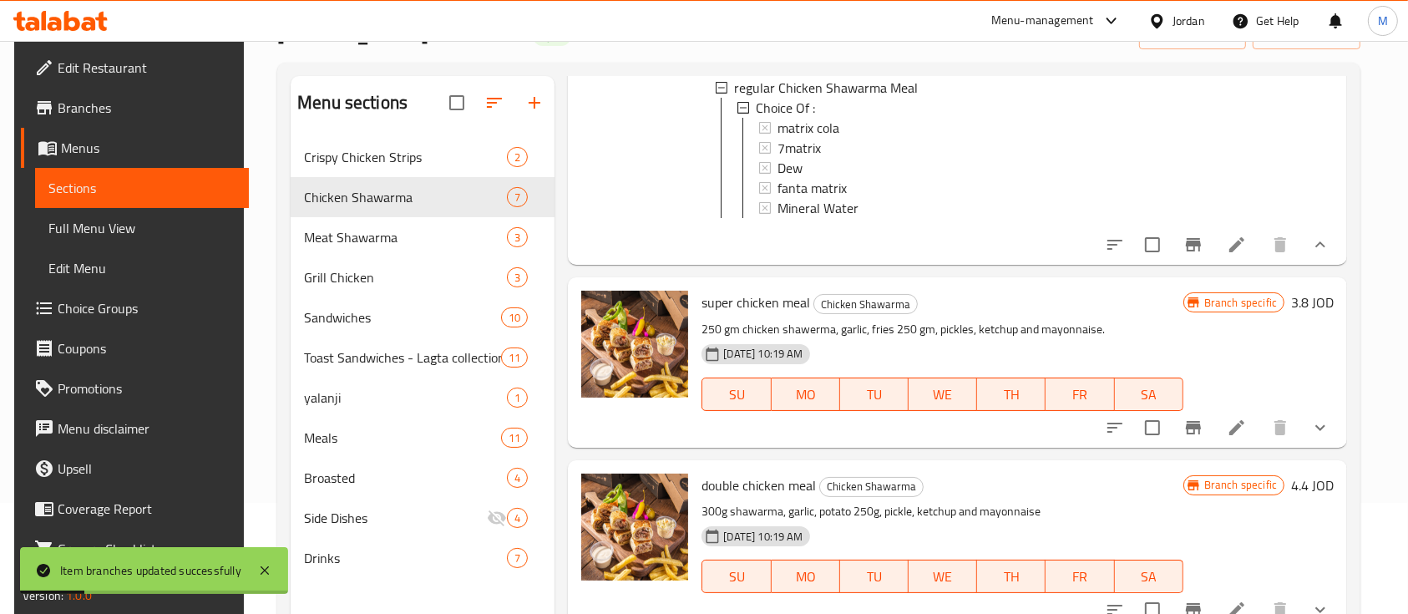
scroll to position [334, 0]
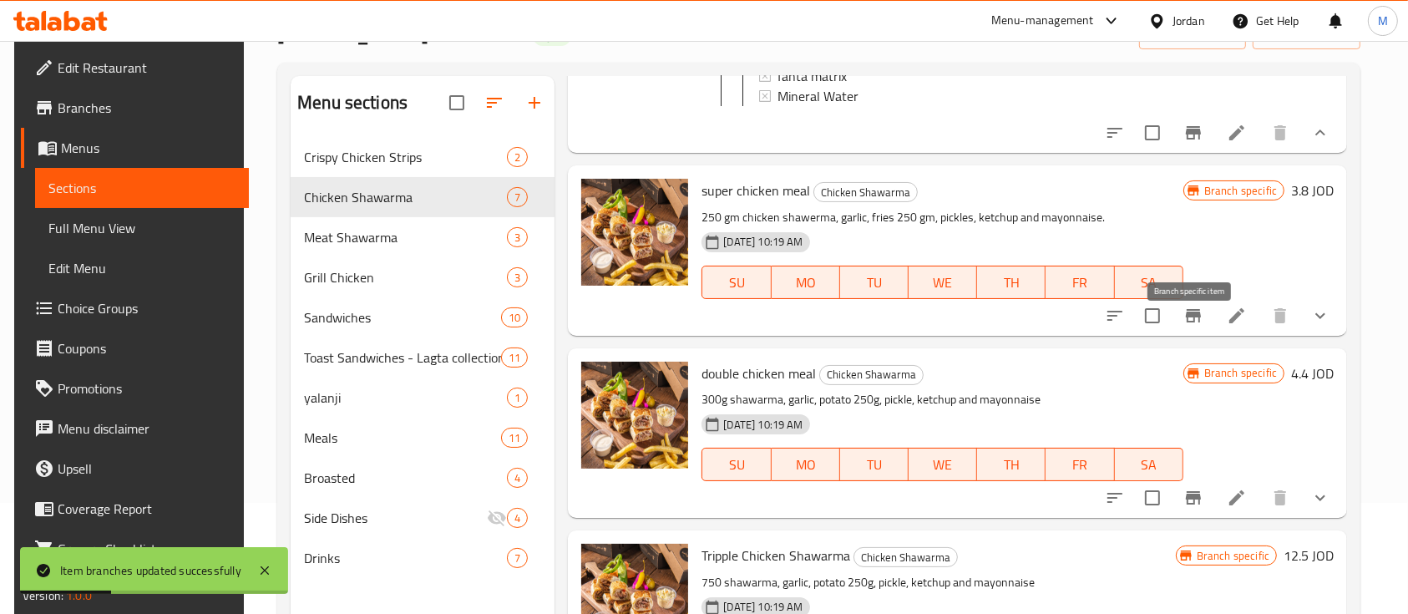
click at [1187, 326] on icon "Branch-specific-item" at bounding box center [1193, 316] width 20 height 20
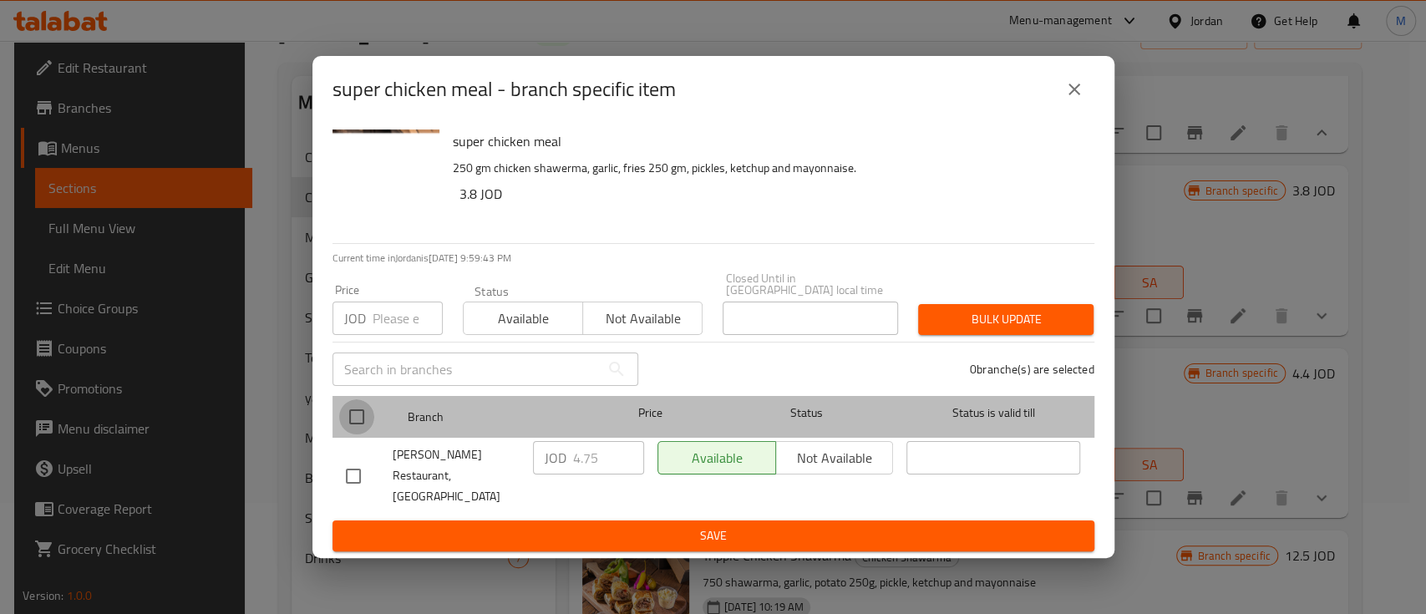
click at [361, 418] on input "checkbox" at bounding box center [356, 416] width 35 height 35
checkbox input "true"
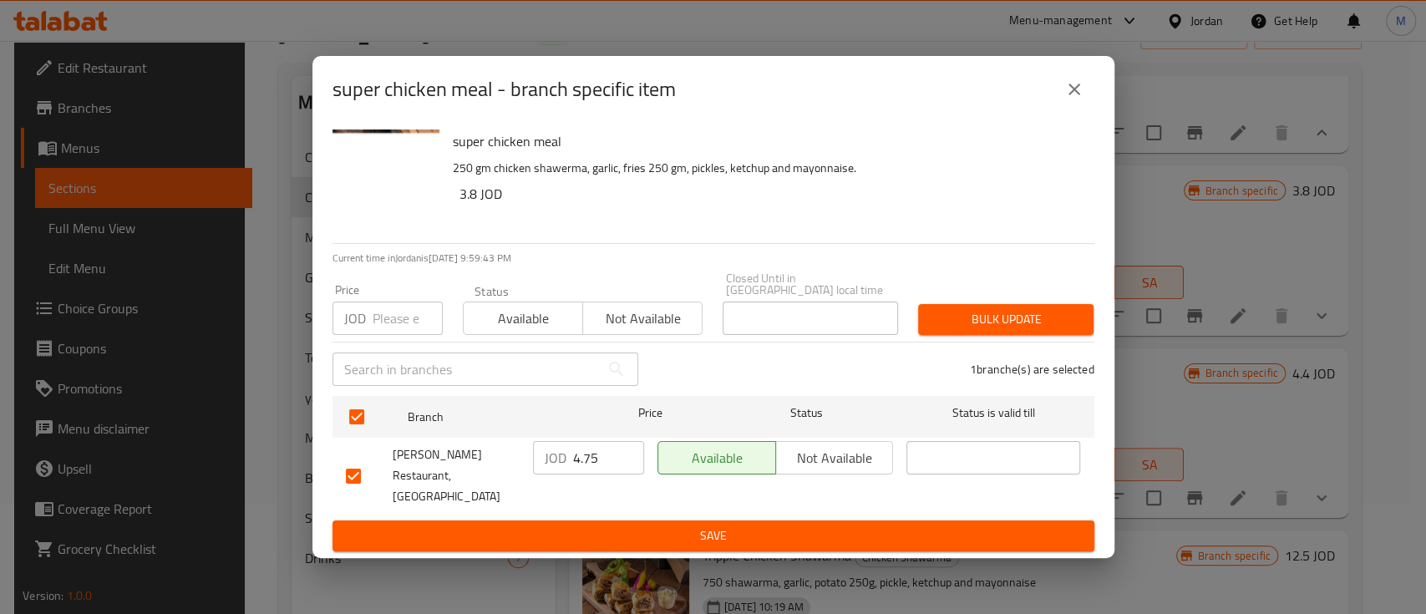
click at [381, 317] on input "number" at bounding box center [407, 317] width 70 height 33
type input "3.45"
click at [999, 330] on span "Bulk update" at bounding box center [1005, 319] width 149 height 21
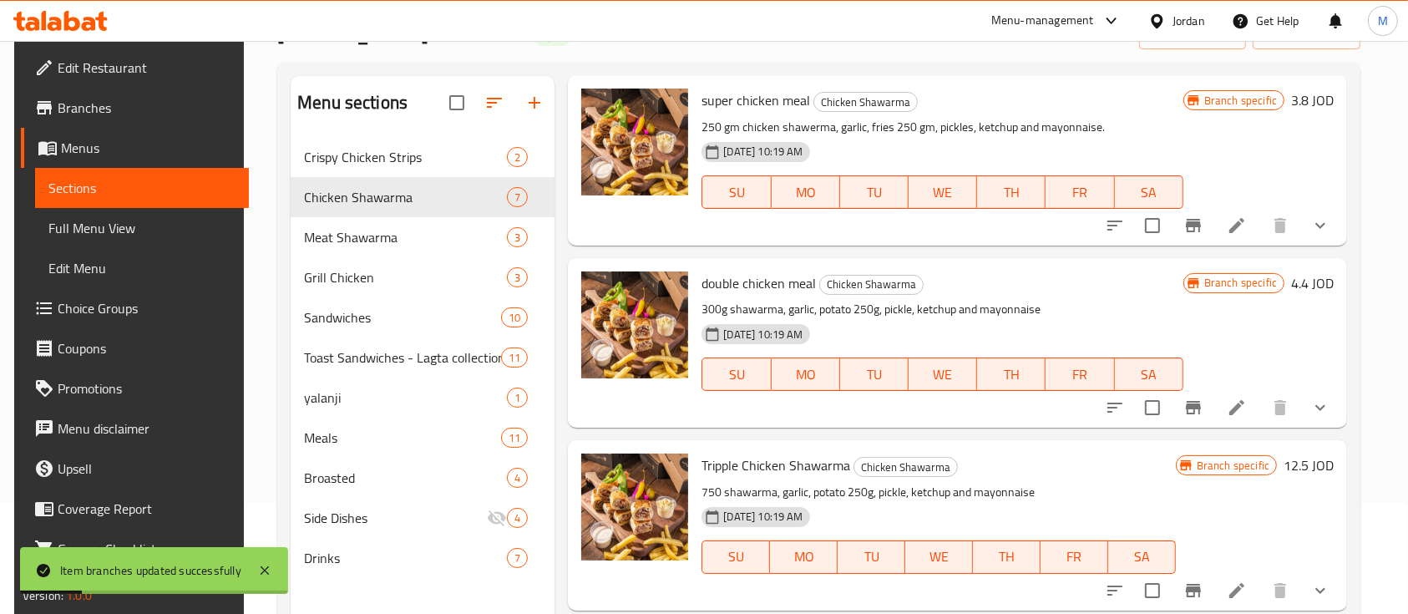
scroll to position [445, 0]
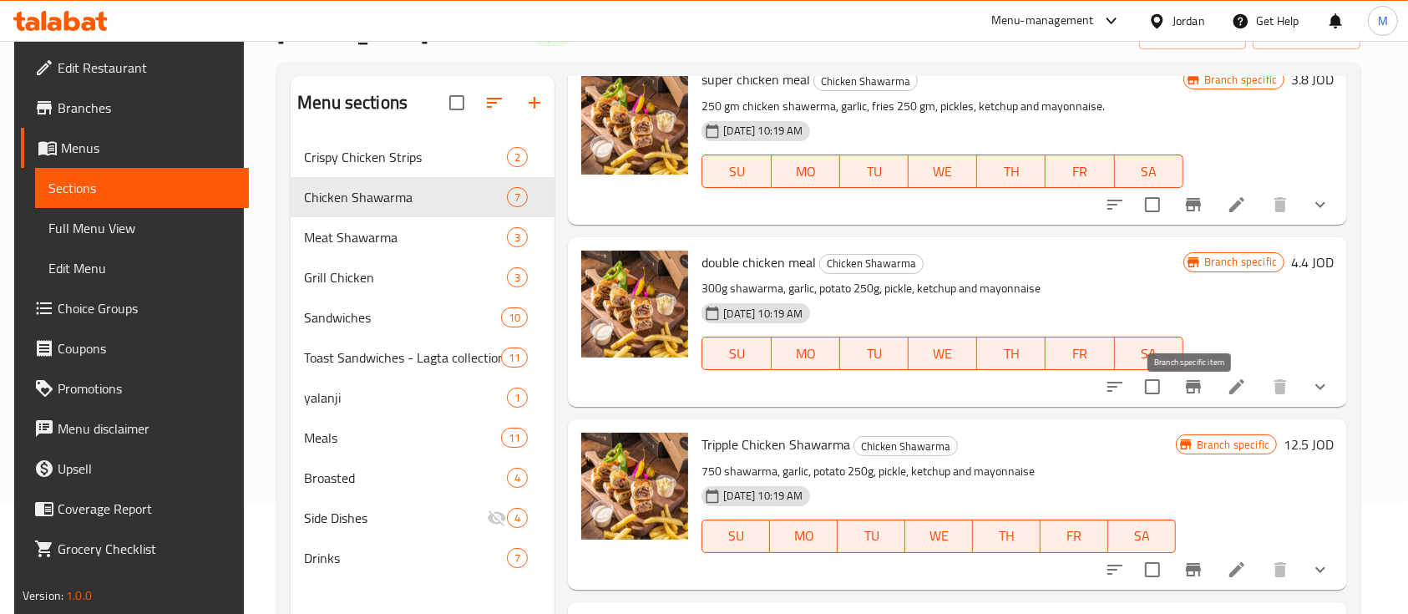
click at [1193, 397] on icon "Branch-specific-item" at bounding box center [1193, 387] width 20 height 20
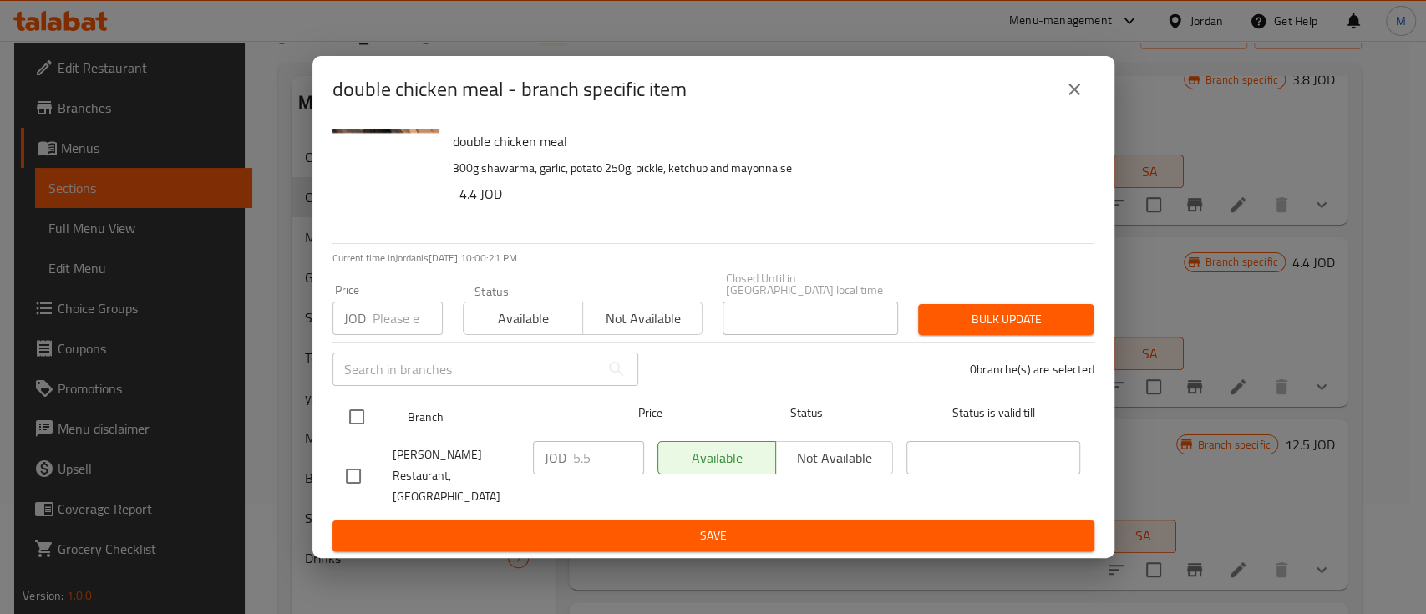
click at [361, 412] on input "checkbox" at bounding box center [356, 416] width 35 height 35
checkbox input "true"
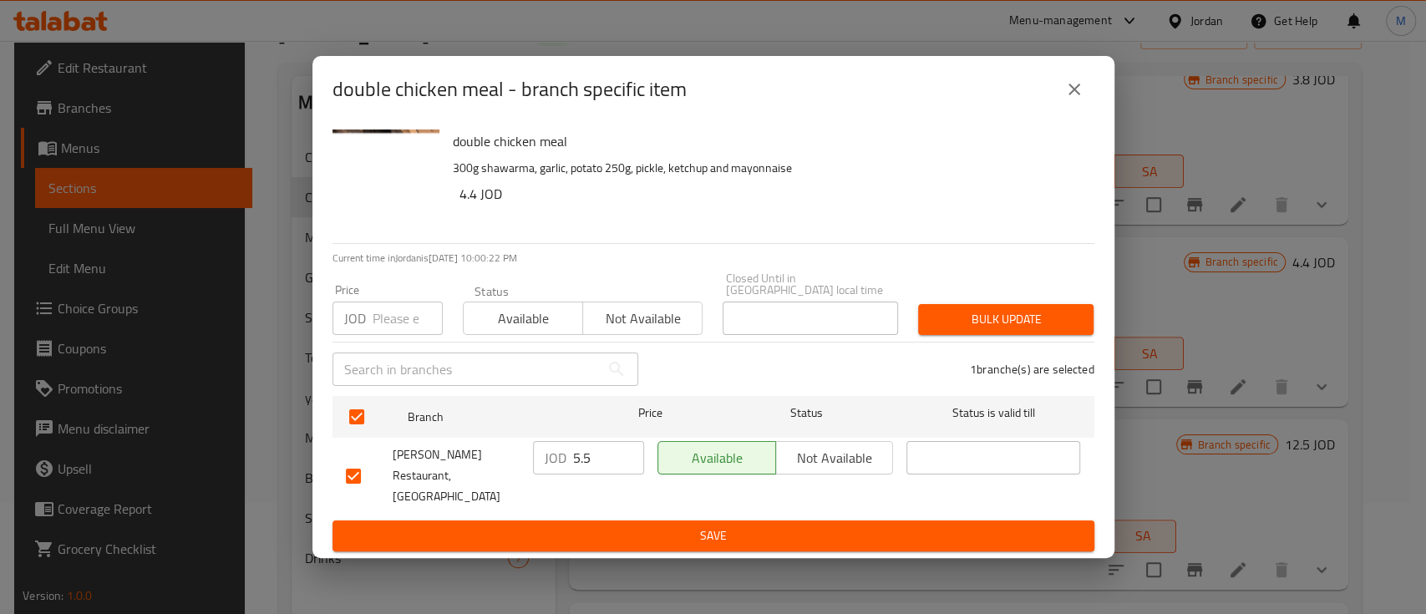
click at [396, 318] on input "number" at bounding box center [407, 317] width 70 height 33
type input "4.25"
click at [985, 327] on span "Bulk update" at bounding box center [1005, 319] width 149 height 21
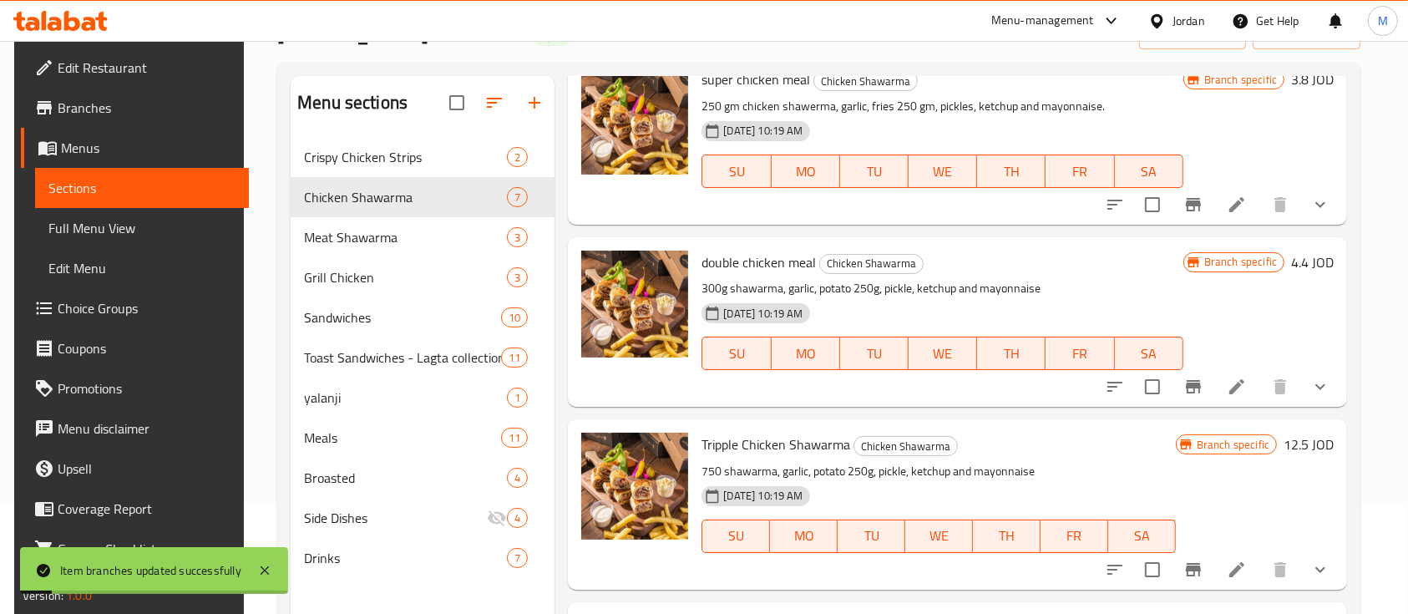
scroll to position [556, 0]
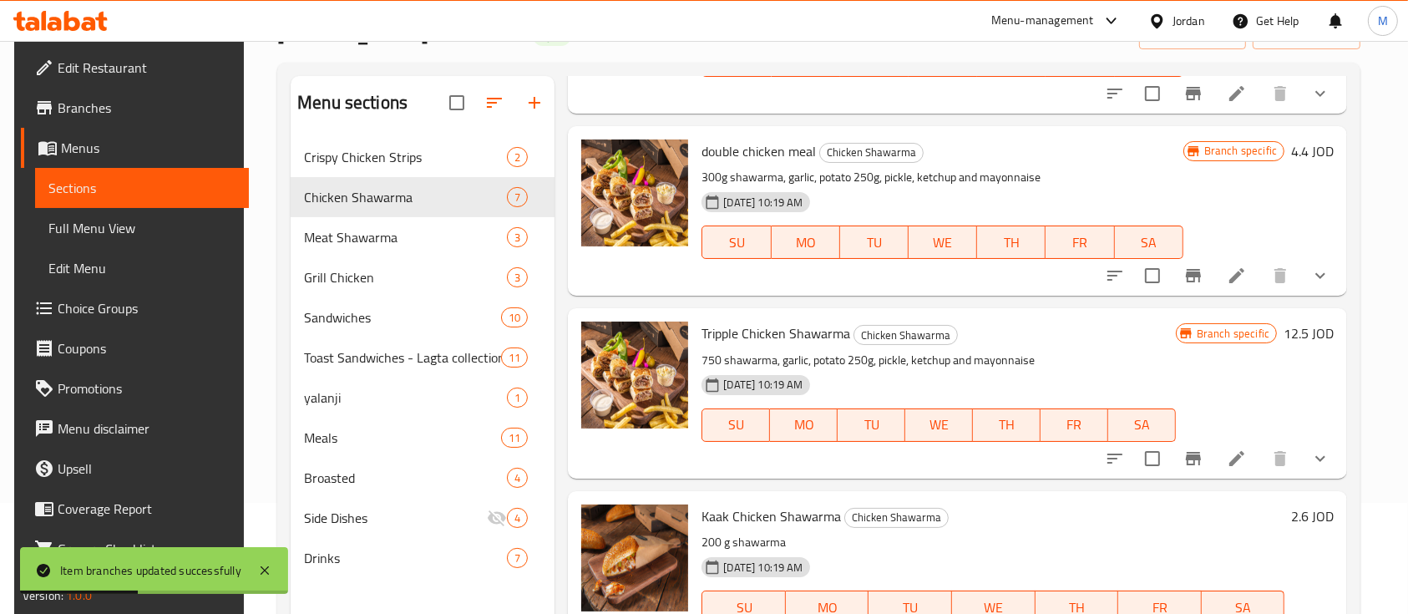
click at [1189, 465] on icon "Branch-specific-item" at bounding box center [1193, 458] width 15 height 13
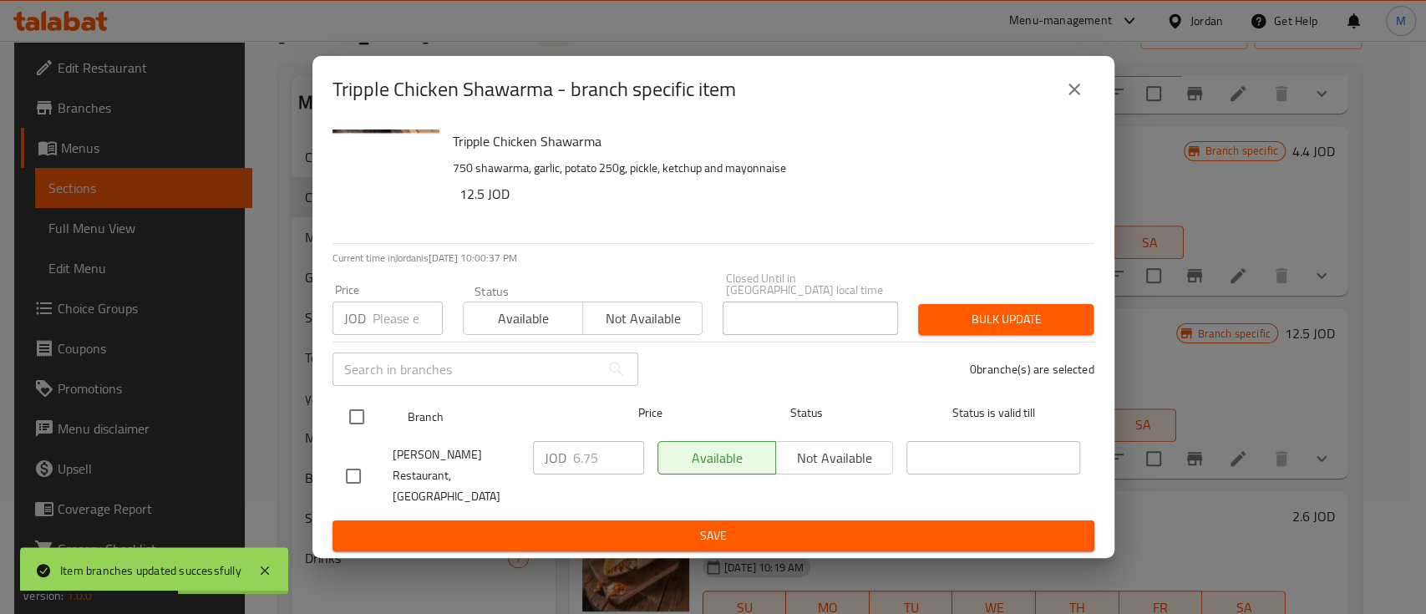
click at [361, 418] on input "checkbox" at bounding box center [356, 416] width 35 height 35
checkbox input "true"
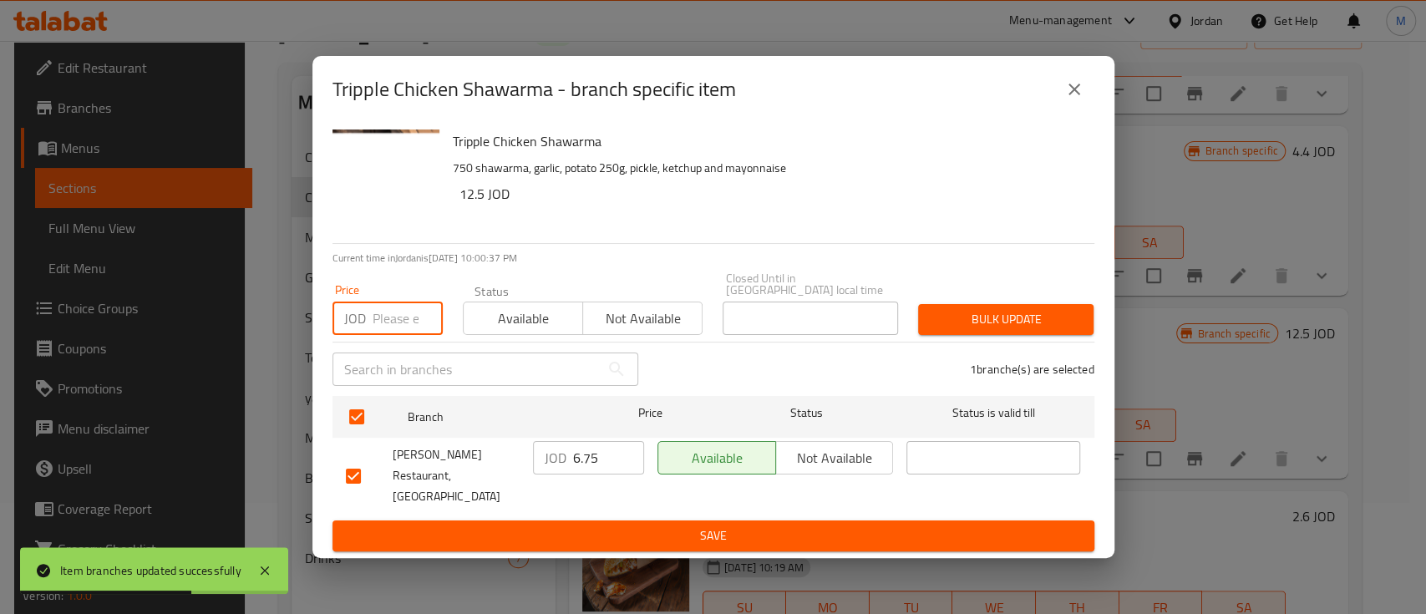
click at [387, 318] on input "number" at bounding box center [407, 317] width 70 height 33
type input "5.75"
click at [990, 317] on span "Bulk update" at bounding box center [1005, 319] width 149 height 21
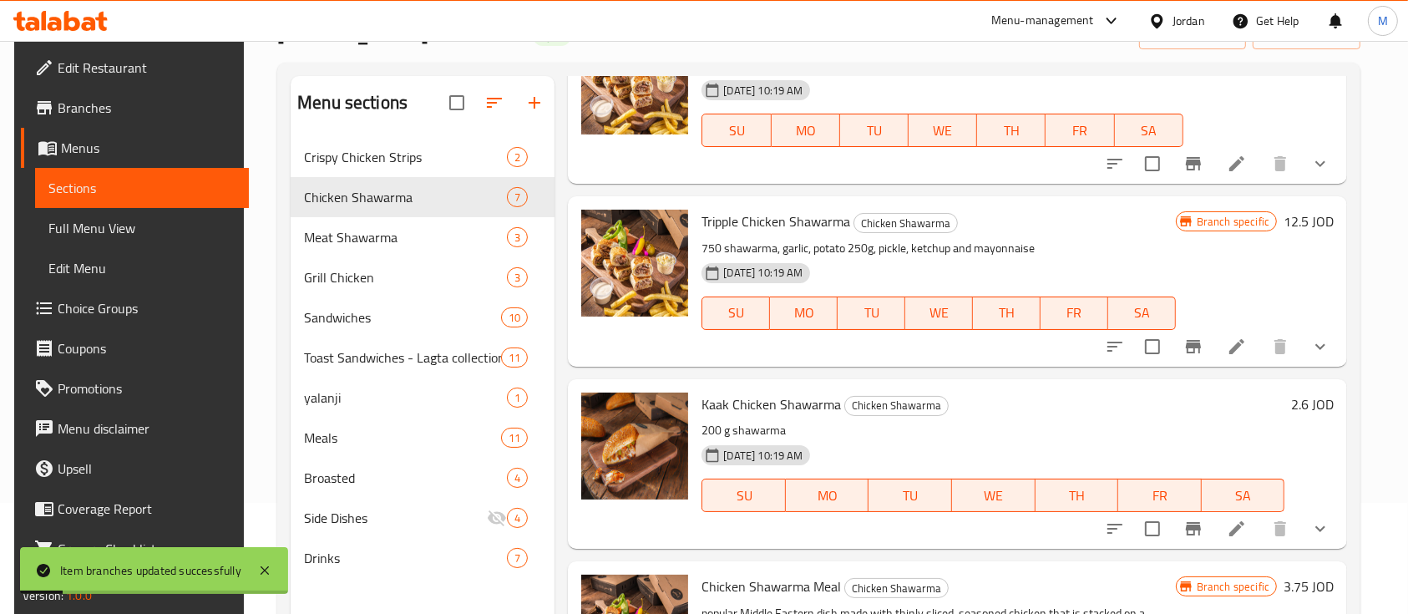
scroll to position [779, 0]
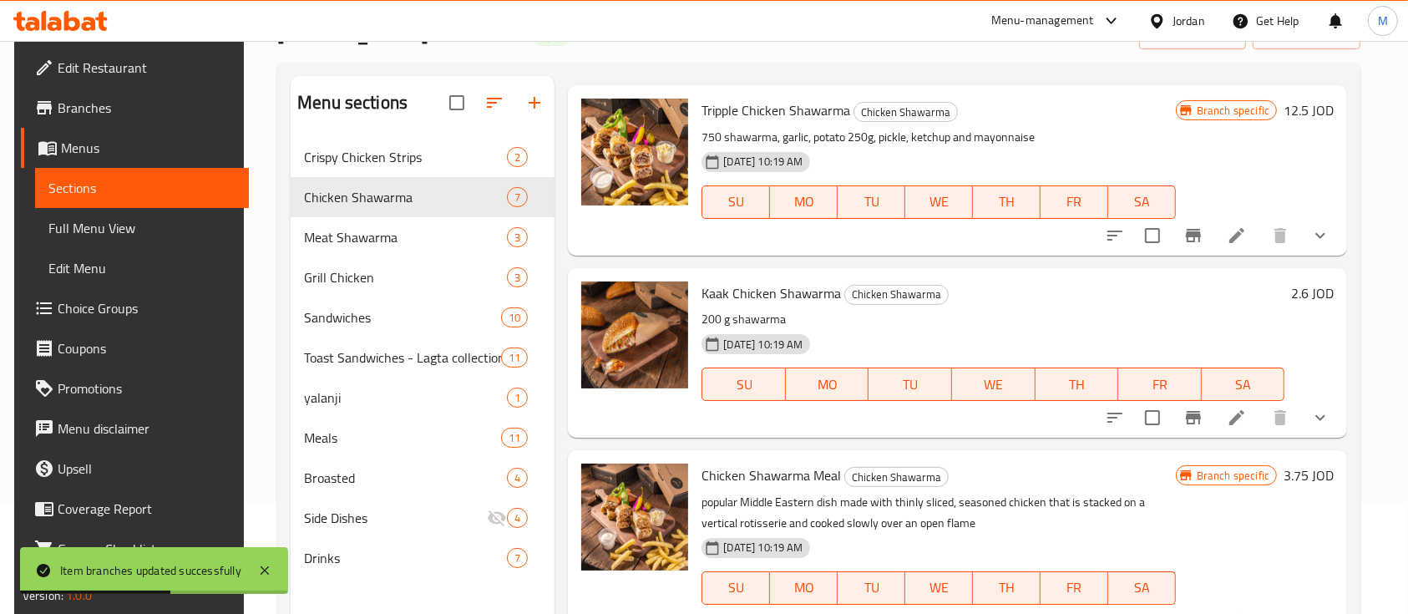
click at [1195, 424] on icon "Branch-specific-item" at bounding box center [1193, 417] width 15 height 13
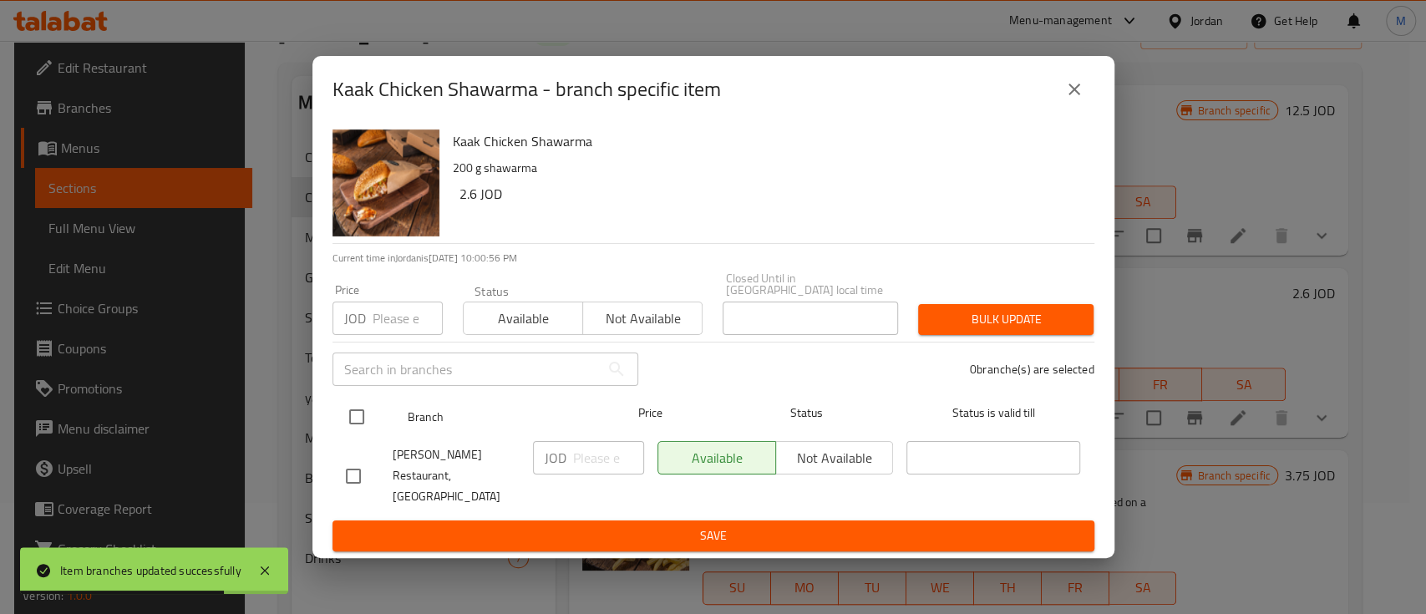
click at [362, 415] on input "checkbox" at bounding box center [356, 416] width 35 height 35
checkbox input "true"
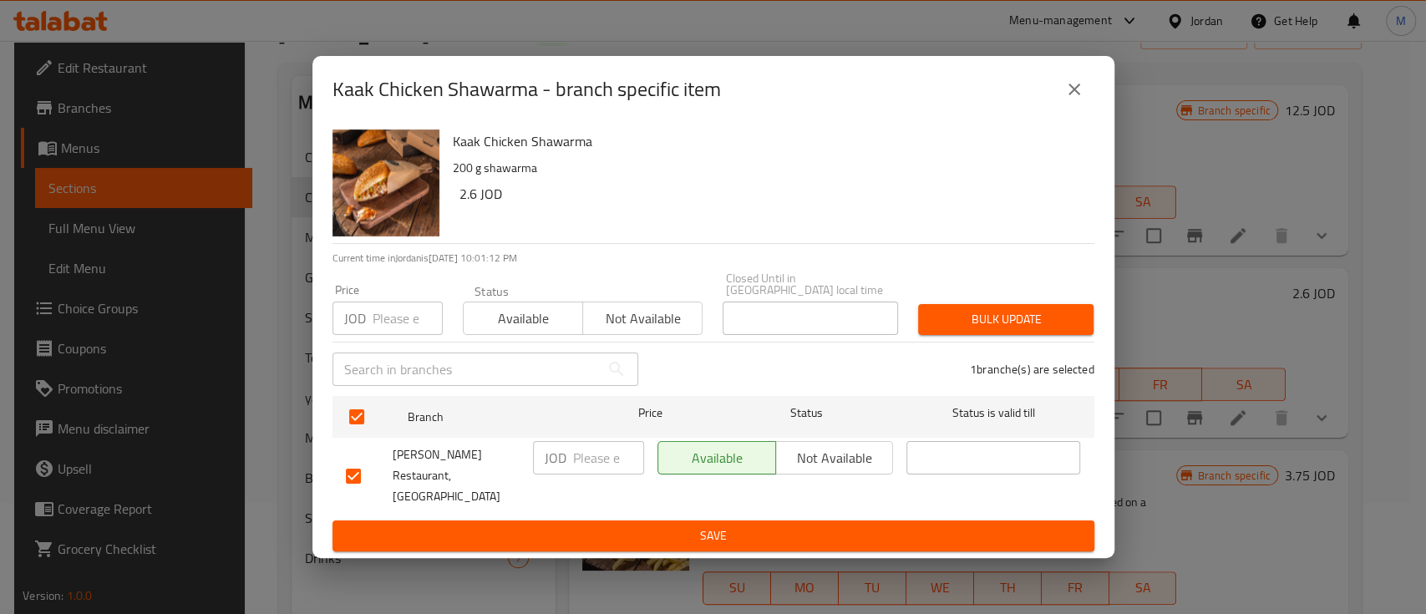
click at [399, 317] on input "number" at bounding box center [407, 317] width 70 height 33
type input "1.75"
click at [969, 322] on span "Bulk update" at bounding box center [1005, 319] width 149 height 21
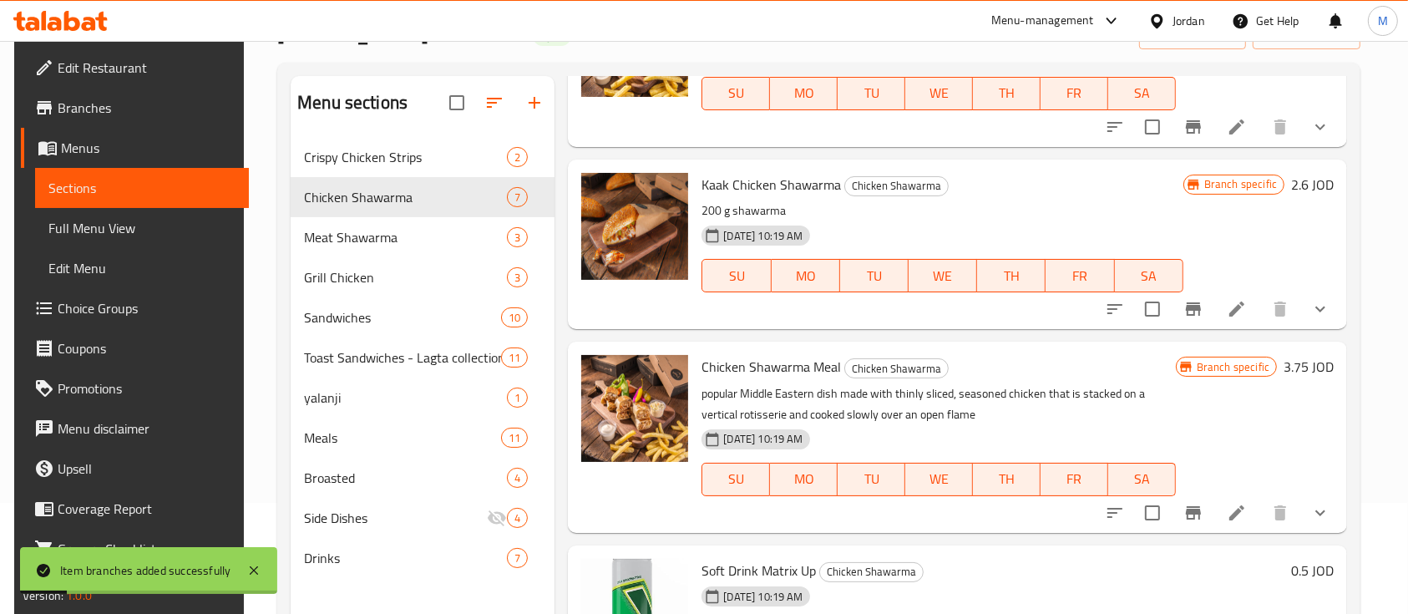
scroll to position [904, 0]
click at [1183, 508] on icon "Branch-specific-item" at bounding box center [1193, 513] width 20 height 20
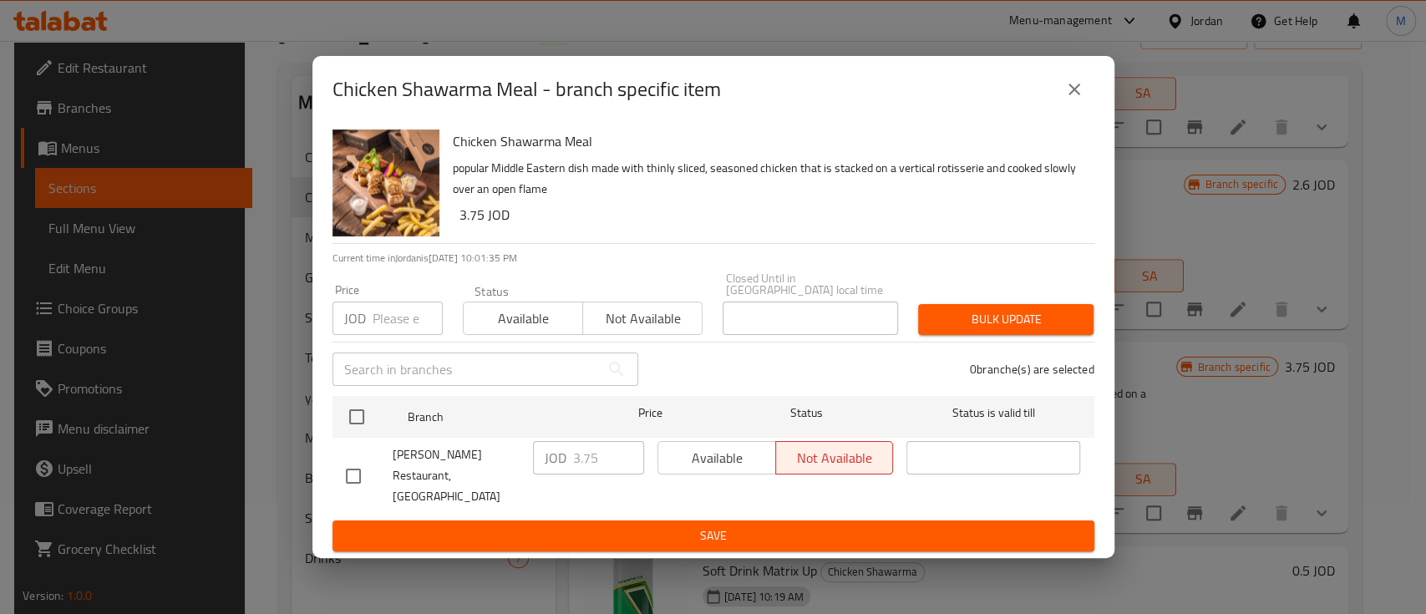
click at [1077, 99] on icon "close" at bounding box center [1074, 89] width 20 height 20
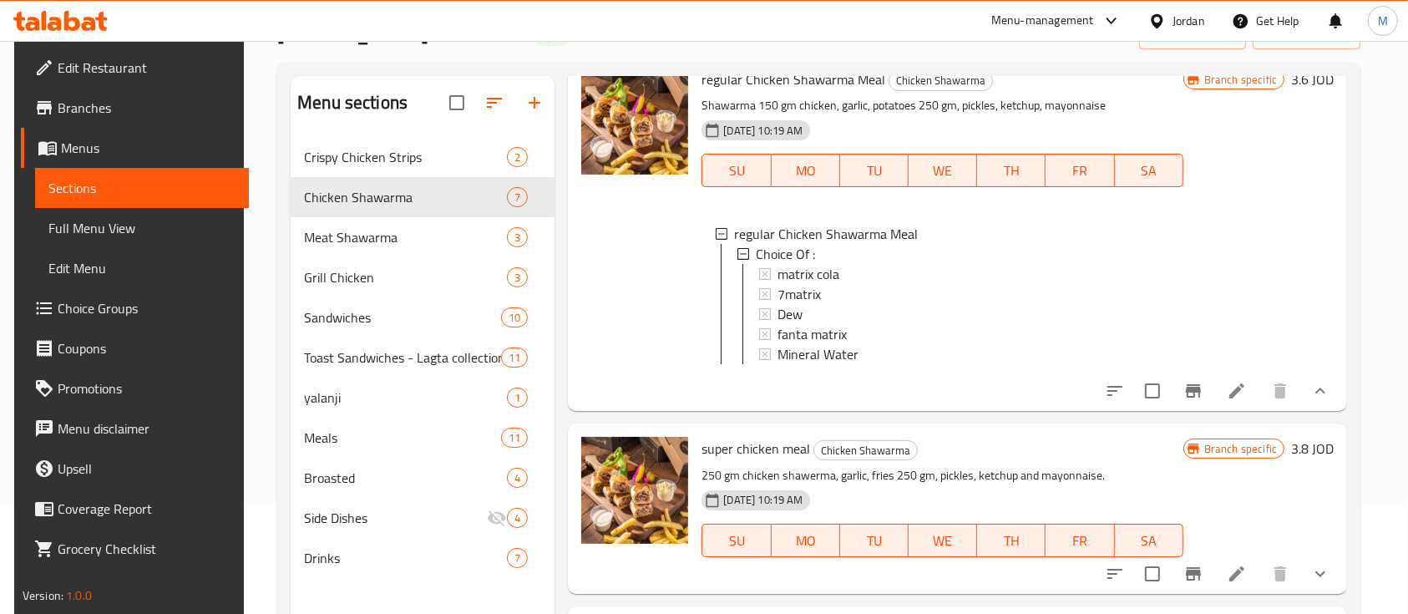
scroll to position [111, 0]
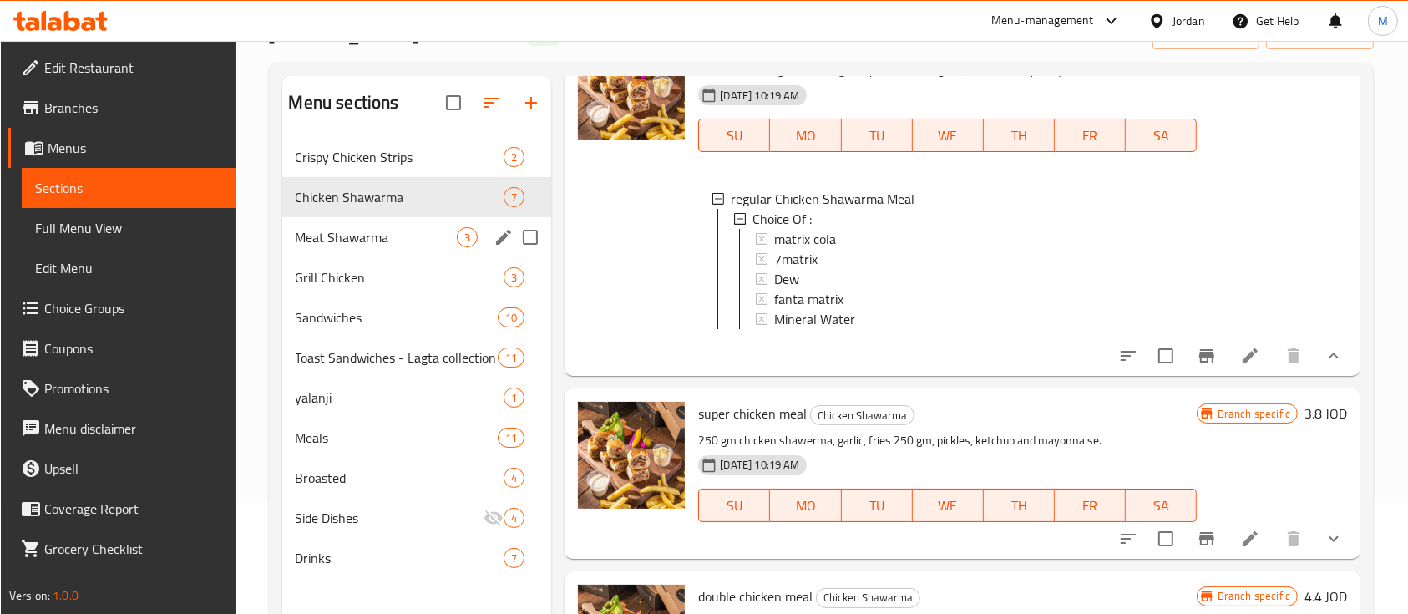
click at [402, 236] on span "Meat Shawarma" at bounding box center [377, 237] width 162 height 20
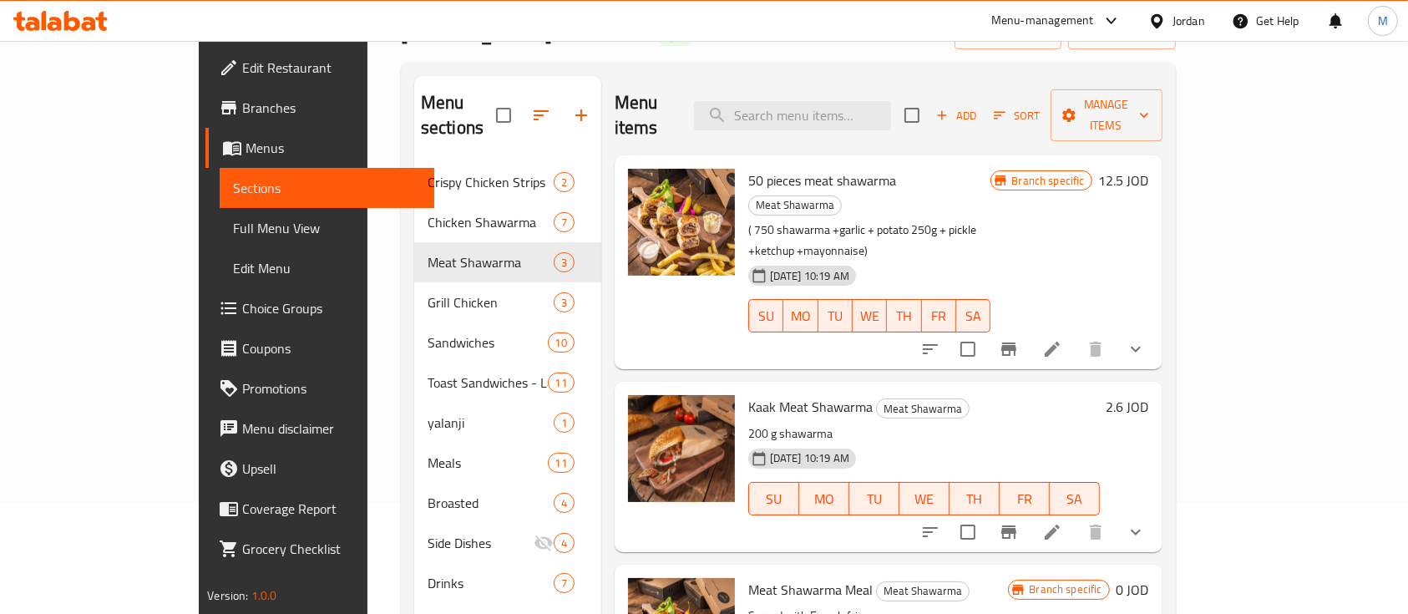
click at [1019, 339] on icon "Branch-specific-item" at bounding box center [1009, 349] width 20 height 20
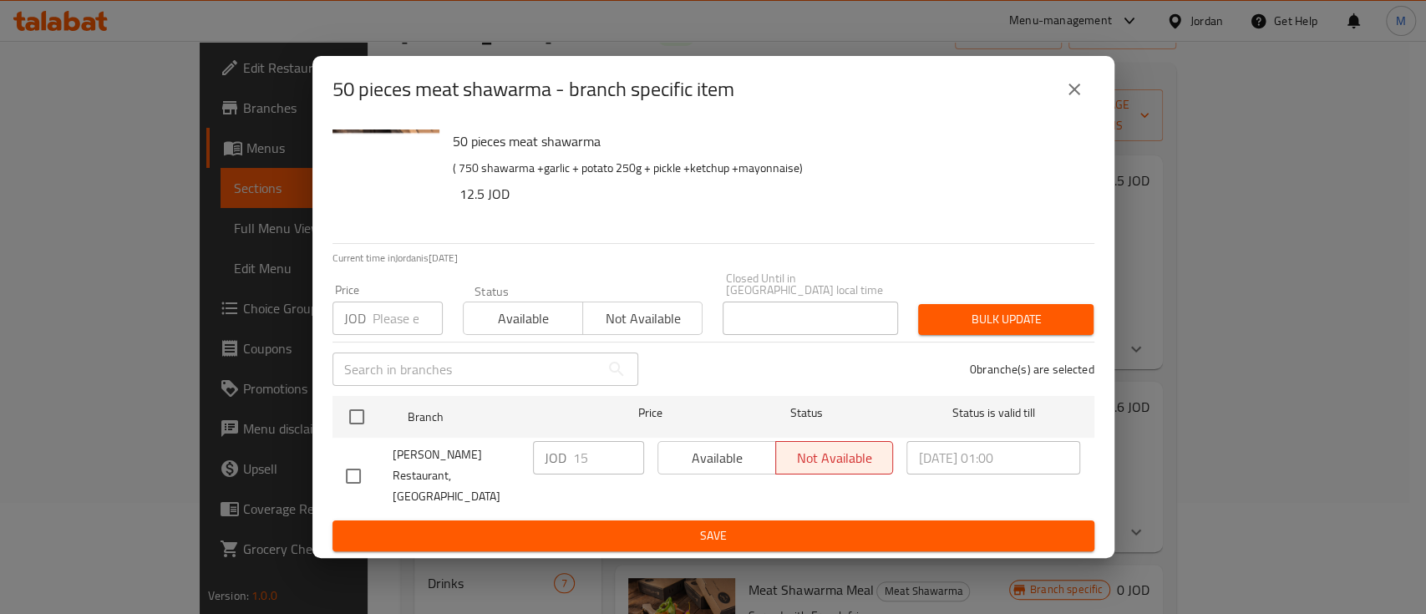
click at [1067, 90] on button "close" at bounding box center [1074, 89] width 40 height 40
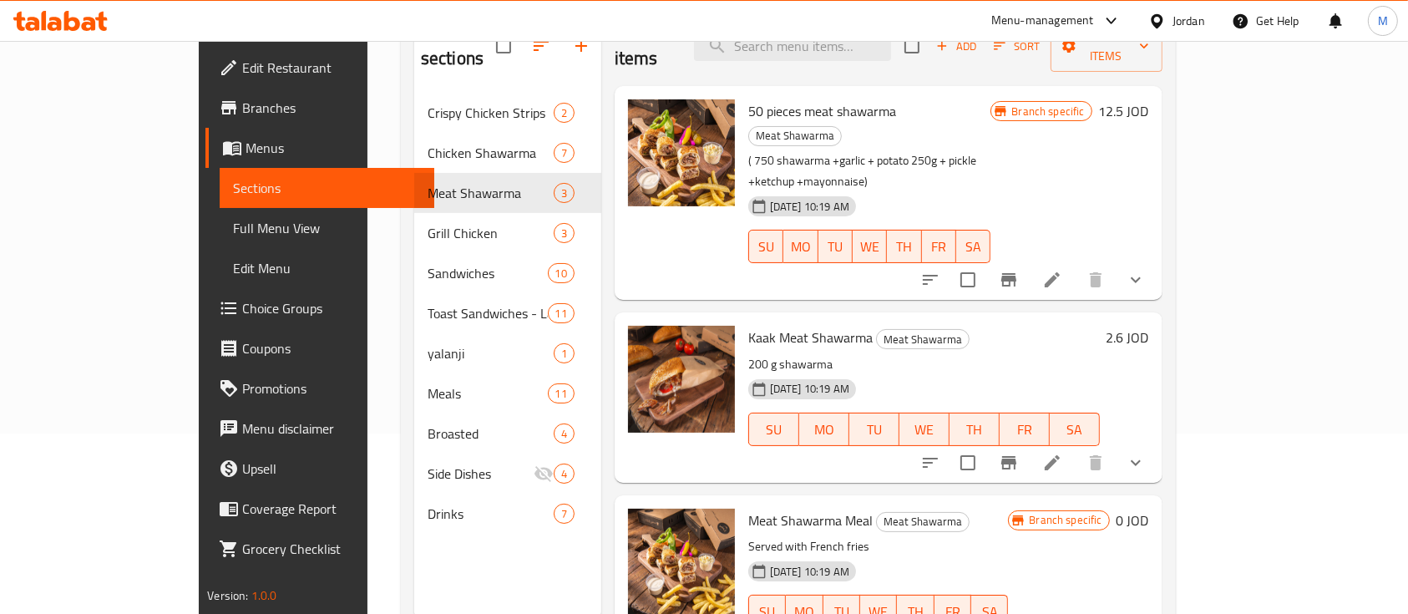
scroll to position [234, 0]
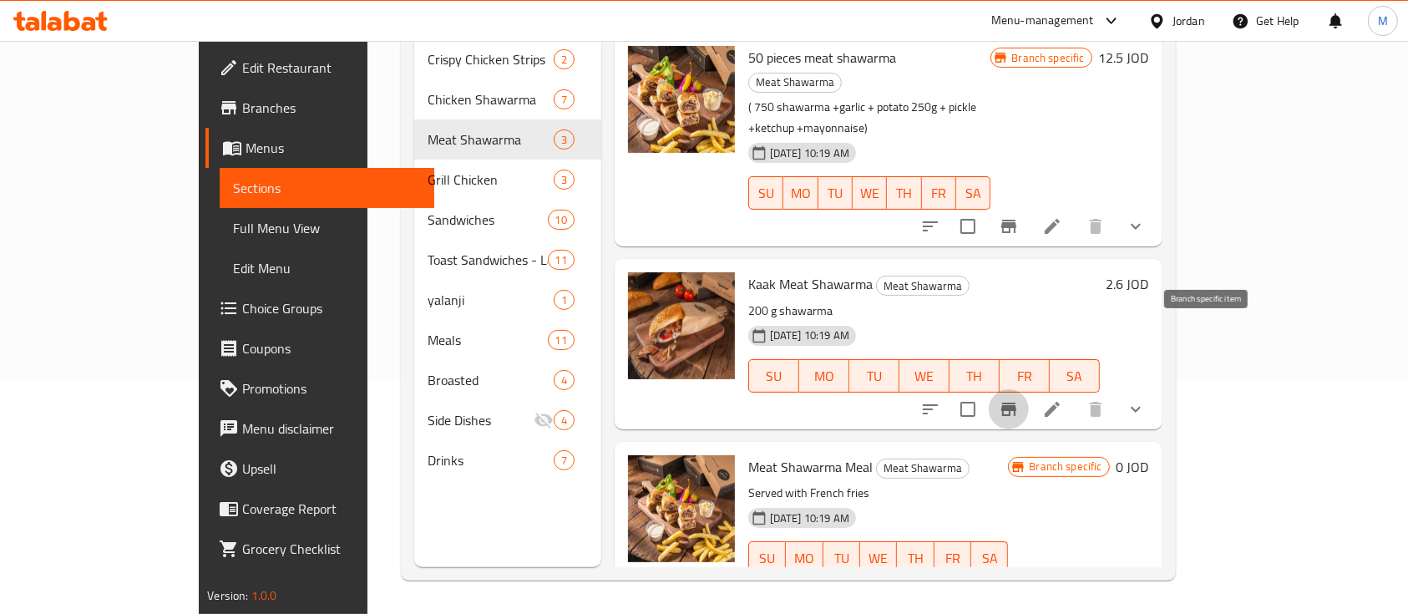
click at [1016, 403] on icon "Branch-specific-item" at bounding box center [1008, 409] width 15 height 13
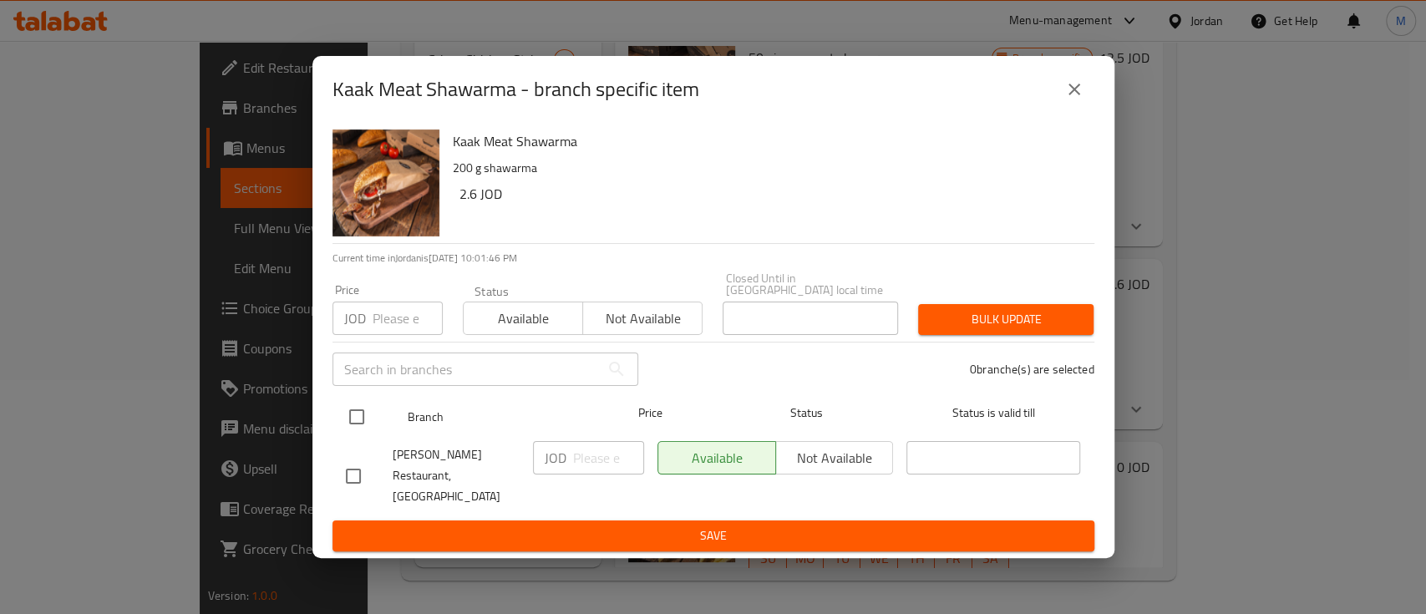
click at [360, 422] on input "checkbox" at bounding box center [356, 416] width 35 height 35
checkbox input "true"
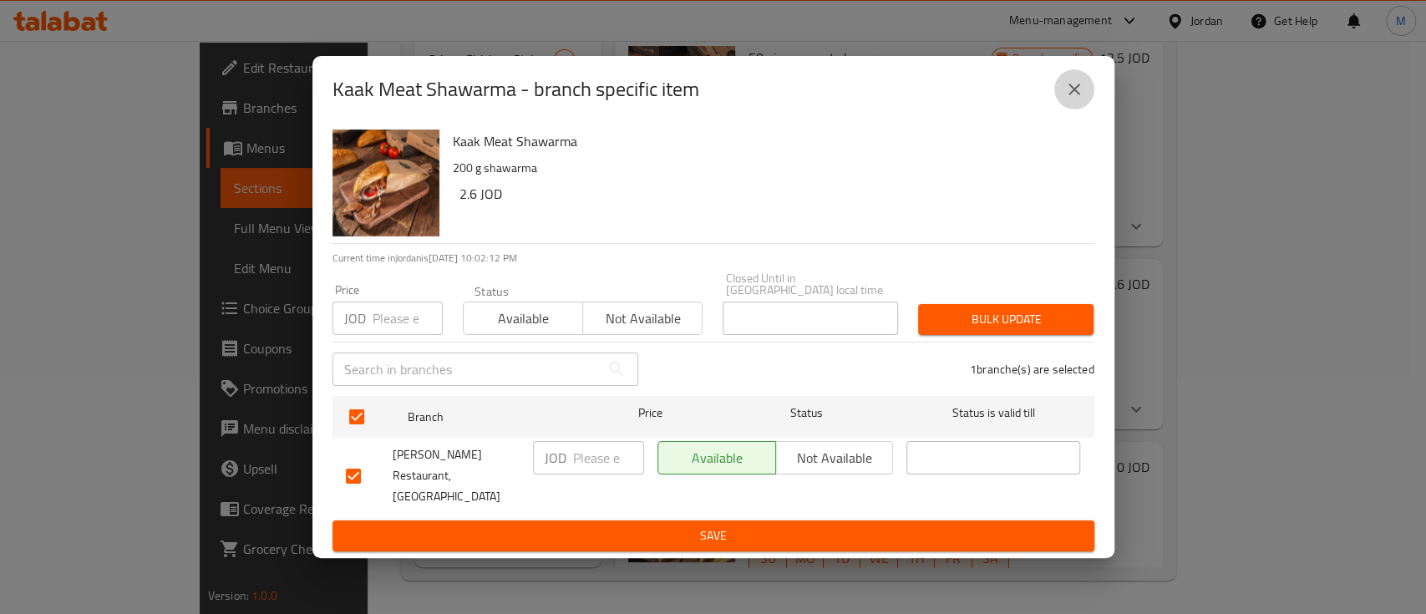
click at [1082, 99] on icon "close" at bounding box center [1074, 89] width 20 height 20
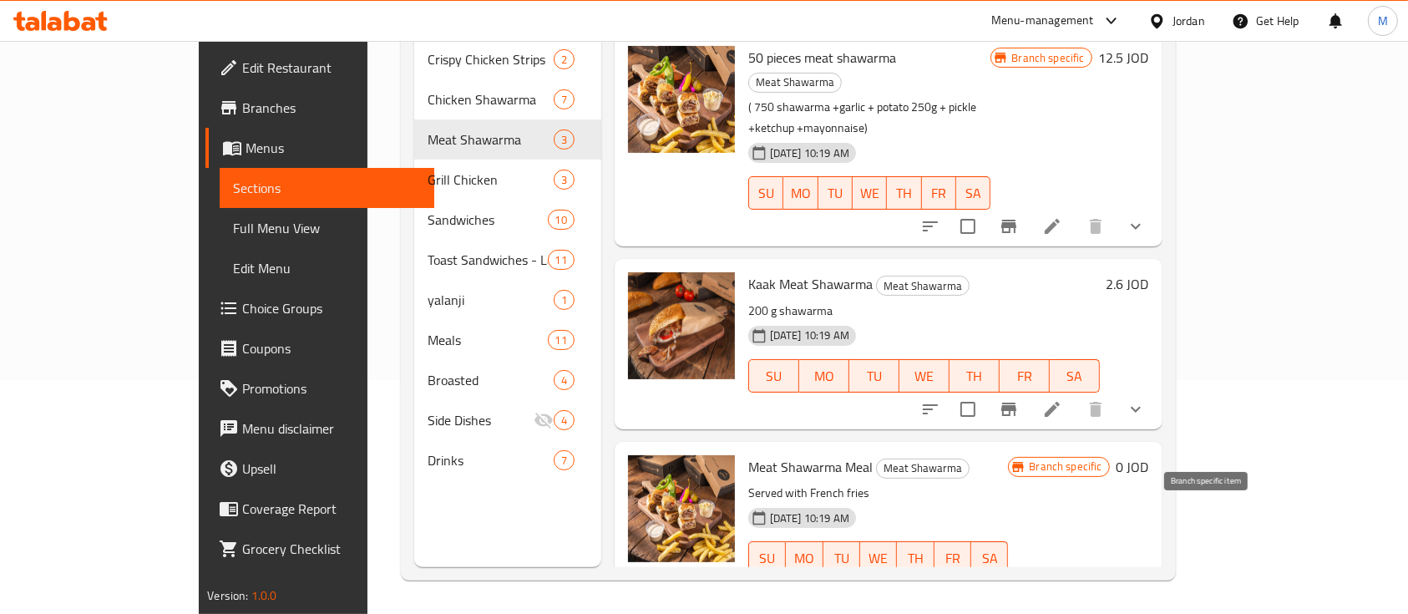
click at [1016, 585] on icon "Branch-specific-item" at bounding box center [1008, 591] width 15 height 13
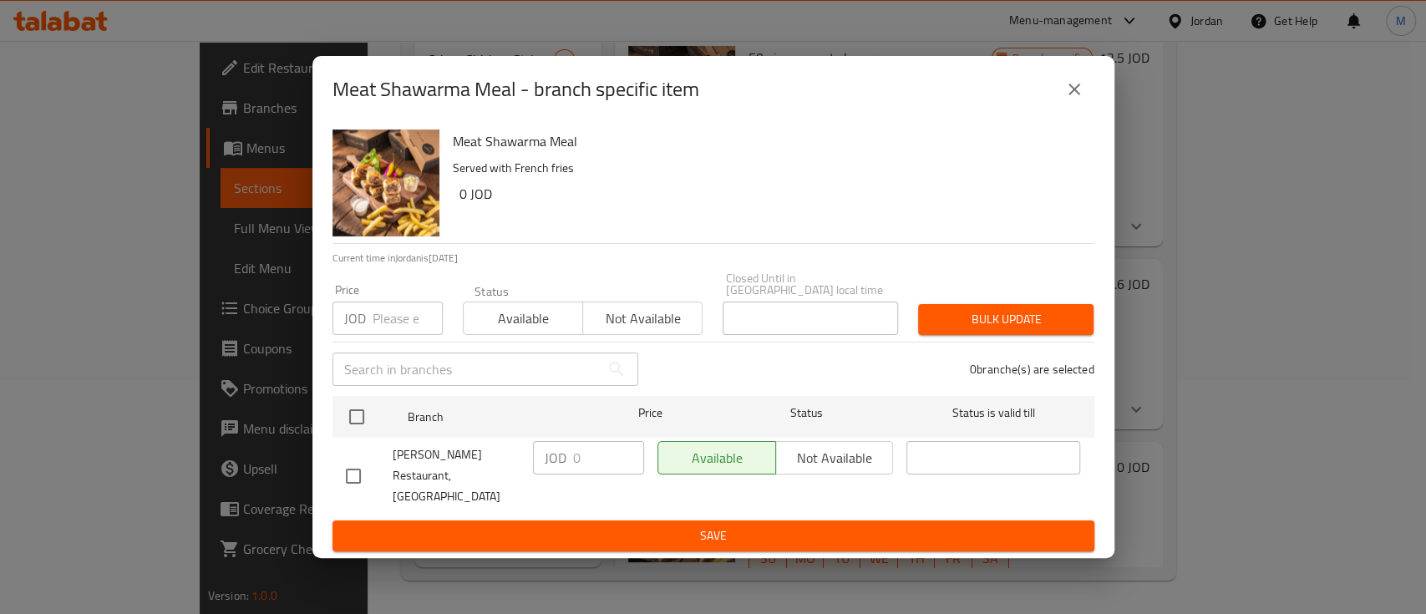
click at [1059, 105] on button "close" at bounding box center [1074, 89] width 40 height 40
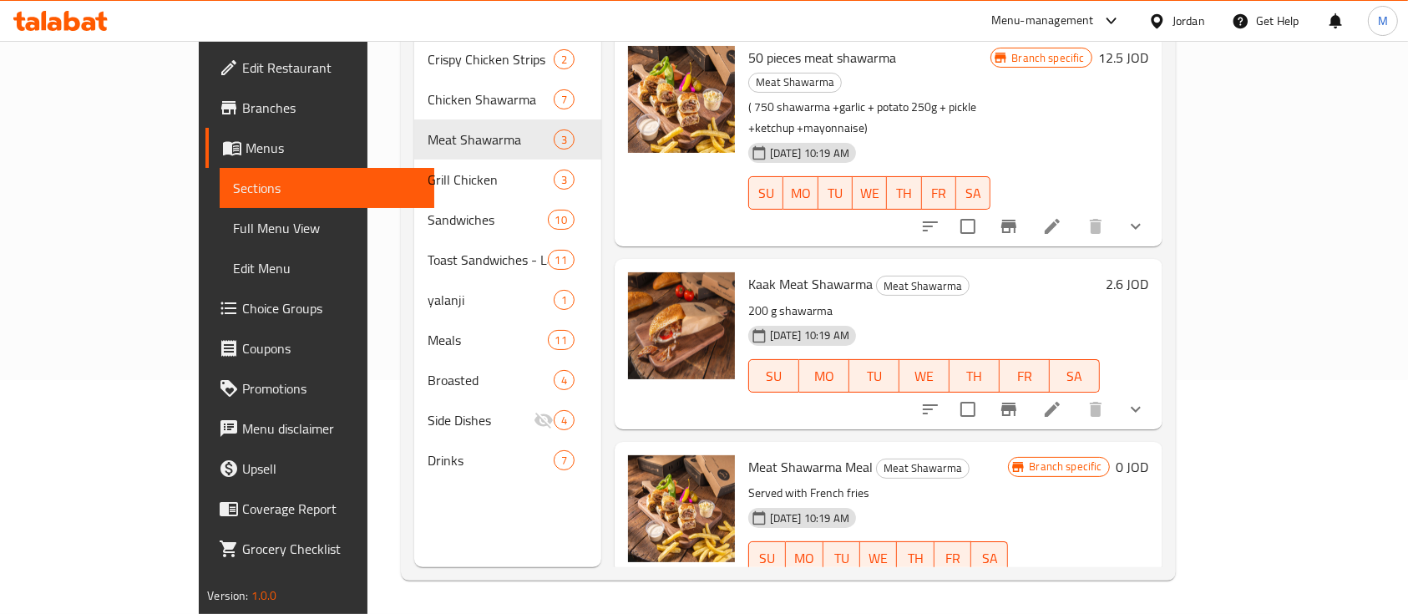
click at [1156, 571] on button "show more" at bounding box center [1136, 591] width 40 height 40
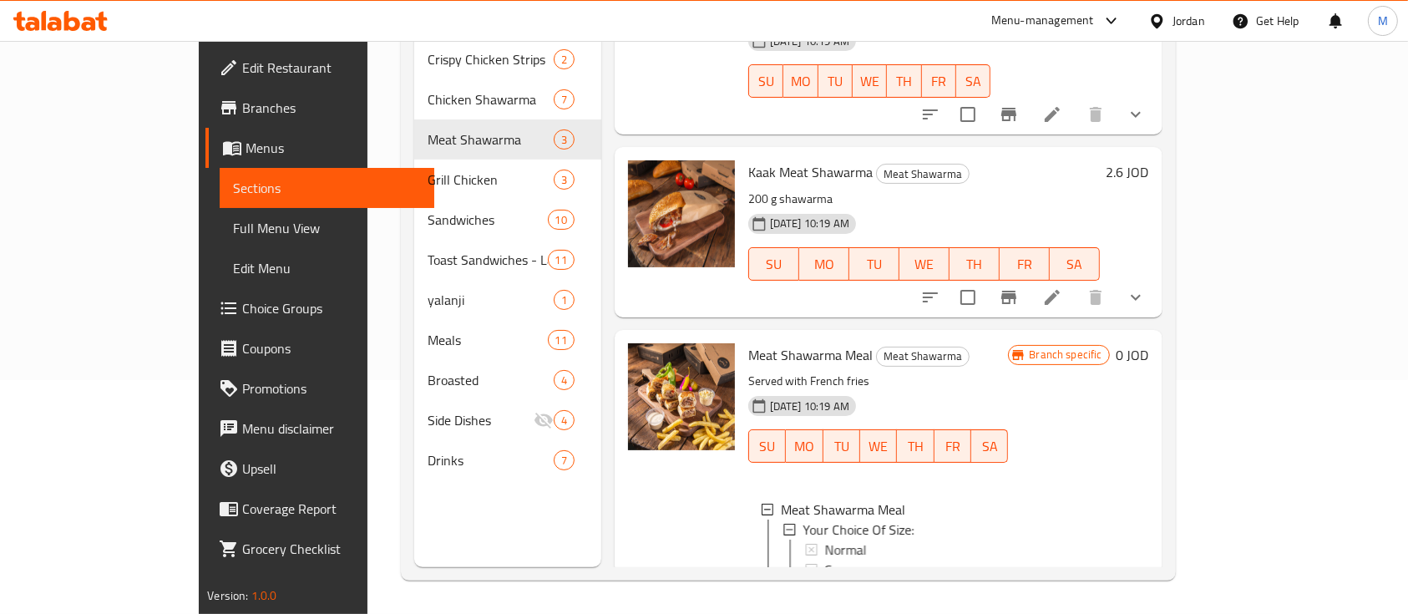
scroll to position [222, 0]
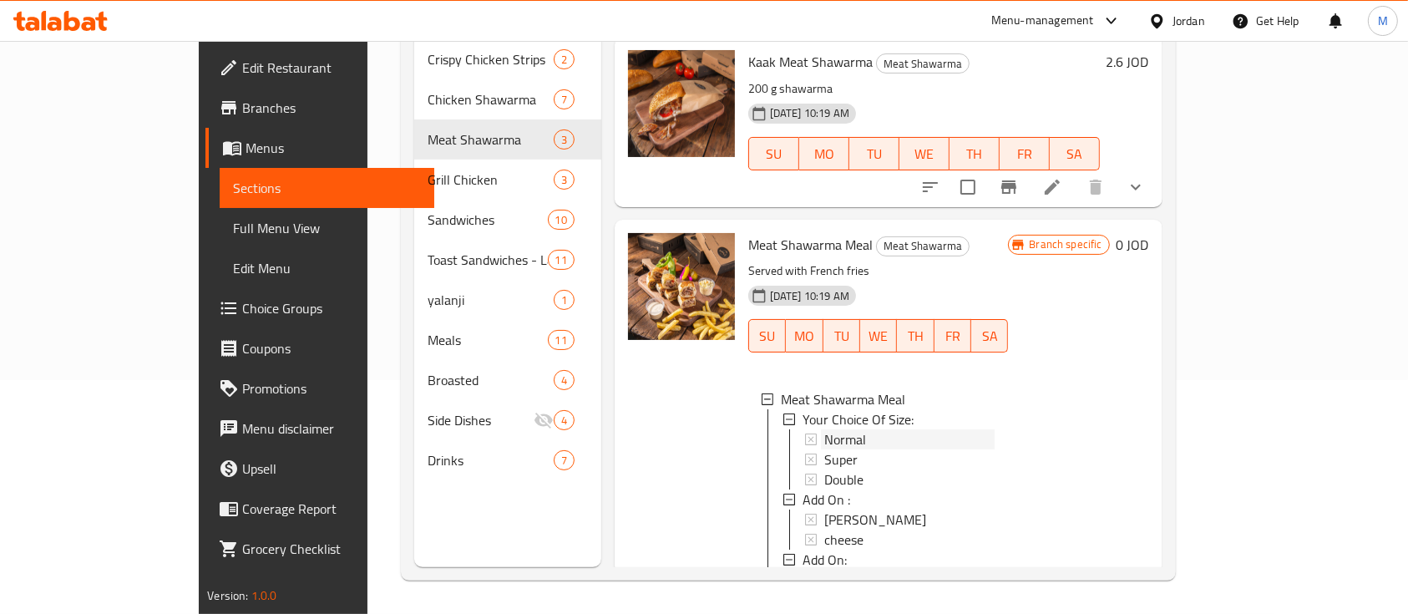
click at [871, 429] on div "Normal" at bounding box center [909, 439] width 171 height 20
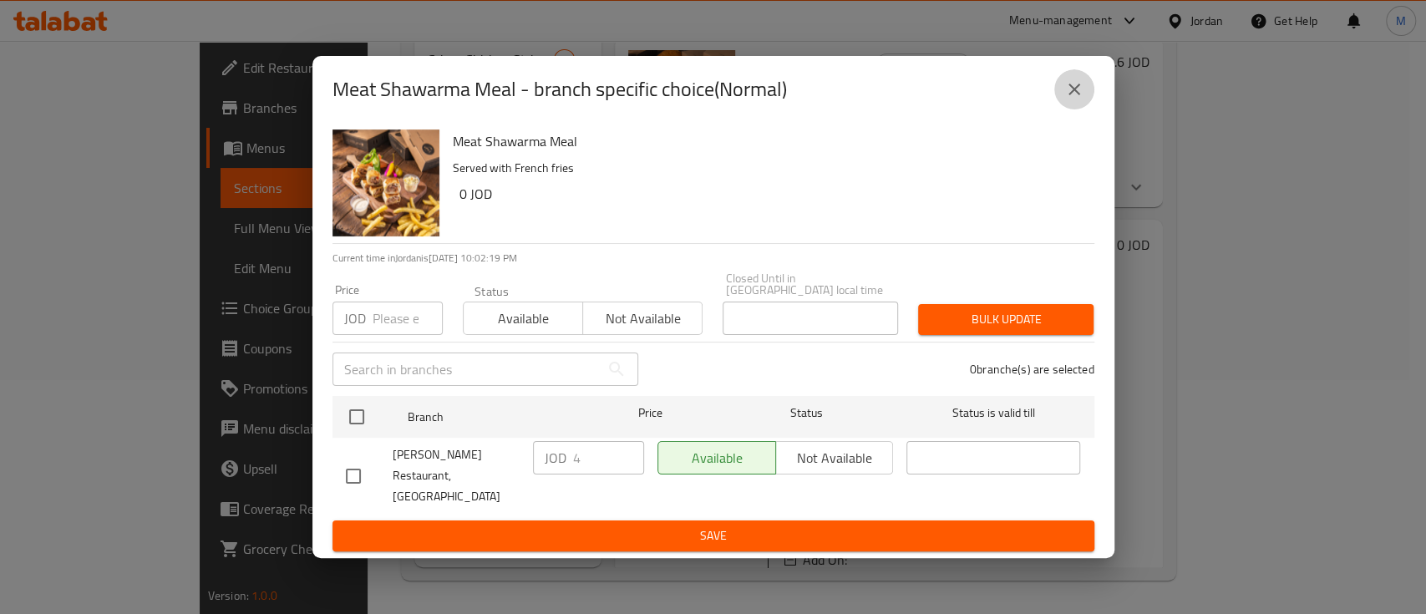
click at [1069, 99] on icon "close" at bounding box center [1074, 89] width 20 height 20
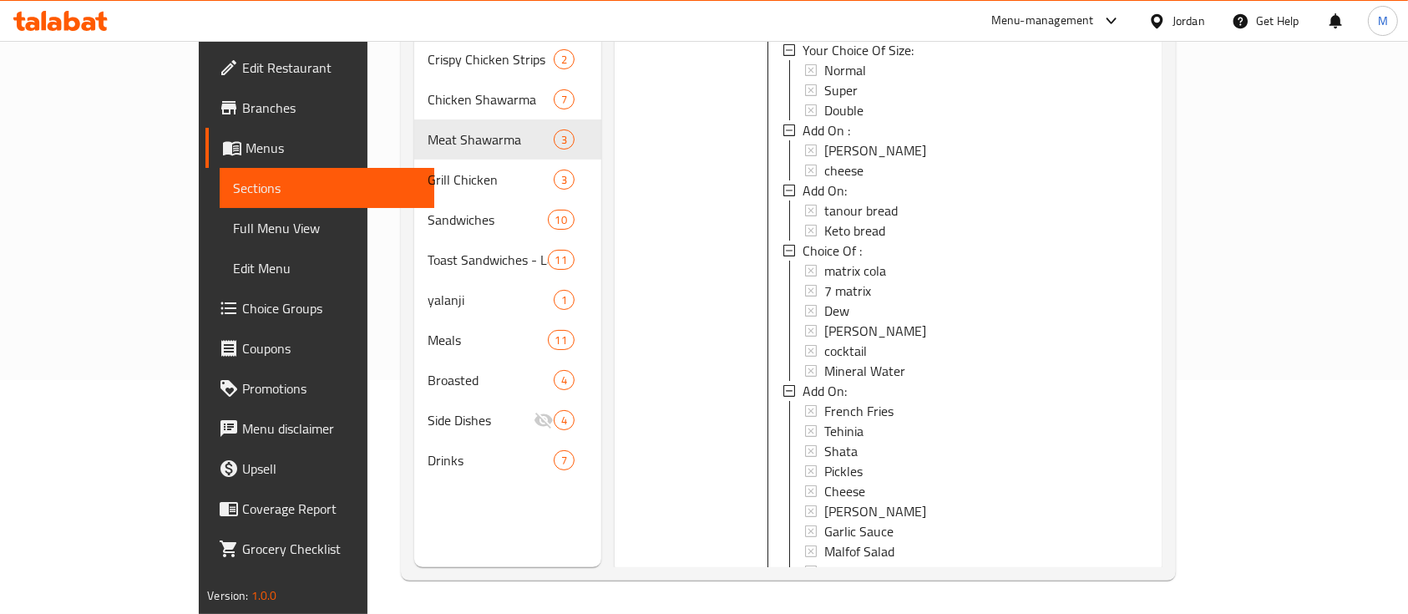
scroll to position [600, 0]
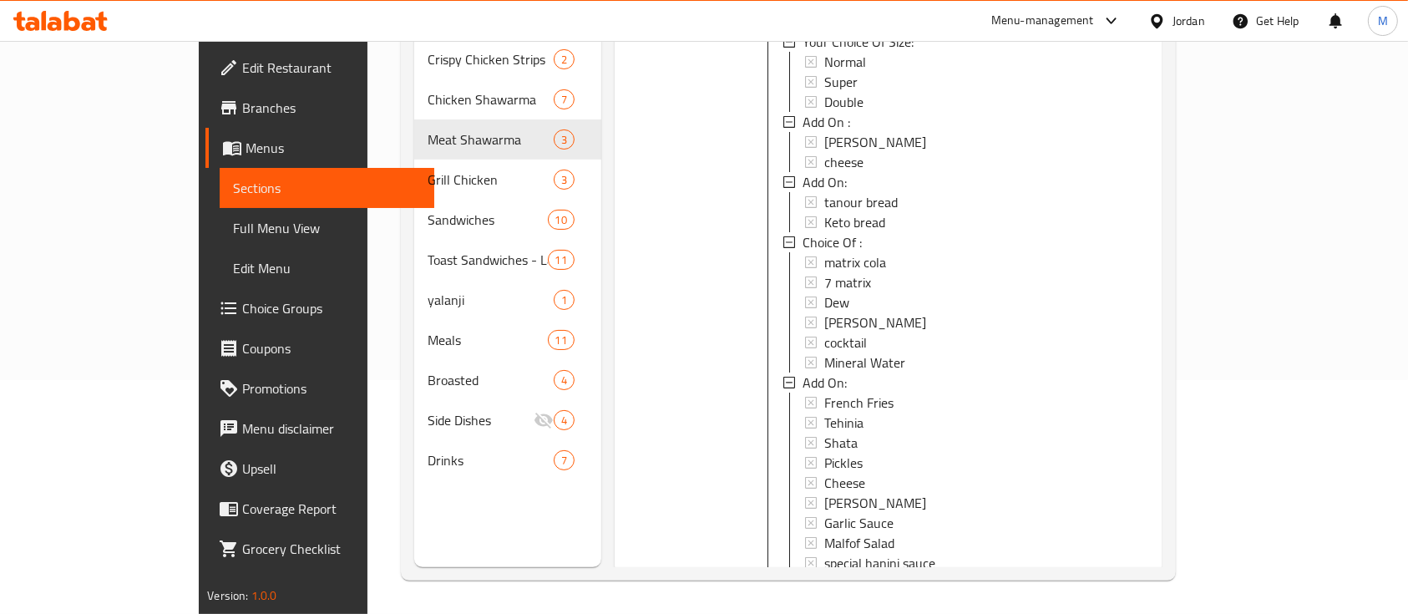
click at [1076, 585] on li at bounding box center [1052, 600] width 47 height 30
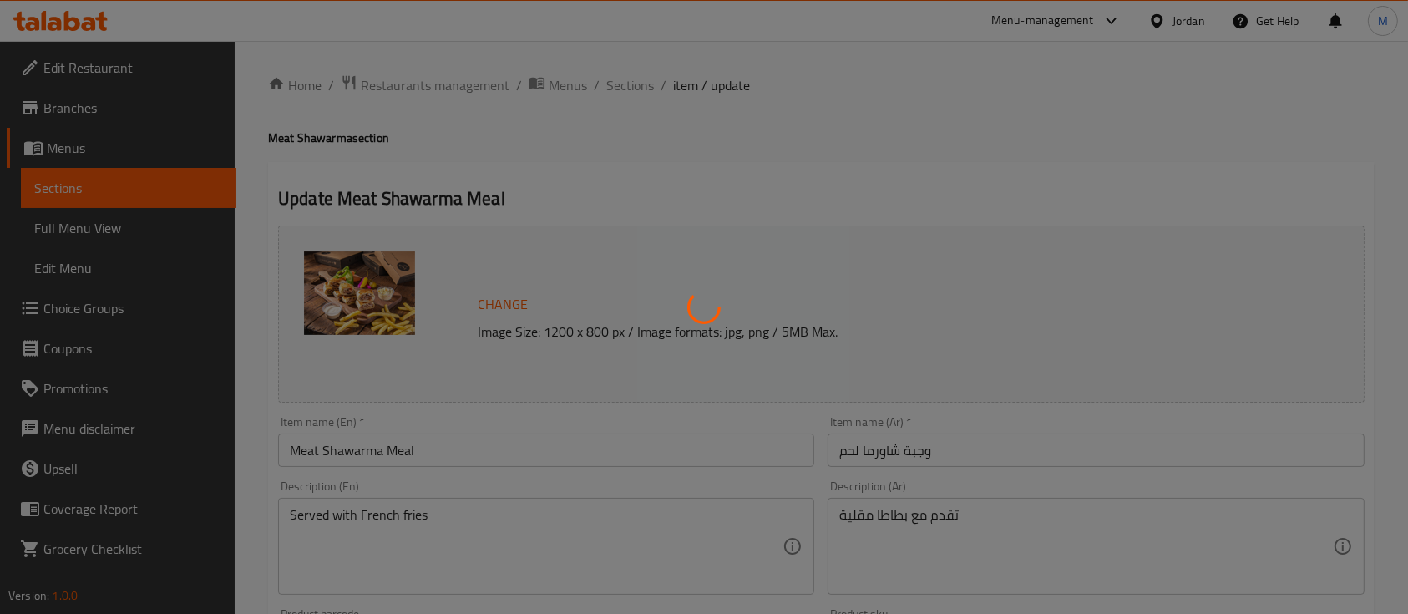
type input "إختيارك من الحجم:"
type input "1"
type input "اضافات :"
type input "0"
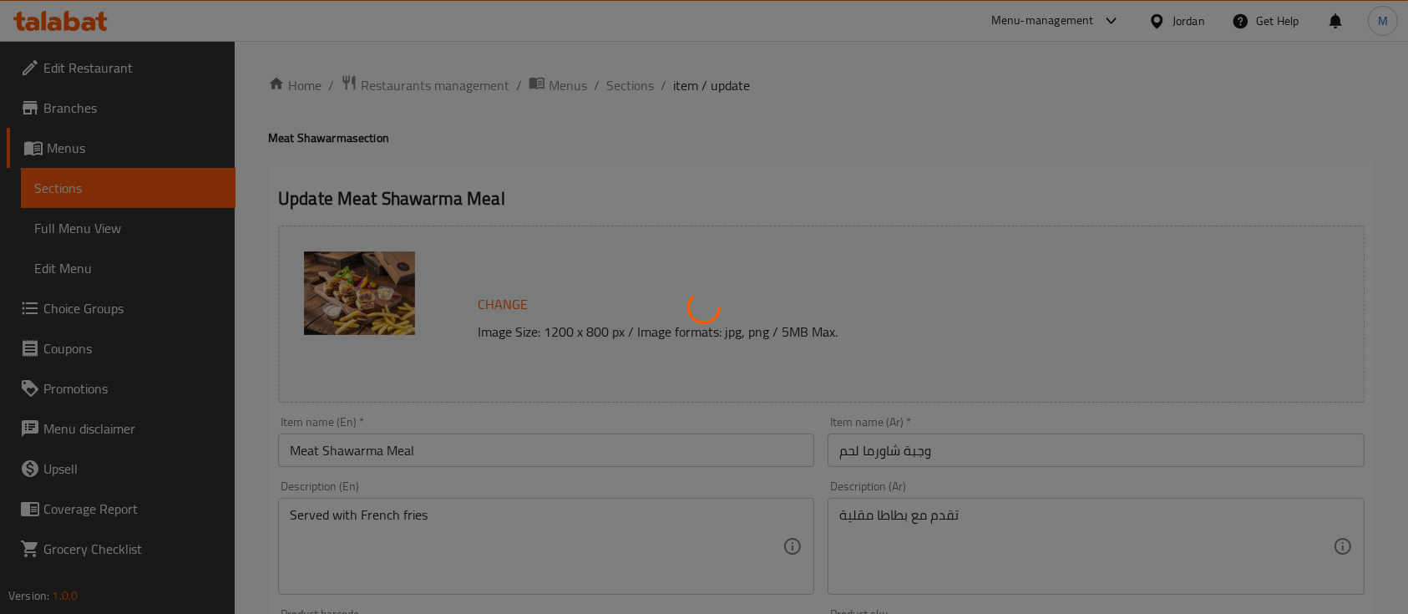
type input "0"
type input "اضافات:"
type input "0"
type input "اختيارك من :"
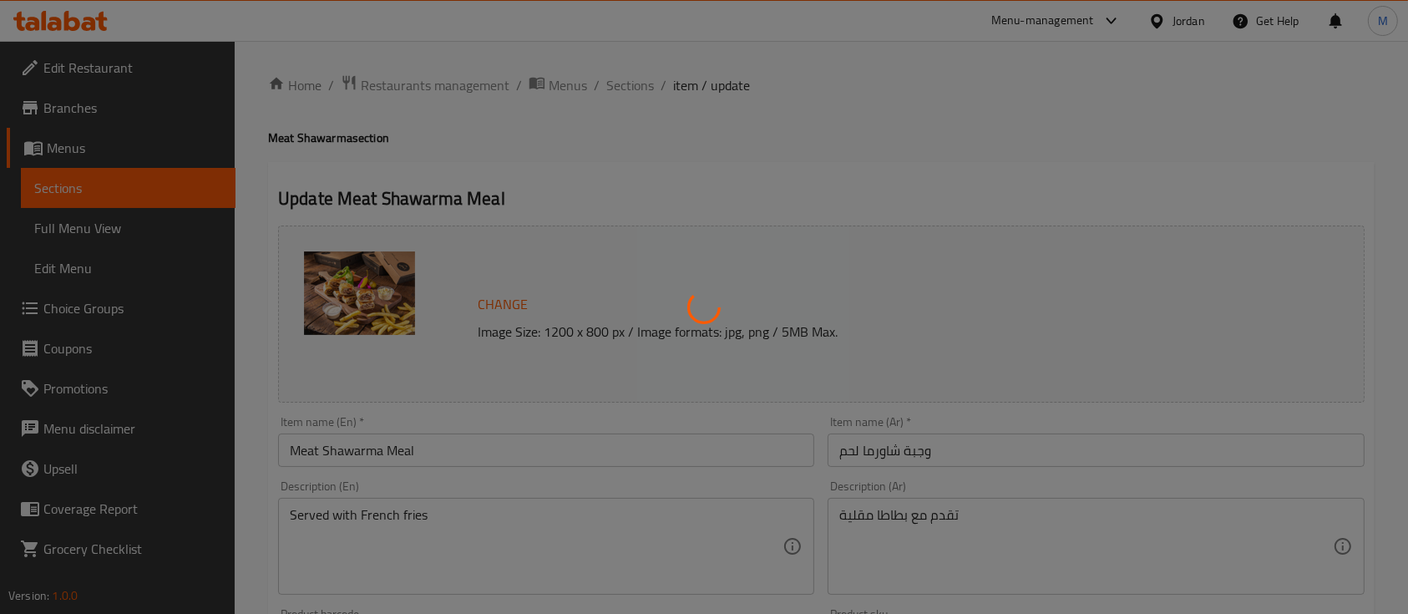
type input "0"
type input "اضافات:"
type input "0"
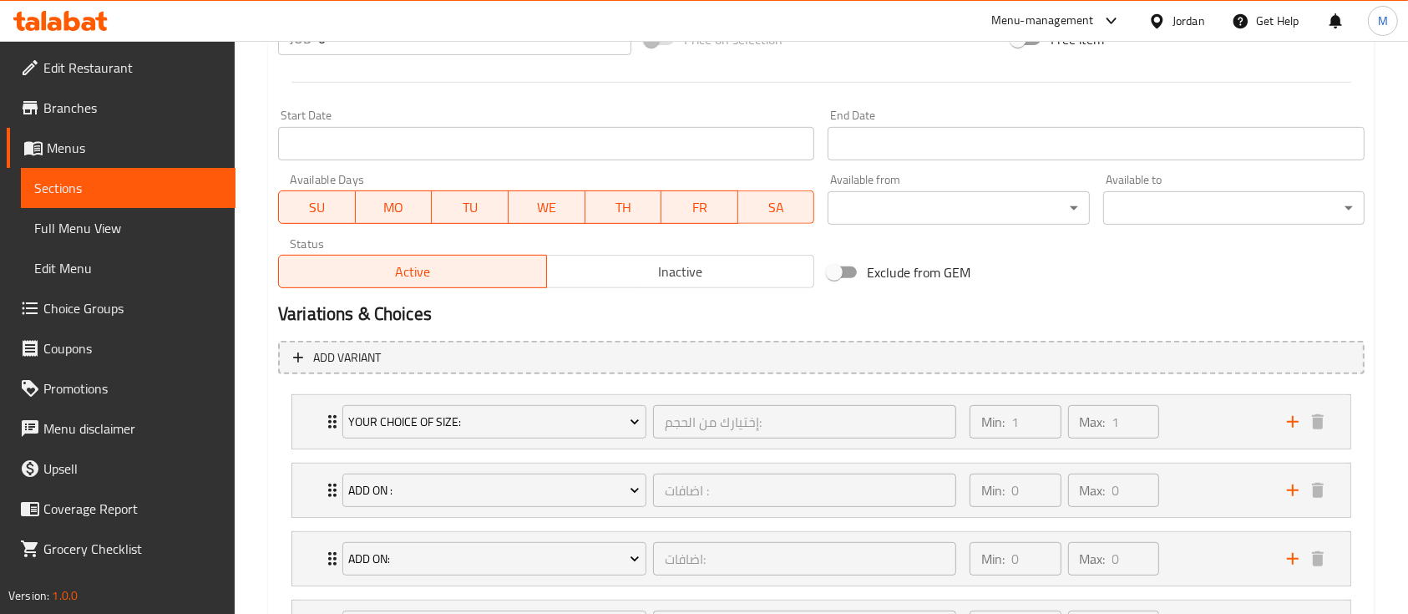
scroll to position [779, 0]
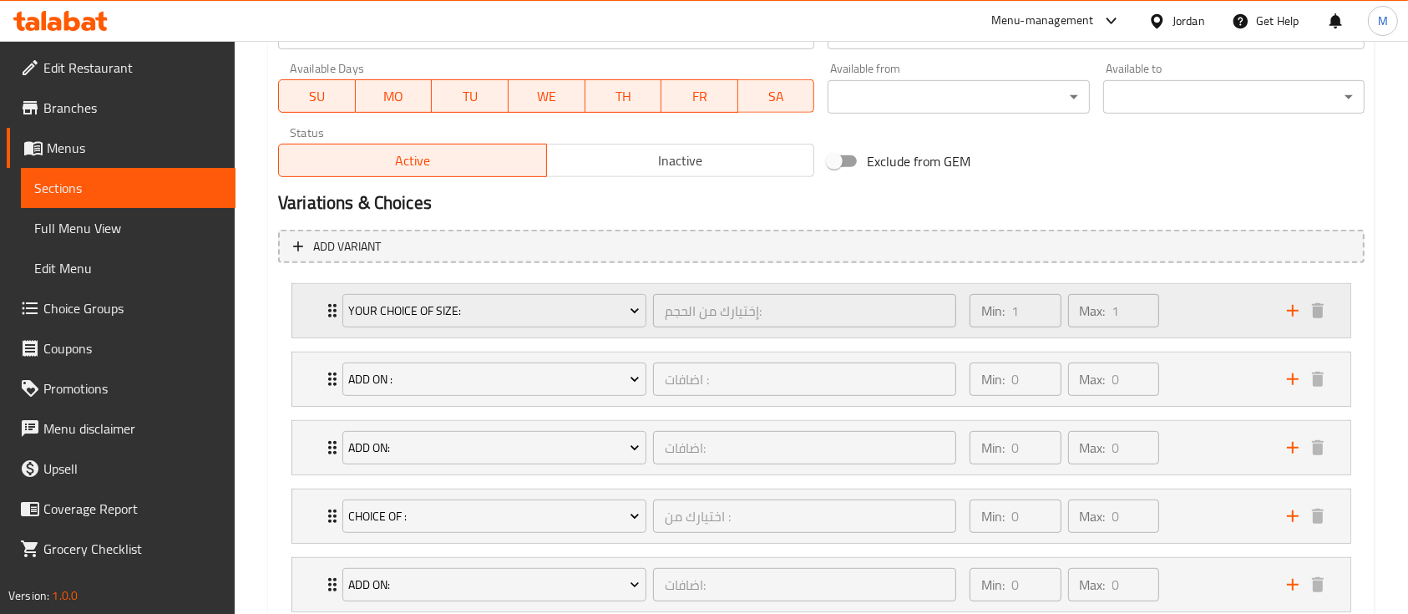
click at [1186, 304] on div "Min: 1 ​ Max: 1 ​" at bounding box center [1118, 310] width 317 height 53
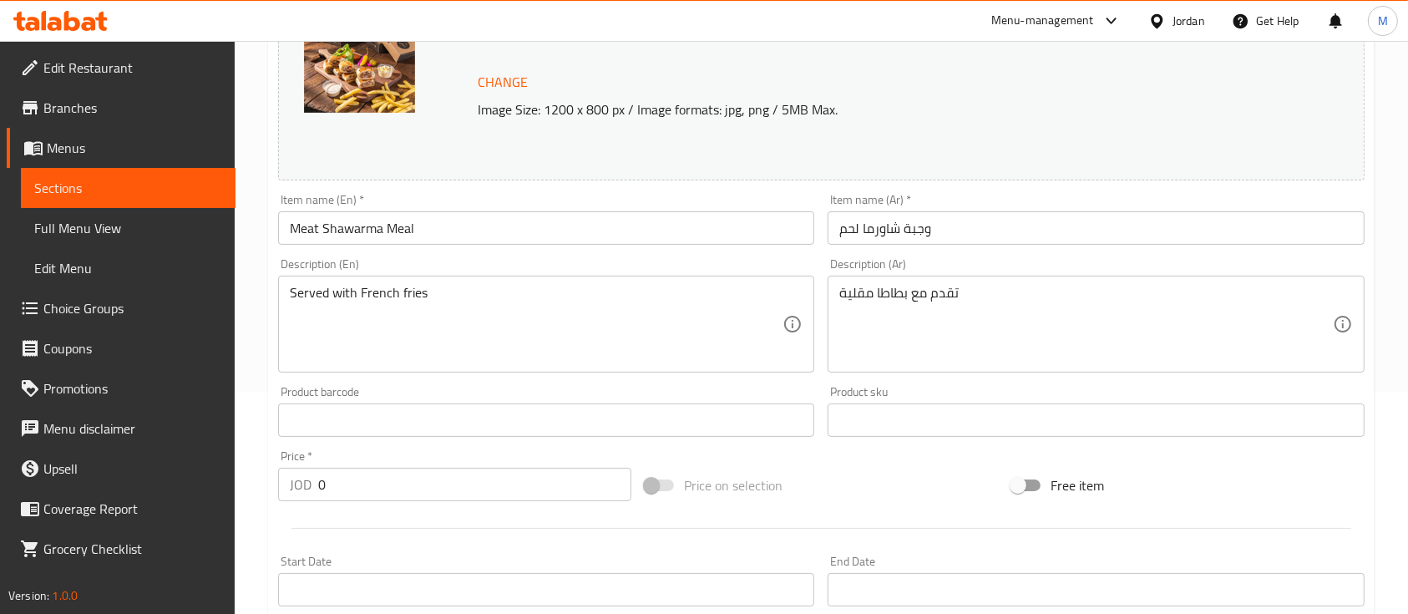
scroll to position [0, 0]
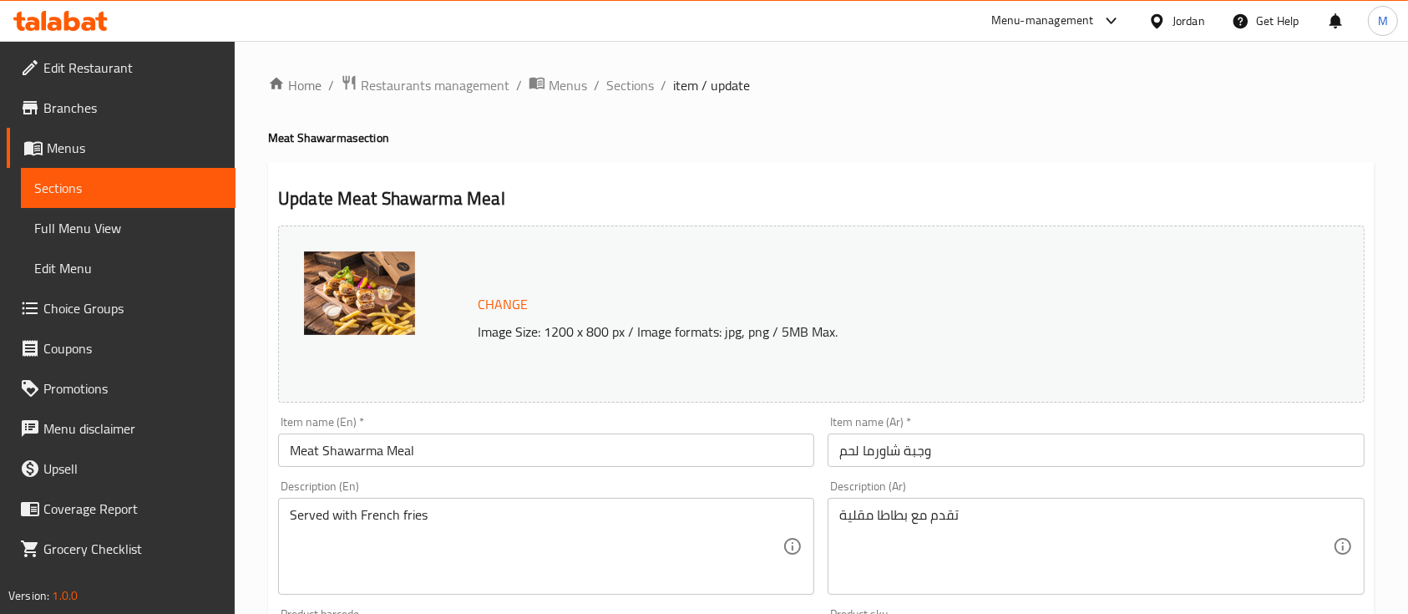
drag, startPoint x: 640, startPoint y: 89, endPoint x: 708, endPoint y: 109, distance: 71.4
click at [640, 89] on span "Sections" at bounding box center [630, 85] width 48 height 20
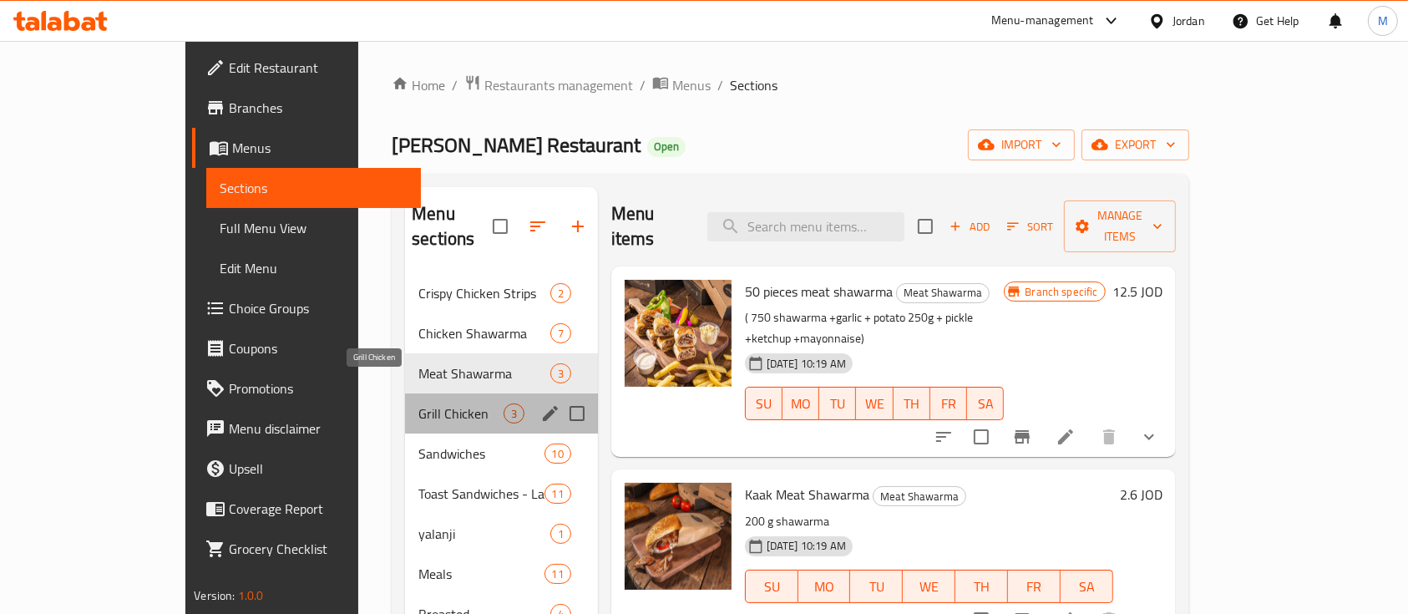
click at [418, 403] on span "Grill Chicken" at bounding box center [460, 413] width 84 height 20
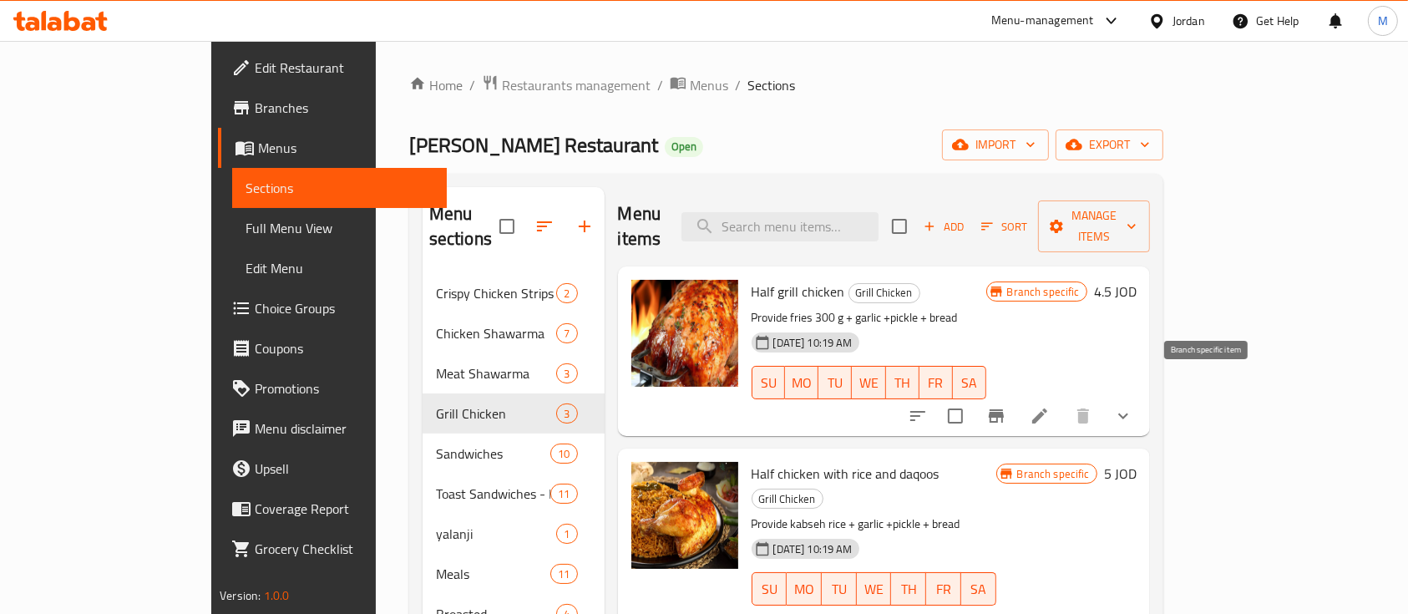
click at [1006, 406] on icon "Branch-specific-item" at bounding box center [996, 416] width 20 height 20
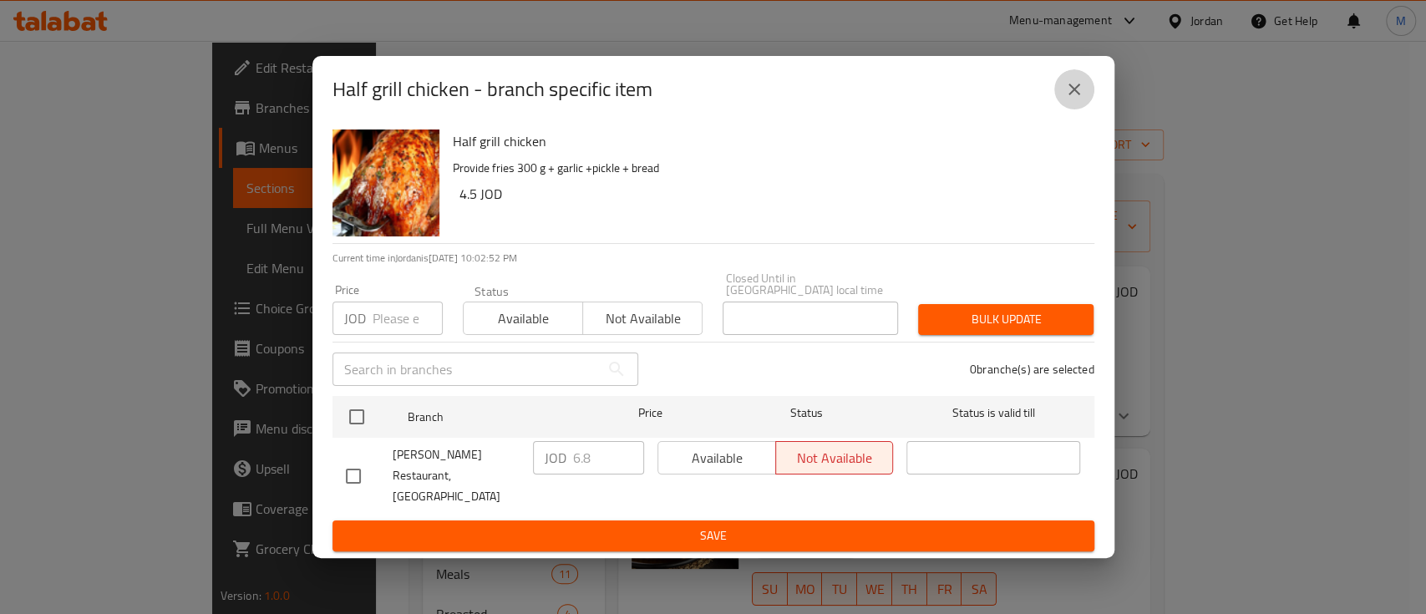
click at [1067, 99] on icon "close" at bounding box center [1074, 89] width 20 height 20
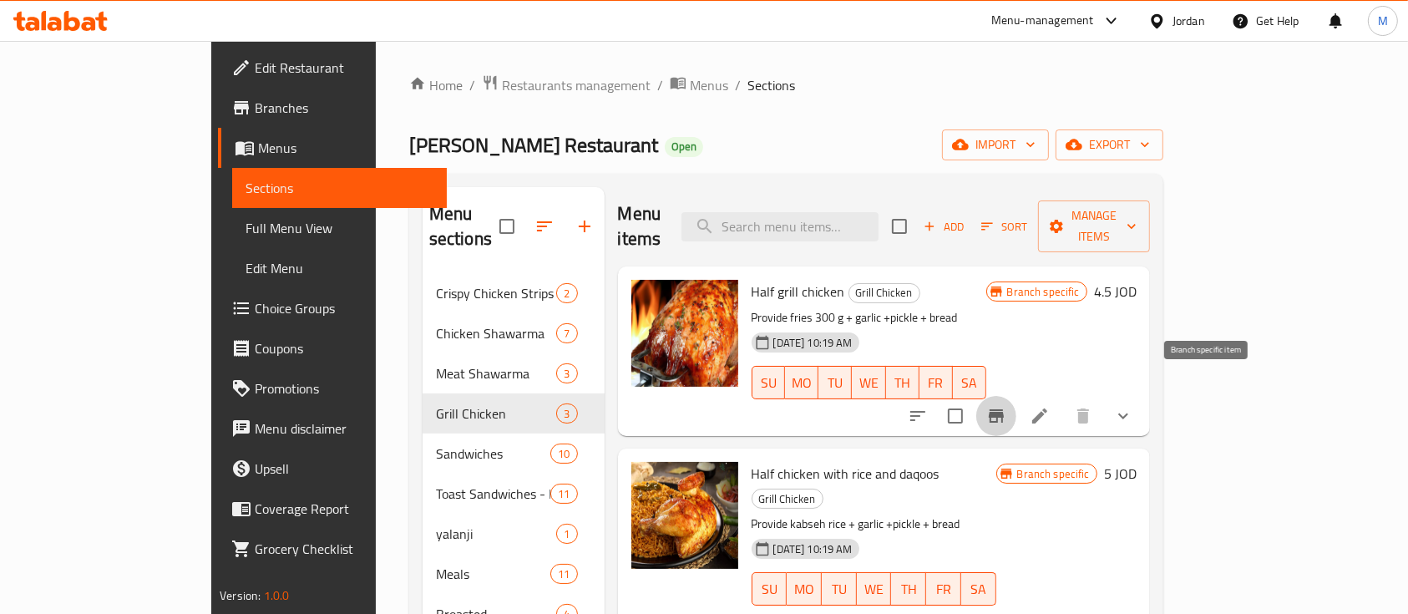
click at [1006, 406] on icon "Branch-specific-item" at bounding box center [996, 416] width 20 height 20
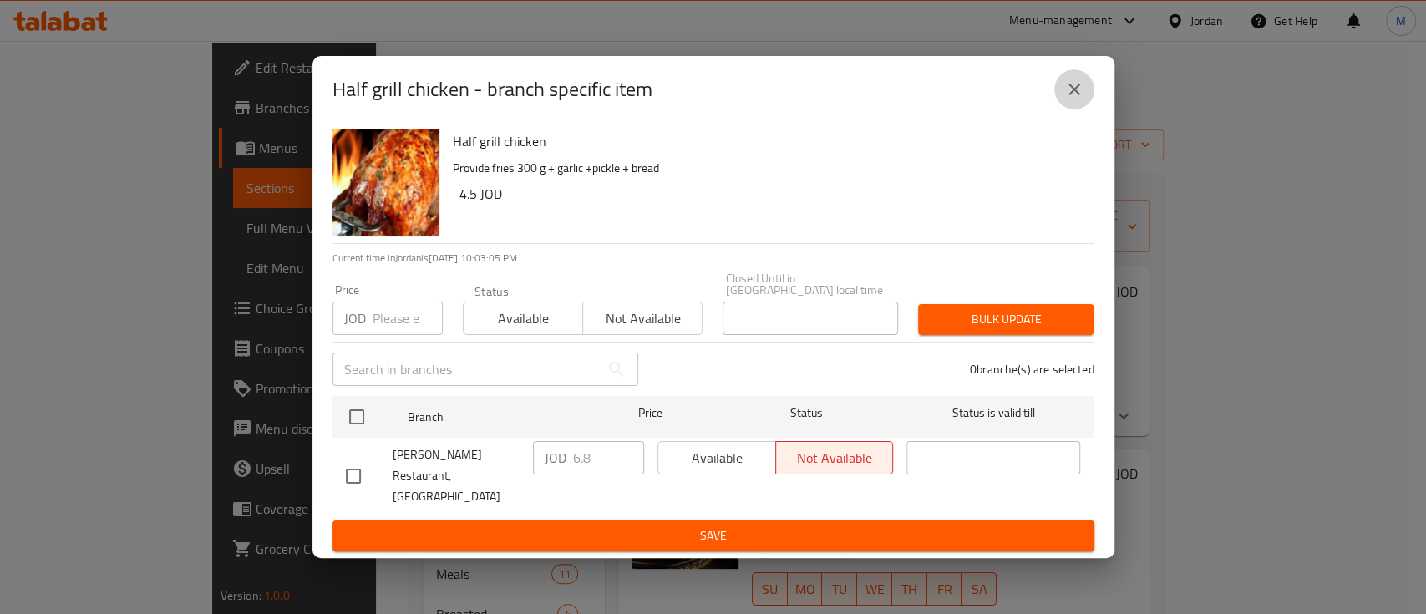
click at [1069, 99] on icon "close" at bounding box center [1074, 89] width 20 height 20
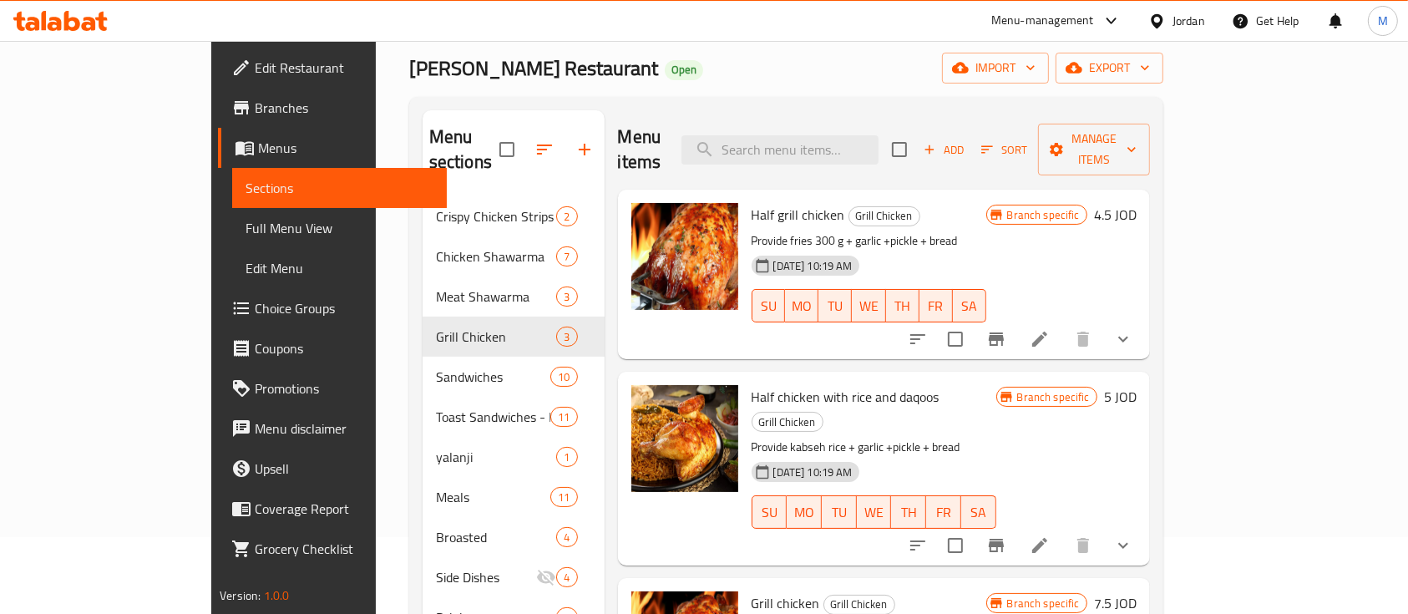
scroll to position [111, 0]
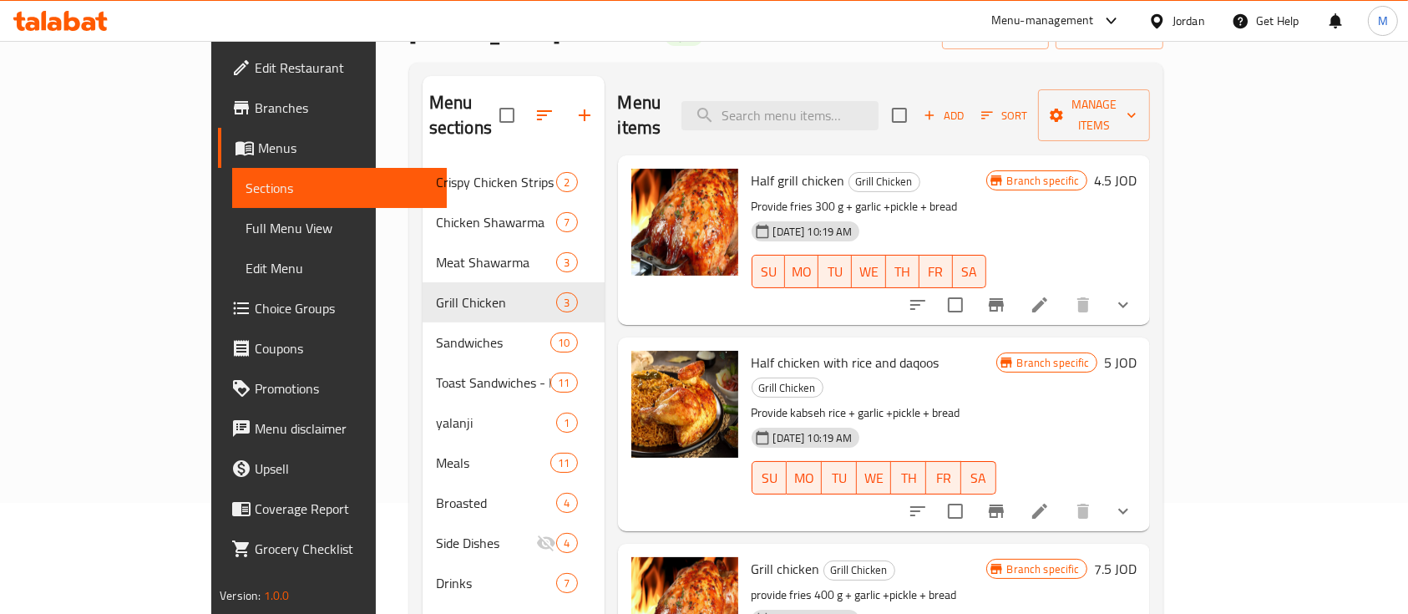
click at [1004, 298] on icon "Branch-specific-item" at bounding box center [996, 304] width 15 height 13
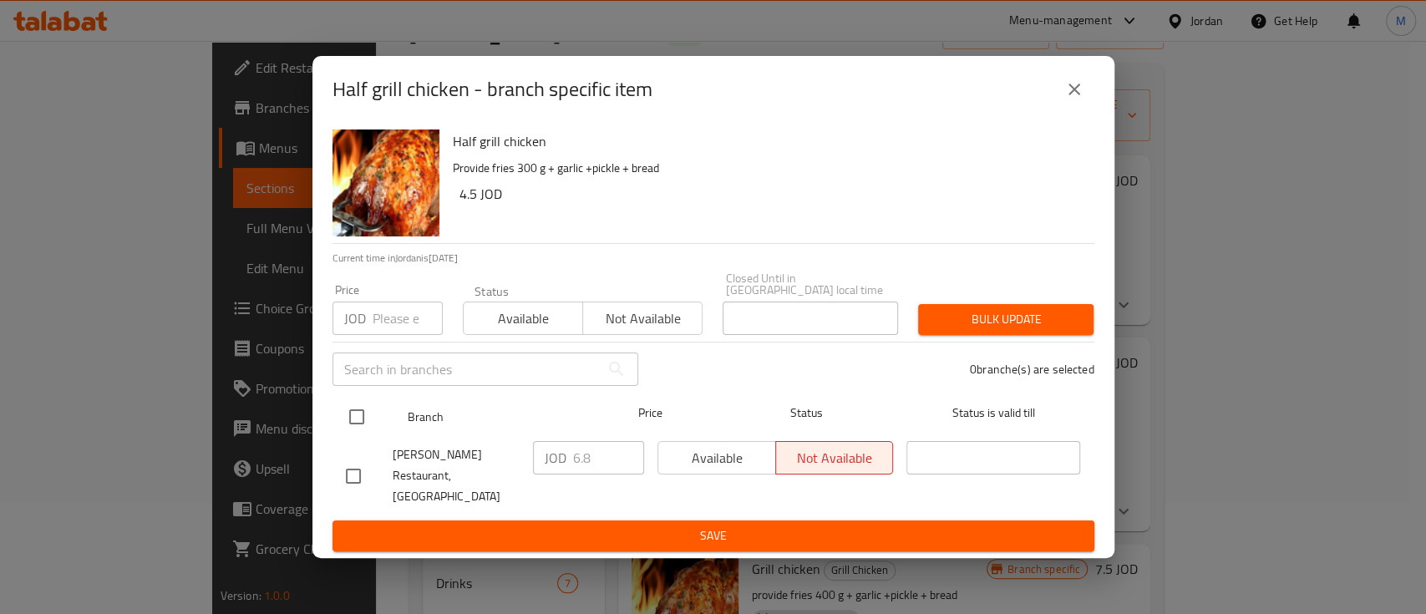
click at [357, 416] on input "checkbox" at bounding box center [356, 416] width 35 height 35
checkbox input "true"
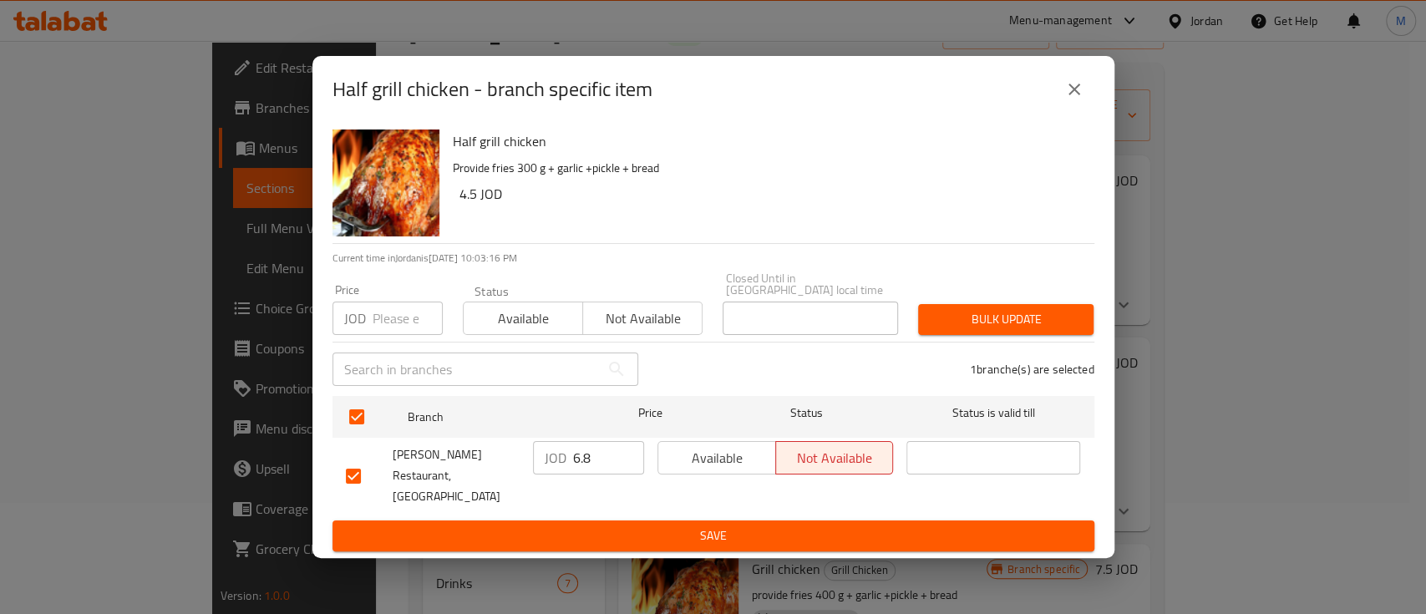
click at [359, 320] on p "JOD" at bounding box center [355, 318] width 22 height 20
click at [407, 324] on input "number" at bounding box center [407, 317] width 70 height 33
type input "4.5"
click at [968, 310] on button "Bulk update" at bounding box center [1005, 319] width 175 height 31
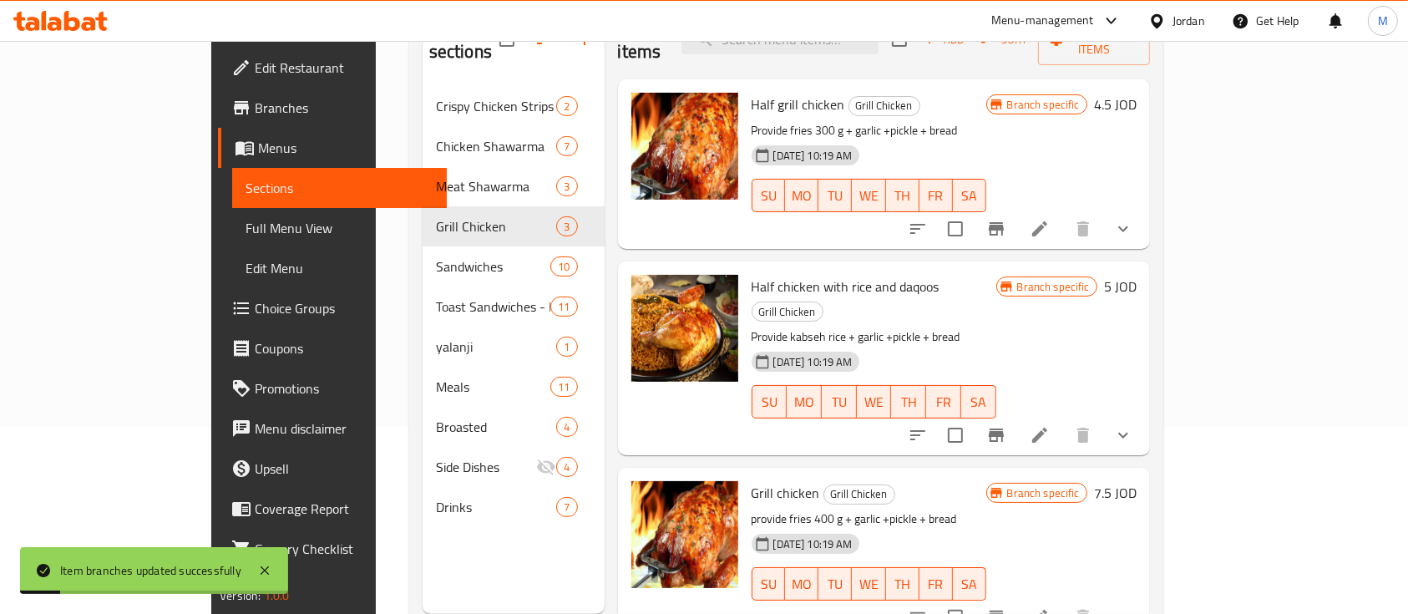
scroll to position [222, 0]
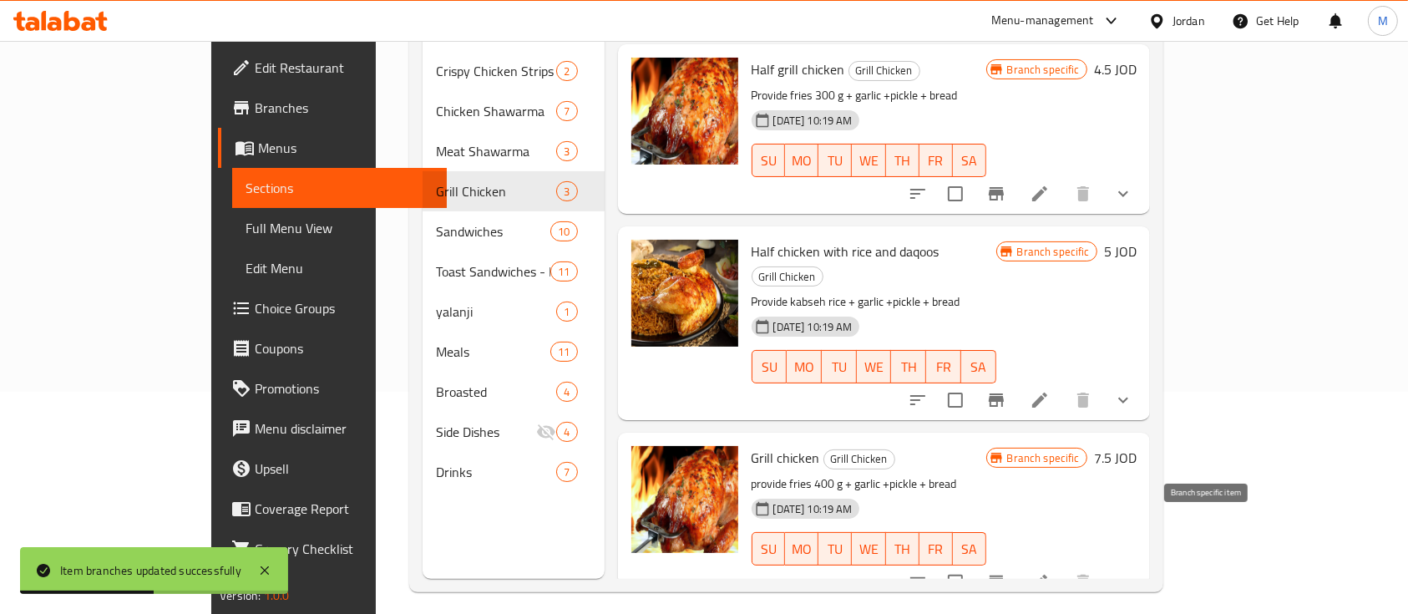
click at [1006, 572] on icon "Branch-specific-item" at bounding box center [996, 582] width 20 height 20
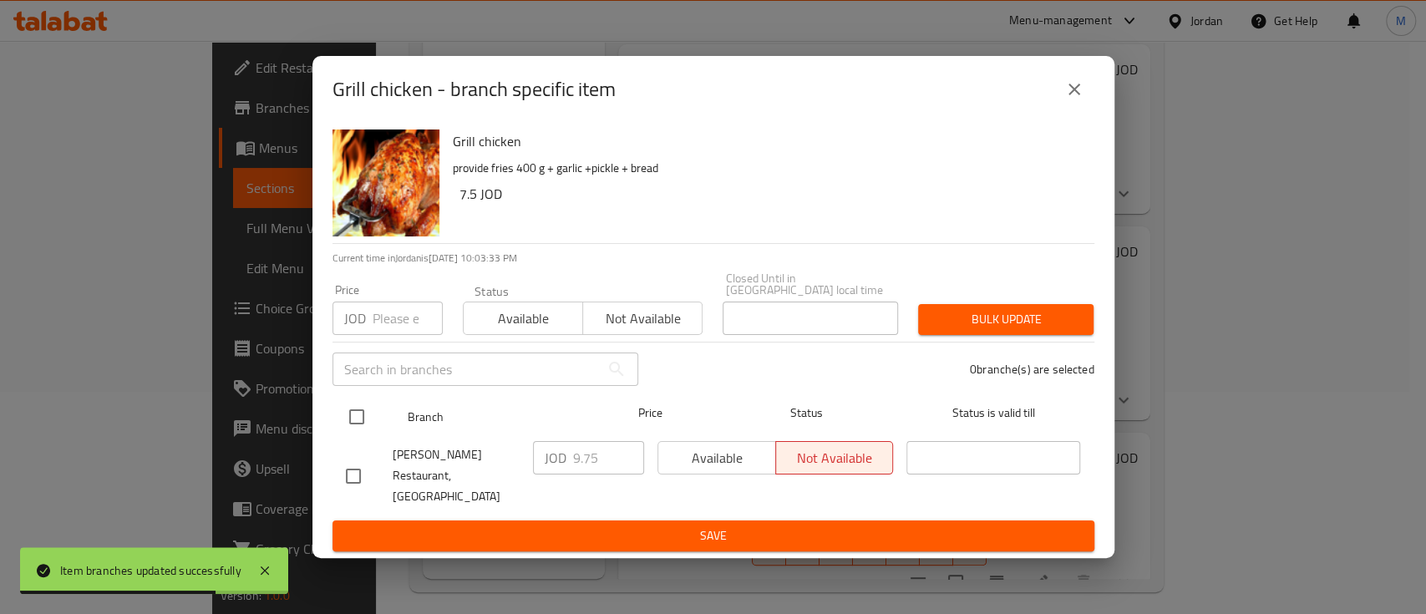
click at [362, 420] on input "checkbox" at bounding box center [356, 416] width 35 height 35
checkbox input "true"
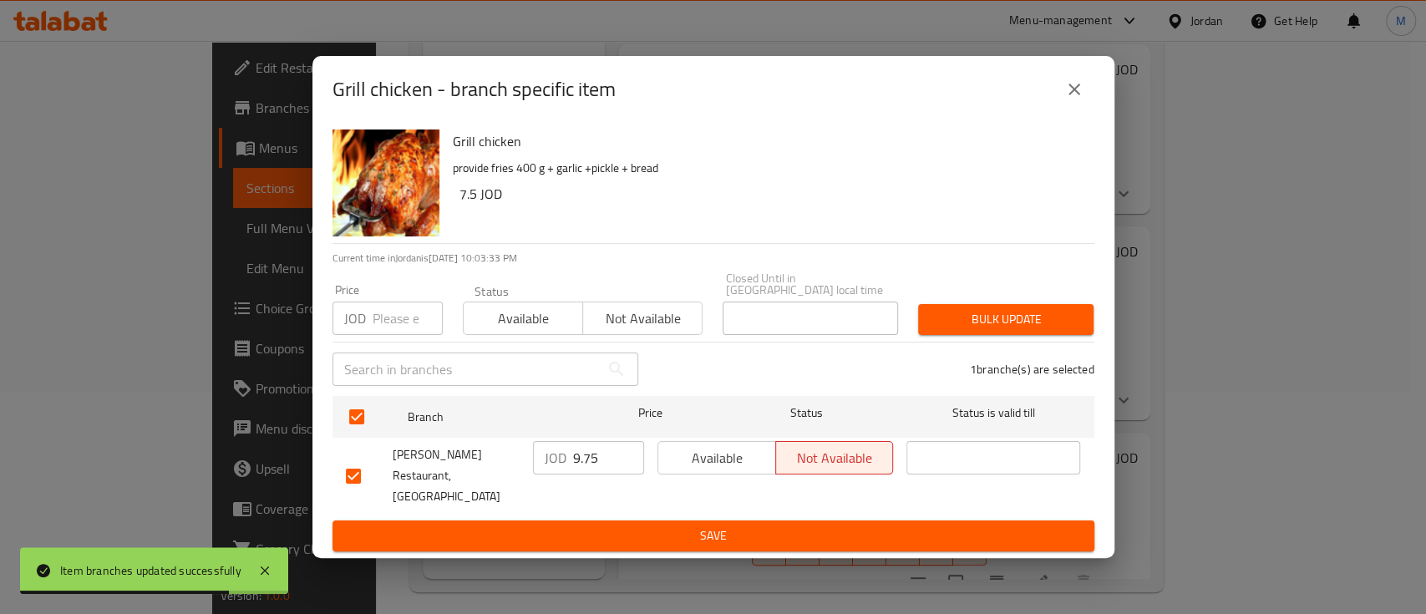
click at [393, 318] on input "number" at bounding box center [407, 317] width 70 height 33
type input "6.25"
click at [984, 322] on span "Bulk update" at bounding box center [1005, 319] width 149 height 21
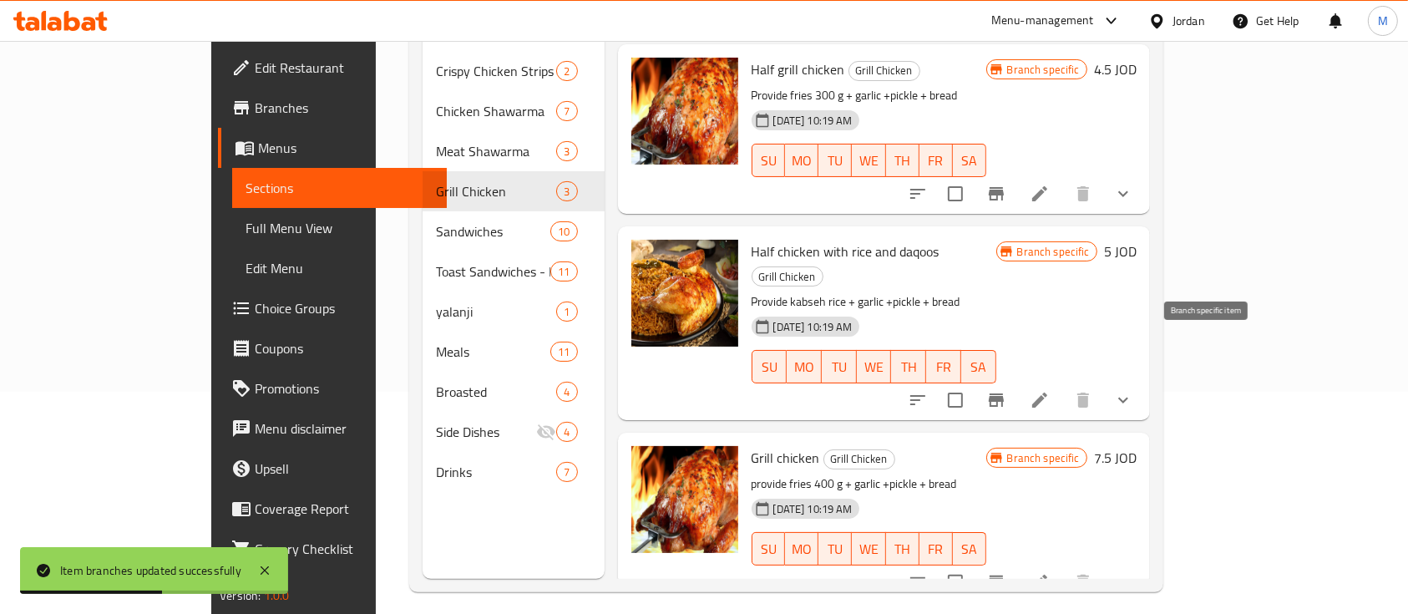
click at [1006, 390] on icon "Branch-specific-item" at bounding box center [996, 400] width 20 height 20
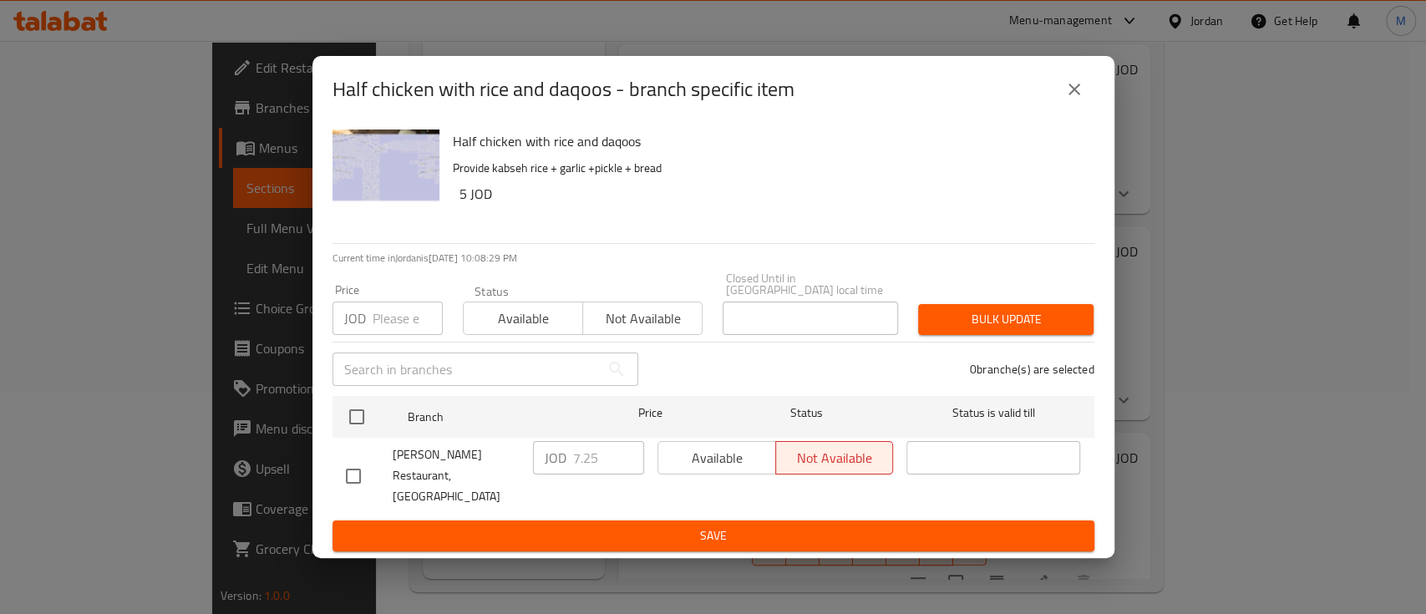
click at [1072, 95] on icon "close" at bounding box center [1074, 90] width 12 height 12
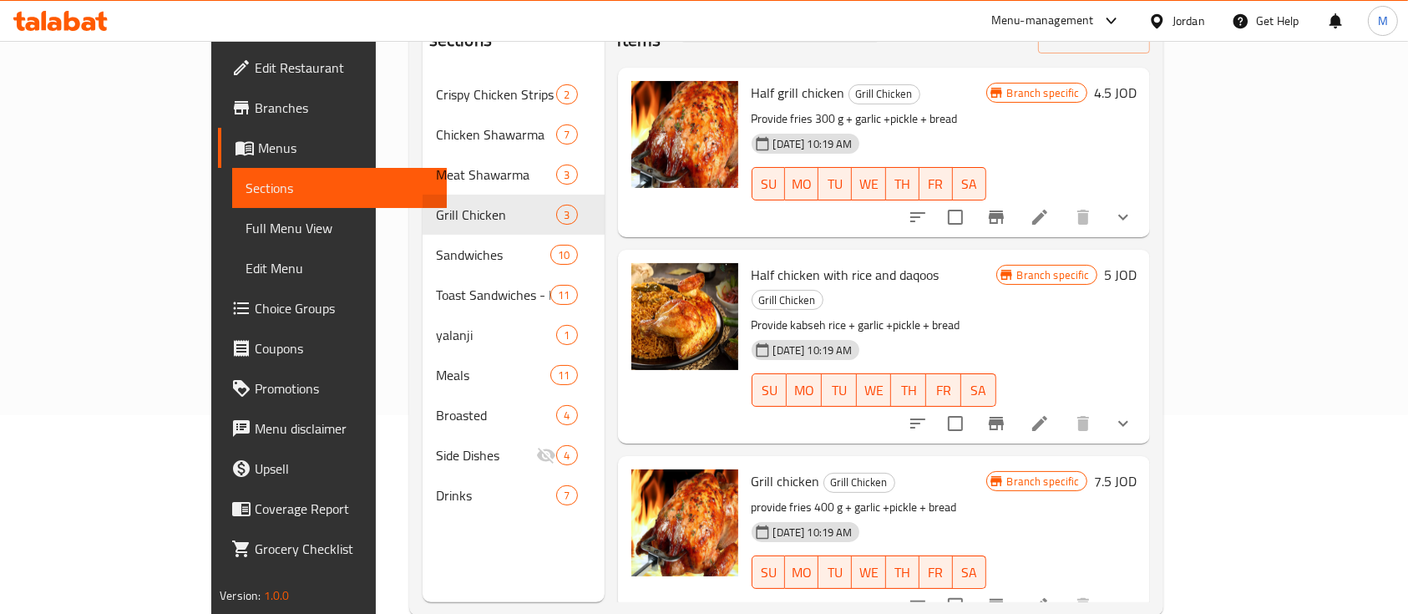
scroll to position [234, 0]
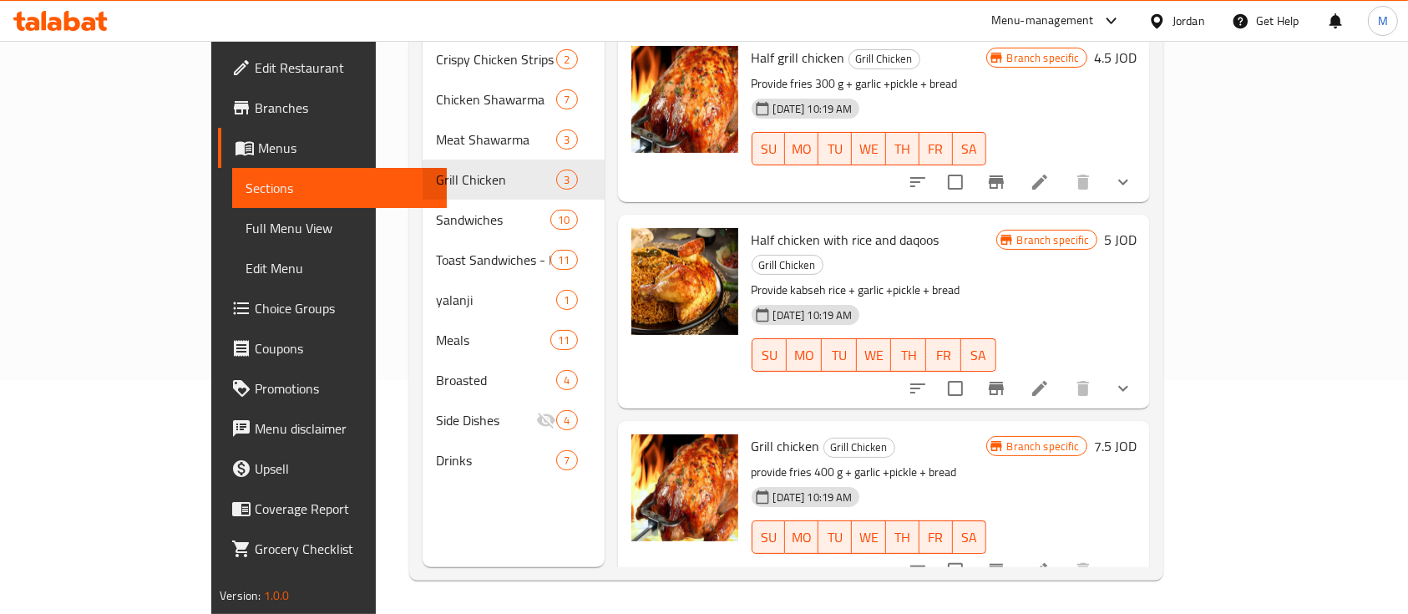
click at [1006, 560] on icon "Branch-specific-item" at bounding box center [996, 570] width 20 height 20
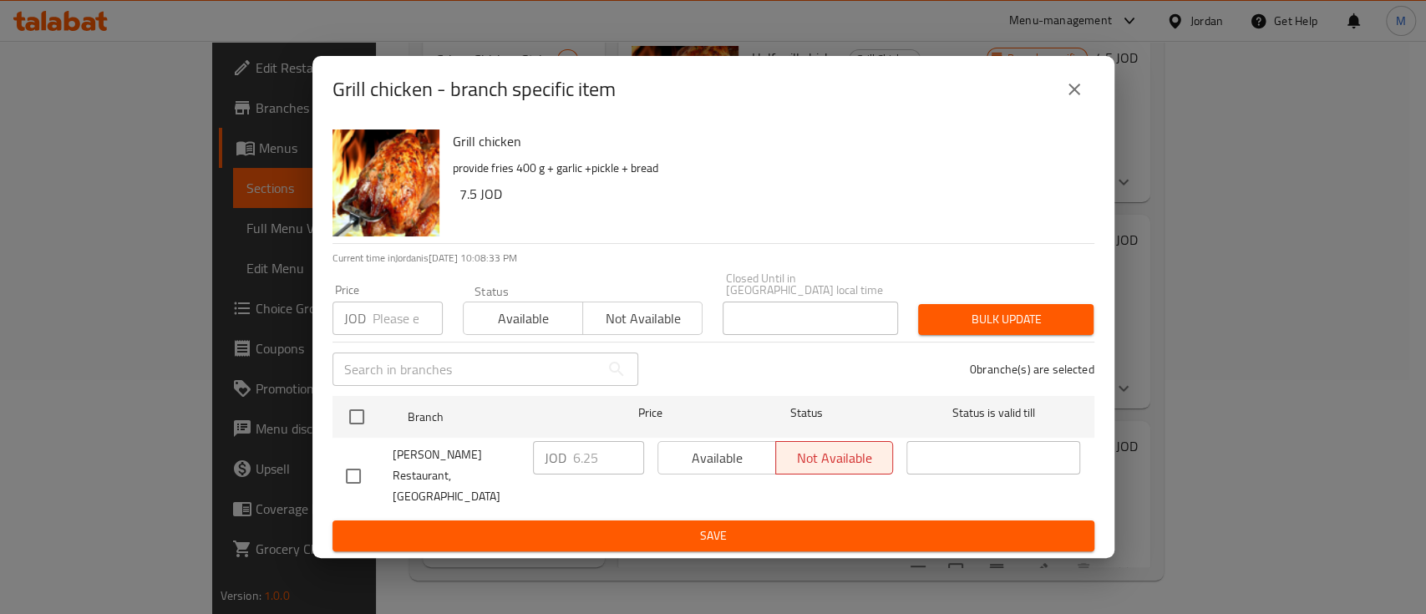
click at [1077, 99] on icon "close" at bounding box center [1074, 89] width 20 height 20
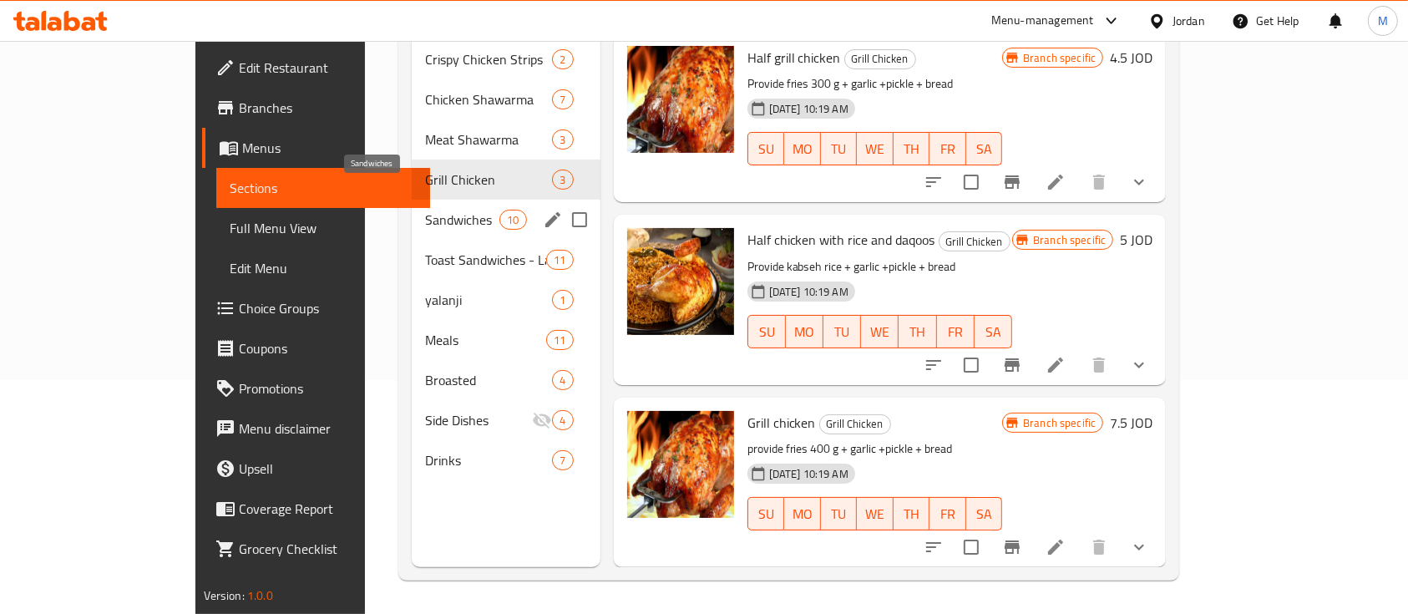
click at [425, 210] on span "Sandwiches" at bounding box center [462, 220] width 75 height 20
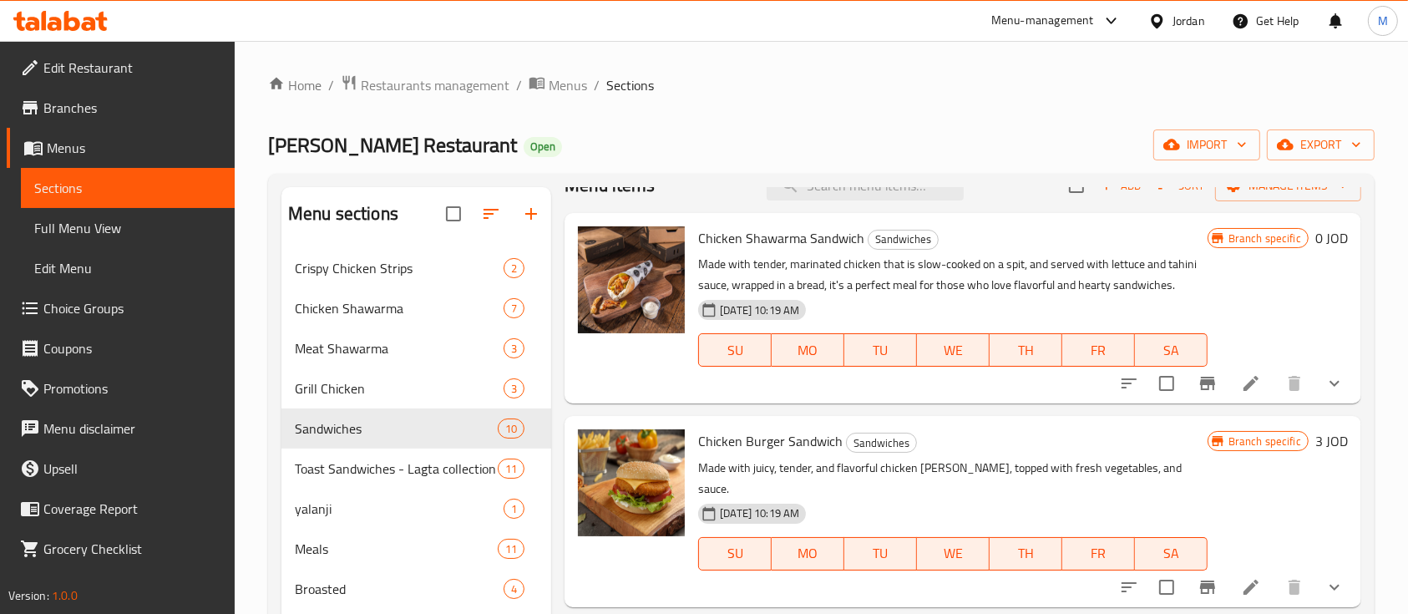
scroll to position [111, 0]
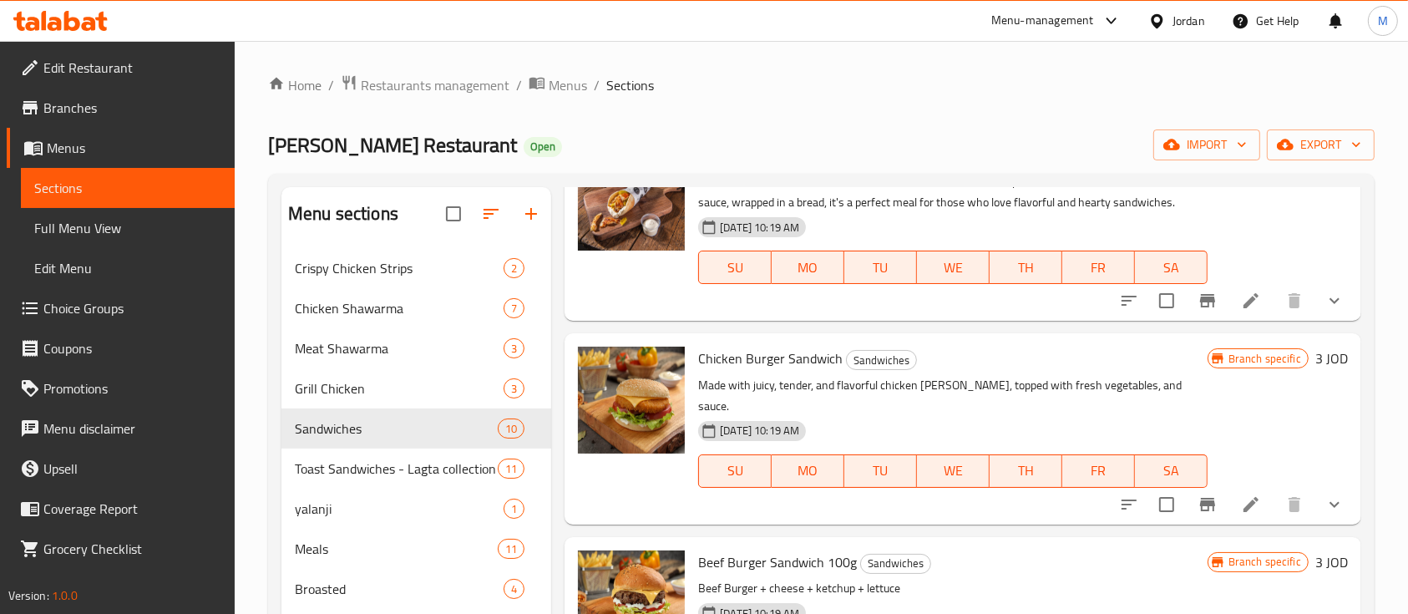
click at [1198, 303] on icon "Branch-specific-item" at bounding box center [1208, 301] width 20 height 20
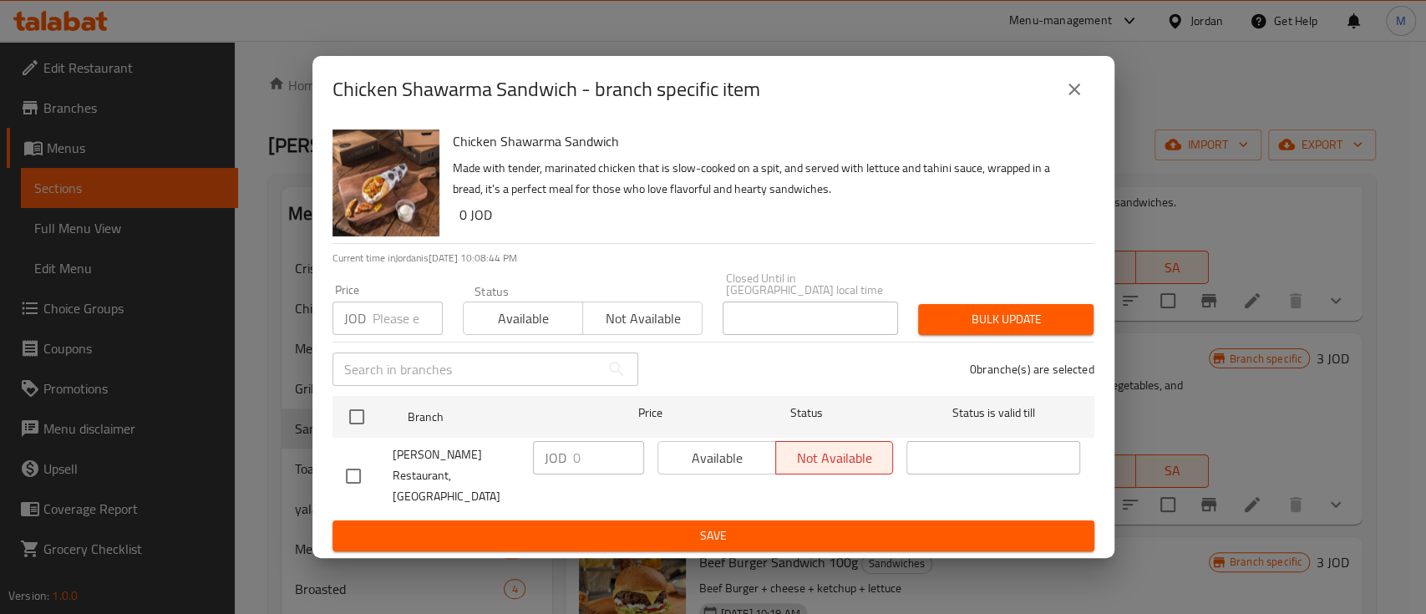
click at [1073, 99] on icon "close" at bounding box center [1074, 89] width 20 height 20
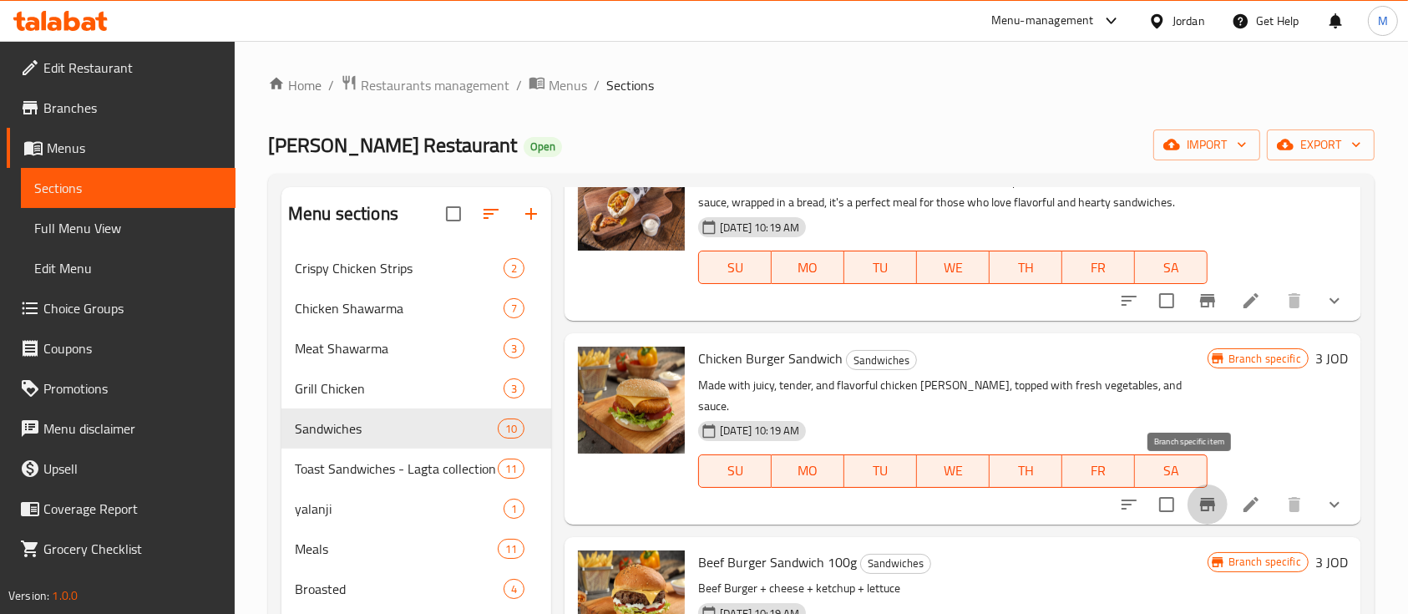
click at [1198, 494] on icon "Branch-specific-item" at bounding box center [1208, 504] width 20 height 20
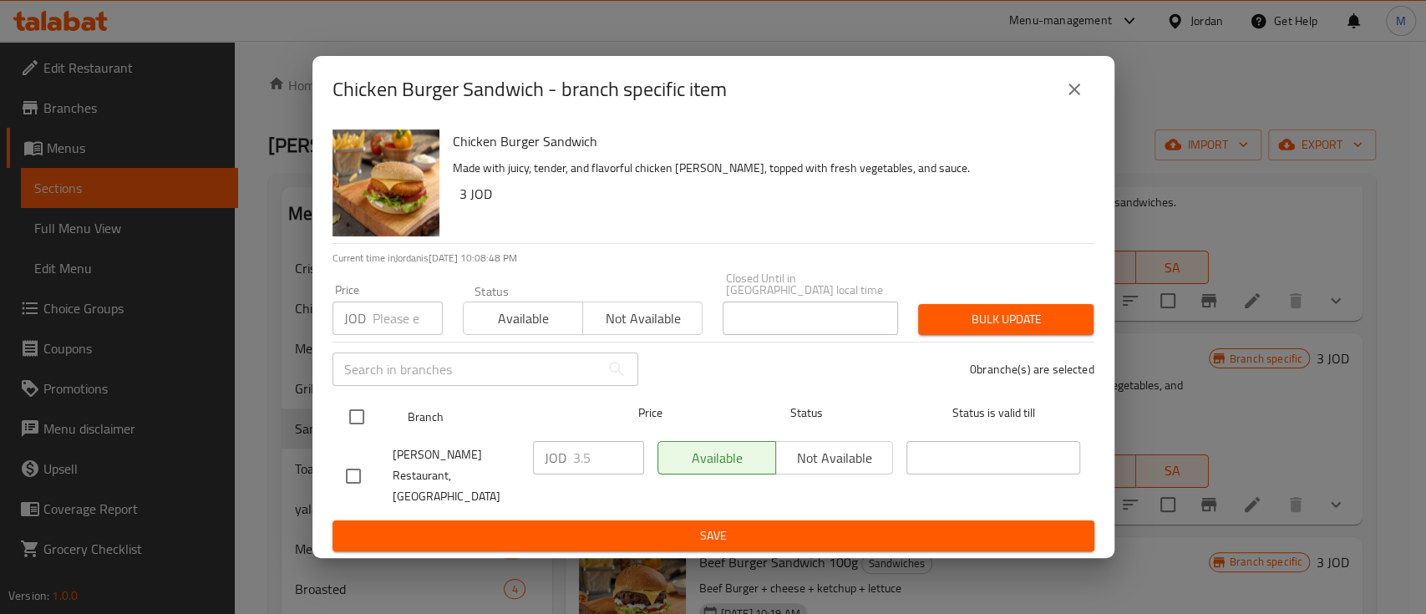
click at [362, 423] on input "checkbox" at bounding box center [356, 416] width 35 height 35
checkbox input "true"
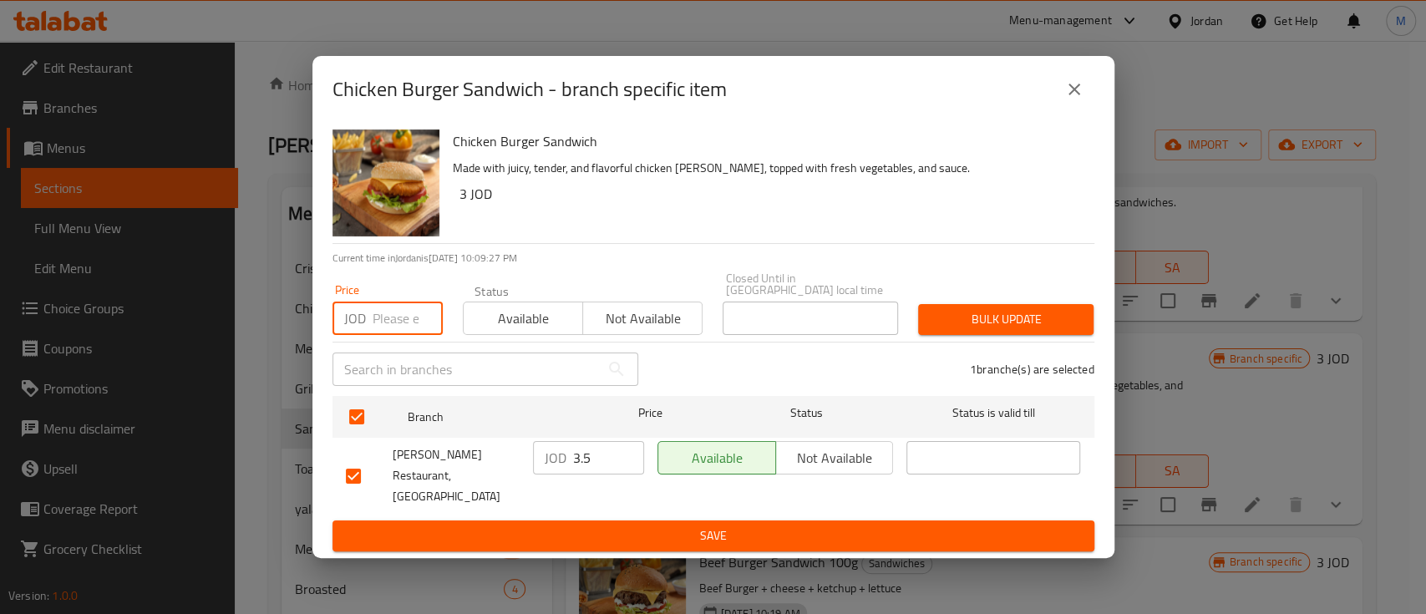
click at [384, 317] on input "number" at bounding box center [407, 317] width 70 height 33
type input "1.75"
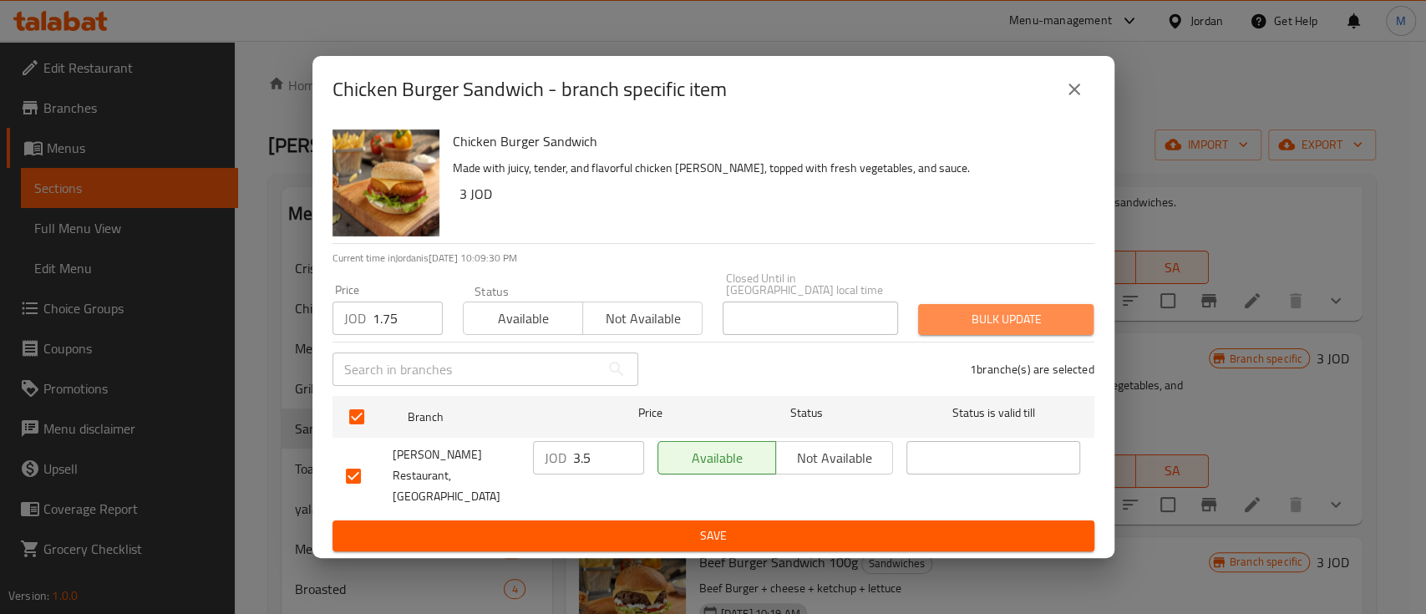
click at [985, 320] on span "Bulk update" at bounding box center [1005, 319] width 149 height 21
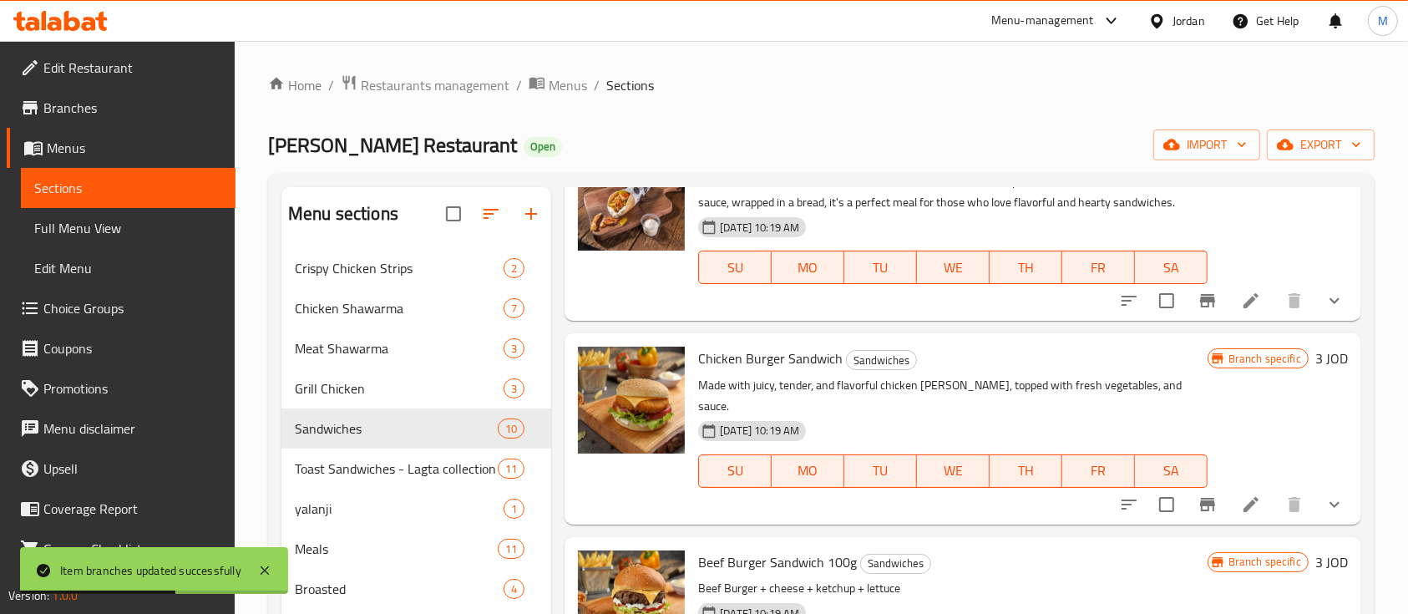
scroll to position [334, 0]
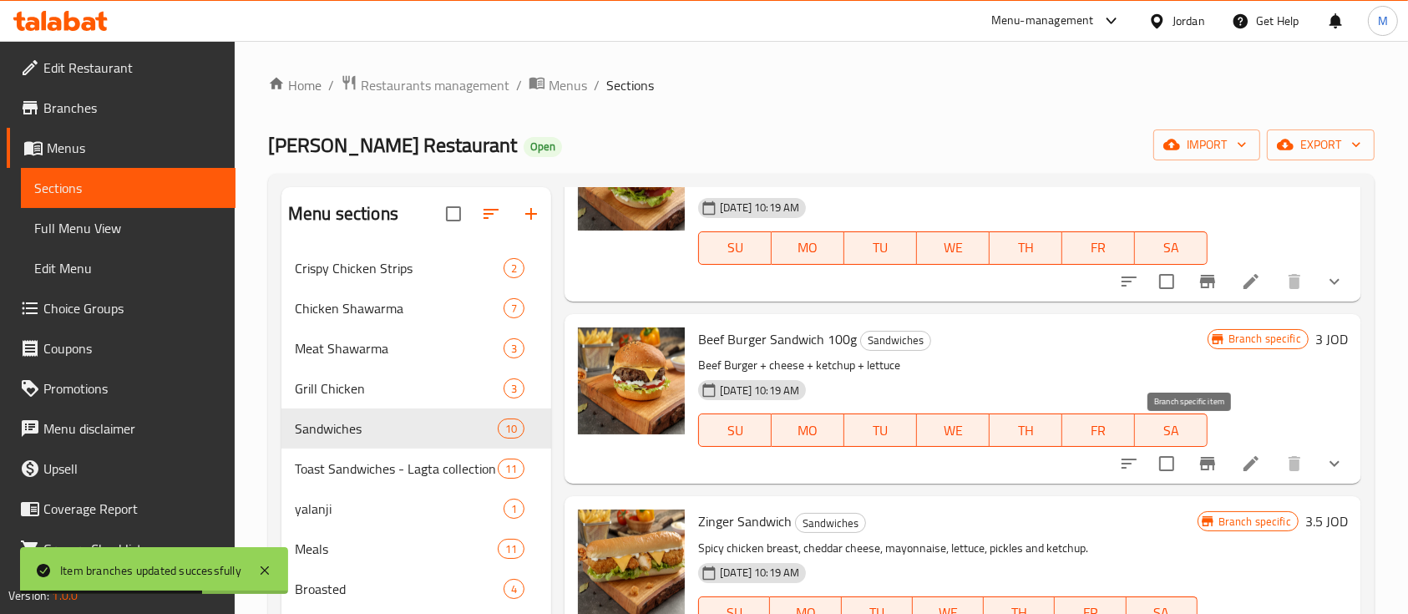
click at [1198, 453] on icon "Branch-specific-item" at bounding box center [1208, 463] width 20 height 20
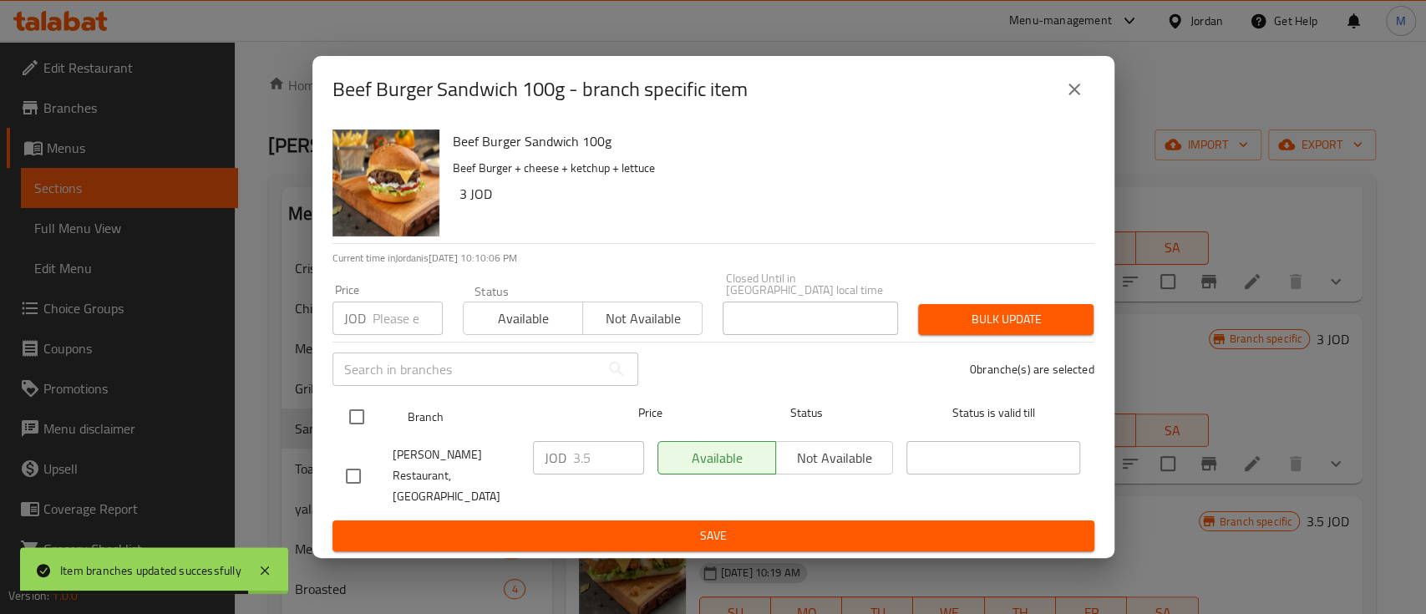
click at [362, 415] on input "checkbox" at bounding box center [356, 416] width 35 height 35
checkbox input "true"
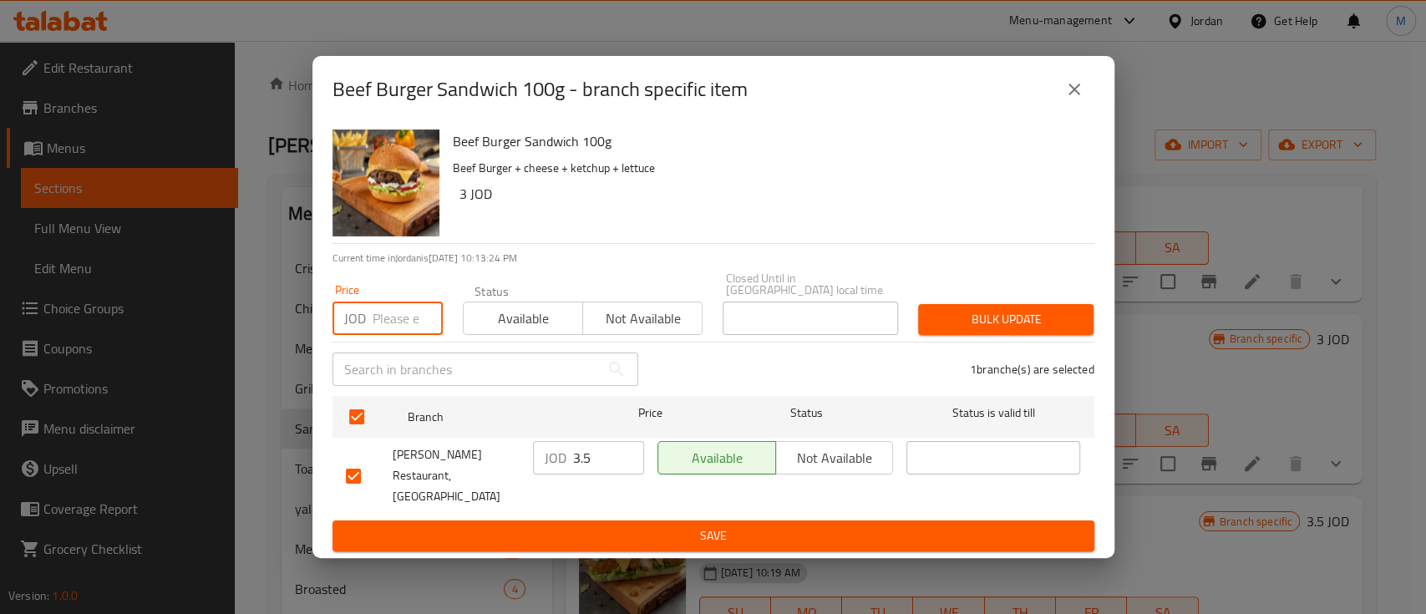
click at [401, 329] on input "number" at bounding box center [407, 317] width 70 height 33
type input "1.75"
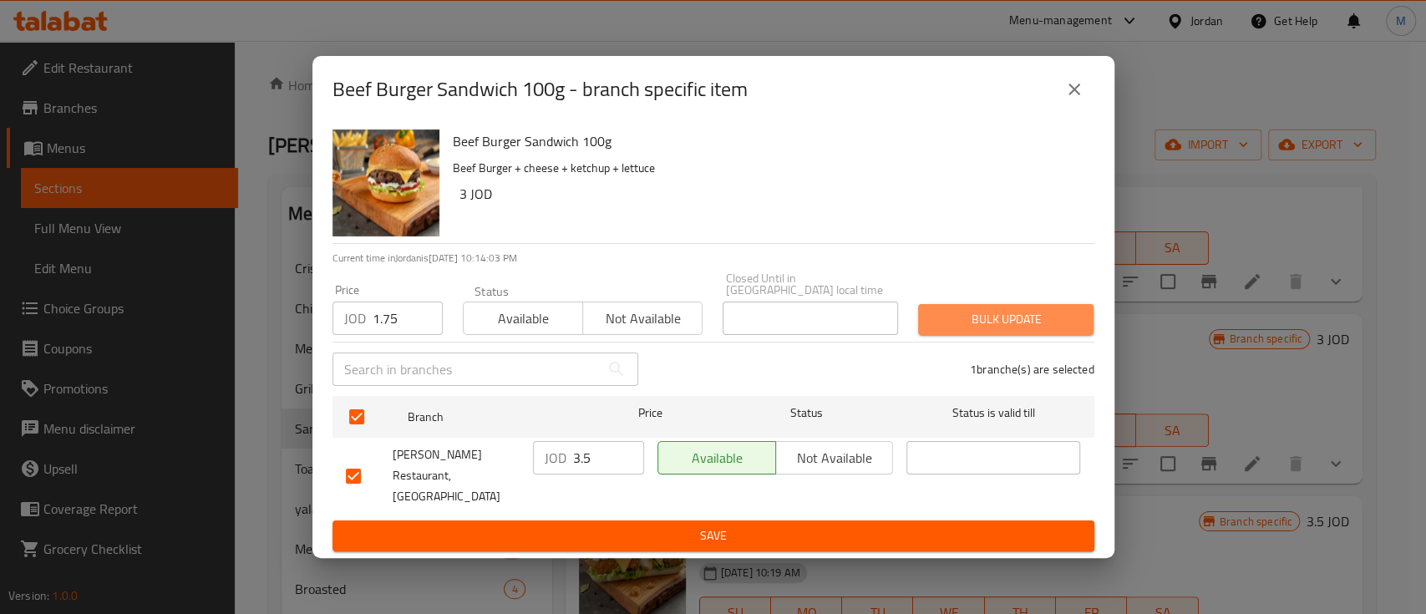
click at [954, 308] on button "Bulk update" at bounding box center [1005, 319] width 175 height 31
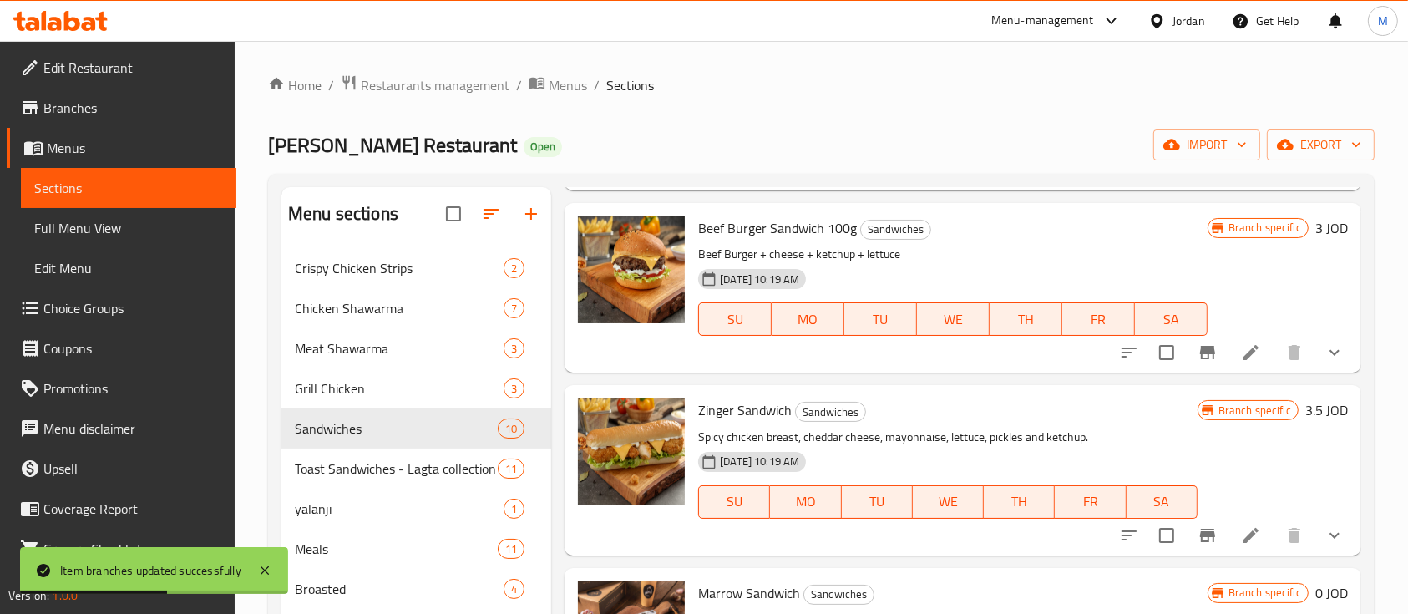
scroll to position [556, 0]
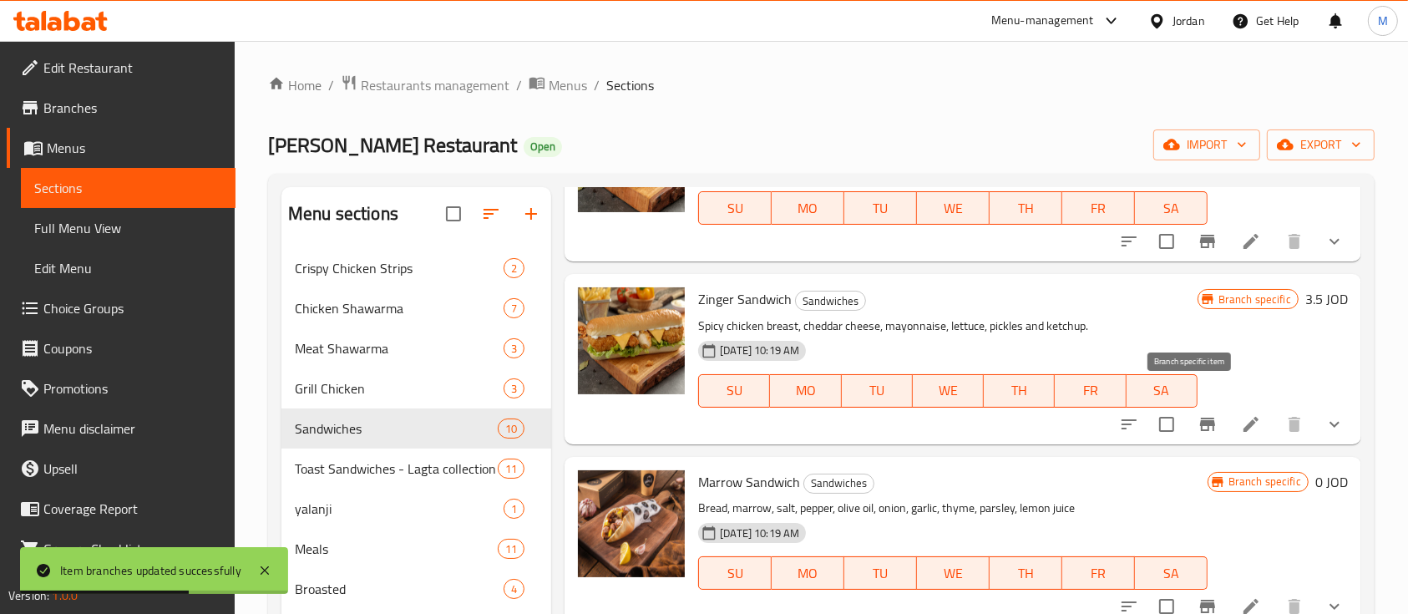
click at [1200, 418] on icon "Branch-specific-item" at bounding box center [1207, 424] width 15 height 13
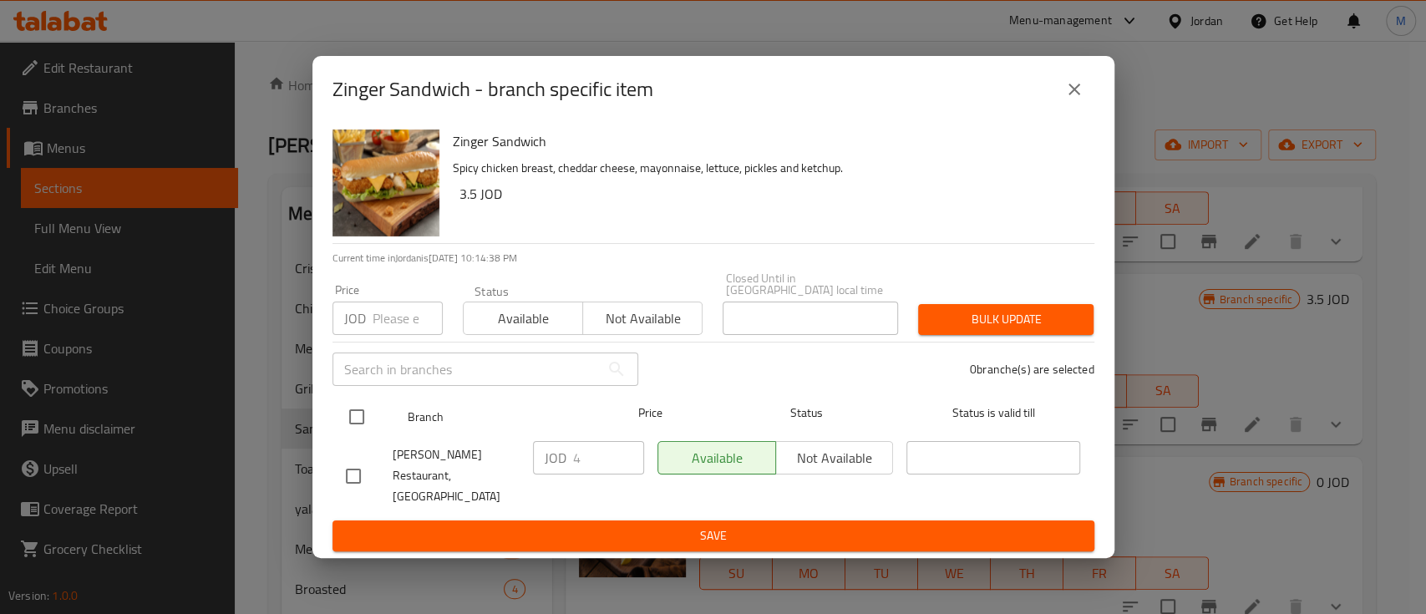
click at [358, 428] on input "checkbox" at bounding box center [356, 416] width 35 height 35
checkbox input "true"
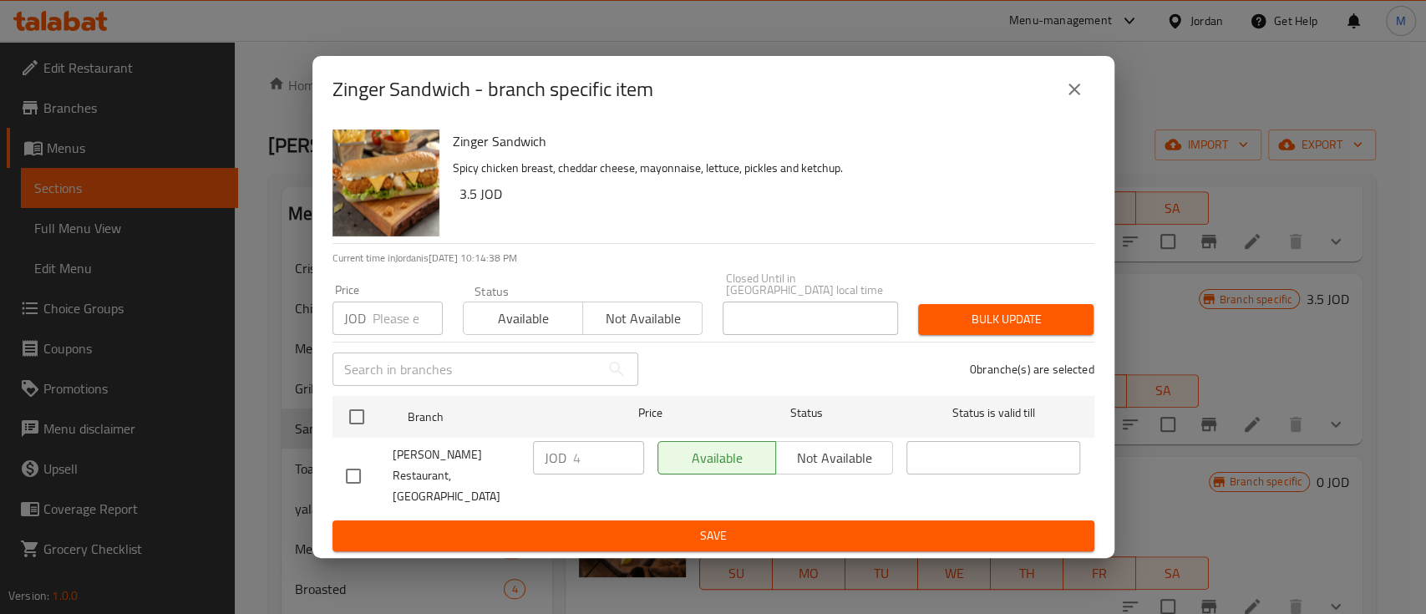
checkbox input "true"
click at [386, 329] on input "number" at bounding box center [407, 317] width 70 height 33
type input "2.45"
drag, startPoint x: 970, startPoint y: 313, endPoint x: 1049, endPoint y: 312, distance: 79.4
click at [970, 313] on span "Bulk update" at bounding box center [1005, 319] width 149 height 21
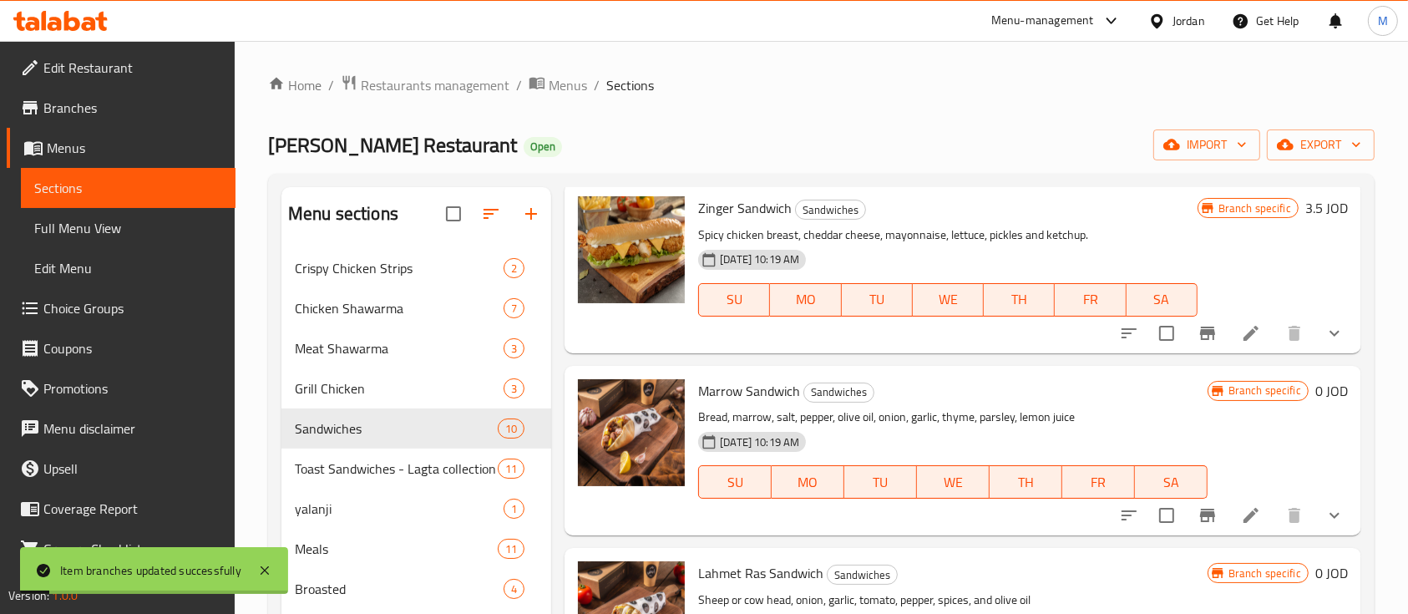
scroll to position [668, 0]
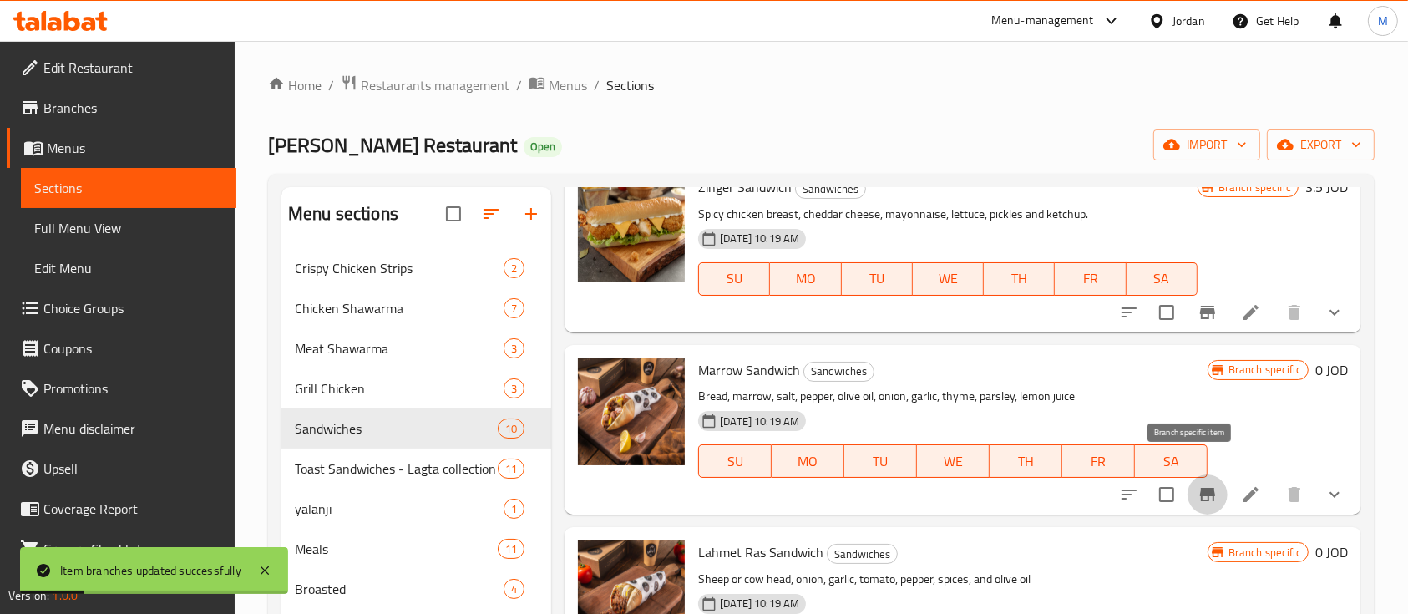
click at [1198, 484] on icon "Branch-specific-item" at bounding box center [1208, 494] width 20 height 20
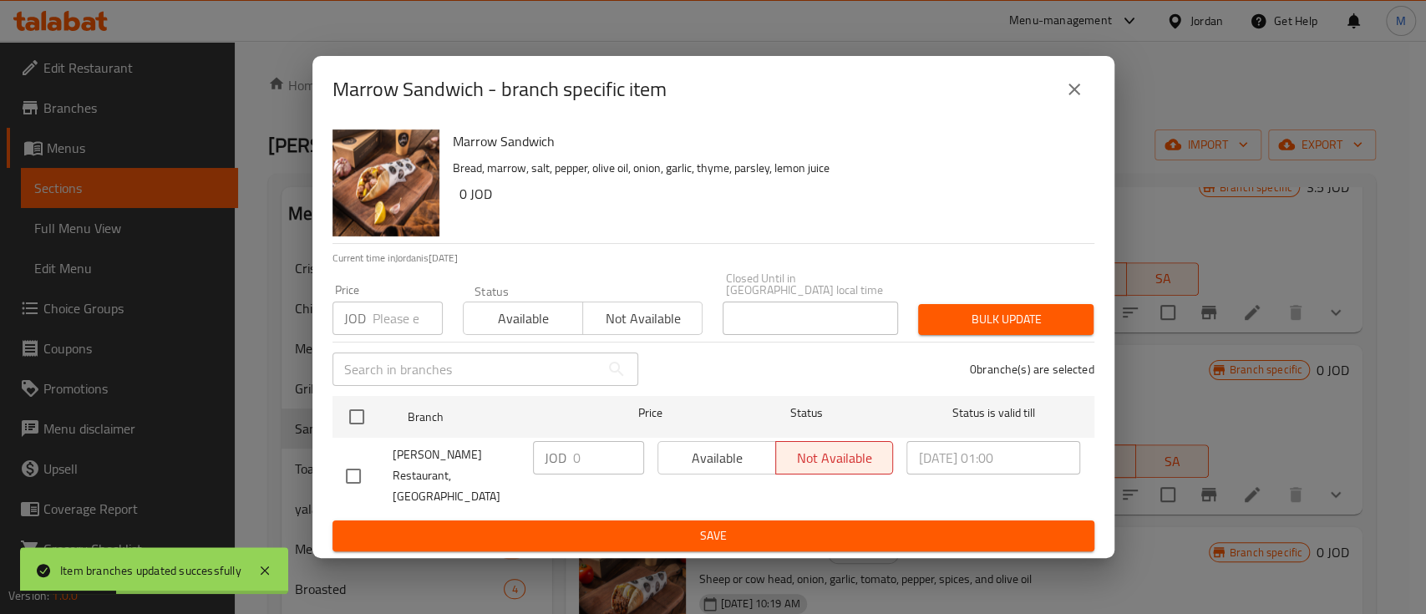
click at [1072, 95] on icon "close" at bounding box center [1074, 90] width 12 height 12
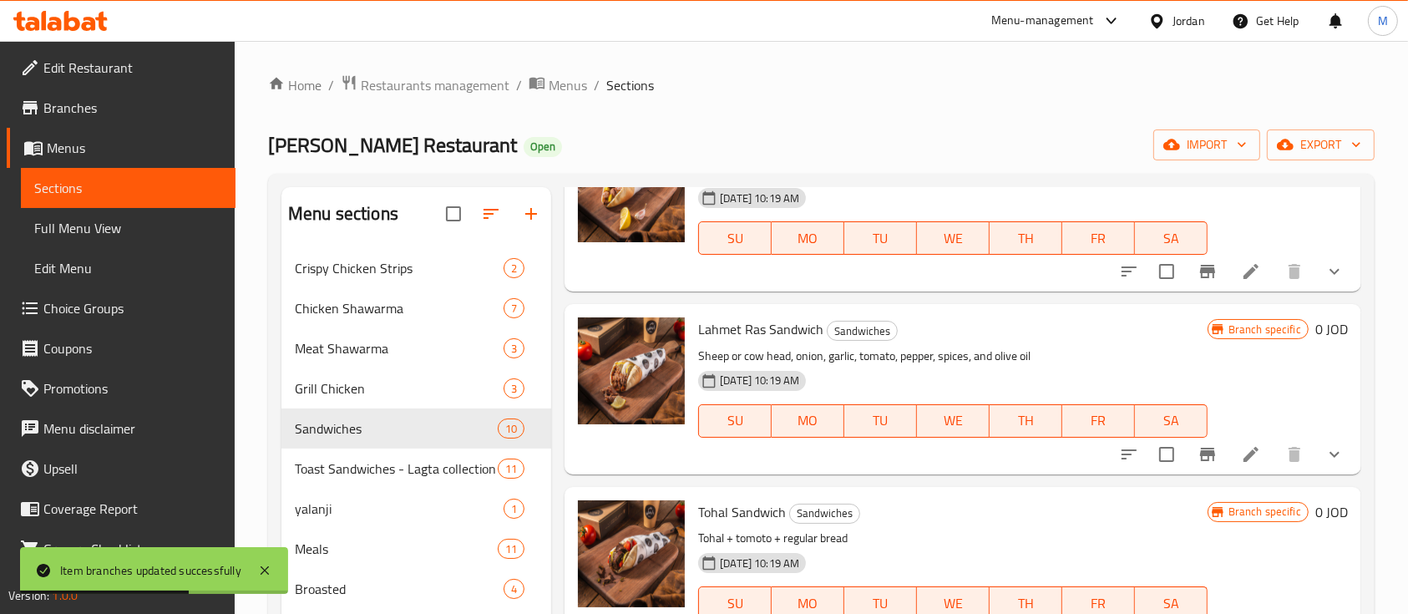
scroll to position [1002, 0]
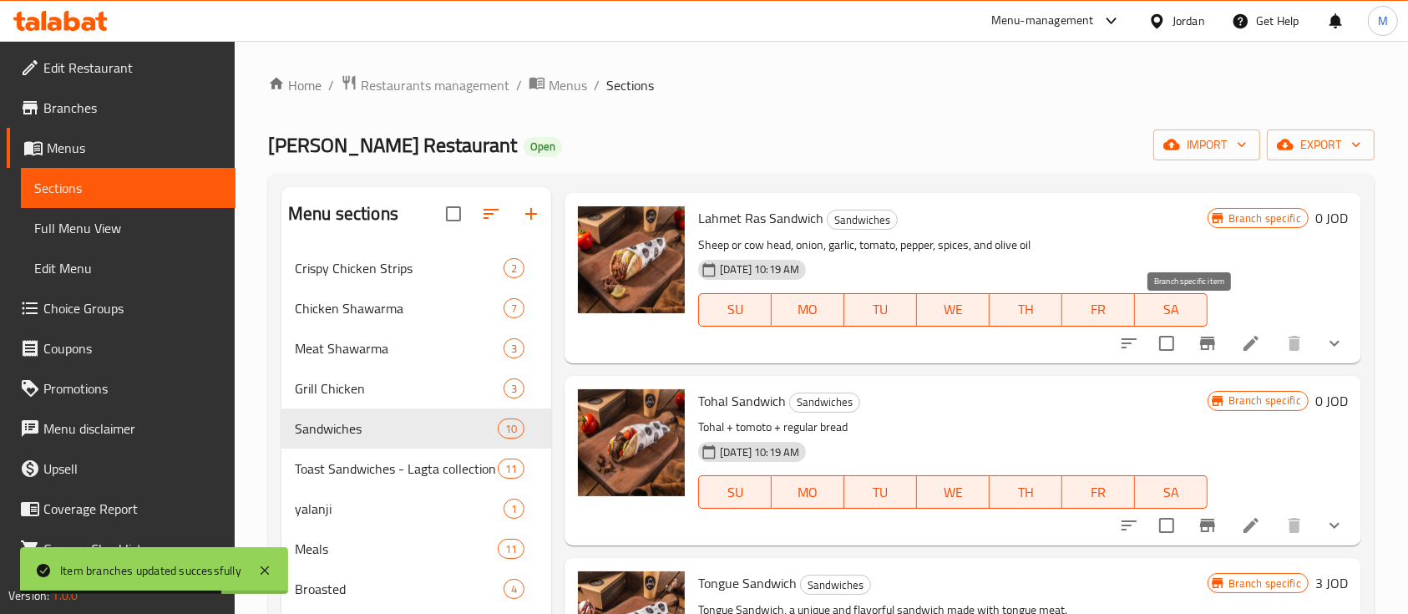
click at [1198, 333] on icon "Branch-specific-item" at bounding box center [1208, 343] width 20 height 20
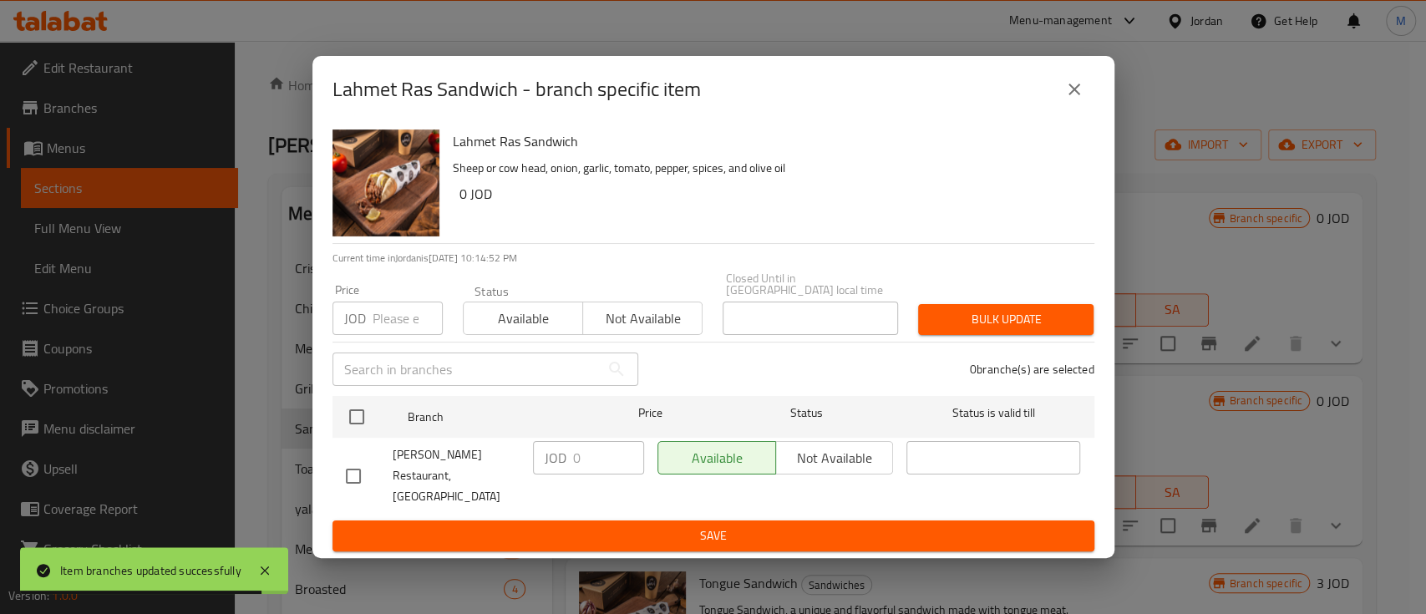
click at [1061, 99] on button "close" at bounding box center [1074, 89] width 40 height 40
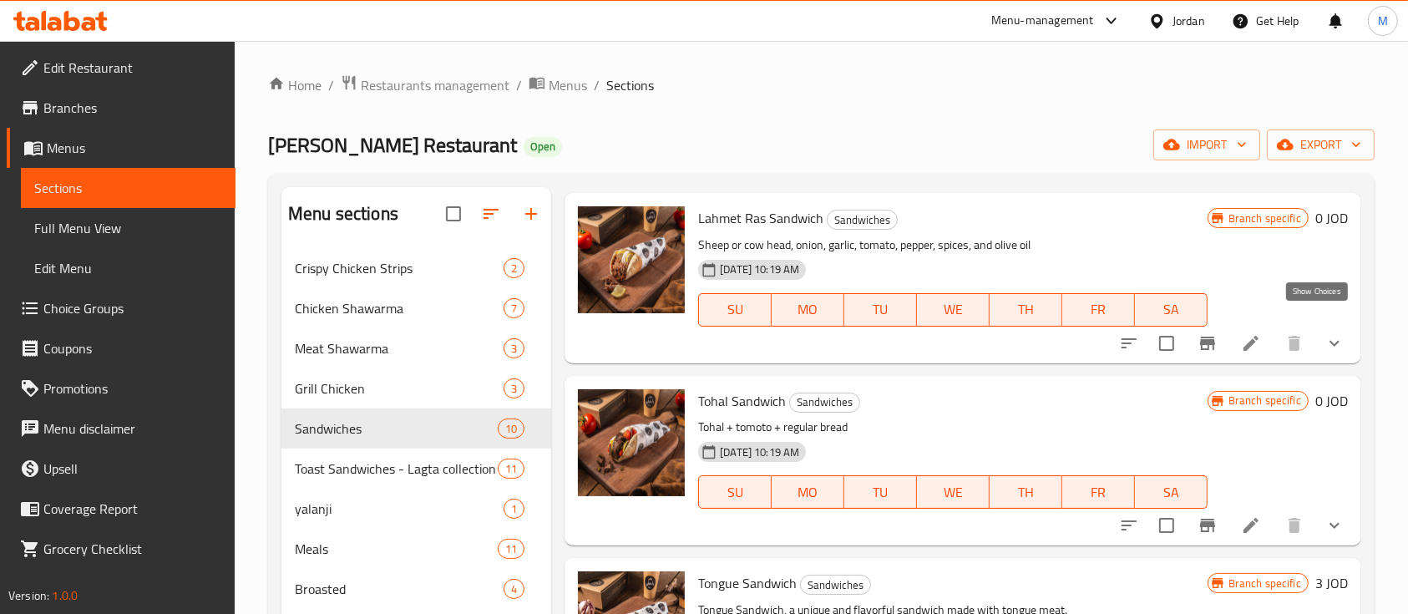
click at [1325, 333] on icon "show more" at bounding box center [1335, 343] width 20 height 20
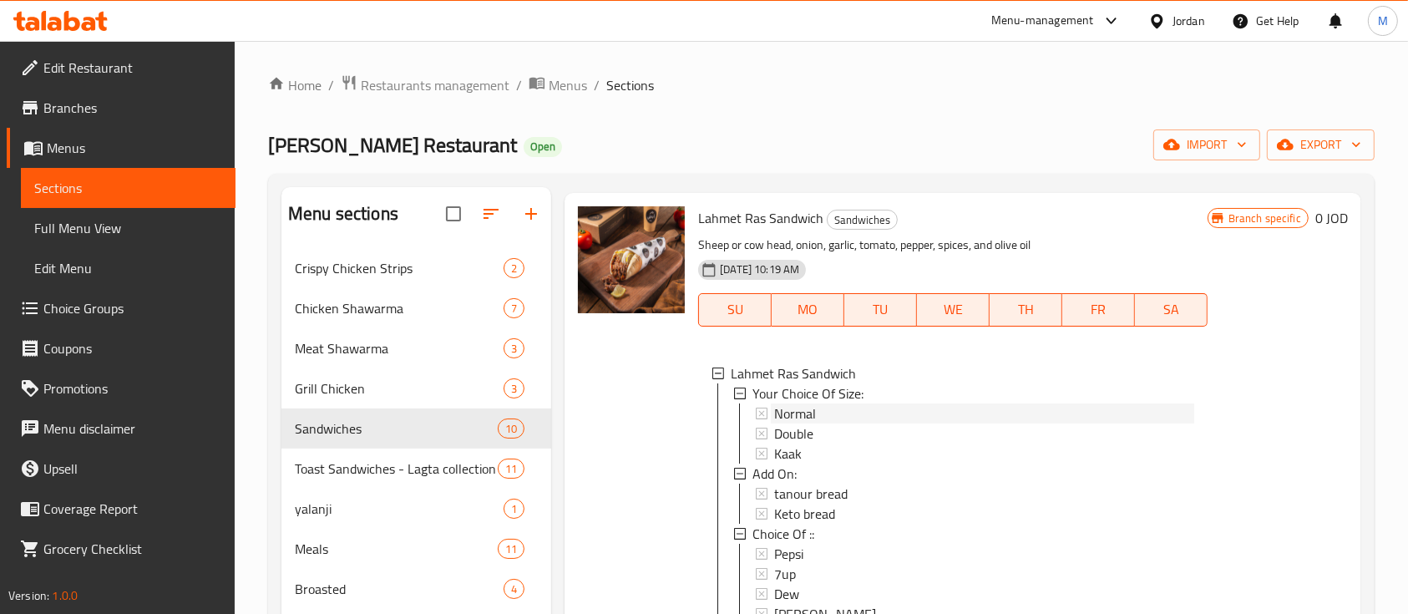
click at [850, 403] on div "Normal" at bounding box center [983, 413] width 419 height 20
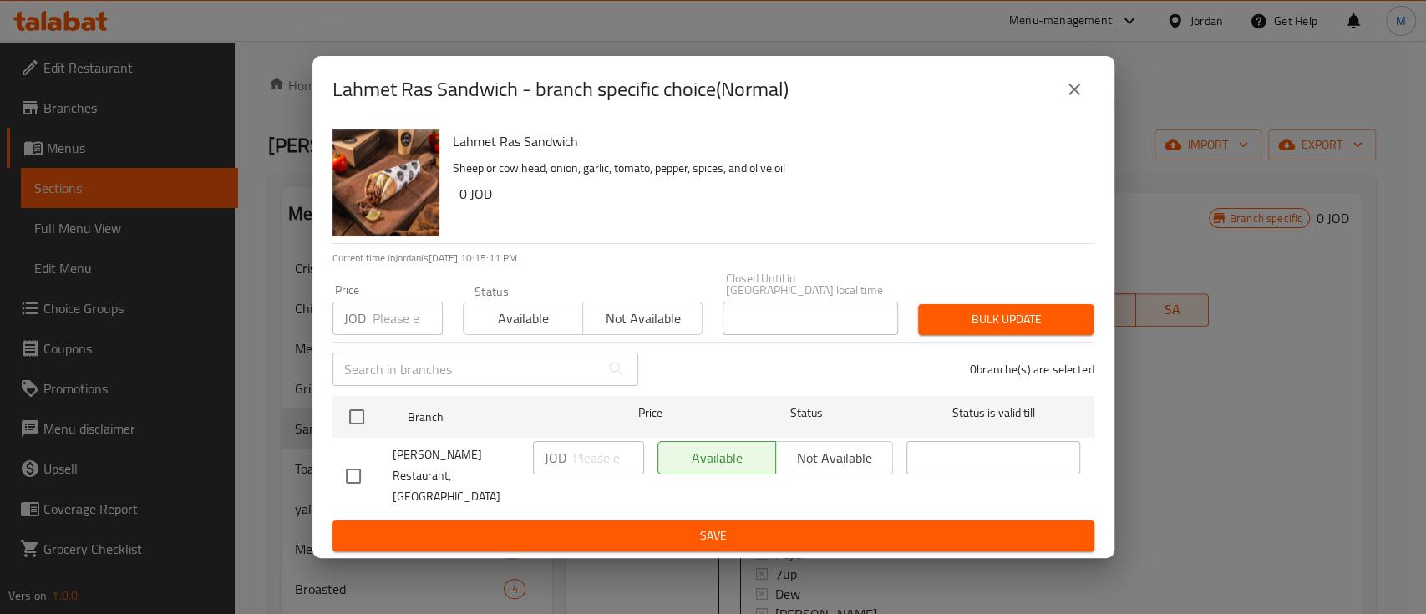
click at [1082, 99] on icon "close" at bounding box center [1074, 89] width 20 height 20
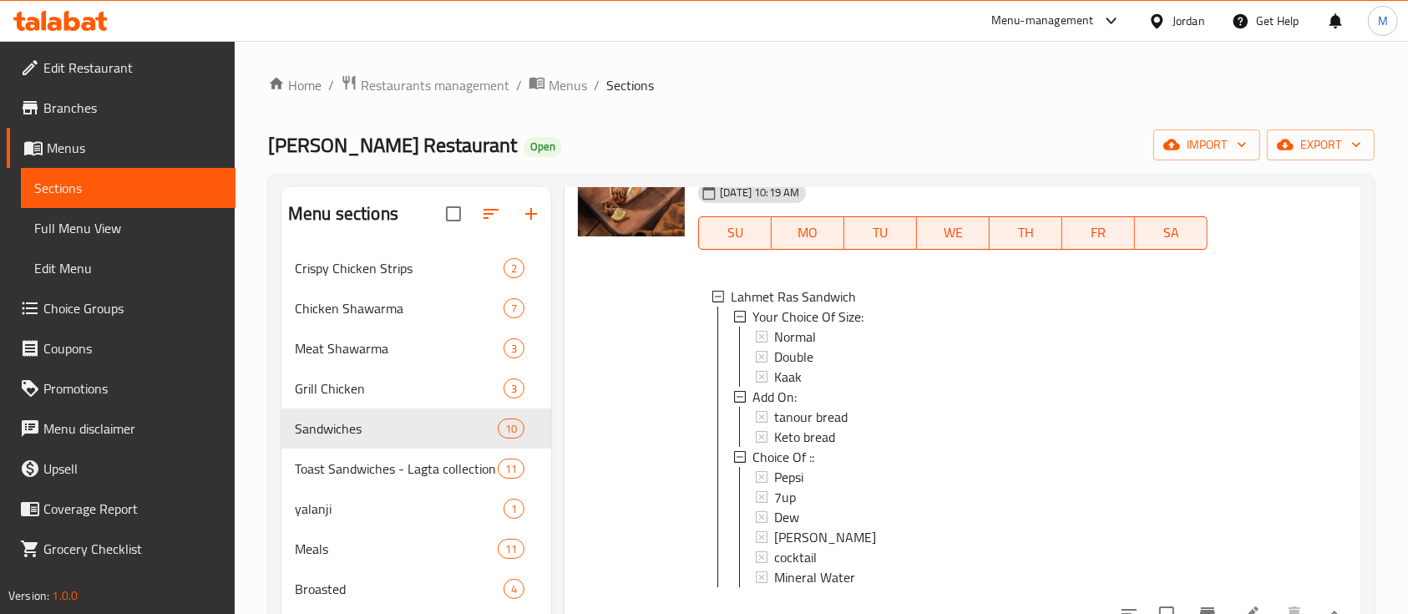
scroll to position [1113, 0]
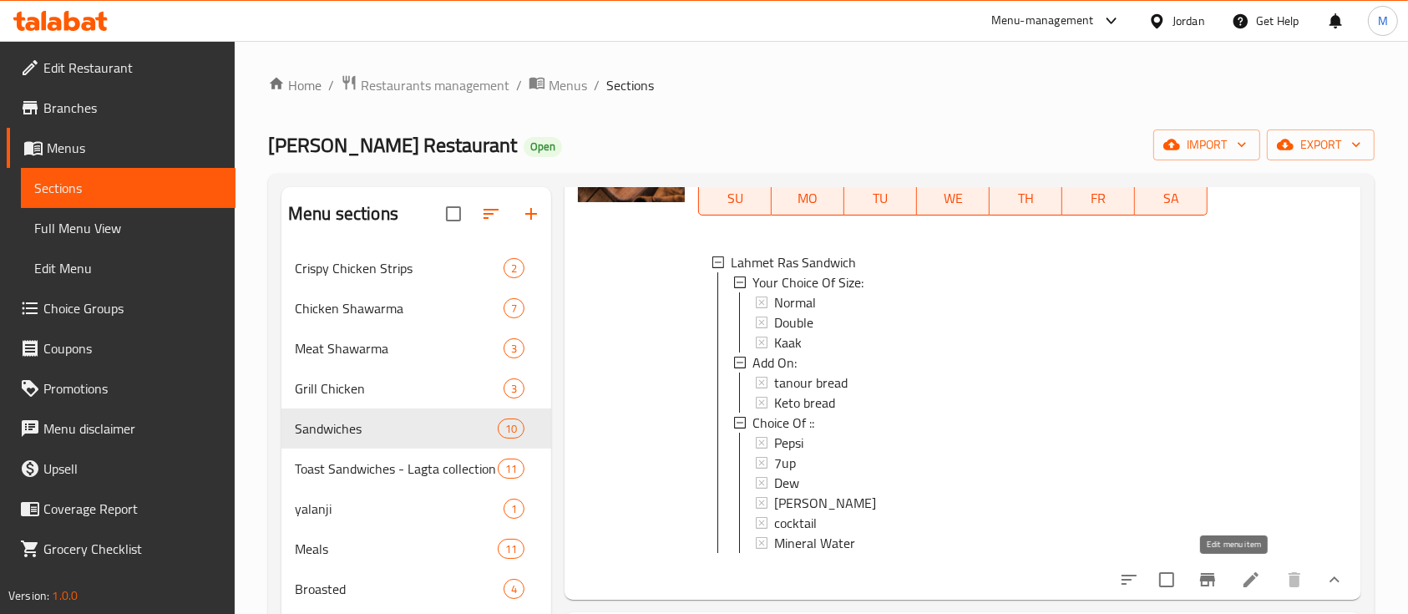
click at [1244, 572] on icon at bounding box center [1251, 579] width 15 height 15
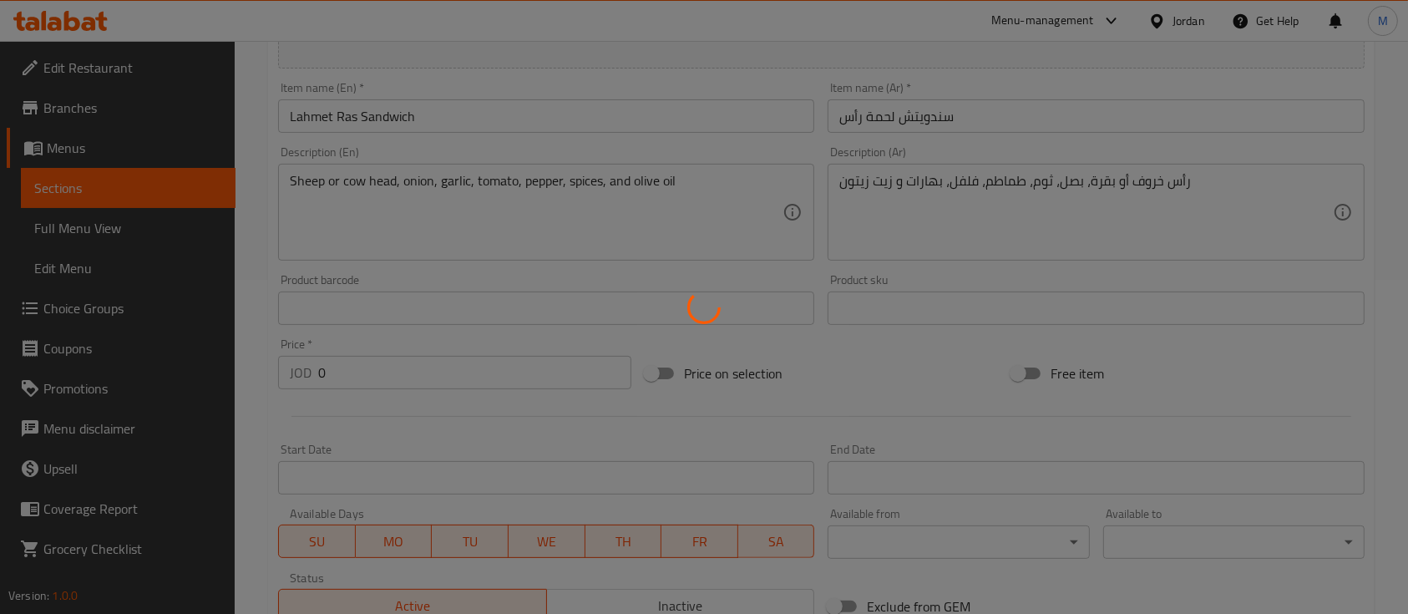
type input "إختيارك من الحجم:"
type input "1"
type input "اضافات:"
type input "0"
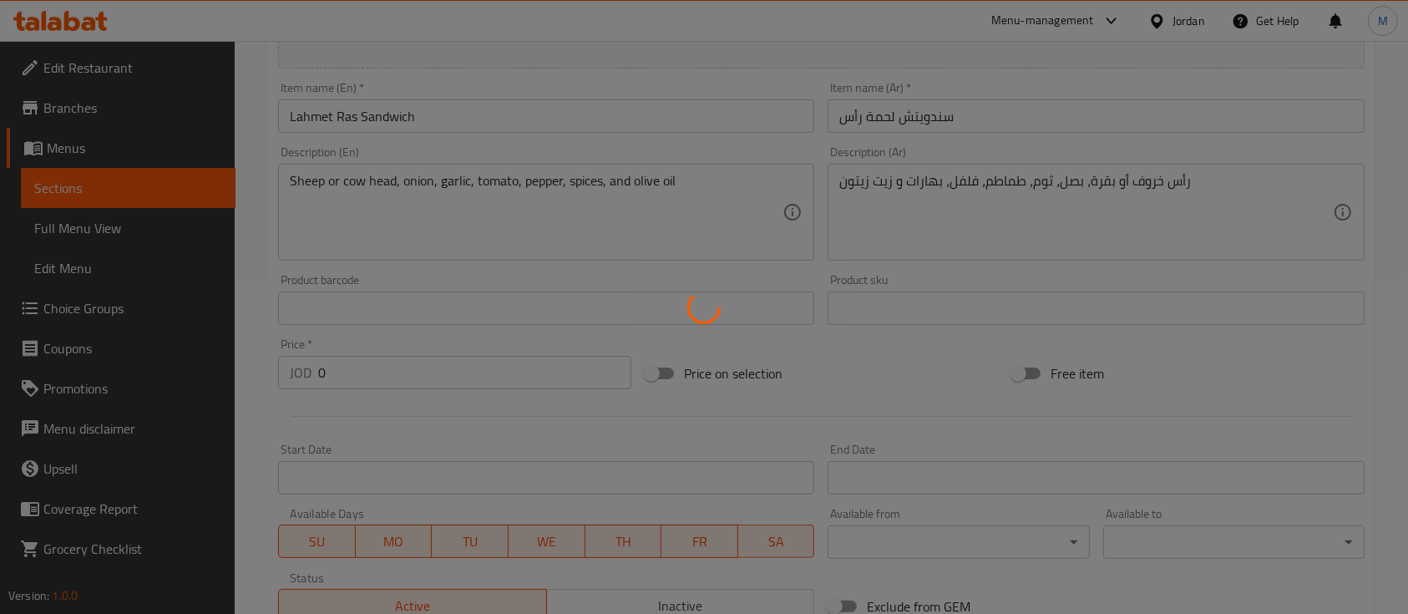
type input "0"
type input "اختيارك من ::"
type input "0"
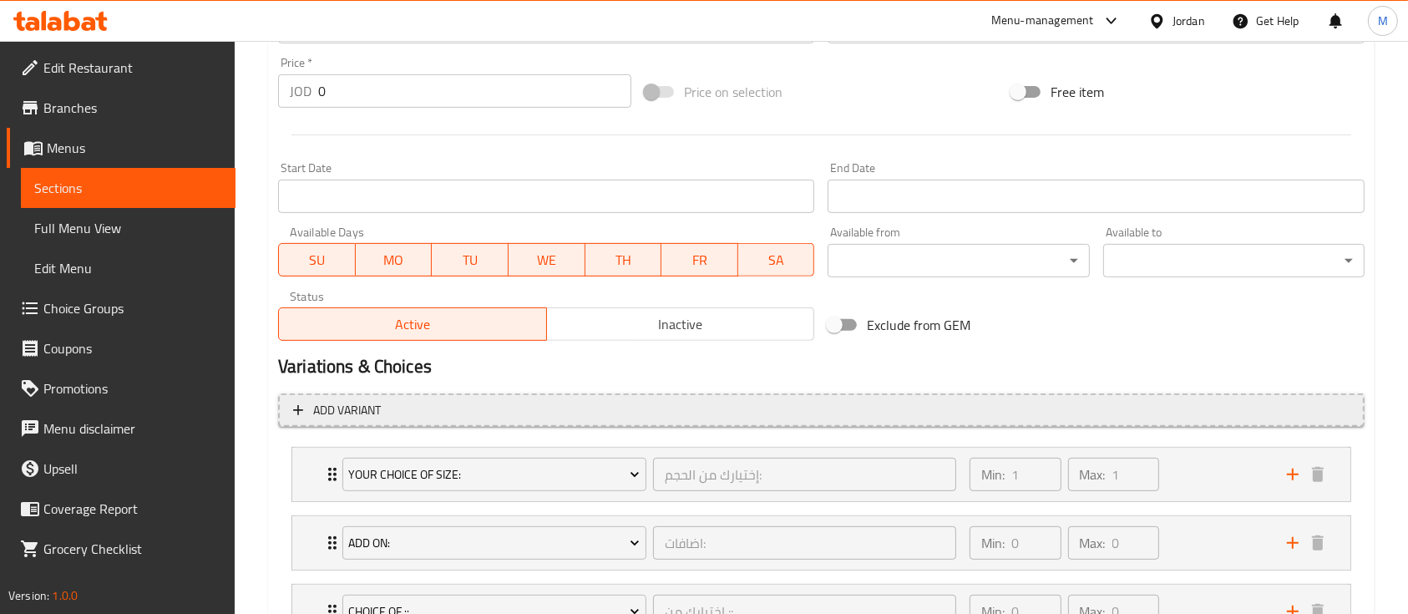
scroll to position [668, 0]
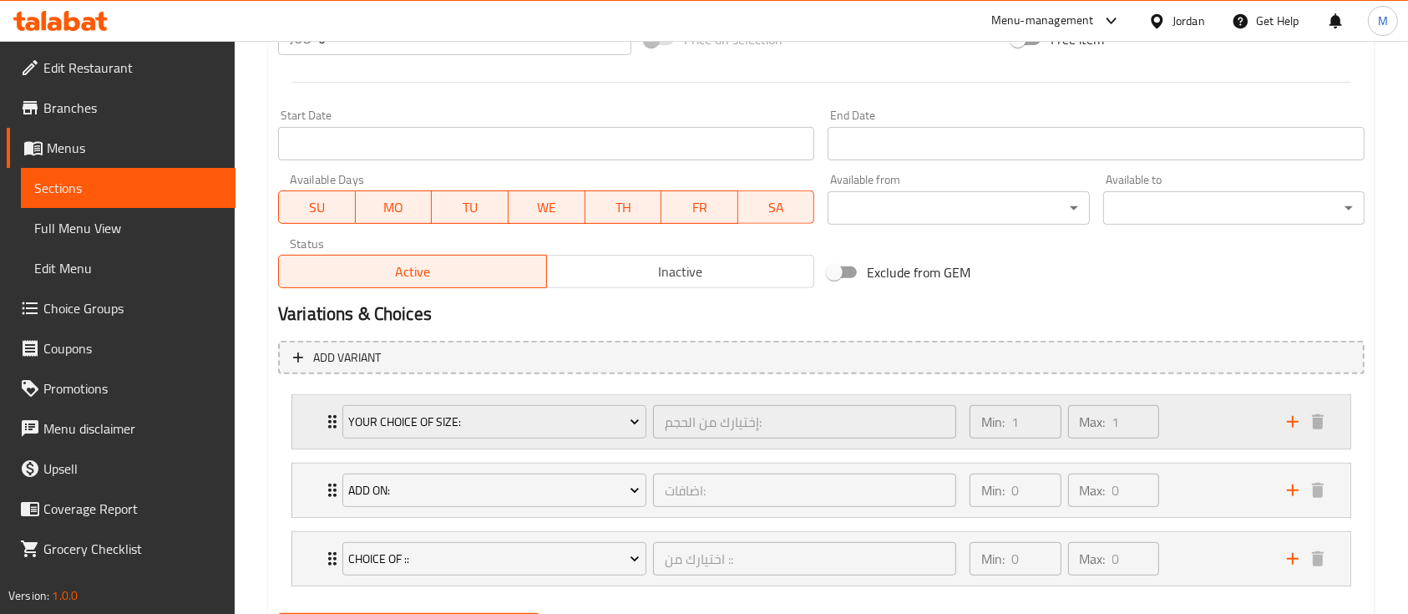
click at [1217, 431] on div "Min: 1 ​ Max: 1 ​" at bounding box center [1118, 421] width 317 height 53
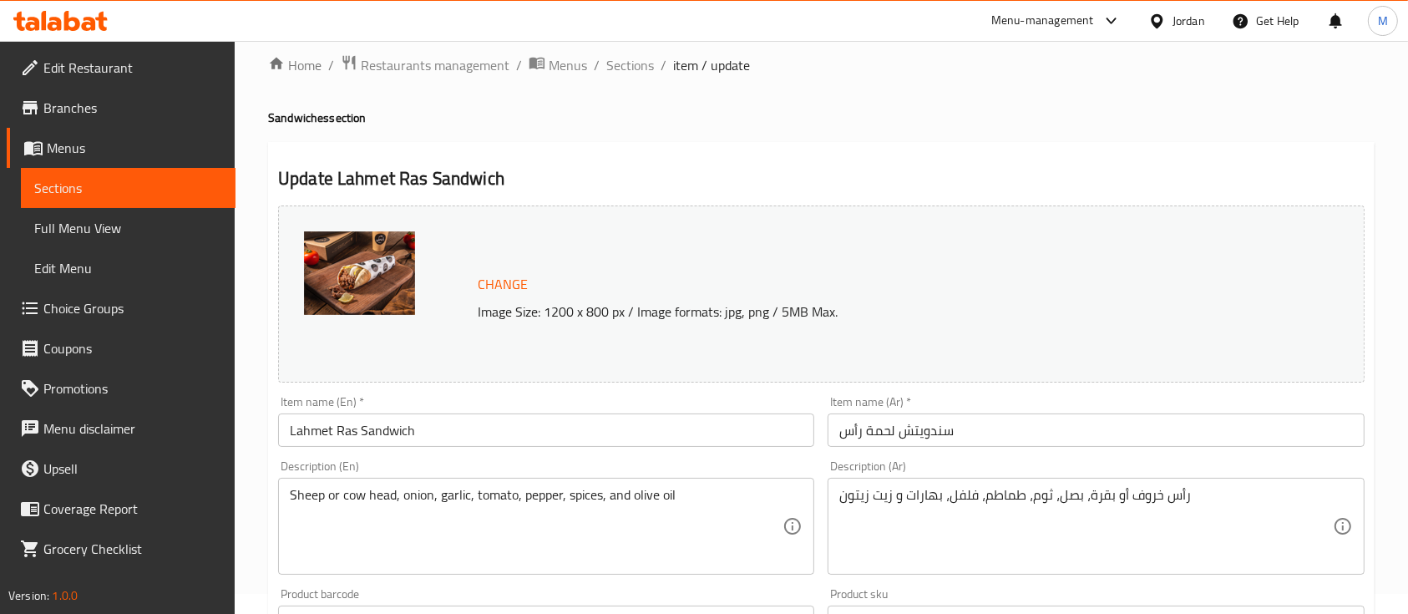
scroll to position [0, 0]
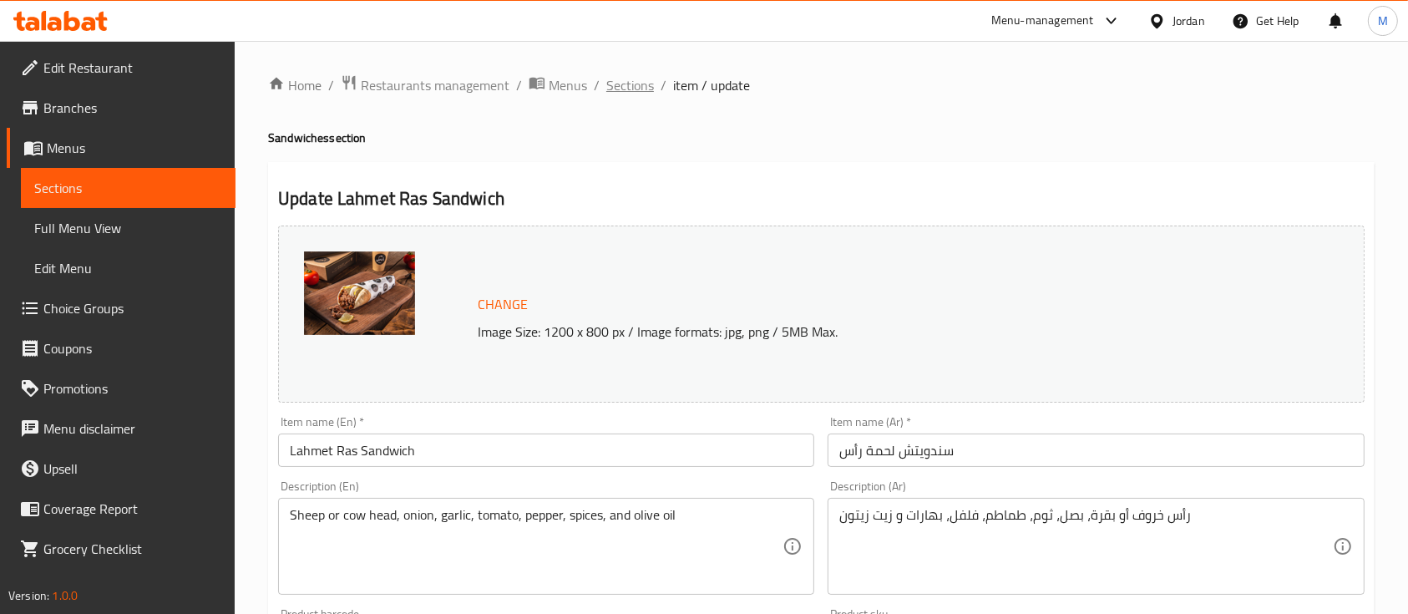
click at [628, 84] on span "Sections" at bounding box center [630, 85] width 48 height 20
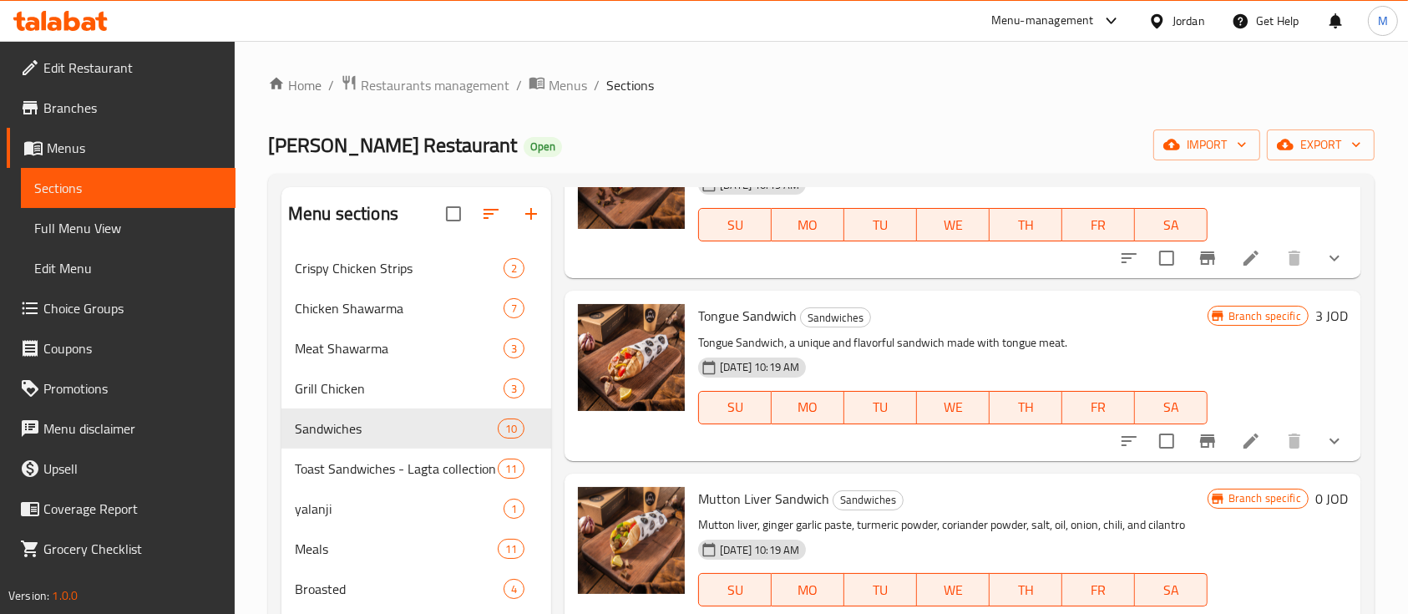
scroll to position [1294, 0]
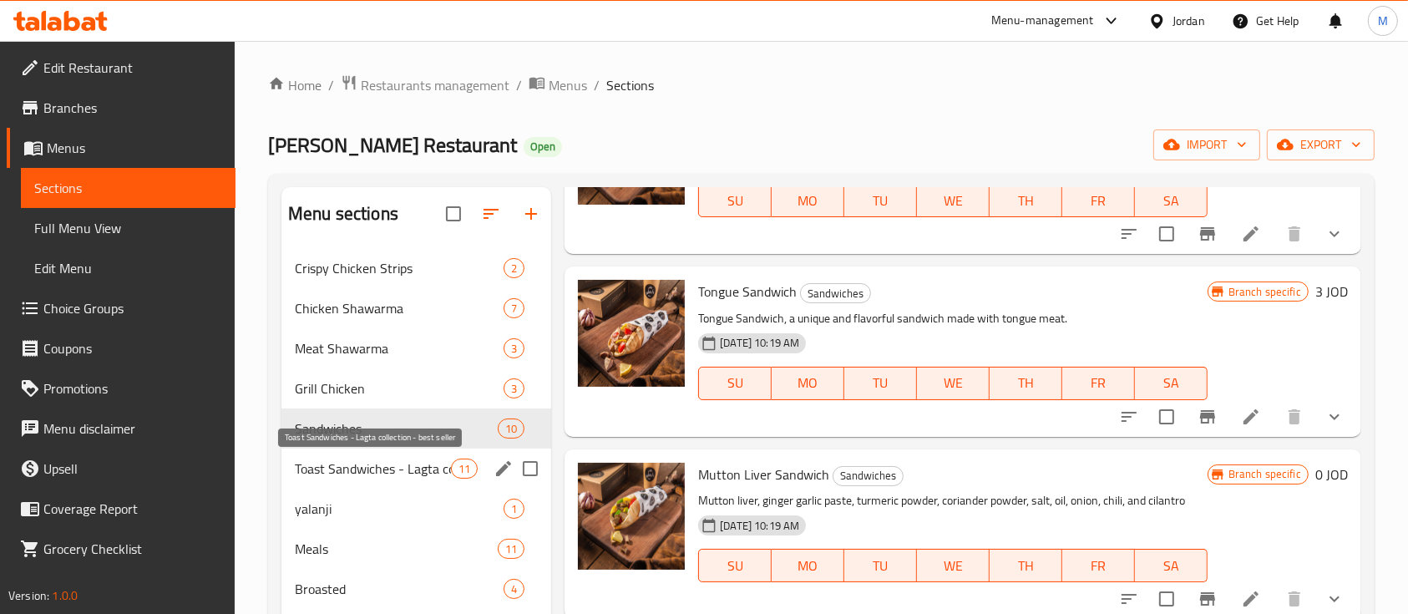
drag, startPoint x: 324, startPoint y: 458, endPoint x: 494, endPoint y: 443, distance: 170.2
click at [325, 459] on span "Toast Sandwiches - Lagta collection - best seller" at bounding box center [373, 469] width 156 height 20
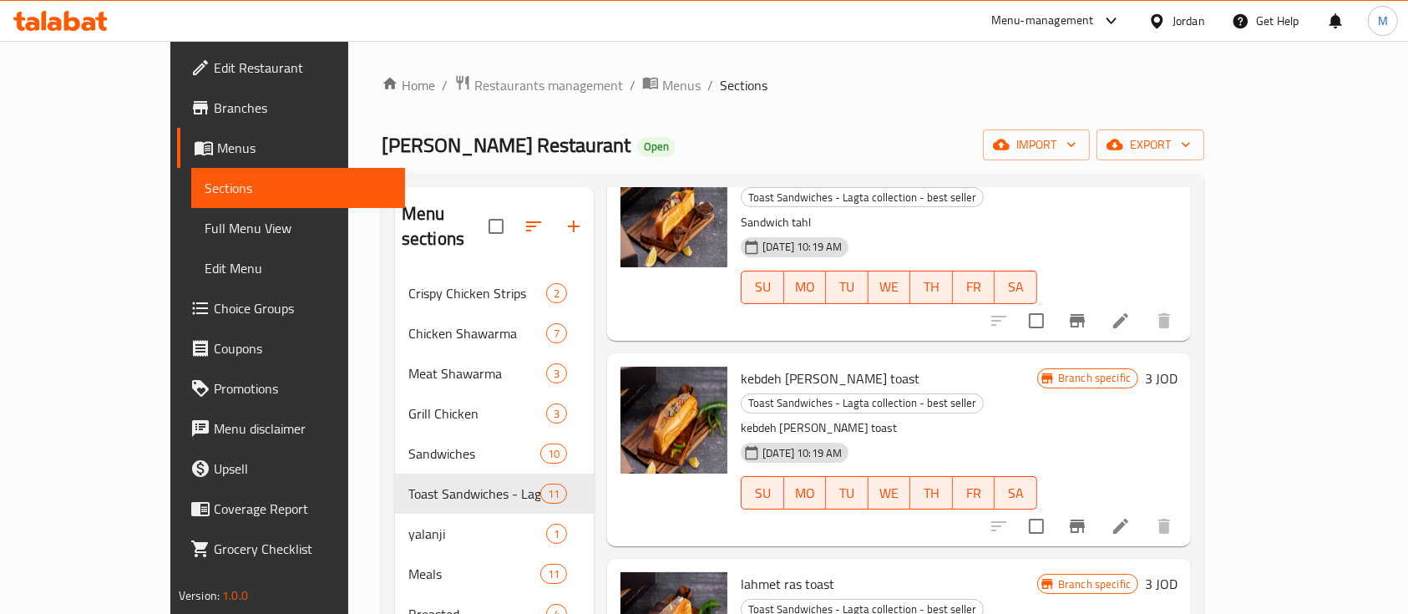
scroll to position [291, 0]
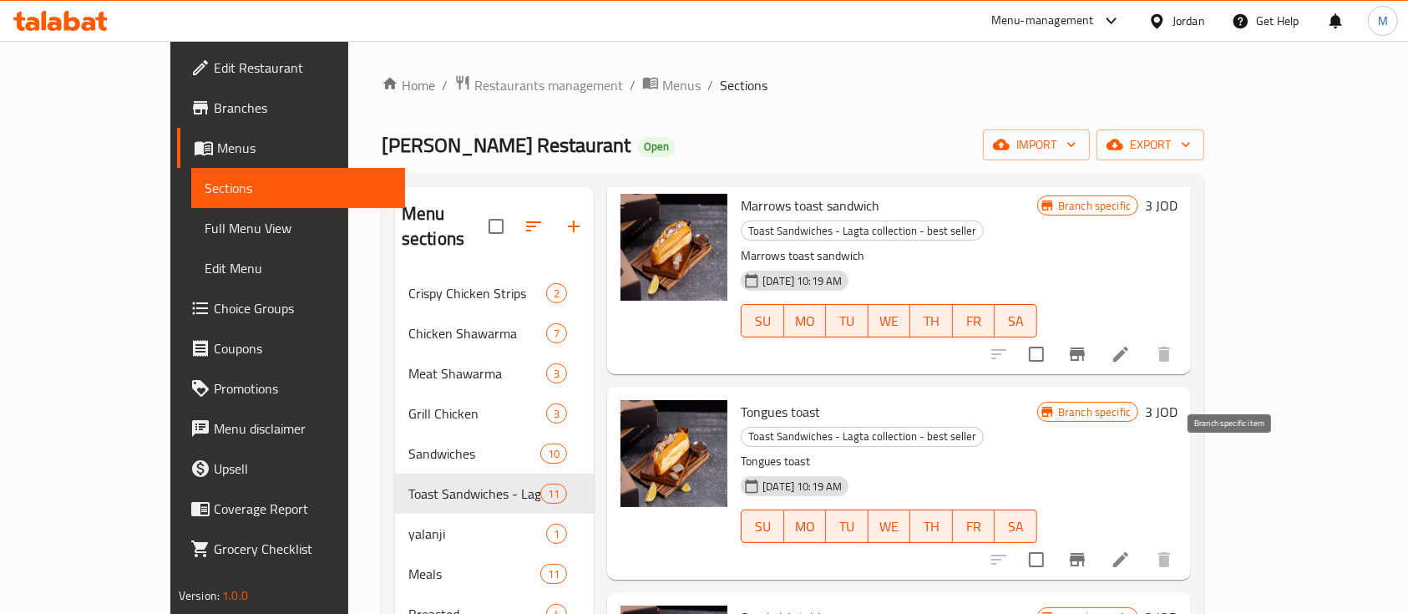
click at [1097, 540] on button "Branch-specific-item" at bounding box center [1077, 560] width 40 height 40
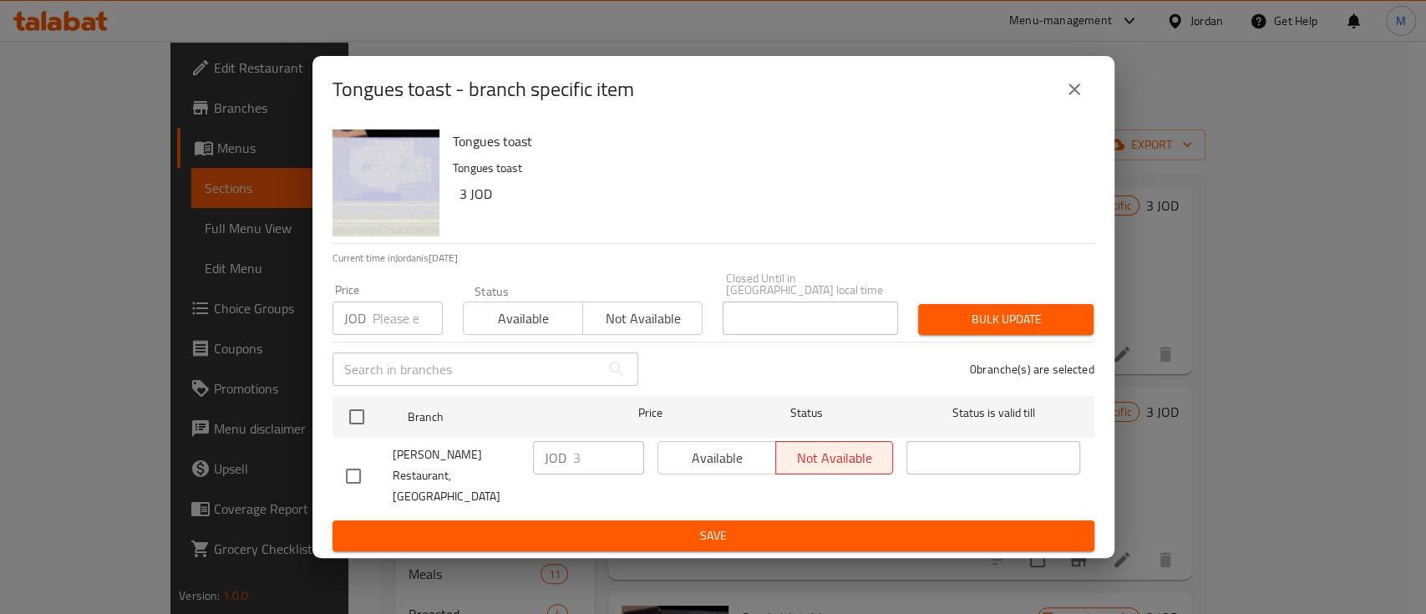
click at [1074, 99] on icon "close" at bounding box center [1074, 89] width 20 height 20
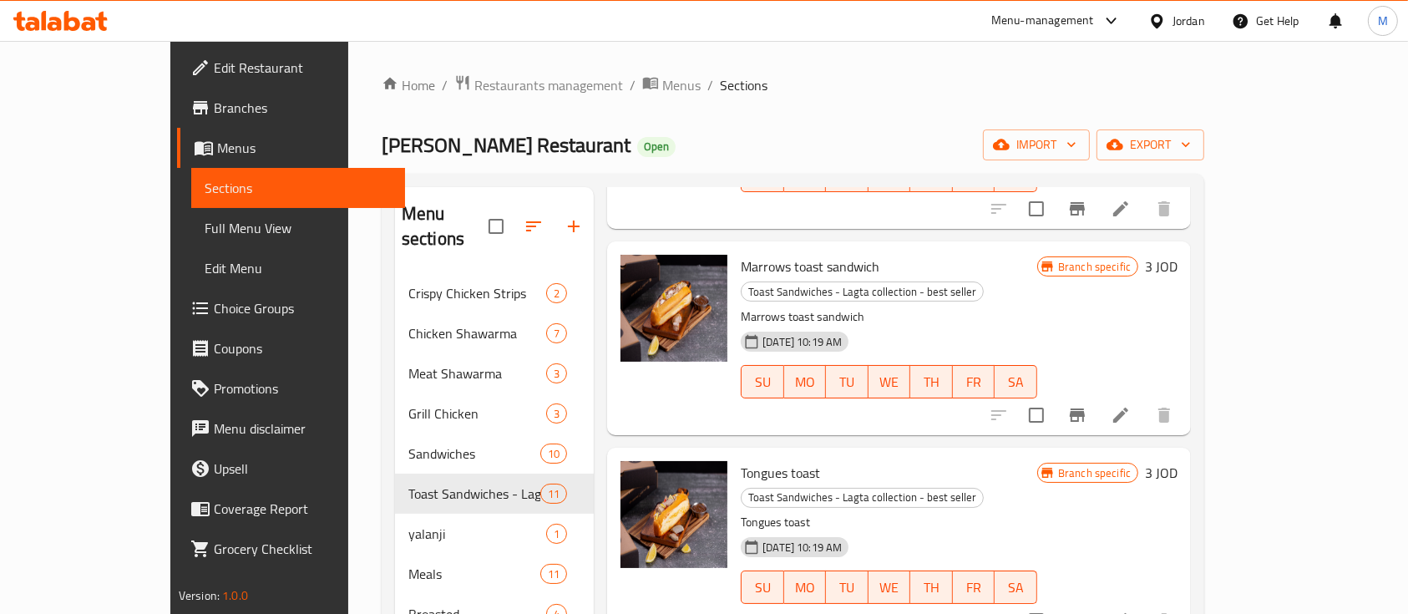
scroll to position [180, 0]
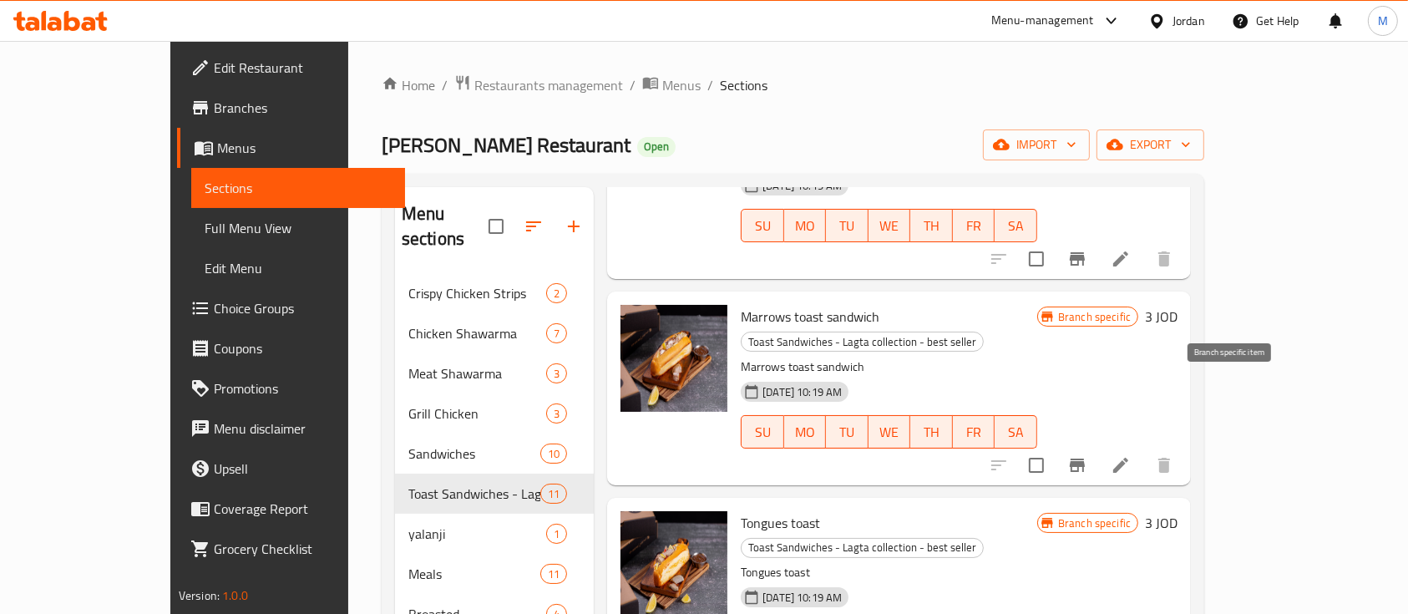
click at [1085, 459] on icon "Branch-specific-item" at bounding box center [1077, 465] width 15 height 13
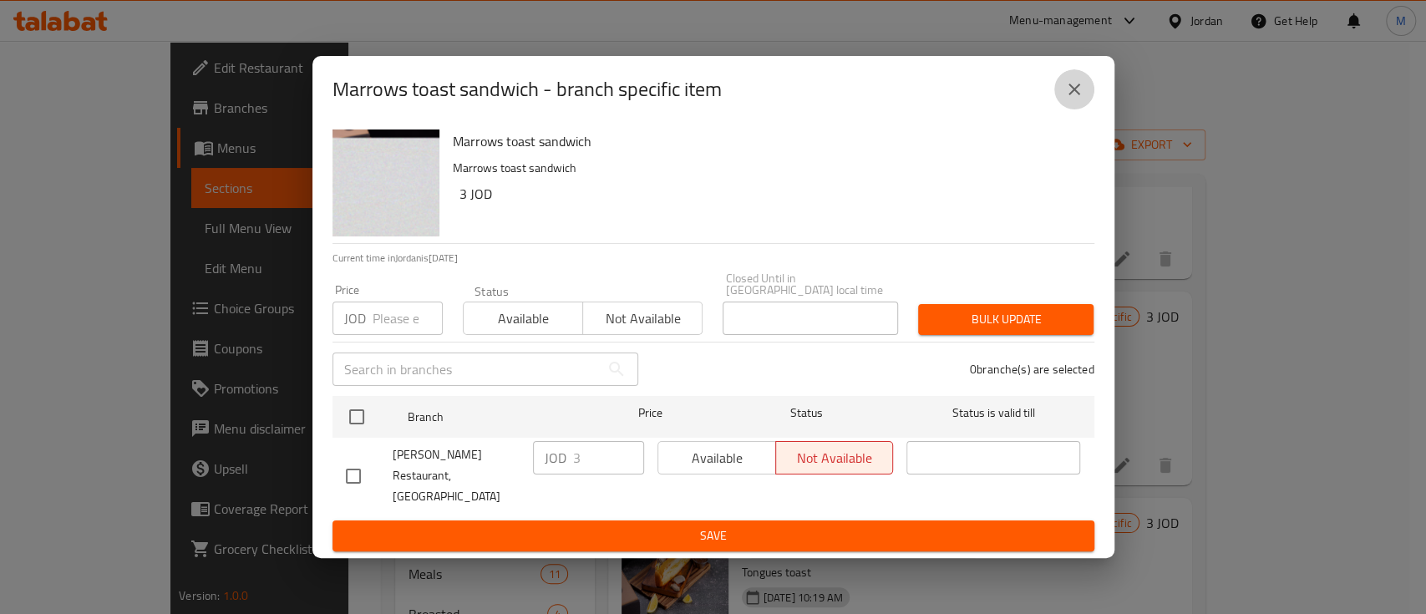
click at [1069, 99] on icon "close" at bounding box center [1074, 89] width 20 height 20
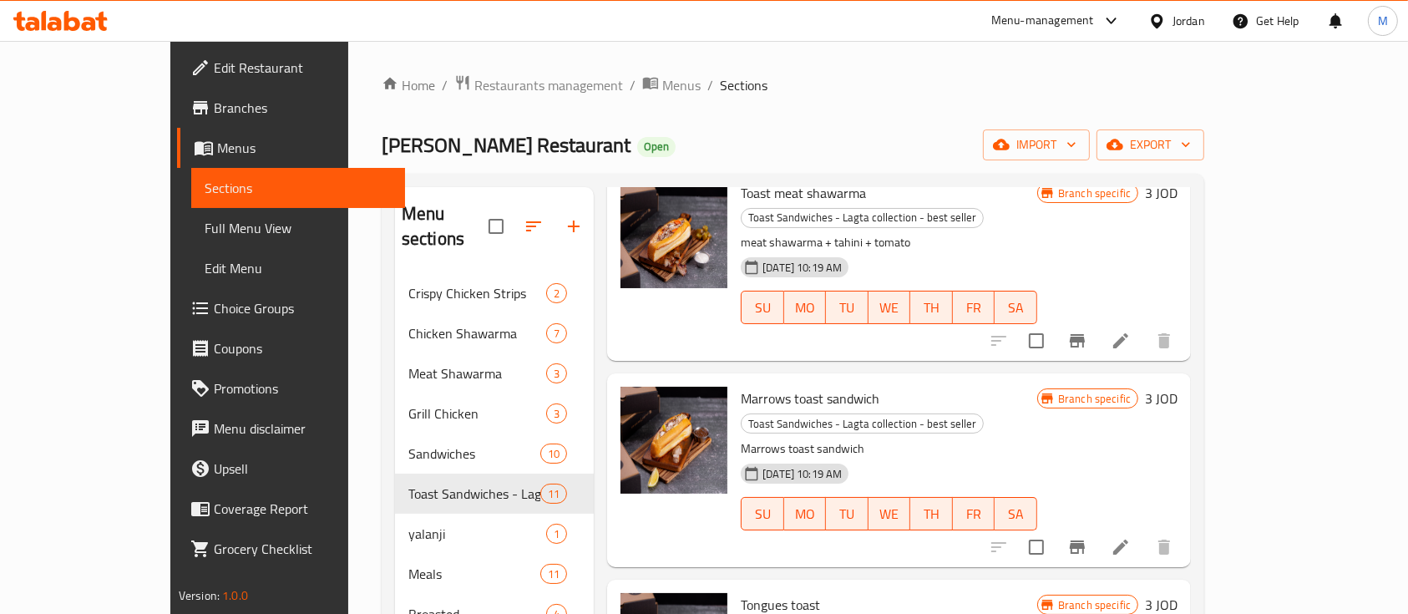
scroll to position [0, 0]
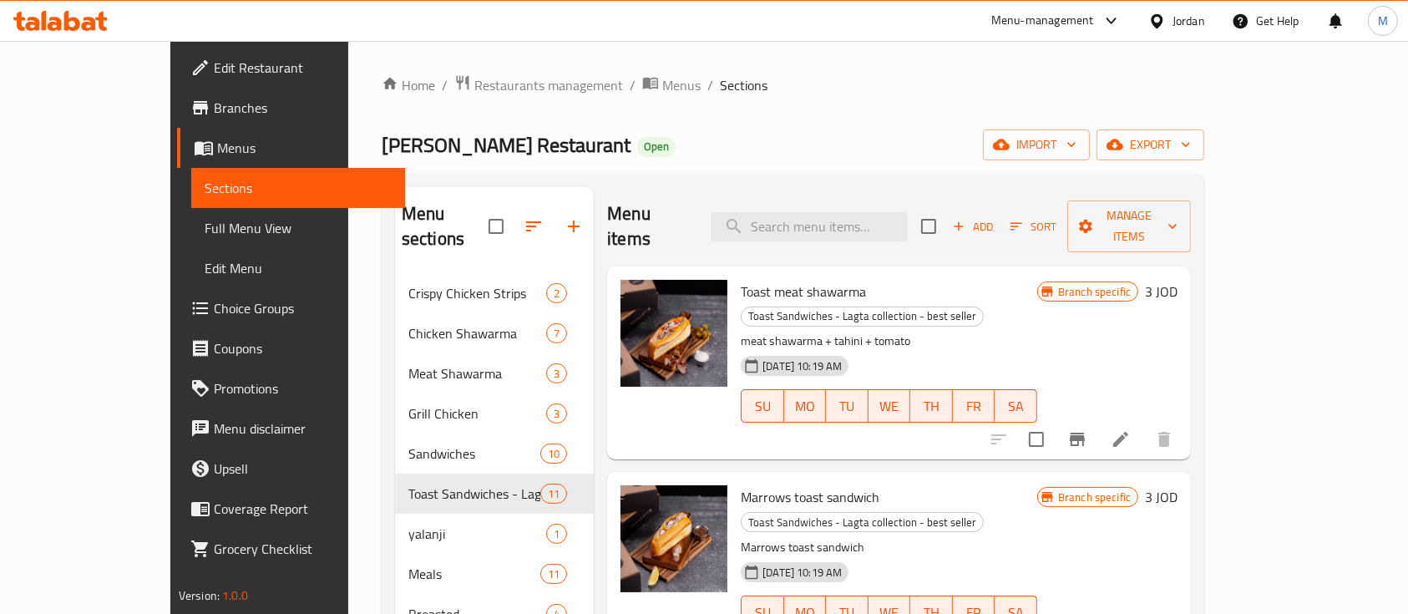
click at [1087, 429] on icon "Branch-specific-item" at bounding box center [1077, 439] width 20 height 20
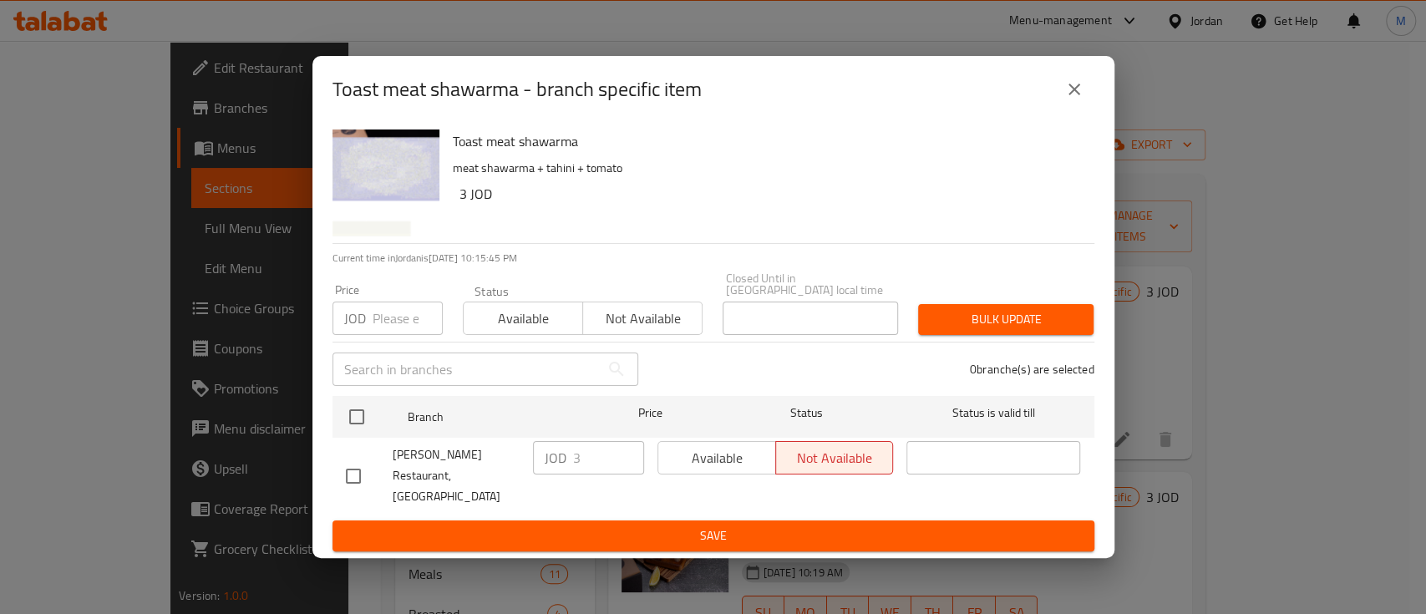
click at [1075, 99] on icon "close" at bounding box center [1074, 89] width 20 height 20
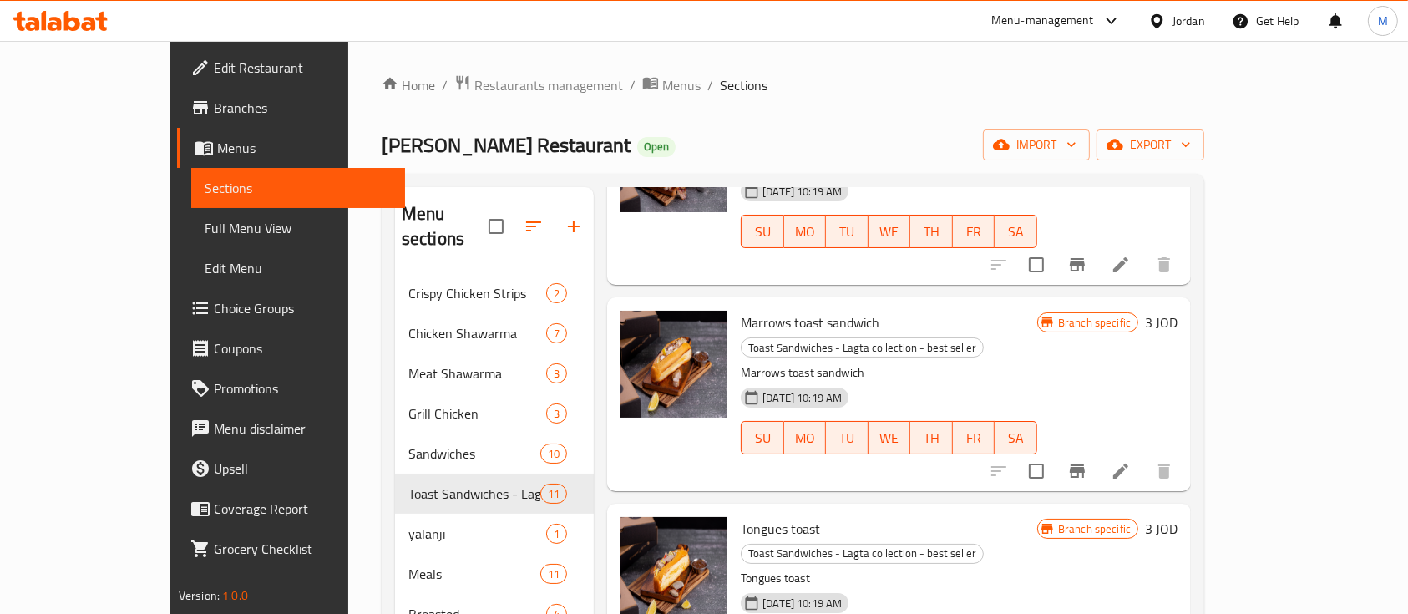
scroll to position [222, 0]
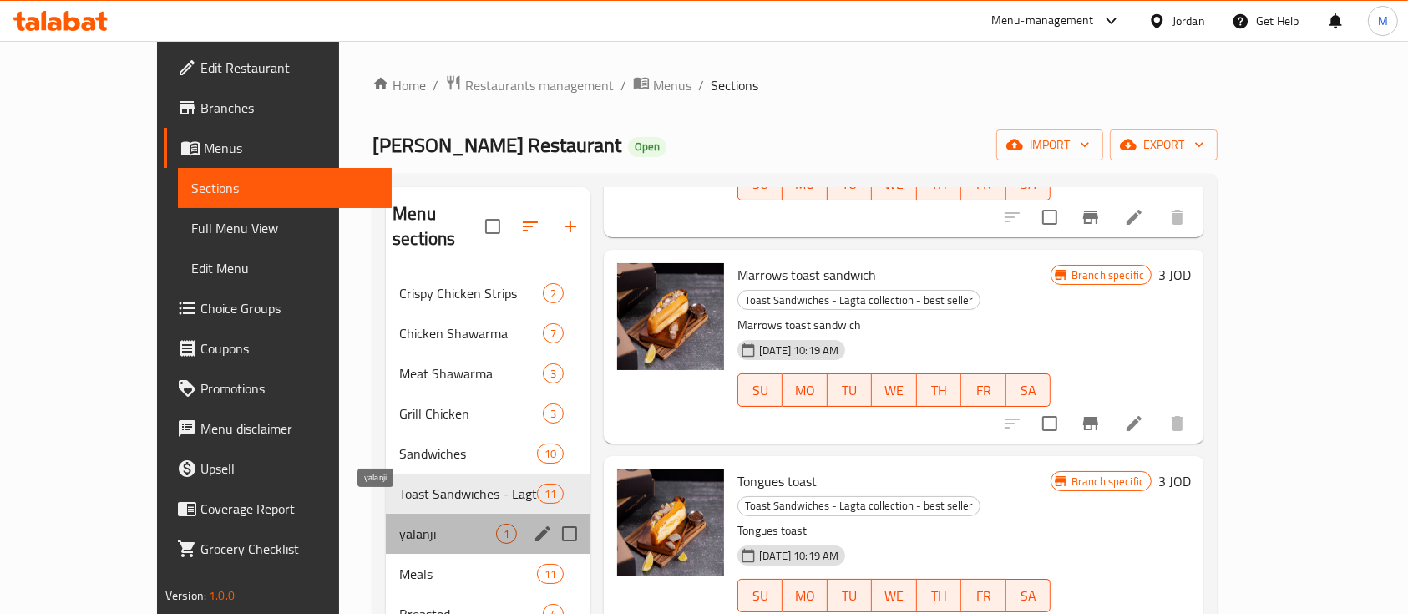
click at [411, 524] on span "yalanji" at bounding box center [447, 534] width 97 height 20
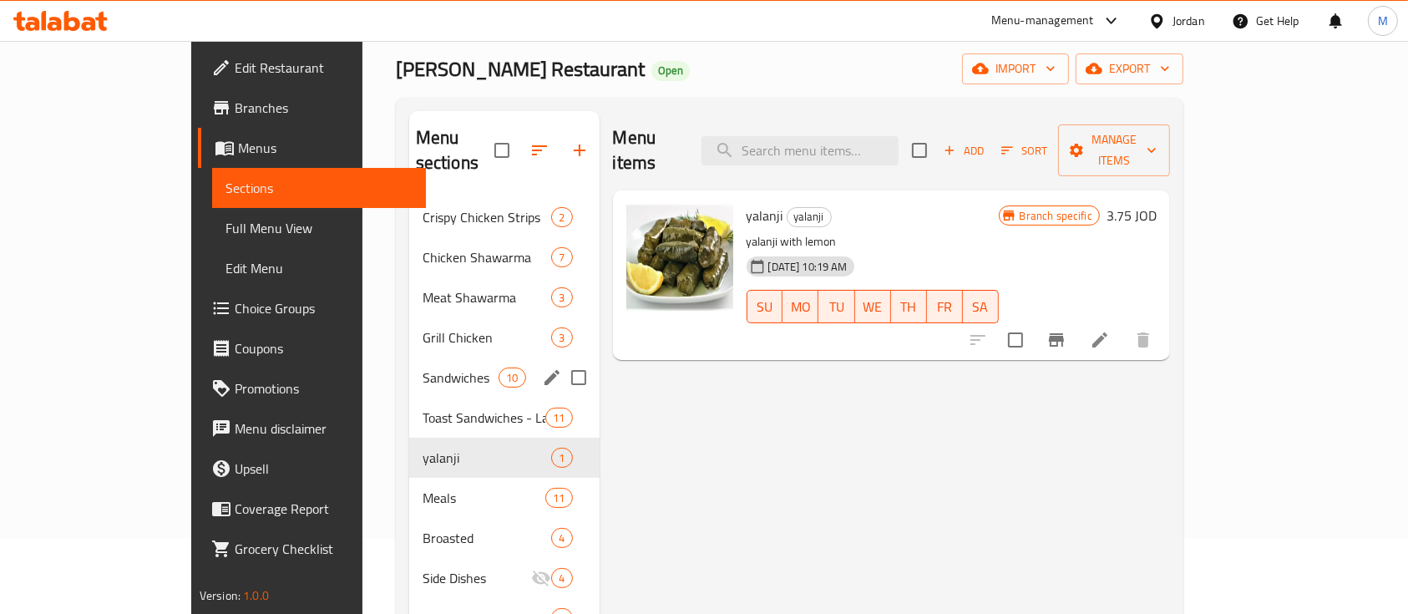
scroll to position [111, 0]
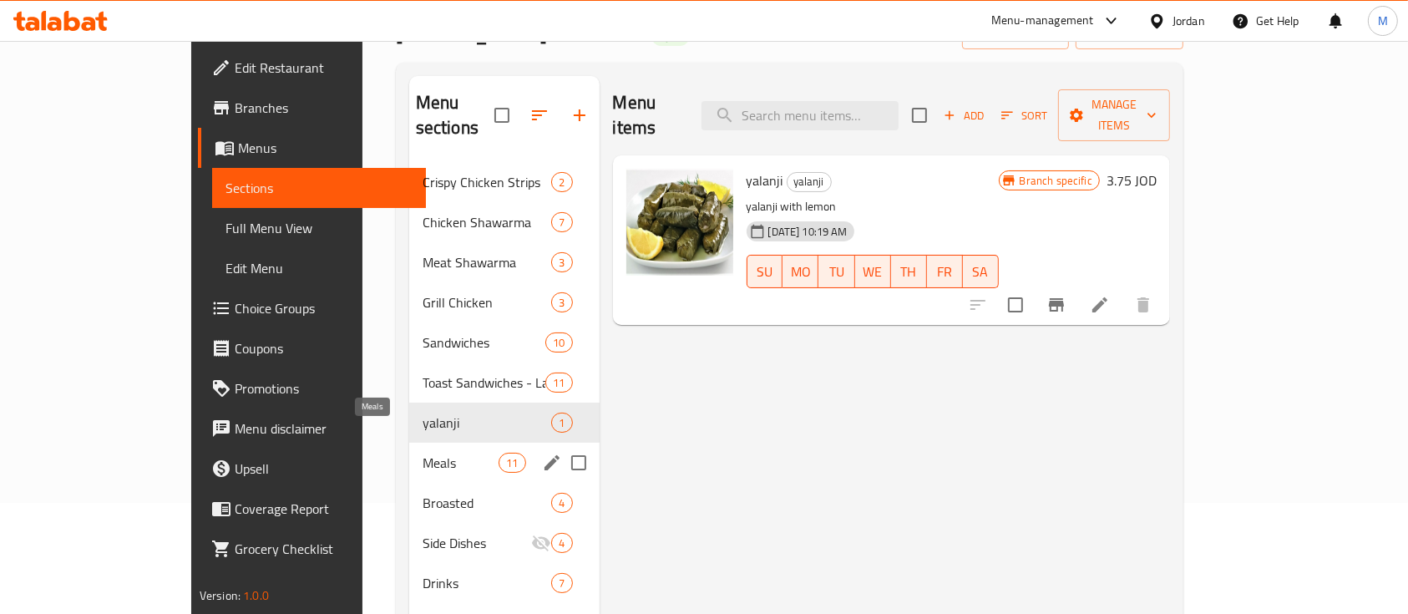
drag, startPoint x: 368, startPoint y: 435, endPoint x: 401, endPoint y: 428, distance: 33.2
click at [423, 453] on span "Meals" at bounding box center [461, 463] width 76 height 20
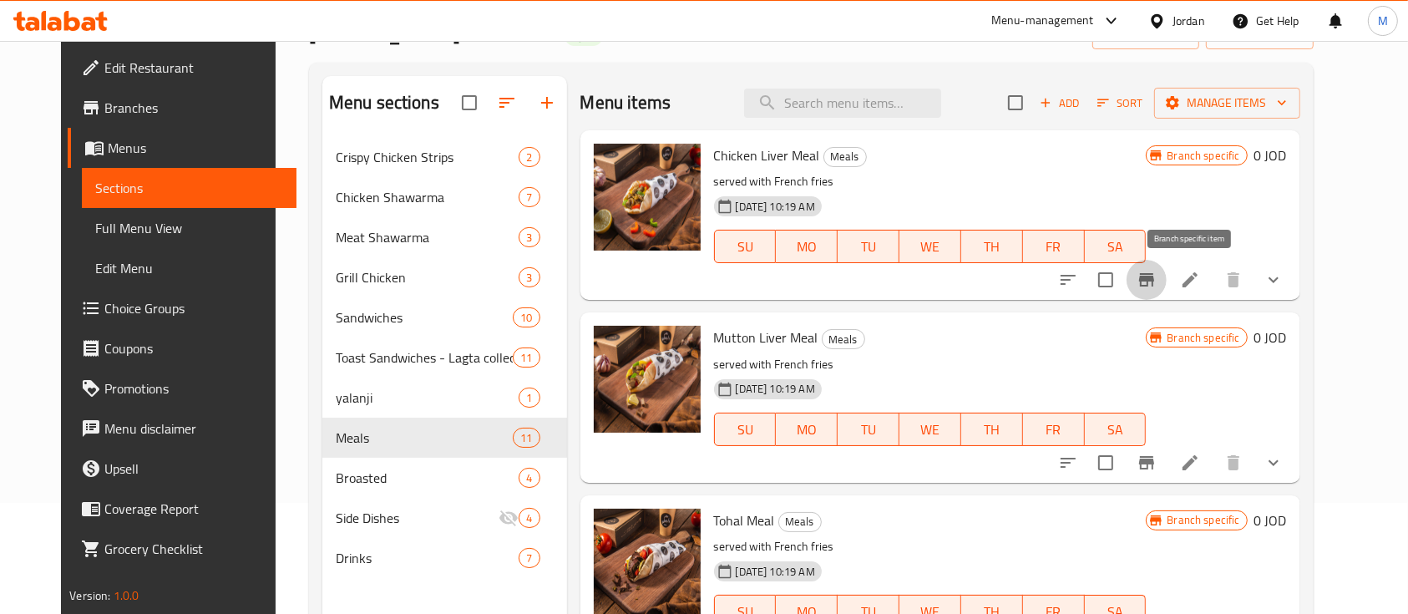
click at [1154, 284] on icon "Branch-specific-item" at bounding box center [1146, 279] width 15 height 13
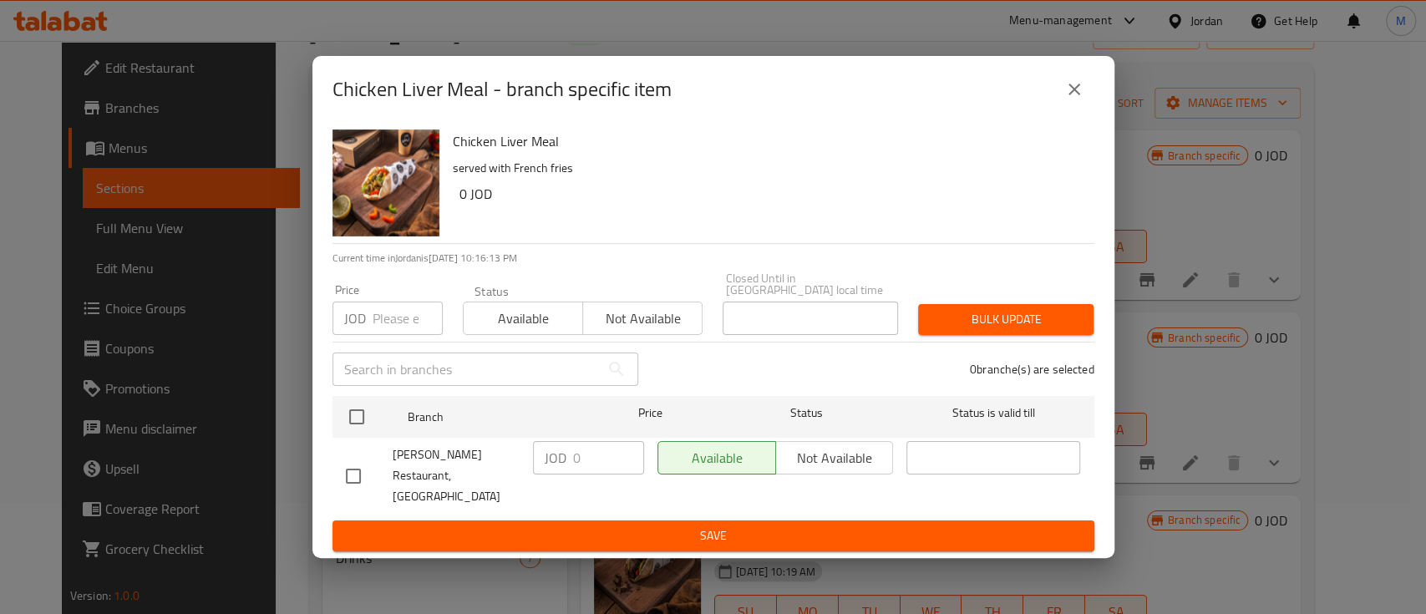
click at [1078, 93] on button "close" at bounding box center [1074, 89] width 40 height 40
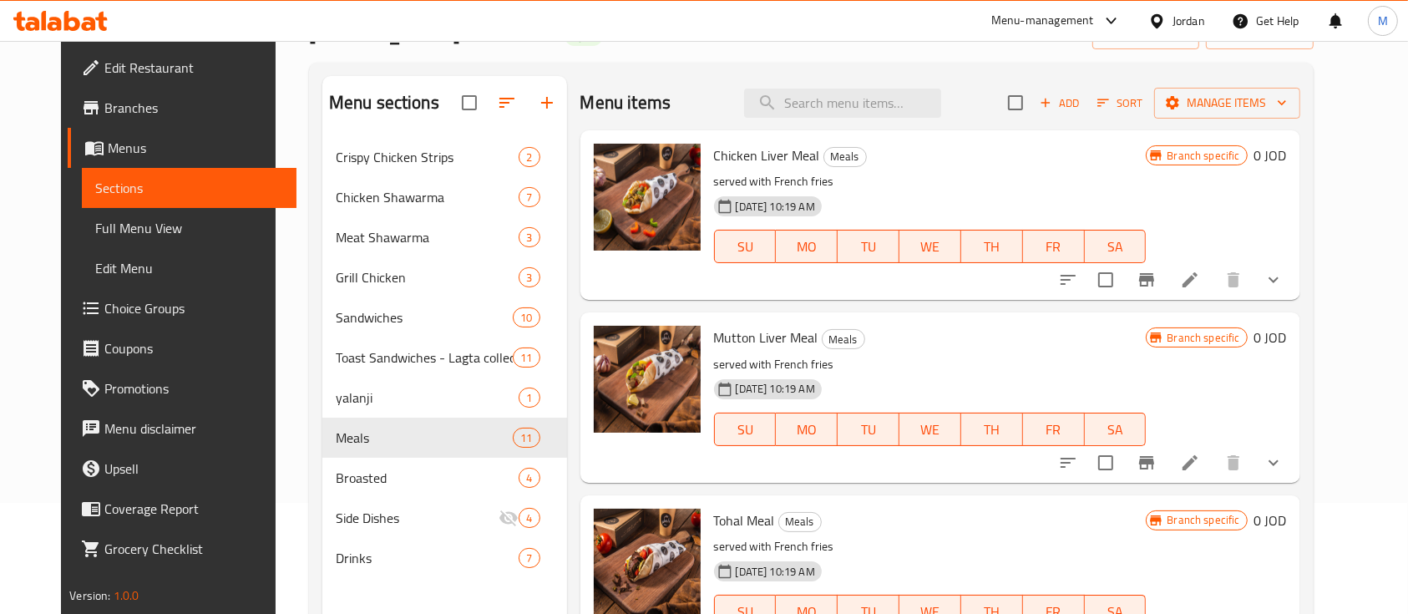
click at [1294, 278] on button "show more" at bounding box center [1274, 280] width 40 height 40
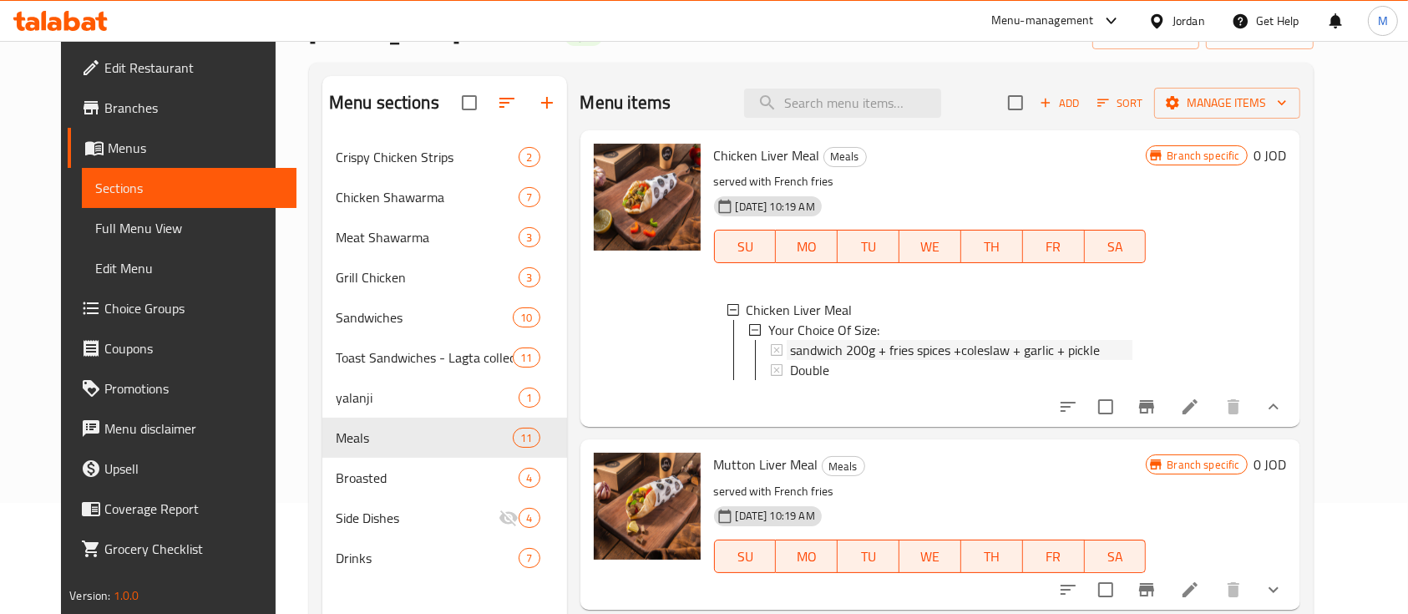
click at [866, 344] on span "sandwich 200g + fries spices +coleslaw + garlic + pickle" at bounding box center [945, 350] width 310 height 20
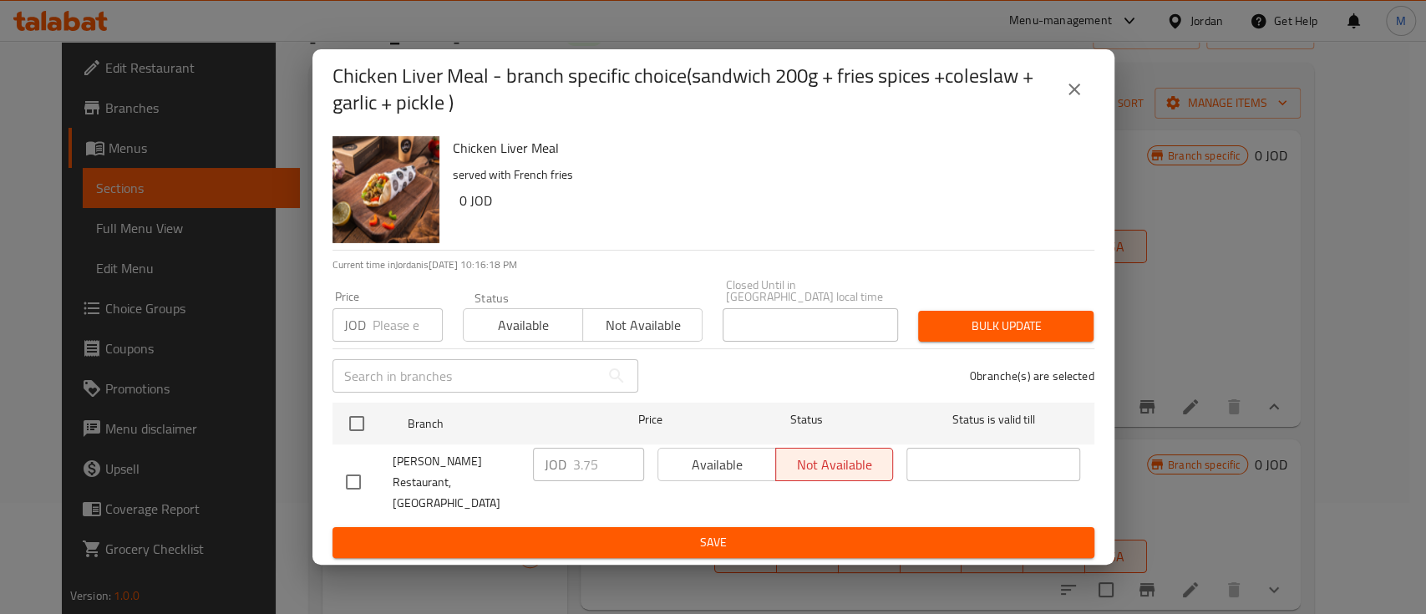
click at [1079, 99] on icon "close" at bounding box center [1074, 89] width 20 height 20
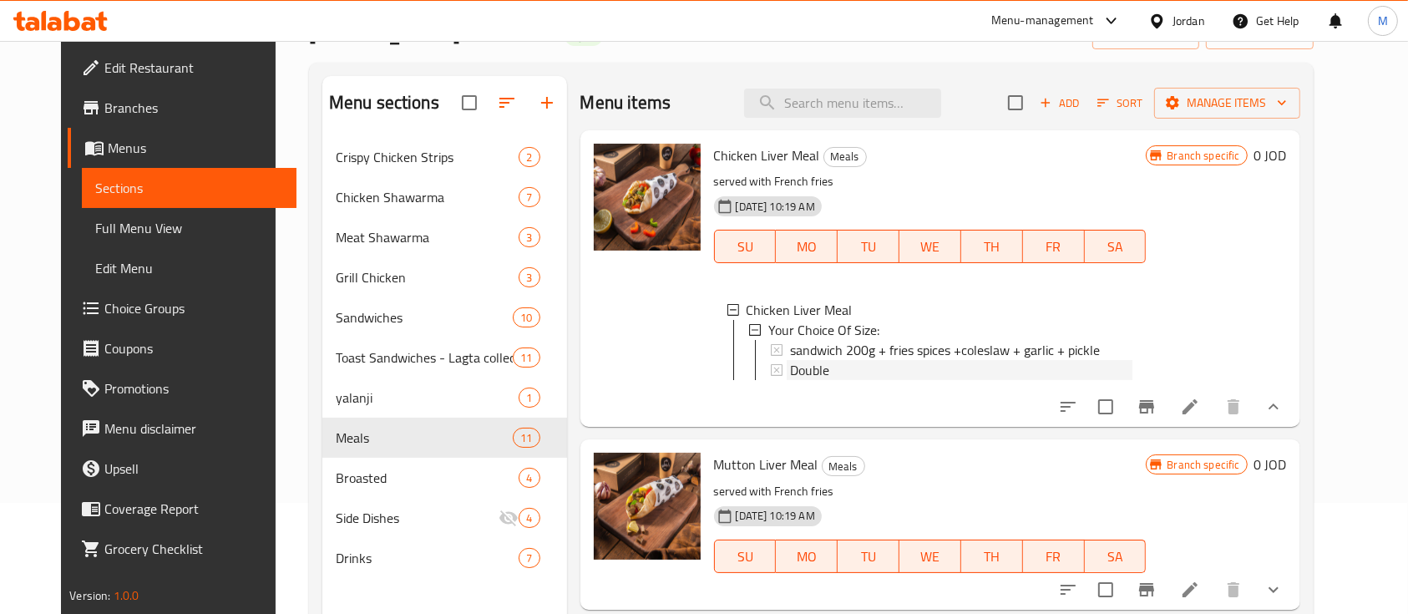
click at [899, 377] on div "Double" at bounding box center [961, 370] width 343 height 20
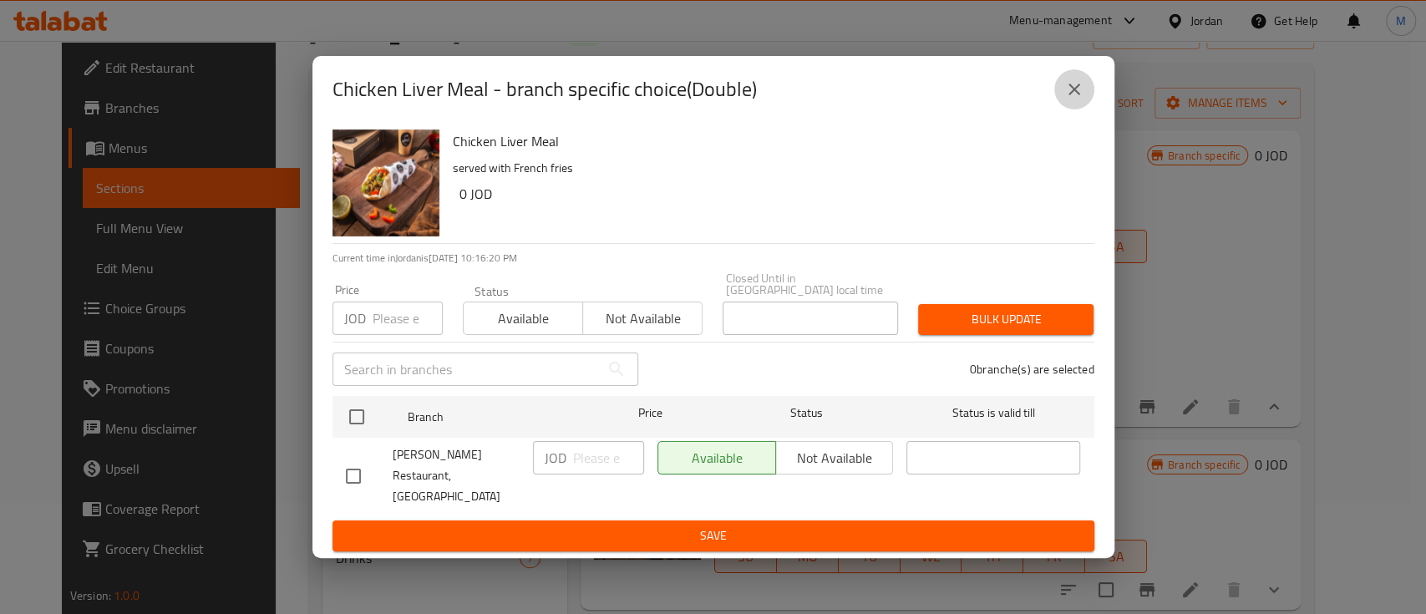
click at [1074, 99] on icon "close" at bounding box center [1074, 89] width 20 height 20
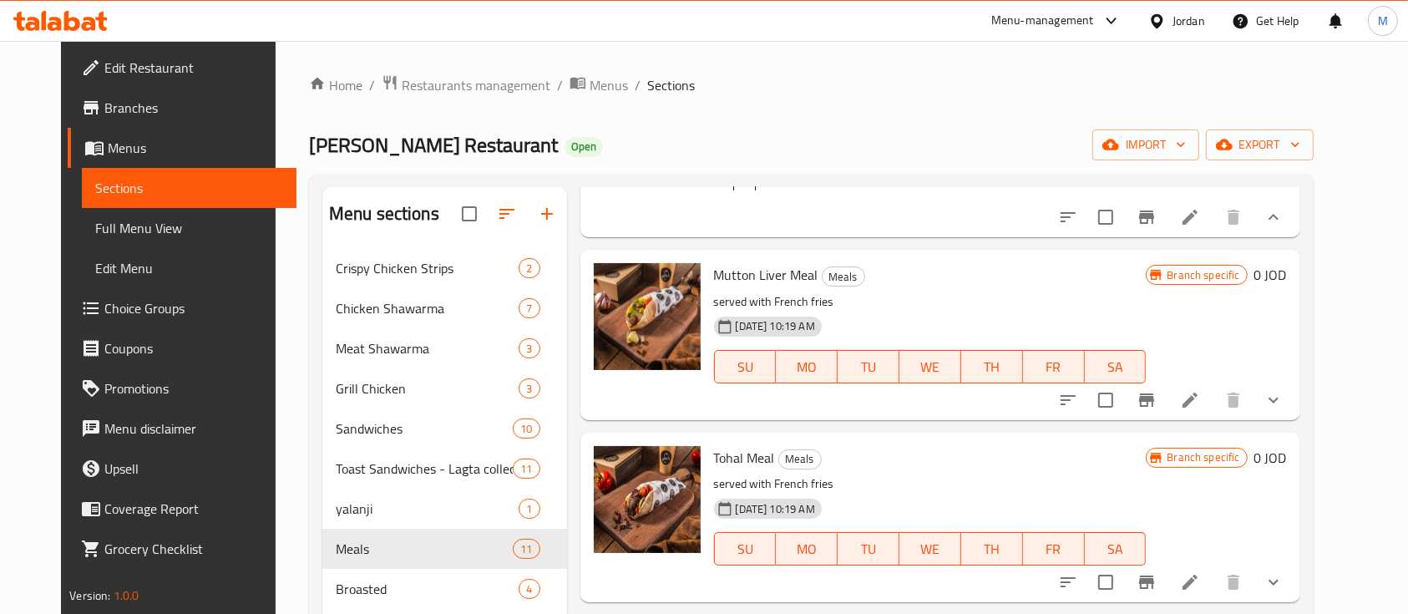
scroll to position [334, 0]
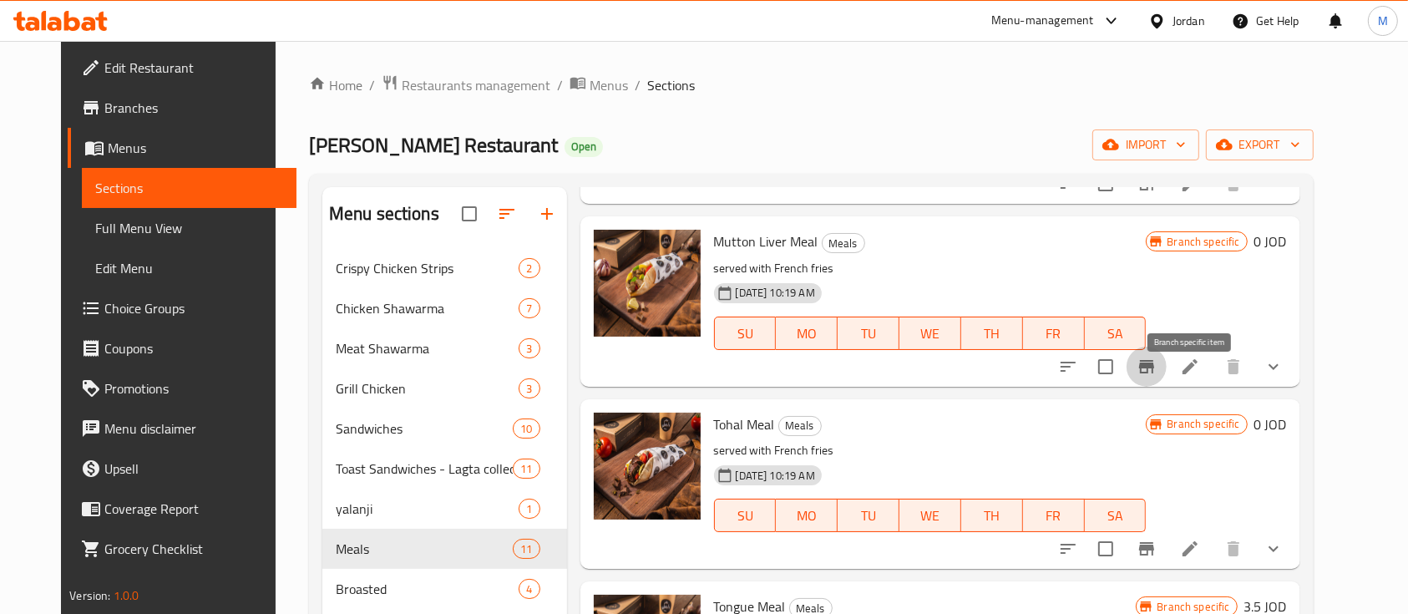
click at [1154, 373] on icon "Branch-specific-item" at bounding box center [1146, 366] width 15 height 13
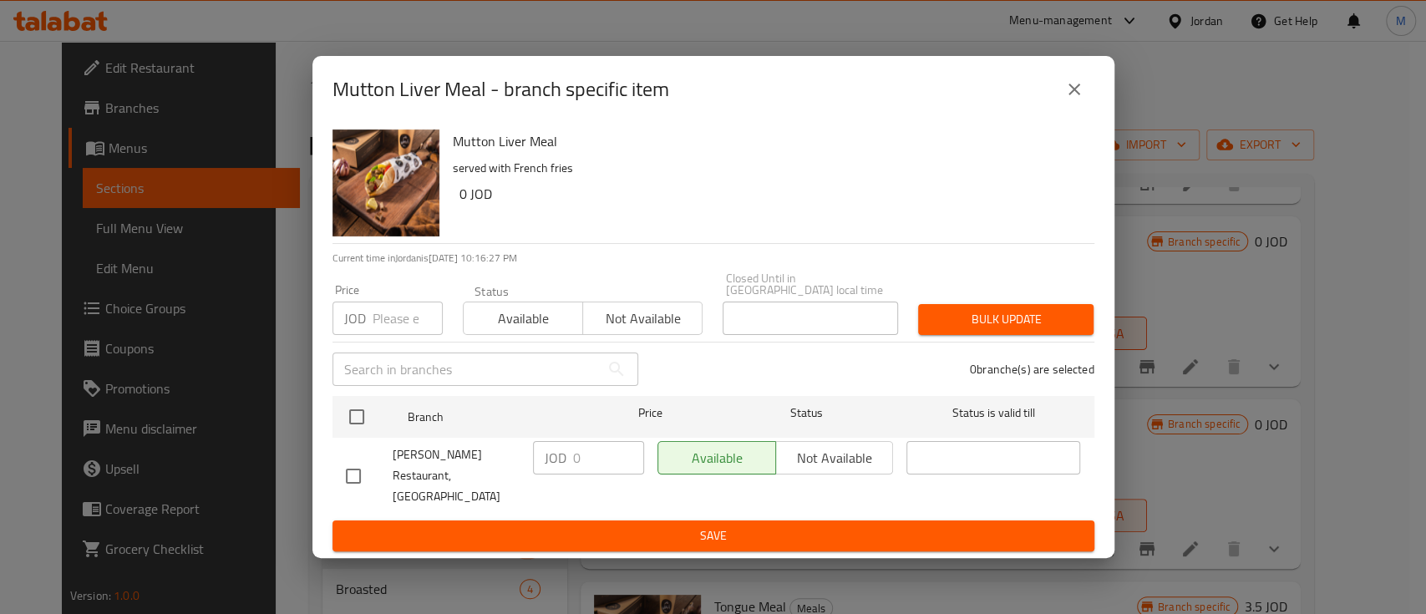
click at [1069, 95] on icon "close" at bounding box center [1074, 90] width 12 height 12
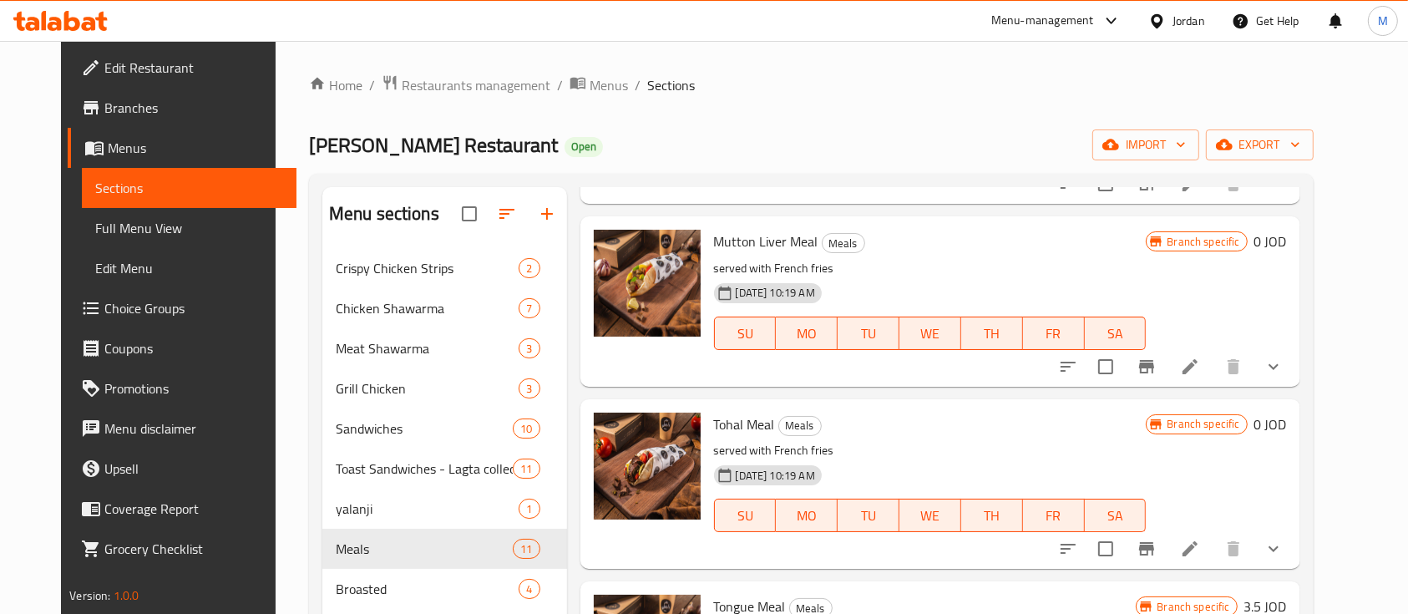
click at [1284, 377] on icon "show more" at bounding box center [1274, 367] width 20 height 20
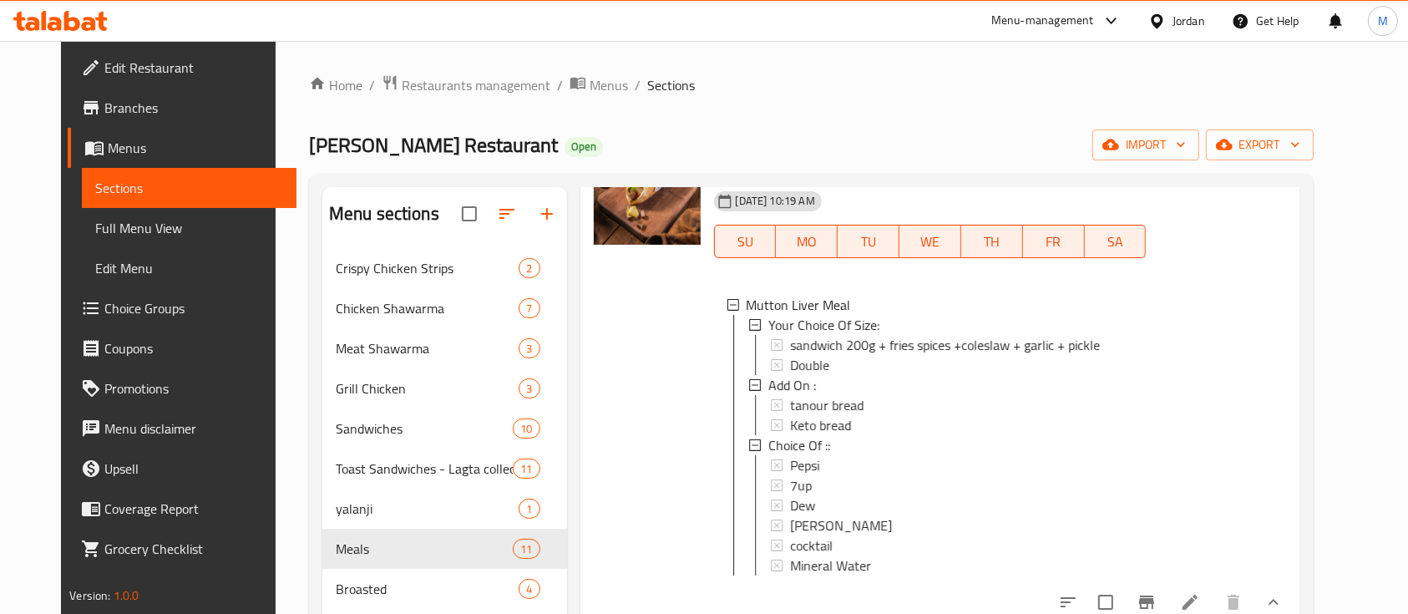
scroll to position [445, 0]
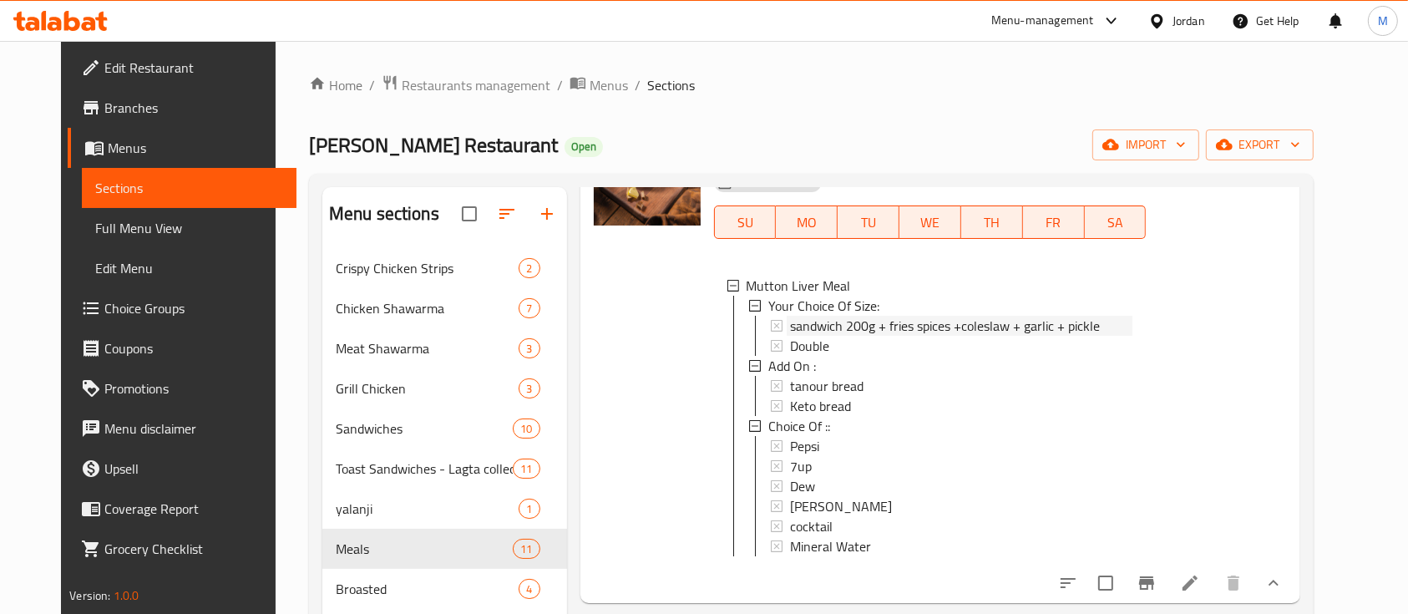
click at [915, 336] on span "sandwich 200g + fries spices +coleslaw + garlic + pickle" at bounding box center [945, 326] width 310 height 20
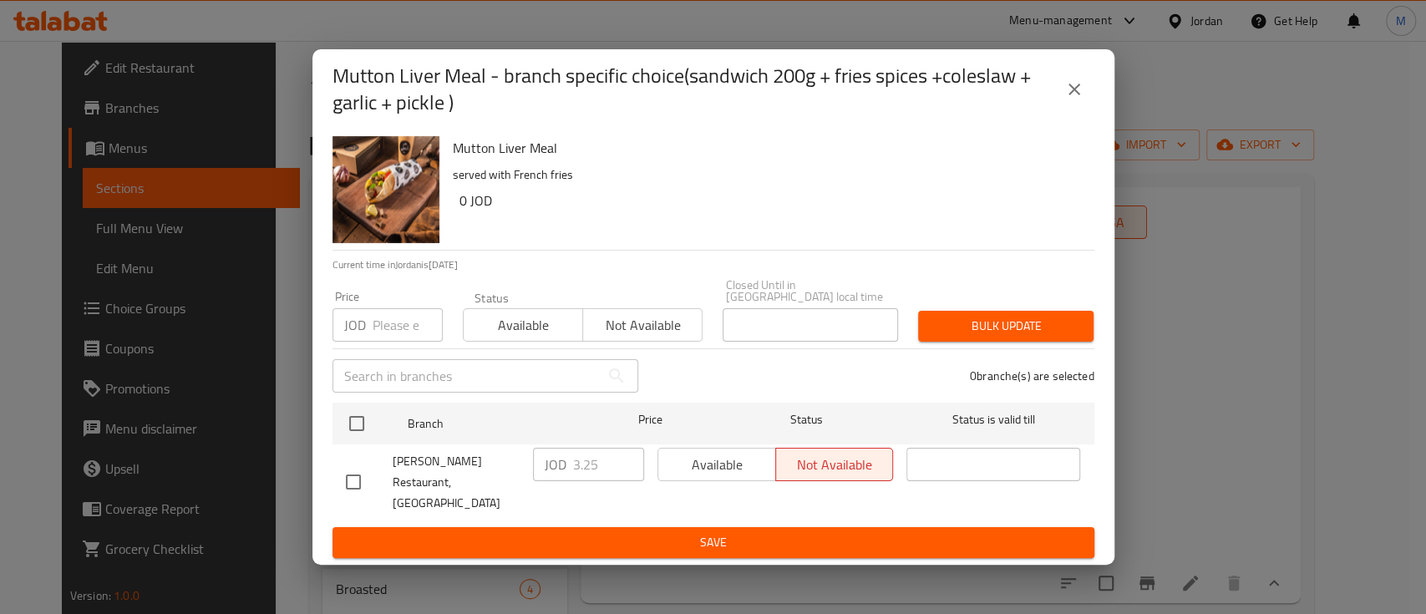
click at [1077, 99] on icon "close" at bounding box center [1074, 89] width 20 height 20
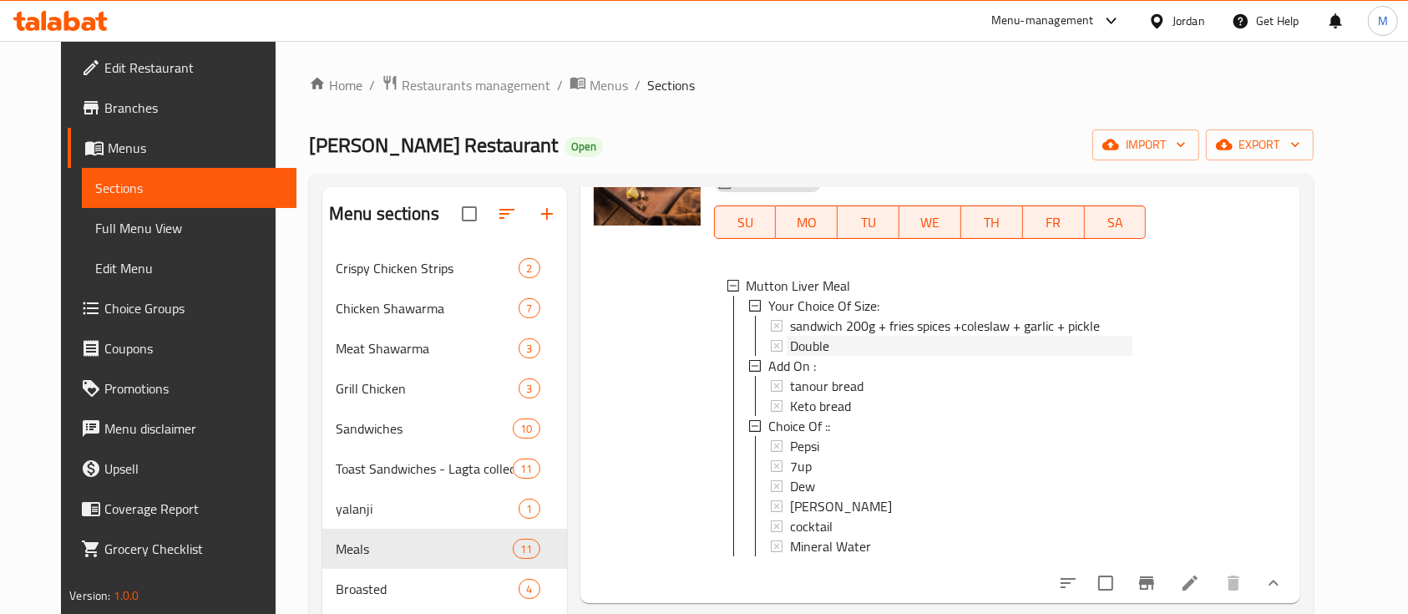
click at [864, 356] on div "Double" at bounding box center [961, 346] width 343 height 20
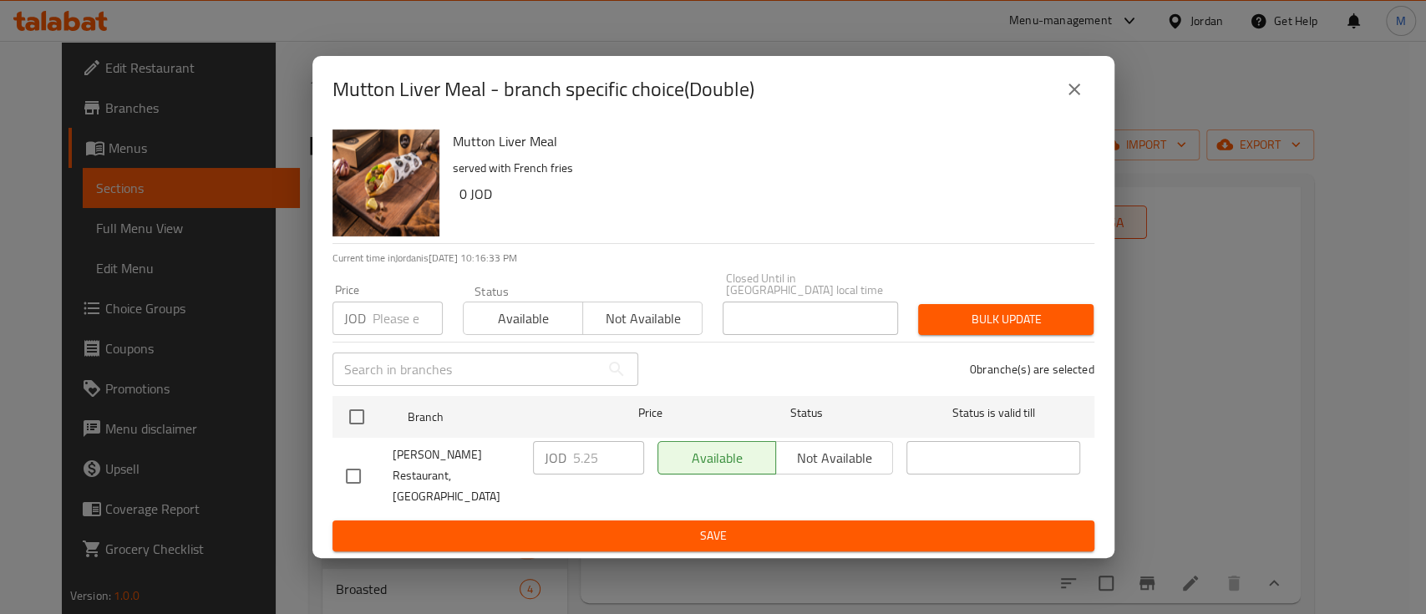
click at [1067, 109] on button "close" at bounding box center [1074, 89] width 40 height 40
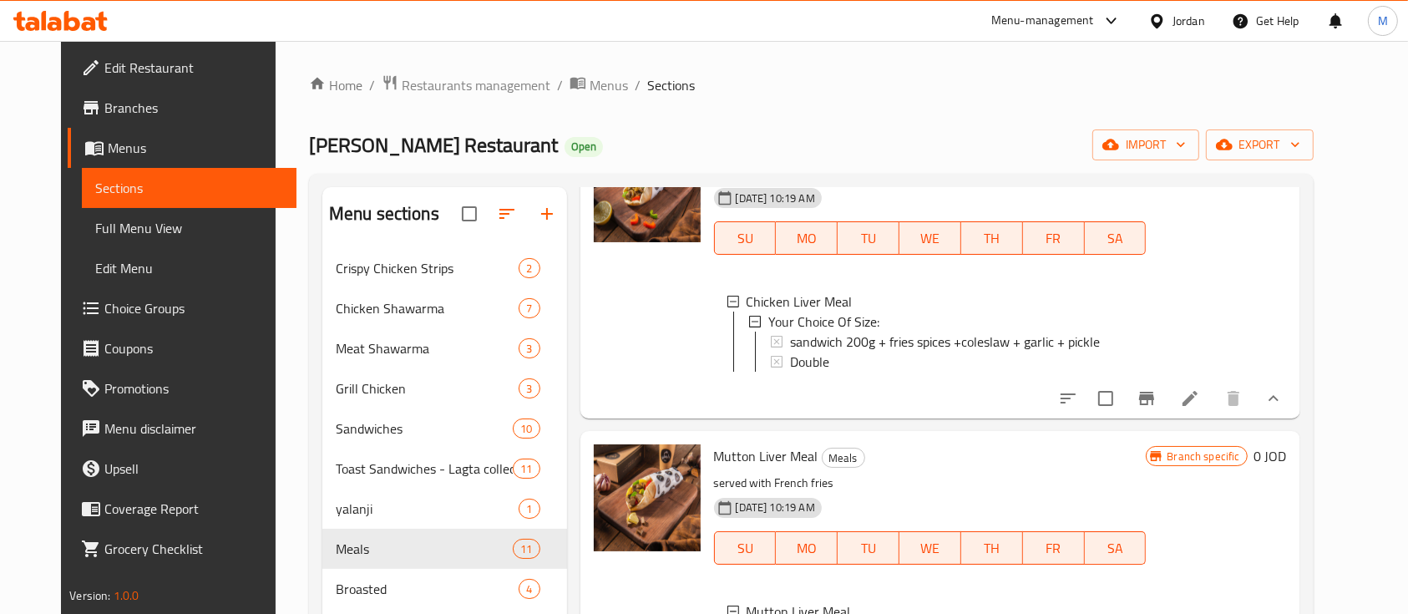
scroll to position [111, 0]
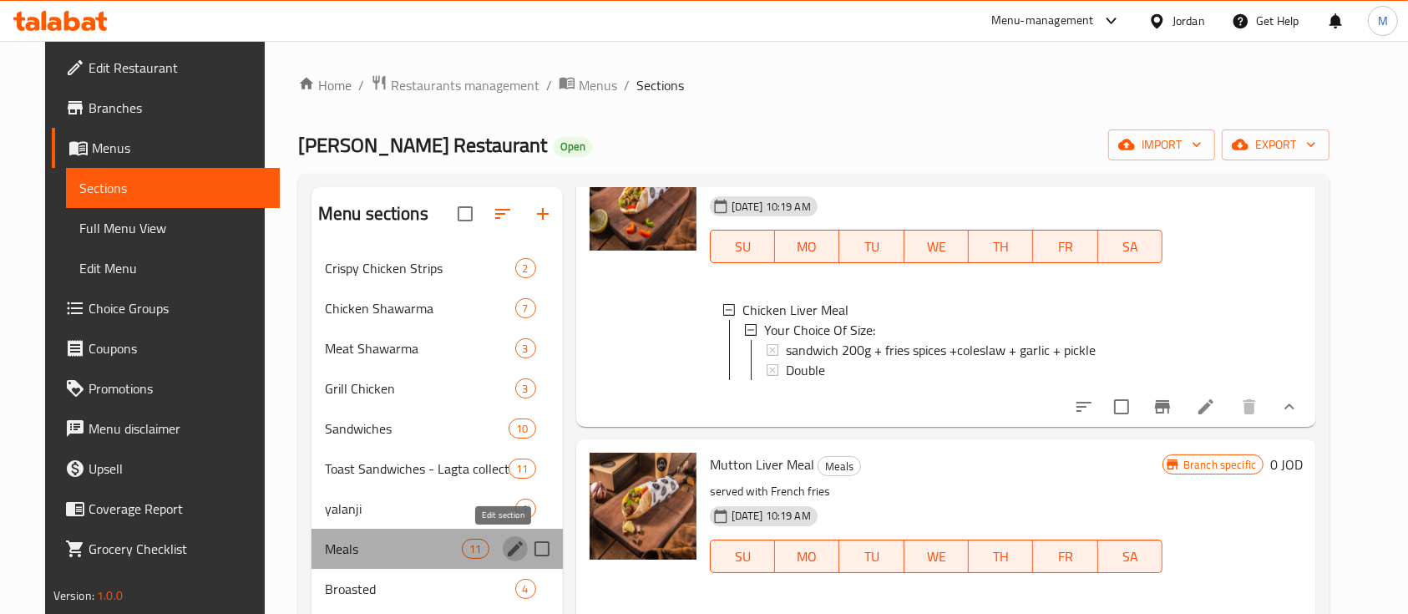
click at [505, 545] on icon "edit" at bounding box center [515, 549] width 20 height 20
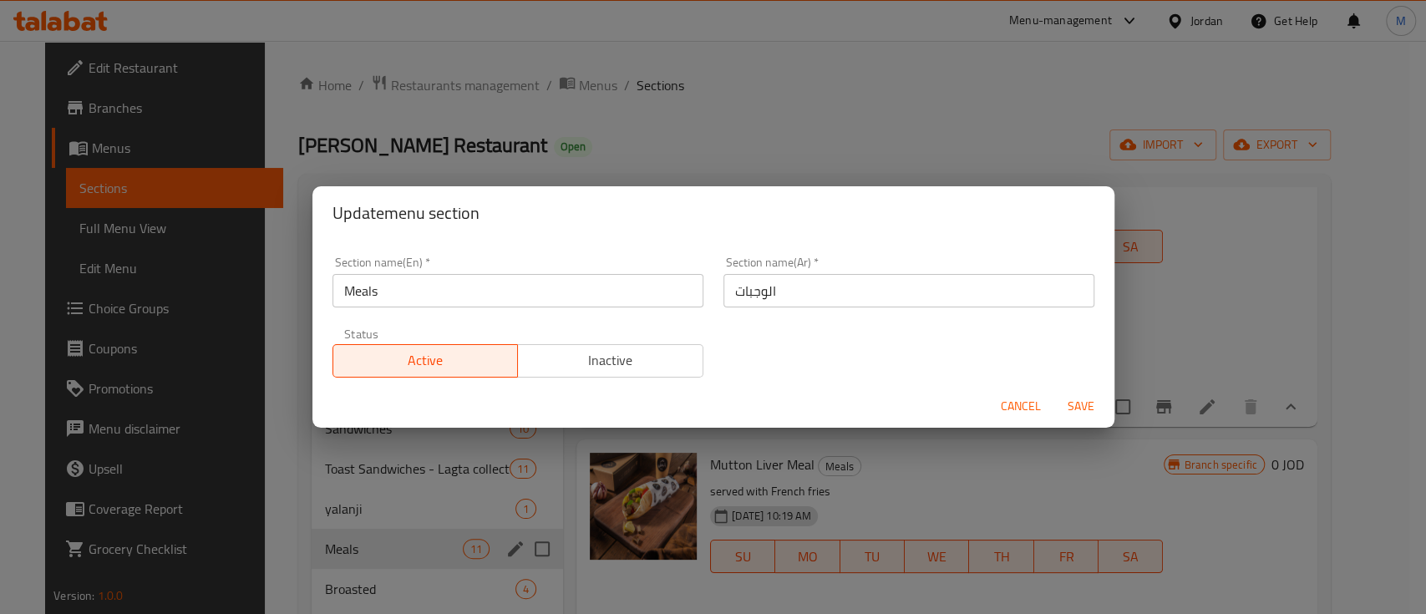
click at [661, 336] on div "Active Inactive" at bounding box center [517, 352] width 371 height 50
click at [645, 354] on span "Inactive" at bounding box center [610, 360] width 172 height 24
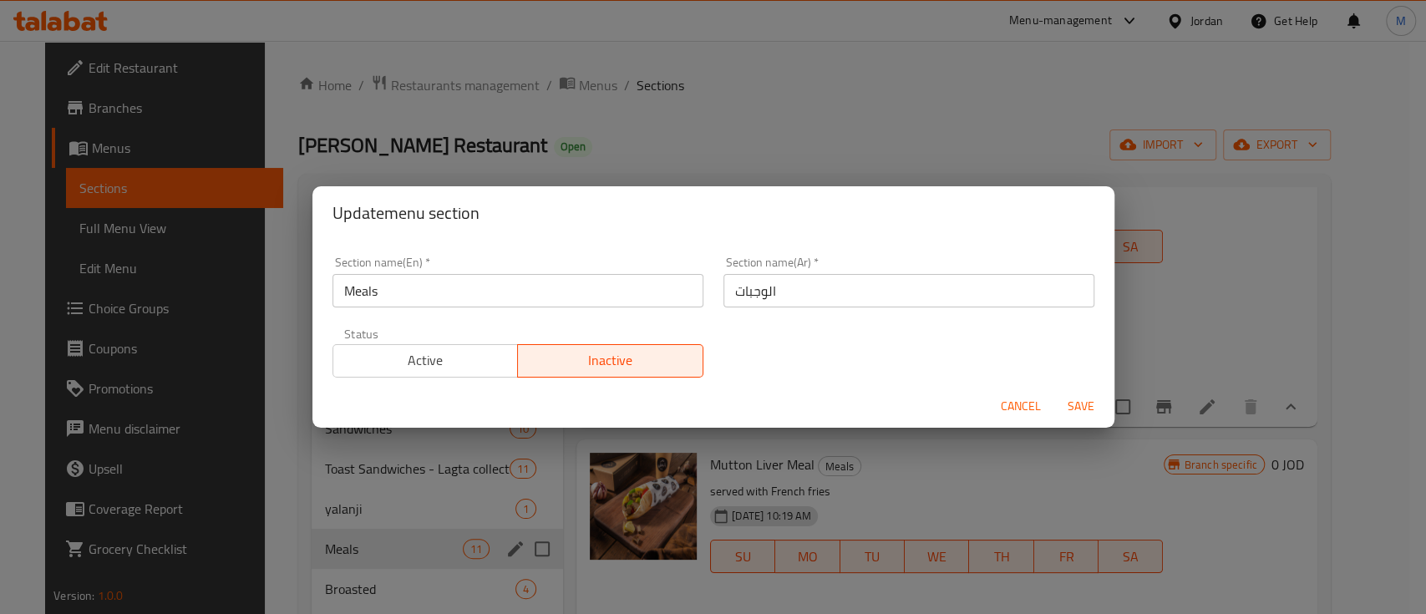
click at [1080, 402] on span "Save" at bounding box center [1081, 406] width 40 height 21
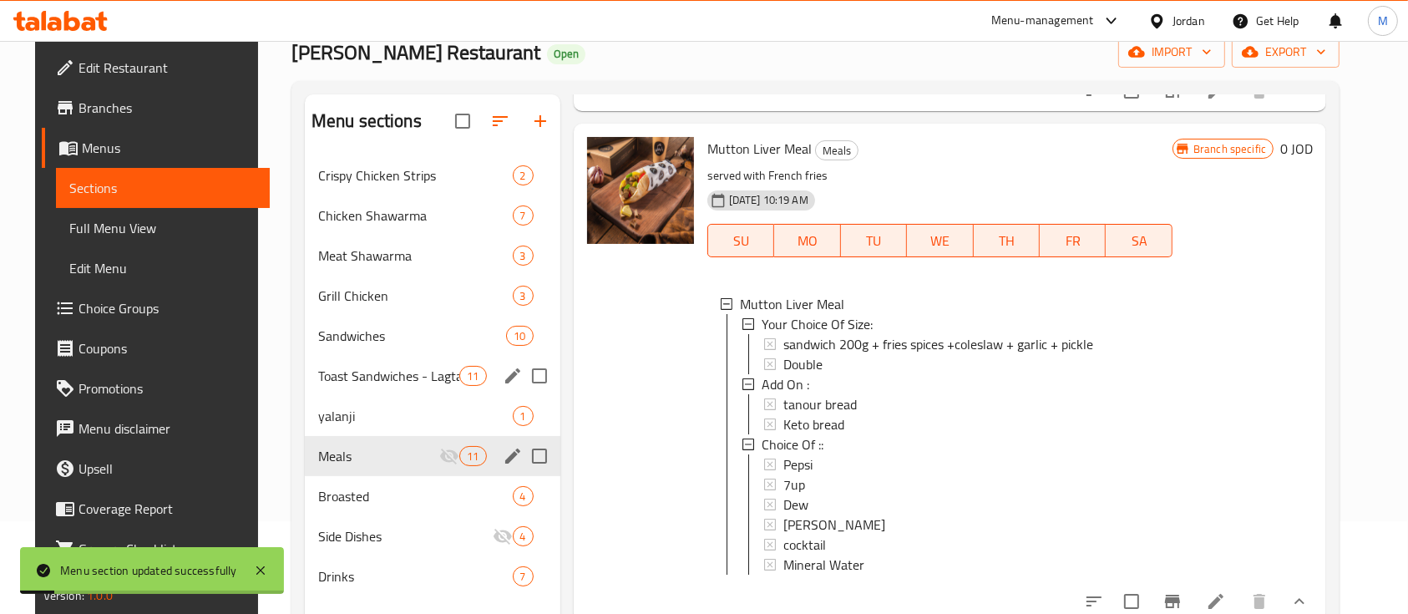
scroll to position [222, 0]
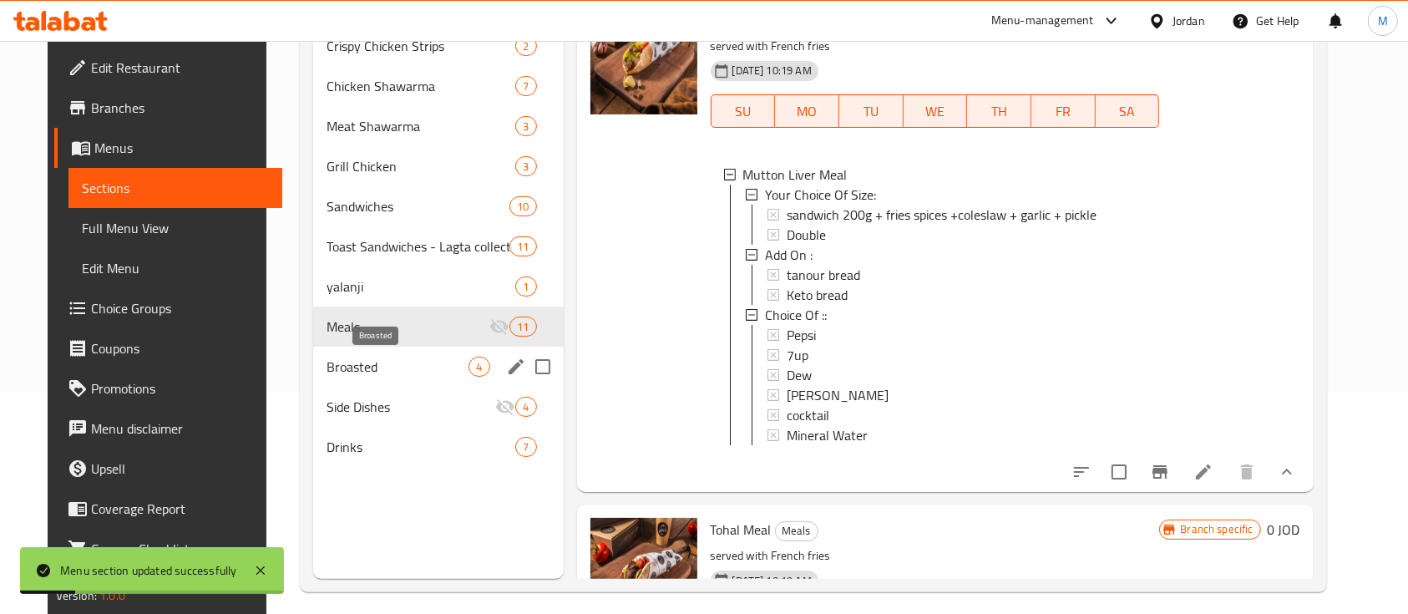
click at [349, 368] on span "Broasted" at bounding box center [398, 367] width 142 height 20
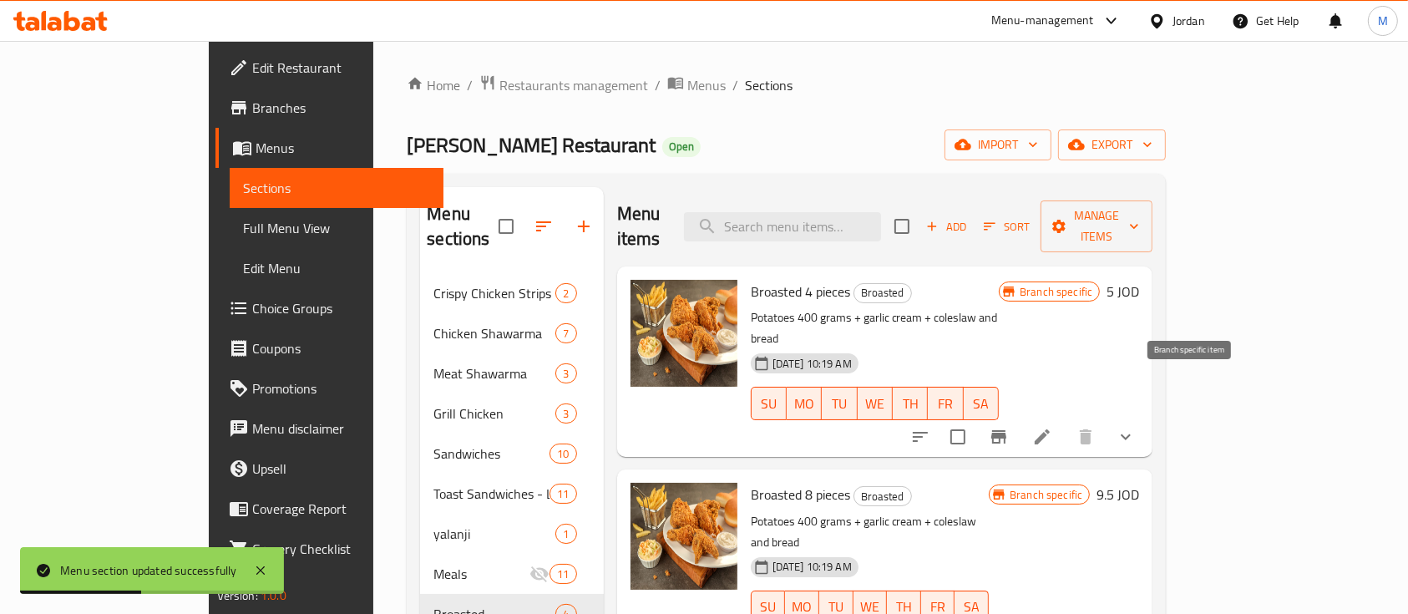
click at [1009, 427] on icon "Branch-specific-item" at bounding box center [999, 437] width 20 height 20
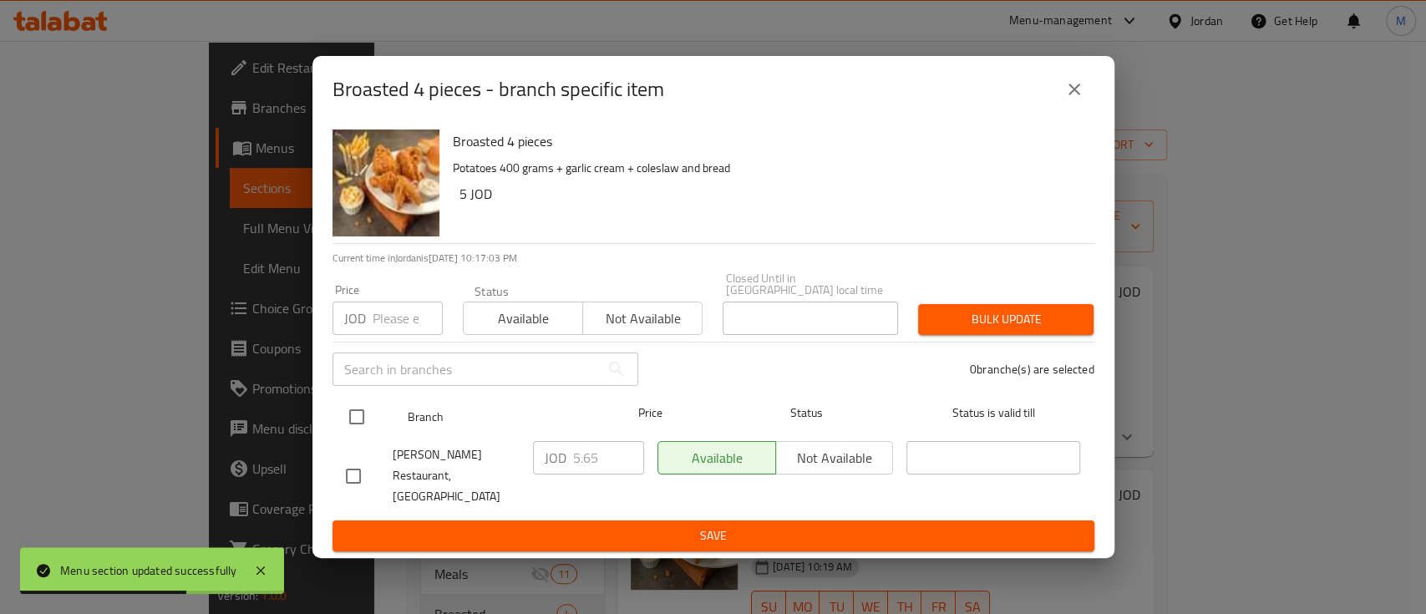
click at [358, 416] on input "checkbox" at bounding box center [356, 416] width 35 height 35
checkbox input "true"
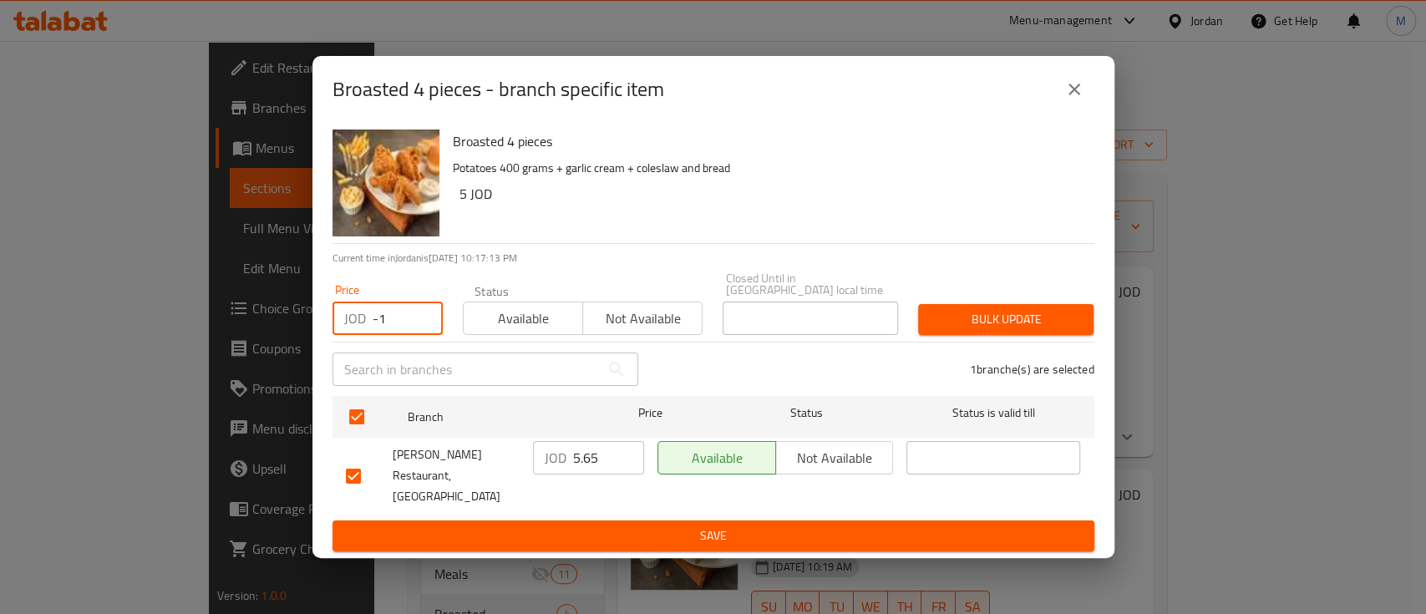
click at [417, 327] on input "-1" at bounding box center [407, 317] width 70 height 33
drag, startPoint x: 408, startPoint y: 331, endPoint x: 347, endPoint y: 337, distance: 61.2
click at [347, 335] on div "JOD -1 Price" at bounding box center [387, 317] width 110 height 33
type input "4.2"
click at [946, 320] on span "Bulk update" at bounding box center [1005, 319] width 149 height 21
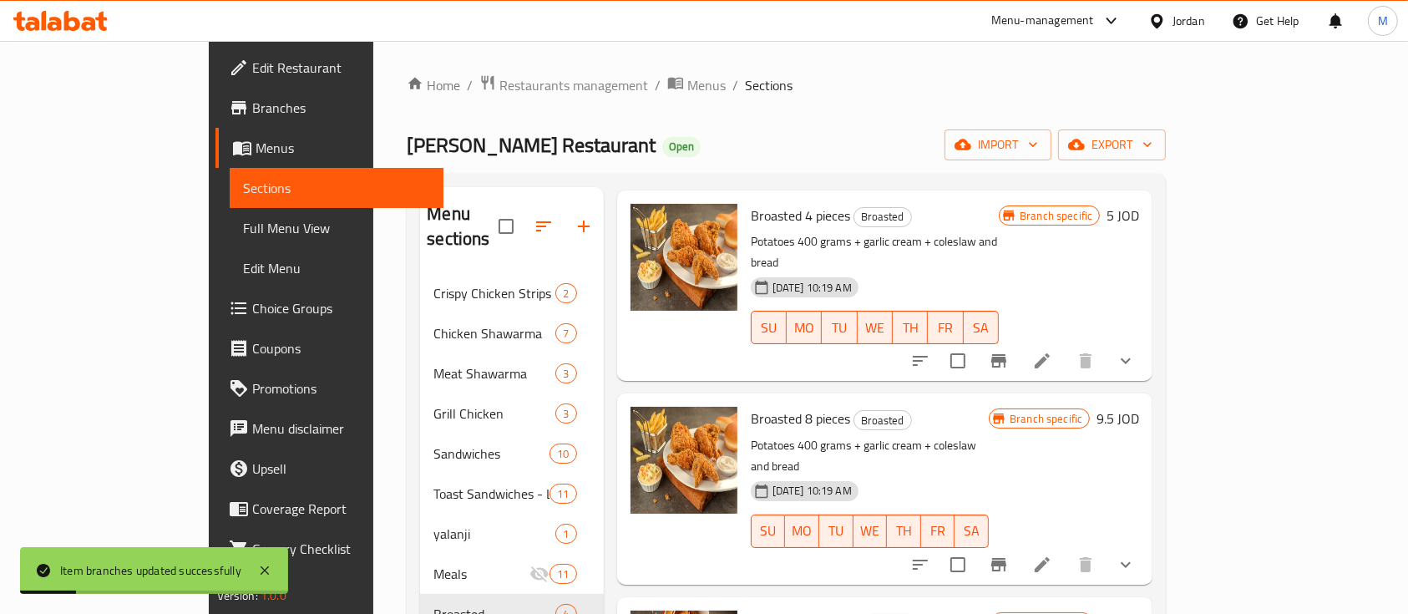
scroll to position [111, 0]
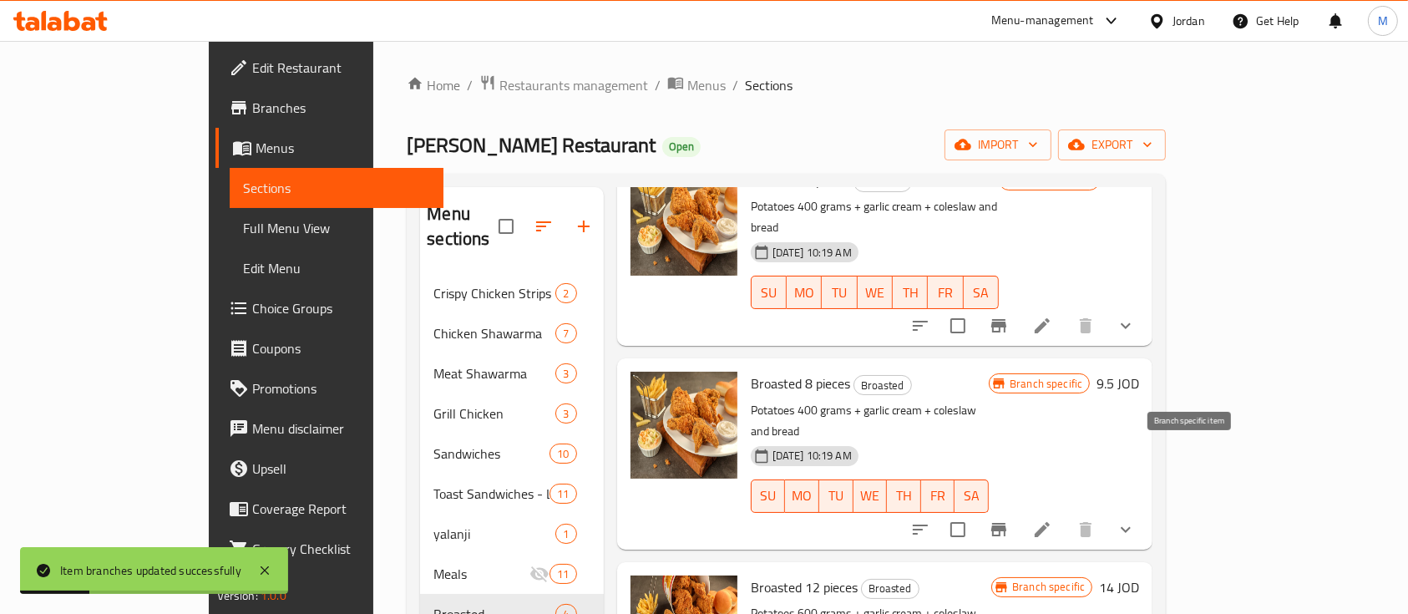
click at [1009, 519] on icon "Branch-specific-item" at bounding box center [999, 529] width 20 height 20
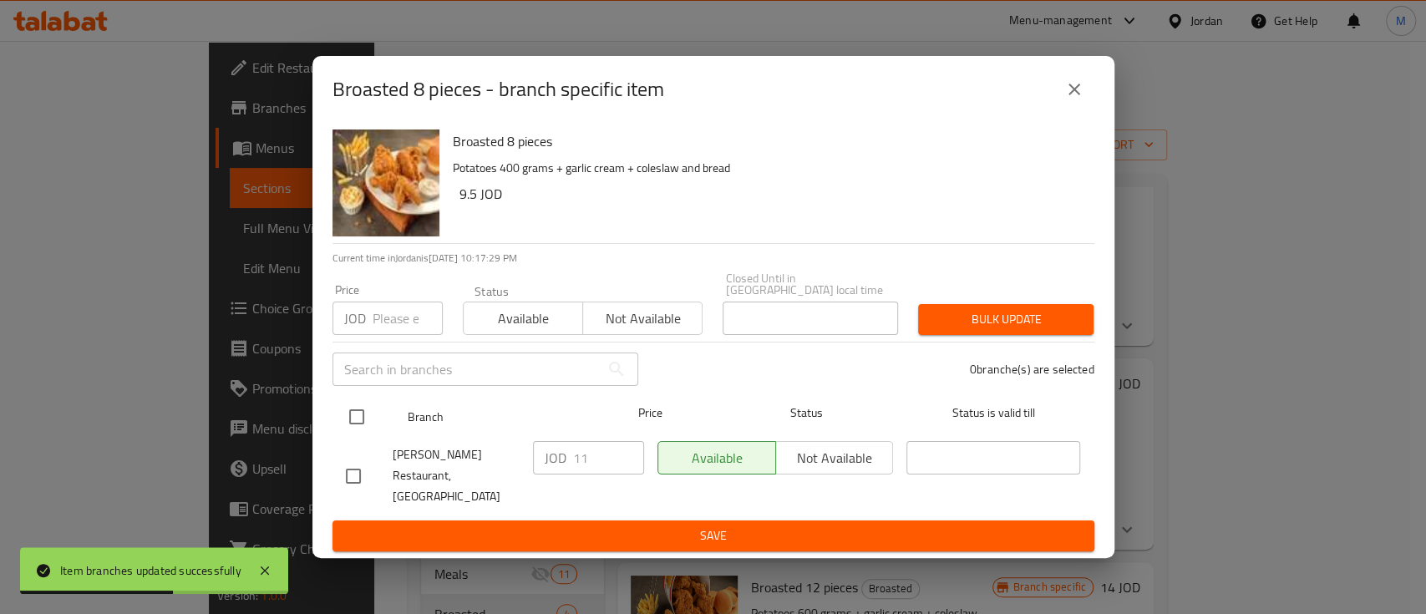
click at [350, 418] on input "checkbox" at bounding box center [356, 416] width 35 height 35
checkbox input "true"
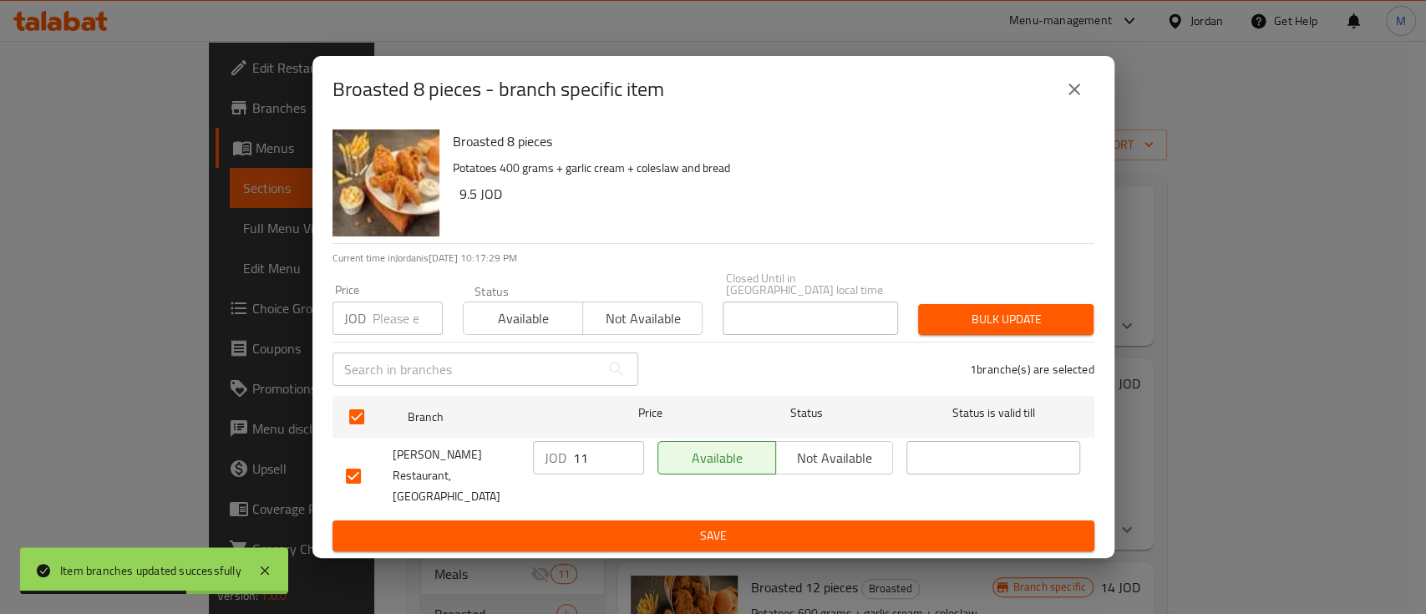
click at [362, 322] on p "JOD" at bounding box center [355, 318] width 22 height 20
click at [394, 332] on input "number" at bounding box center [407, 317] width 70 height 33
type input "7.65"
click at [937, 330] on span "Bulk update" at bounding box center [1005, 319] width 149 height 21
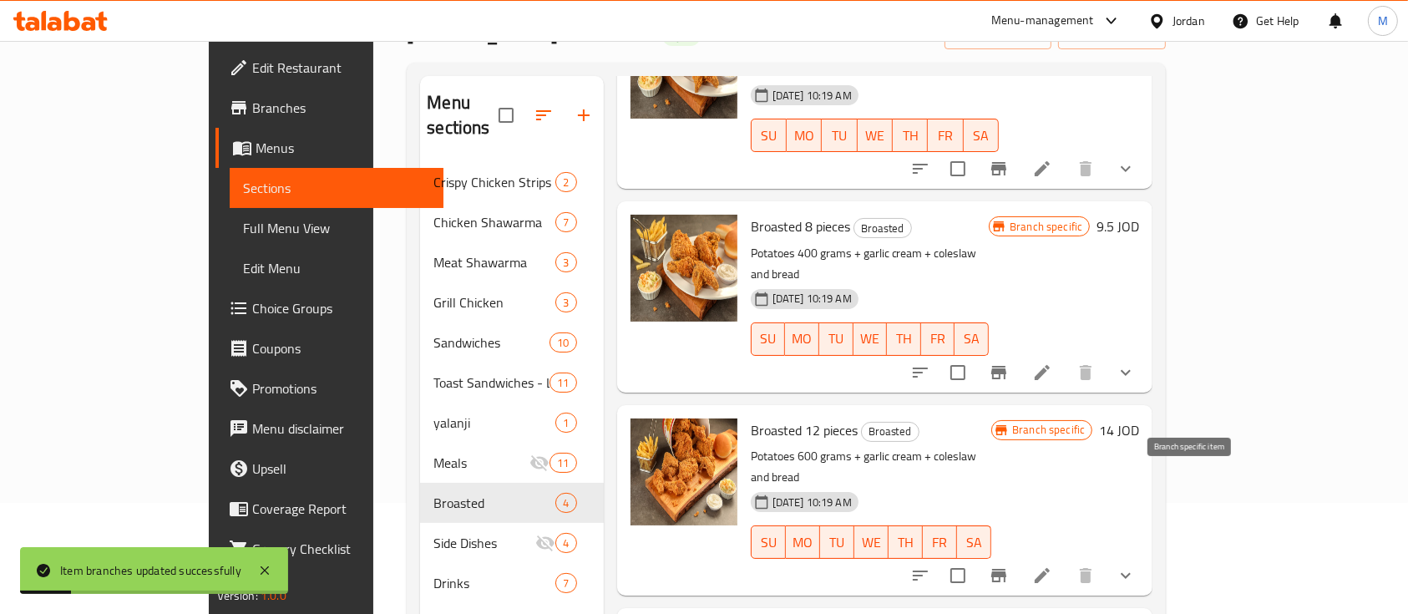
click at [1009, 565] on icon "Branch-specific-item" at bounding box center [999, 575] width 20 height 20
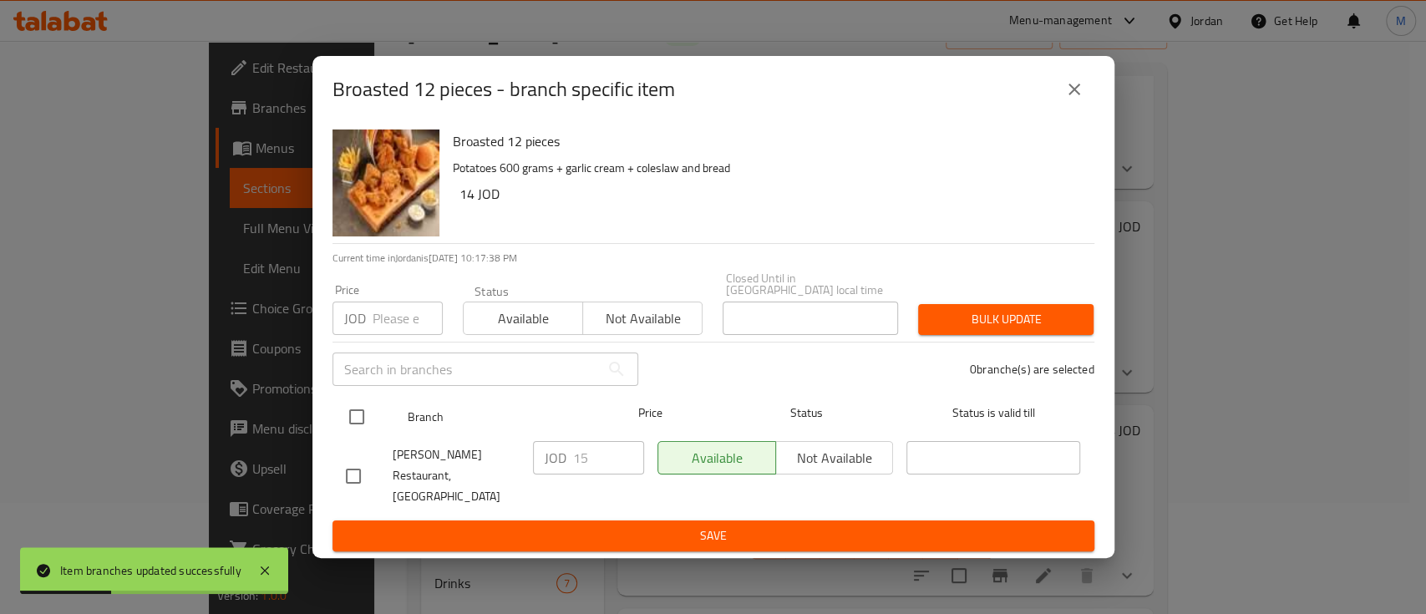
click at [360, 426] on input "checkbox" at bounding box center [356, 416] width 35 height 35
checkbox input "true"
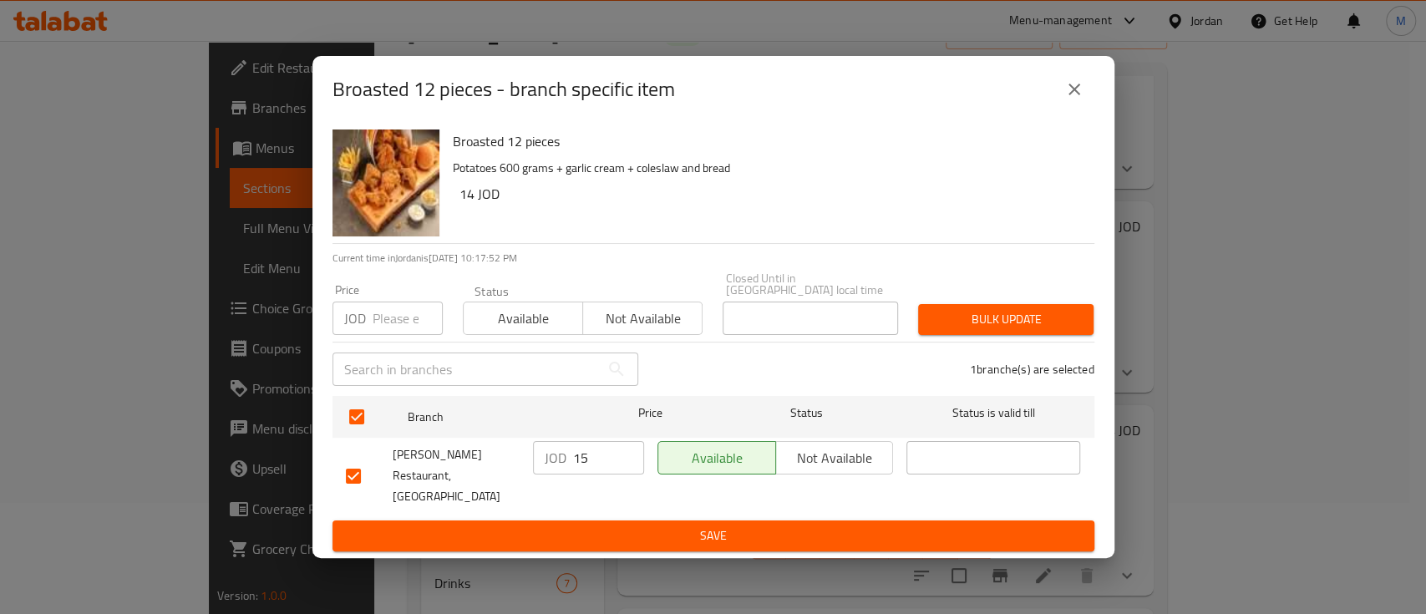
click at [384, 333] on input "number" at bounding box center [407, 317] width 70 height 33
type input "12.8"
click at [1002, 330] on span "Bulk update" at bounding box center [1005, 319] width 149 height 21
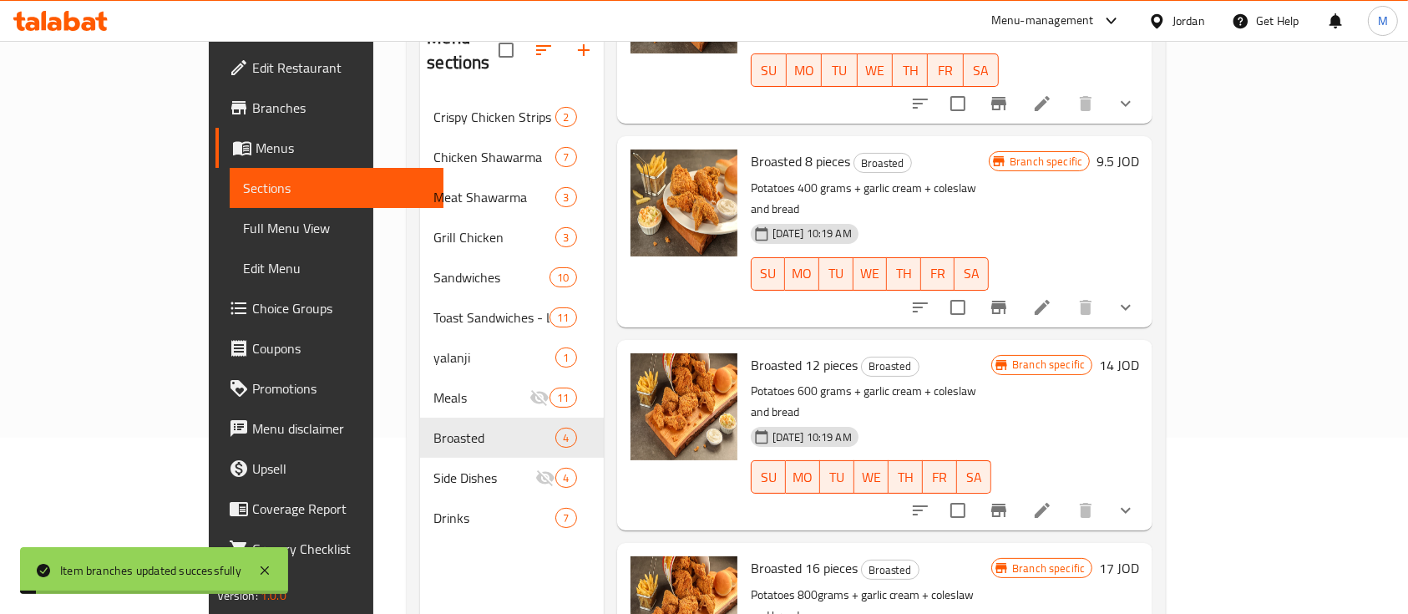
scroll to position [234, 0]
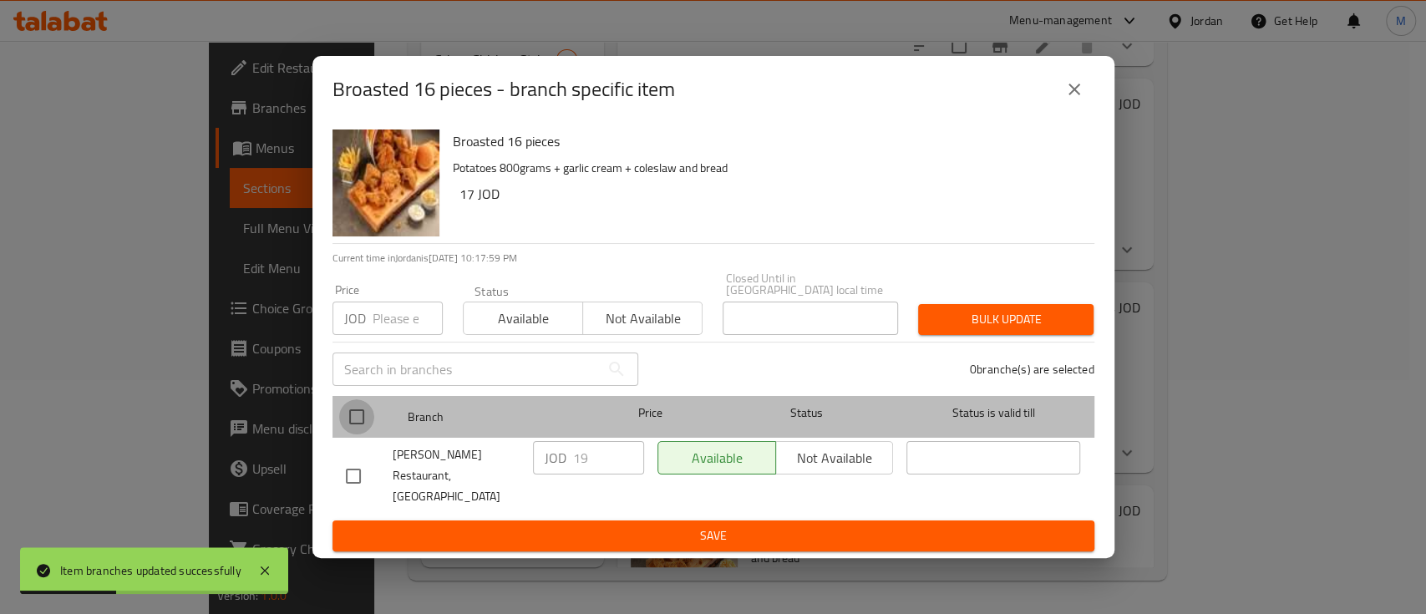
click at [362, 416] on input "checkbox" at bounding box center [356, 416] width 35 height 35
checkbox input "true"
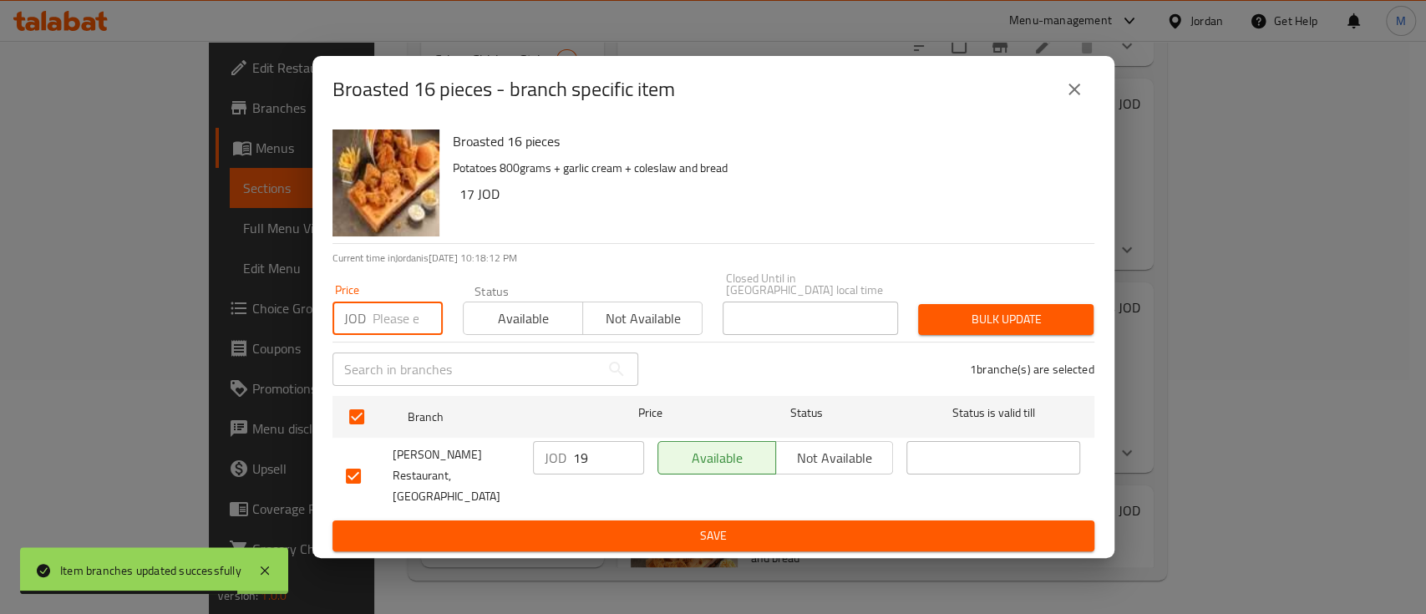
click at [381, 326] on input "number" at bounding box center [407, 317] width 70 height 33
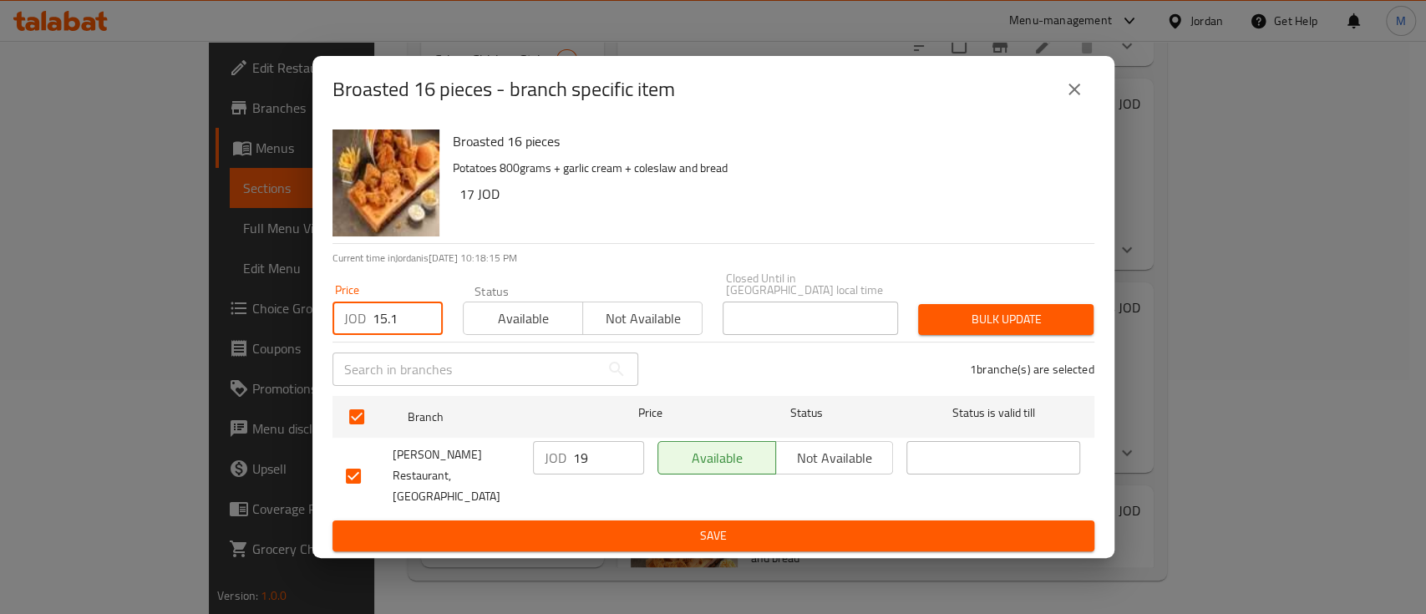
type input "15.1"
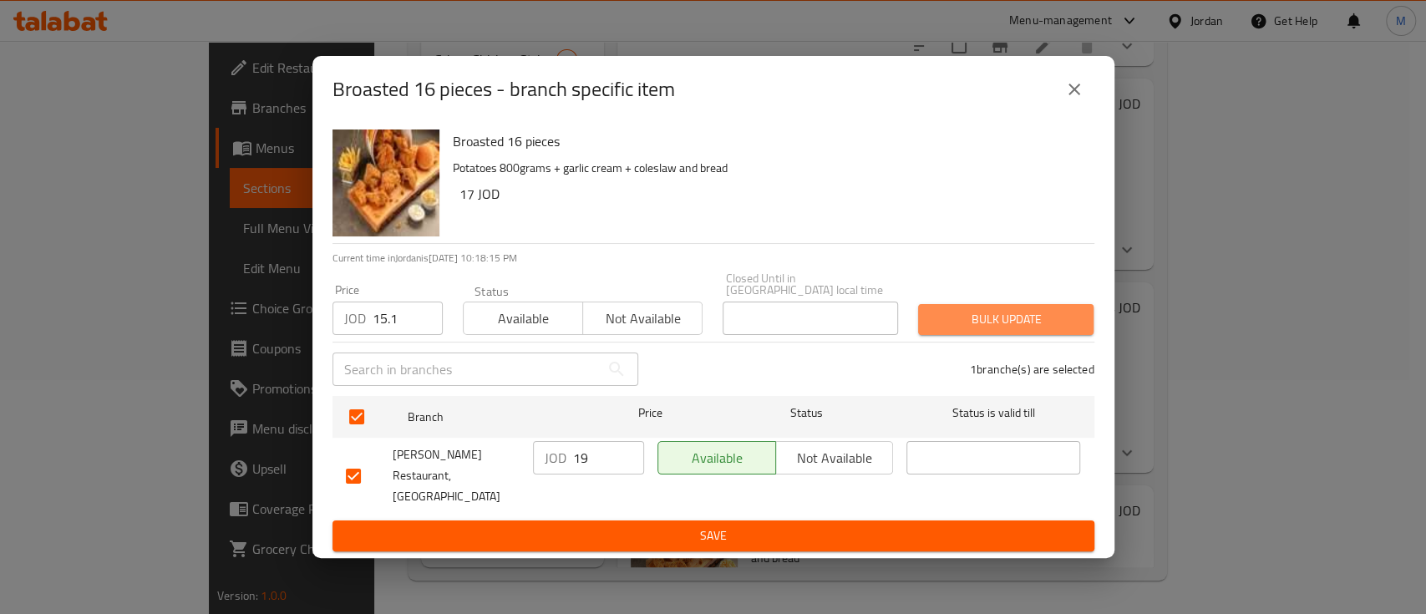
click at [1024, 323] on span "Bulk update" at bounding box center [1005, 319] width 149 height 21
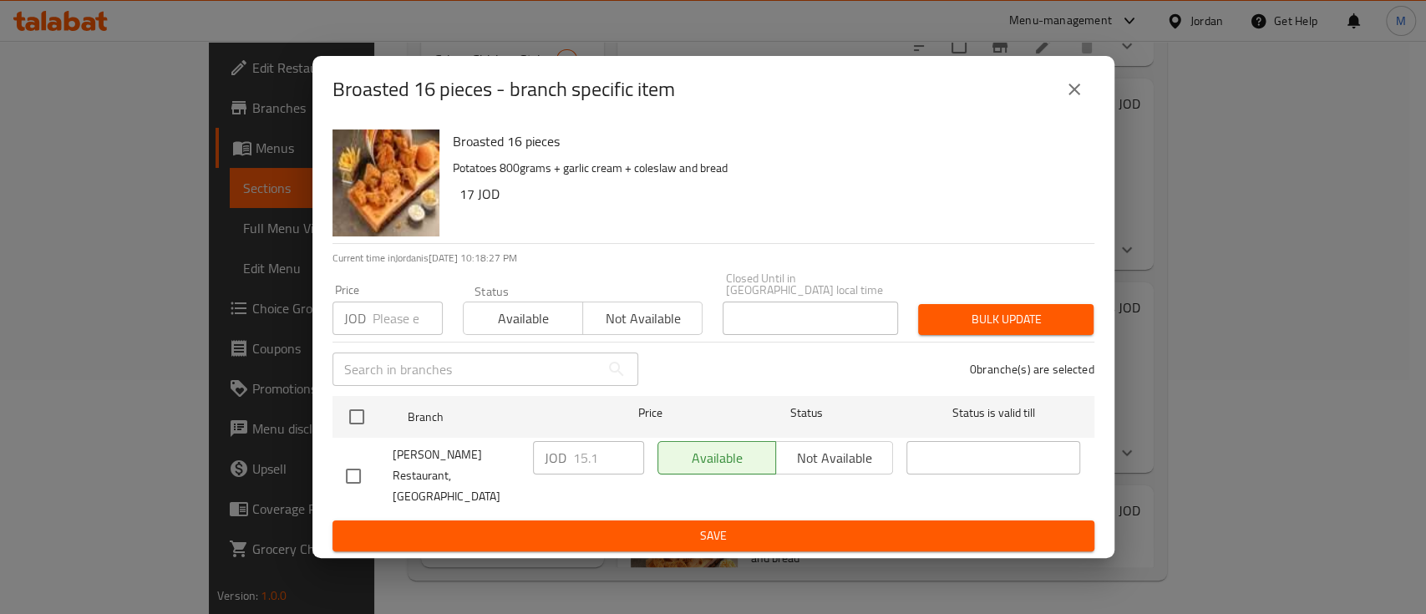
click at [1069, 95] on icon "close" at bounding box center [1074, 90] width 12 height 12
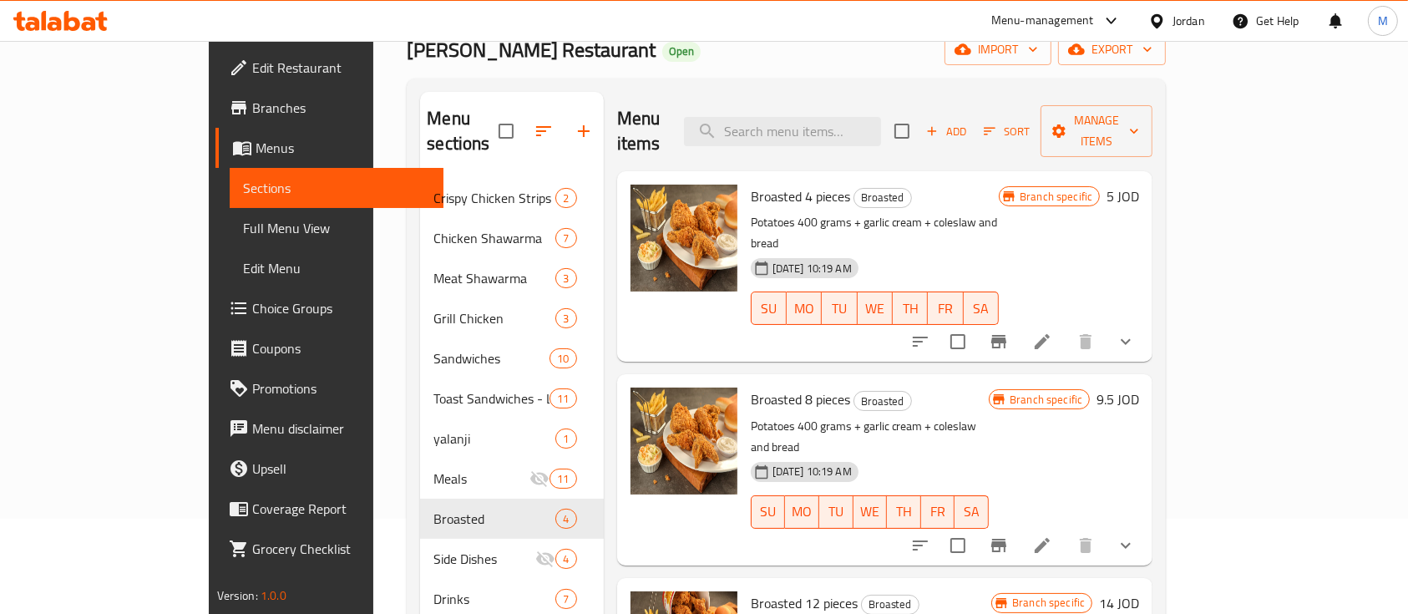
scroll to position [0, 0]
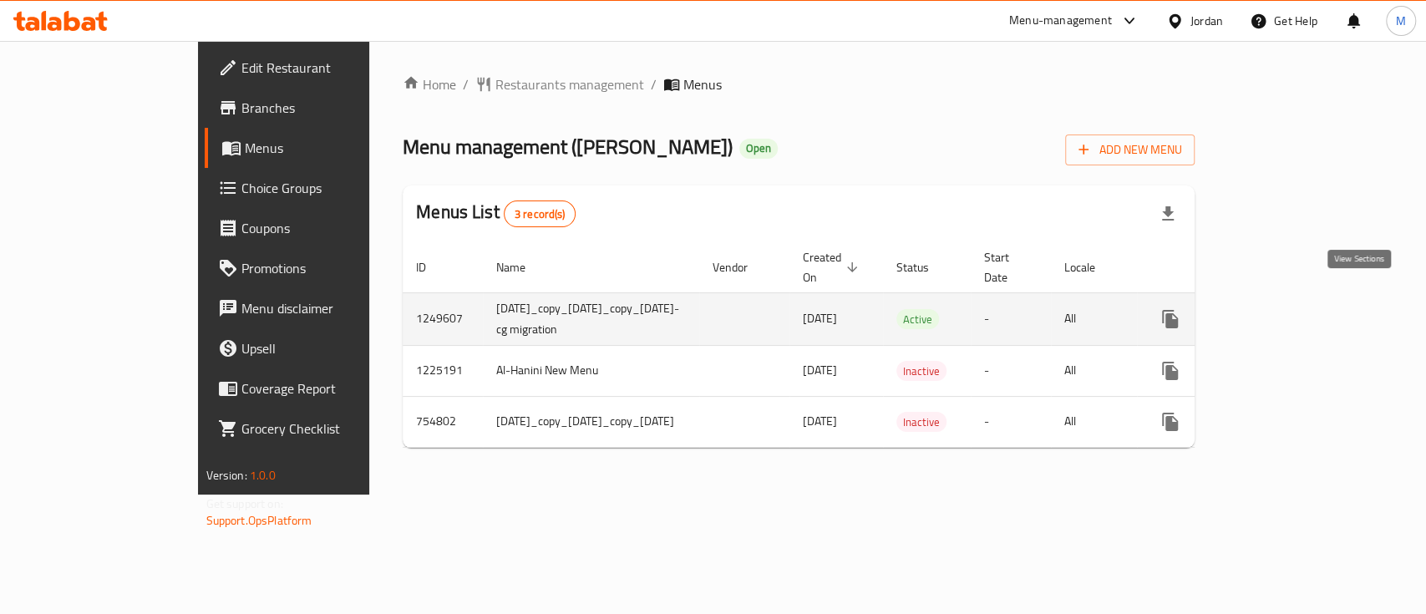
click at [1298, 312] on icon "enhanced table" at bounding box center [1290, 319] width 15 height 15
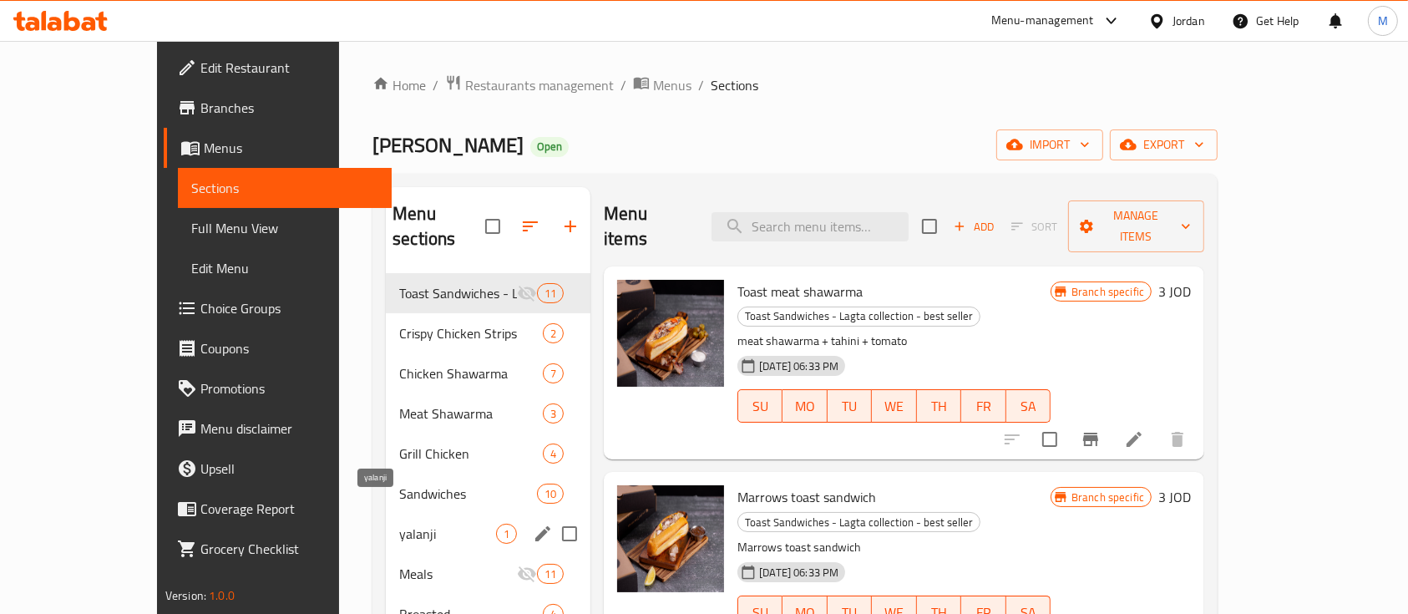
click at [399, 524] on span "yalanji" at bounding box center [447, 534] width 97 height 20
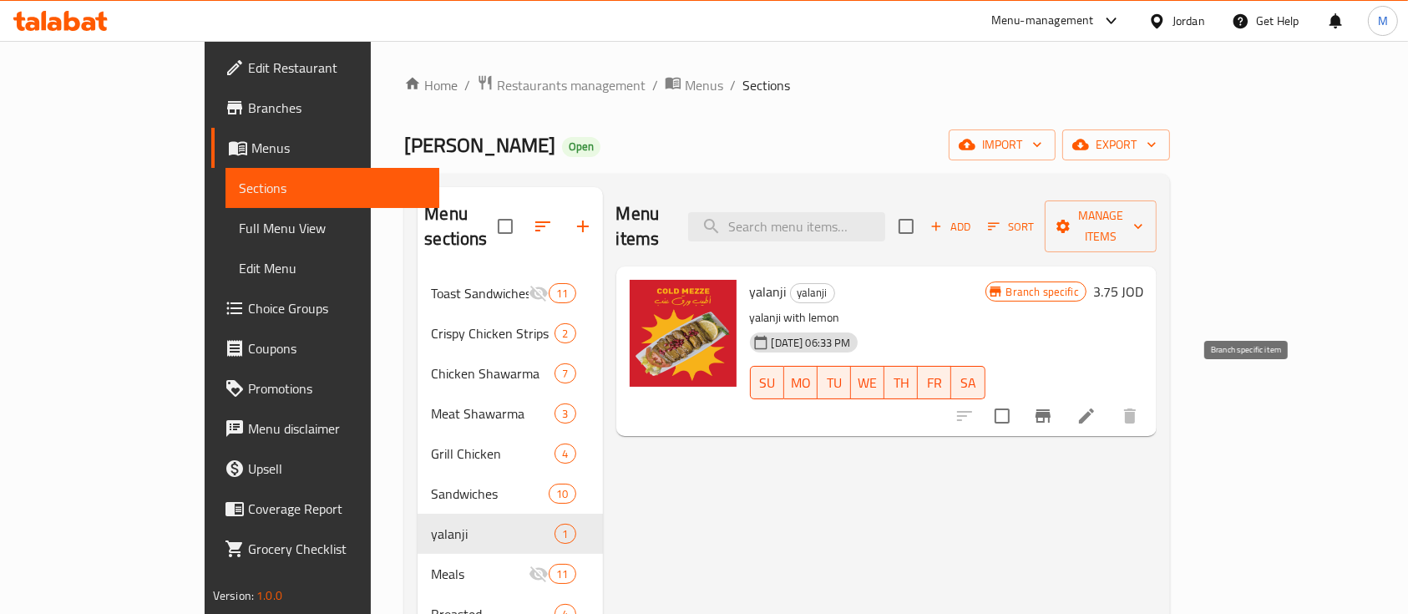
click at [1053, 406] on icon "Branch-specific-item" at bounding box center [1043, 416] width 20 height 20
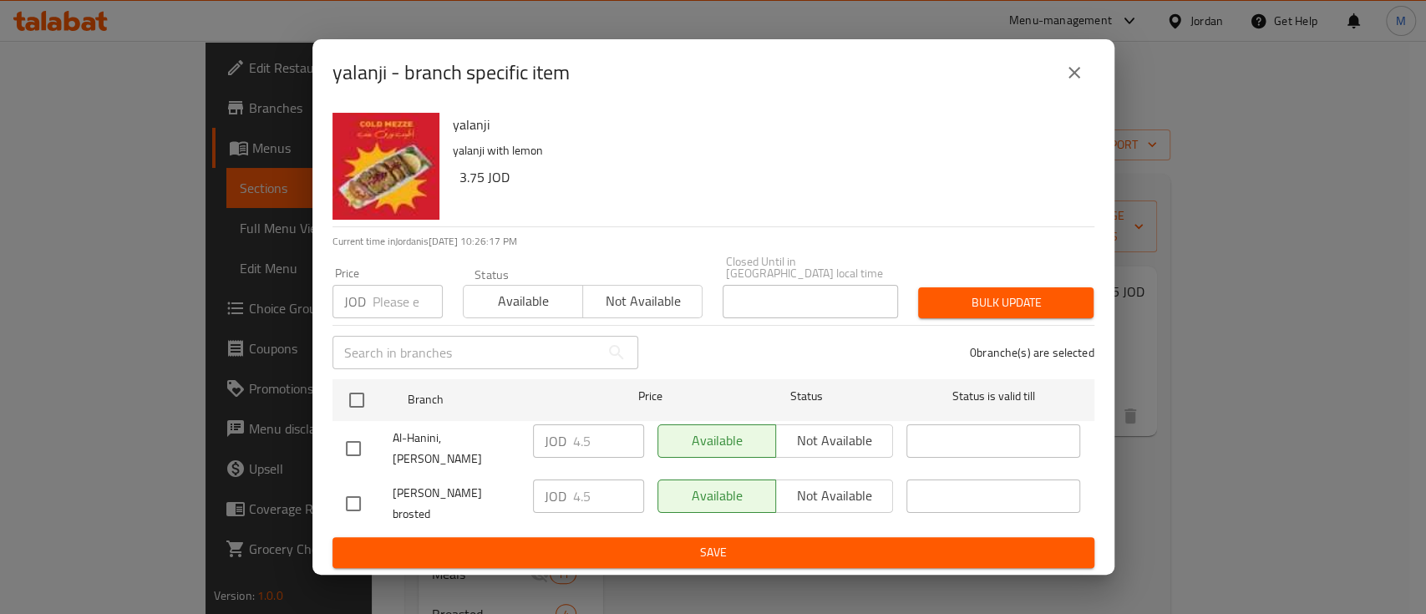
click at [1073, 83] on icon "close" at bounding box center [1074, 73] width 20 height 20
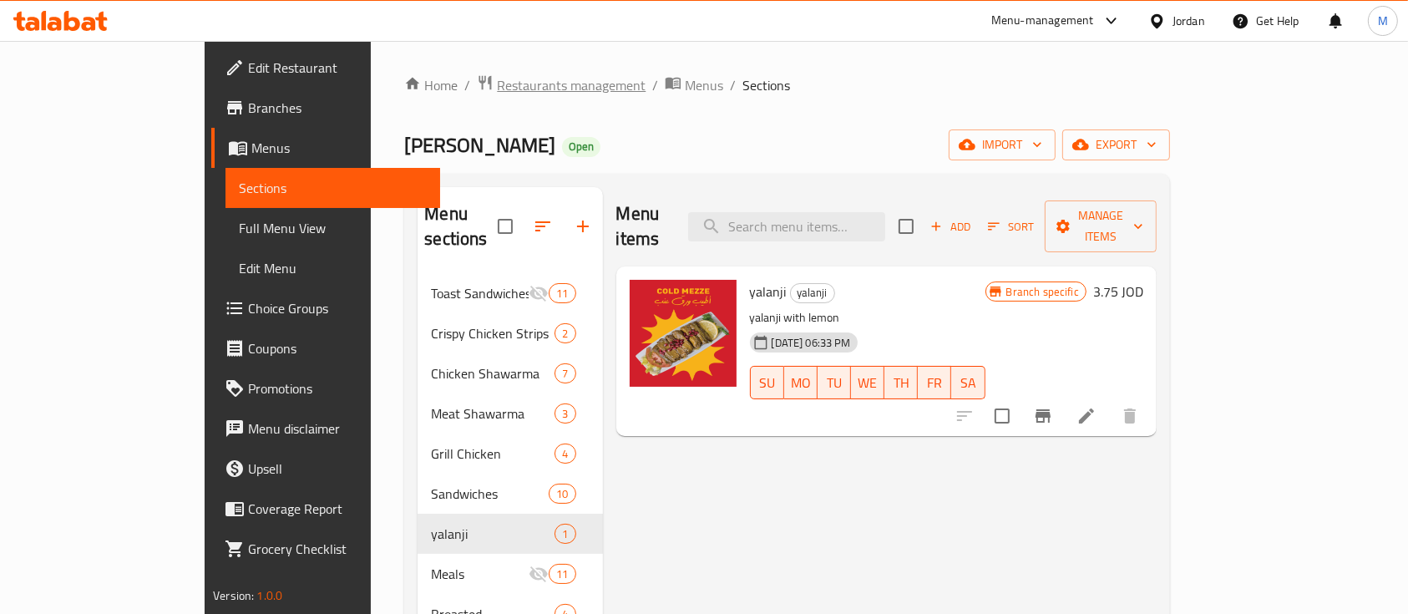
click at [497, 79] on span "Restaurants management" at bounding box center [571, 85] width 149 height 20
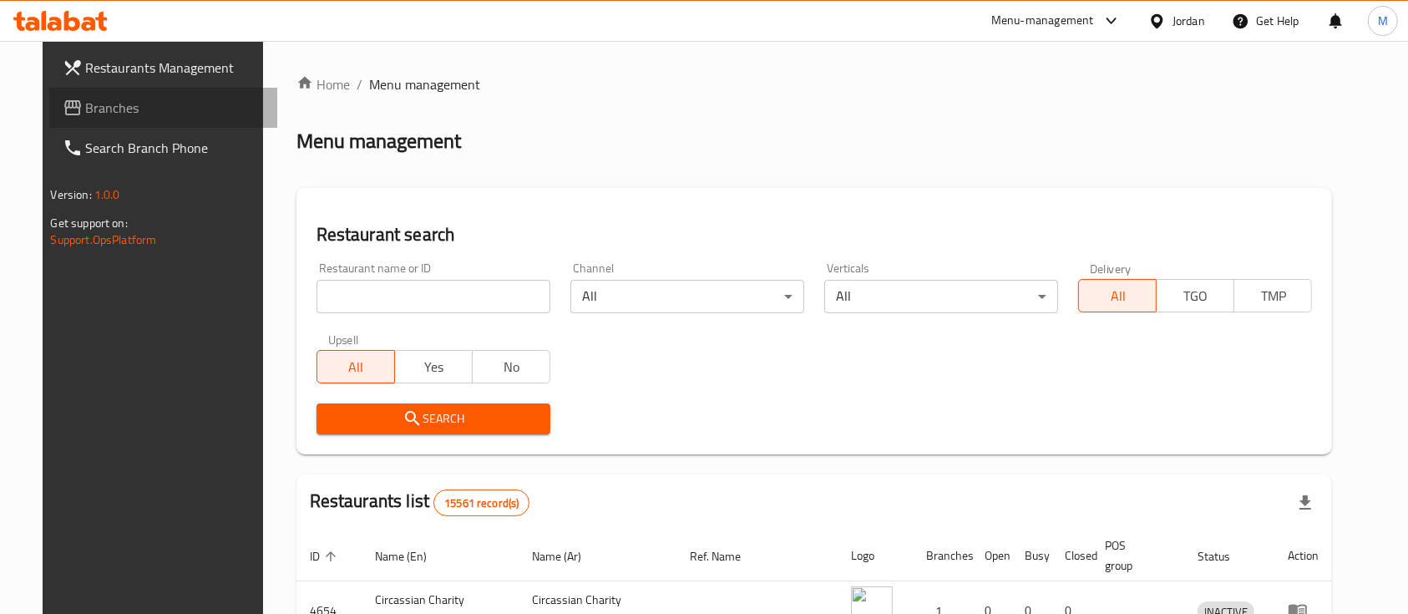
click at [110, 110] on span "Branches" at bounding box center [175, 108] width 179 height 20
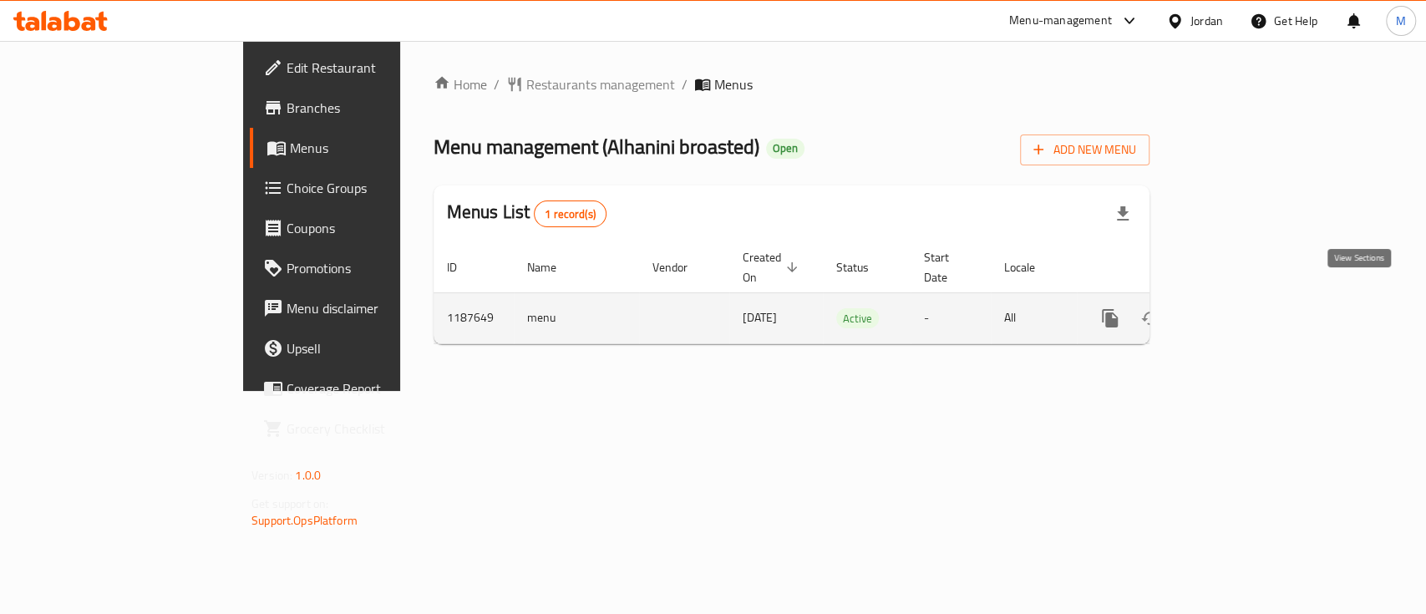
click at [1240, 308] on icon "enhanced table" at bounding box center [1230, 318] width 20 height 20
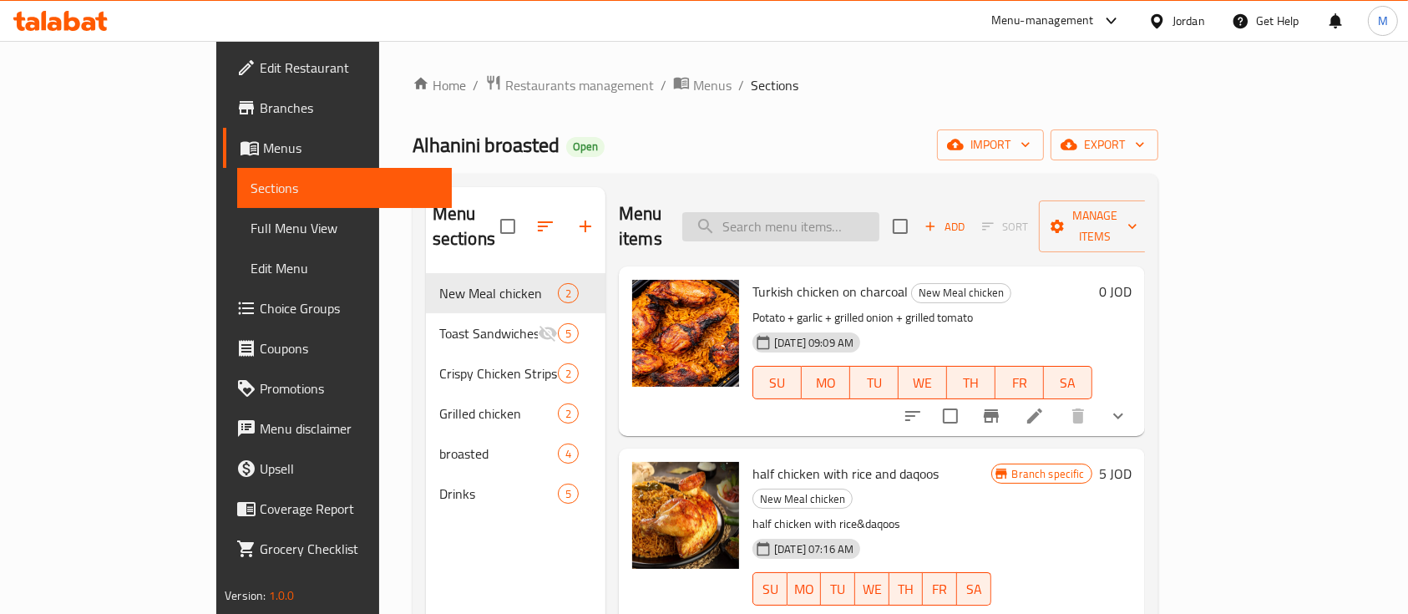
click at [879, 212] on input "search" at bounding box center [780, 226] width 197 height 29
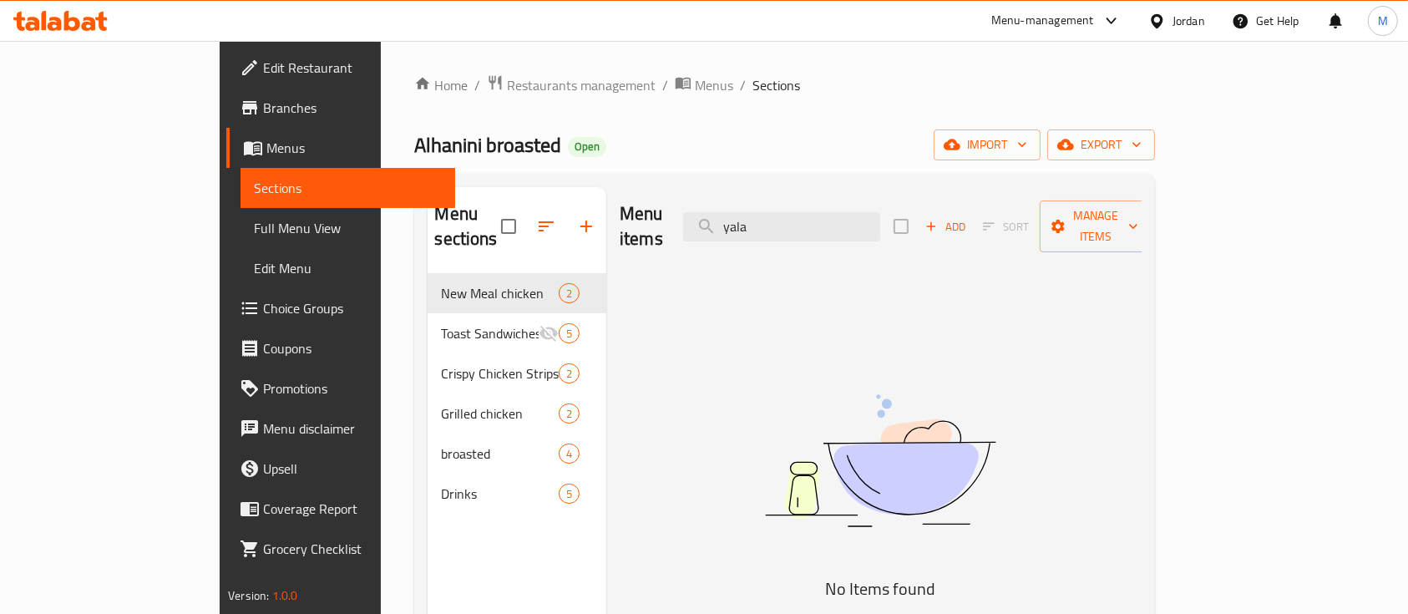
type input "yala"
click at [576, 216] on icon "button" at bounding box center [586, 226] width 20 height 20
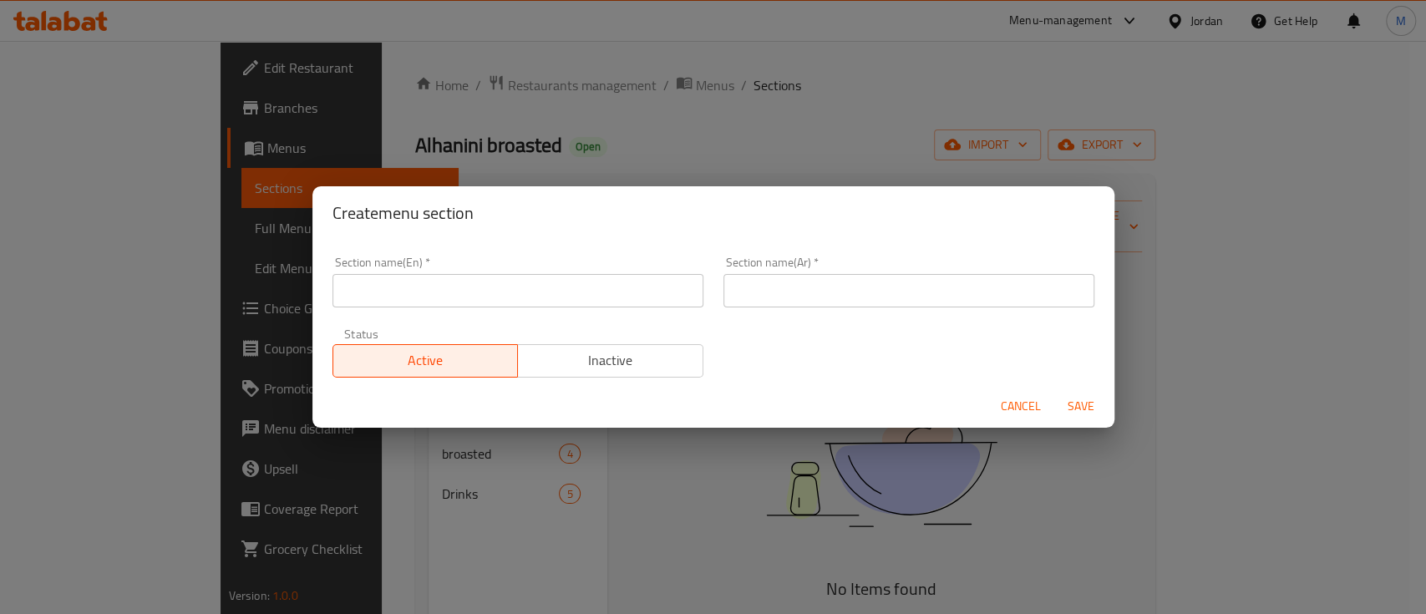
click at [501, 291] on input "text" at bounding box center [517, 290] width 371 height 33
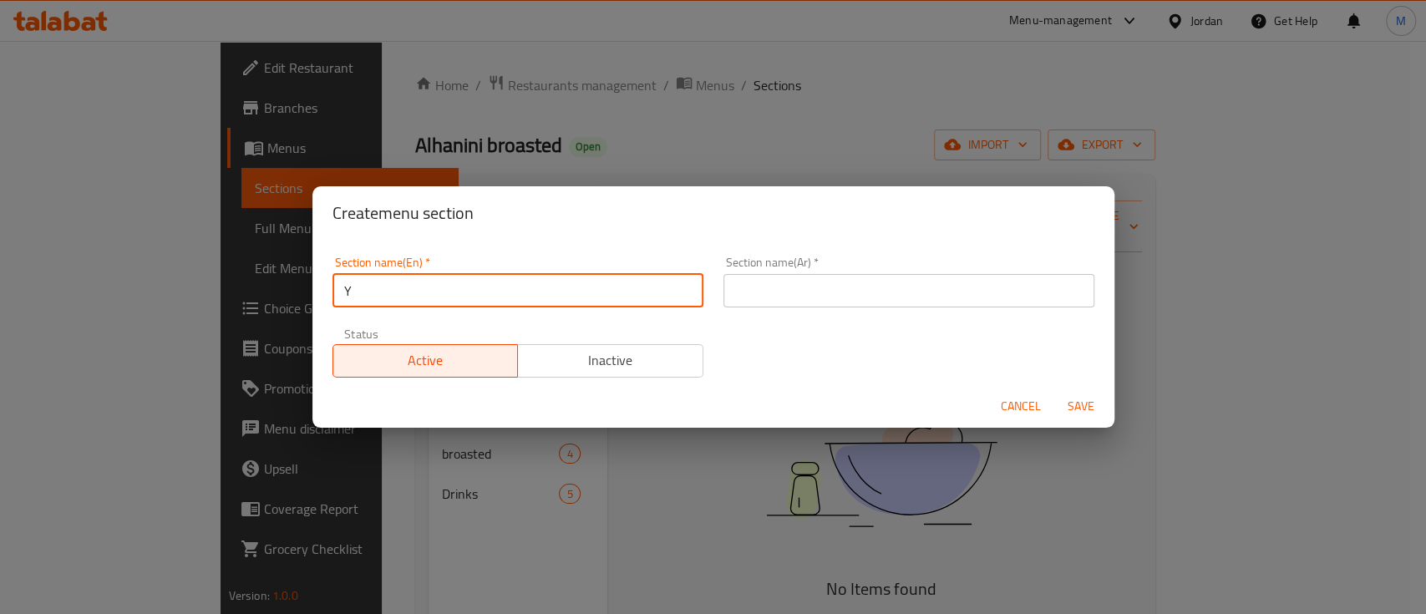
click at [458, 298] on input "Y" at bounding box center [517, 290] width 371 height 33
click at [457, 298] on input "Y" at bounding box center [517, 290] width 371 height 33
paste input "yalanji"
click at [349, 294] on input "yalanji" at bounding box center [517, 290] width 371 height 33
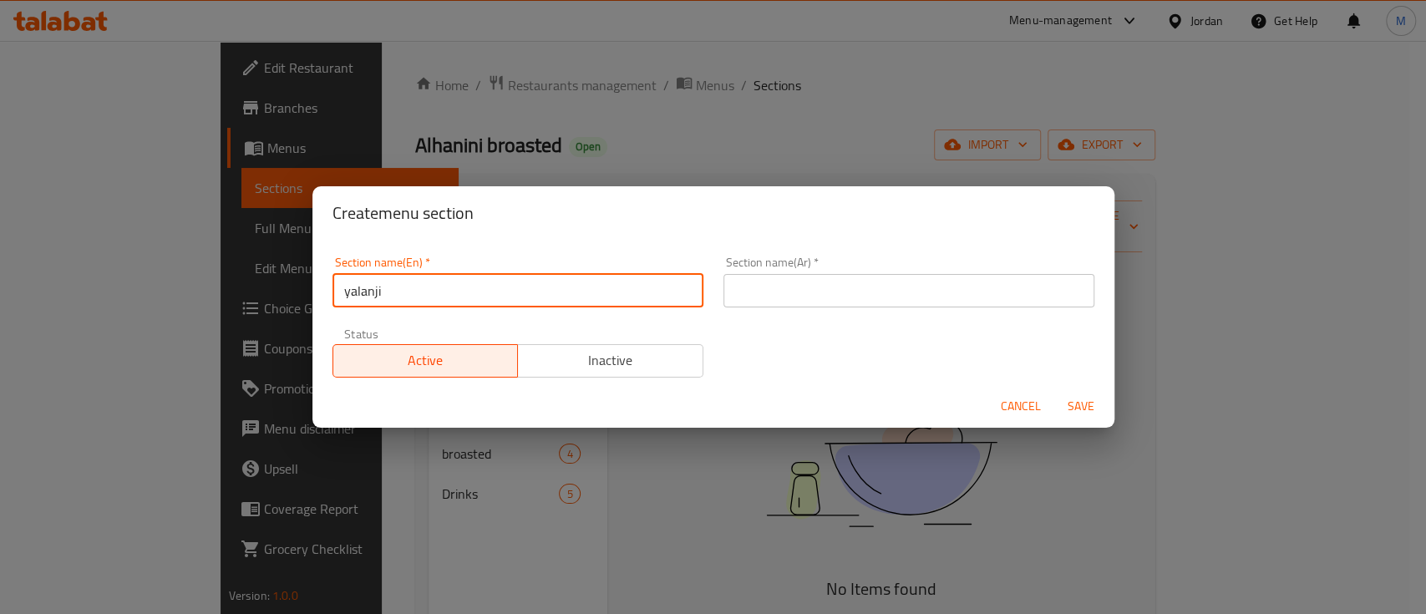
type input "yalanji"
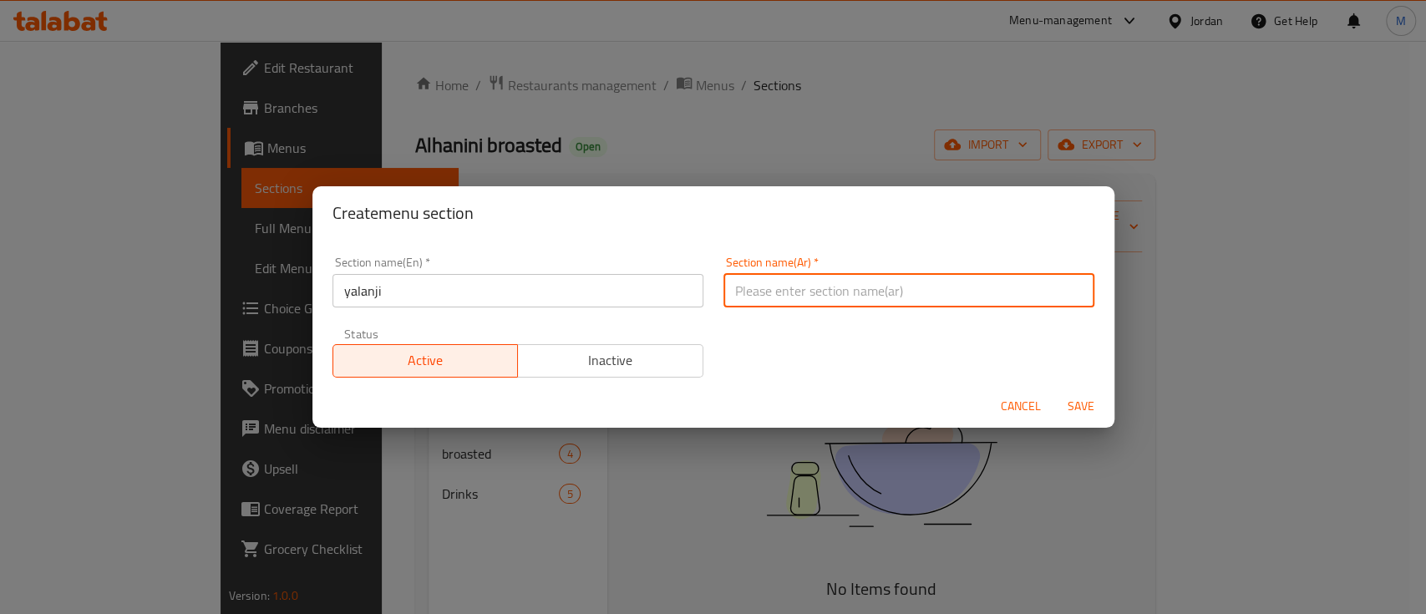
type input "y"
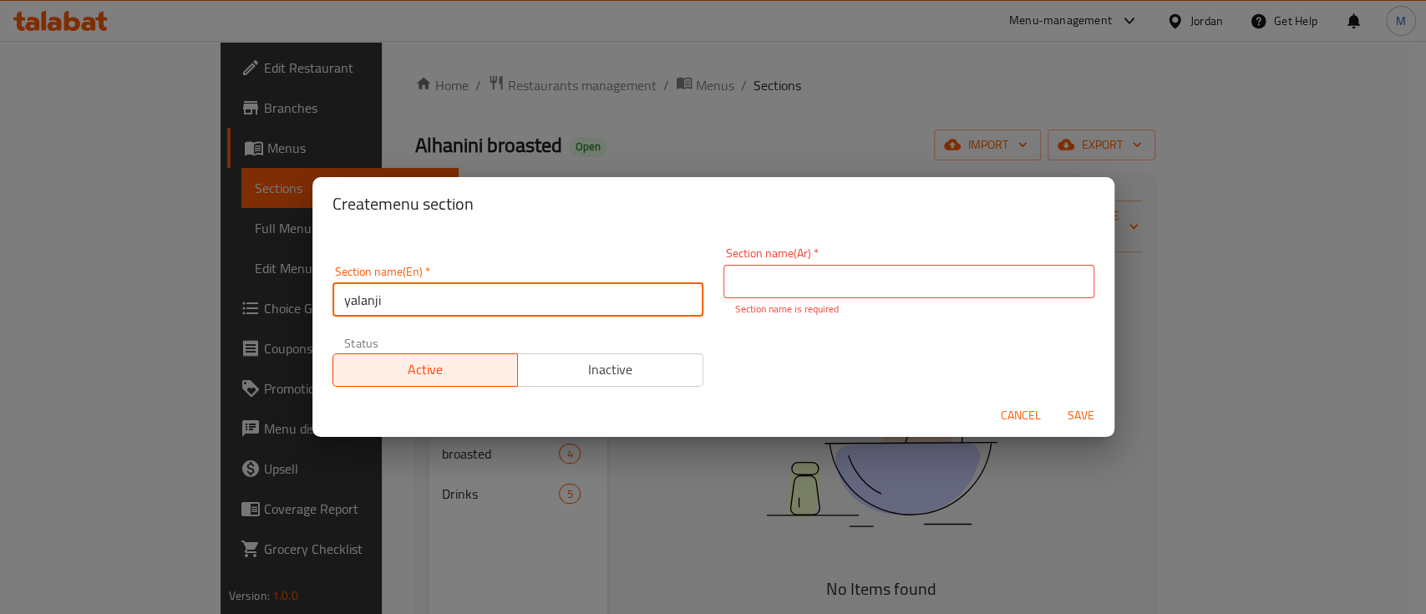
click at [352, 293] on input "yalanji" at bounding box center [517, 299] width 371 height 33
drag, startPoint x: 350, startPoint y: 295, endPoint x: 343, endPoint y: 301, distance: 8.9
click at [343, 301] on input "yalanji" at bounding box center [517, 299] width 371 height 33
type input "Yalanji"
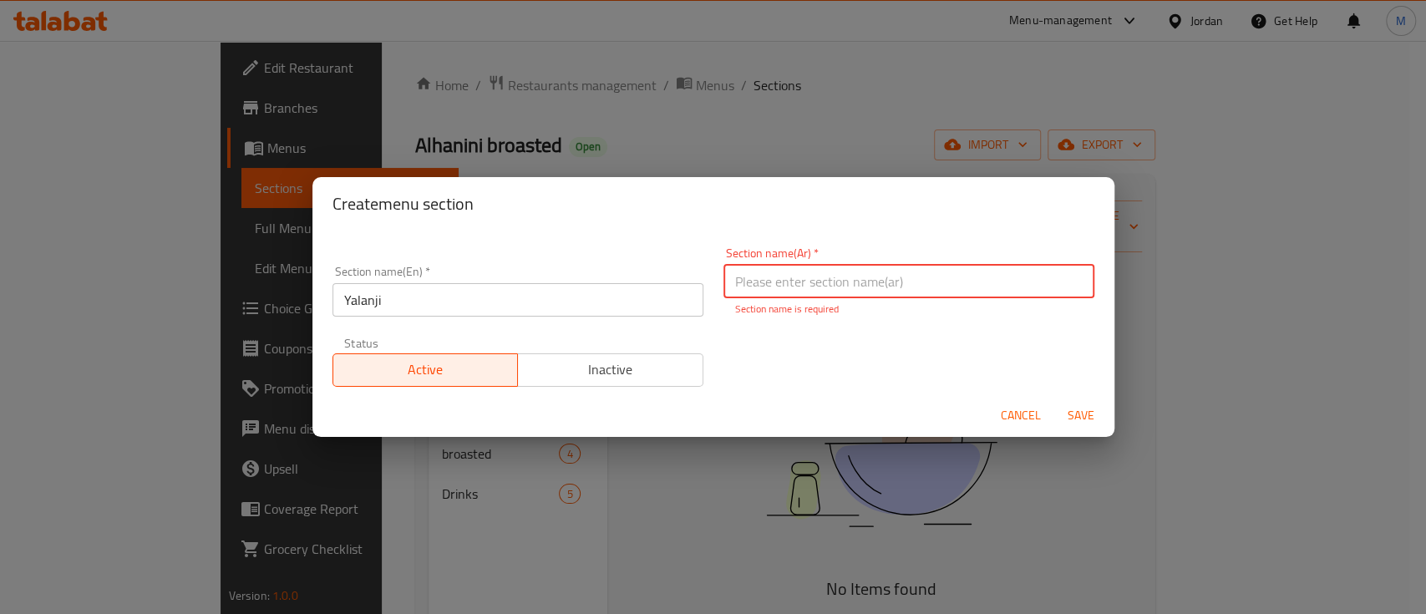
click at [824, 276] on input "text" at bounding box center [908, 281] width 371 height 33
type input "و"
type input "يلنجي"
click at [1076, 410] on span "Save" at bounding box center [1081, 415] width 40 height 21
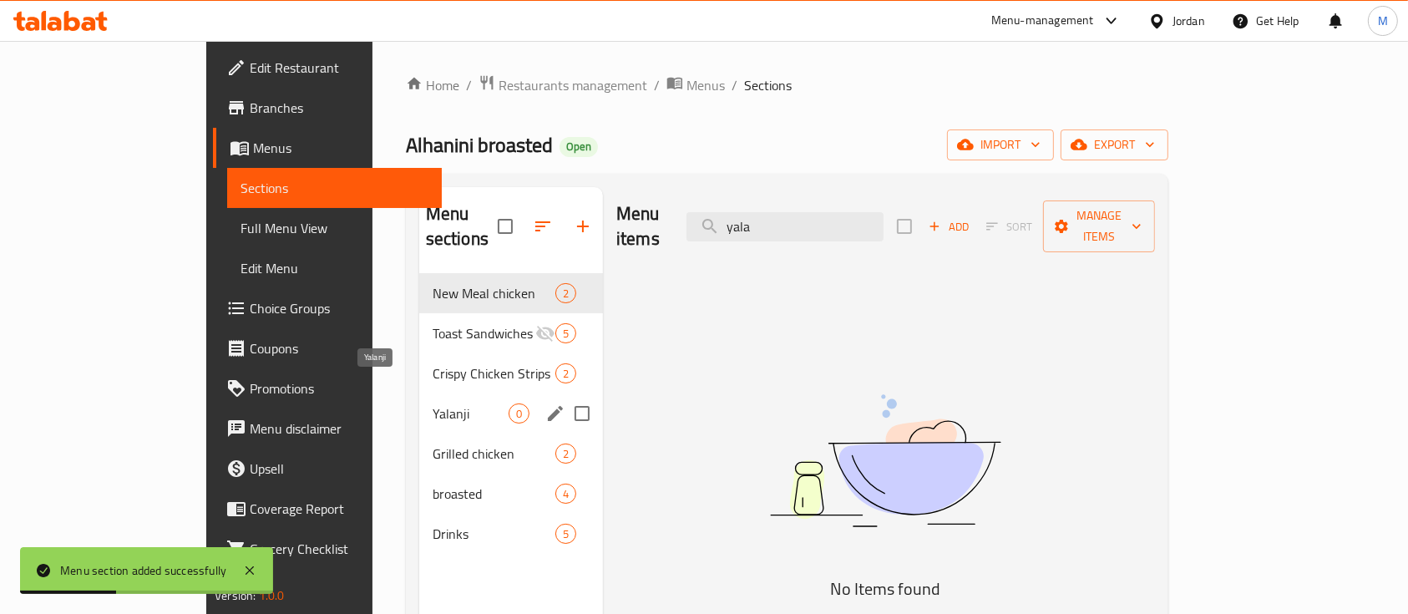
click at [433, 403] on span "Yalanji" at bounding box center [471, 413] width 76 height 20
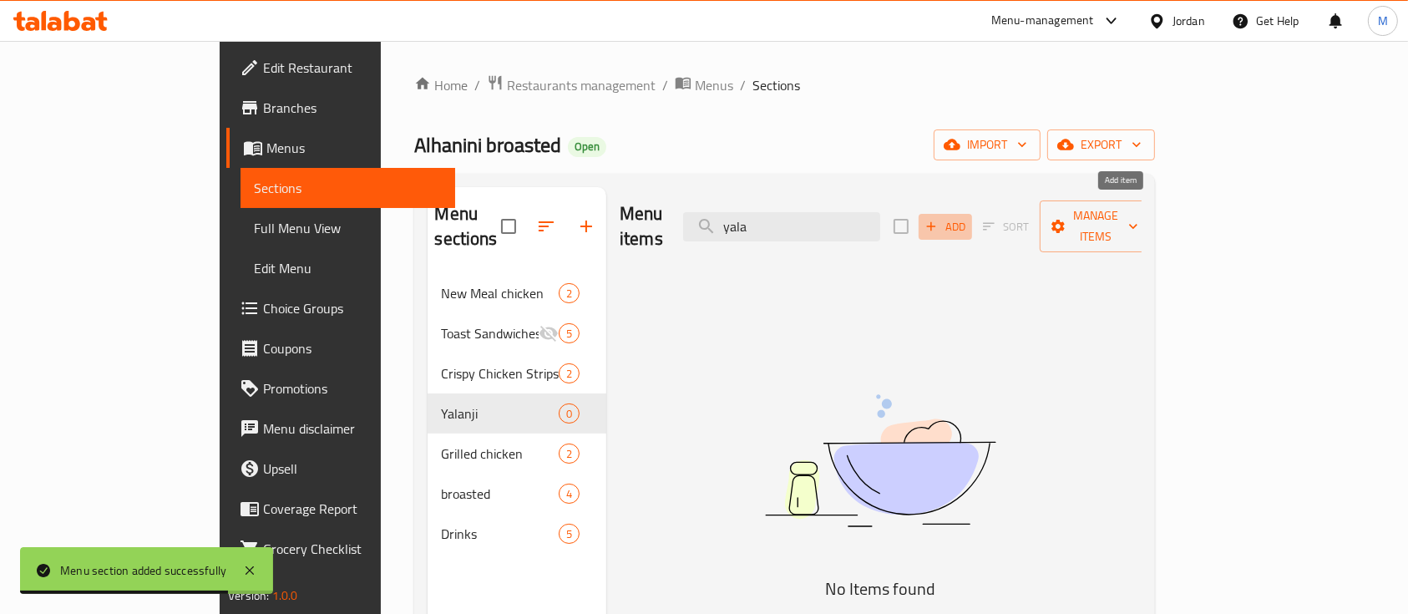
click at [968, 217] on span "Add" at bounding box center [945, 226] width 45 height 19
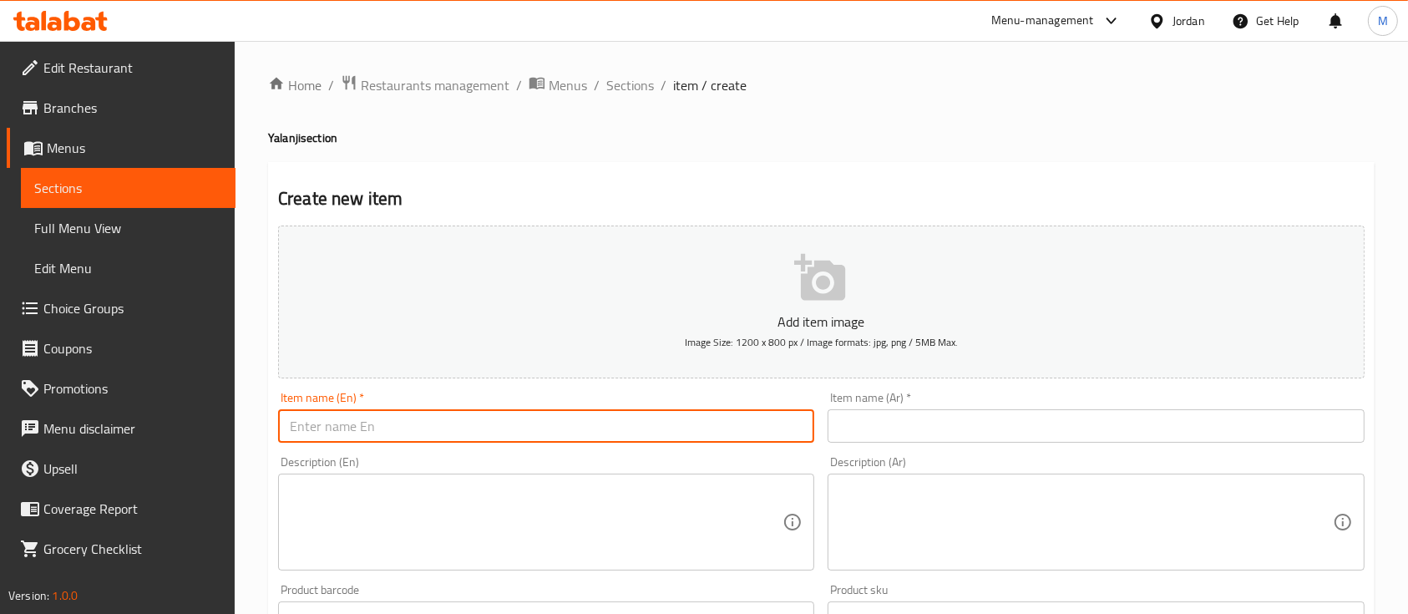
drag, startPoint x: 394, startPoint y: 413, endPoint x: 410, endPoint y: 411, distance: 16.1
click at [394, 413] on input "text" at bounding box center [546, 425] width 536 height 33
paste input "yalanji"
click at [300, 431] on input "yalanji" at bounding box center [546, 425] width 536 height 33
click at [291, 432] on input "yalanji" at bounding box center [546, 425] width 536 height 33
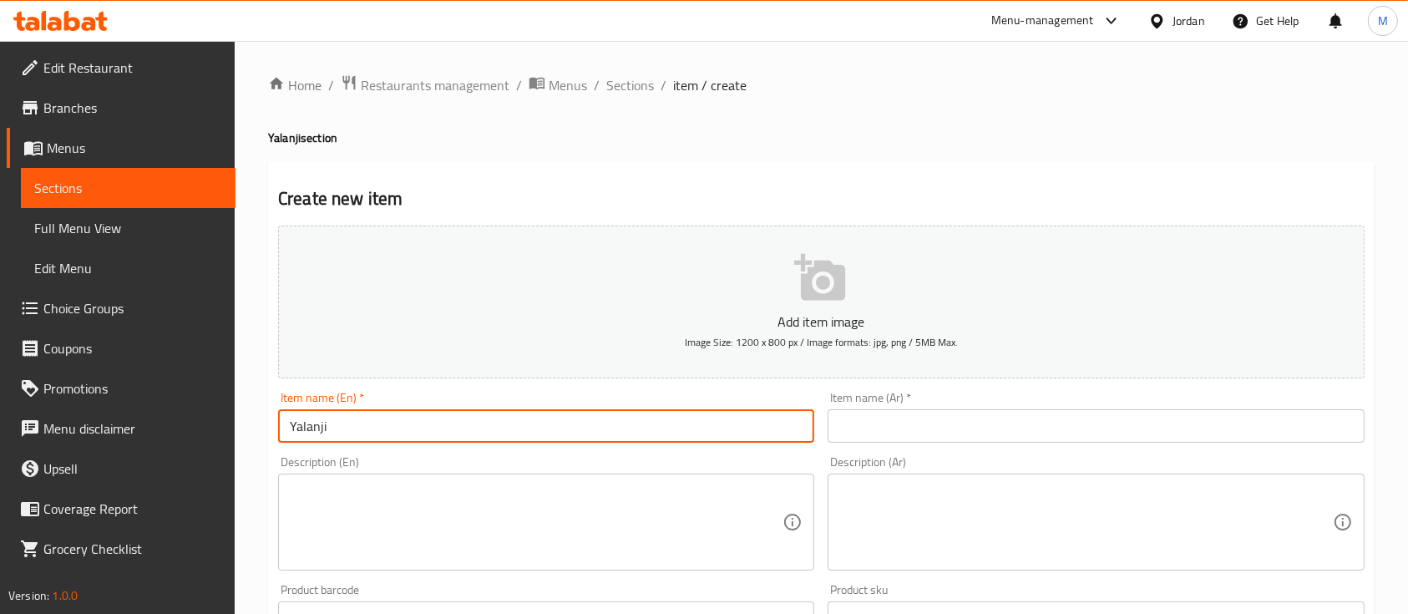
type input "Yalanji"
click at [874, 434] on input "text" at bounding box center [1096, 425] width 536 height 33
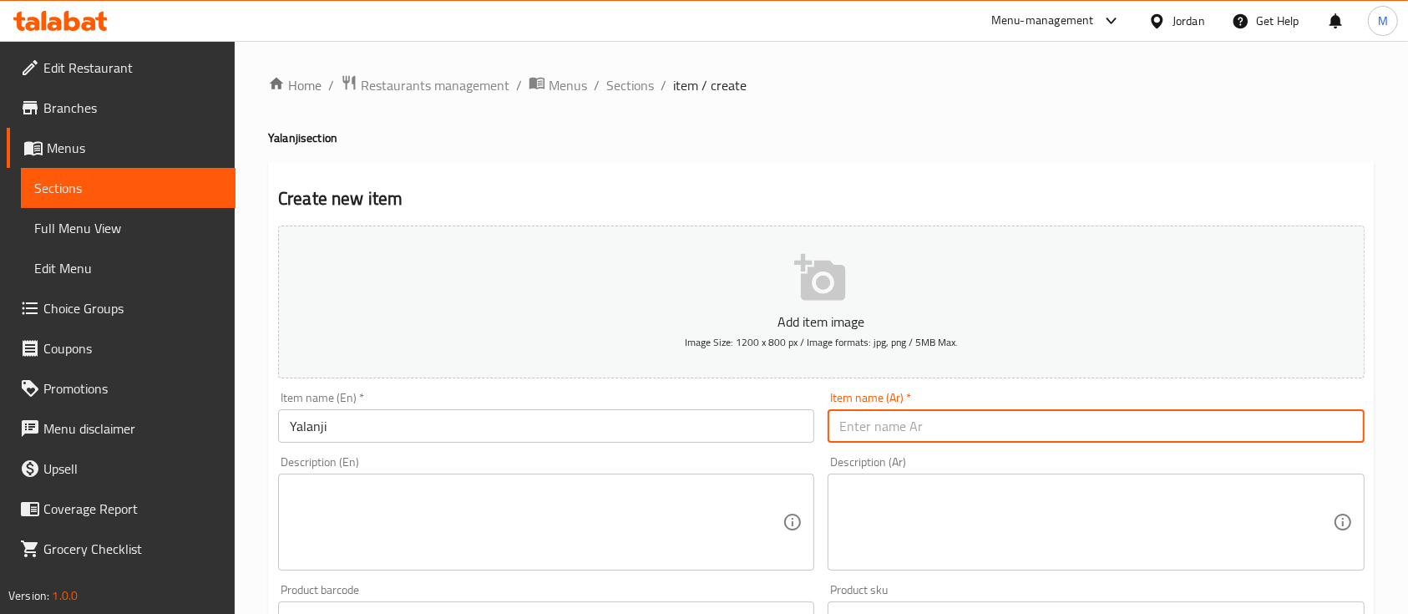
paste input "يلنجي"
type input "يلنجي"
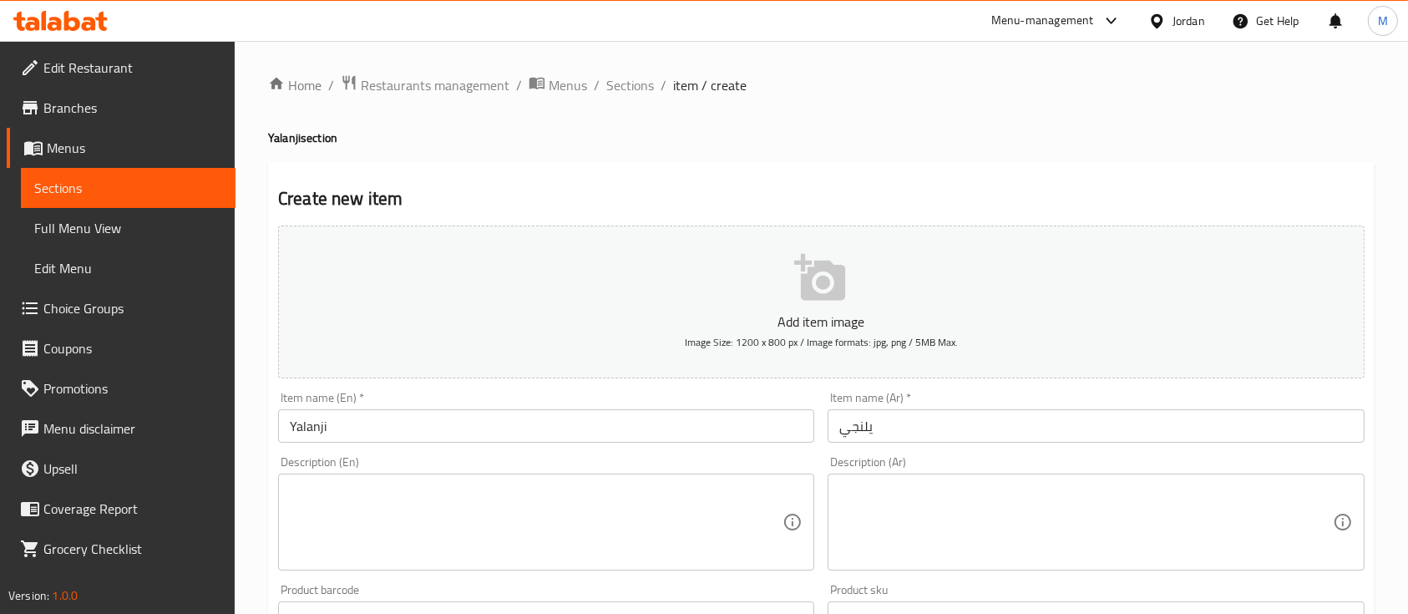
click at [763, 459] on div "Description (En) Description (En)" at bounding box center [546, 513] width 536 height 114
click at [502, 509] on textarea at bounding box center [536, 522] width 493 height 79
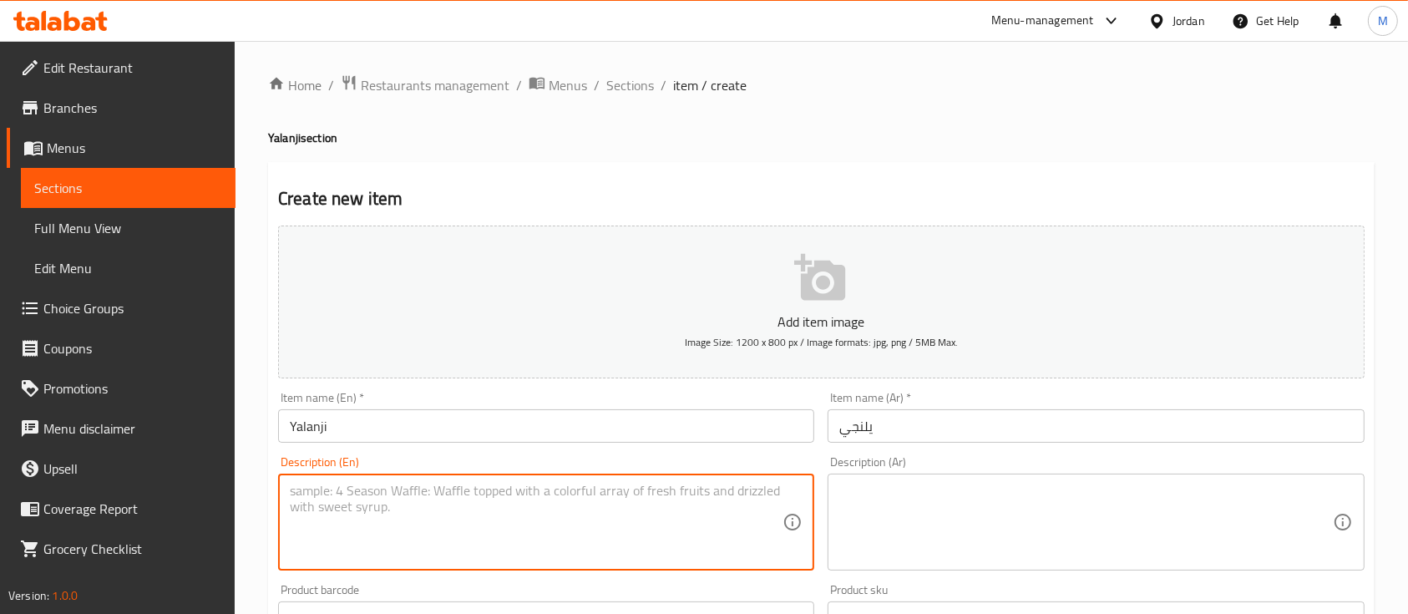
paste textarea "yalanji with lemon"
type textarea "yalanji with lemon"
click at [963, 498] on textarea at bounding box center [1085, 522] width 493 height 79
paste textarea "يلنجي مع ليمون"
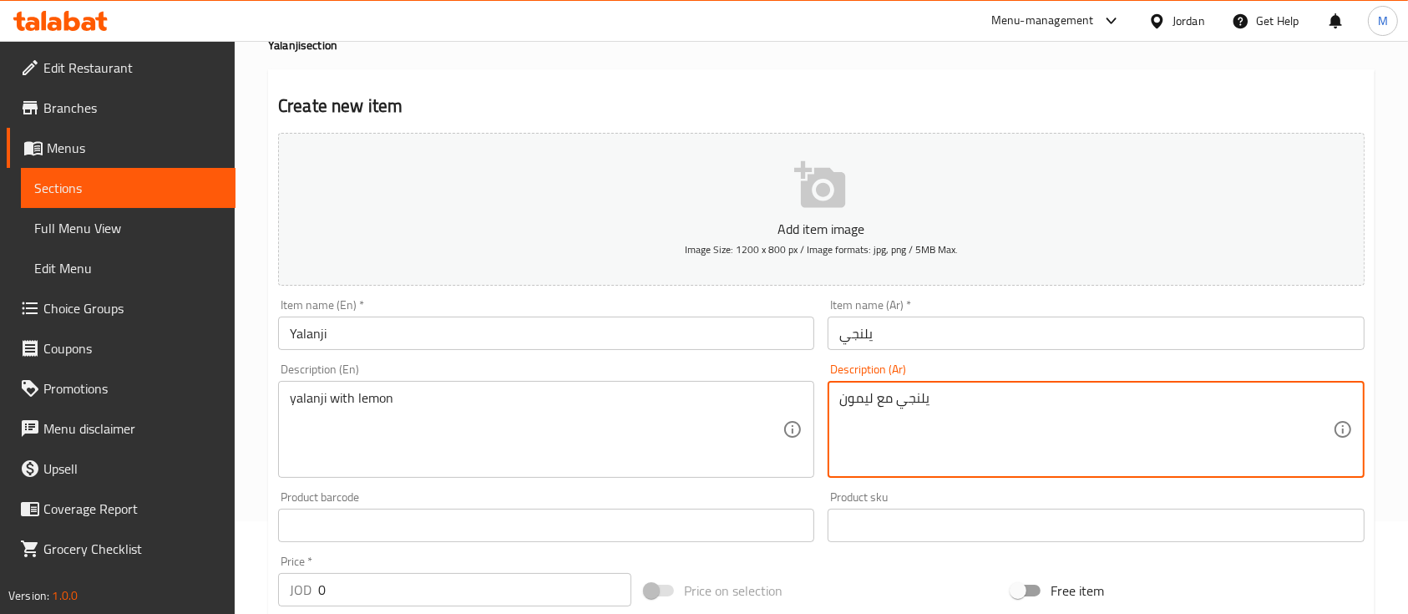
scroll to position [222, 0]
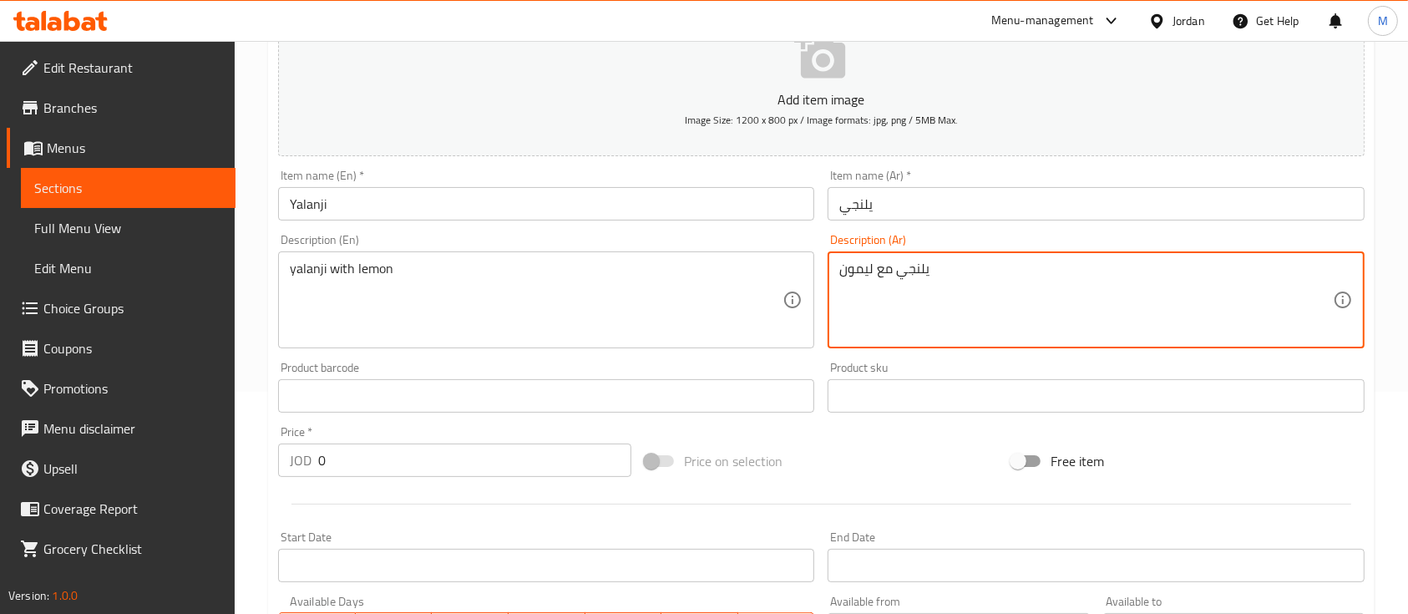
type textarea "يلنجي مع ليمون"
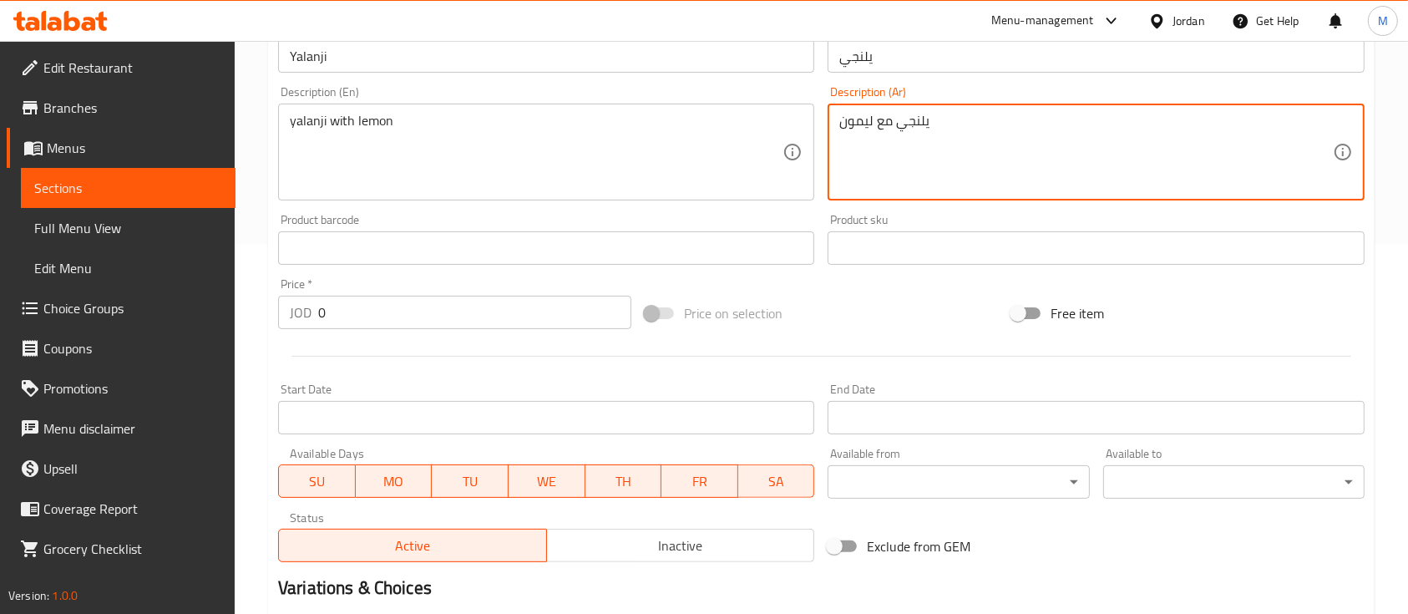
scroll to position [556, 0]
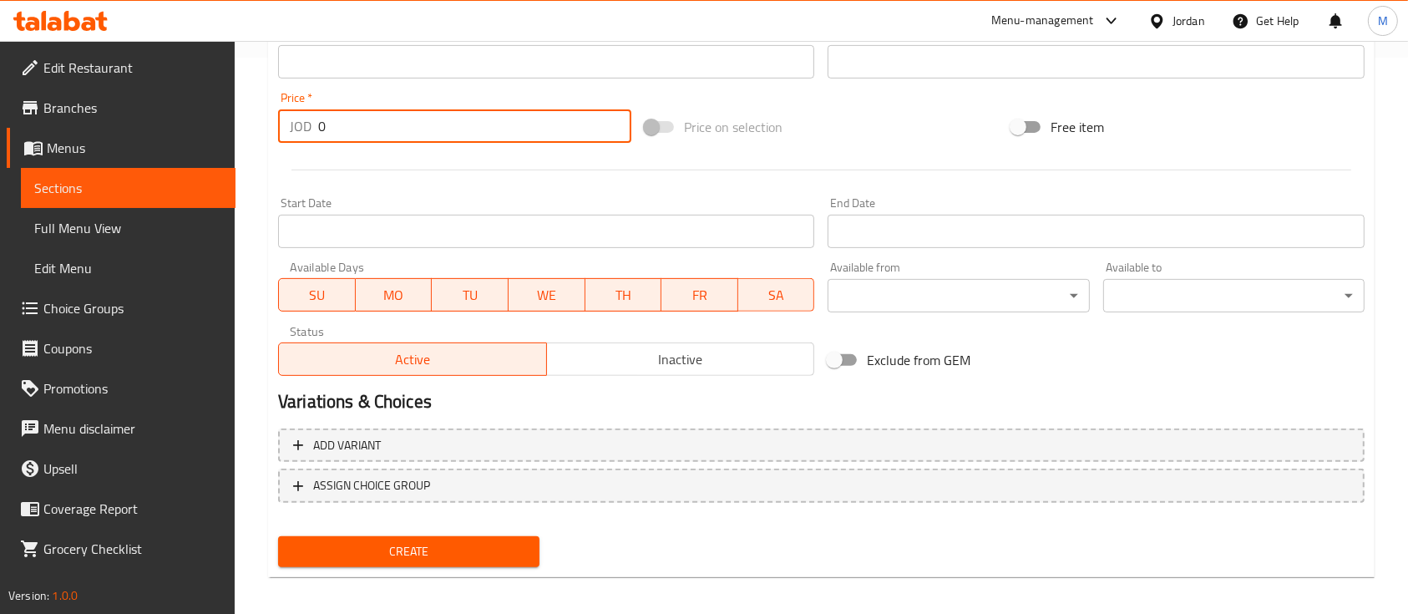
drag, startPoint x: 394, startPoint y: 120, endPoint x: 310, endPoint y: 127, distance: 84.6
click at [310, 127] on div "JOD 0 Price *" at bounding box center [454, 125] width 353 height 33
type input "4.5"
click at [445, 545] on span "Create" at bounding box center [408, 551] width 235 height 21
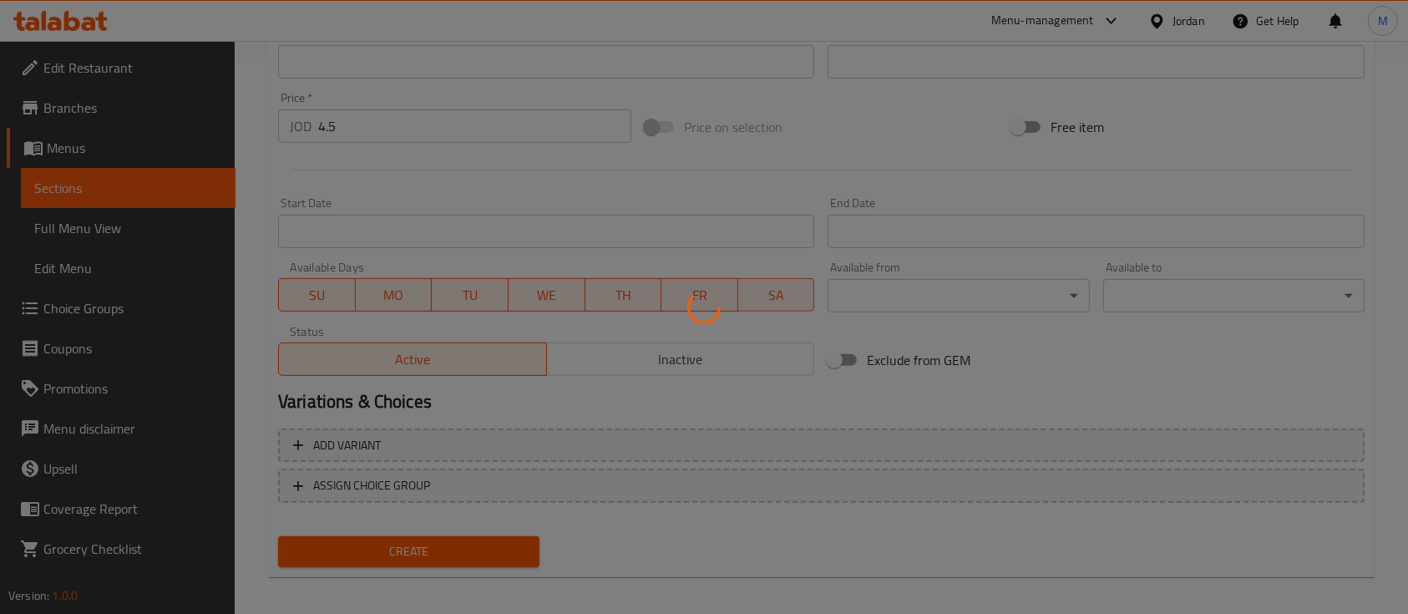
type input "0"
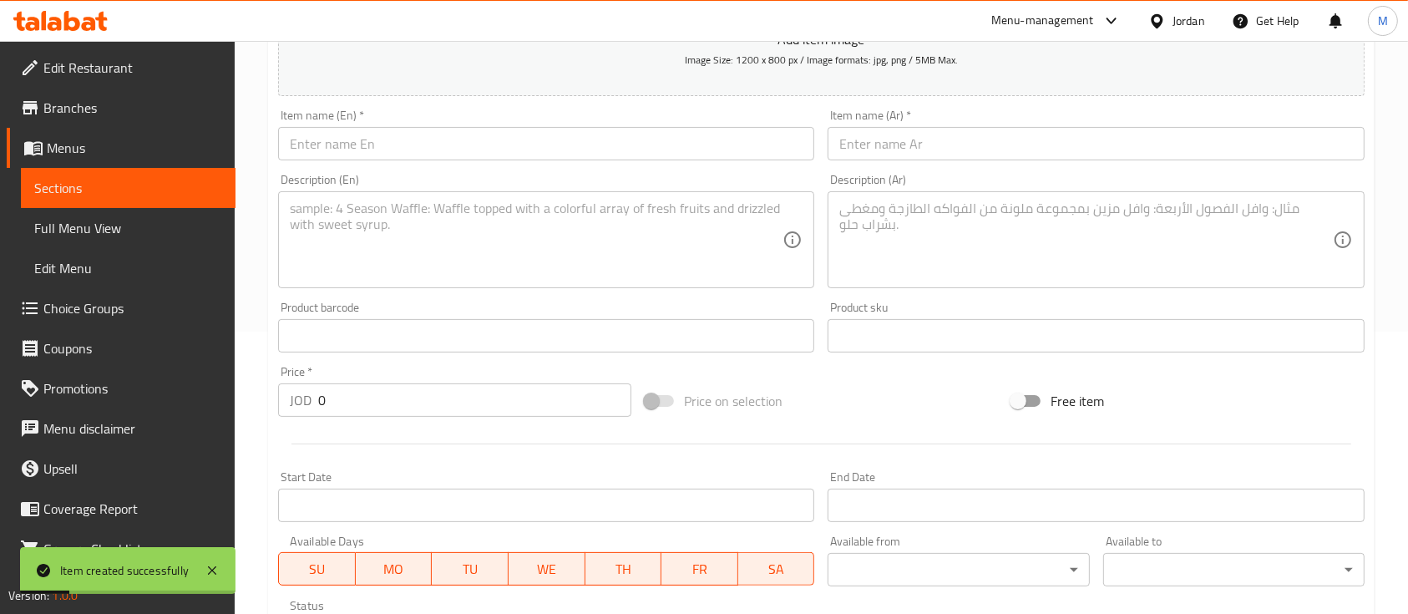
scroll to position [0, 0]
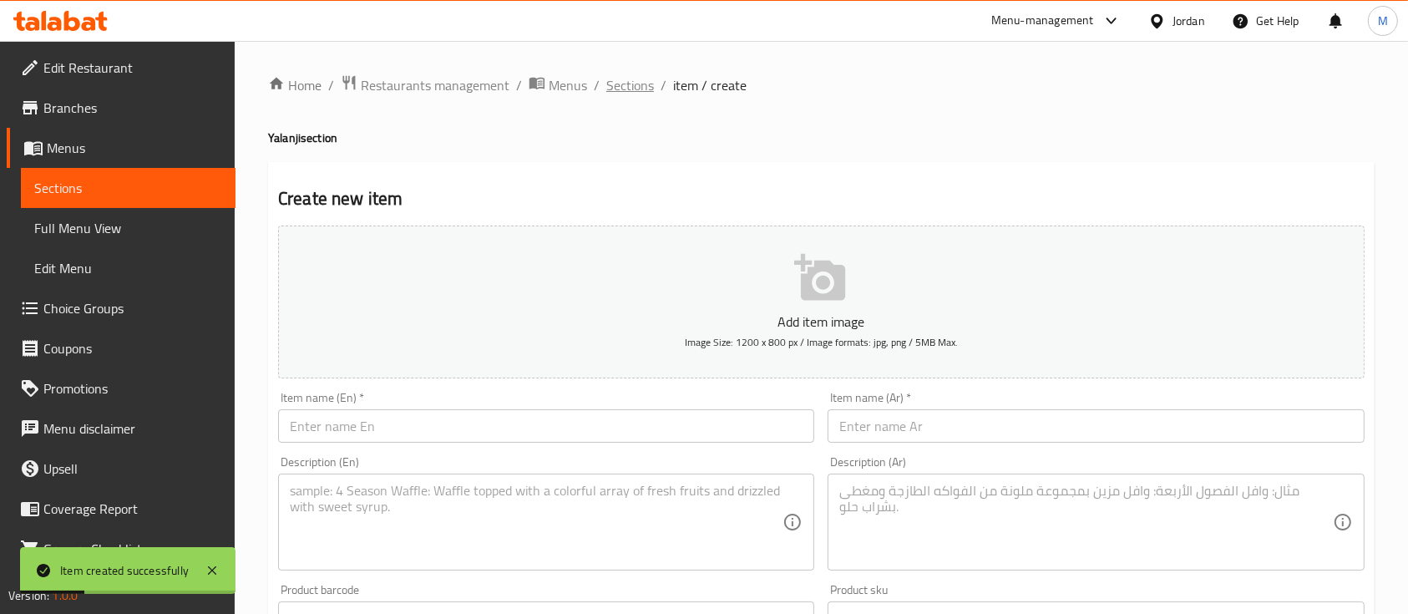
click at [635, 82] on span "Sections" at bounding box center [630, 85] width 48 height 20
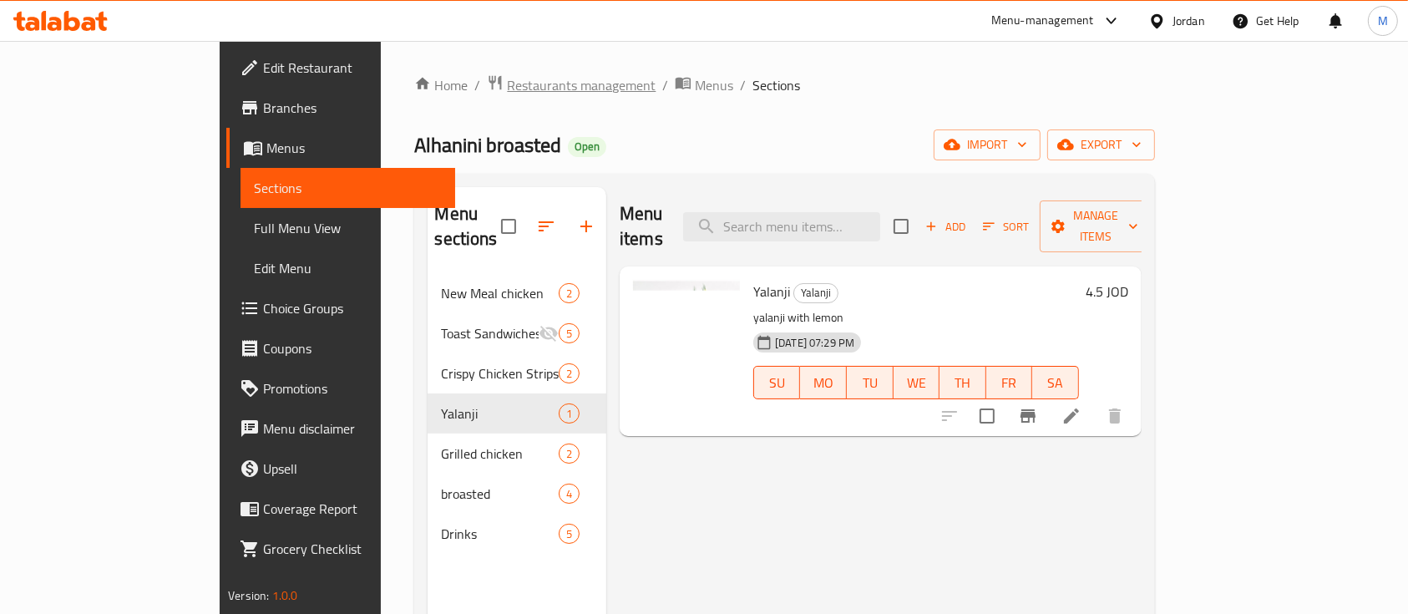
click at [507, 77] on span "Restaurants management" at bounding box center [581, 85] width 149 height 20
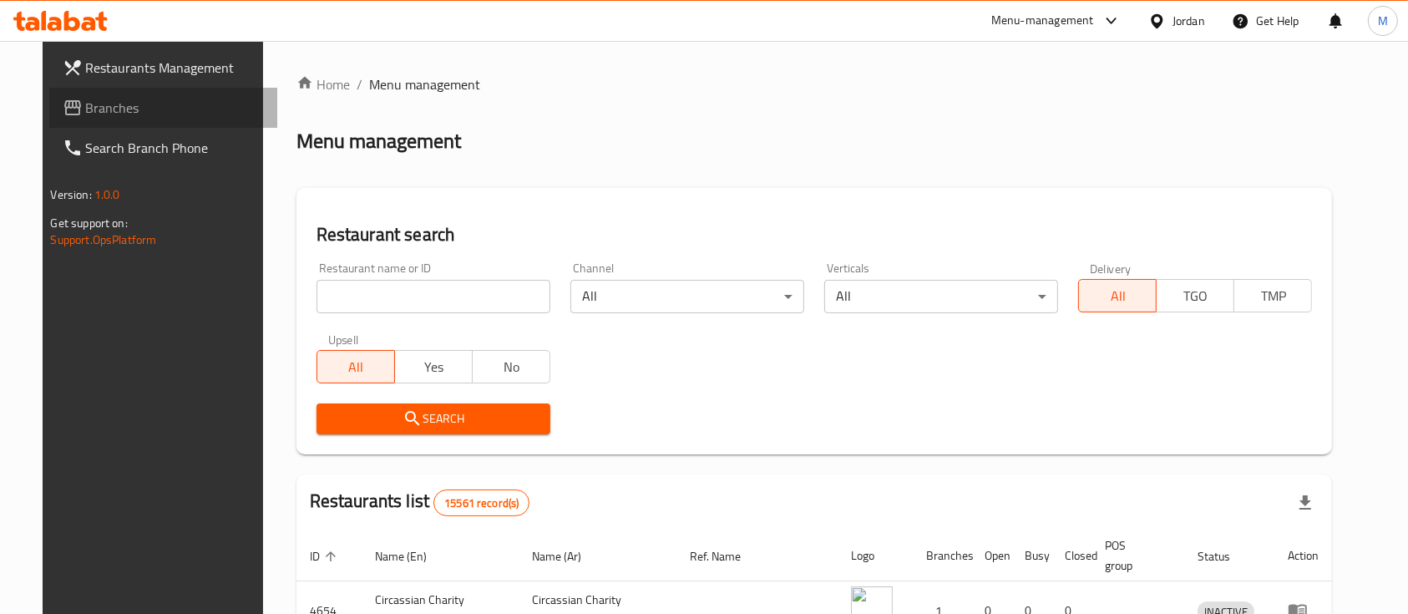
click at [86, 104] on span "Branches" at bounding box center [175, 108] width 179 height 20
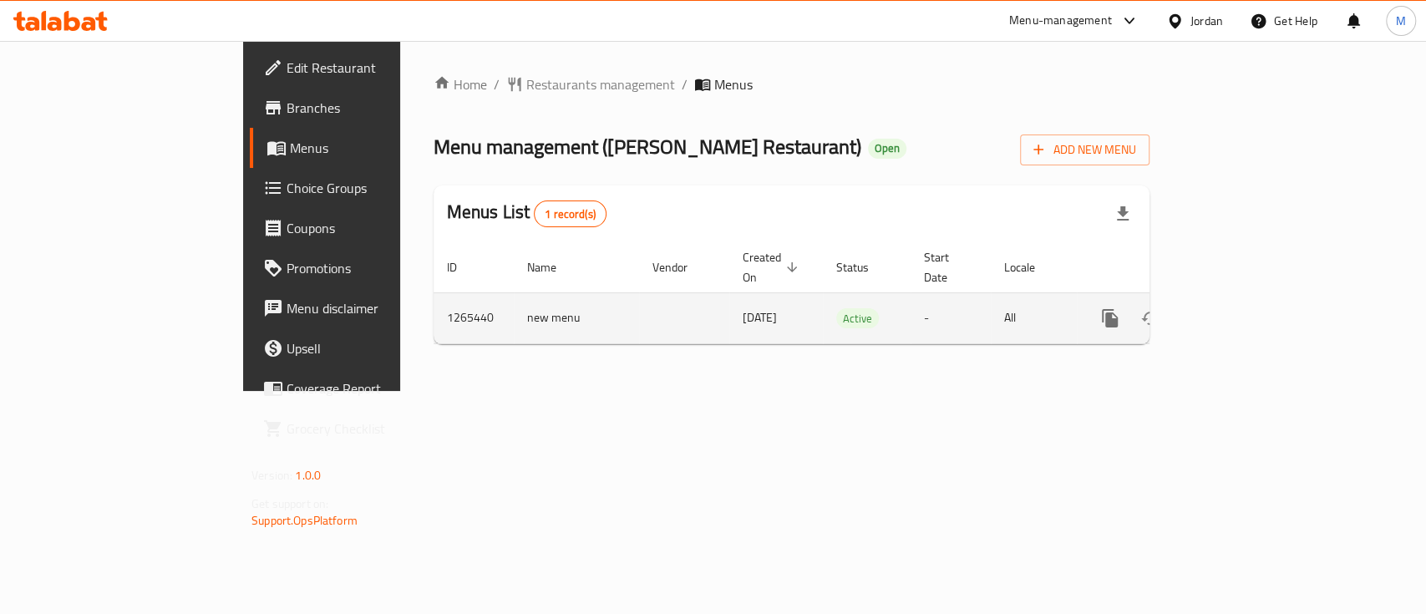
click at [1240, 308] on icon "enhanced table" at bounding box center [1230, 318] width 20 height 20
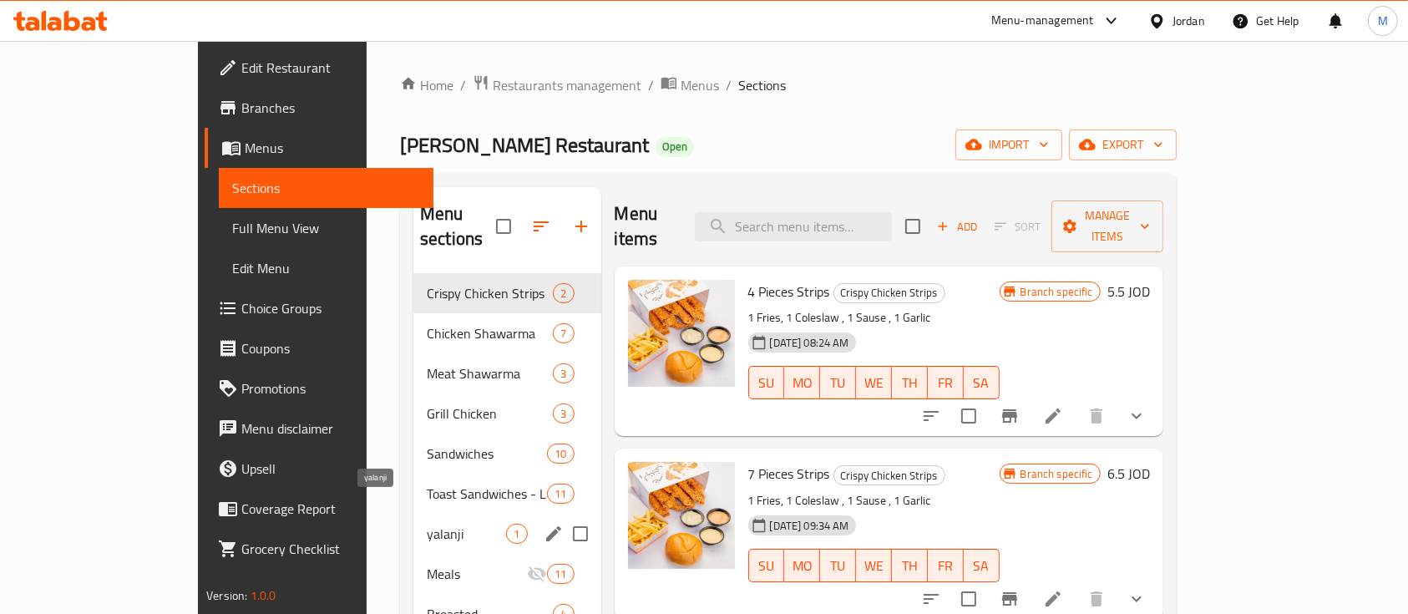
click at [427, 524] on span "yalanji" at bounding box center [466, 534] width 79 height 20
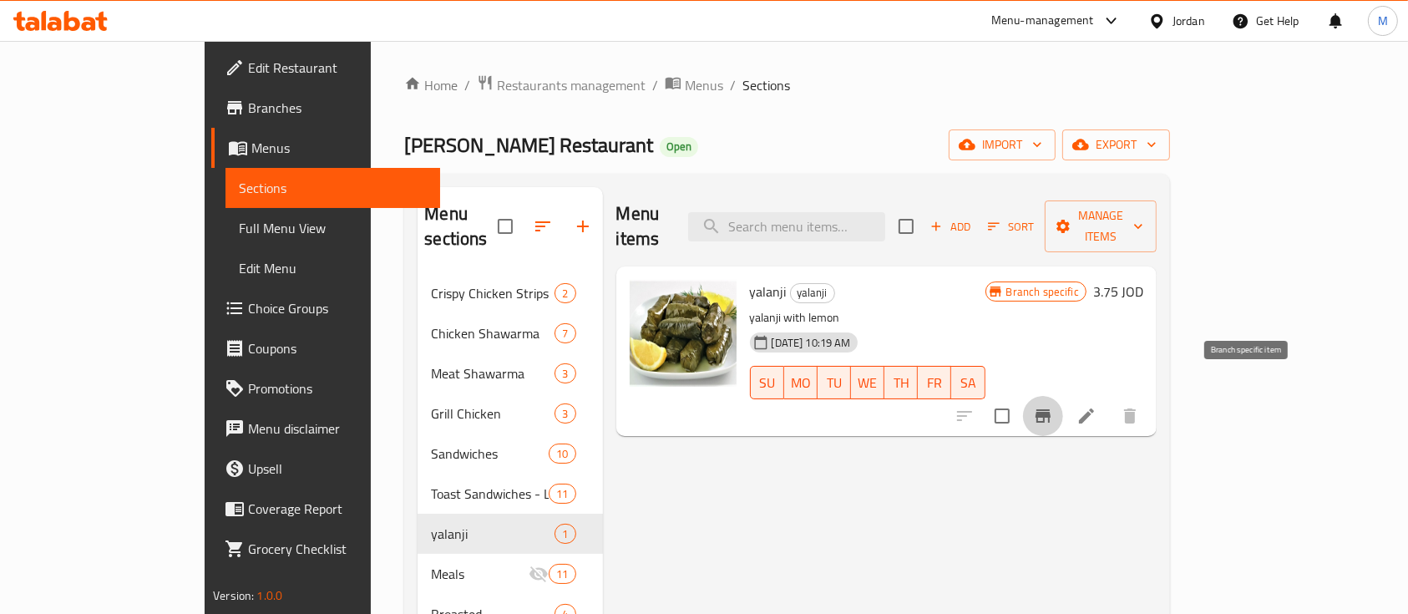
click at [1053, 406] on icon "Branch-specific-item" at bounding box center [1043, 416] width 20 height 20
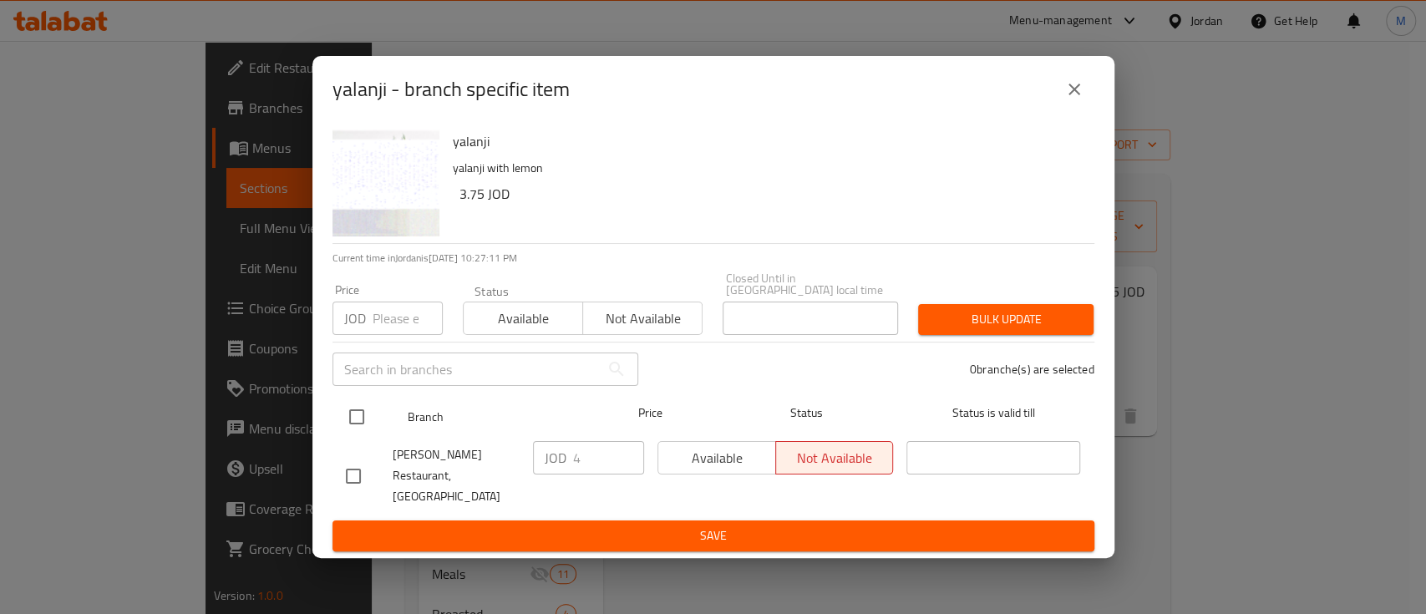
click at [355, 424] on input "checkbox" at bounding box center [356, 416] width 35 height 35
checkbox input "true"
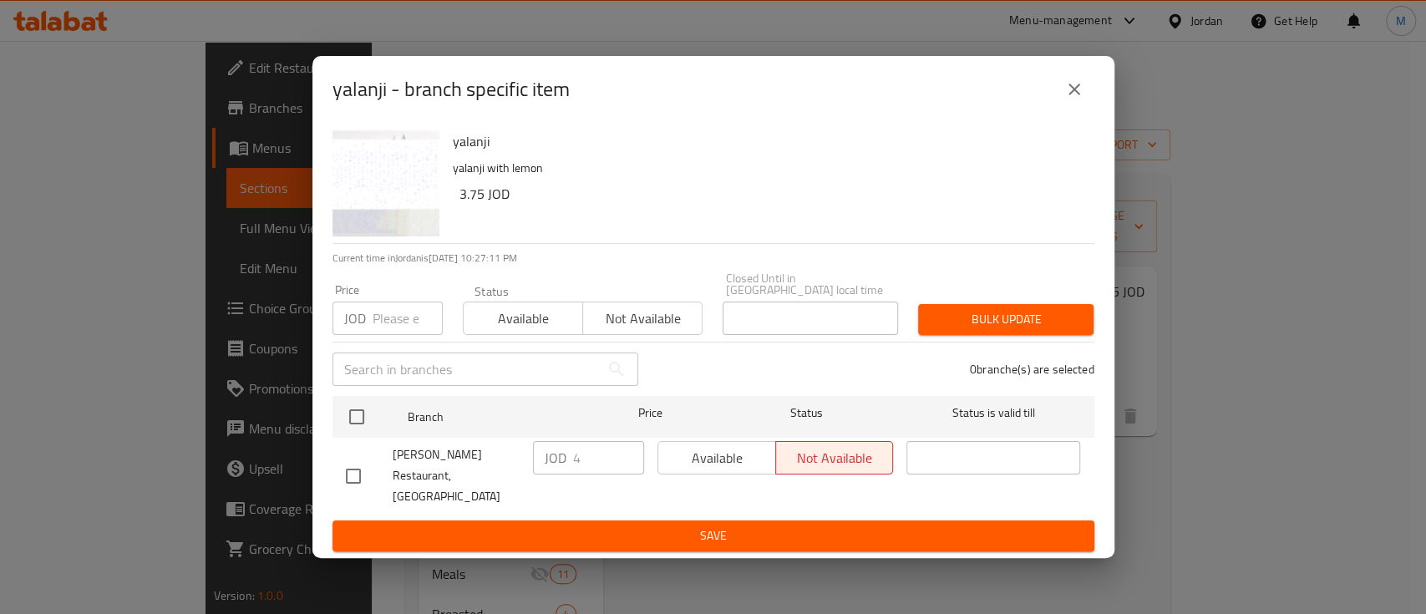
checkbox input "true"
click at [409, 324] on input "number" at bounding box center [407, 317] width 70 height 33
type input "4.5"
click at [995, 323] on span "Bulk update" at bounding box center [1005, 319] width 149 height 21
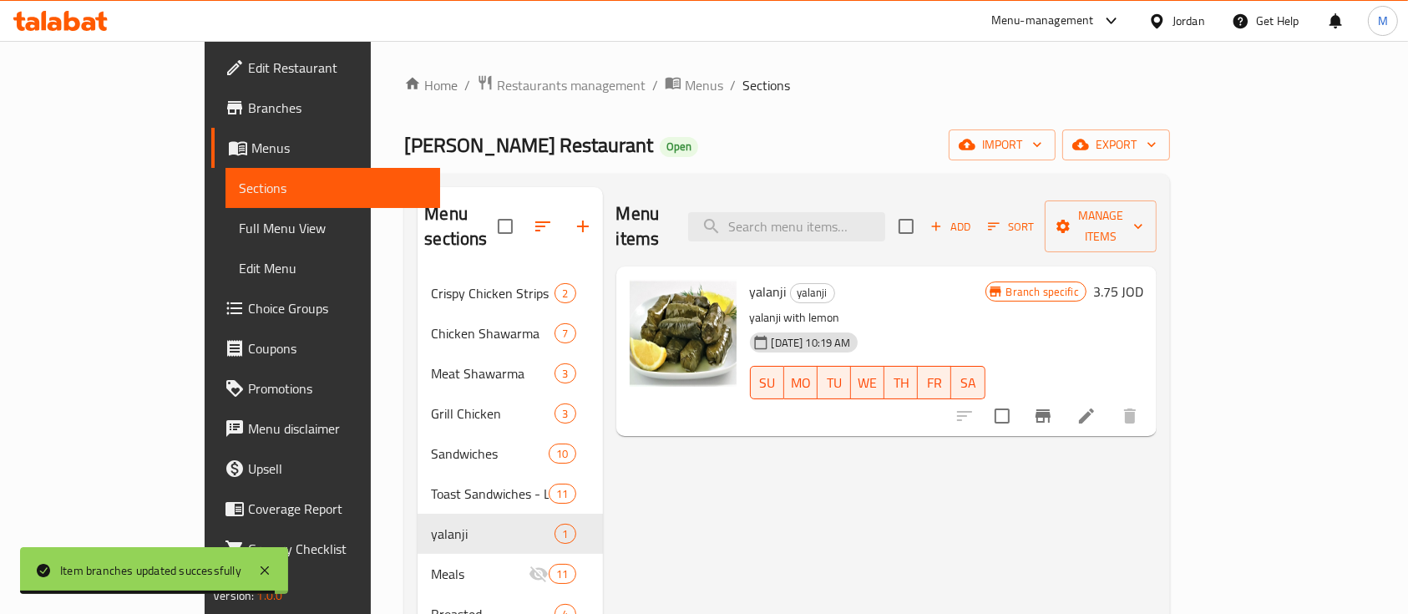
click at [853, 145] on div "[PERSON_NAME] Restaurant Open import export" at bounding box center [787, 144] width 766 height 31
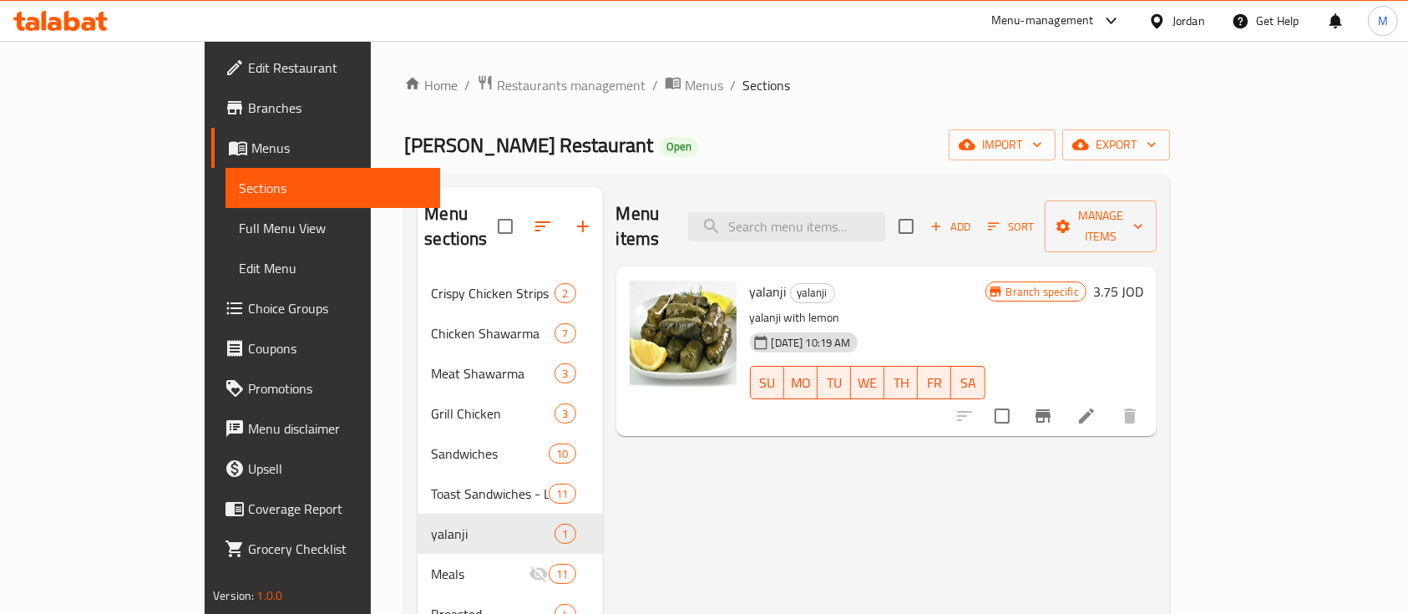
click at [1051, 409] on icon "Branch-specific-item" at bounding box center [1043, 415] width 15 height 13
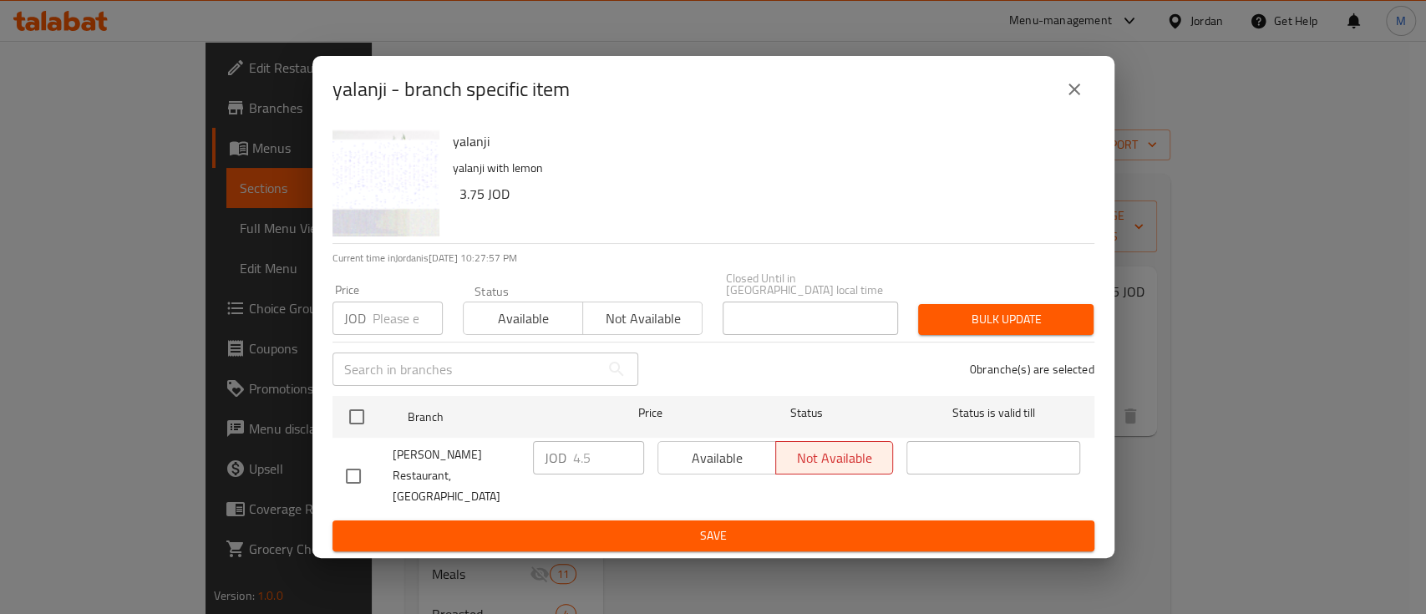
click at [481, 153] on h6 "yalanji" at bounding box center [767, 140] width 628 height 23
copy h6 "yalanji"
click at [1082, 97] on icon "close" at bounding box center [1074, 89] width 20 height 20
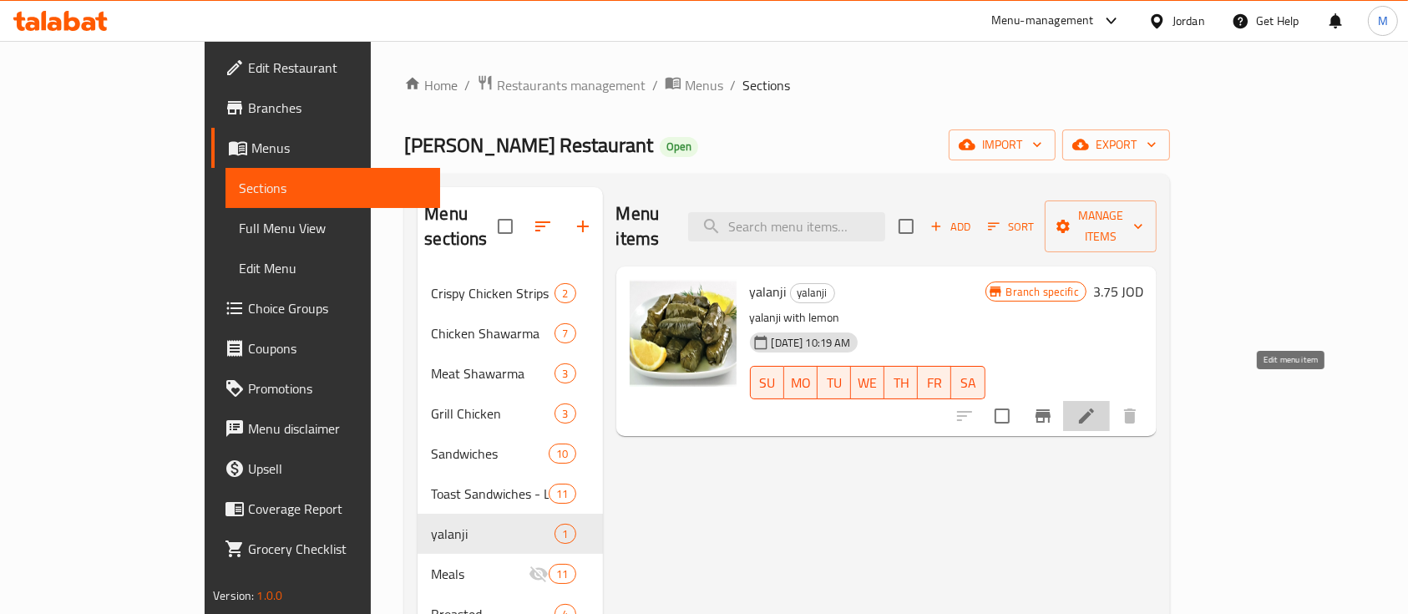
click at [1097, 406] on icon at bounding box center [1087, 416] width 20 height 20
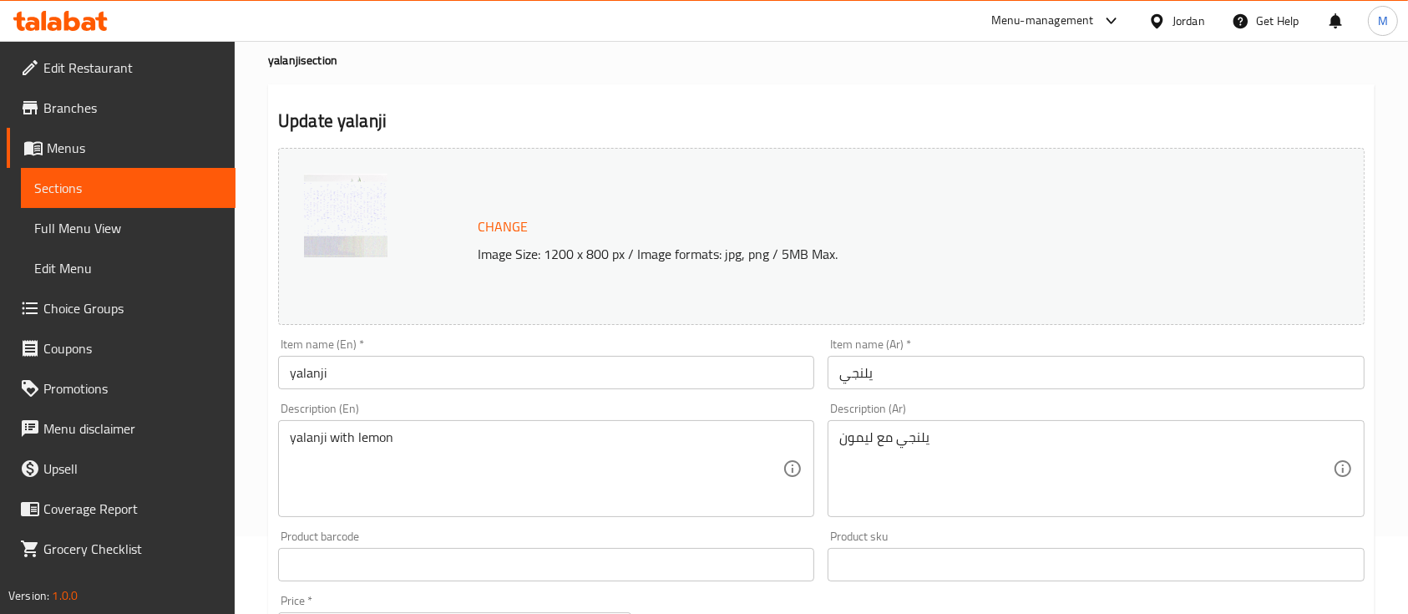
scroll to position [111, 0]
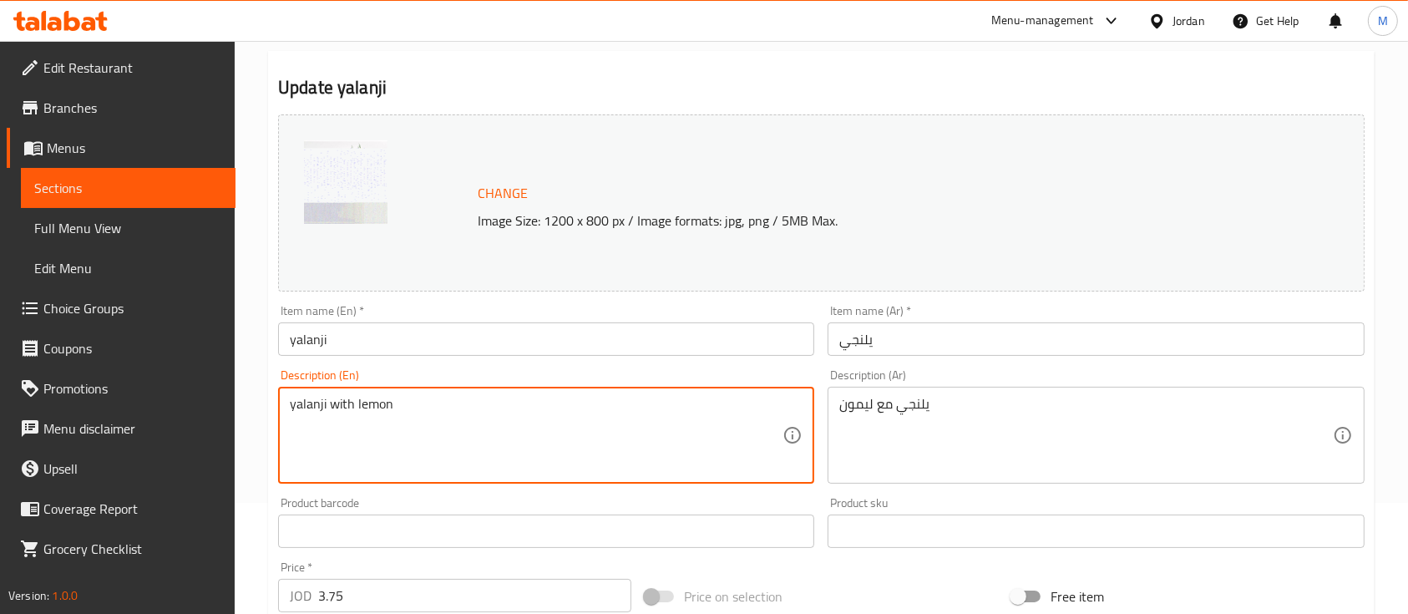
drag, startPoint x: 390, startPoint y: 410, endPoint x: 233, endPoint y: 415, distance: 157.1
click at [430, 339] on input "yalanji" at bounding box center [546, 338] width 536 height 33
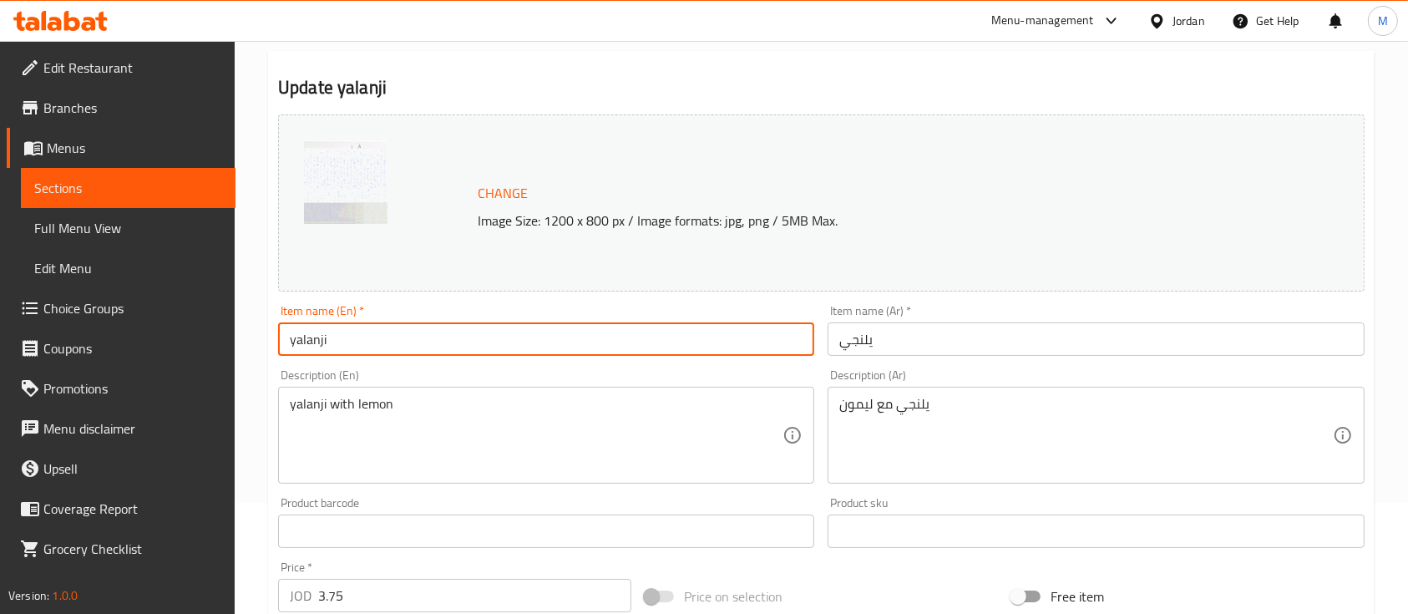
click at [430, 339] on input "yalanji" at bounding box center [546, 338] width 536 height 33
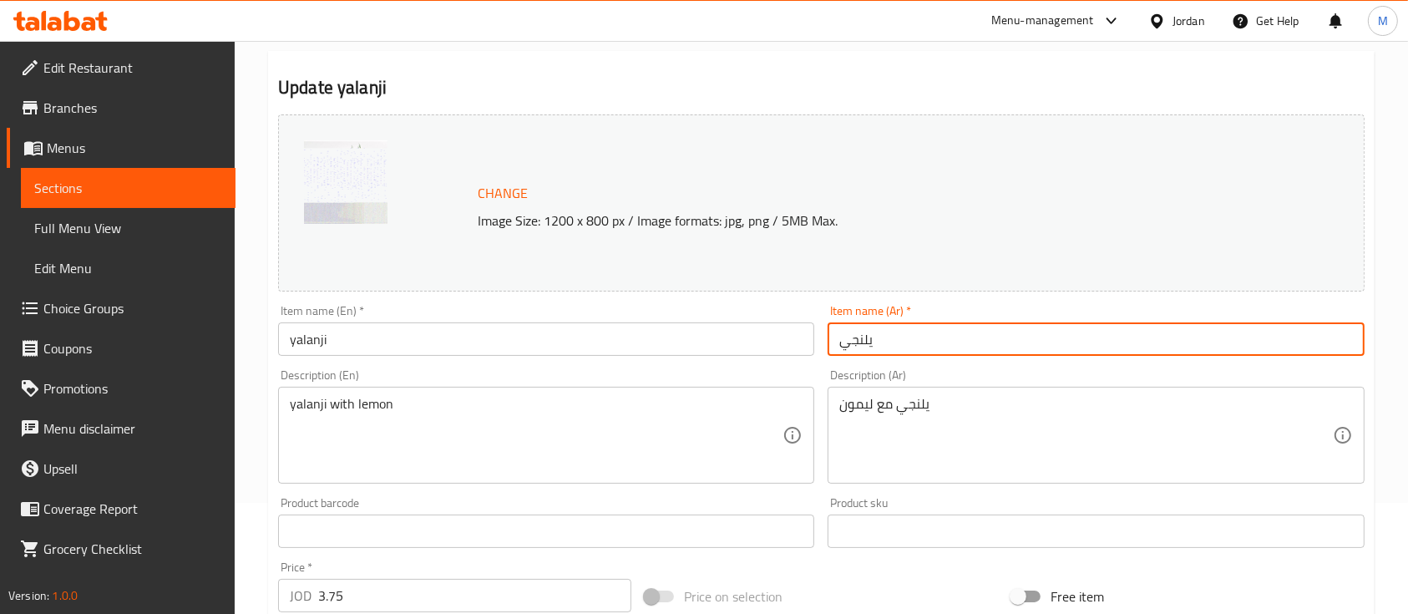
drag, startPoint x: 909, startPoint y: 343, endPoint x: 819, endPoint y: 347, distance: 90.3
click at [818, 349] on div "Change Image Size: 1200 x 800 px / Image formats: jpg, png / 5MB Max. Item name…" at bounding box center [821, 480] width 1100 height 744
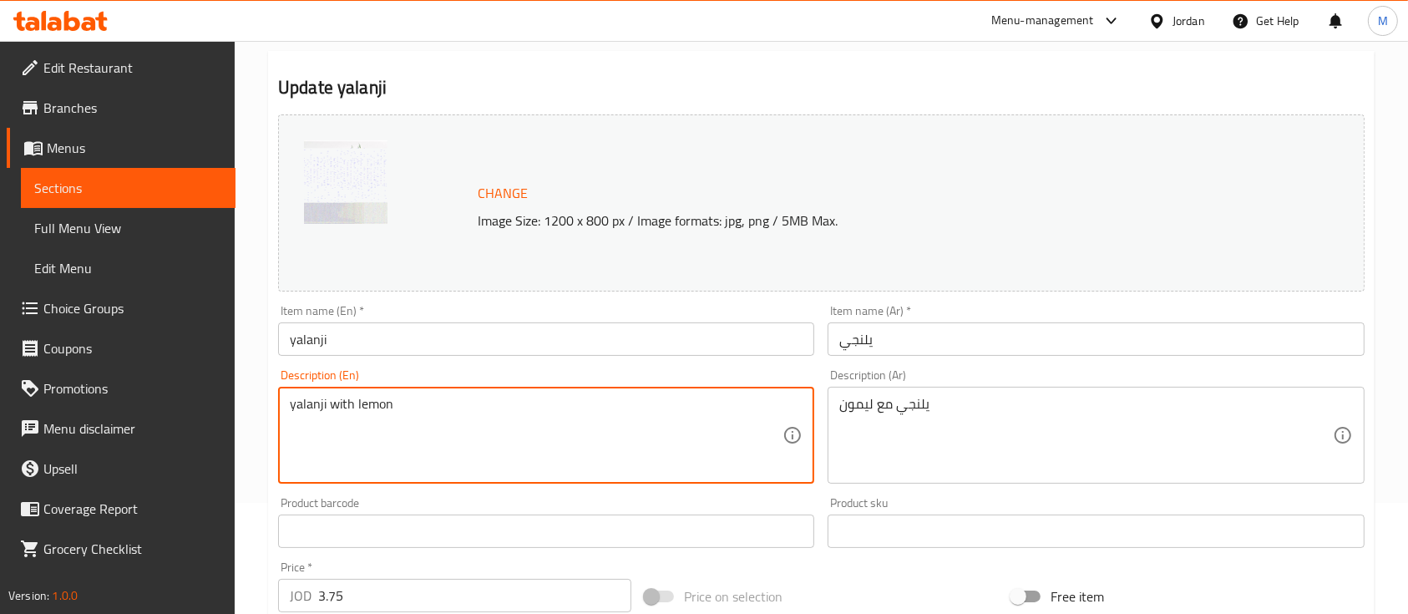
drag, startPoint x: 402, startPoint y: 415, endPoint x: 259, endPoint y: 421, distance: 142.9
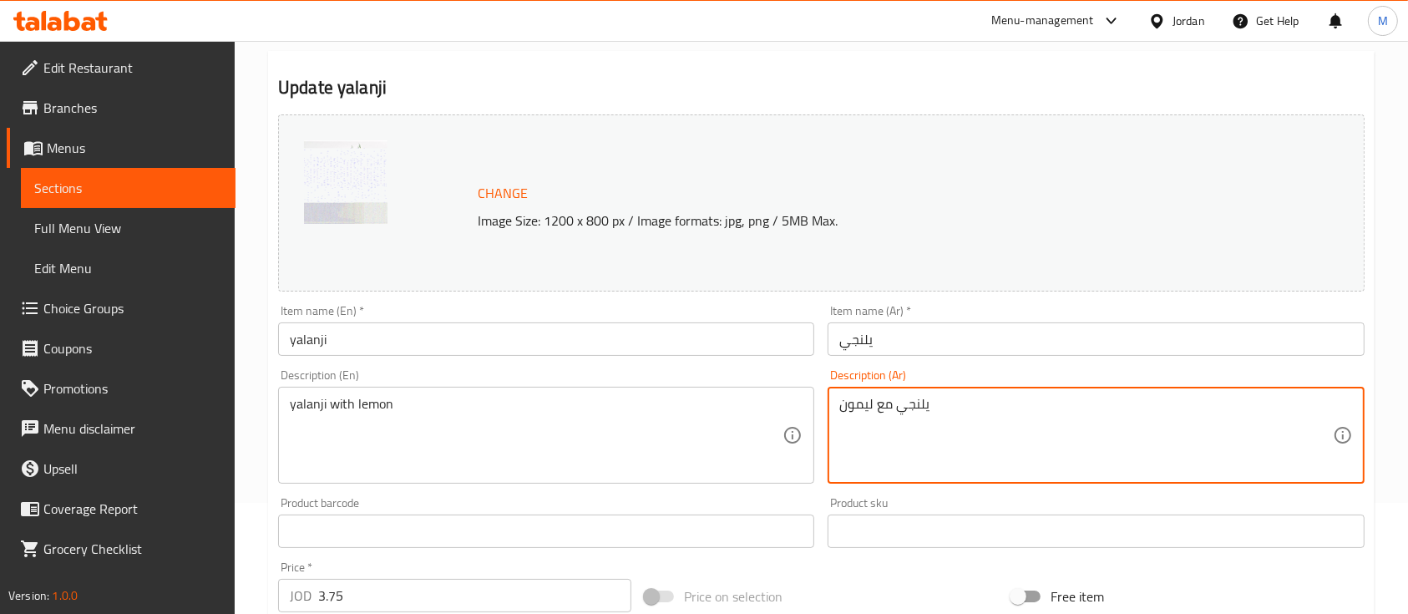
click at [1046, 398] on textarea "يلنجي مع ليمون" at bounding box center [1085, 435] width 493 height 79
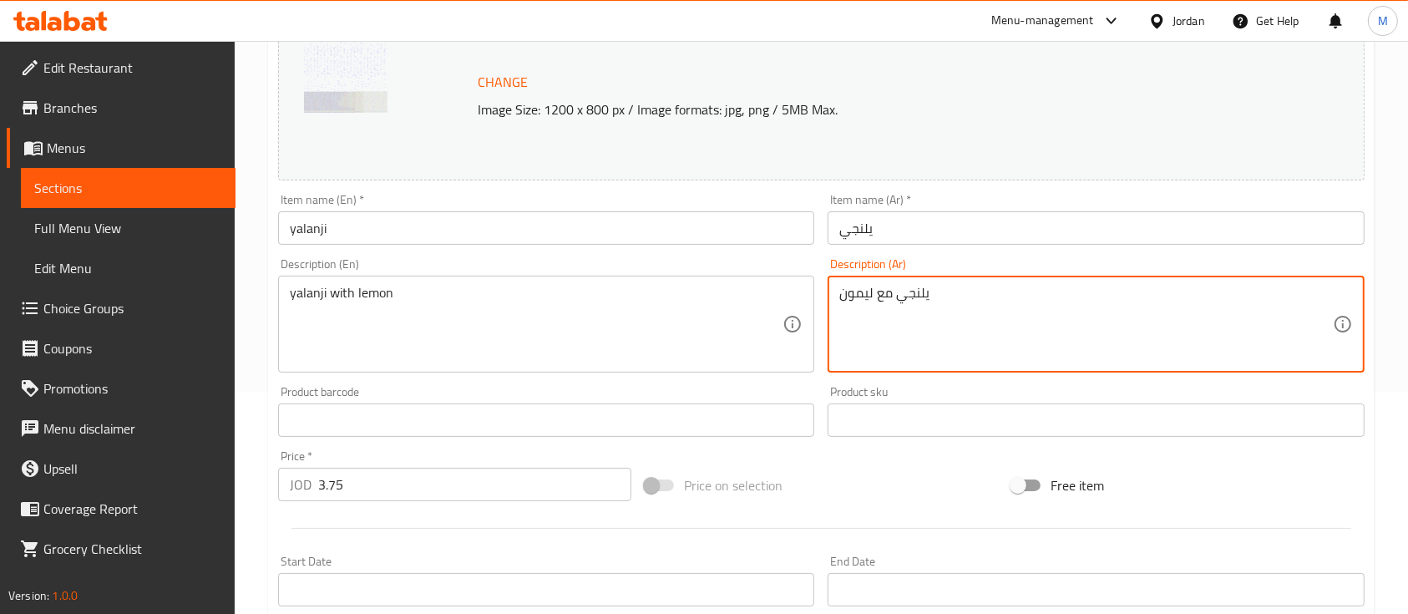
click at [955, 170] on div "Change Image Size: 1200 x 800 px / Image formats: jpg, png / 5MB Max." at bounding box center [821, 91] width 1087 height 177
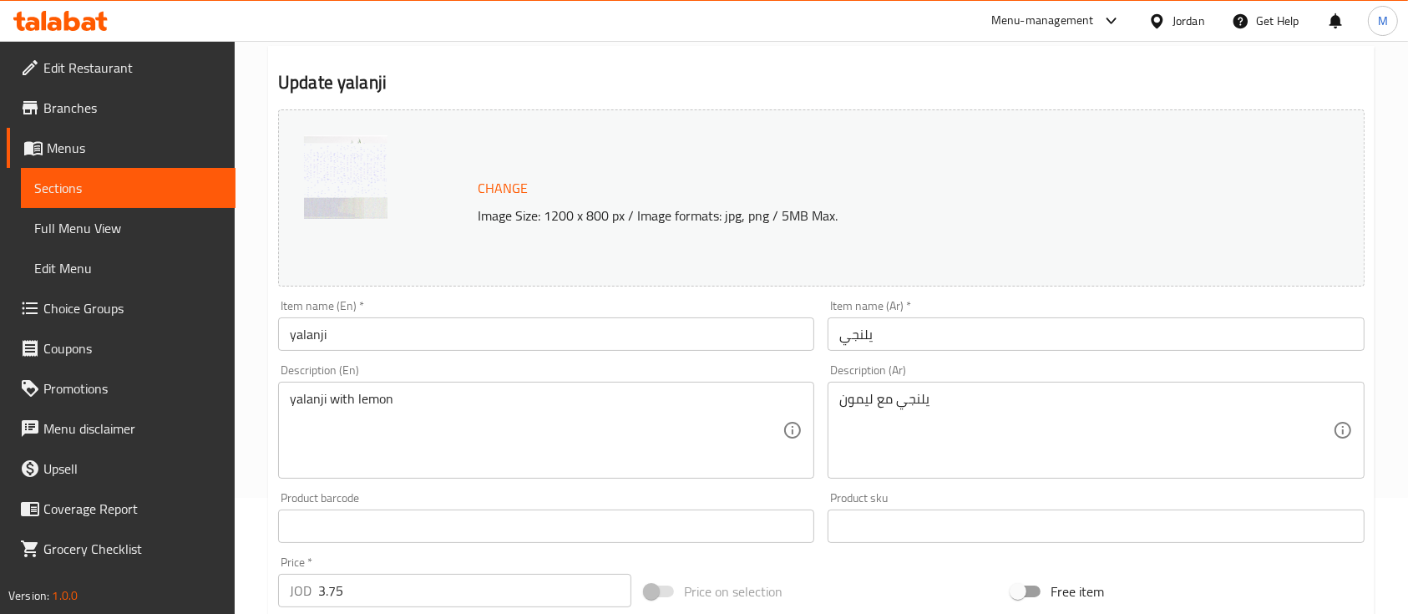
scroll to position [0, 0]
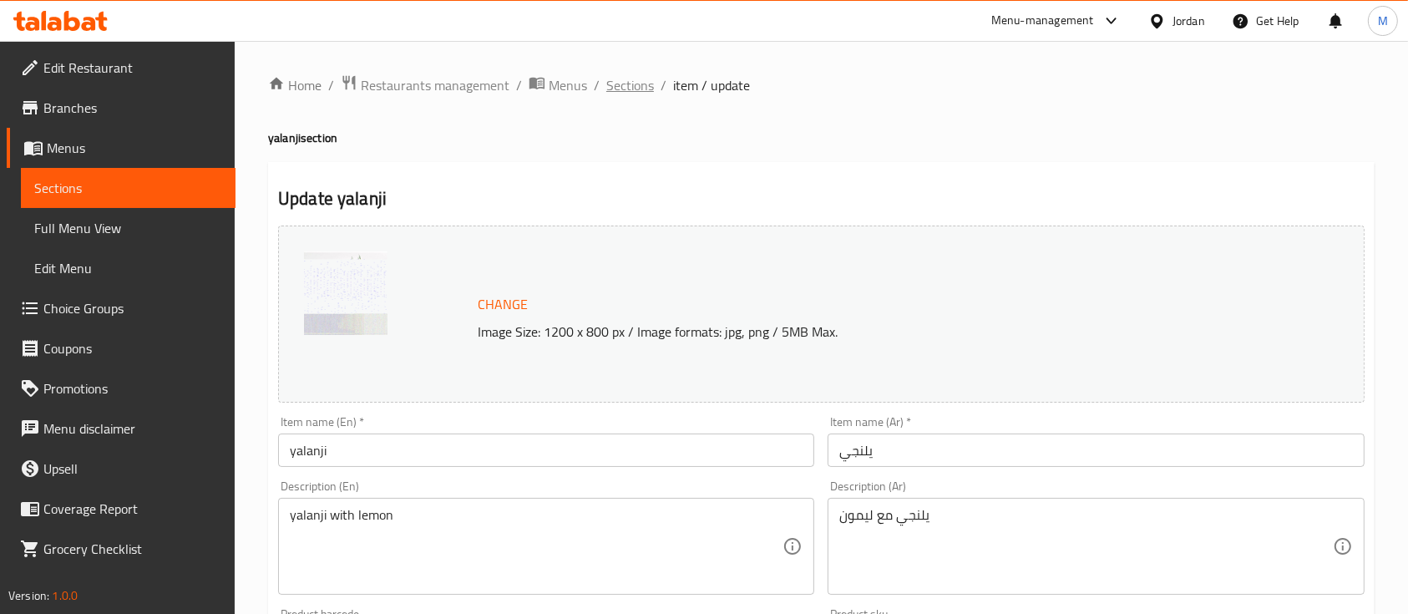
click at [649, 81] on span "Sections" at bounding box center [630, 85] width 48 height 20
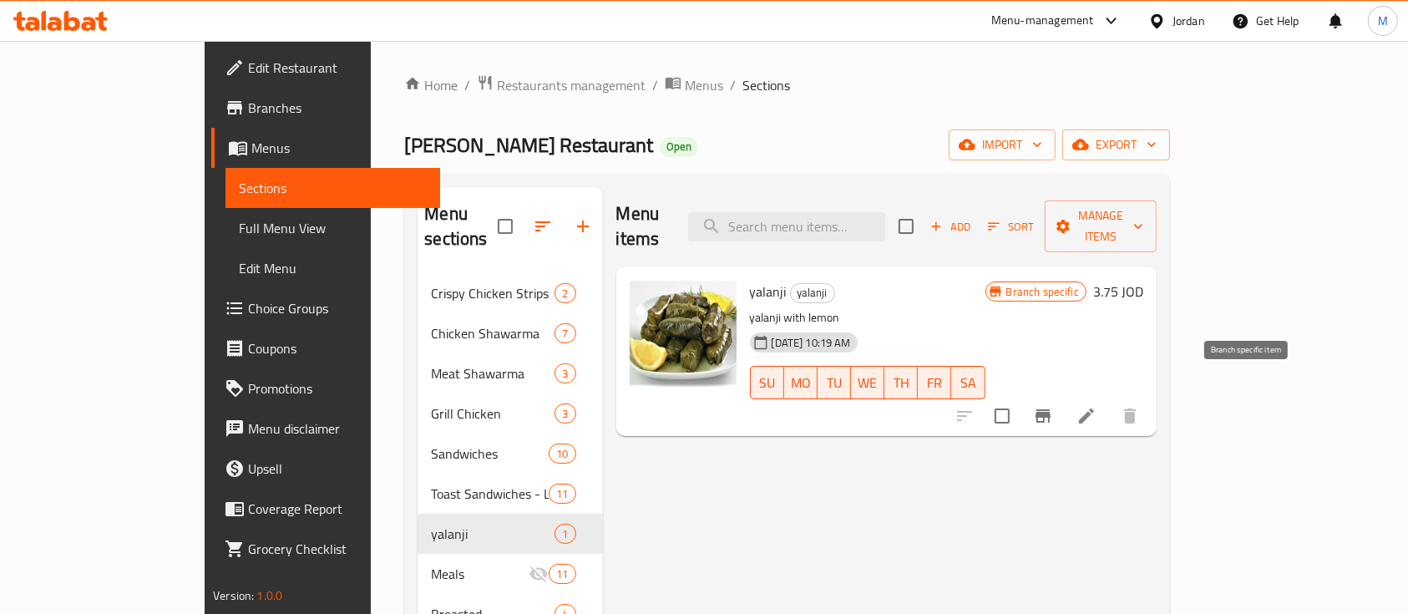
click at [1063, 401] on button "Branch-specific-item" at bounding box center [1043, 416] width 40 height 40
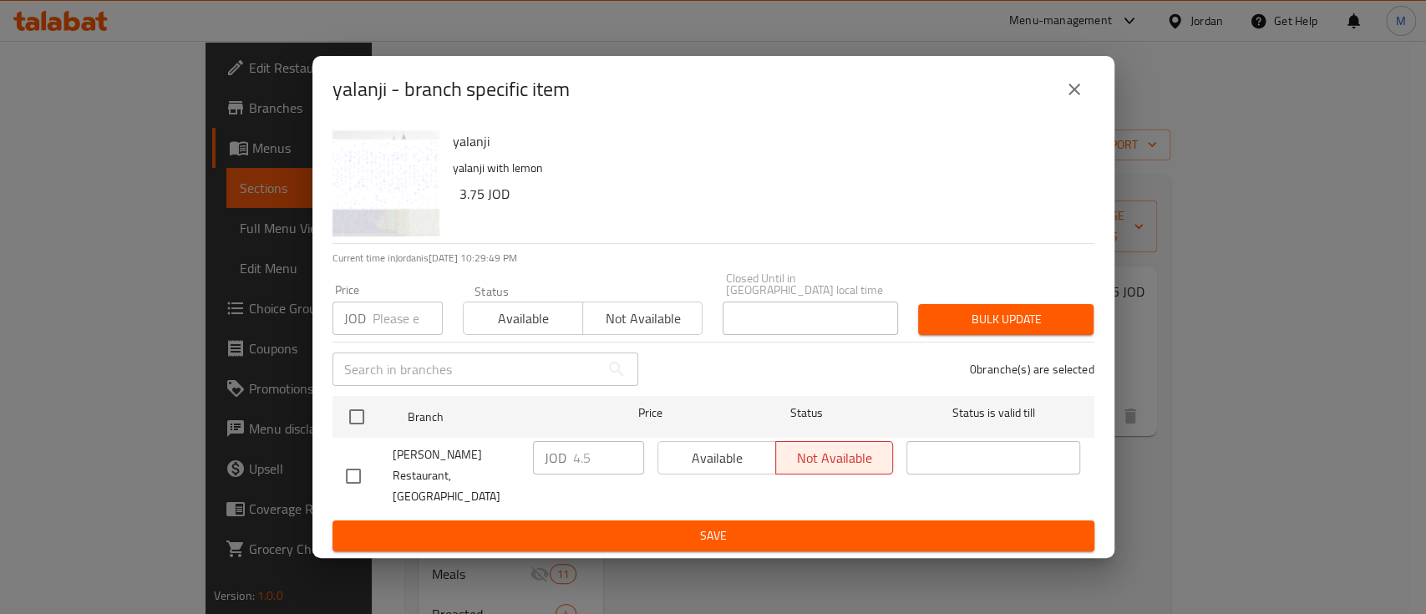
drag, startPoint x: 1082, startPoint y: 101, endPoint x: 1082, endPoint y: 16, distance: 85.2
click at [1081, 99] on icon "close" at bounding box center [1074, 89] width 20 height 20
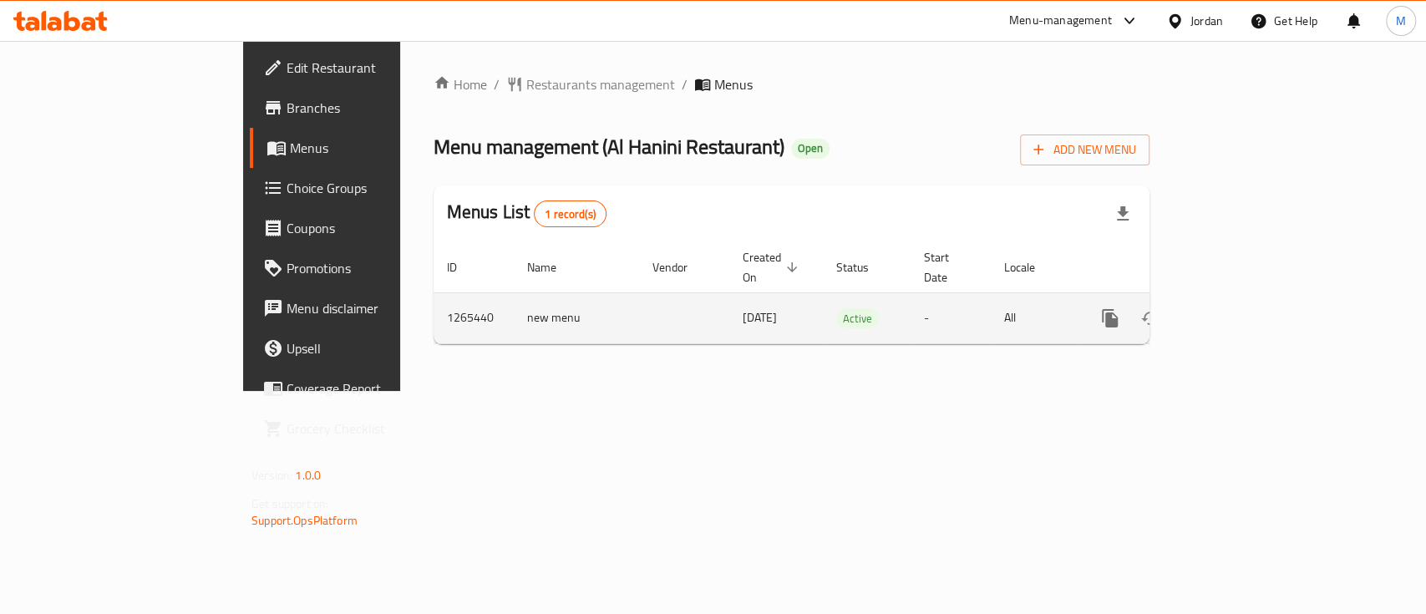
click at [1240, 308] on icon "enhanced table" at bounding box center [1230, 318] width 20 height 20
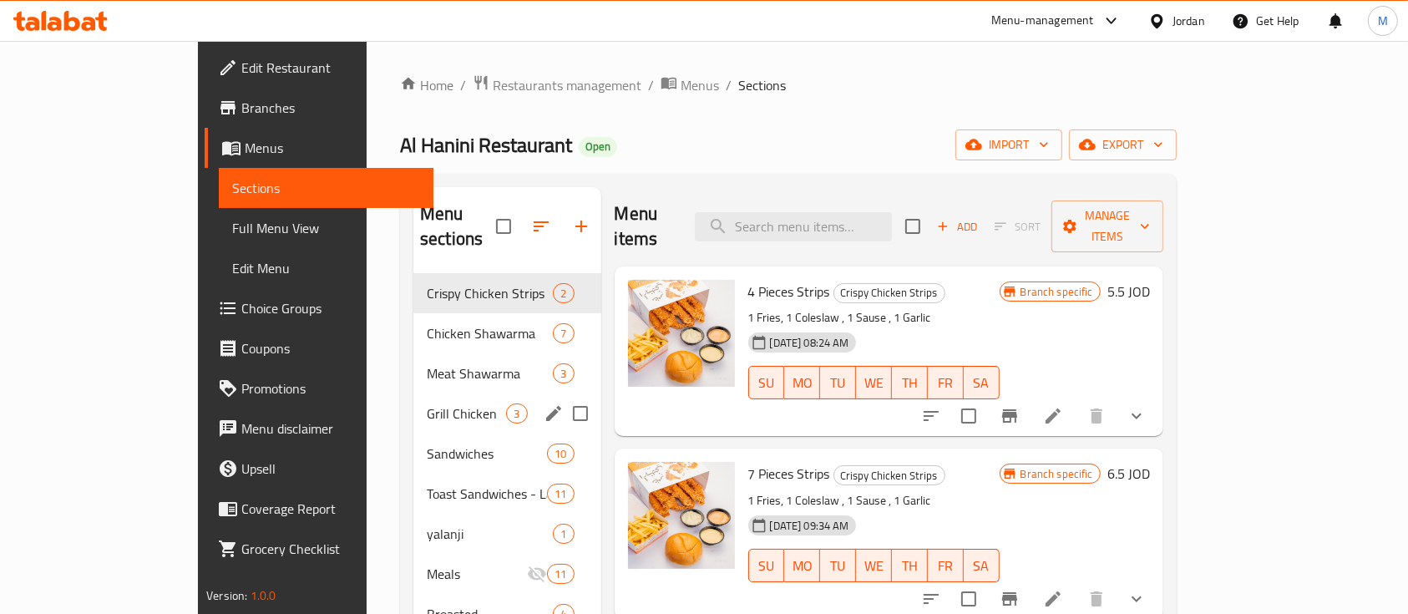
scroll to position [111, 0]
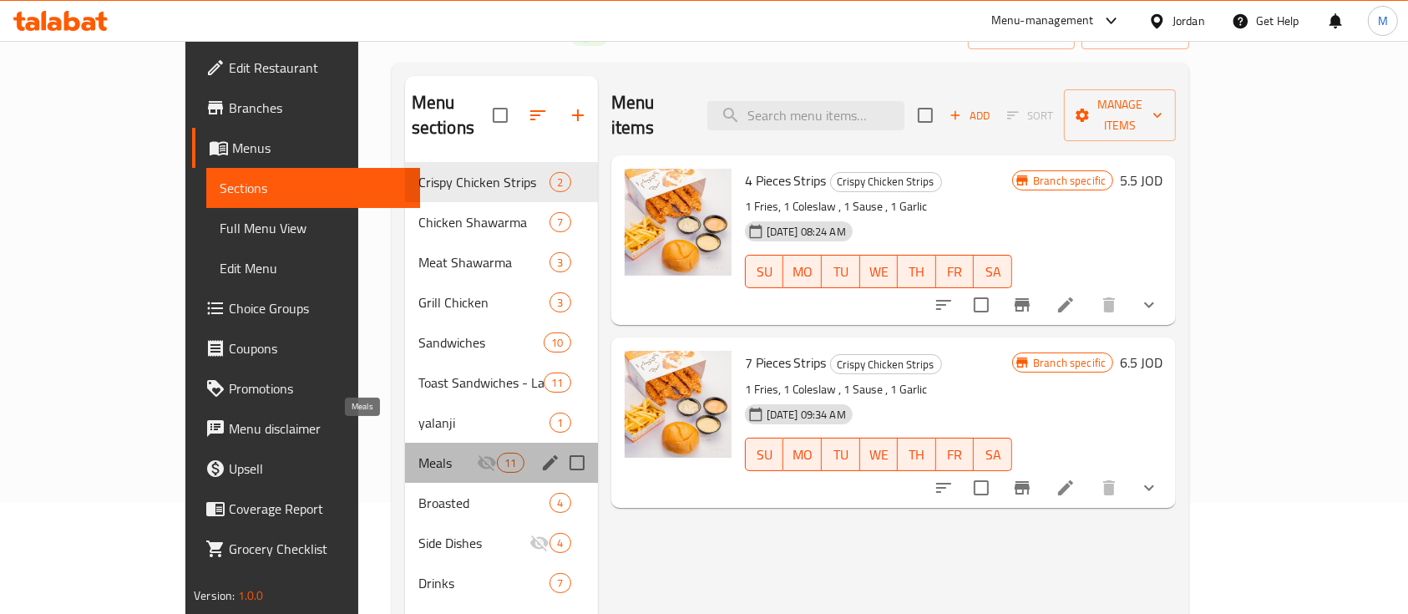
click at [418, 453] on span "Meals" at bounding box center [447, 463] width 59 height 20
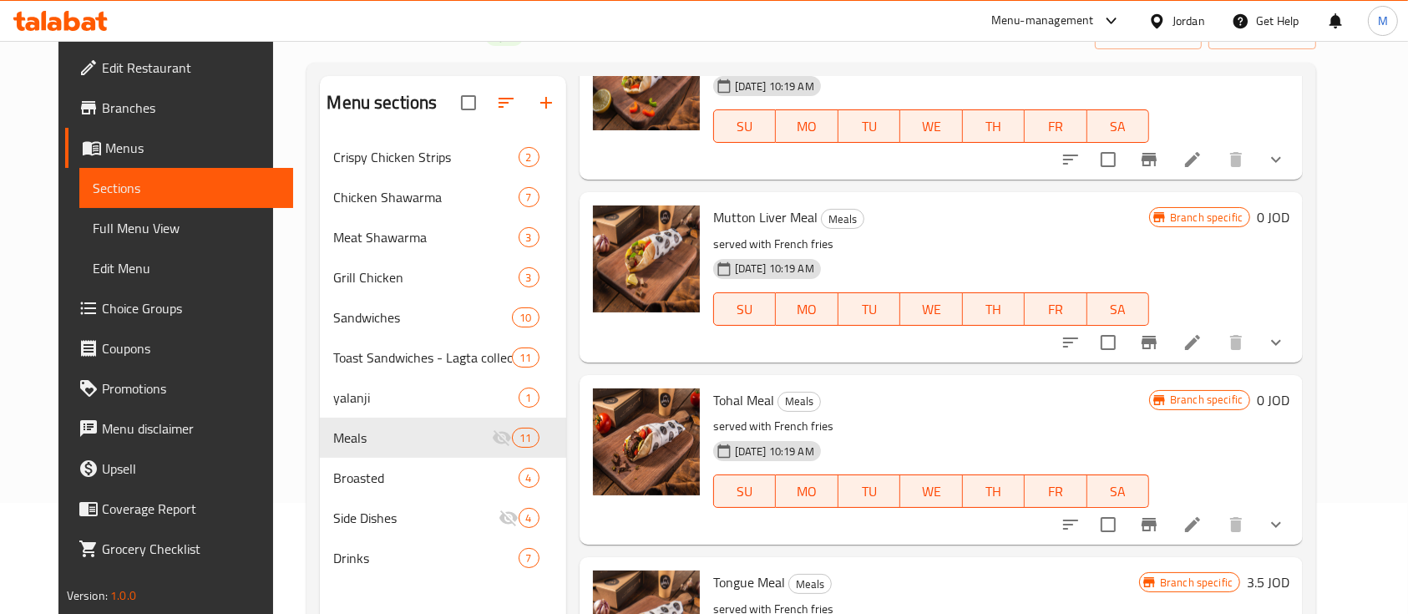
scroll to position [222, 0]
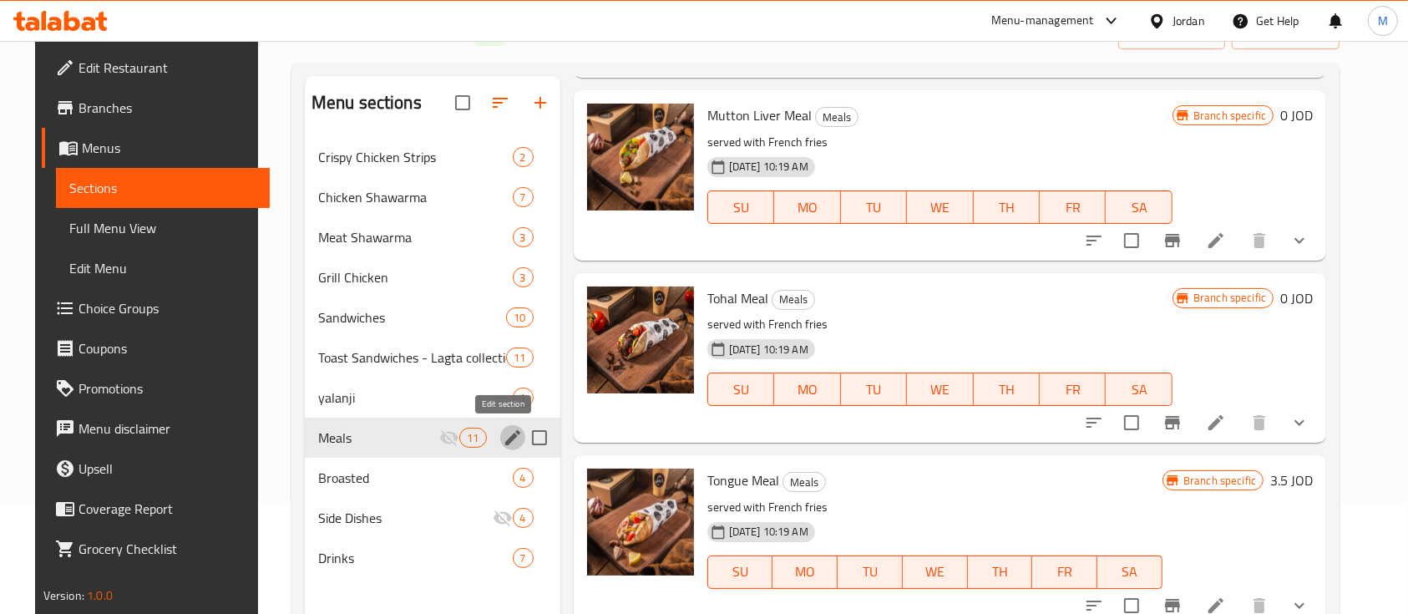
click at [503, 432] on icon "edit" at bounding box center [513, 438] width 20 height 20
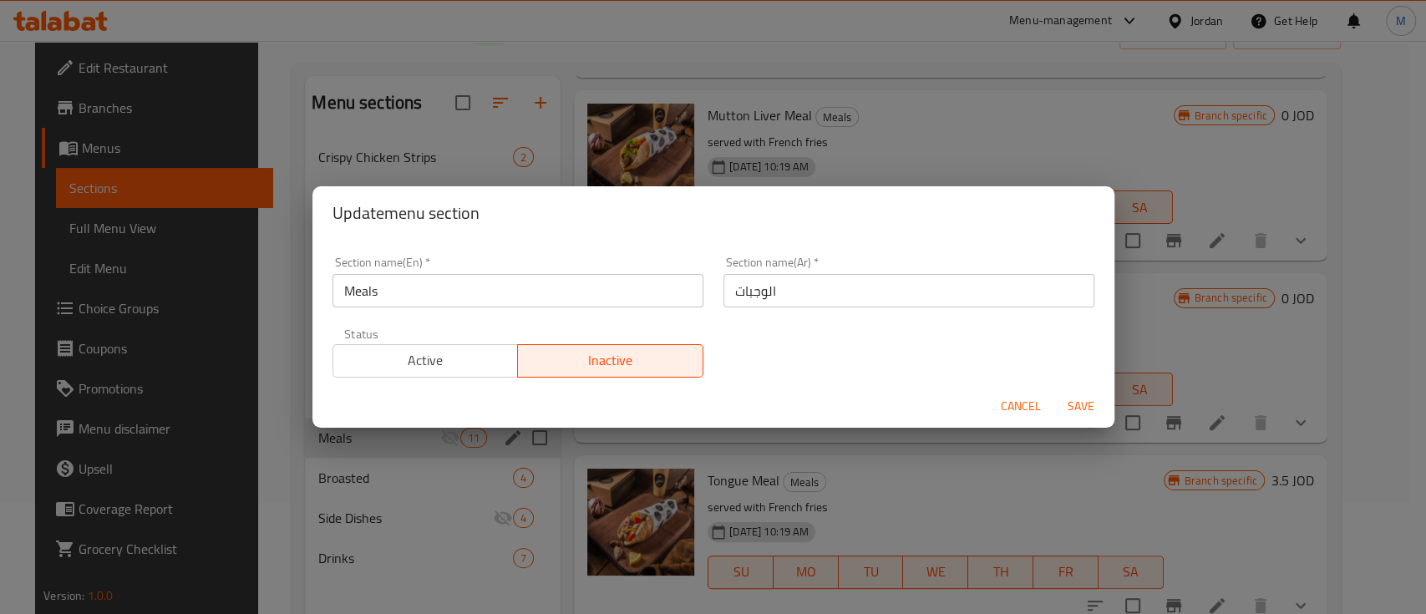
click at [430, 357] on span "Active" at bounding box center [426, 360] width 172 height 24
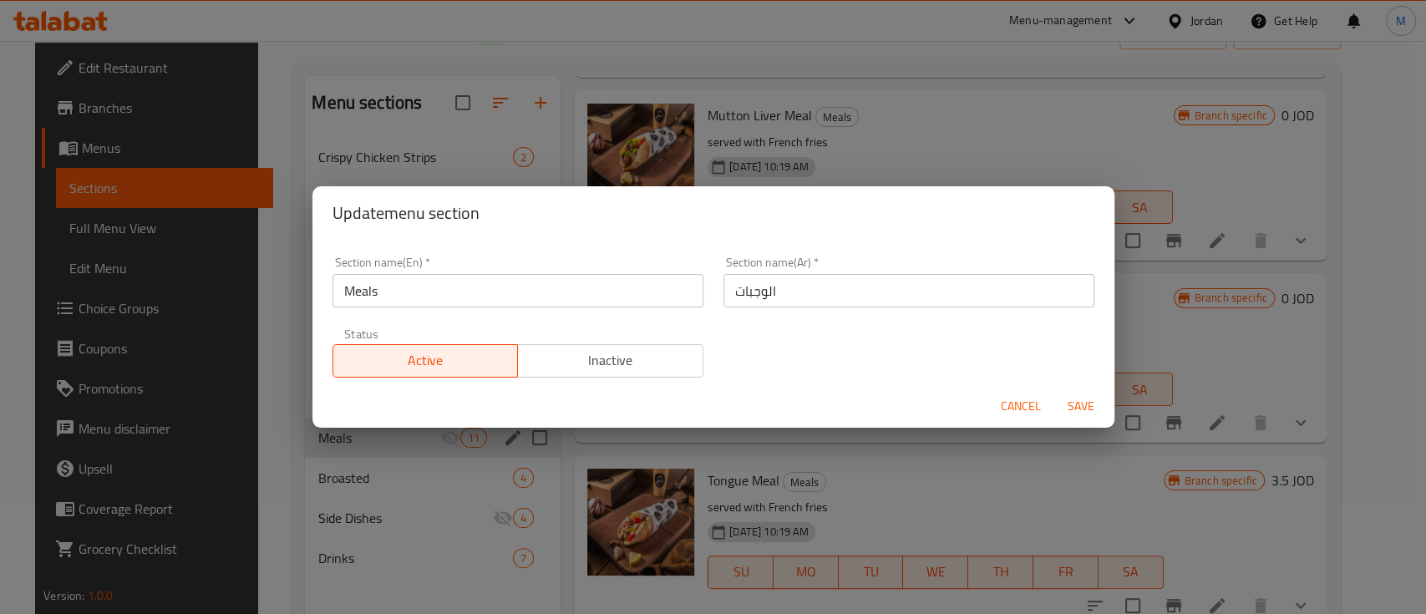
click at [1088, 398] on span "Save" at bounding box center [1081, 406] width 40 height 21
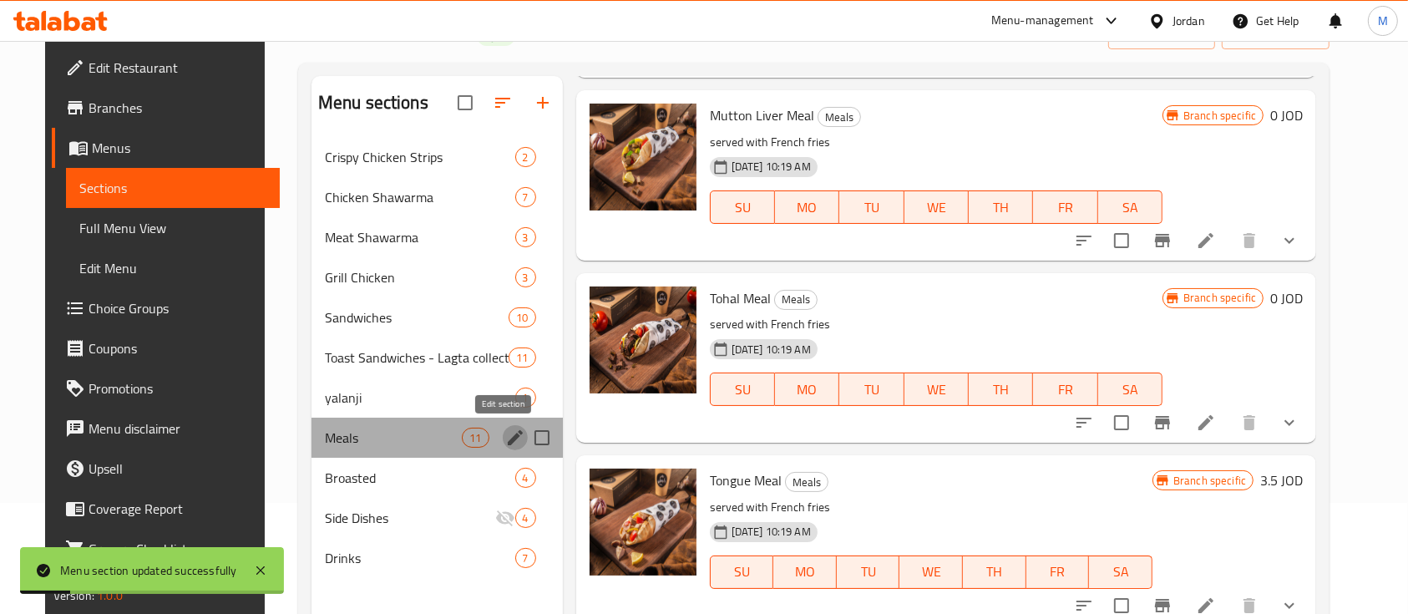
click at [505, 432] on icon "edit" at bounding box center [515, 438] width 20 height 20
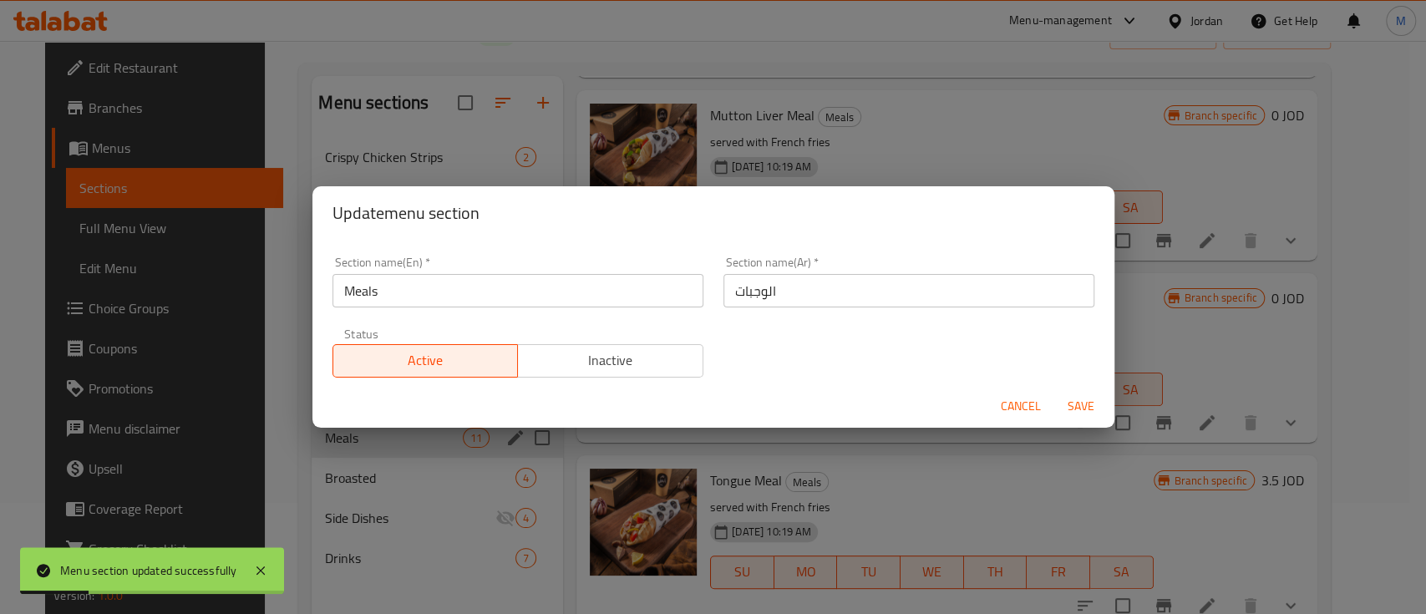
click at [640, 352] on span "Inactive" at bounding box center [610, 360] width 172 height 24
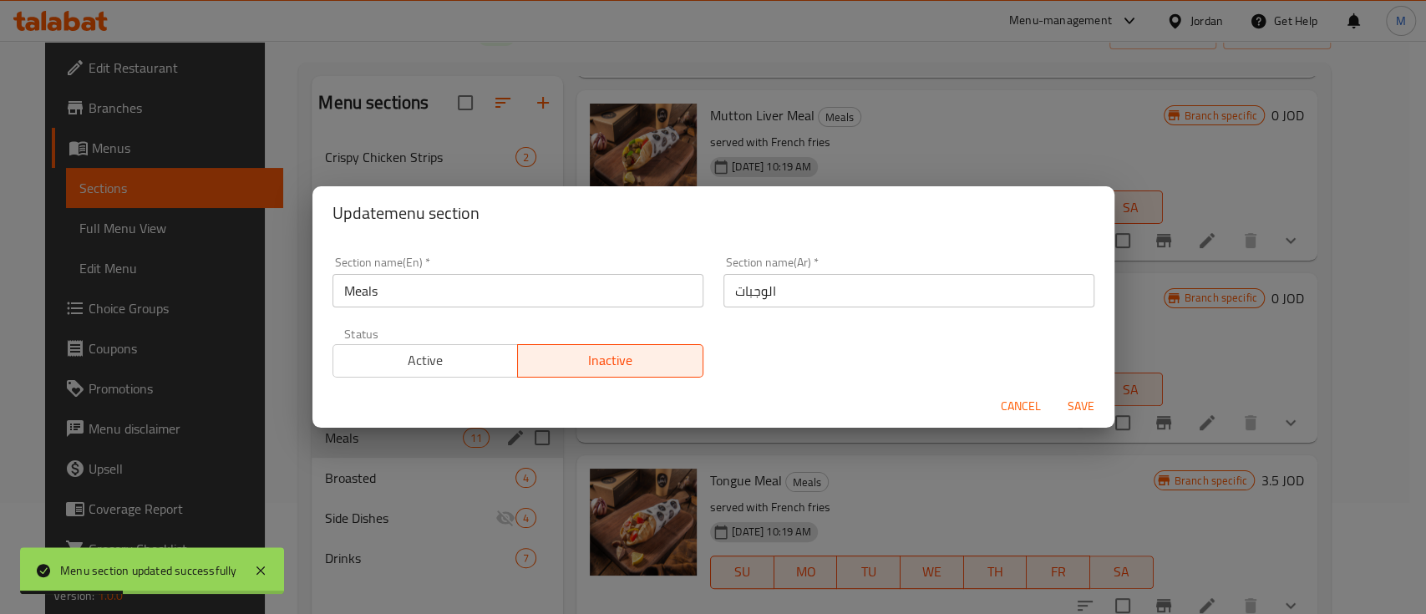
click at [1098, 398] on span "Save" at bounding box center [1081, 406] width 40 height 21
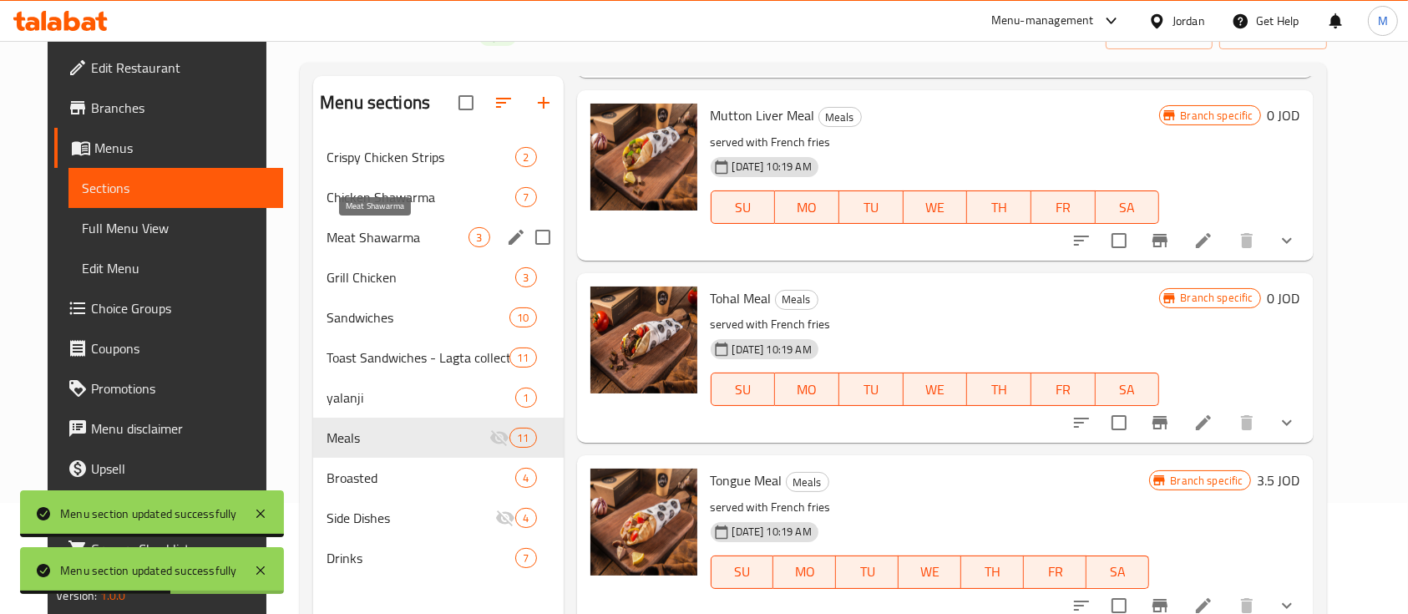
click at [414, 227] on span "Meat Shawarma" at bounding box center [398, 237] width 142 height 20
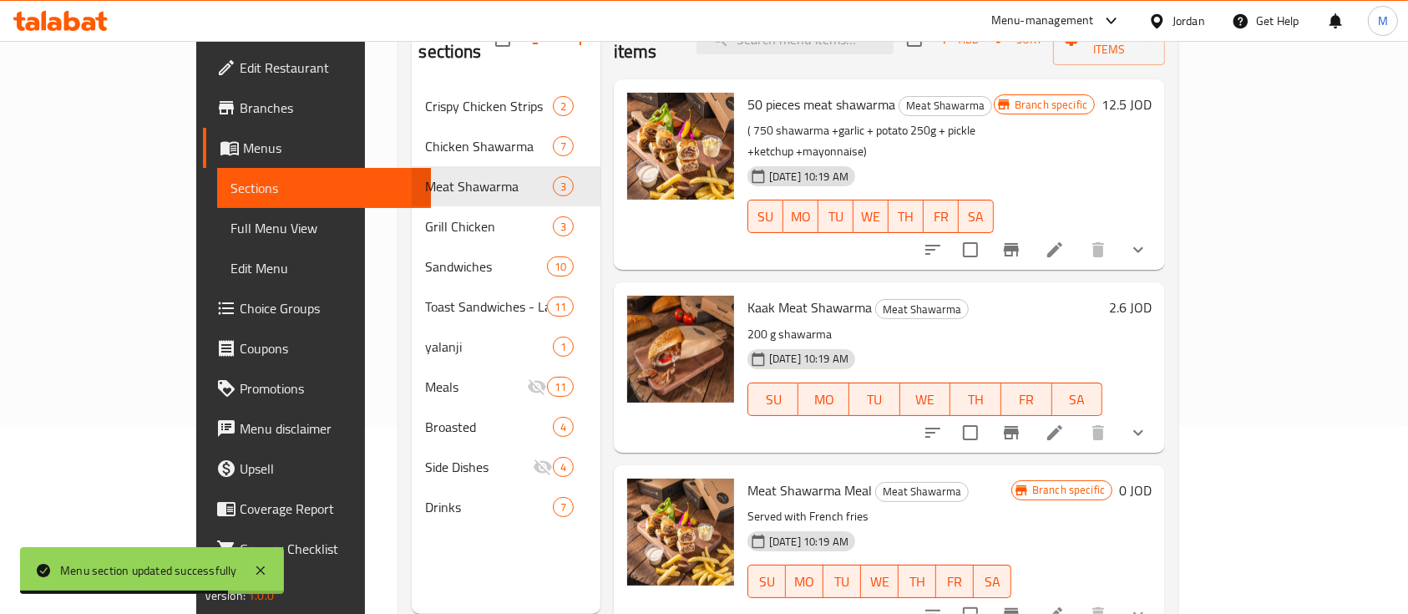
scroll to position [222, 0]
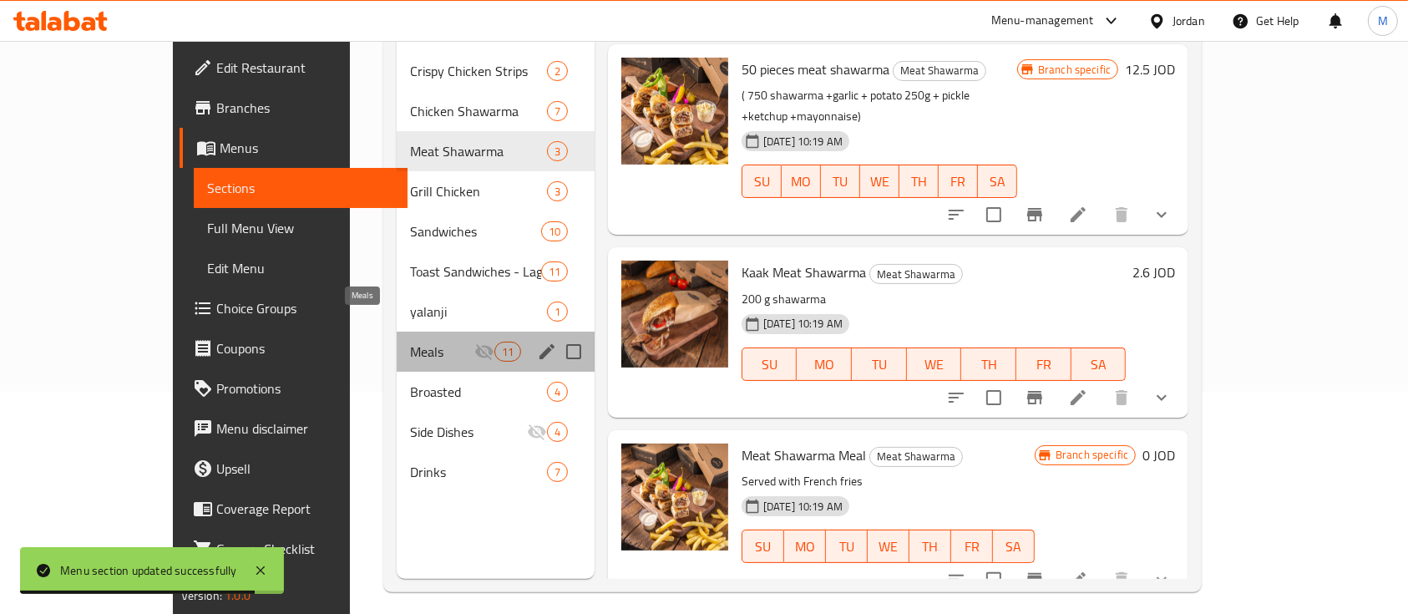
click at [410, 342] on span "Meals" at bounding box center [442, 352] width 64 height 20
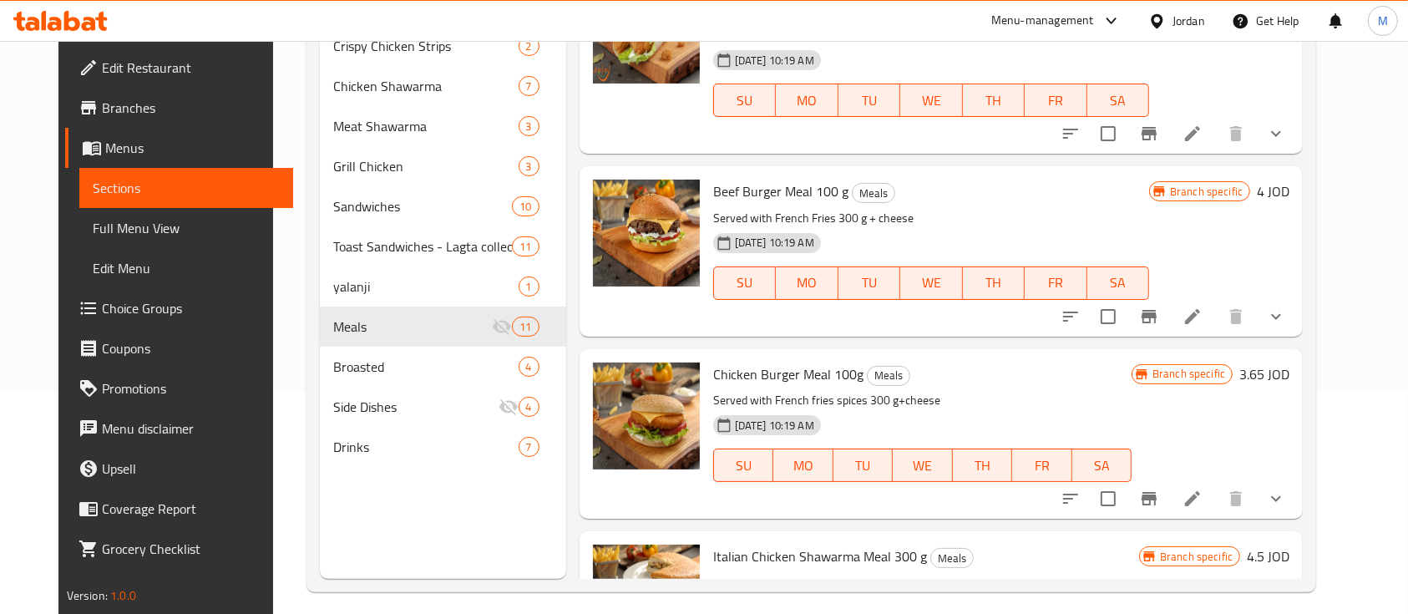
scroll to position [890, 0]
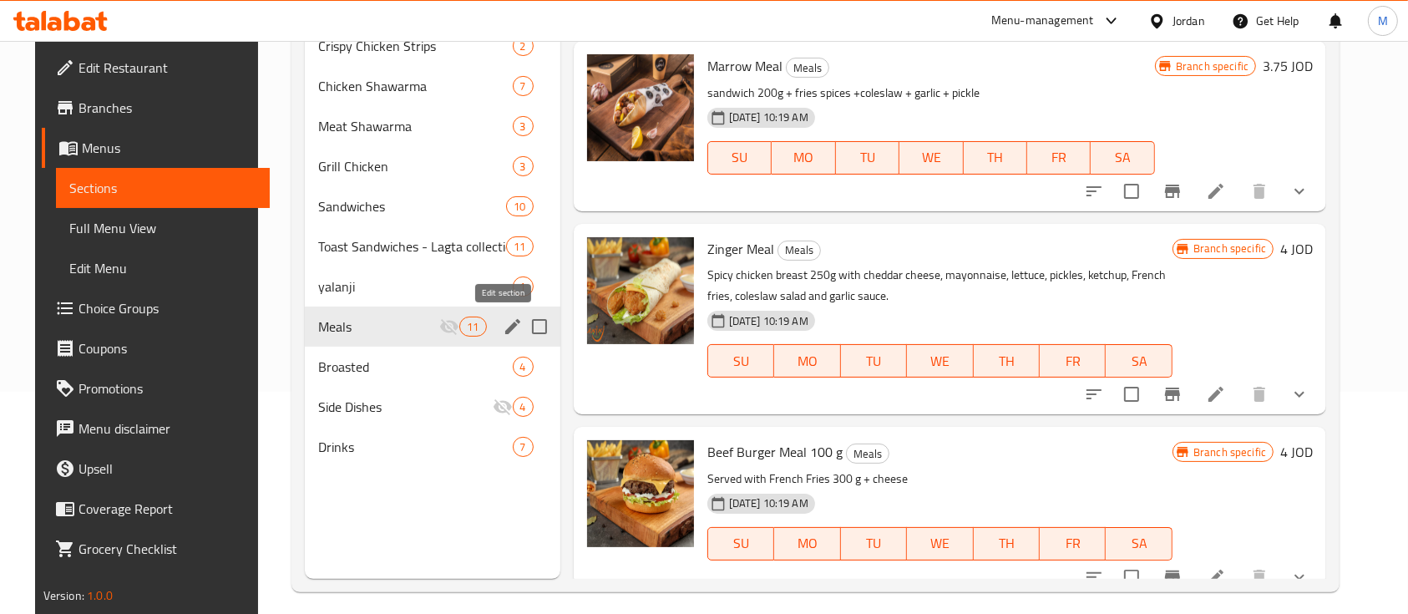
click at [503, 332] on icon "edit" at bounding box center [513, 327] width 20 height 20
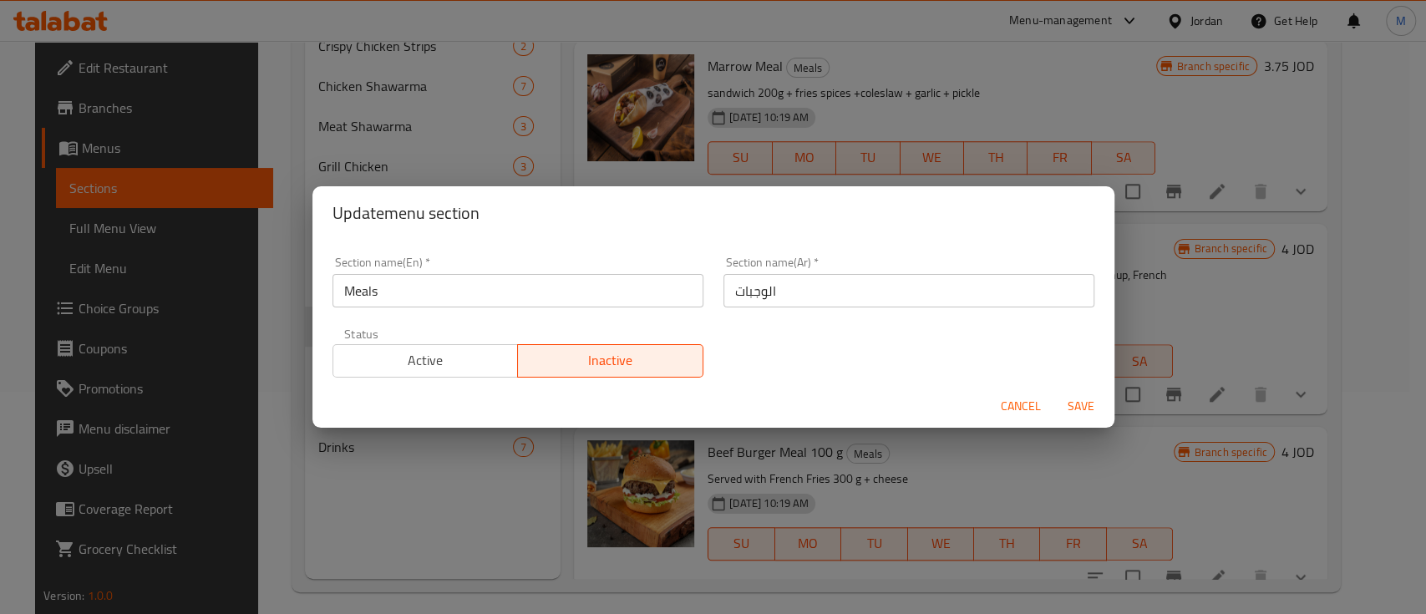
click at [383, 367] on span "Active" at bounding box center [426, 360] width 172 height 24
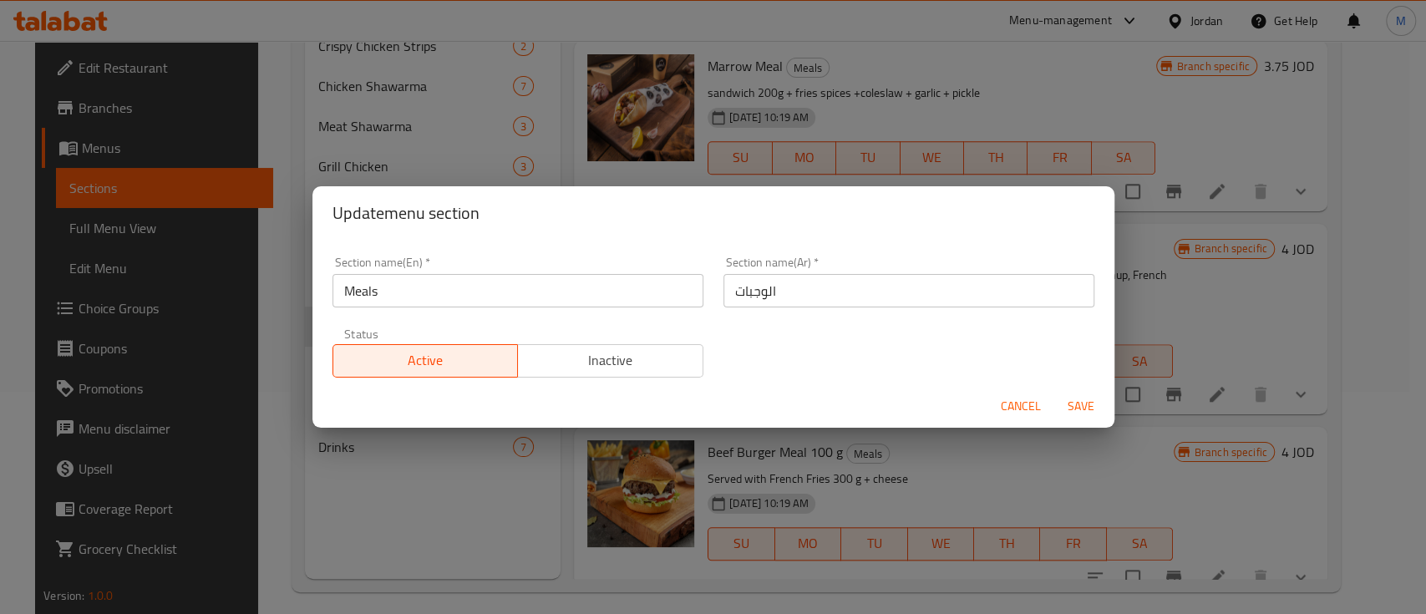
click at [1075, 396] on span "Save" at bounding box center [1081, 406] width 40 height 21
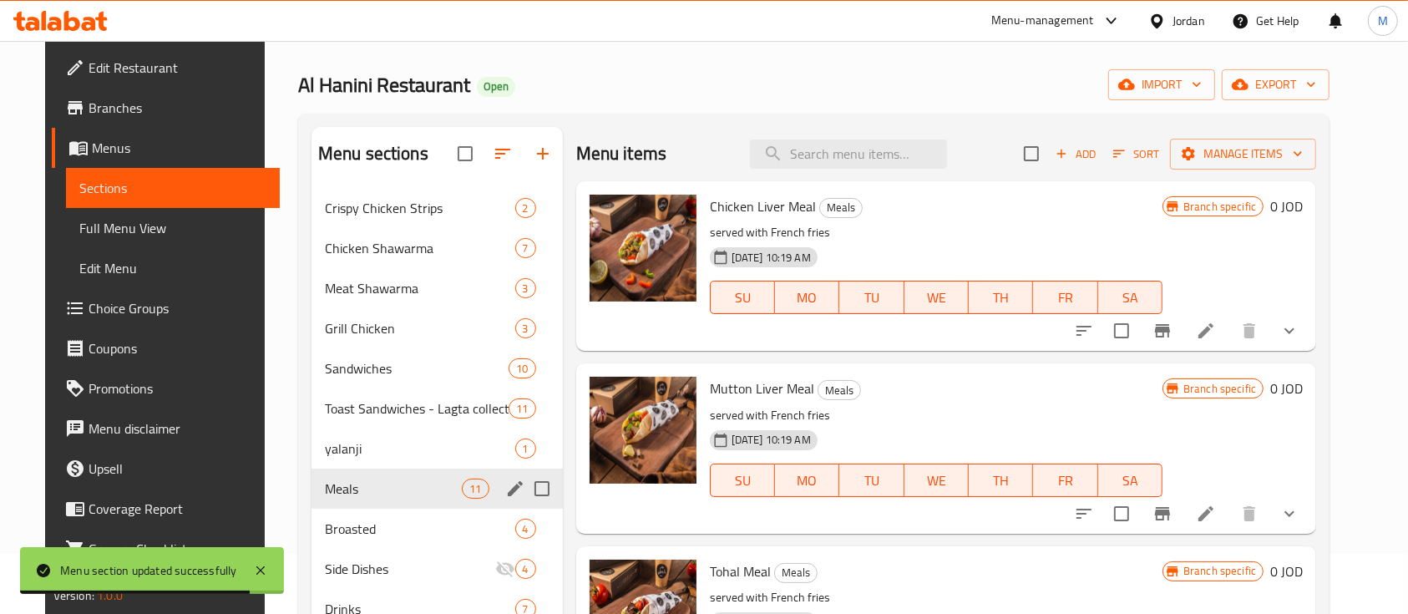
scroll to position [0, 0]
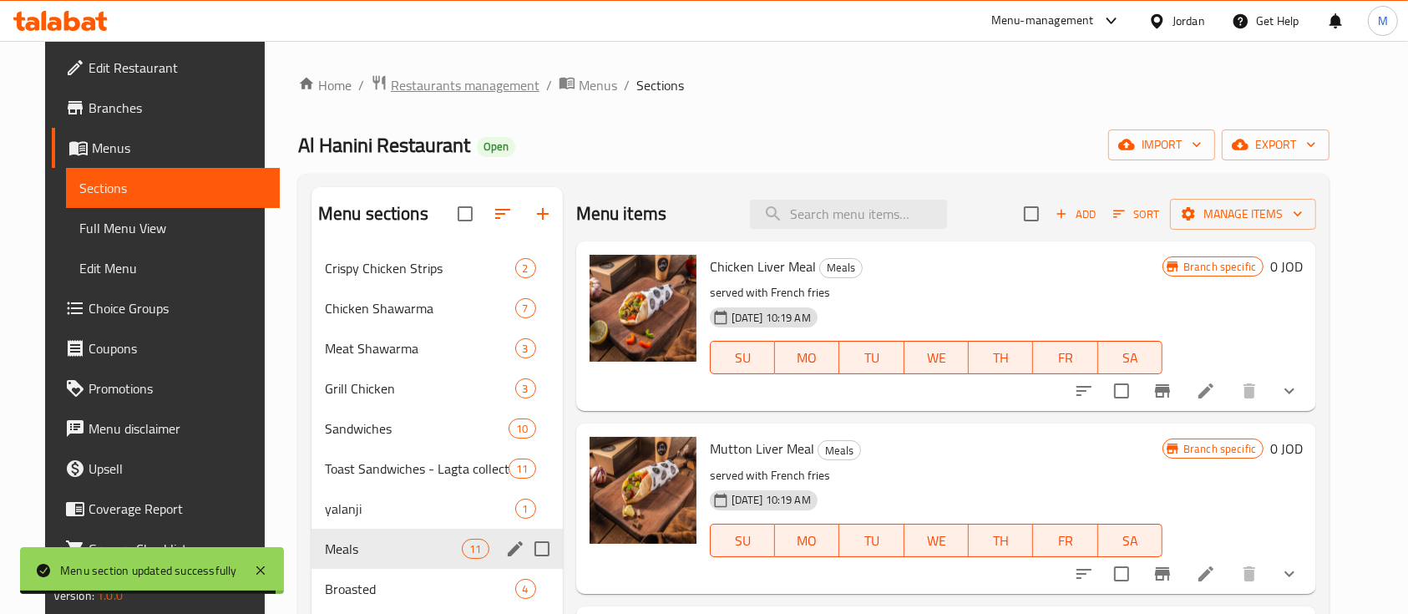
click at [427, 93] on span "Restaurants management" at bounding box center [465, 85] width 149 height 20
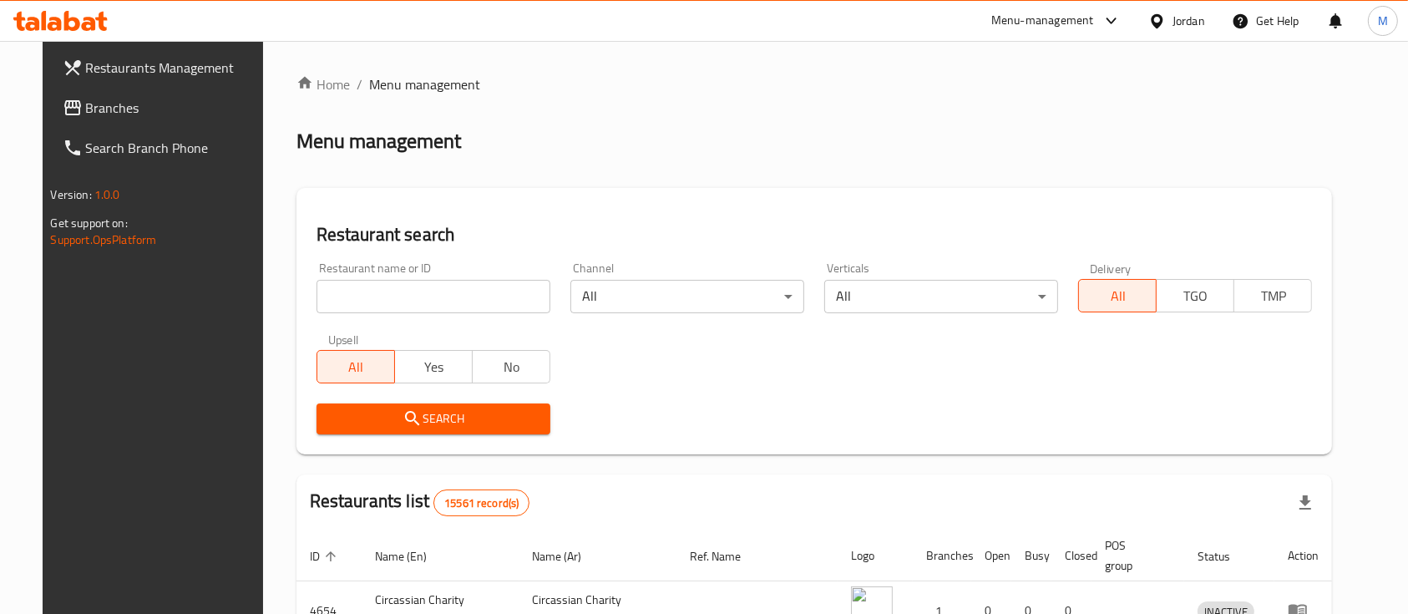
click at [459, 301] on input "search" at bounding box center [434, 296] width 234 height 33
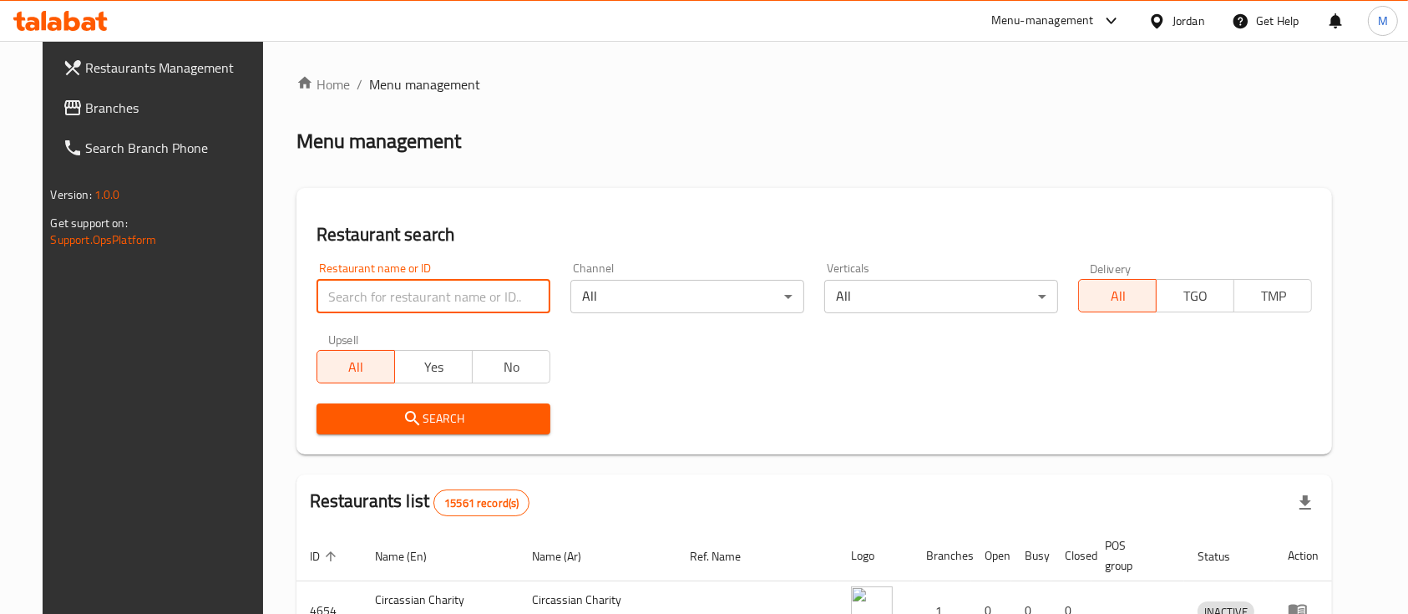
paste input "745890"
type input "745890"
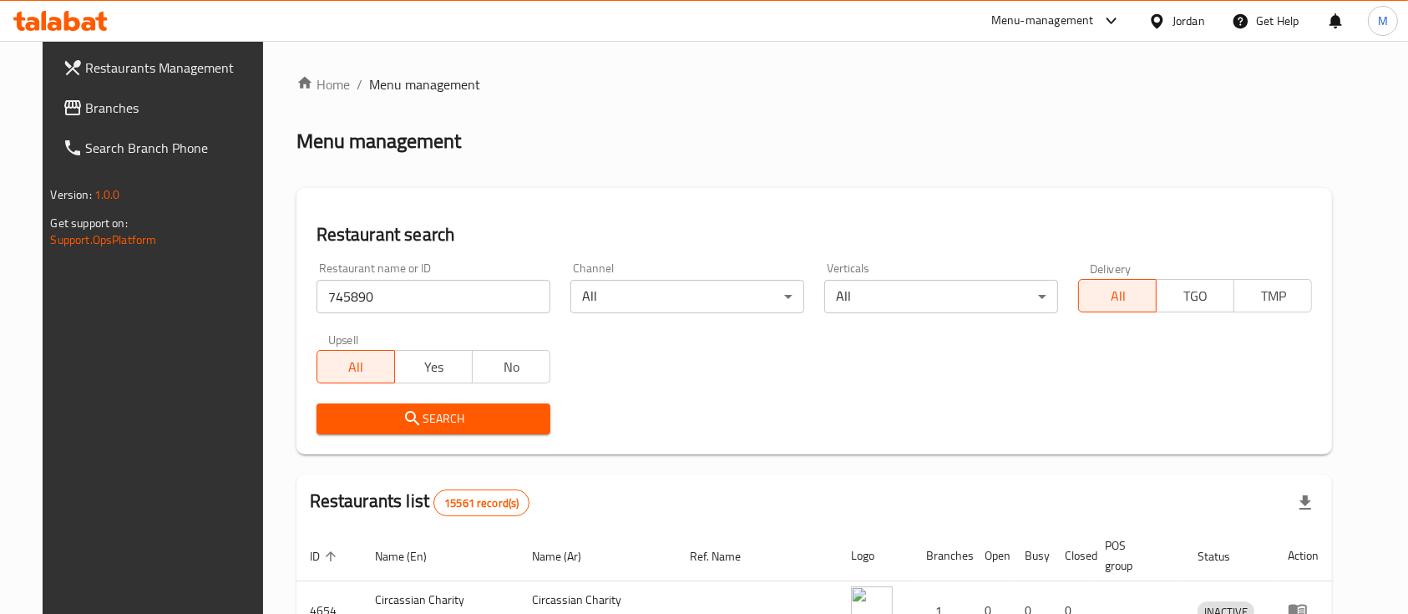
click at [158, 107] on span "Branches" at bounding box center [175, 108] width 179 height 20
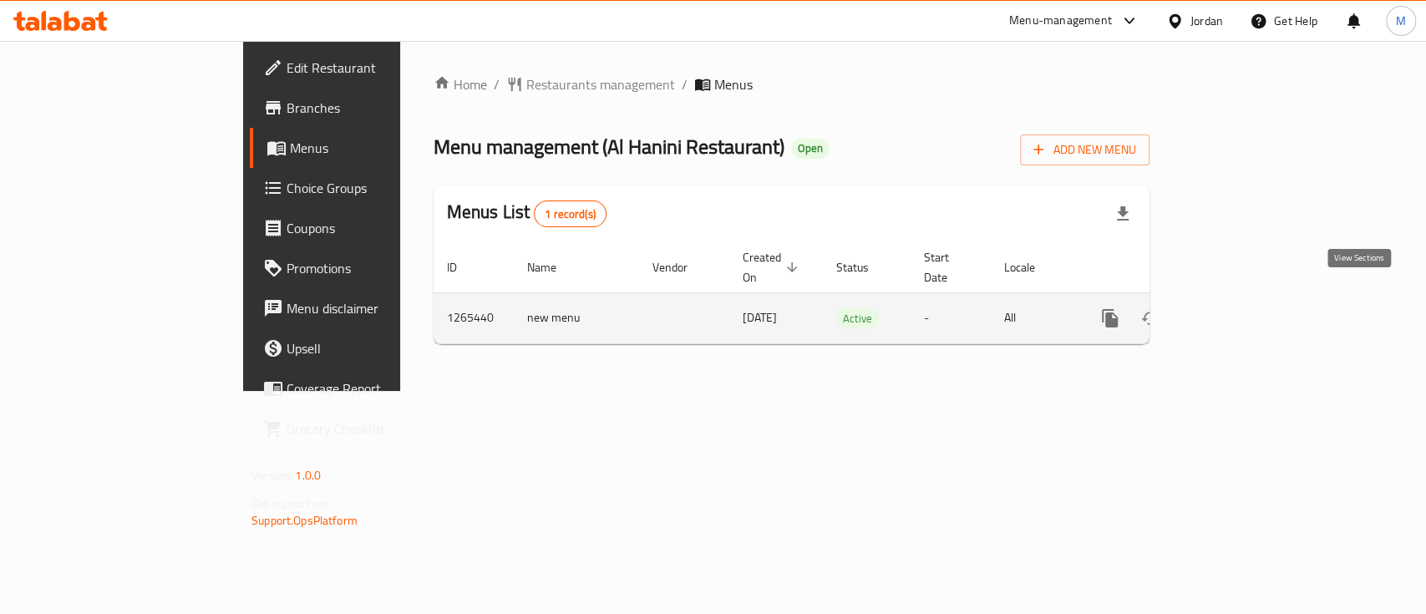
click at [1240, 308] on icon "enhanced table" at bounding box center [1230, 318] width 20 height 20
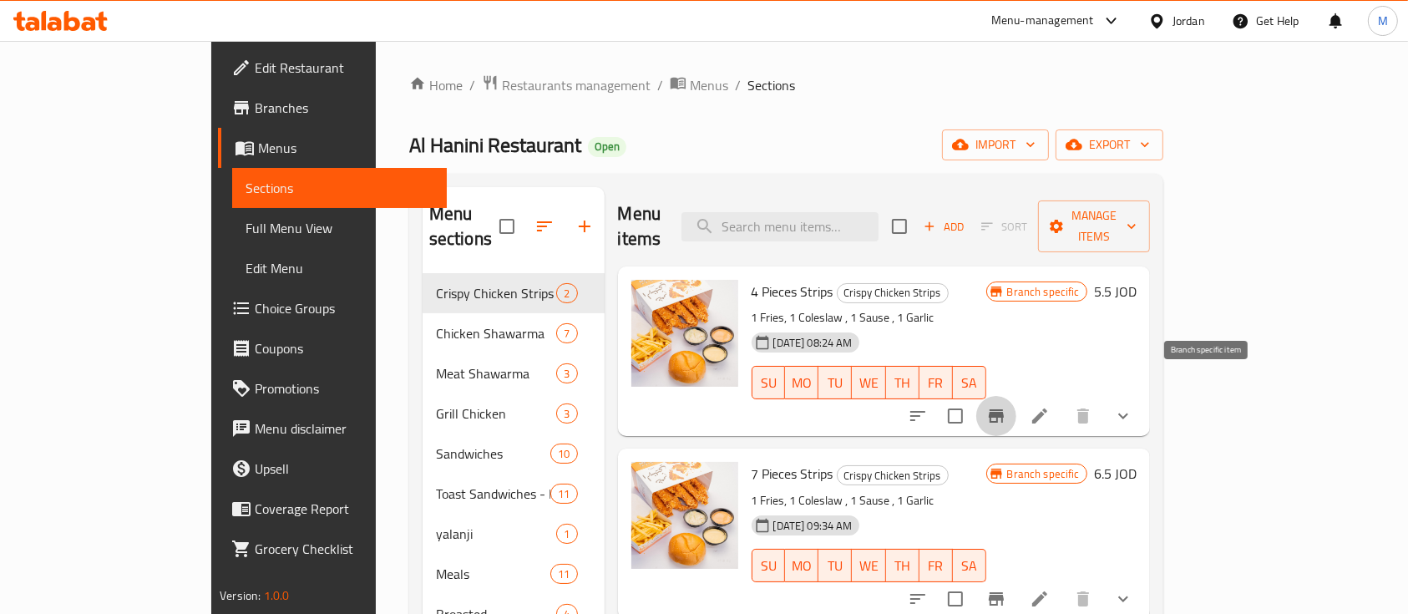
click at [1016, 398] on button "Branch-specific-item" at bounding box center [996, 416] width 40 height 40
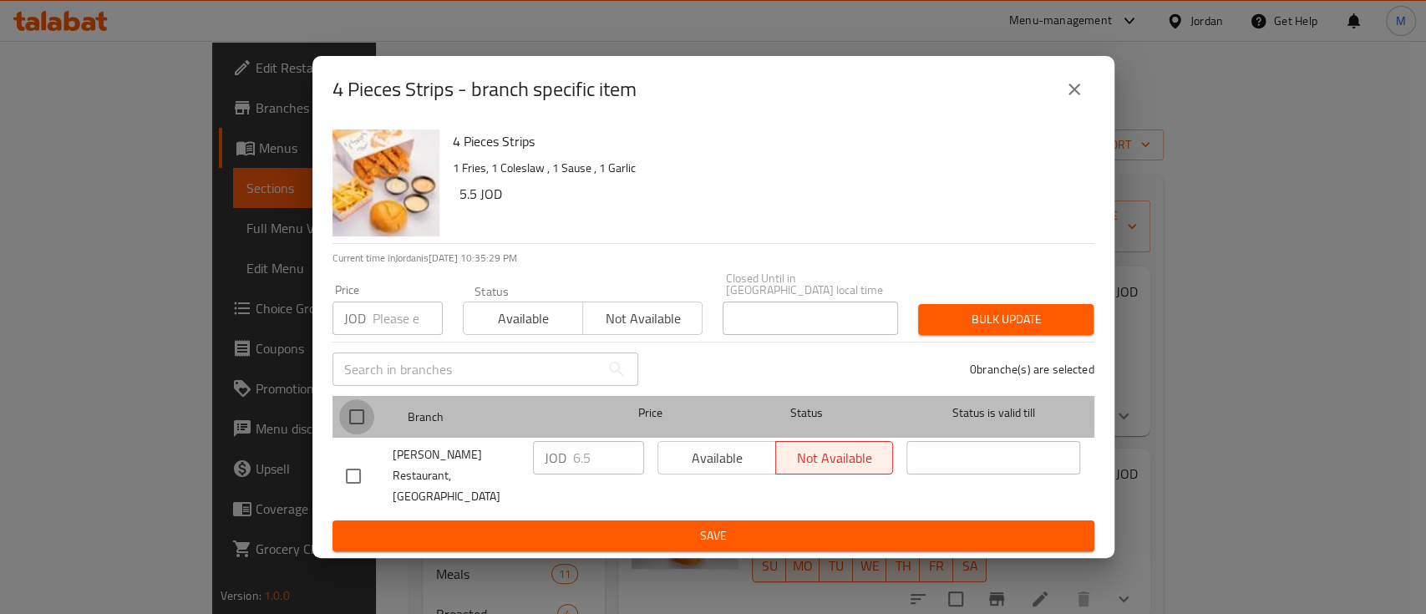
click at [351, 412] on input "checkbox" at bounding box center [356, 416] width 35 height 35
checkbox input "true"
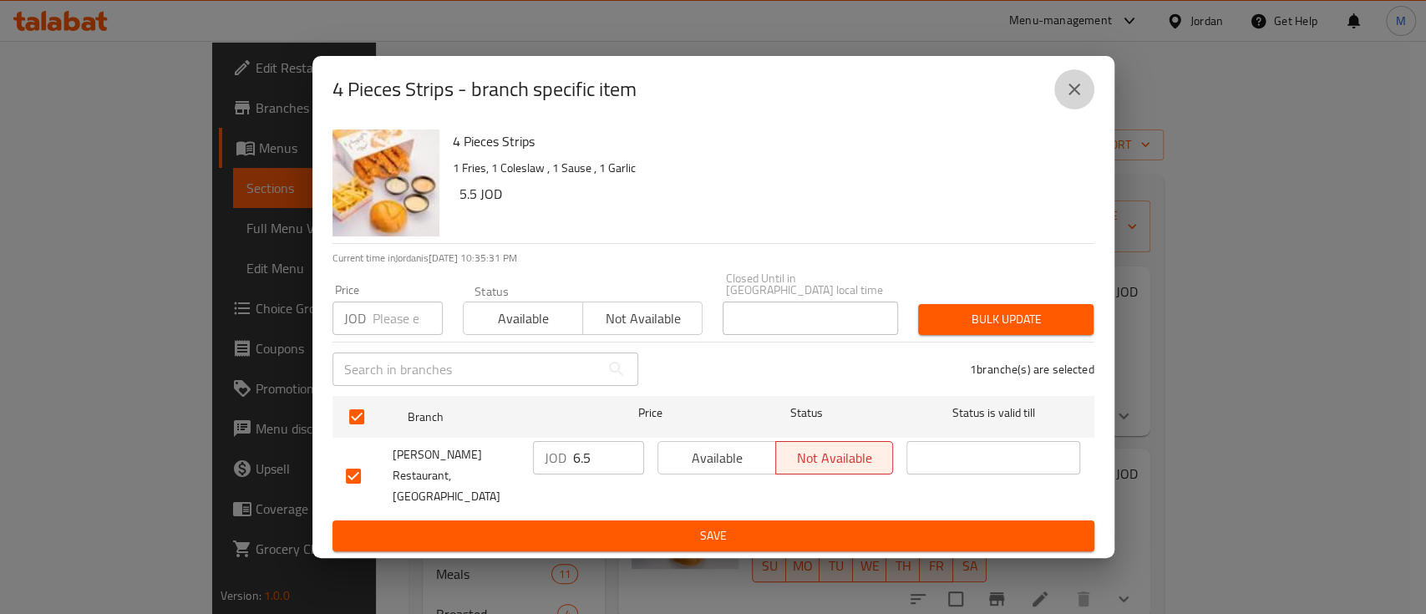
click at [1076, 99] on icon "close" at bounding box center [1074, 89] width 20 height 20
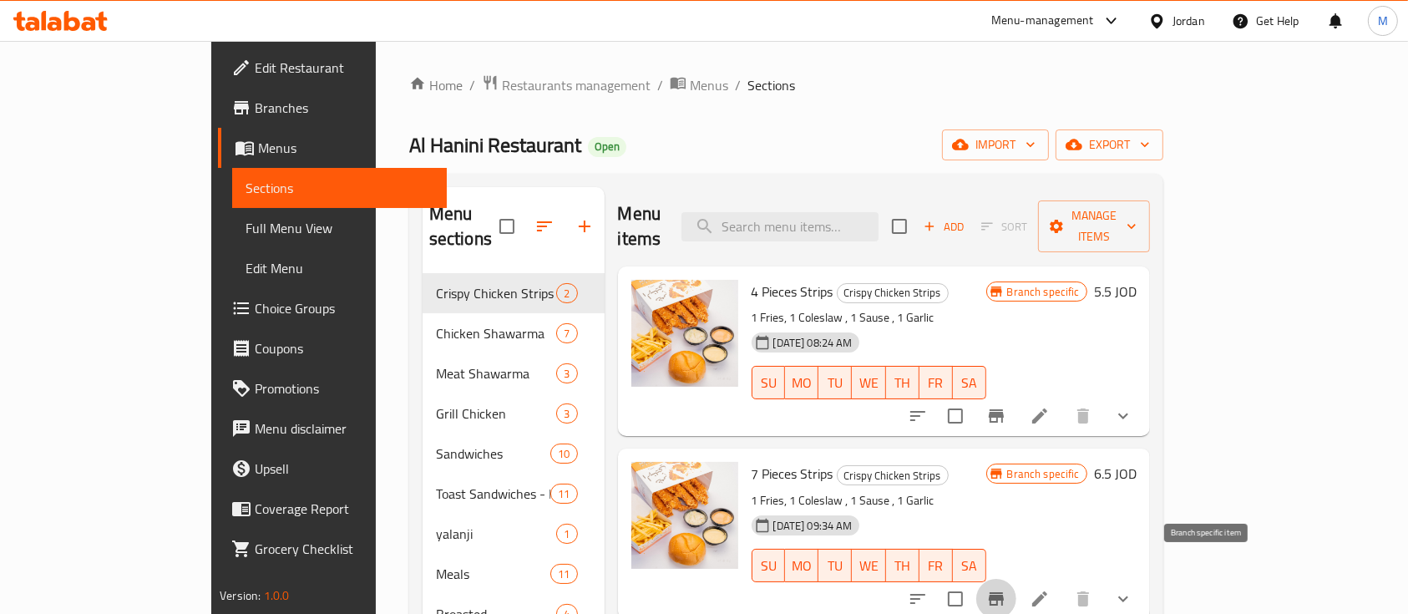
click at [1006, 589] on icon "Branch-specific-item" at bounding box center [996, 599] width 20 height 20
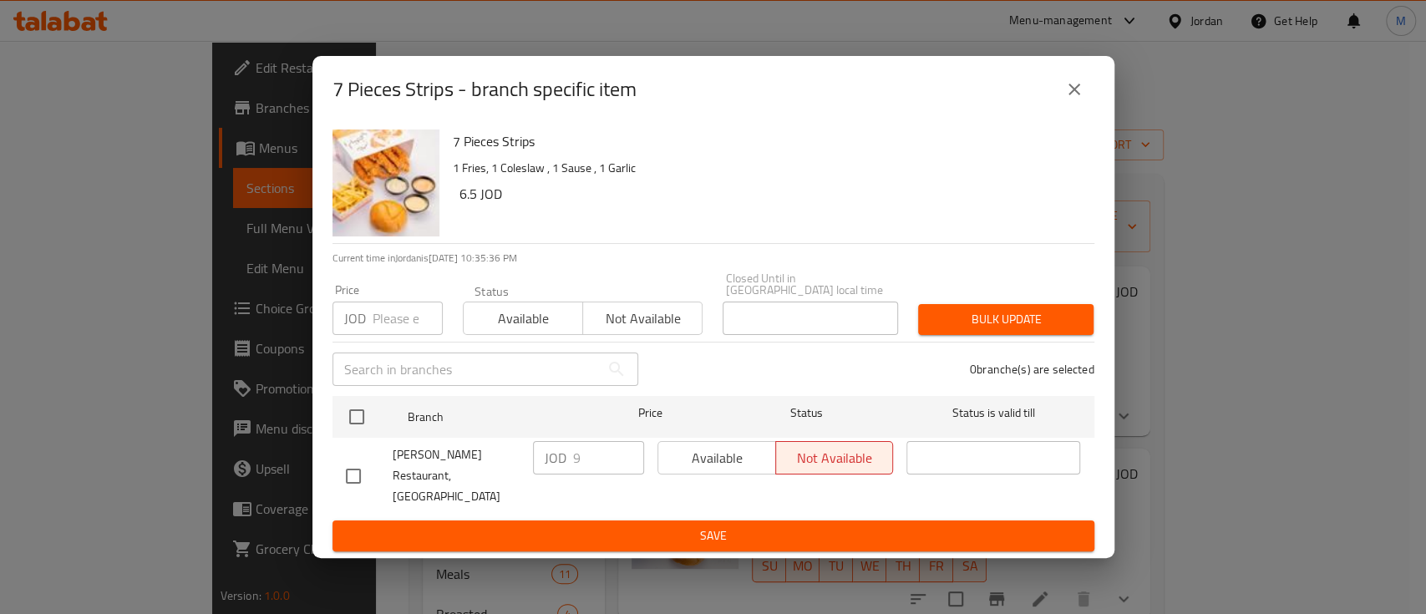
click at [1067, 99] on icon "close" at bounding box center [1074, 89] width 20 height 20
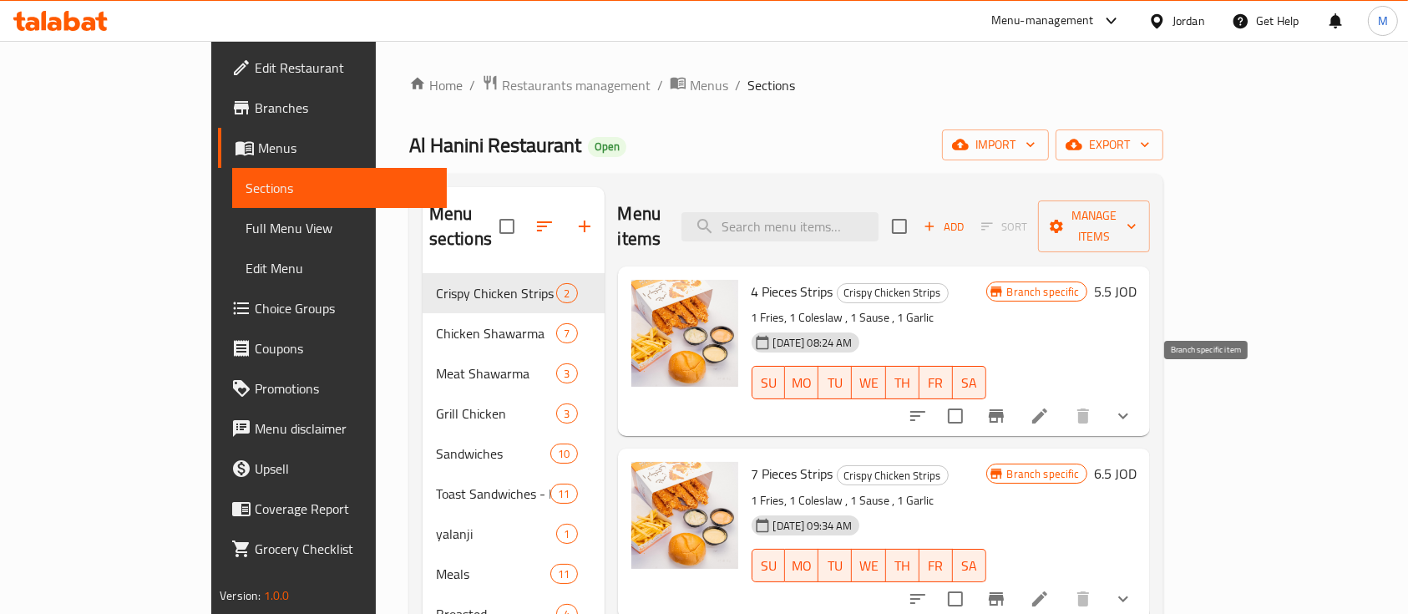
click at [1006, 406] on icon "Branch-specific-item" at bounding box center [996, 416] width 20 height 20
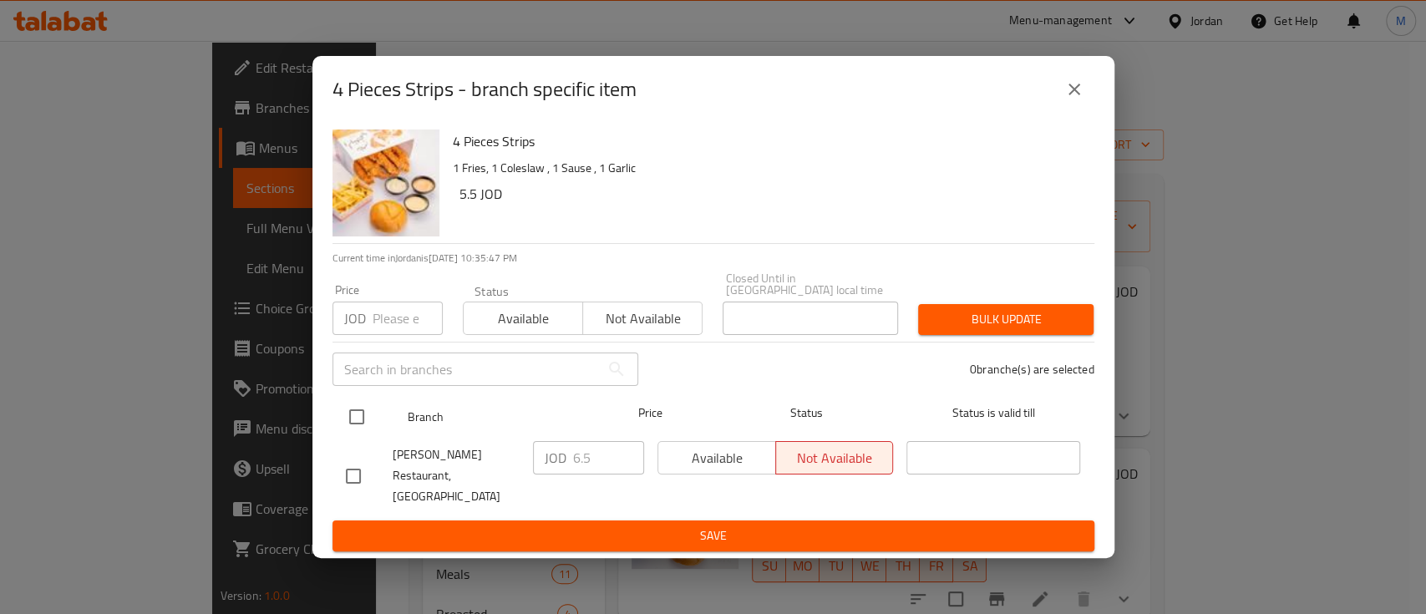
click at [354, 424] on input "checkbox" at bounding box center [356, 416] width 35 height 35
checkbox input "true"
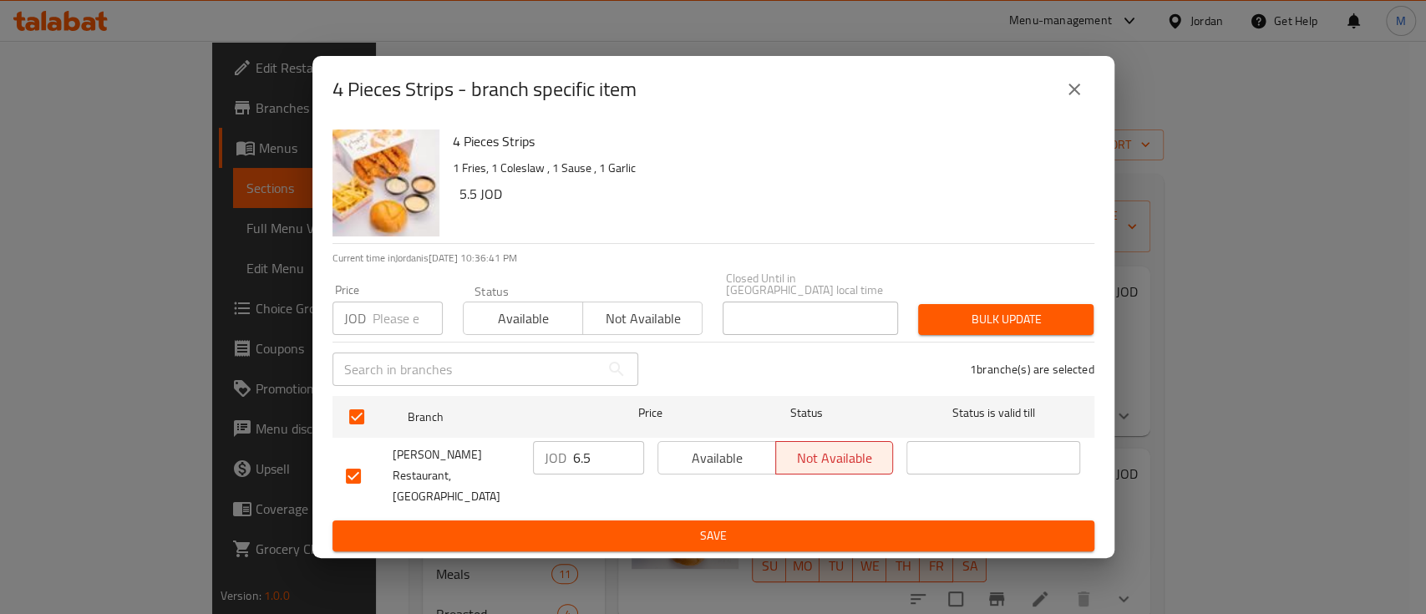
click at [372, 331] on input "number" at bounding box center [407, 317] width 70 height 33
drag, startPoint x: 402, startPoint y: 327, endPoint x: 383, endPoint y: 332, distance: 19.9
click at [383, 332] on input "5.17" at bounding box center [407, 317] width 70 height 33
type input "5.35"
click at [978, 317] on span "Bulk update" at bounding box center [1005, 319] width 149 height 21
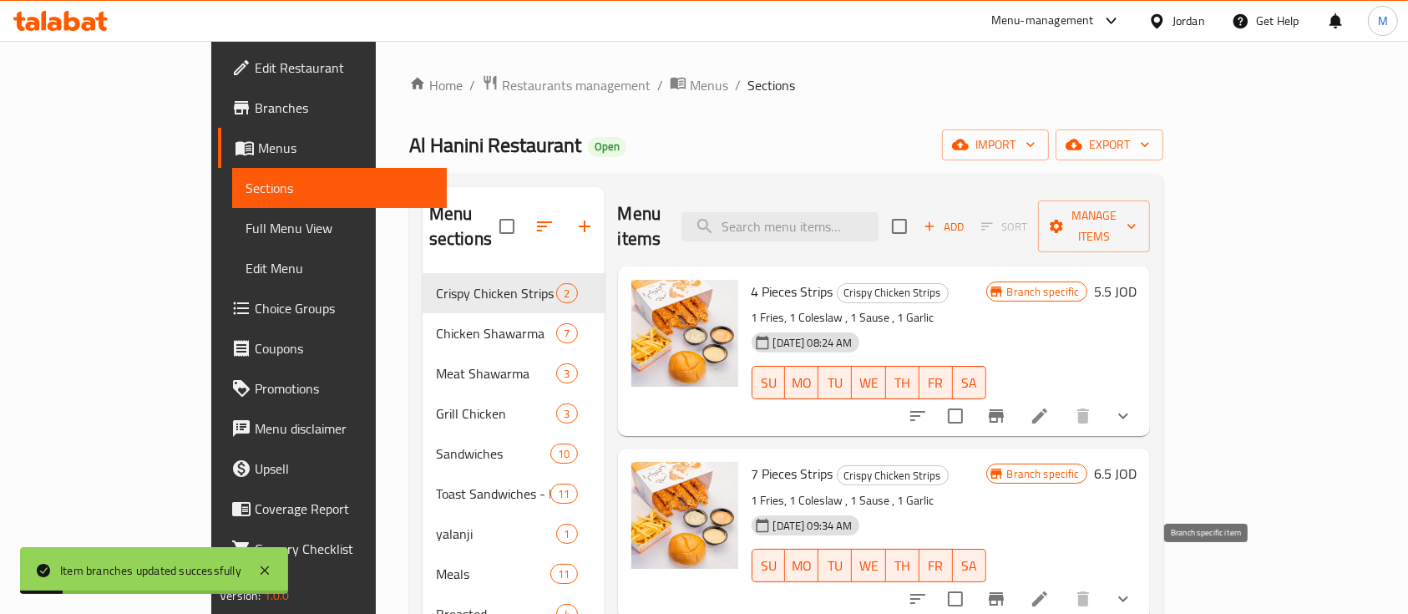
click at [1016, 586] on button "Branch-specific-item" at bounding box center [996, 599] width 40 height 40
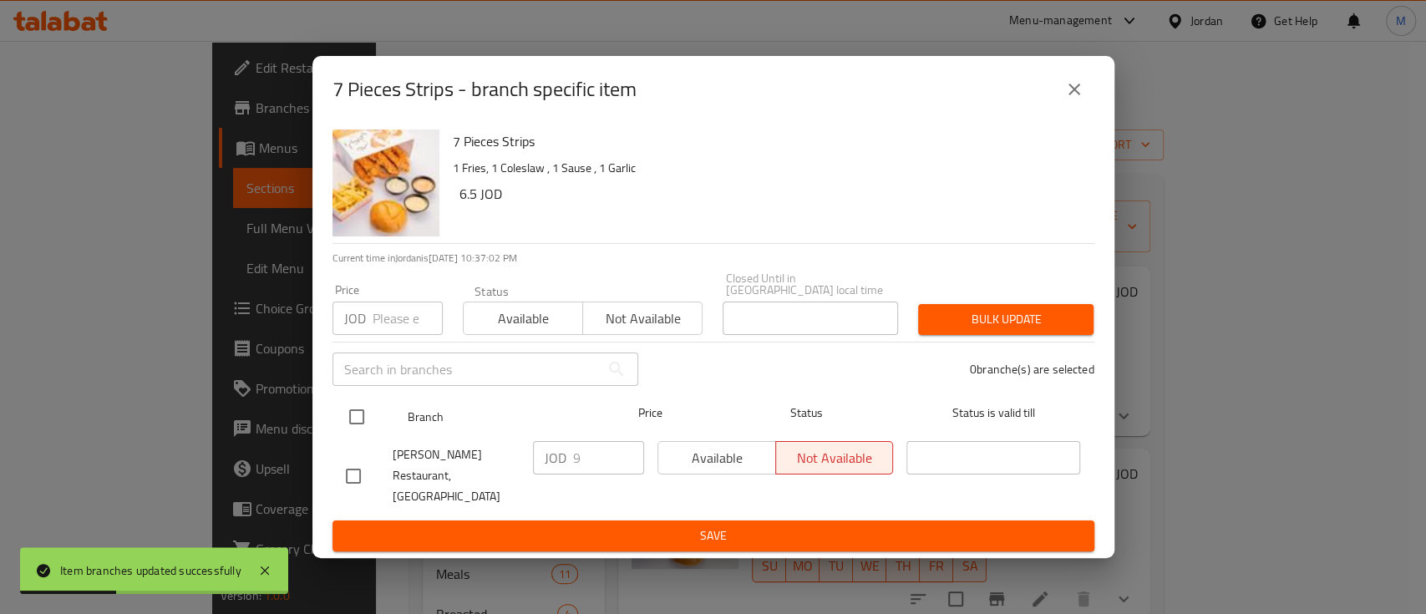
click at [358, 425] on input "checkbox" at bounding box center [356, 416] width 35 height 35
checkbox input "true"
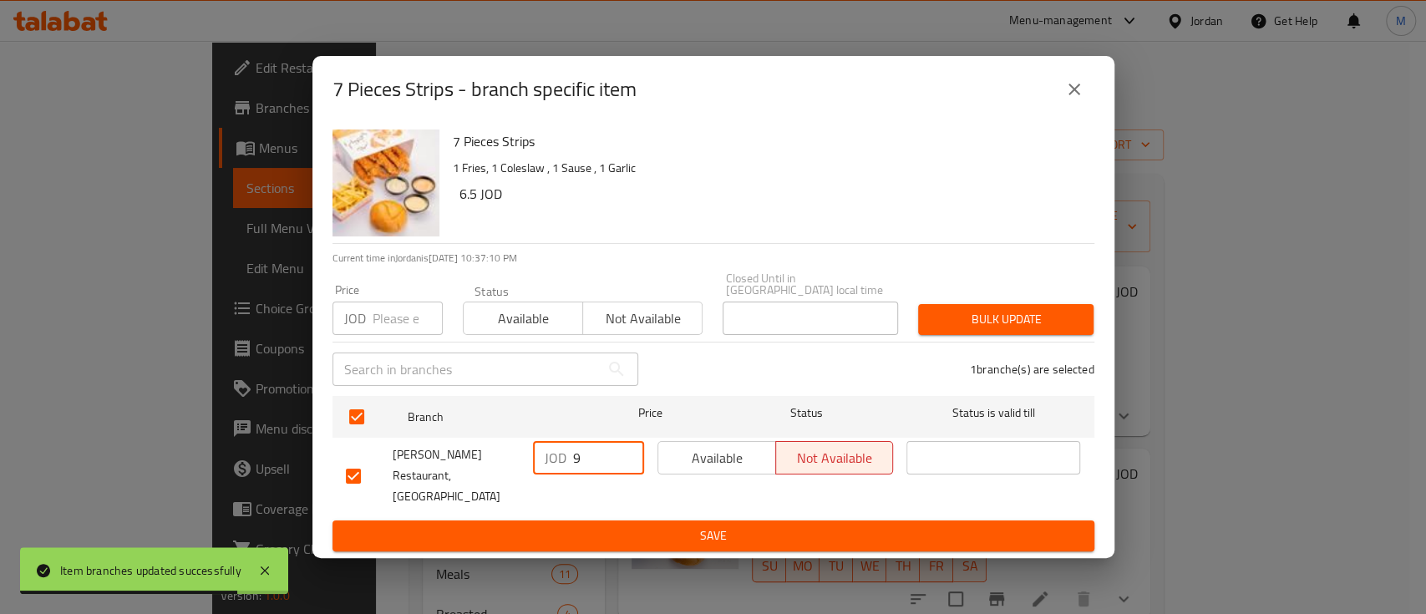
drag, startPoint x: 578, startPoint y: 471, endPoint x: 548, endPoint y: 469, distance: 30.2
click at [548, 469] on div "JOD 9 ​" at bounding box center [588, 457] width 111 height 33
click at [403, 326] on input "number" at bounding box center [407, 317] width 70 height 33
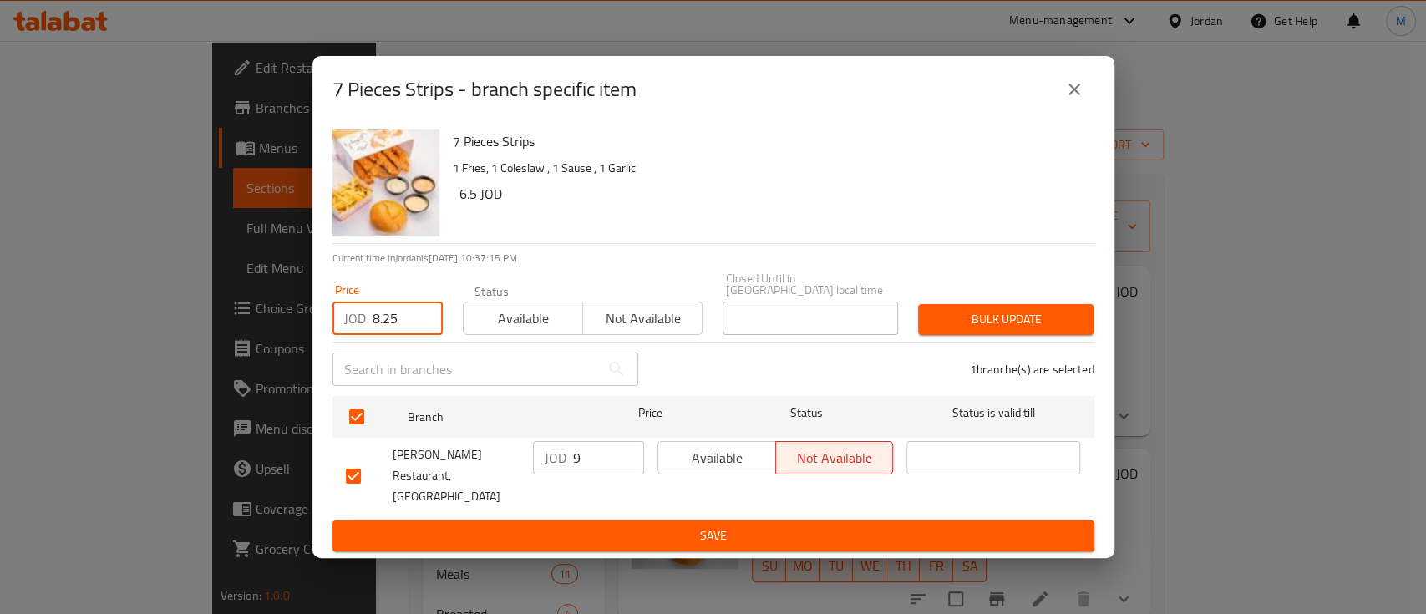
type input "8.25"
drag, startPoint x: 986, startPoint y: 327, endPoint x: 1009, endPoint y: 303, distance: 32.5
click at [989, 327] on span "Bulk update" at bounding box center [1005, 319] width 149 height 21
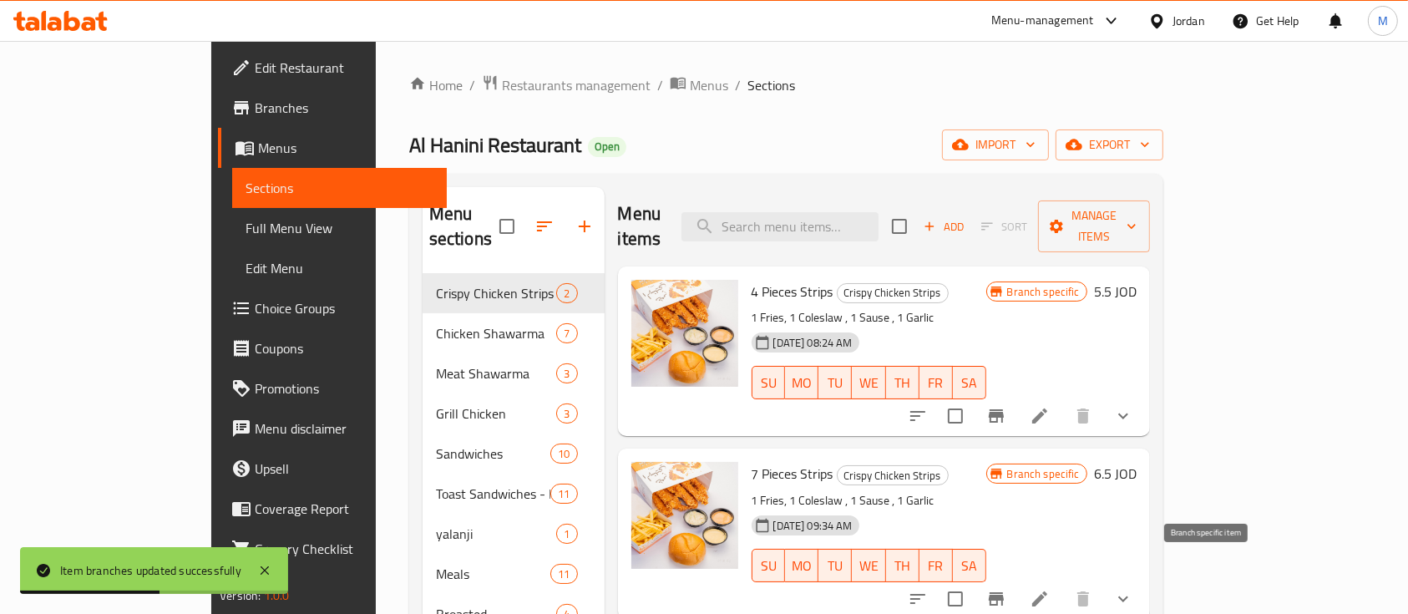
click at [1016, 579] on button "Branch-specific-item" at bounding box center [996, 599] width 40 height 40
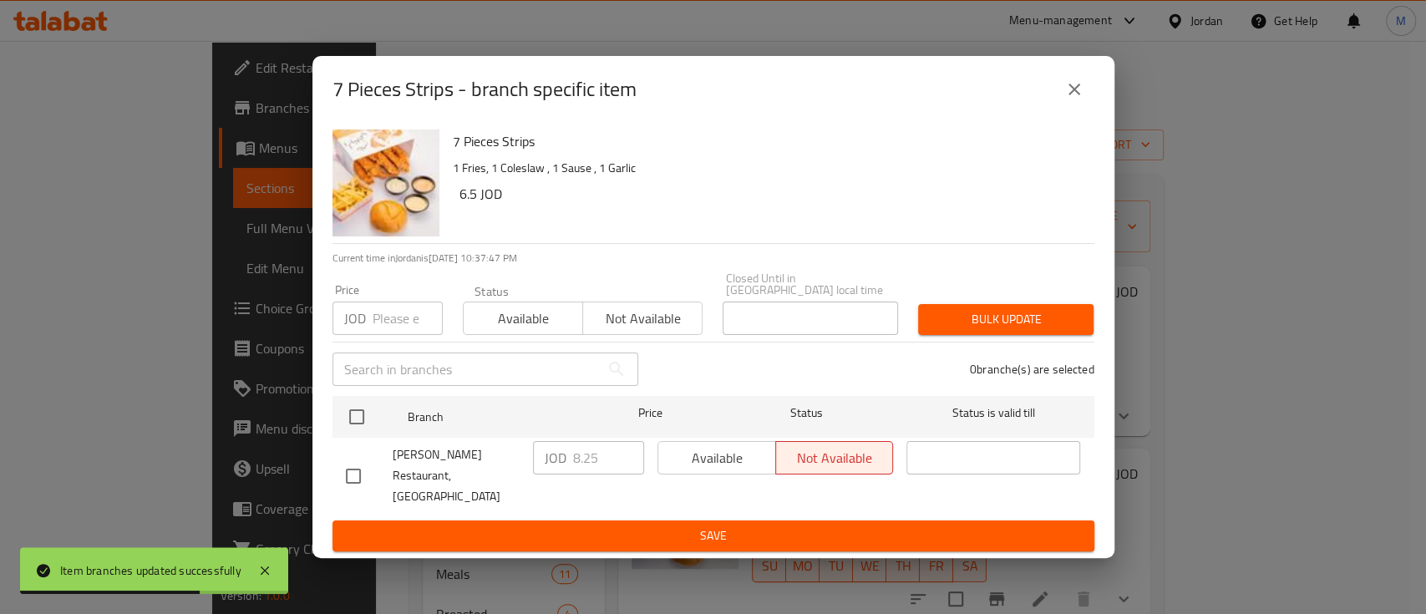
click at [1077, 97] on icon "close" at bounding box center [1074, 89] width 20 height 20
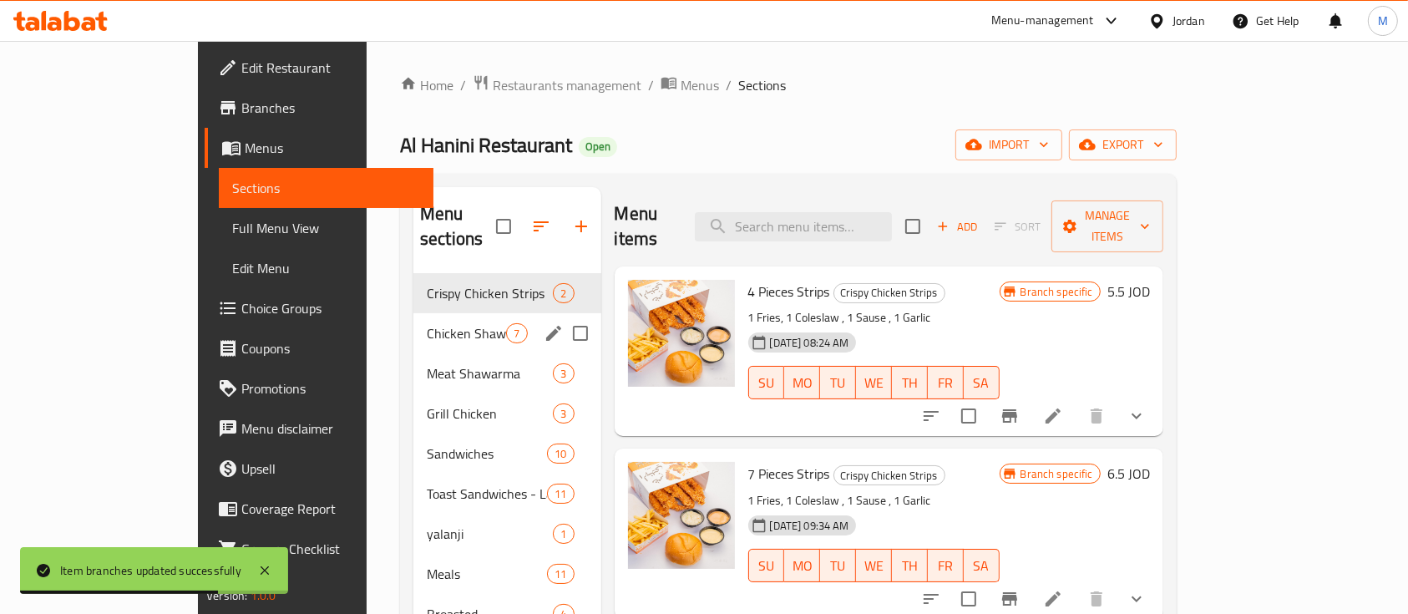
click at [427, 323] on span "Chicken Shawarma" at bounding box center [466, 333] width 79 height 20
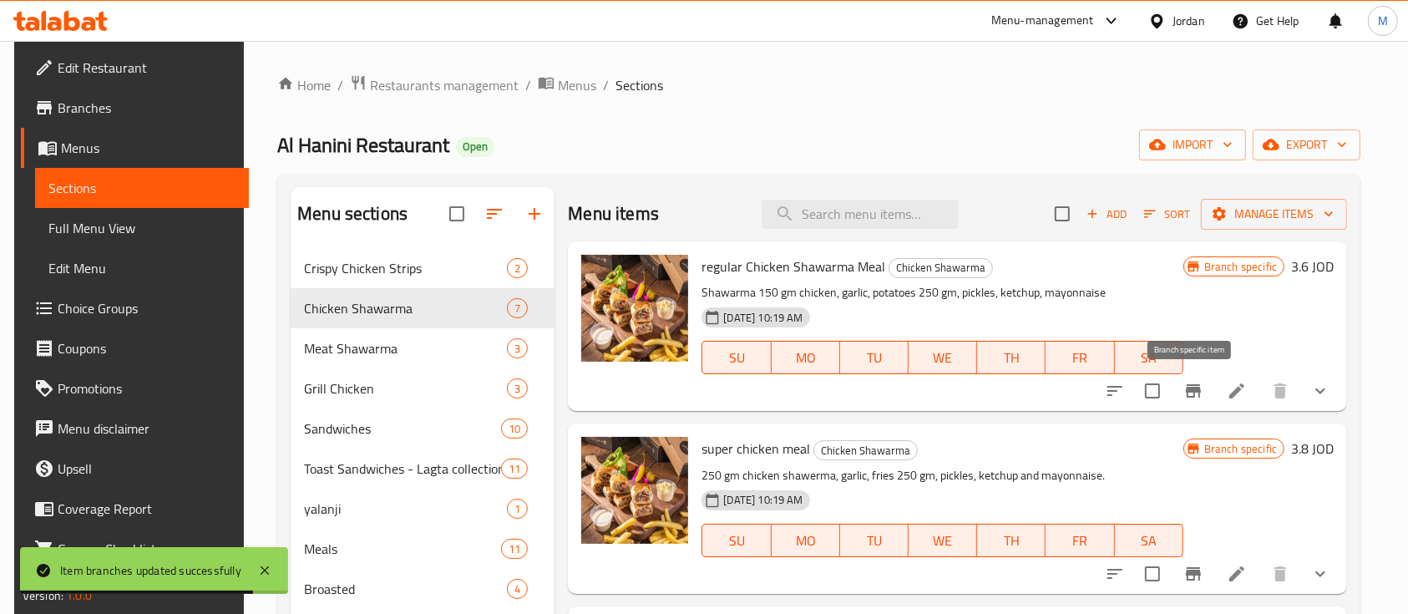
click at [1193, 392] on icon "Branch-specific-item" at bounding box center [1193, 390] width 15 height 13
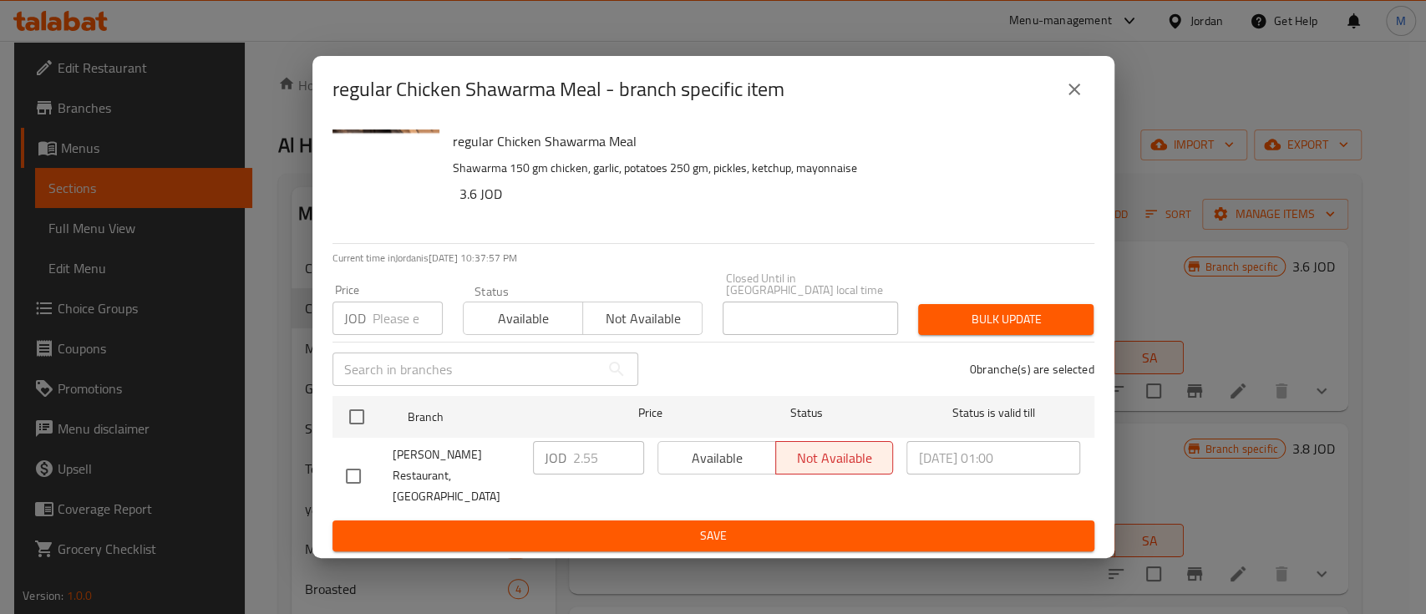
click at [394, 313] on input "number" at bounding box center [407, 317] width 70 height 33
type input "2.62"
click at [975, 317] on span "Bulk update" at bounding box center [1005, 319] width 149 height 21
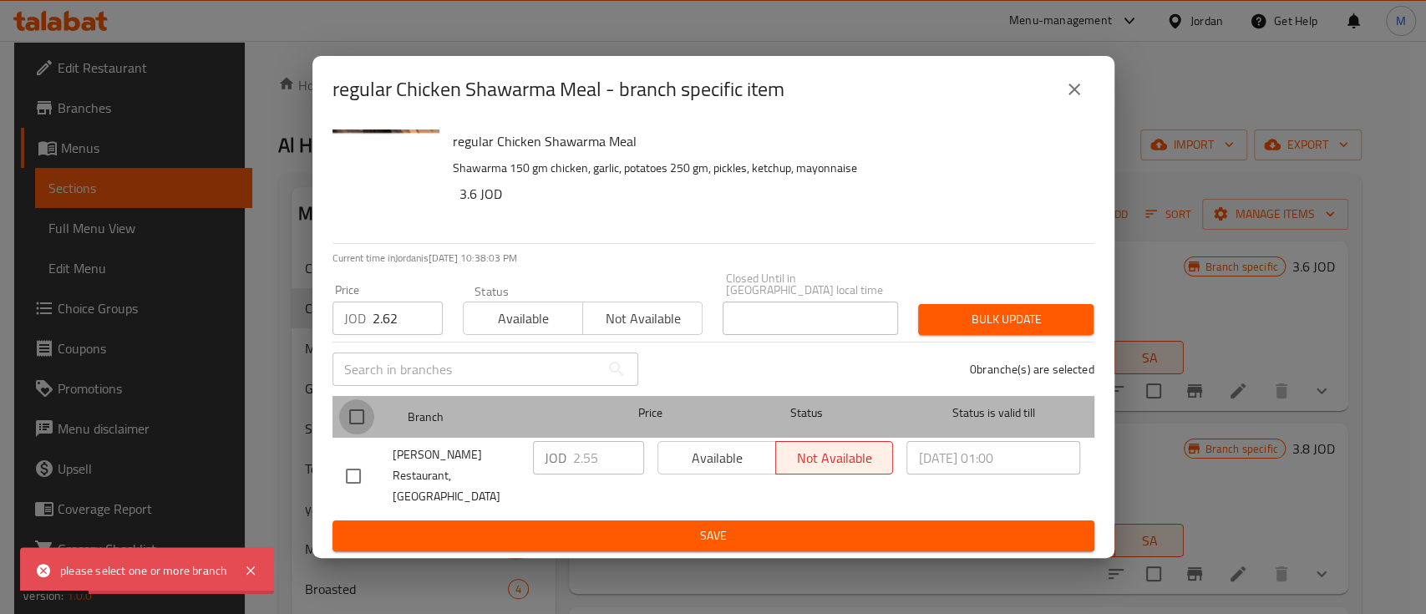
drag, startPoint x: 357, startPoint y: 425, endPoint x: 834, endPoint y: 380, distance: 479.8
click at [356, 425] on input "checkbox" at bounding box center [356, 416] width 35 height 35
checkbox input "true"
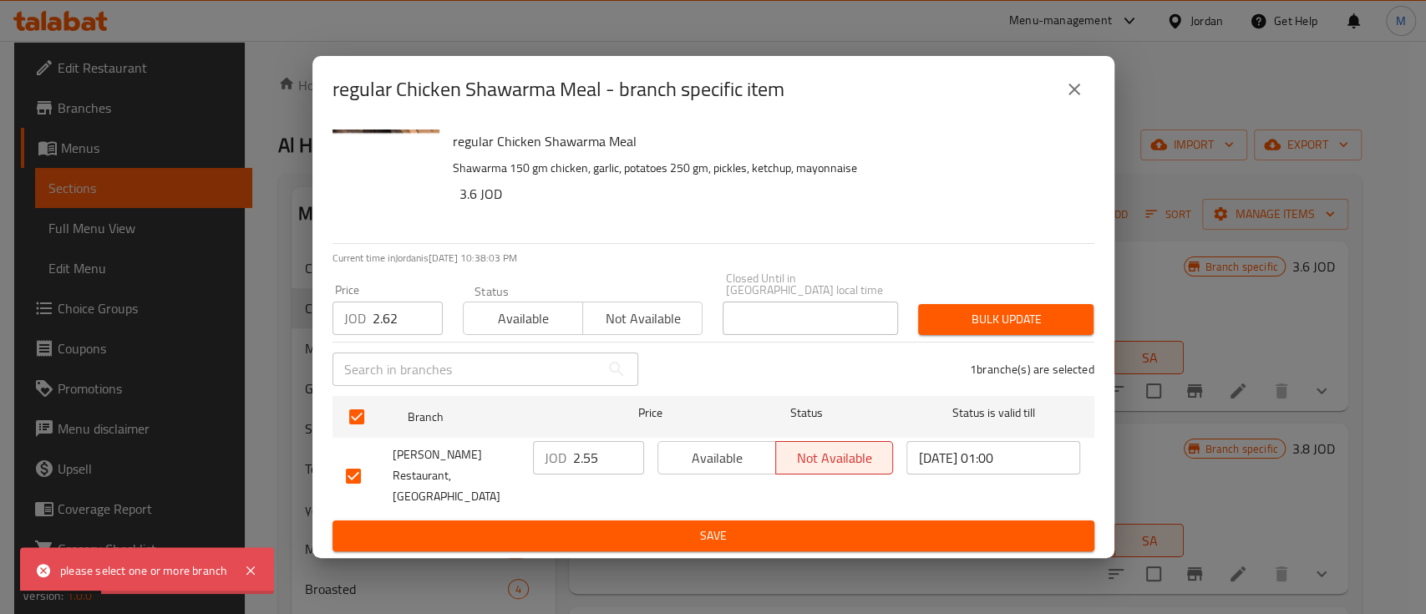
click at [1016, 335] on button "Bulk update" at bounding box center [1005, 319] width 175 height 31
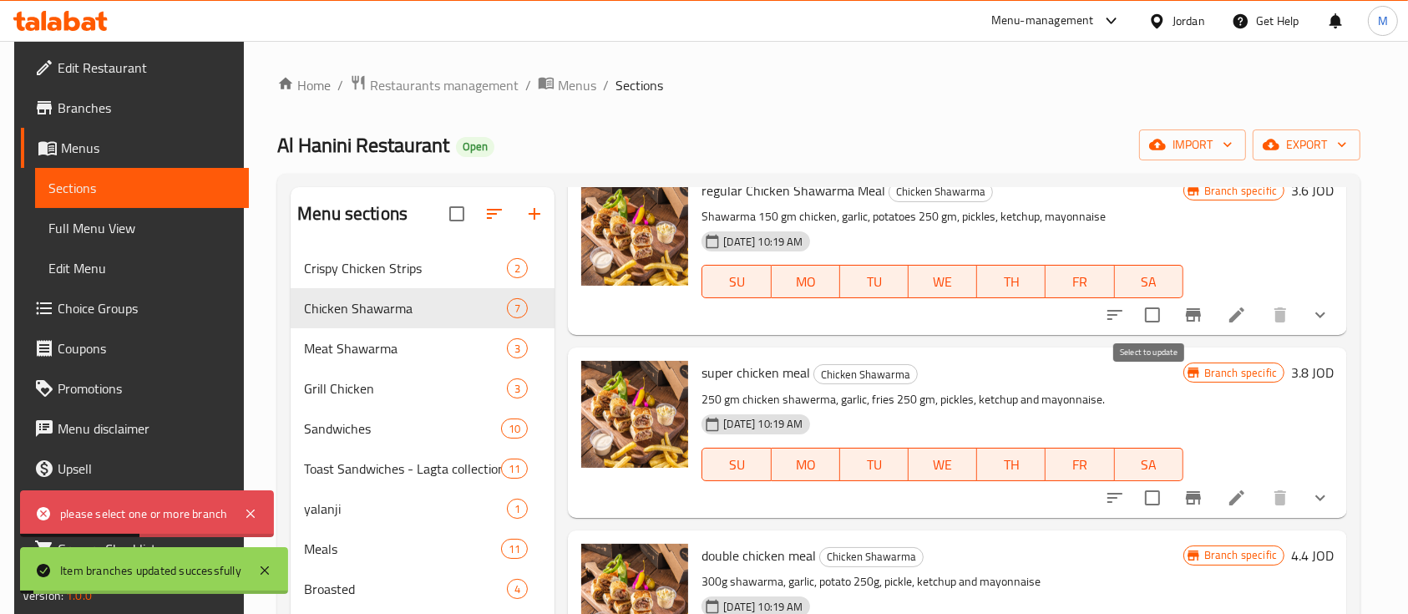
scroll to position [111, 0]
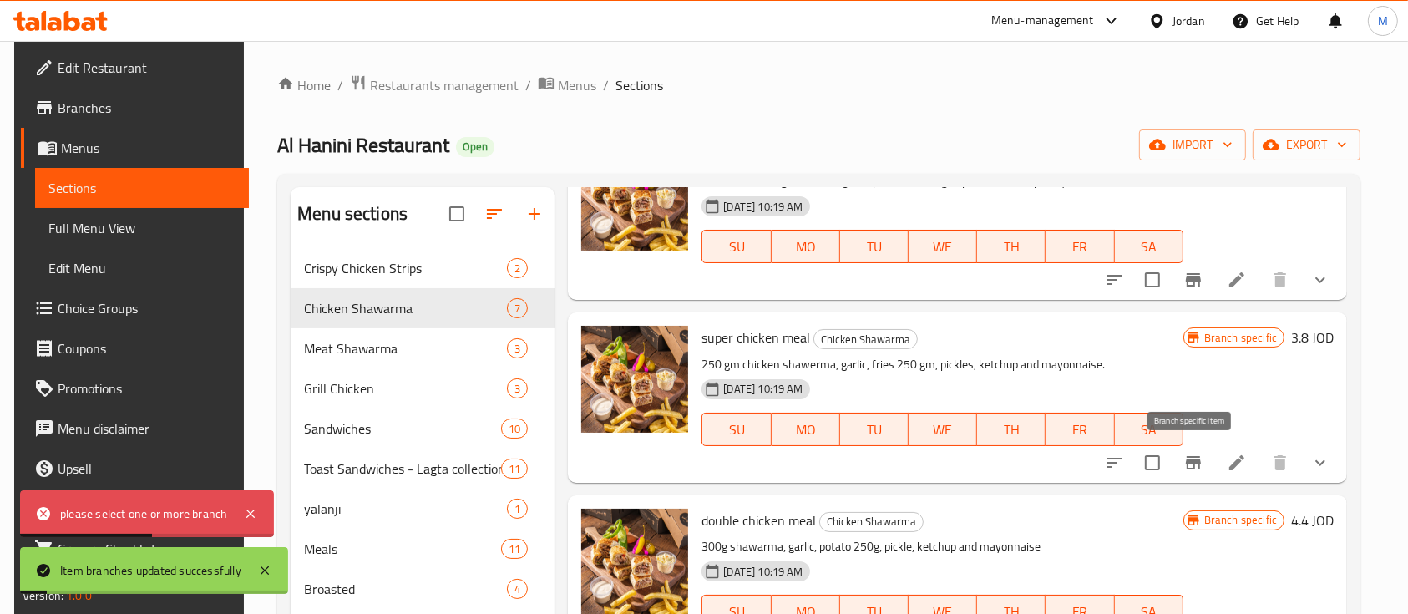
click at [1183, 457] on icon "Branch-specific-item" at bounding box center [1193, 463] width 20 height 20
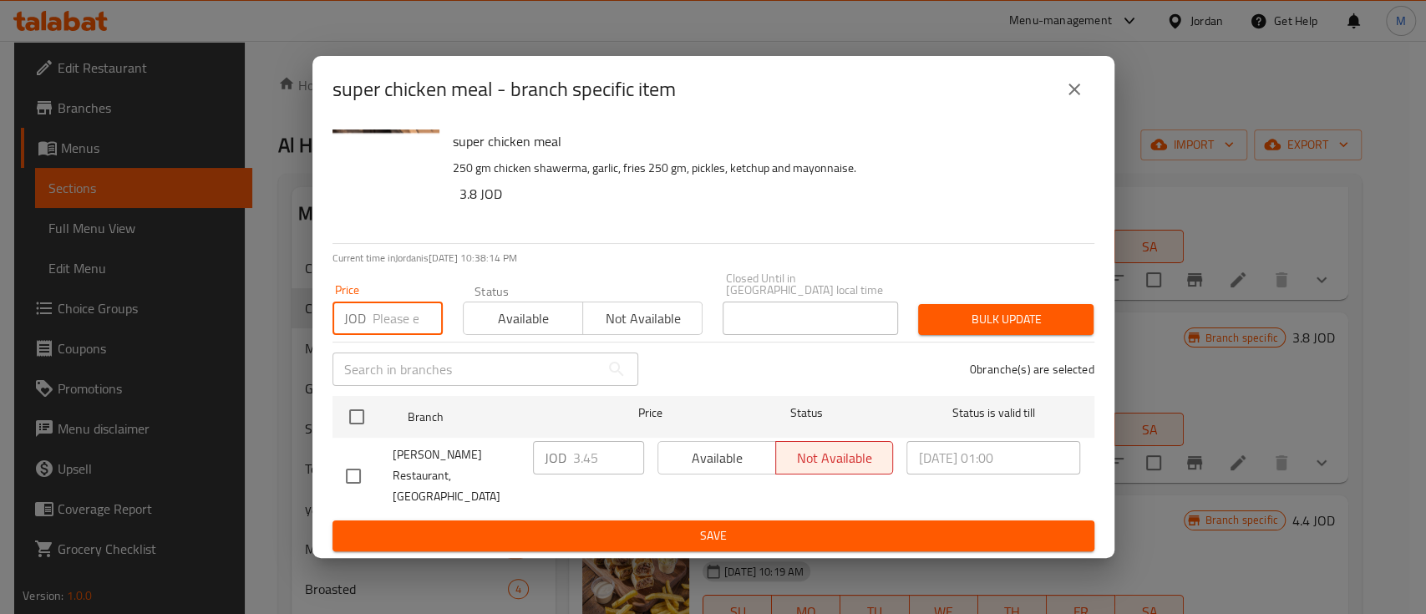
click at [372, 320] on input "number" at bounding box center [407, 317] width 70 height 33
type input "3.55"
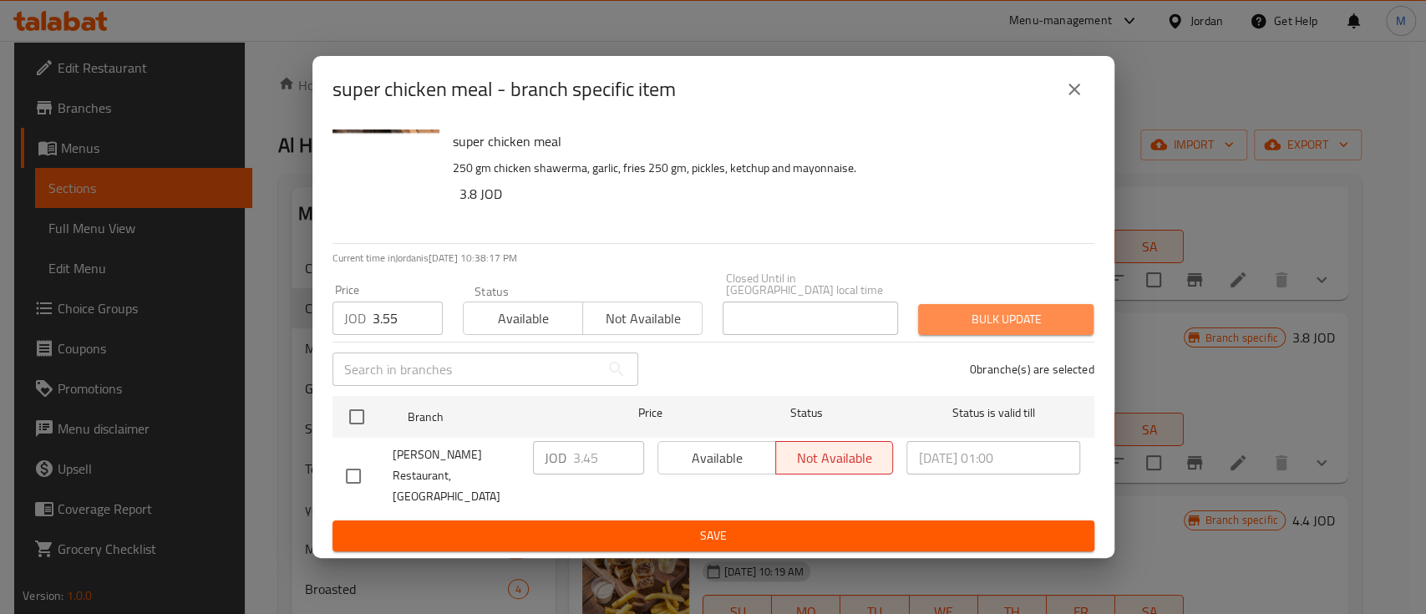
click at [1041, 317] on span "Bulk update" at bounding box center [1005, 319] width 149 height 21
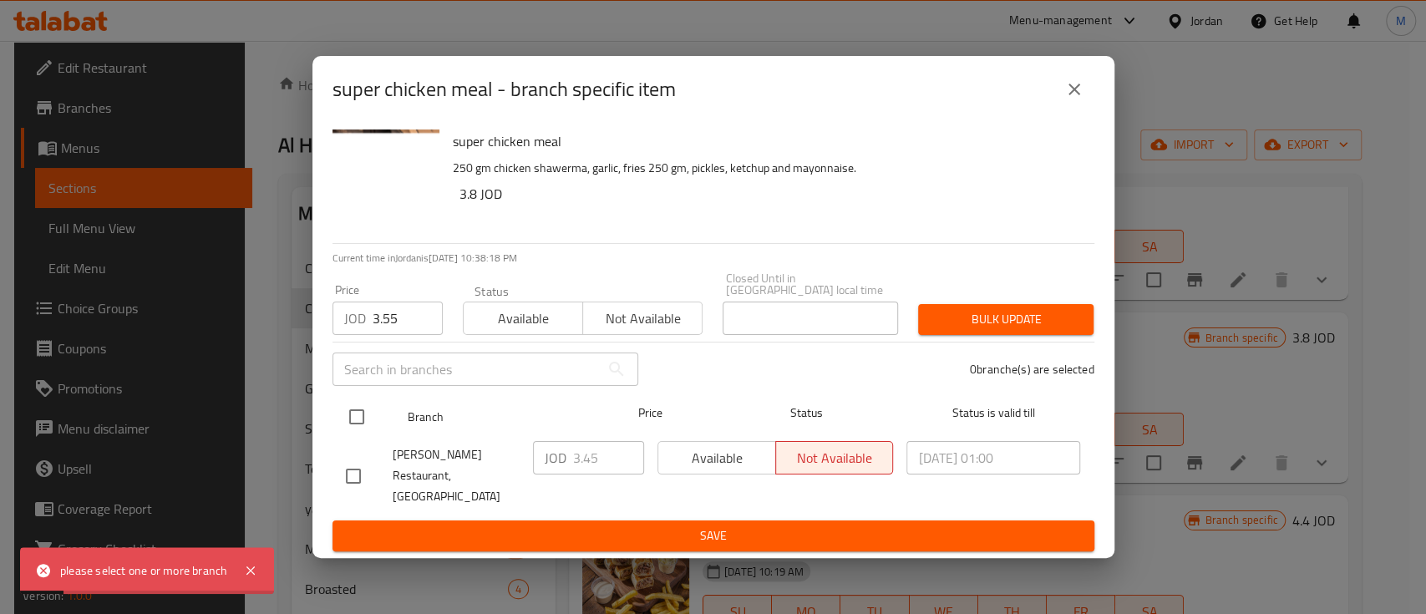
click at [364, 415] on input "checkbox" at bounding box center [356, 416] width 35 height 35
checkbox input "true"
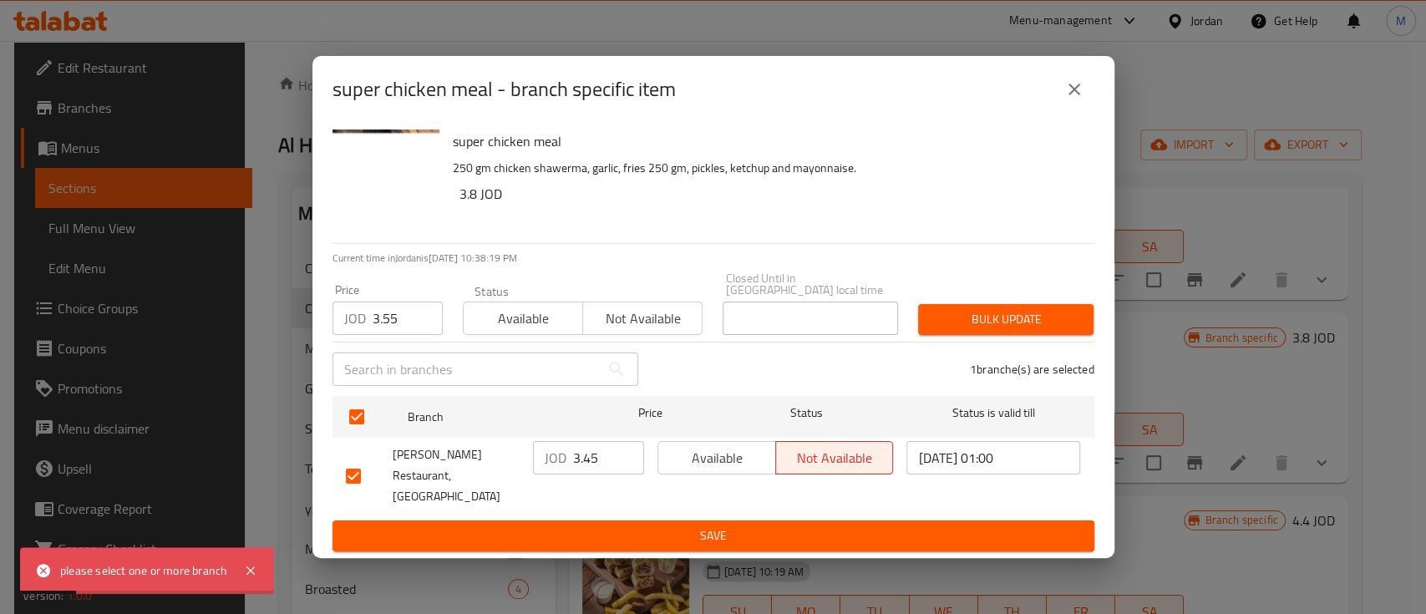
click at [1016, 297] on div "Bulk update" at bounding box center [1005, 319] width 195 height 51
click at [1016, 329] on span "Bulk update" at bounding box center [1005, 319] width 149 height 21
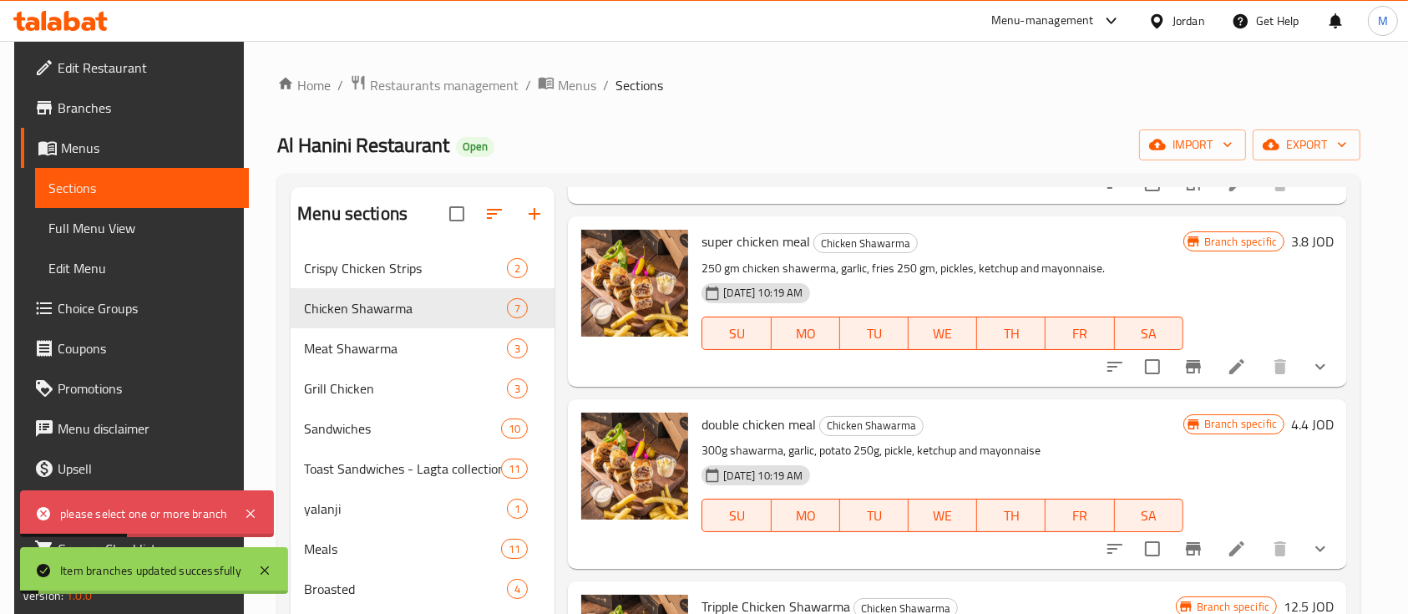
scroll to position [334, 0]
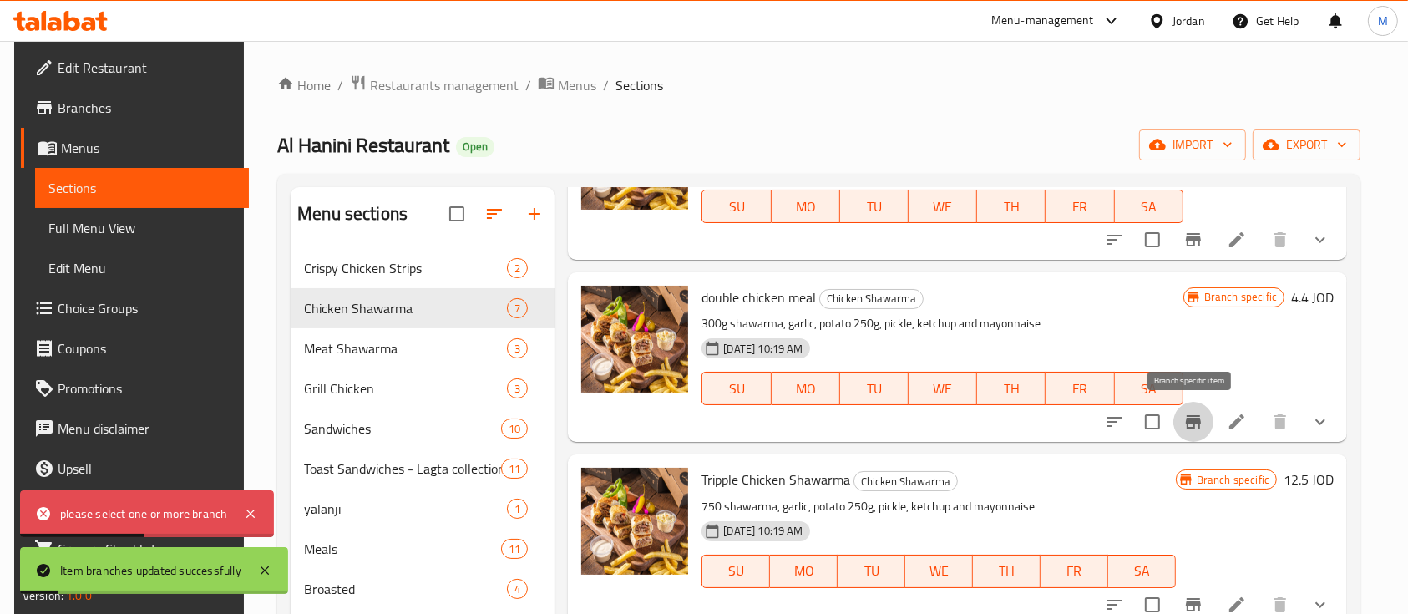
click at [1187, 424] on icon "Branch-specific-item" at bounding box center [1193, 422] width 20 height 20
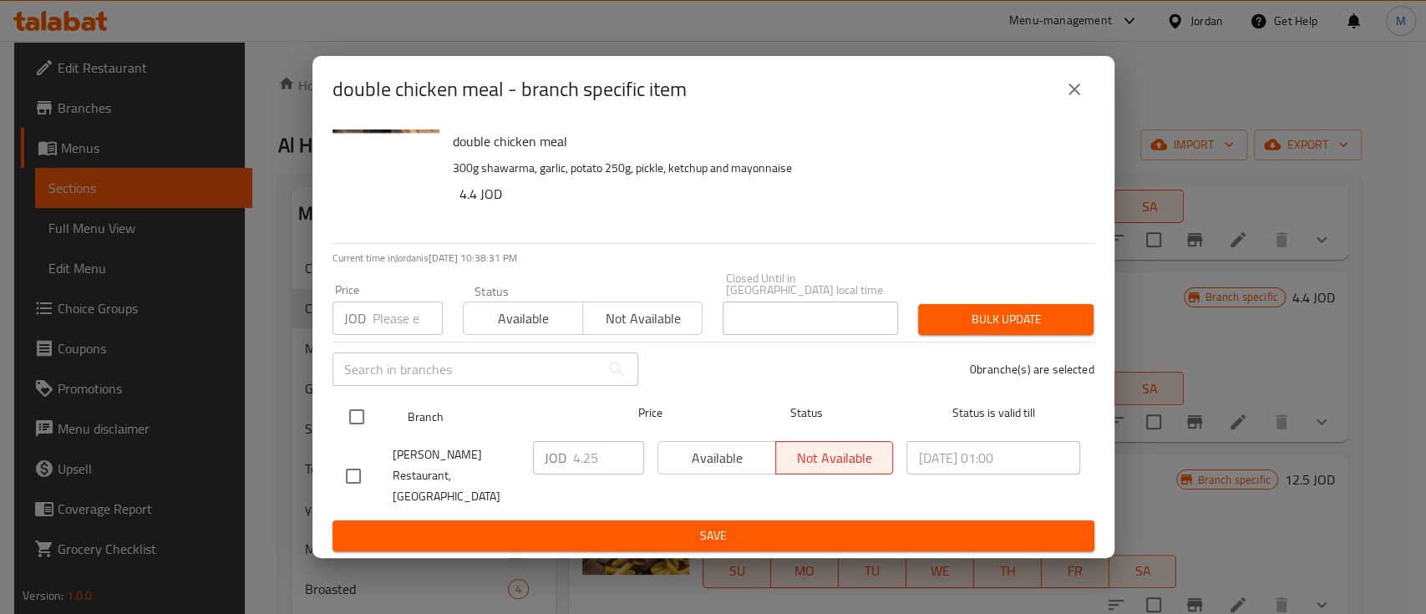
click at [354, 431] on input "checkbox" at bounding box center [356, 416] width 35 height 35
checkbox input "true"
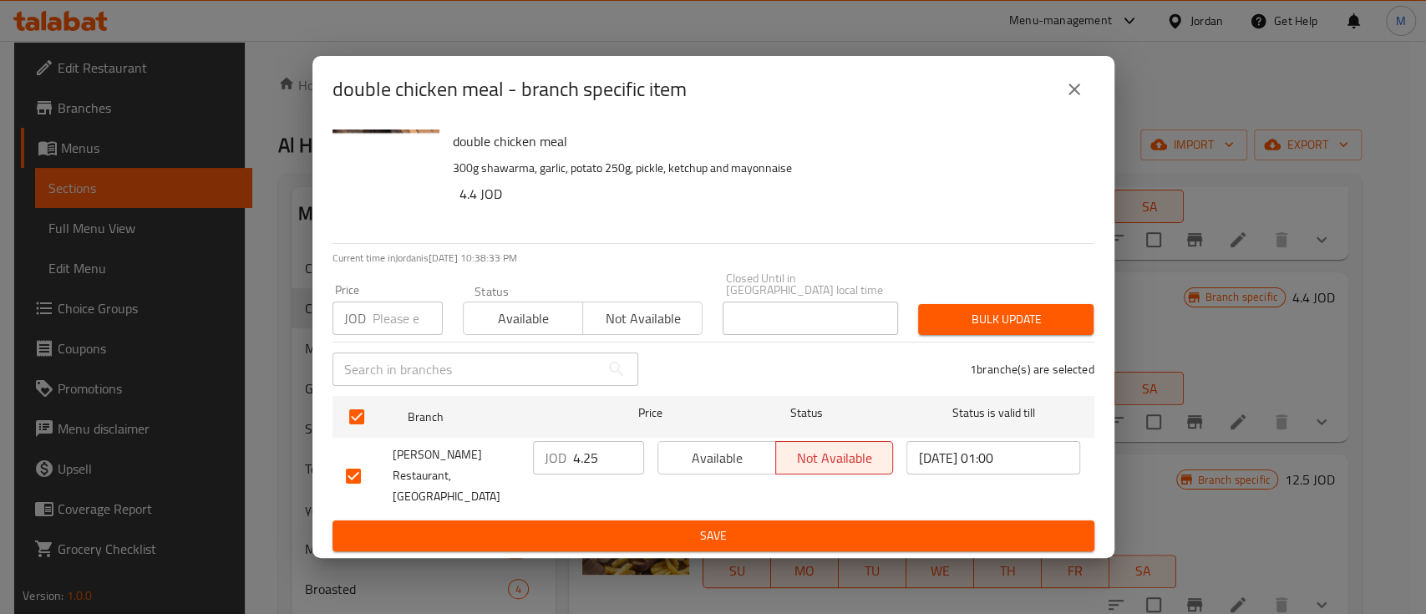
click at [392, 313] on input "number" at bounding box center [407, 317] width 70 height 33
type input "4.37"
click at [964, 317] on span "Bulk update" at bounding box center [1005, 319] width 149 height 21
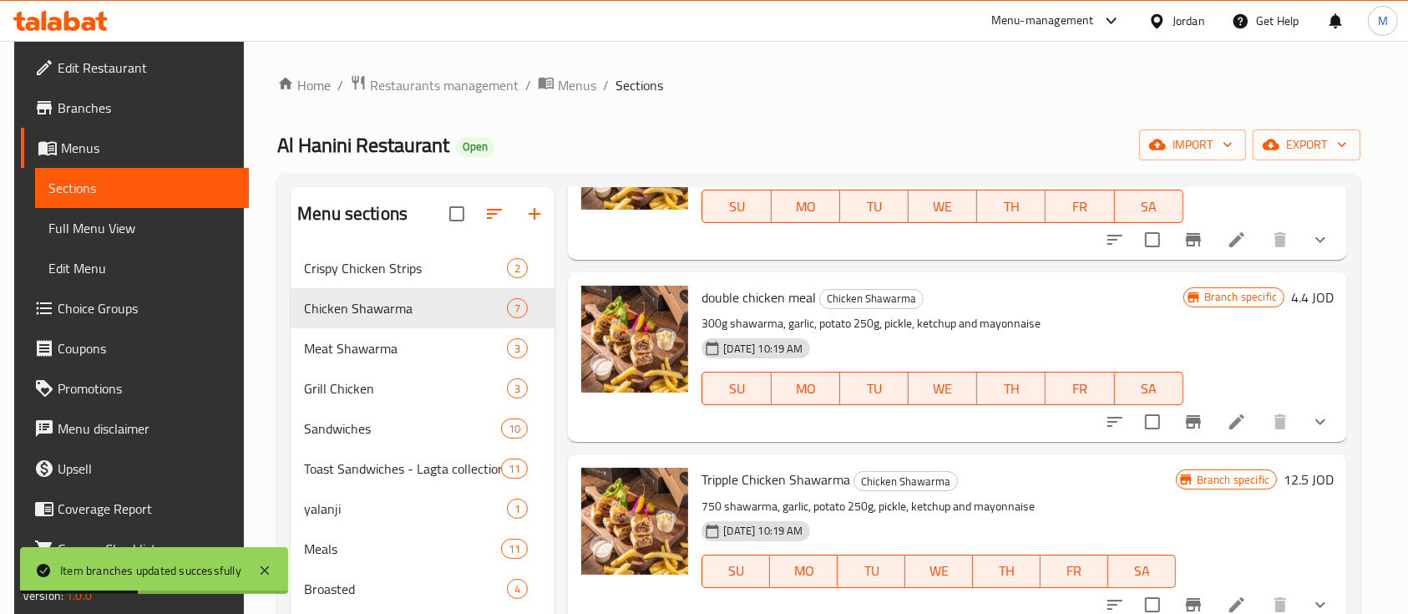
scroll to position [445, 0]
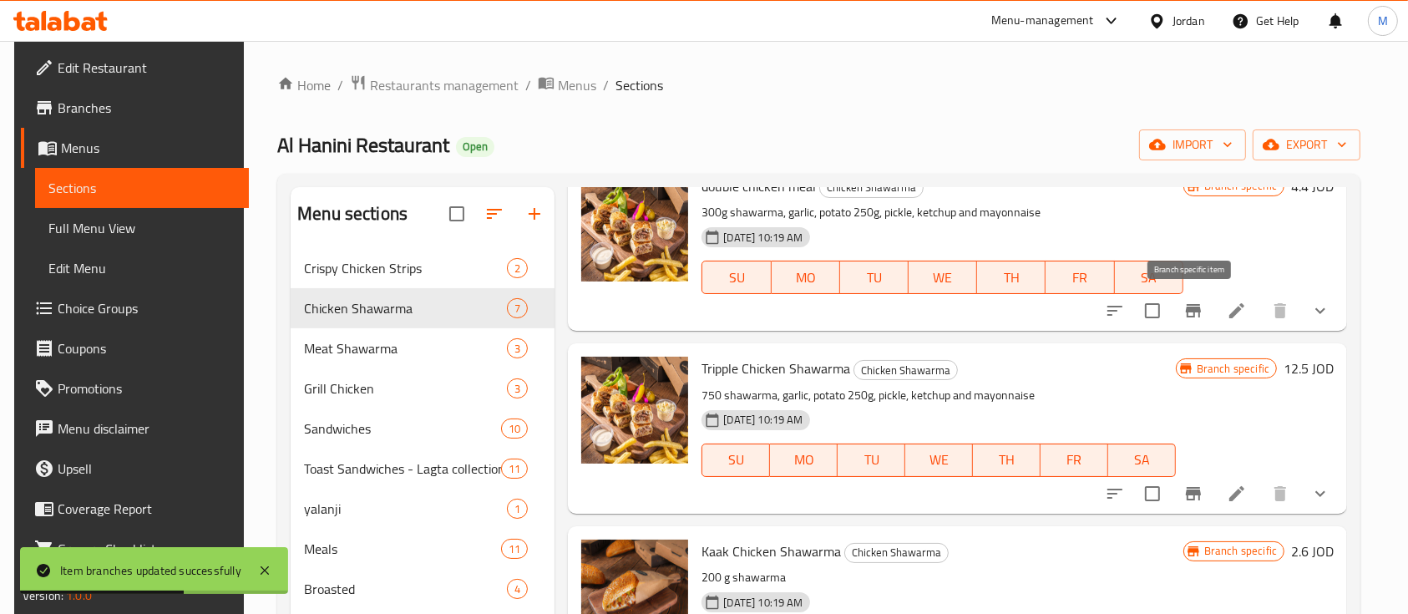
click at [1183, 302] on icon "Branch-specific-item" at bounding box center [1193, 311] width 20 height 20
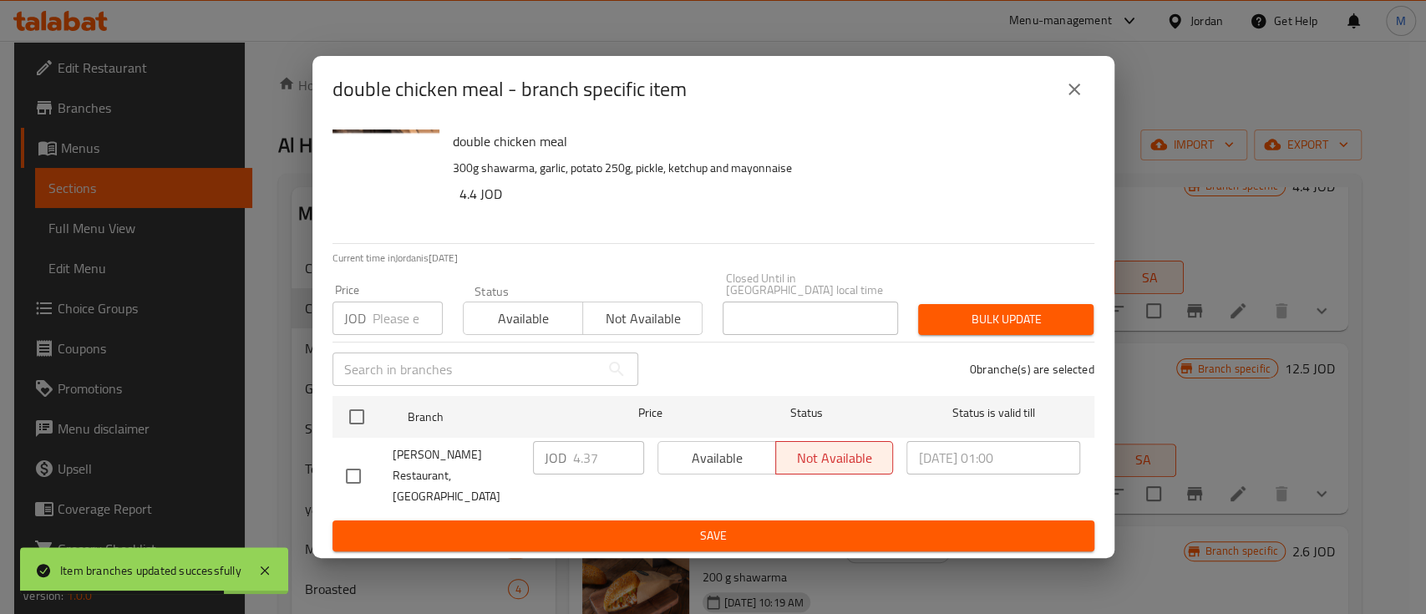
click at [1075, 99] on icon "close" at bounding box center [1074, 89] width 20 height 20
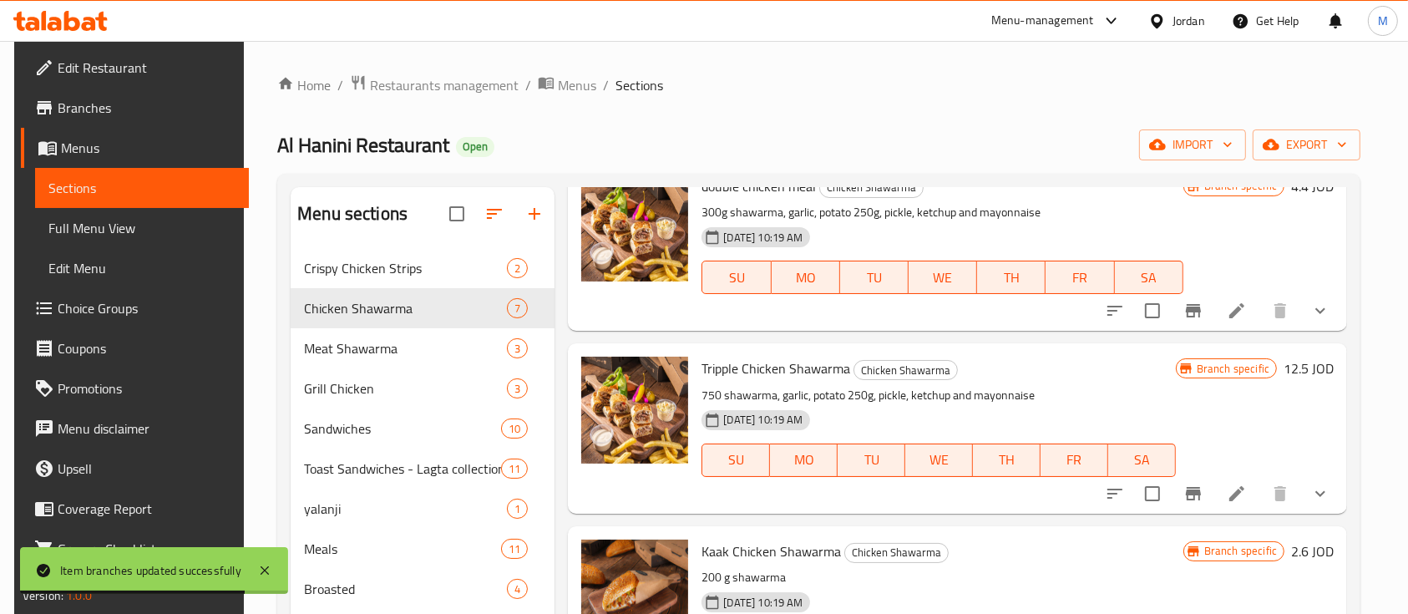
scroll to position [668, 0]
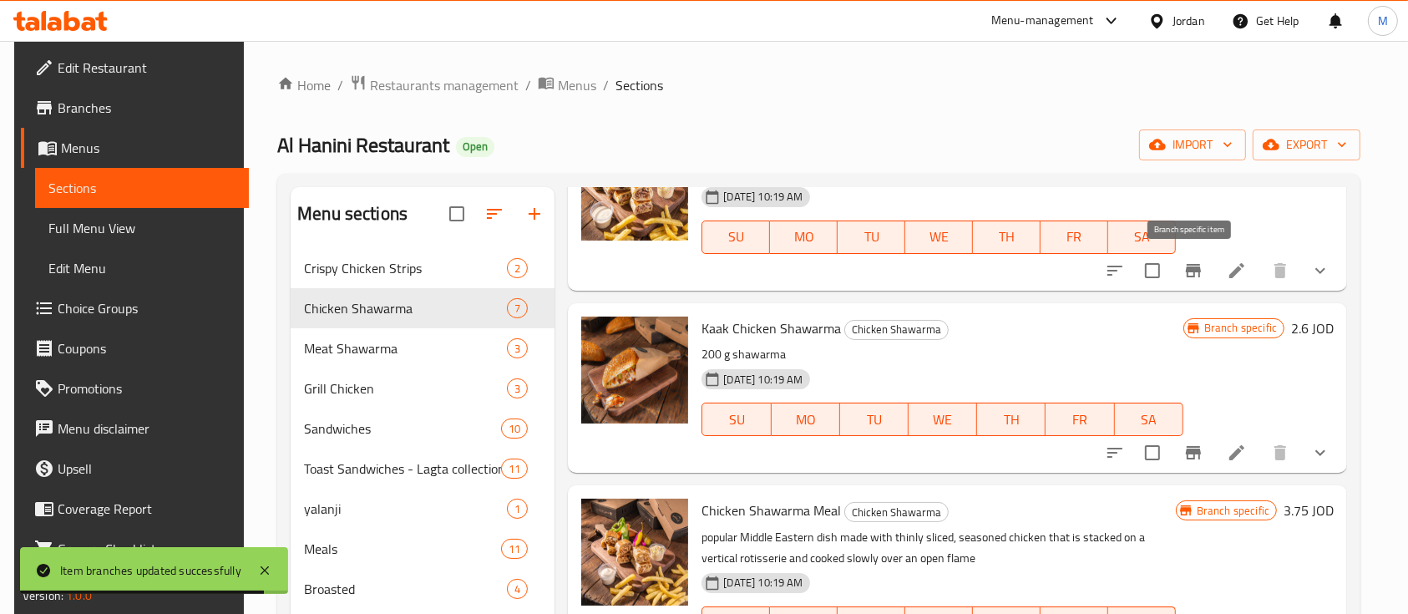
click at [1196, 271] on icon "Branch-specific-item" at bounding box center [1193, 270] width 15 height 13
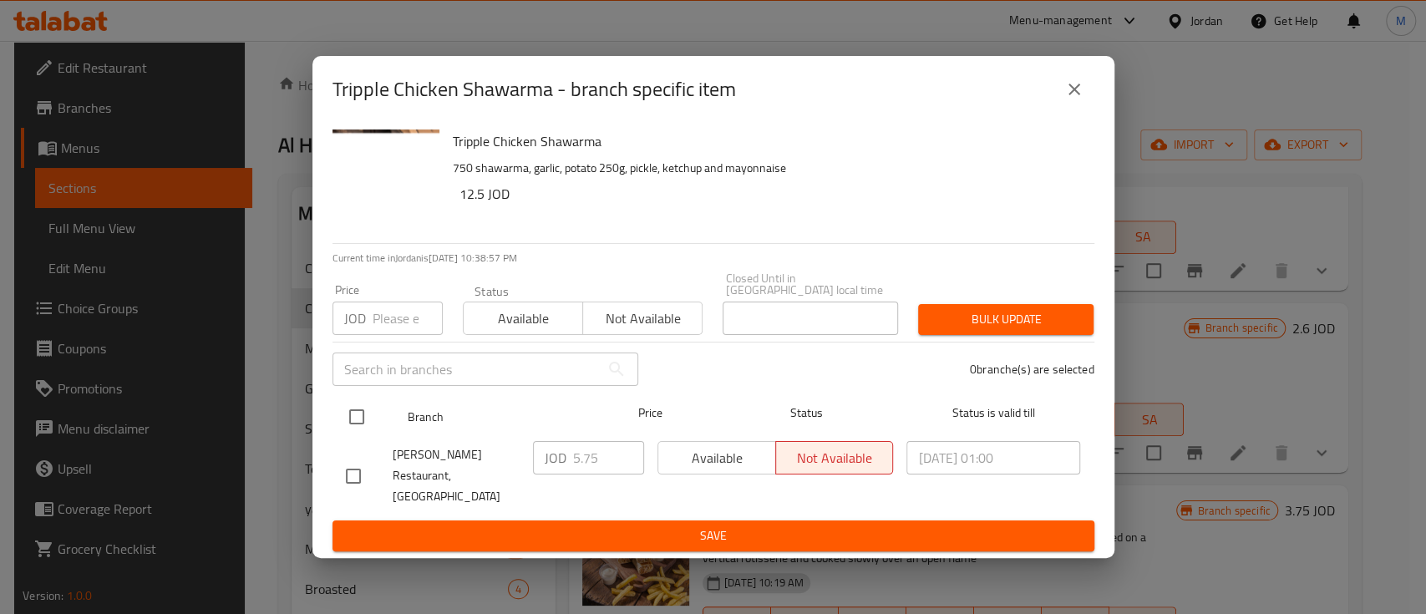
click at [359, 423] on input "checkbox" at bounding box center [356, 416] width 35 height 35
checkbox input "true"
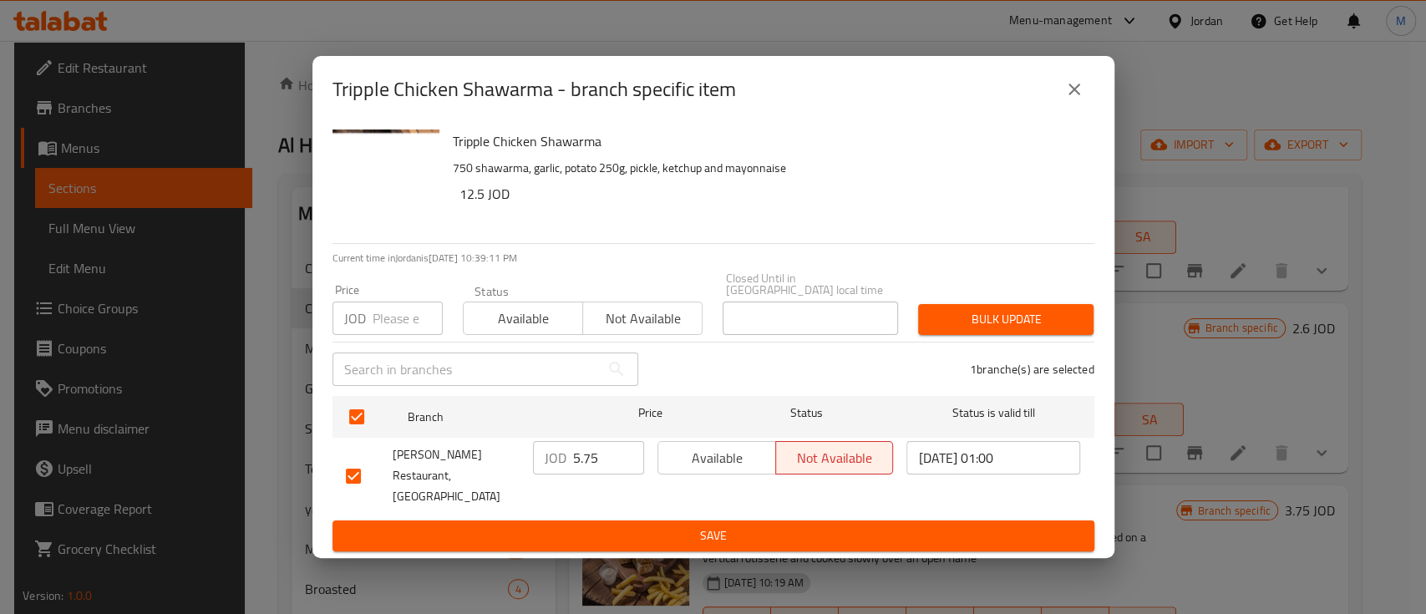
click at [370, 317] on div "JOD Price" at bounding box center [387, 317] width 110 height 33
type input "5.93"
click at [994, 327] on span "Bulk update" at bounding box center [1005, 319] width 149 height 21
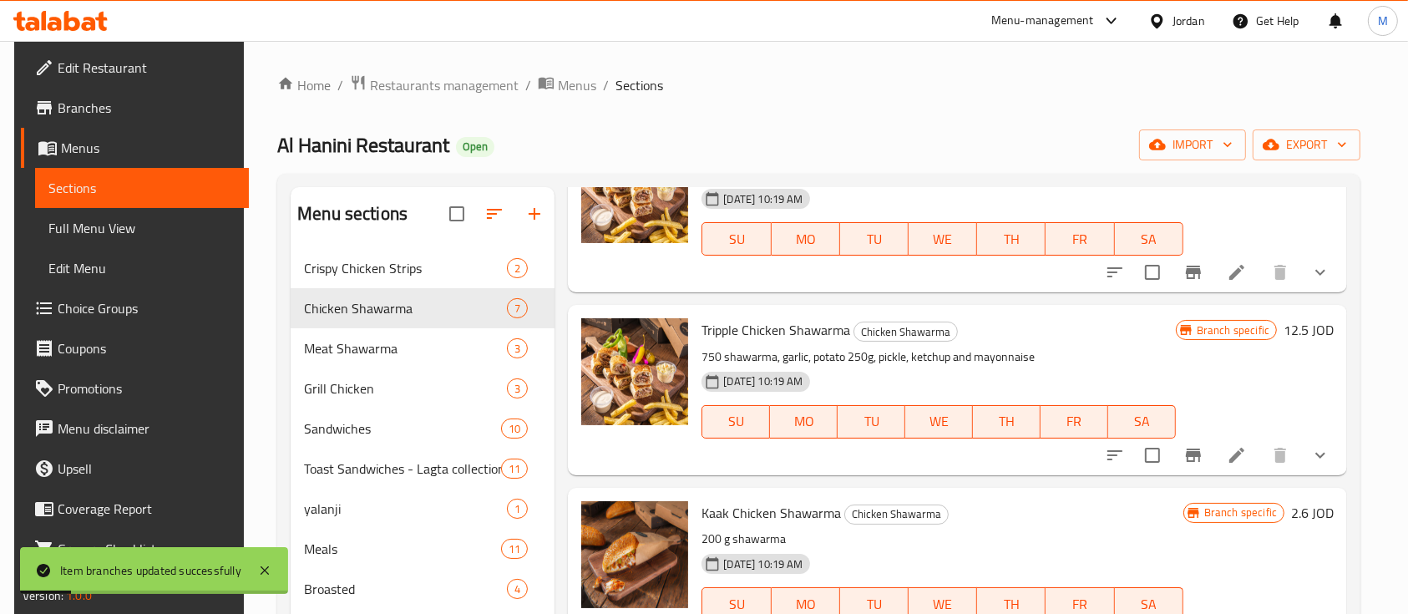
scroll to position [478, 0]
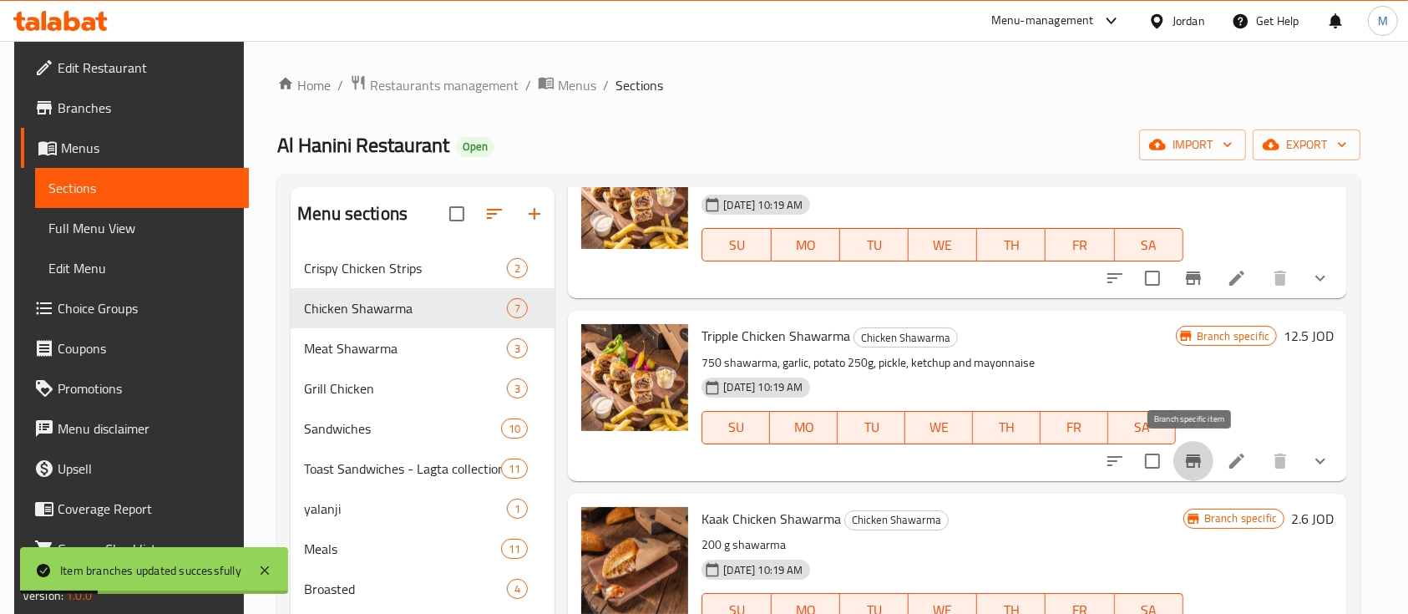
click at [1193, 458] on icon "Branch-specific-item" at bounding box center [1193, 460] width 15 height 13
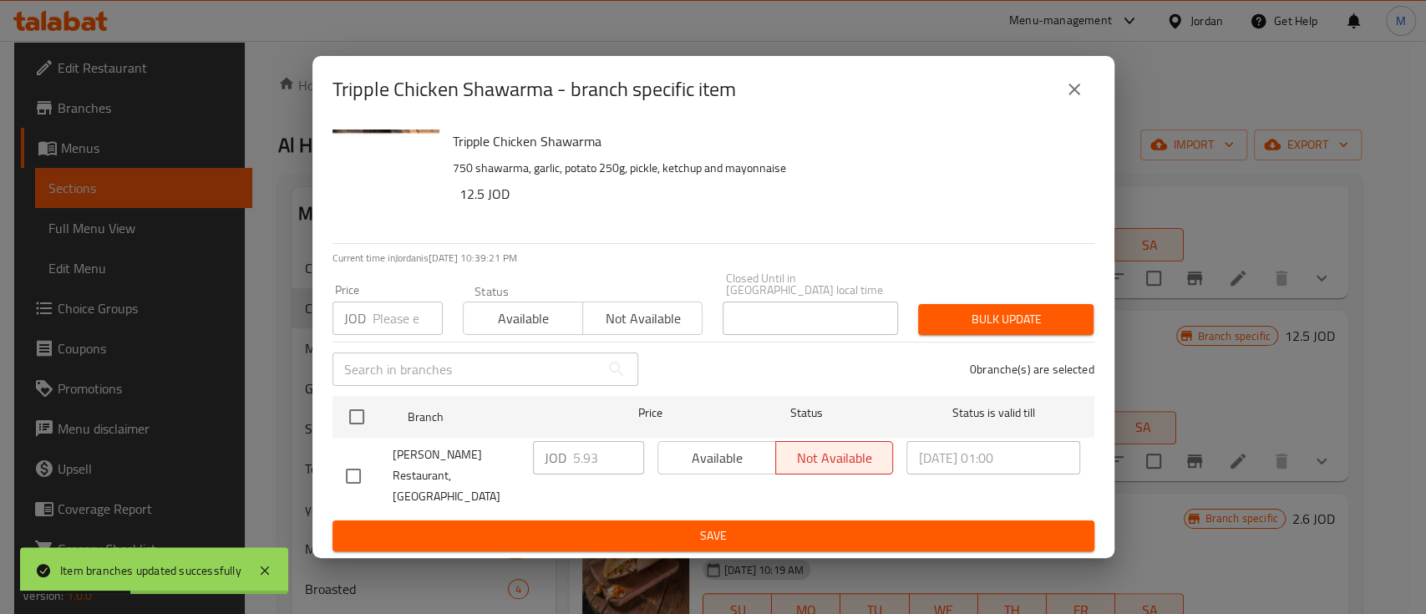
click at [1074, 95] on icon "close" at bounding box center [1074, 90] width 12 height 12
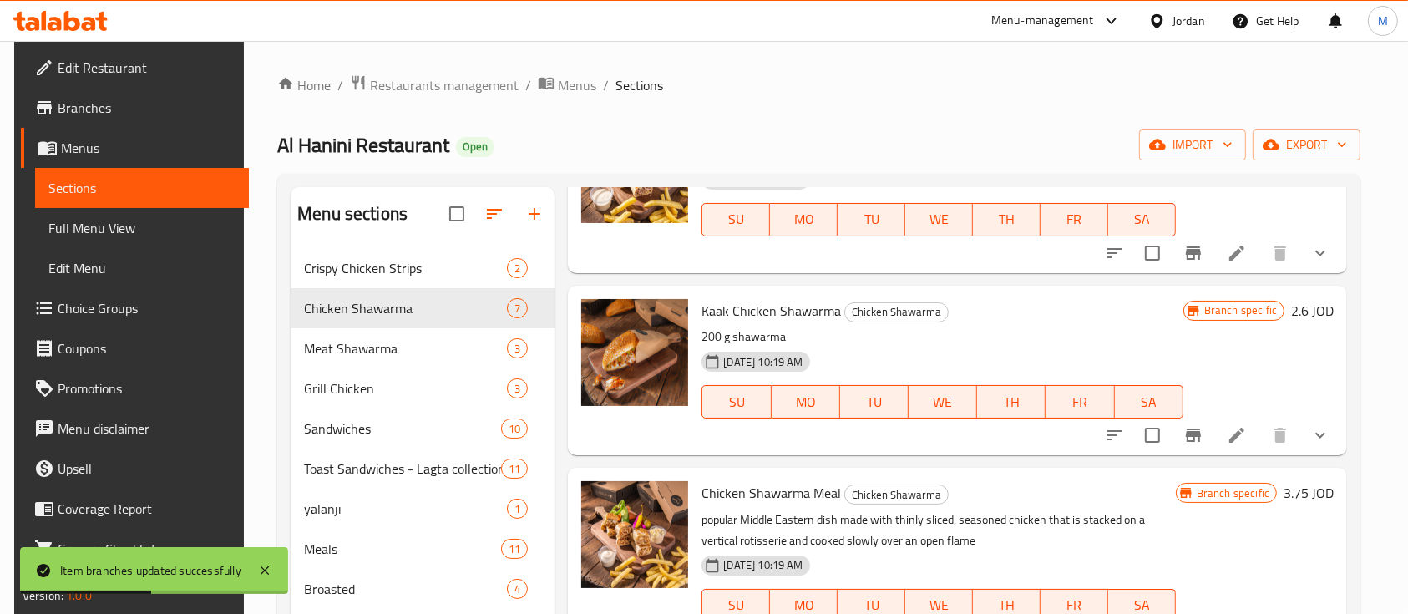
scroll to position [701, 0]
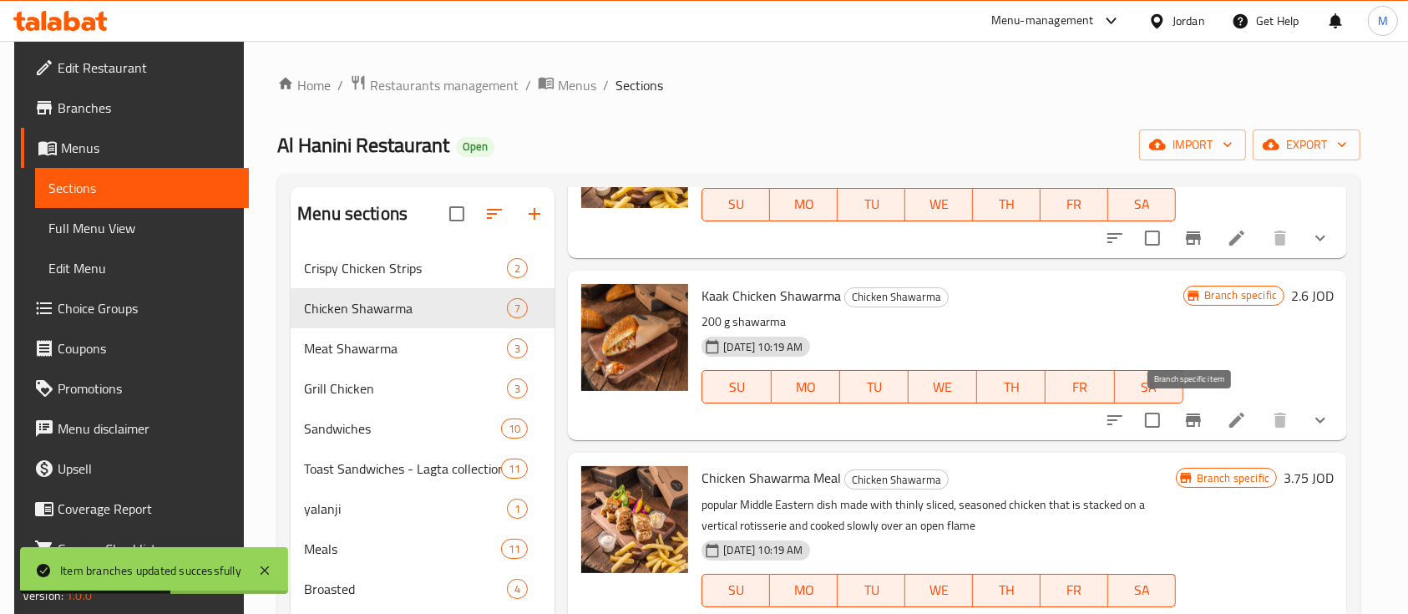
click at [1195, 420] on icon "Branch-specific-item" at bounding box center [1193, 419] width 15 height 13
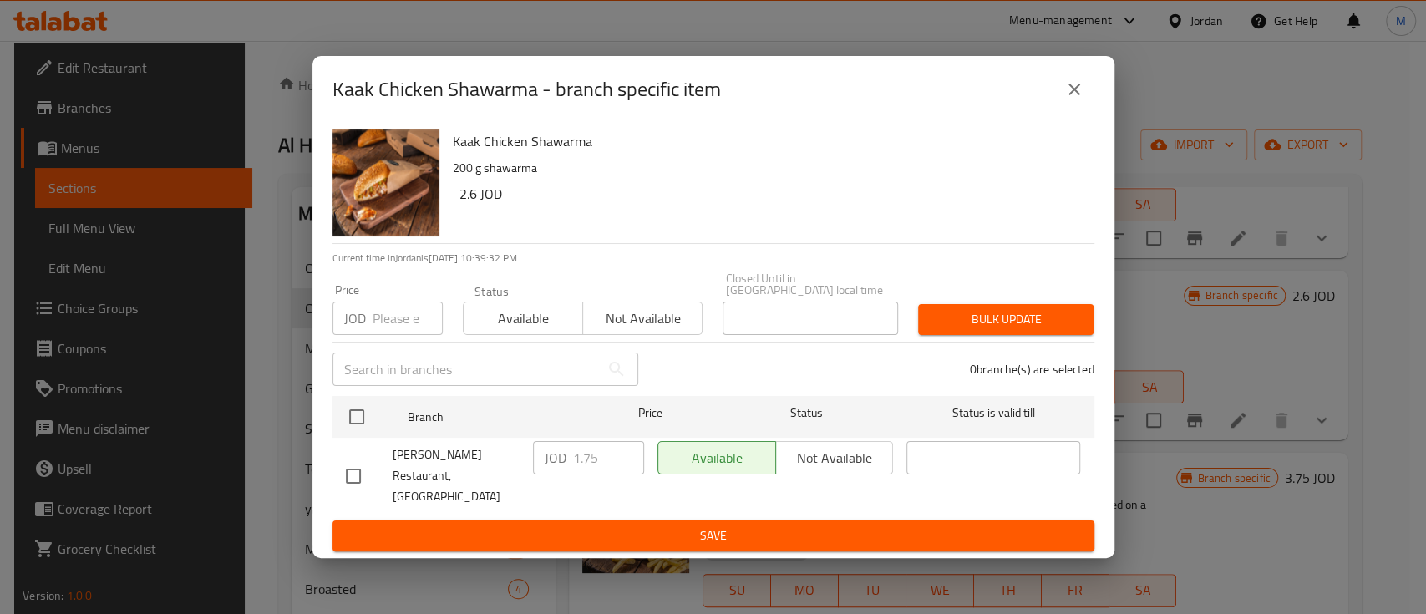
click at [375, 311] on input "number" at bounding box center [407, 317] width 70 height 33
type input "1.8"
click at [967, 314] on span "Bulk update" at bounding box center [1005, 319] width 149 height 21
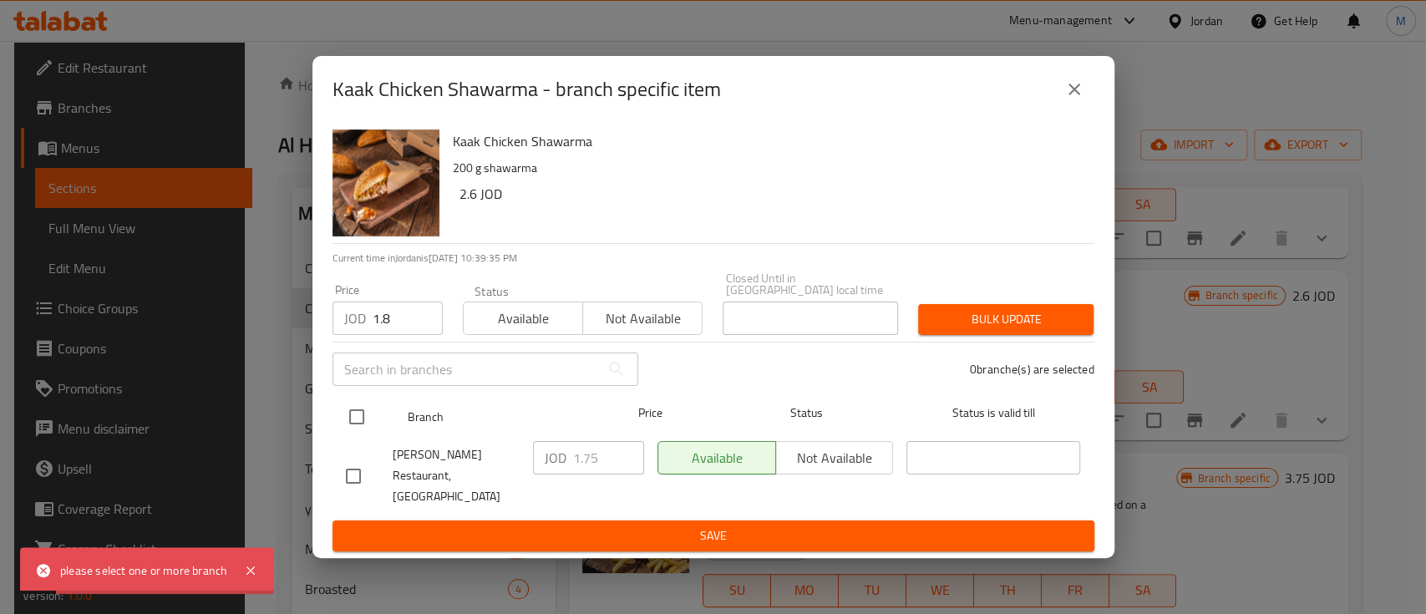
click at [346, 427] on input "checkbox" at bounding box center [356, 416] width 35 height 35
checkbox input "true"
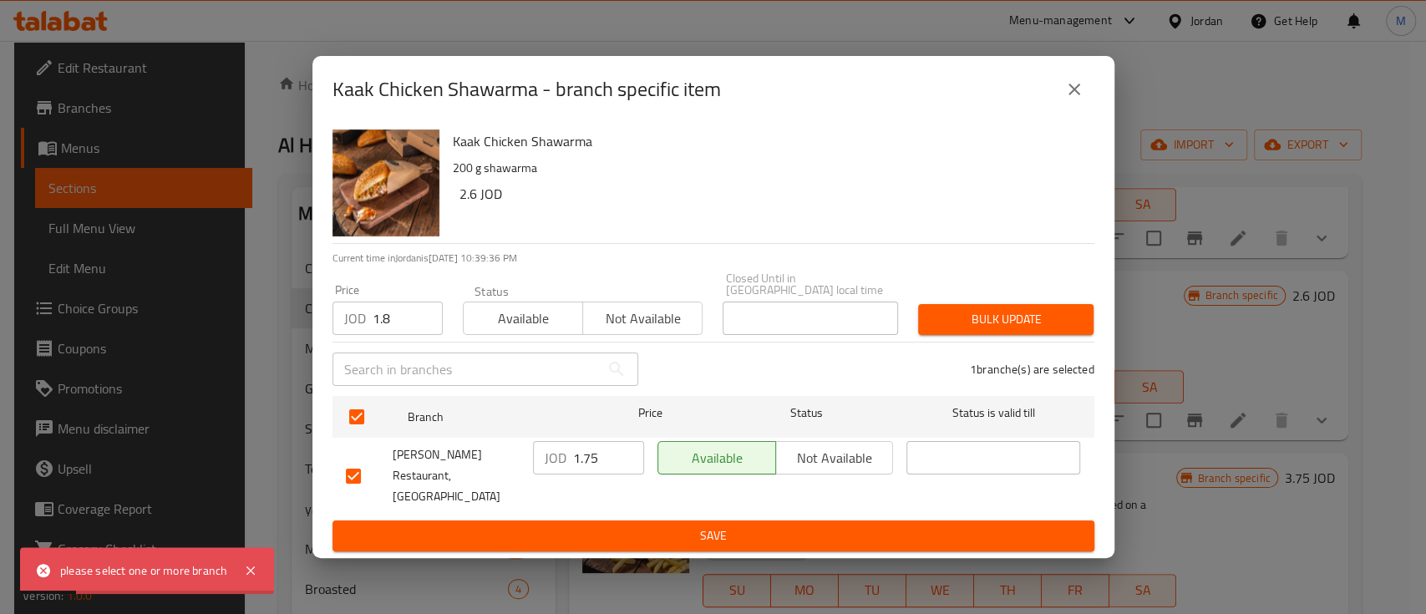
click at [1002, 322] on span "Bulk update" at bounding box center [1005, 319] width 149 height 21
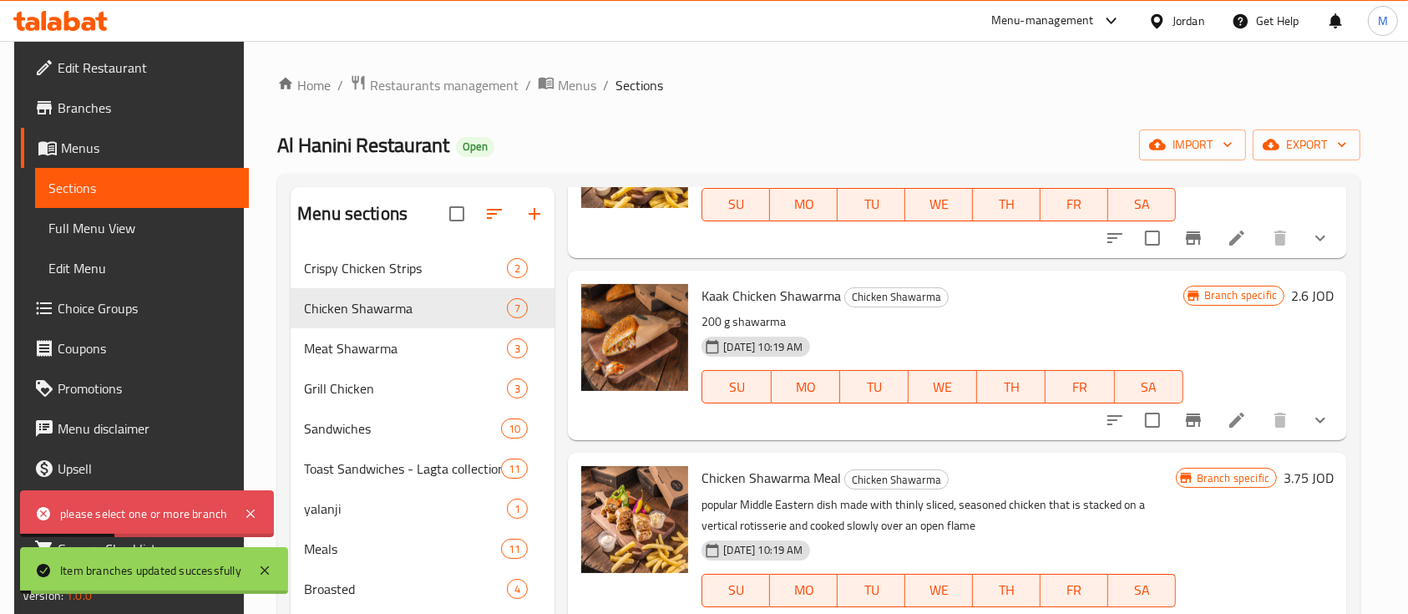
scroll to position [222, 0]
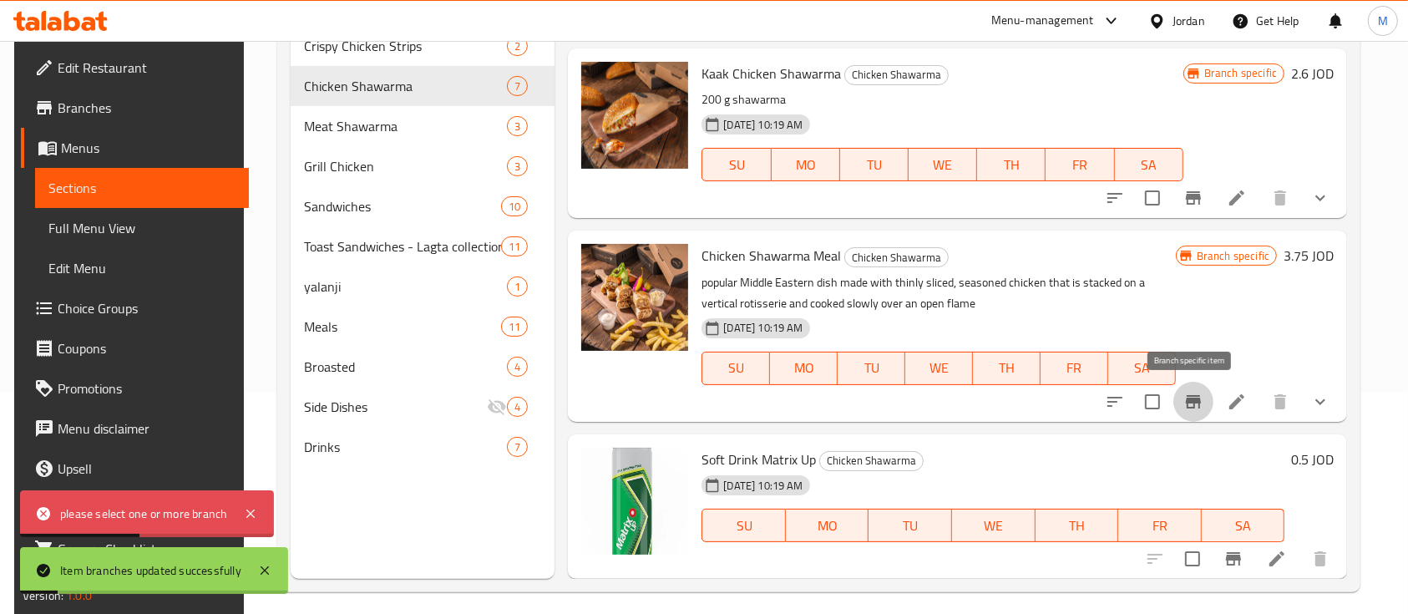
click at [1195, 401] on icon "Branch-specific-item" at bounding box center [1193, 401] width 15 height 13
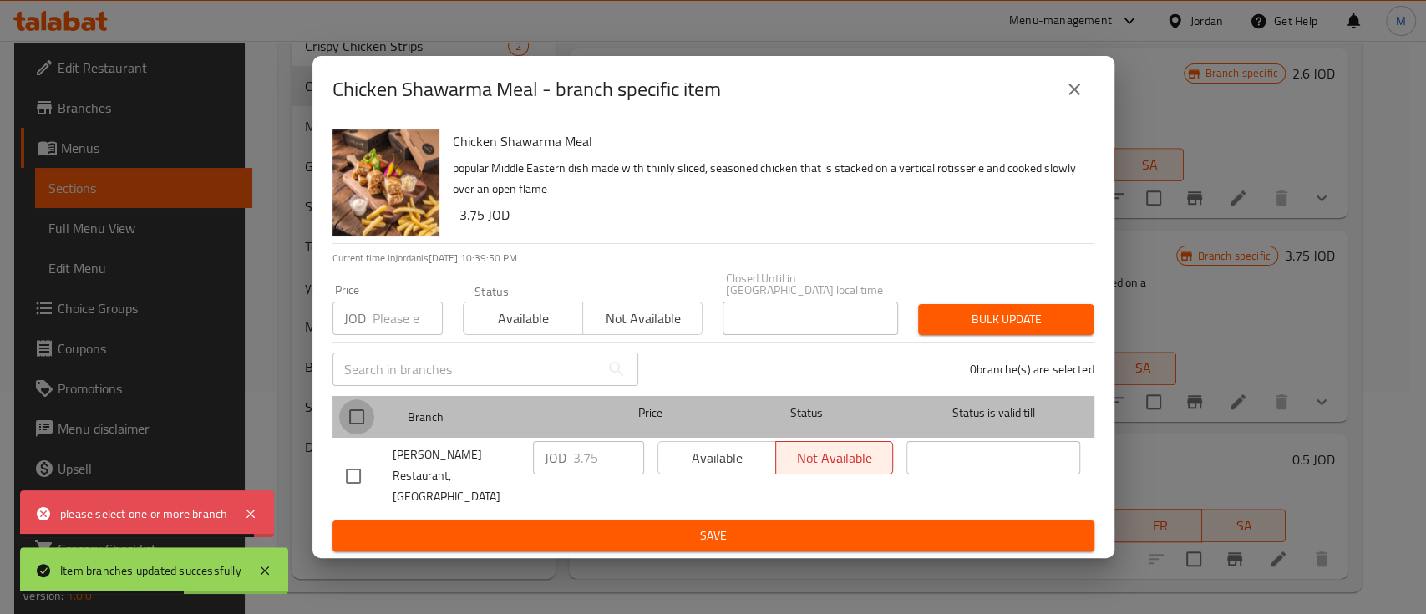
click at [357, 425] on input "checkbox" at bounding box center [356, 416] width 35 height 35
checkbox input "true"
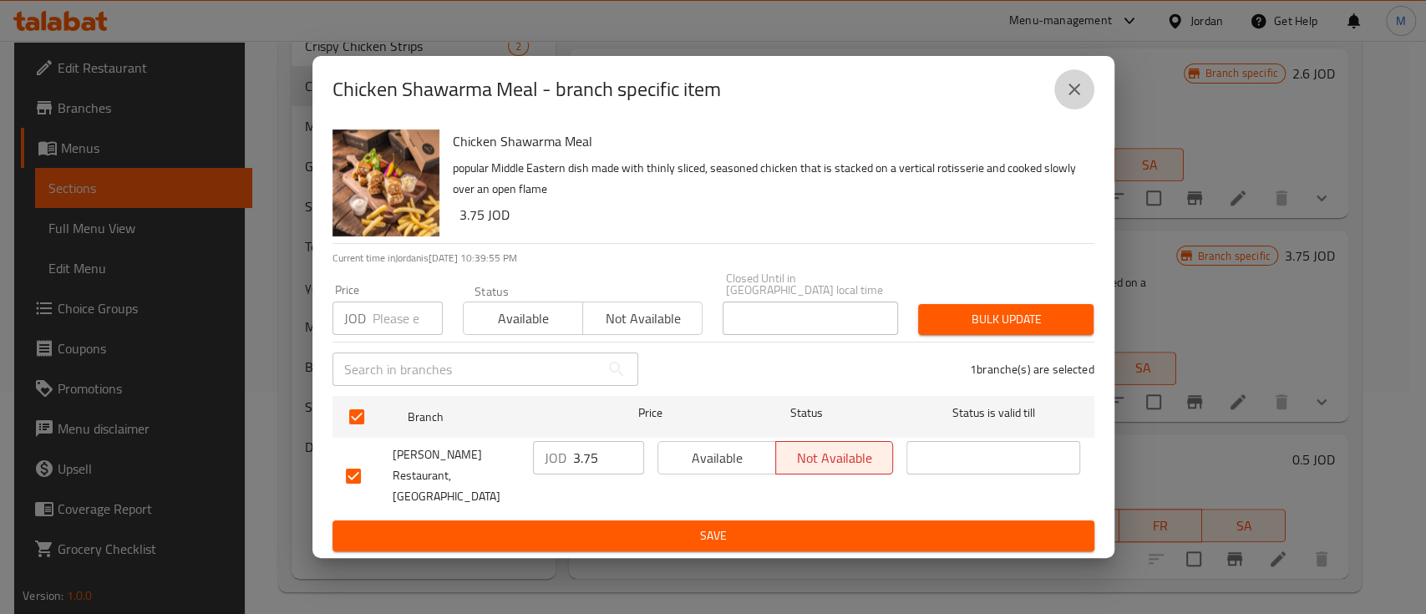
click at [1070, 99] on icon "close" at bounding box center [1074, 89] width 20 height 20
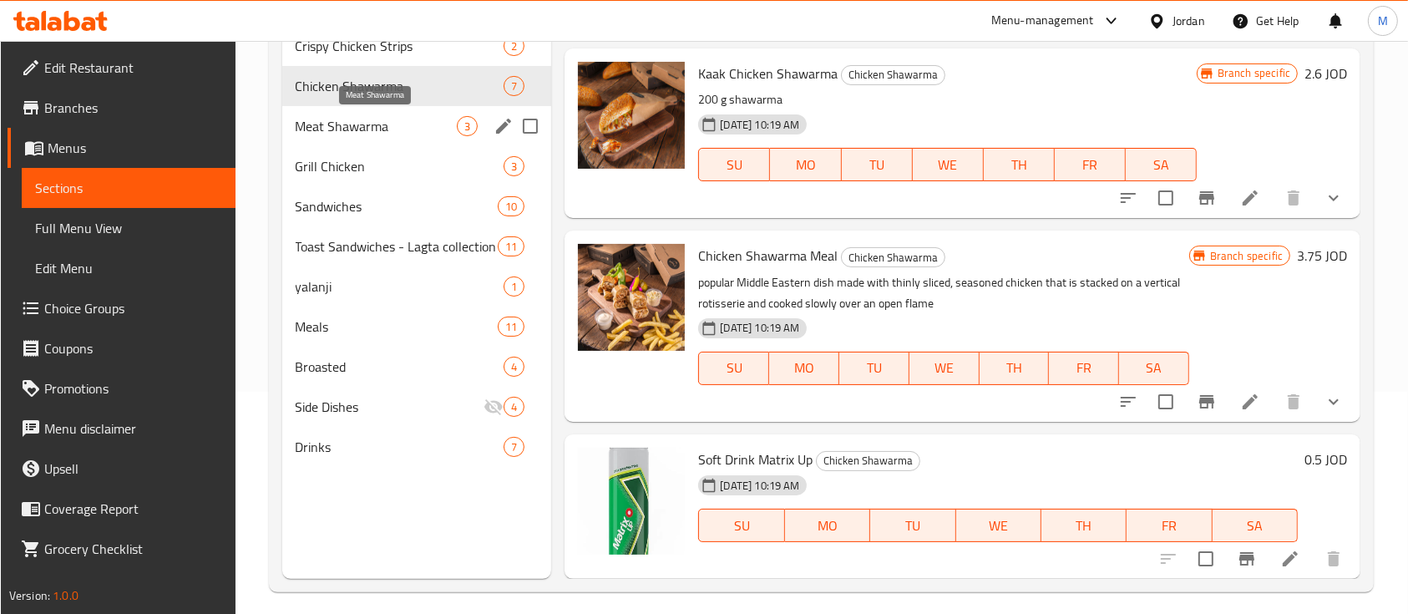
click at [347, 127] on span "Meat Shawarma" at bounding box center [377, 126] width 162 height 20
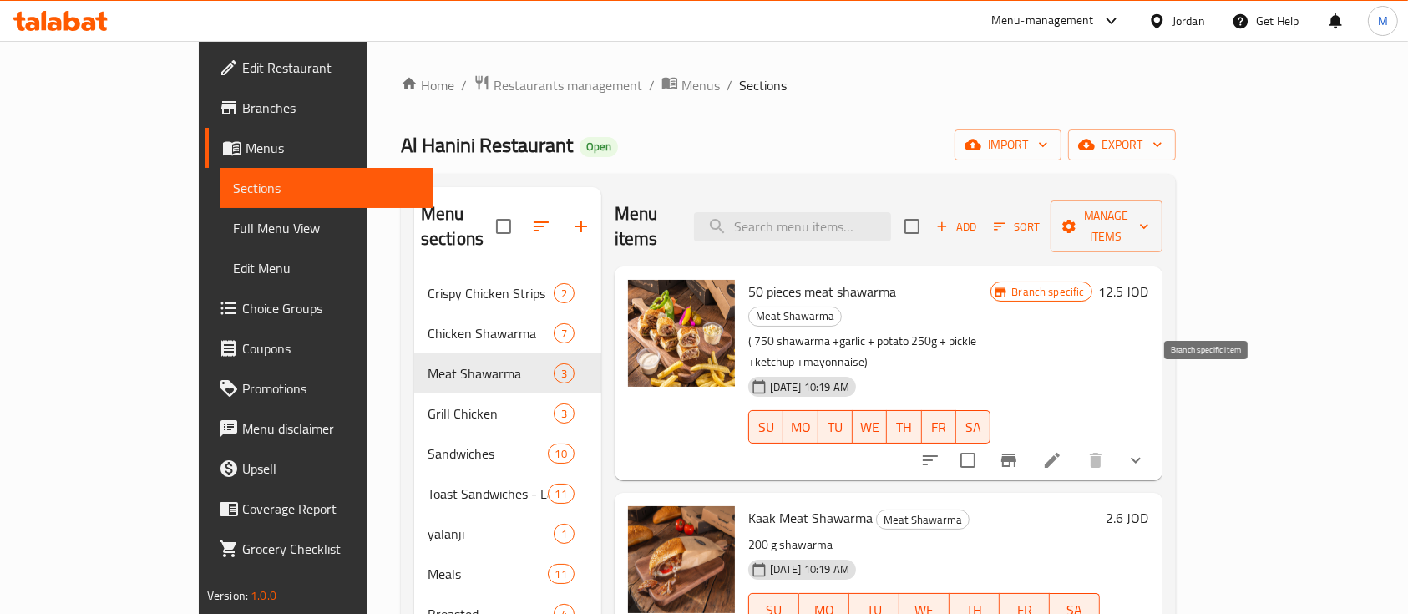
click at [1016, 453] on icon "Branch-specific-item" at bounding box center [1008, 459] width 15 height 13
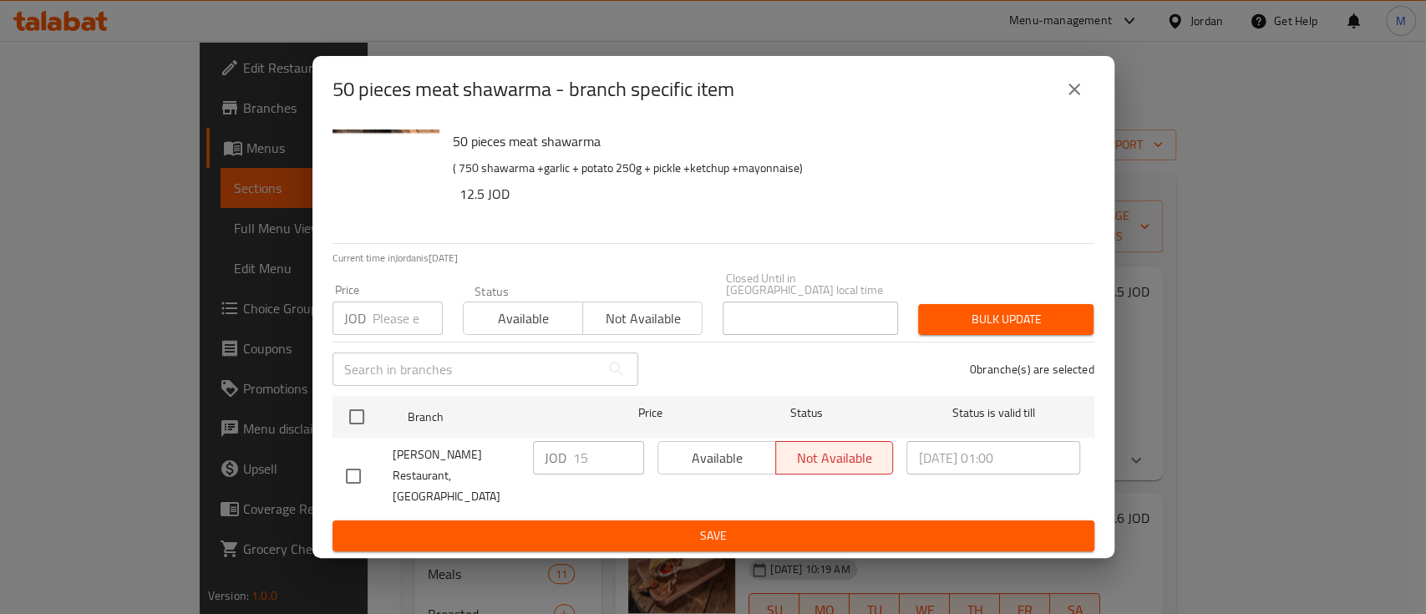
click at [1069, 99] on icon "close" at bounding box center [1074, 89] width 20 height 20
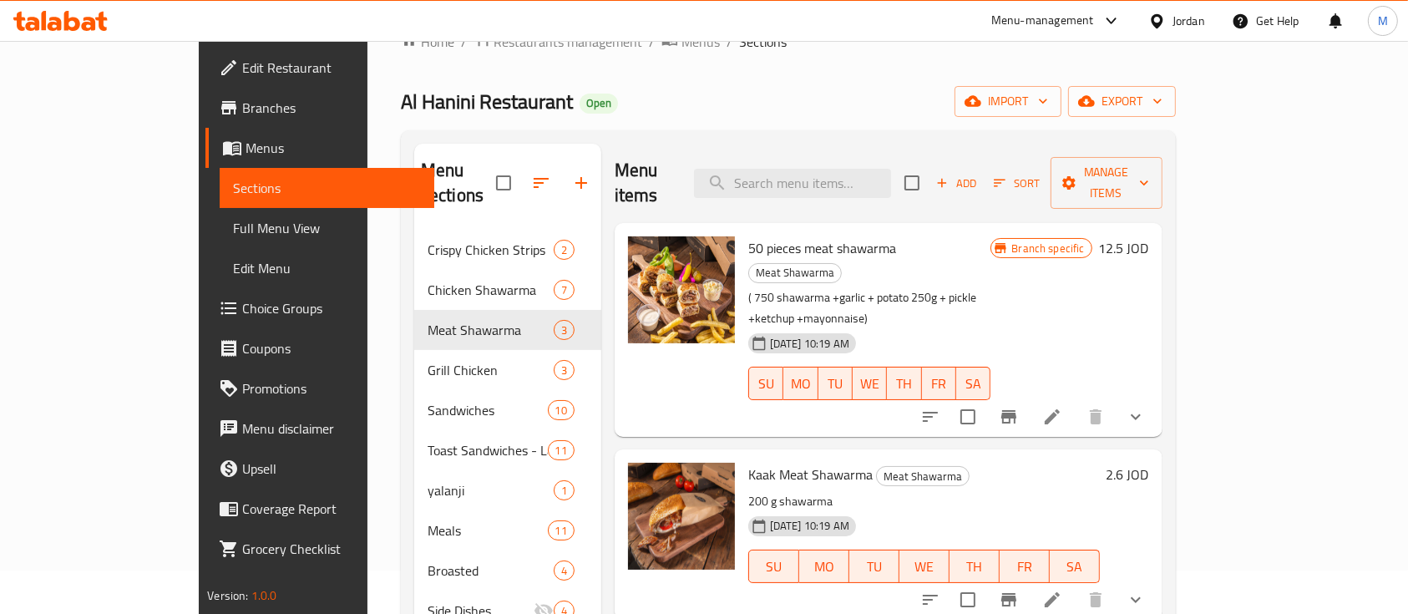
scroll to position [111, 0]
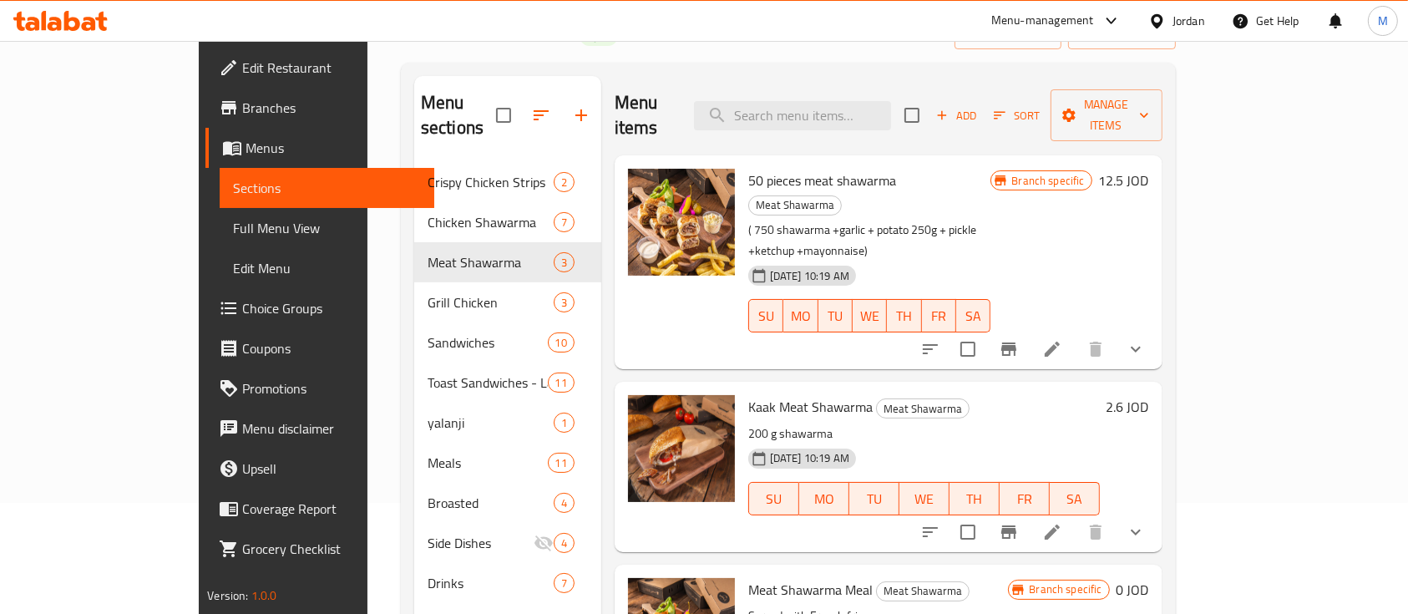
click at [1016, 525] on icon "Branch-specific-item" at bounding box center [1008, 531] width 15 height 13
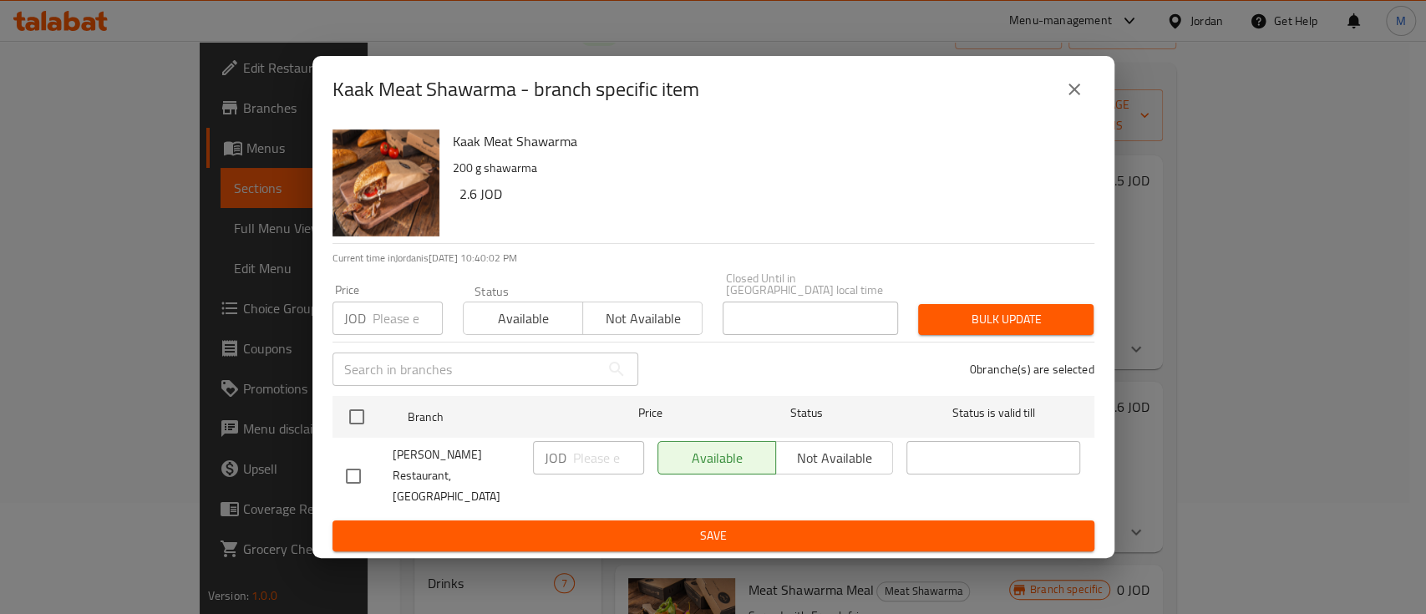
click at [1072, 99] on icon "close" at bounding box center [1074, 89] width 20 height 20
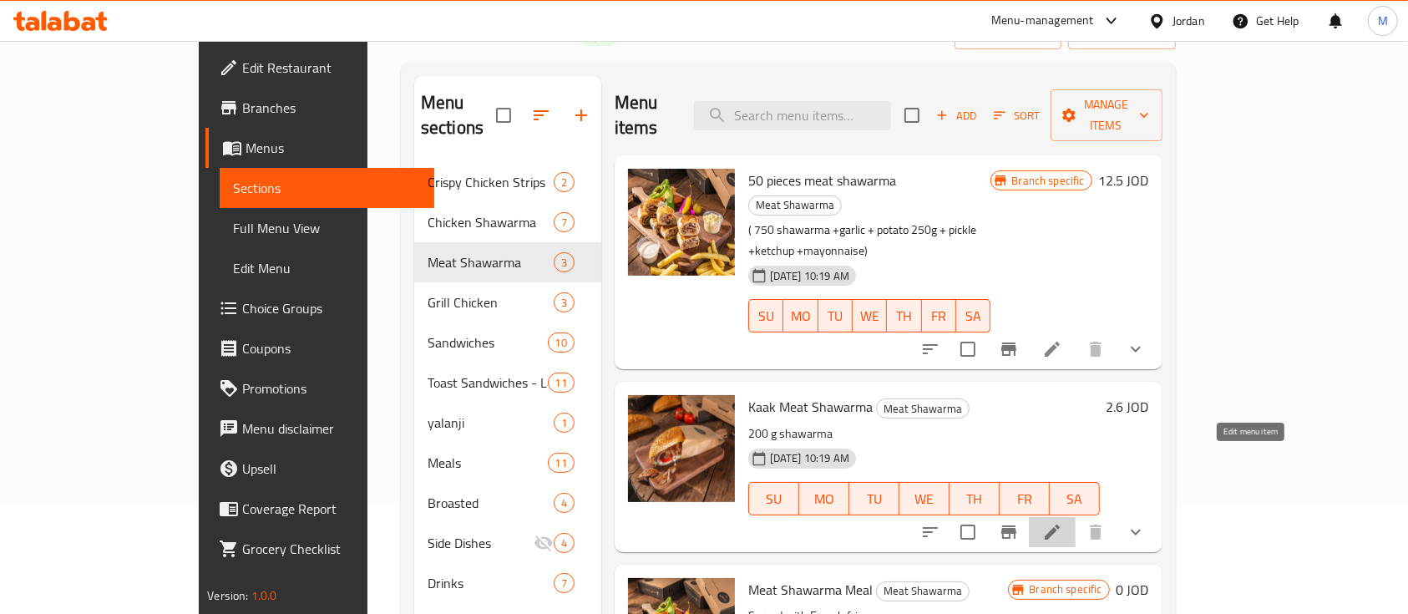
click at [1062, 522] on icon at bounding box center [1052, 532] width 20 height 20
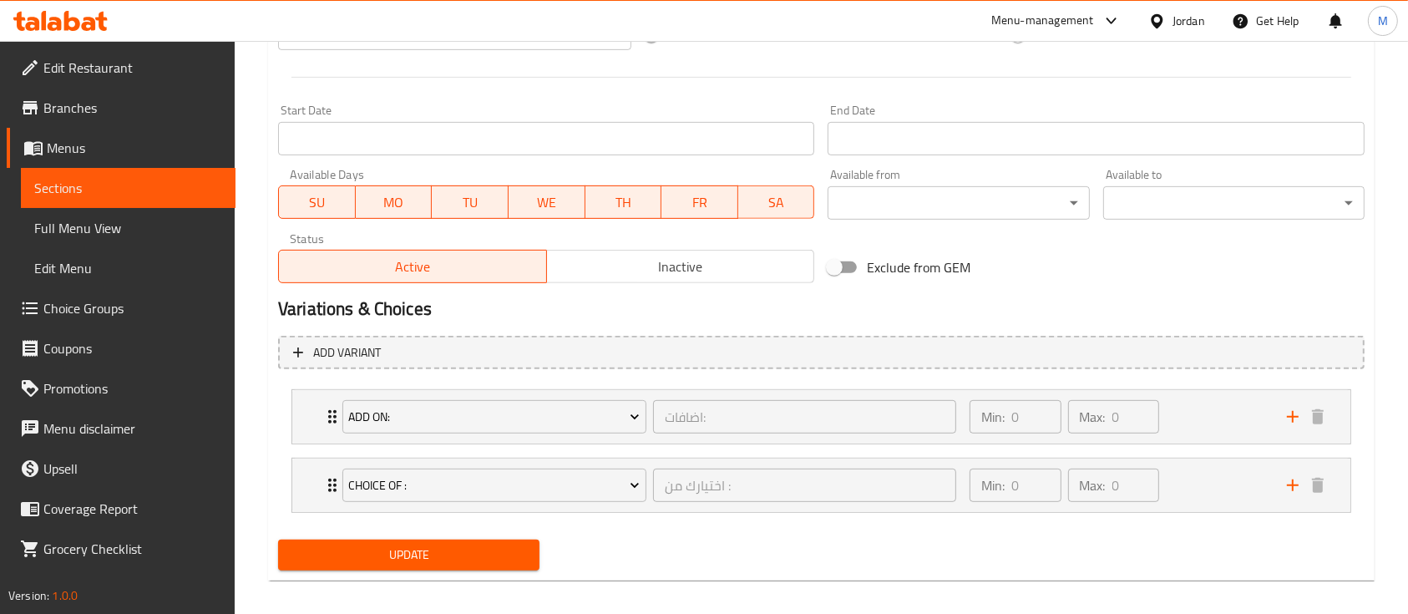
scroll to position [686, 0]
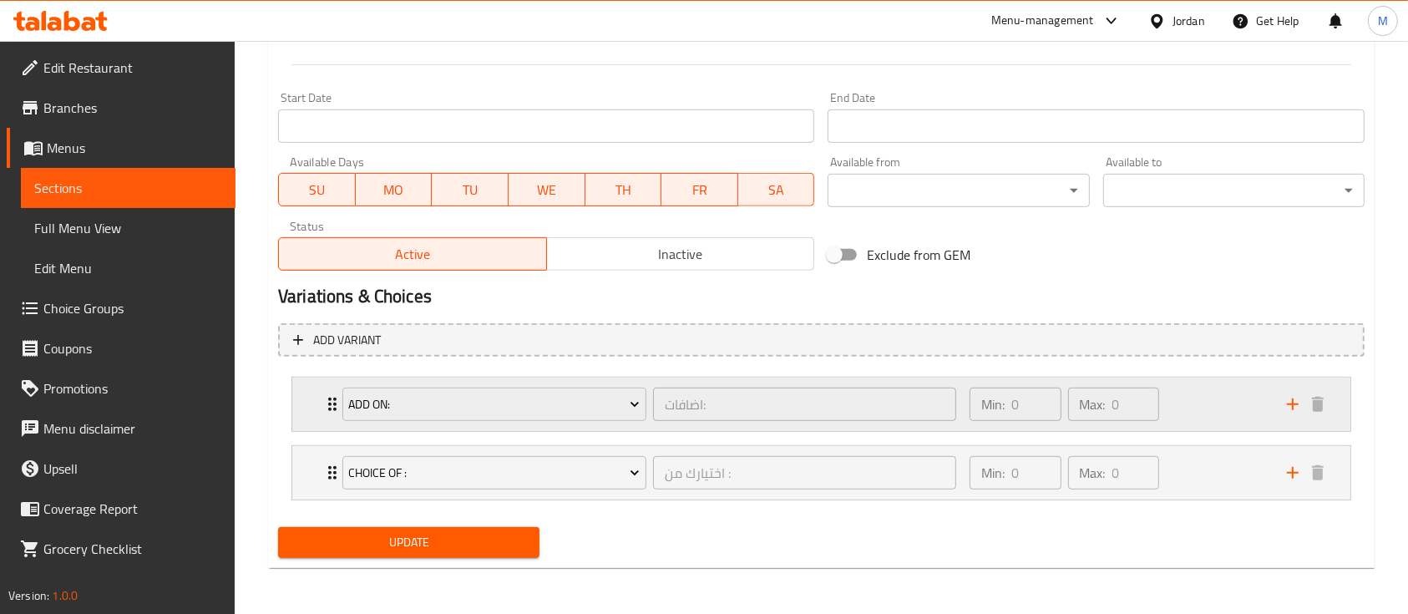
click at [1232, 397] on div "Min: 0 ​ Max: 0 ​" at bounding box center [1118, 403] width 317 height 53
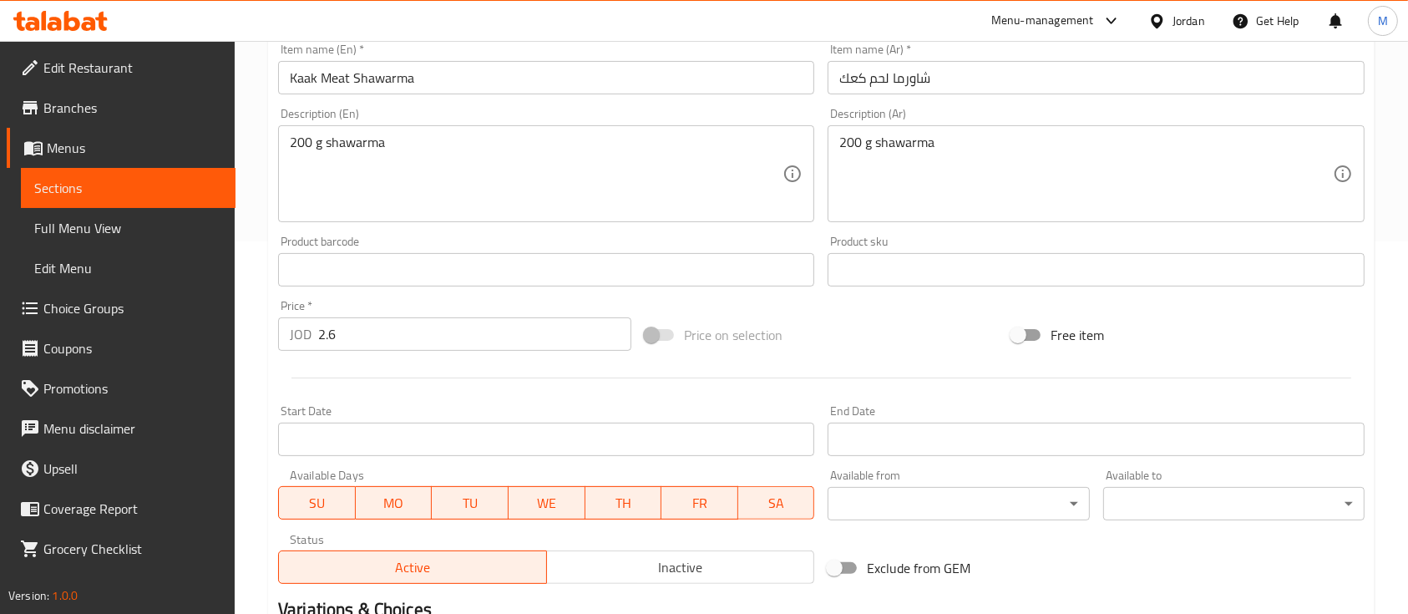
scroll to position [0, 0]
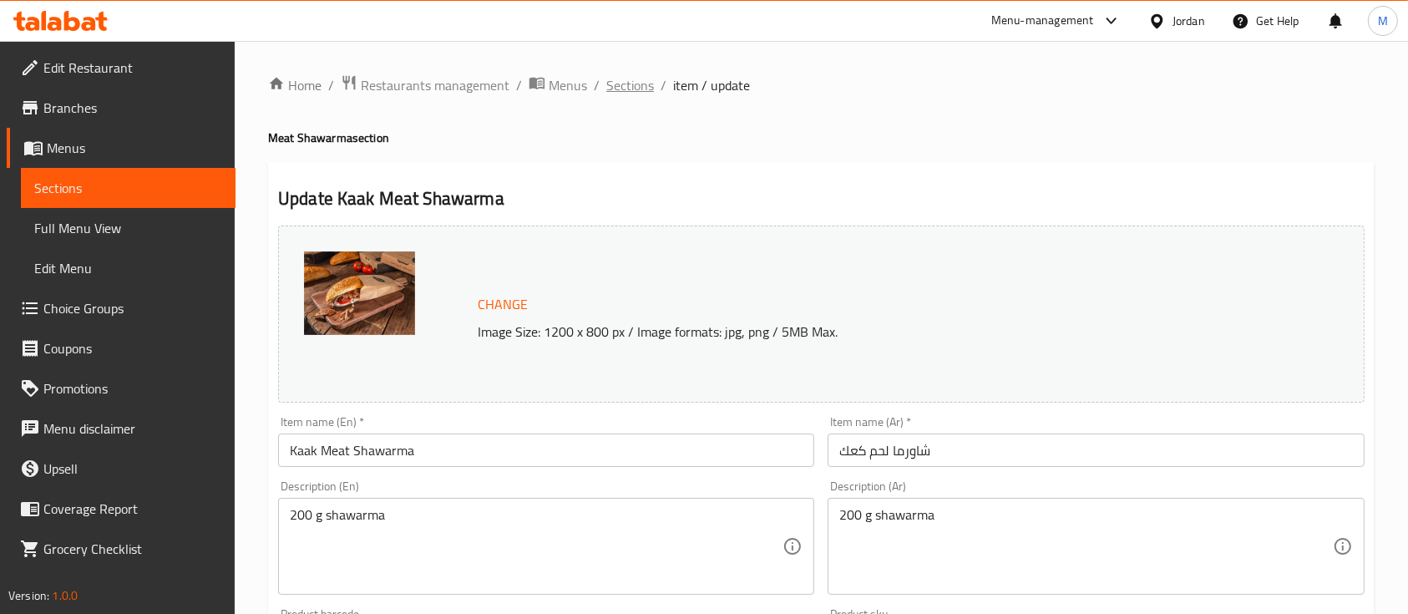
click at [648, 90] on span "Sections" at bounding box center [630, 85] width 48 height 20
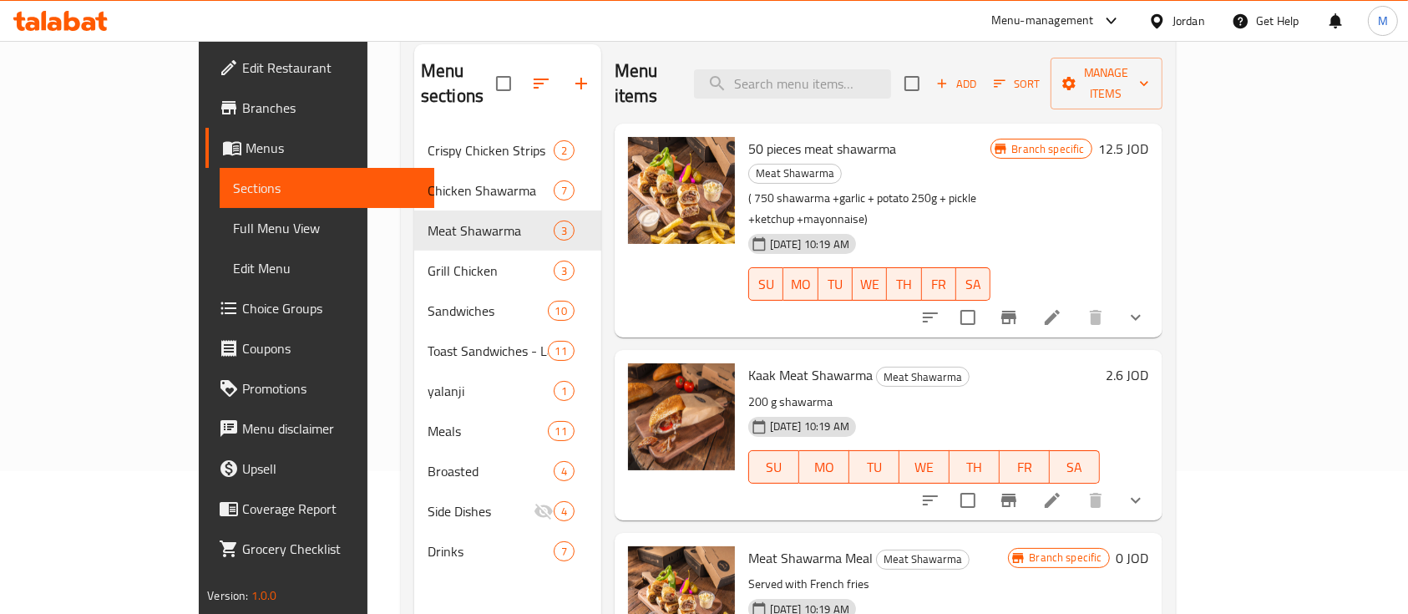
scroll to position [222, 0]
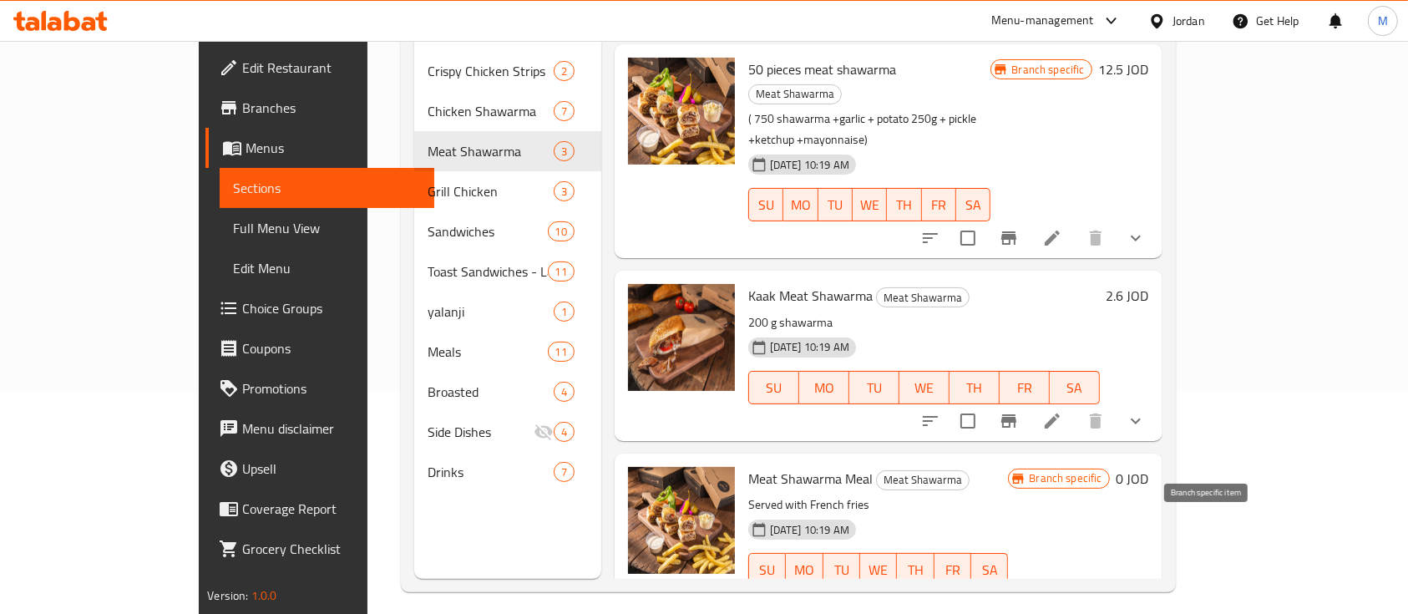
click at [1029, 583] on button "Branch-specific-item" at bounding box center [1009, 603] width 40 height 40
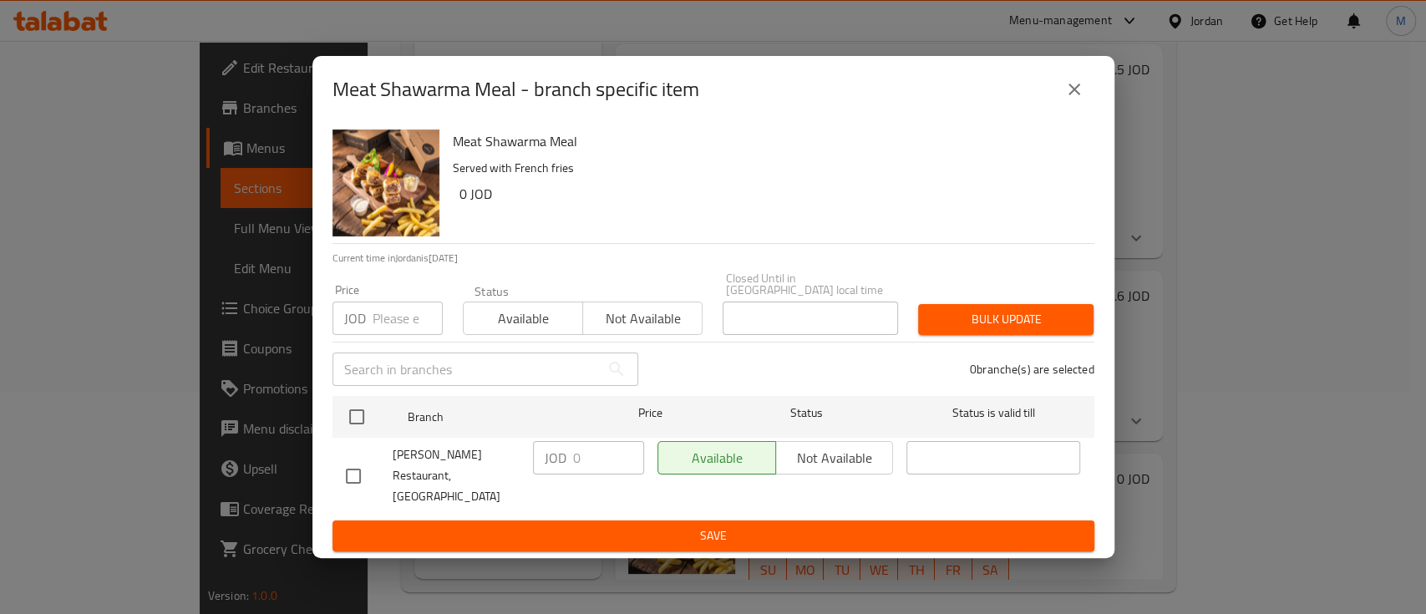
click at [1074, 99] on icon "close" at bounding box center [1074, 89] width 20 height 20
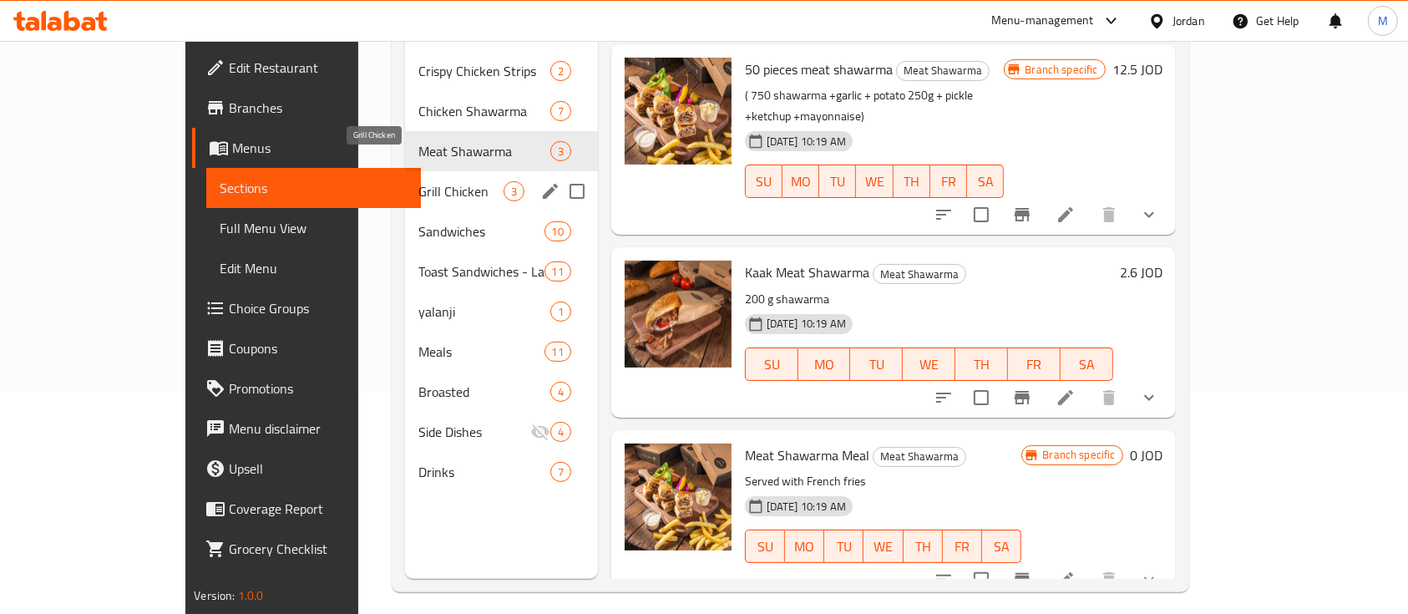
click at [418, 181] on span "Grill Chicken" at bounding box center [460, 191] width 84 height 20
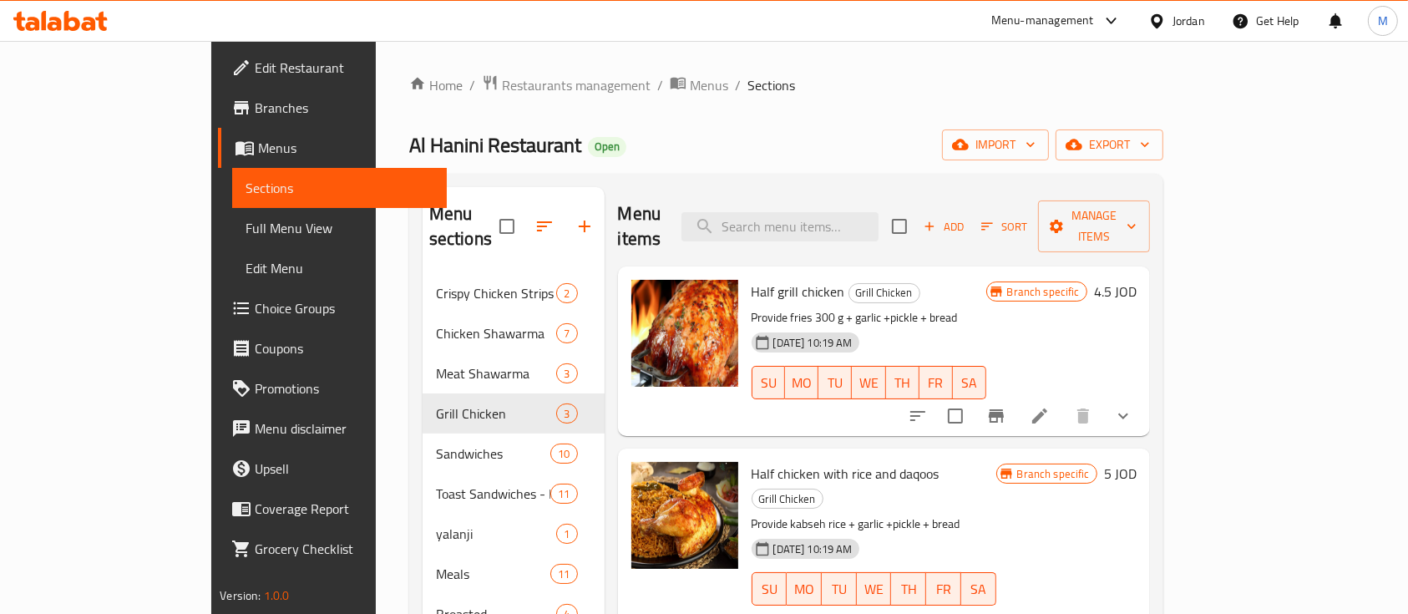
click at [1006, 406] on icon "Branch-specific-item" at bounding box center [996, 416] width 20 height 20
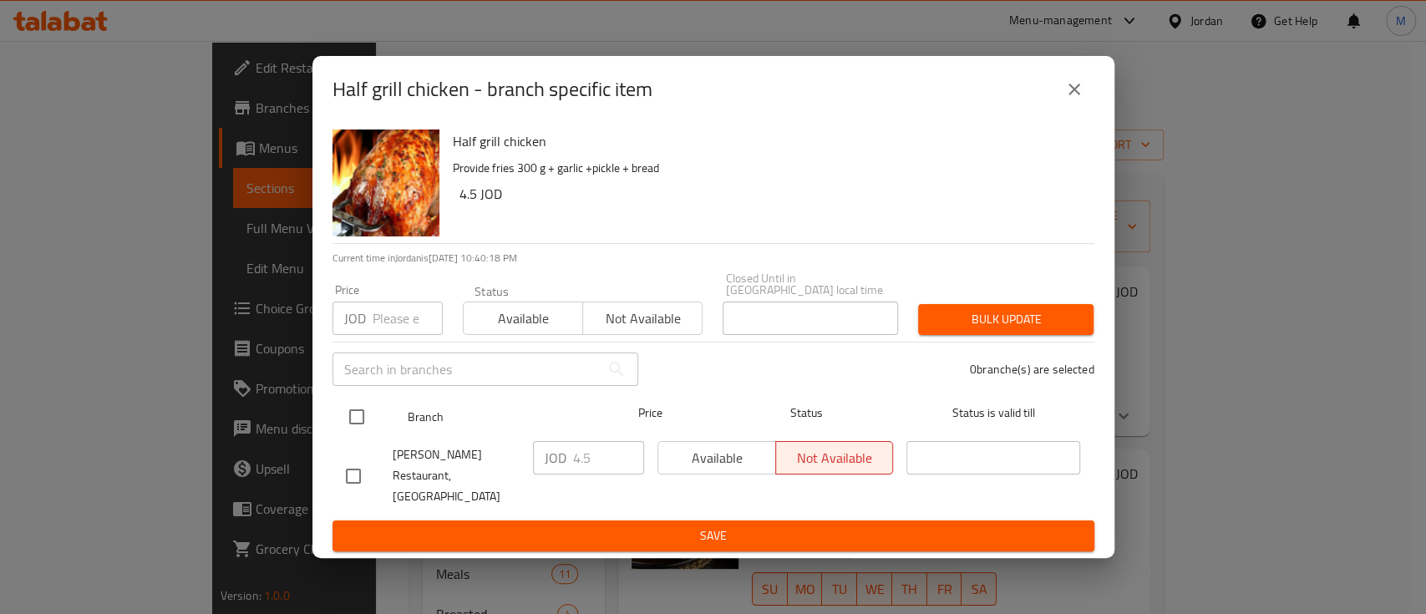
click at [363, 421] on input "checkbox" at bounding box center [356, 416] width 35 height 35
checkbox input "true"
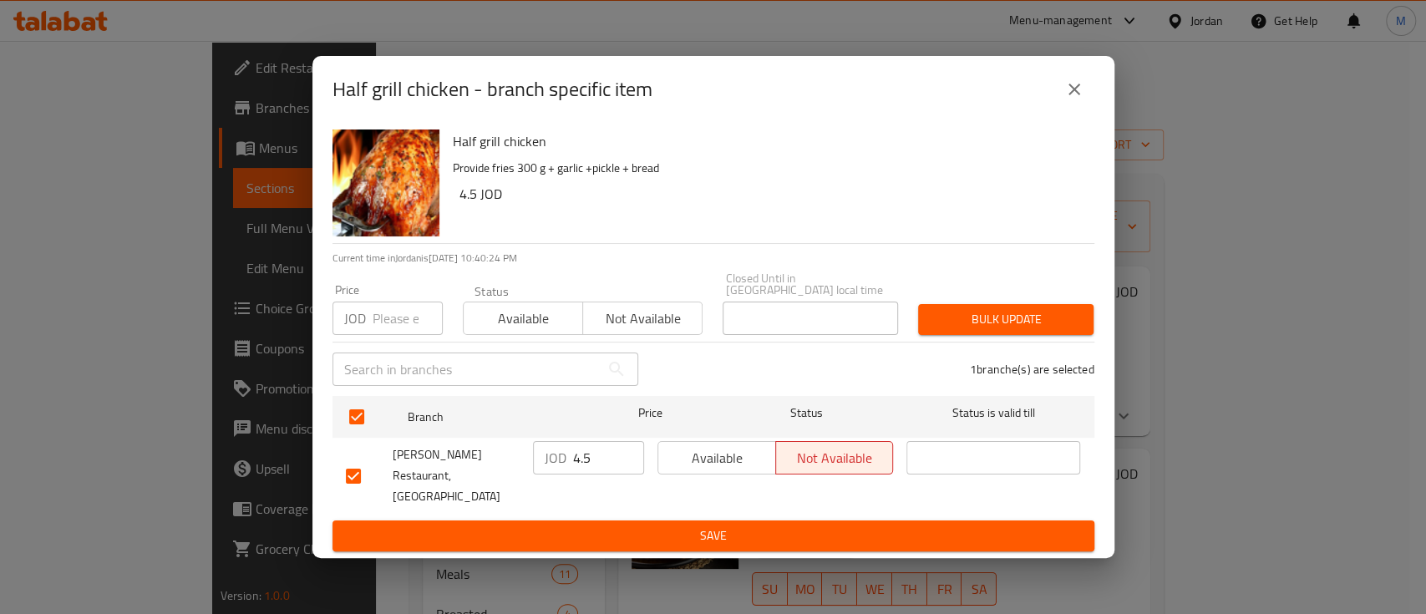
click at [390, 317] on input "number" at bounding box center [407, 317] width 70 height 33
type input "4.63"
click at [942, 310] on button "Bulk update" at bounding box center [1005, 319] width 175 height 31
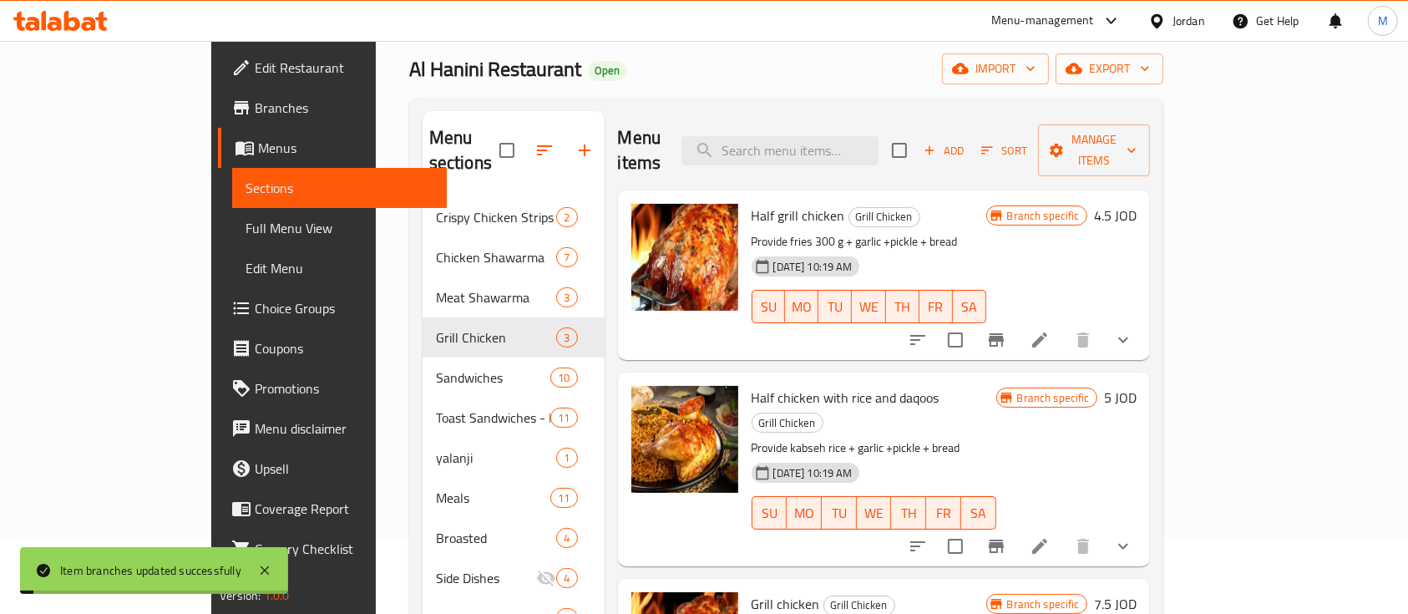
scroll to position [111, 0]
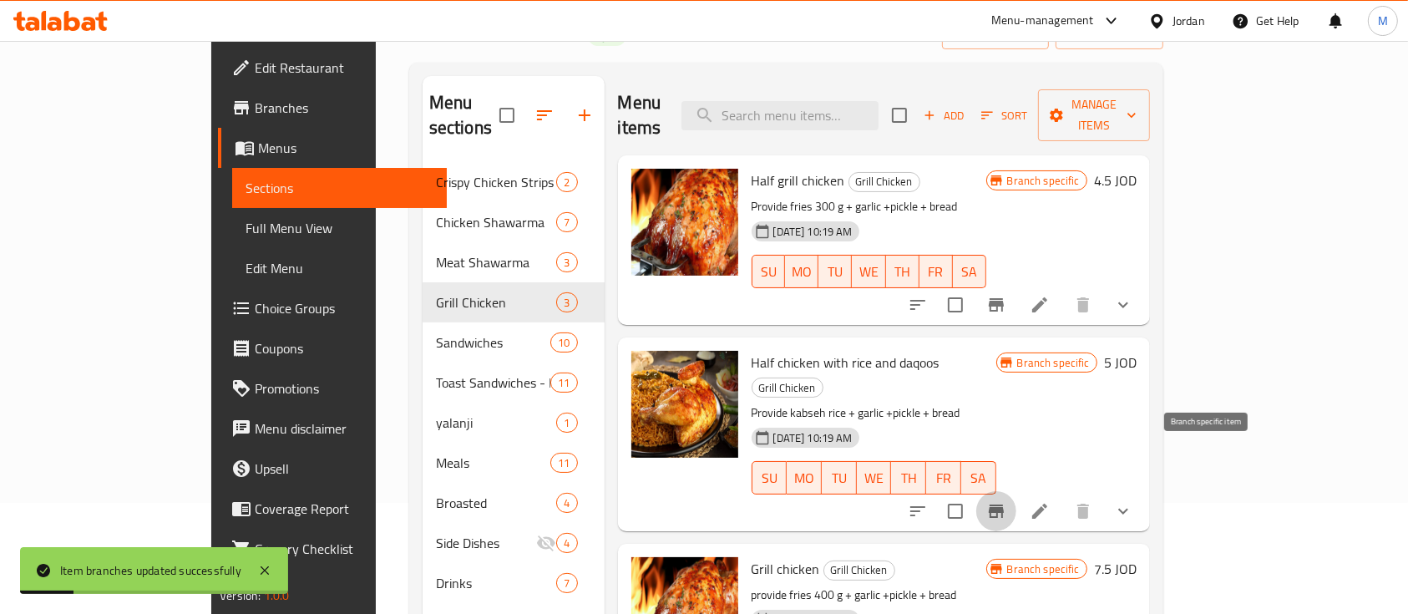
click at [1004, 504] on icon "Branch-specific-item" at bounding box center [996, 510] width 15 height 13
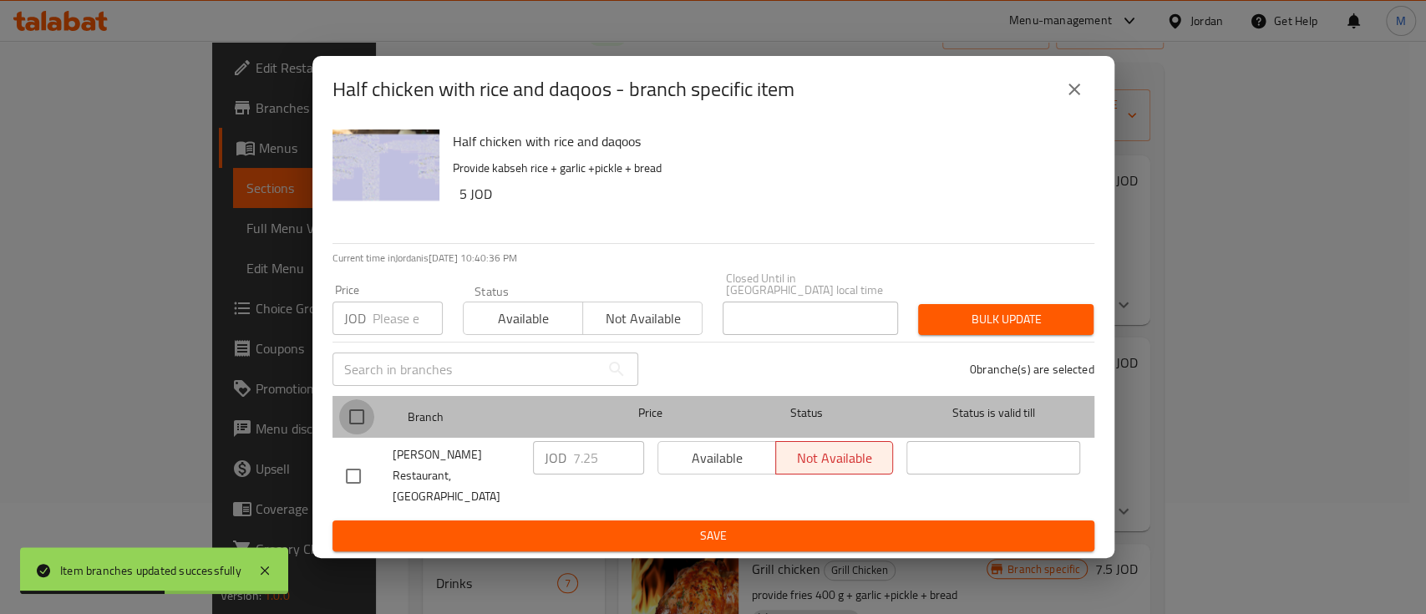
click at [351, 424] on input "checkbox" at bounding box center [356, 416] width 35 height 35
checkbox input "true"
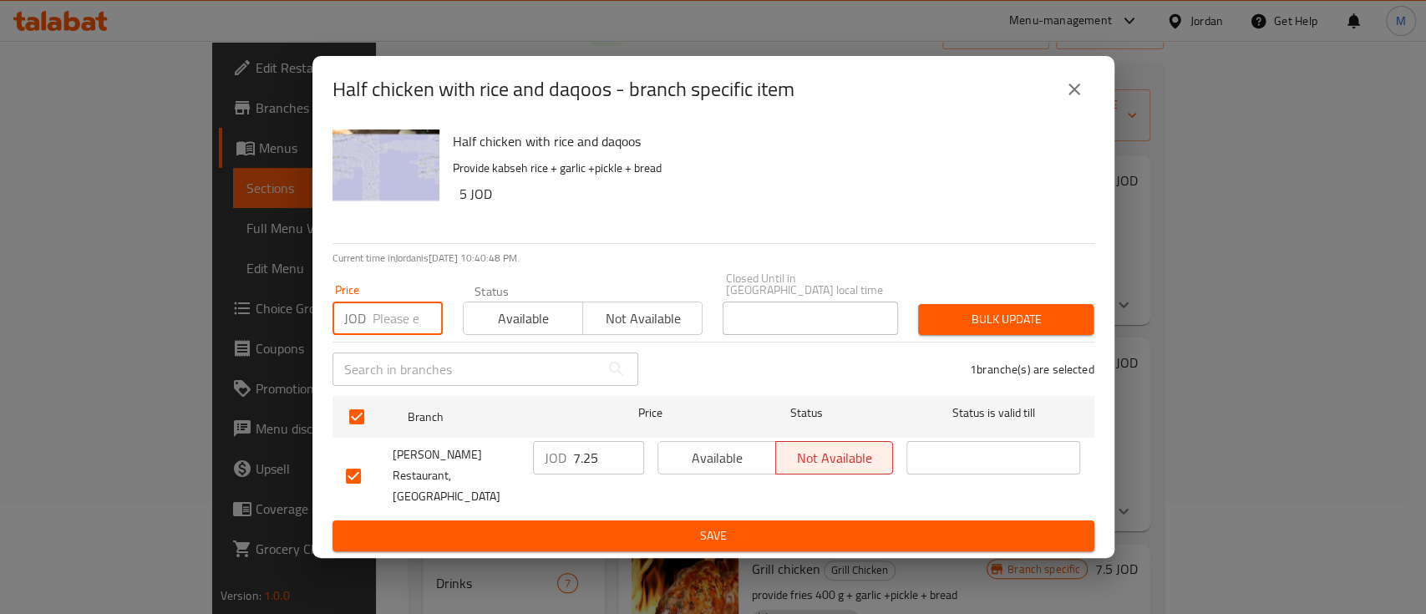
click at [383, 331] on input "number" at bounding box center [407, 317] width 70 height 33
type input "6"
type input "7.46"
click at [970, 335] on button "Bulk update" at bounding box center [1005, 319] width 175 height 31
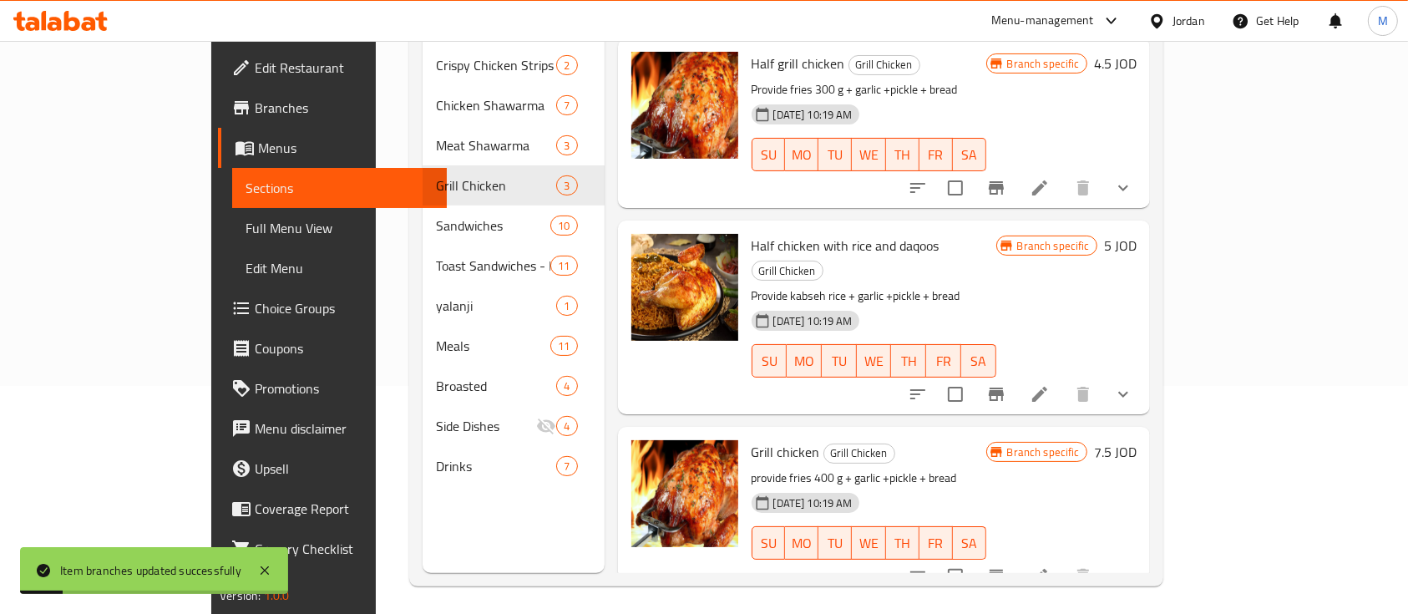
scroll to position [234, 0]
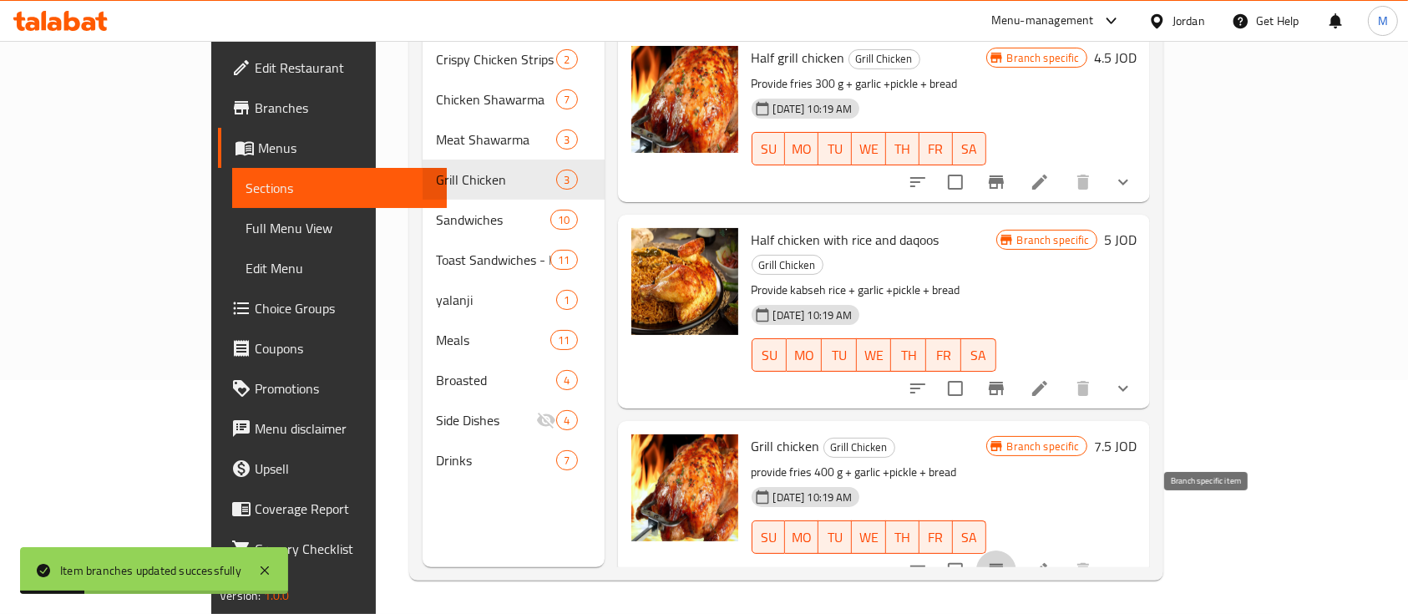
click at [1006, 560] on icon "Branch-specific-item" at bounding box center [996, 570] width 20 height 20
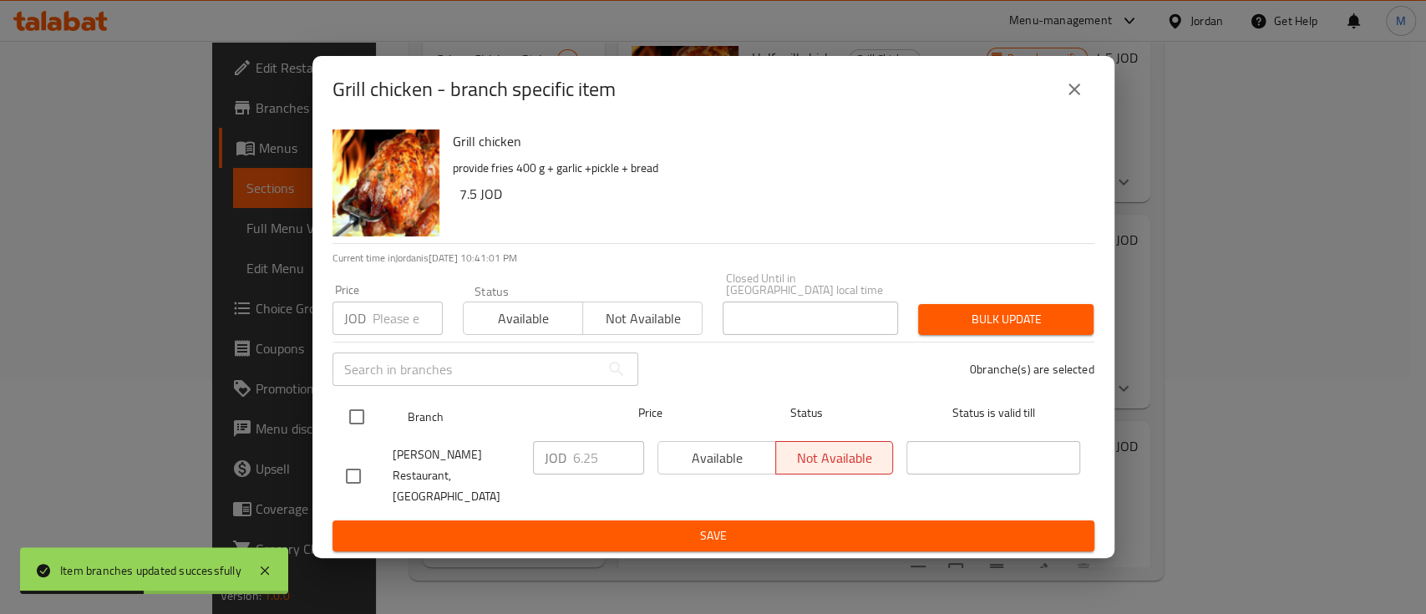
click at [363, 414] on input "checkbox" at bounding box center [356, 416] width 35 height 35
checkbox input "true"
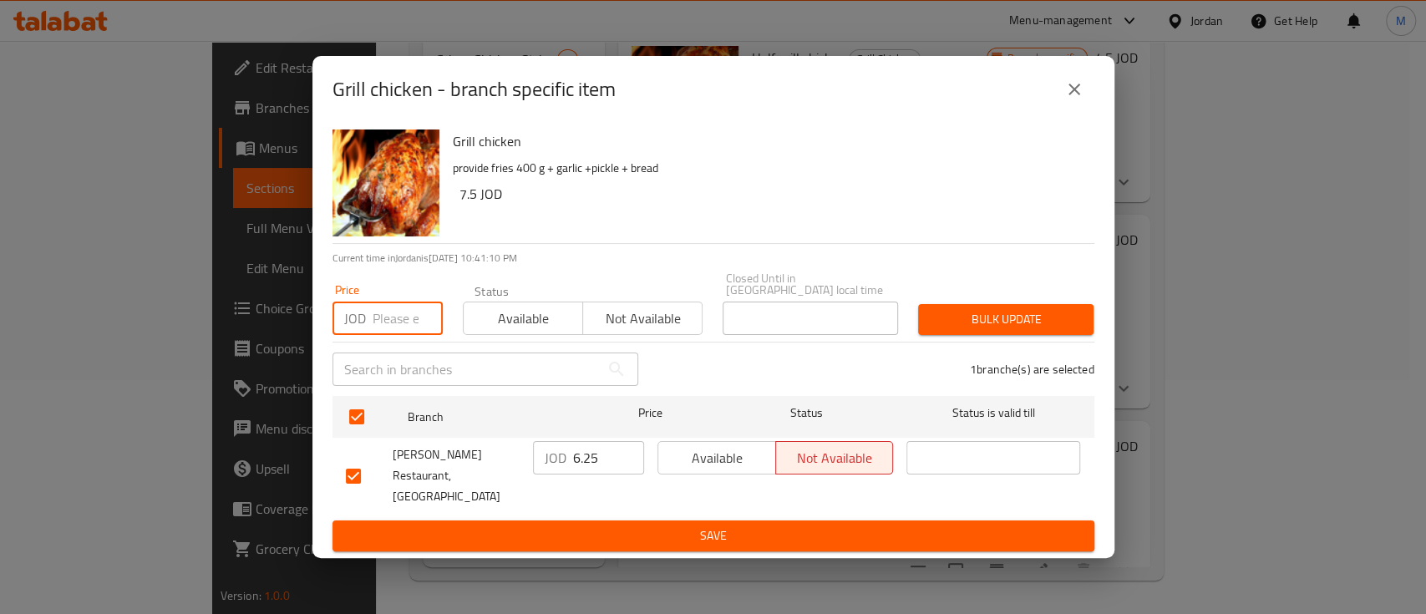
click at [390, 322] on input "number" at bounding box center [407, 317] width 70 height 33
type input "6.44"
click at [1062, 320] on span "Bulk update" at bounding box center [1005, 319] width 149 height 21
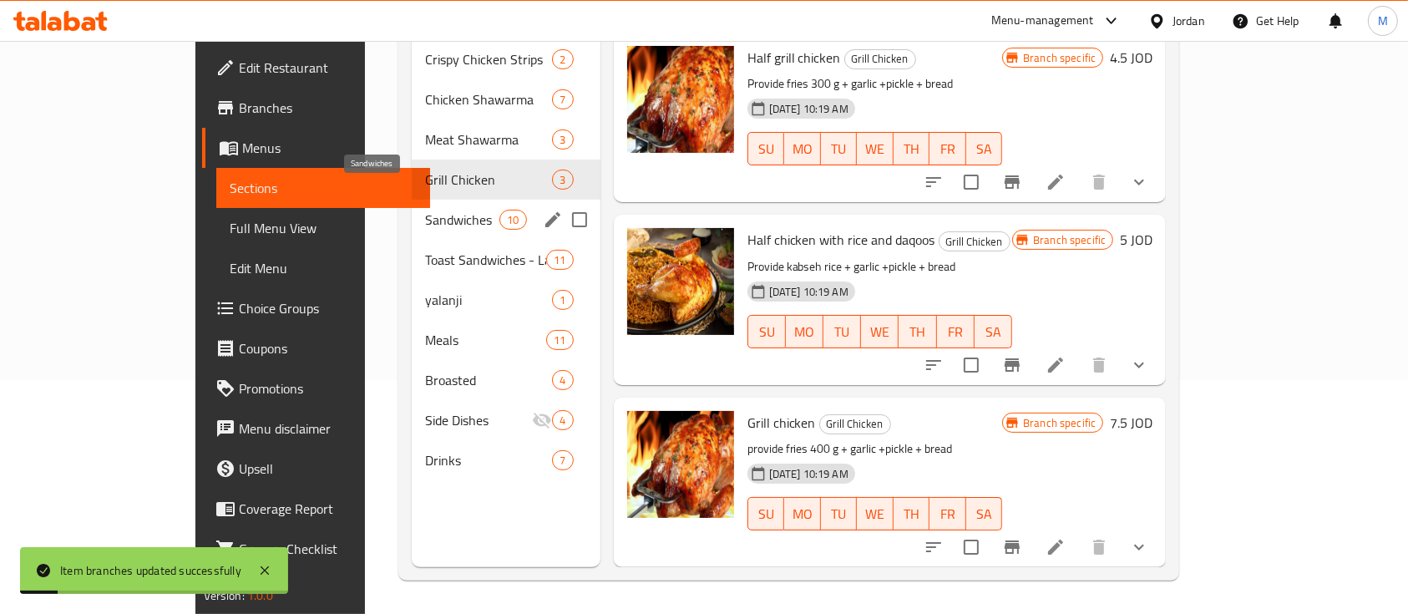
drag, startPoint x: 382, startPoint y: 192, endPoint x: 512, endPoint y: 210, distance: 131.6
click at [425, 210] on span "Sandwiches" at bounding box center [462, 220] width 75 height 20
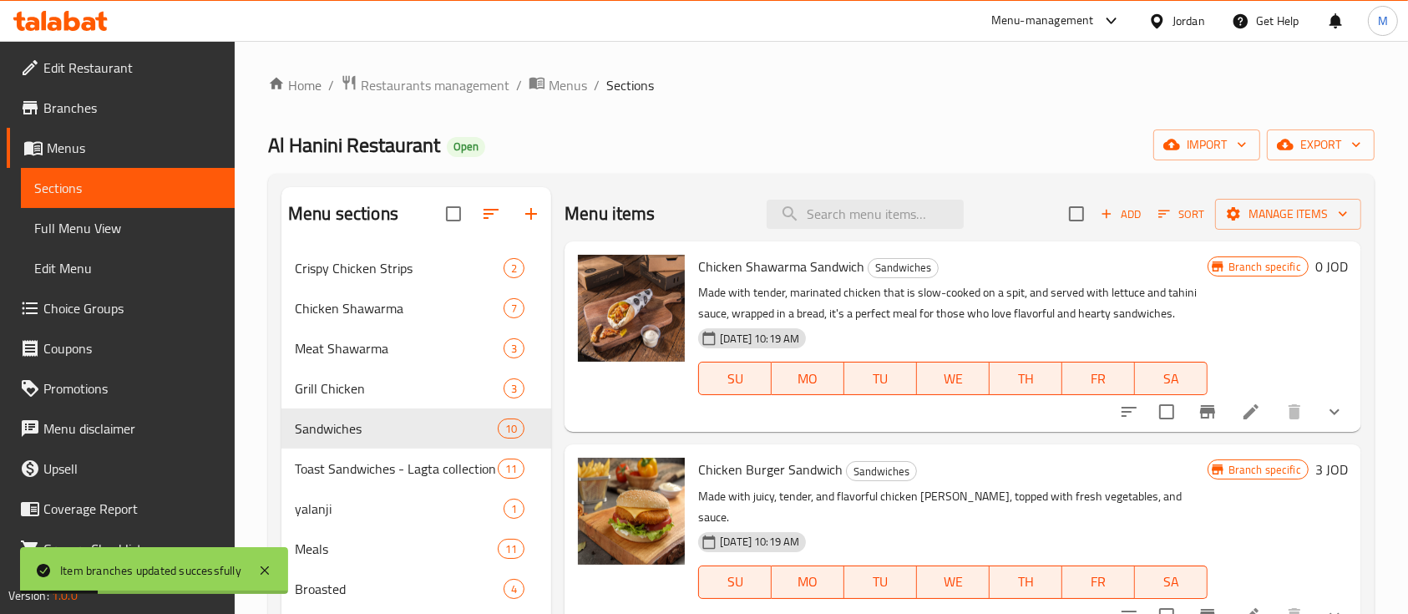
scroll to position [111, 0]
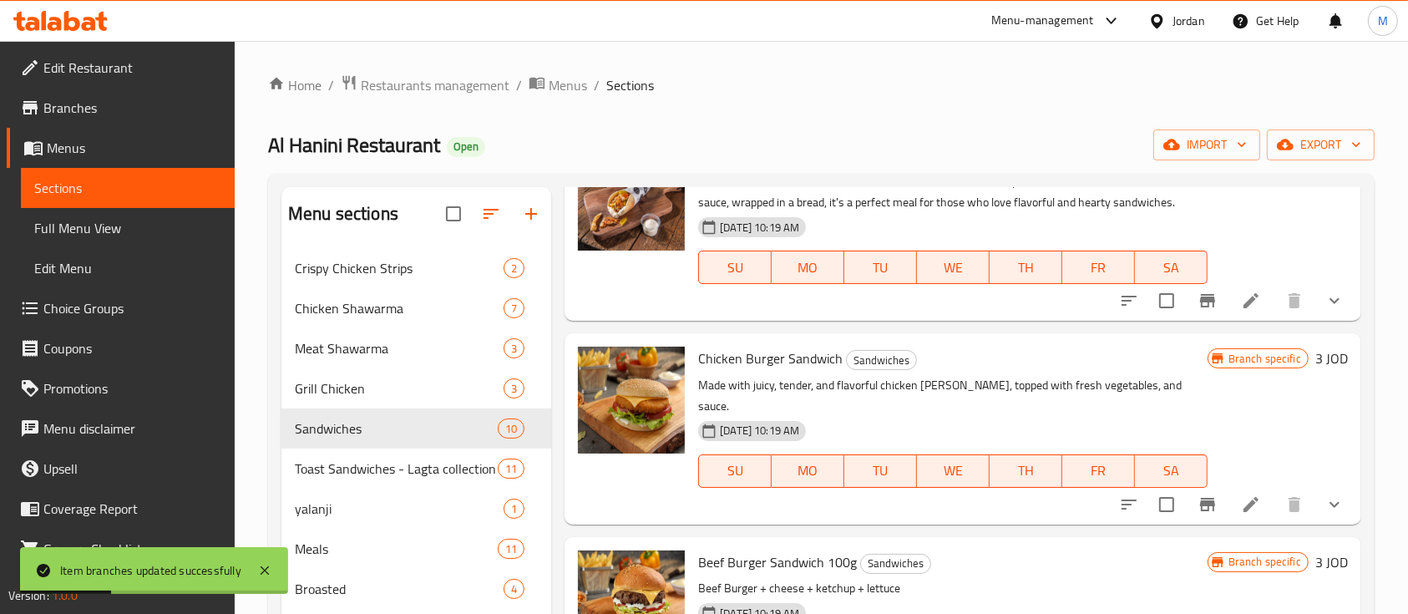
click at [1200, 295] on icon "Branch-specific-item" at bounding box center [1207, 300] width 15 height 13
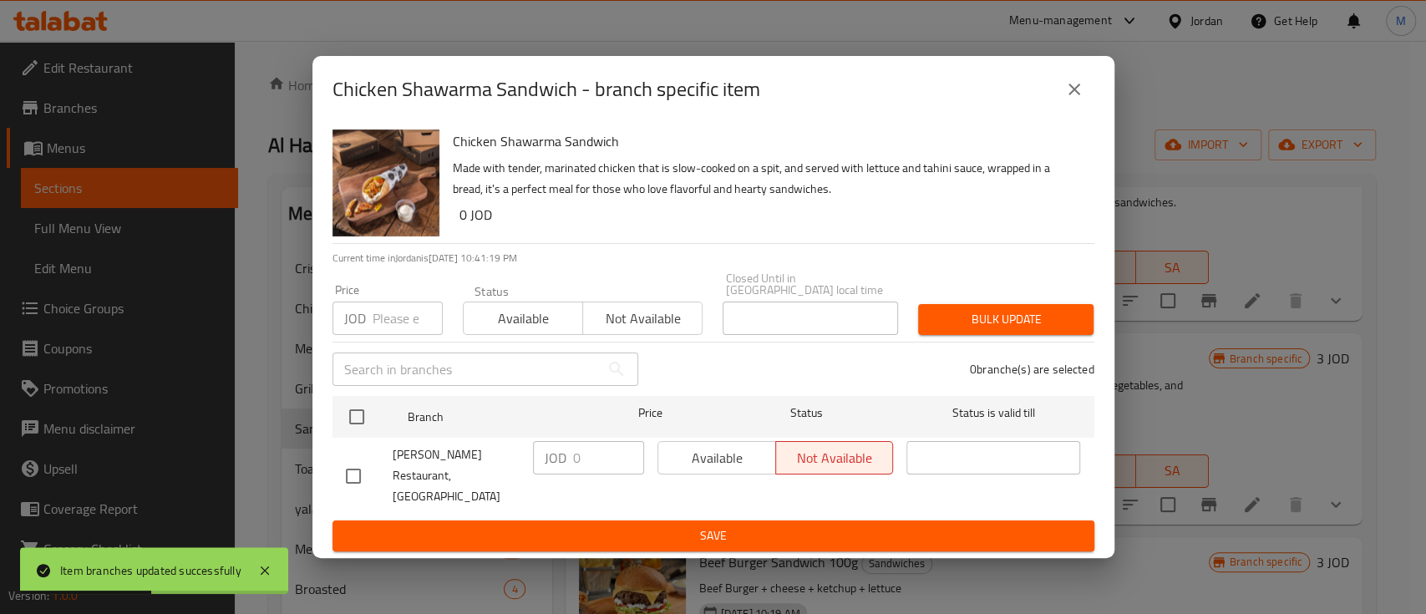
click at [1077, 99] on icon "close" at bounding box center [1074, 89] width 20 height 20
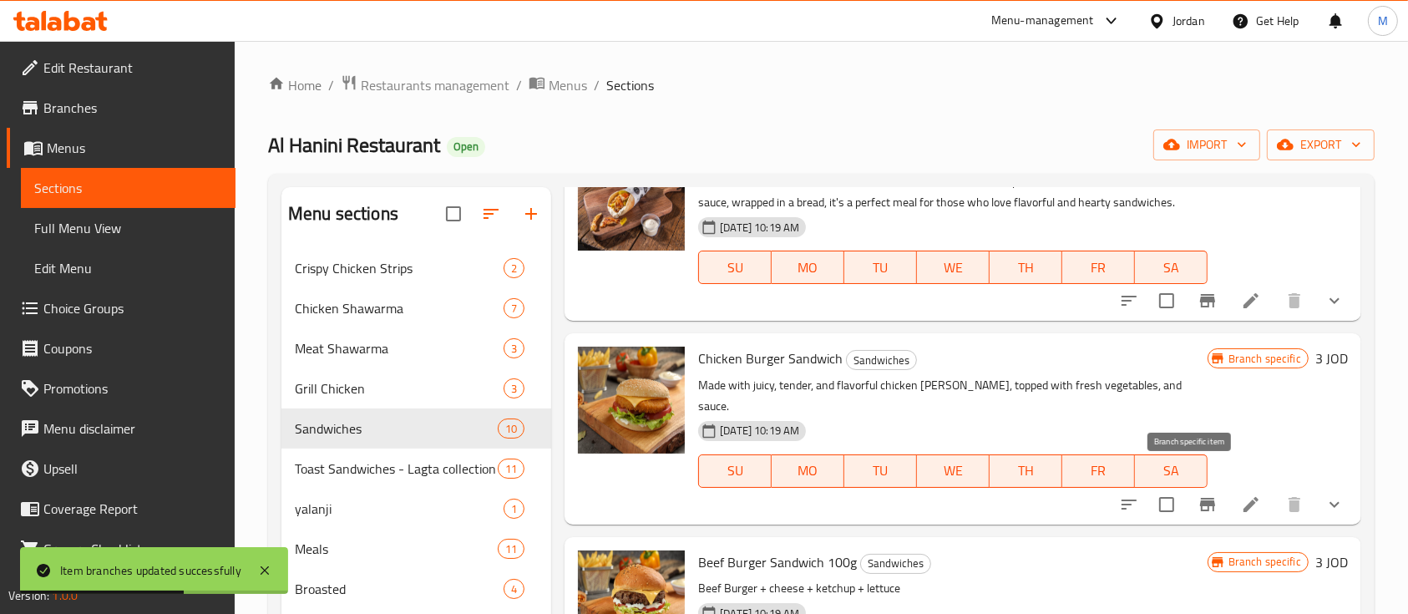
click at [1200, 498] on icon "Branch-specific-item" at bounding box center [1207, 504] width 15 height 13
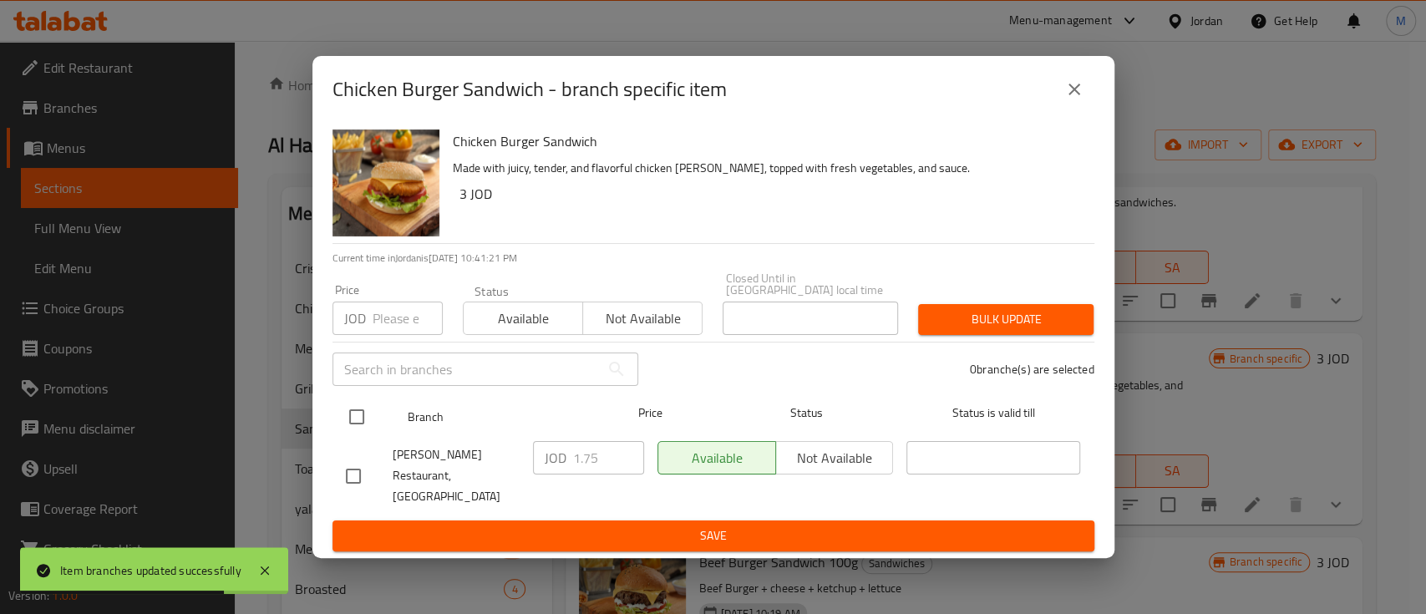
click at [353, 427] on input "checkbox" at bounding box center [356, 416] width 35 height 35
checkbox input "true"
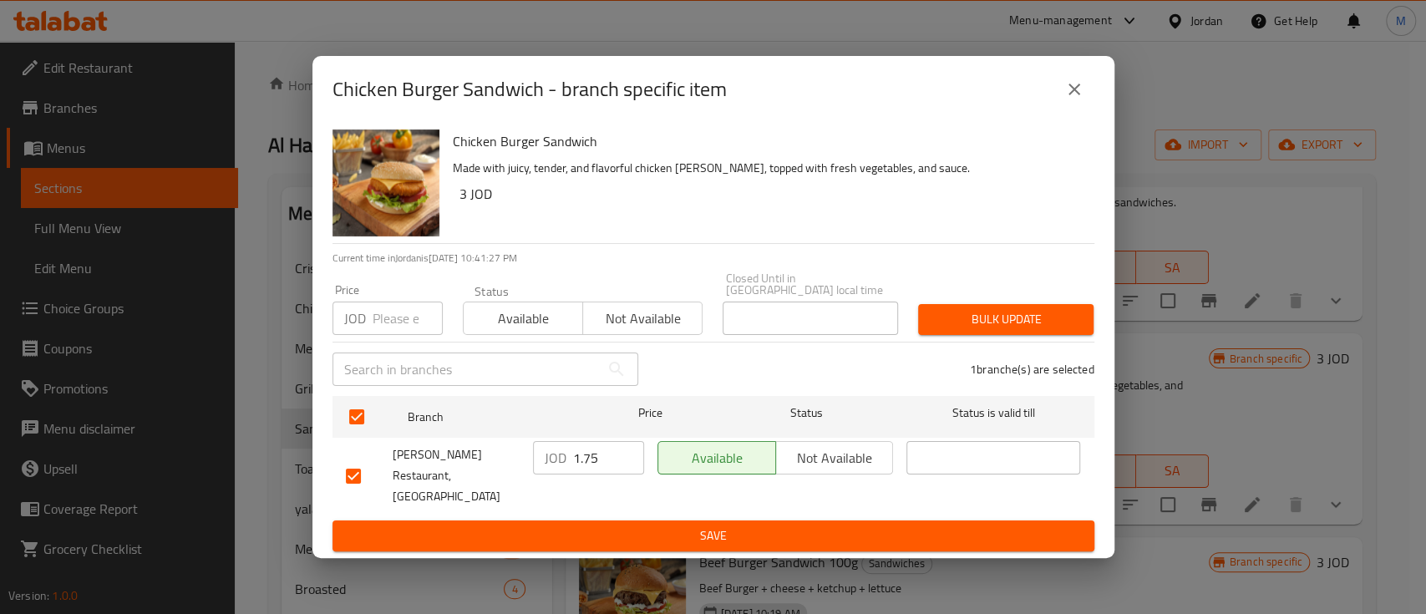
click at [388, 322] on input "number" at bounding box center [407, 317] width 70 height 33
type input "1.8"
click at [996, 320] on span "Bulk update" at bounding box center [1005, 319] width 149 height 21
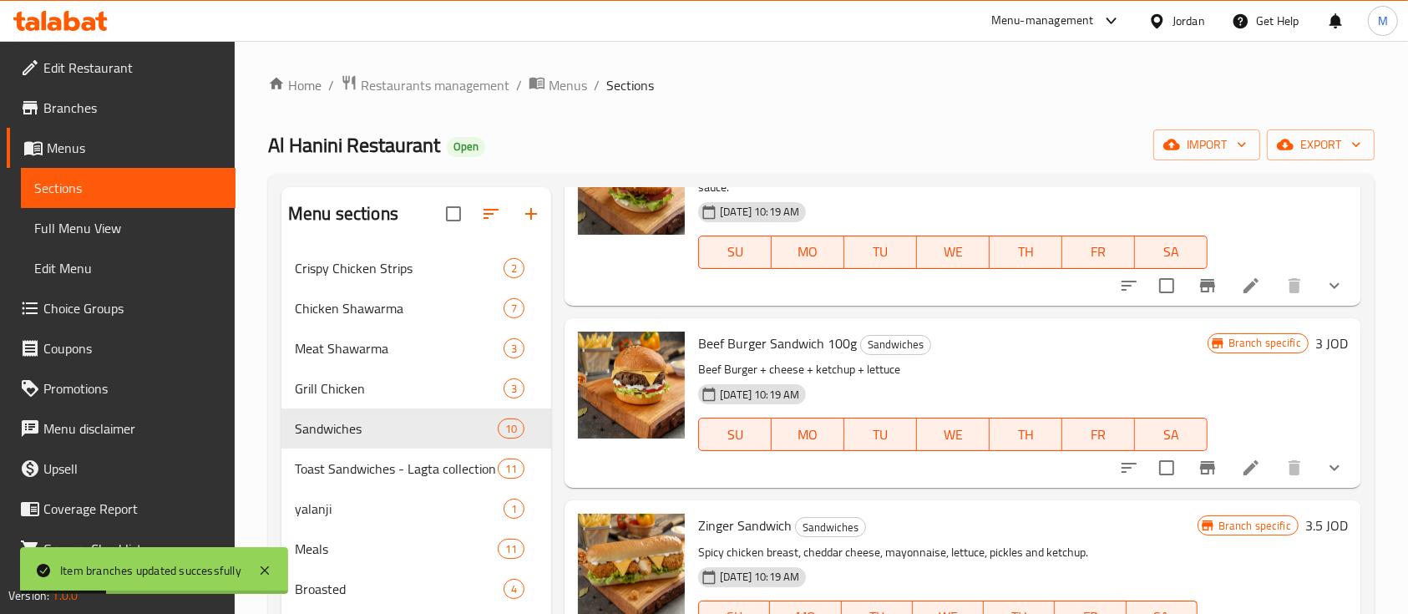
scroll to position [334, 0]
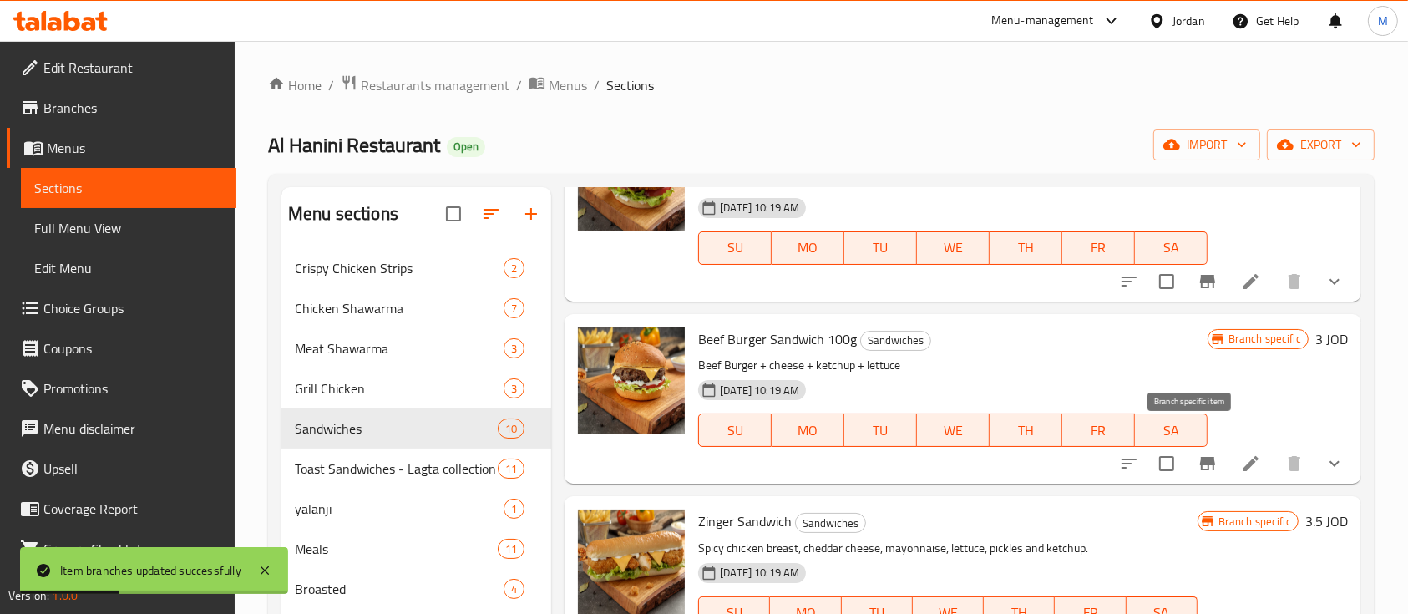
click at [1198, 453] on icon "Branch-specific-item" at bounding box center [1208, 463] width 20 height 20
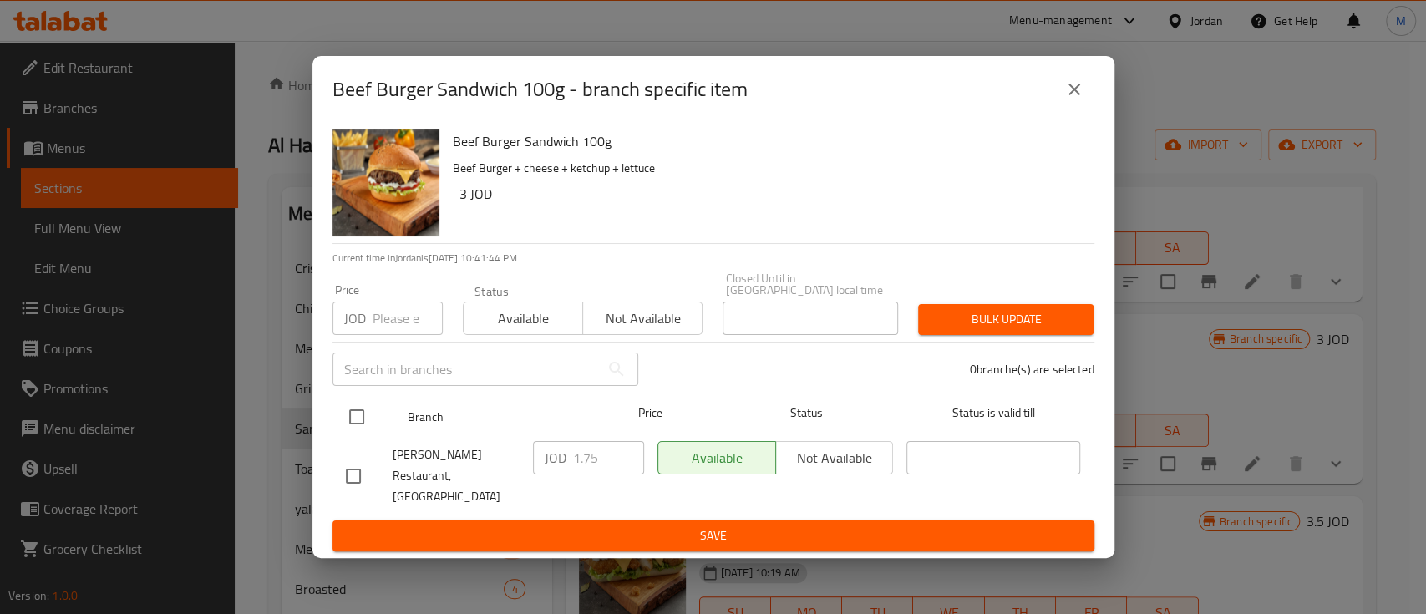
click at [364, 418] on input "checkbox" at bounding box center [356, 416] width 35 height 35
checkbox input "true"
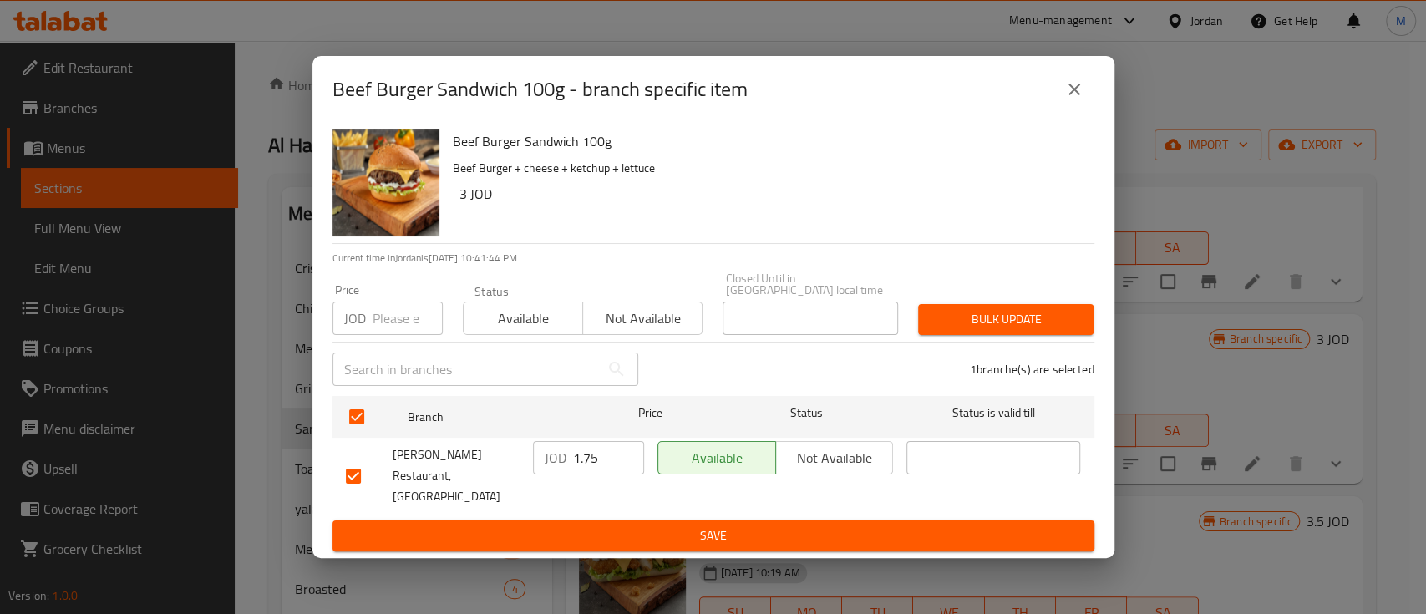
click at [377, 315] on input "number" at bounding box center [407, 317] width 70 height 33
type input "1.8"
click at [982, 317] on span "Bulk update" at bounding box center [1005, 319] width 149 height 21
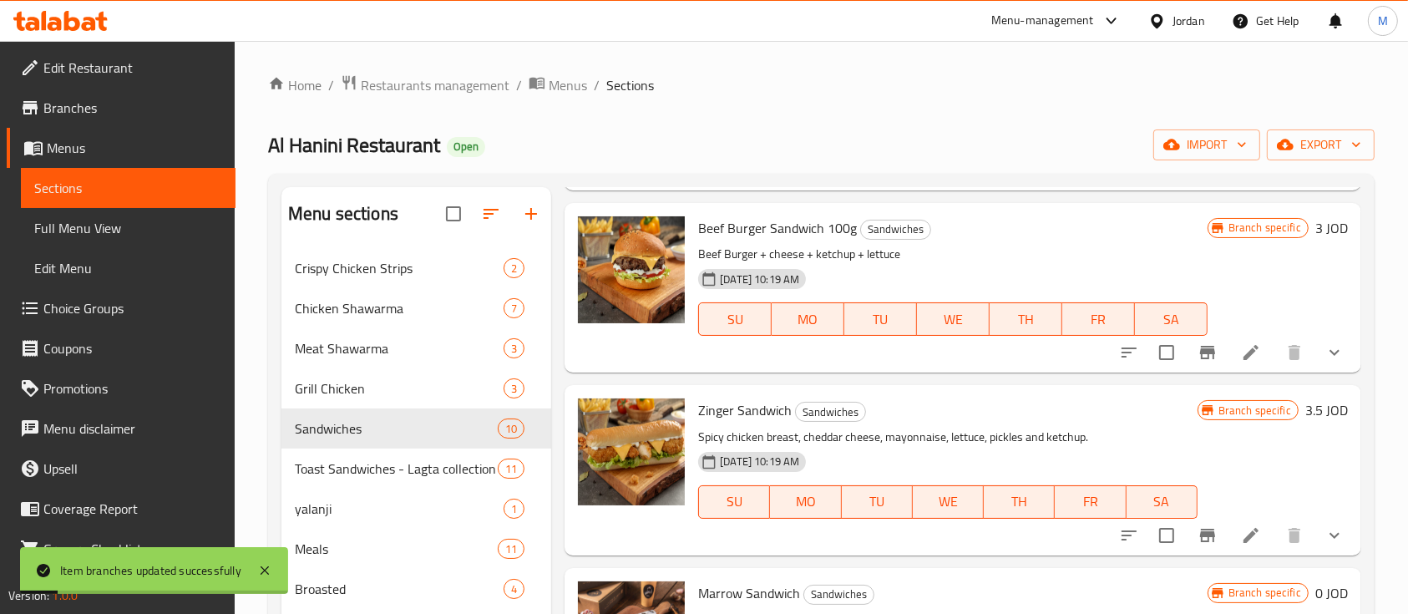
scroll to position [556, 0]
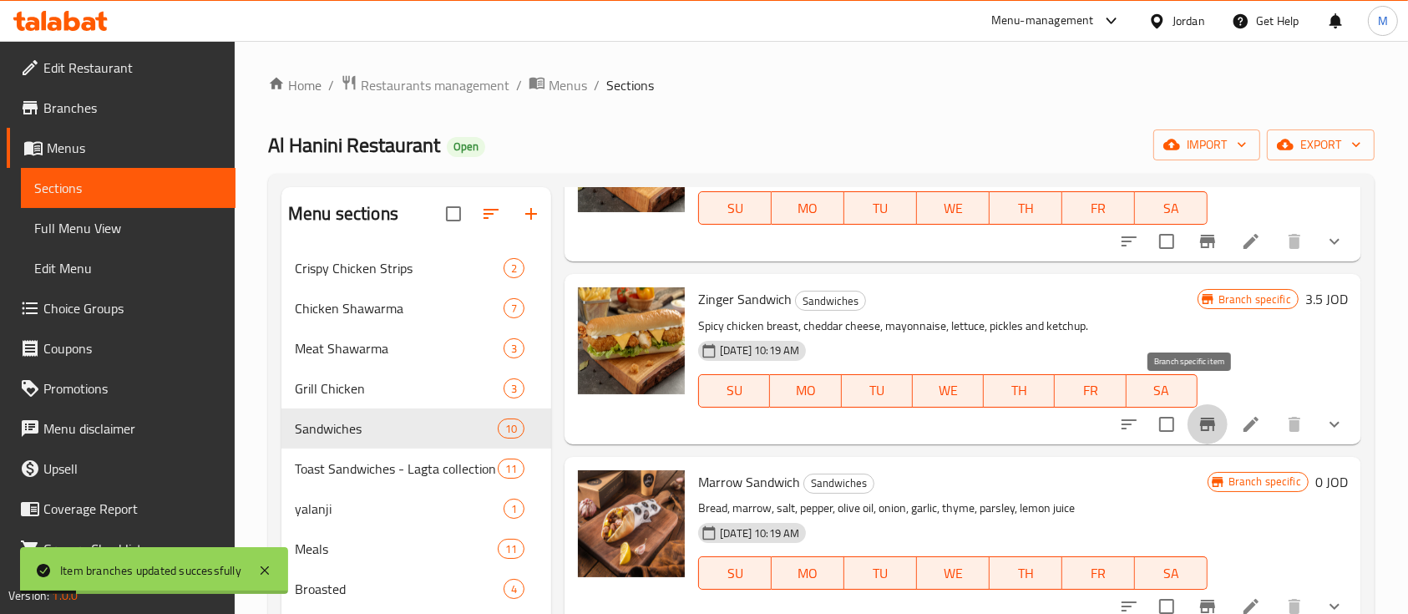
click at [1199, 414] on icon "Branch-specific-item" at bounding box center [1208, 424] width 20 height 20
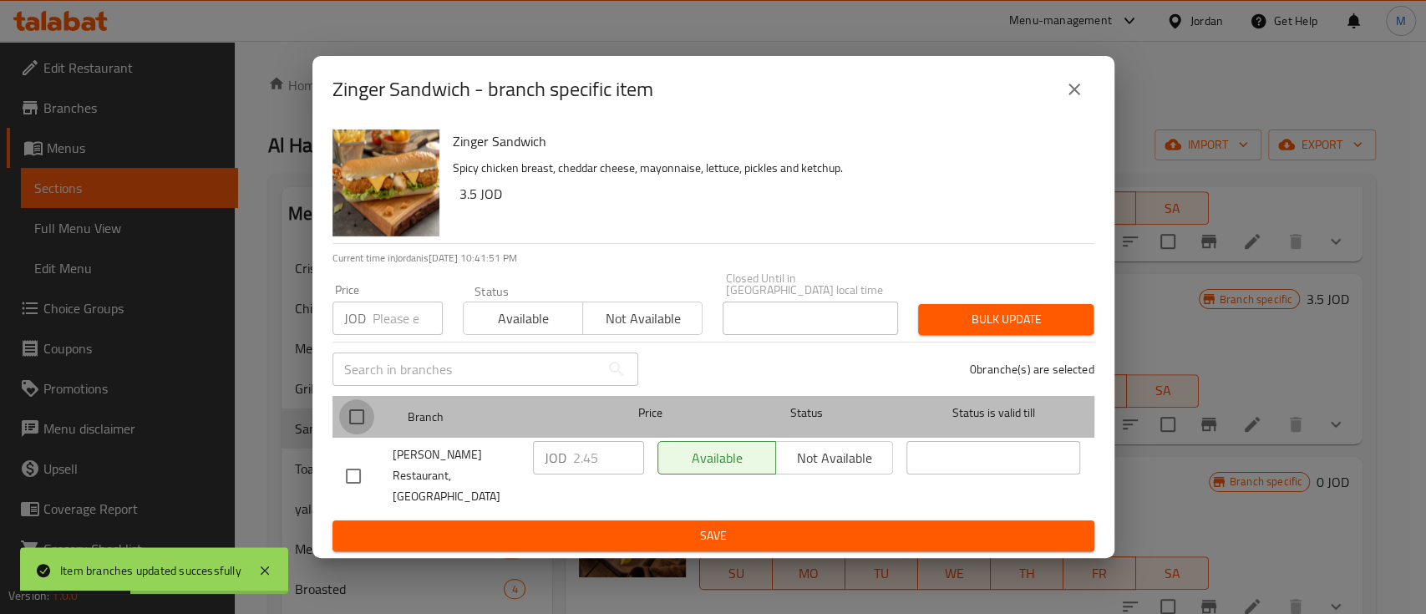
click at [360, 411] on input "checkbox" at bounding box center [356, 416] width 35 height 35
checkbox input "true"
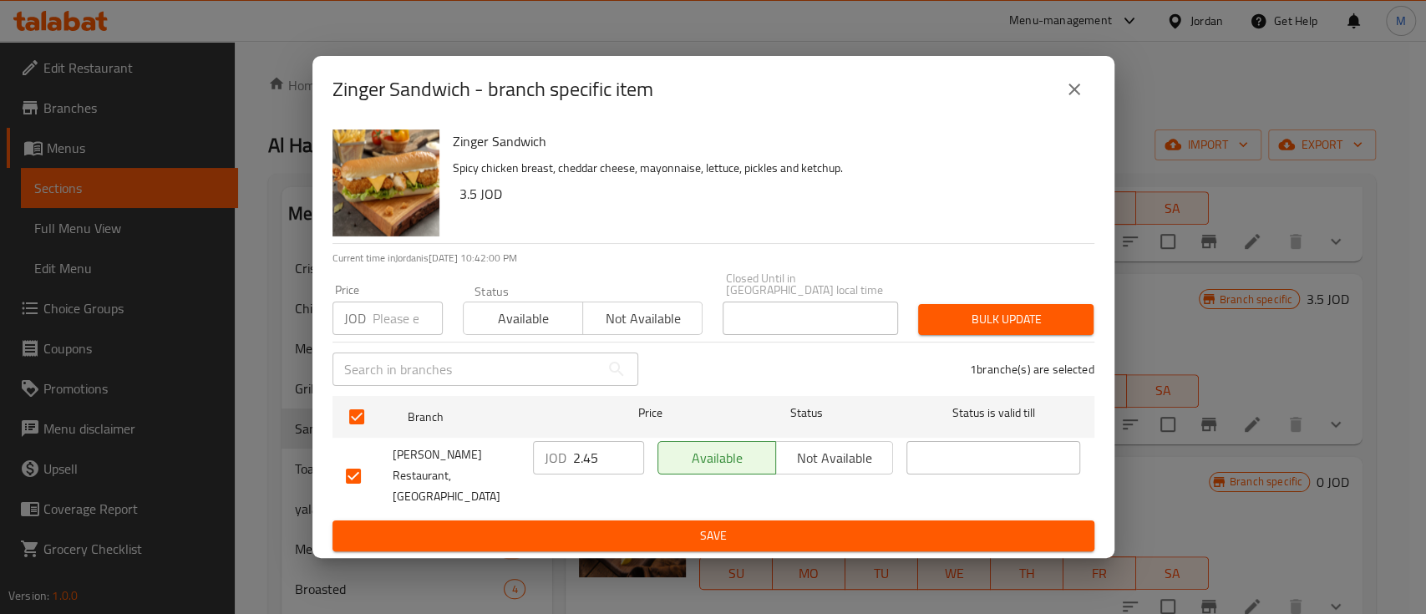
click at [392, 331] on input "number" at bounding box center [407, 317] width 70 height 33
type input "2.52"
click at [1030, 330] on span "Bulk update" at bounding box center [1005, 319] width 149 height 21
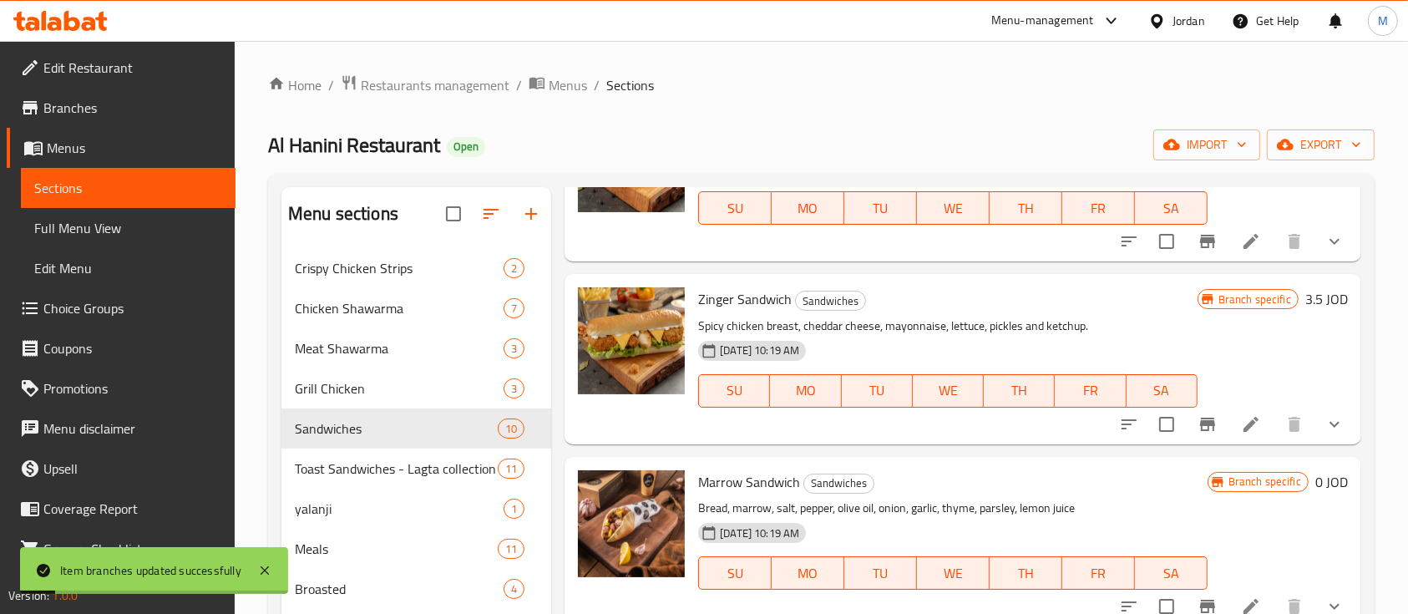
scroll to position [668, 0]
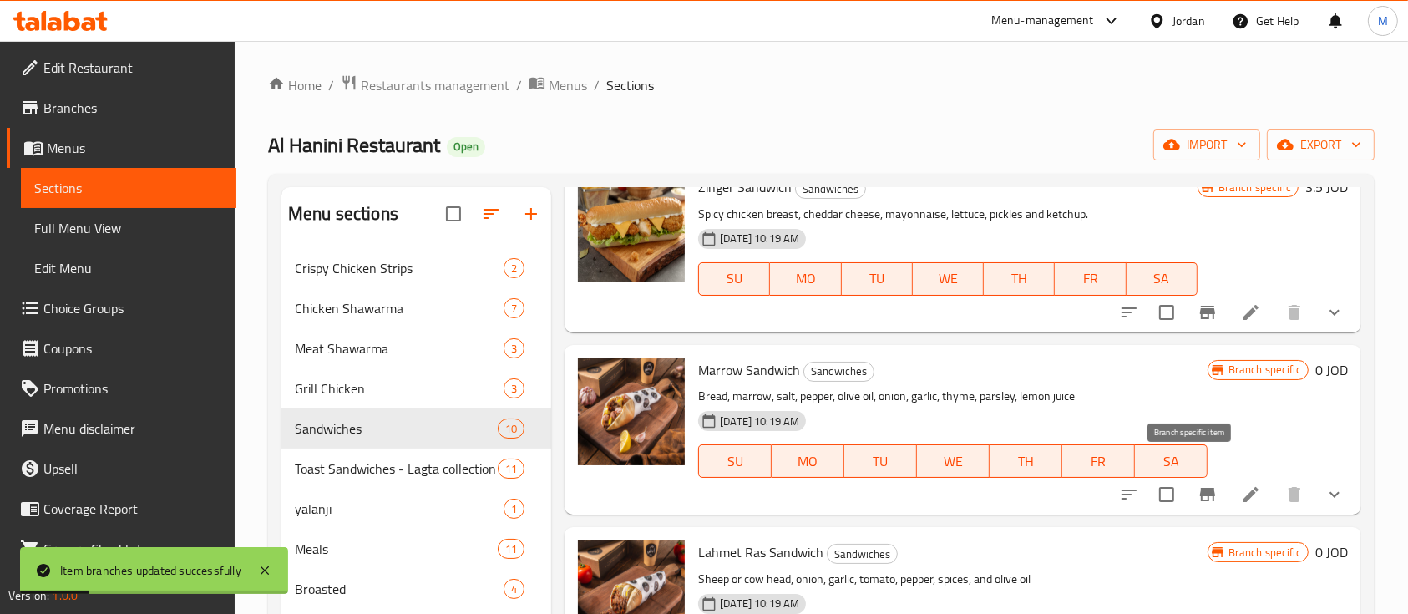
click at [1198, 484] on icon "Branch-specific-item" at bounding box center [1208, 494] width 20 height 20
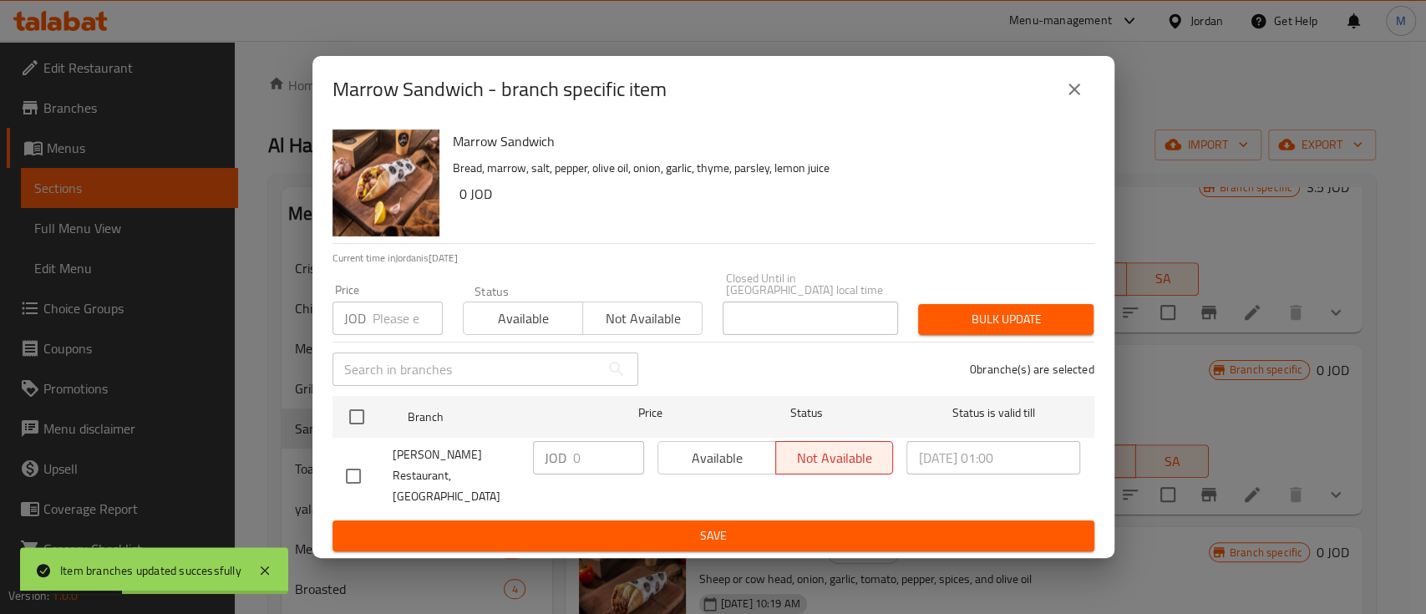
click at [1076, 99] on icon "close" at bounding box center [1074, 89] width 20 height 20
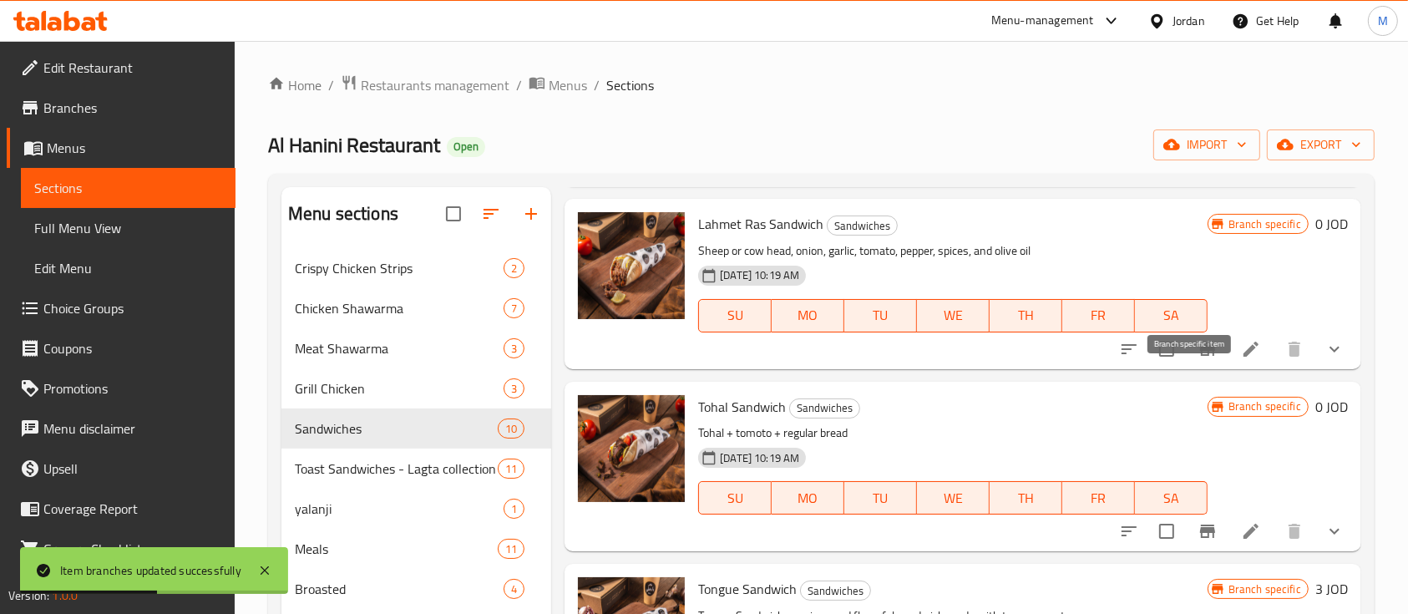
scroll to position [1002, 0]
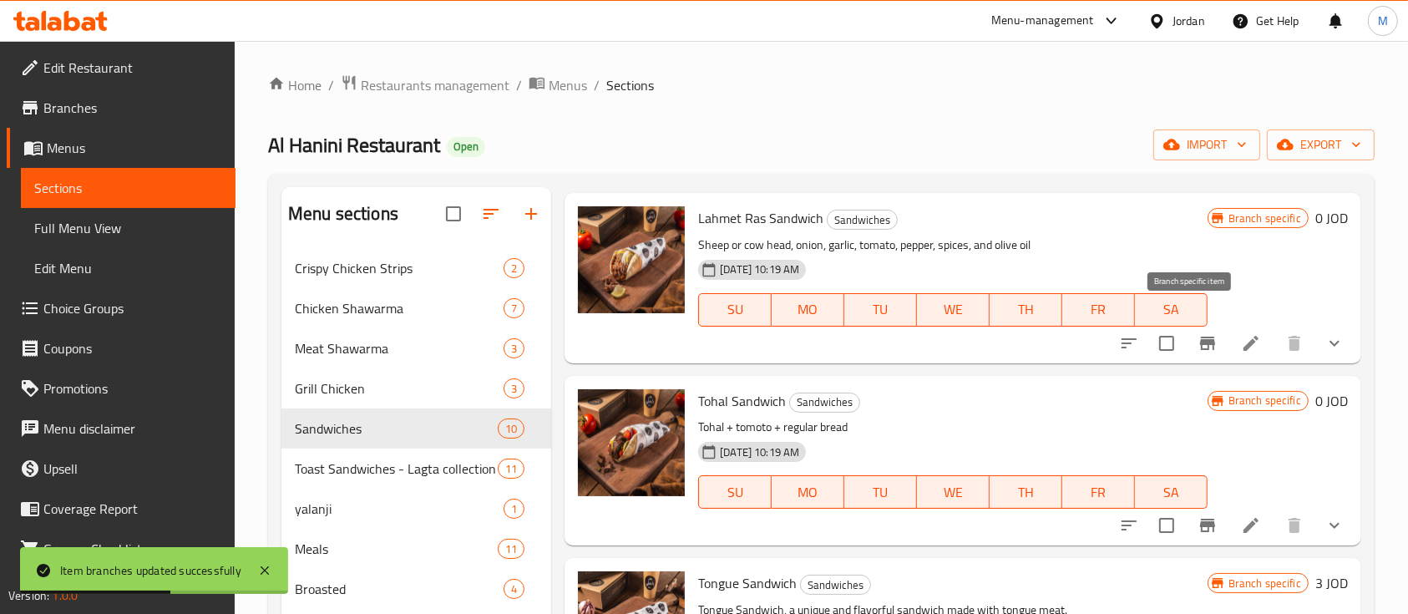
click at [1200, 333] on icon "Branch-specific-item" at bounding box center [1208, 343] width 20 height 20
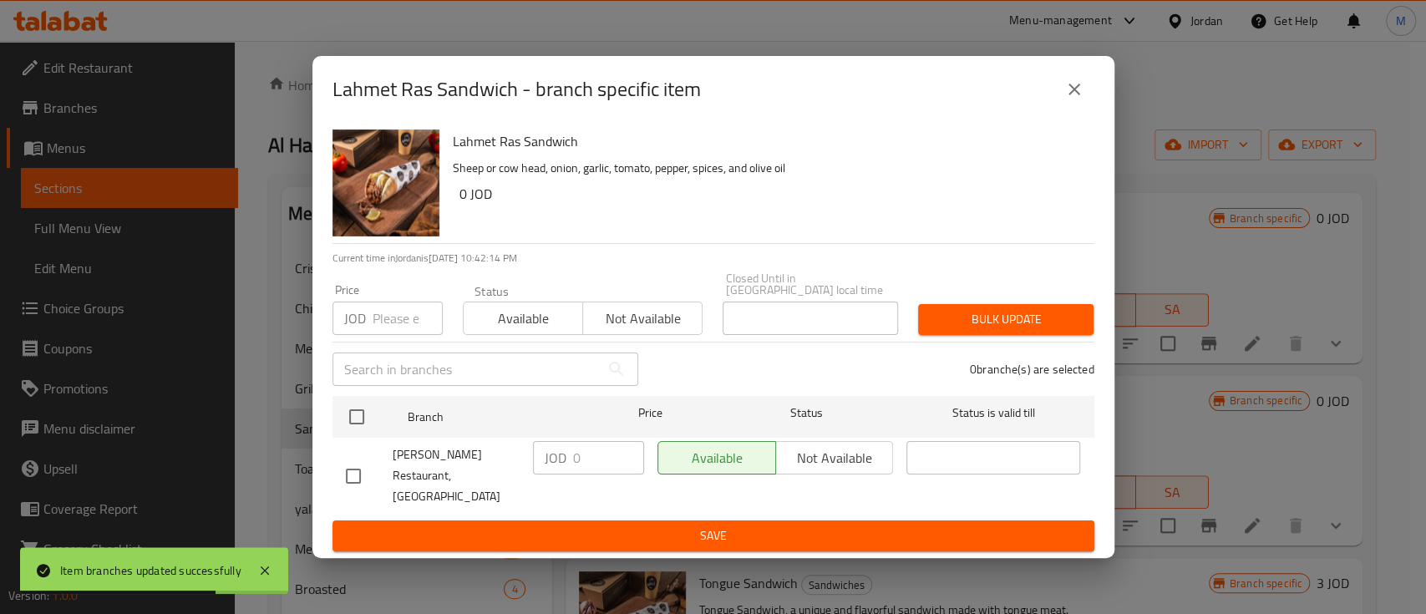
click at [1071, 99] on icon "close" at bounding box center [1074, 89] width 20 height 20
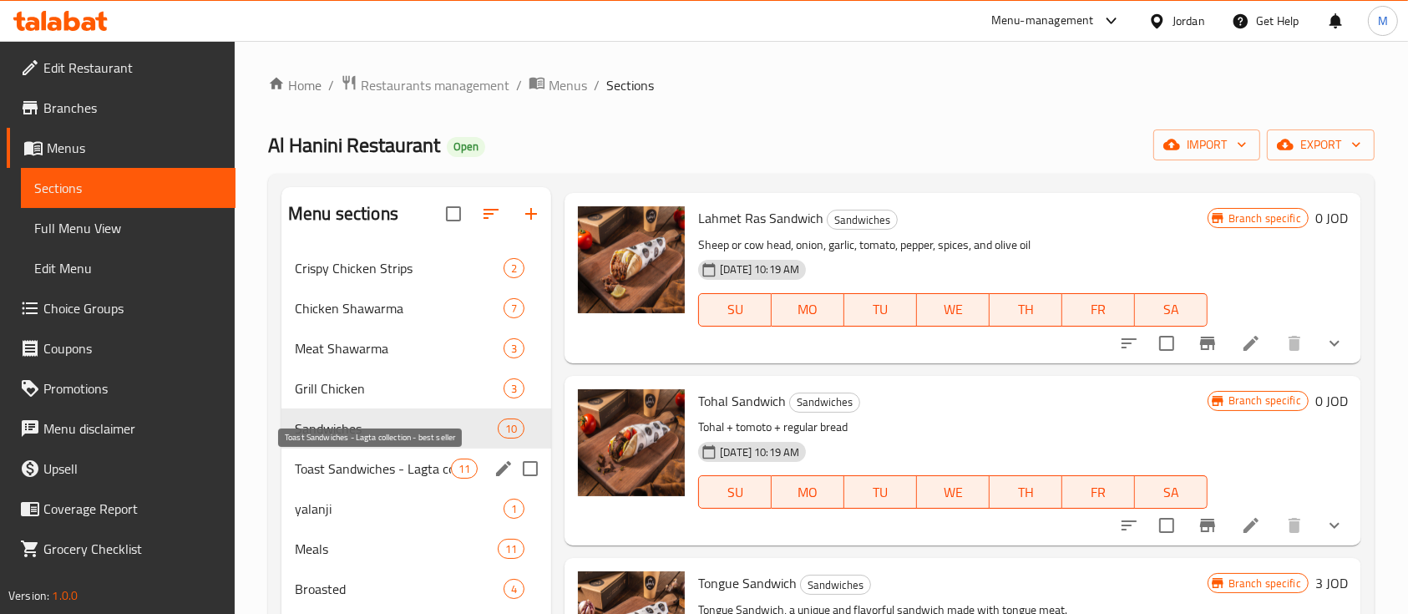
click at [378, 464] on span "Toast Sandwiches - Lagta collection - best seller" at bounding box center [373, 469] width 156 height 20
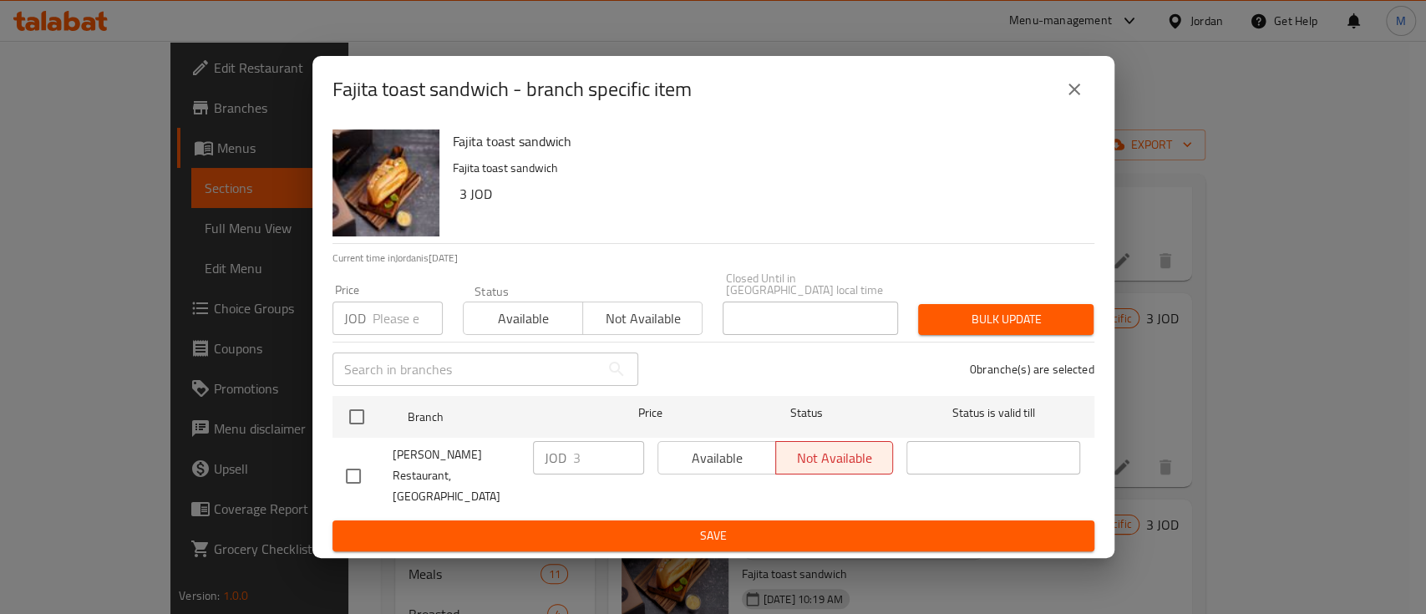
click at [1071, 99] on icon "close" at bounding box center [1074, 89] width 20 height 20
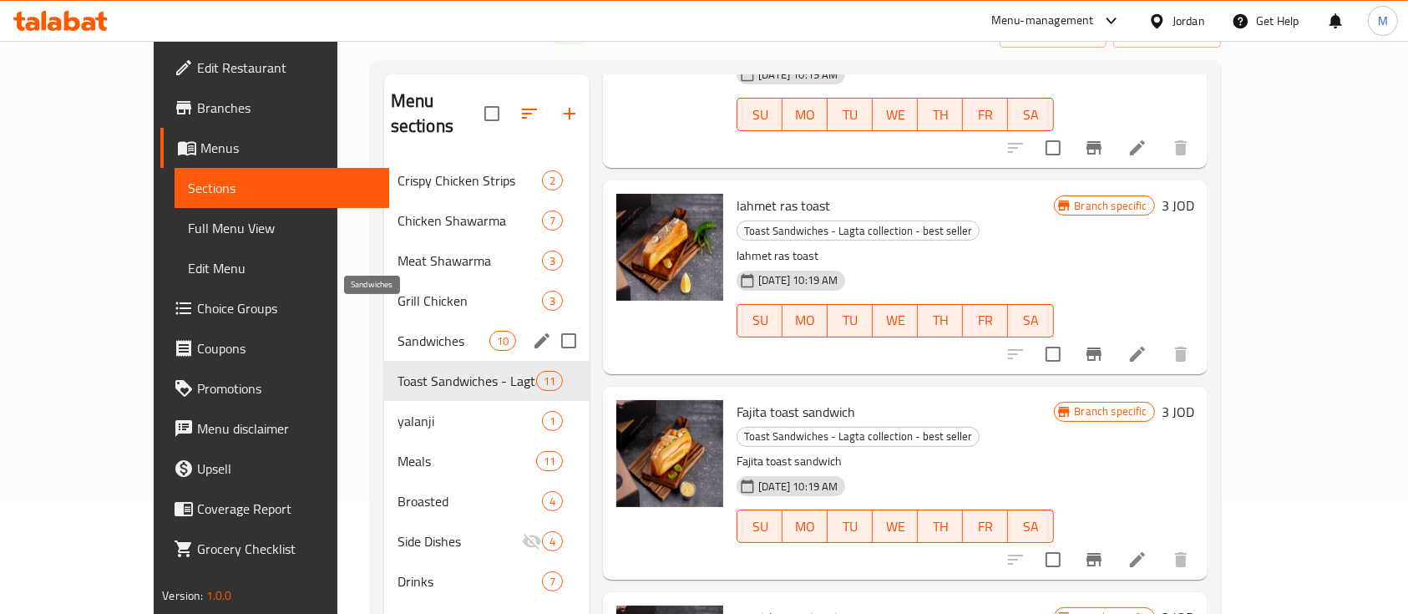
scroll to position [222, 0]
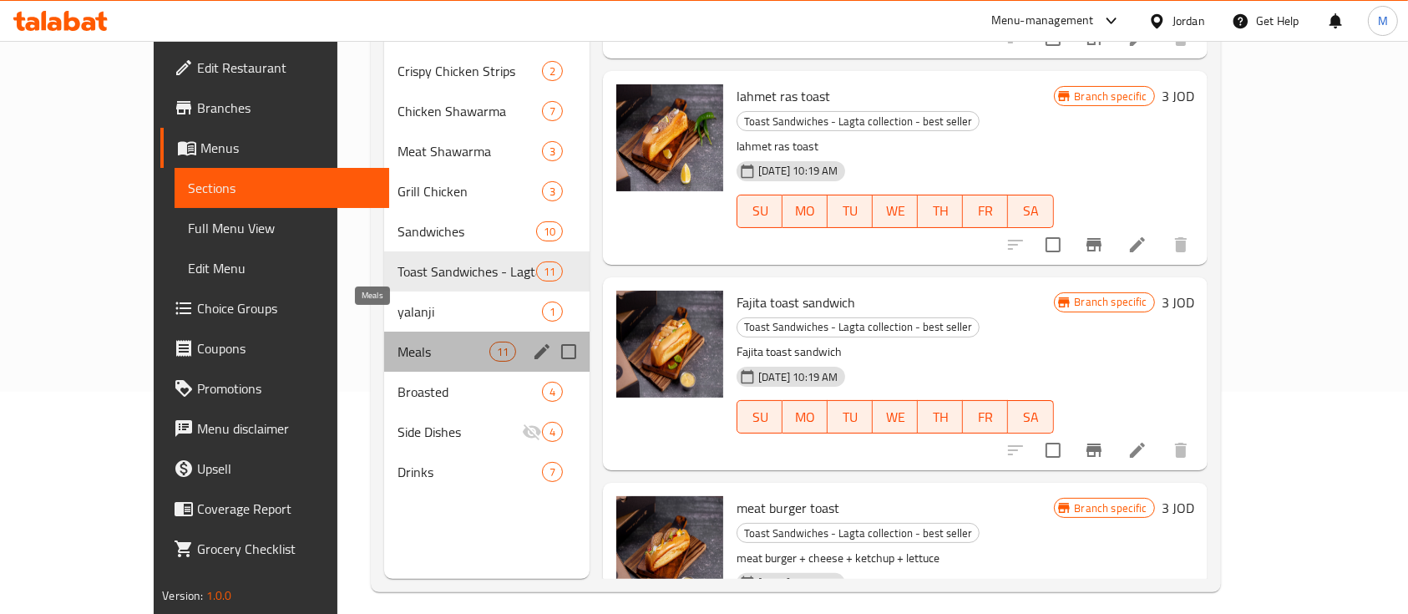
click at [398, 342] on span "Meals" at bounding box center [444, 352] width 92 height 20
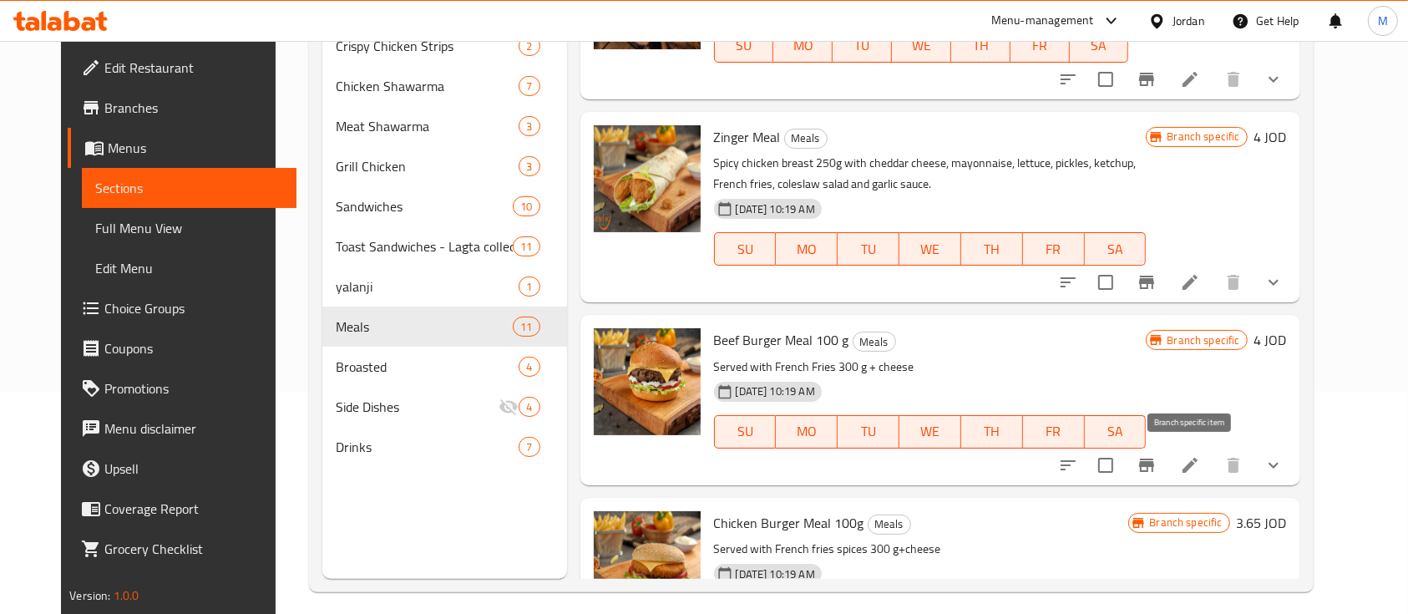
scroll to position [1224, 0]
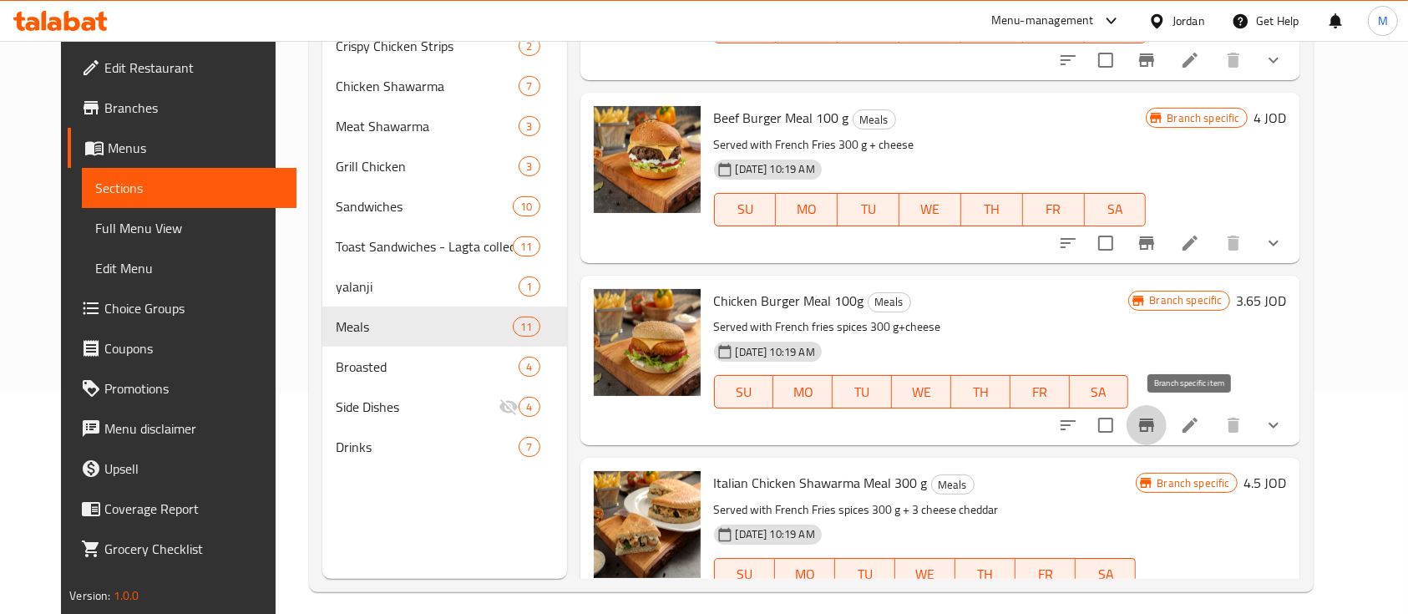
click at [1167, 413] on button "Branch-specific-item" at bounding box center [1147, 425] width 40 height 40
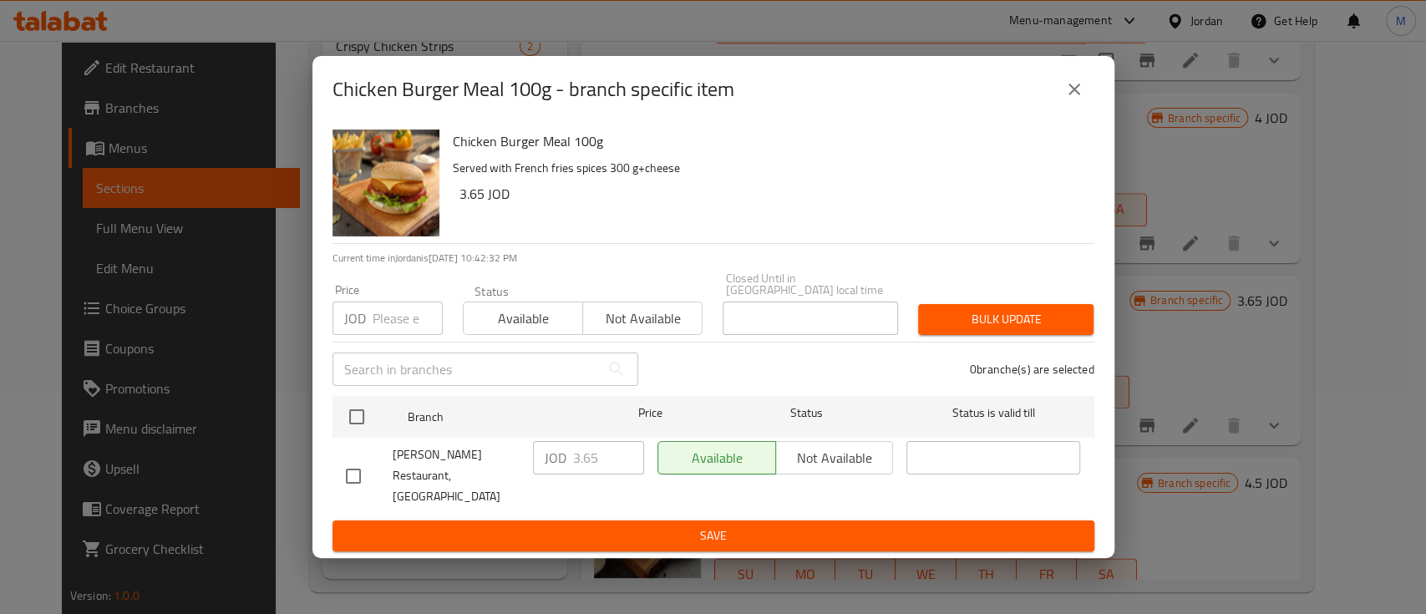
click at [1067, 99] on icon "close" at bounding box center [1074, 89] width 20 height 20
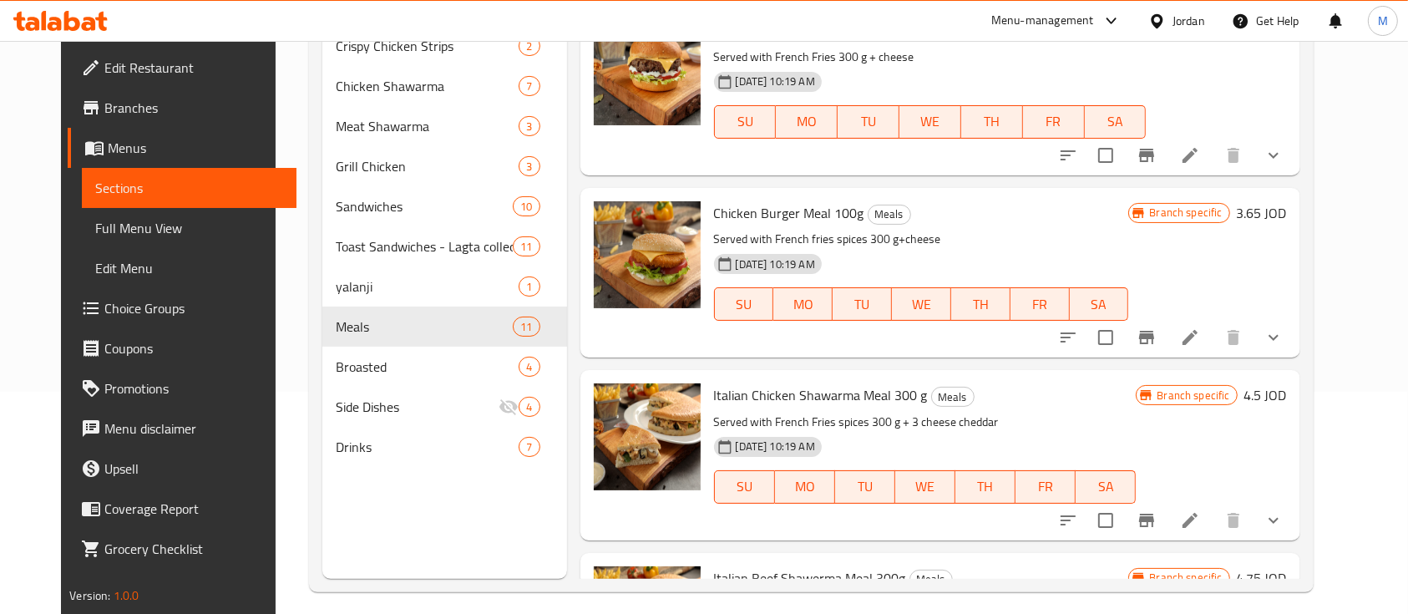
scroll to position [1447, 0]
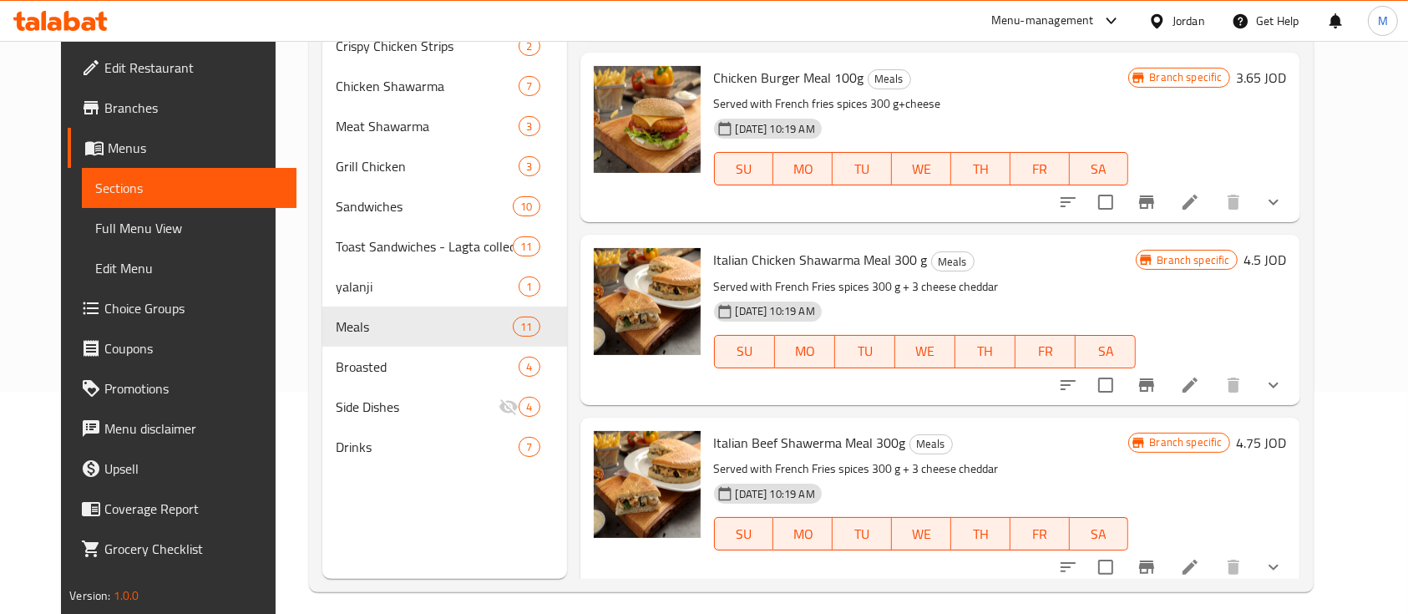
click at [1167, 383] on button "Branch-specific-item" at bounding box center [1147, 385] width 40 height 40
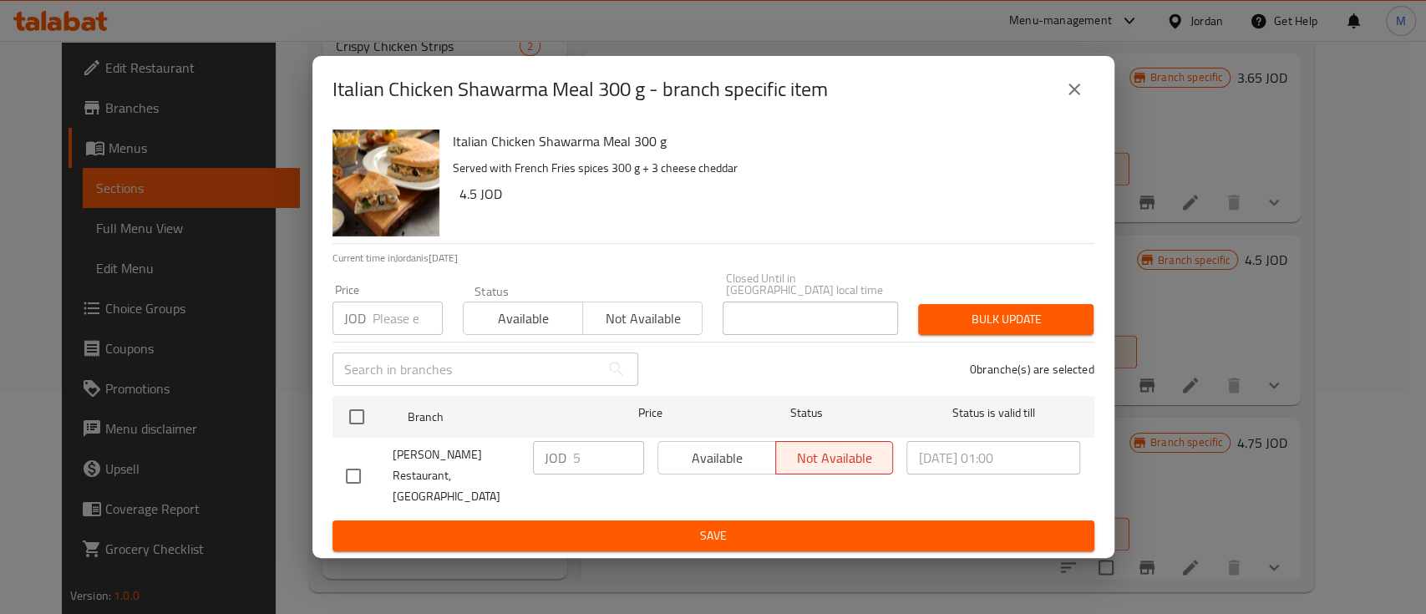
click at [1064, 99] on icon "close" at bounding box center [1074, 89] width 20 height 20
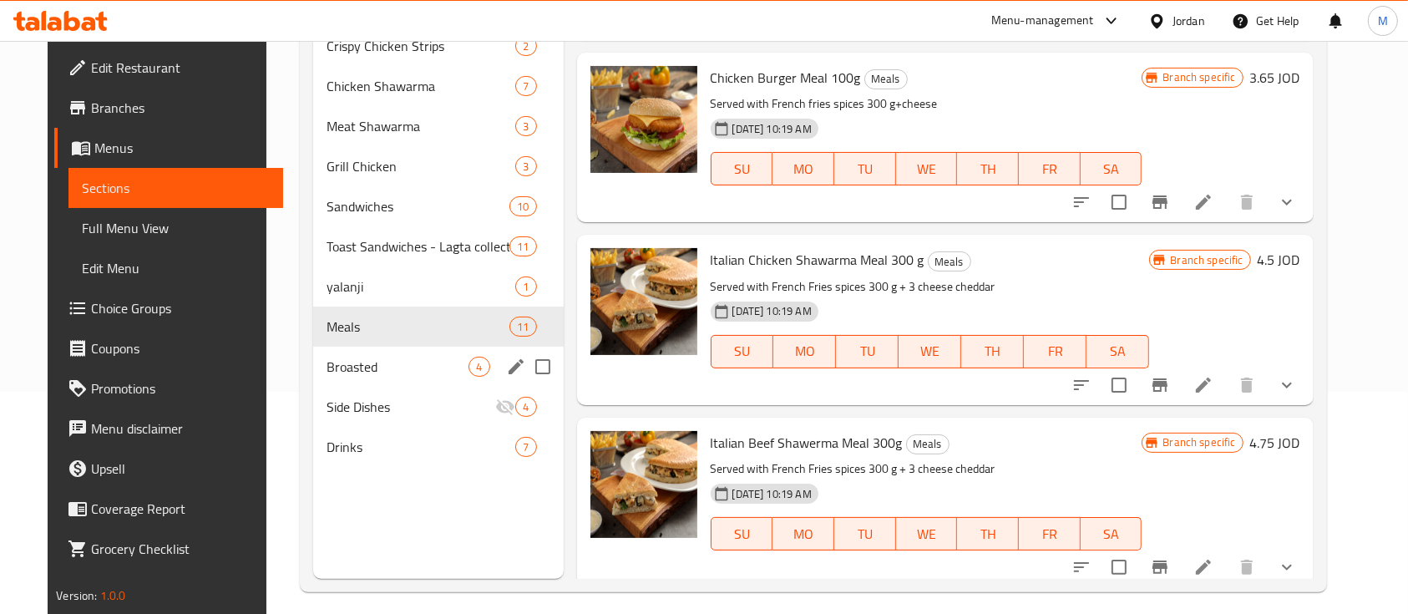
click at [374, 365] on span "Broasted" at bounding box center [398, 367] width 142 height 20
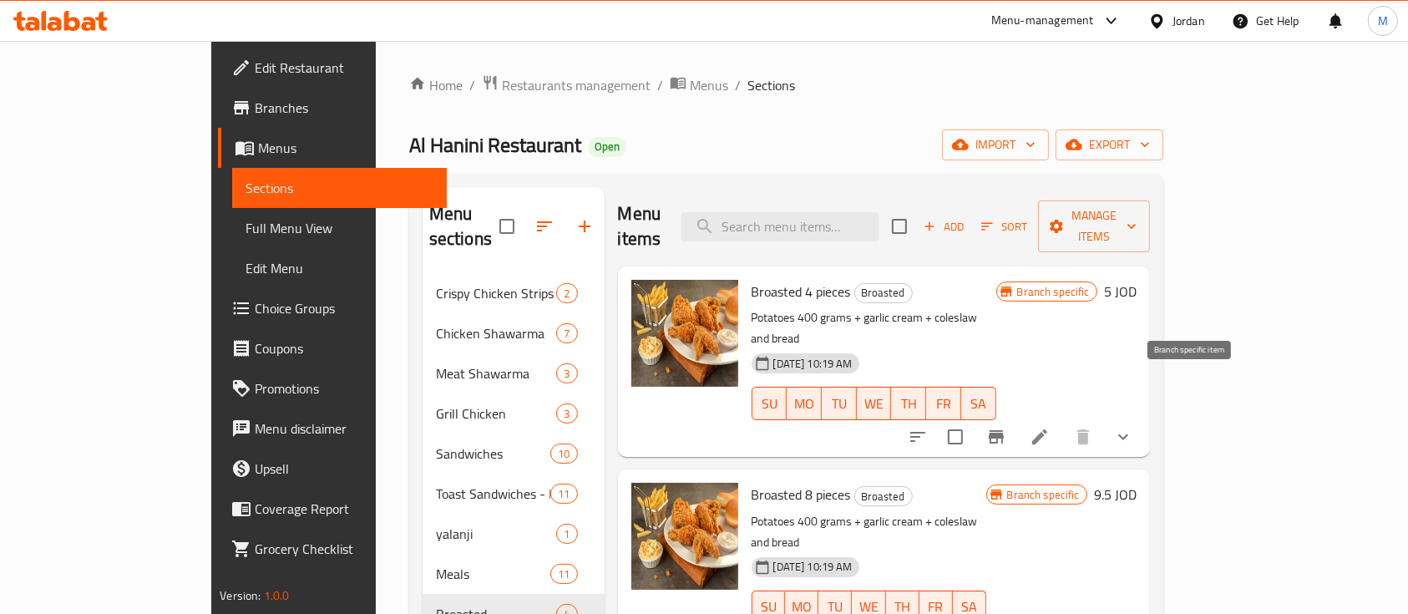
click at [1006, 427] on icon "Branch-specific-item" at bounding box center [996, 437] width 20 height 20
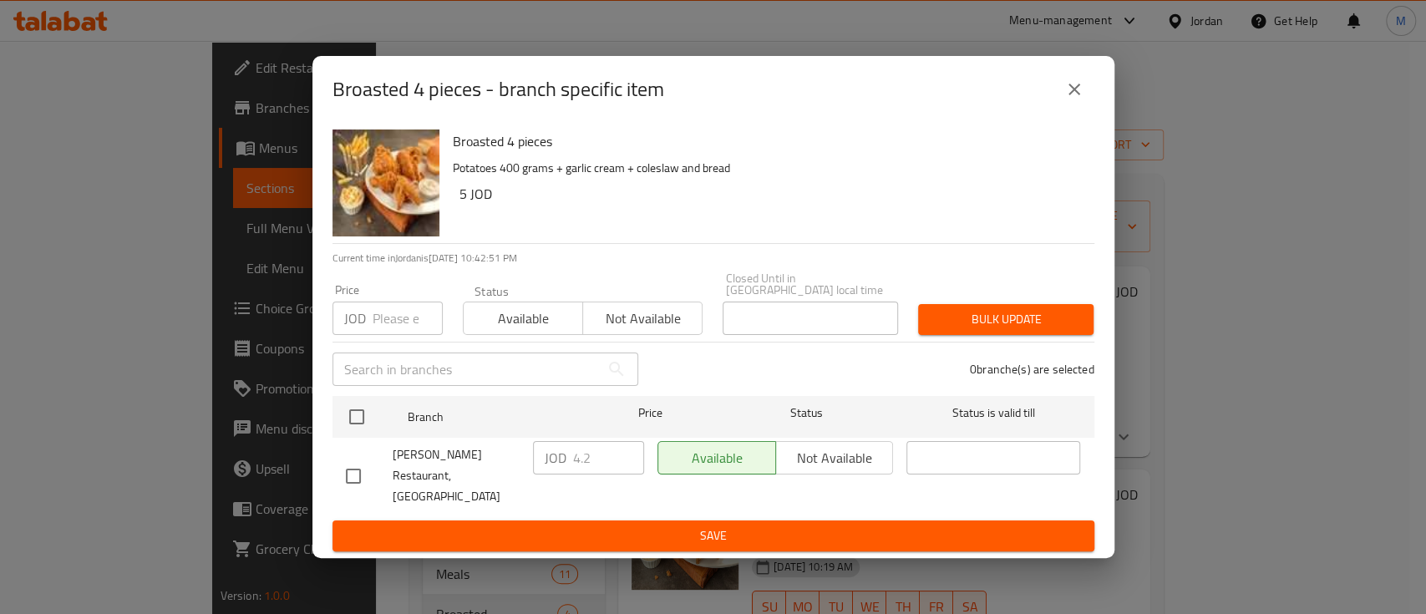
click at [389, 327] on input "number" at bounding box center [407, 317] width 70 height 33
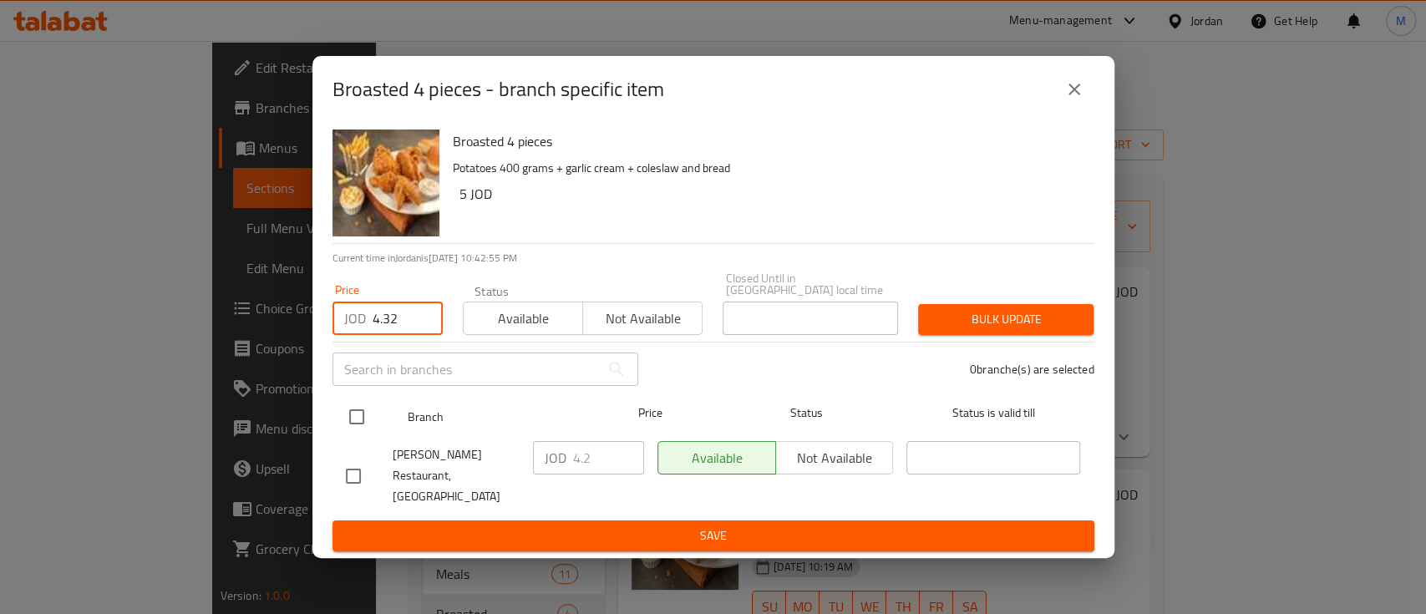
type input "4.32"
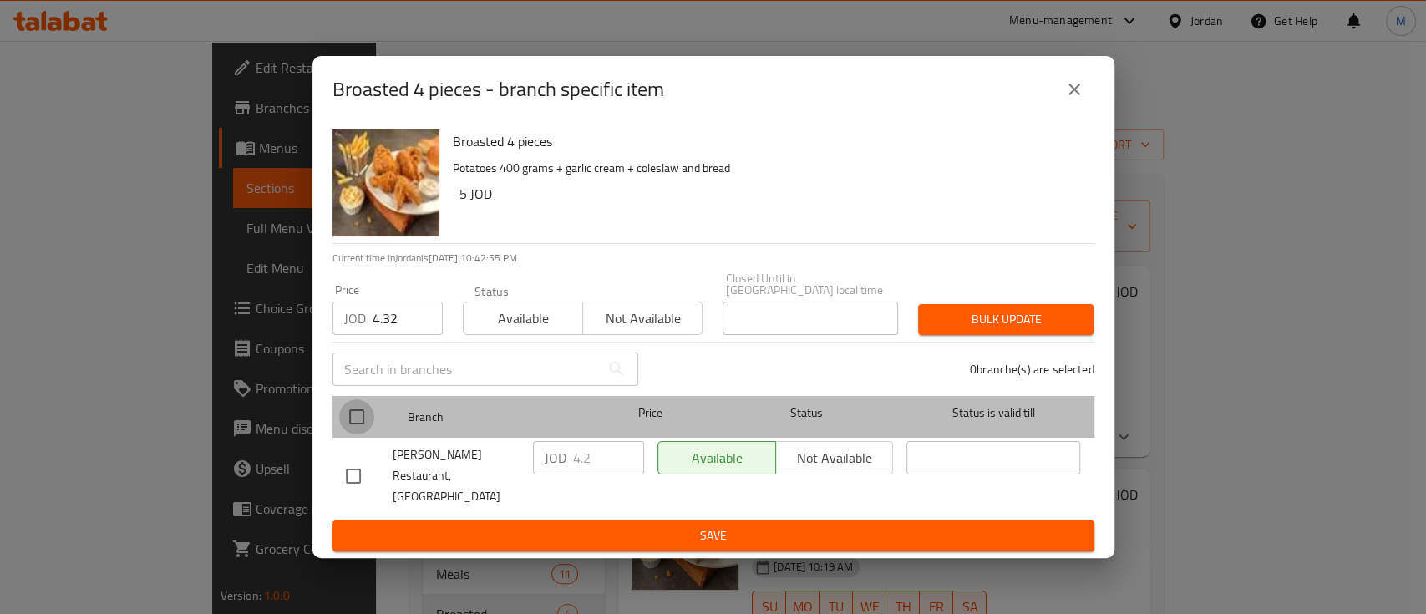
click at [346, 422] on input "checkbox" at bounding box center [356, 416] width 35 height 35
checkbox input "true"
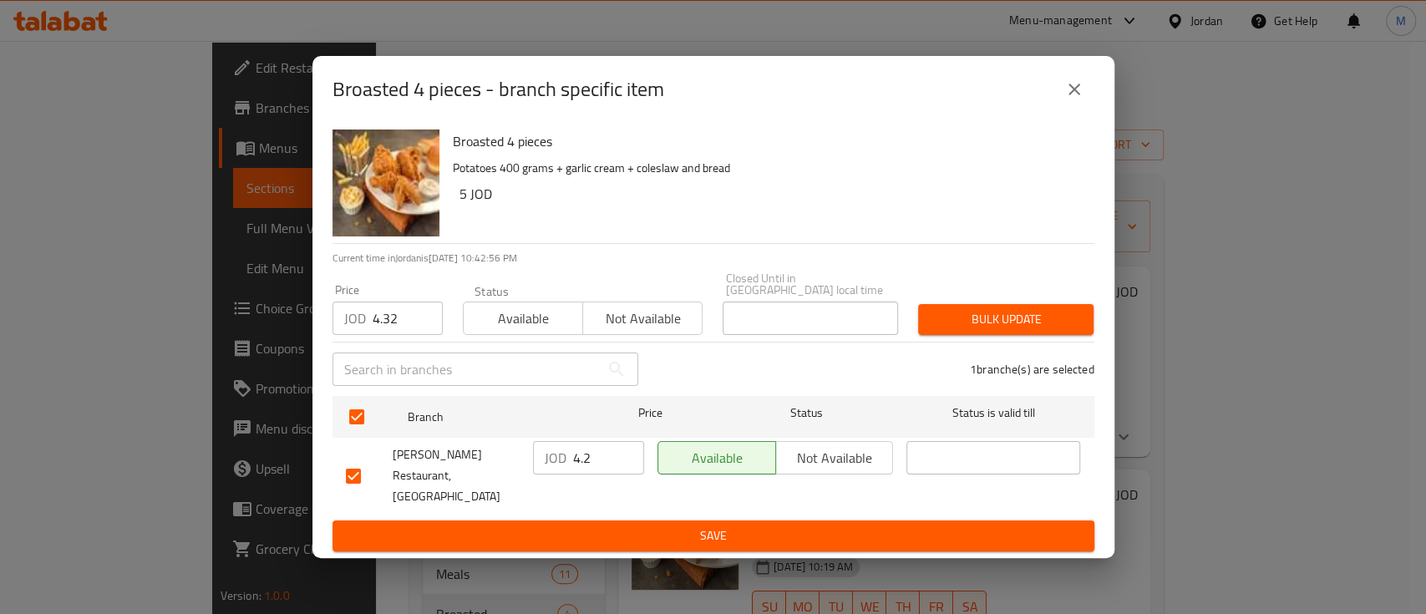
click at [984, 323] on span "Bulk update" at bounding box center [1005, 319] width 149 height 21
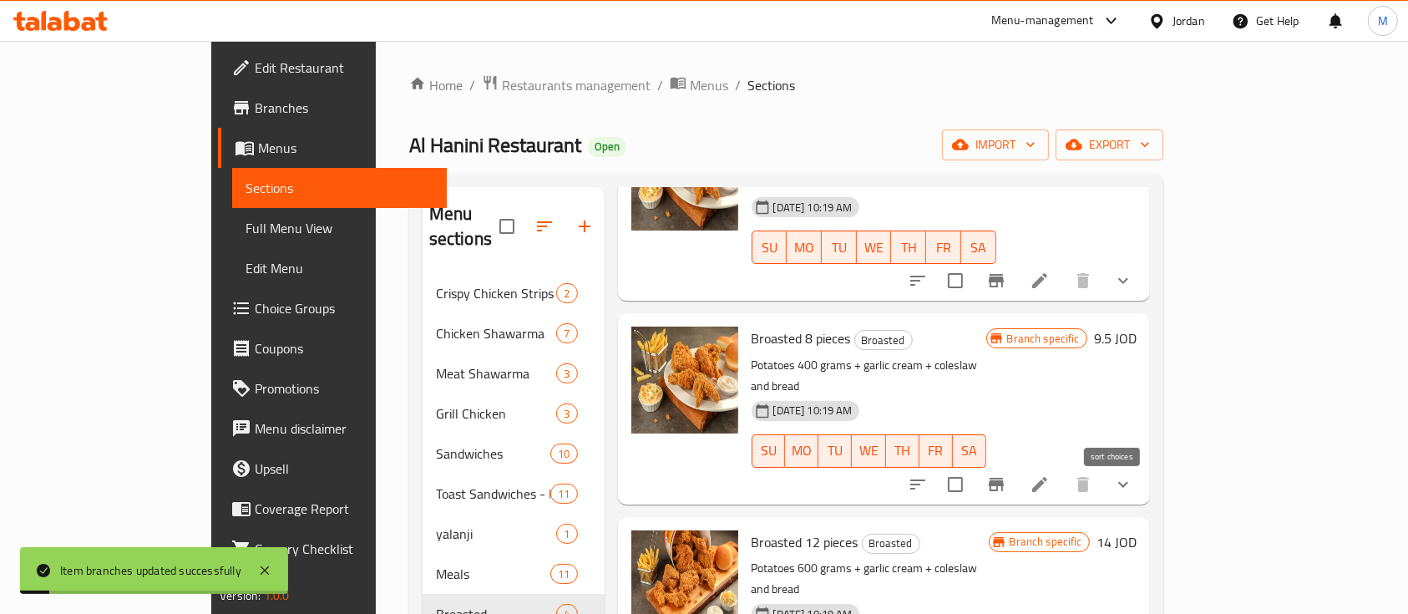
scroll to position [157, 0]
click at [1016, 464] on button "Branch-specific-item" at bounding box center [996, 484] width 40 height 40
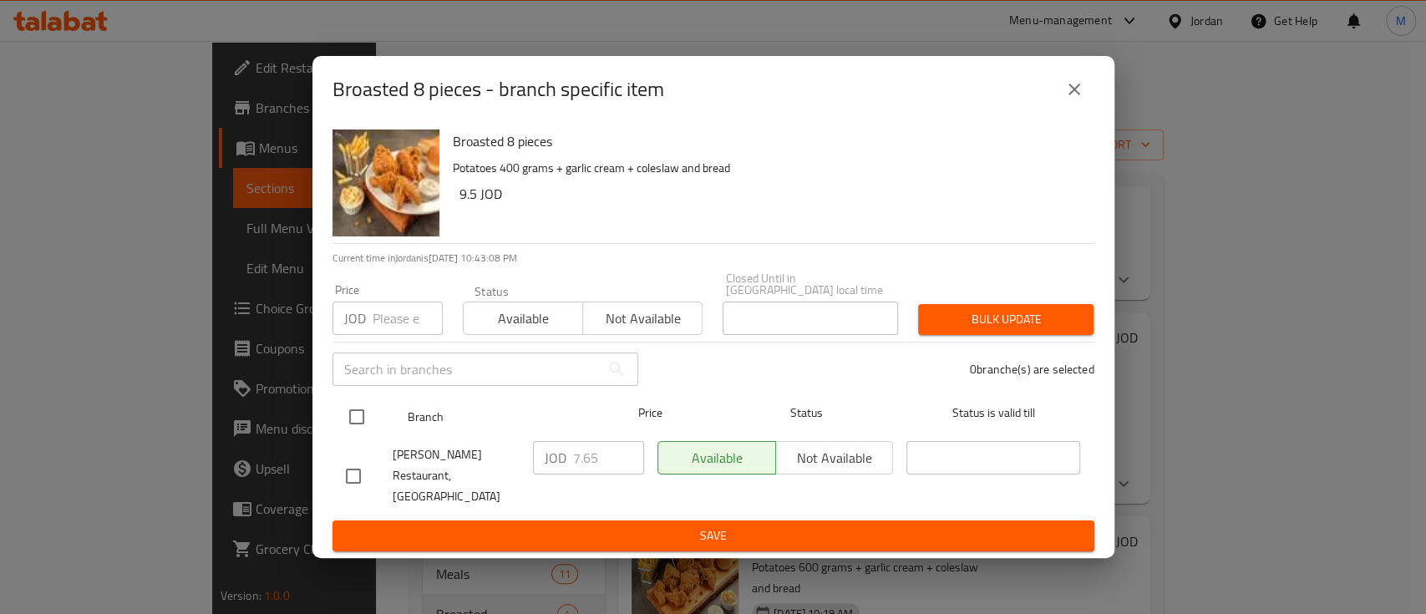
click at [357, 417] on input "checkbox" at bounding box center [356, 416] width 35 height 35
checkbox input "true"
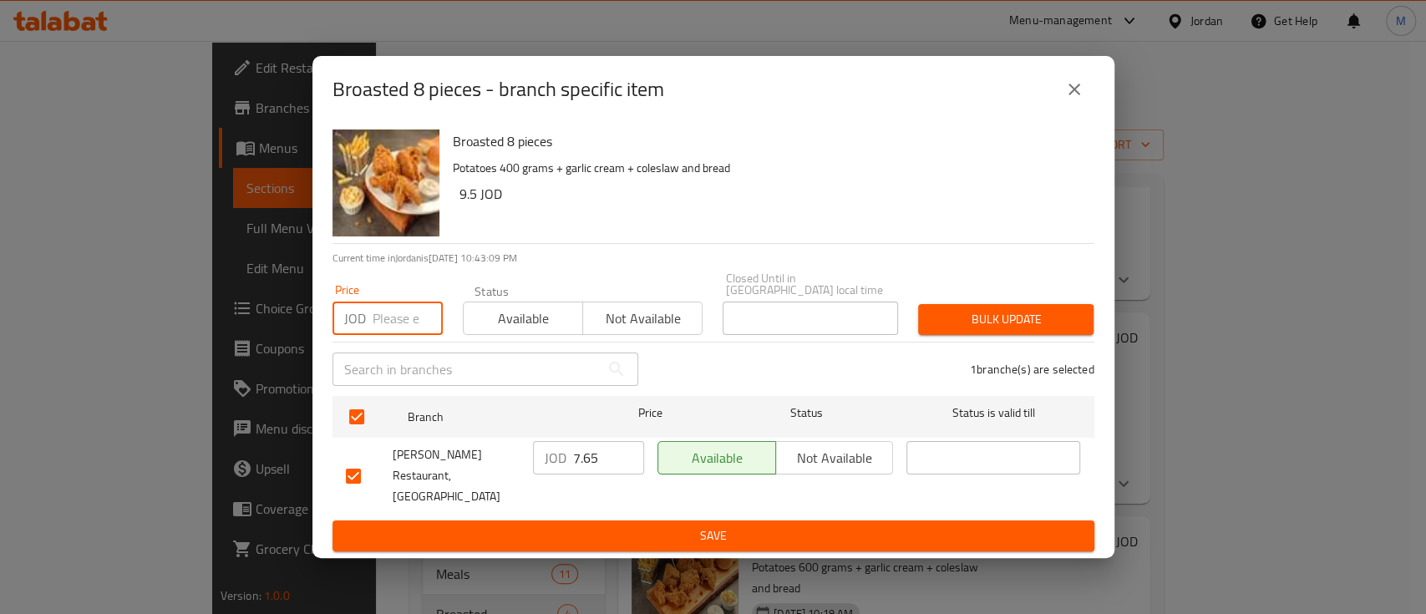
click at [391, 330] on input "number" at bounding box center [407, 317] width 70 height 33
type input "7.87"
click at [951, 325] on span "Bulk update" at bounding box center [1005, 319] width 149 height 21
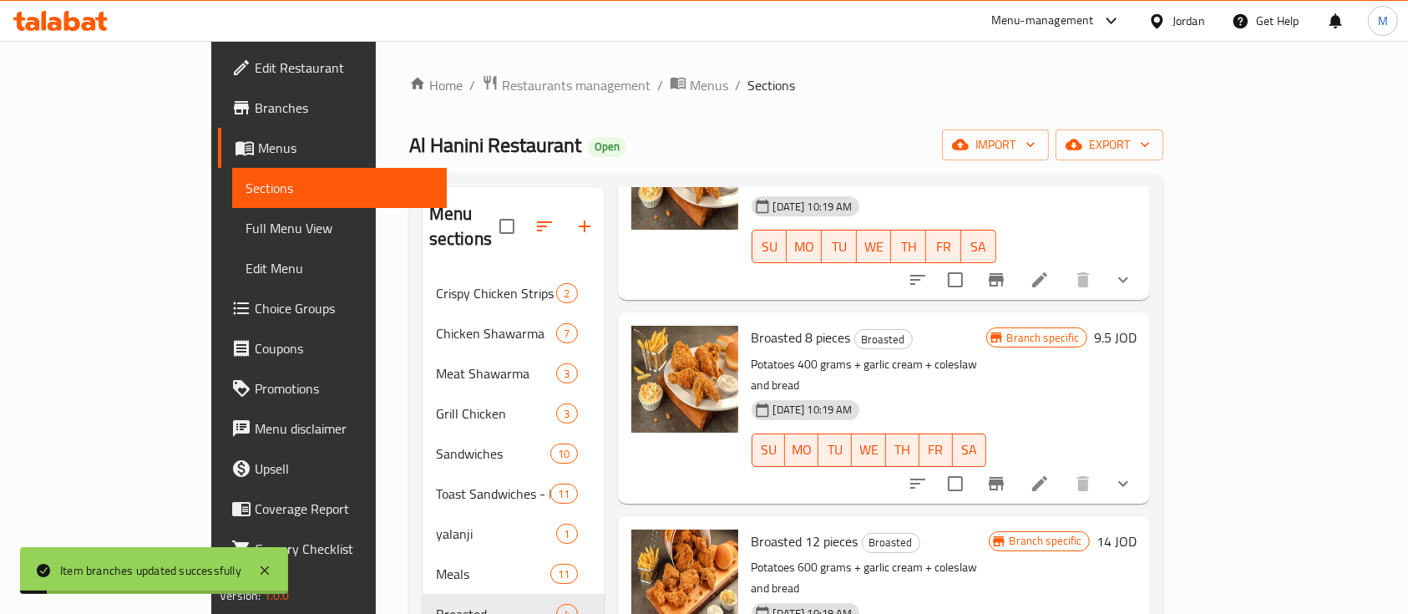
scroll to position [111, 0]
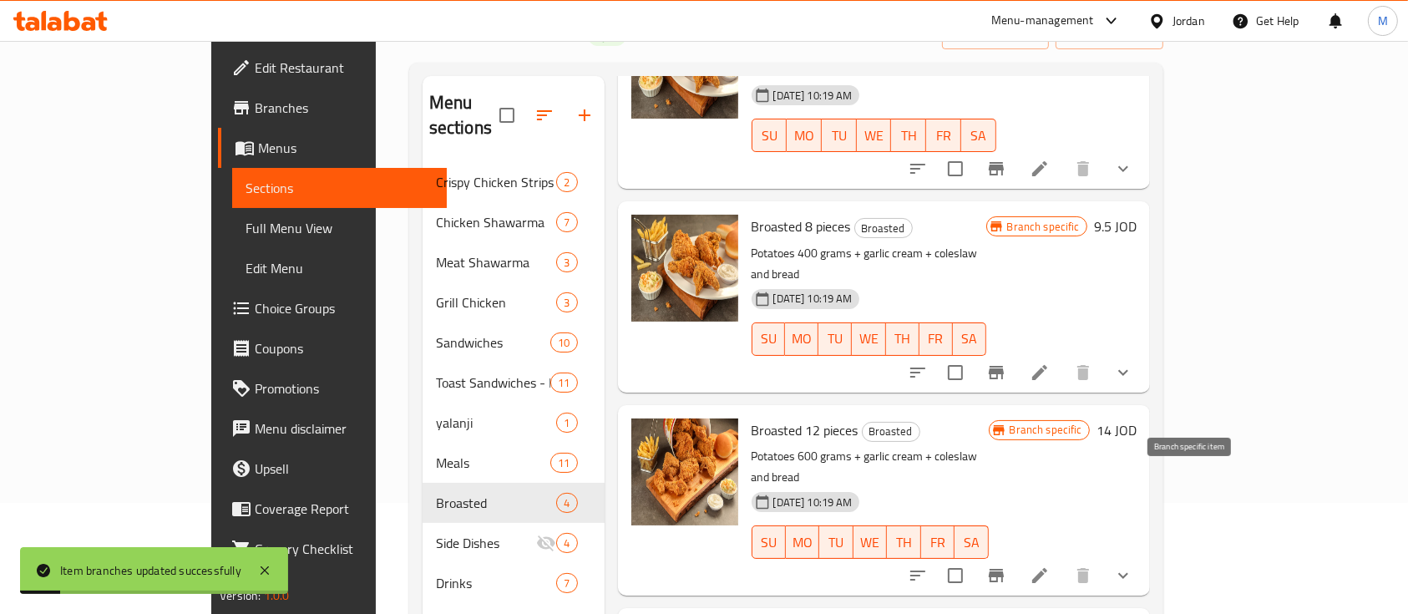
click at [1016, 555] on button "Branch-specific-item" at bounding box center [996, 575] width 40 height 40
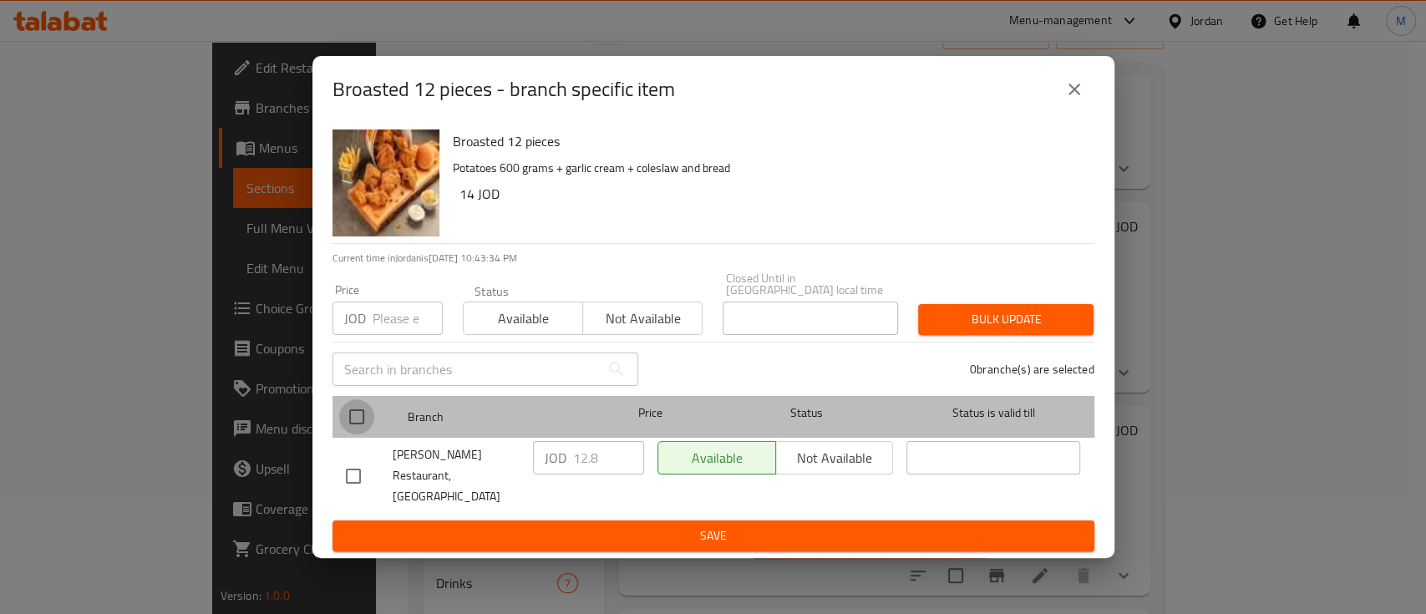
click at [362, 423] on input "checkbox" at bounding box center [356, 416] width 35 height 35
checkbox input "true"
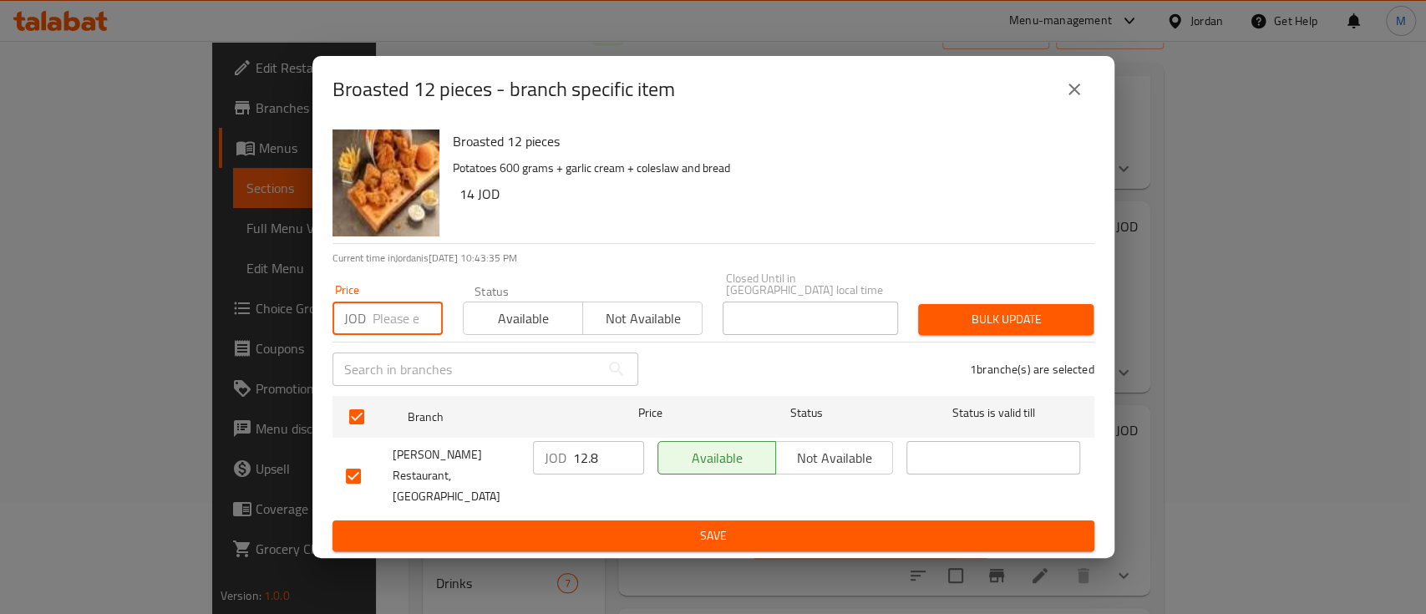
click at [381, 306] on input "number" at bounding box center [407, 317] width 70 height 33
type input "13.18"
click at [959, 312] on button "Bulk update" at bounding box center [1005, 319] width 175 height 31
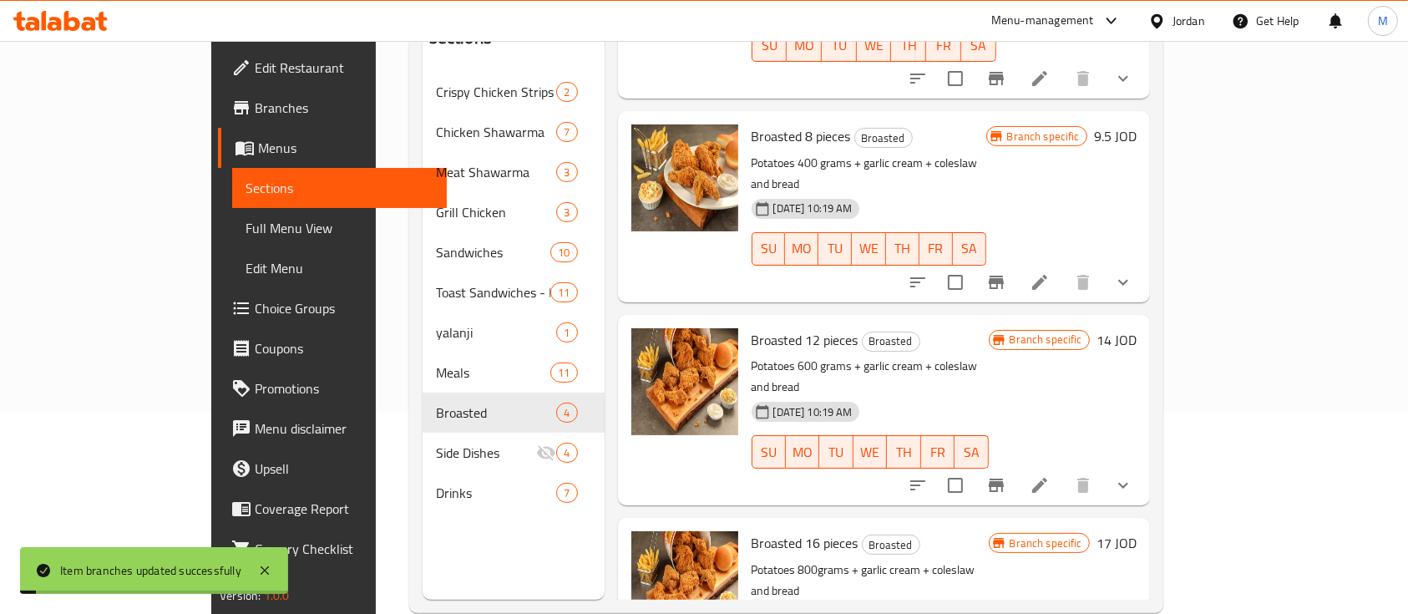
scroll to position [222, 0]
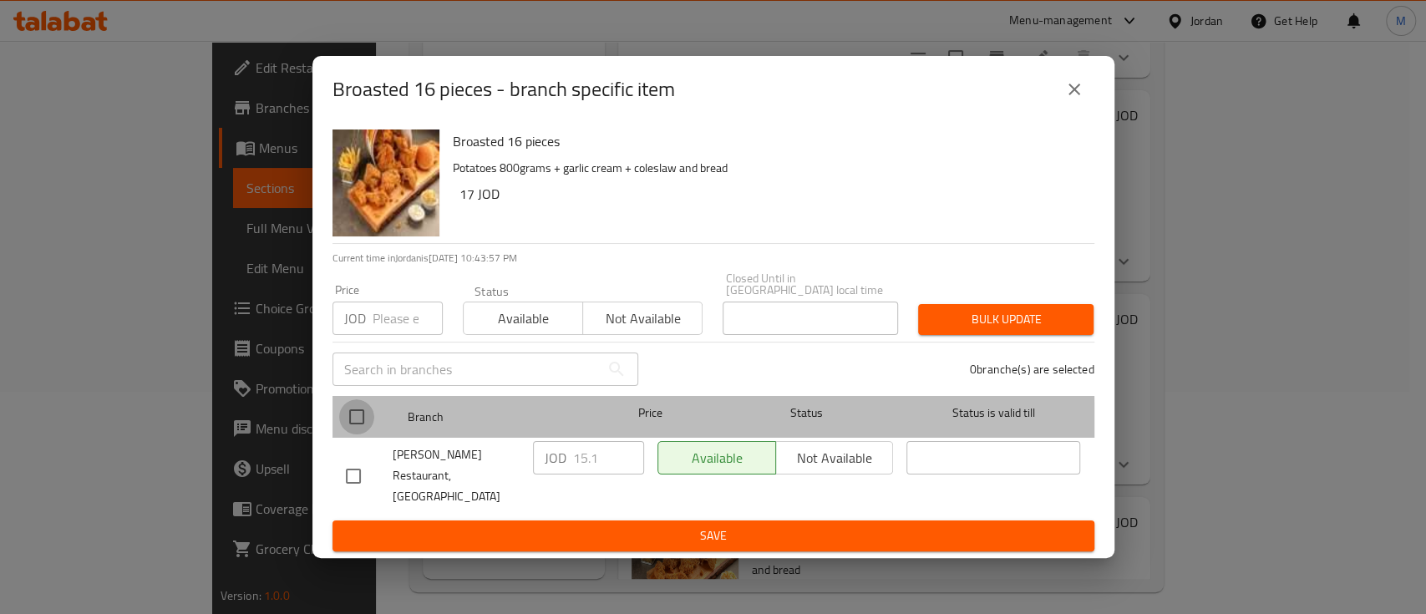
click at [352, 429] on input "checkbox" at bounding box center [356, 416] width 35 height 35
checkbox input "true"
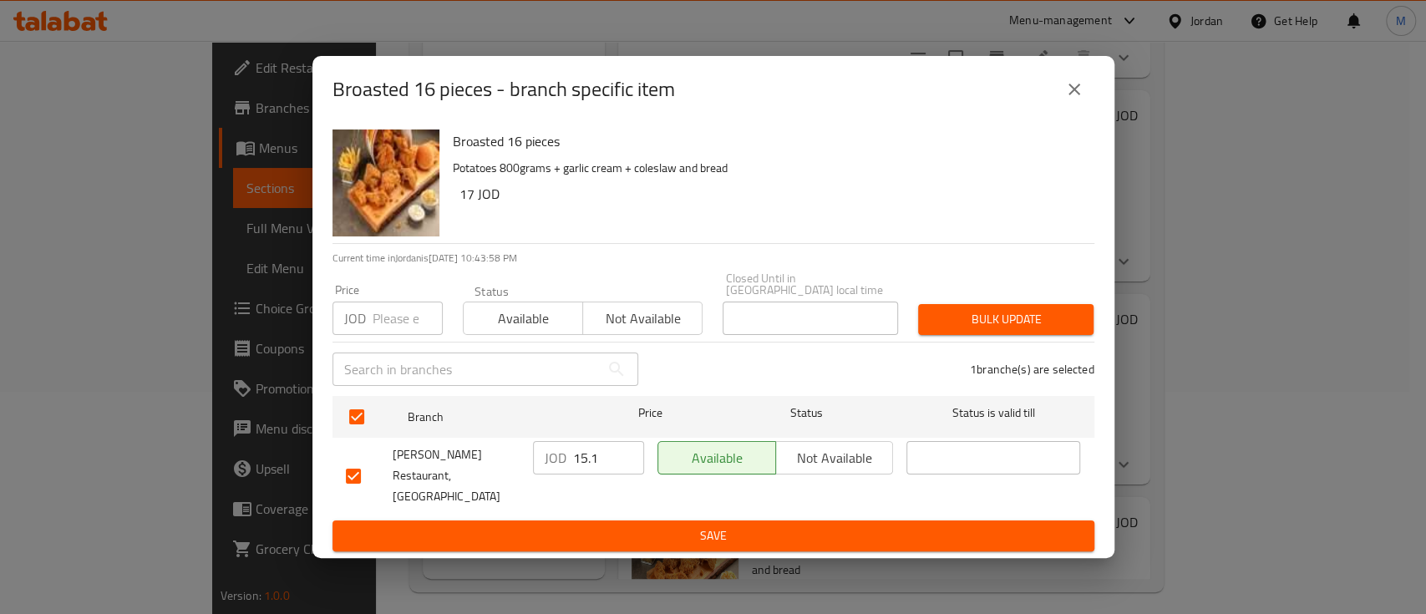
click at [386, 339] on div "Price JOD Price" at bounding box center [387, 309] width 130 height 71
click at [383, 324] on input "number" at bounding box center [407, 317] width 70 height 33
type input "15.55"
click at [996, 318] on span "Bulk update" at bounding box center [1005, 319] width 149 height 21
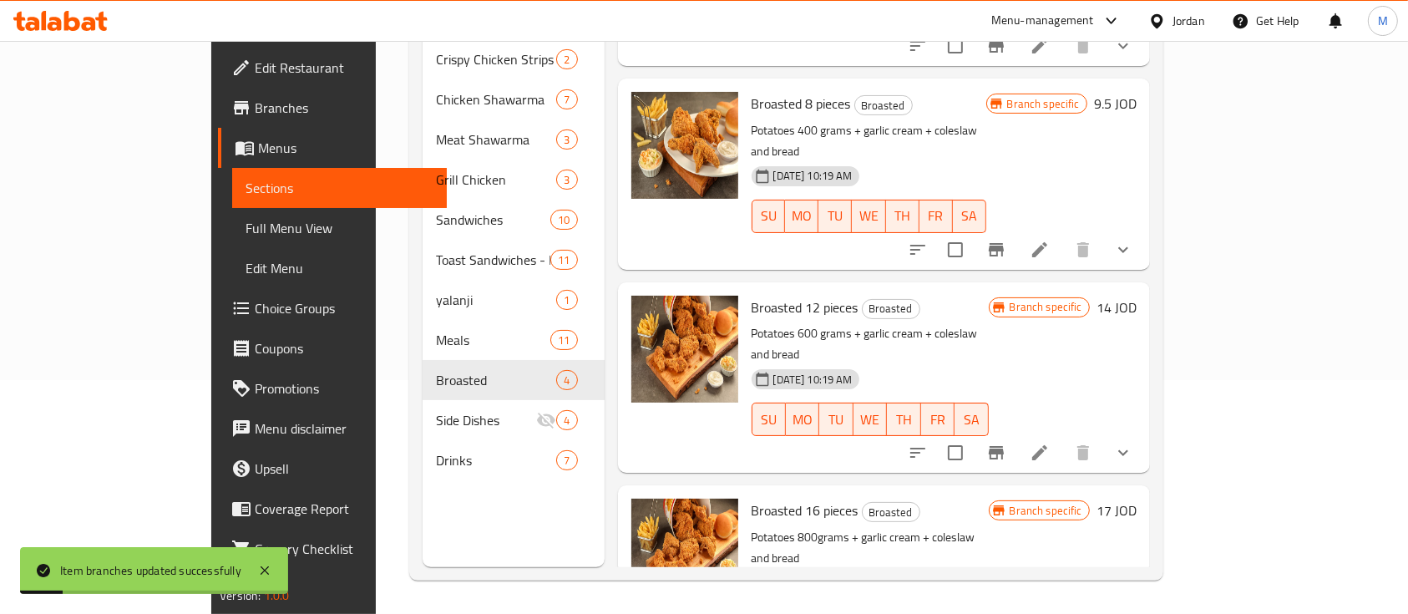
scroll to position [0, 0]
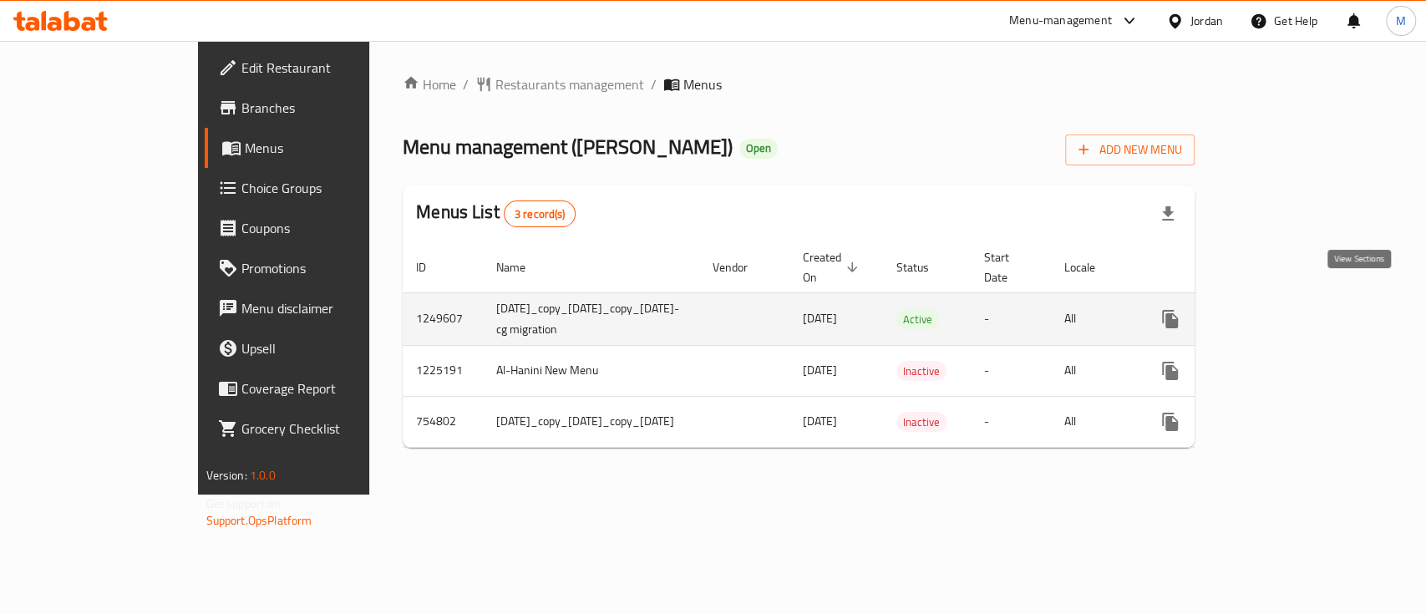
click at [1300, 309] on icon "enhanced table" at bounding box center [1290, 319] width 20 height 20
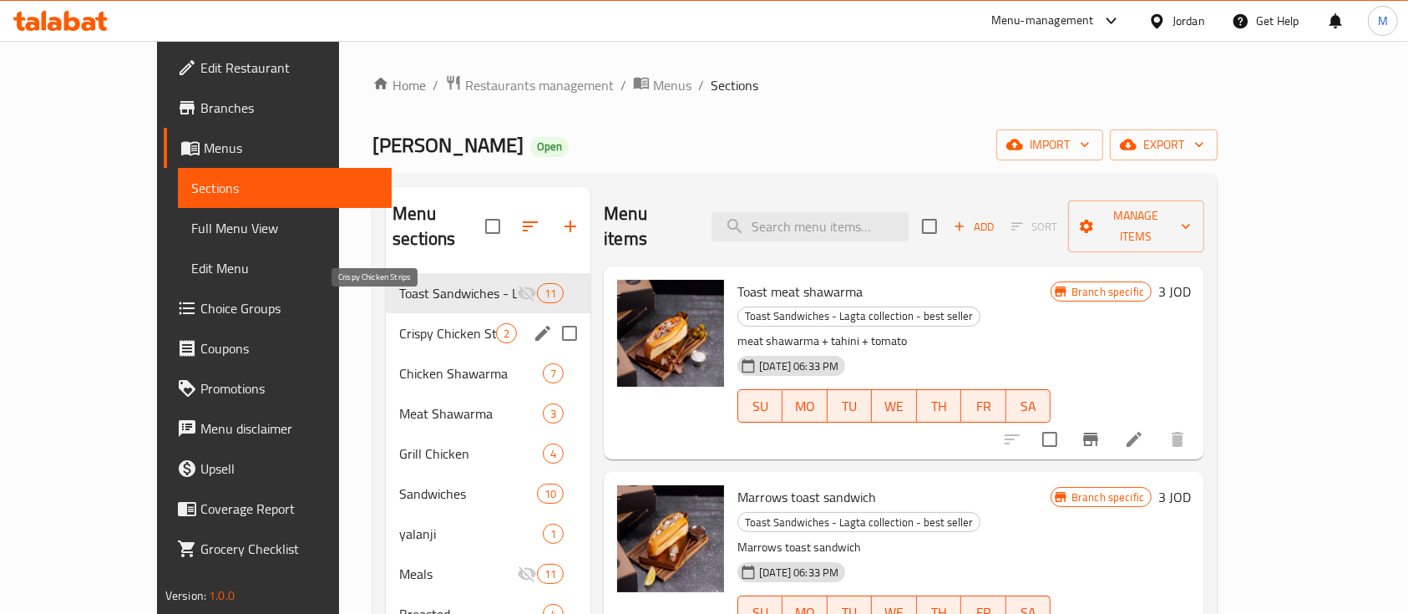
click at [399, 323] on span "Crispy Chicken Strips" at bounding box center [447, 333] width 97 height 20
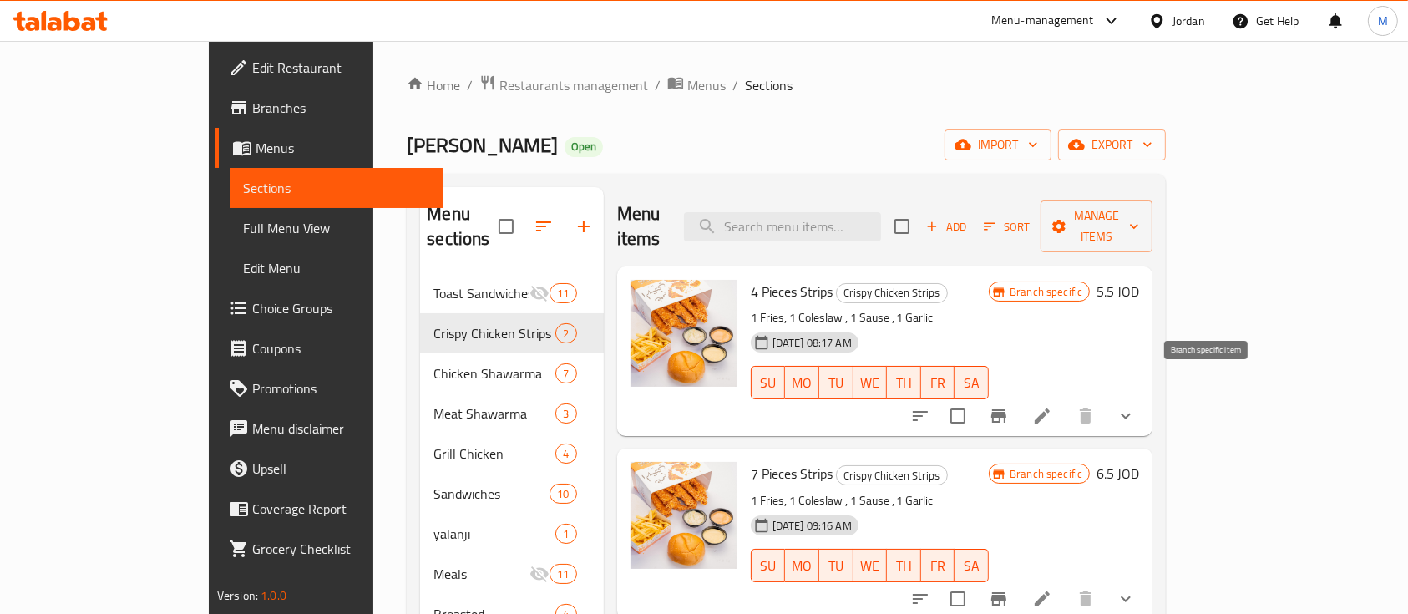
click at [1009, 406] on icon "Branch-specific-item" at bounding box center [999, 416] width 20 height 20
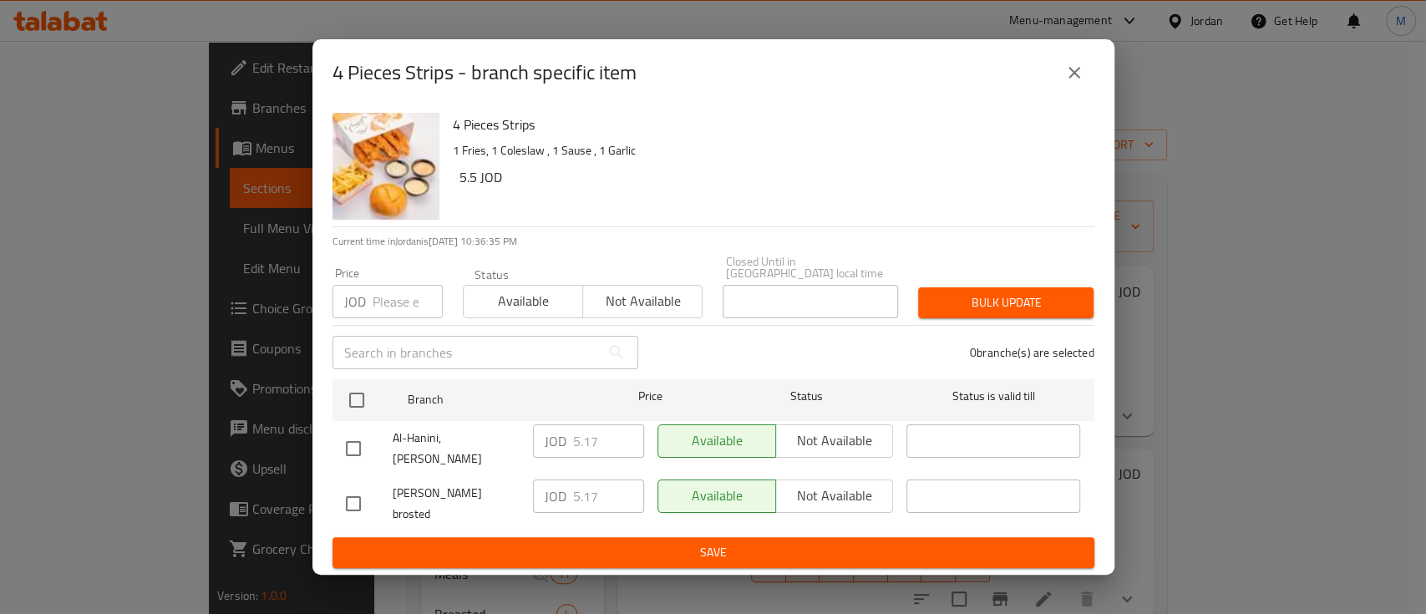
click at [1073, 79] on icon "close" at bounding box center [1074, 73] width 12 height 12
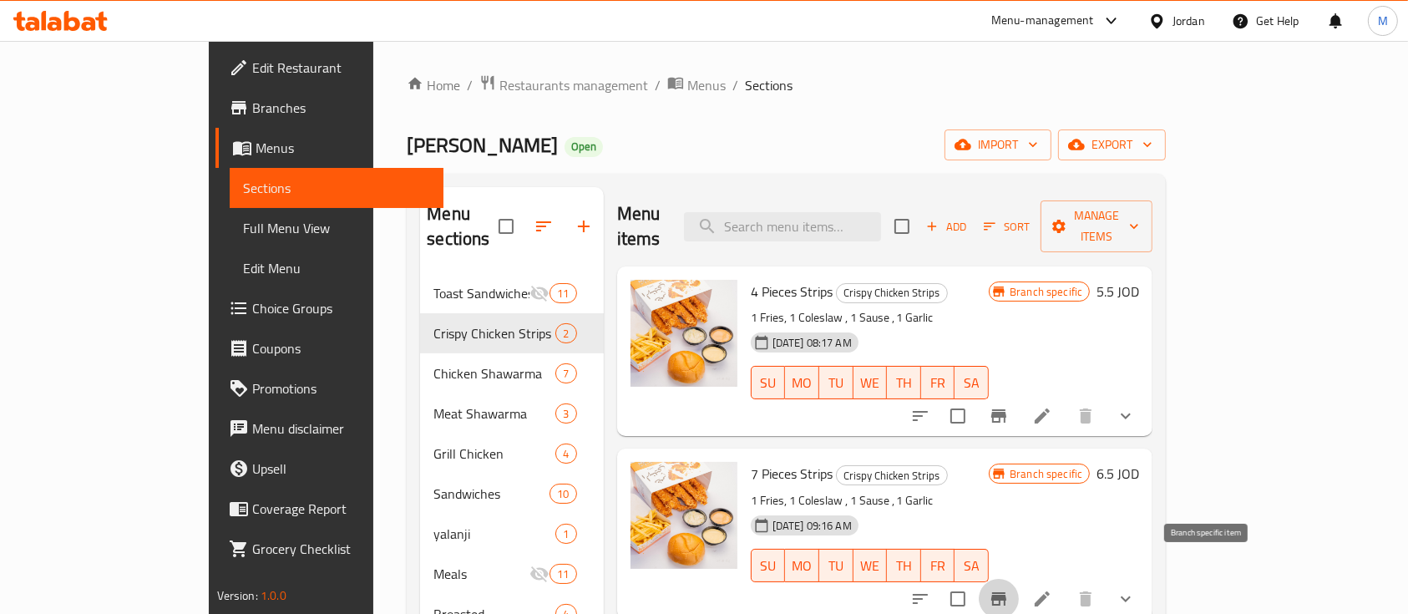
click at [1009, 589] on icon "Branch-specific-item" at bounding box center [999, 599] width 20 height 20
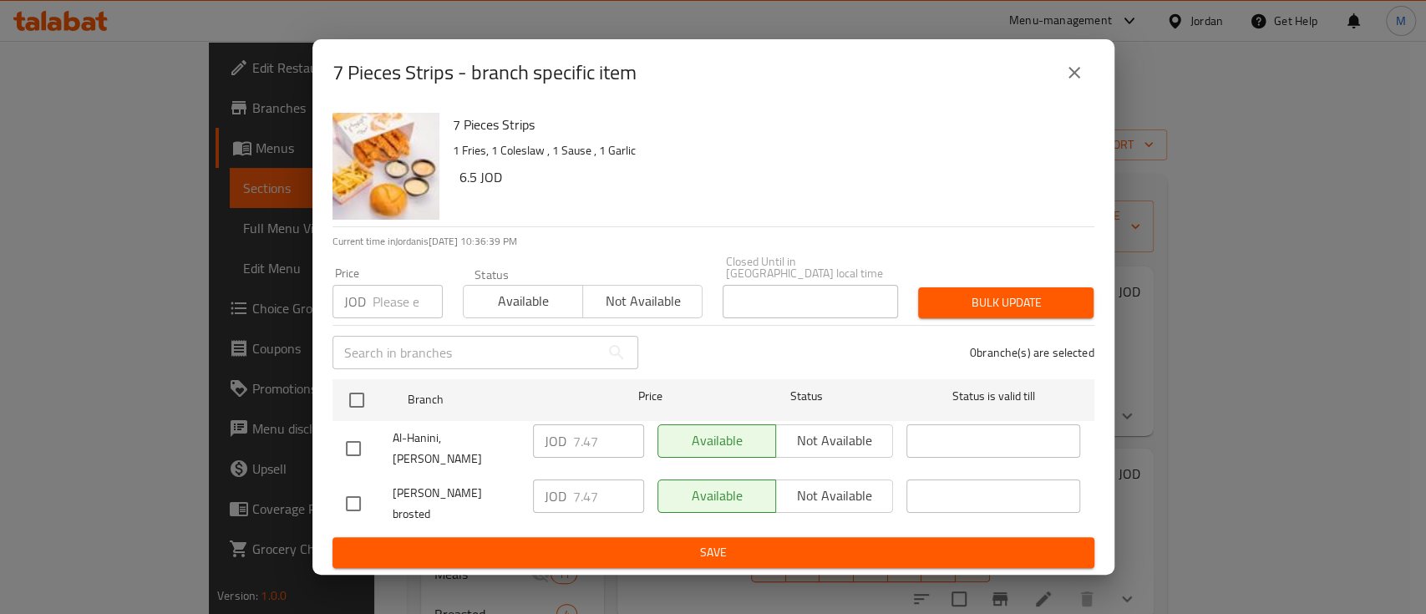
click at [1076, 83] on icon "close" at bounding box center [1074, 73] width 20 height 20
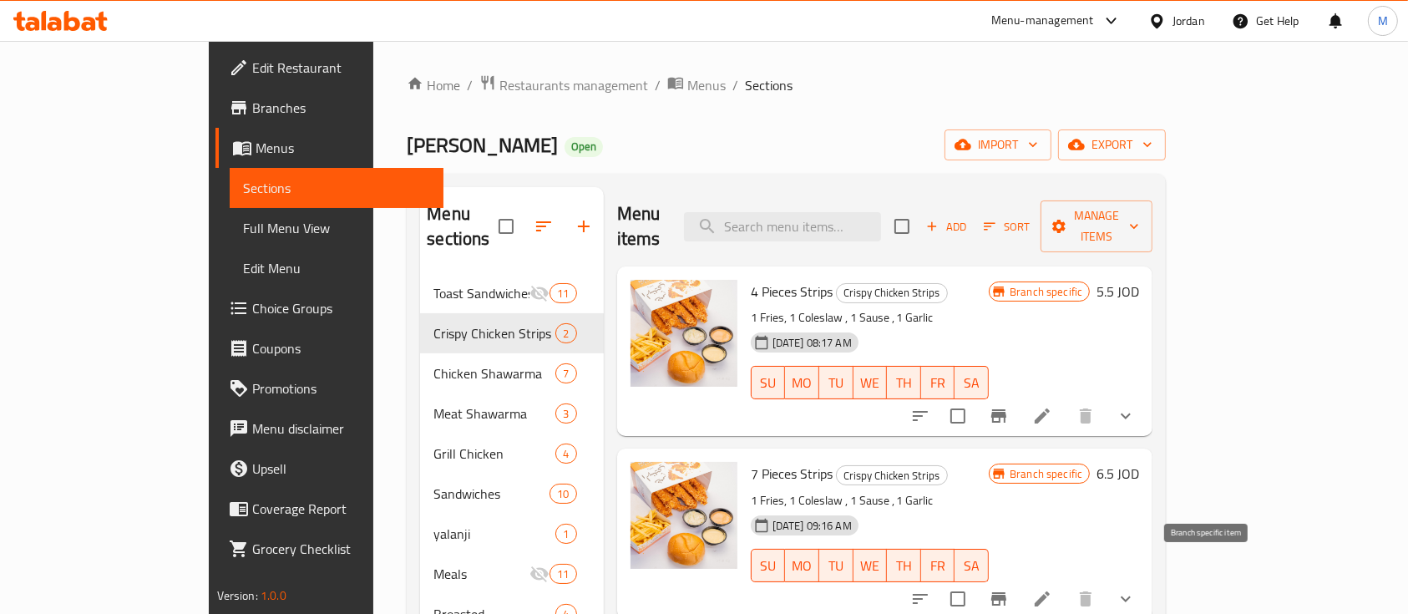
click at [1006, 592] on icon "Branch-specific-item" at bounding box center [998, 598] width 15 height 13
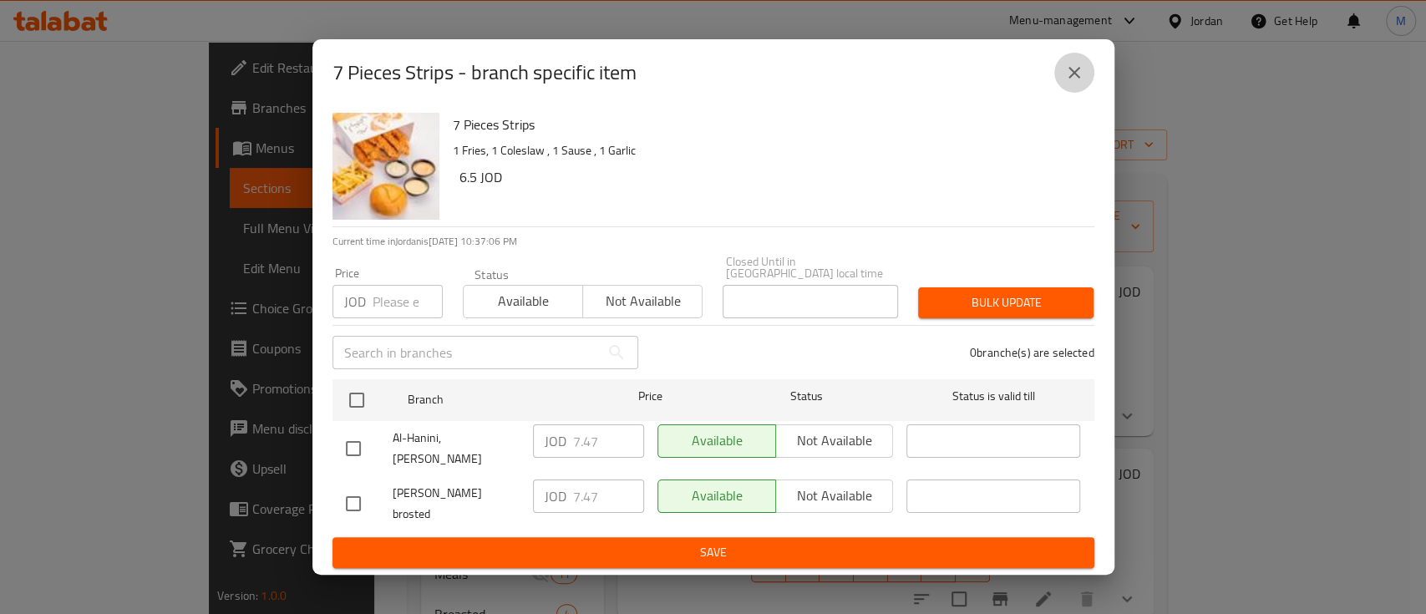
click at [1070, 83] on icon "close" at bounding box center [1074, 73] width 20 height 20
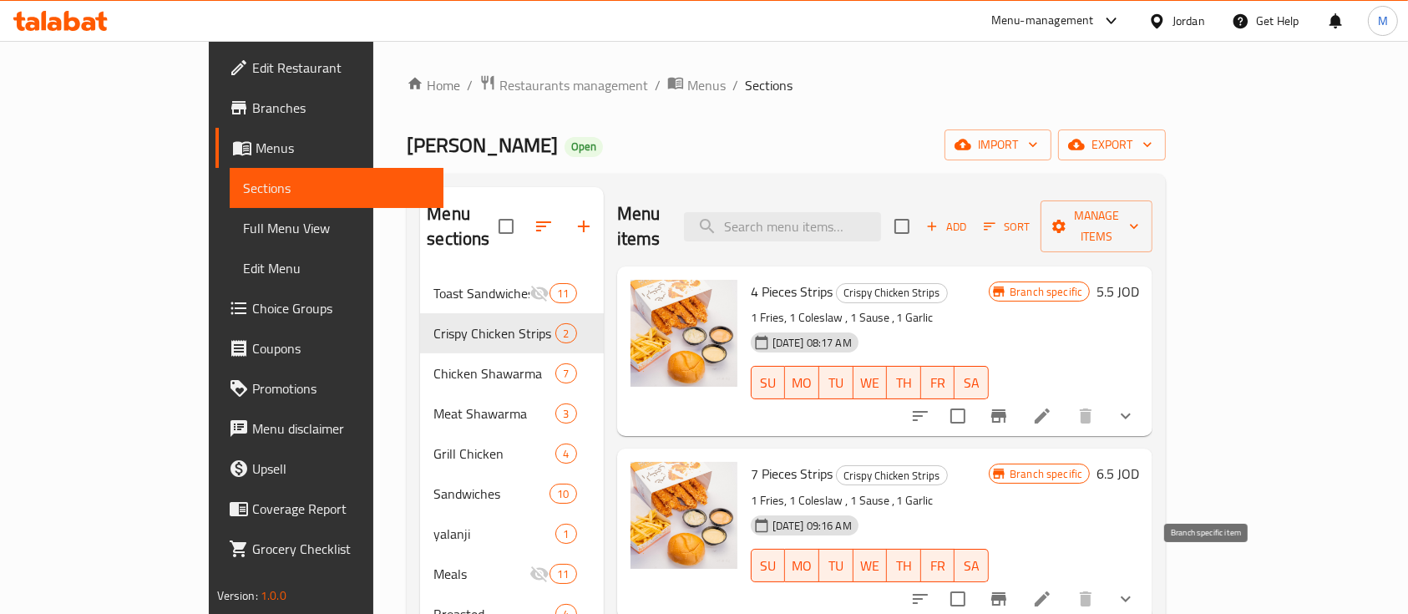
click at [1019, 584] on button "Branch-specific-item" at bounding box center [999, 599] width 40 height 40
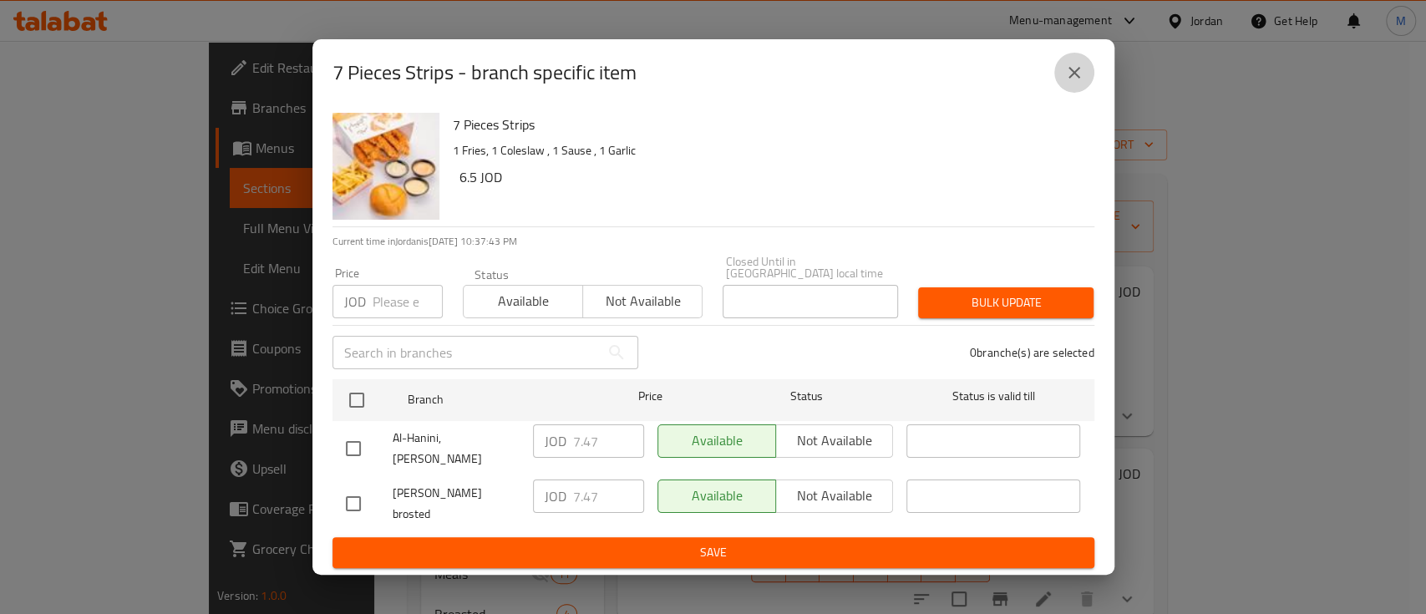
click at [1068, 83] on icon "close" at bounding box center [1074, 73] width 20 height 20
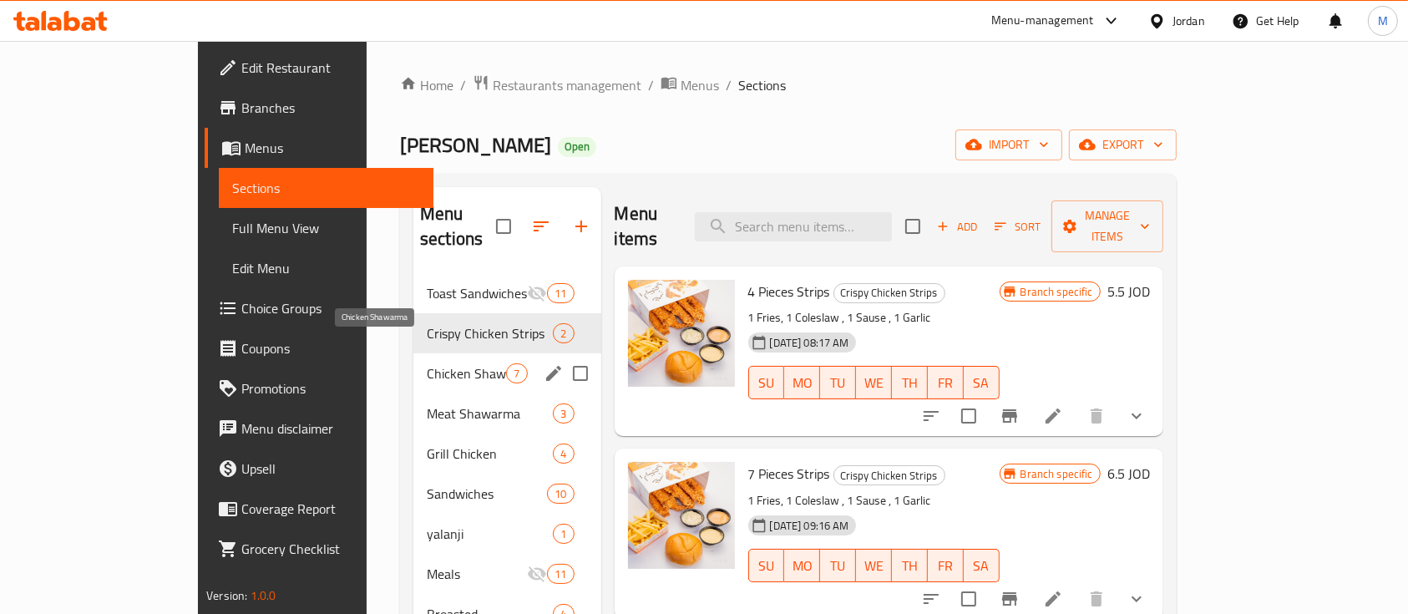
click at [427, 363] on span "Chicken Shawarma" at bounding box center [466, 373] width 79 height 20
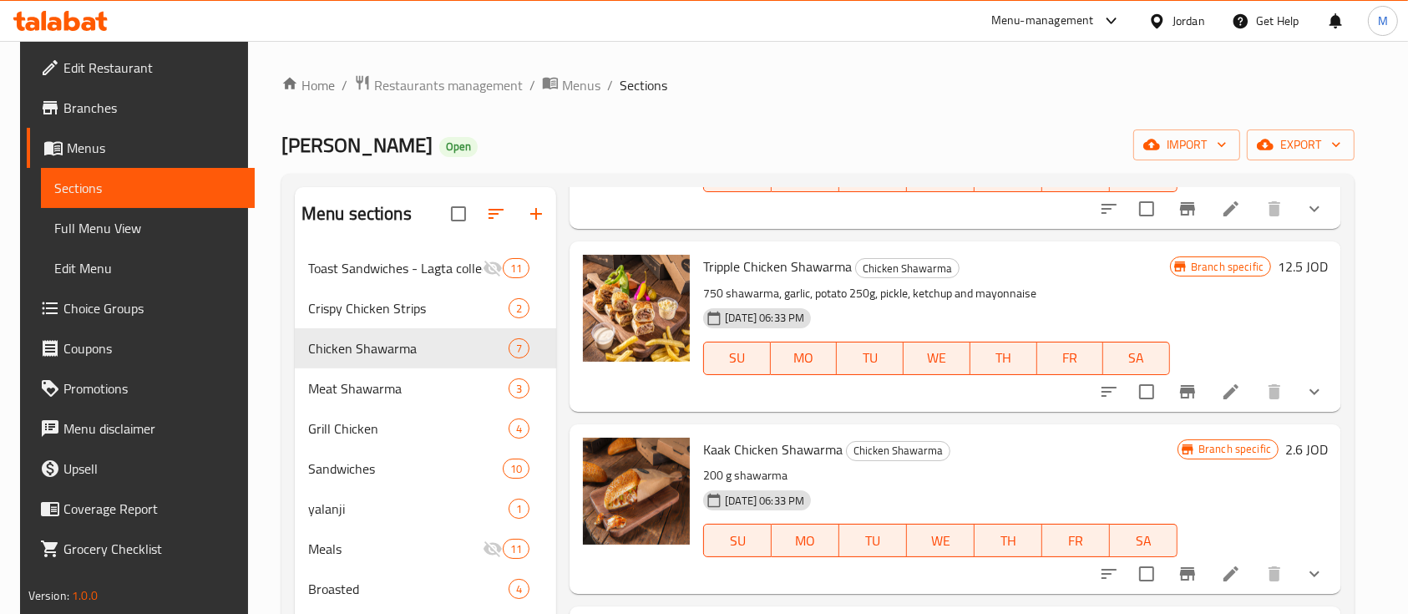
scroll to position [556, 0]
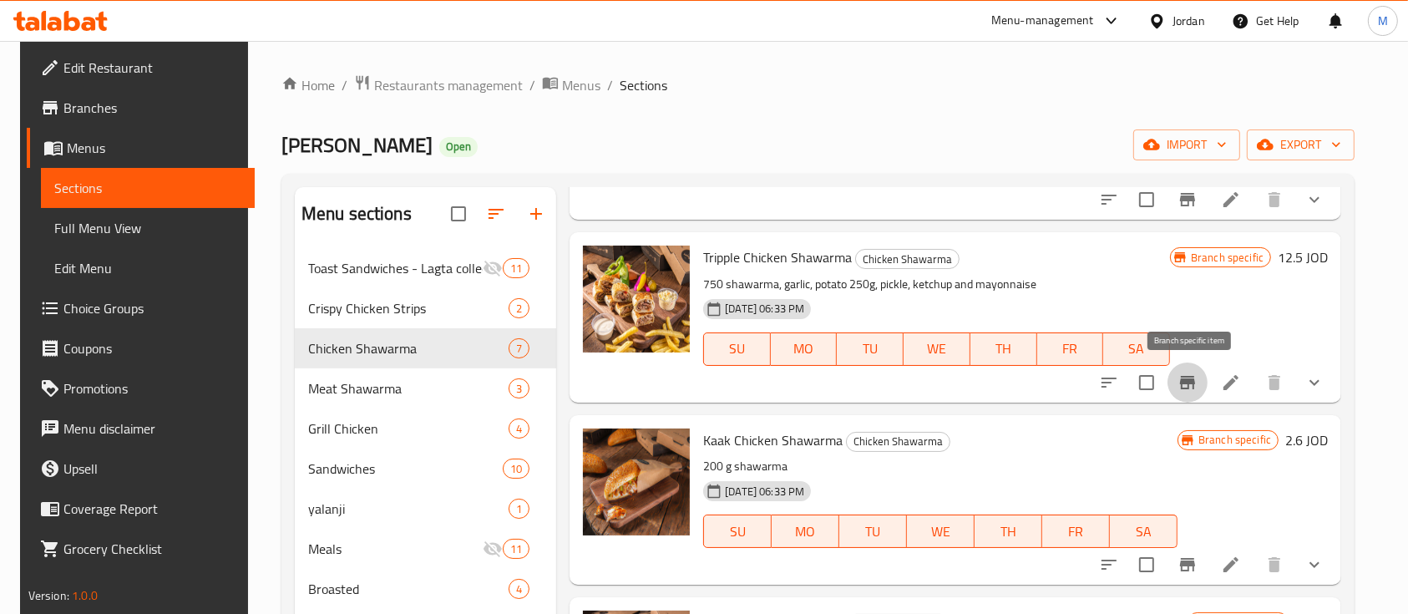
click at [1205, 377] on button "Branch-specific-item" at bounding box center [1188, 382] width 40 height 40
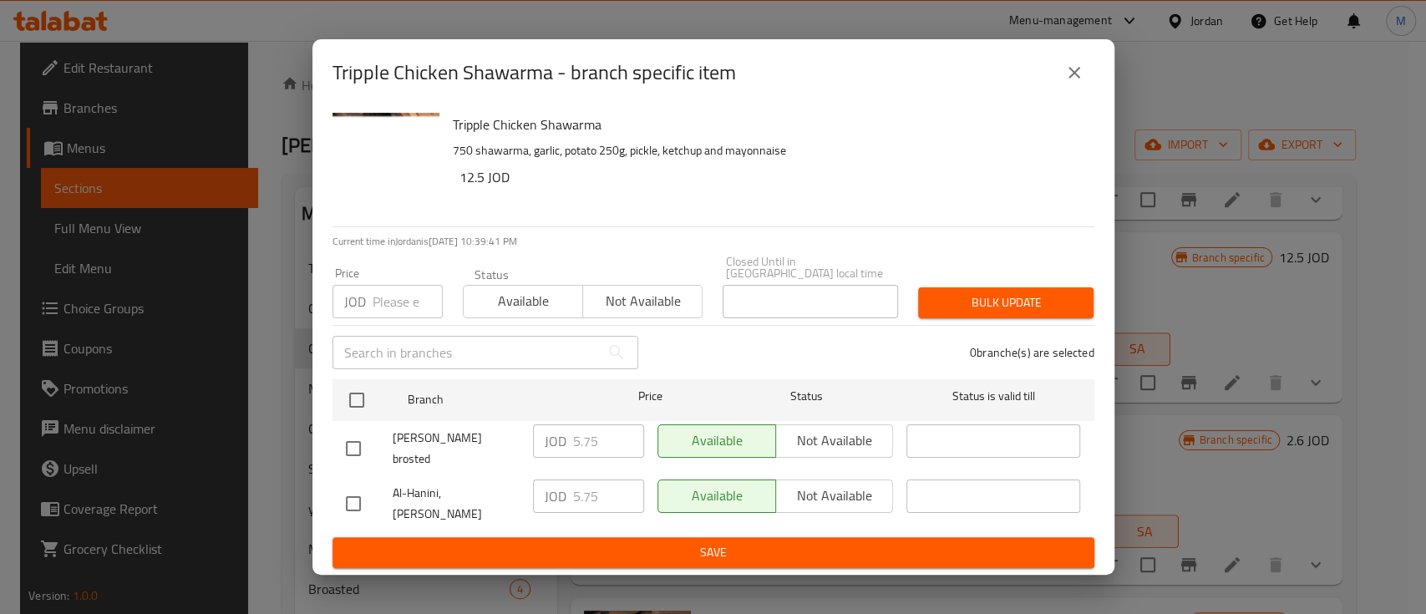
click at [1083, 92] on button "close" at bounding box center [1074, 73] width 40 height 40
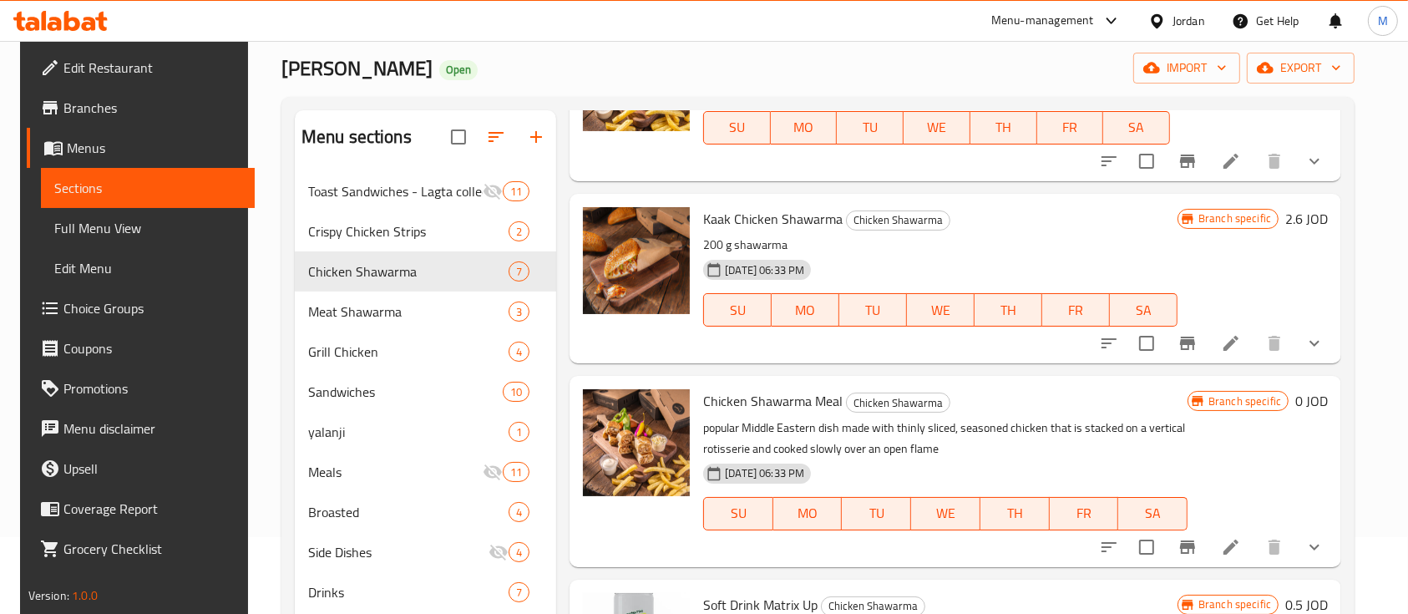
scroll to position [111, 0]
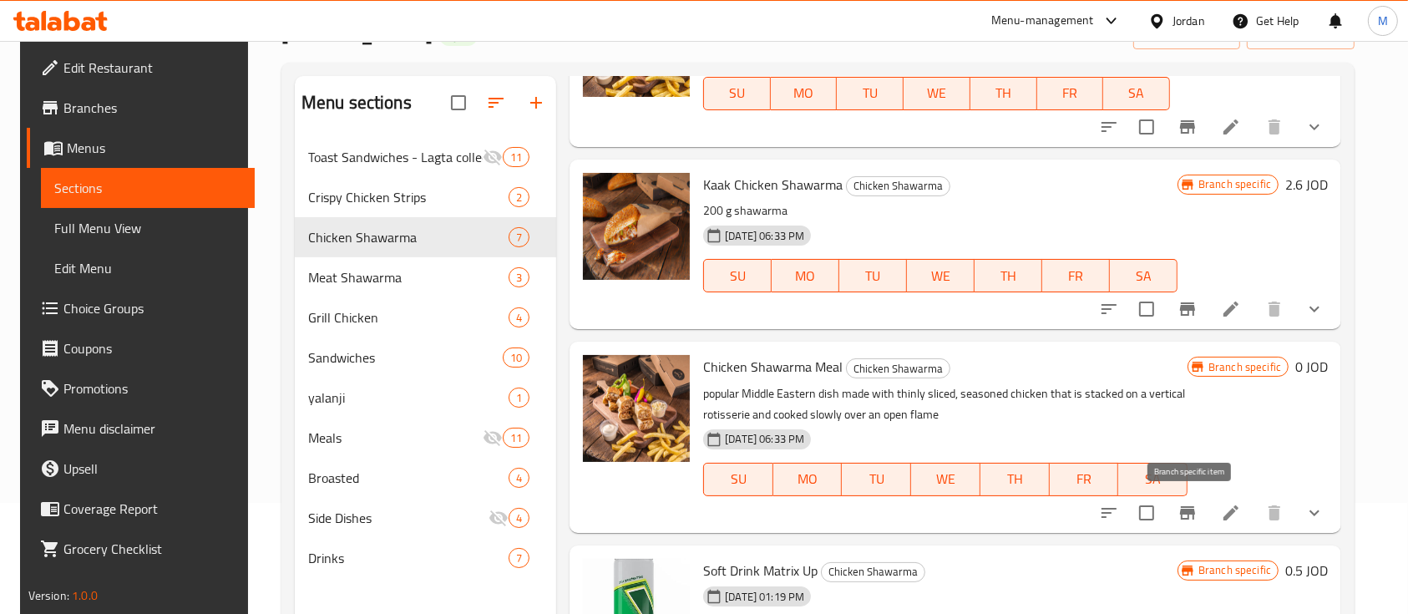
click at [1197, 524] on button "Branch-specific-item" at bounding box center [1188, 513] width 40 height 40
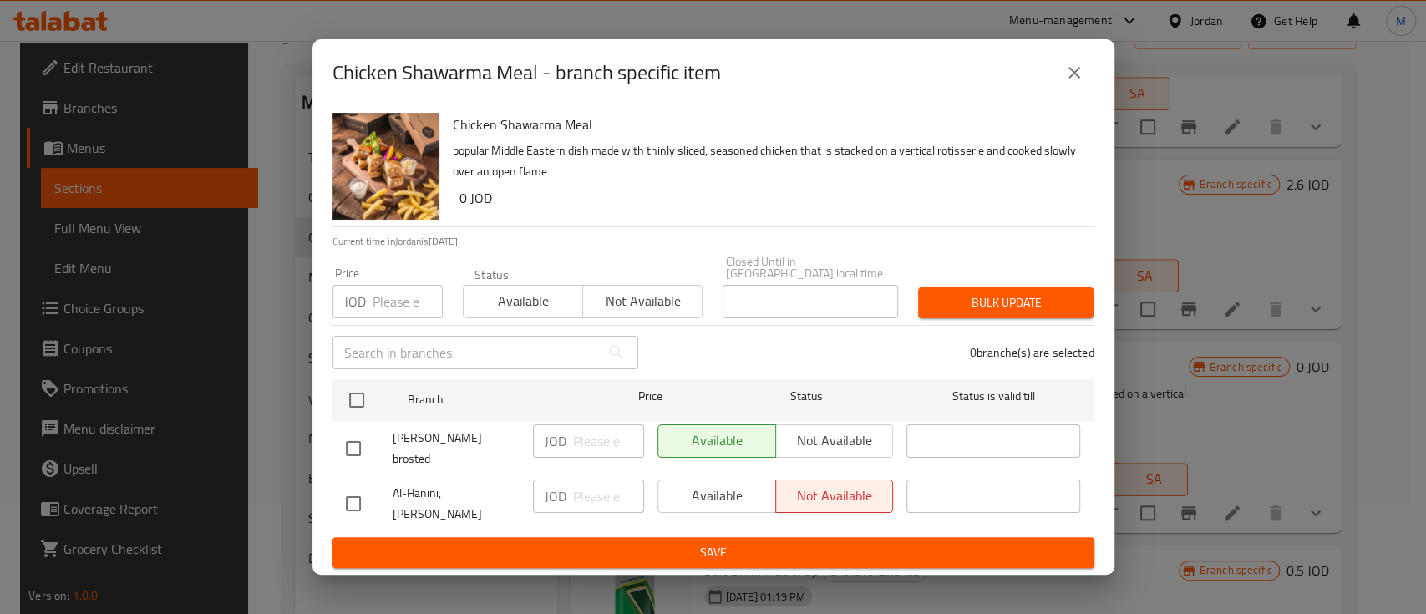
click at [1069, 83] on icon "close" at bounding box center [1074, 73] width 20 height 20
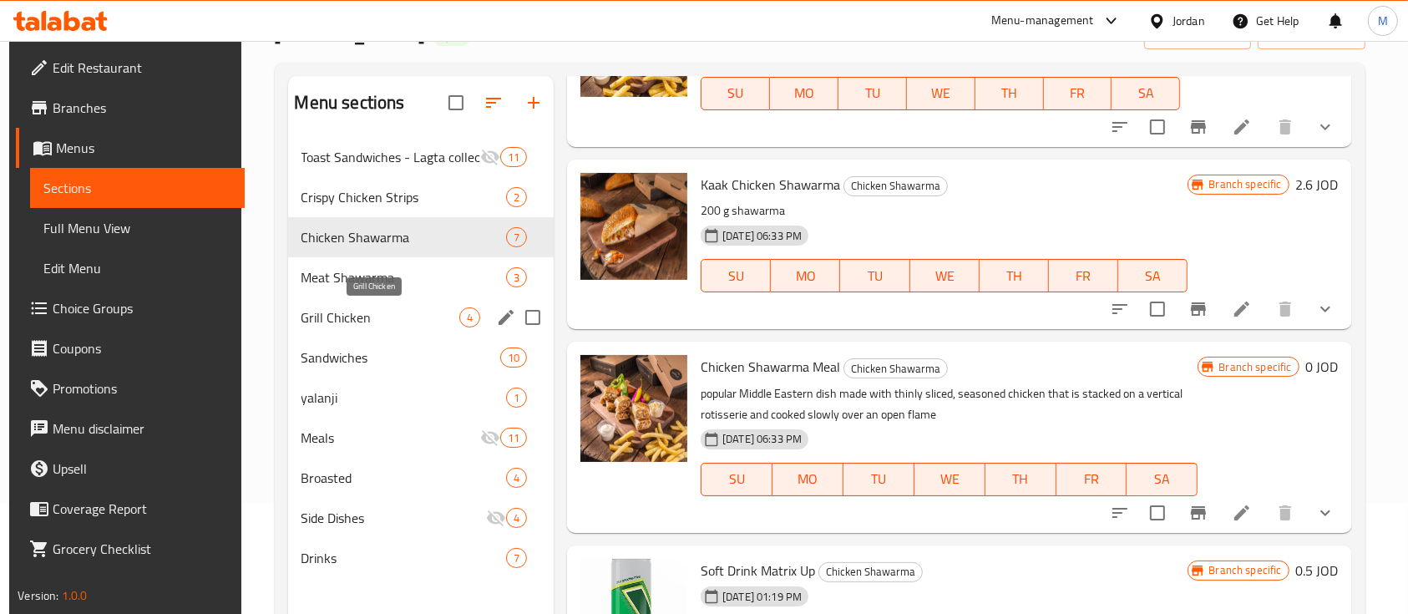
click at [377, 315] on span "Grill Chicken" at bounding box center [380, 317] width 158 height 20
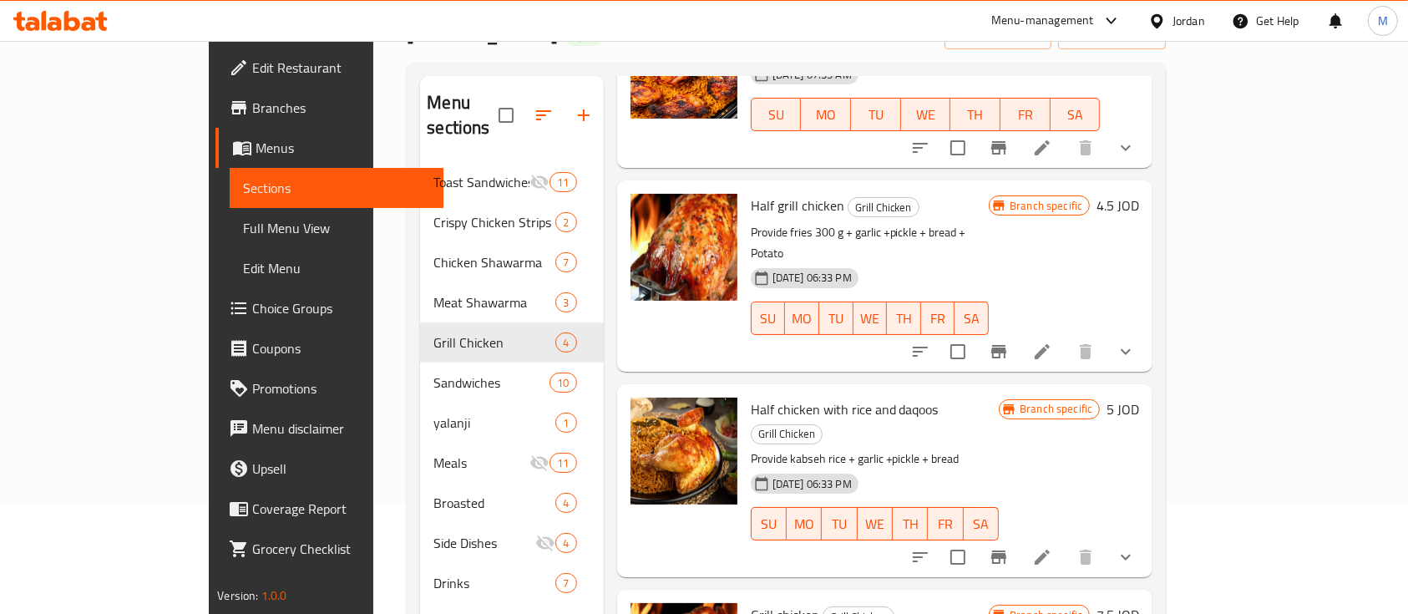
scroll to position [222, 0]
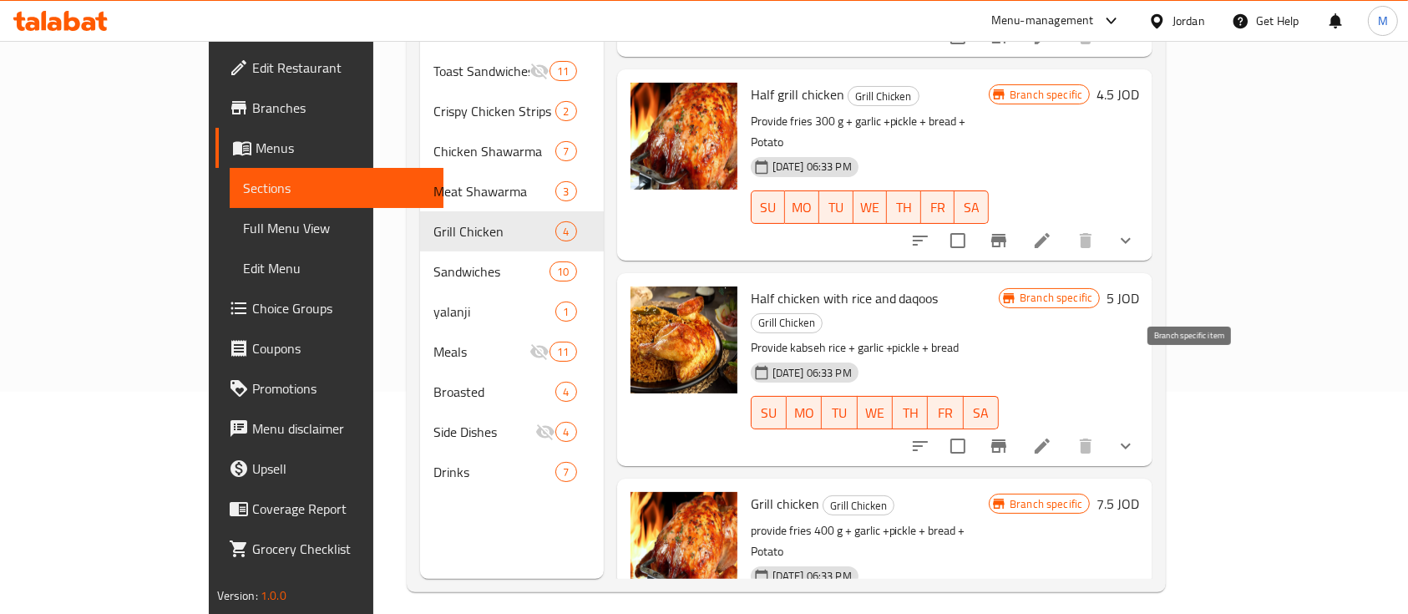
click at [1009, 436] on icon "Branch-specific-item" at bounding box center [999, 446] width 20 height 20
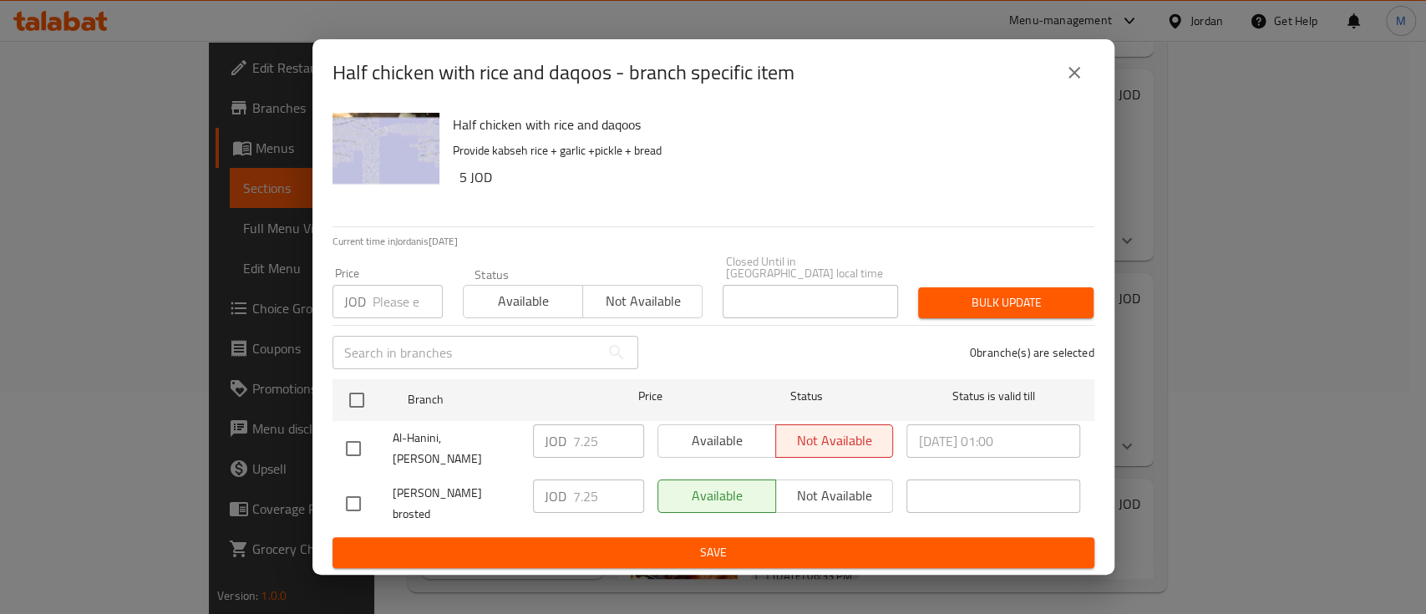
click at [1070, 83] on icon "close" at bounding box center [1074, 73] width 20 height 20
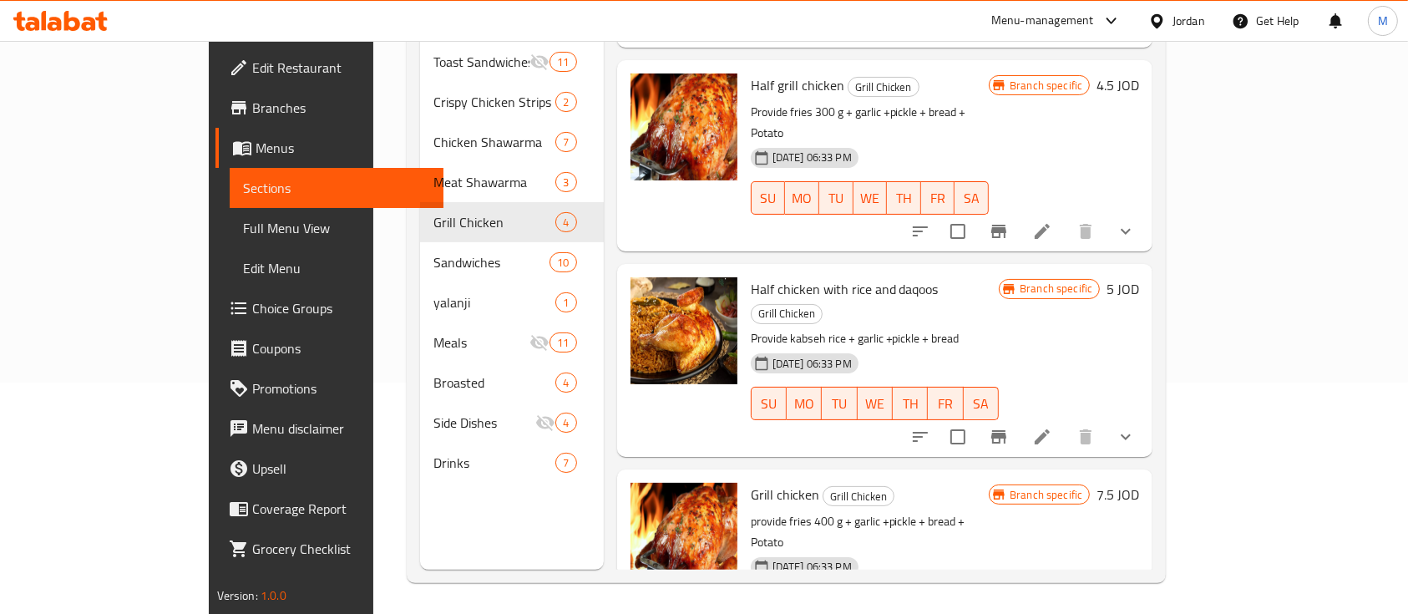
scroll to position [234, 0]
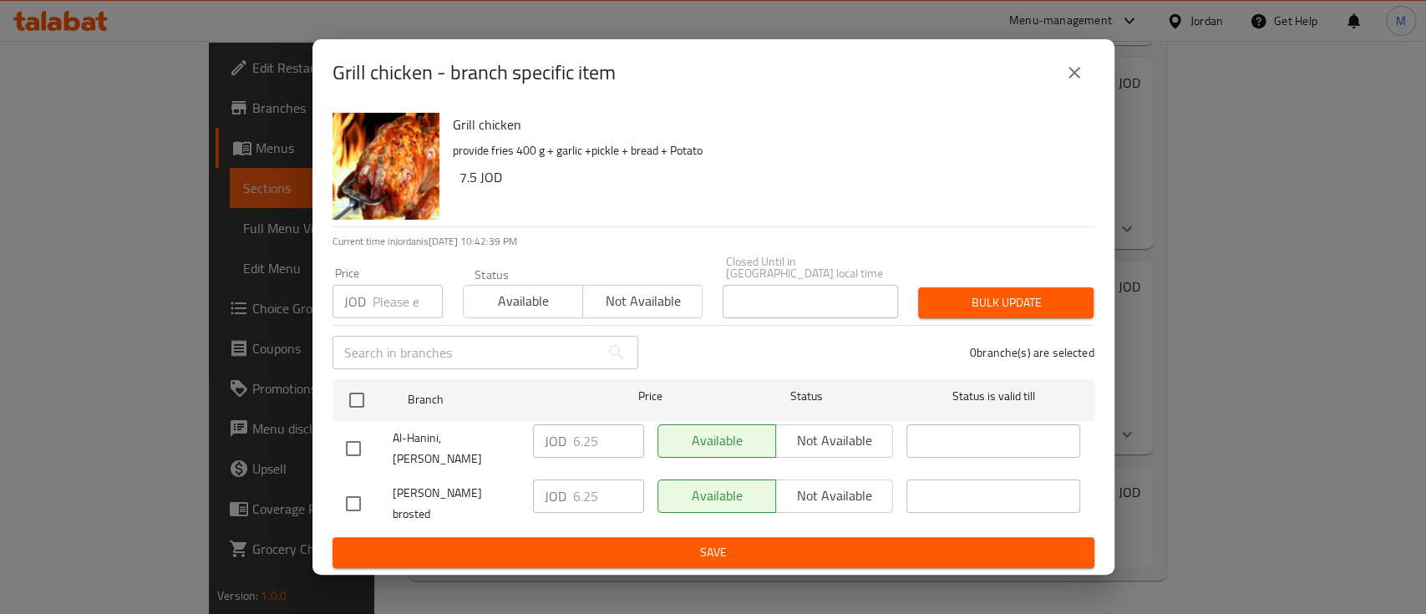
click at [1077, 83] on icon "close" at bounding box center [1074, 73] width 20 height 20
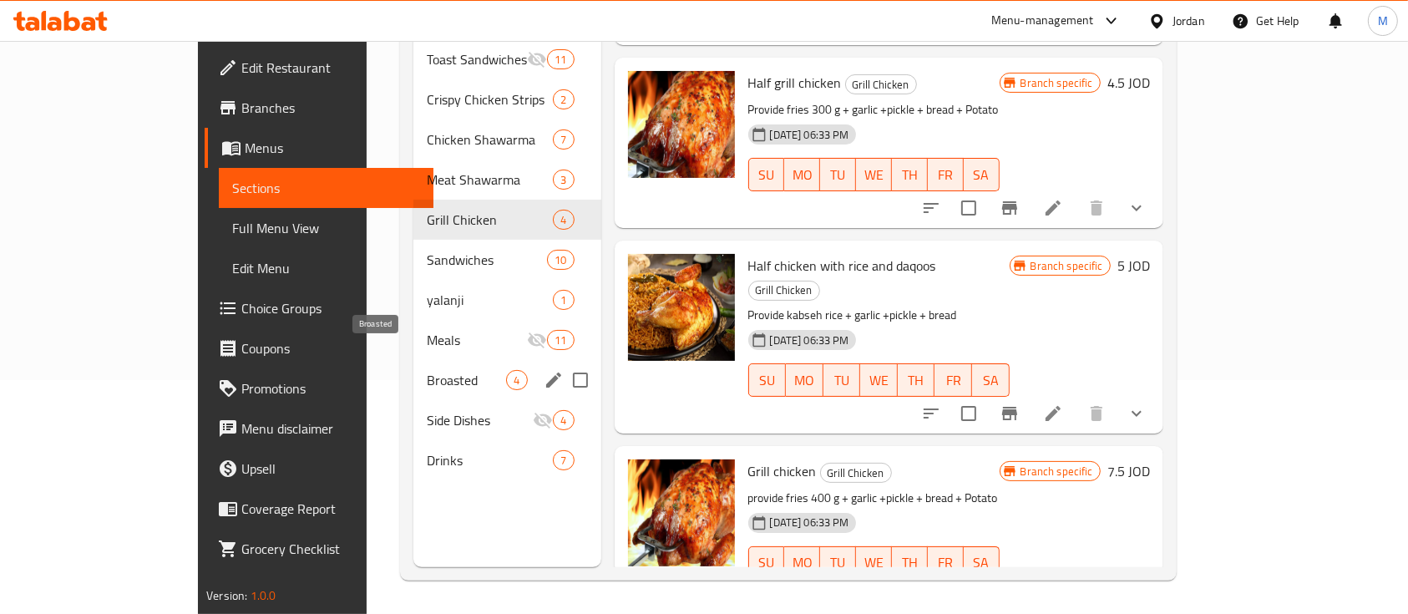
click at [427, 370] on span "Broasted" at bounding box center [466, 380] width 79 height 20
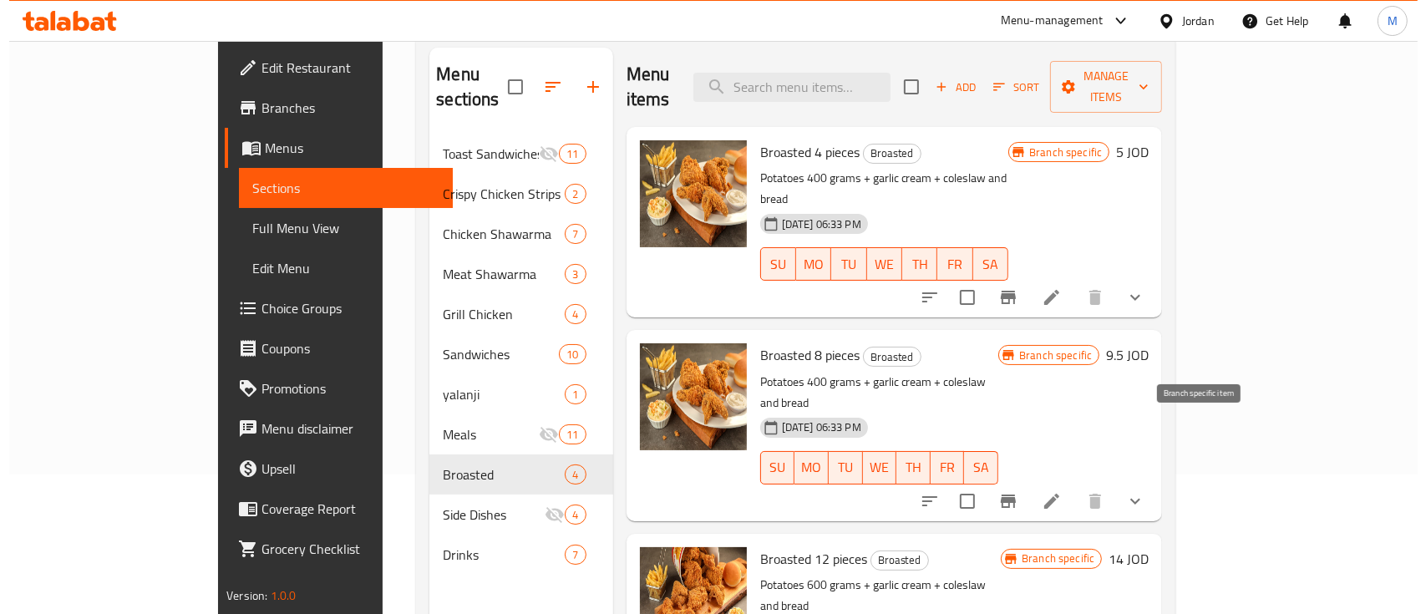
scroll to position [11, 0]
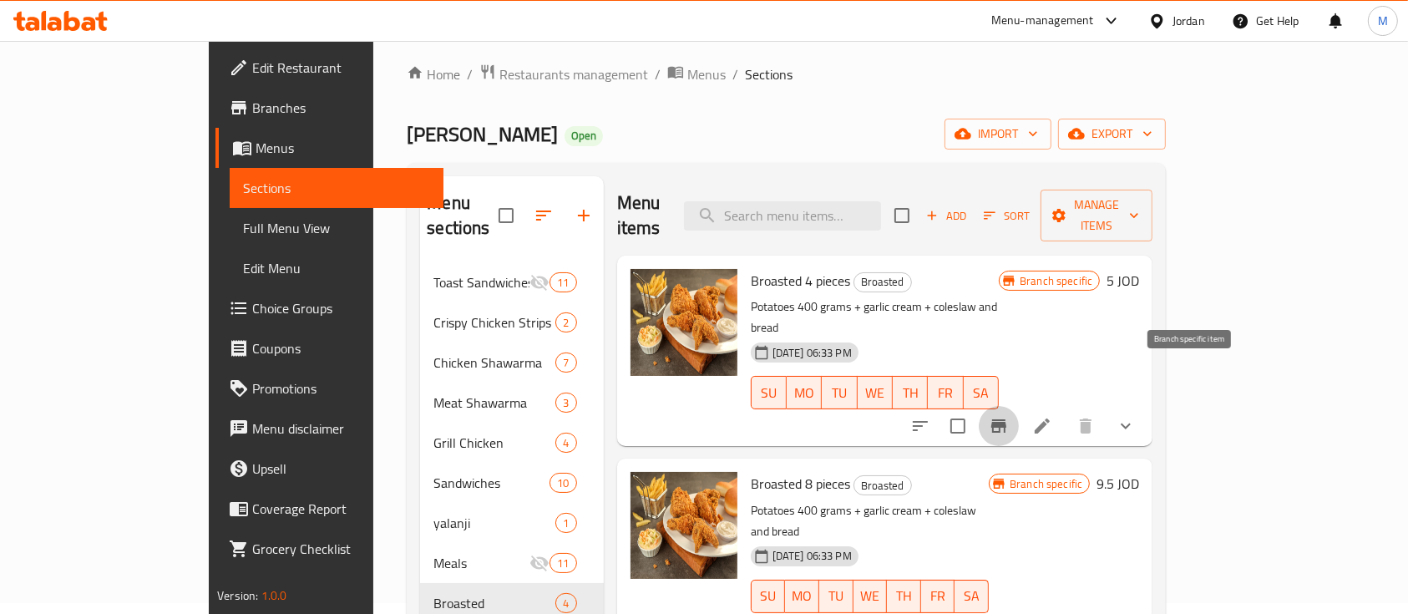
click at [1009, 416] on icon "Branch-specific-item" at bounding box center [999, 426] width 20 height 20
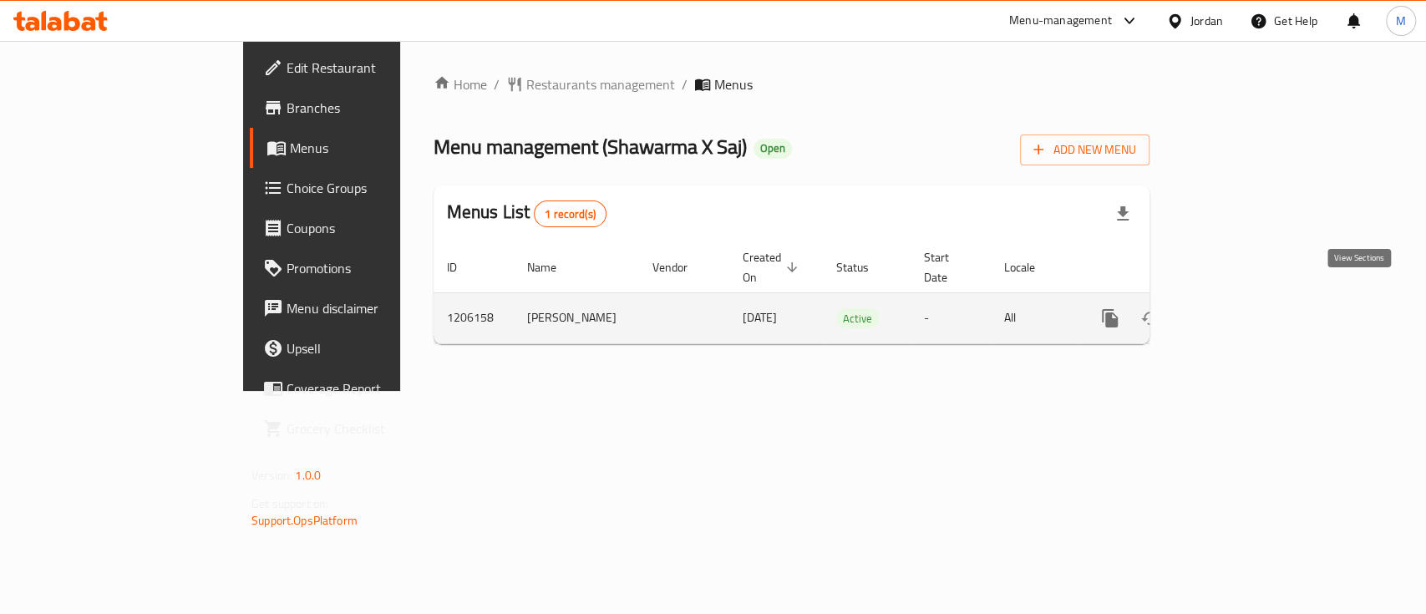
click at [1240, 308] on icon "enhanced table" at bounding box center [1230, 318] width 20 height 20
